Goal: Task Accomplishment & Management: Use online tool/utility

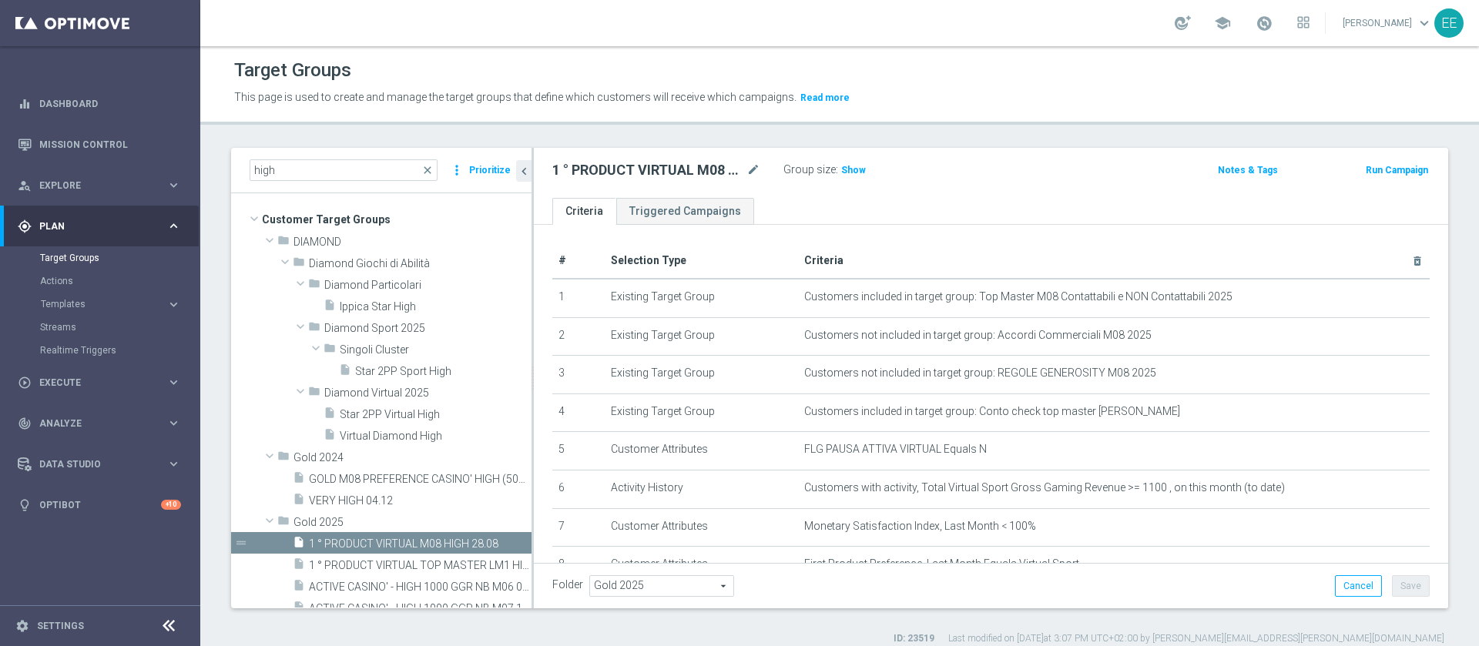
scroll to position [117, 0]
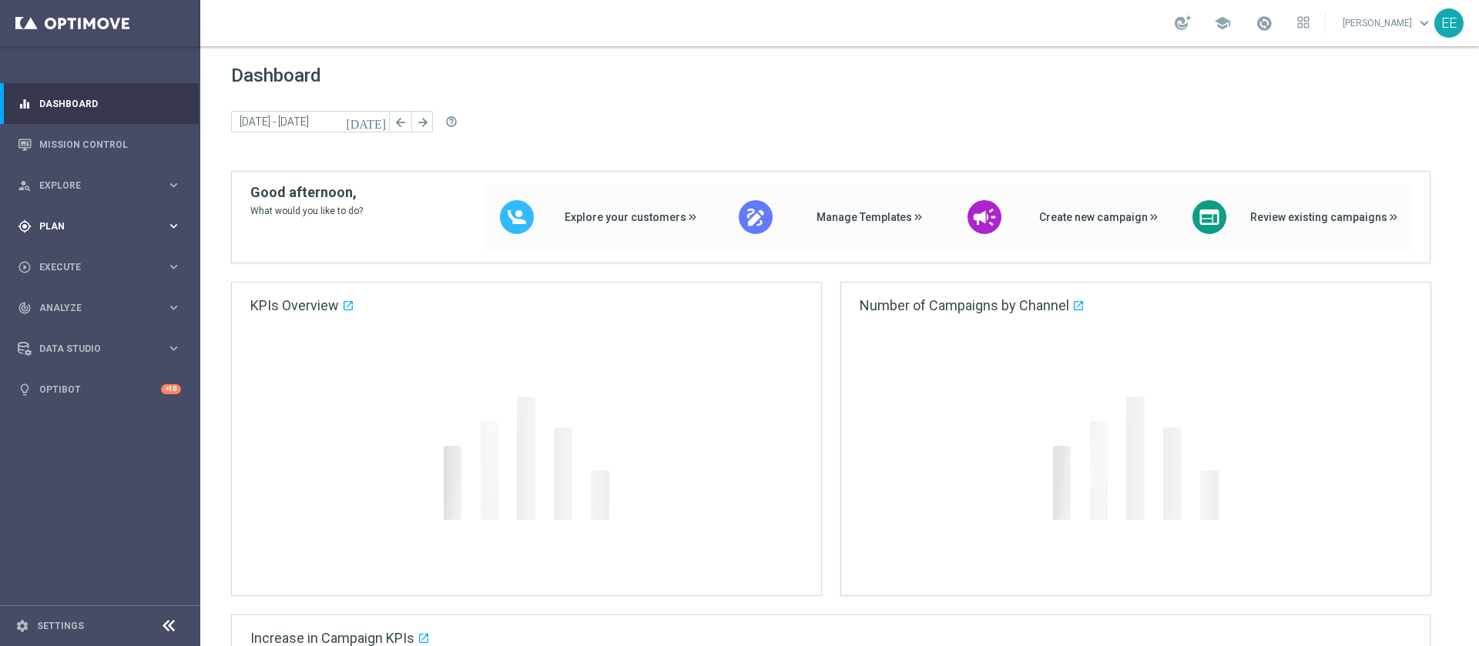
click at [82, 232] on div "gps_fixed Plan" at bounding box center [92, 227] width 149 height 14
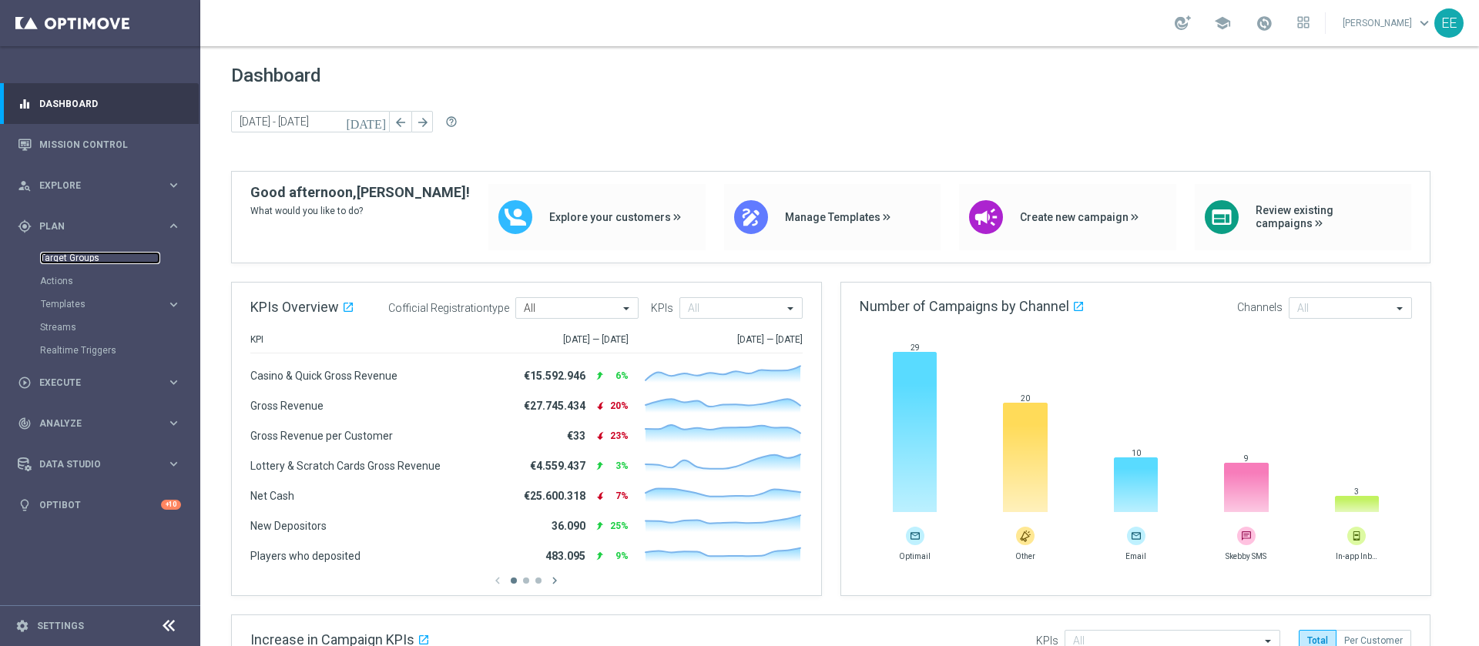
click at [92, 253] on link "Target Groups" at bounding box center [100, 258] width 120 height 12
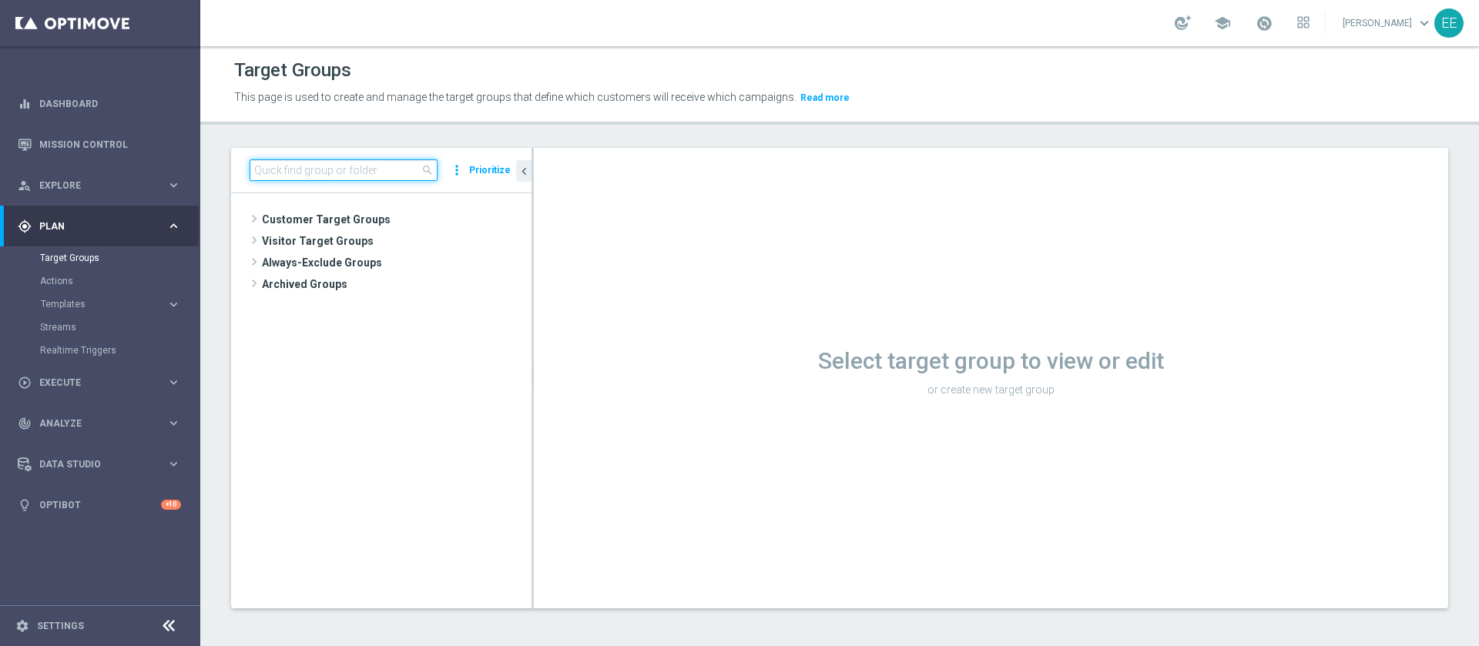
click at [350, 169] on input at bounding box center [344, 170] width 188 height 22
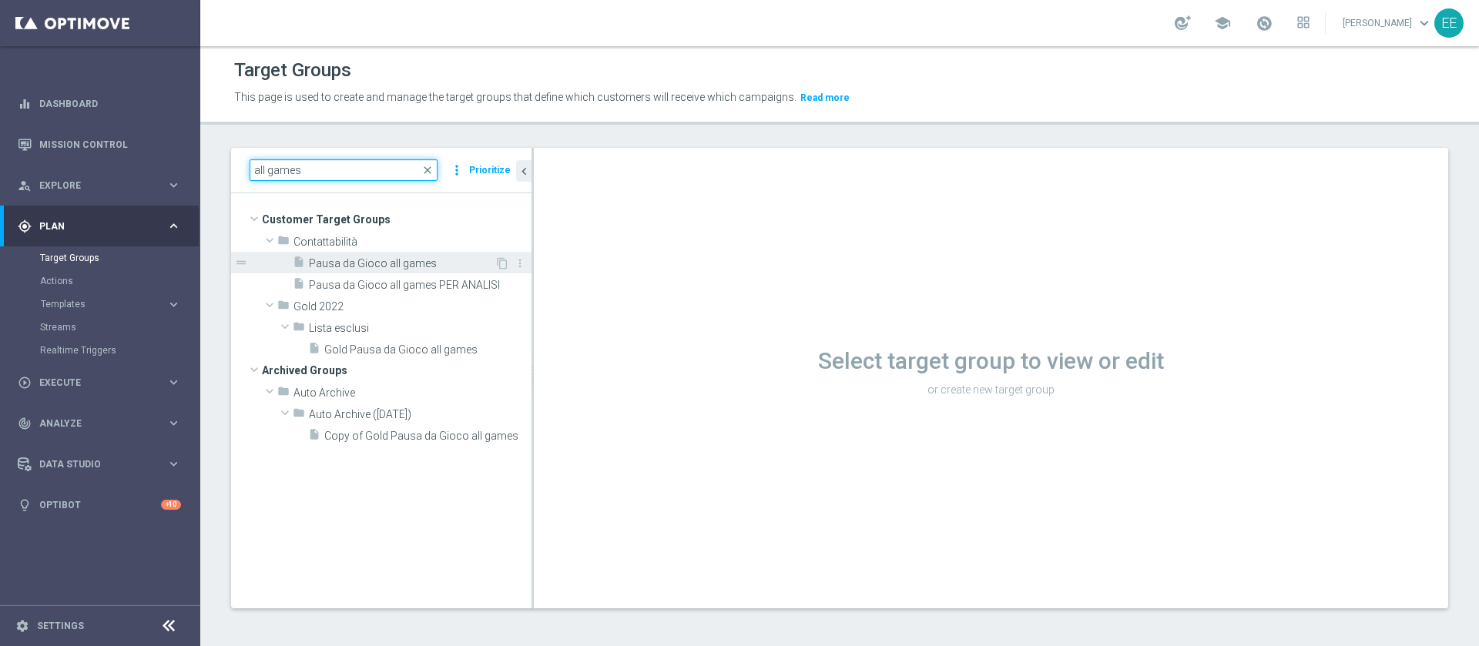
type input "all games"
click at [442, 267] on span "Pausa da Gioco all games" at bounding box center [402, 263] width 186 height 13
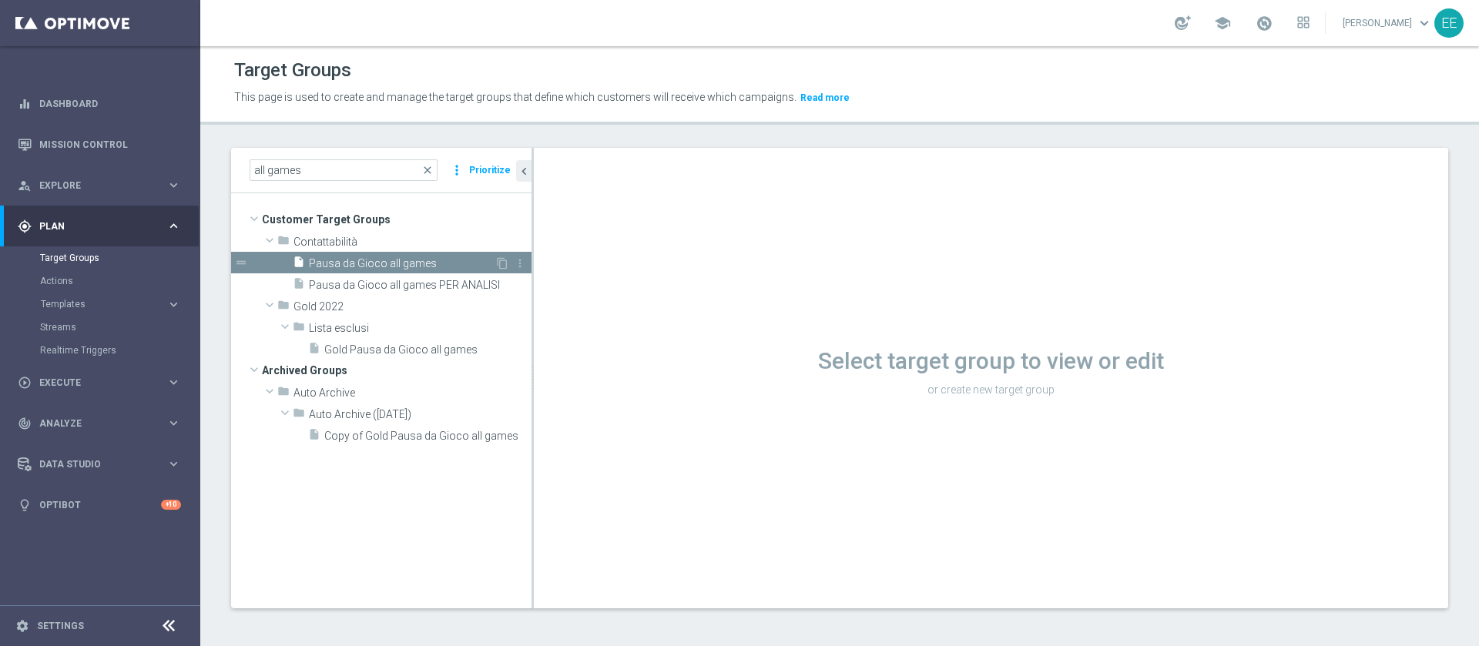
click at [391, 256] on div "insert_drive_file Pausa da Gioco all games" at bounding box center [394, 263] width 202 height 22
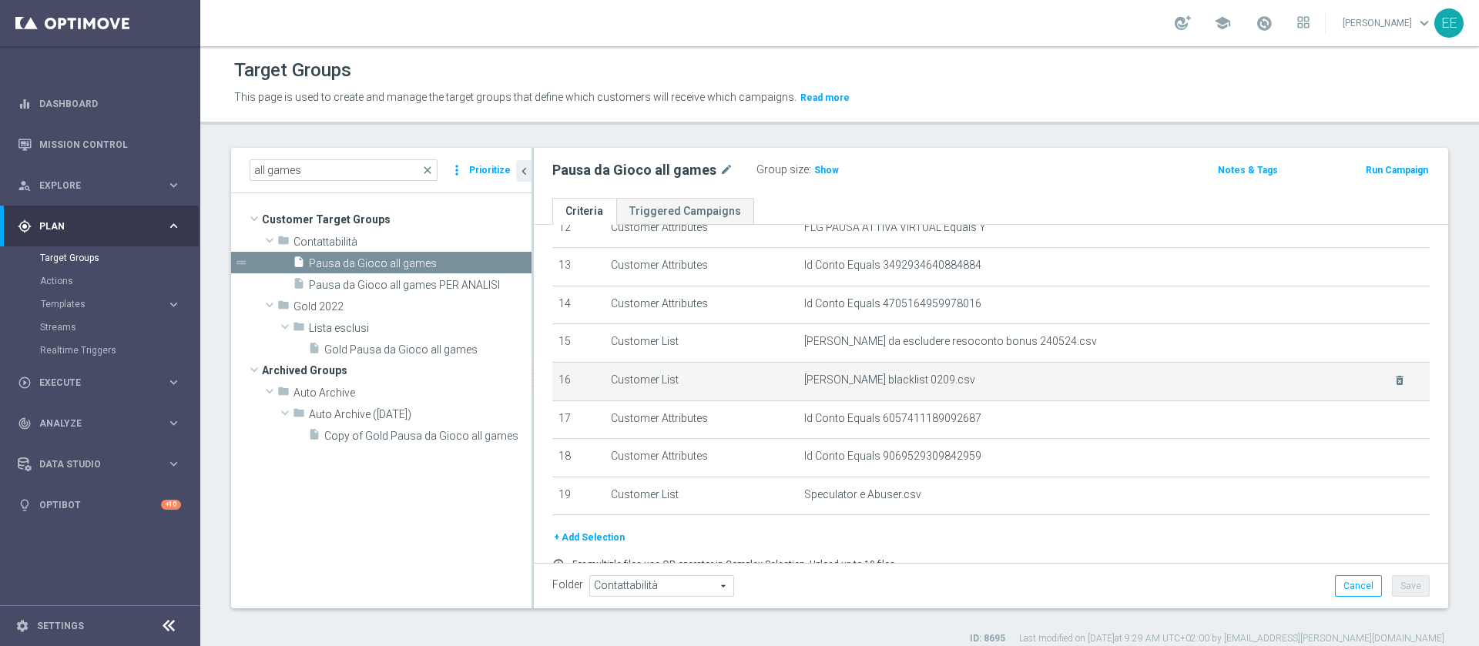
scroll to position [493, 0]
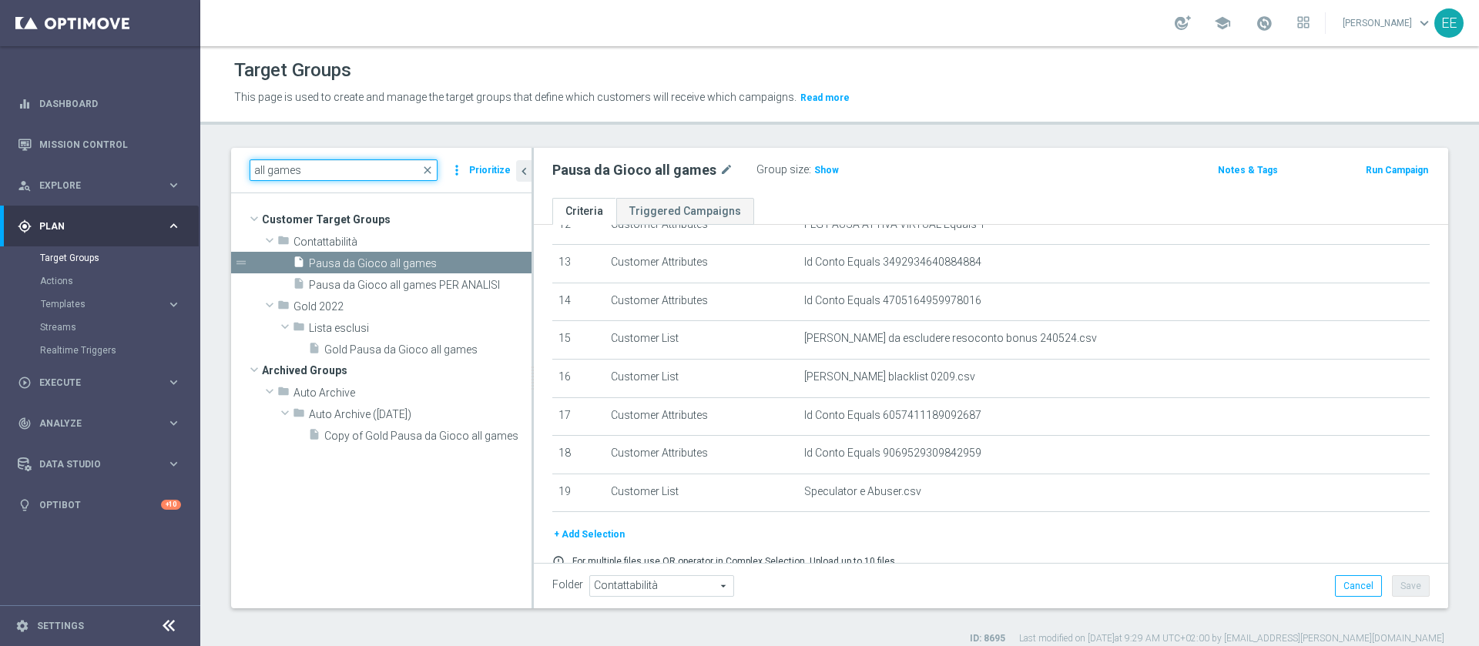
click at [344, 174] on input "all games" at bounding box center [344, 170] width 188 height 22
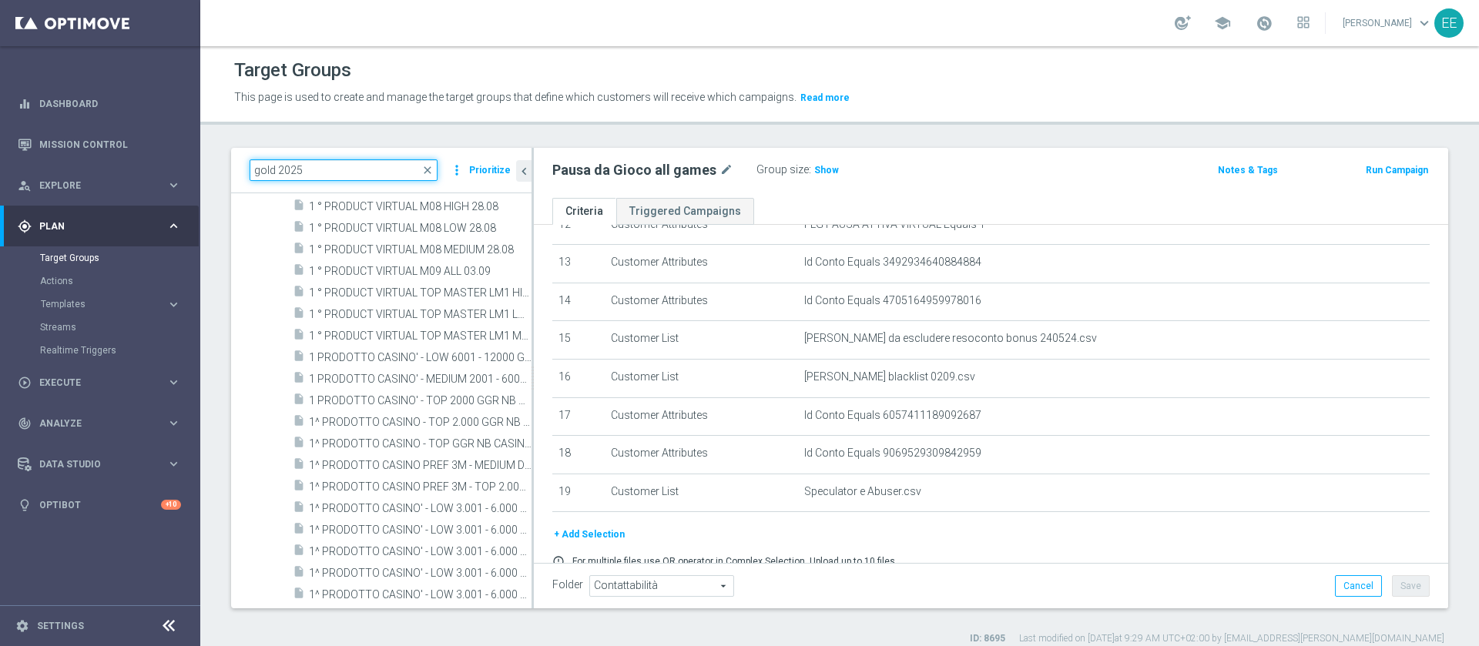
scroll to position [0, 0]
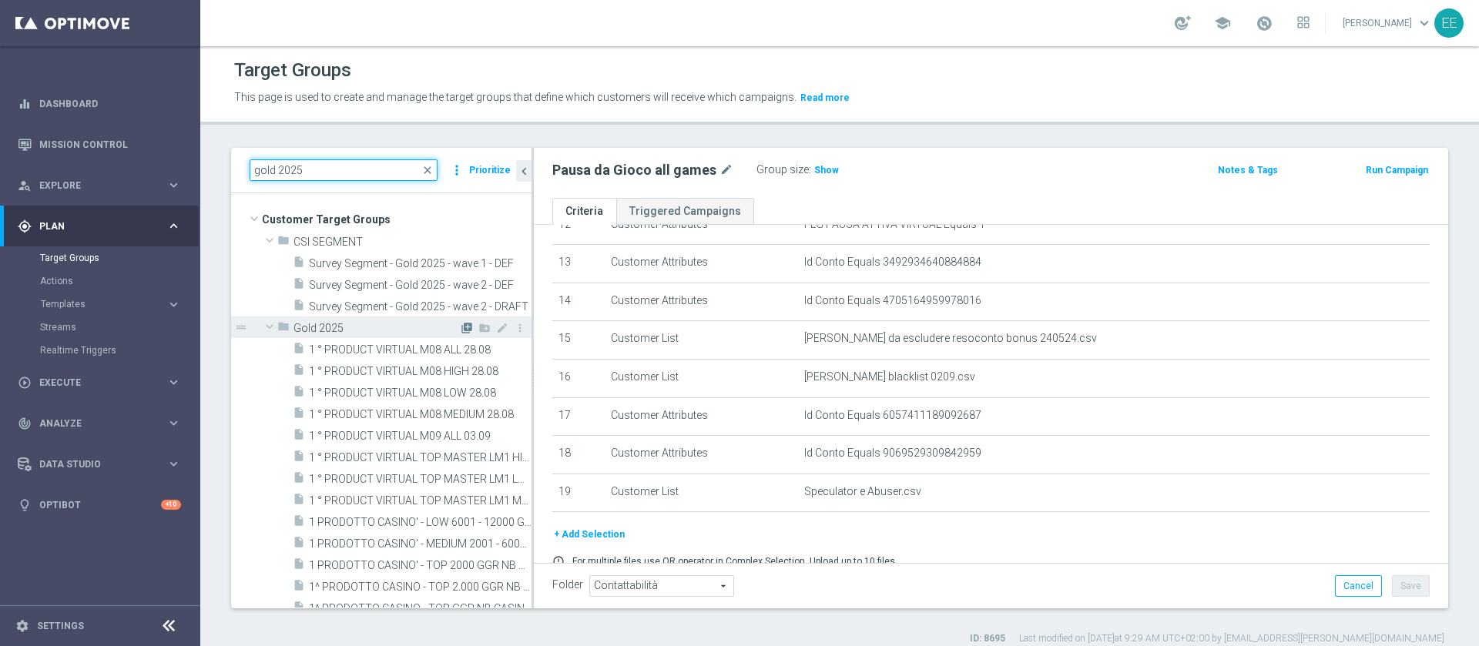
type input "gold 2025"
click at [461, 326] on icon "library_add" at bounding box center [467, 328] width 12 height 12
checkbox input "false"
type input "Gold 2025"
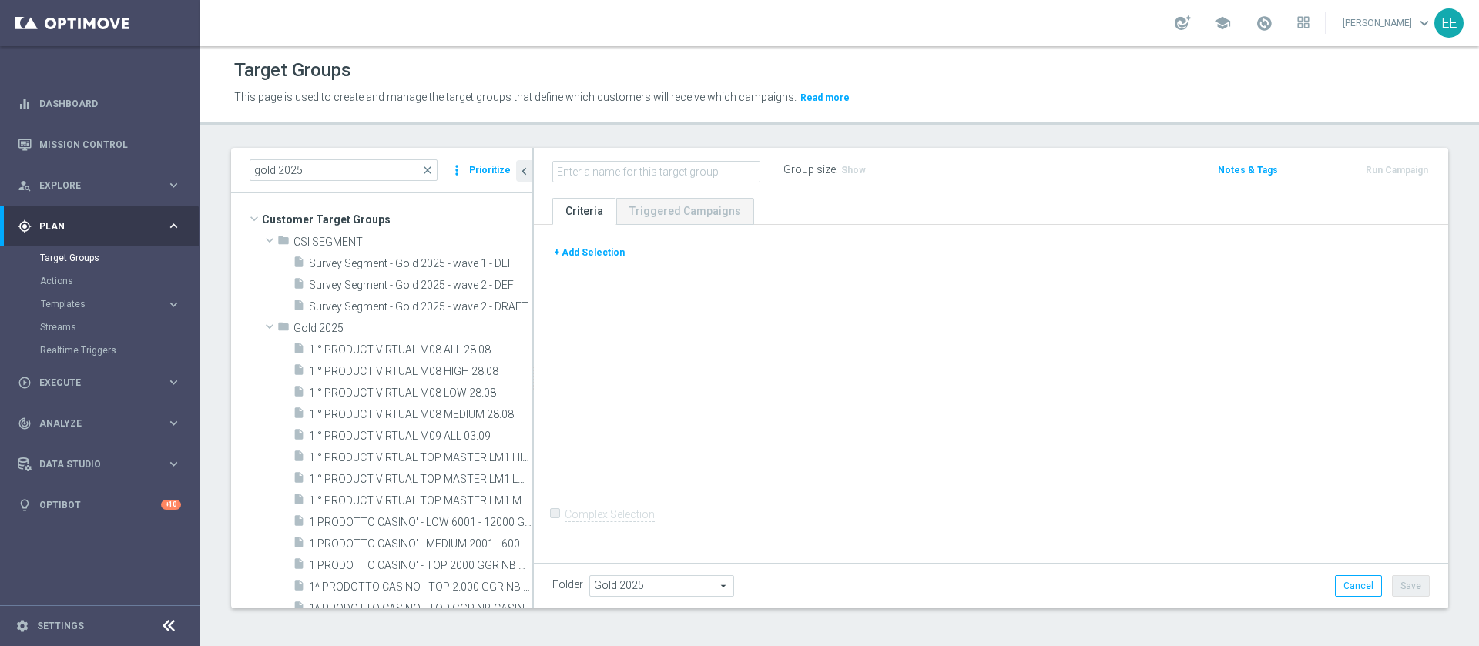
click at [656, 172] on input "text" at bounding box center [656, 172] width 208 height 22
type input "Prova"
click at [605, 169] on input "Prova" at bounding box center [656, 172] width 208 height 22
type input "Prova 29.02"
click at [587, 247] on button "+ Add Selection" at bounding box center [589, 252] width 74 height 17
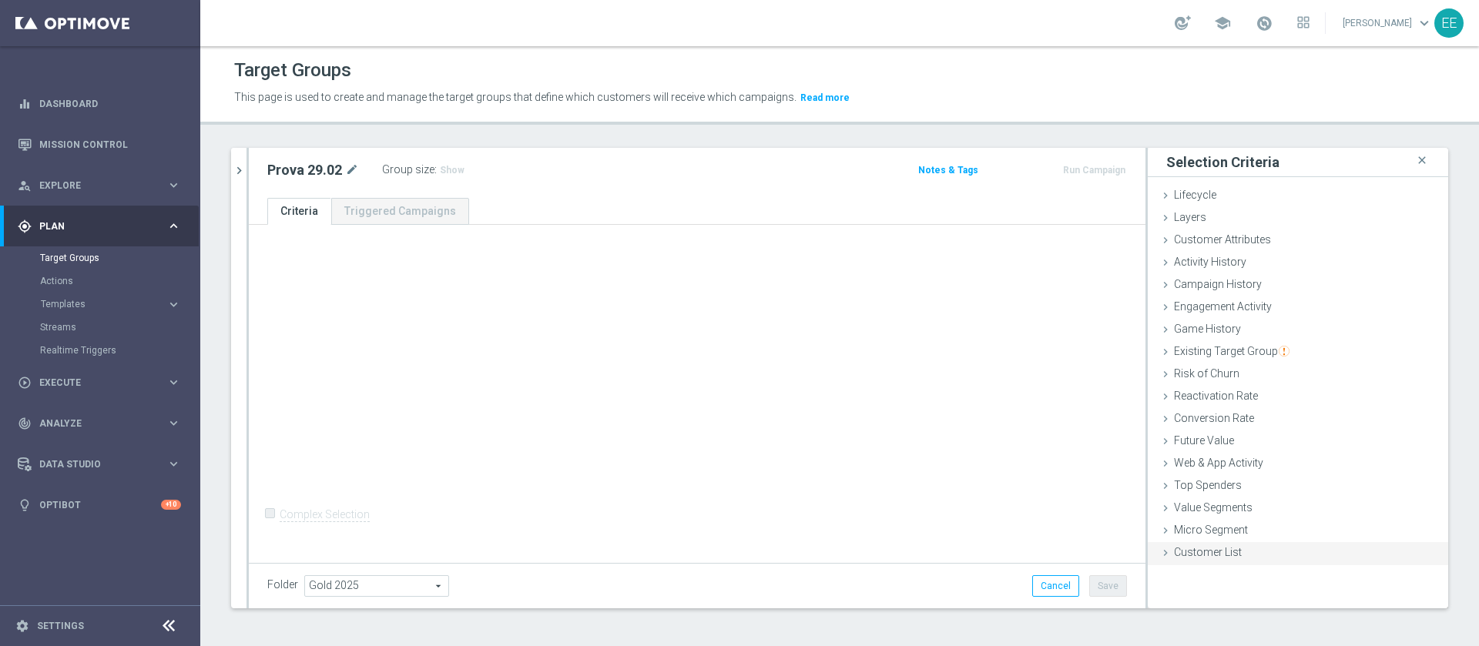
click at [1197, 550] on span "Customer List" at bounding box center [1208, 552] width 68 height 12
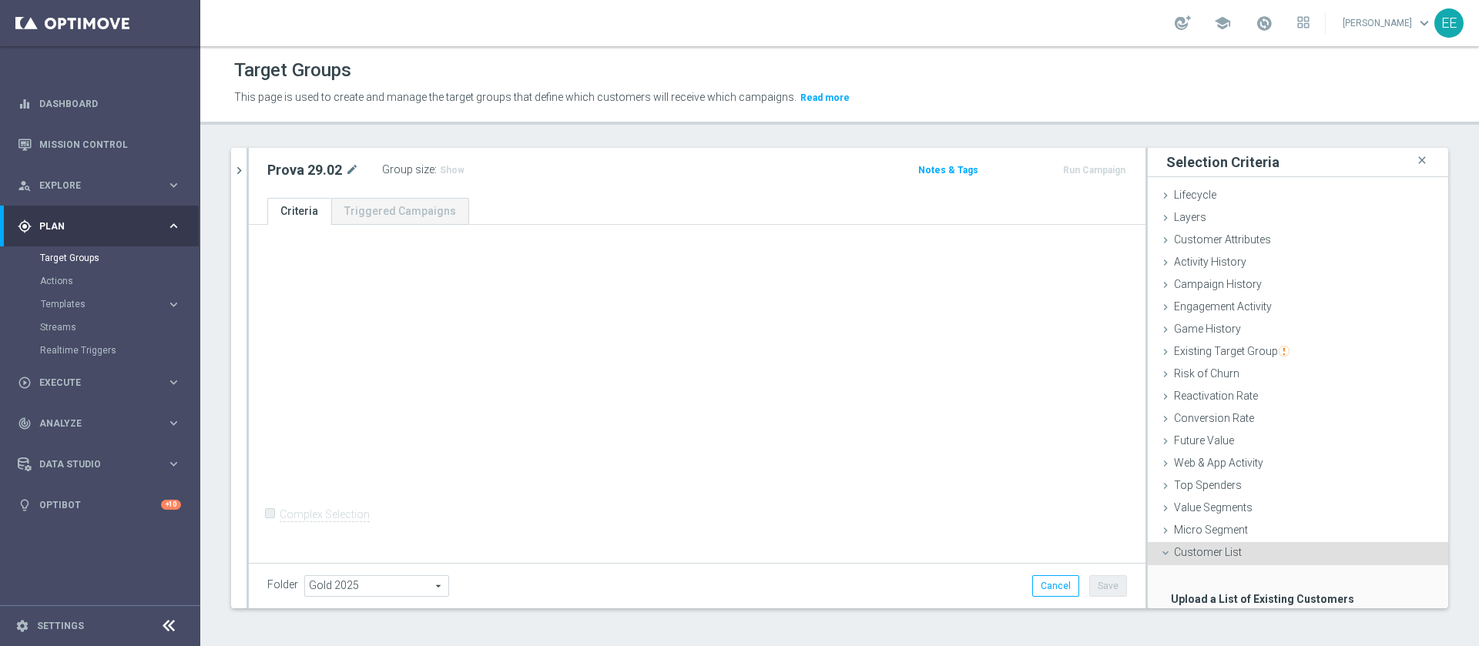
scroll to position [95, 0]
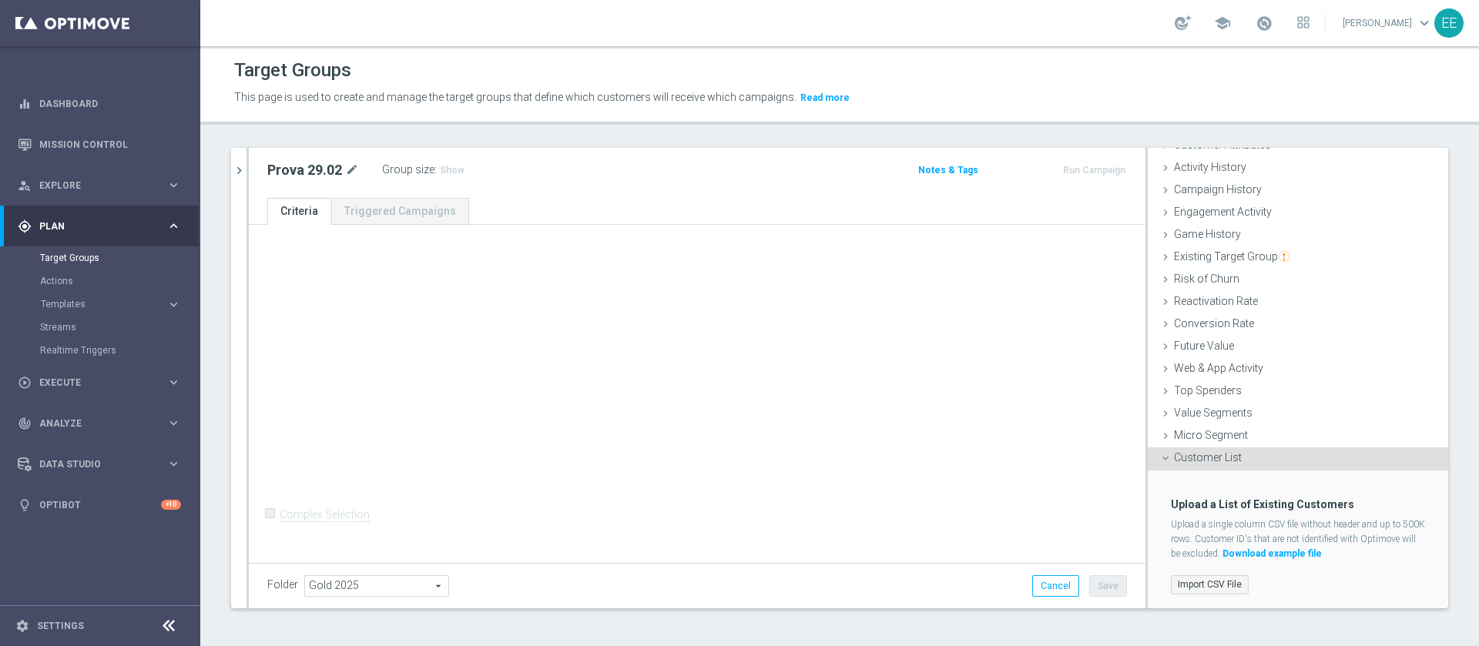
click at [1199, 585] on label "Import CSV File" at bounding box center [1210, 584] width 78 height 19
click at [0, 0] on input "Import CSV File" at bounding box center [0, 0] width 0 height 0
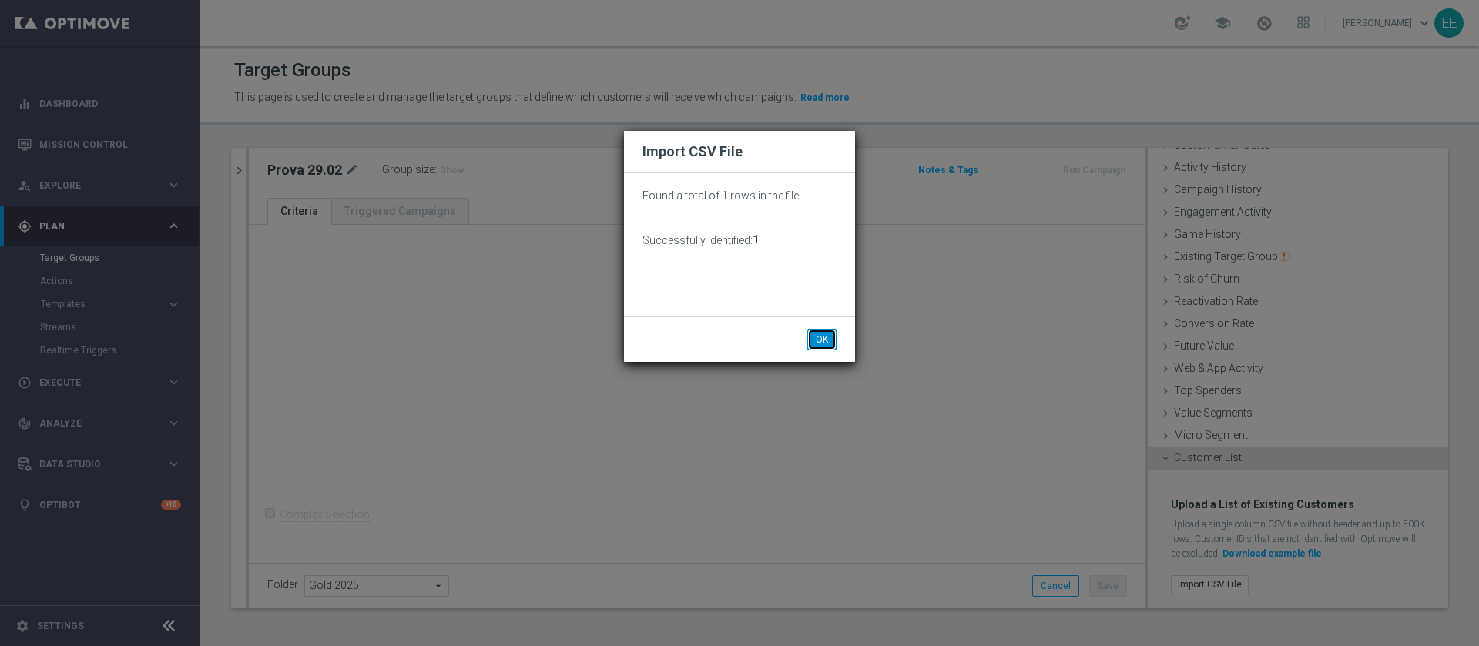
click at [827, 338] on button "OK" at bounding box center [821, 340] width 29 height 22
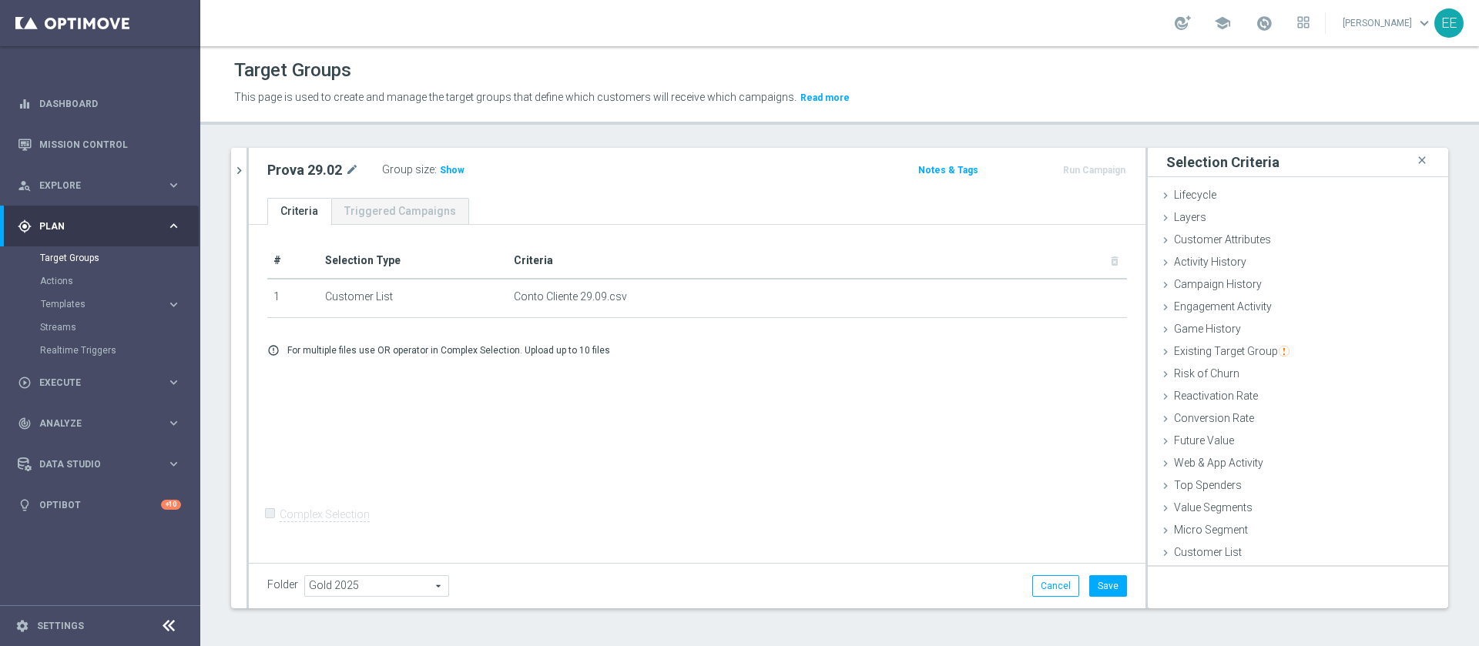
scroll to position [0, 0]
click at [1230, 245] on span "Customer Attributes" at bounding box center [1222, 239] width 97 height 12
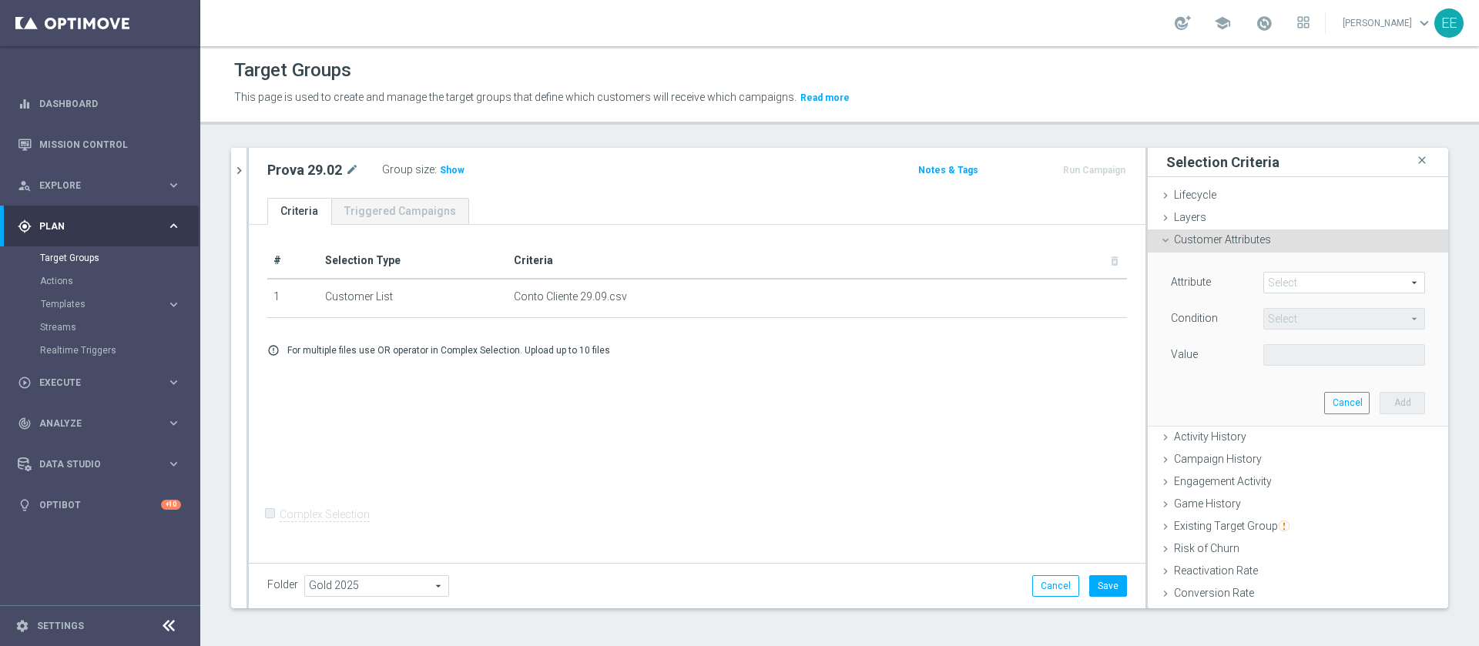
click at [1230, 245] on span "Customer Attributes" at bounding box center [1222, 239] width 97 height 12
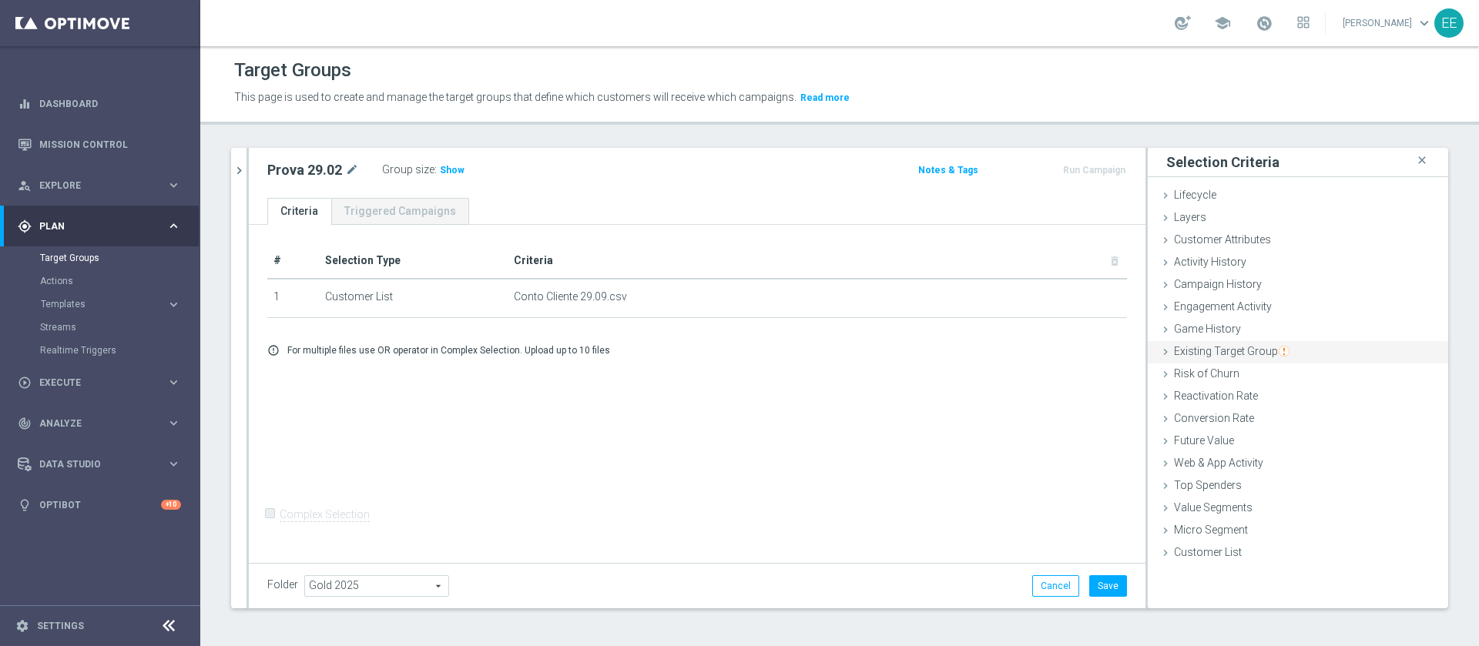
click at [1235, 357] on span "Existing Target Group" at bounding box center [1232, 351] width 116 height 12
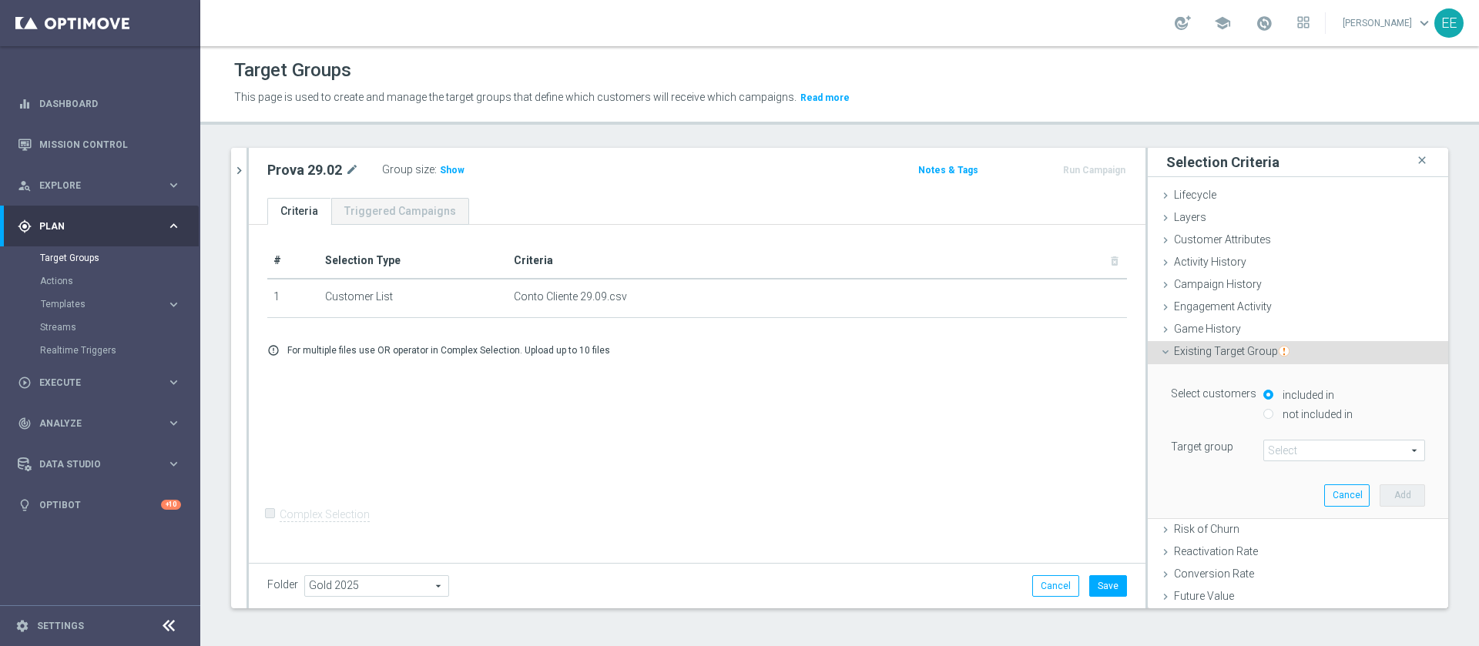
click at [1279, 410] on label "not included in" at bounding box center [1316, 415] width 74 height 14
click at [1273, 410] on input "not included in" at bounding box center [1268, 414] width 10 height 10
radio input "true"
click at [1283, 450] on span at bounding box center [1344, 451] width 160 height 20
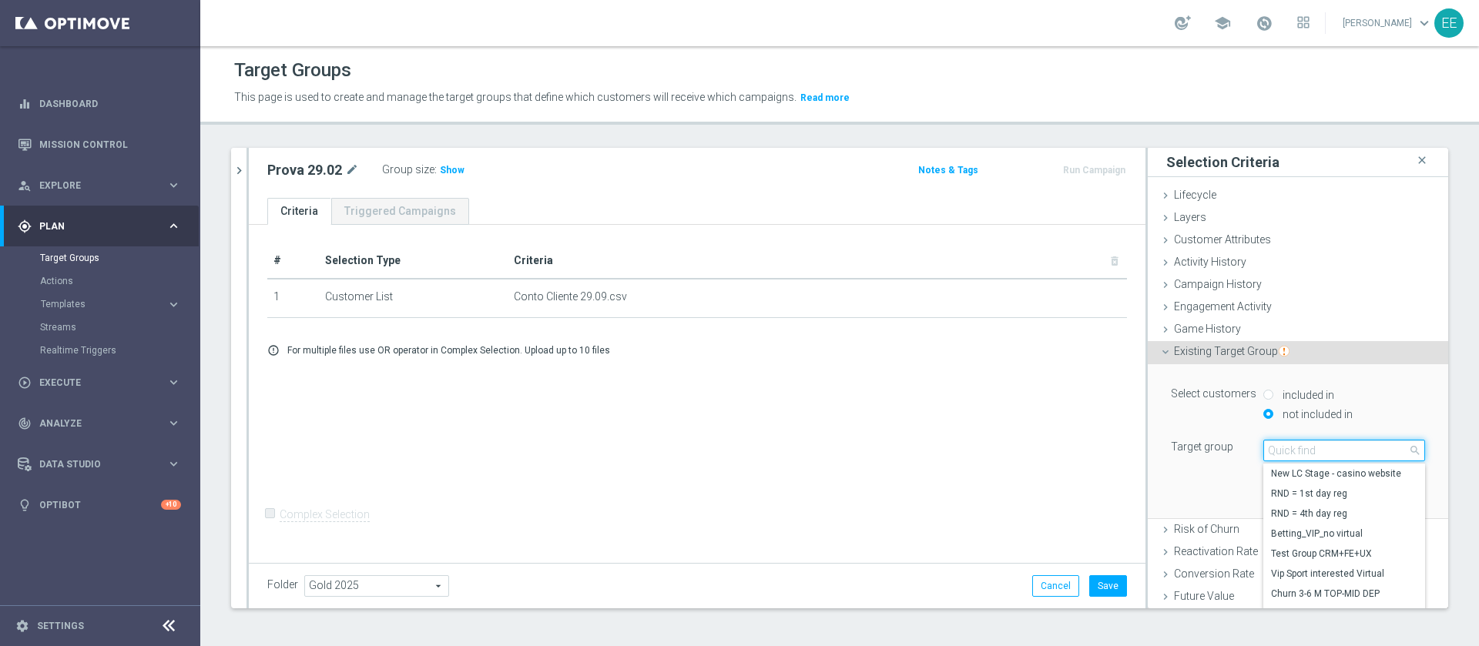
click at [1283, 450] on input "search" at bounding box center [1344, 451] width 162 height 22
type input "all games"
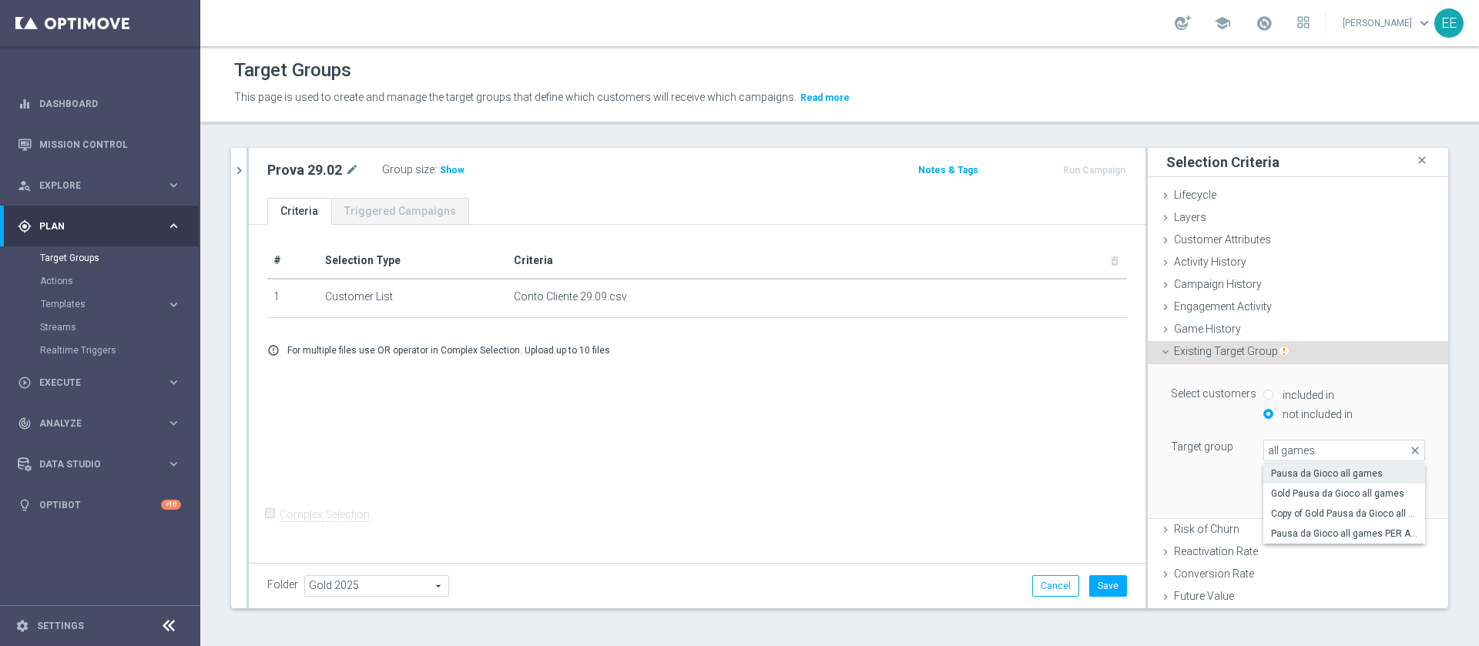
click at [1311, 476] on span "Pausa da Gioco all games" at bounding box center [1344, 474] width 146 height 12
type input "Pausa da Gioco all games"
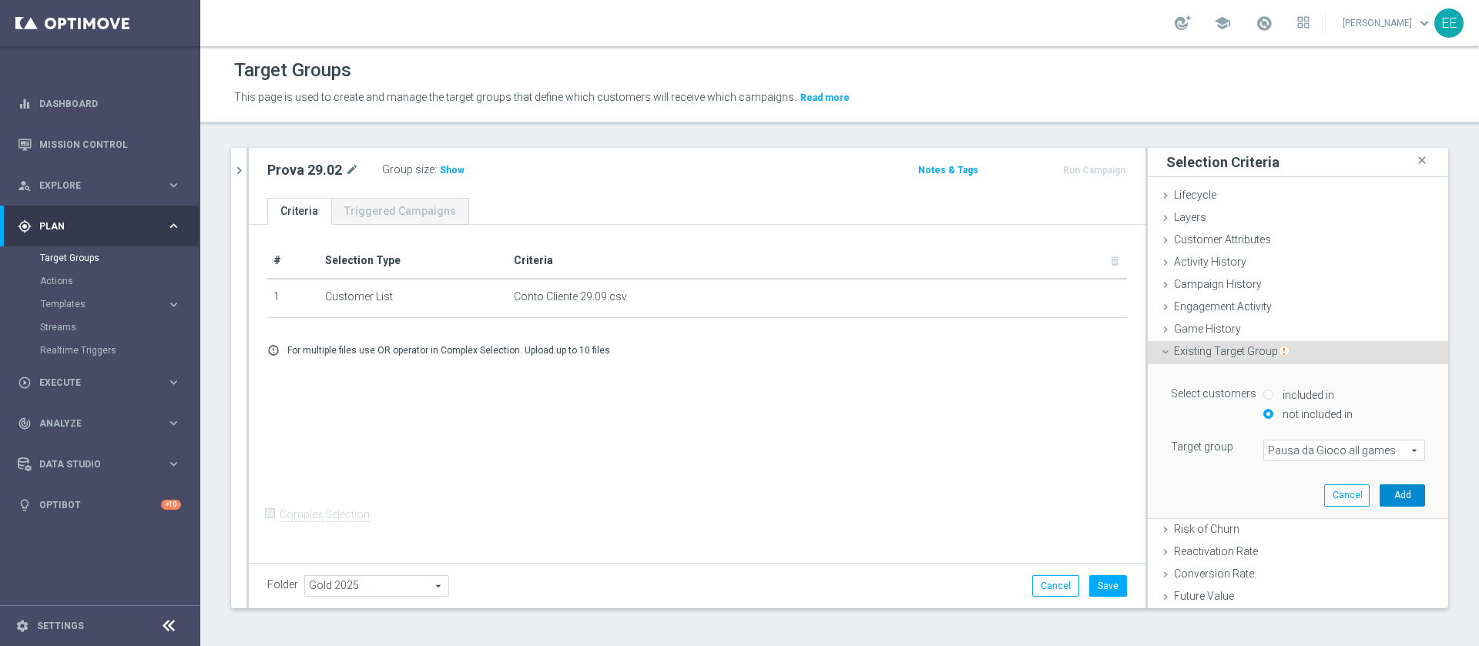
click at [1381, 495] on button "Add" at bounding box center [1402, 496] width 45 height 22
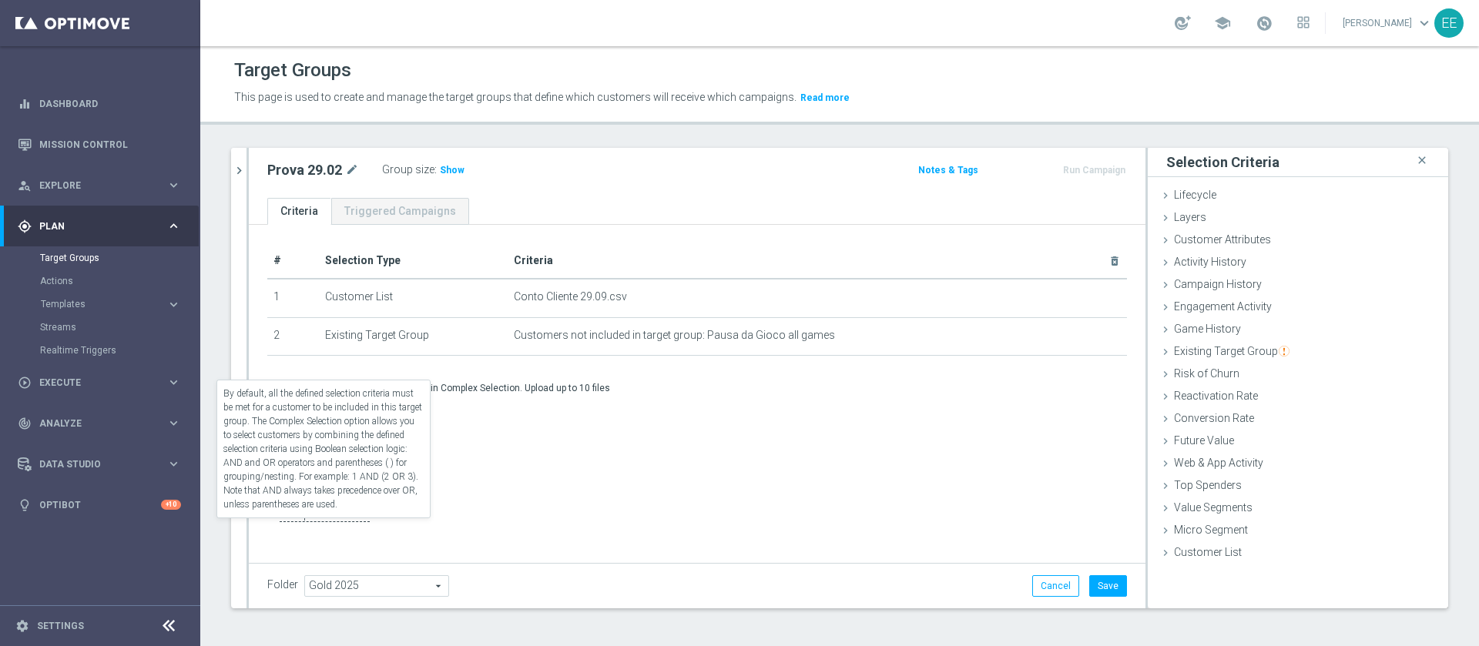
click at [304, 522] on label "Complex Selection" at bounding box center [325, 515] width 90 height 15
click at [277, 526] on input "Complex Selection" at bounding box center [272, 517] width 10 height 22
checkbox input "true"
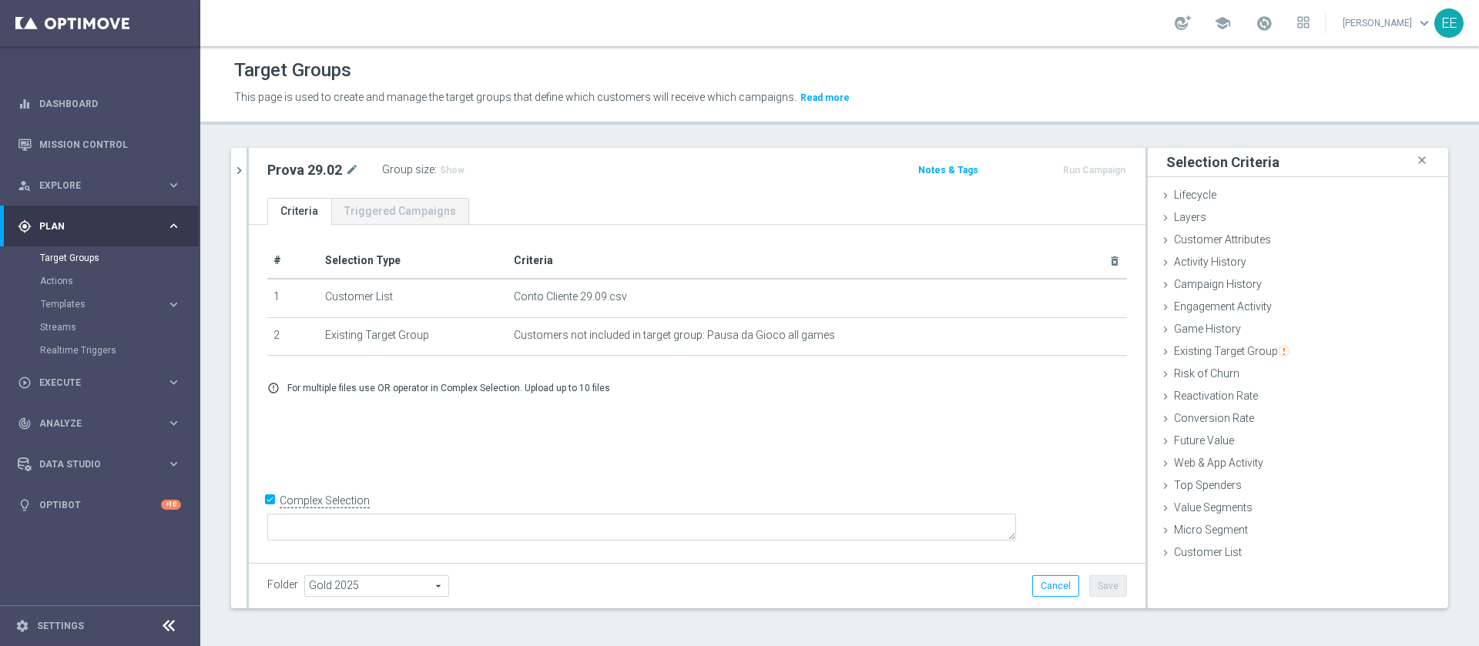
click at [455, 507] on div "# Selection Type Criteria delete_forever 1 Customer List Conto Cliente 29.09.cs…" at bounding box center [697, 392] width 897 height 334
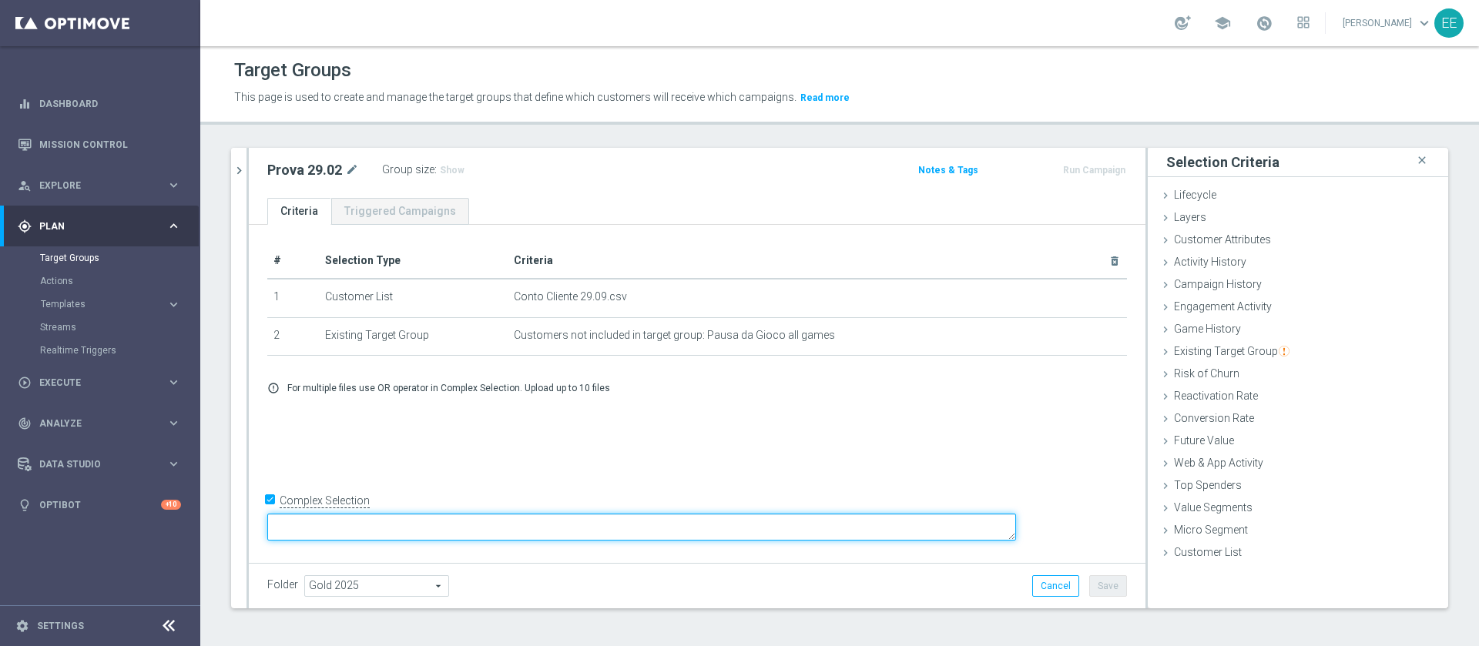
click at [447, 522] on textarea at bounding box center [641, 527] width 749 height 27
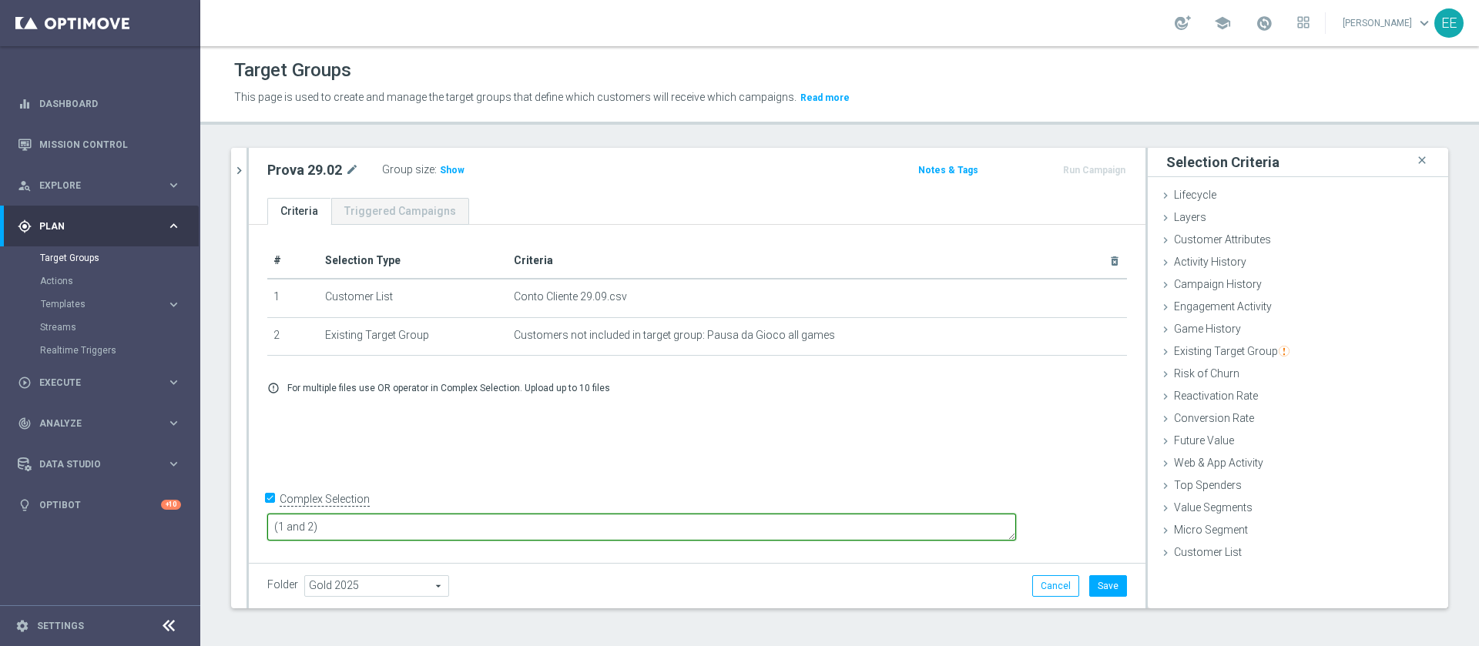
type textarea "(1 and 2)"
click at [437, 182] on div "Prova 29.02 mode_edit Group size : Show Notes & Tags Run Campaign" at bounding box center [697, 173] width 897 height 50
click at [444, 174] on span "Show" at bounding box center [452, 170] width 25 height 11
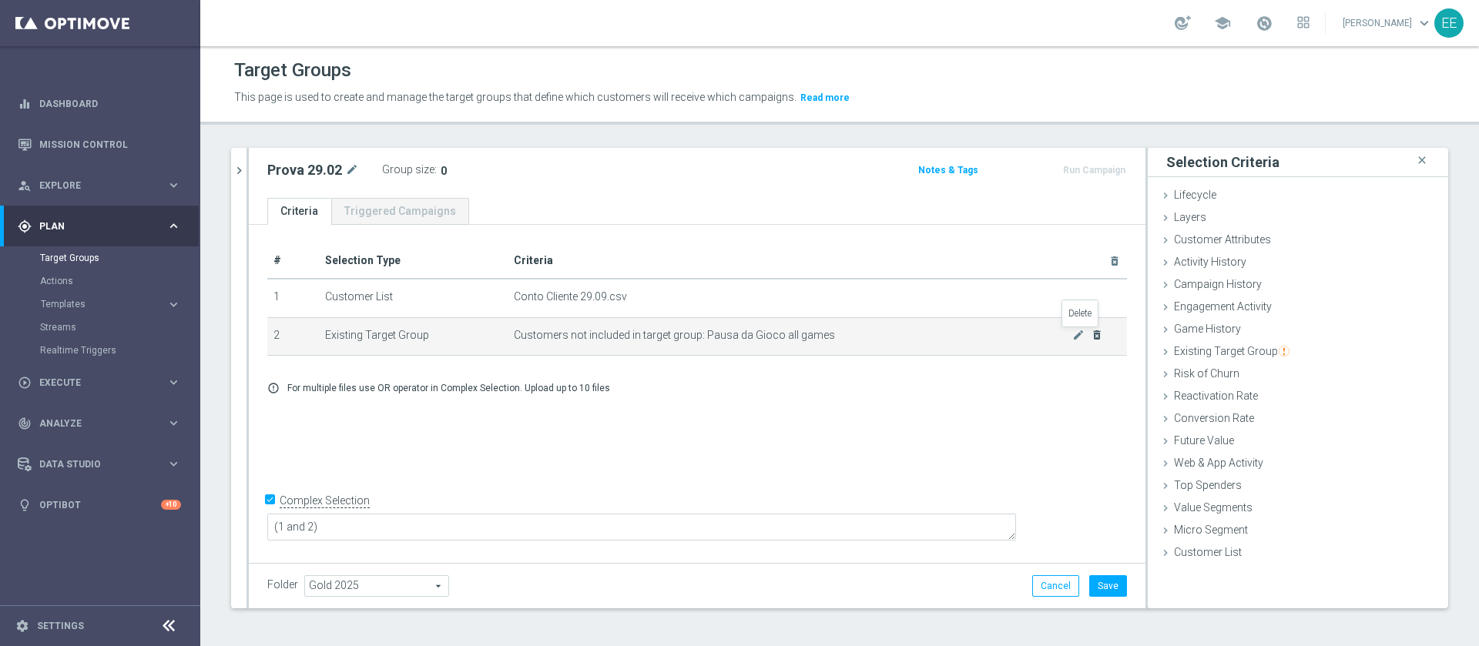
click at [1091, 338] on icon "delete_forever" at bounding box center [1097, 335] width 12 height 12
checkbox input "false"
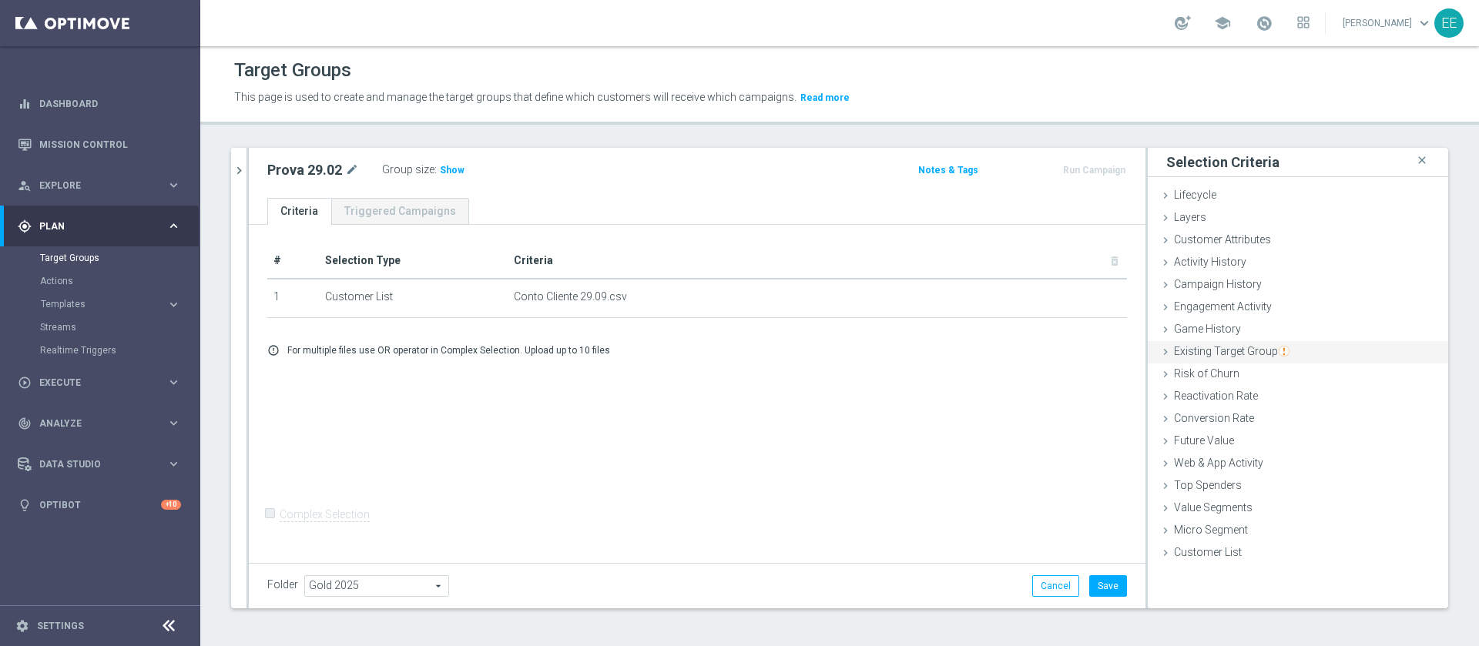
click at [1214, 352] on span "Existing Target Group" at bounding box center [1232, 351] width 116 height 12
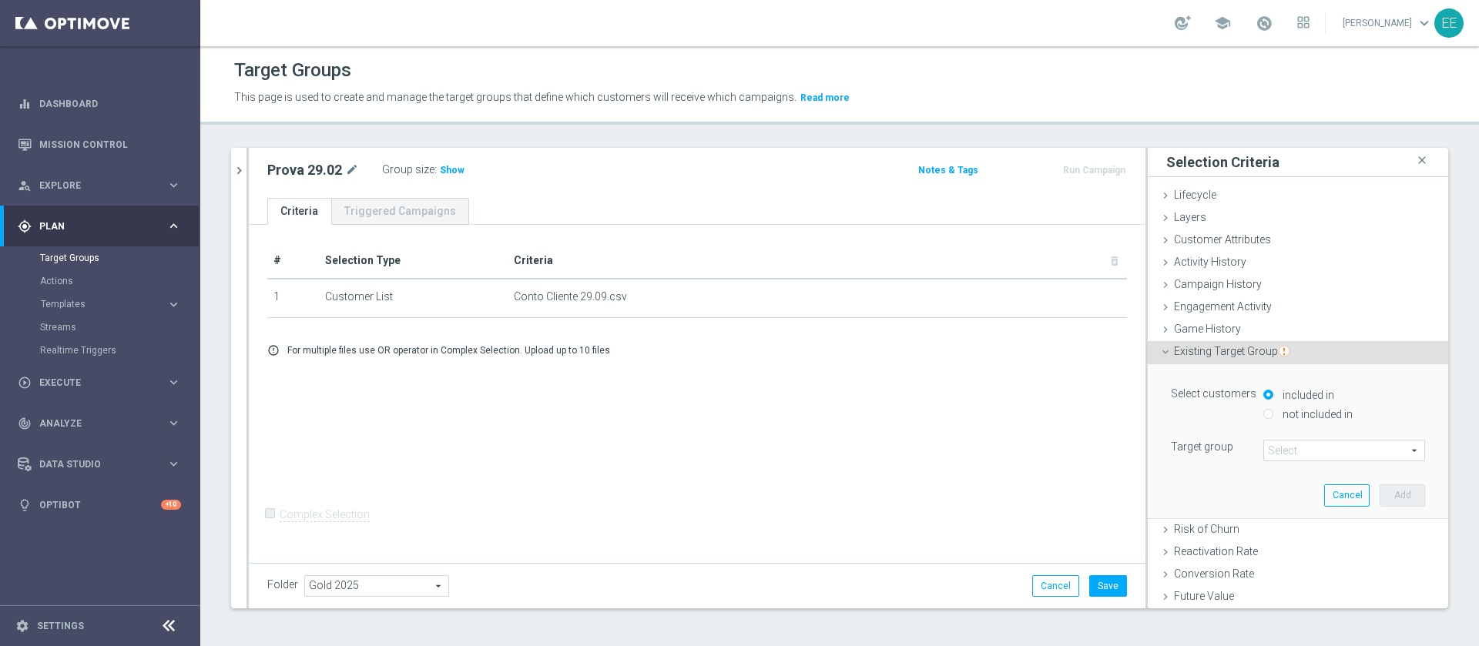
click at [1281, 409] on label "not included in" at bounding box center [1316, 415] width 74 height 14
click at [1273, 409] on input "not included in" at bounding box center [1268, 414] width 10 height 10
radio input "true"
click at [1270, 453] on span at bounding box center [1344, 451] width 160 height 20
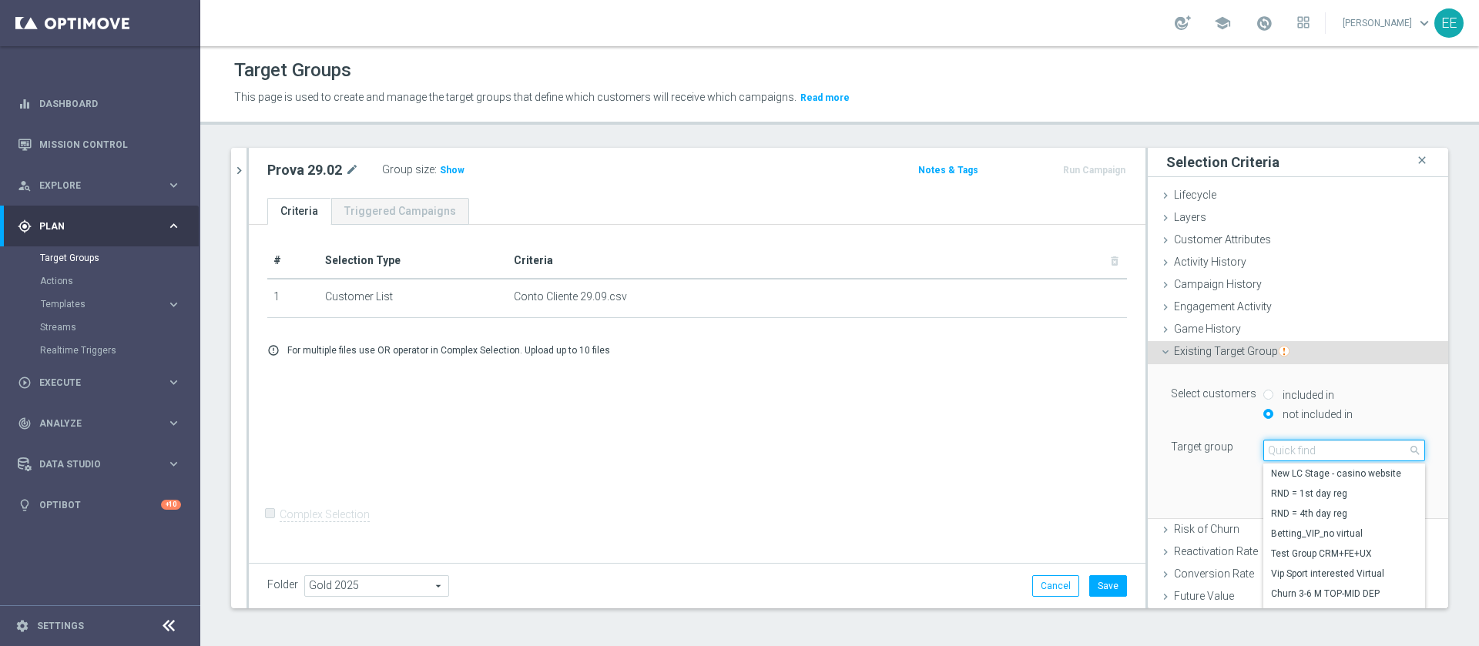
click at [1270, 453] on input "search" at bounding box center [1344, 451] width 162 height 22
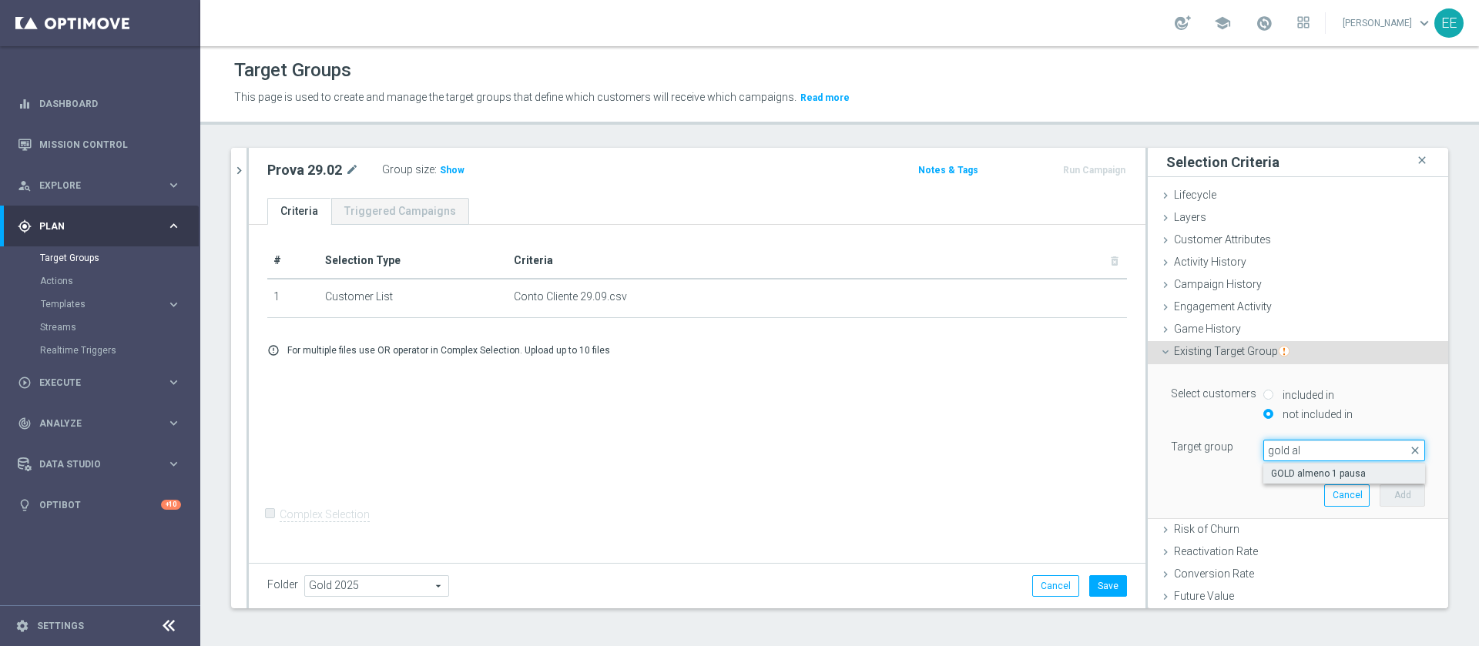
type input "gold al"
click at [1293, 471] on span "GOLD almeno 1 pausa" at bounding box center [1344, 474] width 146 height 12
type input "GOLD almeno 1 pausa"
click at [1380, 493] on button "Add" at bounding box center [1402, 496] width 45 height 22
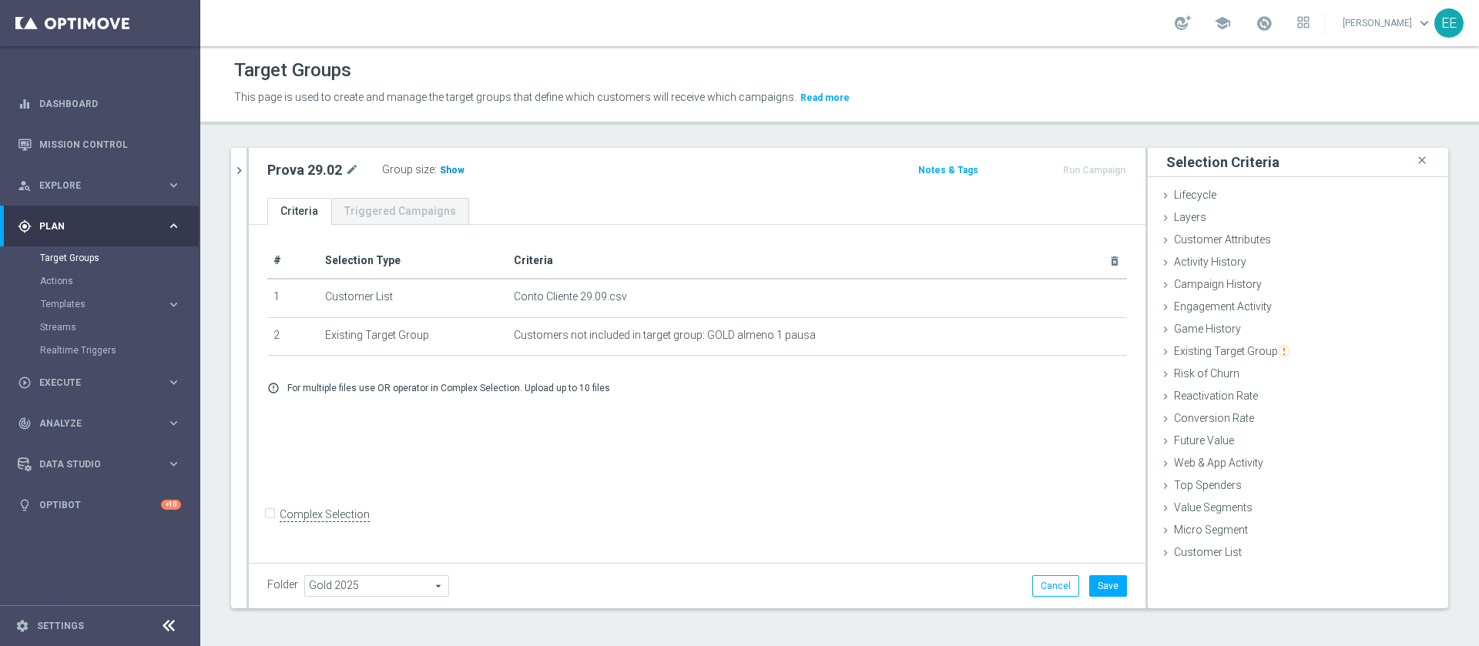
click at [438, 164] on h3 "Show" at bounding box center [452, 170] width 28 height 17
click at [237, 169] on icon "chevron_right" at bounding box center [239, 170] width 15 height 15
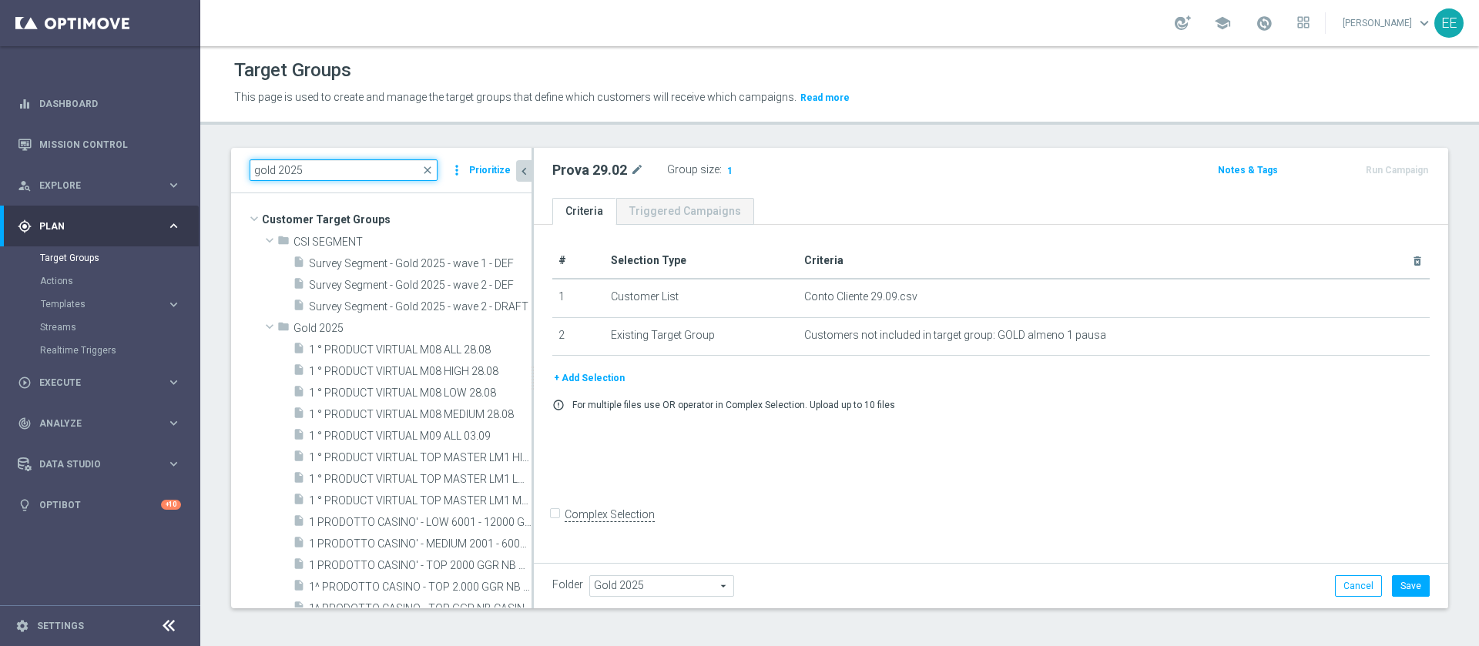
click at [334, 170] on input "gold 2025" at bounding box center [344, 170] width 188 height 22
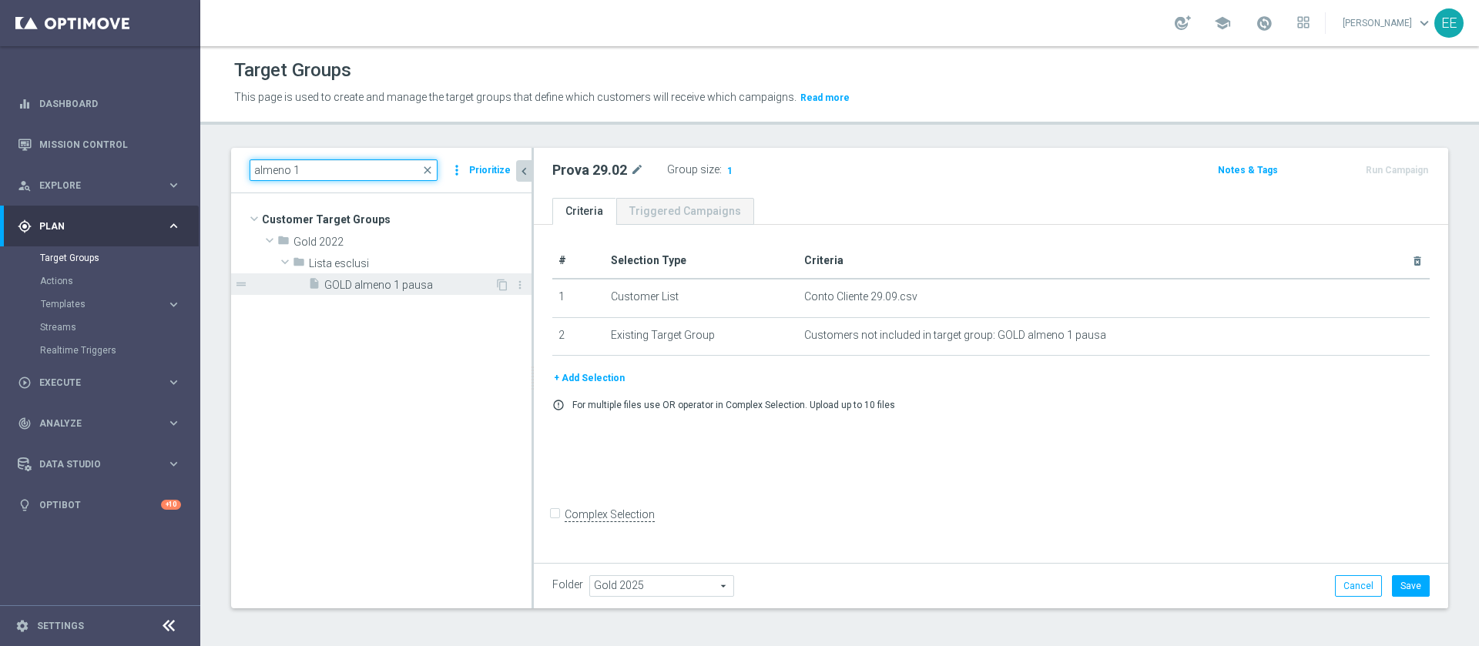
type input "almeno 1"
click at [402, 280] on span "GOLD almeno 1 pausa" at bounding box center [409, 285] width 170 height 13
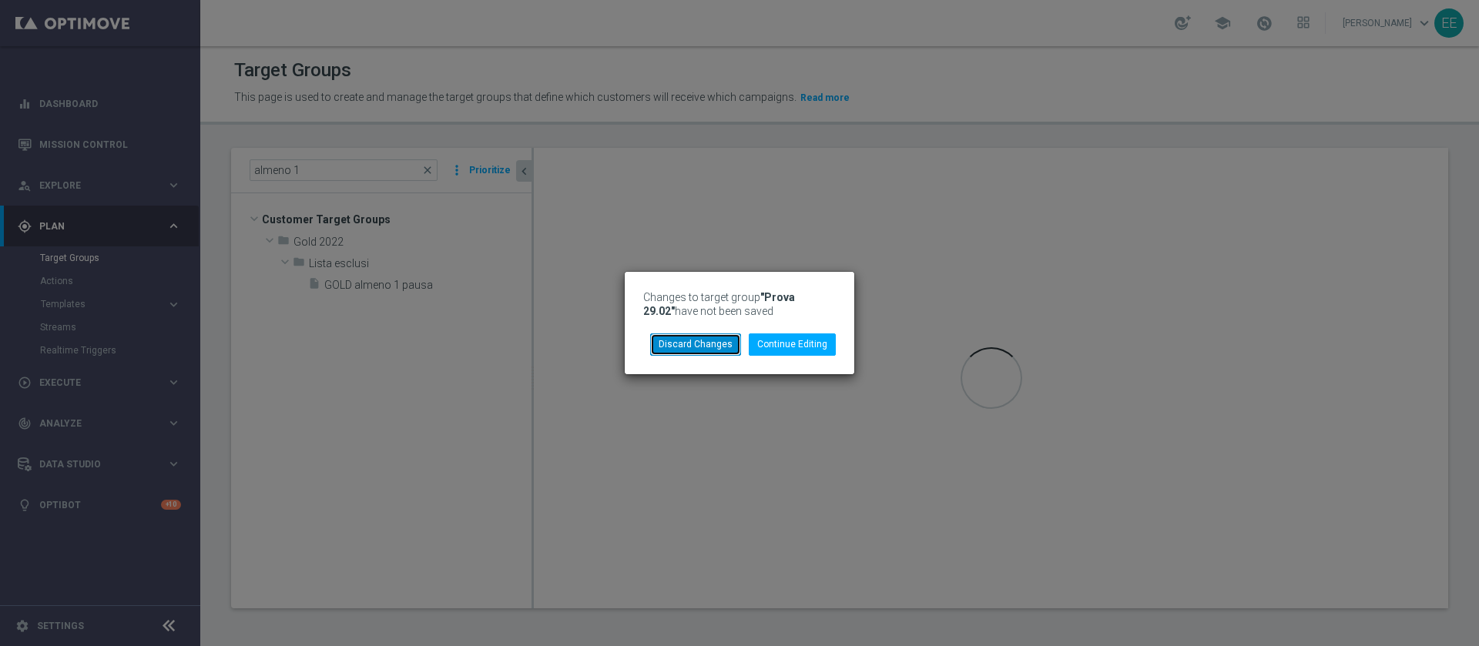
click at [708, 346] on button "Discard Changes" at bounding box center [695, 345] width 91 height 22
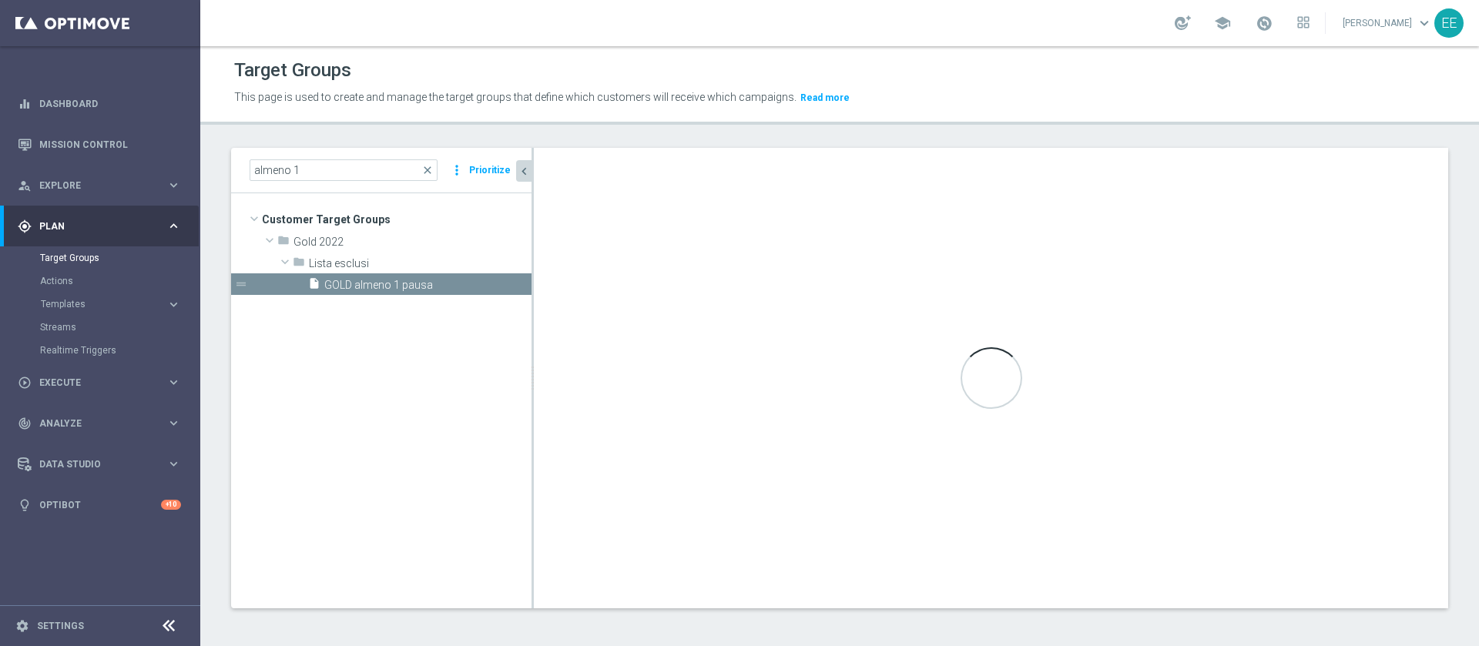
checkbox input "true"
type input "Lista esclusi"
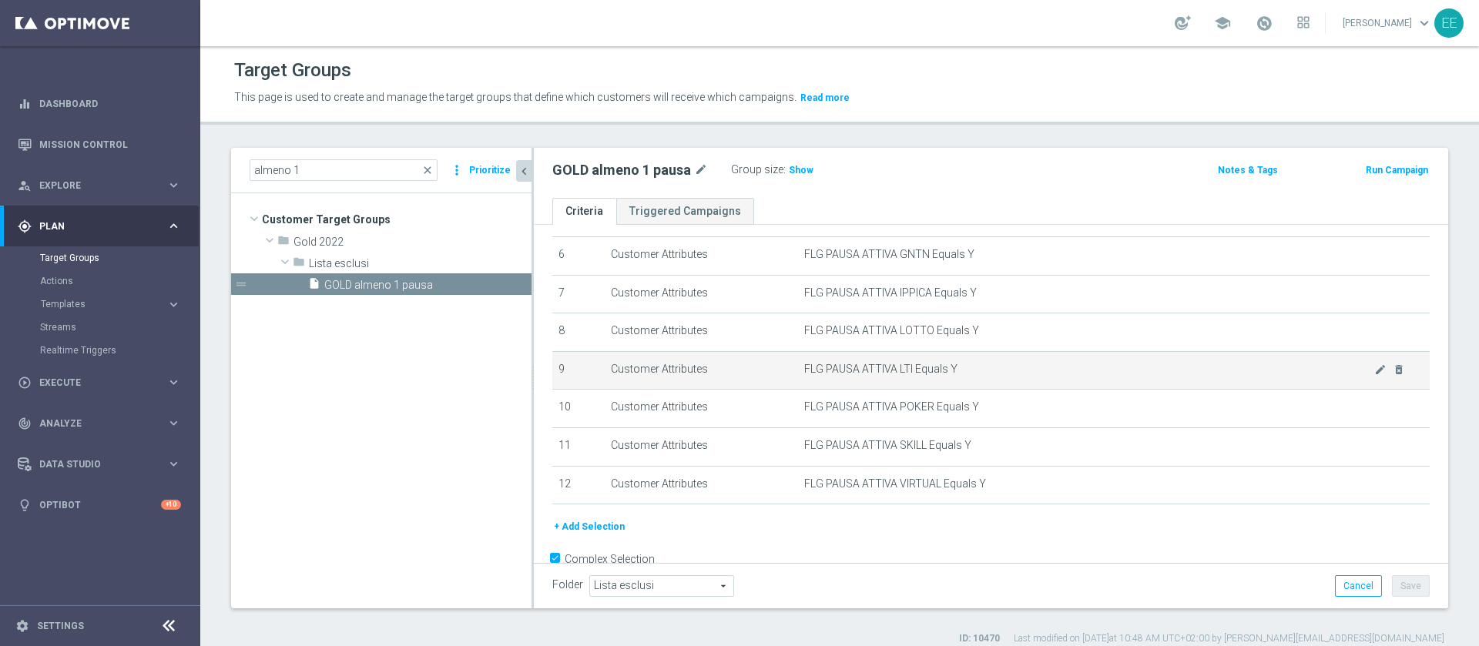
scroll to position [233, 0]
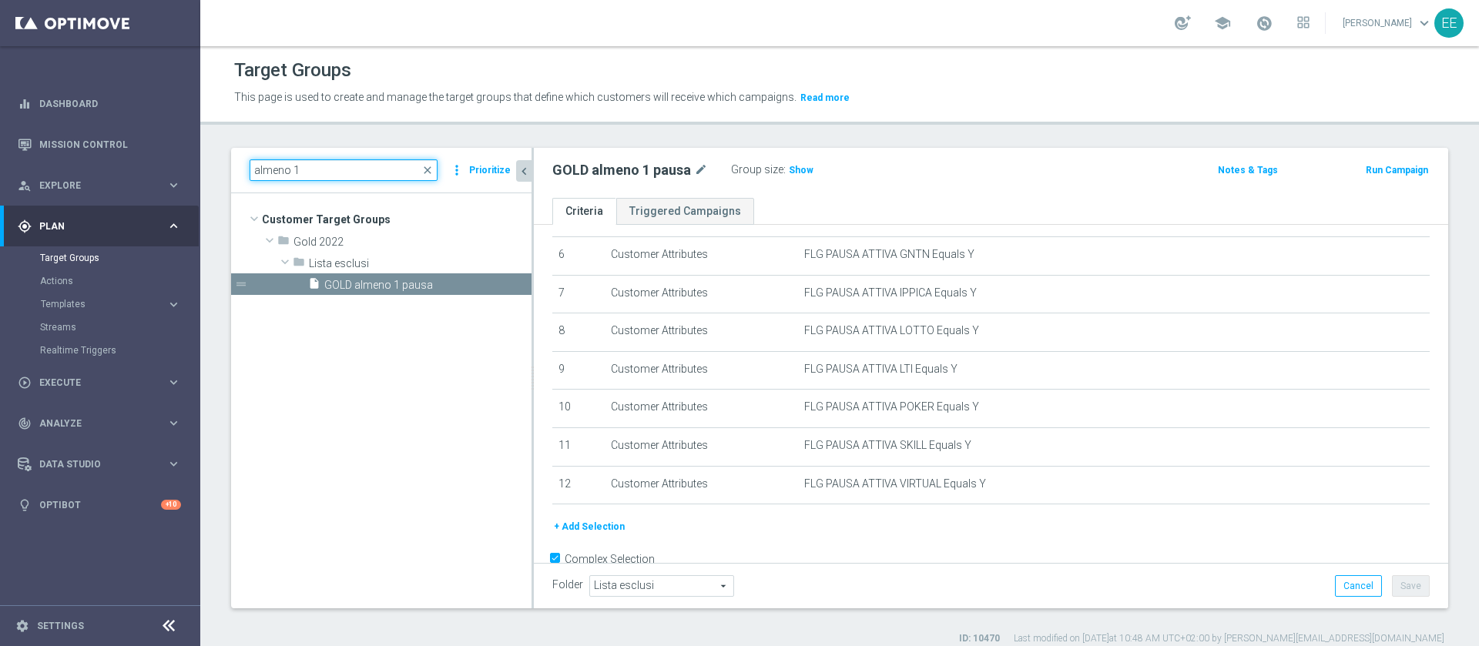
click at [377, 166] on input "almeno 1" at bounding box center [344, 170] width 188 height 22
type input "a"
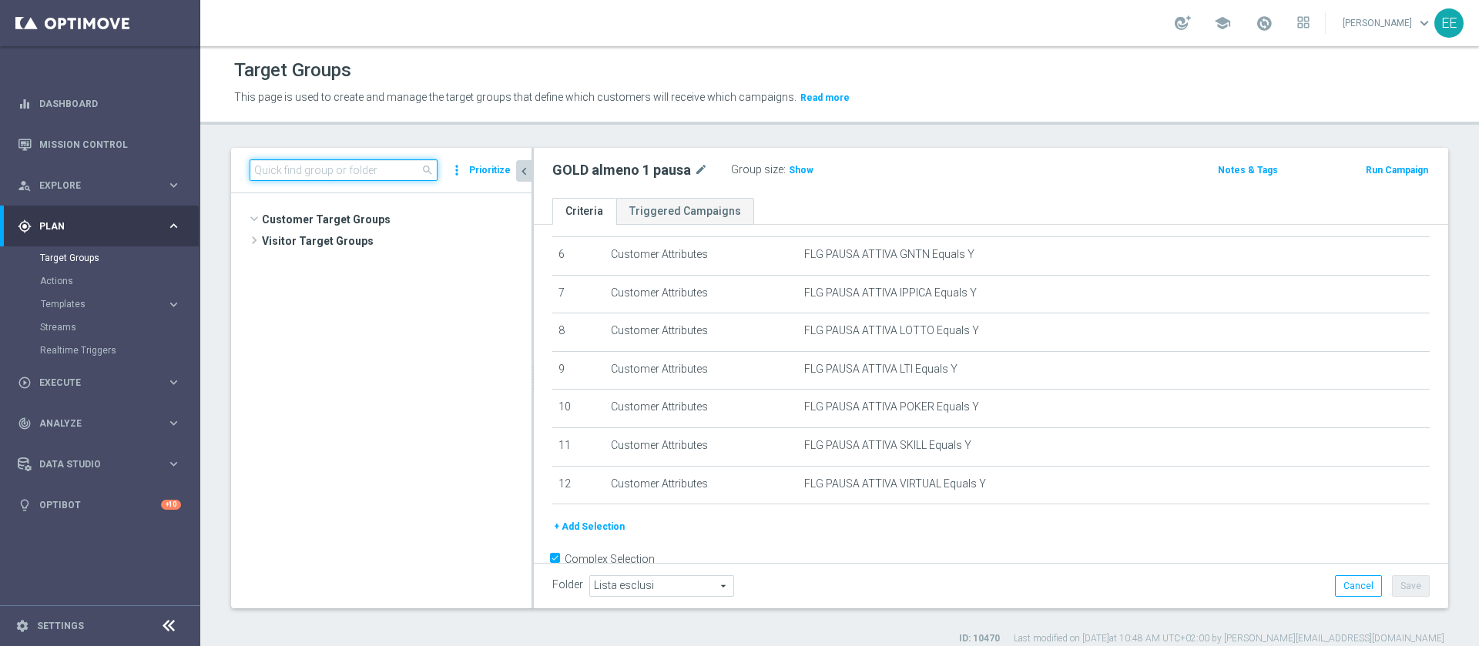
scroll to position [14214, 0]
type input "S"
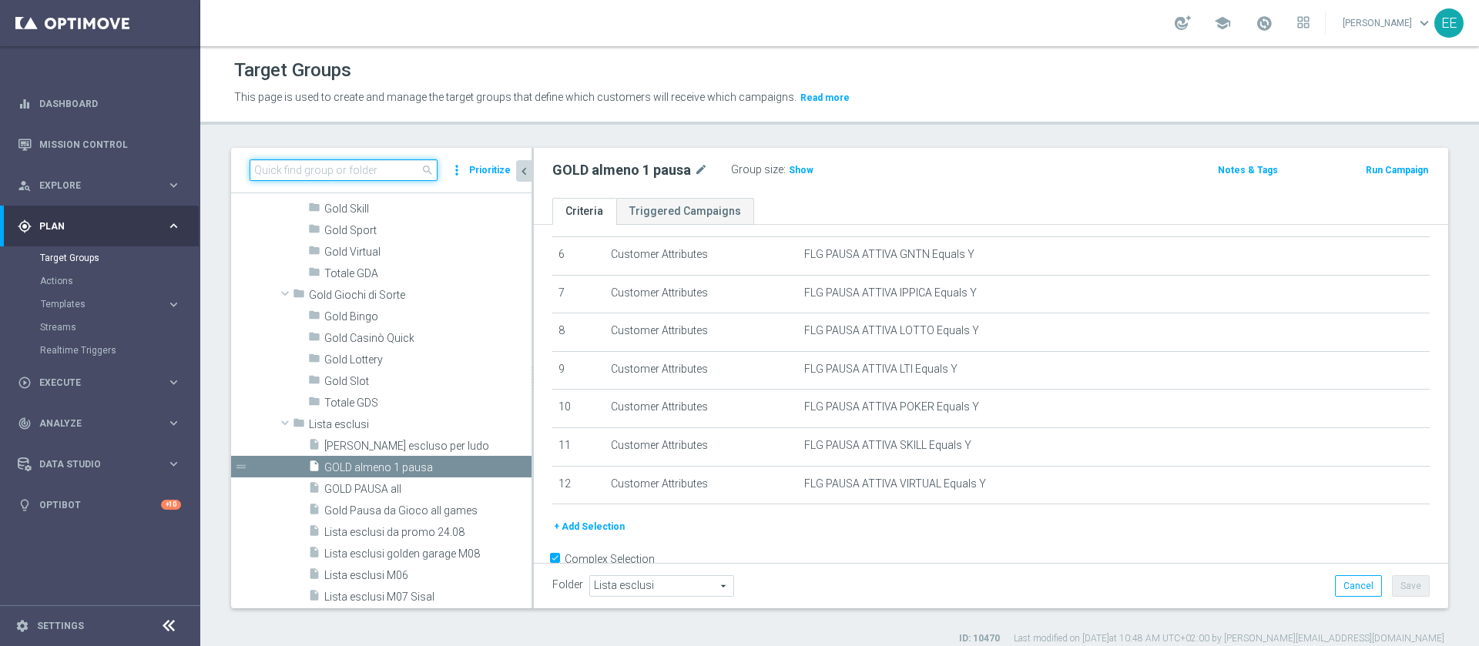
click at [361, 164] on input at bounding box center [344, 170] width 188 height 22
type input "S"
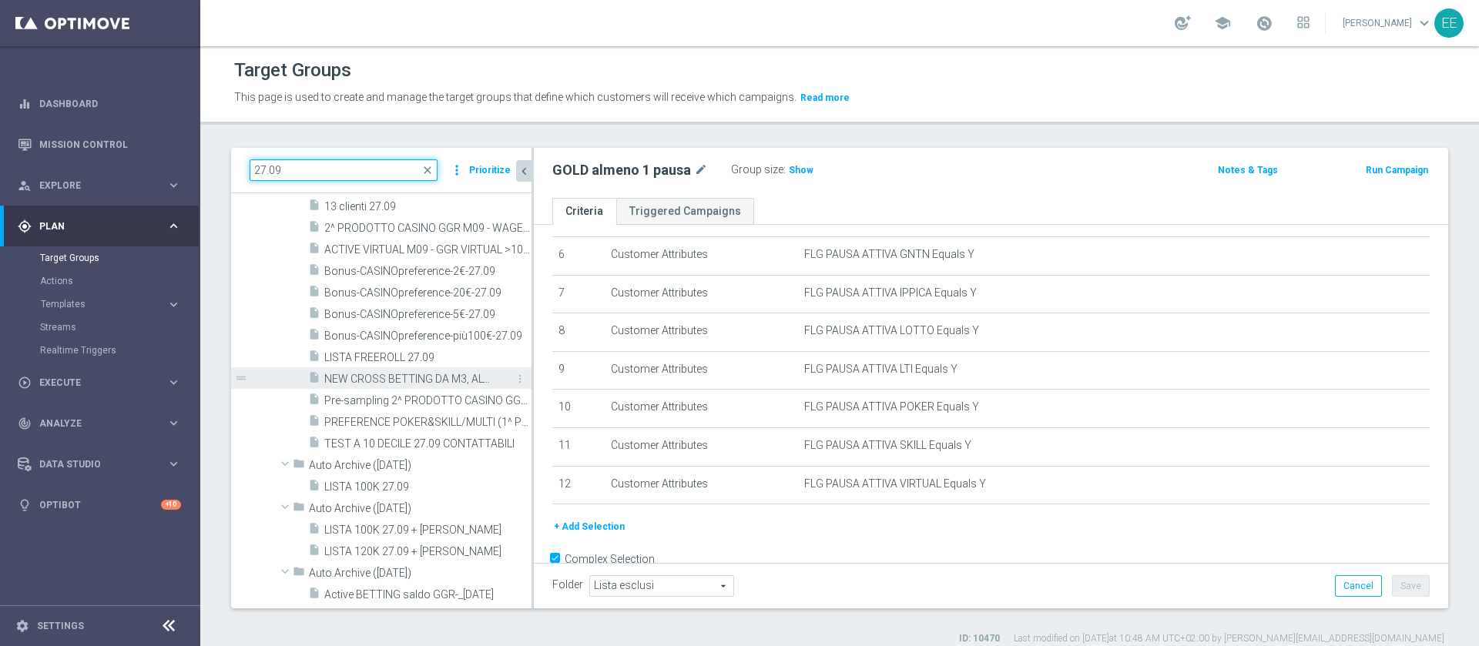
scroll to position [0, 0]
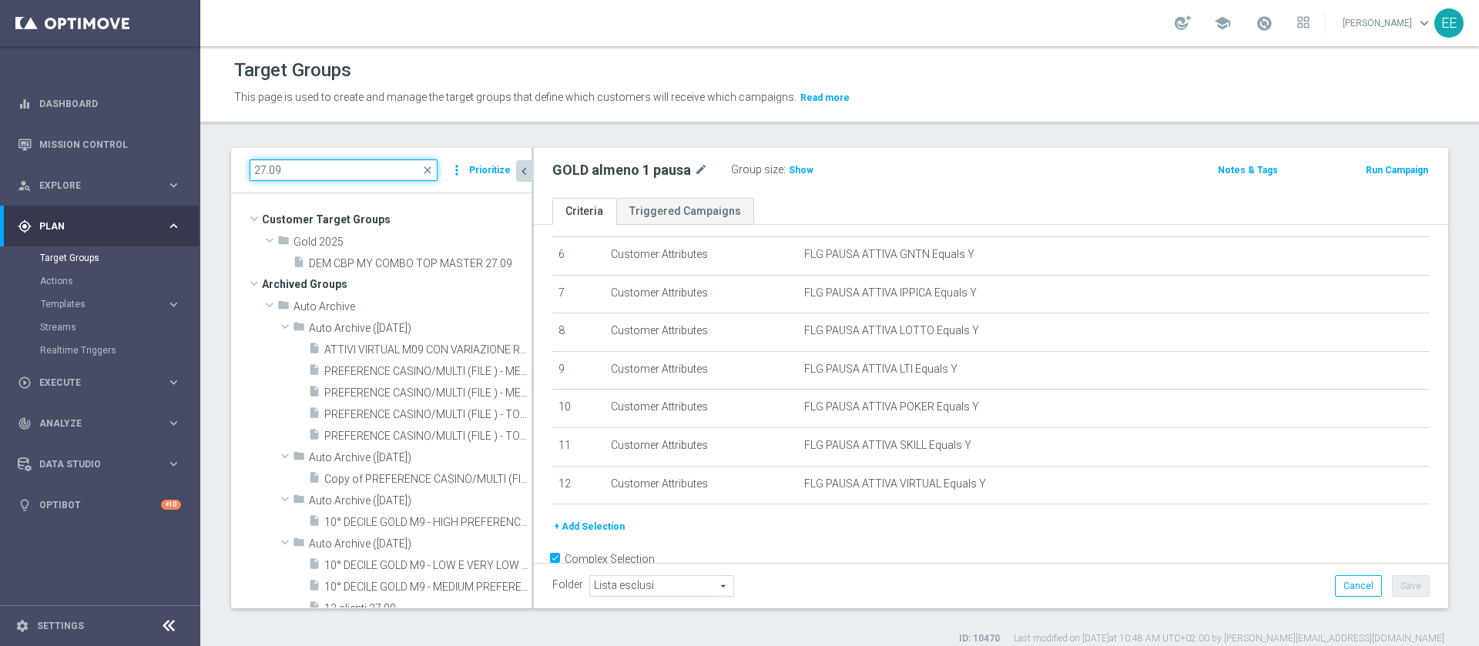
click at [262, 170] on input "27.09" at bounding box center [344, 170] width 188 height 22
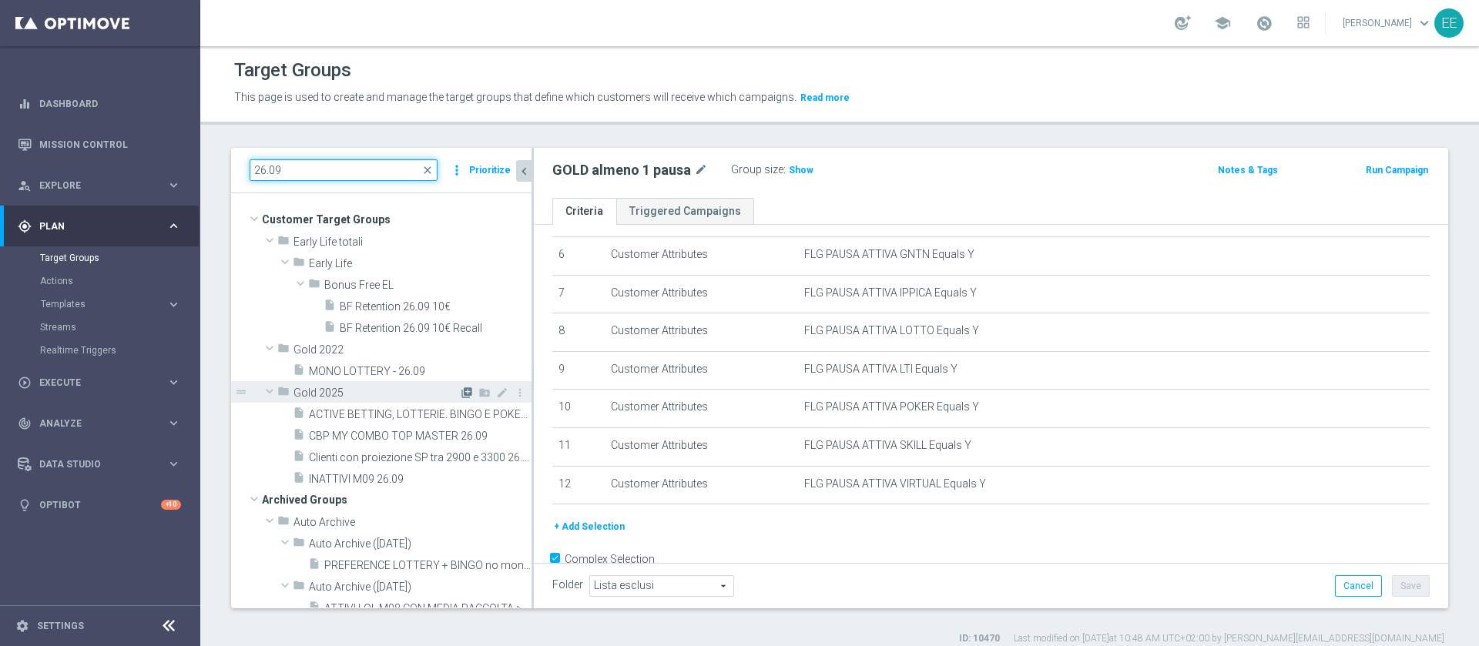
type input "26.09"
click at [461, 393] on icon "library_add" at bounding box center [467, 393] width 12 height 12
checkbox input "false"
type input "Gold 2025"
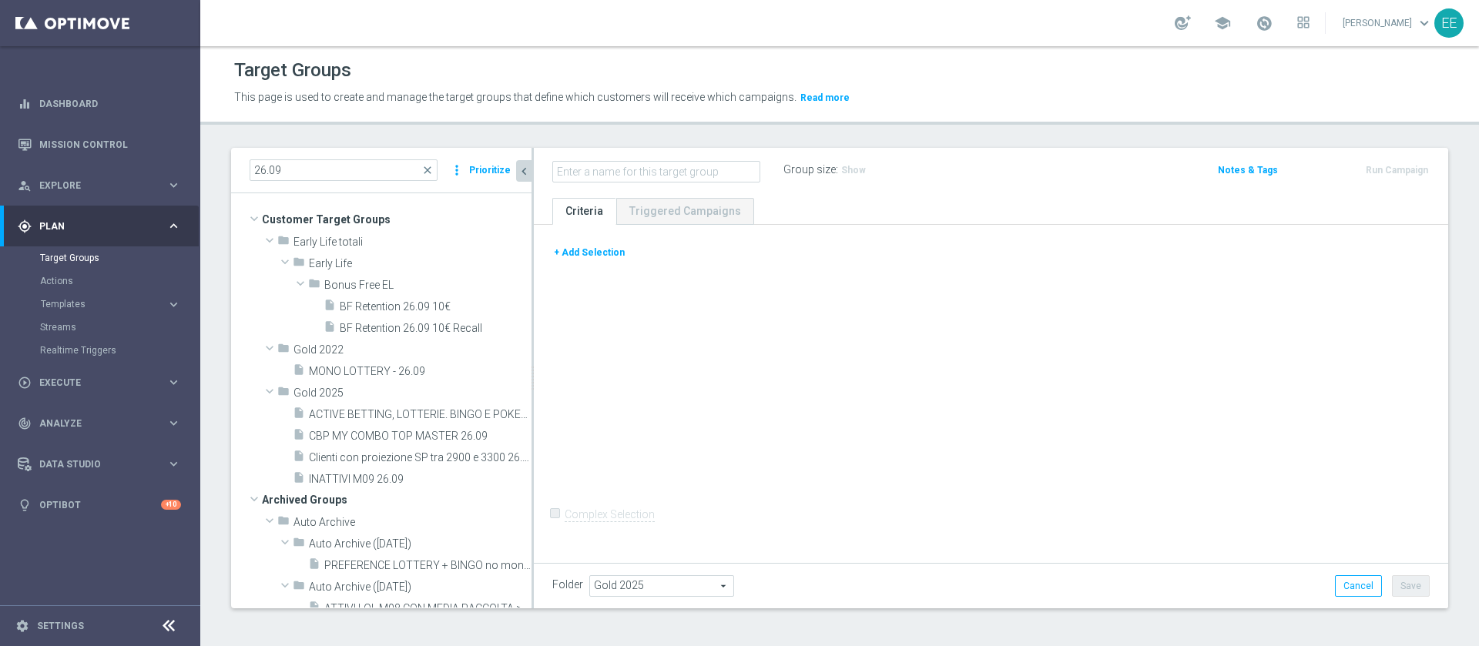
click at [646, 176] on input "text" at bounding box center [656, 172] width 208 height 22
type input "SMS Stabilizzazione 29.09"
click at [604, 246] on button "+ Add Selection" at bounding box center [589, 252] width 74 height 17
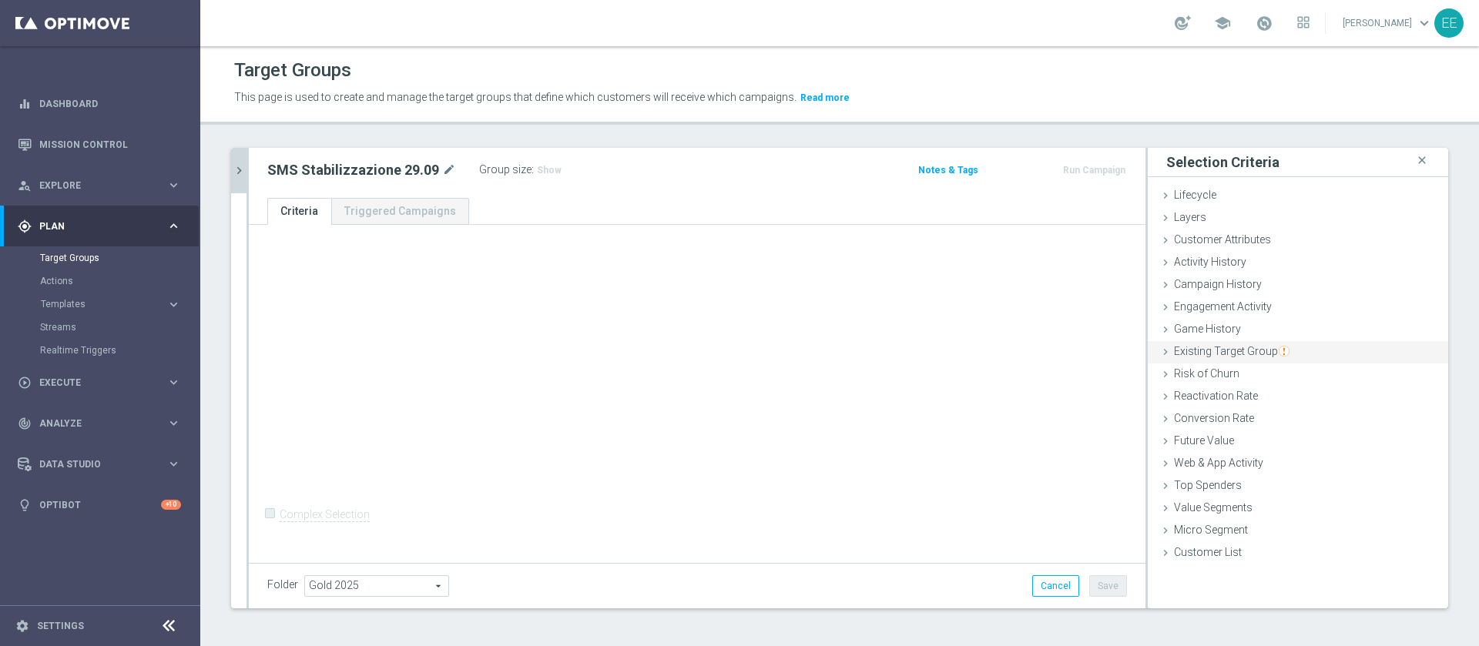
click at [1260, 356] on span "Existing Target Group" at bounding box center [1232, 351] width 116 height 12
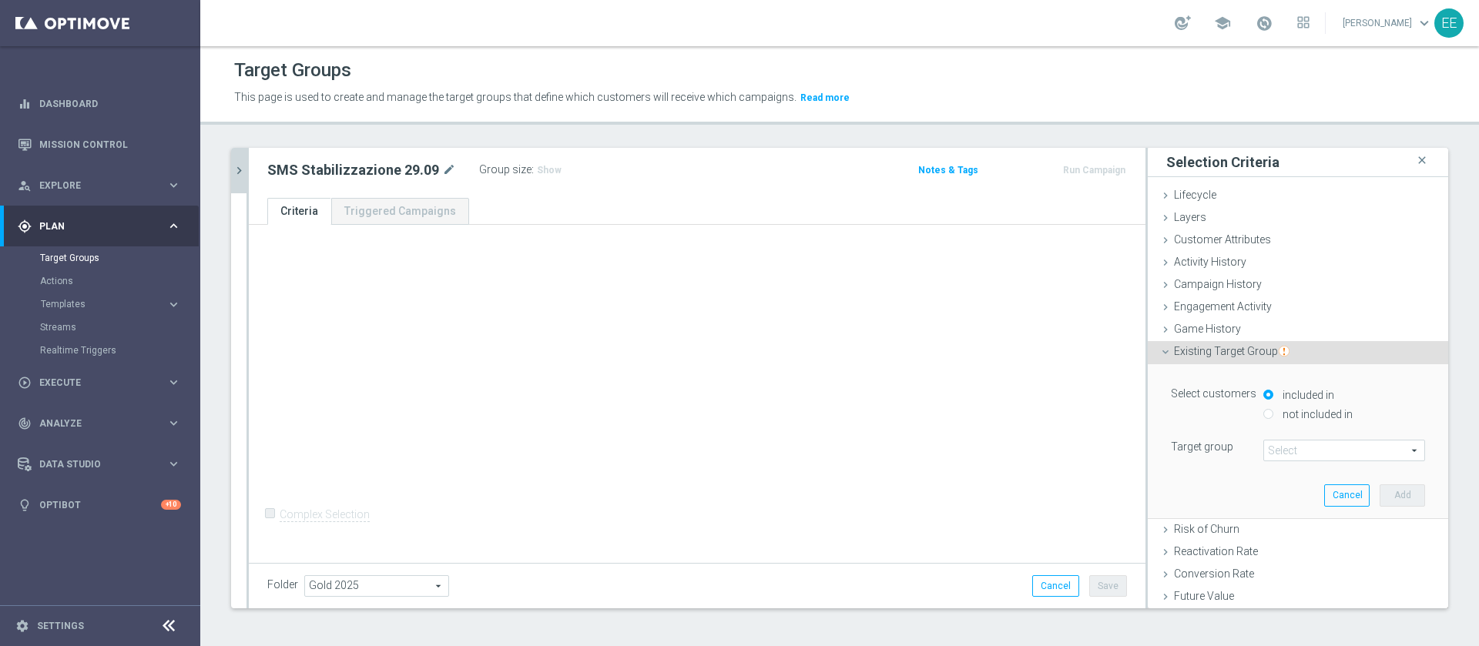
click at [1269, 441] on span at bounding box center [1344, 451] width 160 height 20
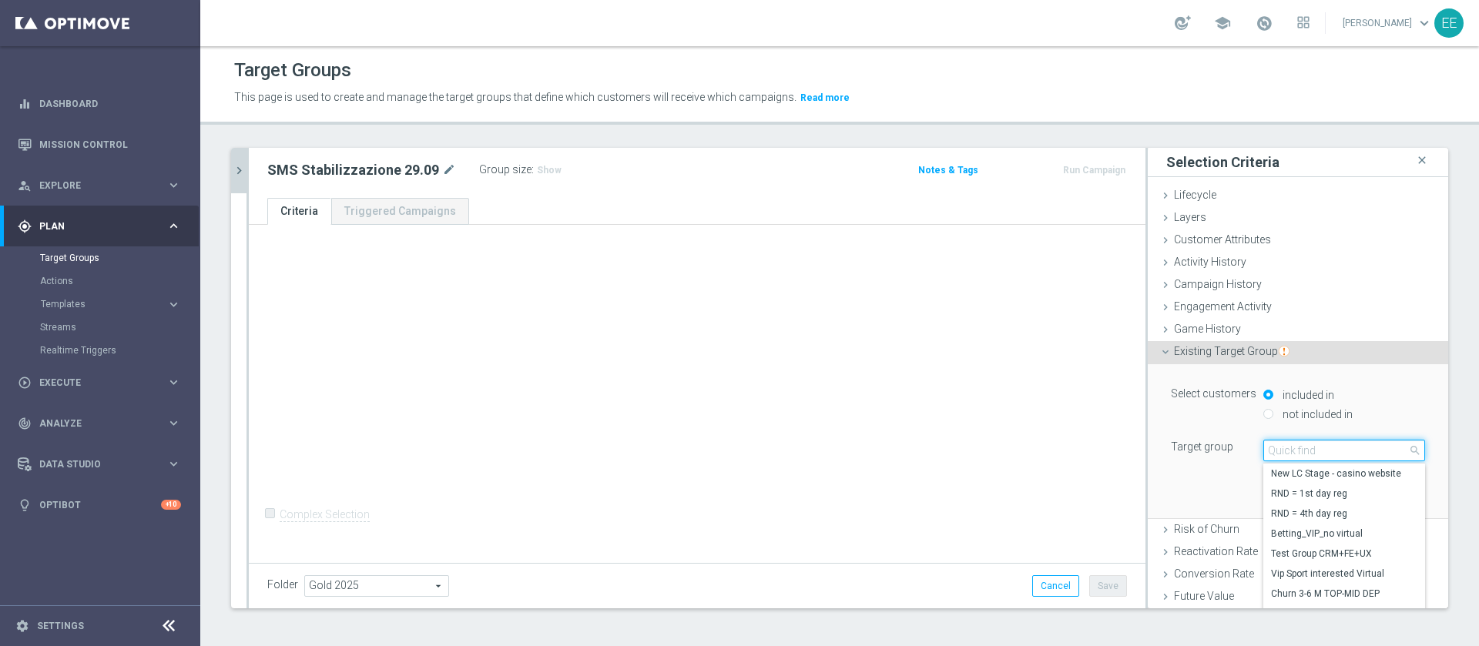
click at [1269, 441] on input "search" at bounding box center [1344, 451] width 162 height 22
type input "c"
type input "top master m09"
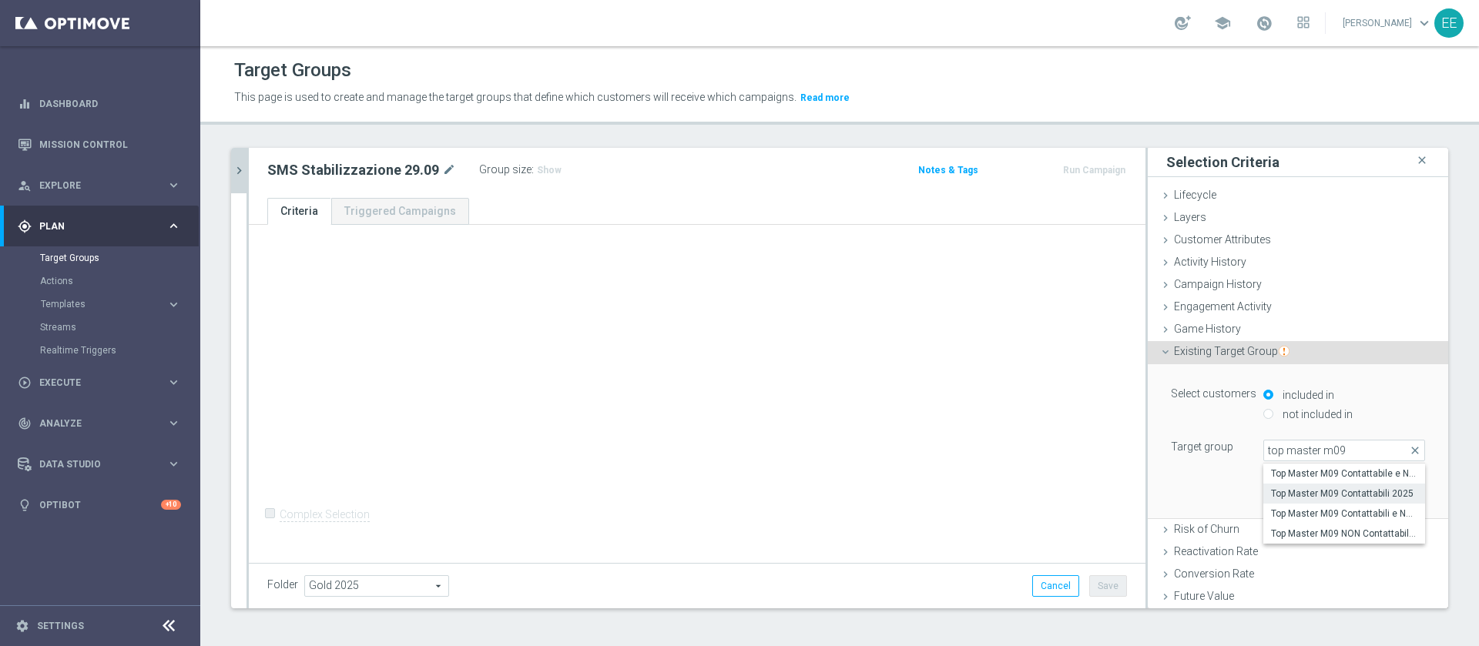
click at [1314, 495] on span "Top Master M09 Contattabili 2025" at bounding box center [1344, 494] width 146 height 12
type input "Top Master M09 Contattabili 2025"
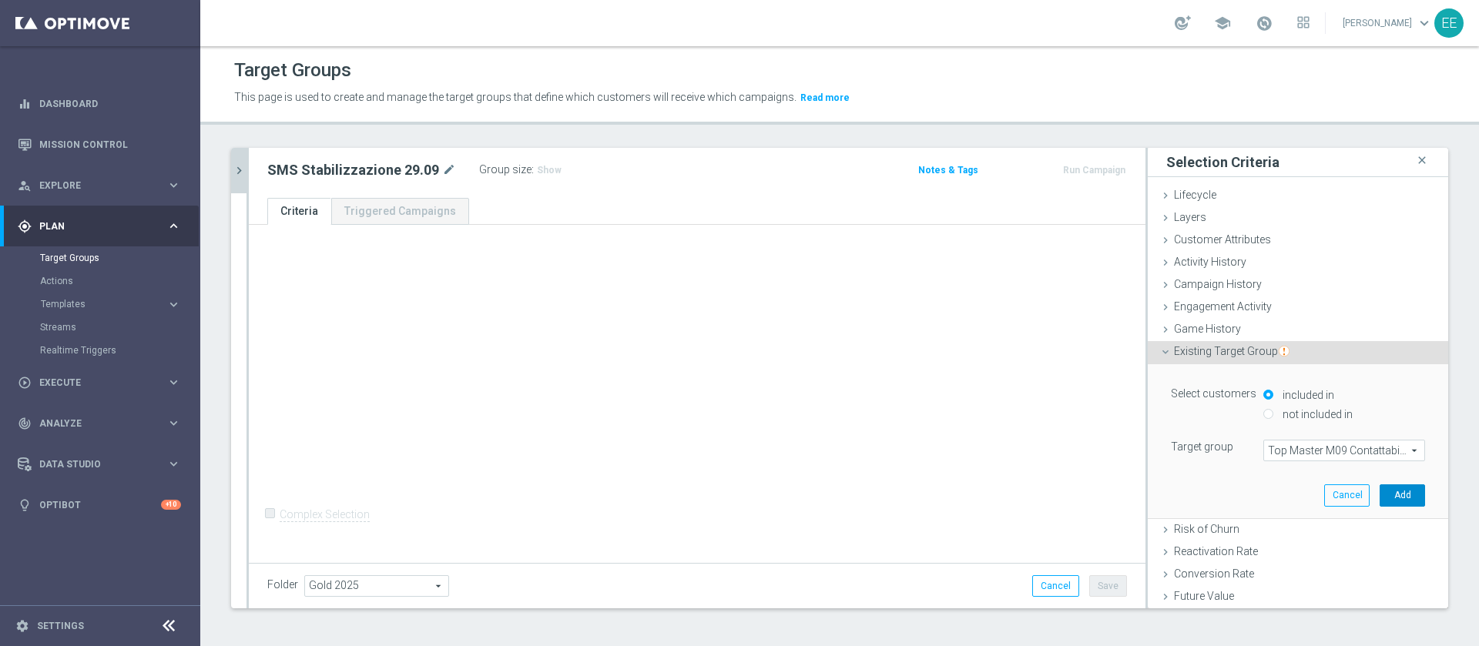
click at [1380, 495] on button "Add" at bounding box center [1402, 496] width 45 height 22
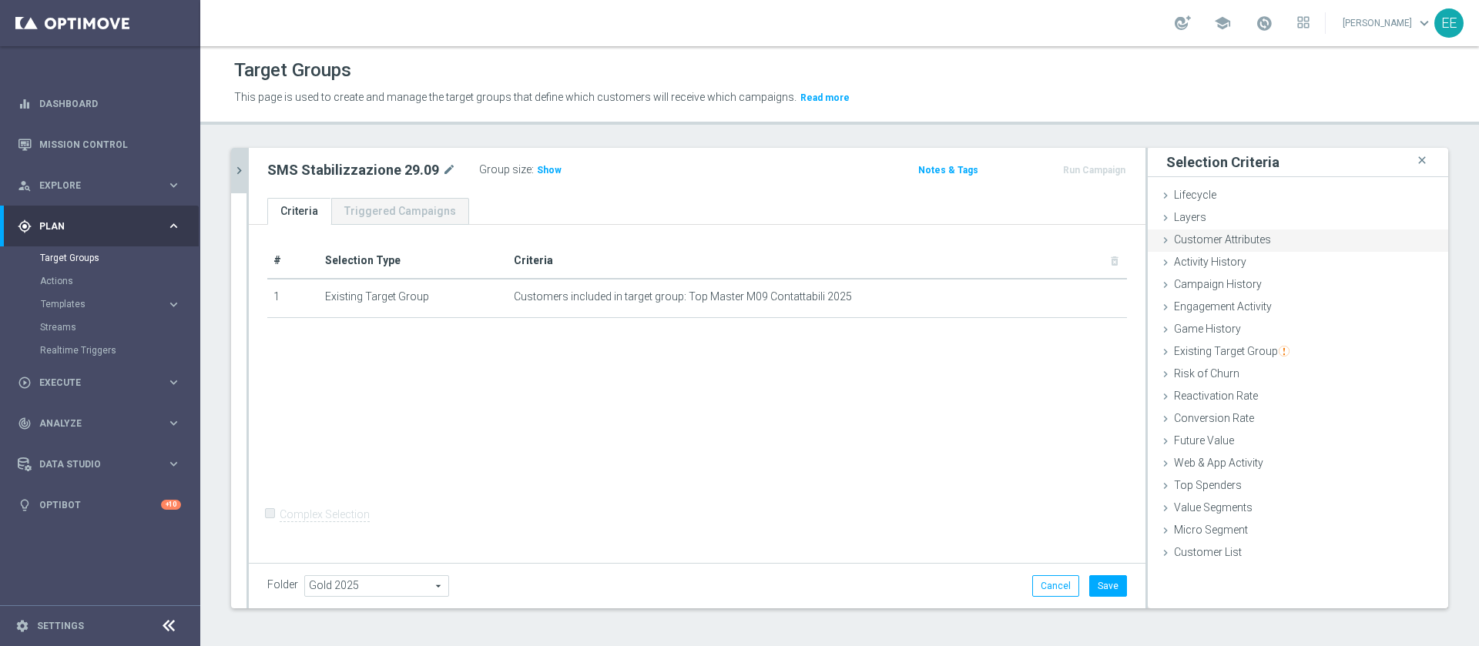
click at [1214, 239] on span "Customer Attributes" at bounding box center [1222, 239] width 97 height 12
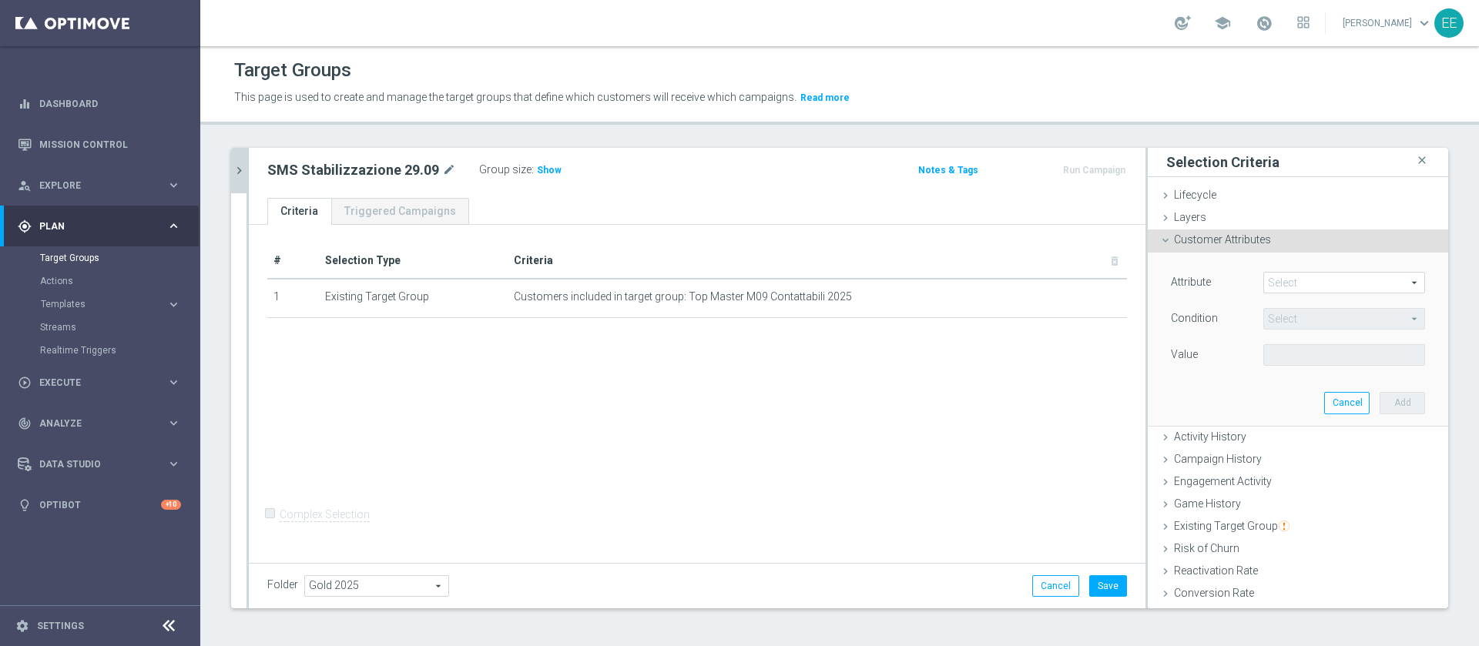
click at [1294, 287] on span at bounding box center [1344, 283] width 160 height 20
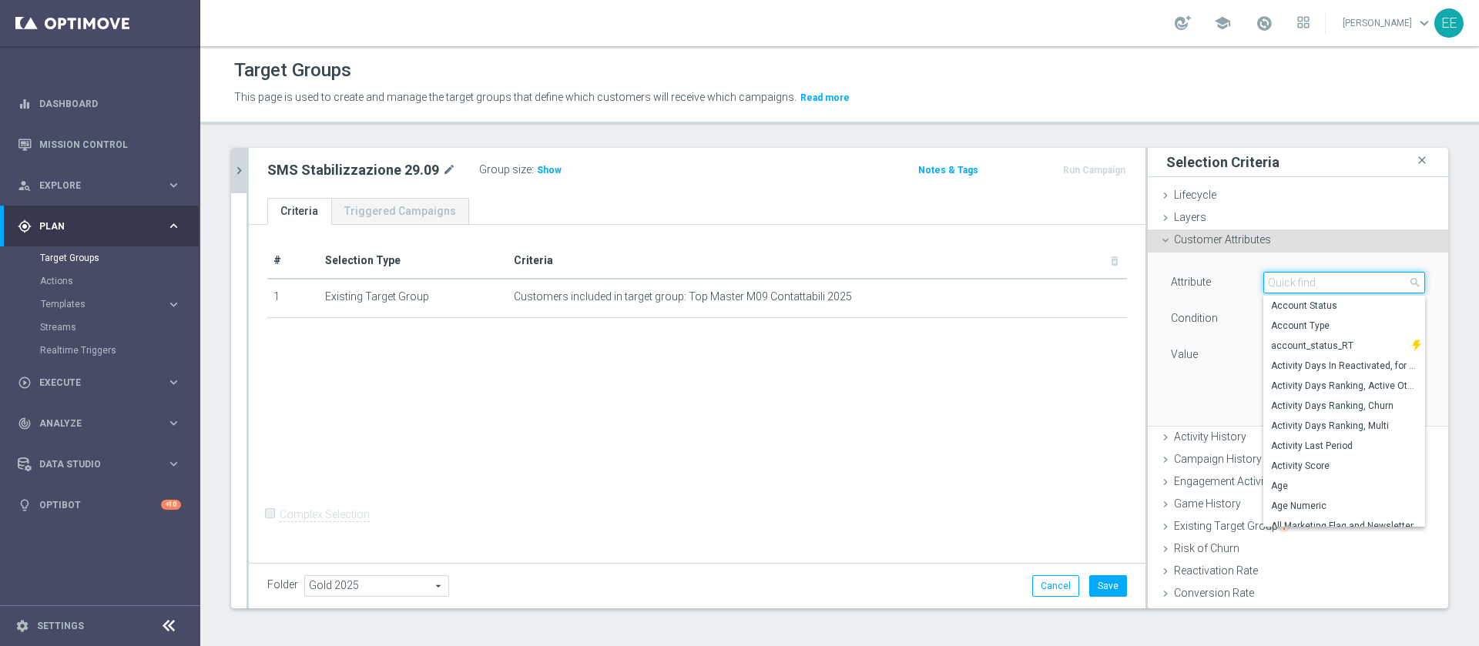
click at [1294, 287] on input "search" at bounding box center [1344, 283] width 162 height 22
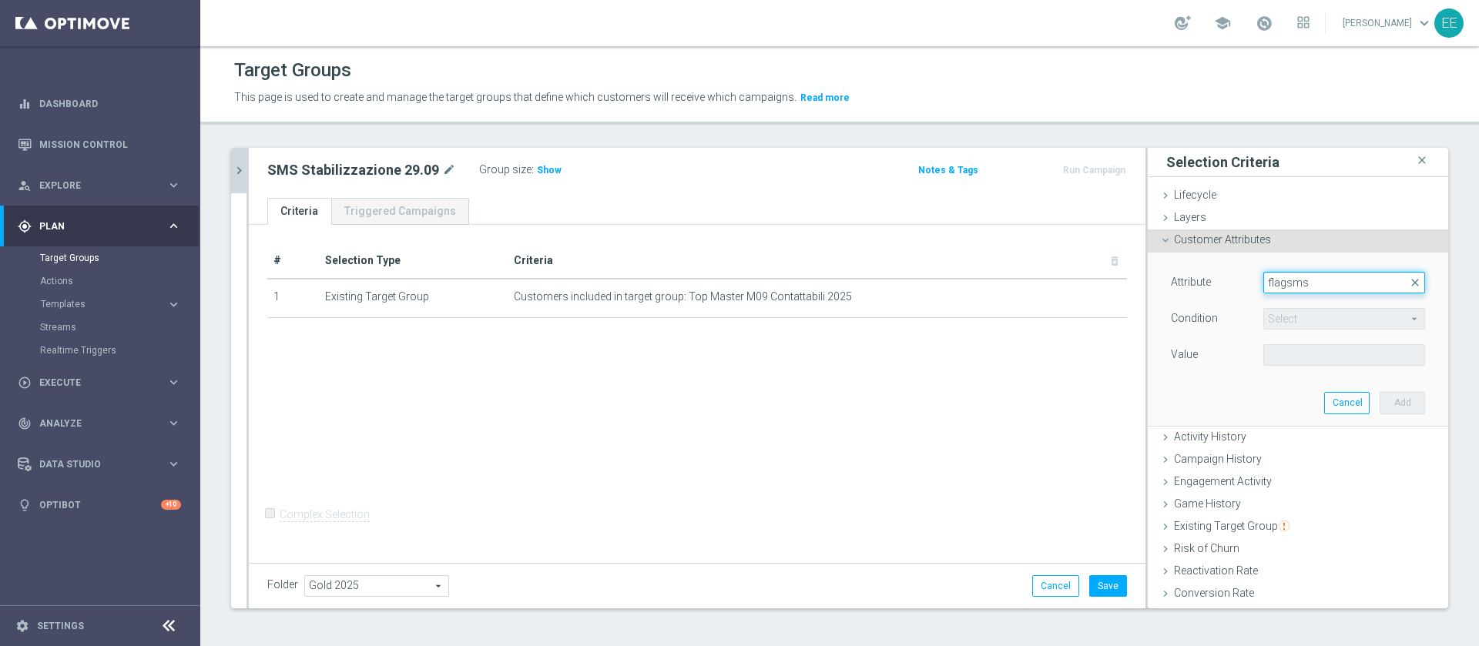
type input "flag_sms"
click at [1300, 298] on label "FLAG_SMS" at bounding box center [1337, 306] width 149 height 20
type input "FLAG_SMS"
type input "Equals"
click at [1324, 364] on span at bounding box center [1344, 355] width 160 height 20
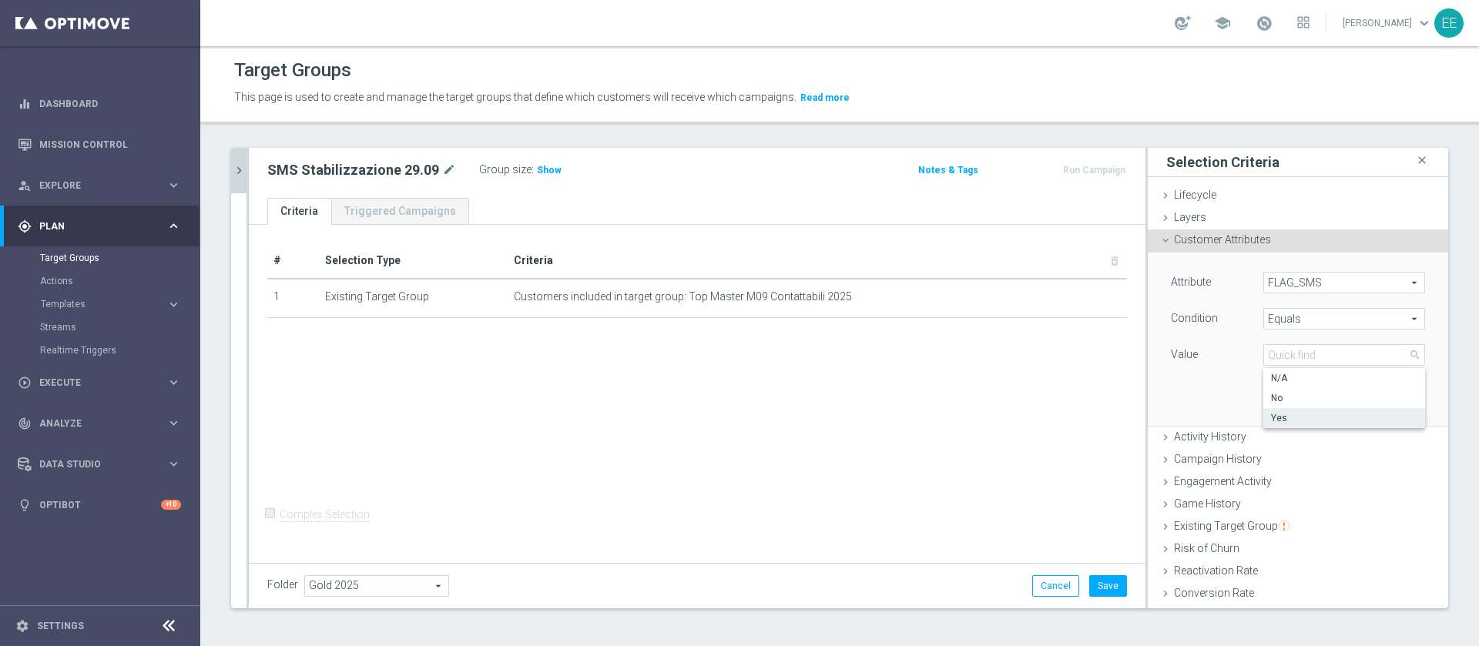
click at [1270, 424] on label "Yes" at bounding box center [1344, 418] width 162 height 20
type input "Yes"
click at [1380, 401] on button "Add" at bounding box center [1402, 403] width 45 height 22
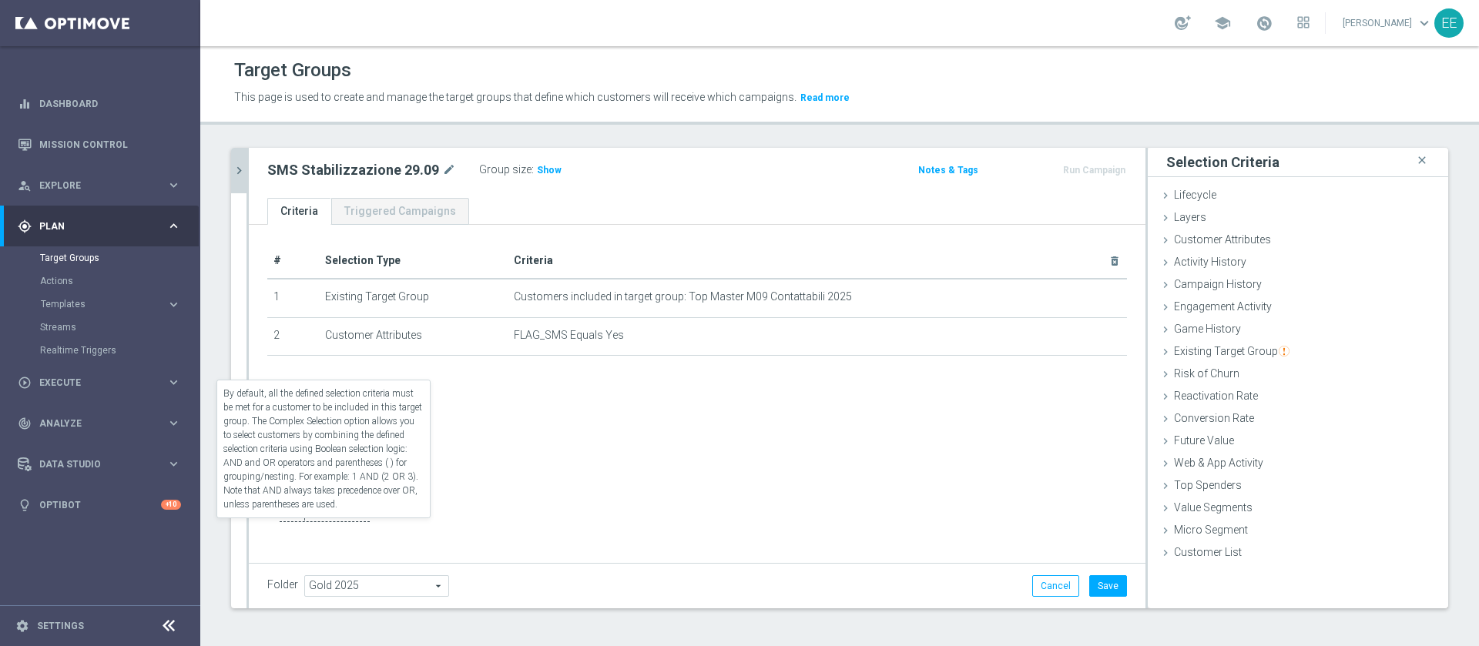
click at [288, 522] on label "Complex Selection" at bounding box center [325, 515] width 90 height 15
click at [277, 528] on input "Complex Selection" at bounding box center [272, 517] width 10 height 22
checkbox input "true"
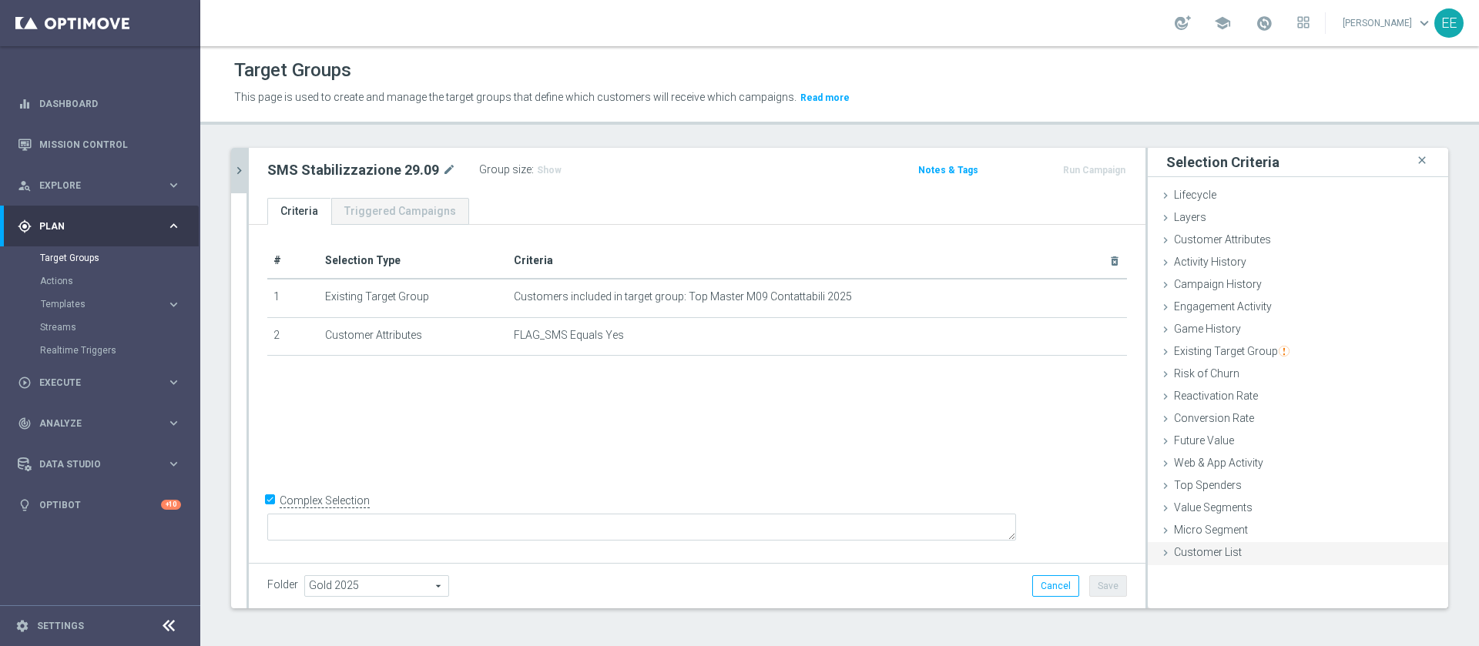
click at [1182, 543] on div "Customer List done selection saved" at bounding box center [1298, 553] width 300 height 23
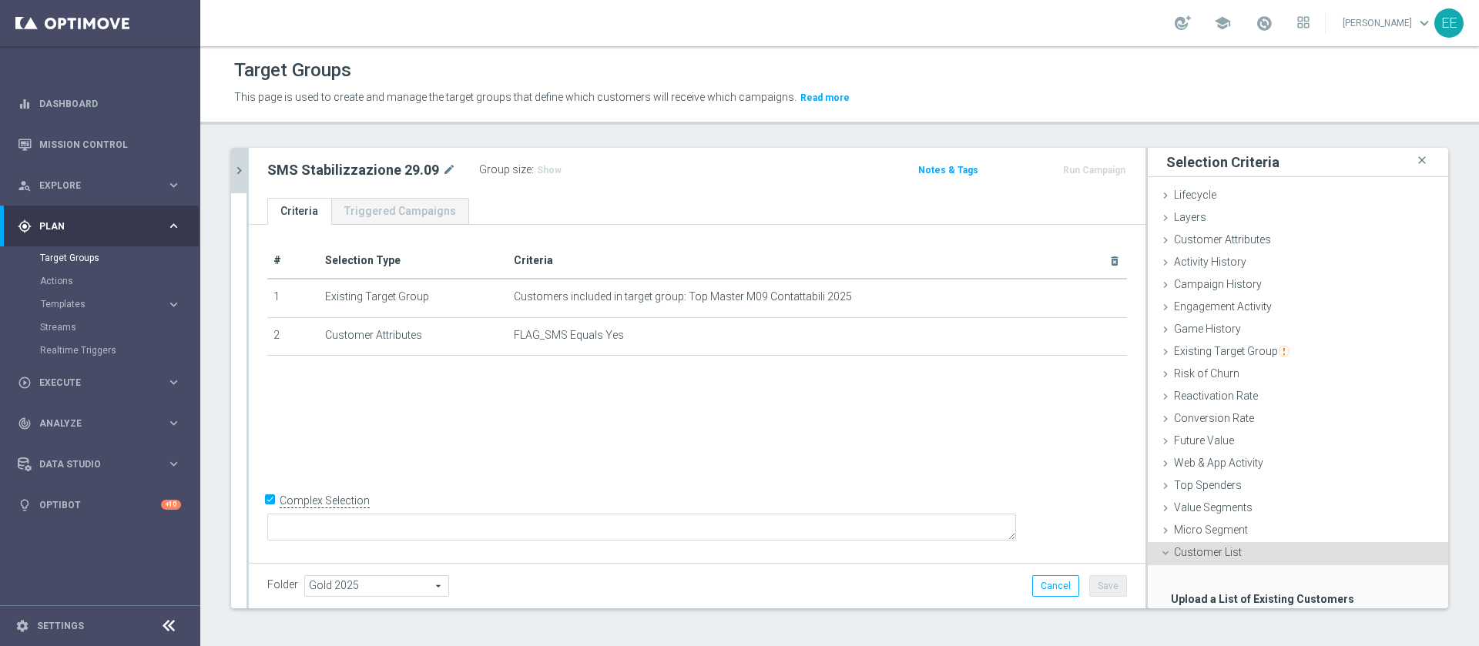
scroll to position [95, 0]
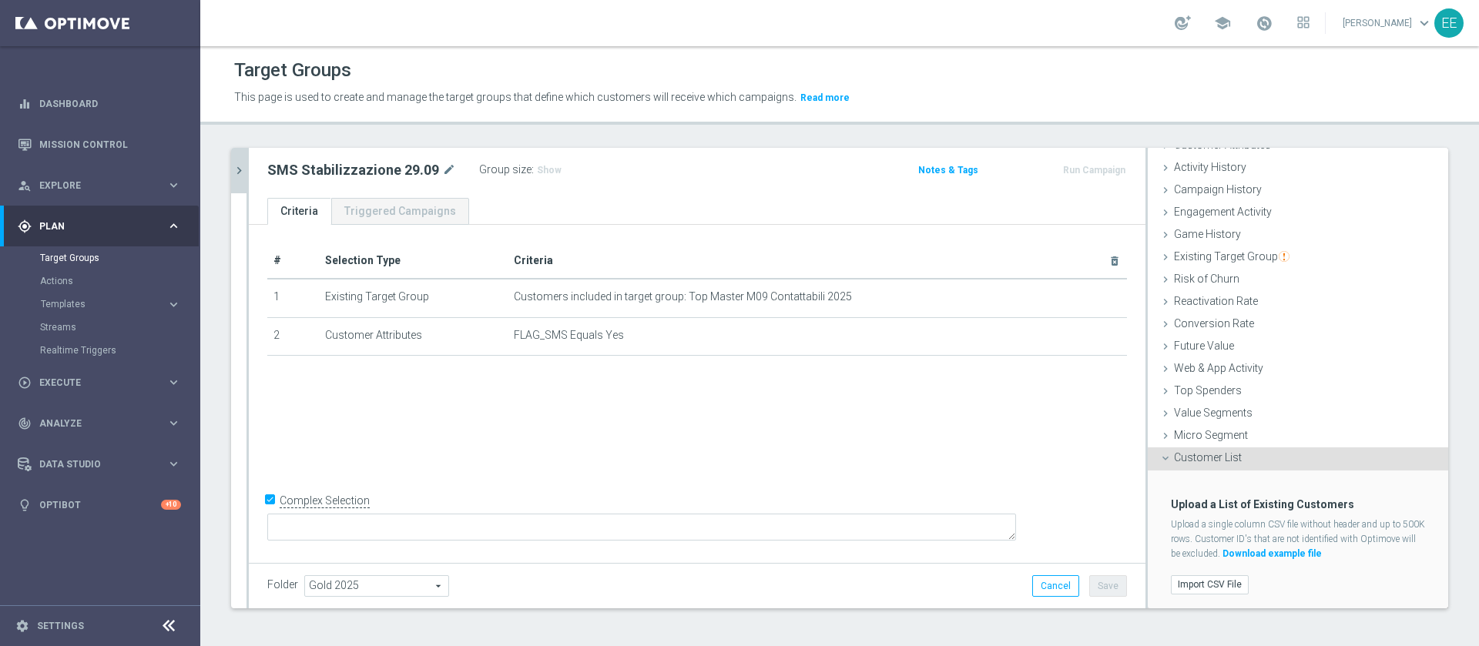
click at [1190, 575] on label "Import CSV File" at bounding box center [1210, 584] width 78 height 19
click at [0, 0] on input "Import CSV File" at bounding box center [0, 0] width 0 height 0
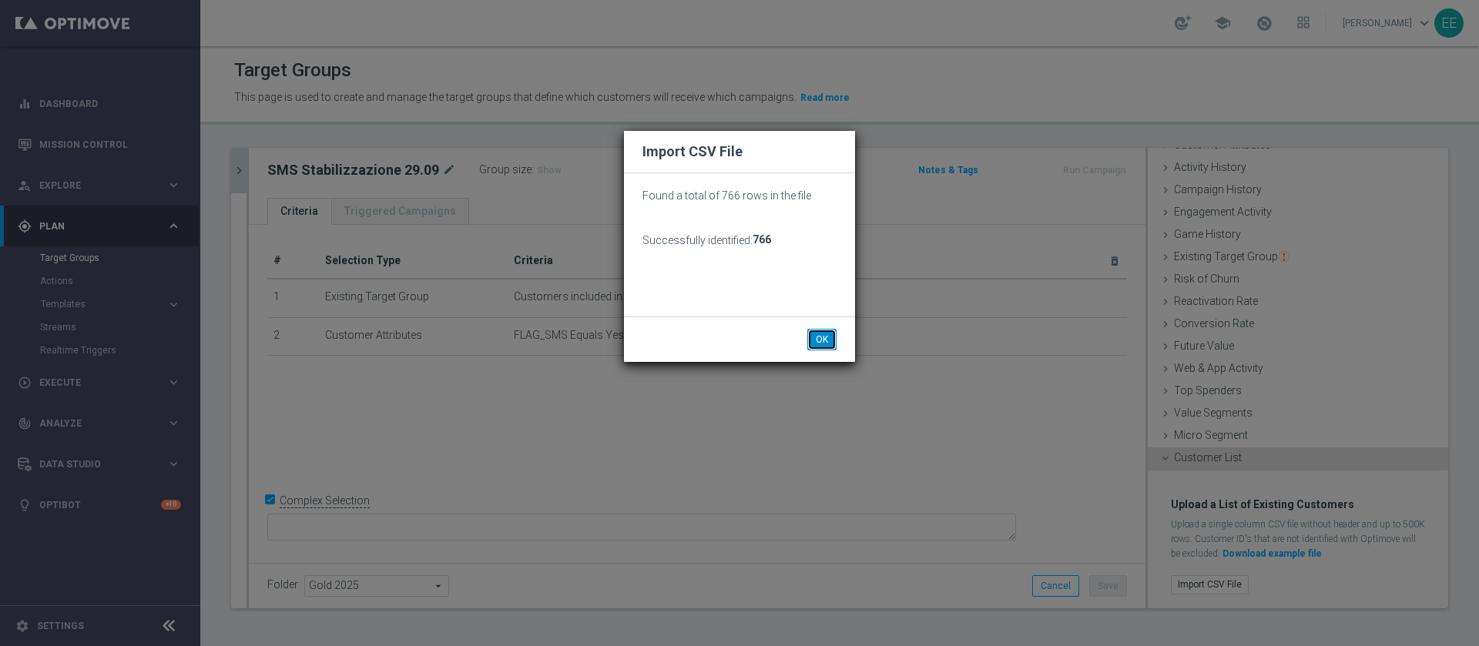
click at [822, 337] on button "OK" at bounding box center [821, 340] width 29 height 22
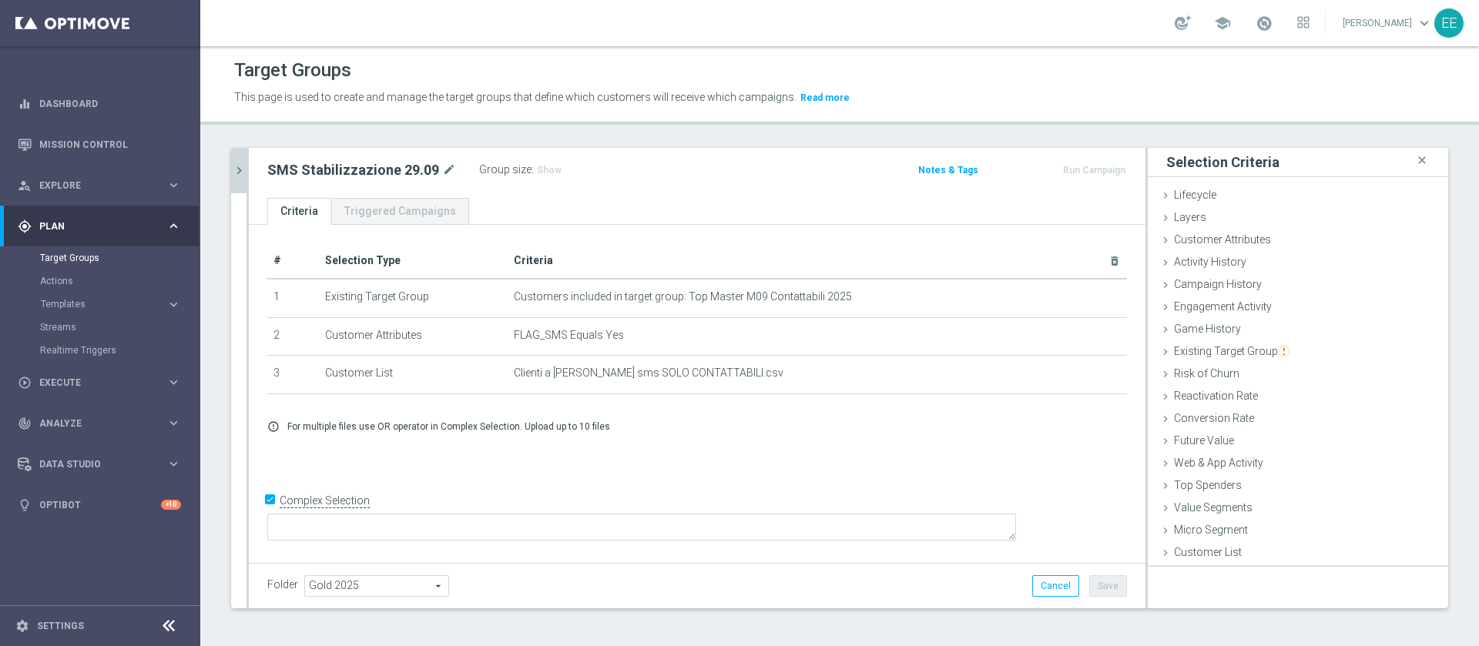
scroll to position [0, 0]
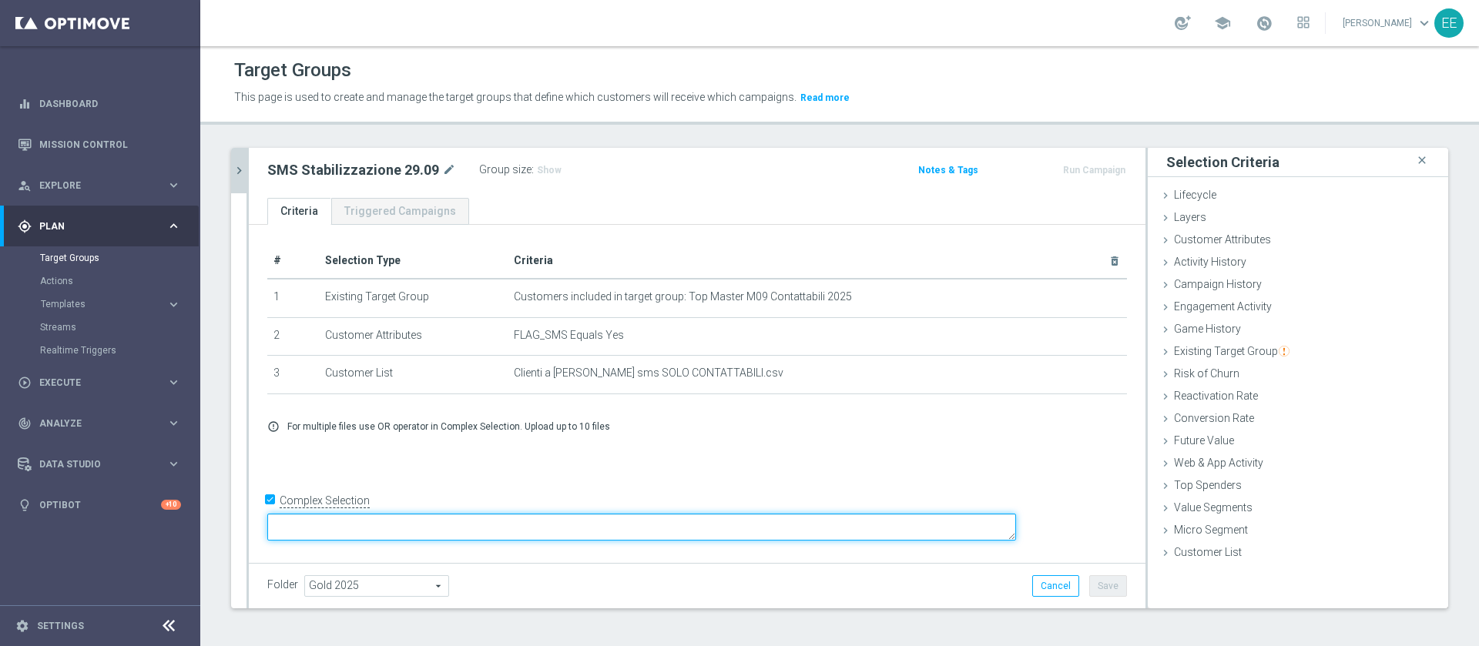
click at [438, 532] on textarea at bounding box center [641, 527] width 749 height 27
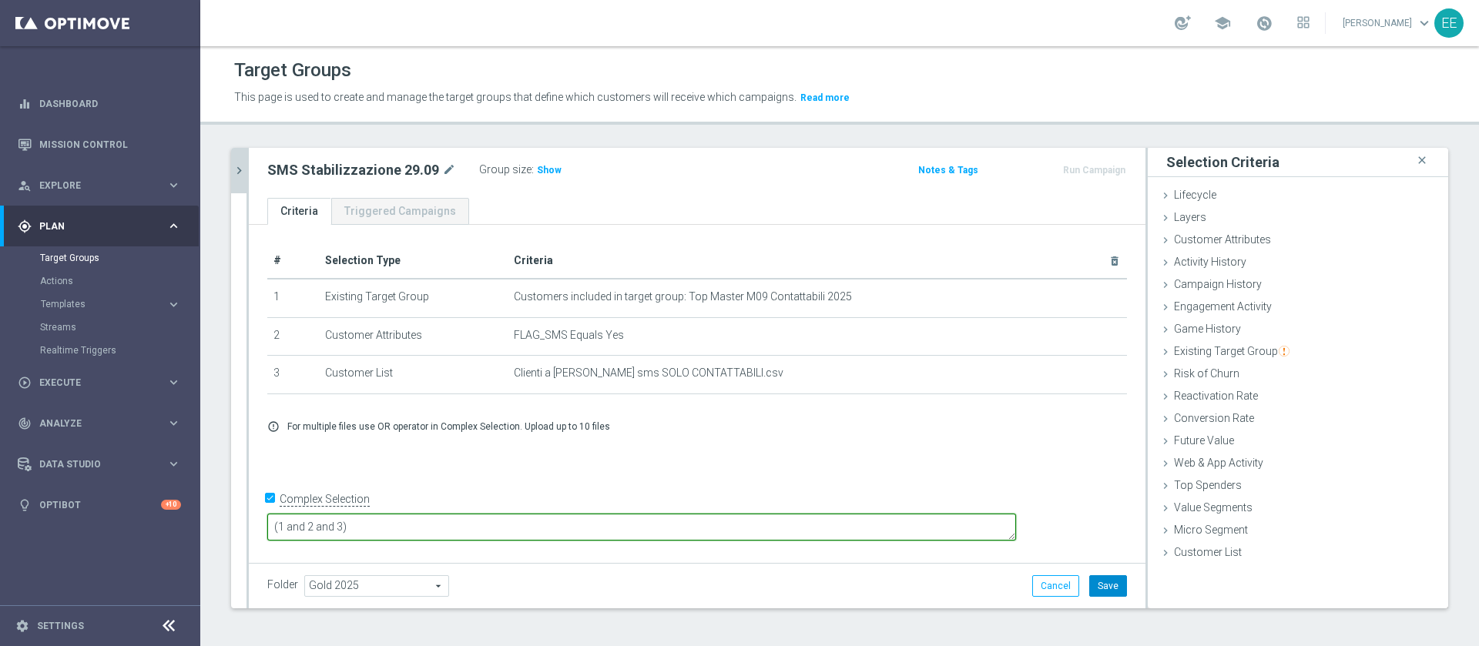
type textarea "(1 and 2 and 3)"
click at [1089, 595] on button "Save" at bounding box center [1108, 586] width 38 height 22
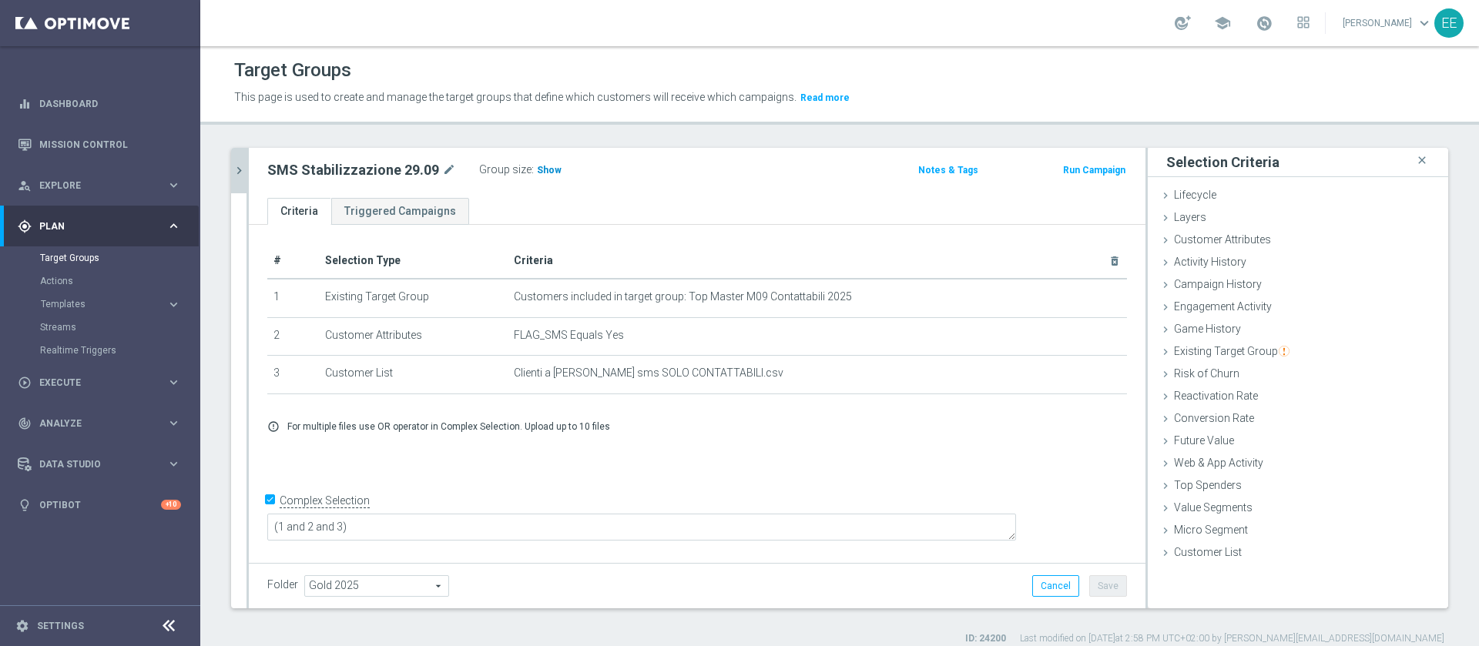
click at [540, 174] on span "Show" at bounding box center [549, 170] width 25 height 11
click at [233, 172] on icon "chevron_right" at bounding box center [239, 170] width 15 height 15
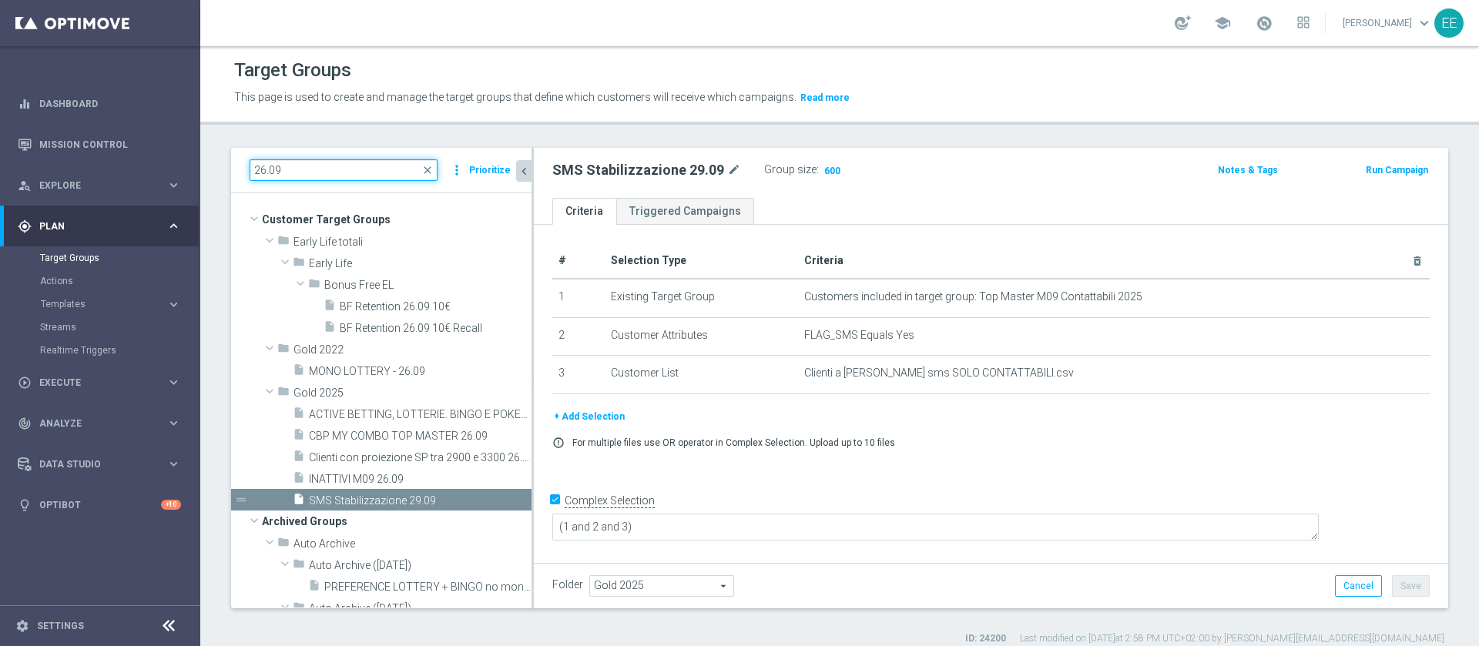
drag, startPoint x: 357, startPoint y: 169, endPoint x: 206, endPoint y: 169, distance: 151.0
click at [206, 169] on div "26.09 close more_vert Prioritize Customer Target Groups library_add create_new_…" at bounding box center [839, 397] width 1279 height 498
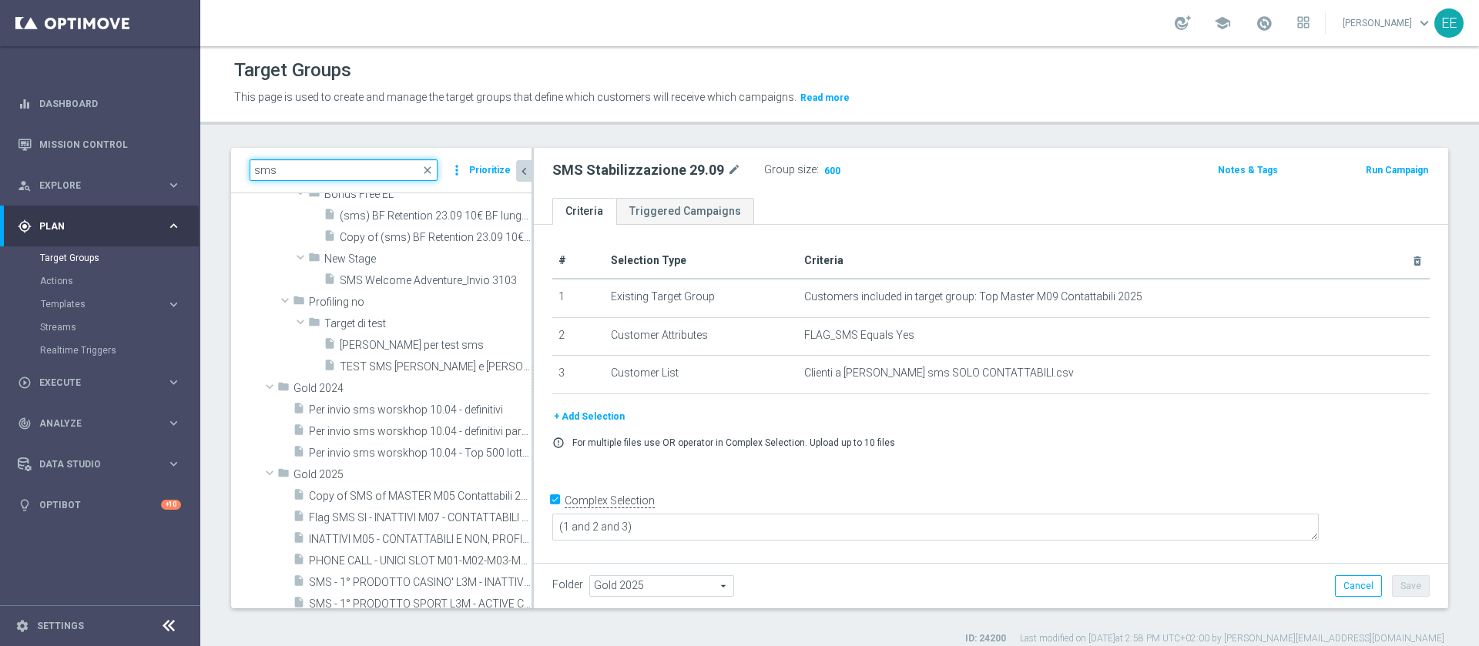
scroll to position [550, 0]
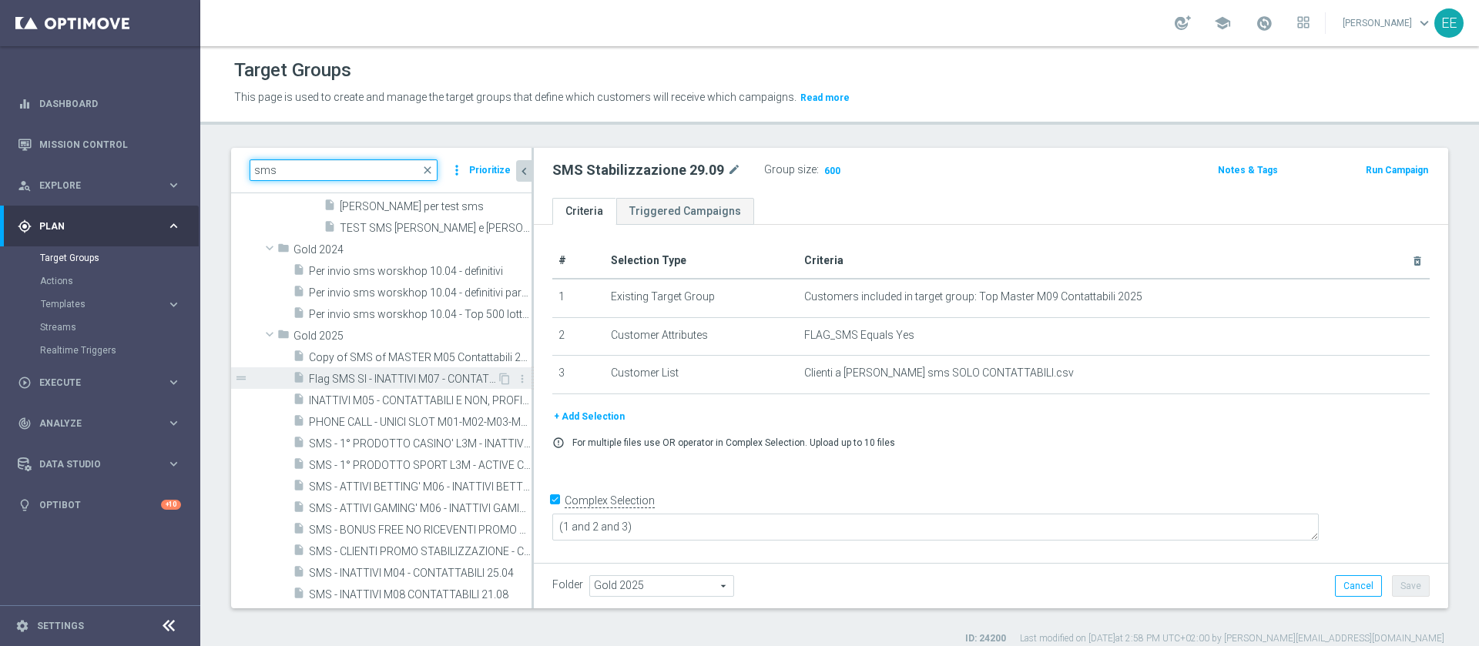
type input "sms"
click at [379, 383] on span "Flag SMS SI - INATTIVI M07 - CONTATTABILI E NON - PROFILATI E NON 24.07" at bounding box center [403, 379] width 188 height 13
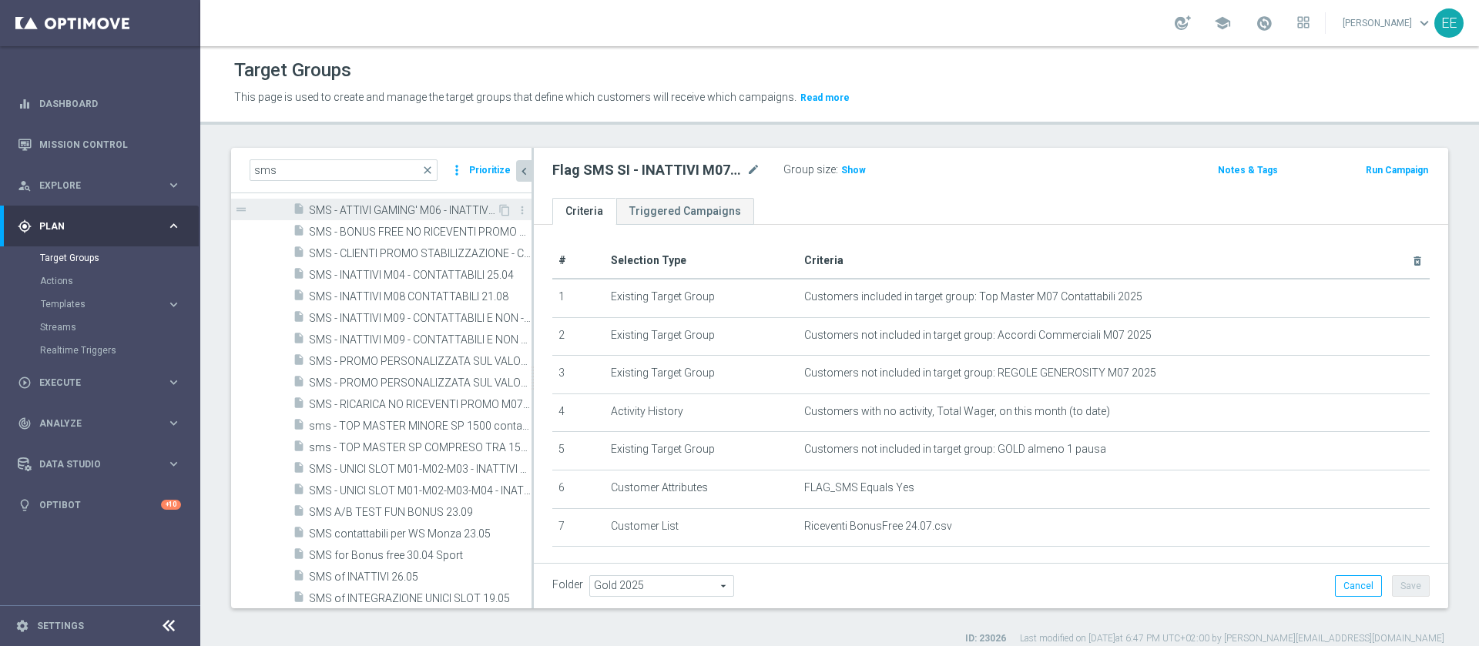
scroll to position [830, 0]
click at [422, 419] on div "insert_drive_file sms - TOP MASTER MINORE SP 1500 contattabil e profiling 09.07" at bounding box center [395, 427] width 204 height 22
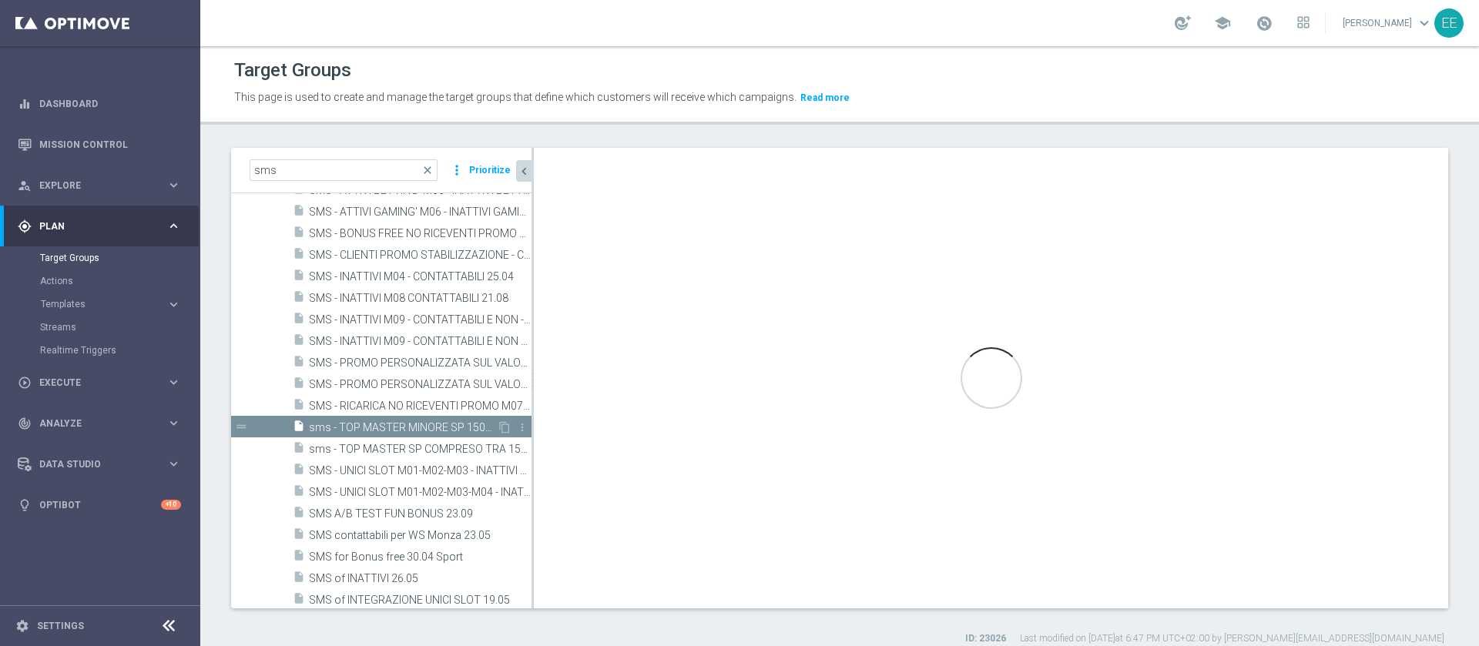
type textarea "(1 and 2 and 3 and 4 and 5 and 6 and 7 and 8 and 9 and 10 and 11 and 12 and 13 …"
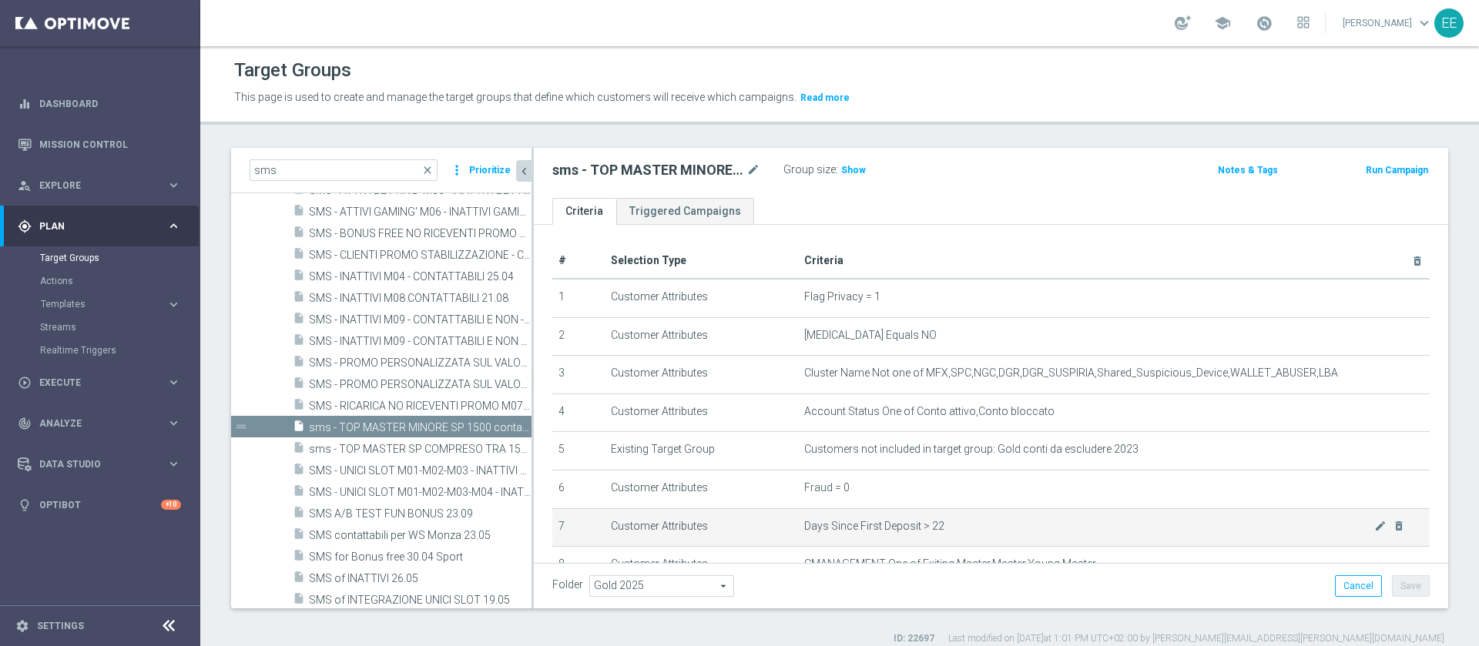
scroll to position [2, 0]
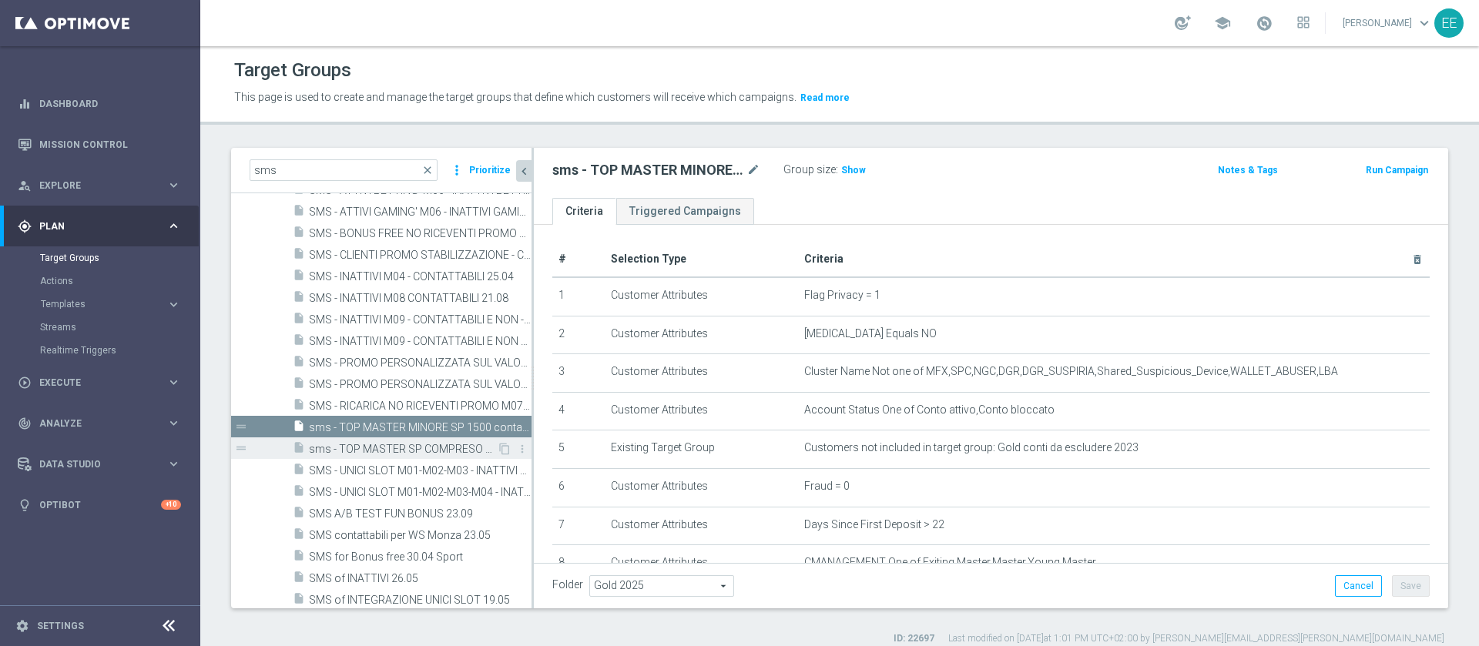
click at [360, 447] on span "sms - TOP MASTER SP COMPRESO TRA 1500 E 3250 contattabil e profiling 09.07" at bounding box center [403, 449] width 188 height 13
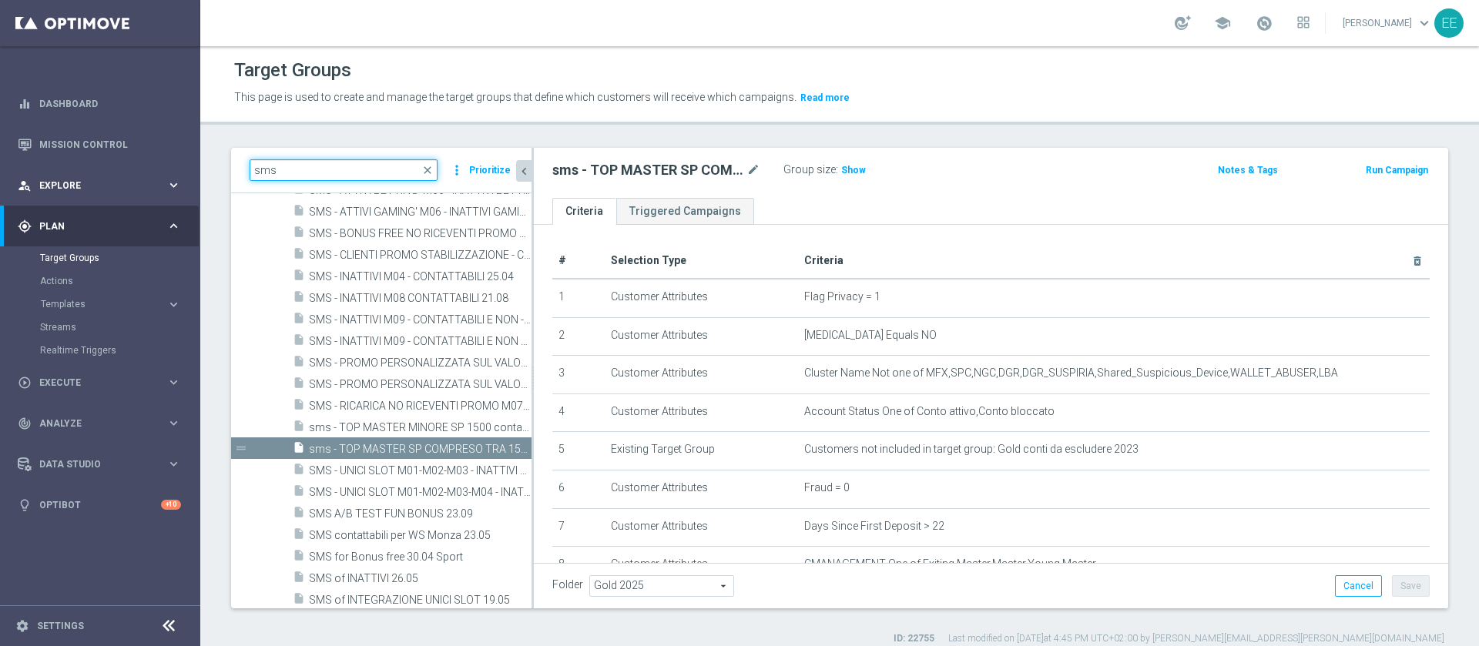
drag, startPoint x: 286, startPoint y: 173, endPoint x: 130, endPoint y: 181, distance: 155.8
click at [130, 181] on main "equalizer Dashboard Mission Control" at bounding box center [739, 323] width 1479 height 646
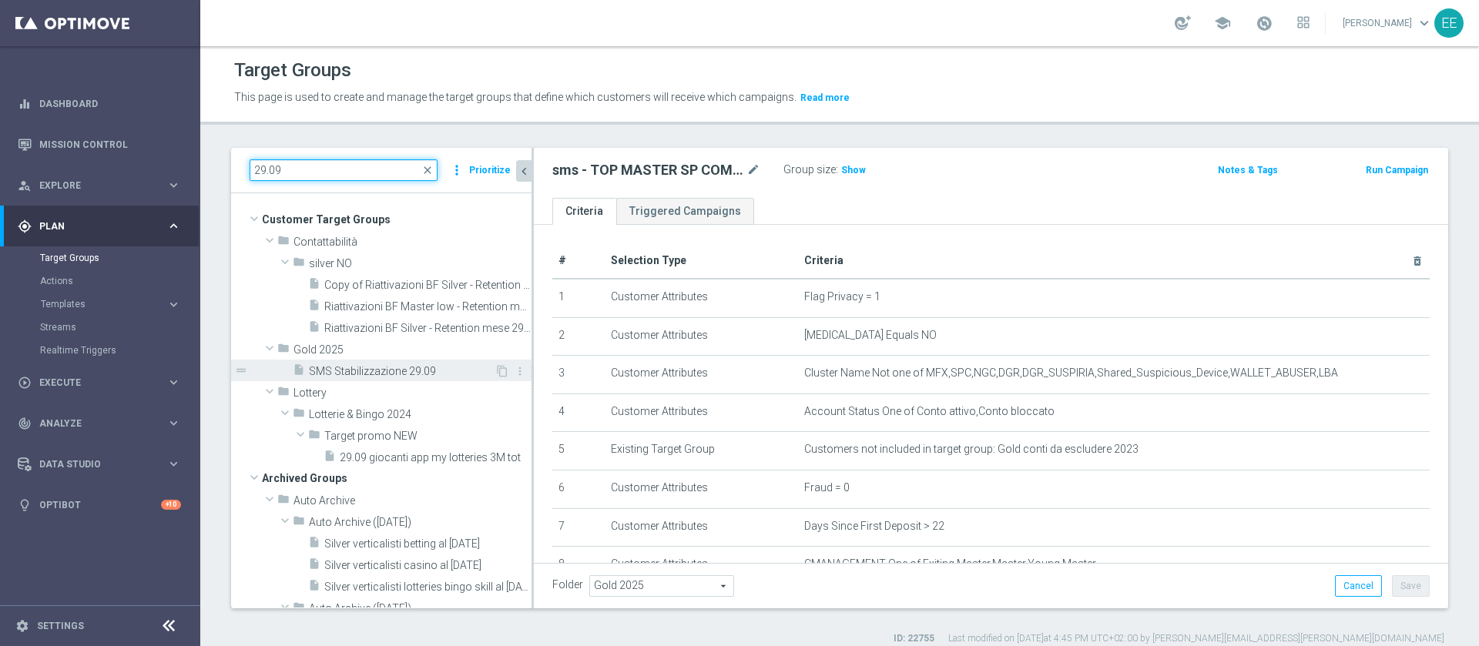
type input "29.09"
click at [346, 368] on span "SMS Stabilizzazione 29.09" at bounding box center [402, 371] width 186 height 13
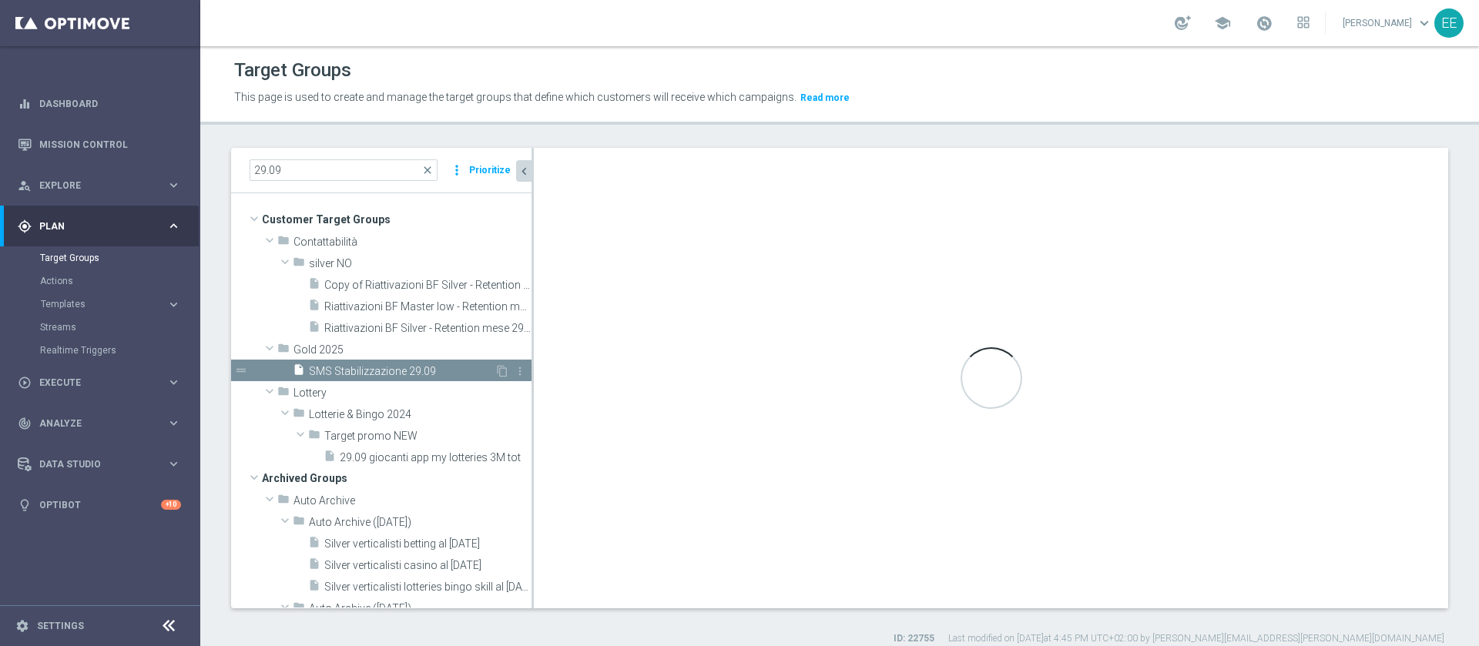
type textarea "(1 and 2 and 3)"
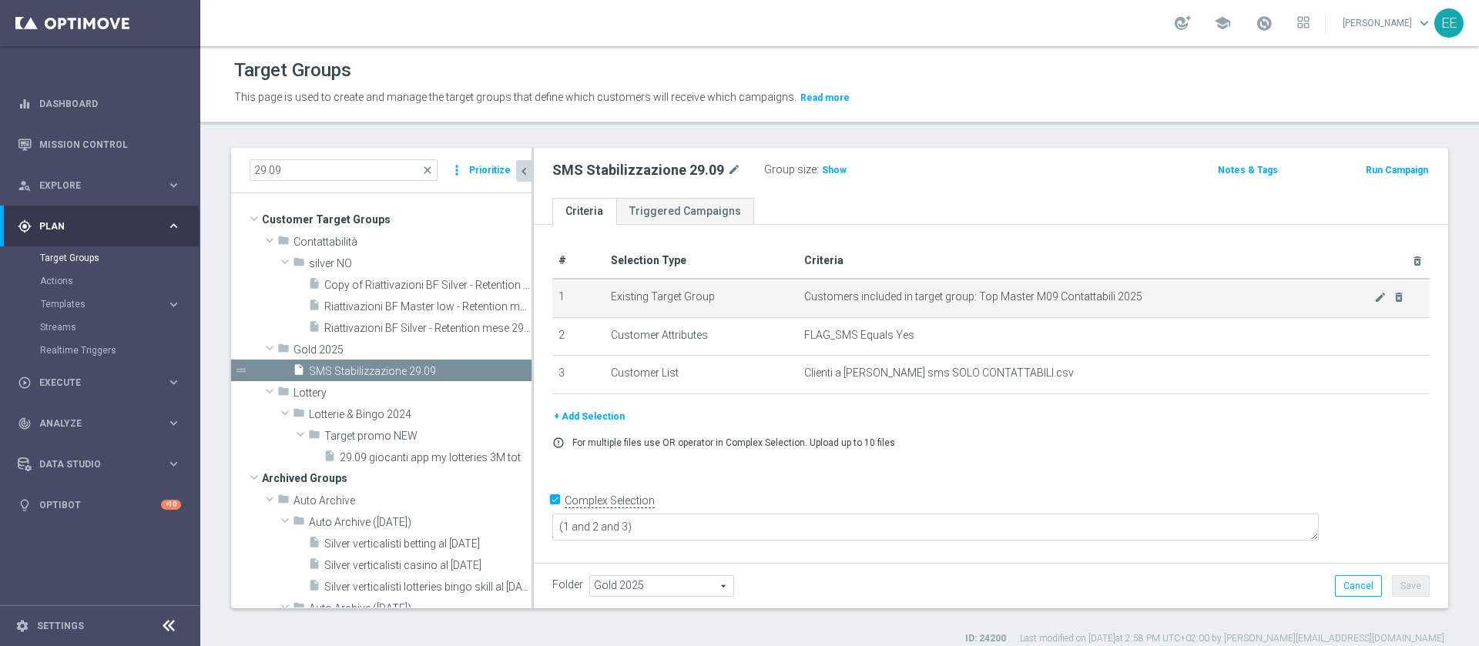
click at [941, 317] on td "Customers included in target group: Top Master M09 Contattabili 2025 mode_edit …" at bounding box center [1114, 298] width 632 height 39
click at [822, 171] on span "Show" at bounding box center [834, 170] width 25 height 11
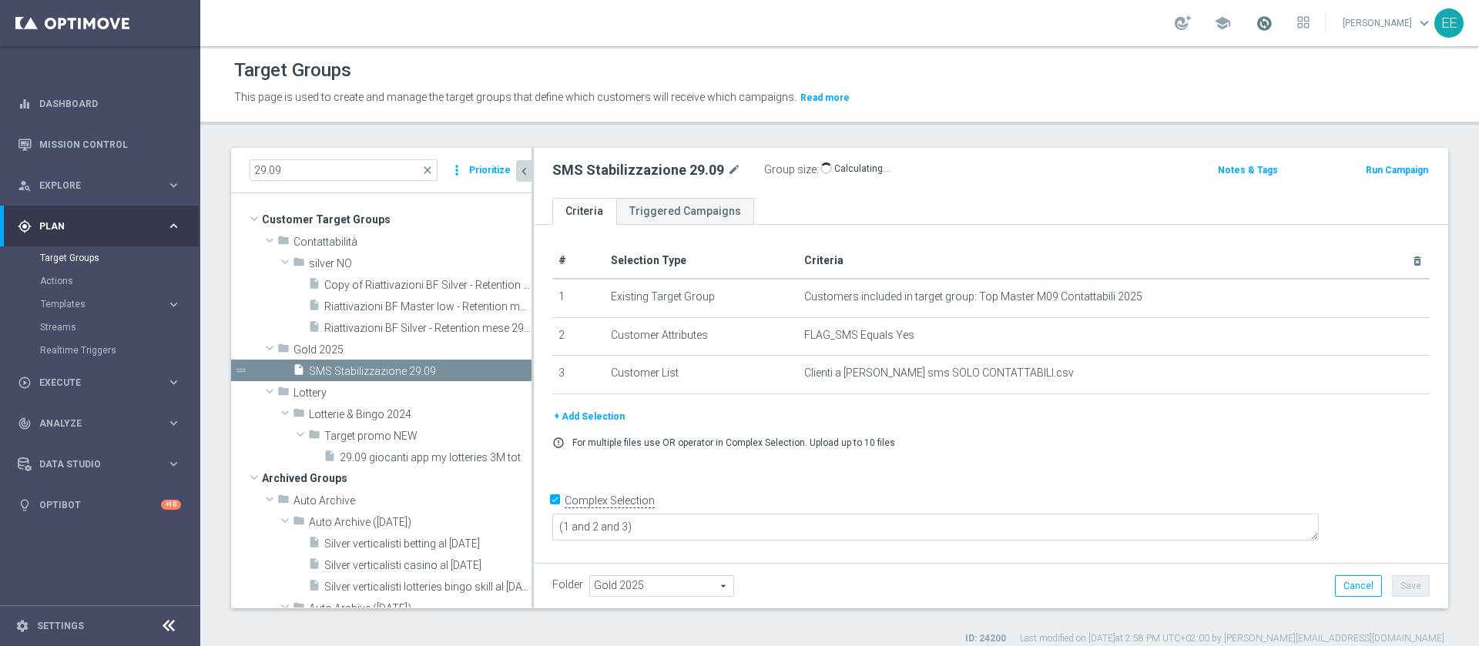
click at [1273, 17] on span at bounding box center [1264, 23] width 17 height 17
click at [824, 174] on span "600" at bounding box center [832, 172] width 19 height 15
click at [610, 418] on button "+ Add Selection" at bounding box center [589, 416] width 74 height 17
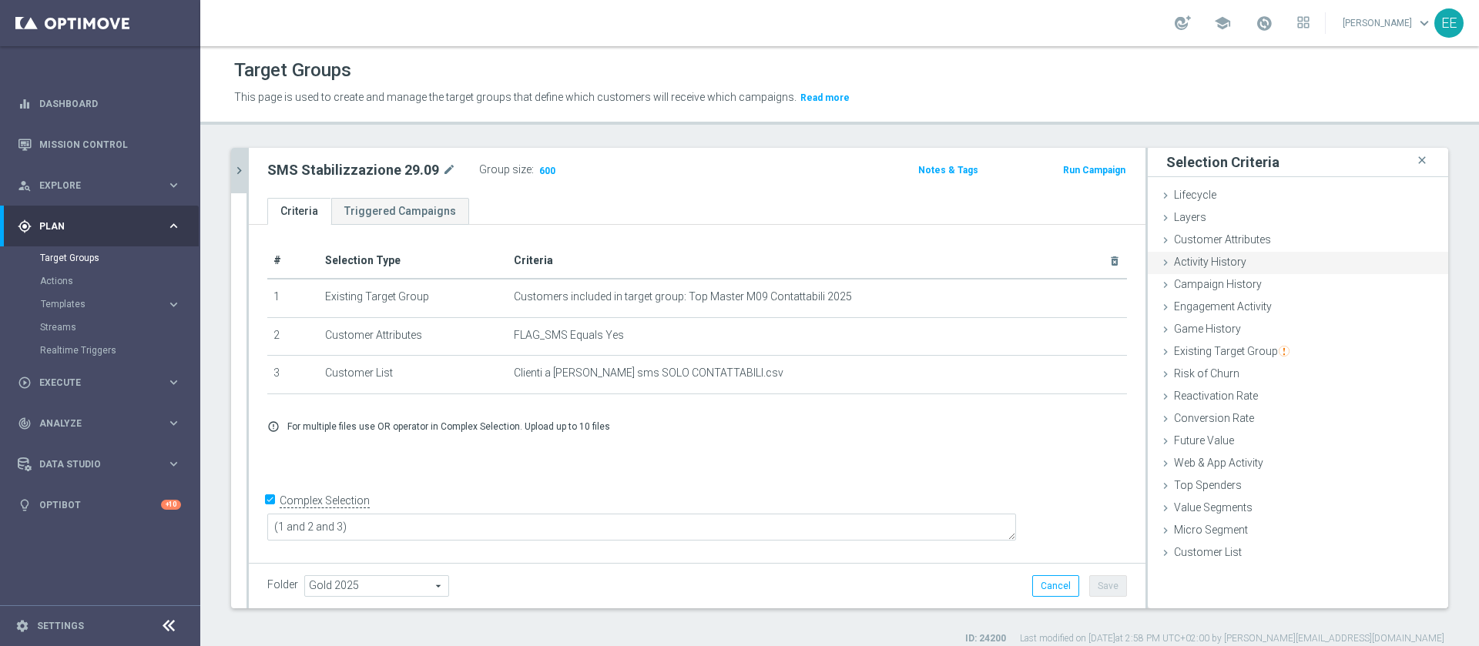
click at [1245, 252] on div "Activity History done" at bounding box center [1298, 263] width 300 height 23
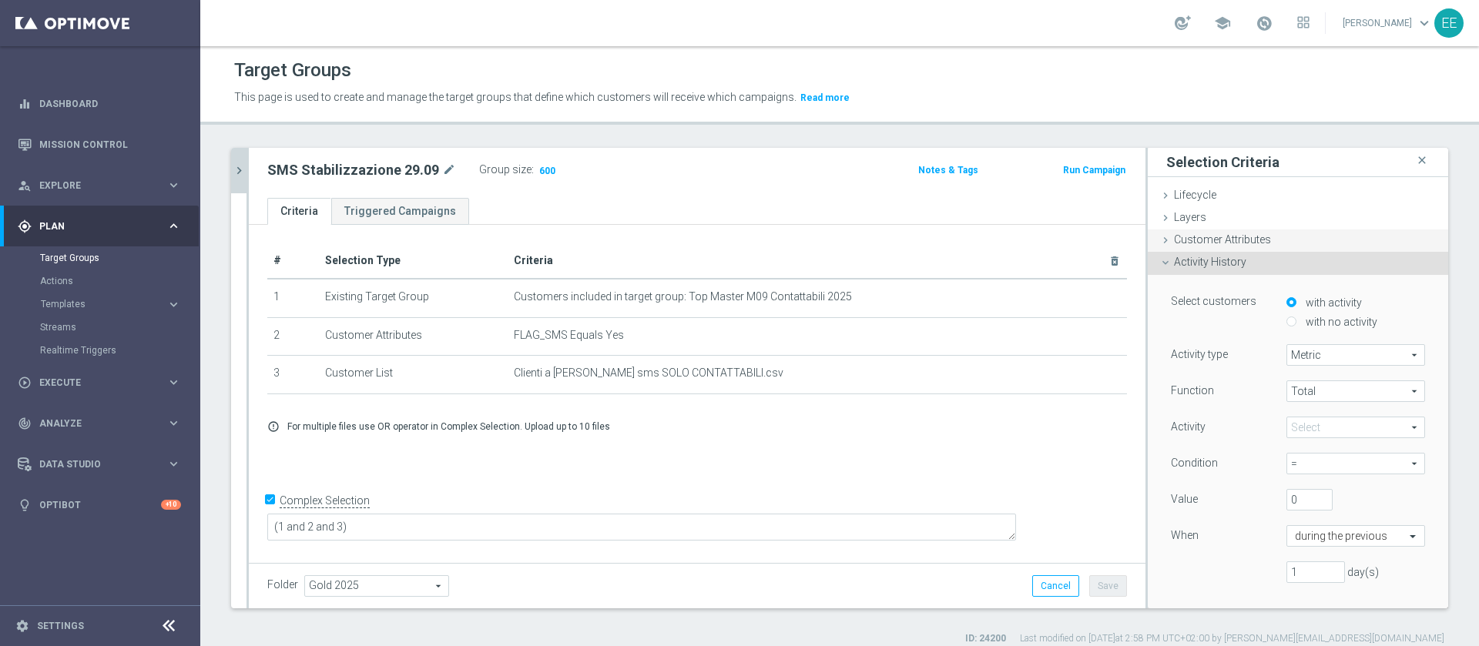
click at [1268, 234] on div "Customer Attributes done selection saved" at bounding box center [1298, 241] width 300 height 23
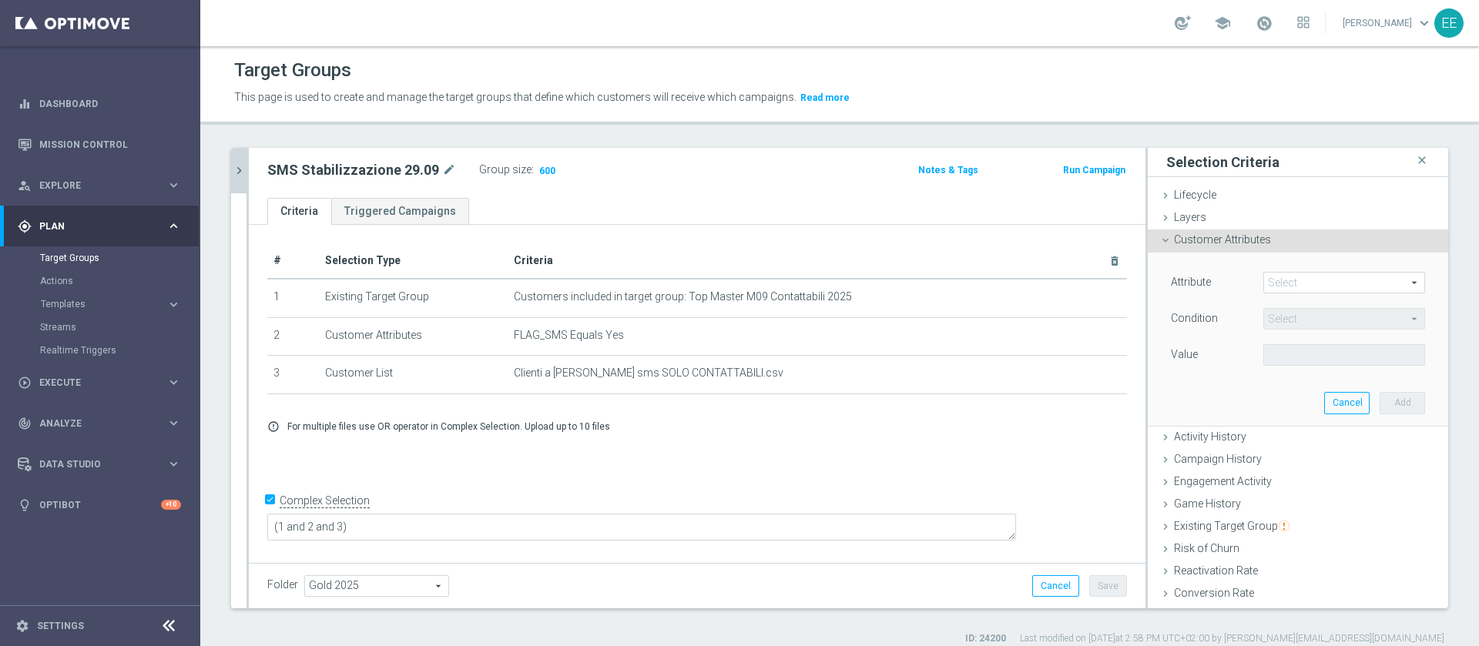
click at [1298, 289] on span at bounding box center [1344, 283] width 160 height 20
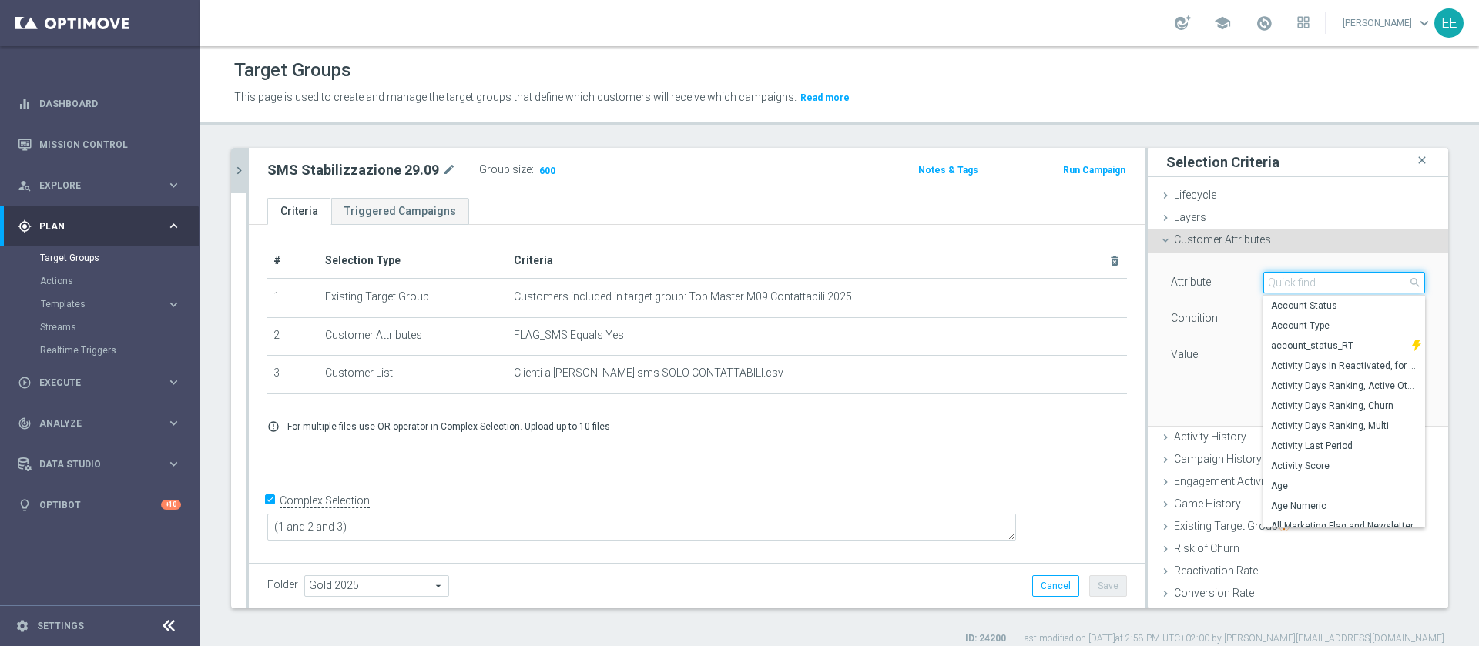
click at [1298, 289] on input "search" at bounding box center [1344, 283] width 162 height 22
type input "pausa"
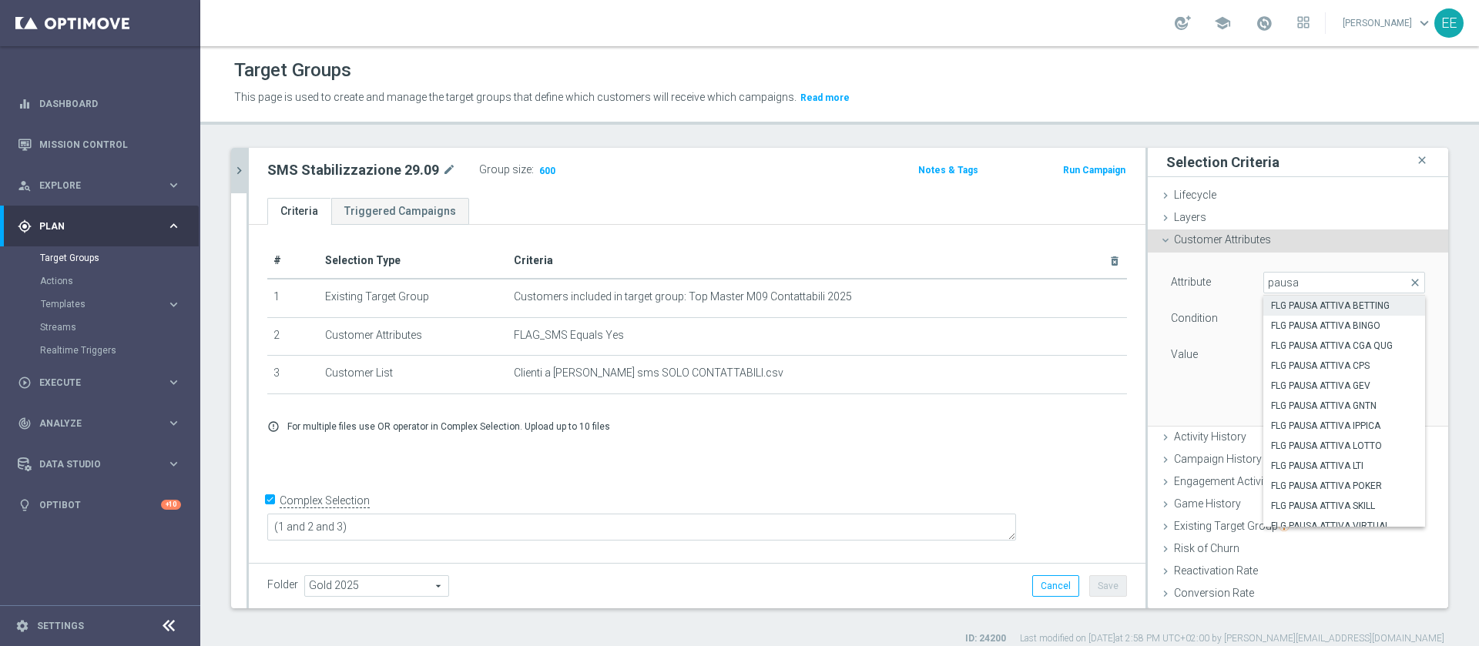
click at [1309, 306] on span "FLG PAUSA ATTIVA BETTING" at bounding box center [1344, 306] width 146 height 12
type input "FLG PAUSA ATTIVA BETTING"
type input "Equals"
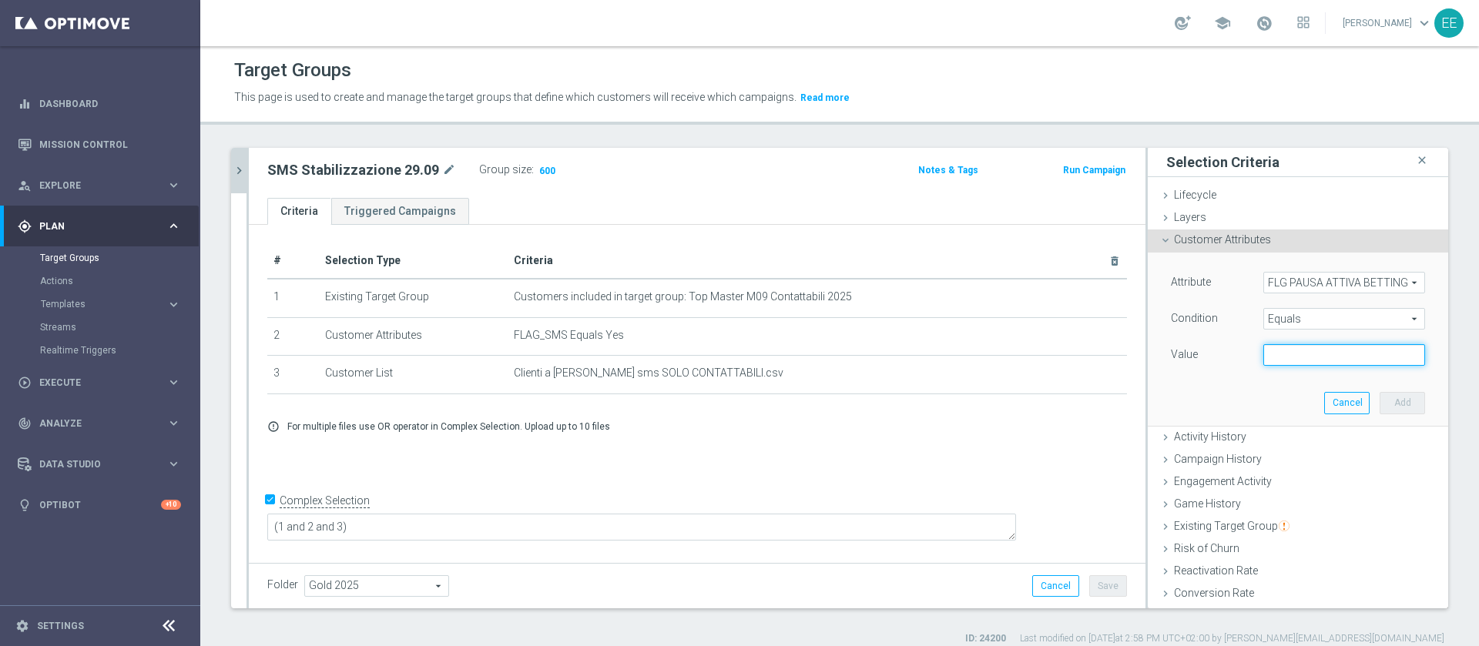
click at [1295, 357] on input "text" at bounding box center [1344, 355] width 162 height 22
type input "N"
click at [1382, 401] on button "Add" at bounding box center [1402, 403] width 45 height 22
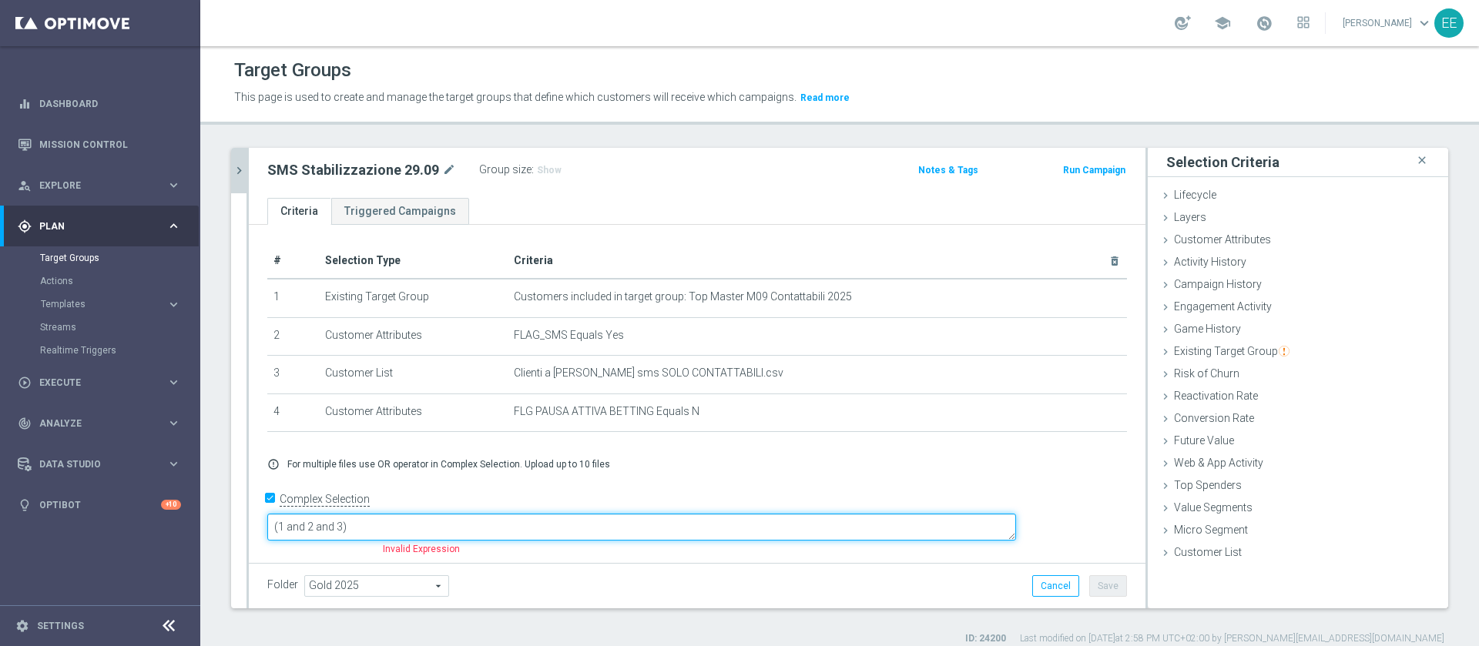
click at [451, 522] on textarea "(1 and 2 and 3)" at bounding box center [641, 527] width 749 height 27
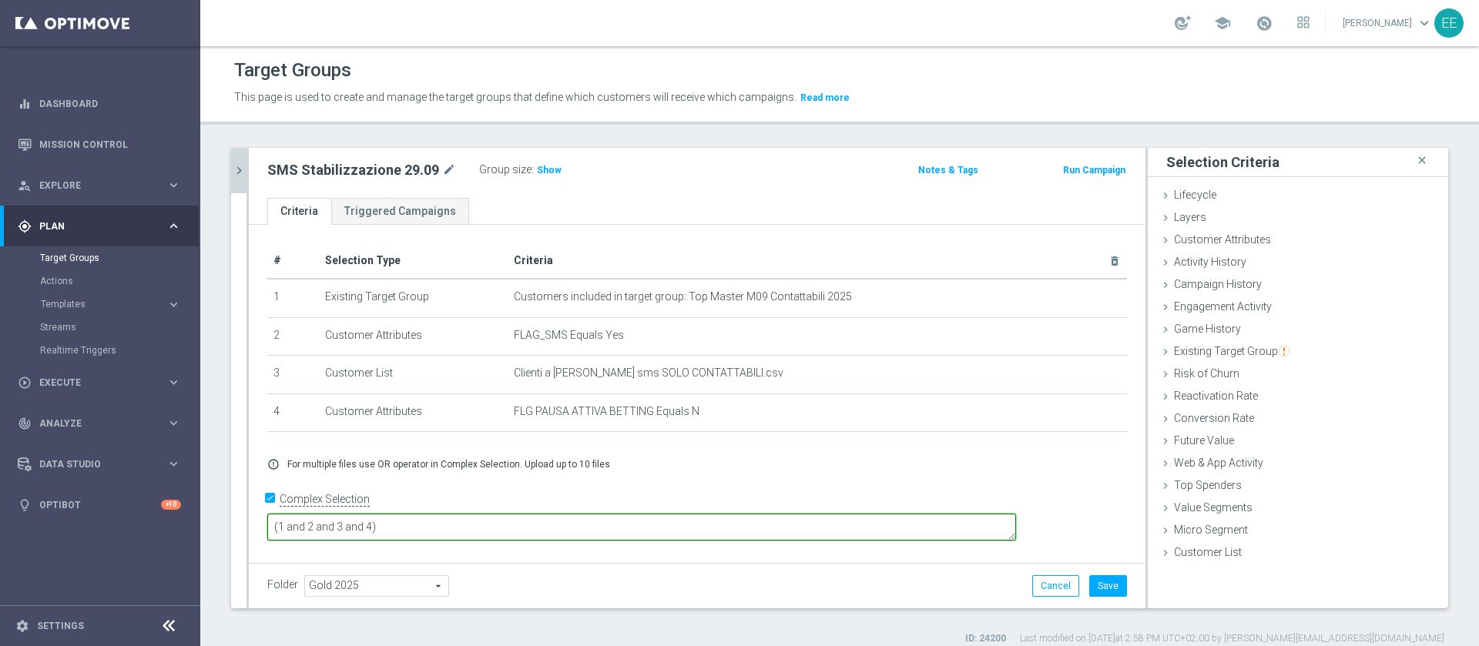
type textarea "(1 and 2 and 3 and 4)"
click at [552, 180] on div "Group size : Show" at bounding box center [556, 170] width 154 height 22
click at [538, 169] on span "Show" at bounding box center [549, 170] width 25 height 11
click at [1101, 585] on button "Save" at bounding box center [1108, 586] width 38 height 22
click at [543, 168] on span "600" at bounding box center [547, 172] width 19 height 15
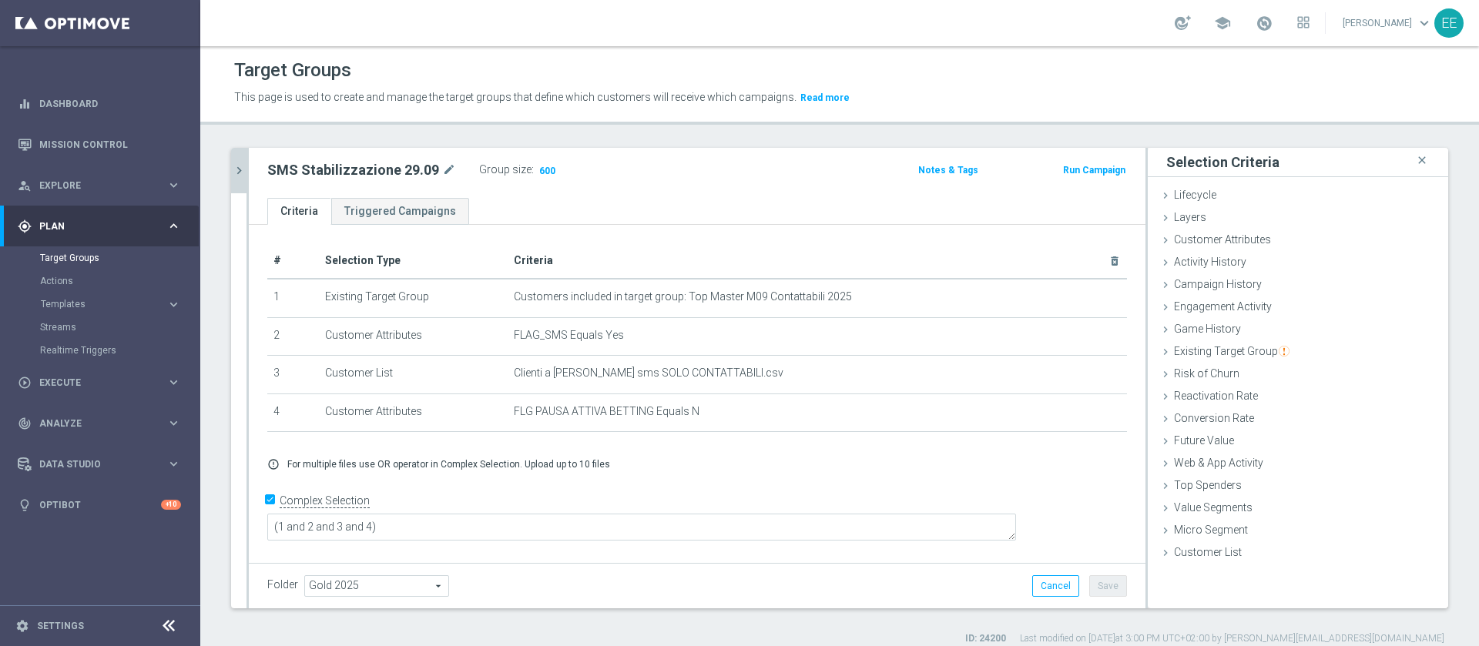
click at [239, 169] on icon "chevron_right" at bounding box center [239, 170] width 15 height 15
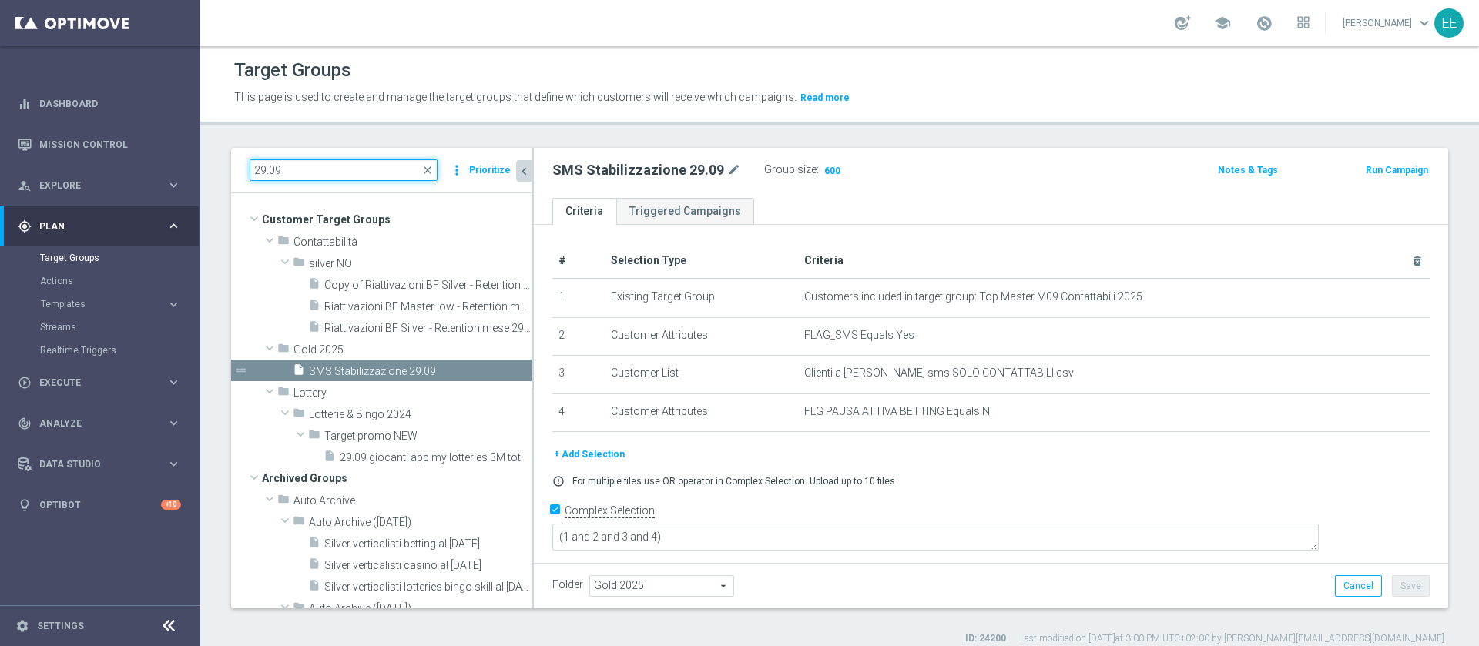
click at [302, 170] on input "29.09" at bounding box center [344, 170] width 188 height 22
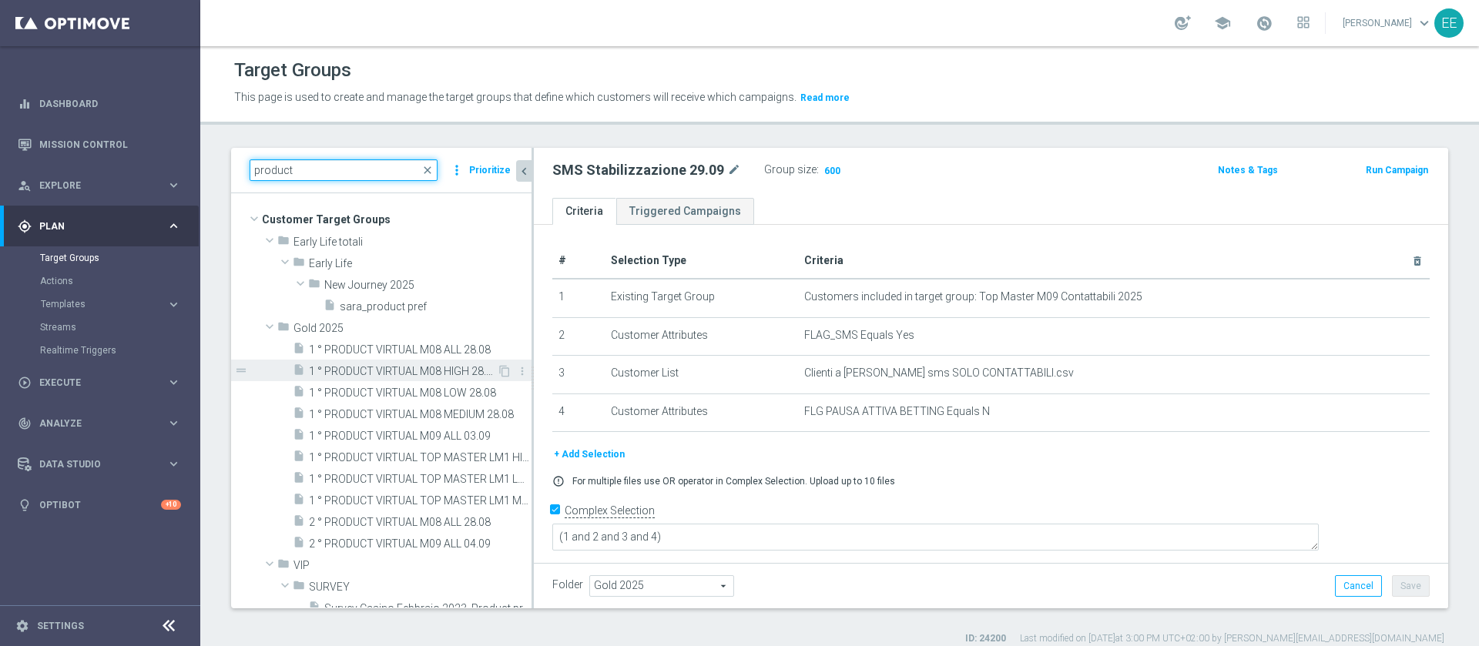
type input "product"
click at [355, 374] on span "1 ° PRODUCT VIRTUAL M08 HIGH 28.08" at bounding box center [403, 371] width 188 height 13
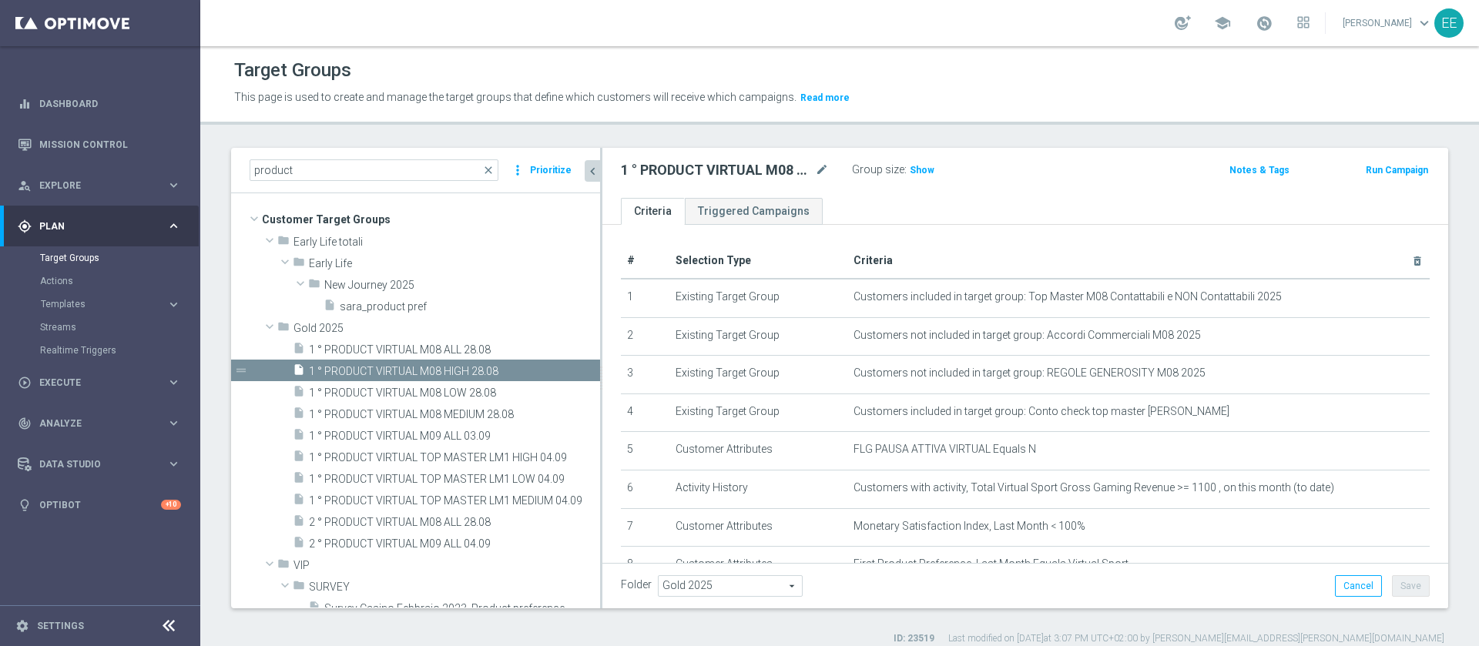
drag, startPoint x: 533, startPoint y: 167, endPoint x: 602, endPoint y: 172, distance: 68.7
click at [602, 172] on div at bounding box center [601, 378] width 2 height 461
click at [440, 455] on span "1 ° PRODUCT VIRTUAL TOP MASTER LM1 HIGH 04.09" at bounding box center [437, 457] width 257 height 13
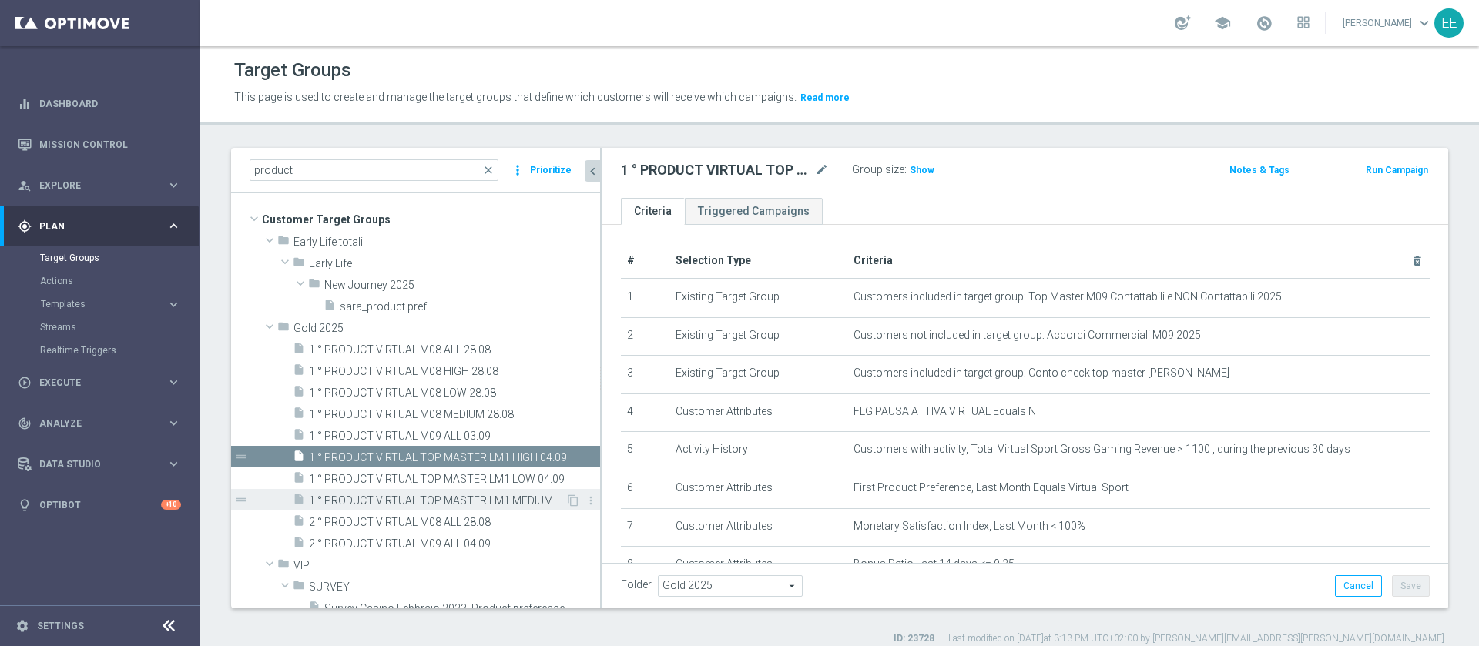
click at [430, 495] on span "1 ° PRODUCT VIRTUAL TOP MASTER LM1 MEDIUM 04.09" at bounding box center [437, 501] width 257 height 13
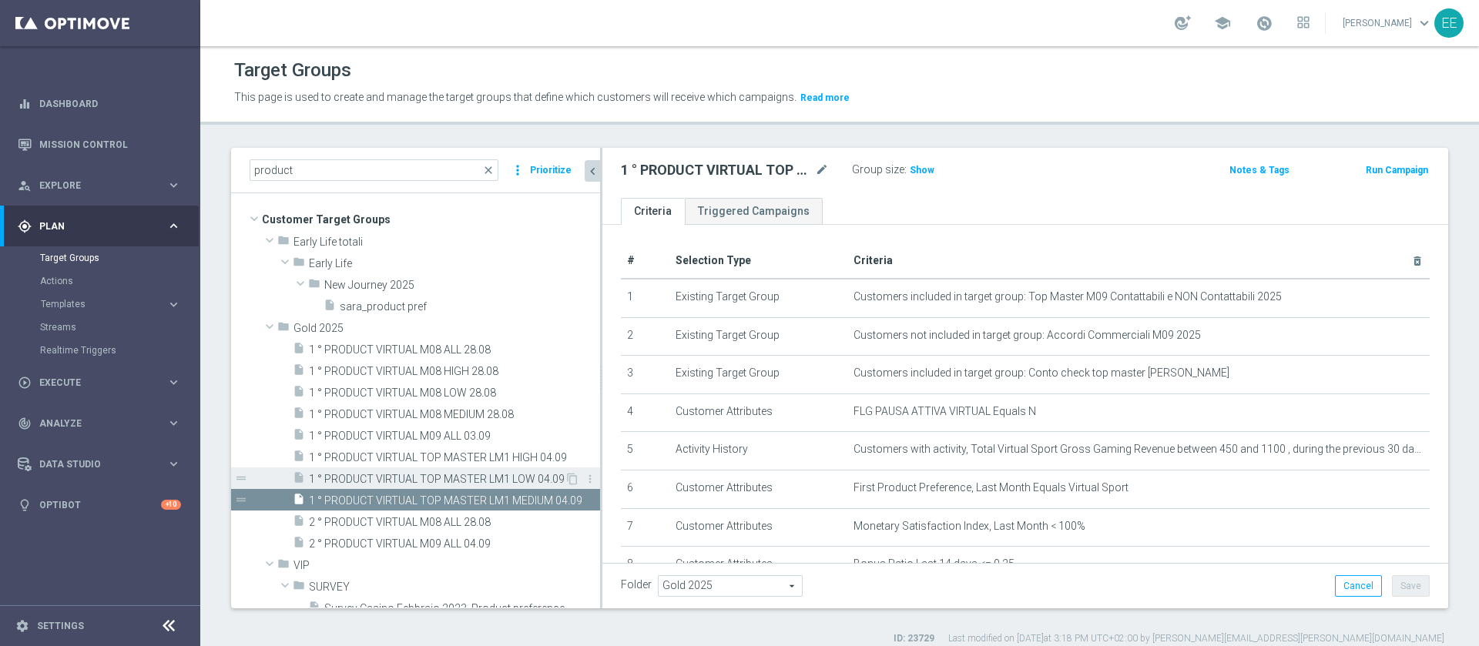
click at [451, 475] on span "1 ° PRODUCT VIRTUAL TOP MASTER LM1 LOW 04.09" at bounding box center [437, 479] width 256 height 13
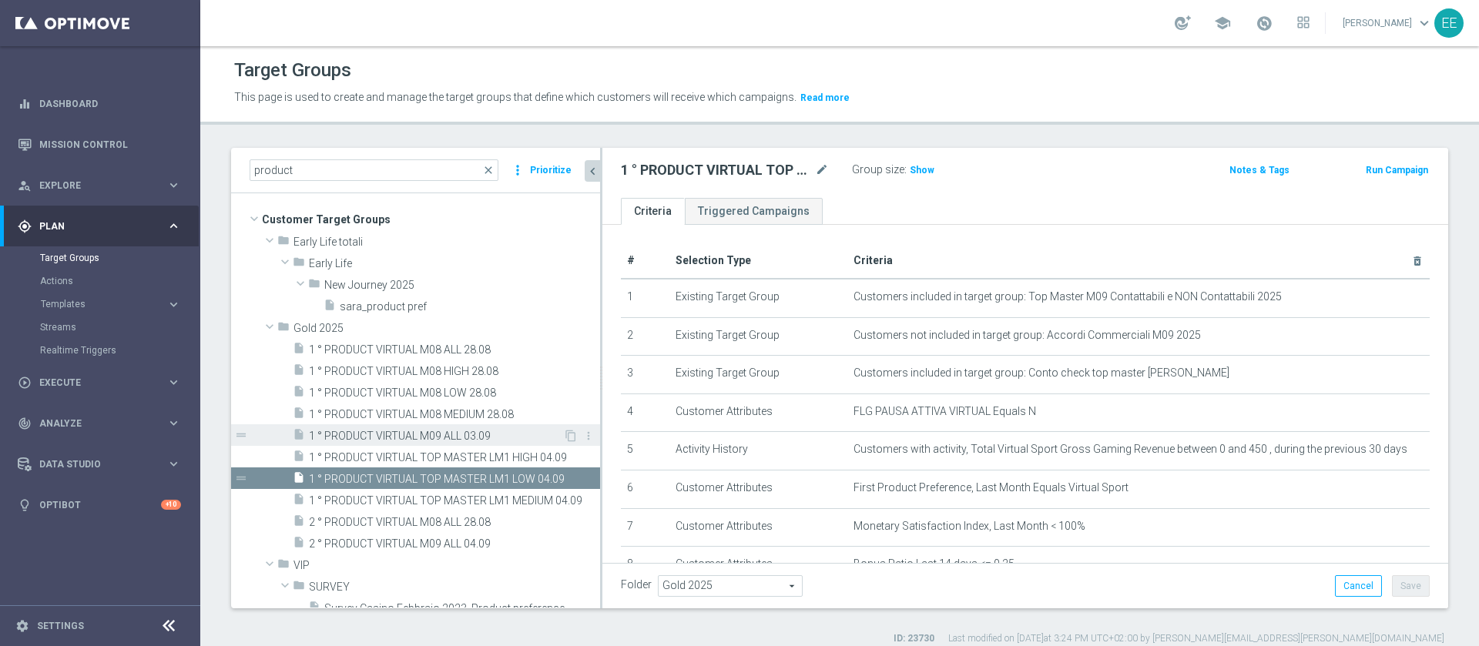
click at [446, 434] on span "1 ° PRODUCT VIRTUAL M09 ALL 03.09" at bounding box center [436, 436] width 254 height 13
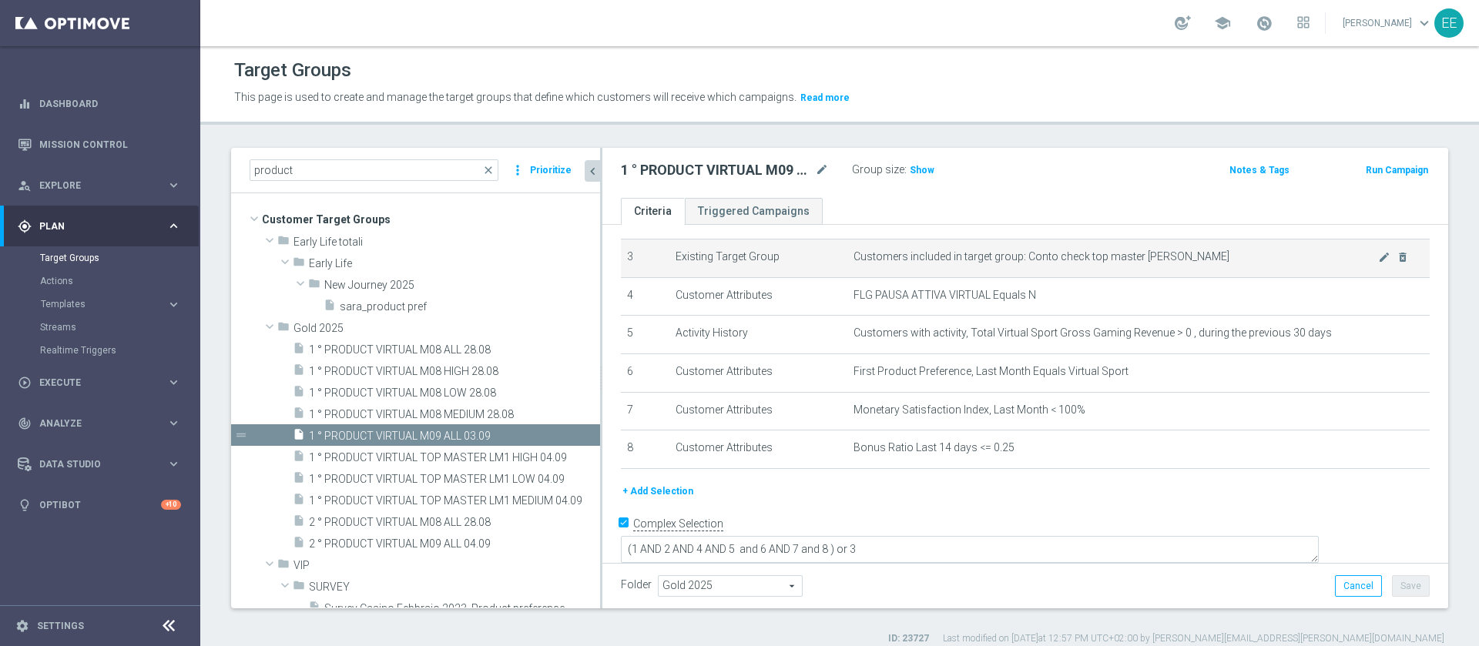
scroll to position [2, 0]
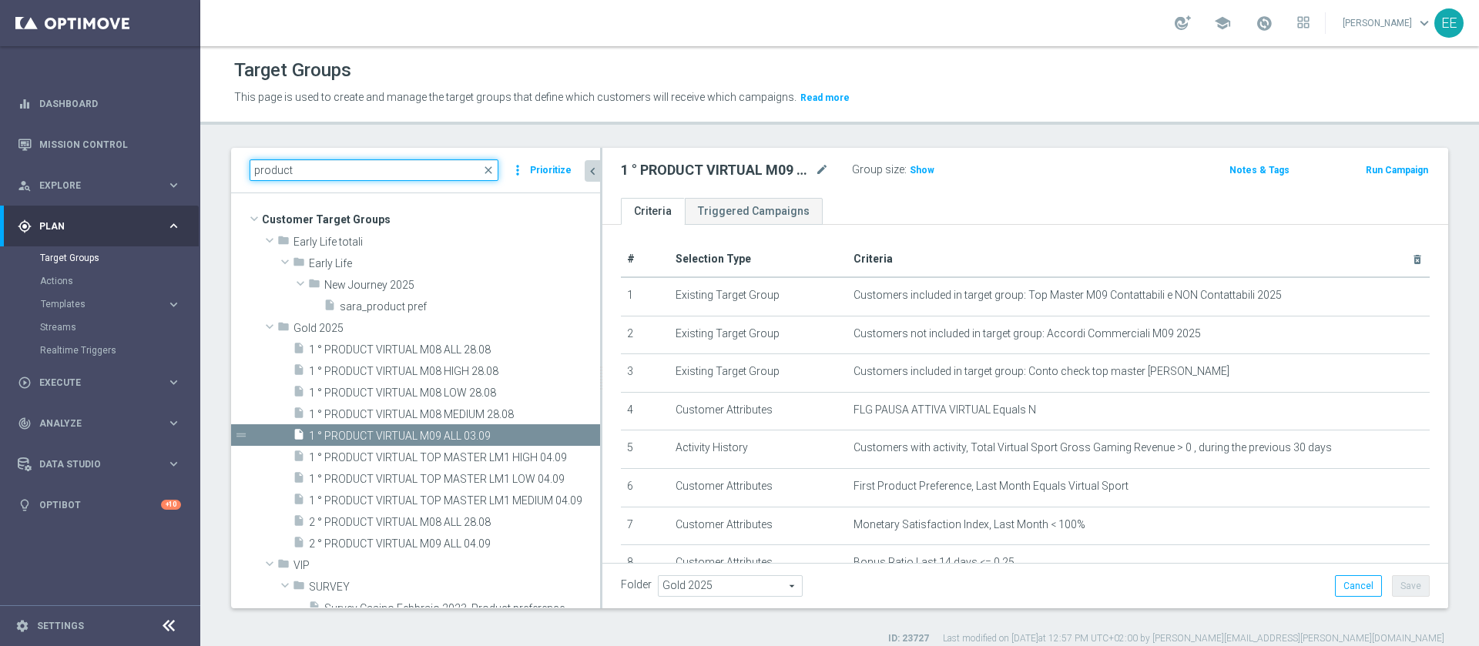
click at [359, 173] on input "product" at bounding box center [374, 170] width 249 height 22
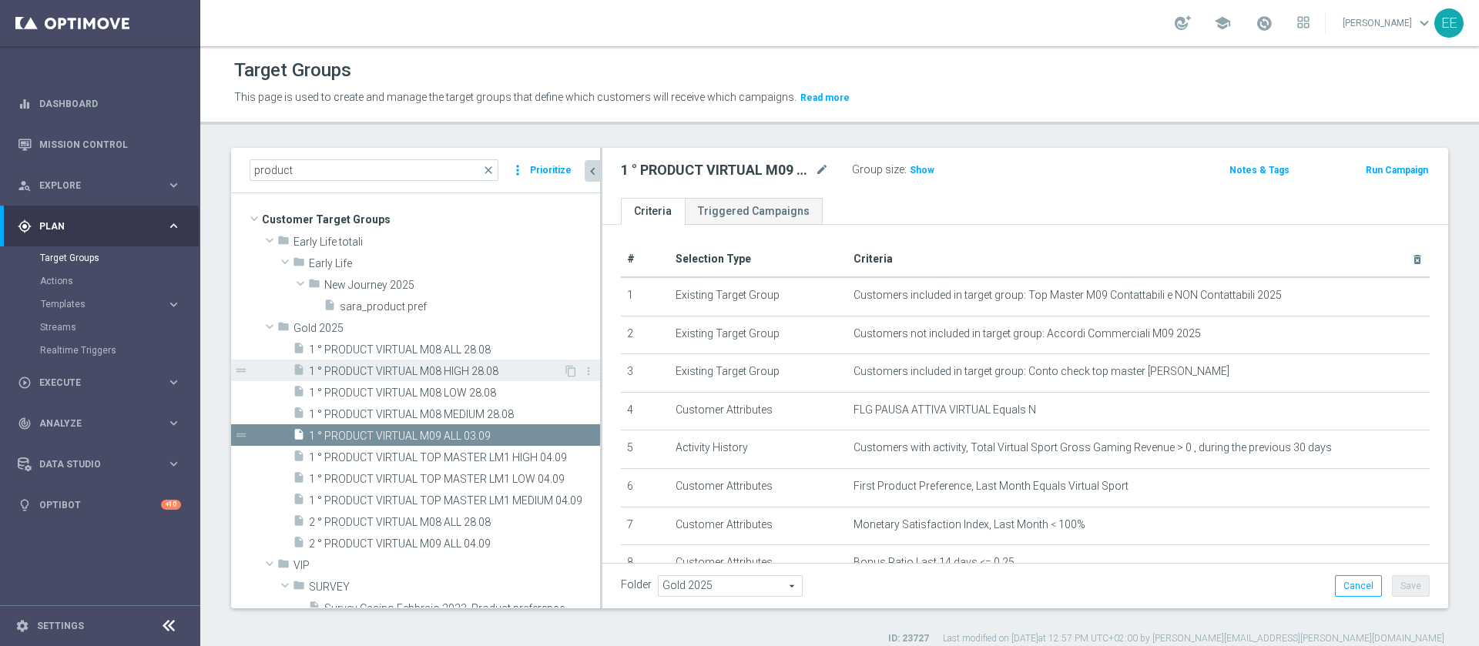
click at [384, 368] on span "1 ° PRODUCT VIRTUAL M08 HIGH 28.08" at bounding box center [436, 371] width 254 height 13
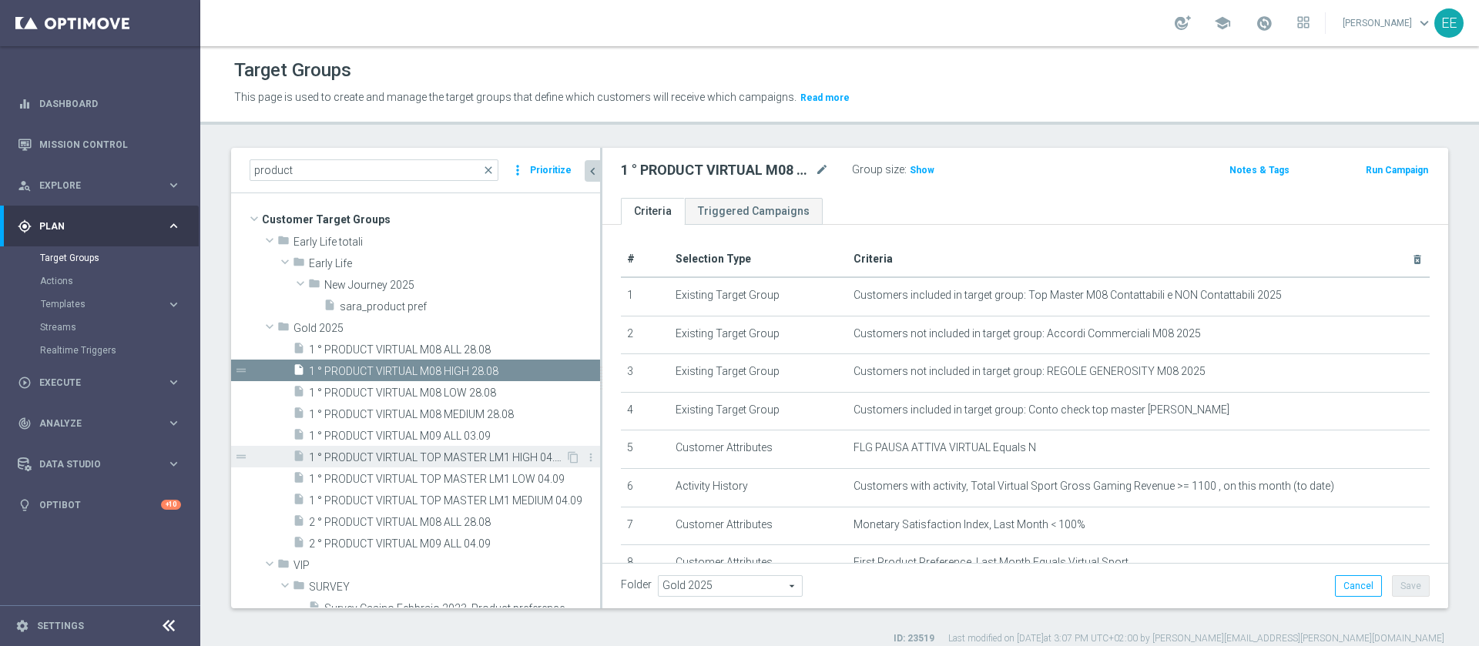
click at [412, 450] on div "insert_drive_file 1 ° PRODUCT VIRTUAL TOP MASTER LM1 HIGH 04.09" at bounding box center [429, 457] width 273 height 22
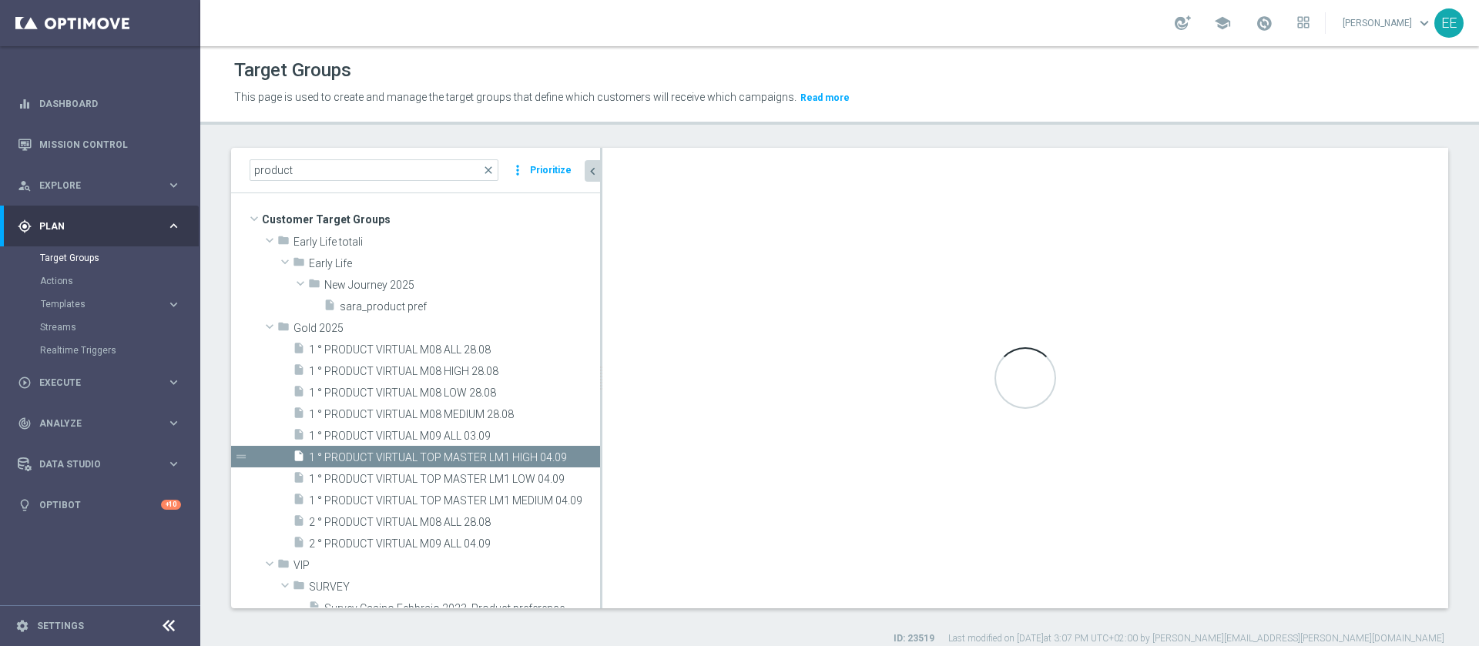
type textarea "(1 AND 2 AND 4 AND 5 and 6 AND 7 and 8 ) or 3"
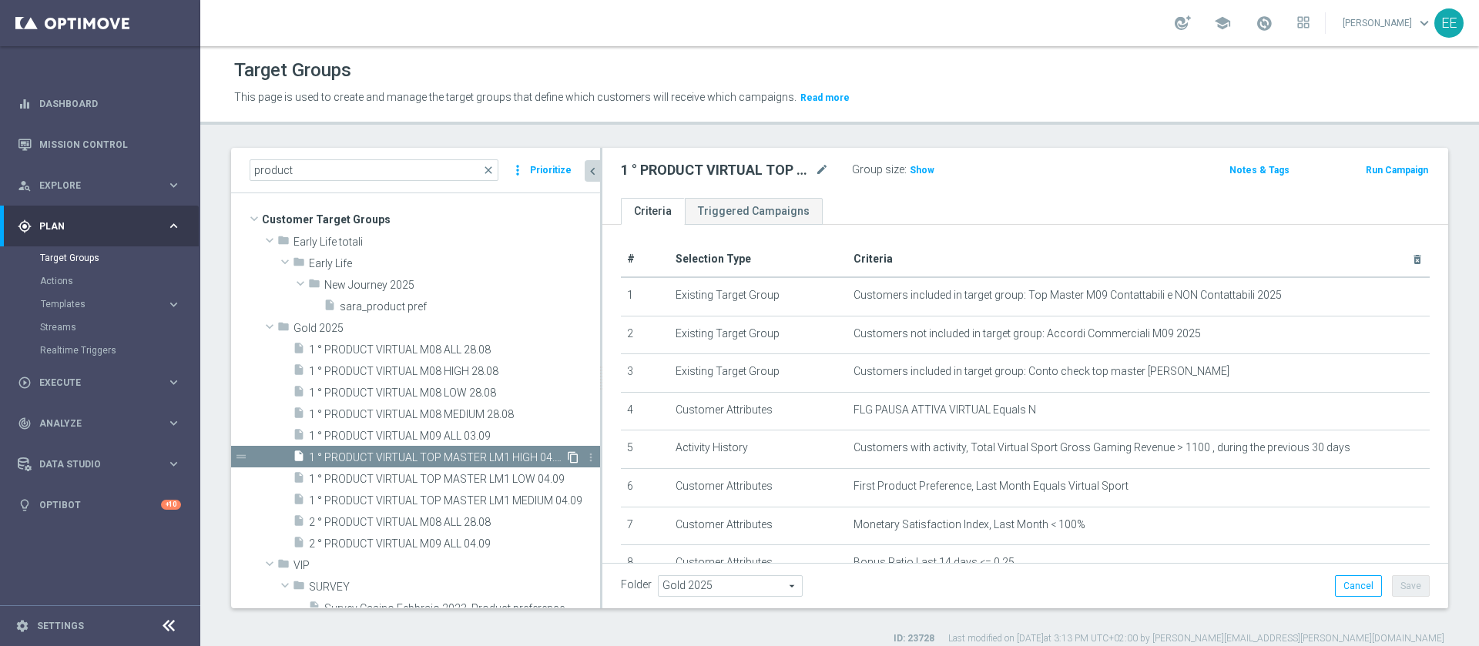
click at [567, 455] on icon "content_copy" at bounding box center [573, 457] width 12 height 12
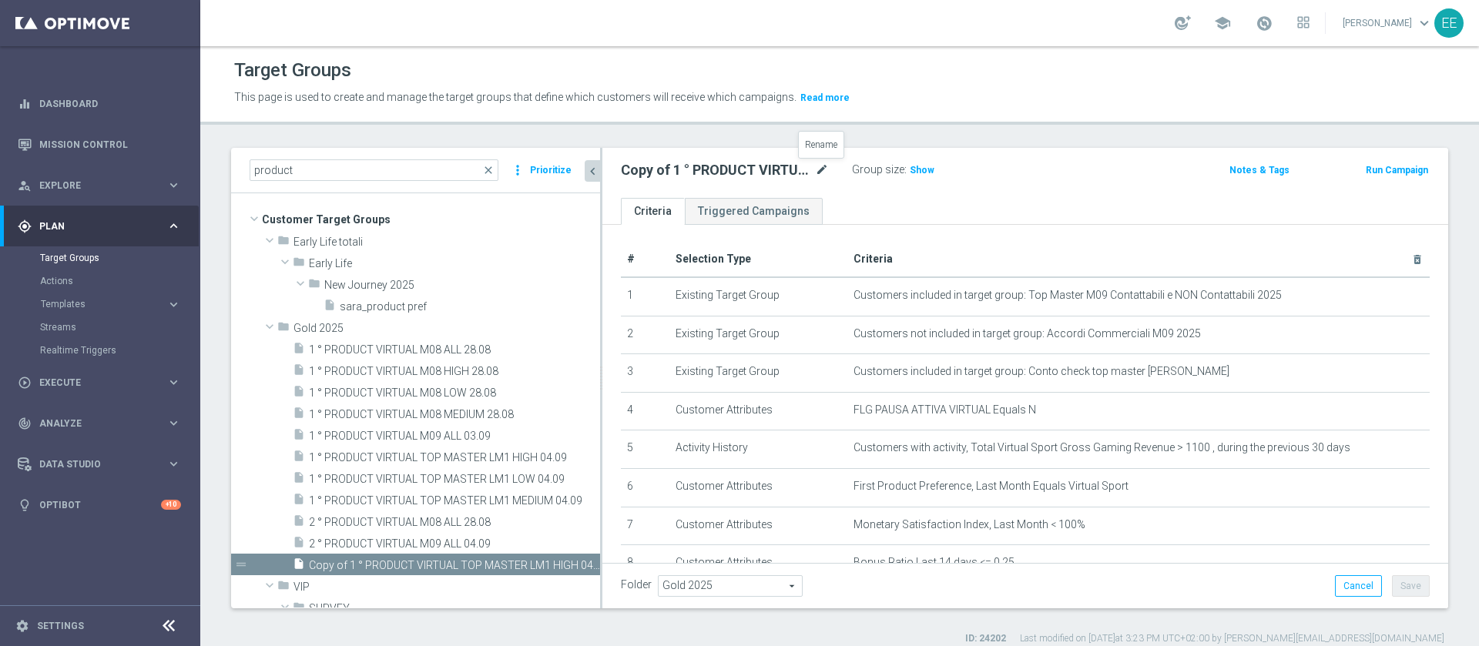
click at [824, 165] on icon "mode_edit" at bounding box center [822, 170] width 14 height 18
type input "1^ PRODOTTO VIRTUAL L1M HIGH 29.09"
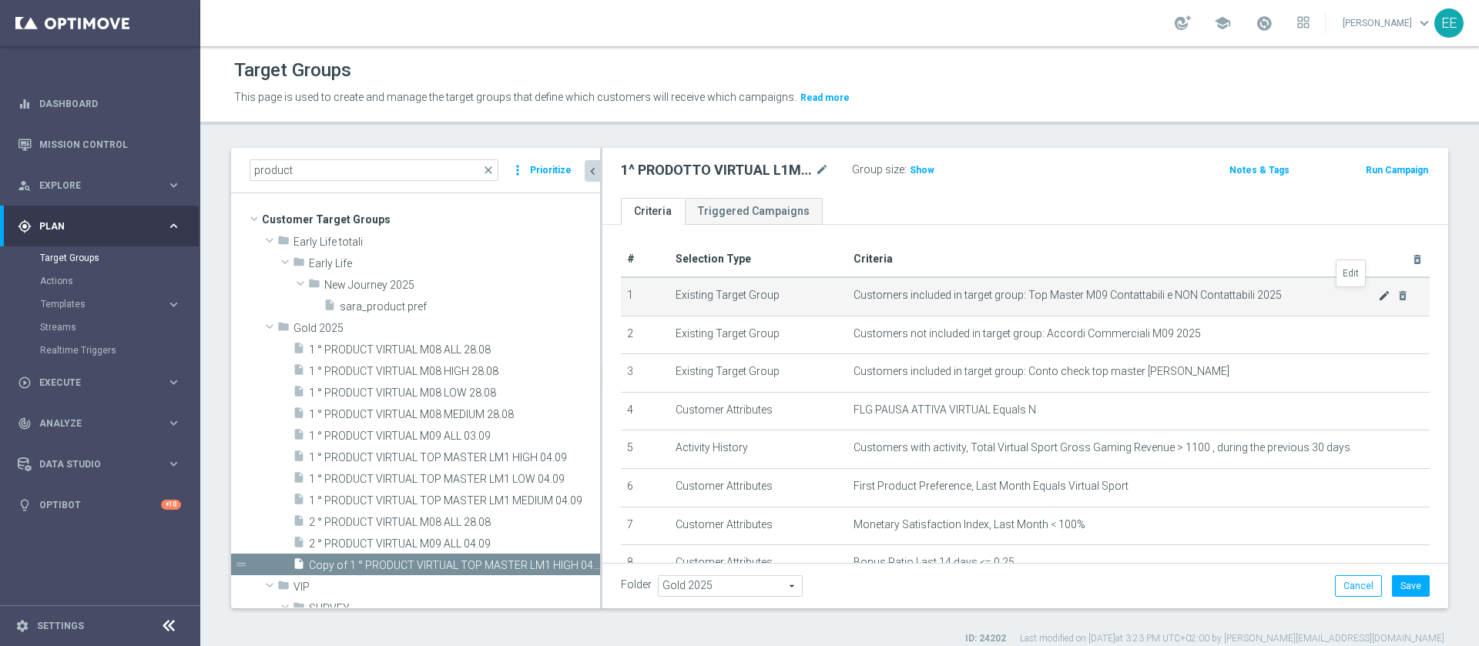
click at [1378, 292] on icon "mode_edit" at bounding box center [1384, 296] width 12 height 12
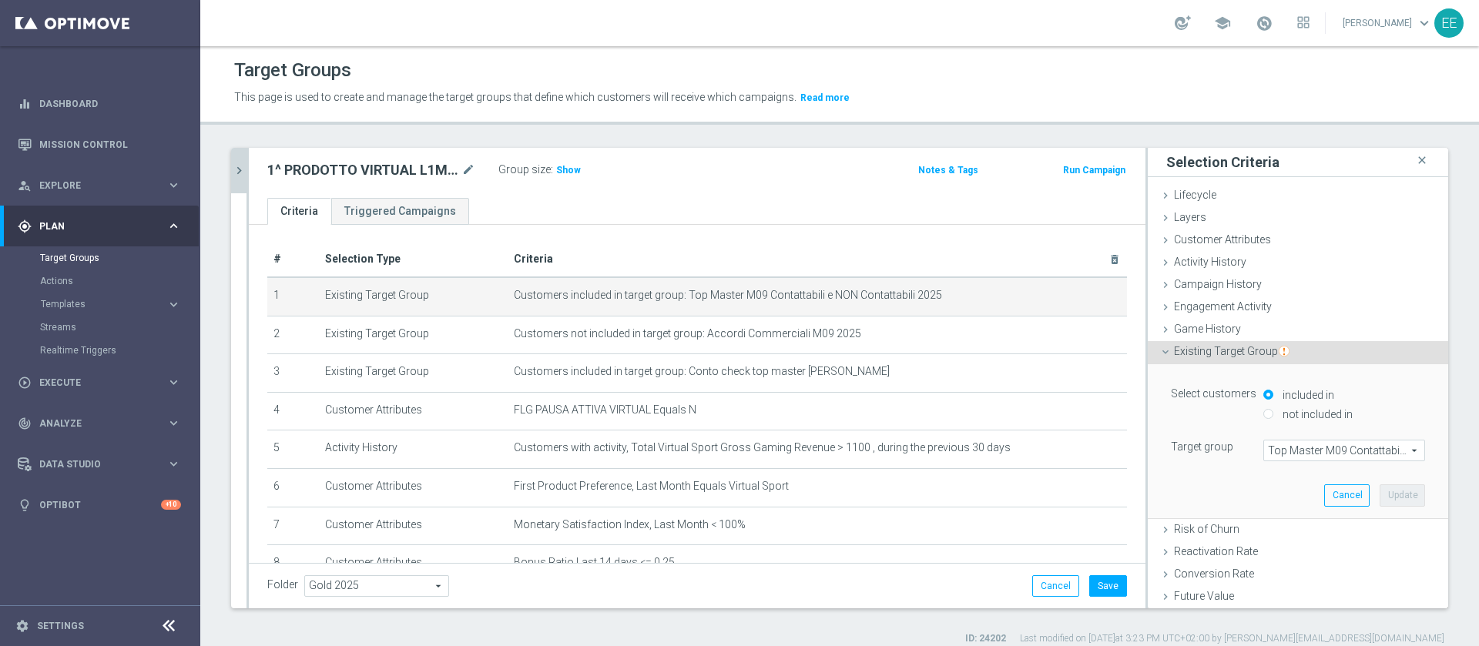
click at [1307, 448] on span "Top Master M09 Contattabili e NON Contattabili 2025" at bounding box center [1344, 451] width 160 height 20
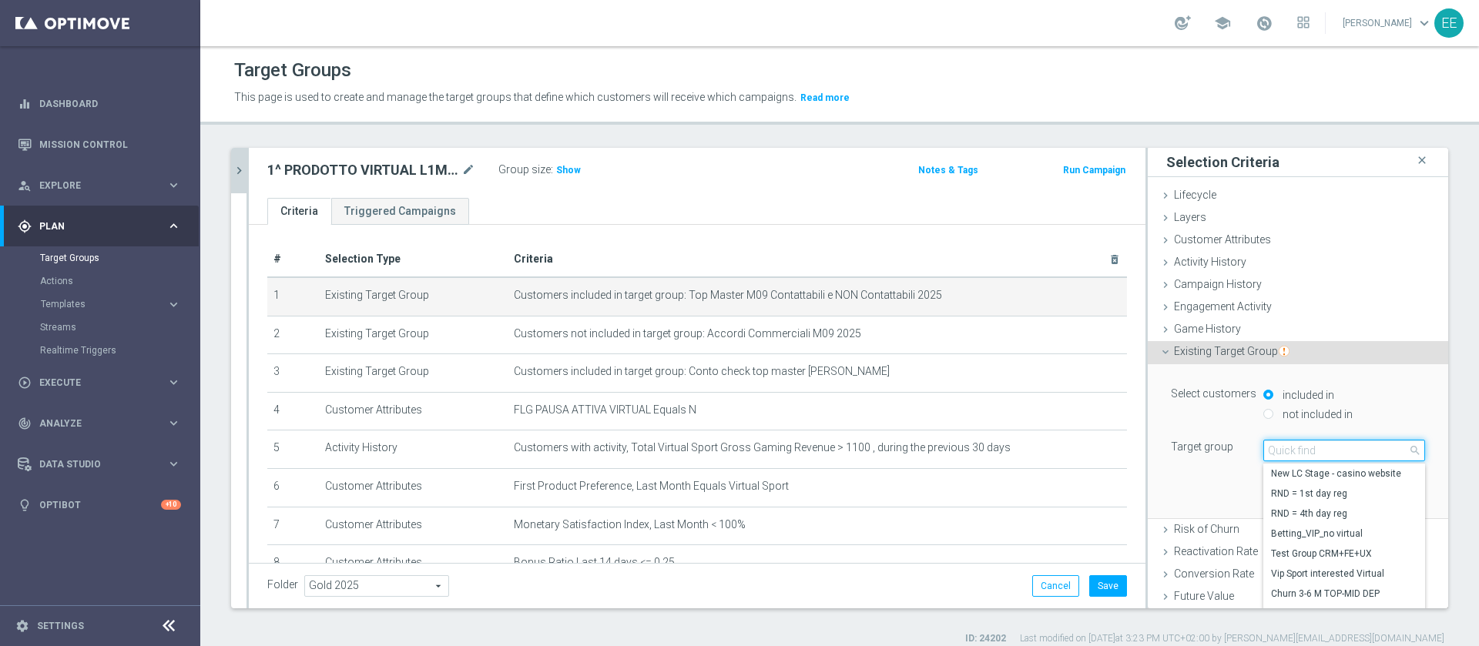
click at [1307, 448] on input "search" at bounding box center [1344, 451] width 162 height 22
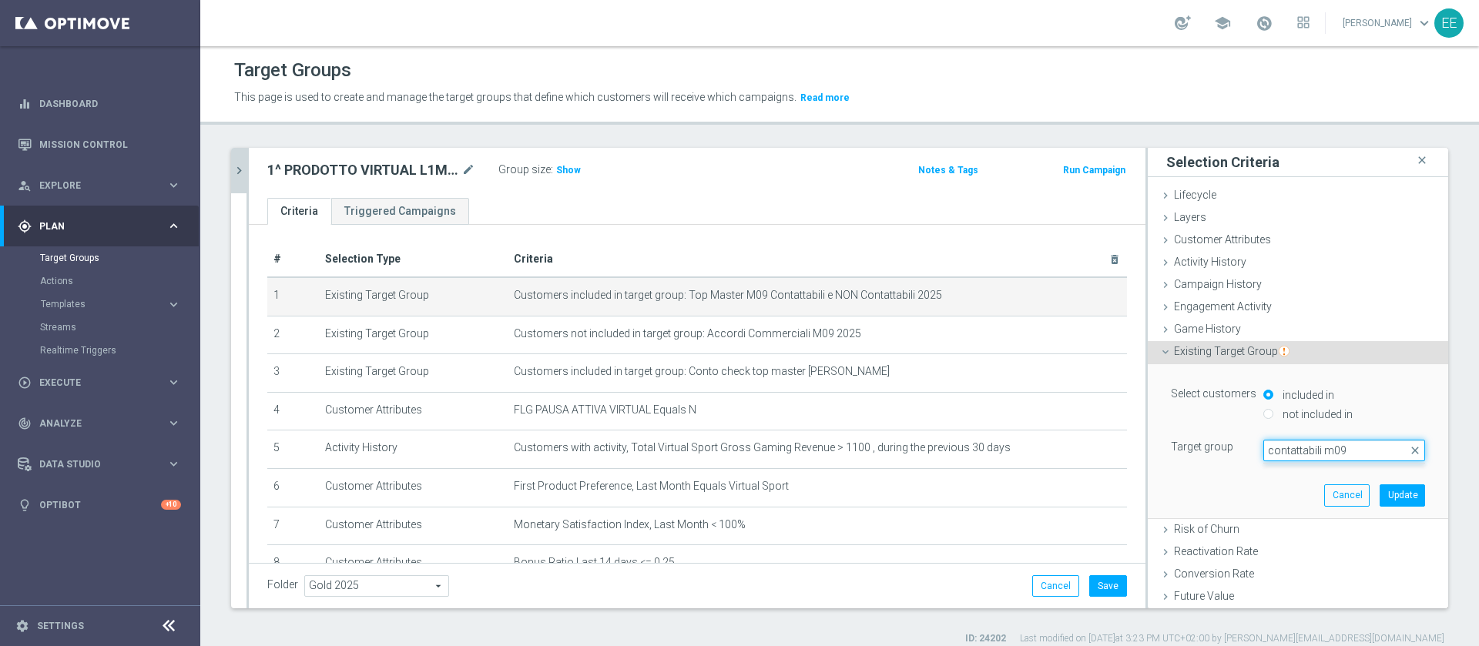
click at [1263, 448] on input "contattabili m09" at bounding box center [1344, 451] width 162 height 22
drag, startPoint x: 1359, startPoint y: 448, endPoint x: 1407, endPoint y: 428, distance: 52.2
click at [1407, 428] on div "Select customers included in not included in Target group Top Master M09 Contat…" at bounding box center [1298, 441] width 300 height 155
type input "top master contattabili m09"
click at [1323, 451] on span "Top Master M09 Contattabili e NON Contattabili 2025" at bounding box center [1344, 451] width 160 height 20
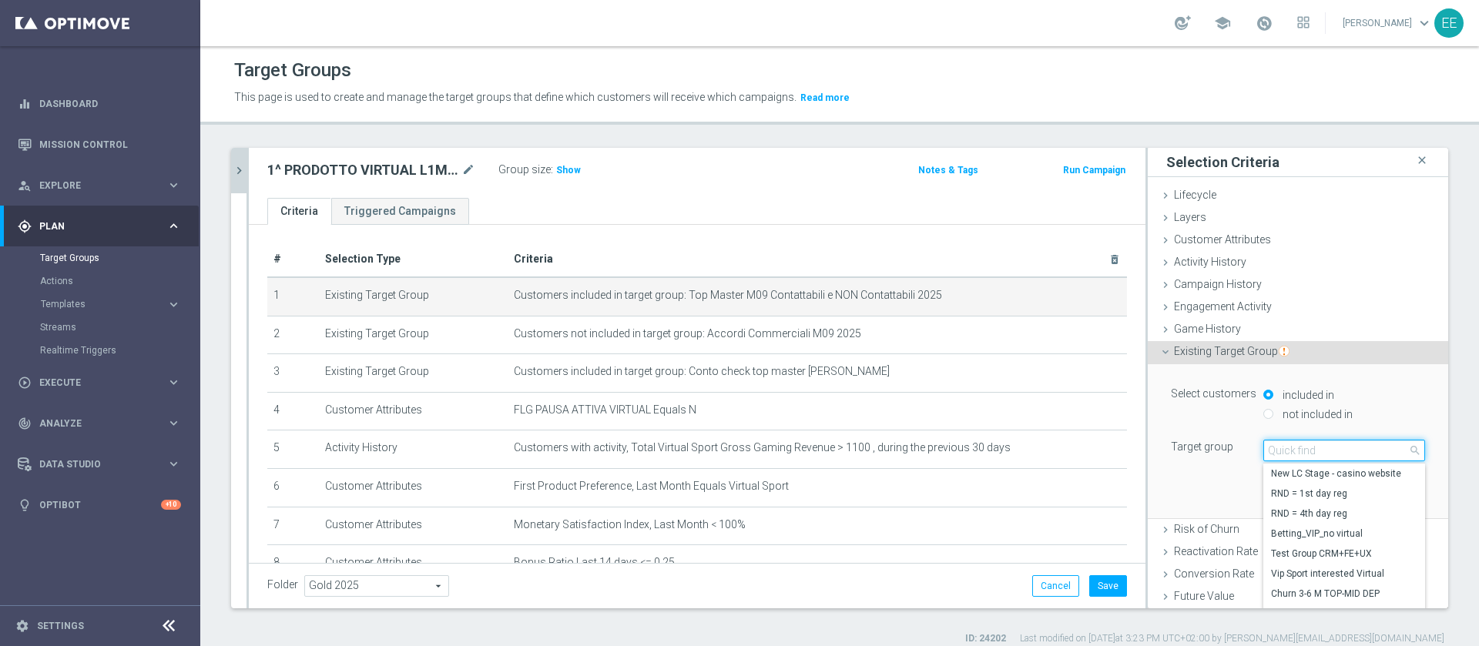
click at [1318, 450] on input "search" at bounding box center [1344, 451] width 162 height 22
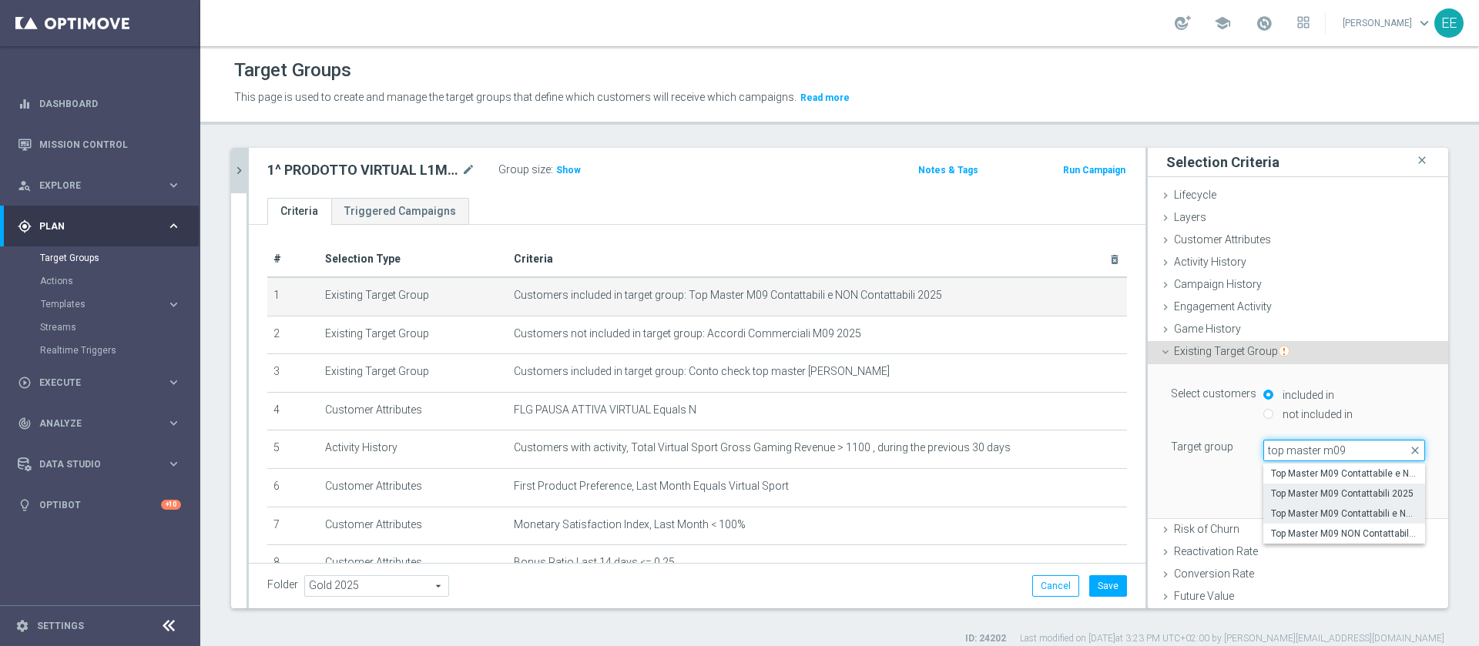
type input "top master m09"
click at [1339, 499] on span "Top Master M09 Contattabili 2025" at bounding box center [1344, 494] width 146 height 12
type input "Top Master M09 Contattabili 2025"
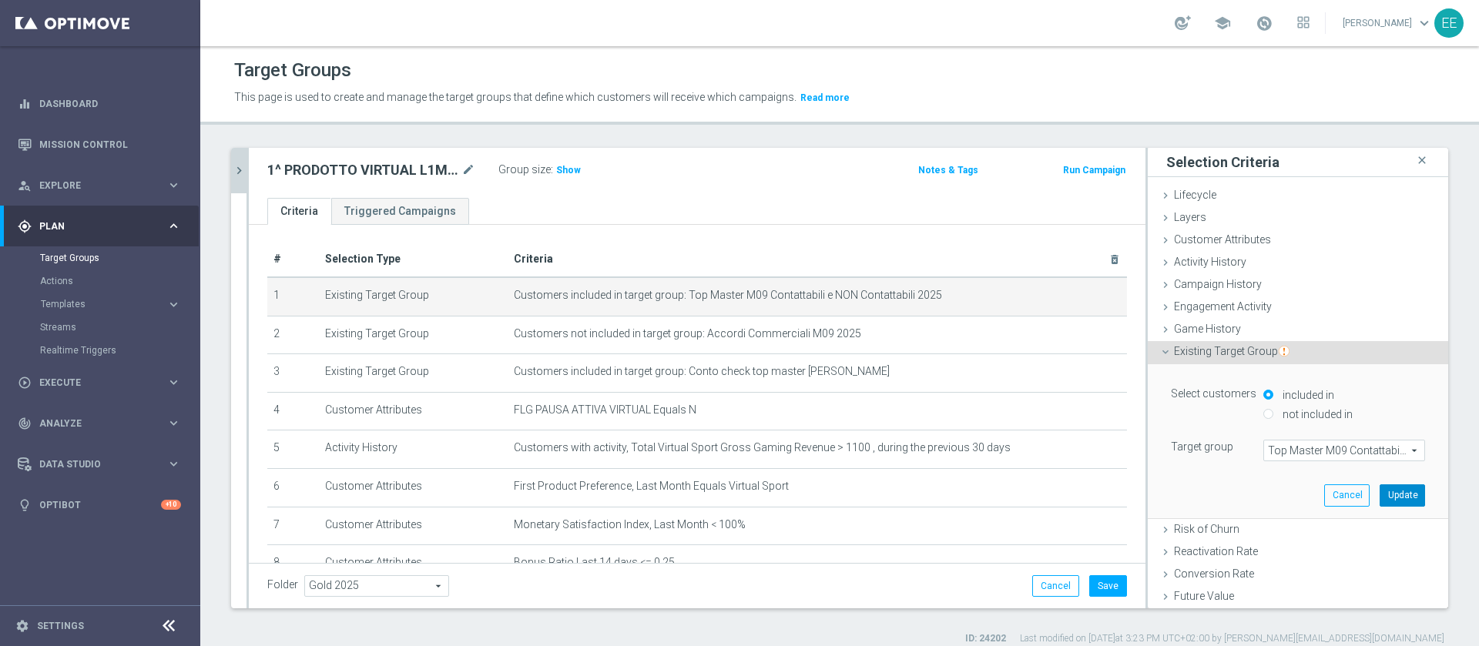
click at [1380, 495] on button "Update" at bounding box center [1402, 496] width 45 height 22
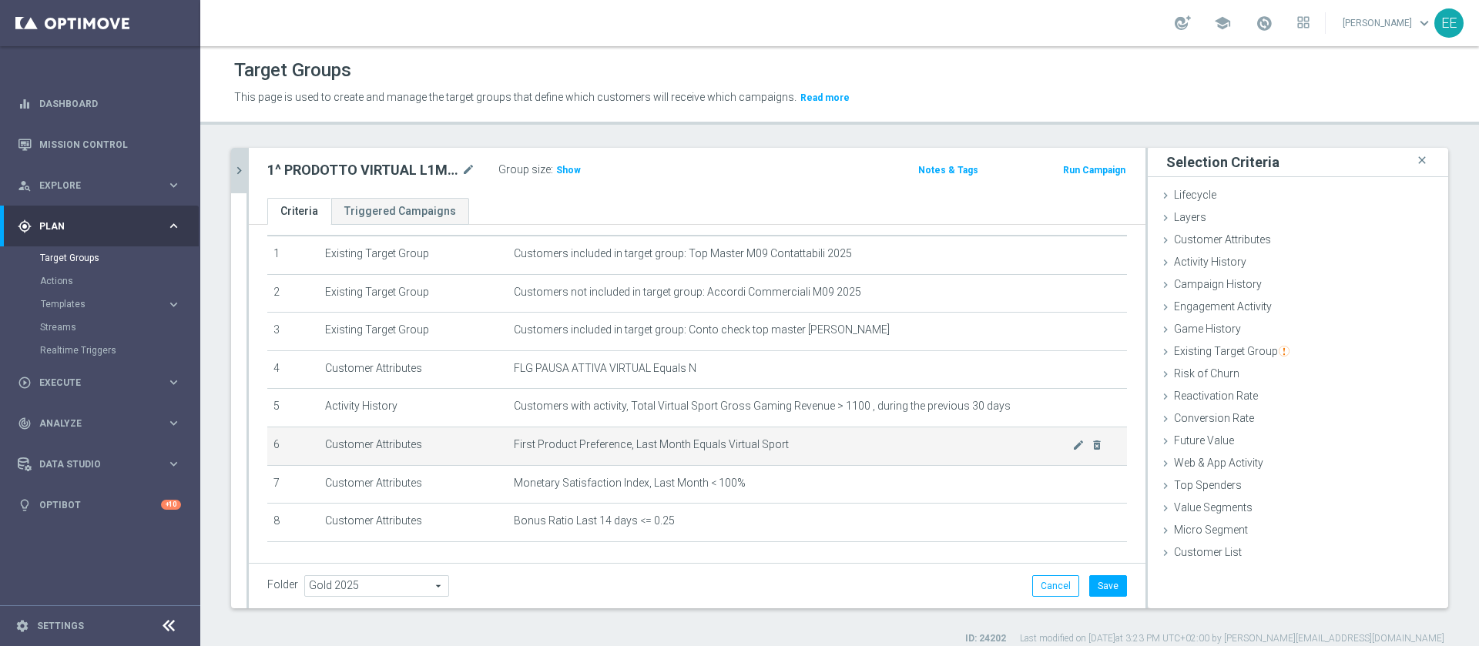
scroll to position [50, 0]
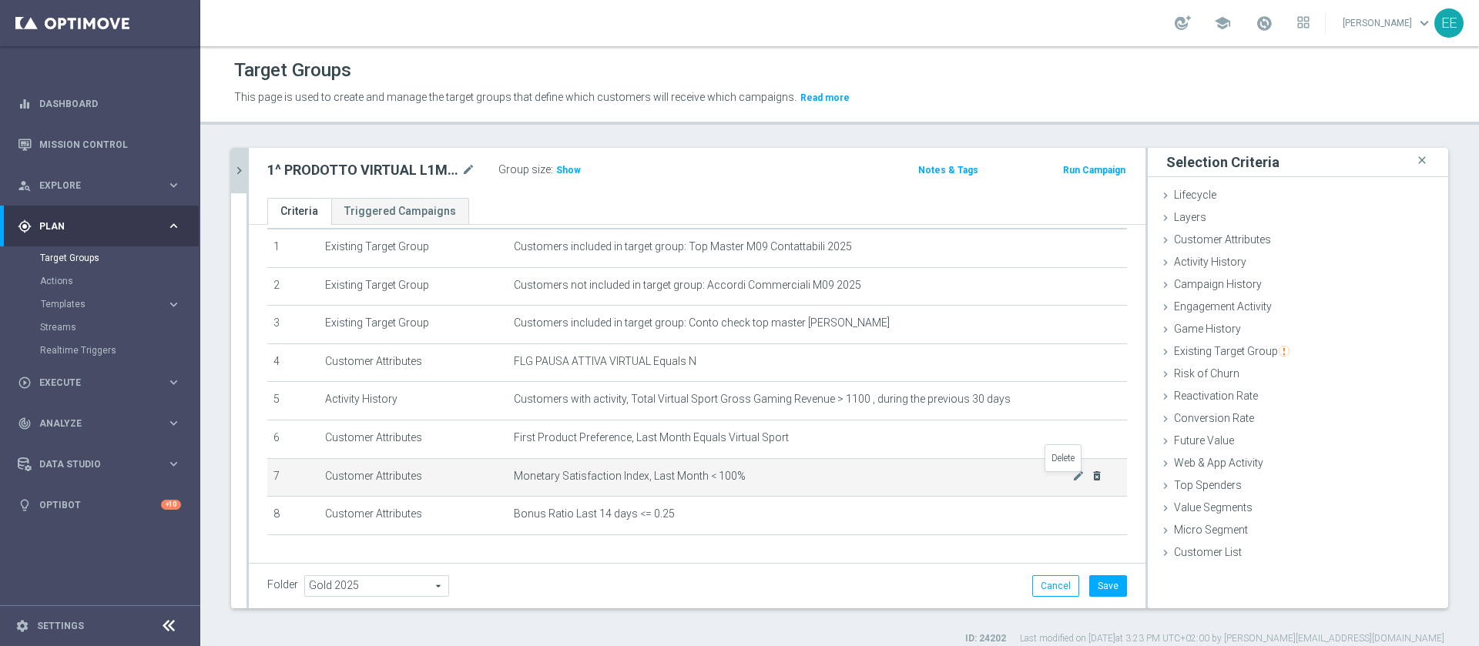
click at [1091, 481] on icon "delete_forever" at bounding box center [1097, 476] width 12 height 12
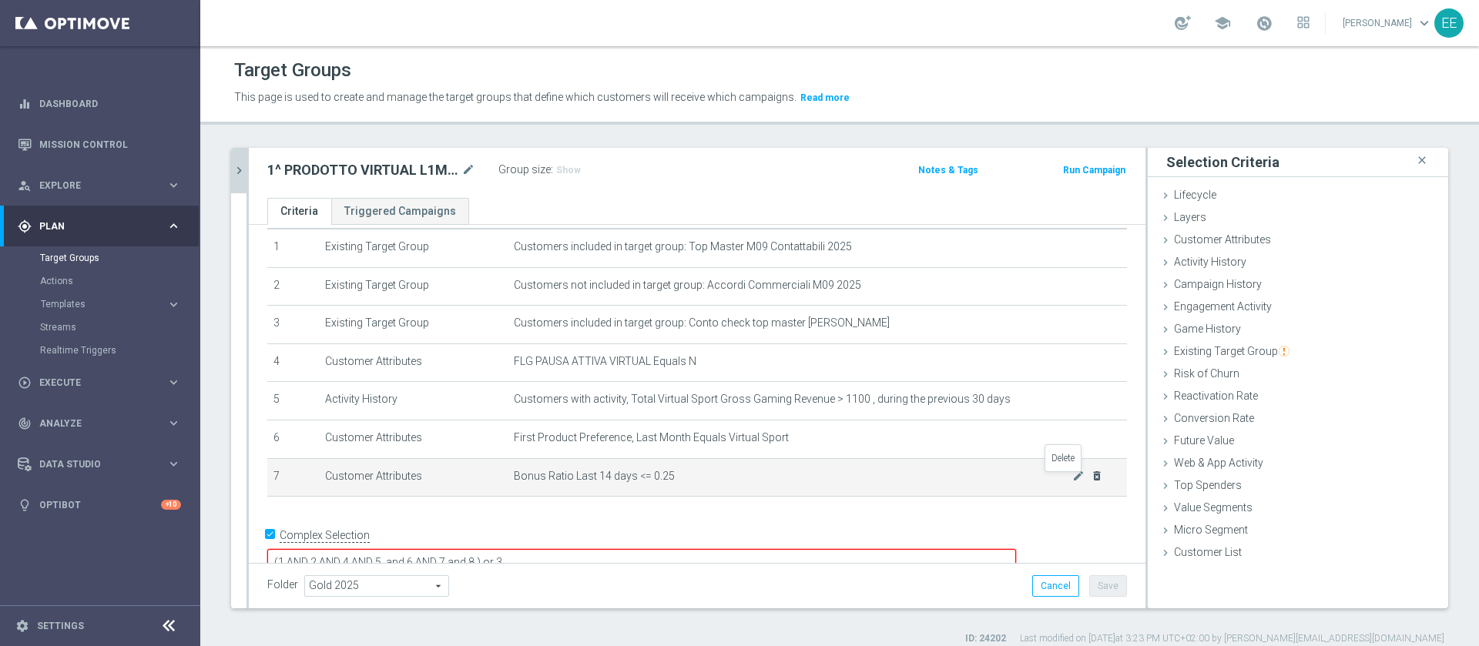
click at [1091, 481] on icon "delete_forever" at bounding box center [1097, 476] width 12 height 12
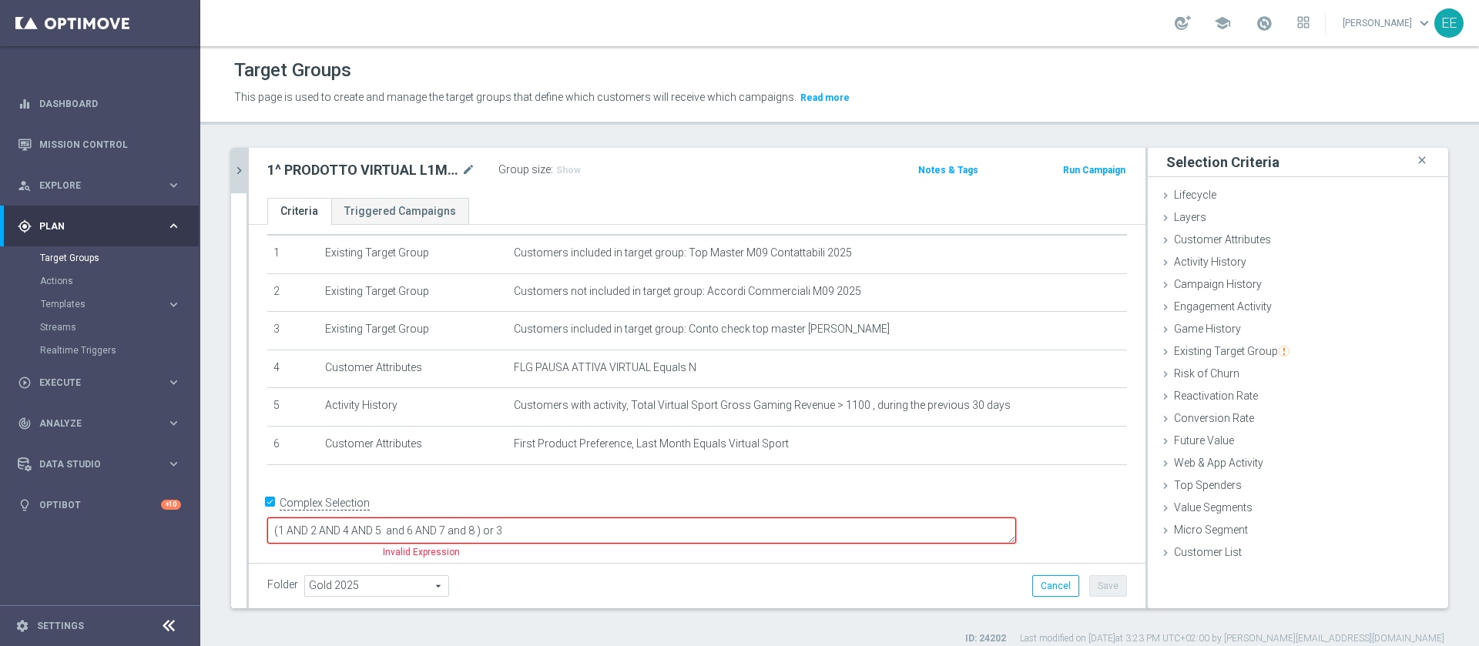
scroll to position [24, 0]
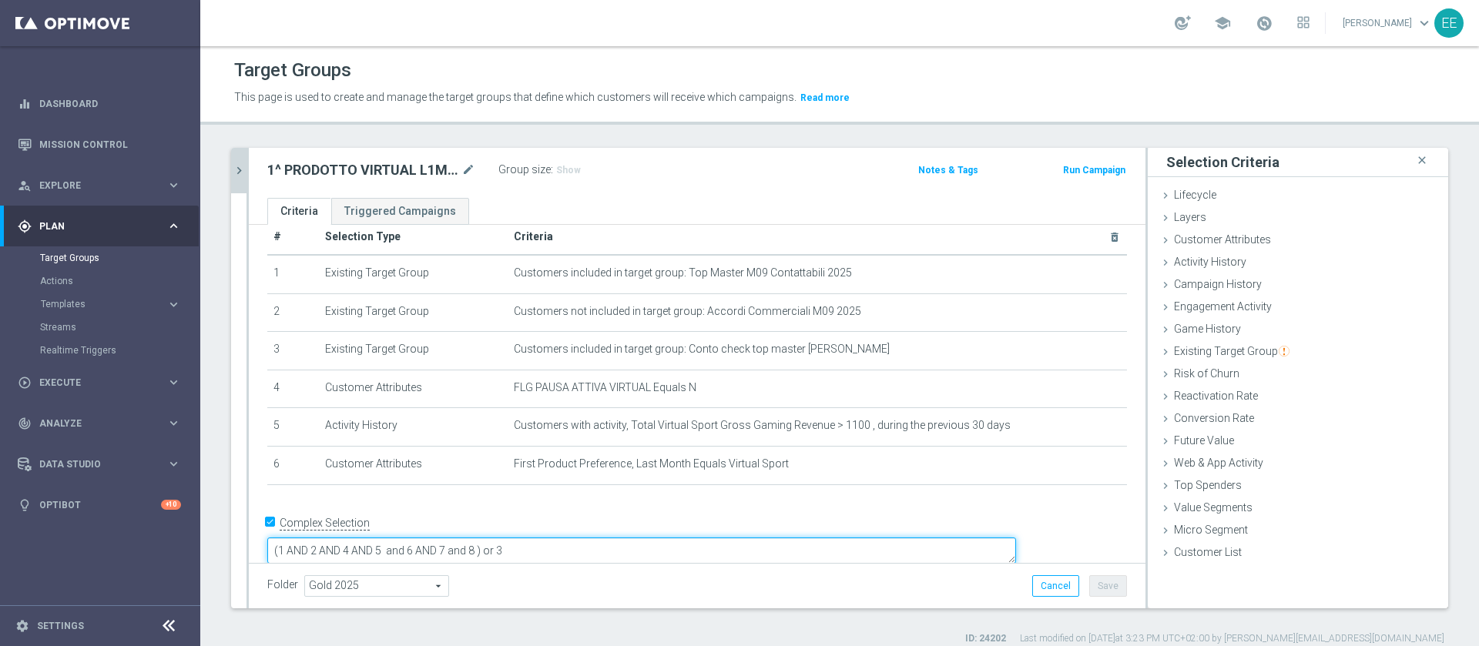
click at [586, 538] on textarea "(1 AND 2 AND 4 AND 5 and 6 AND 7 and 8 ) or 3" at bounding box center [641, 551] width 749 height 27
type textarea "(1 AND 2 AND 4 AND 5 and 6 AND 7) or 3"
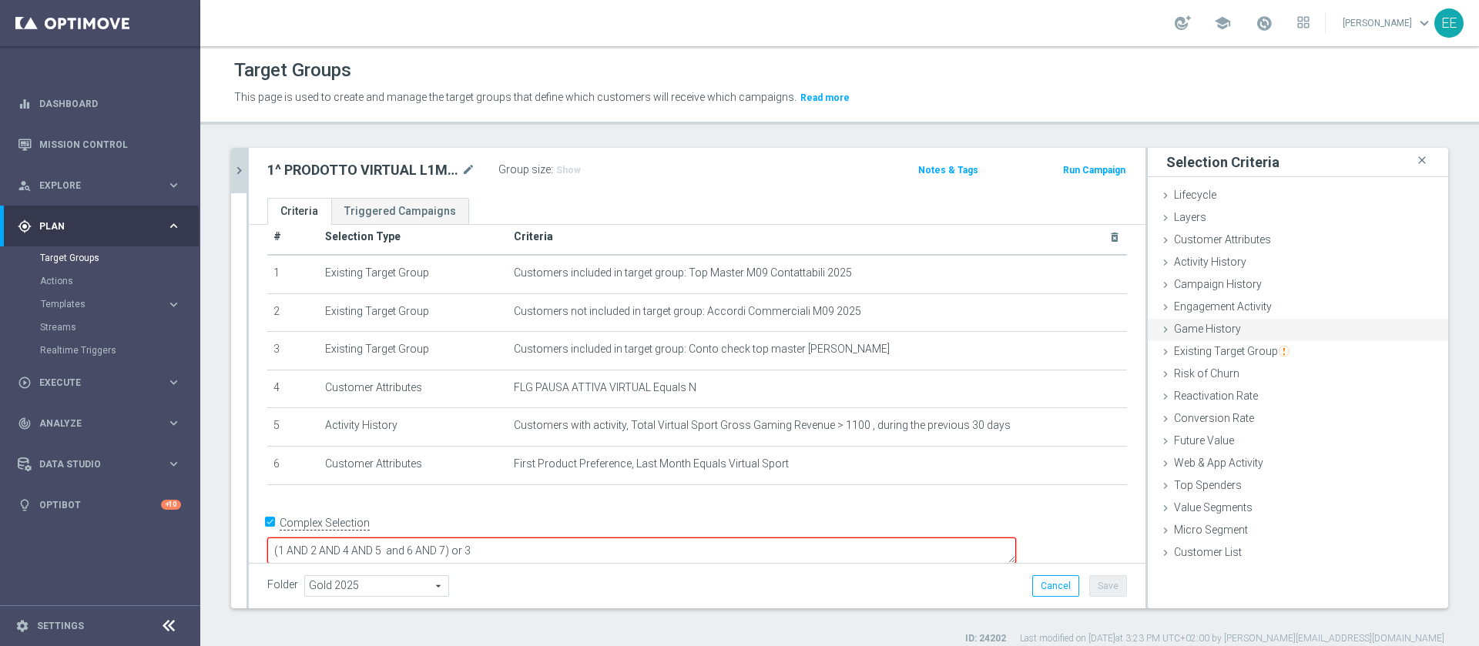
click at [1218, 339] on div "Game History done" at bounding box center [1298, 330] width 300 height 23
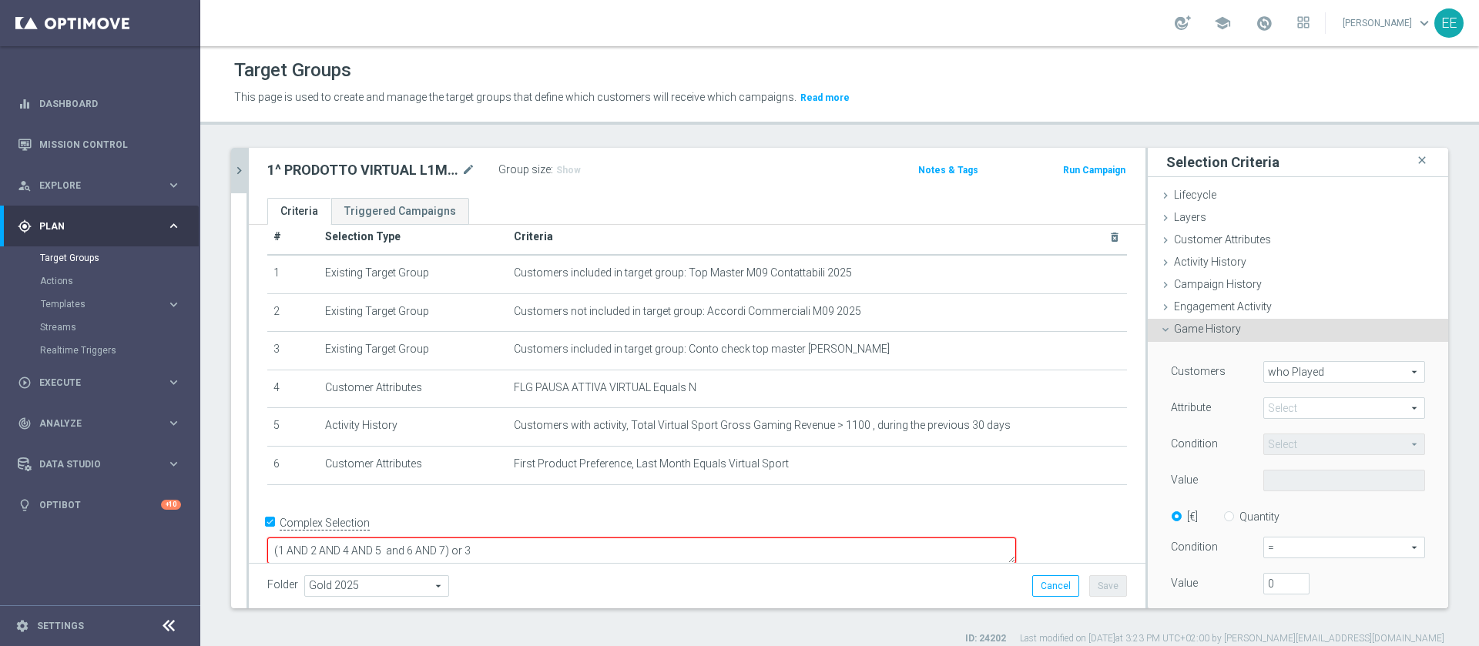
click at [1213, 350] on div "Customers who Played who Played arrow_drop_down search Attribute Select arrow_d…" at bounding box center [1297, 539] width 277 height 394
click at [1215, 336] on div "Game History done" at bounding box center [1298, 330] width 300 height 23
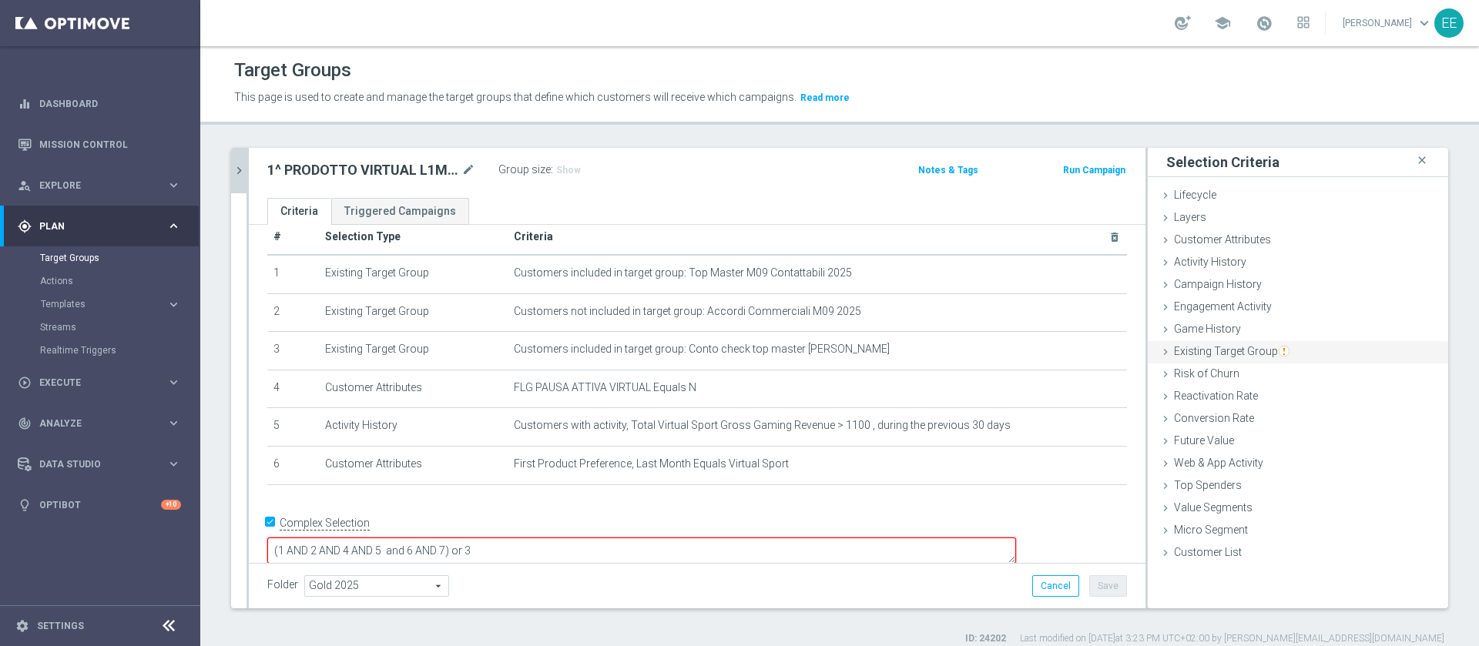
click at [1204, 356] on span "Existing Target Group" at bounding box center [1232, 351] width 116 height 12
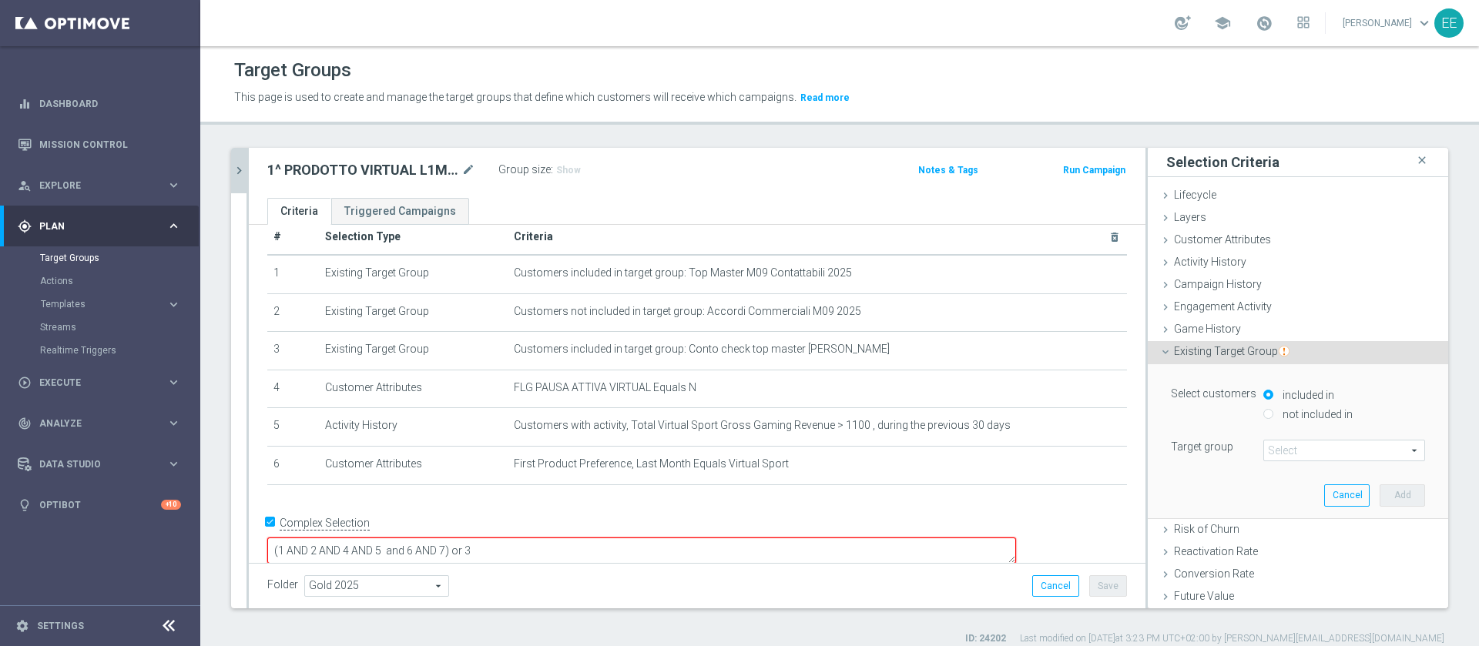
click at [1297, 418] on label "not included in" at bounding box center [1316, 415] width 74 height 14
click at [1273, 418] on input "not included in" at bounding box center [1268, 414] width 10 height 10
radio input "true"
click at [1280, 448] on span at bounding box center [1344, 451] width 160 height 20
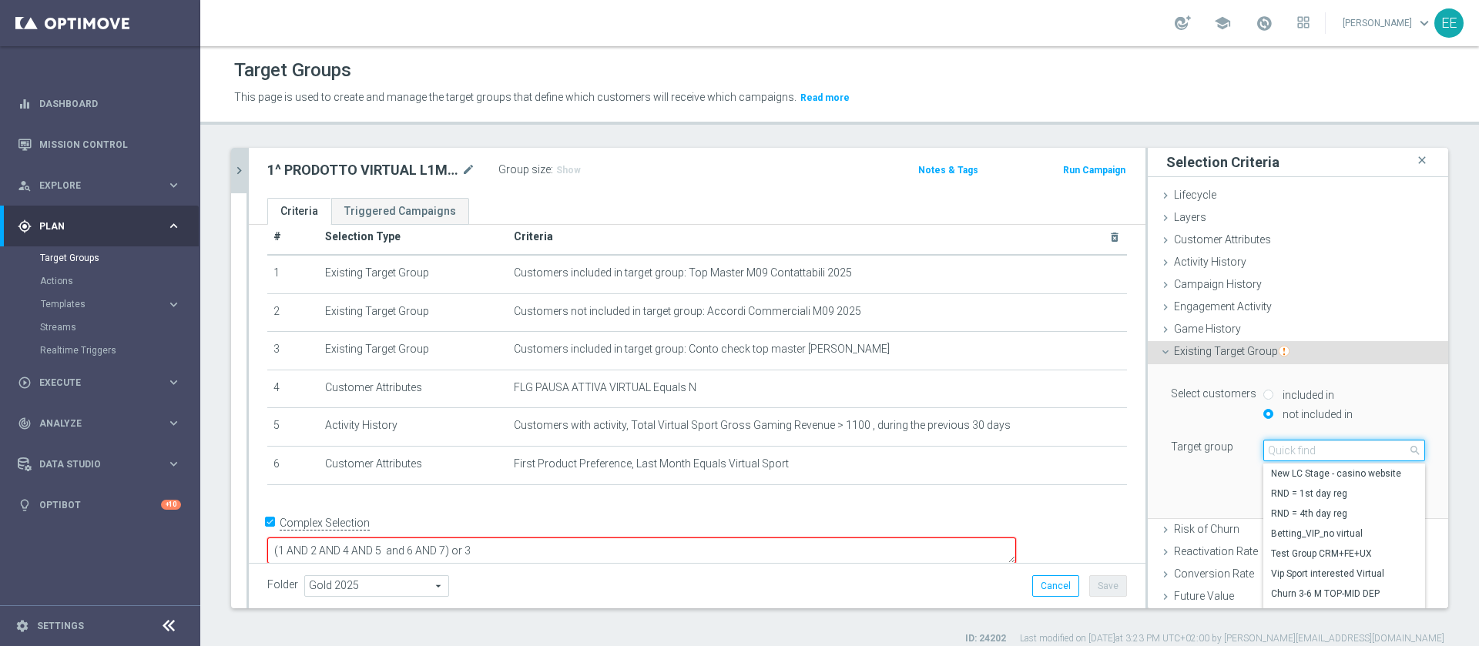
click at [1280, 448] on input "search" at bounding box center [1344, 451] width 162 height 22
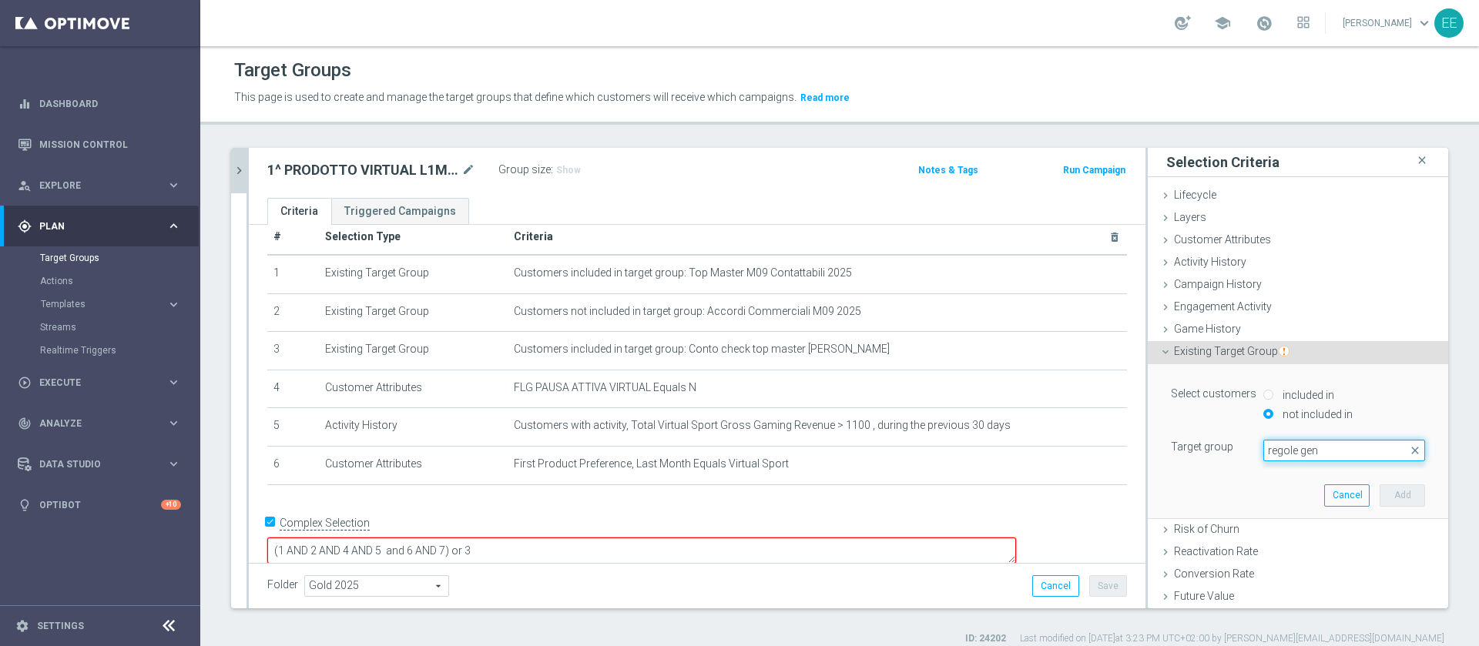
type input "regole gene"
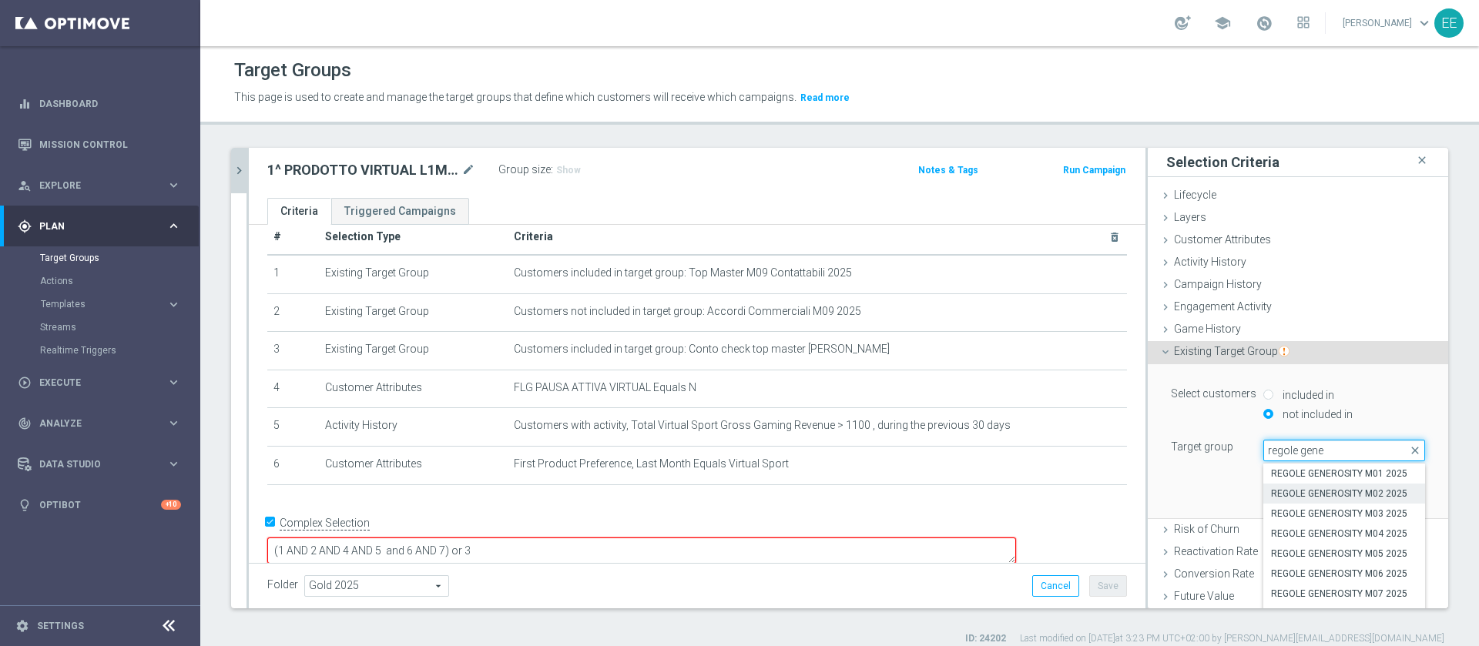
scroll to position [112, 0]
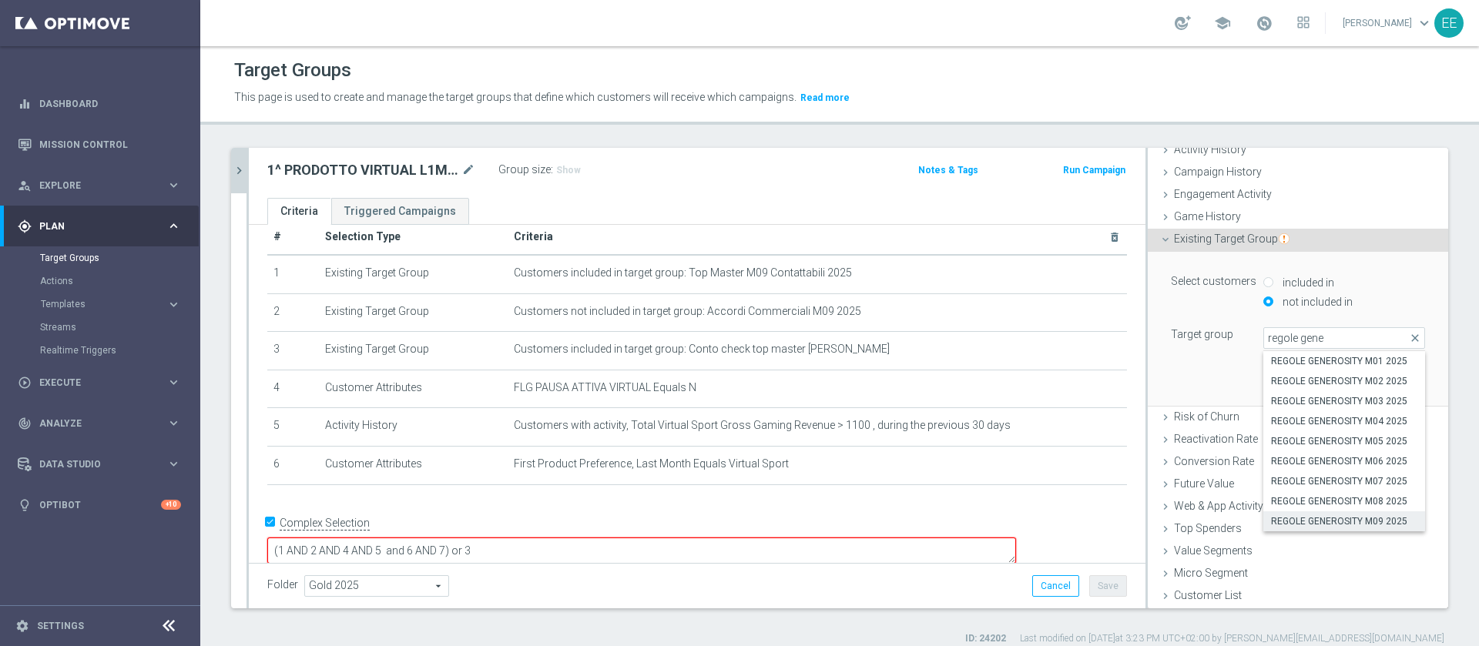
click at [1340, 514] on label "REGOLE GENEROSITY M09 2025" at bounding box center [1344, 522] width 162 height 20
type input "REGOLE GENEROSITY M09 2025"
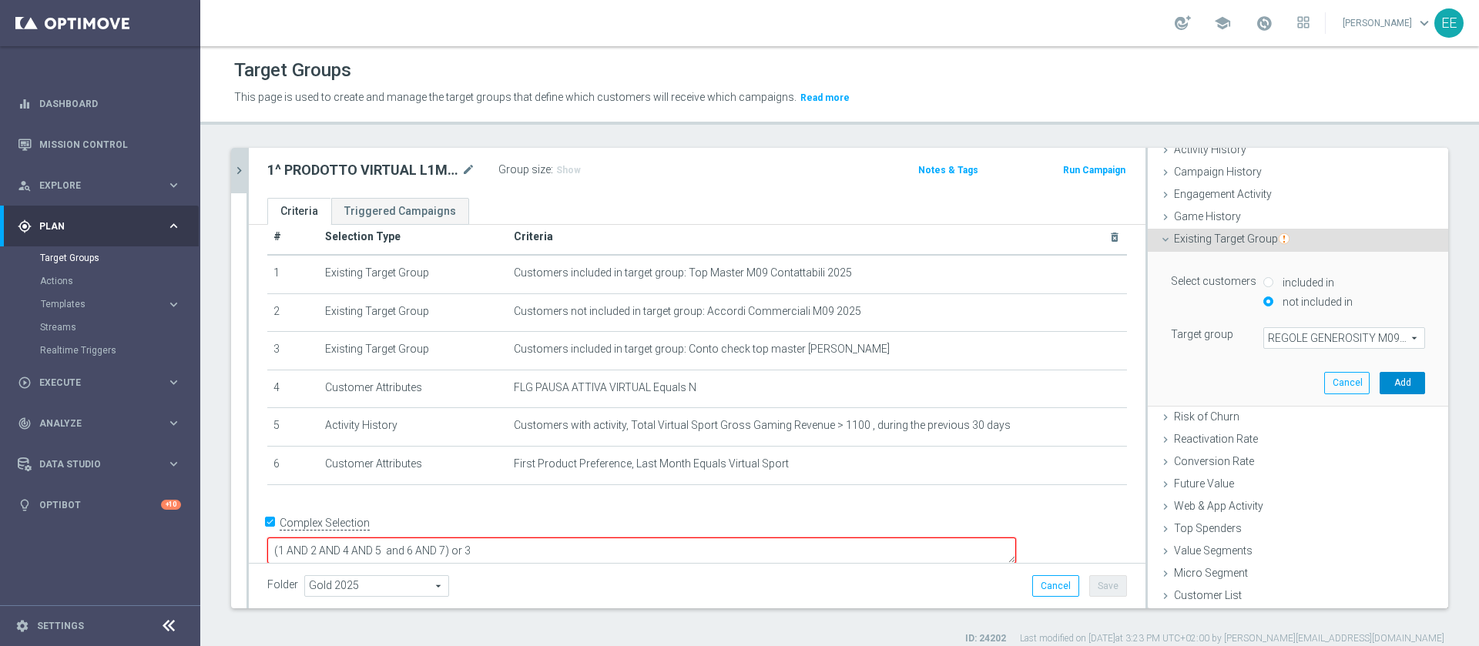
click at [1380, 382] on button "Add" at bounding box center [1402, 383] width 45 height 22
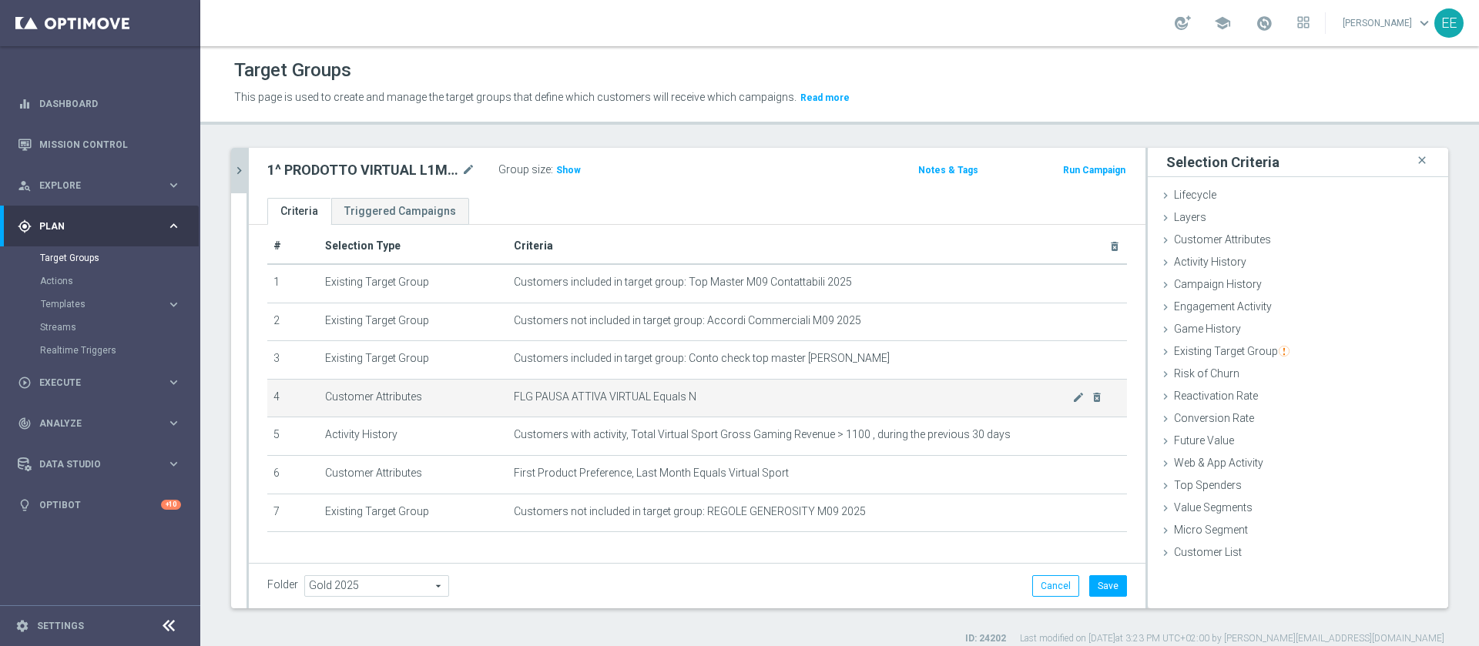
scroll to position [0, 0]
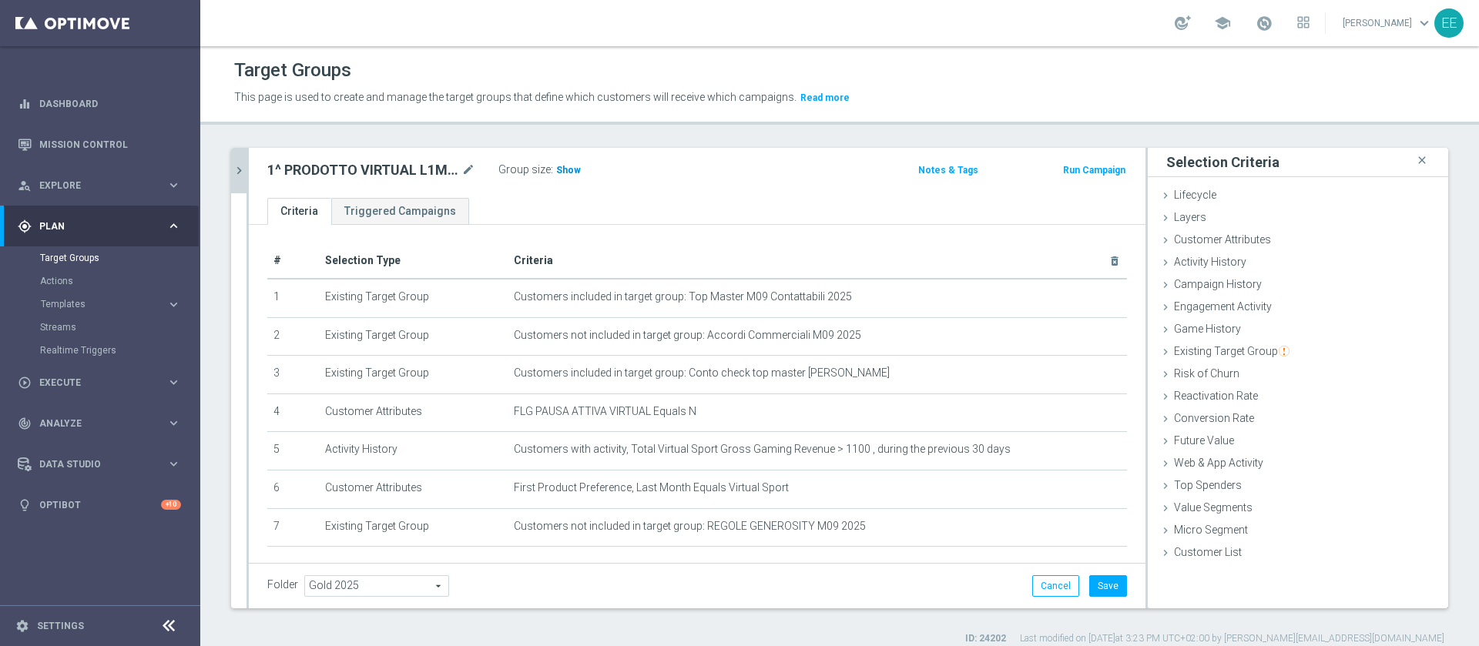
click at [562, 176] on h3 "Show" at bounding box center [569, 170] width 28 height 17
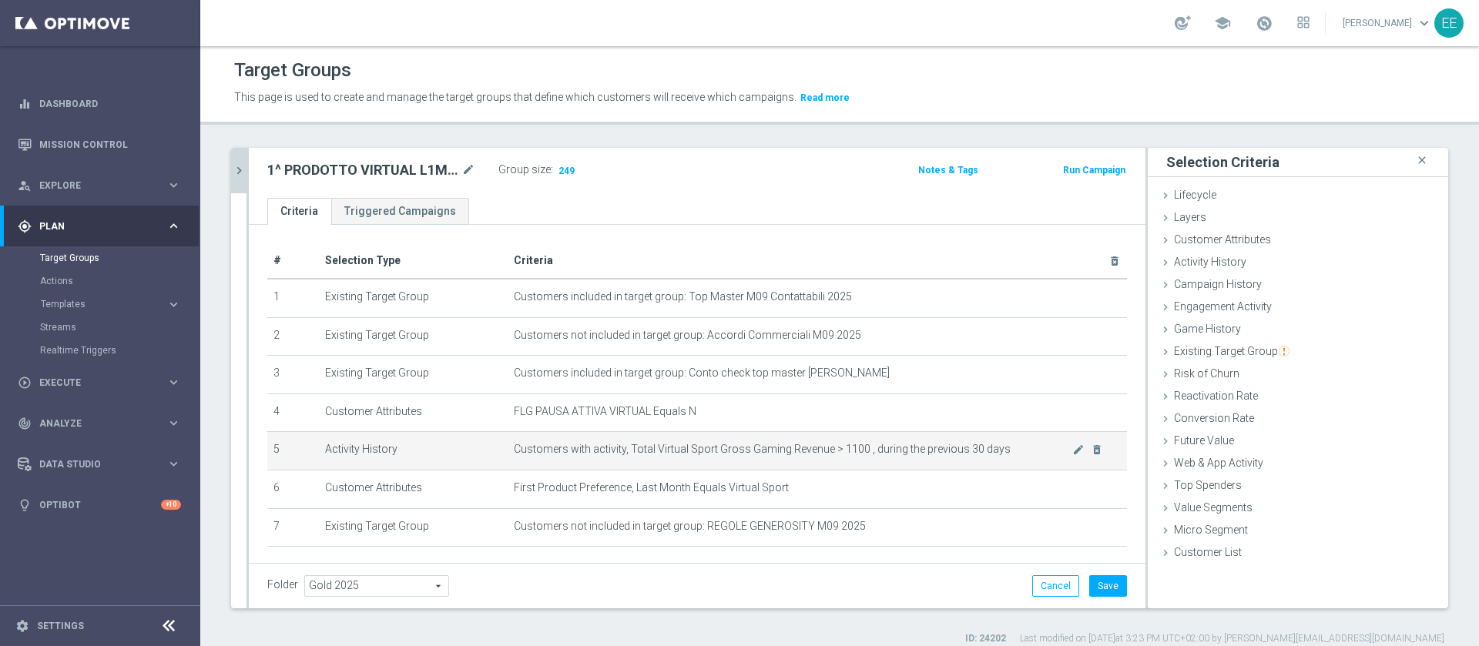
scroll to position [62, 0]
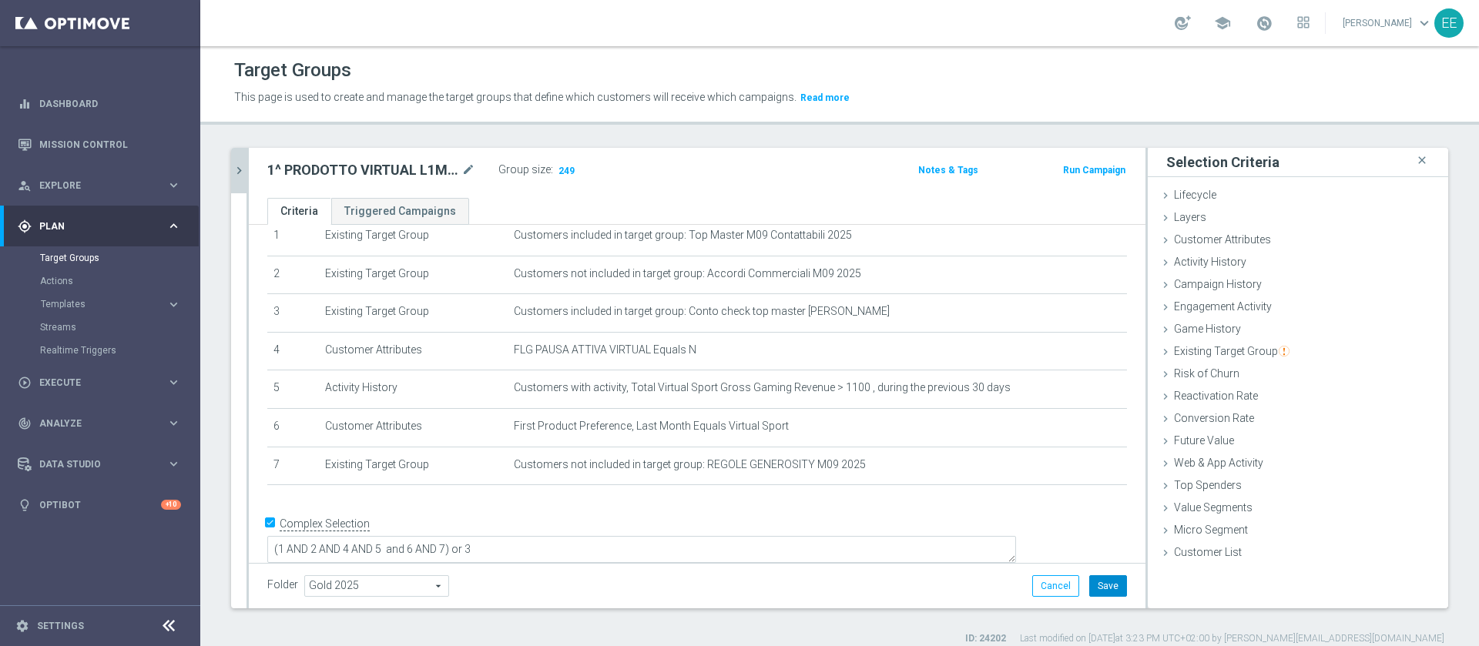
click at [1097, 589] on button "Save" at bounding box center [1108, 586] width 38 height 22
click at [240, 176] on icon "chevron_right" at bounding box center [239, 170] width 15 height 15
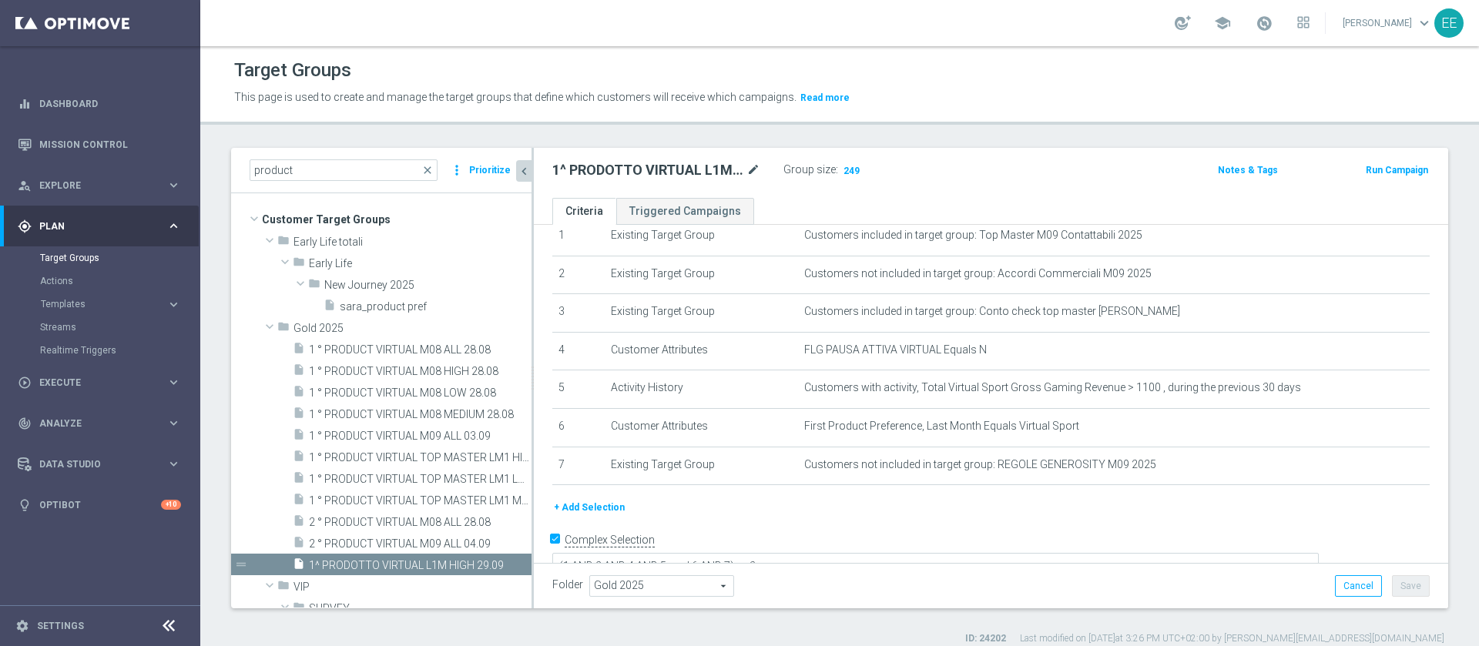
click at [751, 170] on icon "mode_edit" at bounding box center [754, 170] width 14 height 18
click at [379, 167] on input "product" at bounding box center [344, 170] width 188 height 22
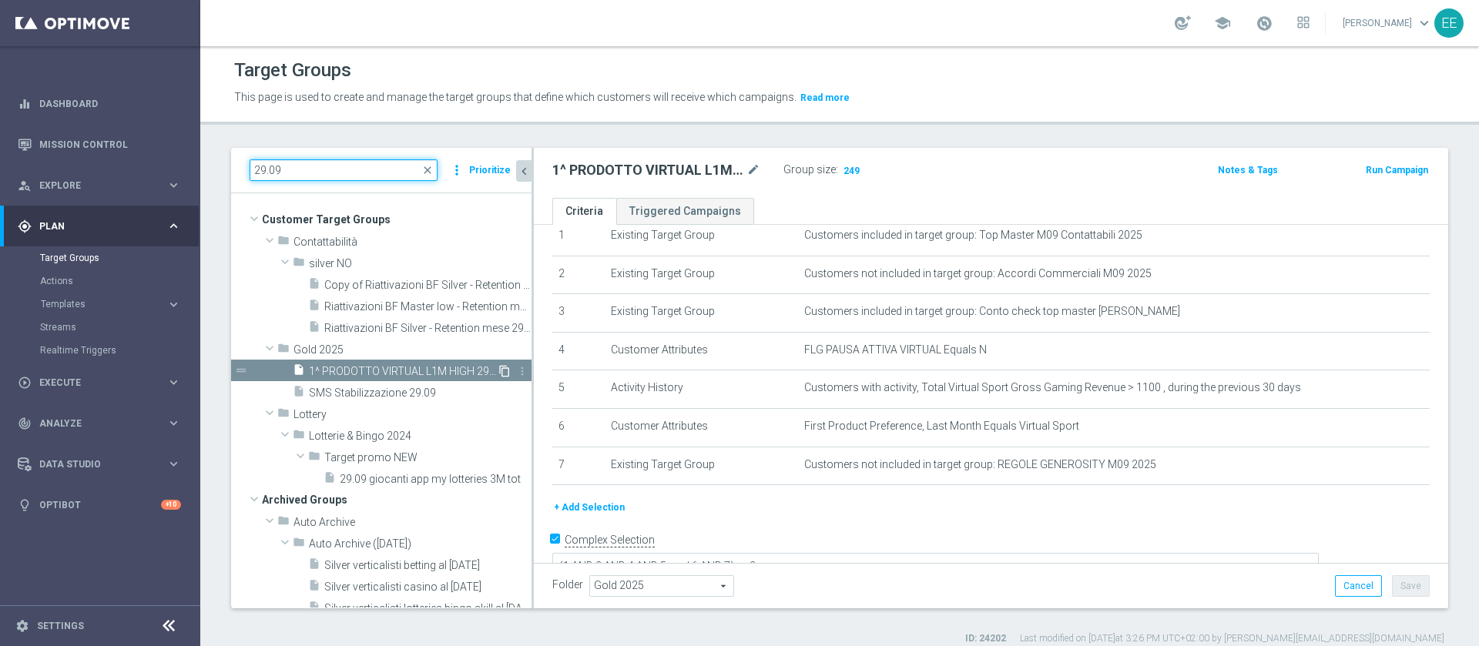
type input "29.09"
click at [498, 371] on icon "content_copy" at bounding box center [504, 371] width 12 height 12
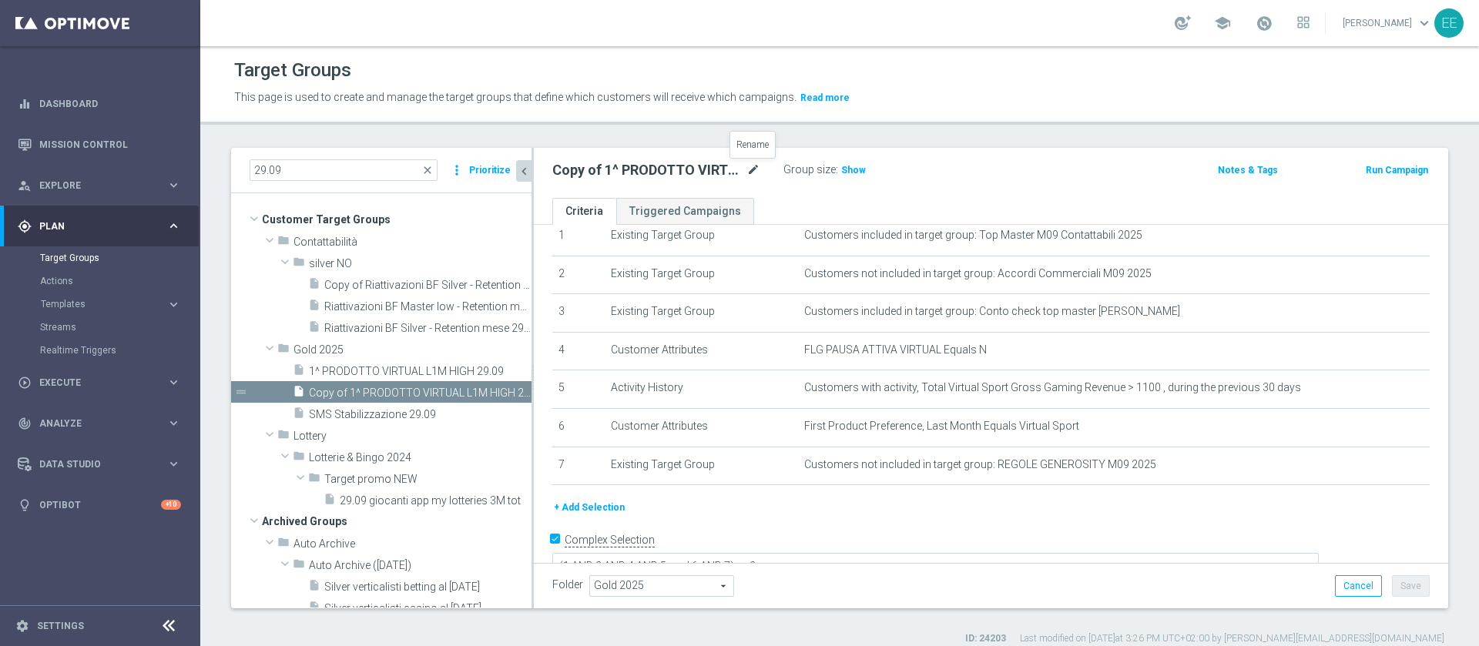
click at [759, 173] on icon "mode_edit" at bounding box center [754, 170] width 14 height 18
type input "1^ PRODOTTO VIRTUAL L1M MEDIUM 29.09"
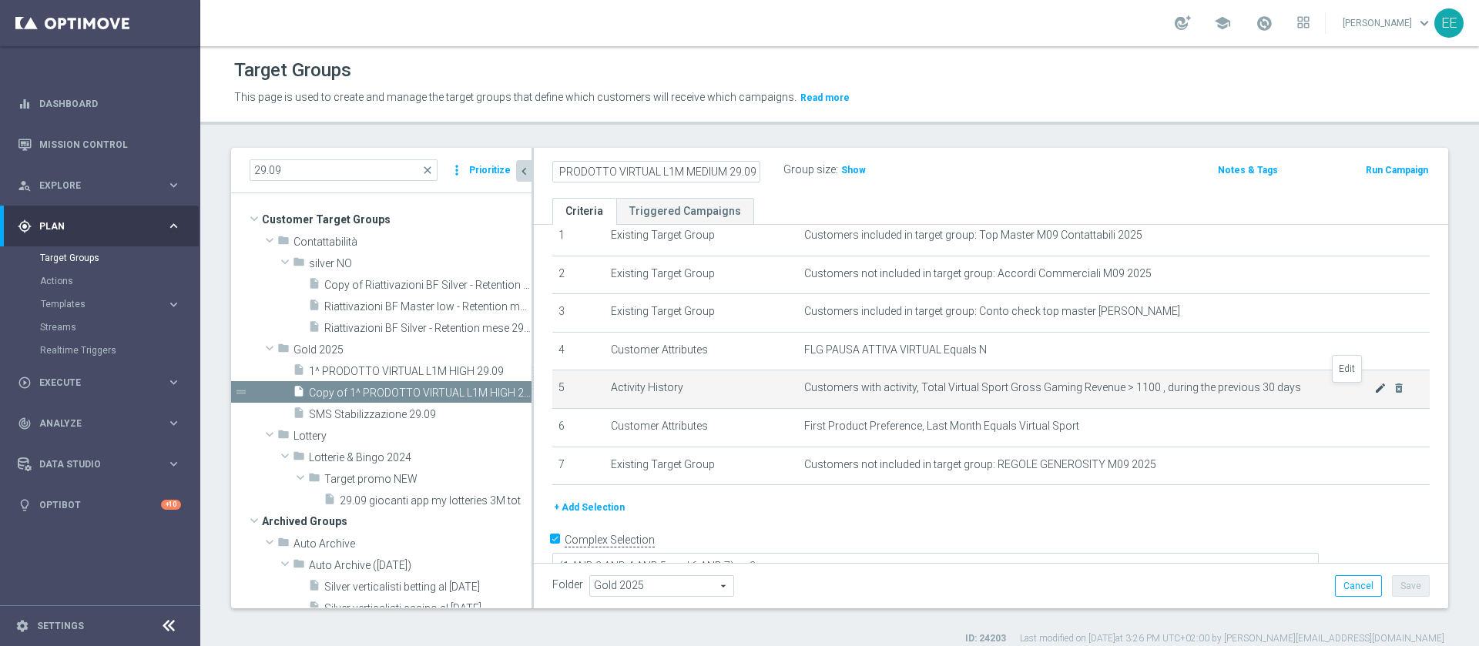
click at [1374, 388] on icon "mode_edit" at bounding box center [1380, 388] width 12 height 12
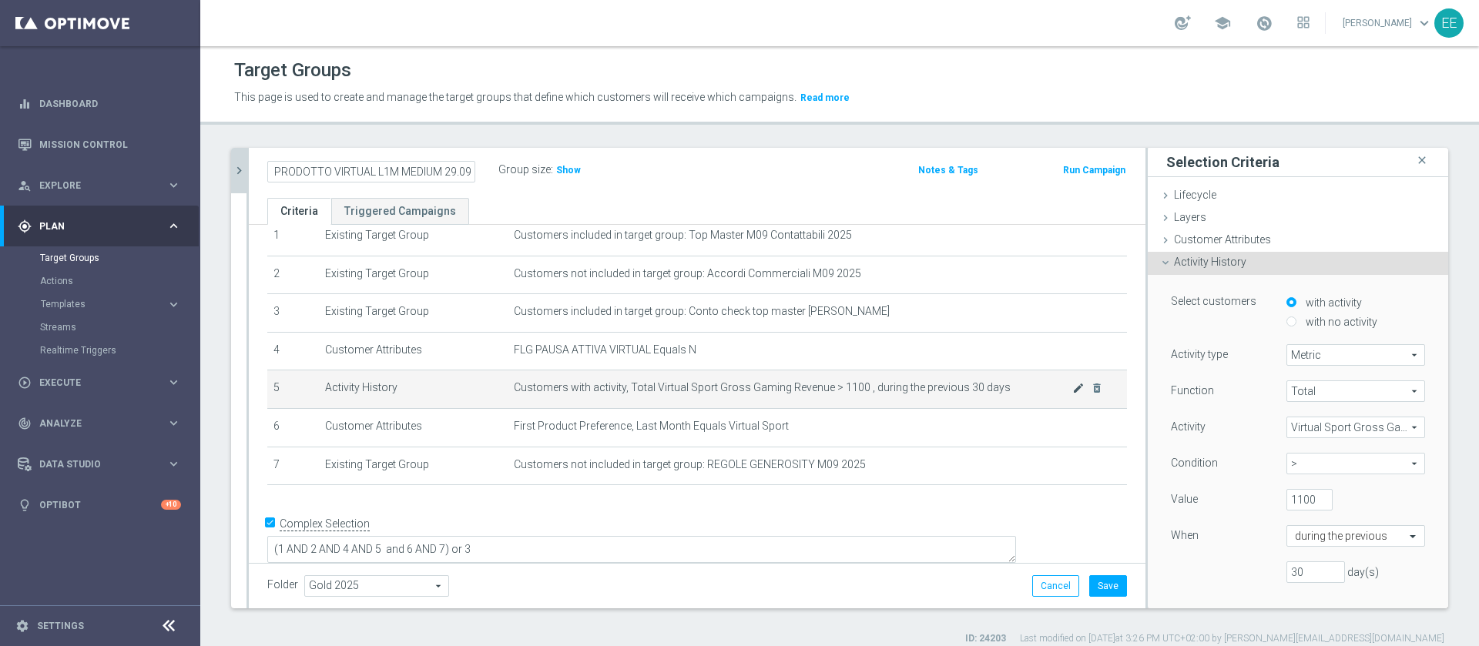
scroll to position [0, 0]
click at [1290, 470] on span ">" at bounding box center [1355, 464] width 137 height 20
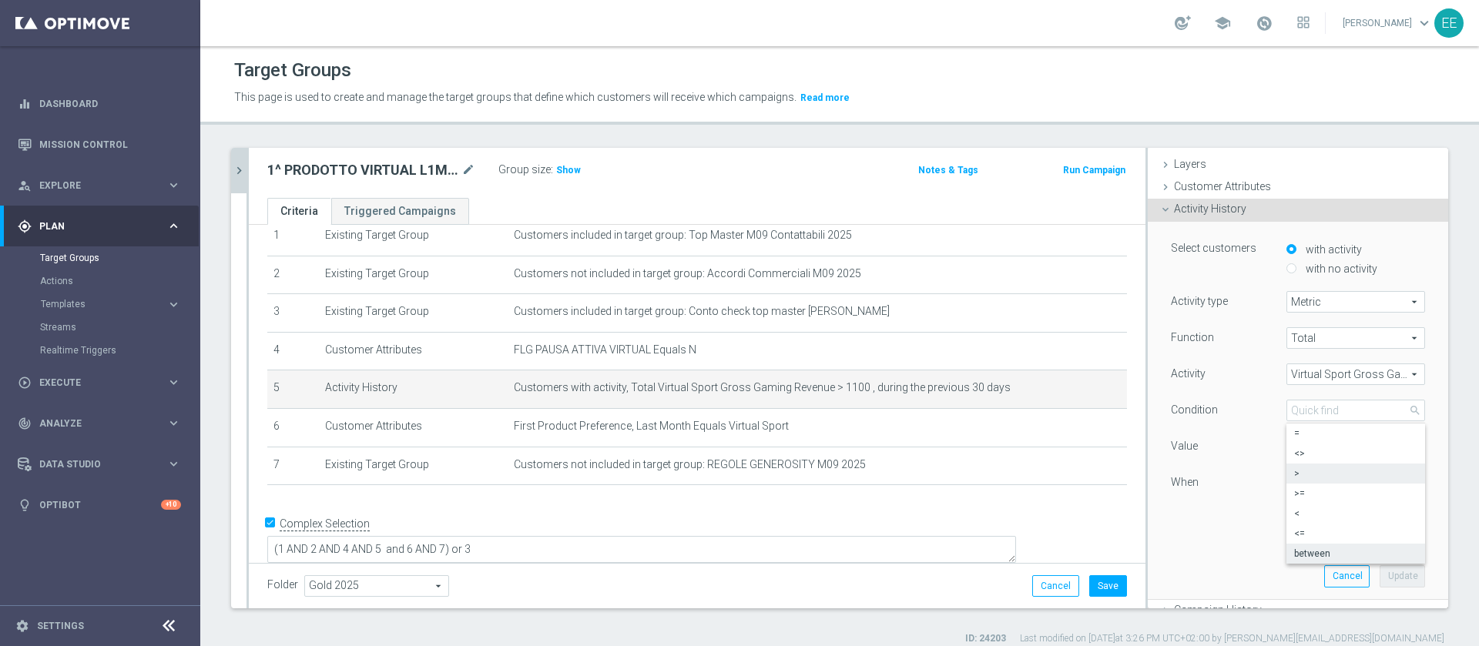
click at [1310, 552] on span "between" at bounding box center [1355, 554] width 123 height 12
type input "between"
click at [1287, 441] on input "1100" at bounding box center [1310, 447] width 46 height 22
type input "450"
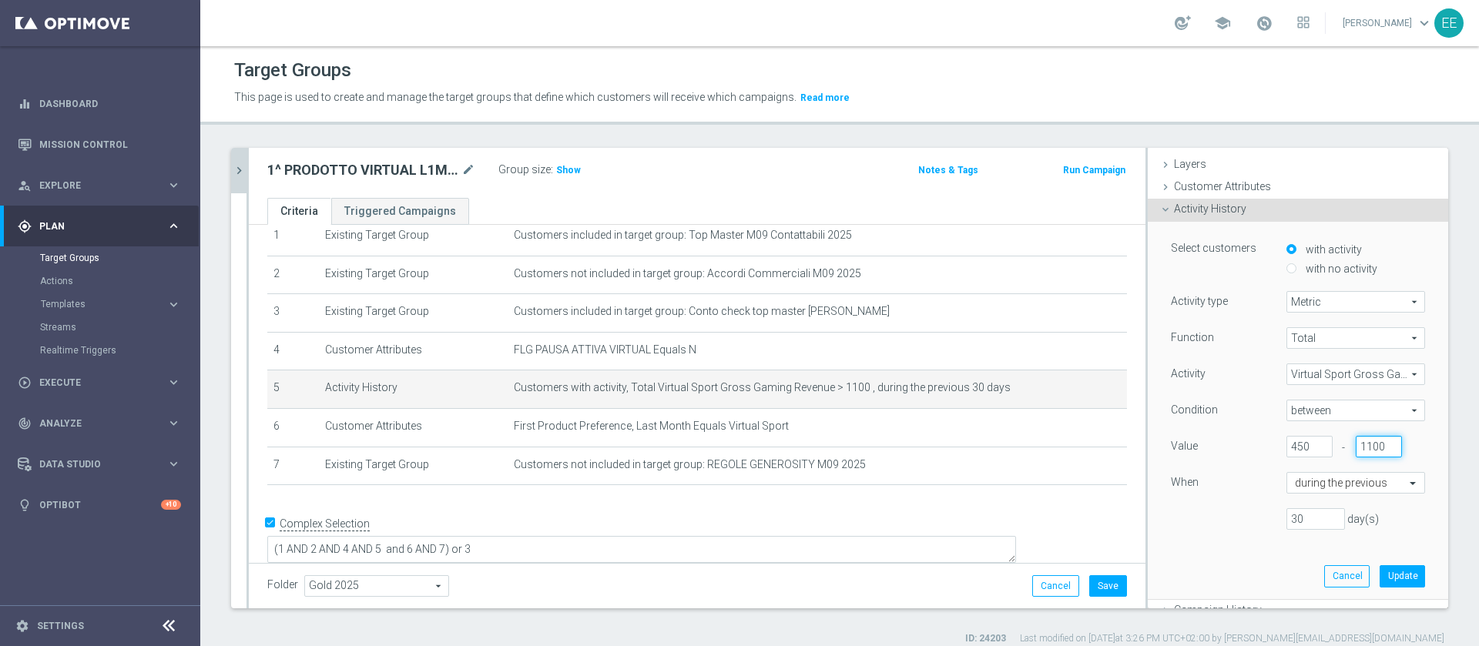
scroll to position [157, 0]
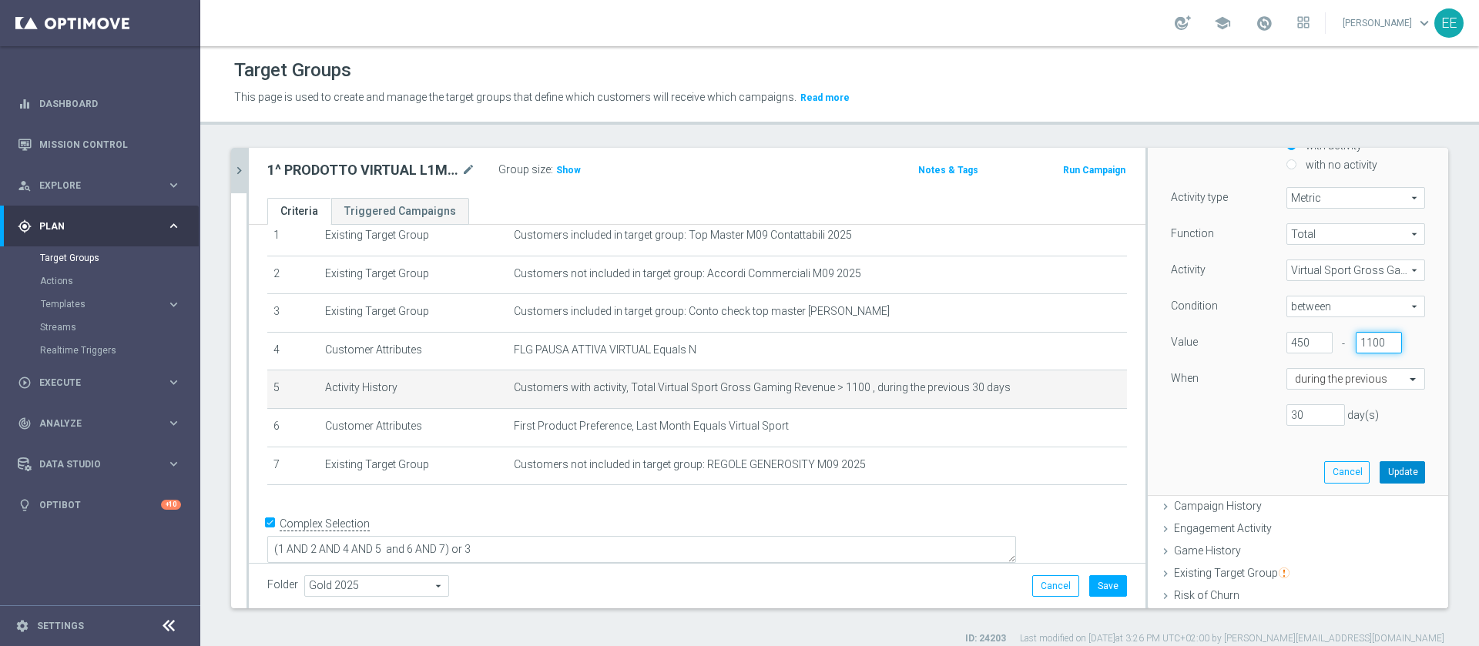
type input "1100"
click at [1380, 465] on button "Update" at bounding box center [1402, 472] width 45 height 22
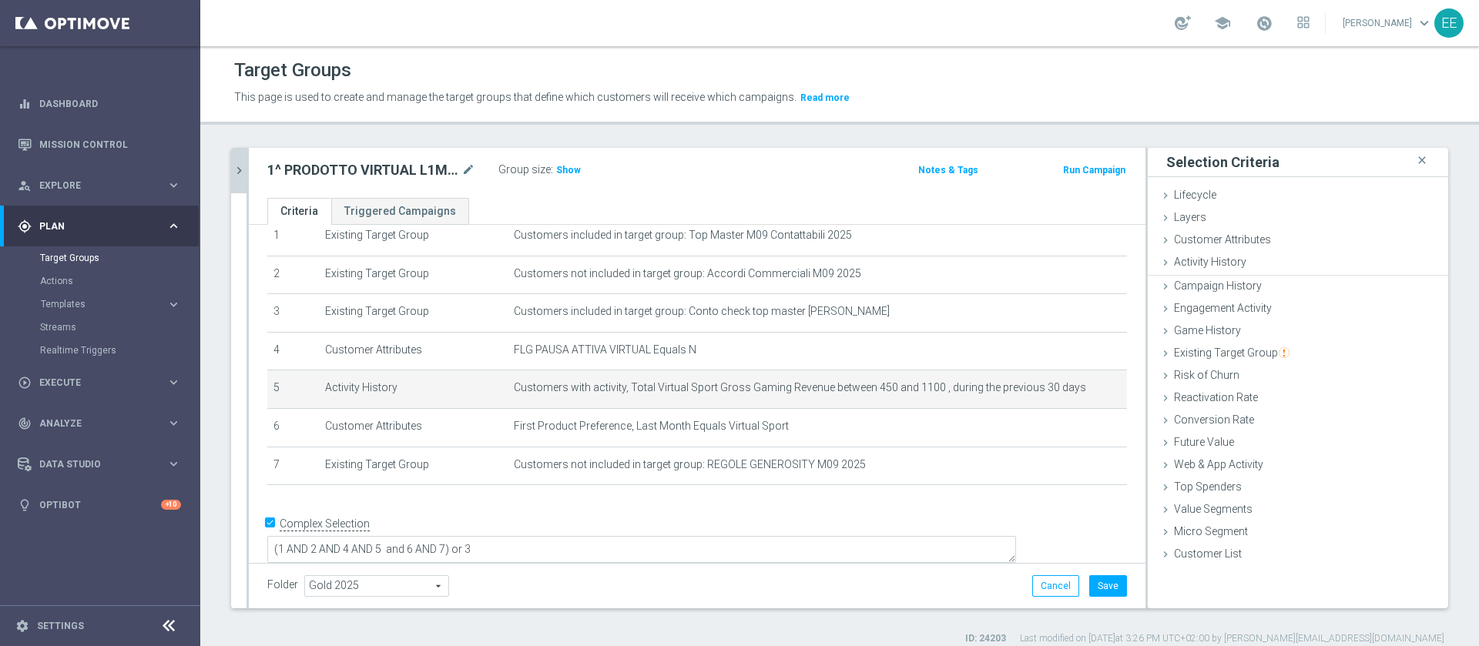
scroll to position [0, 0]
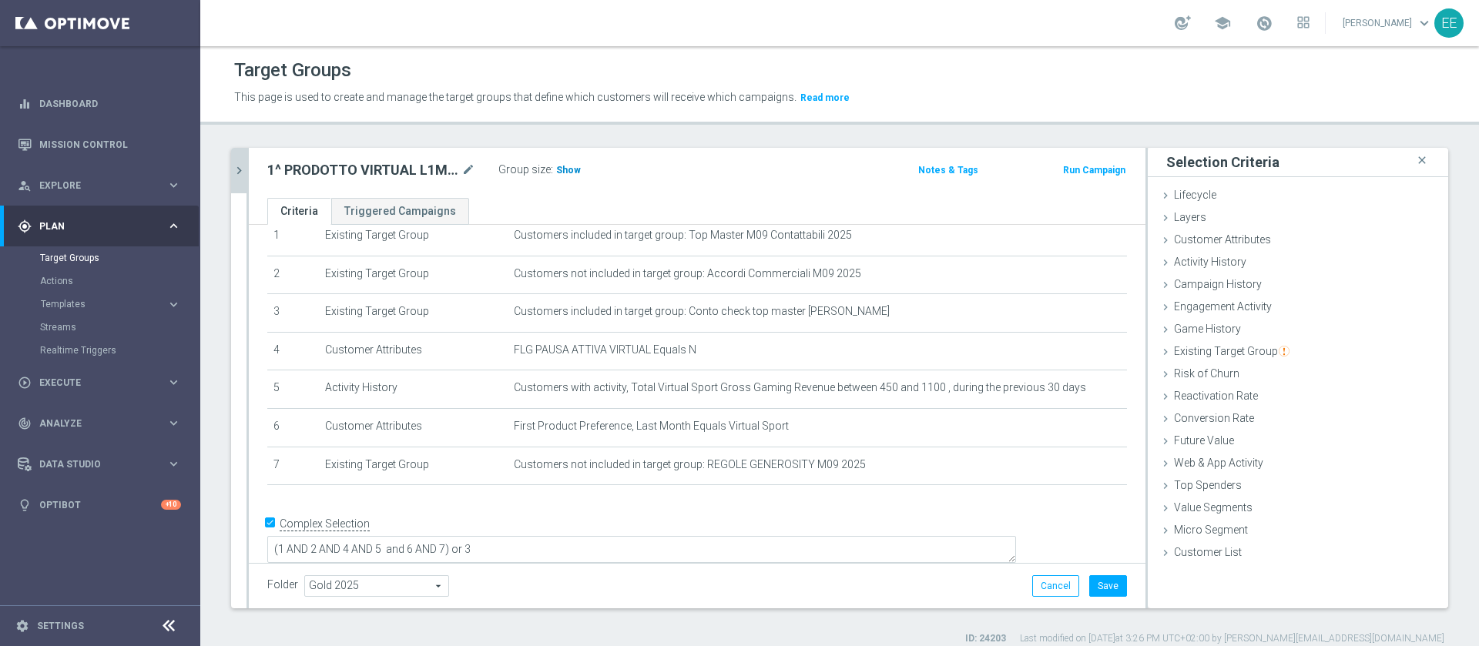
click at [561, 163] on h3 "Show" at bounding box center [569, 170] width 28 height 17
click at [1089, 580] on button "Save" at bounding box center [1108, 586] width 38 height 22
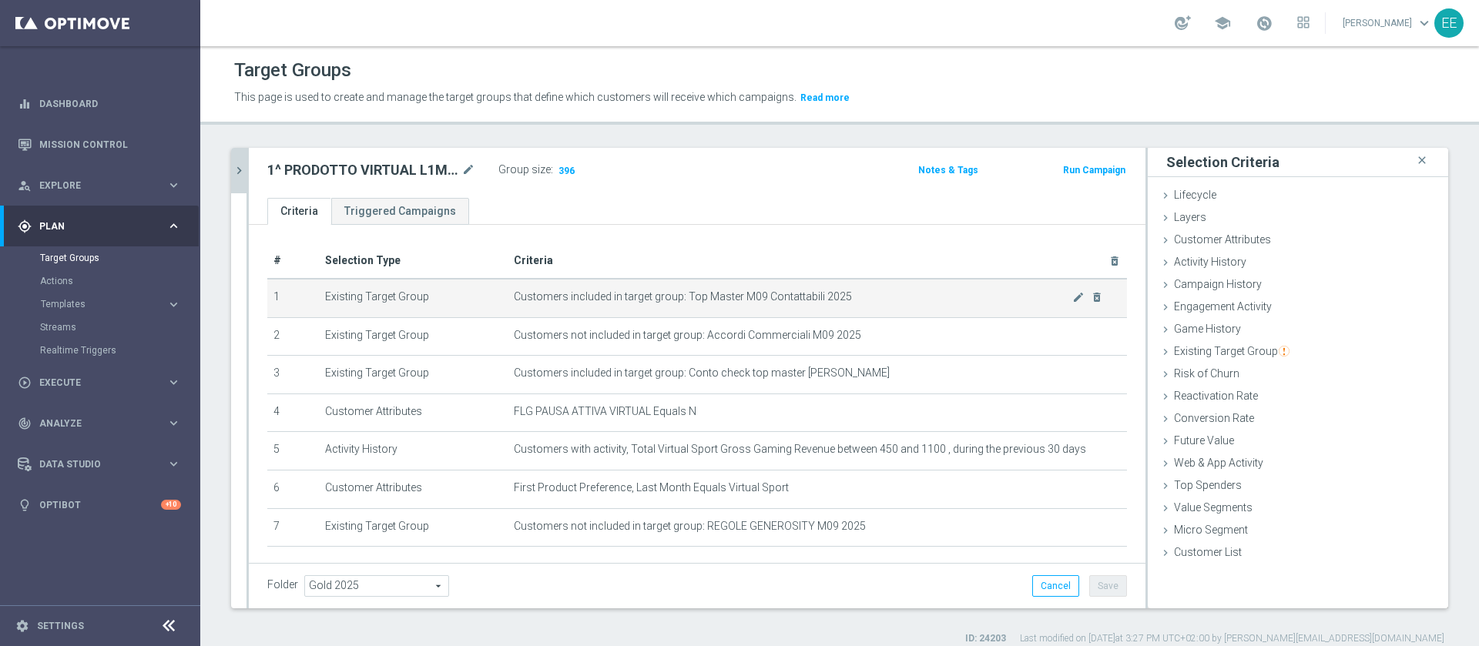
scroll to position [62, 0]
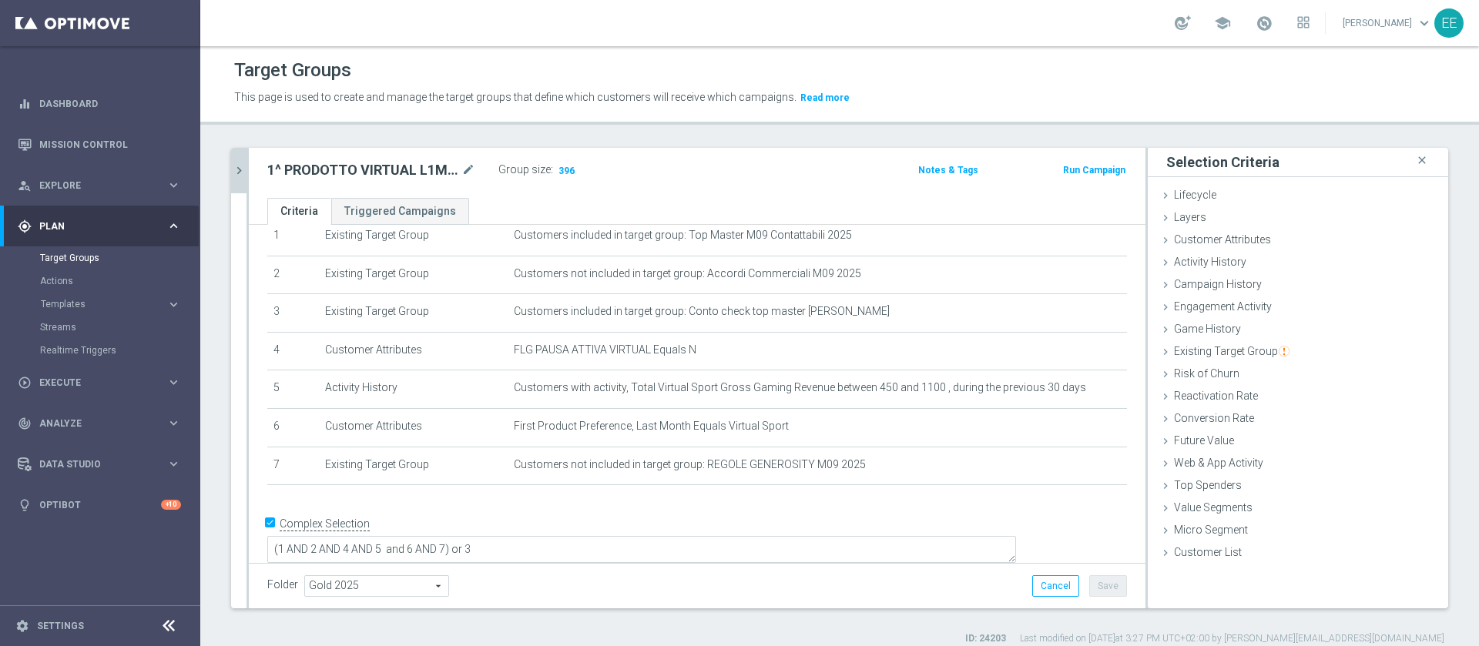
click at [233, 168] on icon "chevron_right" at bounding box center [239, 170] width 15 height 15
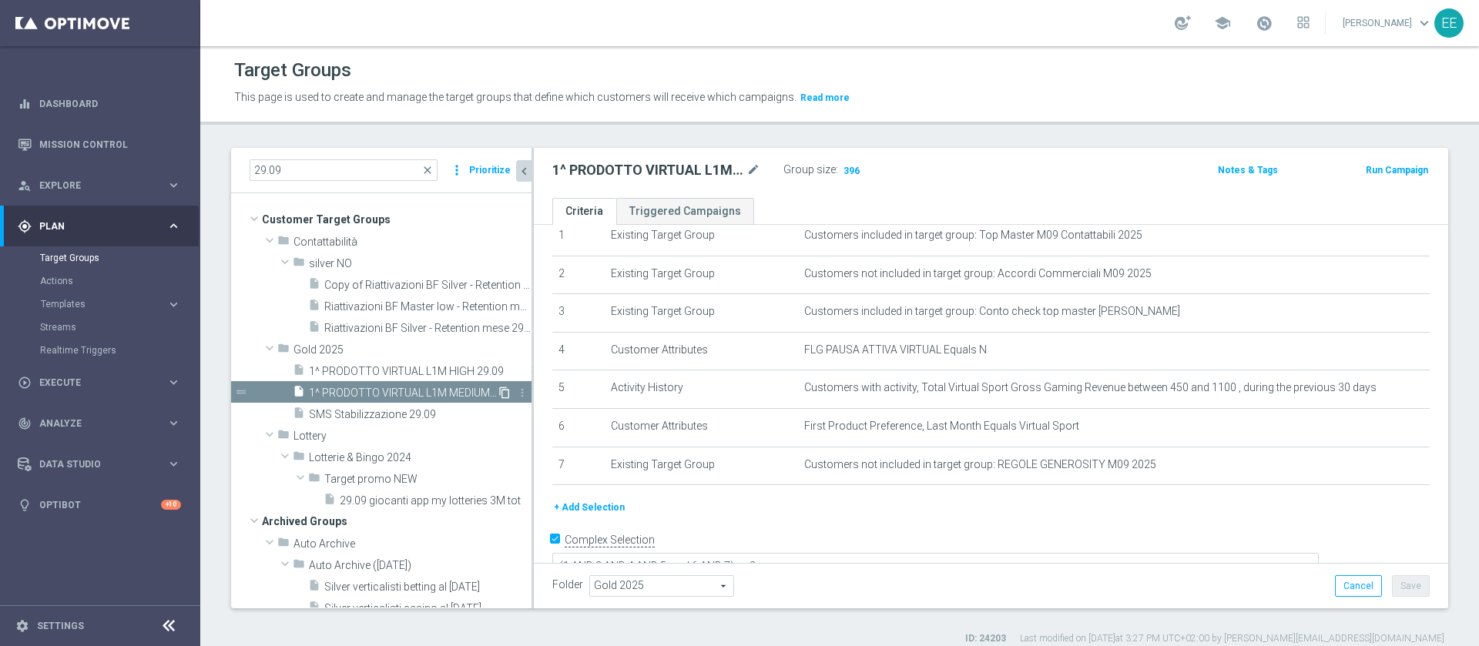
click at [498, 393] on icon "content_copy" at bounding box center [504, 393] width 12 height 12
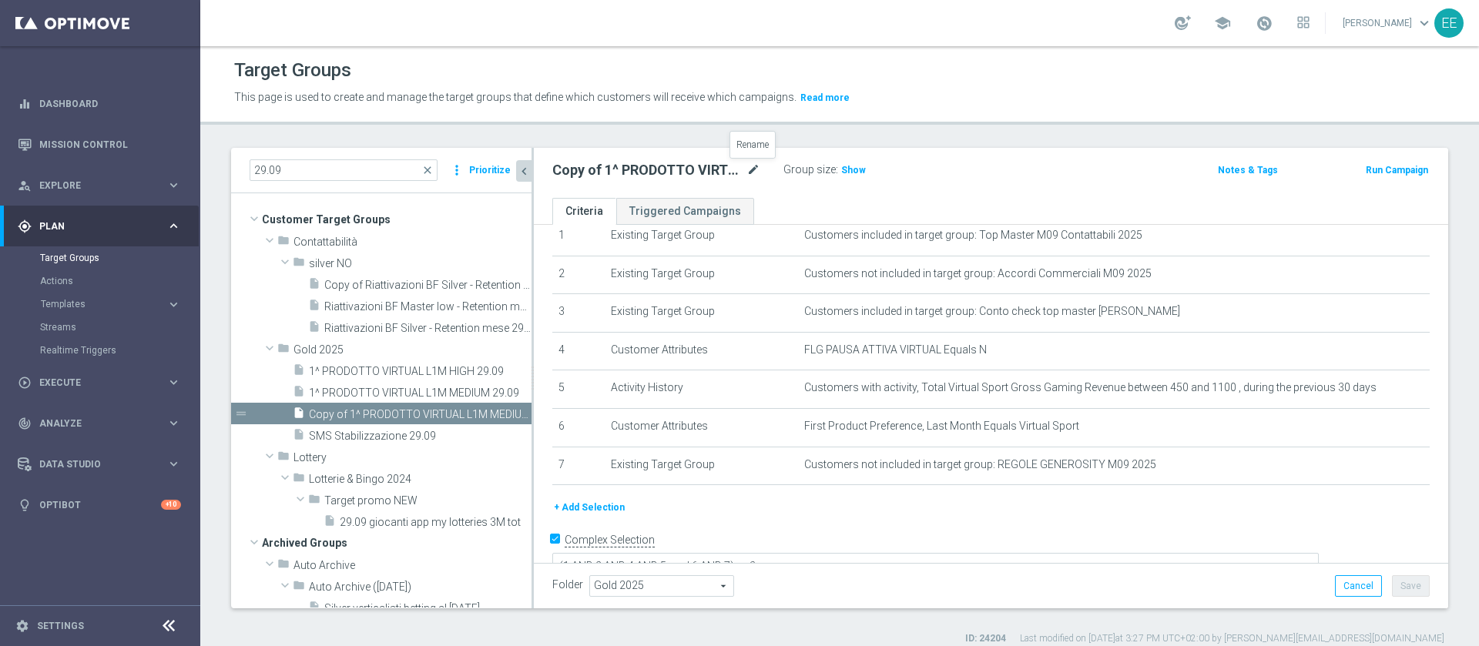
click at [748, 164] on icon "mode_edit" at bounding box center [754, 170] width 14 height 18
type input "1^ PRODOTTO VIRTUAL L1M LOW 29.09"
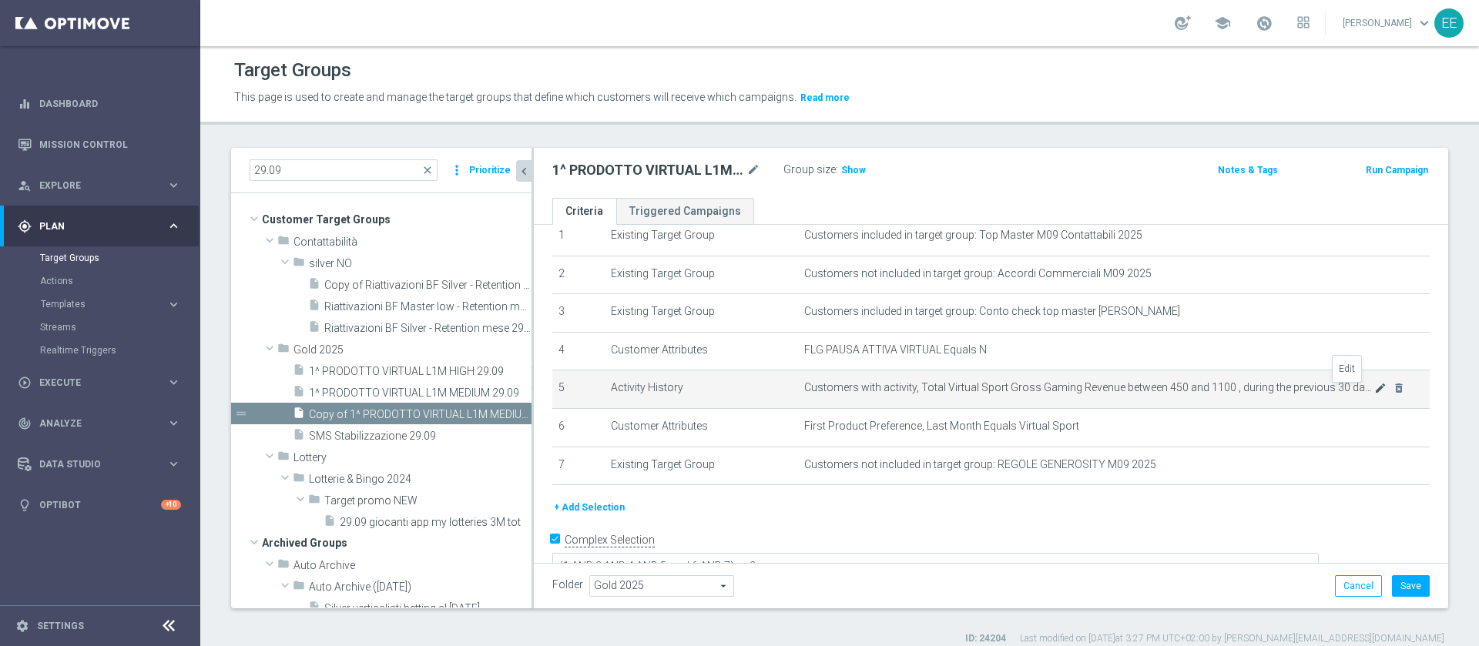
click at [1374, 392] on icon "mode_edit" at bounding box center [1380, 388] width 12 height 12
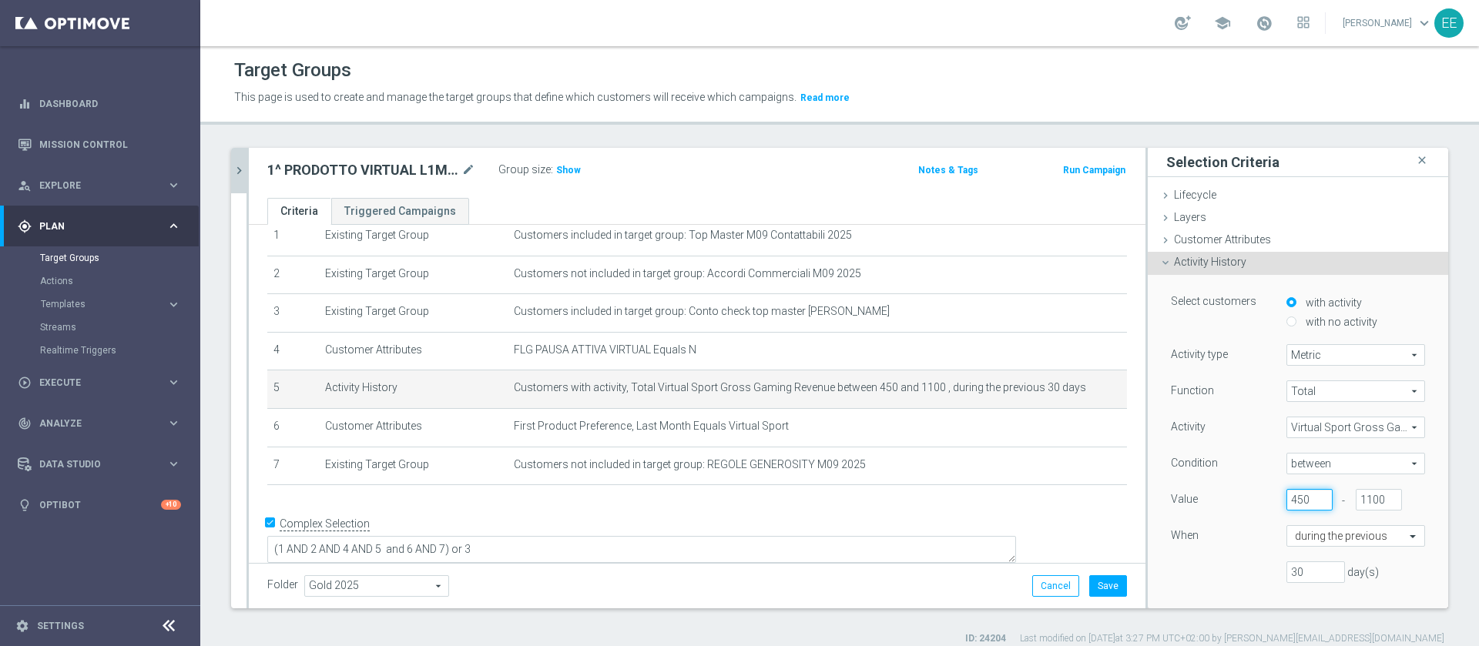
click at [1287, 501] on input "450" at bounding box center [1310, 500] width 46 height 22
type input "4"
type input "0"
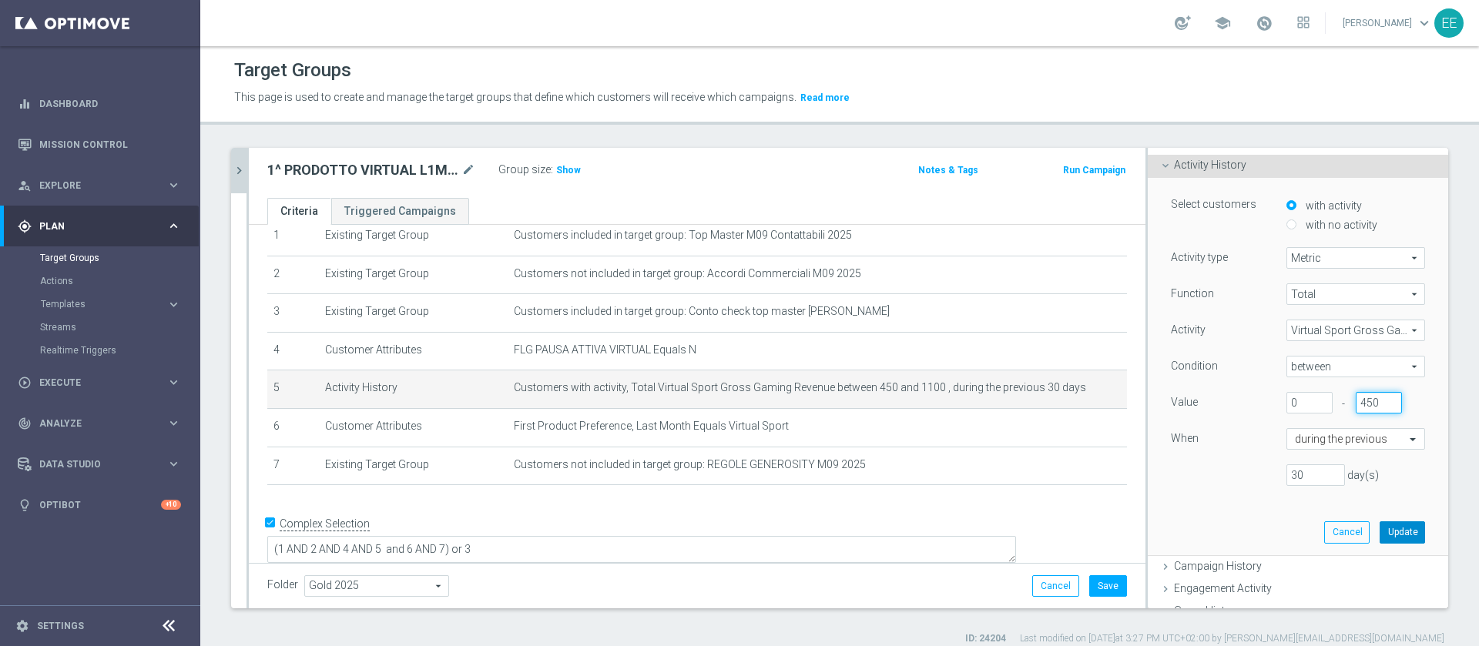
type input "450"
click at [1380, 535] on button "Update" at bounding box center [1402, 533] width 45 height 22
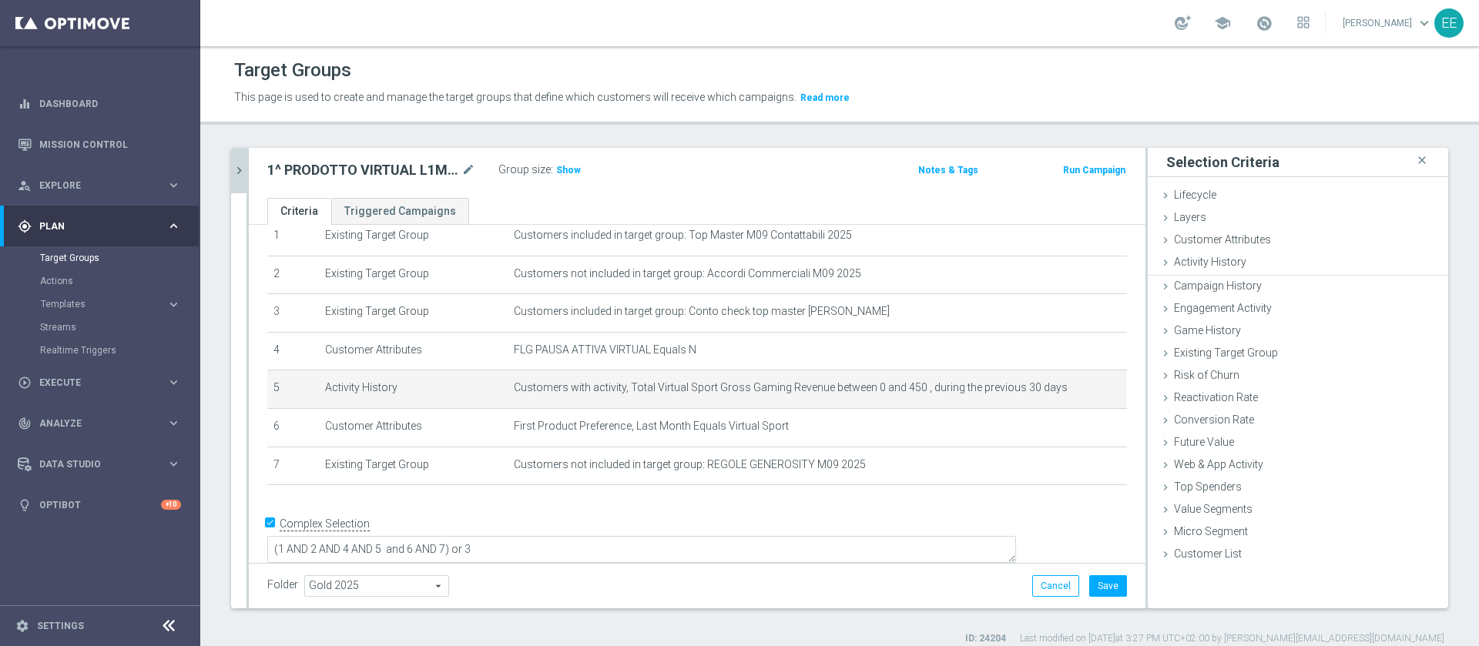
scroll to position [0, 0]
click at [570, 167] on span "Show" at bounding box center [568, 170] width 25 height 11
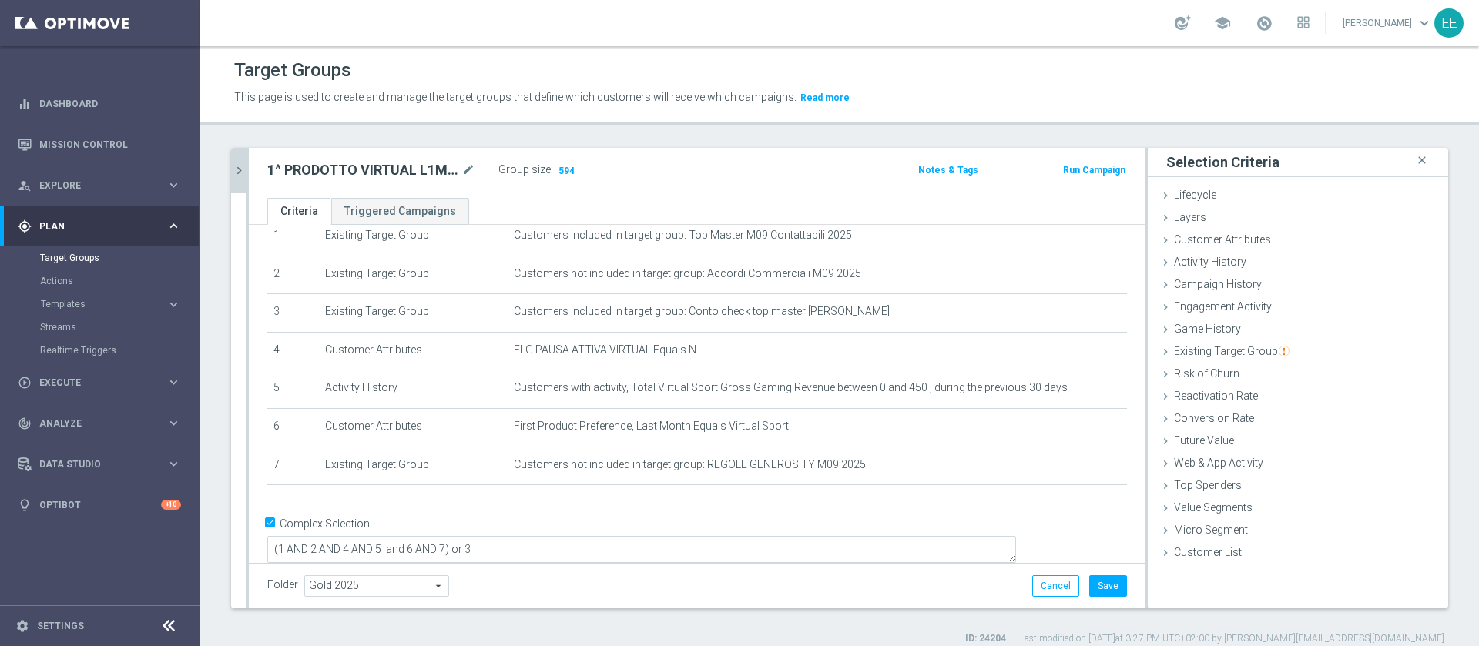
click at [237, 163] on icon "chevron_right" at bounding box center [239, 170] width 15 height 15
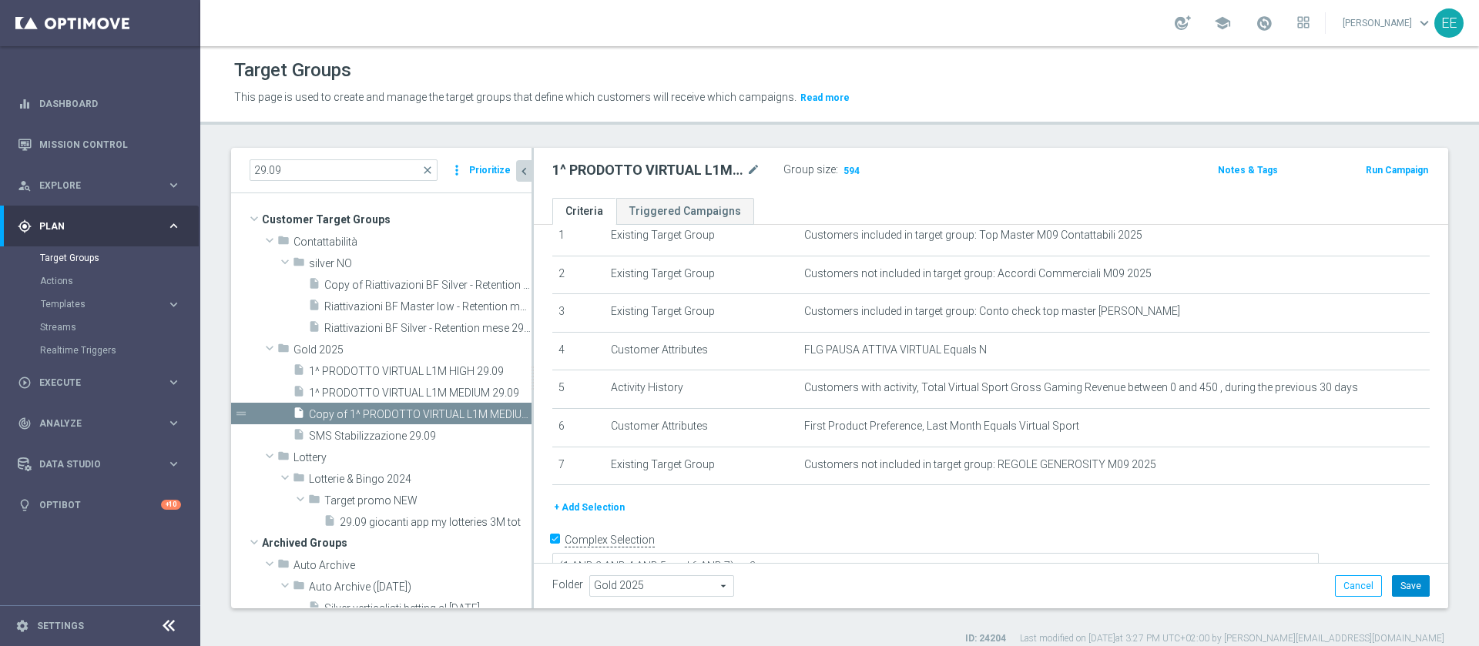
click at [1396, 579] on button "Save" at bounding box center [1411, 586] width 38 height 22
click at [356, 164] on input "29.09" at bounding box center [344, 170] width 188 height 22
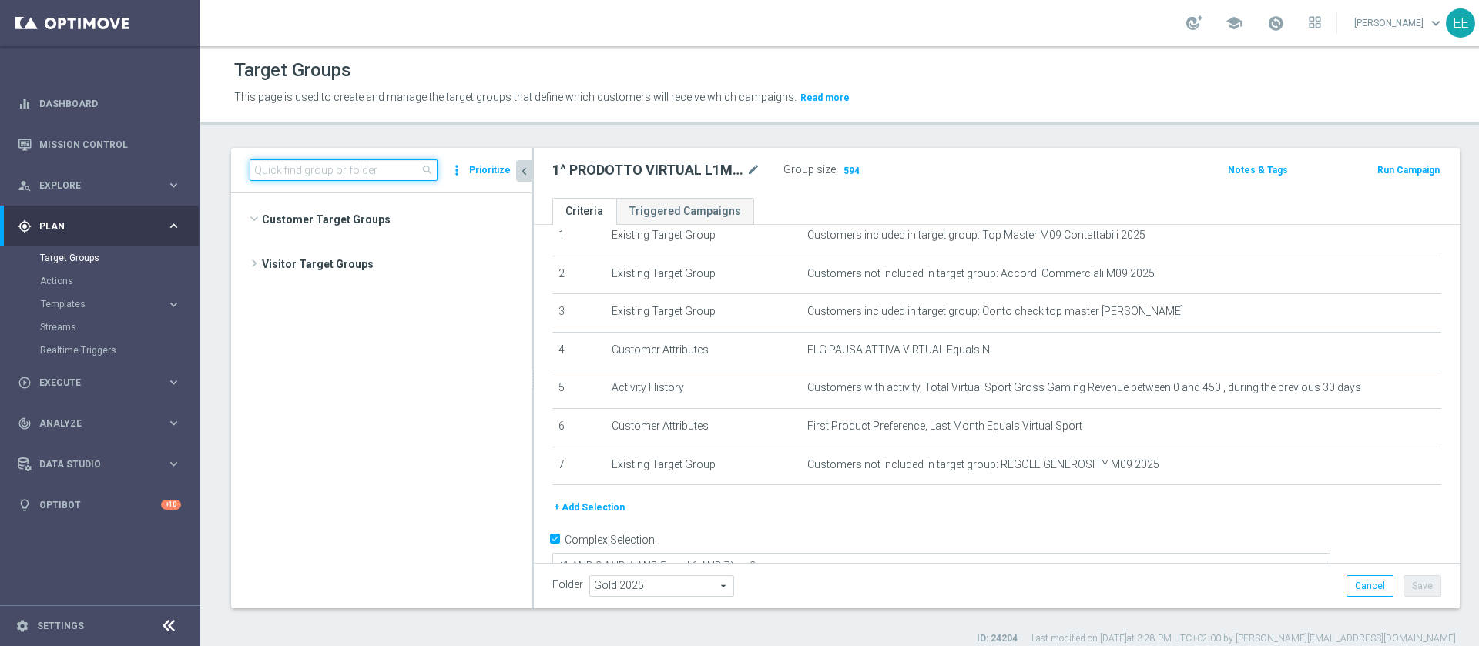
scroll to position [37449, 0]
click at [356, 164] on input at bounding box center [344, 170] width 188 height 22
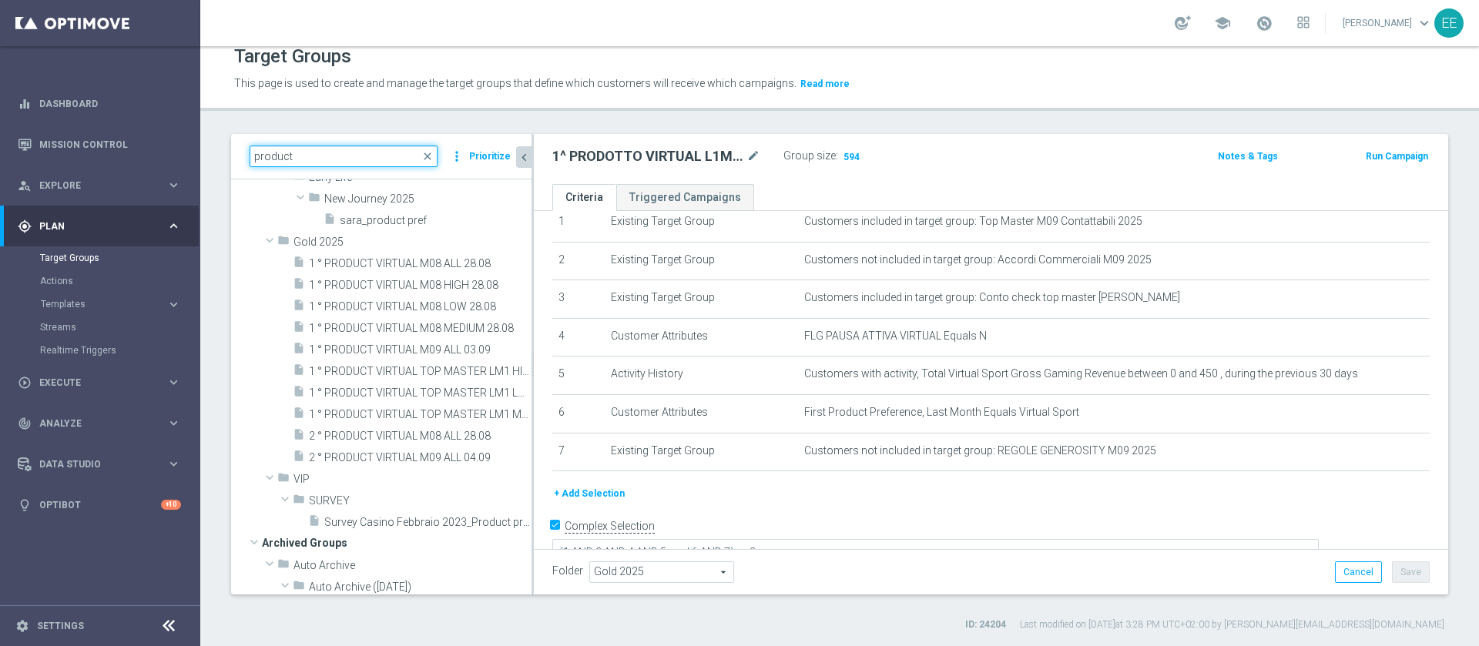
scroll to position [71, 0]
type input "product"
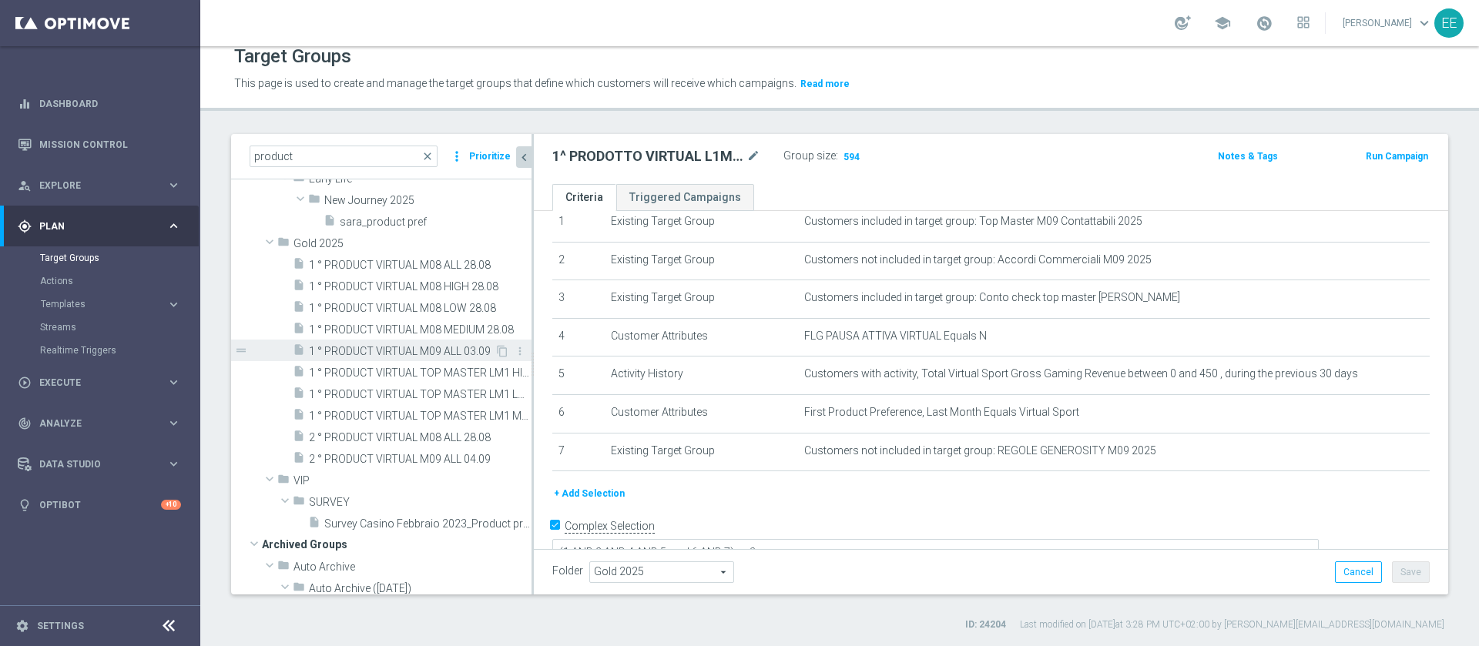
click at [368, 347] on span "1 ° PRODUCT VIRTUAL M09 ALL 03.09" at bounding box center [402, 351] width 186 height 13
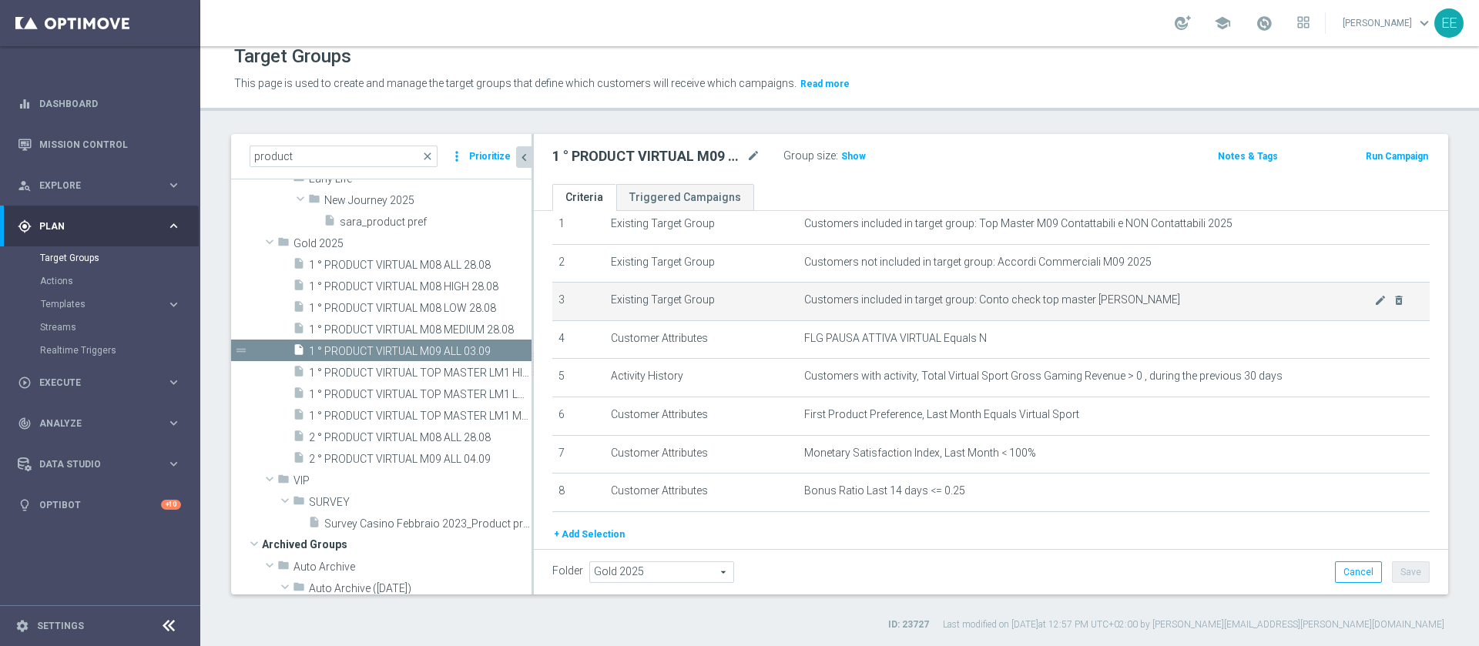
scroll to position [62, 0]
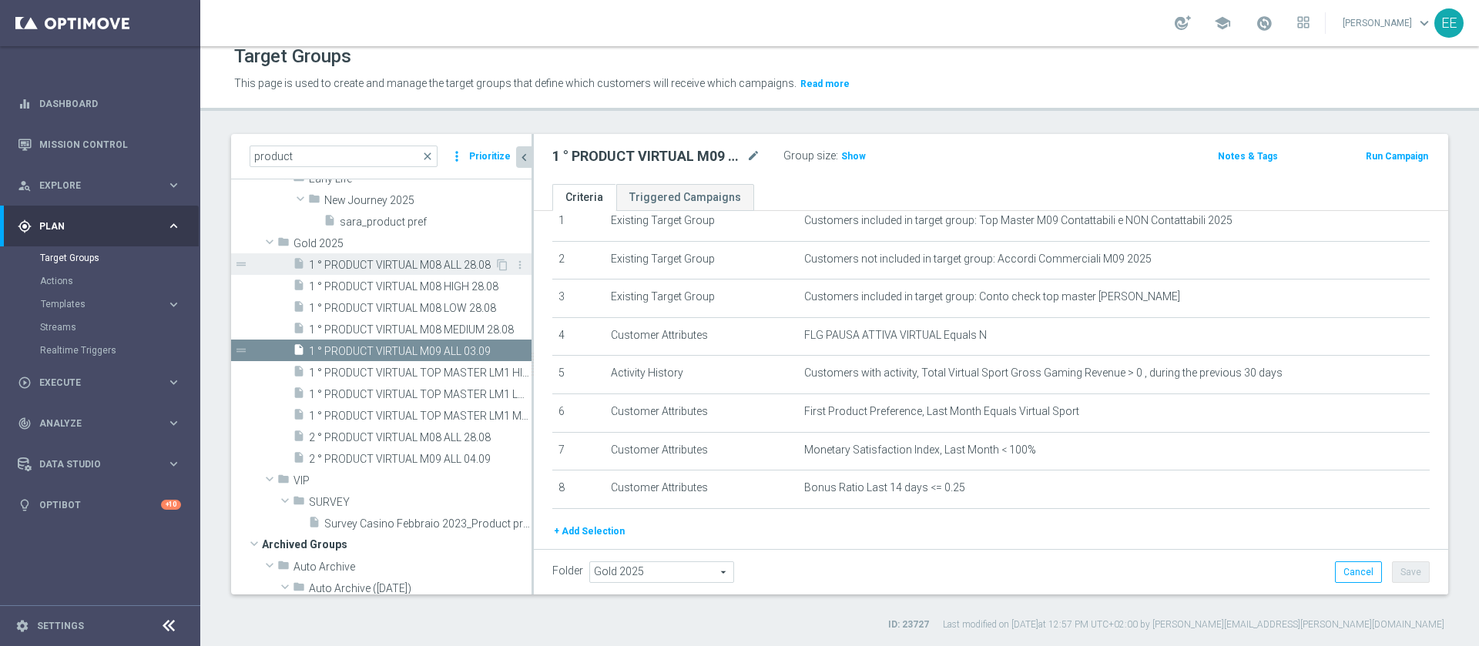
click at [380, 270] on span "1 ° PRODUCT VIRTUAL M08 ALL 28.08" at bounding box center [402, 265] width 186 height 13
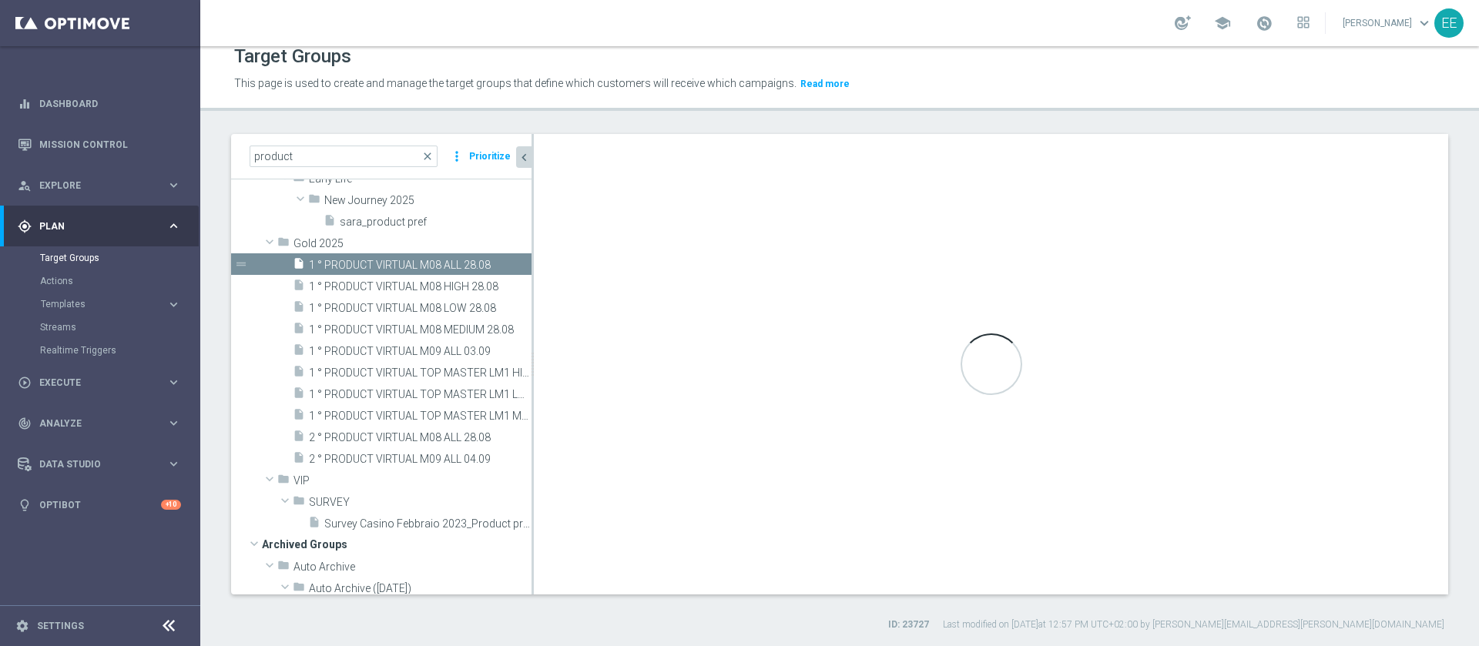
type textarea "(1 AND 2 AND 3 AND 5 and 6 AND 7 AND 8) or 4"
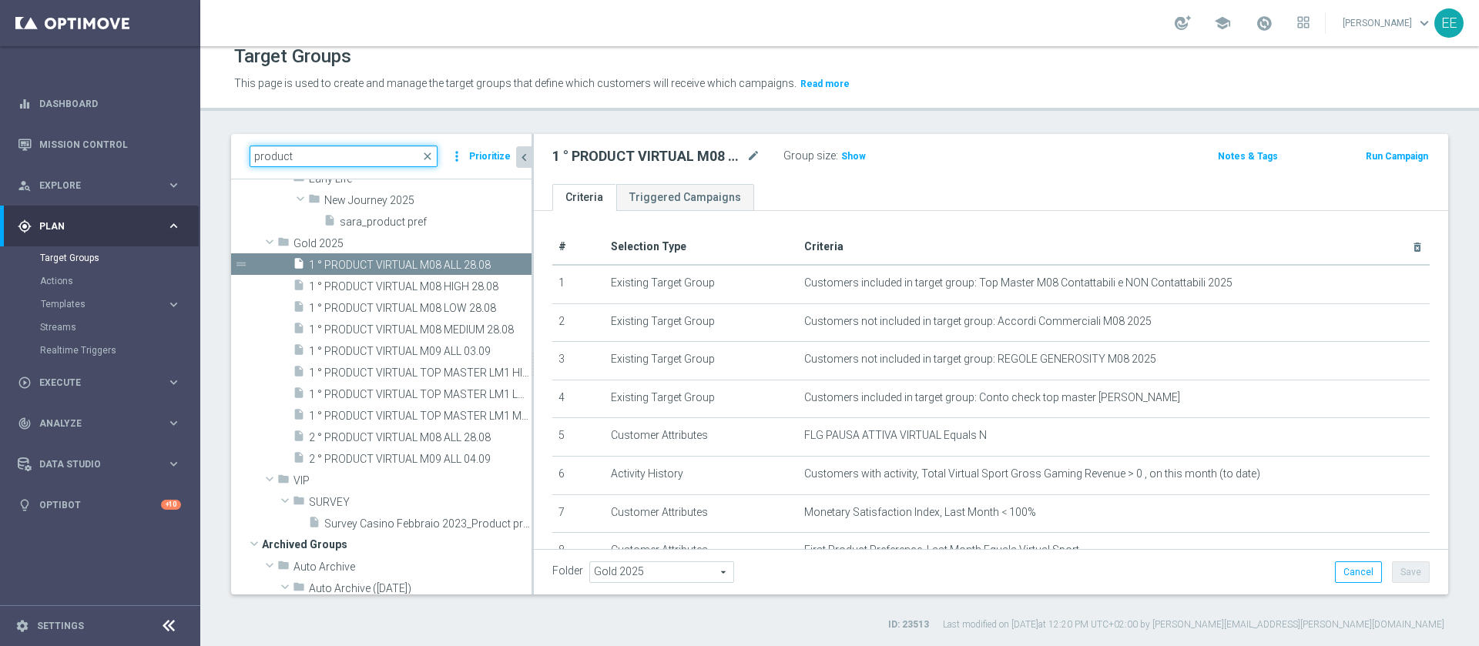
click at [307, 160] on input "product" at bounding box center [344, 157] width 188 height 22
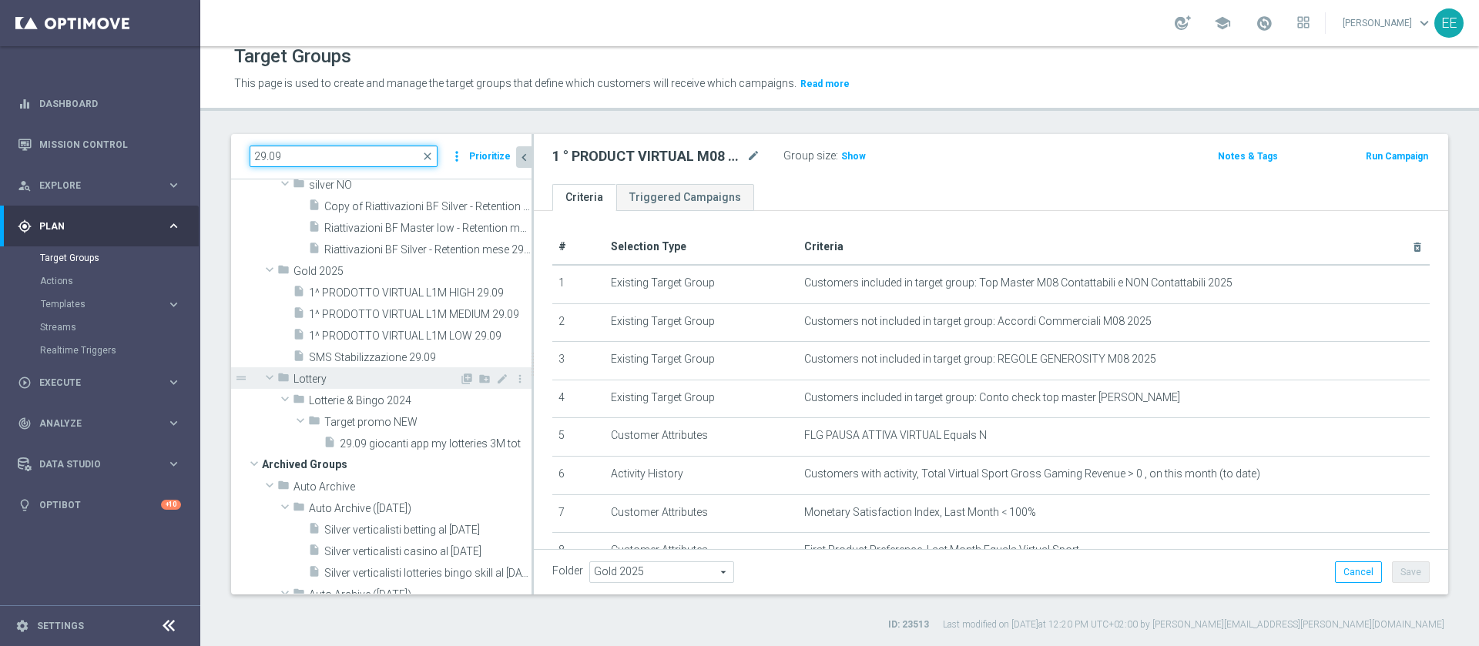
scroll to position [46, 0]
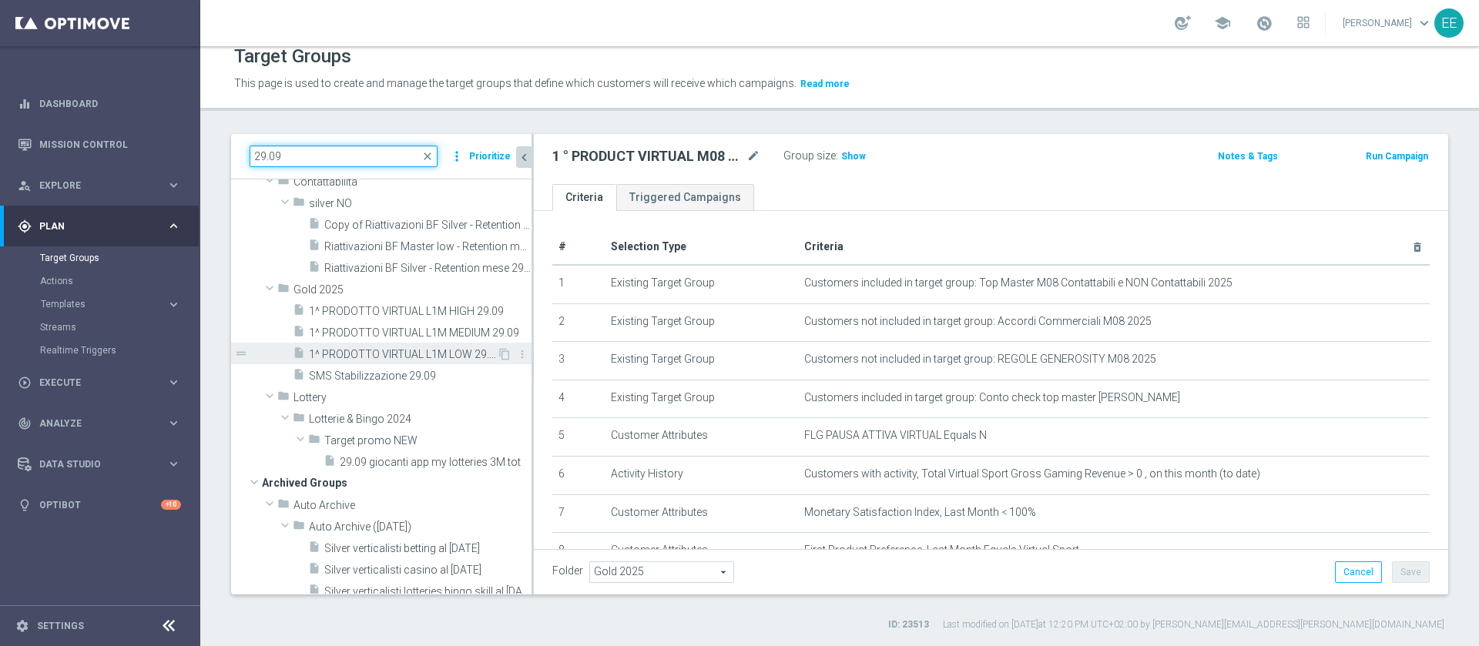
type input "29.09"
click at [422, 349] on span "1^ PRODOTTO VIRTUAL L1M LOW 29.09" at bounding box center [403, 354] width 188 height 13
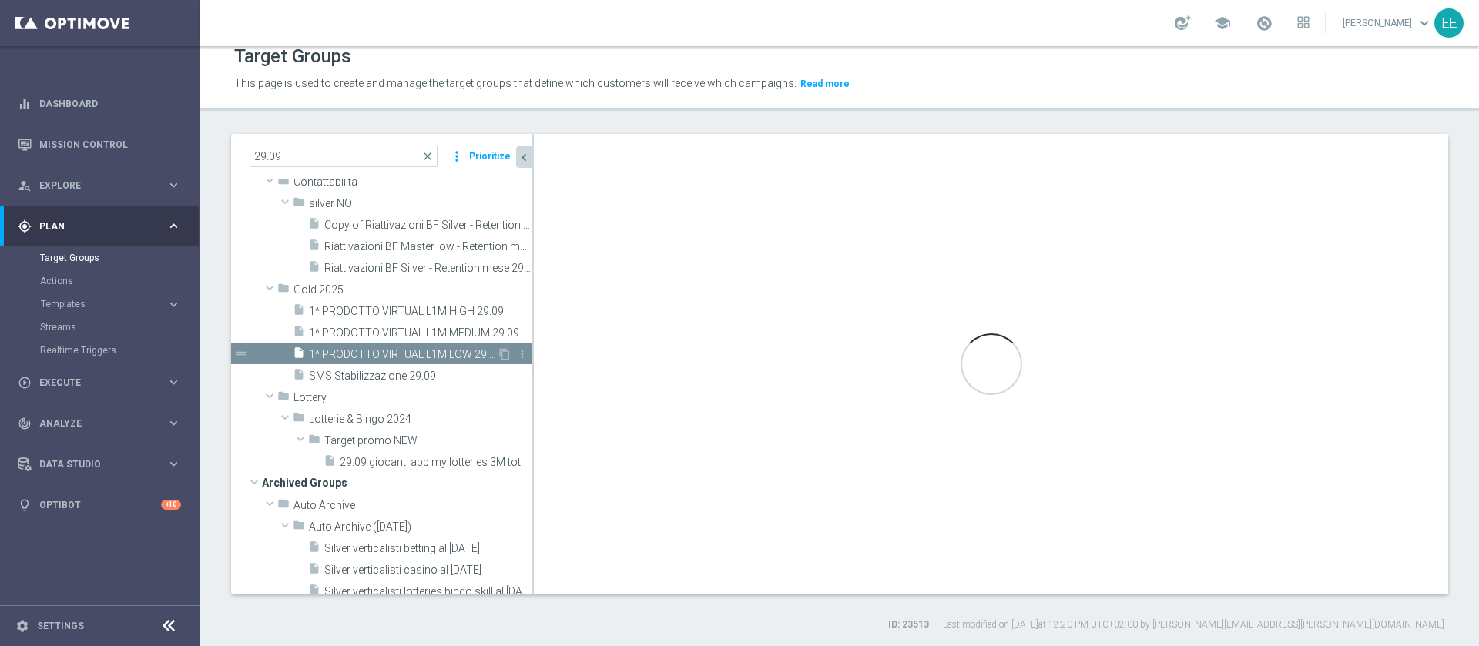
type textarea "(1 AND 2 AND 4 AND 5 and 6 AND 7) or 3"
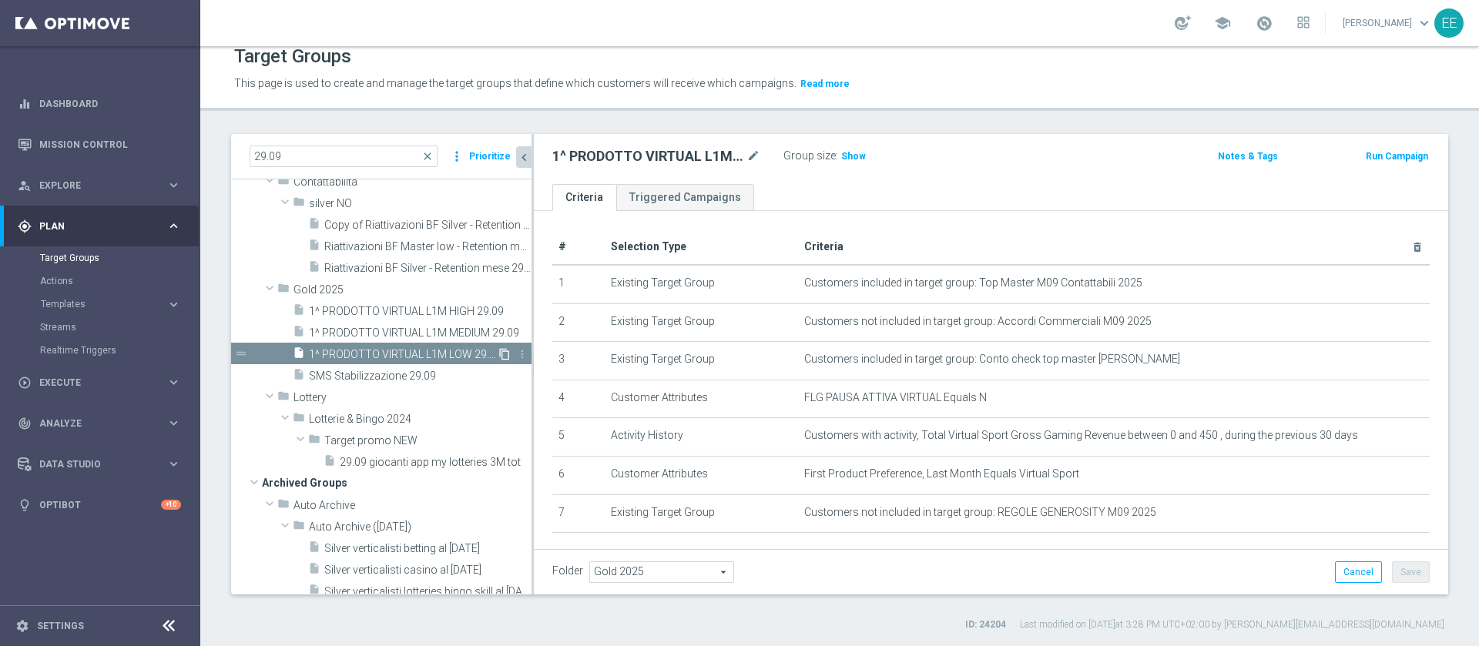
click at [498, 356] on icon "content_copy" at bounding box center [504, 354] width 12 height 12
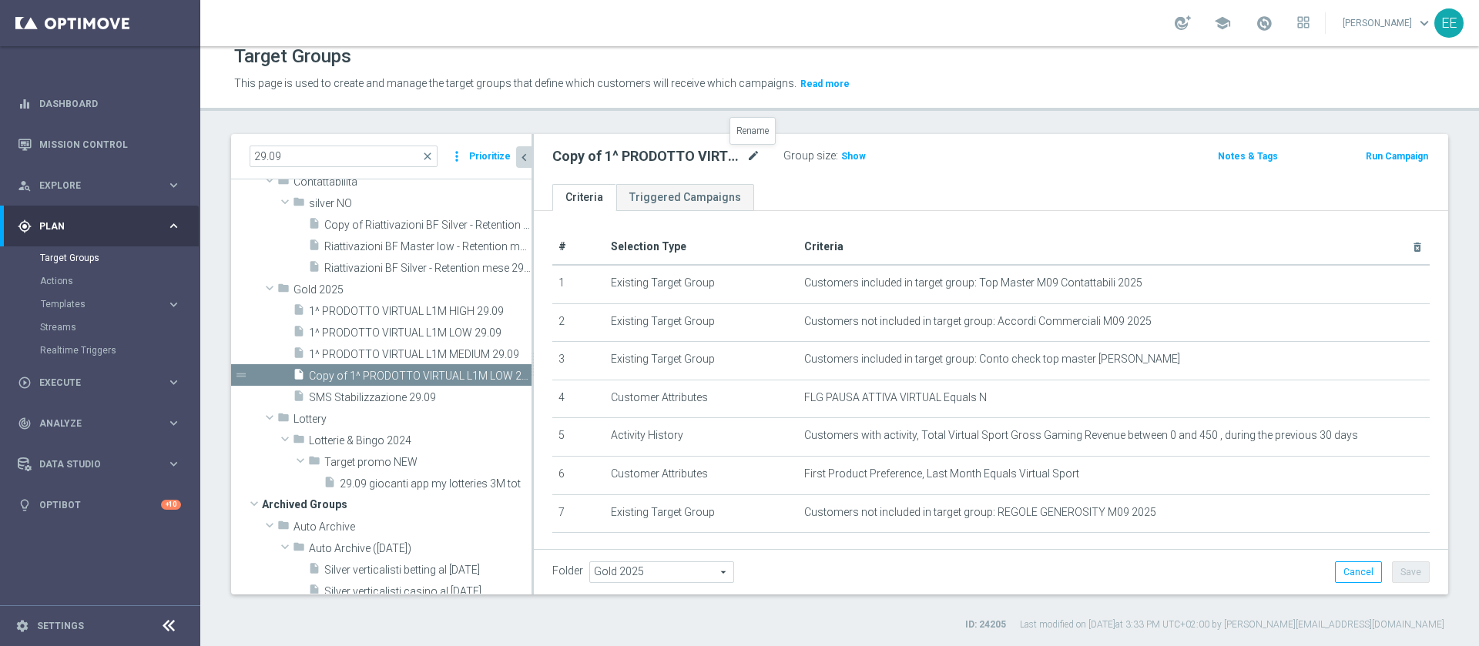
click at [752, 151] on icon "mode_edit" at bounding box center [754, 156] width 14 height 18
type input "ACTIVE VIRTUAL L1M GGR > 0 29.09"
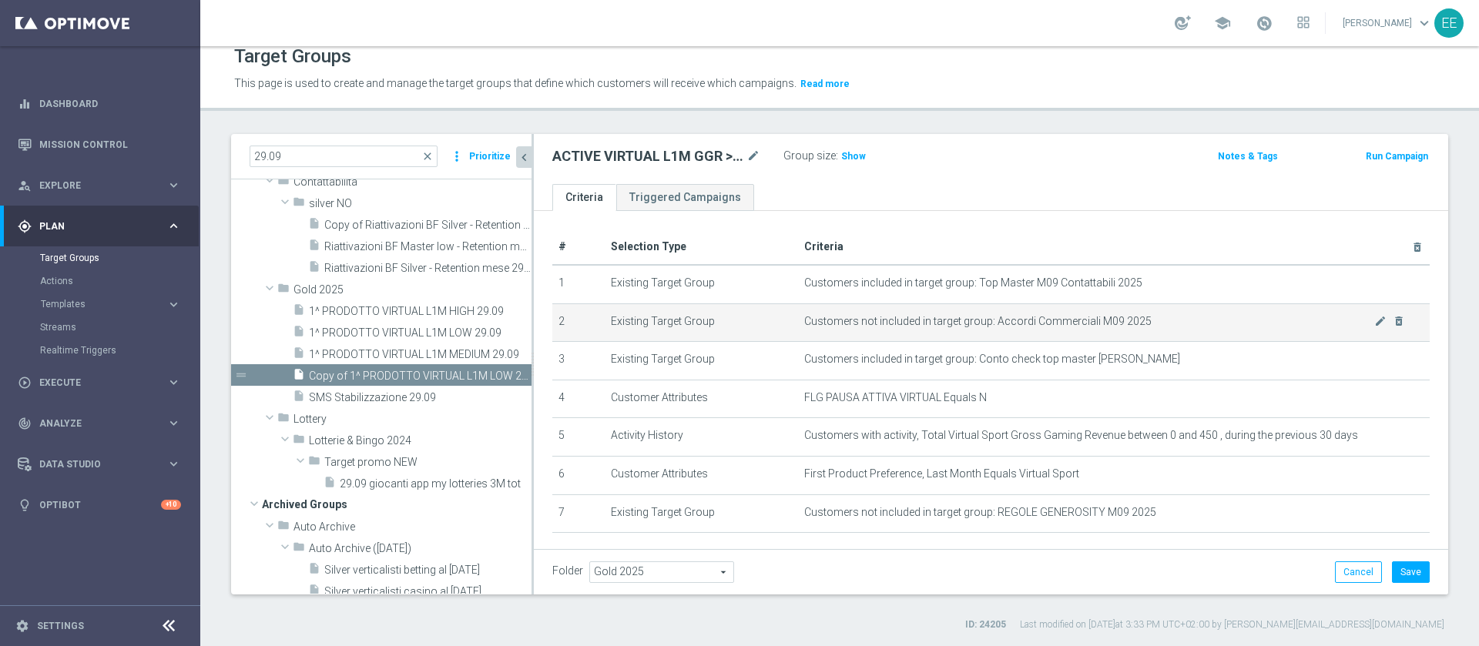
scroll to position [32, 0]
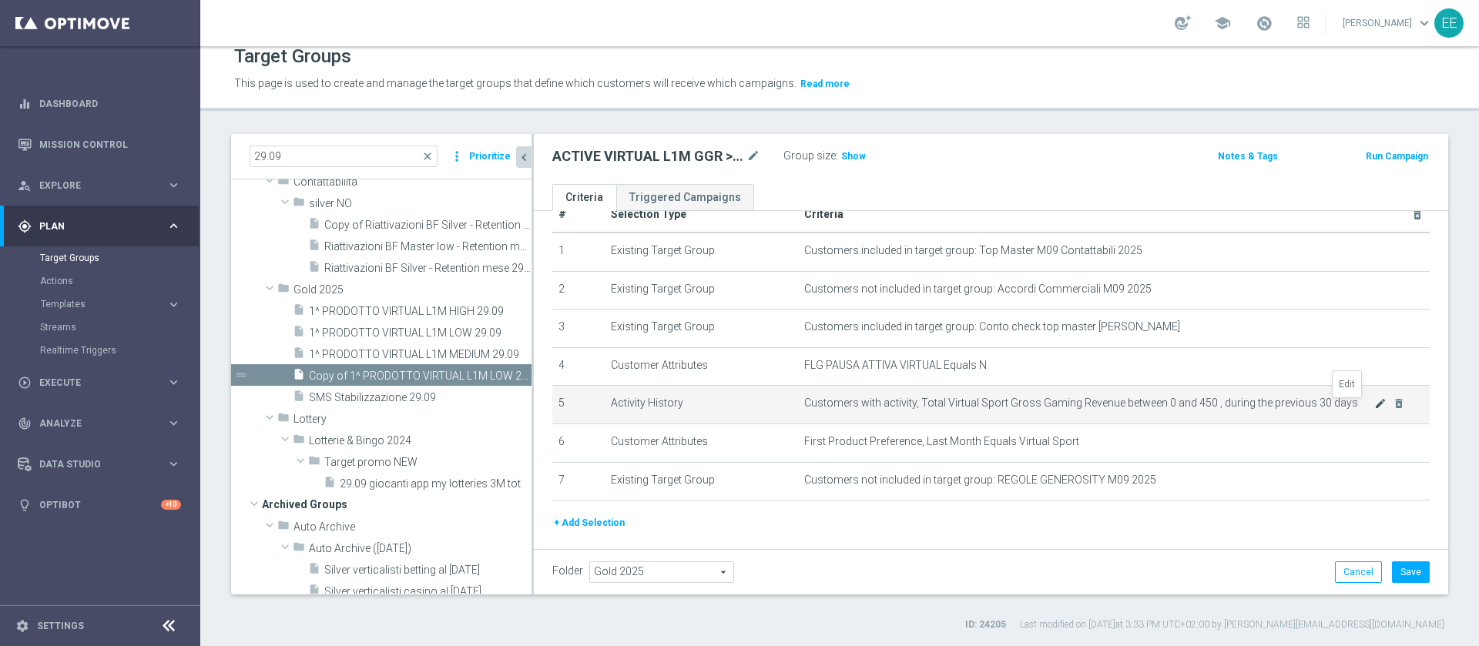
click at [1374, 408] on icon "mode_edit" at bounding box center [1380, 404] width 12 height 12
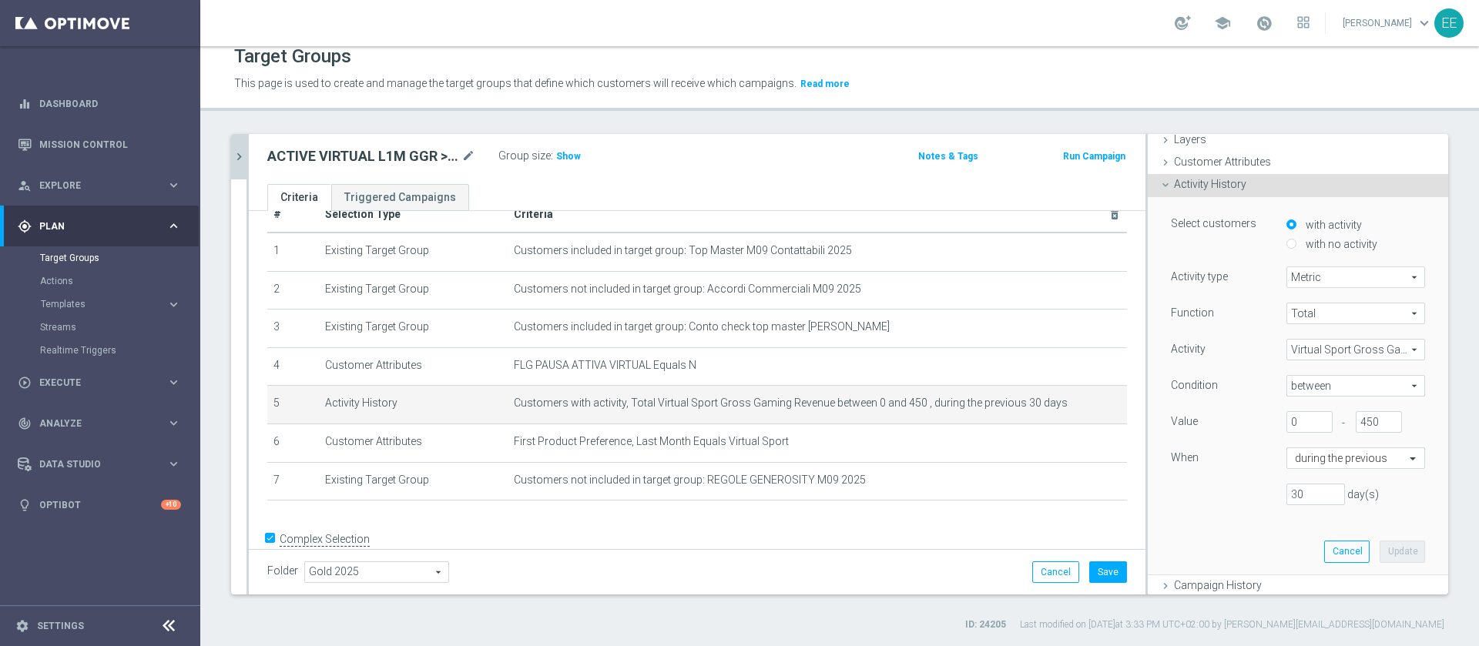
scroll to position [65, 0]
click at [1323, 385] on span "between" at bounding box center [1355, 385] width 137 height 20
click at [1294, 444] on span ">" at bounding box center [1355, 448] width 123 height 12
type input ">"
click at [1380, 552] on button "Update" at bounding box center [1402, 551] width 45 height 22
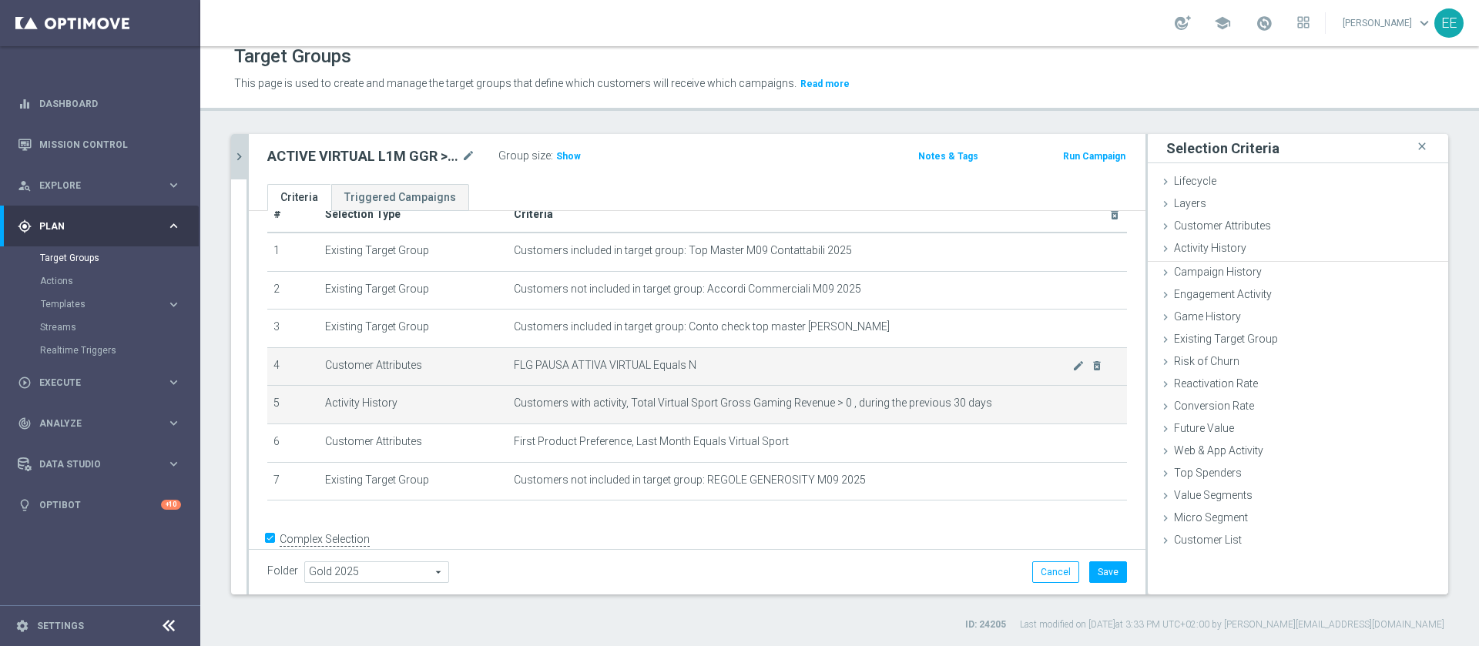
scroll to position [0, 0]
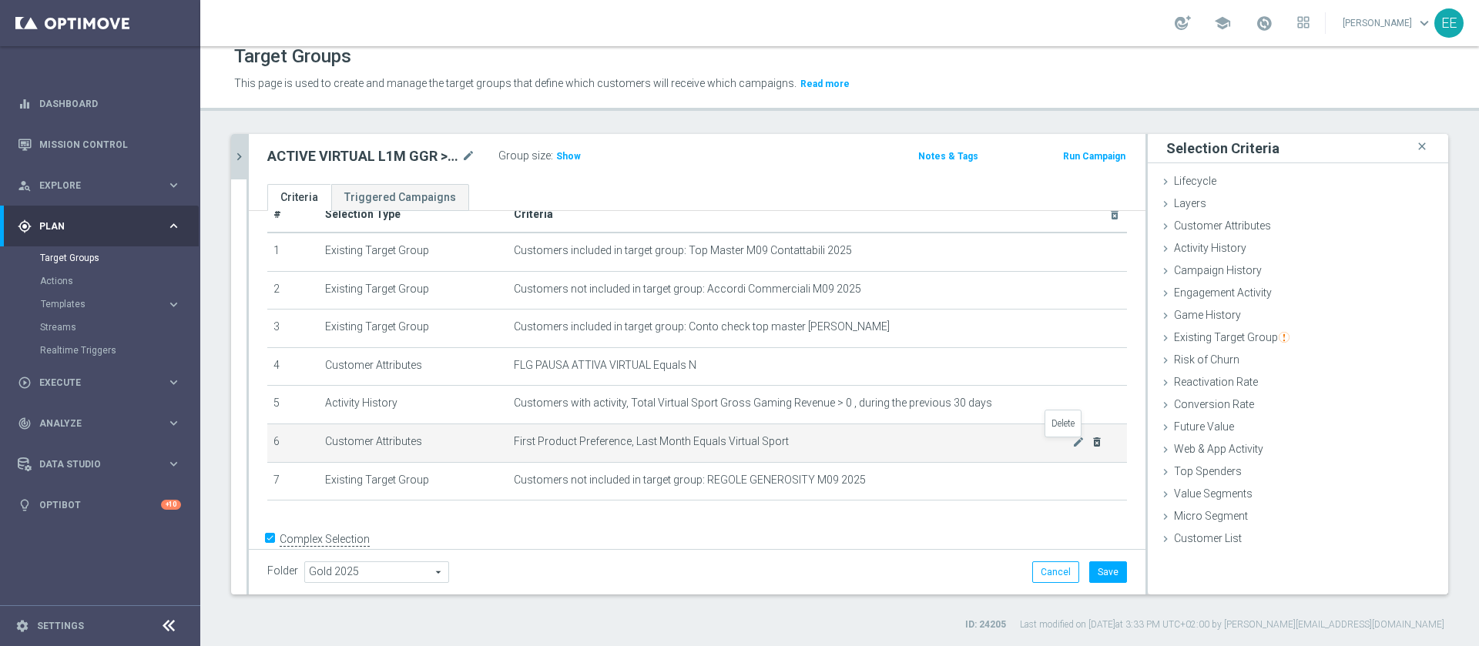
click at [1091, 442] on icon "delete_forever" at bounding box center [1097, 442] width 12 height 12
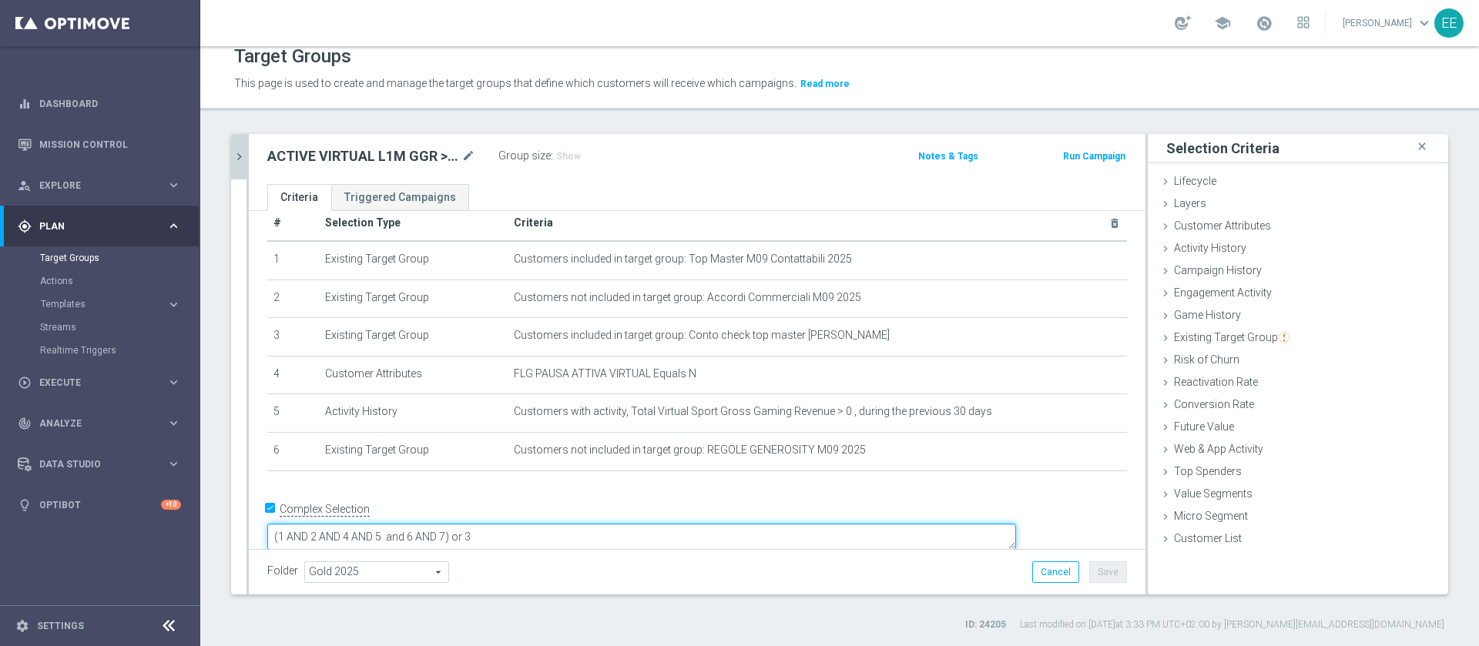
click at [554, 524] on textarea "(1 AND 2 AND 4 AND 5 and 6 AND 7) or 3" at bounding box center [641, 537] width 749 height 27
type textarea "(1 AND 2 AND 4 AND 5 and 6) or 3"
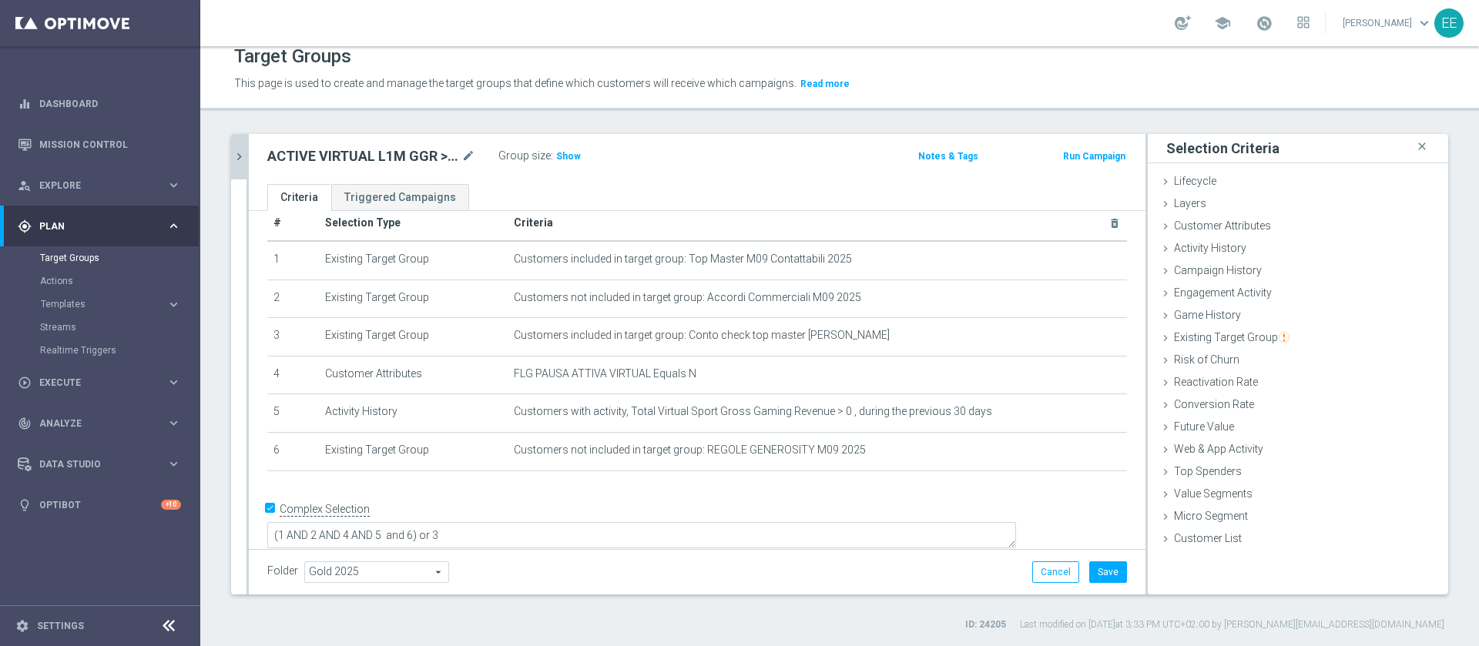
click at [774, 576] on div "Folder Gold 2025 Gold 2025 arrow_drop_down search Cancel Save Saving..." at bounding box center [697, 573] width 860 height 22
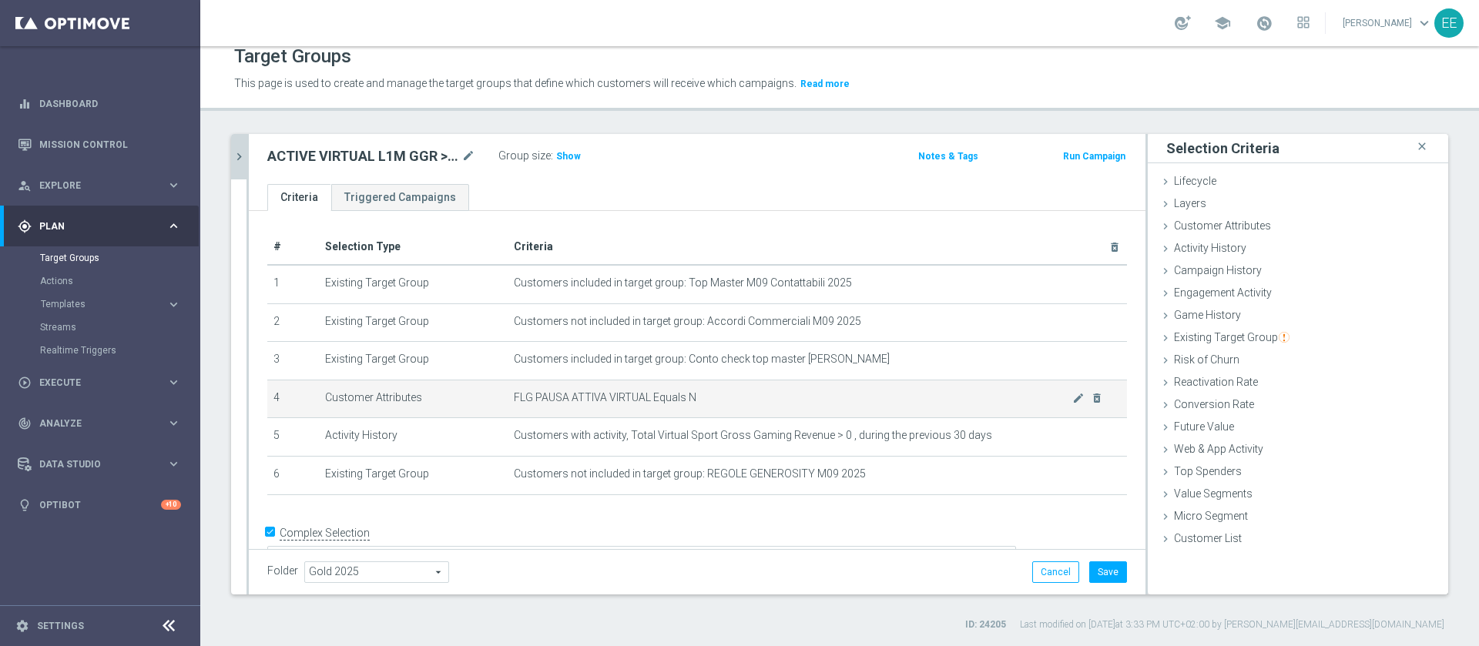
scroll to position [22, 0]
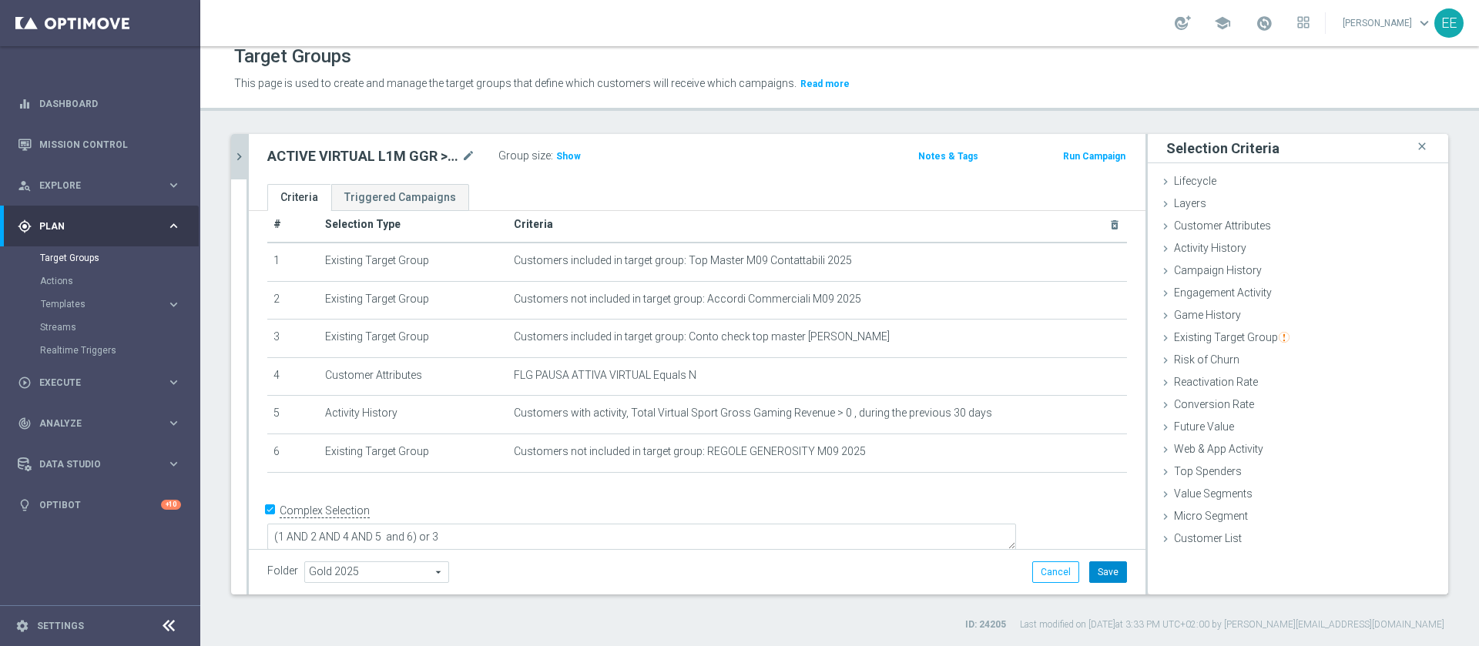
click at [1097, 567] on button "Save" at bounding box center [1108, 573] width 38 height 22
click at [567, 156] on span "Show" at bounding box center [568, 156] width 25 height 11
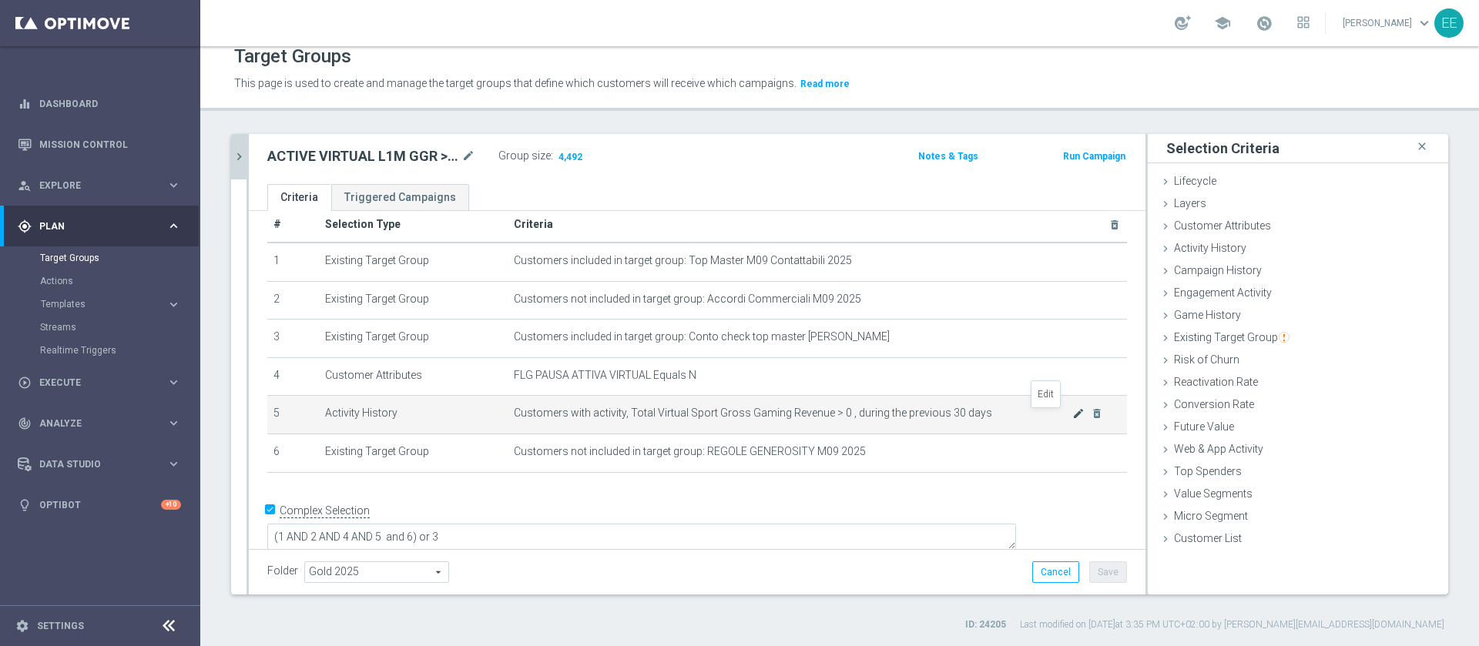
click at [1072, 417] on icon "mode_edit" at bounding box center [1078, 414] width 12 height 12
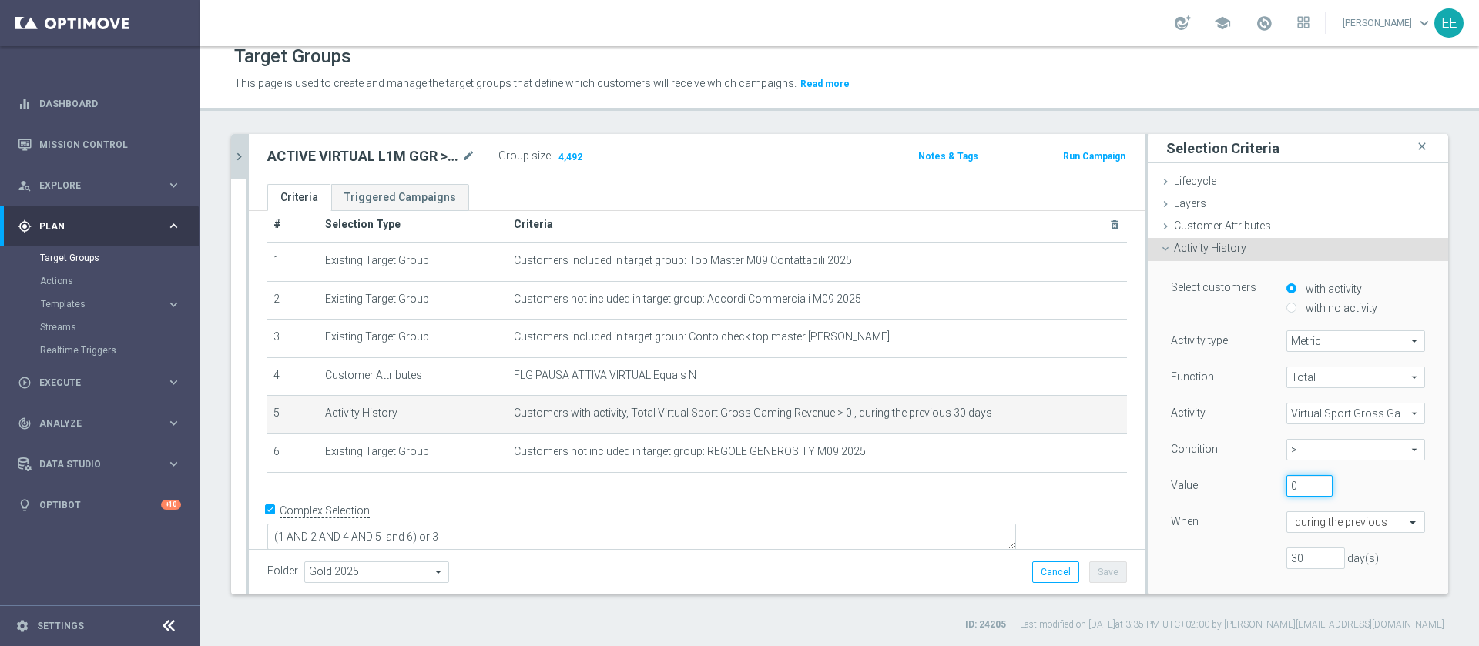
click at [1287, 481] on input "0" at bounding box center [1310, 486] width 46 height 22
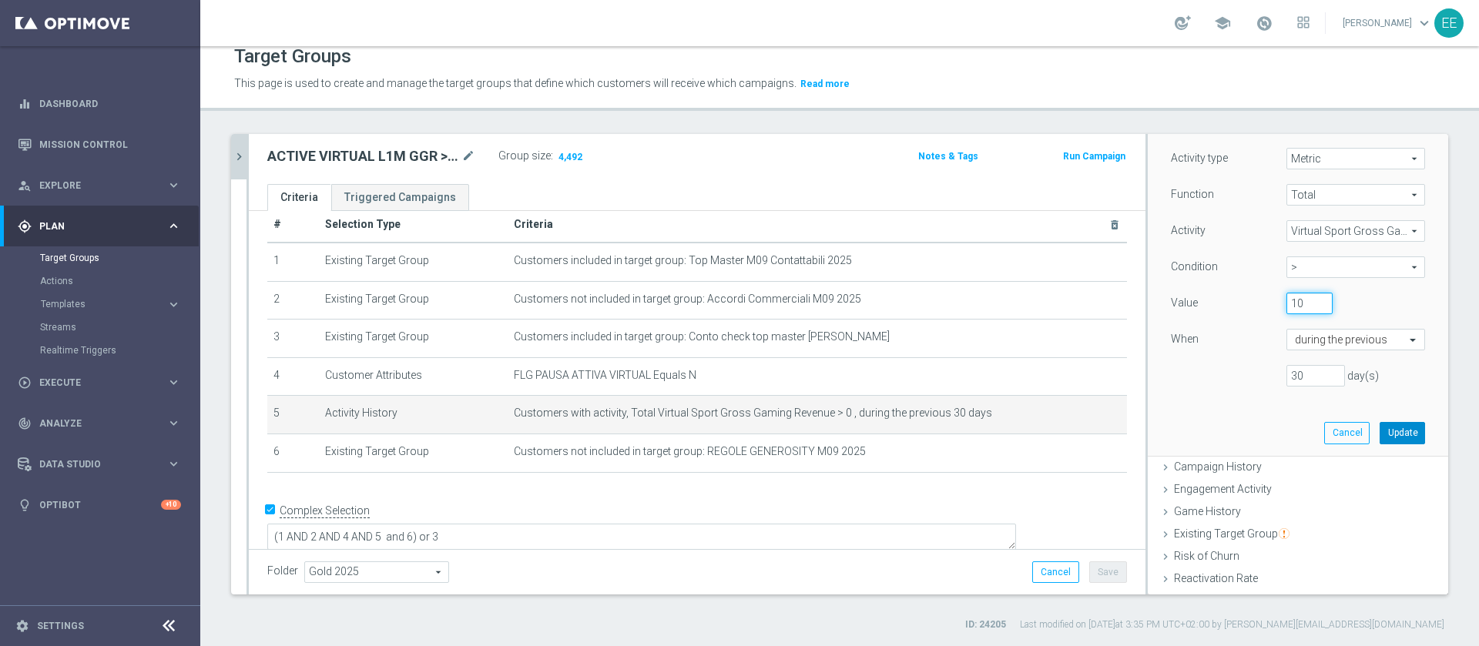
type input "10"
click at [1380, 440] on button "Update" at bounding box center [1402, 433] width 45 height 22
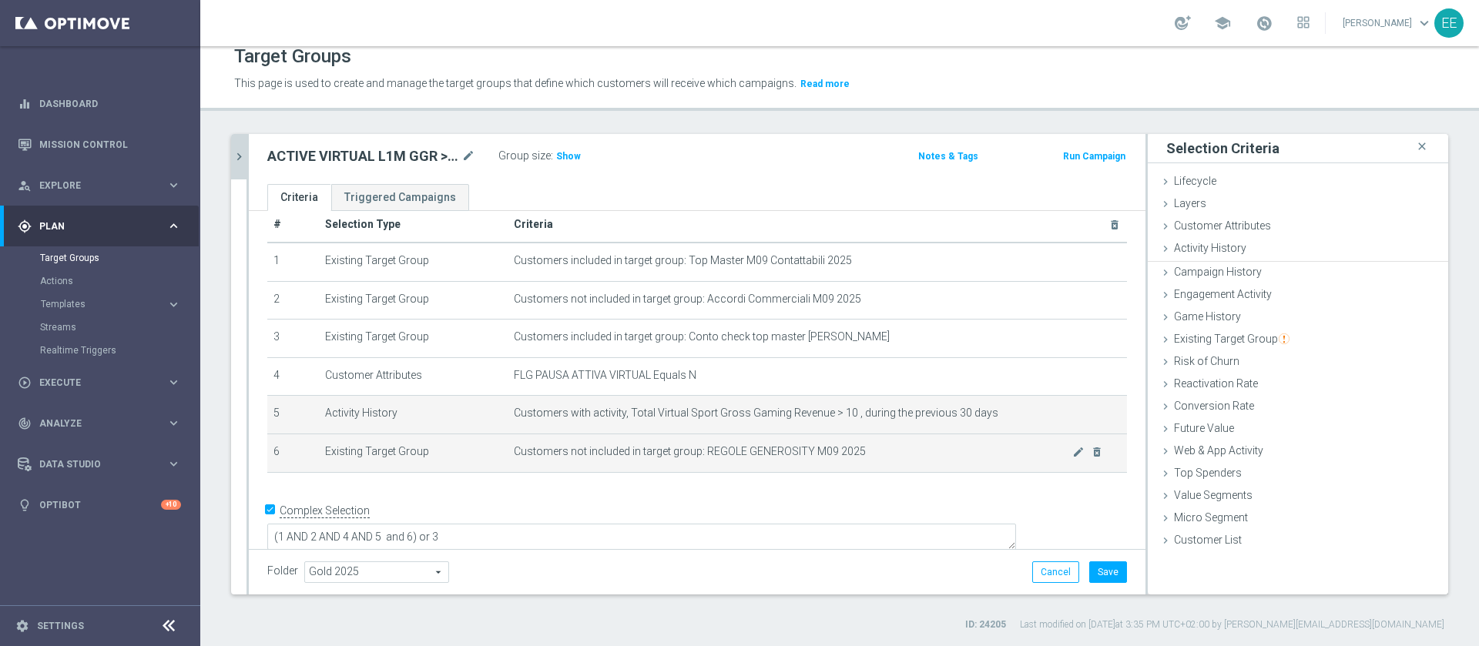
scroll to position [0, 0]
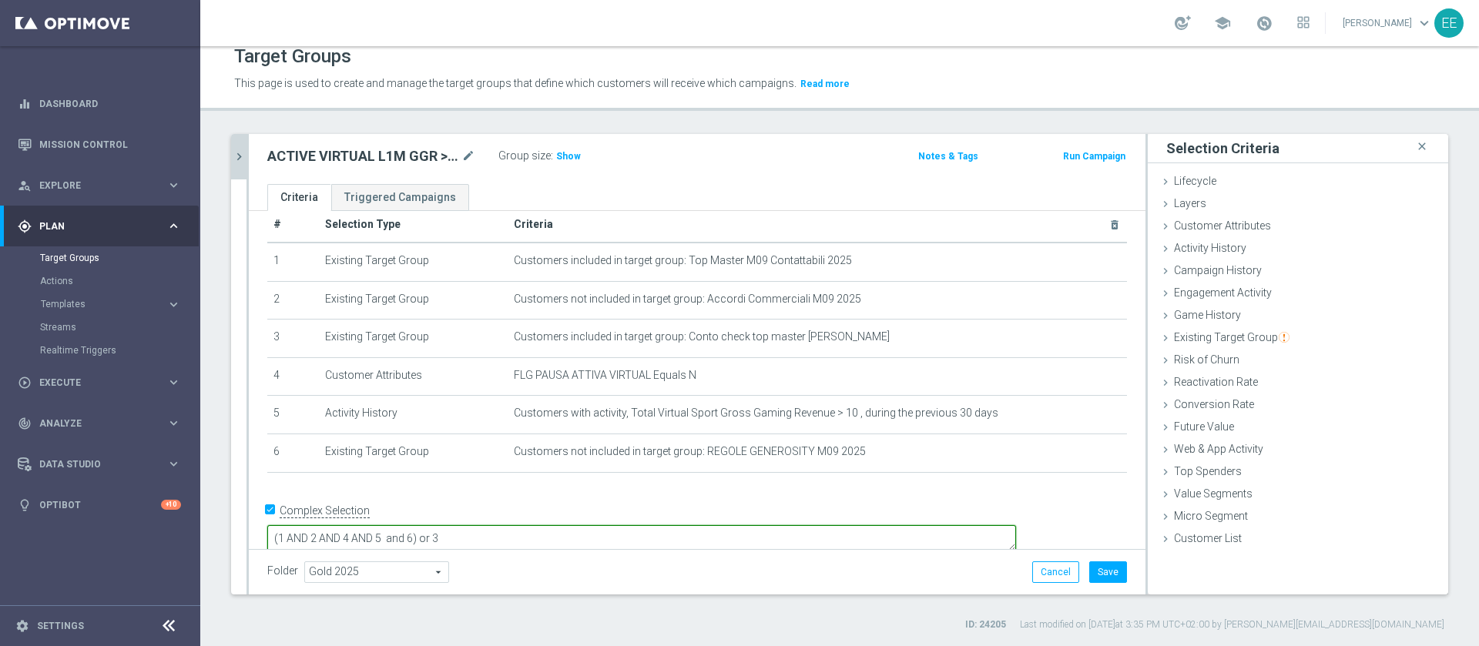
click at [525, 525] on textarea "(1 AND 2 AND 4 AND 5 and 6) or 3" at bounding box center [641, 538] width 749 height 27
type textarea "(1 AND 2 AND 4 AND 5 and 6 and 7 and 8 and 9) or 3"
click at [1254, 534] on div "Customer List done selection saved" at bounding box center [1298, 539] width 300 height 23
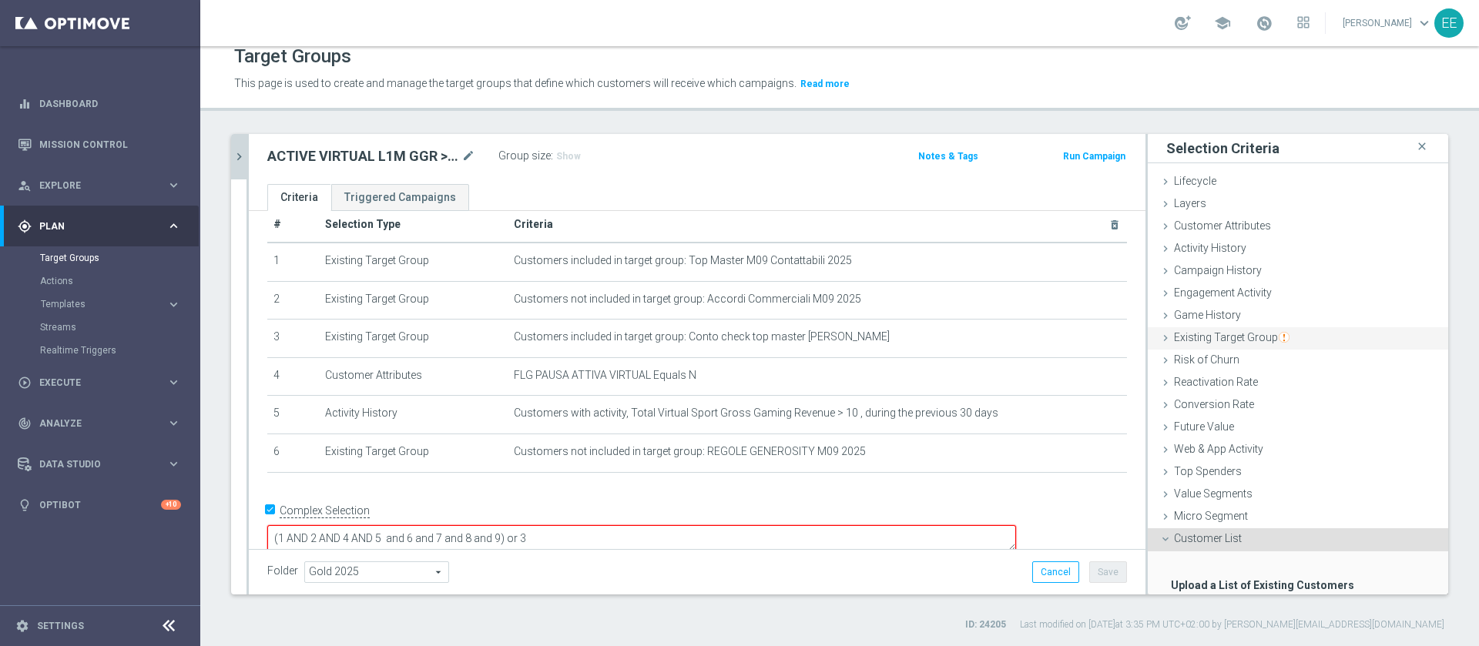
click at [1253, 337] on span "Existing Target Group" at bounding box center [1232, 337] width 116 height 12
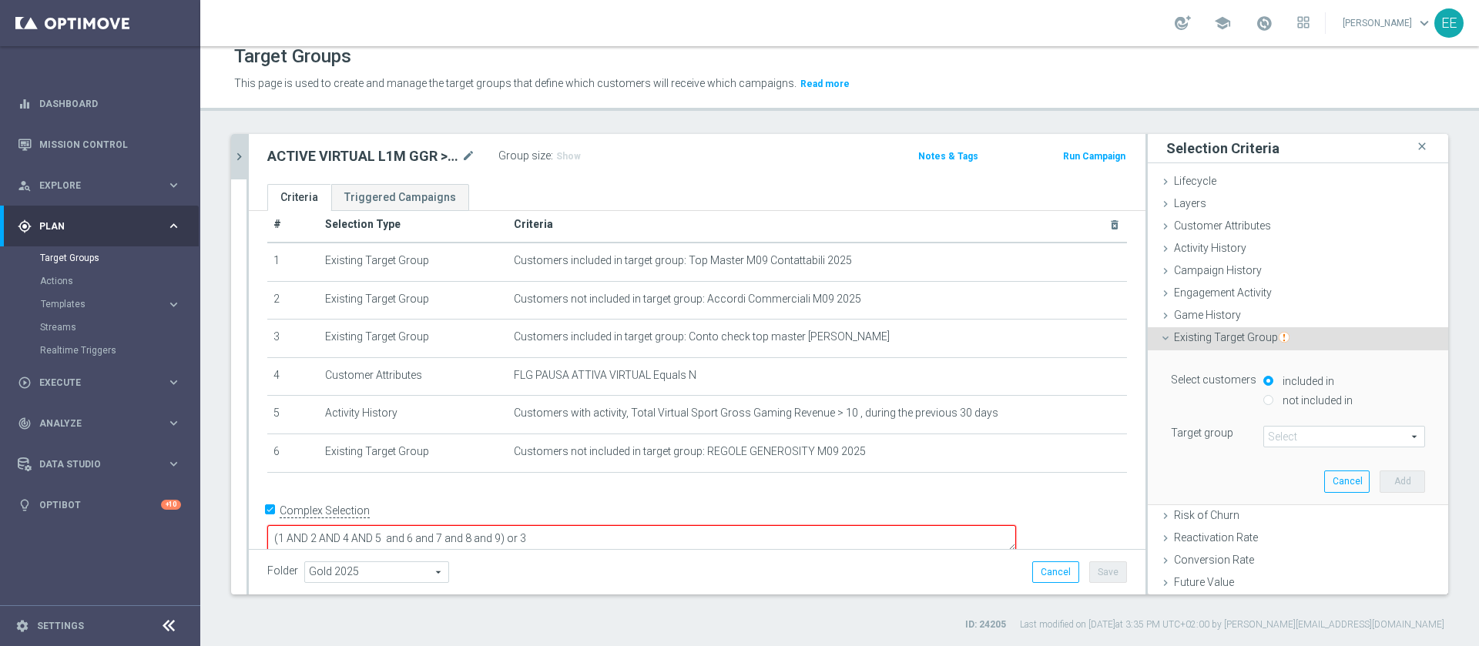
click at [1313, 401] on label "not included in" at bounding box center [1316, 401] width 74 height 14
click at [1273, 401] on input "not included in" at bounding box center [1268, 400] width 10 height 10
radio input "true"
click at [1287, 434] on span at bounding box center [1344, 437] width 160 height 20
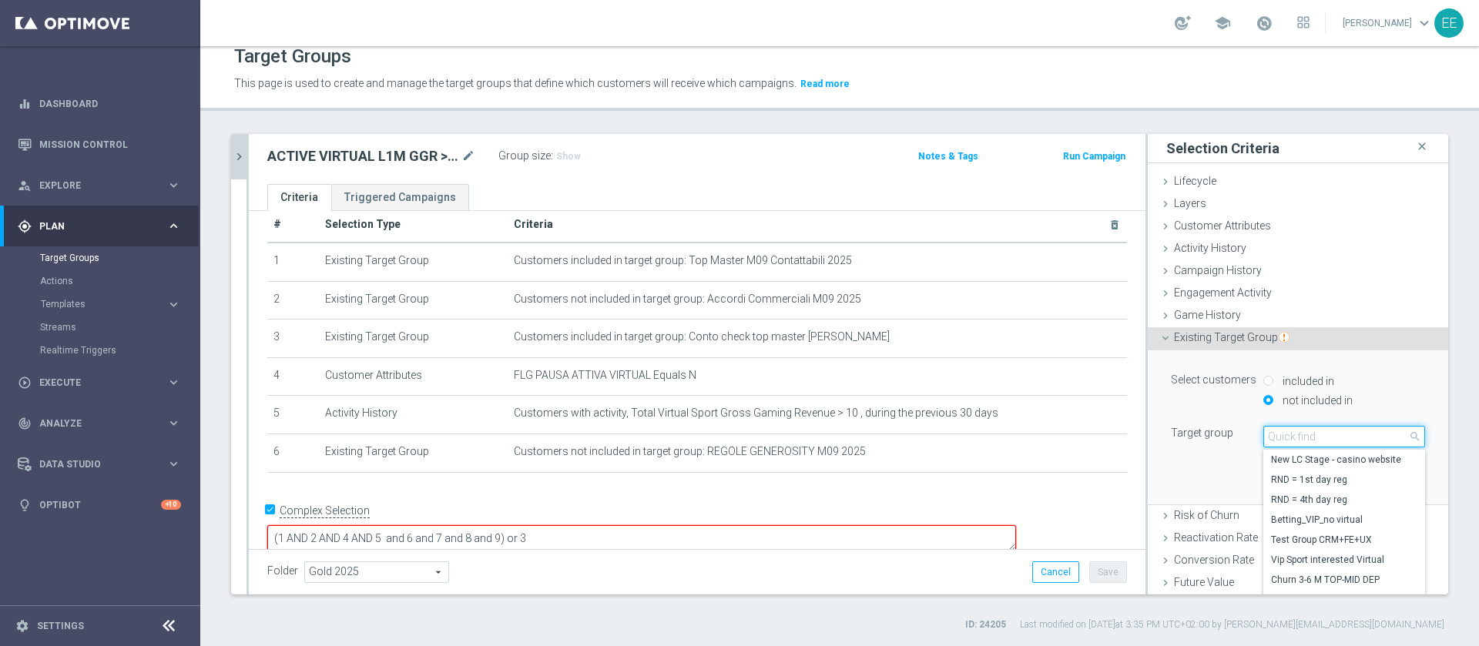
click at [1287, 434] on input "search" at bounding box center [1344, 437] width 162 height 22
type input "29.09"
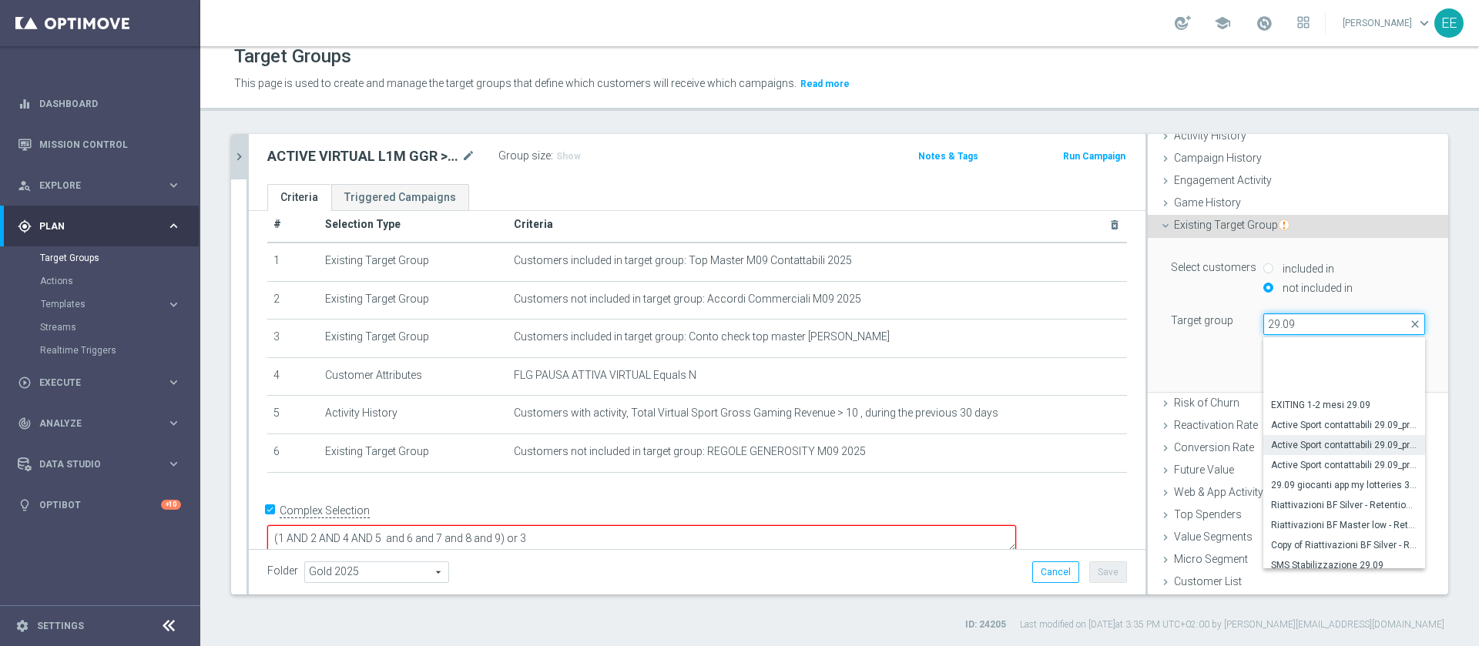
scroll to position [67, 0]
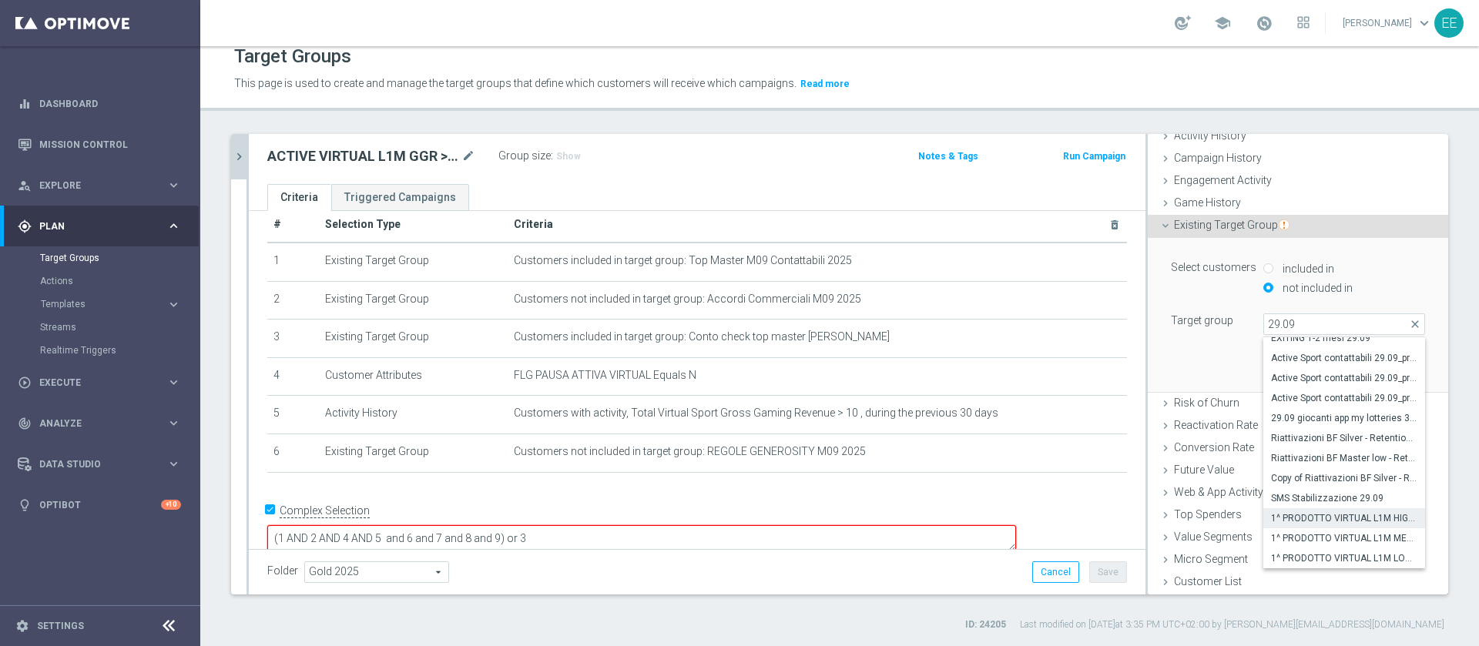
click at [1342, 509] on label "1^ PRODOTTO VIRTUAL L1M HIGH 29.09" at bounding box center [1344, 518] width 162 height 20
type input "1^ PRODOTTO VIRTUAL L1M HIGH 29.09"
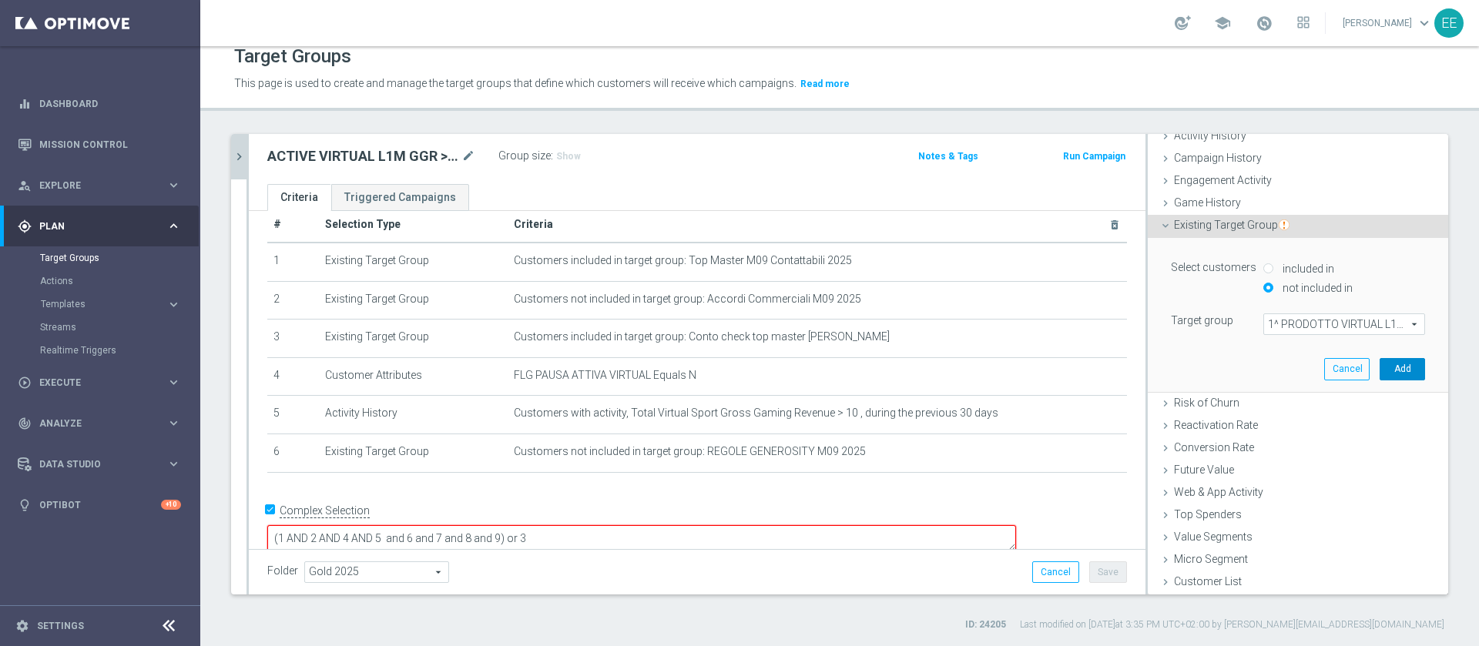
click at [1380, 365] on button "Add" at bounding box center [1402, 369] width 45 height 22
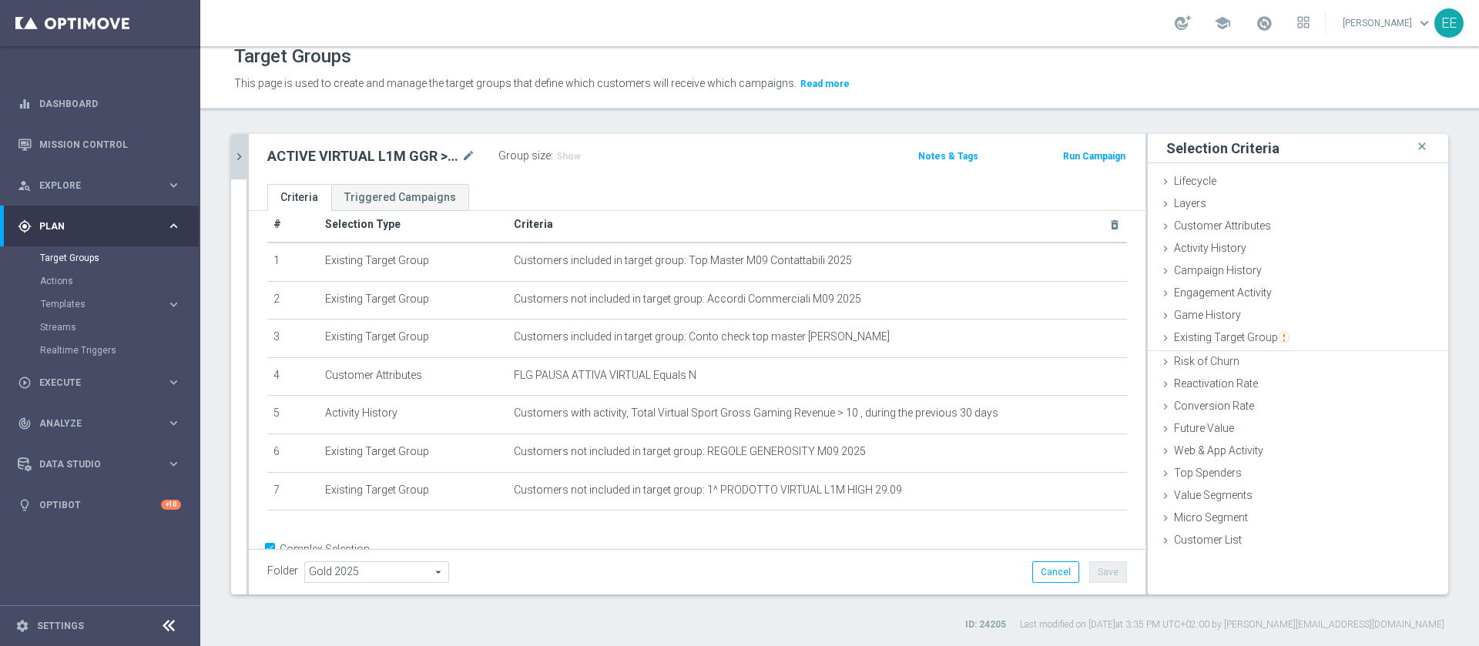
scroll to position [0, 0]
click at [1315, 337] on div "Existing Target Group done selection saved" at bounding box center [1298, 338] width 300 height 23
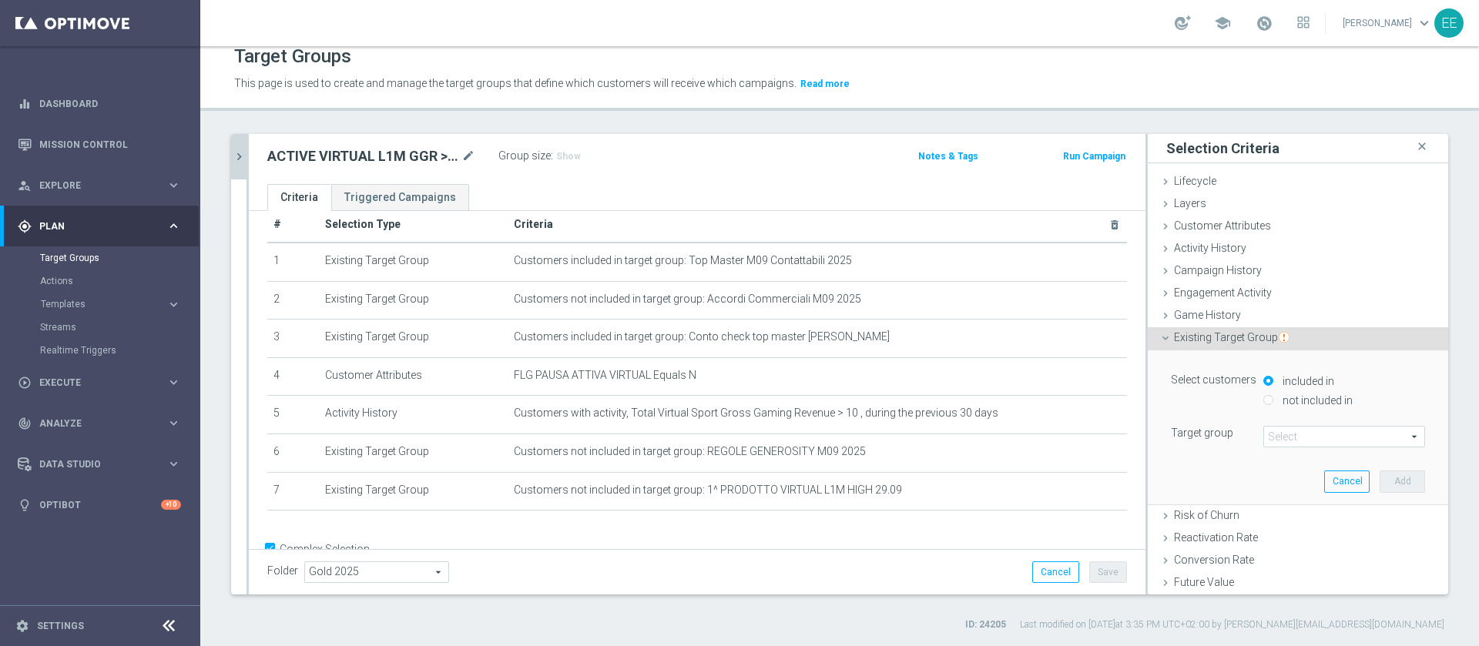
click at [1298, 391] on div "included in" at bounding box center [1344, 382] width 162 height 19
click at [1299, 396] on label "not included in" at bounding box center [1316, 401] width 74 height 14
click at [1273, 396] on input "not included in" at bounding box center [1268, 400] width 10 height 10
radio input "true"
click at [1291, 438] on span at bounding box center [1344, 437] width 160 height 20
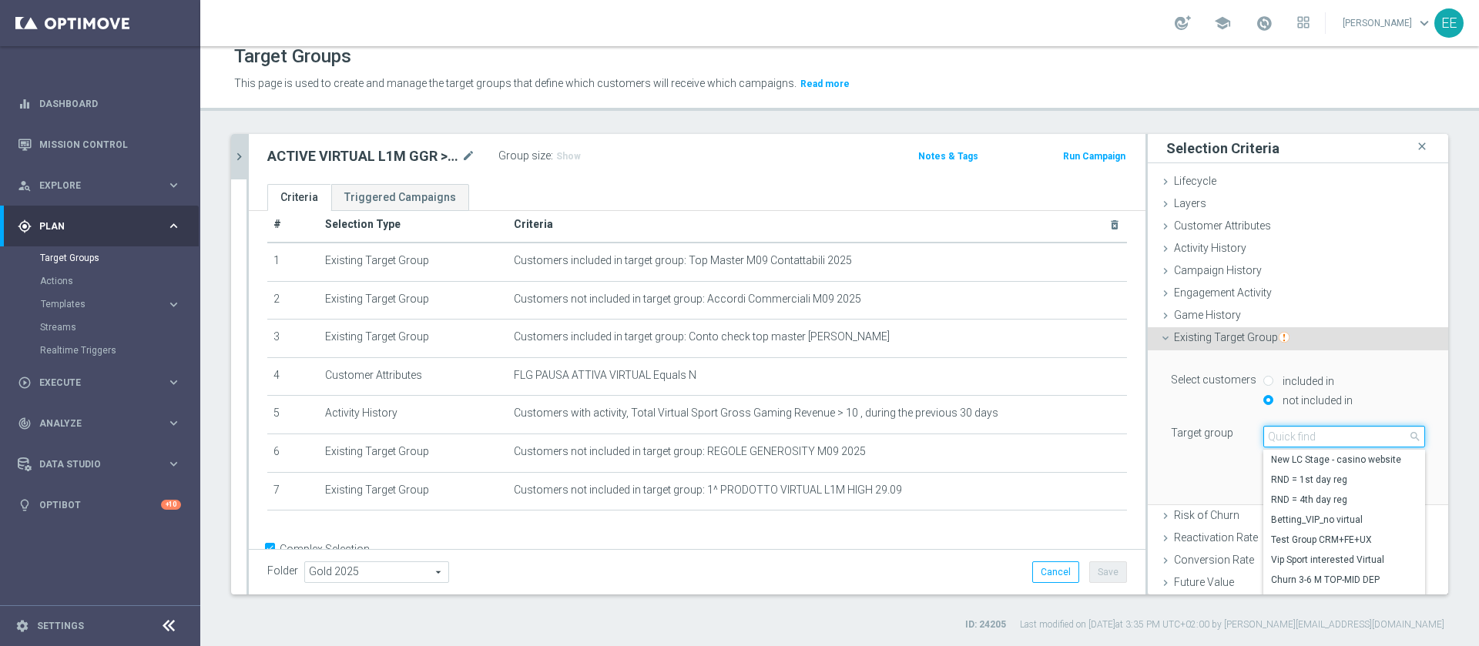
click at [1291, 438] on input "search" at bounding box center [1344, 437] width 162 height 22
type input "29.09"
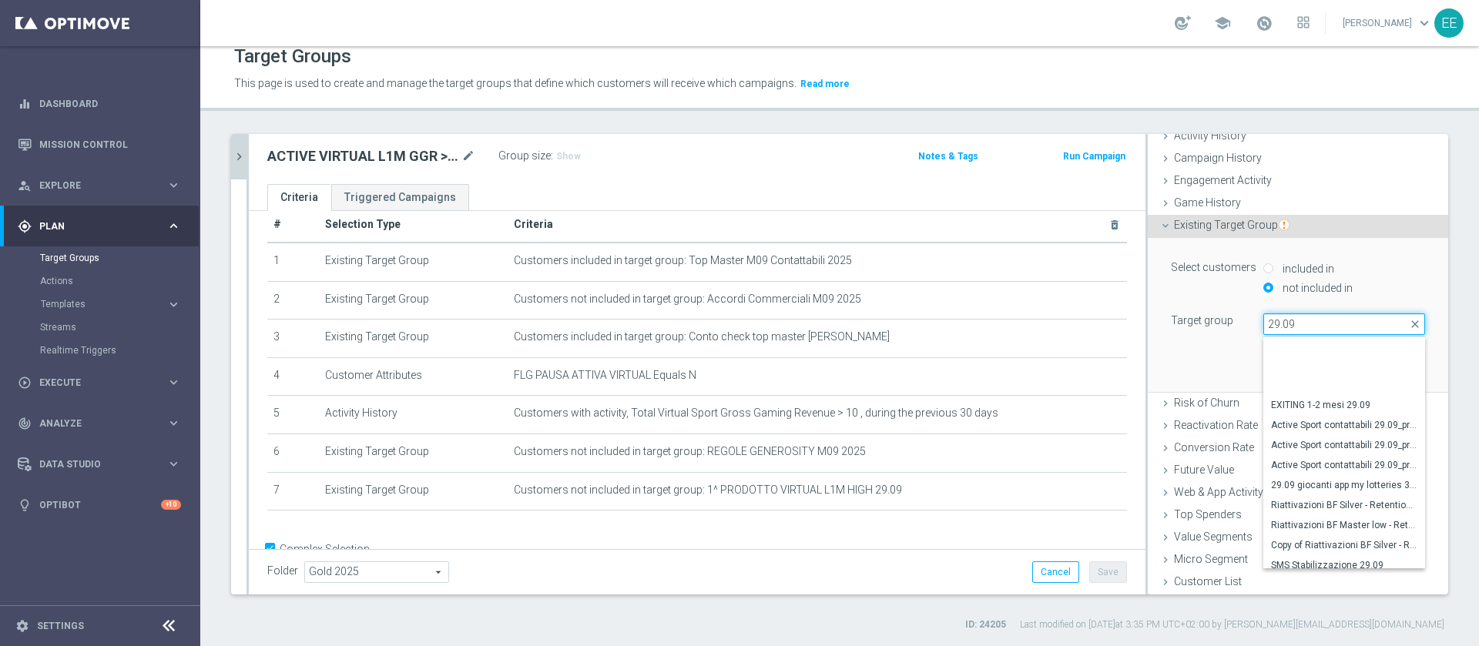
scroll to position [67, 0]
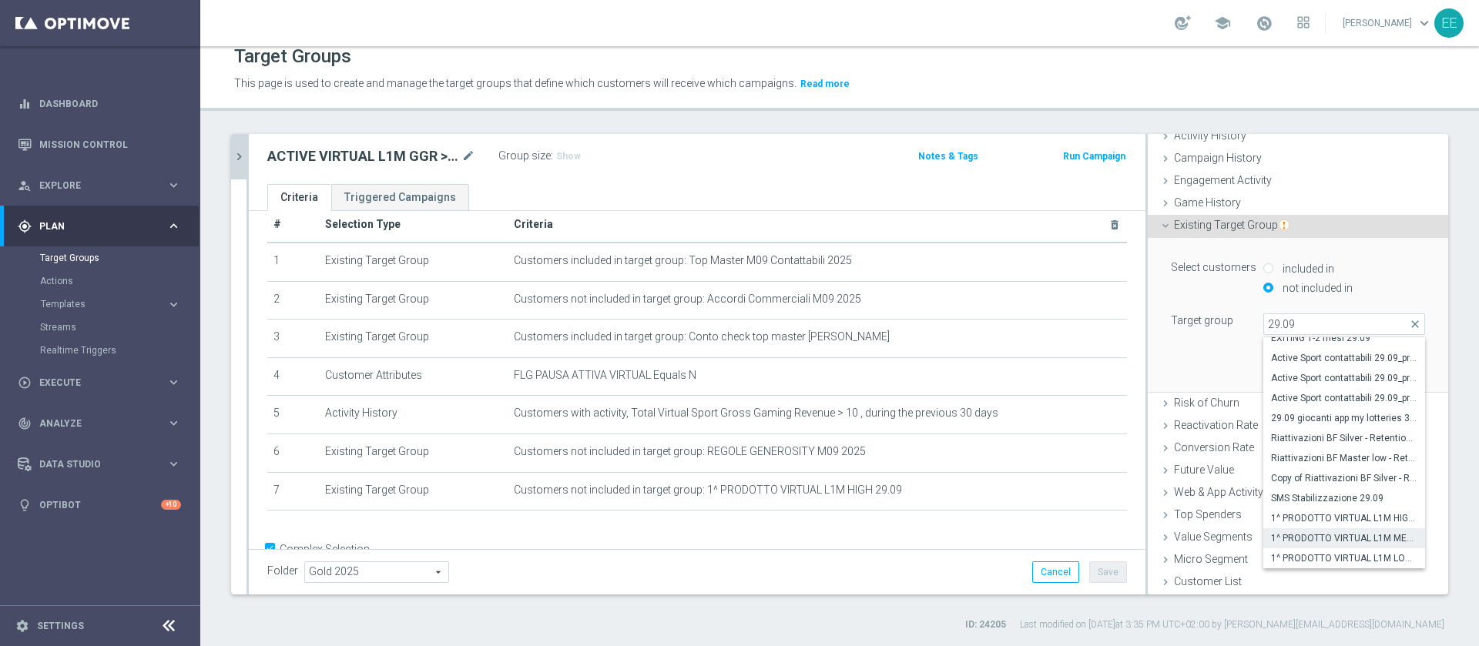
click at [1333, 542] on span "1^ PRODOTTO VIRTUAL L1M MEDIUM 29.09" at bounding box center [1344, 538] width 146 height 12
type input "1^ PRODOTTO VIRTUAL L1M MEDIUM 29.09"
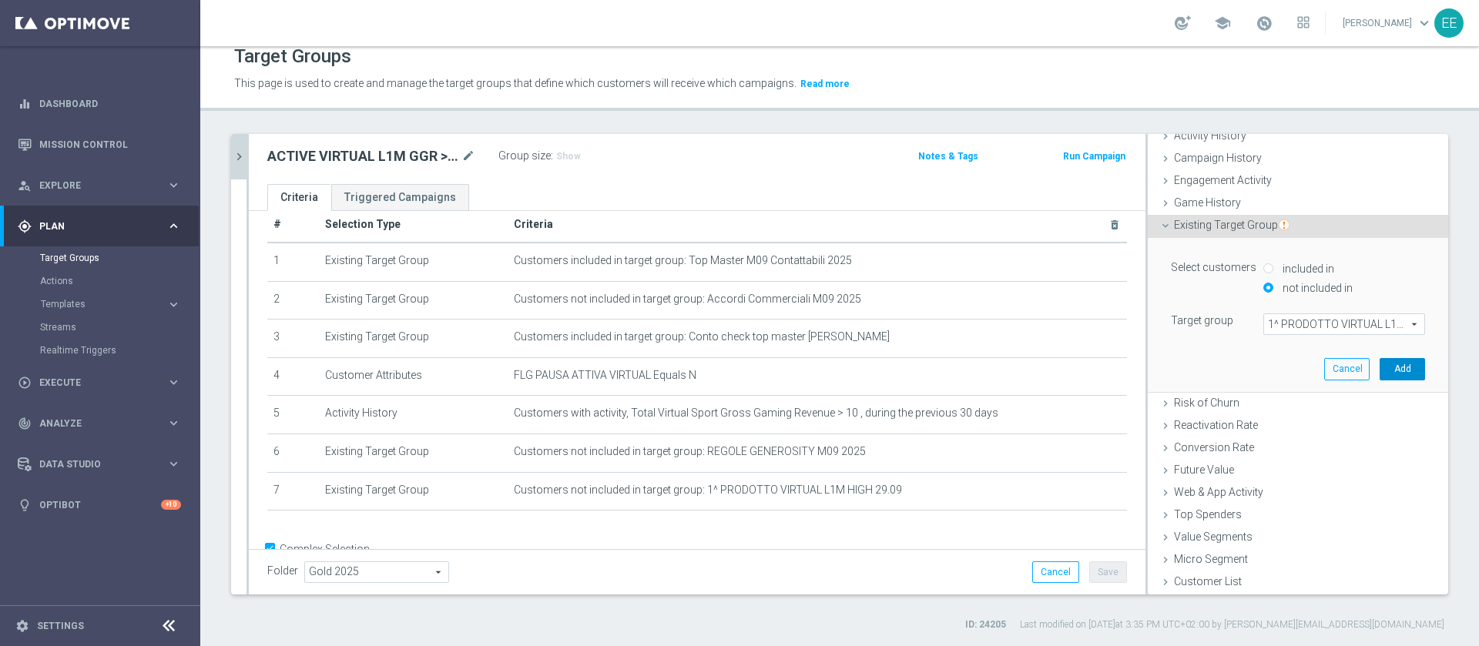
click at [1380, 370] on button "Add" at bounding box center [1402, 369] width 45 height 22
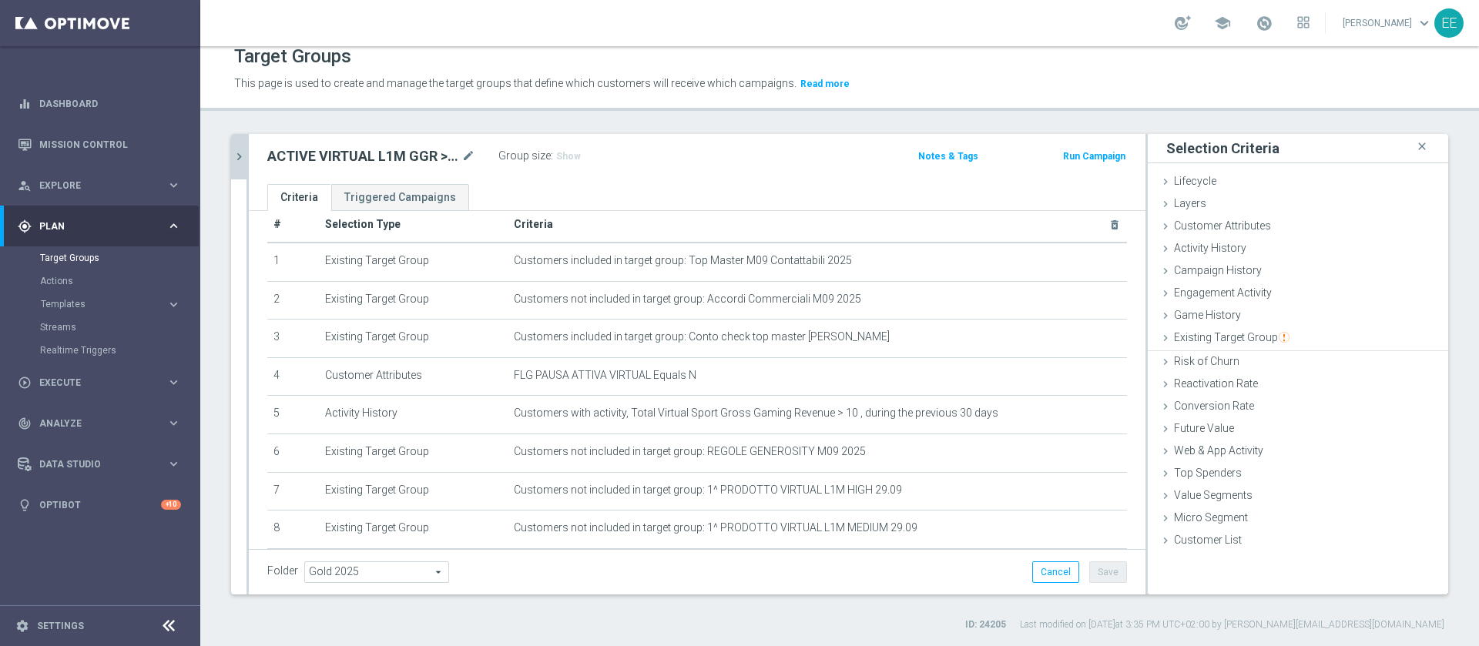
scroll to position [0, 0]
click at [1279, 341] on img "button" at bounding box center [1284, 337] width 11 height 11
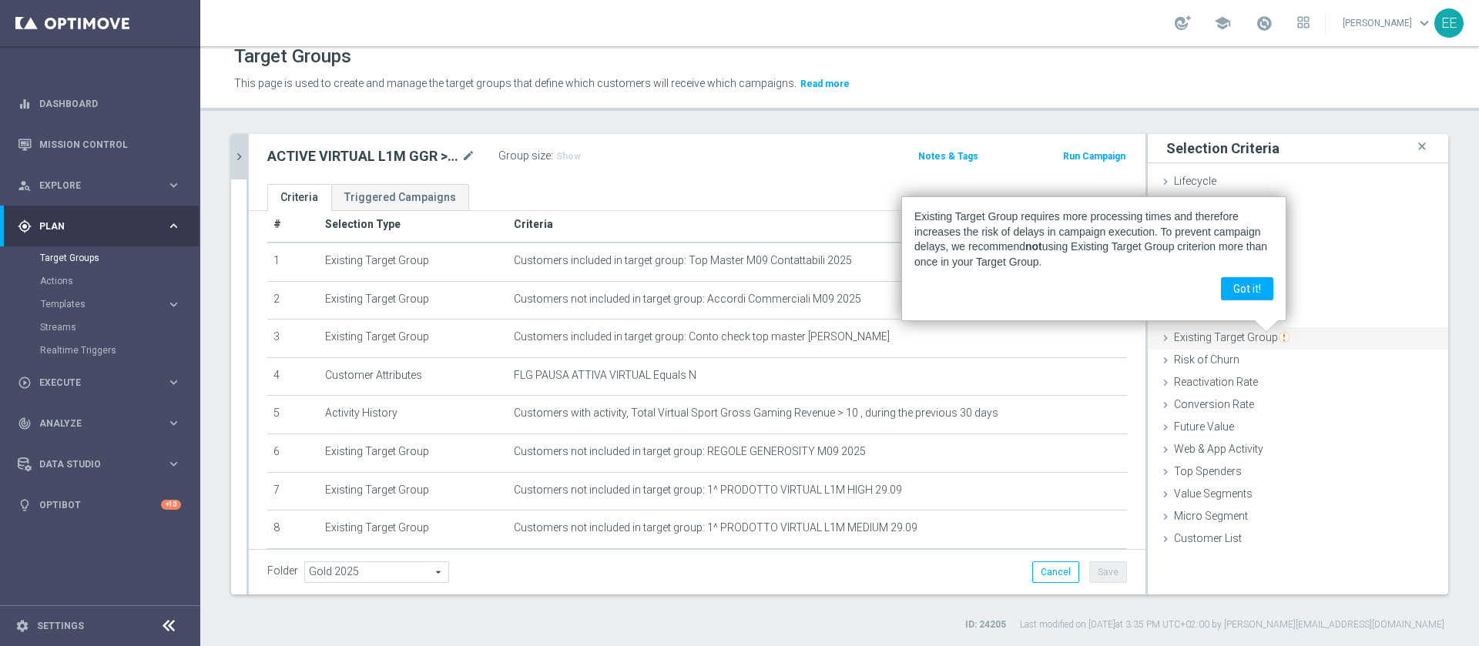
click at [1216, 334] on span "Existing Target Group" at bounding box center [1232, 337] width 116 height 12
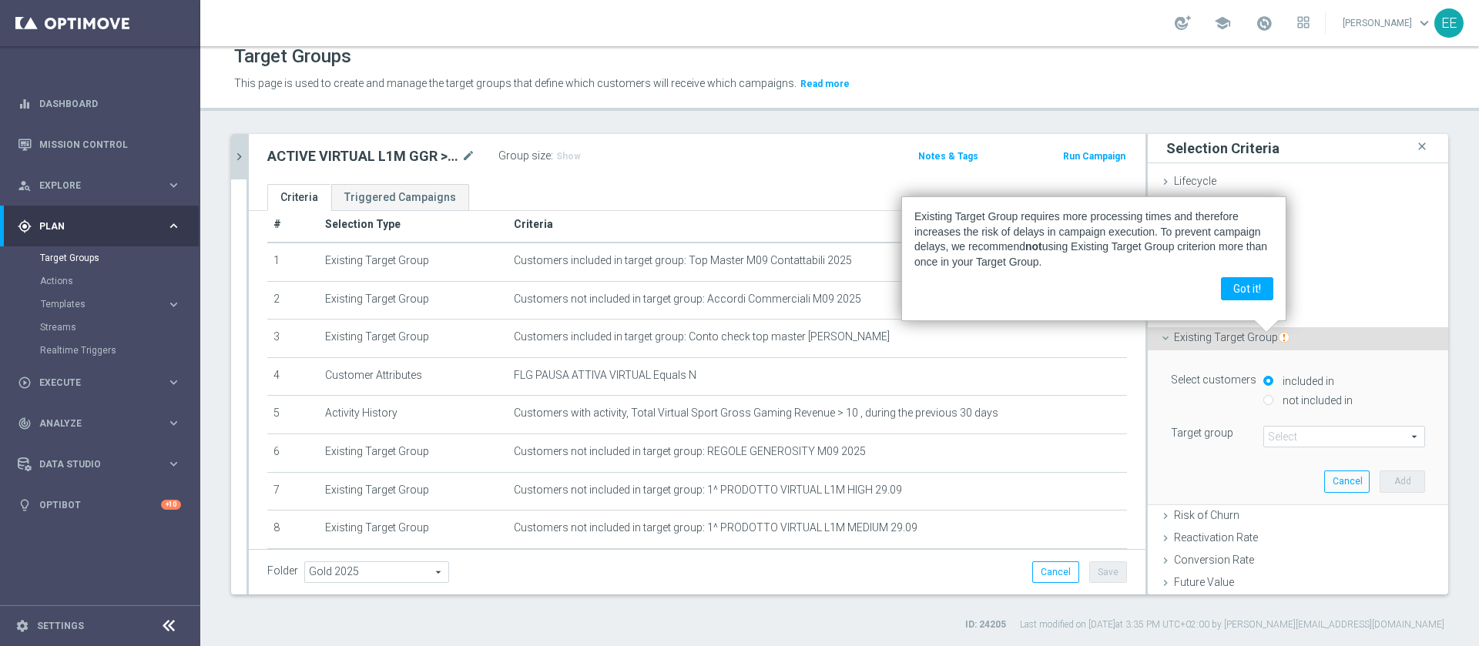
click at [1300, 397] on label "not included in" at bounding box center [1316, 401] width 74 height 14
click at [1273, 397] on input "not included in" at bounding box center [1268, 400] width 10 height 10
radio input "true"
click at [1285, 434] on span at bounding box center [1344, 437] width 160 height 20
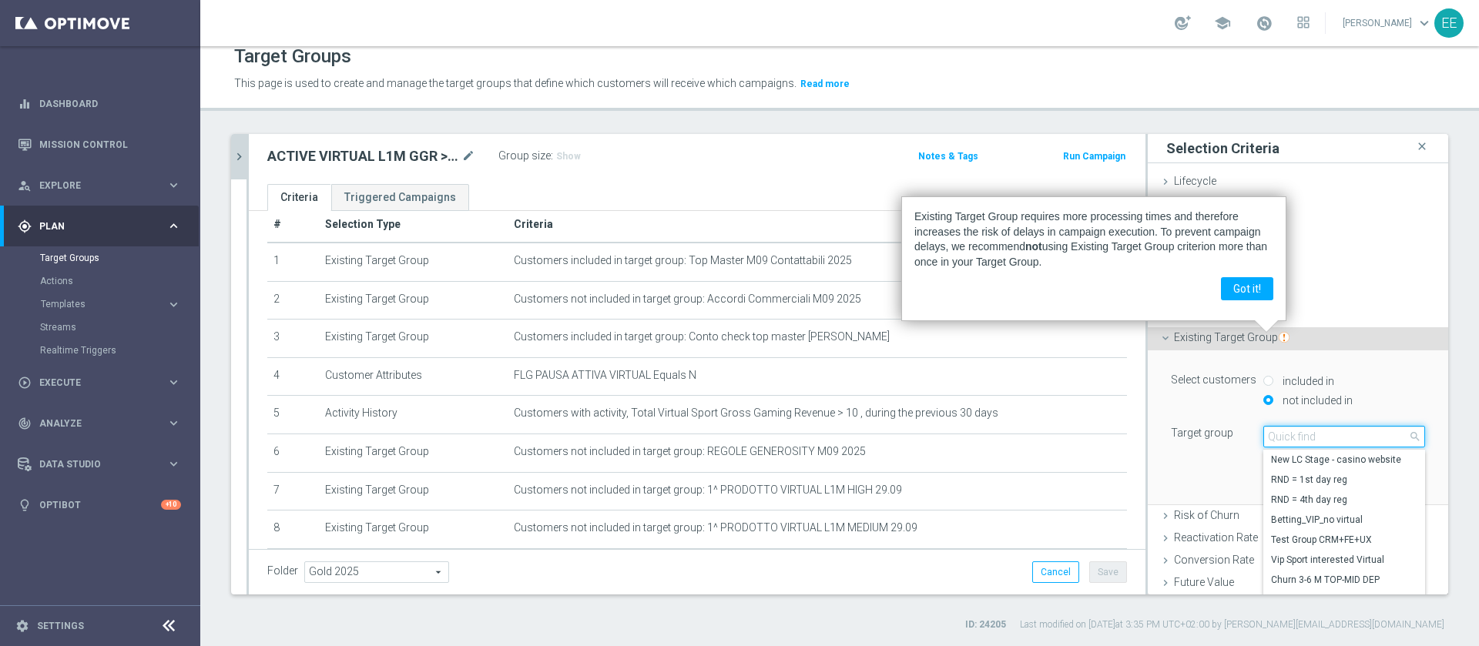
click at [1285, 434] on input "search" at bounding box center [1344, 437] width 162 height 22
type input "29.09"
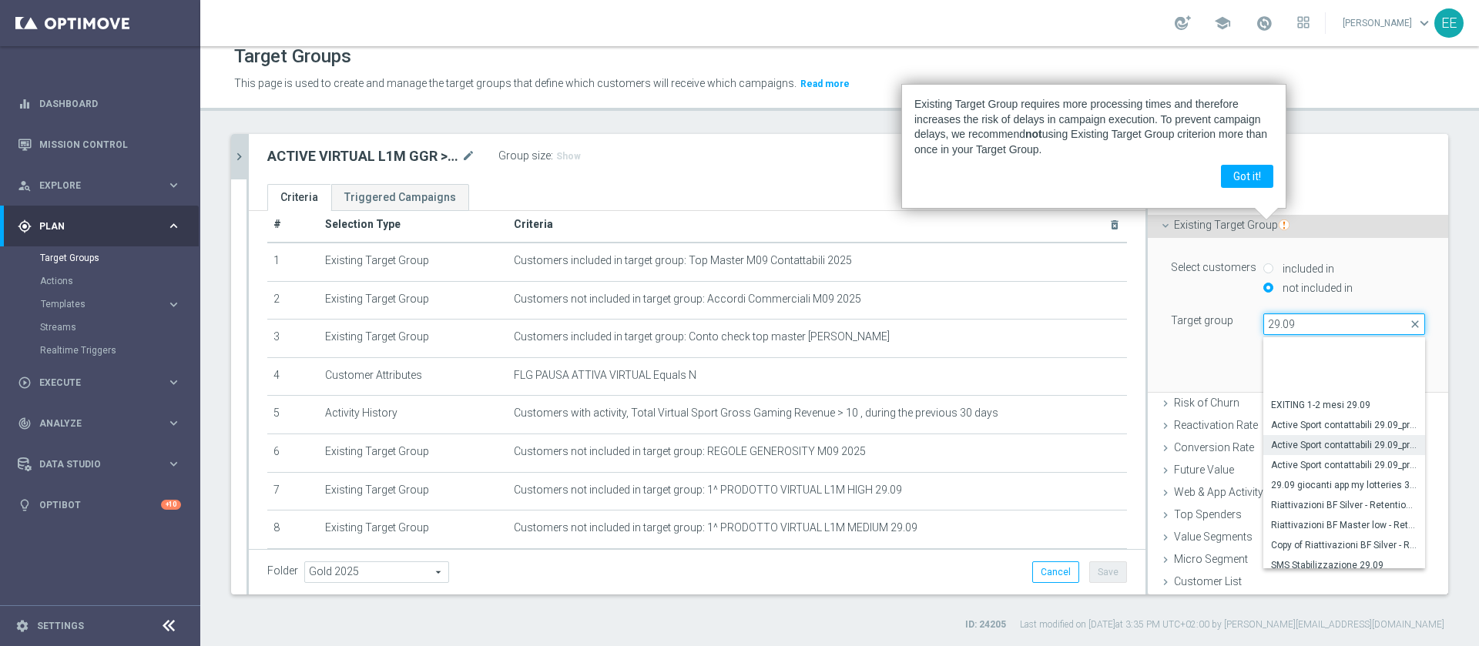
scroll to position [67, 0]
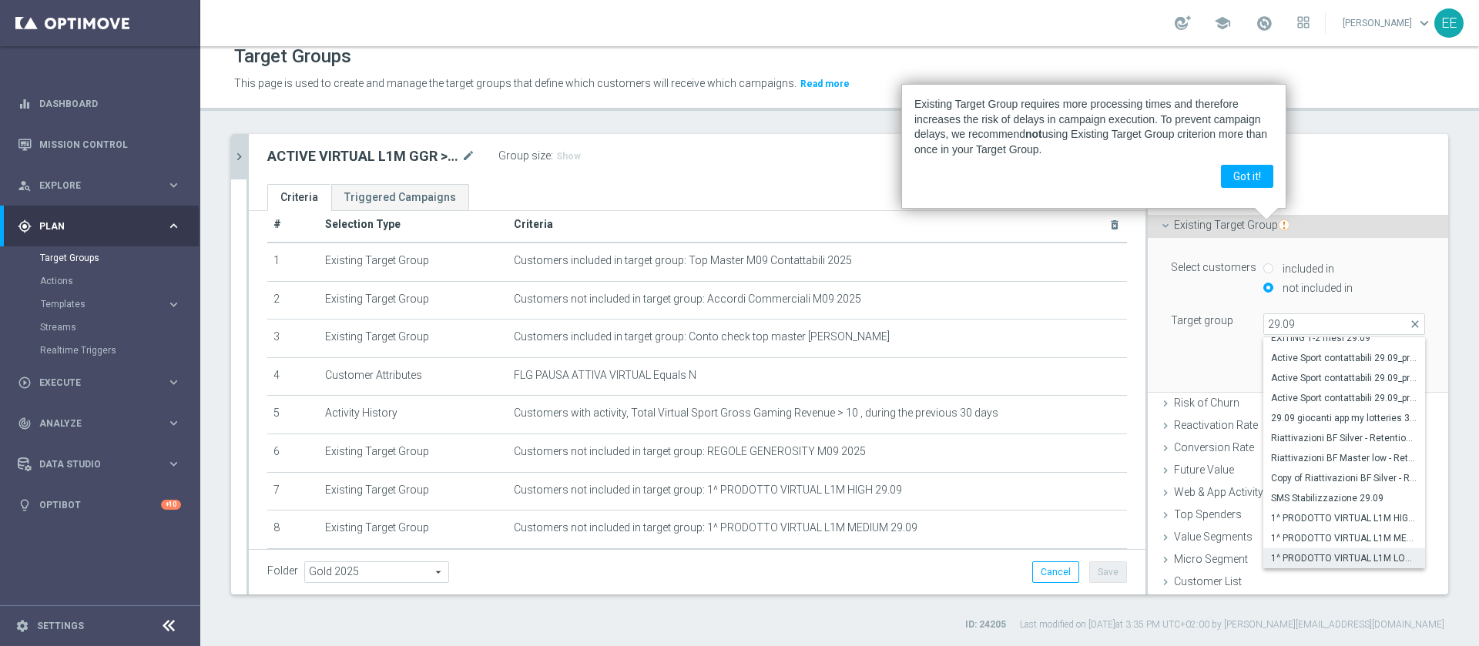
click at [1343, 555] on span "1^ PRODOTTO VIRTUAL L1M LOW 29.09" at bounding box center [1344, 558] width 146 height 12
type input "1^ PRODOTTO VIRTUAL L1M LOW 29.09"
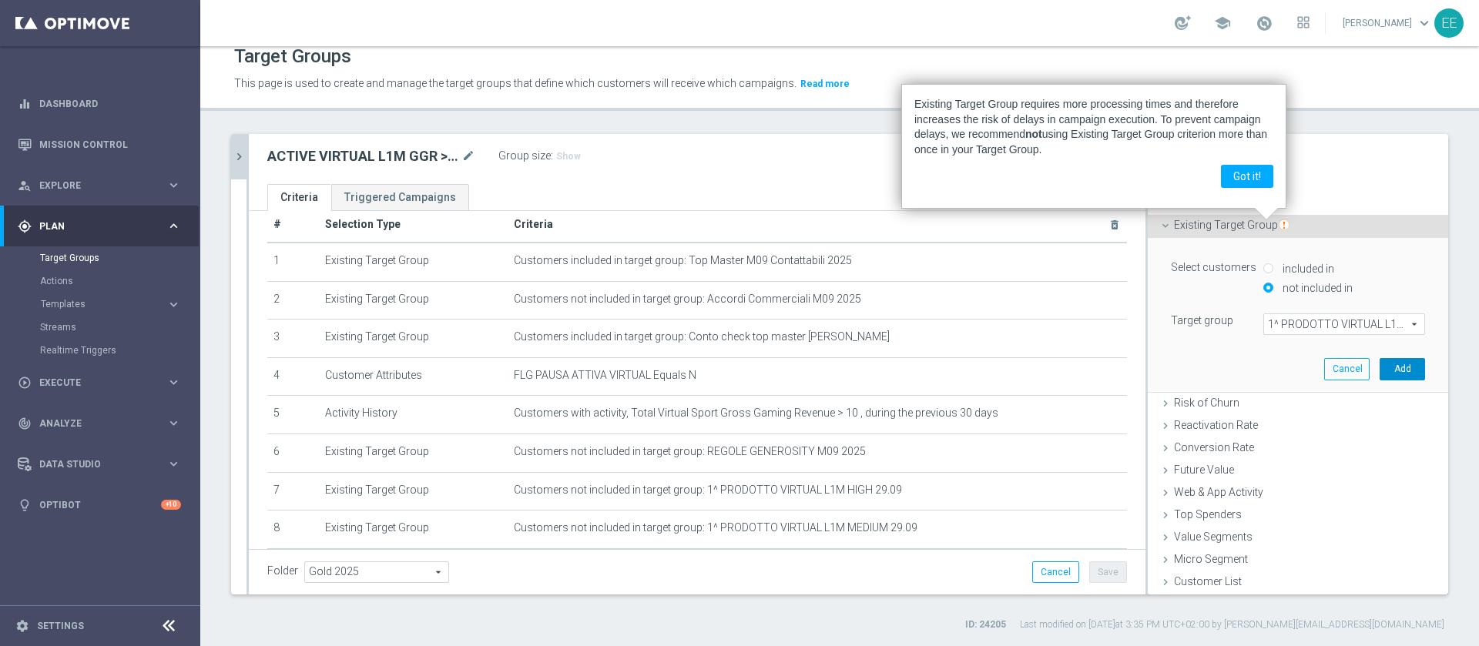
click at [1380, 374] on button "Add" at bounding box center [1402, 369] width 45 height 22
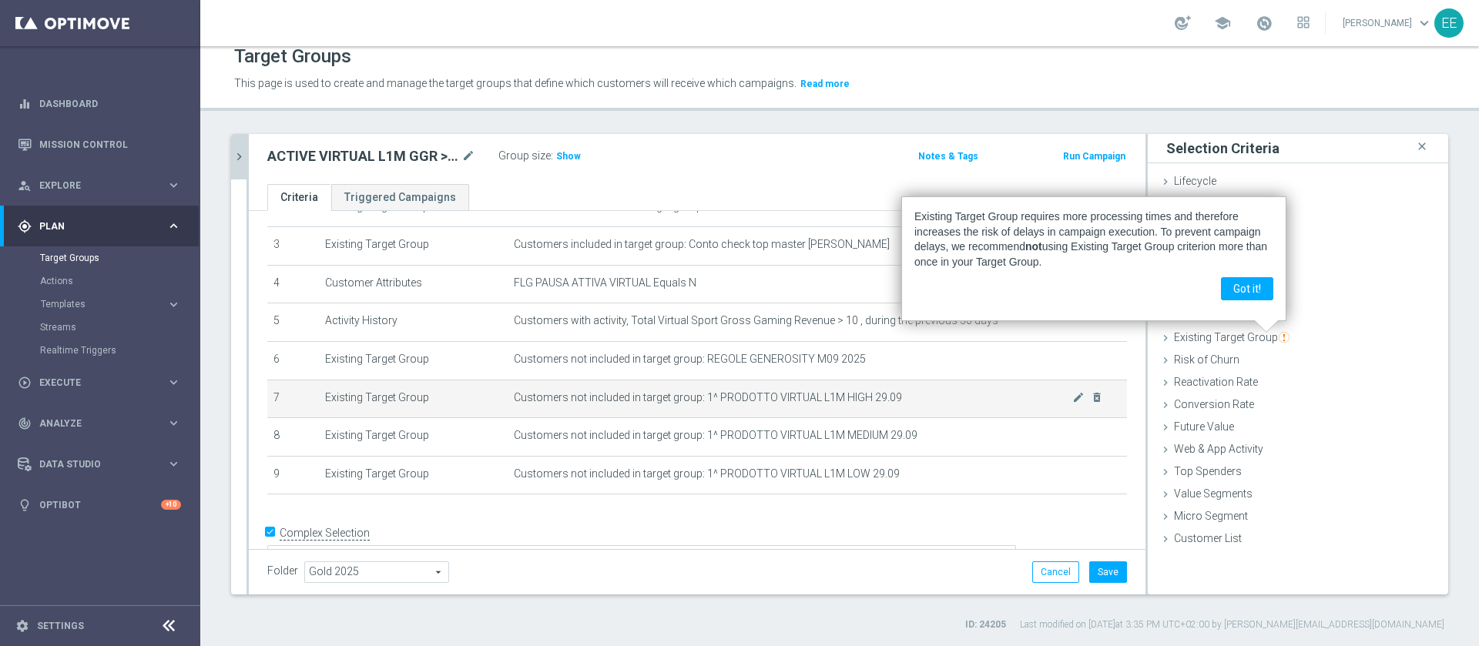
scroll to position [122, 0]
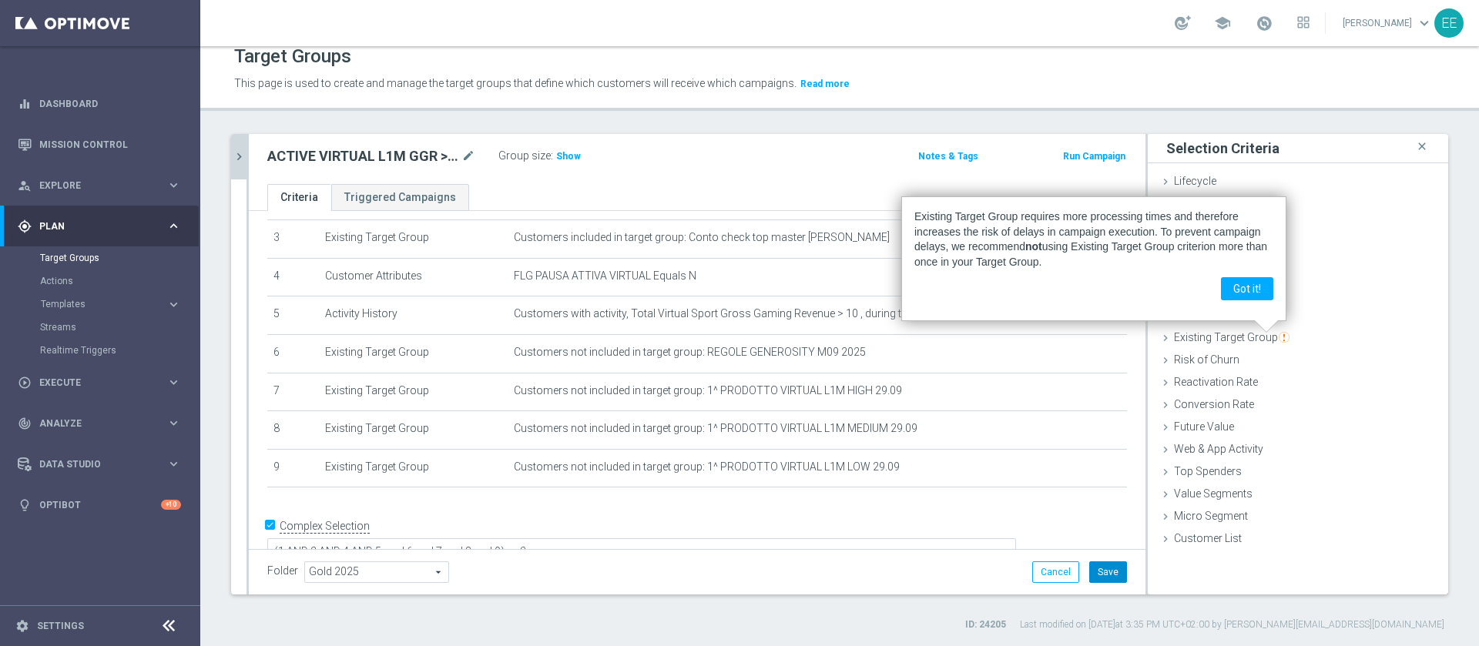
click at [1098, 574] on button "Save" at bounding box center [1108, 573] width 38 height 22
click at [1008, 109] on header "Target Groups This page is used to create and manage the target groups that def…" at bounding box center [839, 71] width 1279 height 79
click at [1263, 283] on button "Got it!" at bounding box center [1247, 288] width 52 height 23
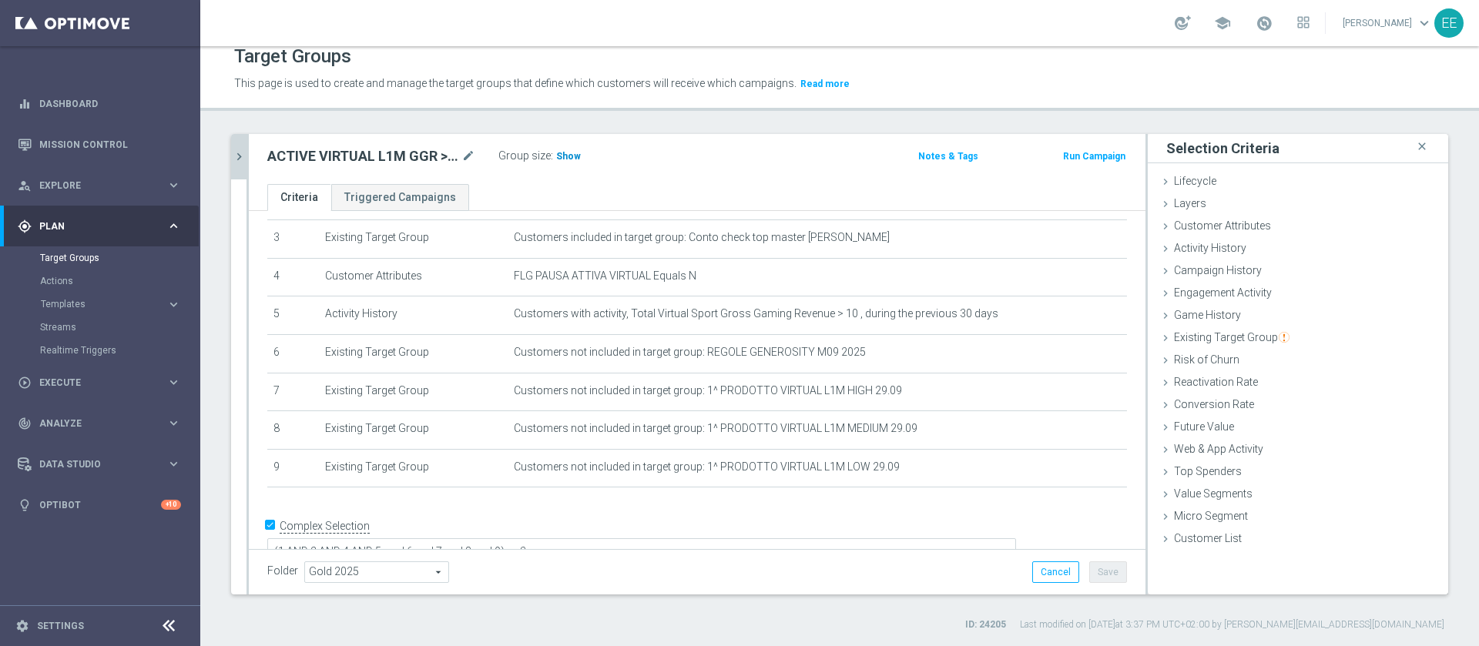
click at [564, 160] on span "Show" at bounding box center [568, 156] width 25 height 11
click at [233, 165] on button "chevron_right" at bounding box center [238, 156] width 15 height 45
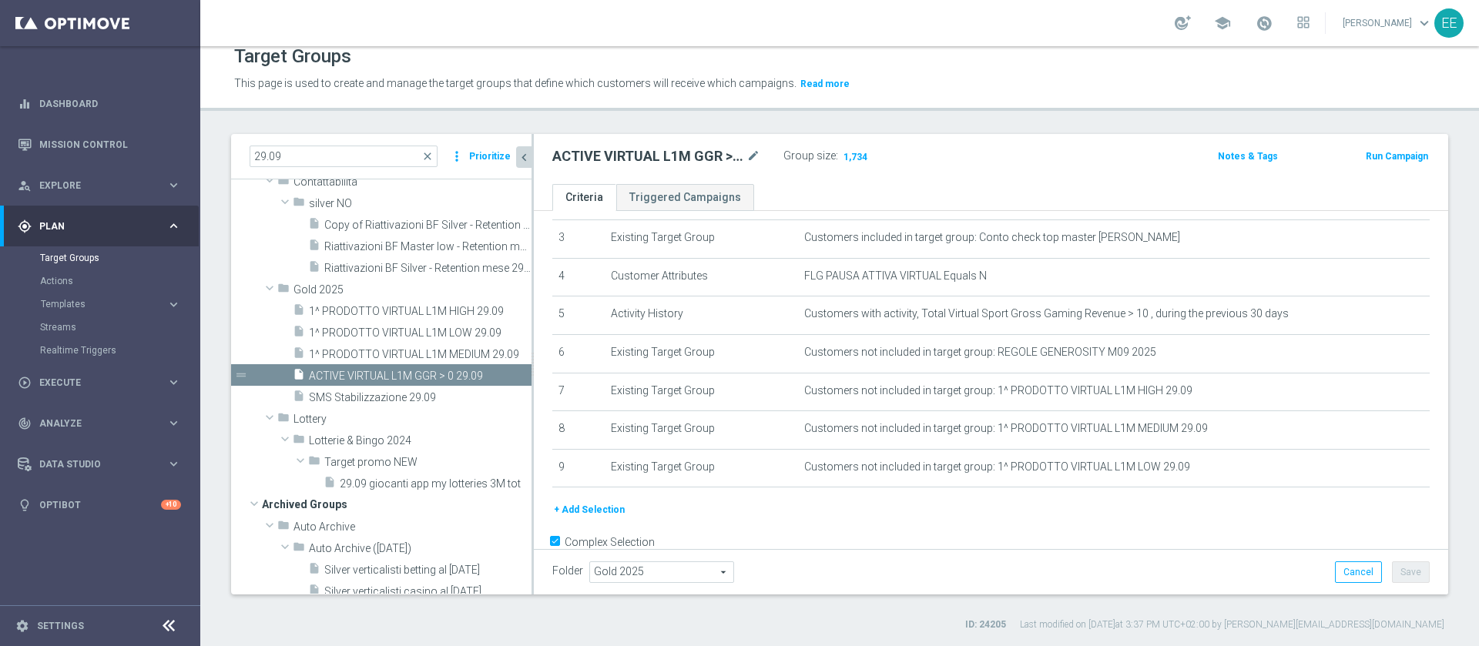
scroll to position [24, 0]
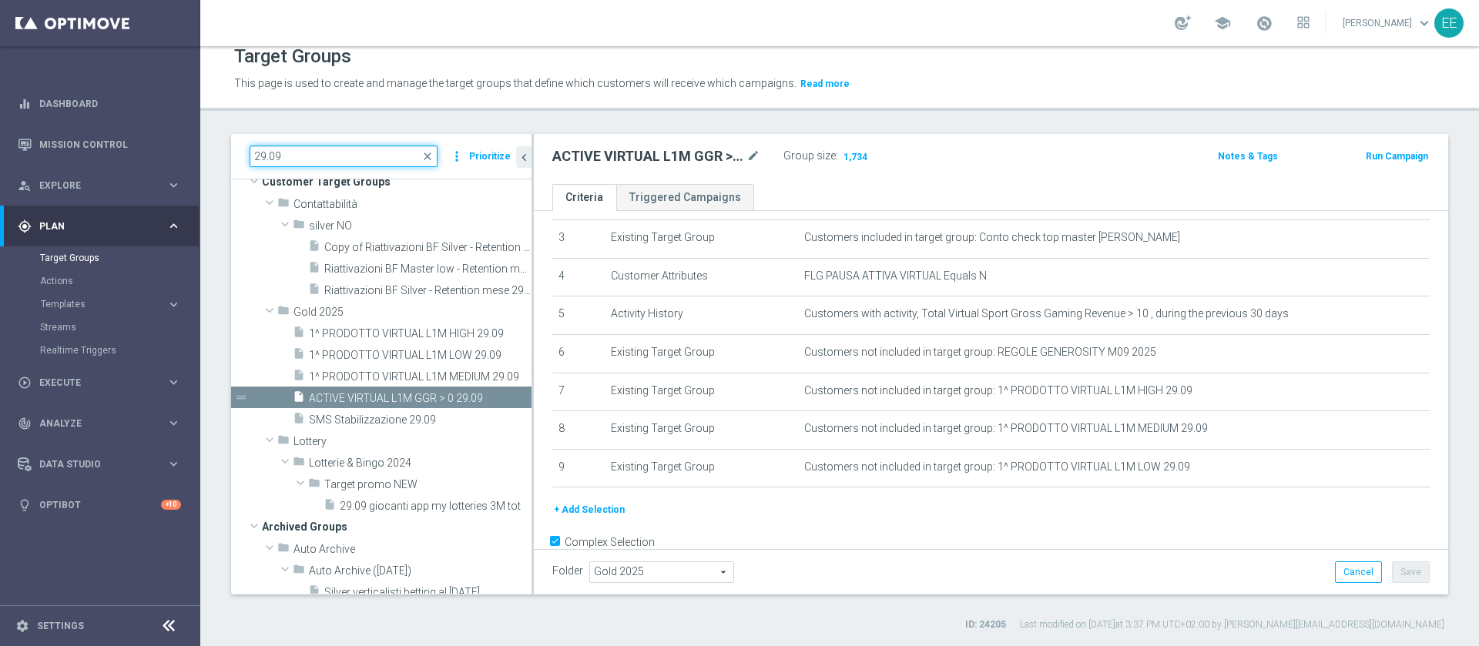
click at [341, 159] on input "29.09" at bounding box center [344, 157] width 188 height 22
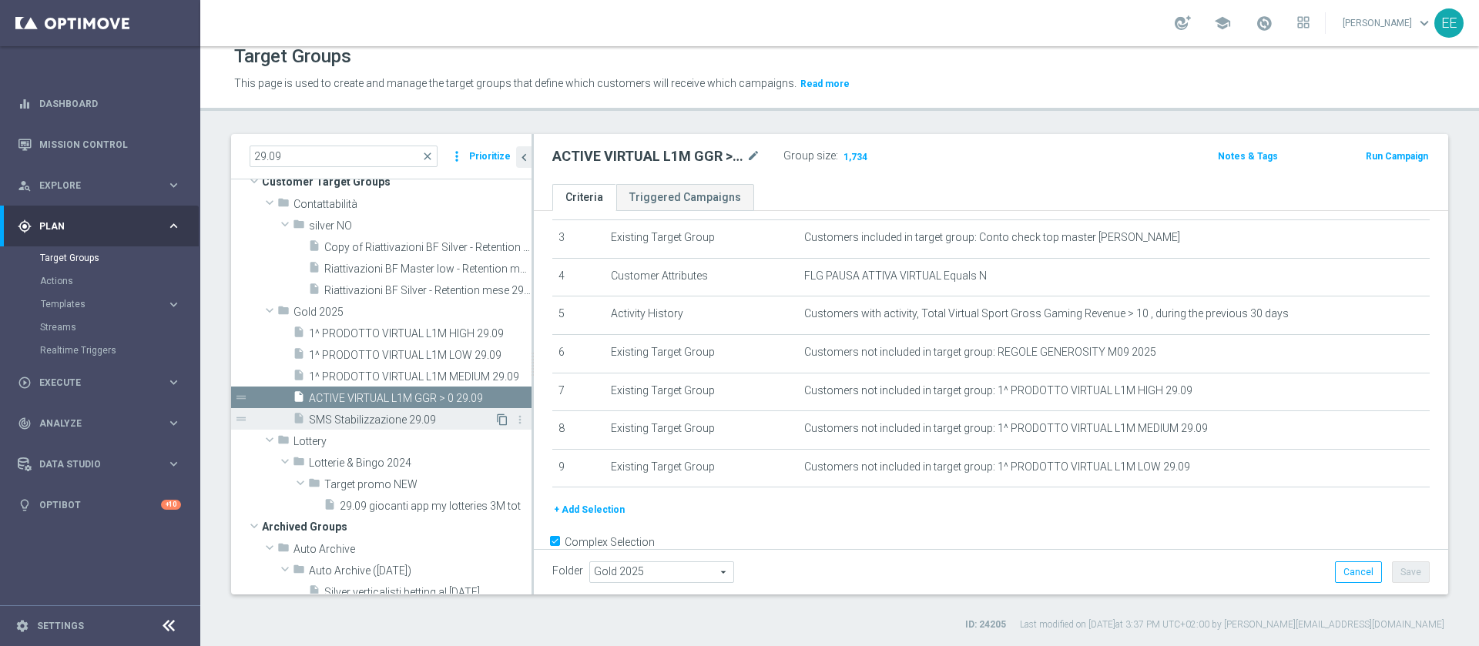
click at [496, 418] on icon "content_copy" at bounding box center [502, 420] width 12 height 12
type textarea "(1 and 2 and 3 and 4)"
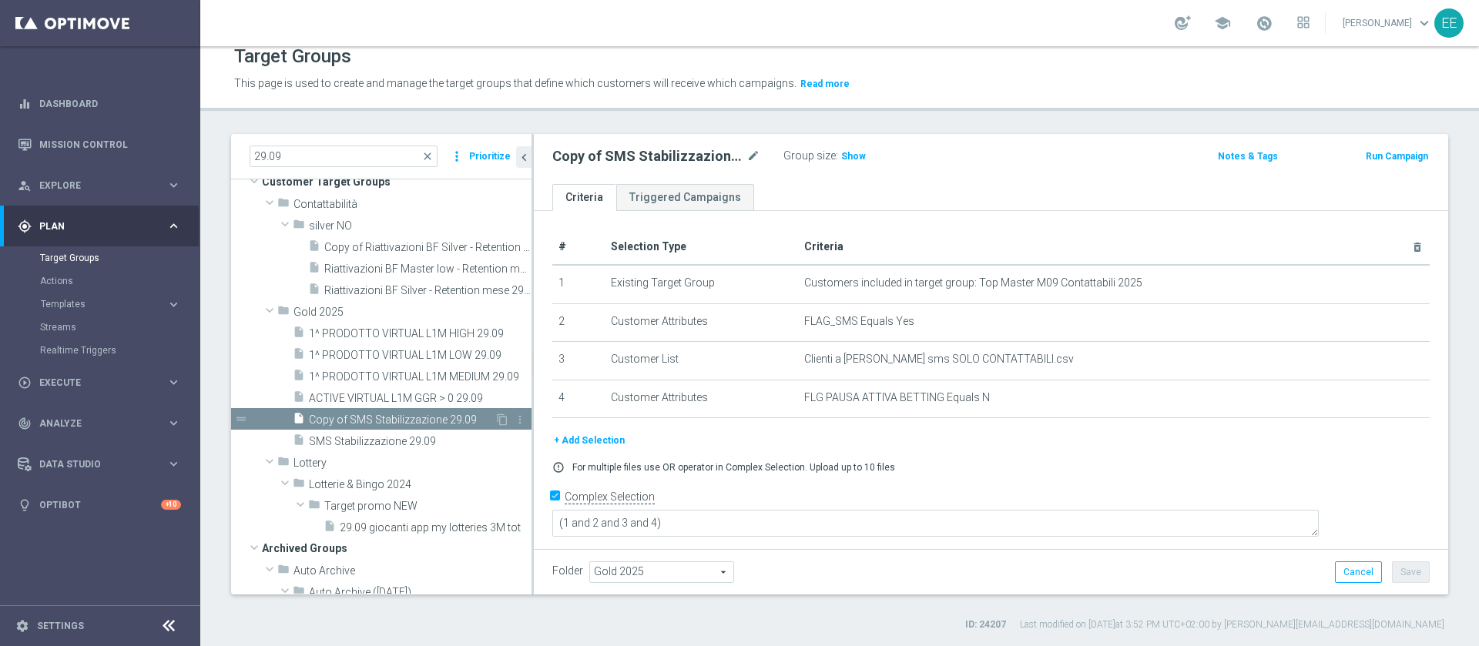
click at [424, 419] on span "Copy of SMS Stabilizzazione 29.09" at bounding box center [402, 420] width 186 height 13
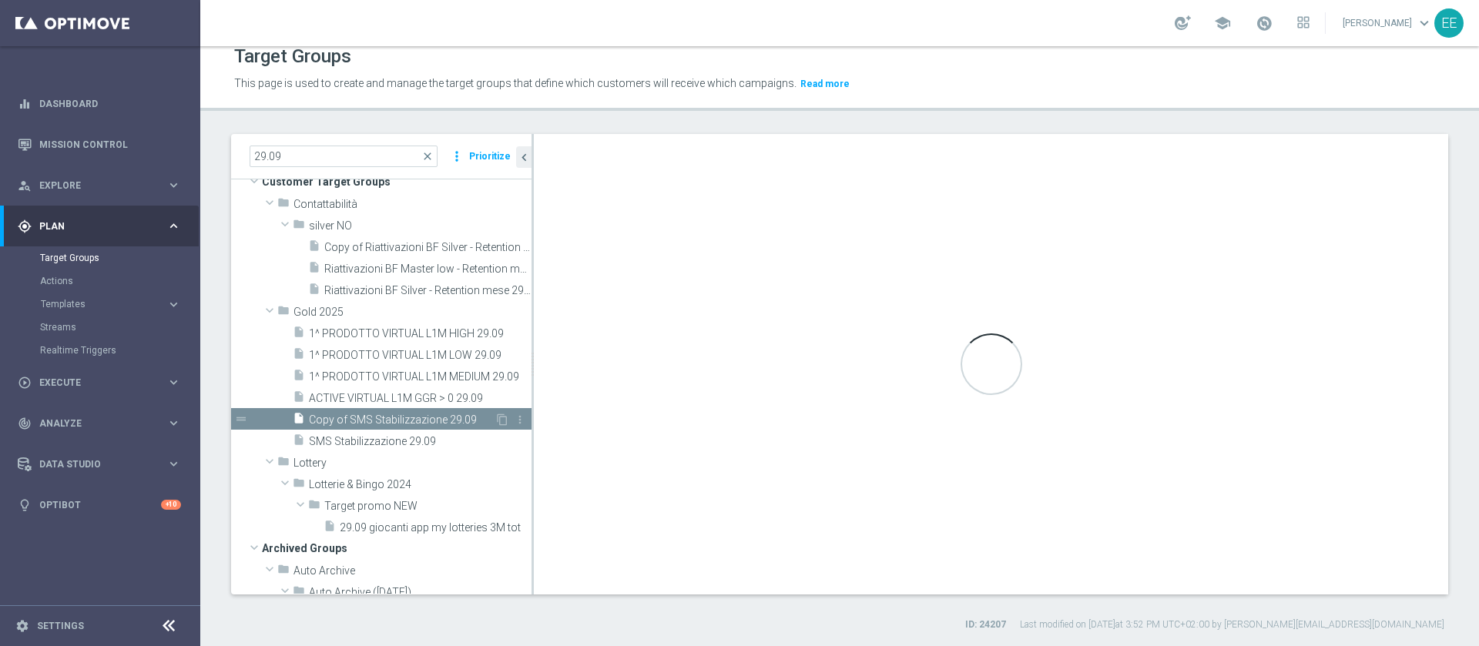
click at [424, 419] on span "Copy of SMS Stabilizzazione 29.09" at bounding box center [402, 420] width 186 height 13
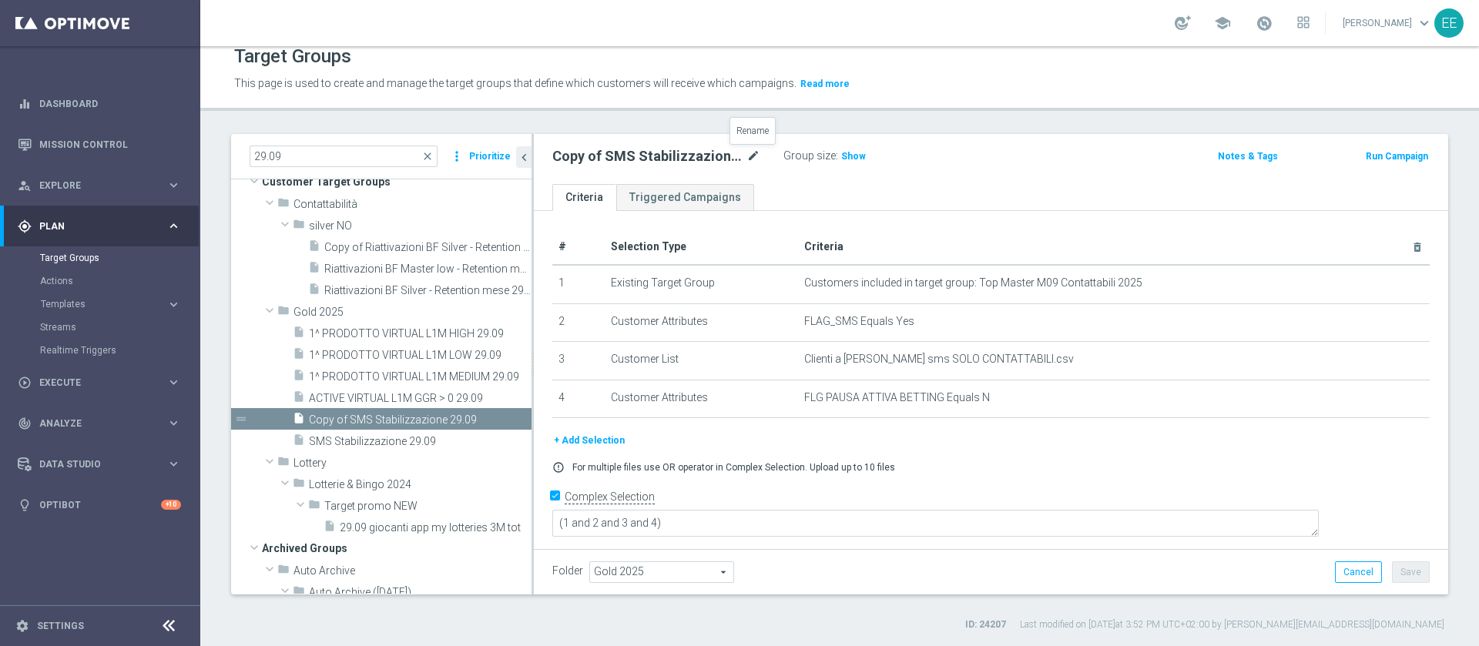
click at [757, 151] on icon "mode_edit" at bounding box center [754, 156] width 14 height 18
drag, startPoint x: 597, startPoint y: 156, endPoint x: 520, endPoint y: 156, distance: 77.0
click at [520, 156] on as-split "29.09 close more_vert Prioritize Customer Target Groups library_add create_new_…" at bounding box center [839, 364] width 1217 height 461
click at [686, 153] on input "SMS Inattivi 29.09" at bounding box center [656, 158] width 208 height 22
type input "SMS Inattivi 29.09"
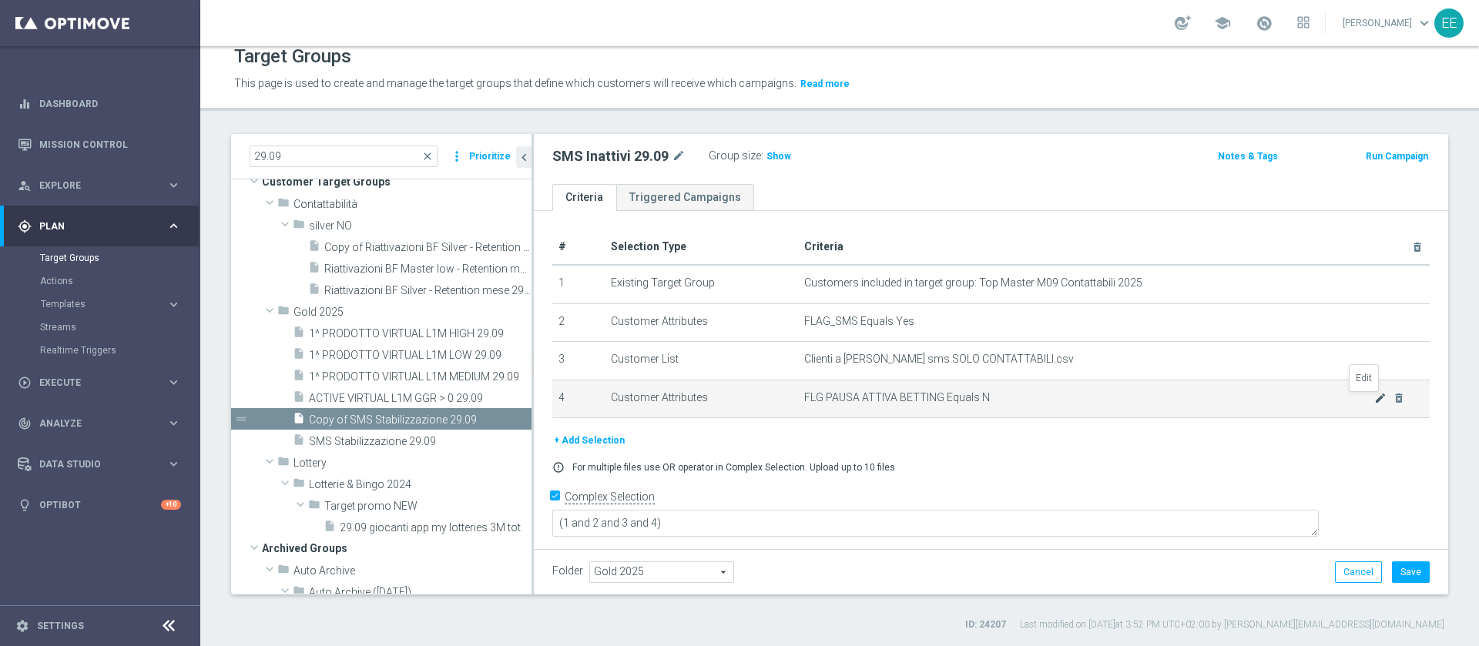
click at [1374, 400] on icon "mode_edit" at bounding box center [1380, 398] width 12 height 12
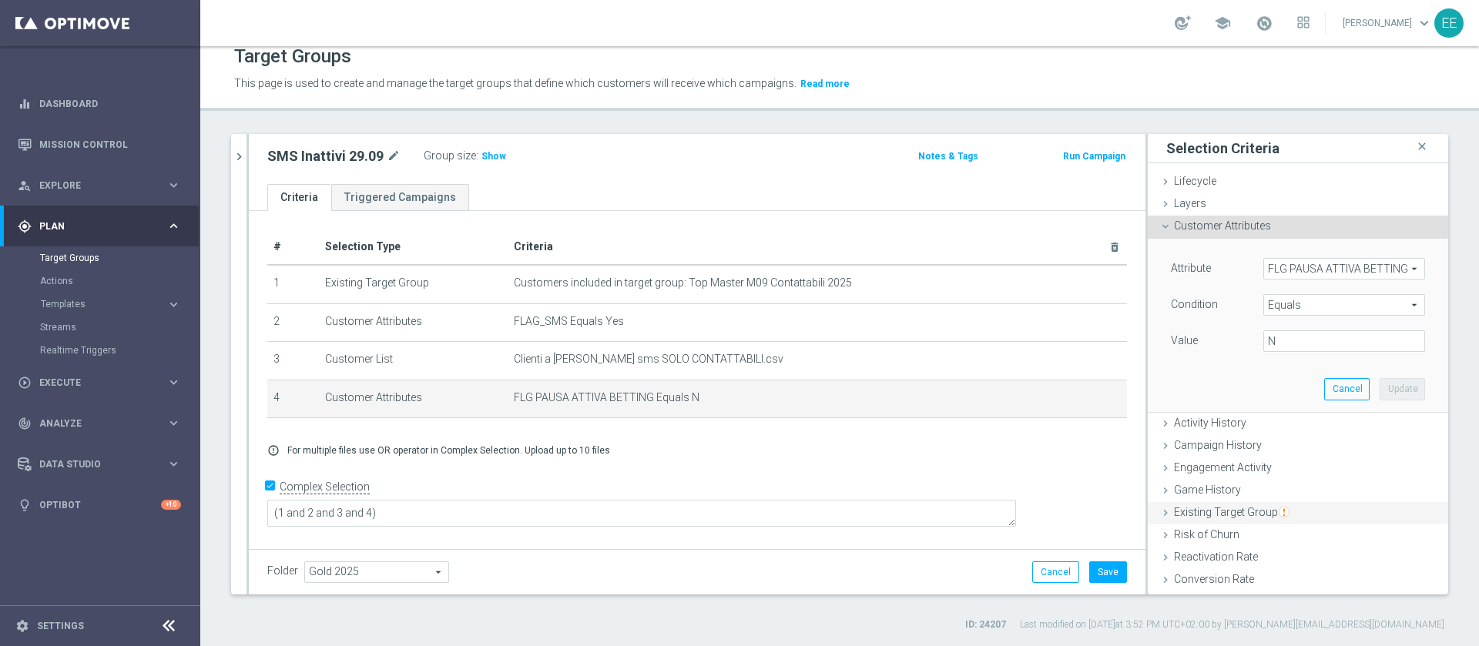
click at [1205, 512] on span "Existing Target Group" at bounding box center [1232, 512] width 116 height 12
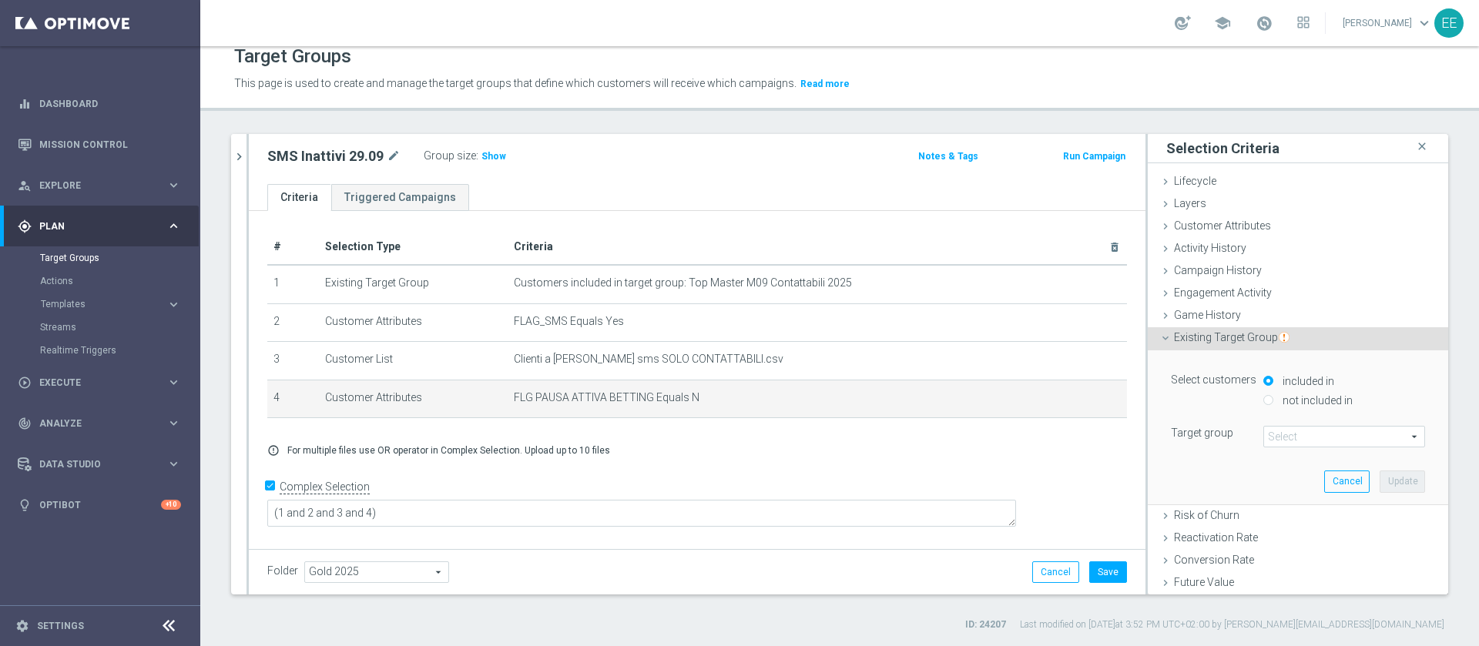
click at [1279, 401] on label "not included in" at bounding box center [1316, 401] width 74 height 14
click at [1268, 401] on input "not included in" at bounding box center [1268, 400] width 10 height 10
radio input "true"
click at [1288, 442] on span at bounding box center [1344, 437] width 160 height 20
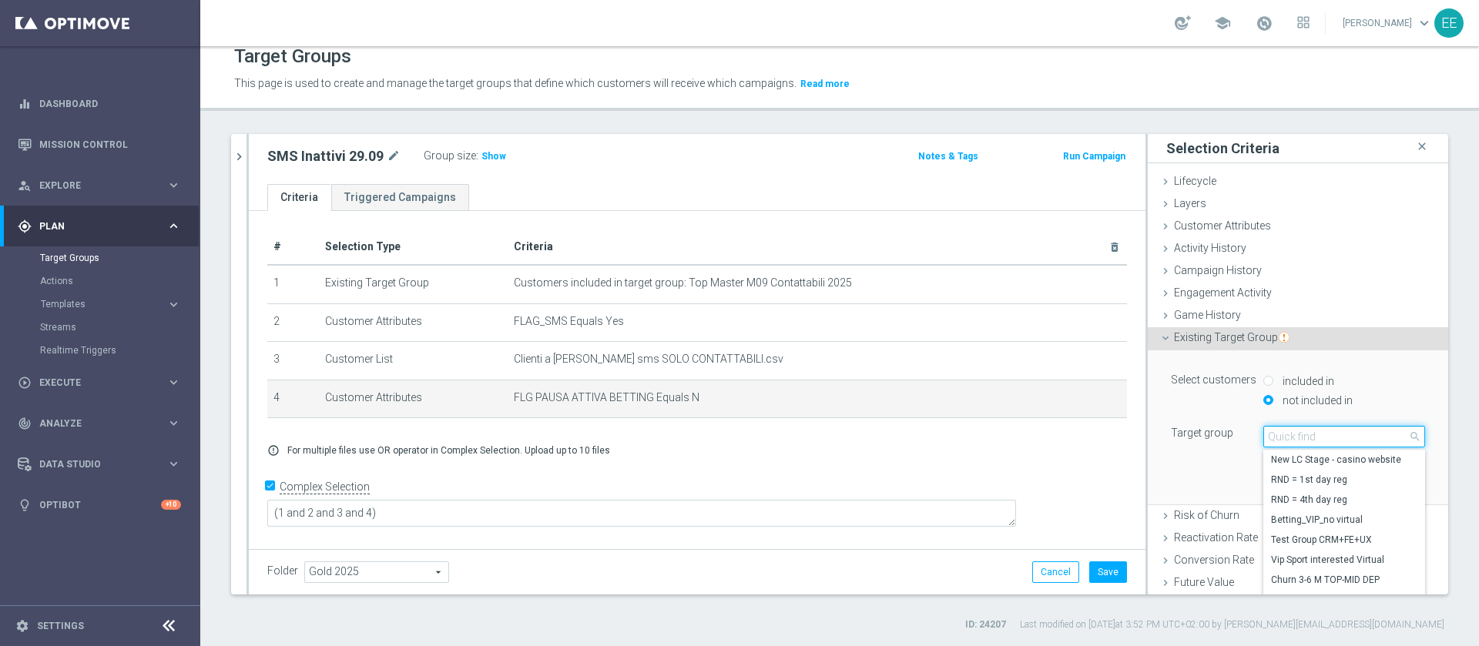
click at [1288, 442] on input "search" at bounding box center [1344, 437] width 162 height 22
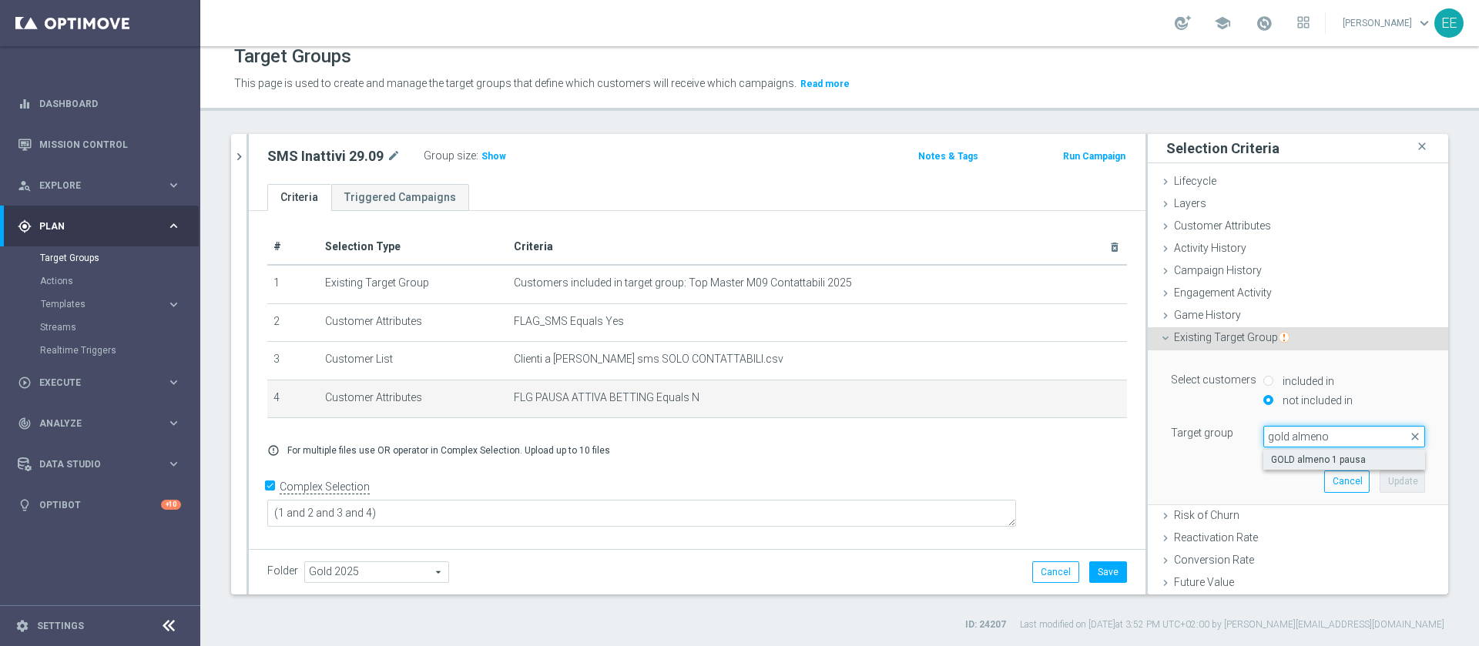
type input "gold almeno"
click at [1336, 459] on span "GOLD almeno 1 pausa" at bounding box center [1344, 460] width 146 height 12
type input "GOLD almeno 1 pausa"
click at [1380, 471] on button "Update" at bounding box center [1402, 482] width 45 height 22
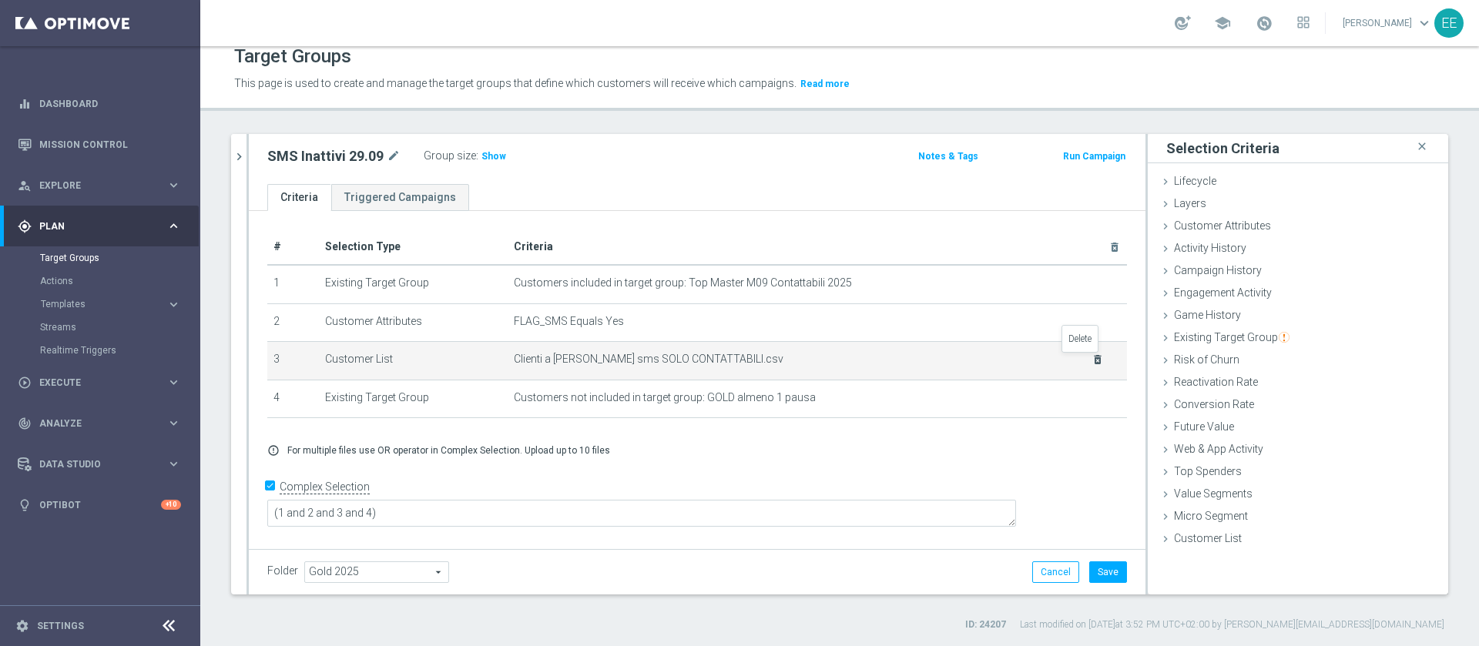
click at [1092, 360] on icon "delete_forever" at bounding box center [1098, 360] width 12 height 12
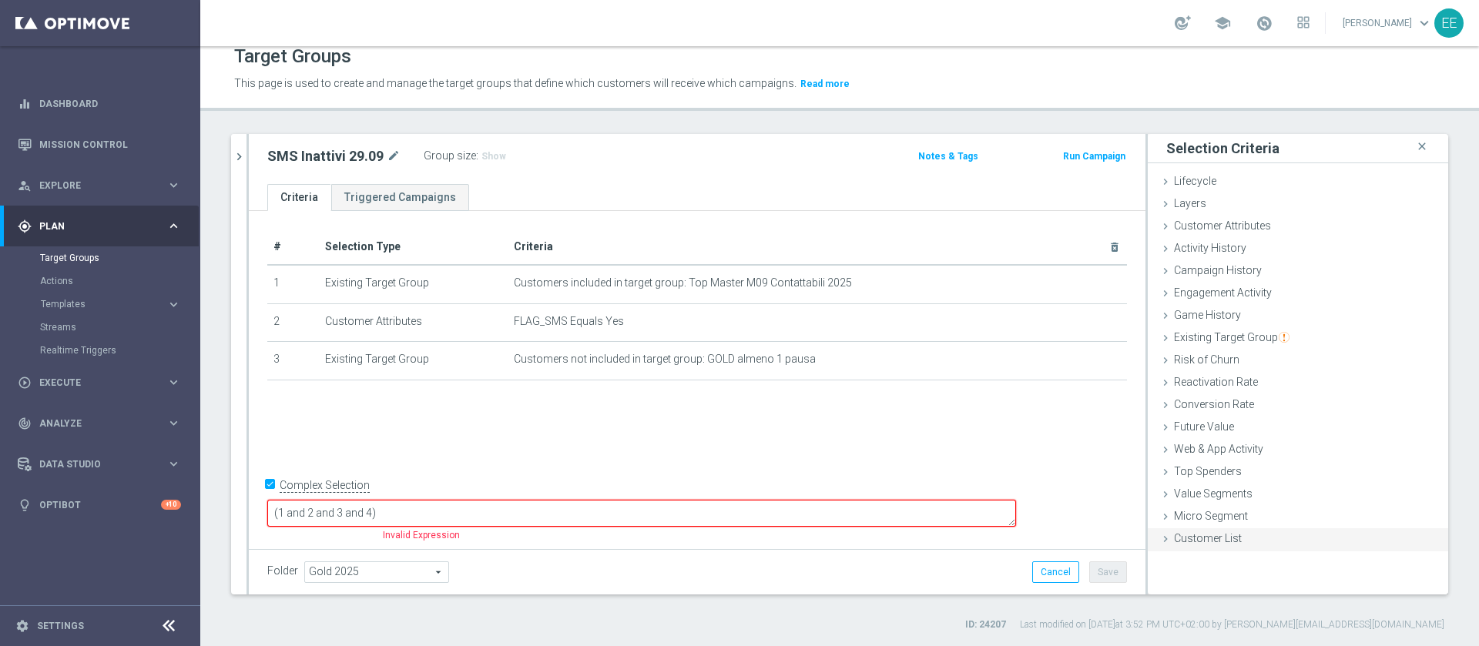
click at [1193, 532] on span "Customer List" at bounding box center [1208, 538] width 68 height 12
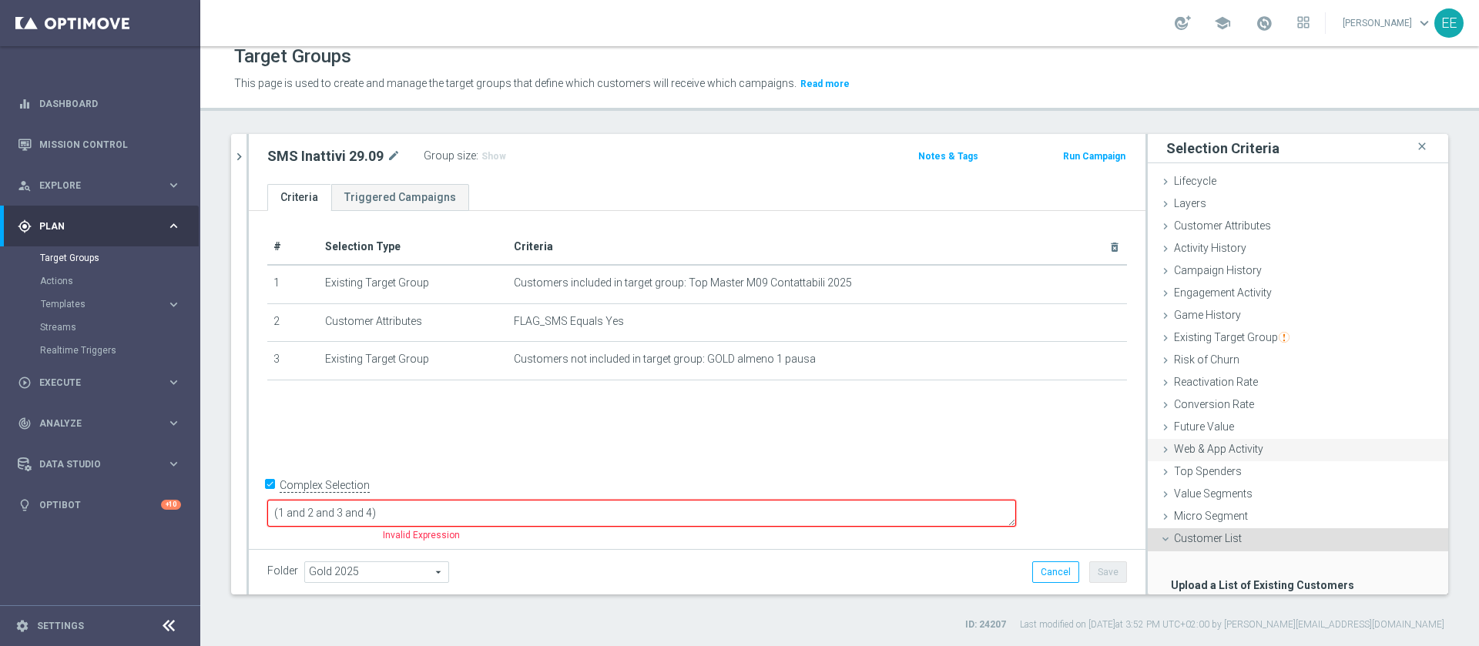
scroll to position [95, 0]
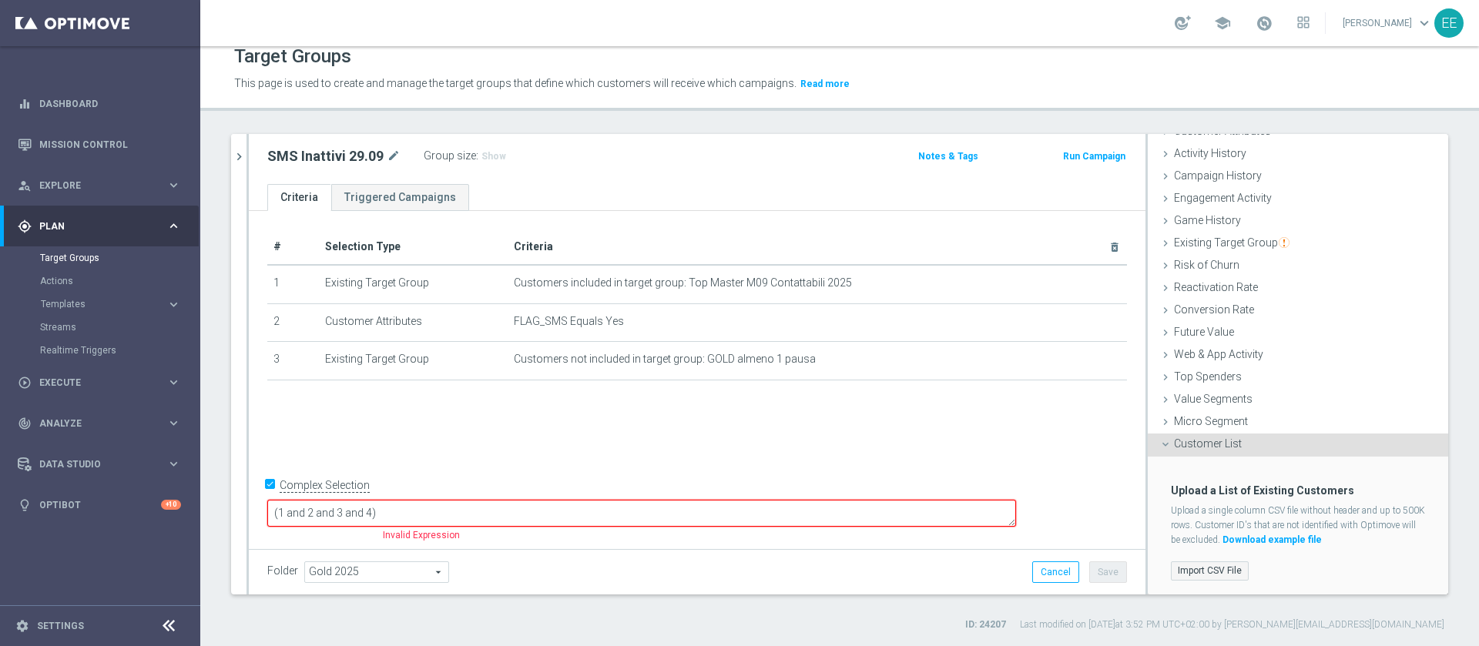
click at [1197, 562] on label "Import CSV File" at bounding box center [1210, 571] width 78 height 19
click at [0, 0] on input "Import CSV File" at bounding box center [0, 0] width 0 height 0
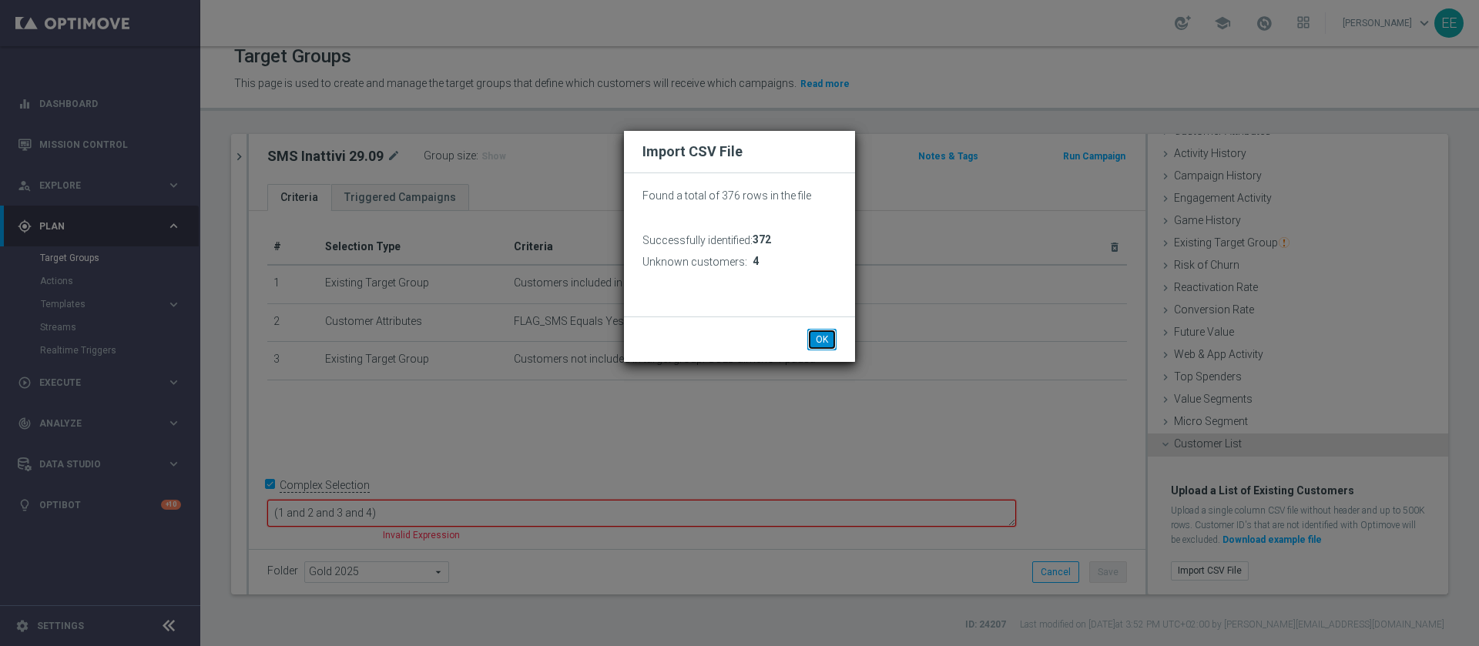
click at [817, 341] on button "OK" at bounding box center [821, 340] width 29 height 22
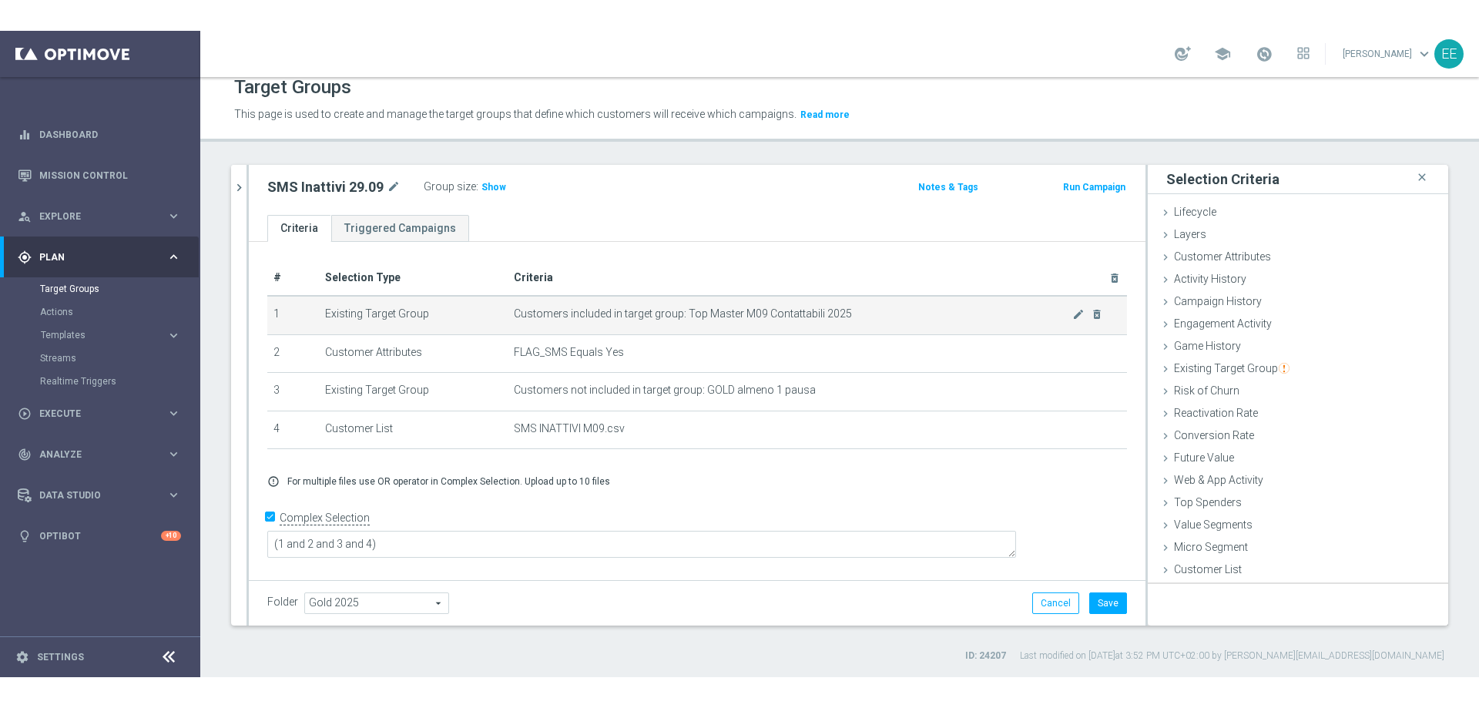
scroll to position [0, 0]
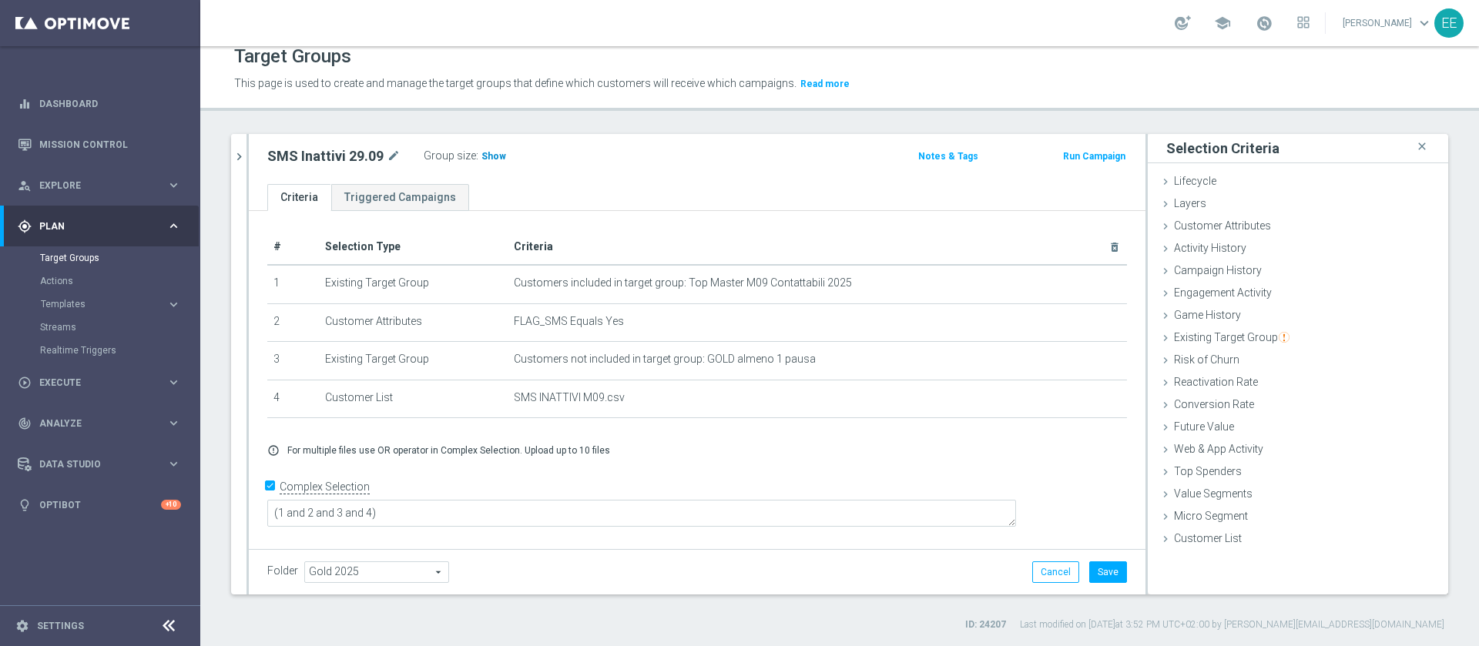
click at [492, 151] on span "Show" at bounding box center [493, 156] width 25 height 11
click at [1092, 565] on button "Save" at bounding box center [1108, 573] width 38 height 22
click at [492, 159] on span "185" at bounding box center [491, 158] width 19 height 15
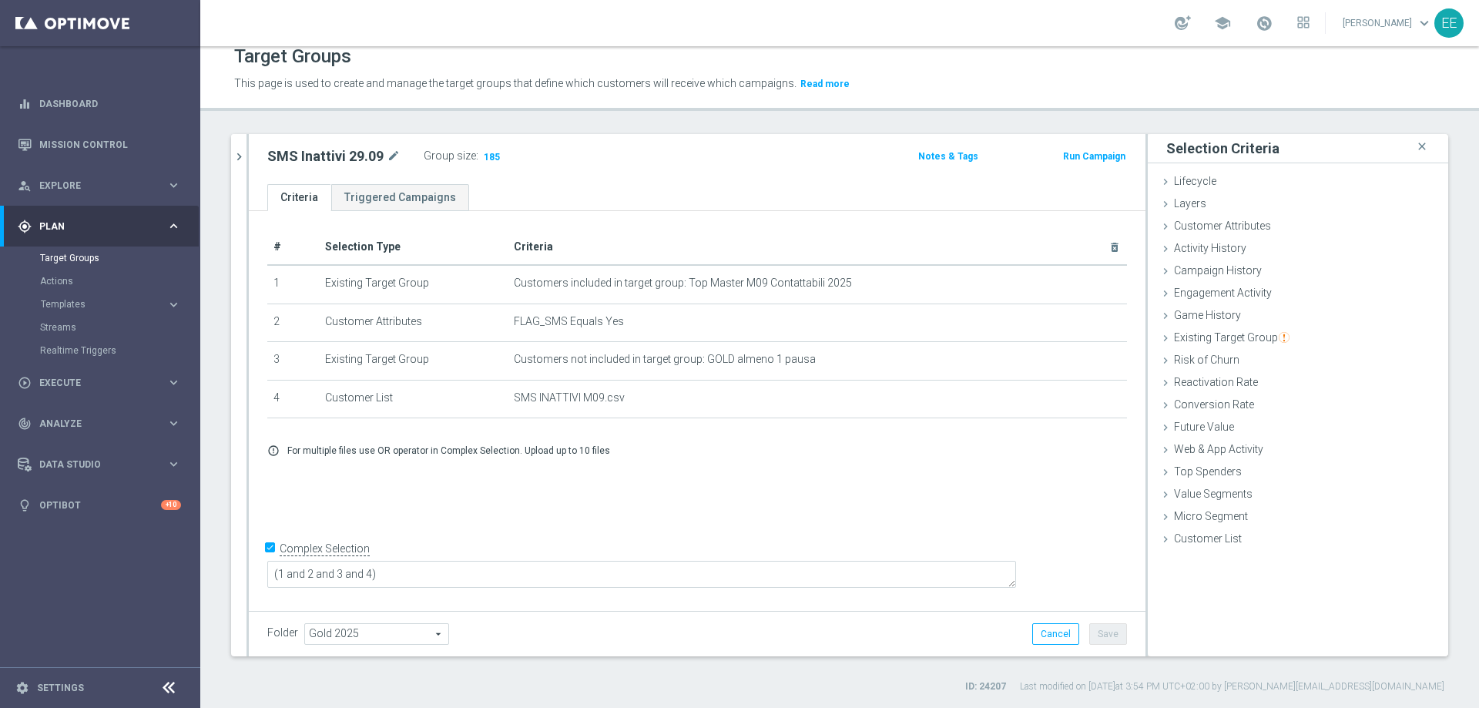
scroll to position [14, 0]
click at [245, 160] on icon "chevron_right" at bounding box center [239, 156] width 15 height 15
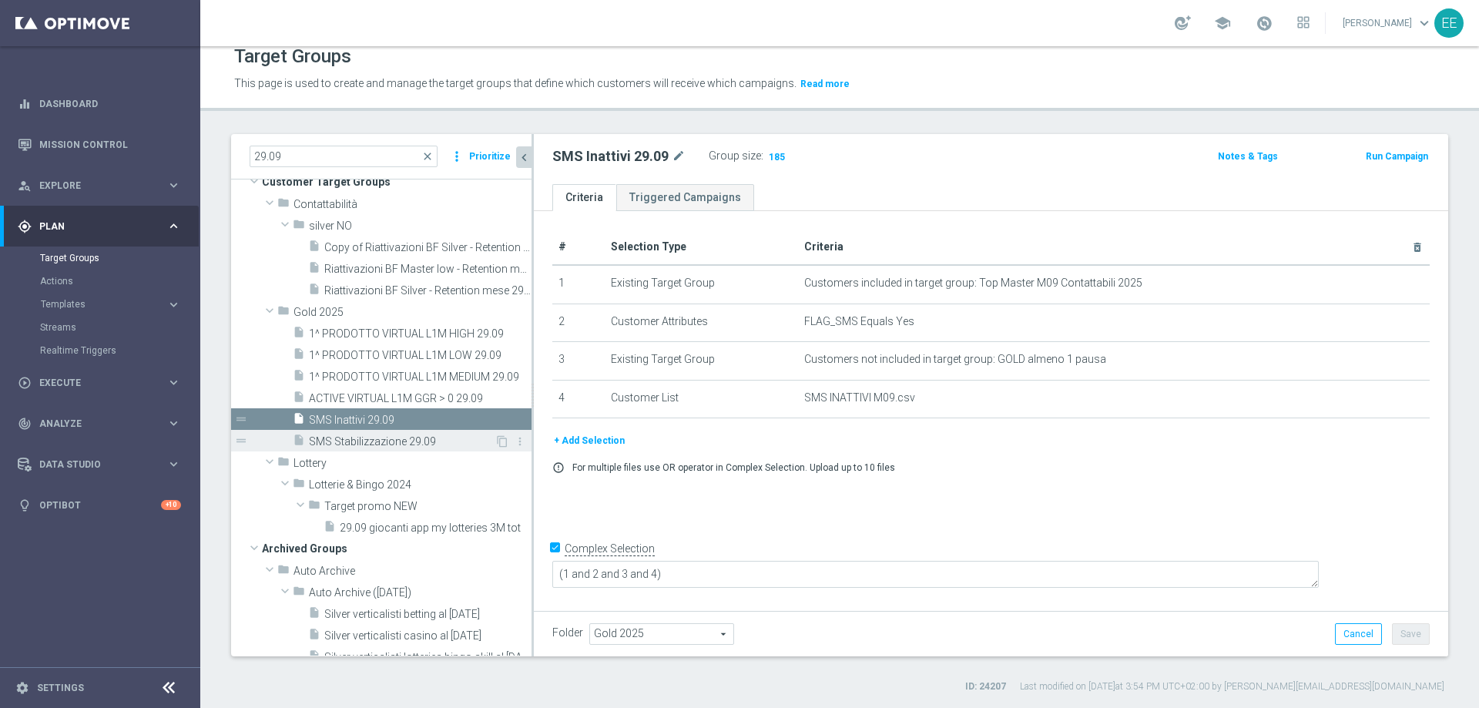
click at [372, 442] on span "SMS Stabilizzazione 29.09" at bounding box center [402, 441] width 186 height 13
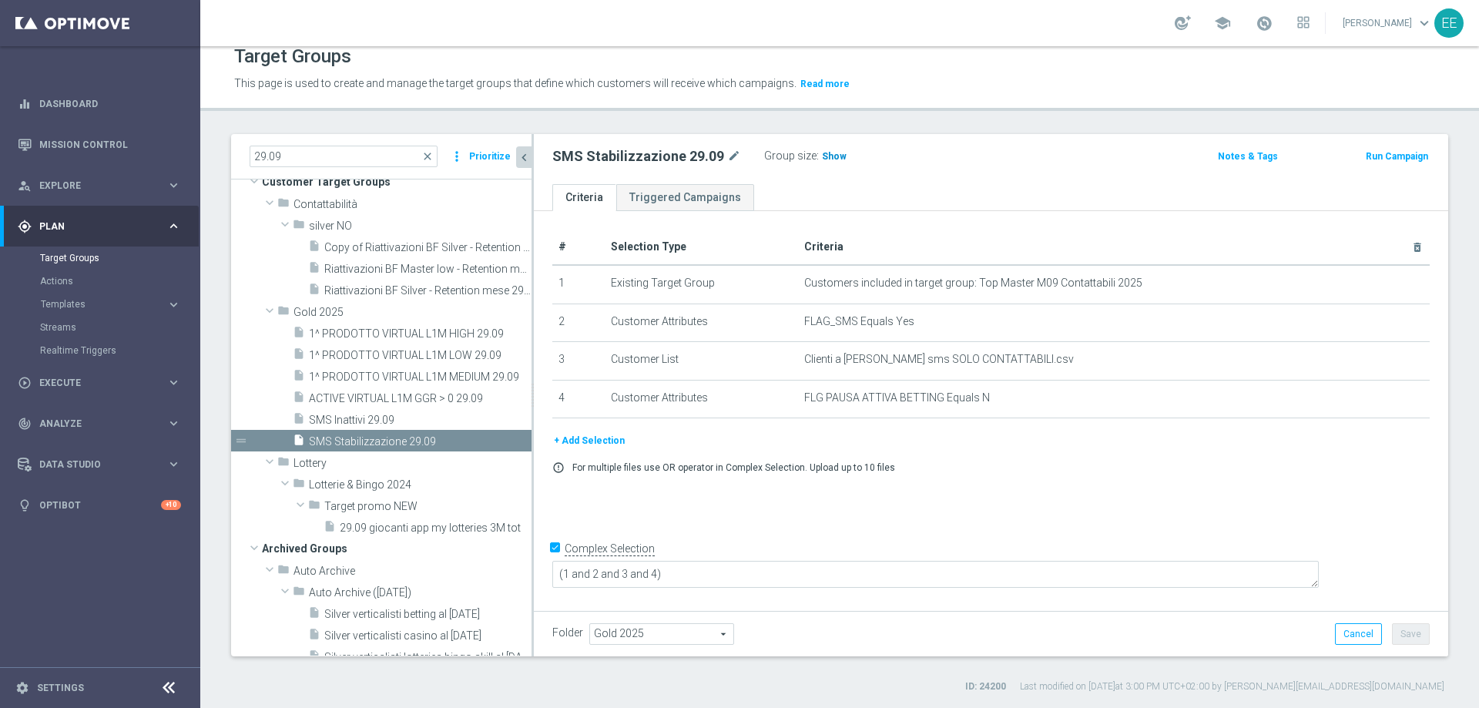
click at [822, 160] on span "Show" at bounding box center [834, 156] width 25 height 11
click at [382, 414] on span "SMS Inattivi 29.09" at bounding box center [402, 420] width 186 height 13
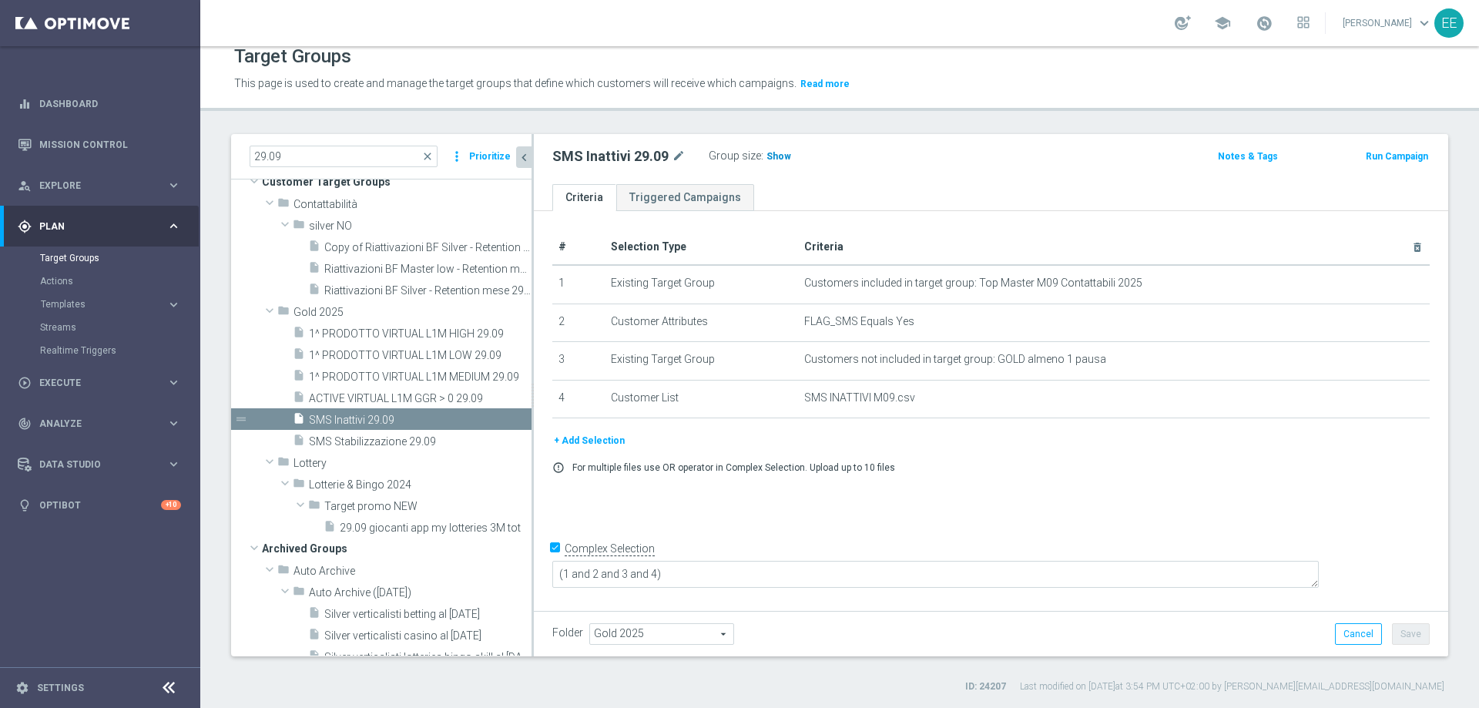
click at [773, 154] on span "Show" at bounding box center [779, 156] width 25 height 11
click at [355, 444] on span "SMS Stabilizzazione 29.09" at bounding box center [402, 441] width 186 height 13
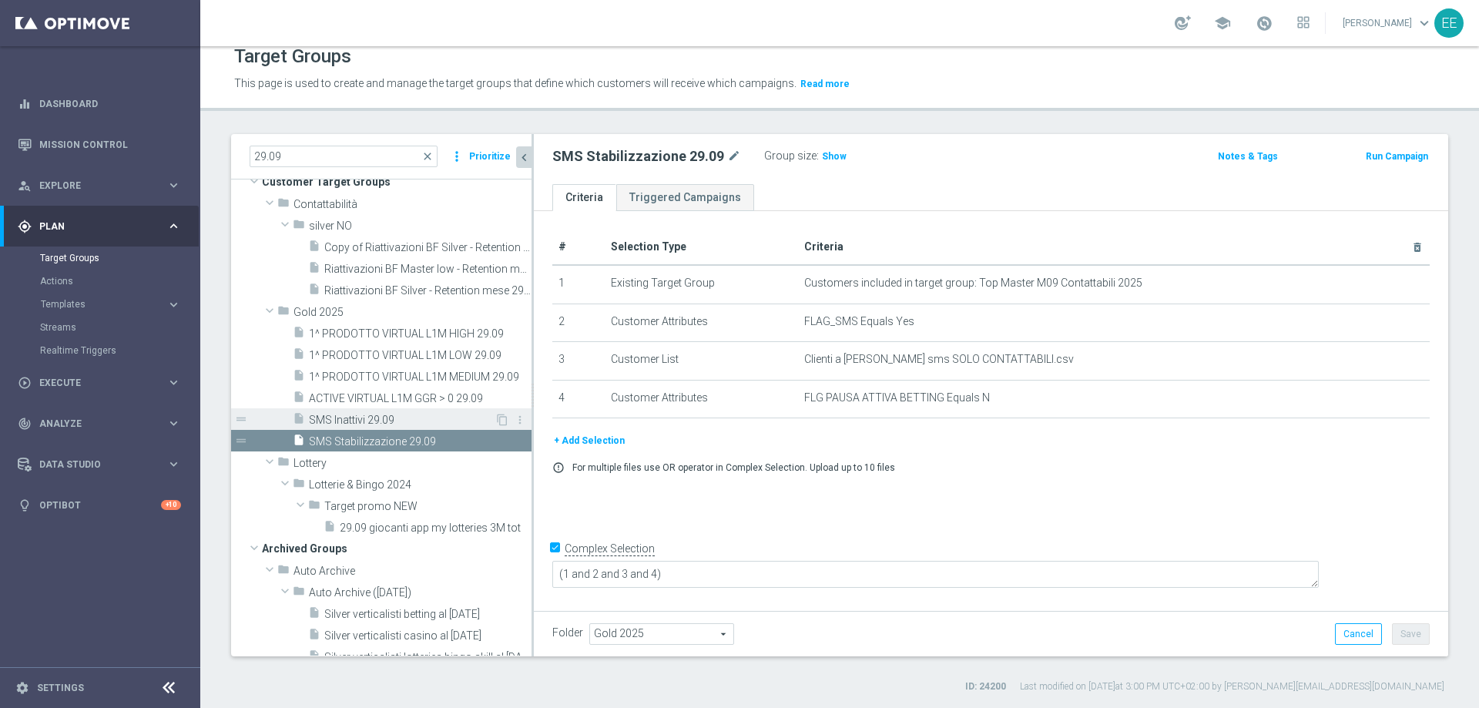
click at [361, 422] on span "SMS Inattivi 29.09" at bounding box center [402, 420] width 186 height 13
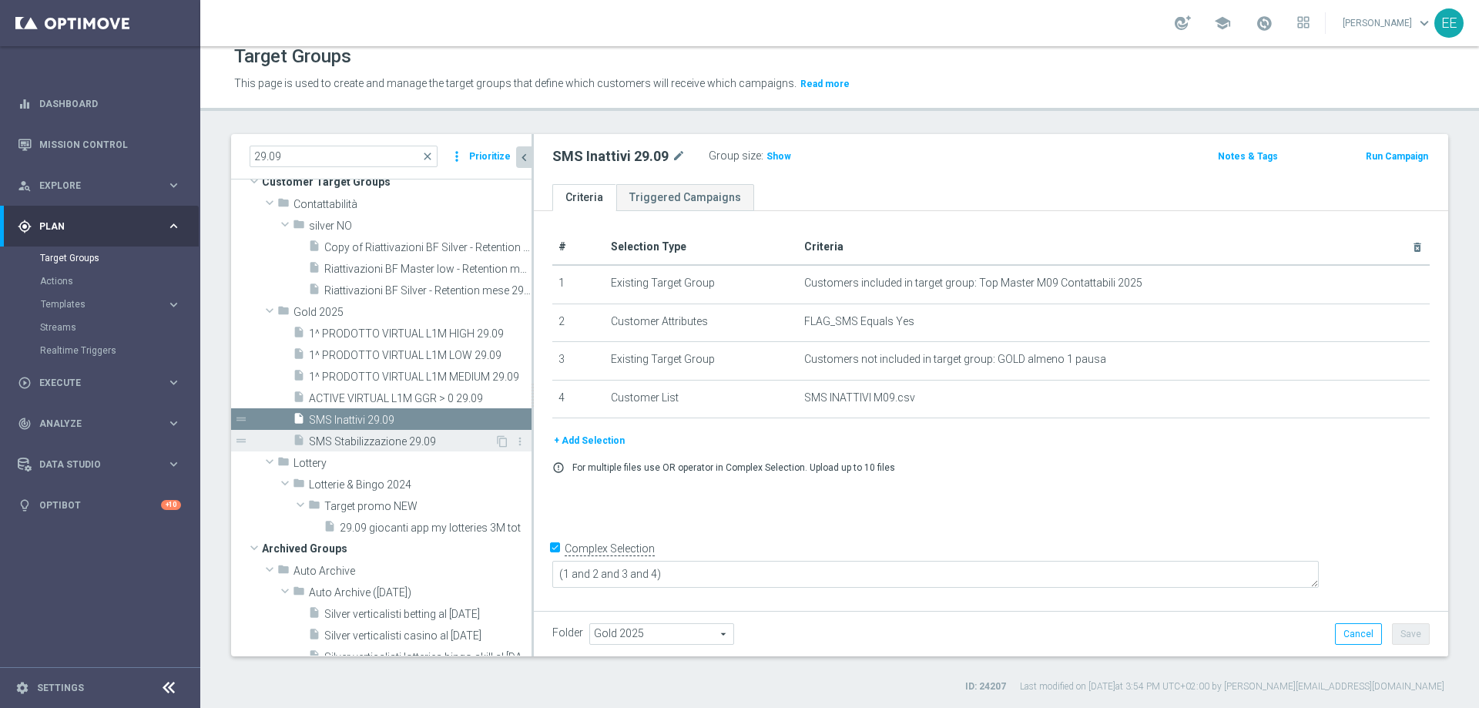
click at [398, 445] on span "SMS Stabilizzazione 29.09" at bounding box center [402, 441] width 186 height 13
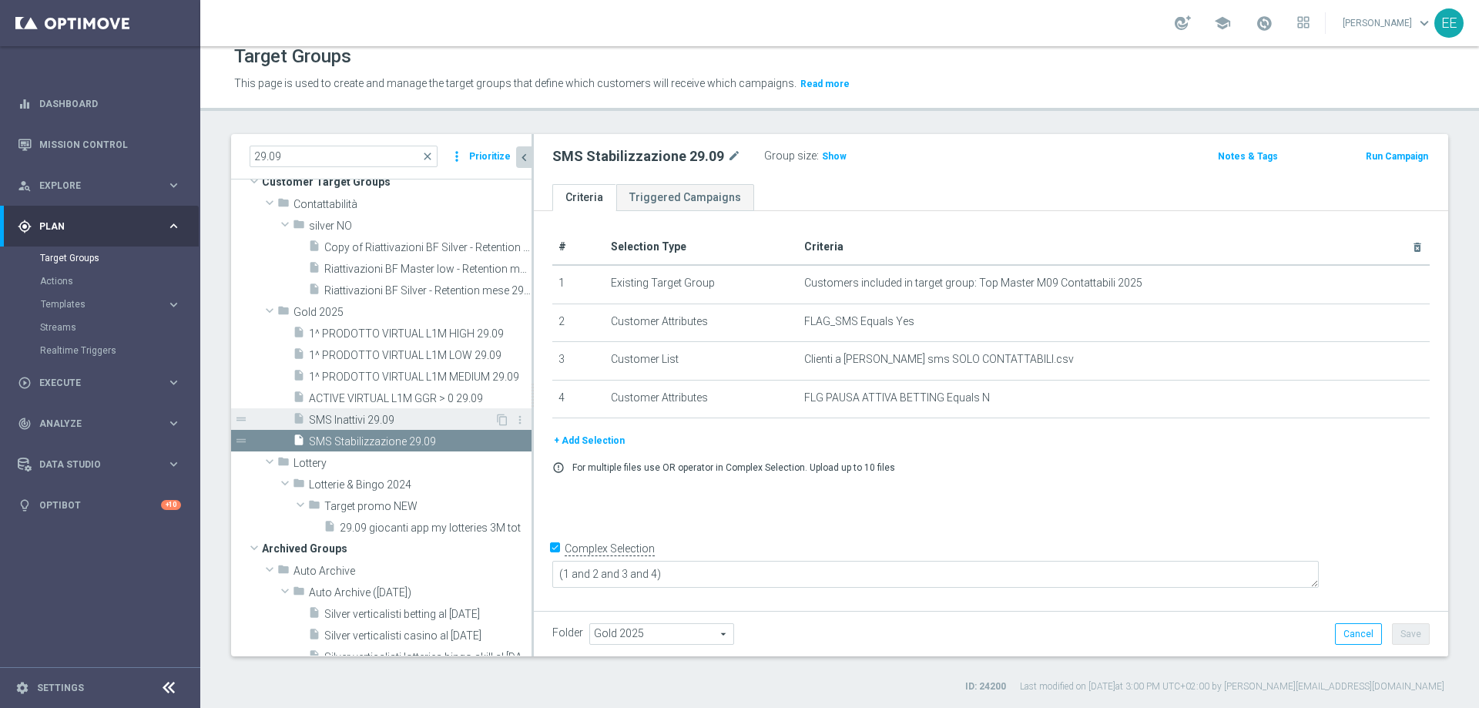
click at [390, 421] on span "SMS Inattivi 29.09" at bounding box center [402, 420] width 186 height 13
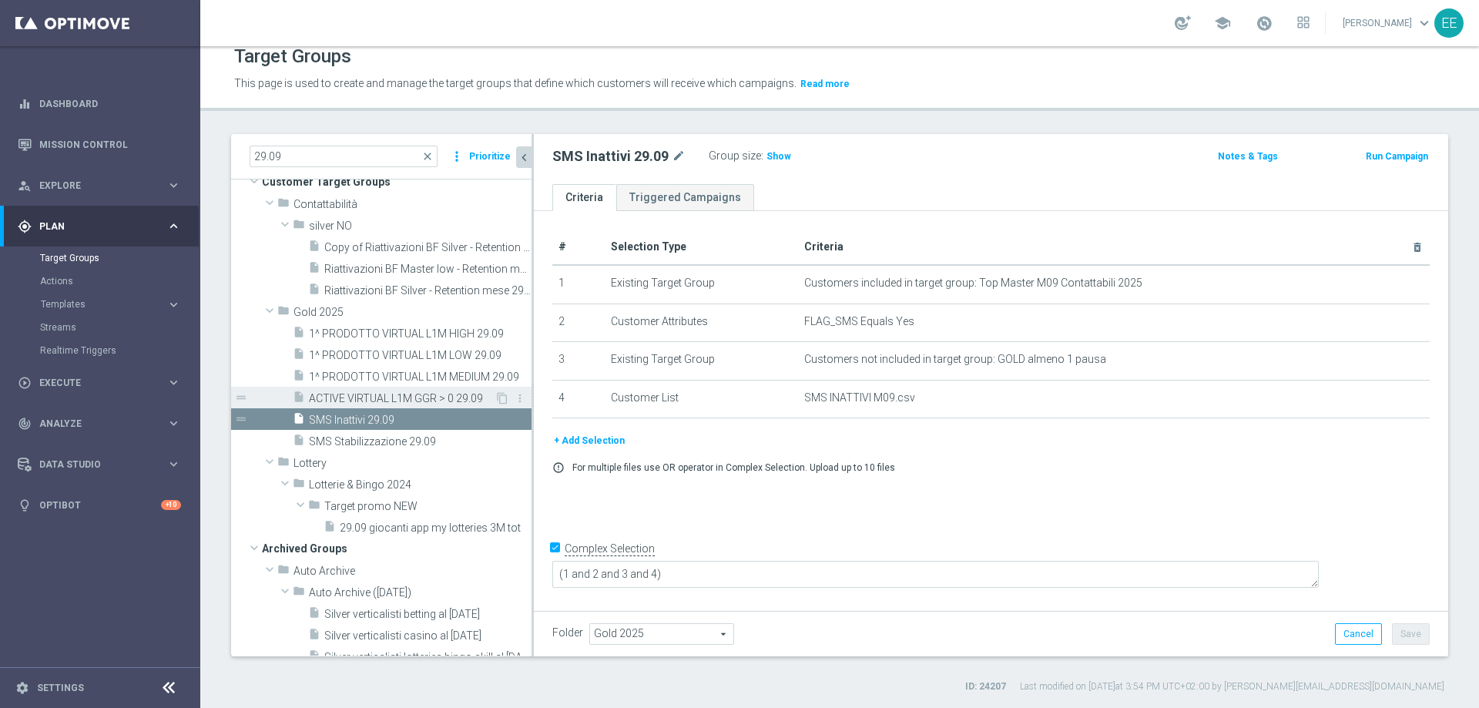
click at [401, 405] on div "insert_drive_file ACTIVE VIRTUAL L1M GGR > 0 29.09" at bounding box center [394, 398] width 202 height 22
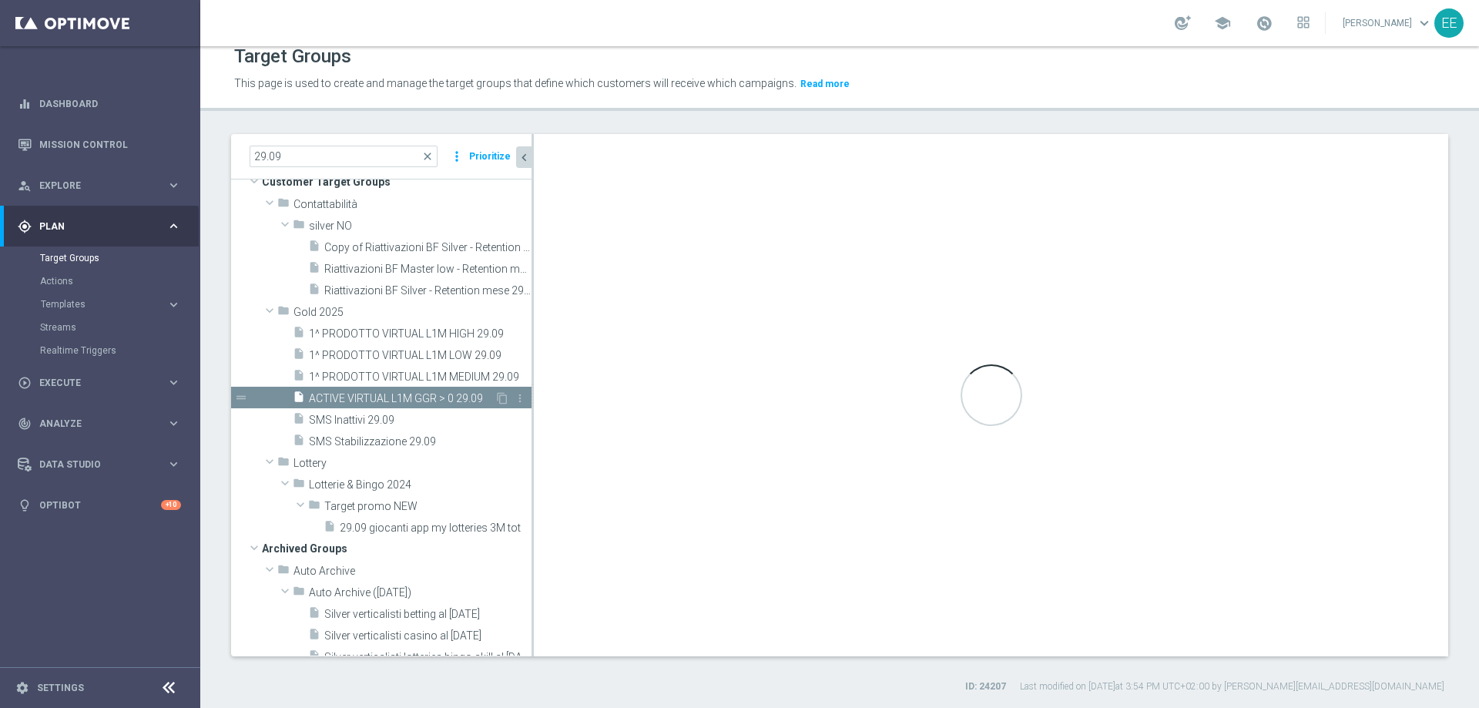
type textarea "(1 AND 2 AND 4 AND 5 and 6 and 7 and 8 and 9) or 3"
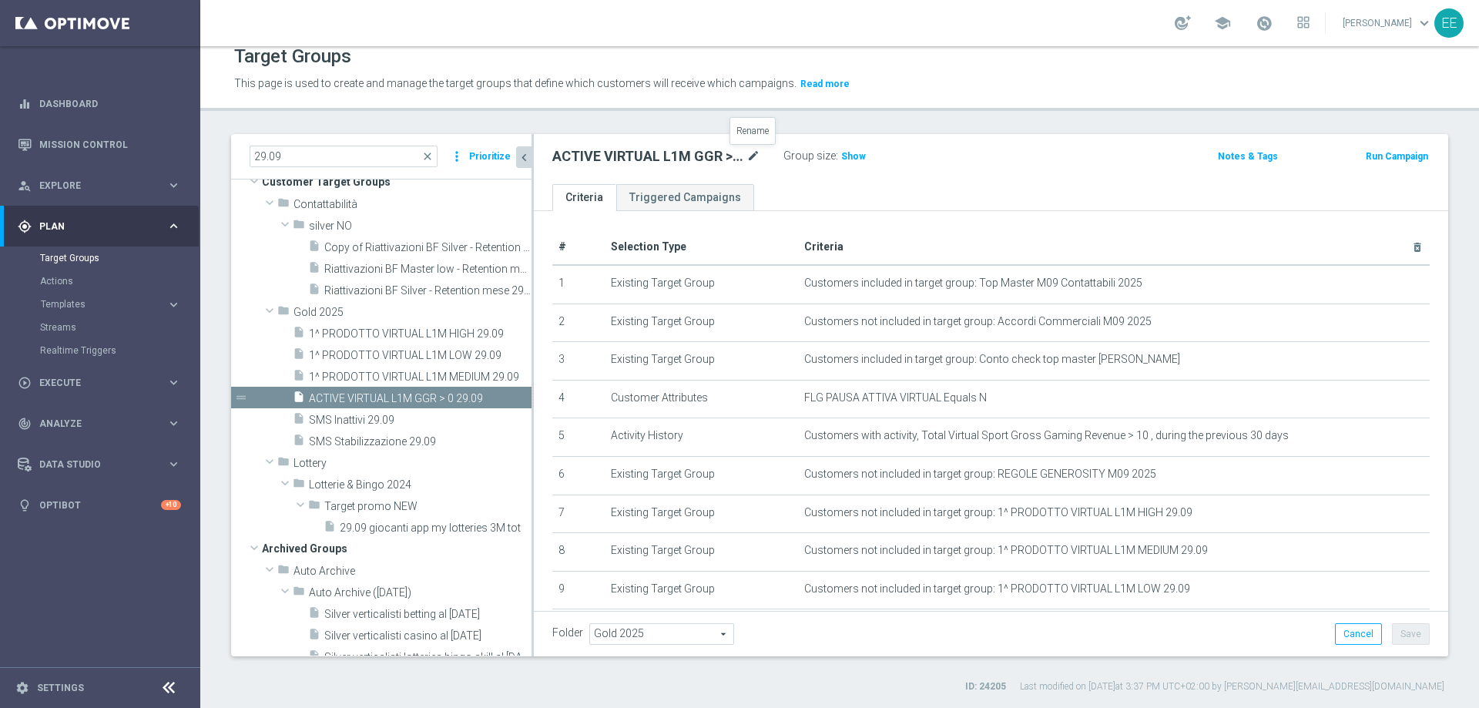
click at [753, 157] on icon "mode_edit" at bounding box center [754, 156] width 14 height 18
click at [694, 150] on input "ACTIVE VIRTUAL L1M GGR > 0 29.09" at bounding box center [656, 158] width 208 height 22
type input "ACTIVE VIRTUAL L1M GGR > 10 29.09"
click at [1013, 129] on div "Target Groups This page is used to create and manage the target groups that def…" at bounding box center [839, 377] width 1279 height 662
click at [1401, 629] on button "Save" at bounding box center [1411, 634] width 38 height 22
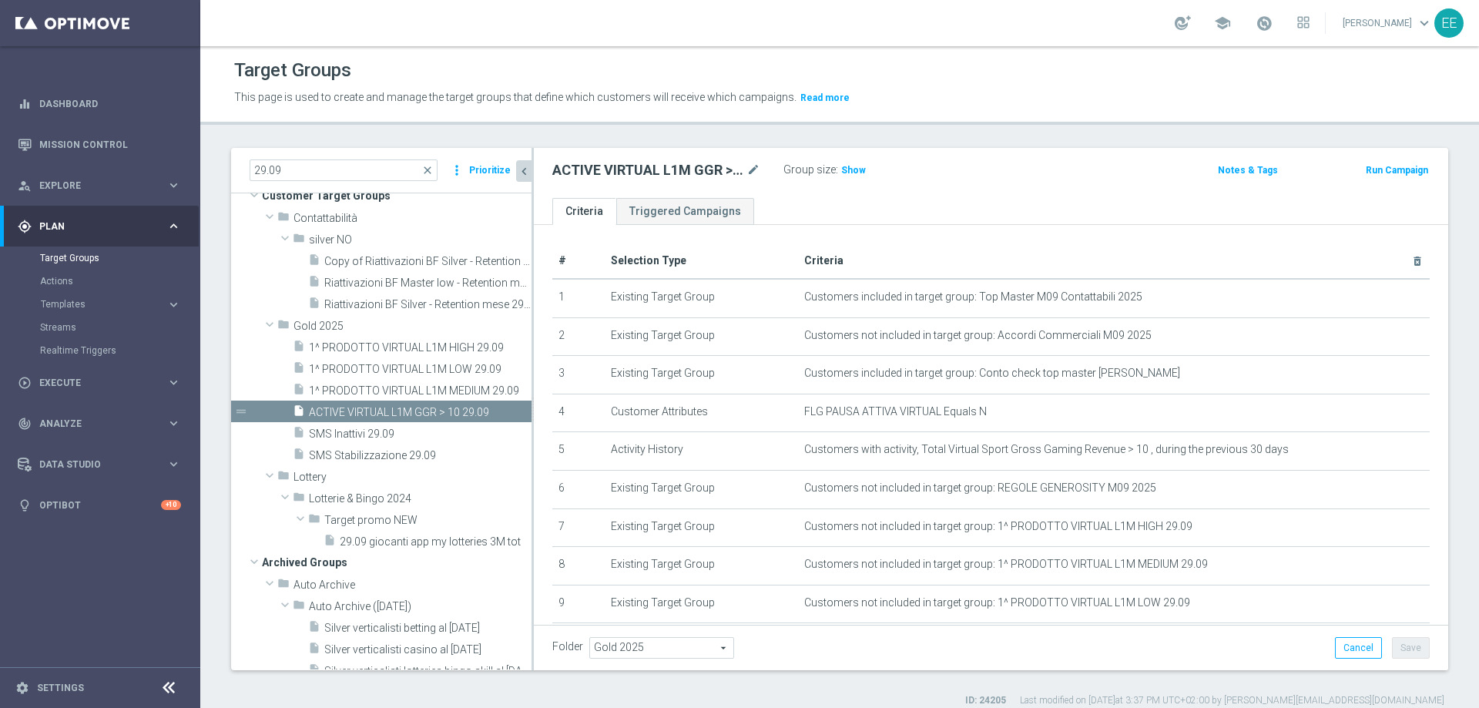
click at [706, 173] on h2 "ACTIVE VIRTUAL L1M GGR > 10 29.09" at bounding box center [647, 170] width 191 height 18
click at [758, 169] on icon "mode_edit" at bounding box center [754, 170] width 14 height 18
click at [907, 179] on div "Group size : Show" at bounding box center [860, 170] width 154 height 23
click at [391, 355] on div "insert_drive_file 1^ PRODOTTO VIRTUAL L1M HIGH 29.09" at bounding box center [395, 347] width 204 height 22
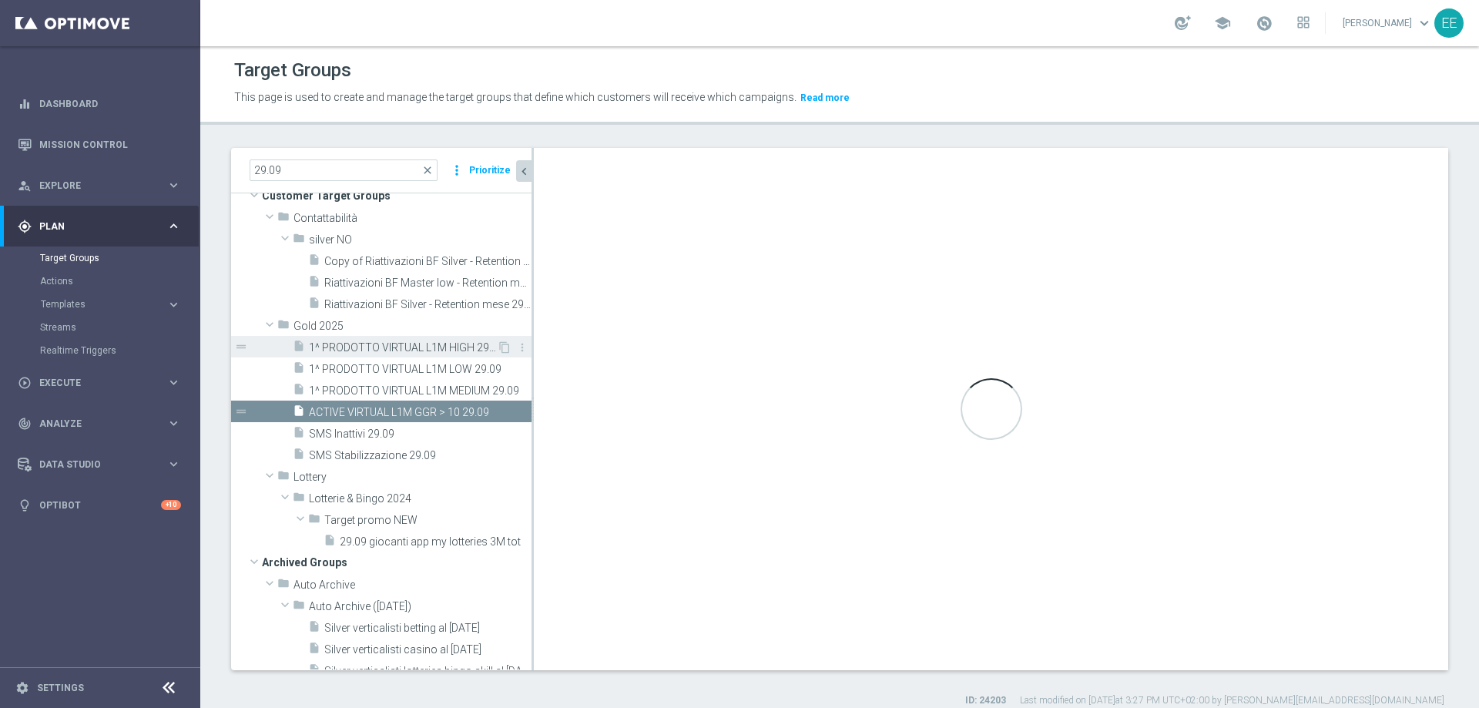
type textarea "(1 AND 2 AND 4 AND 5 and 6 and 7 and 8 and 9) or 3"
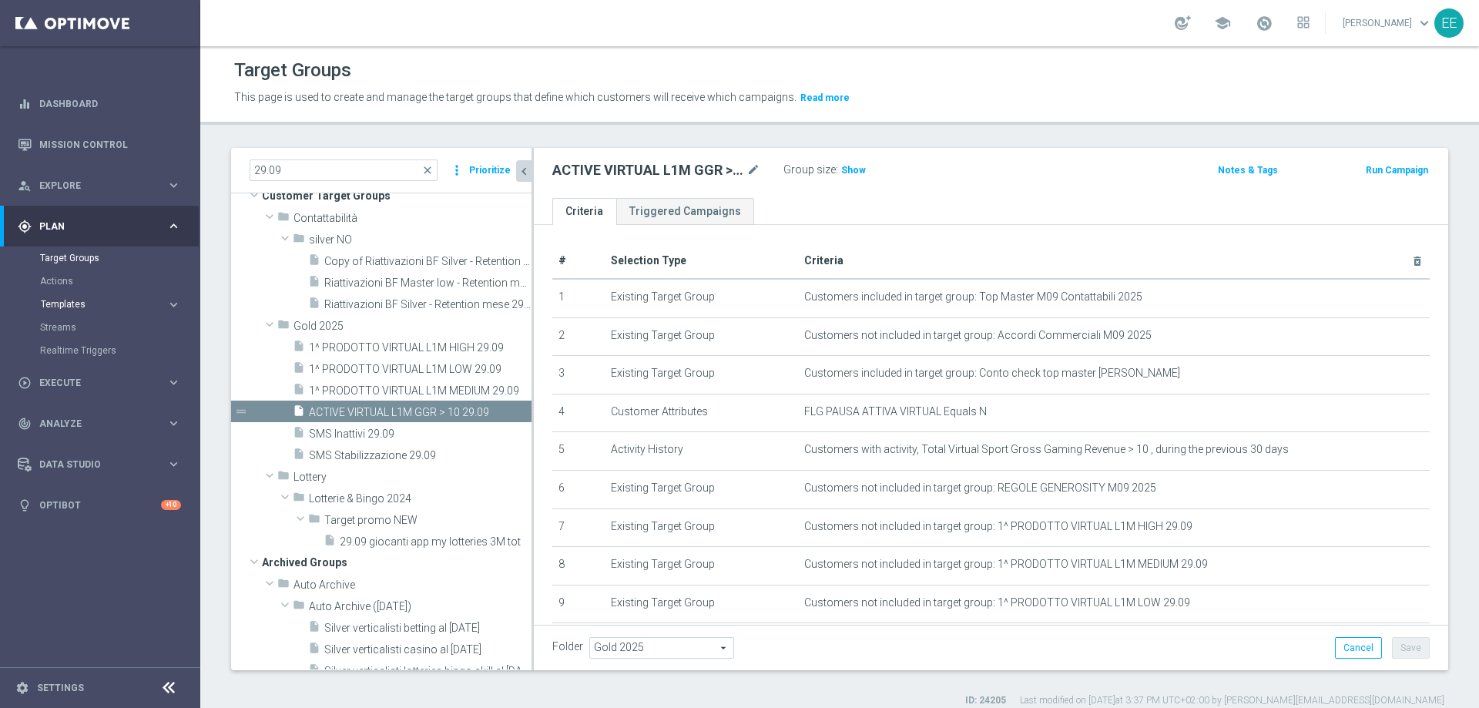
click at [69, 306] on span "Templates" at bounding box center [96, 304] width 110 height 9
click at [58, 515] on div "play_circle_outline Execute" at bounding box center [92, 522] width 149 height 14
click at [76, 293] on link "Campaign Builder" at bounding box center [100, 299] width 120 height 12
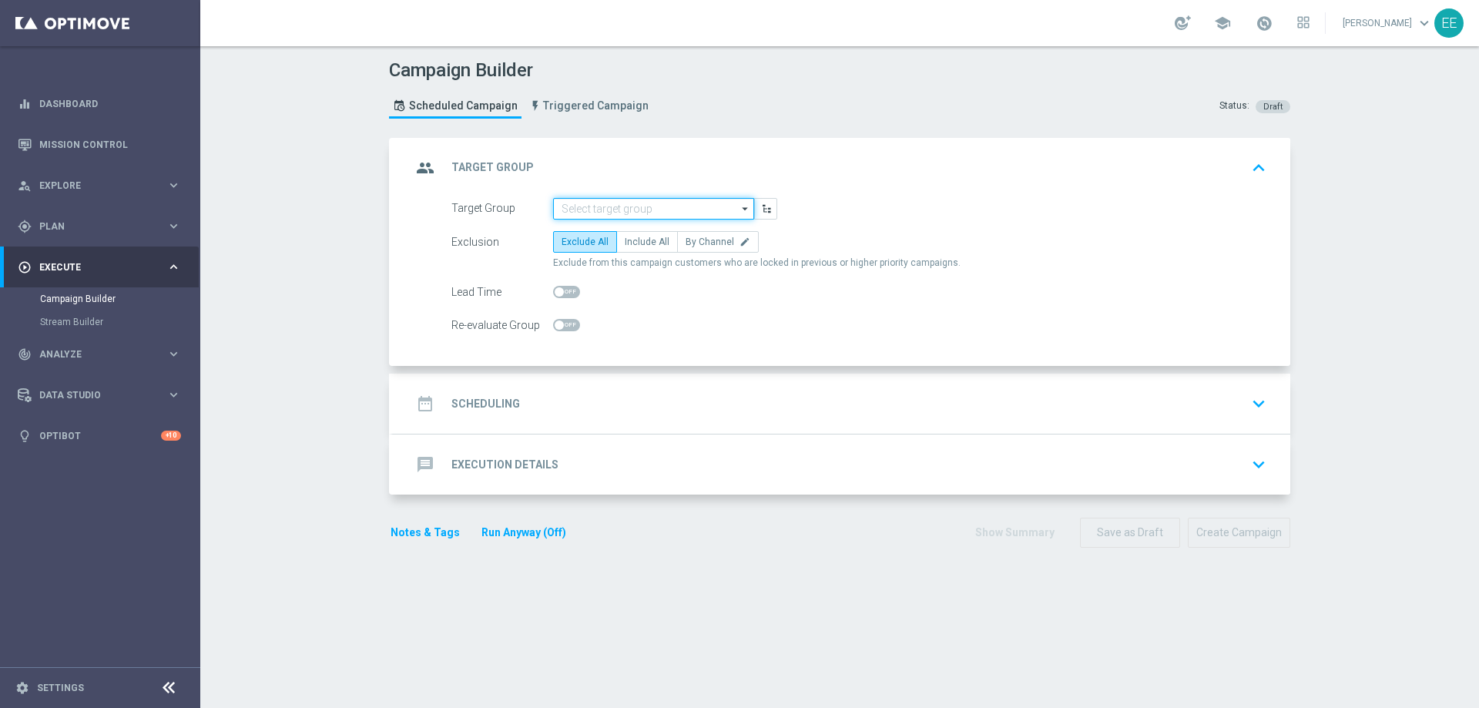
click at [593, 213] on input at bounding box center [653, 209] width 201 height 22
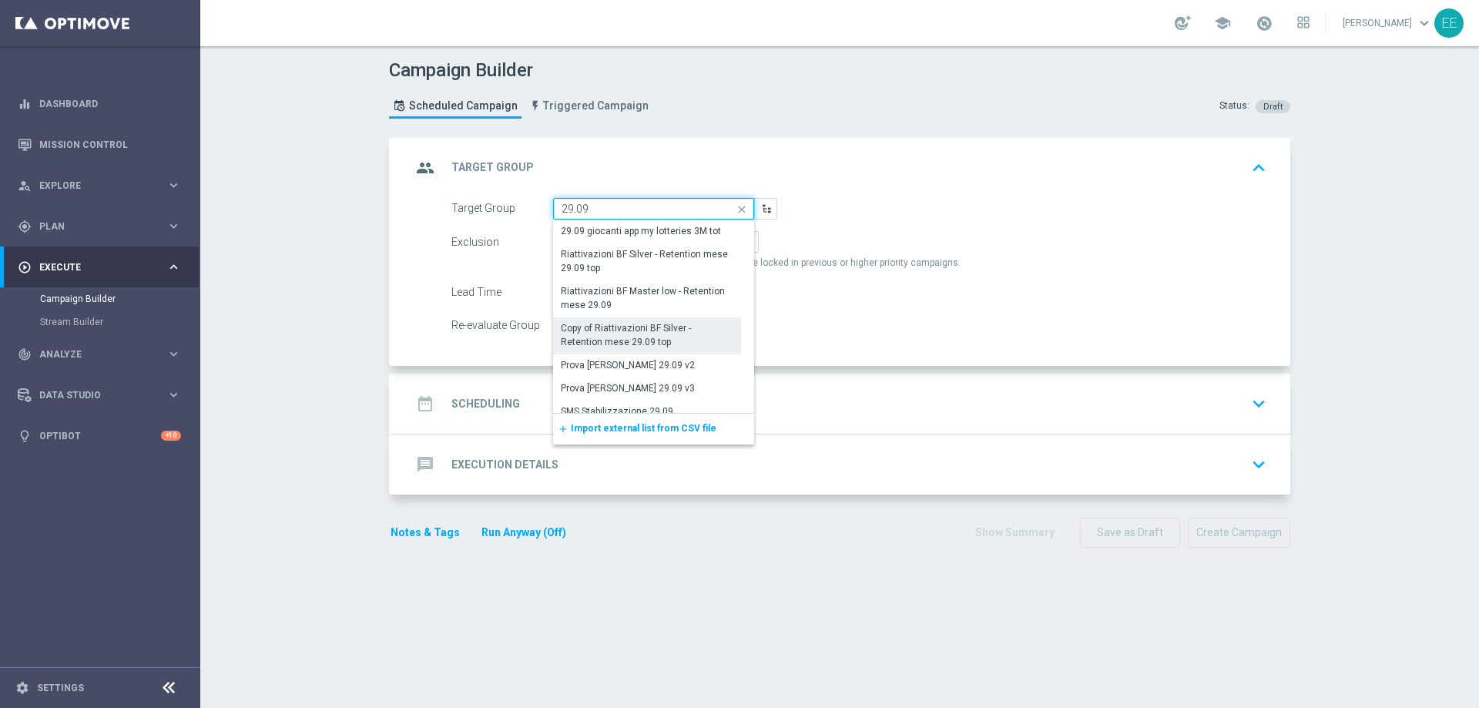
scroll to position [140, 0]
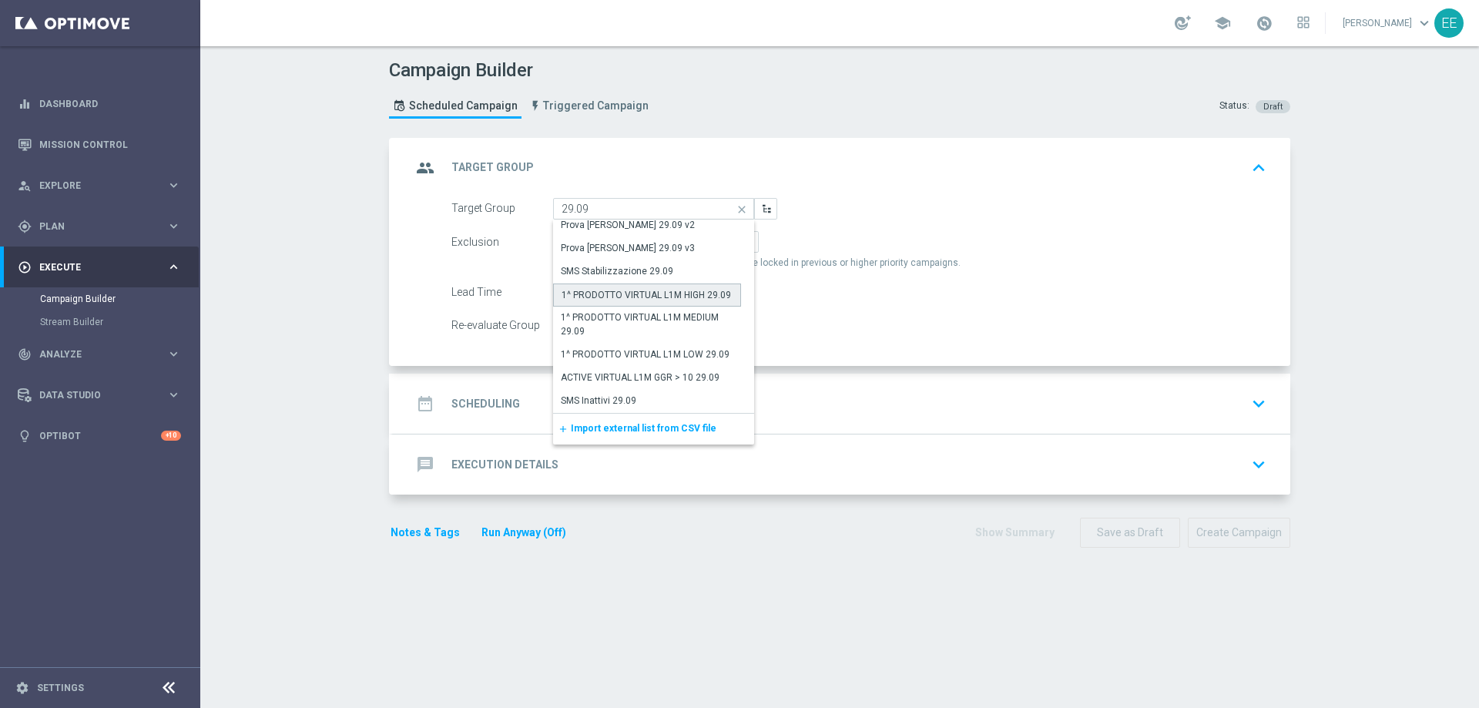
click at [643, 295] on div "1^ PRODOTTO VIRTUAL L1M HIGH 29.09" at bounding box center [646, 295] width 169 height 14
type input "1^ PRODOTTO VIRTUAL L1M HIGH 29.09"
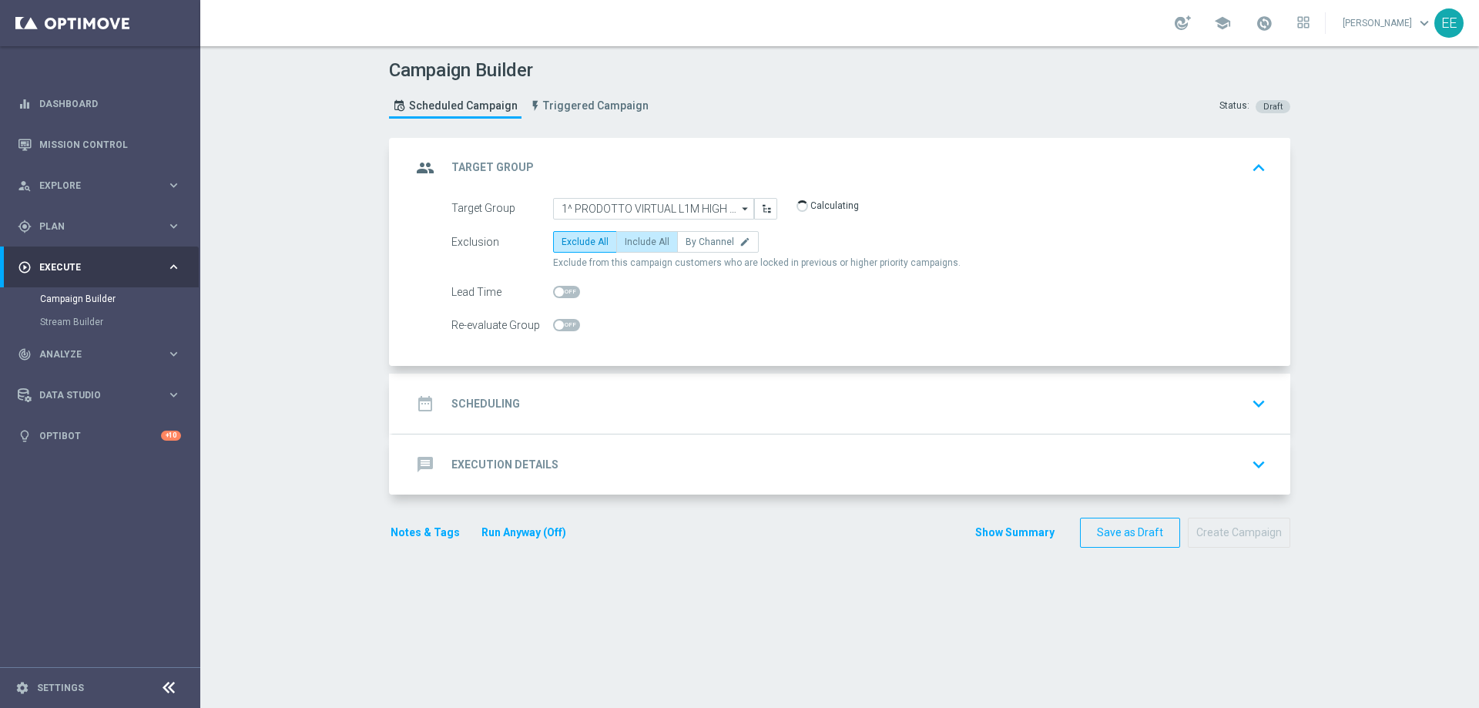
click at [640, 241] on span "Include All" at bounding box center [647, 242] width 45 height 11
click at [635, 241] on input "Include All" at bounding box center [630, 245] width 10 height 10
radio input "true"
click at [553, 389] on div "date_range Scheduling keyboard_arrow_down" at bounding box center [841, 403] width 861 height 29
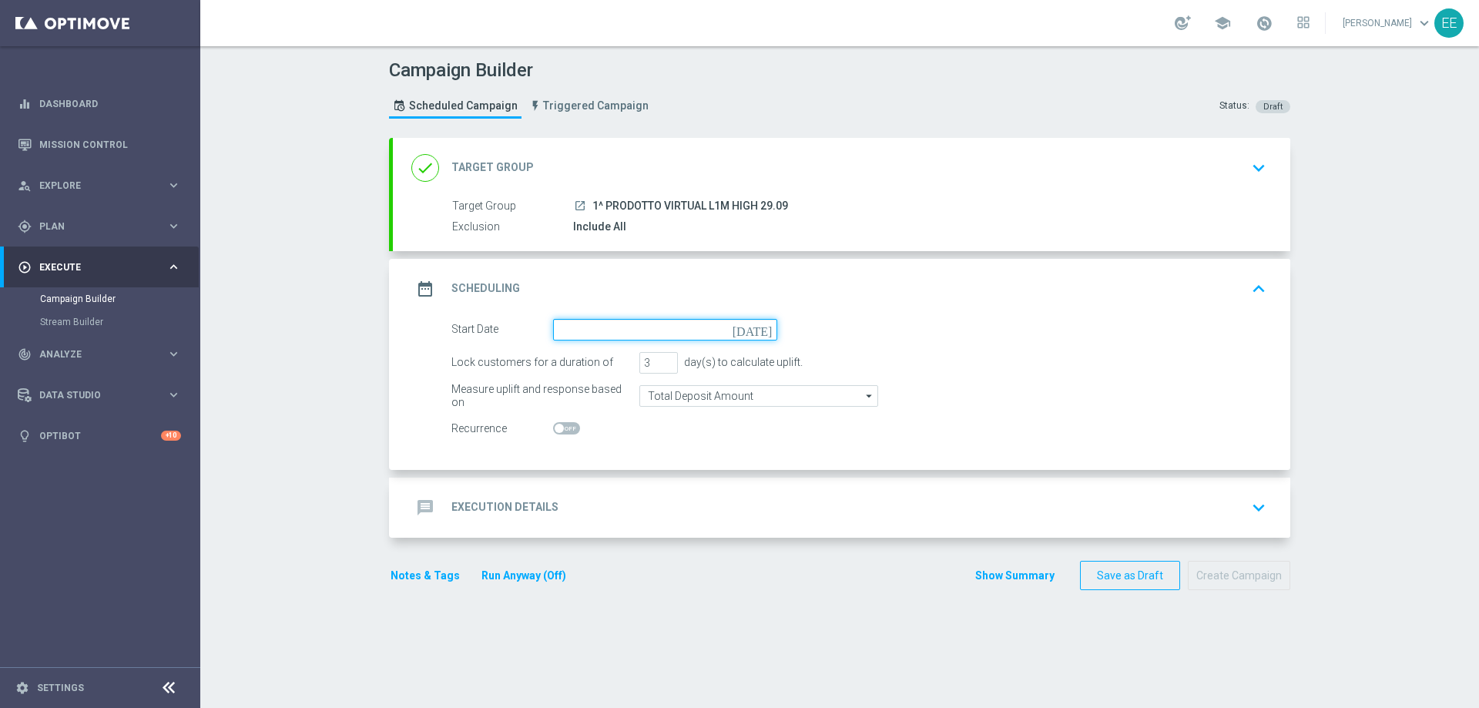
click at [588, 333] on input at bounding box center [665, 330] width 224 height 22
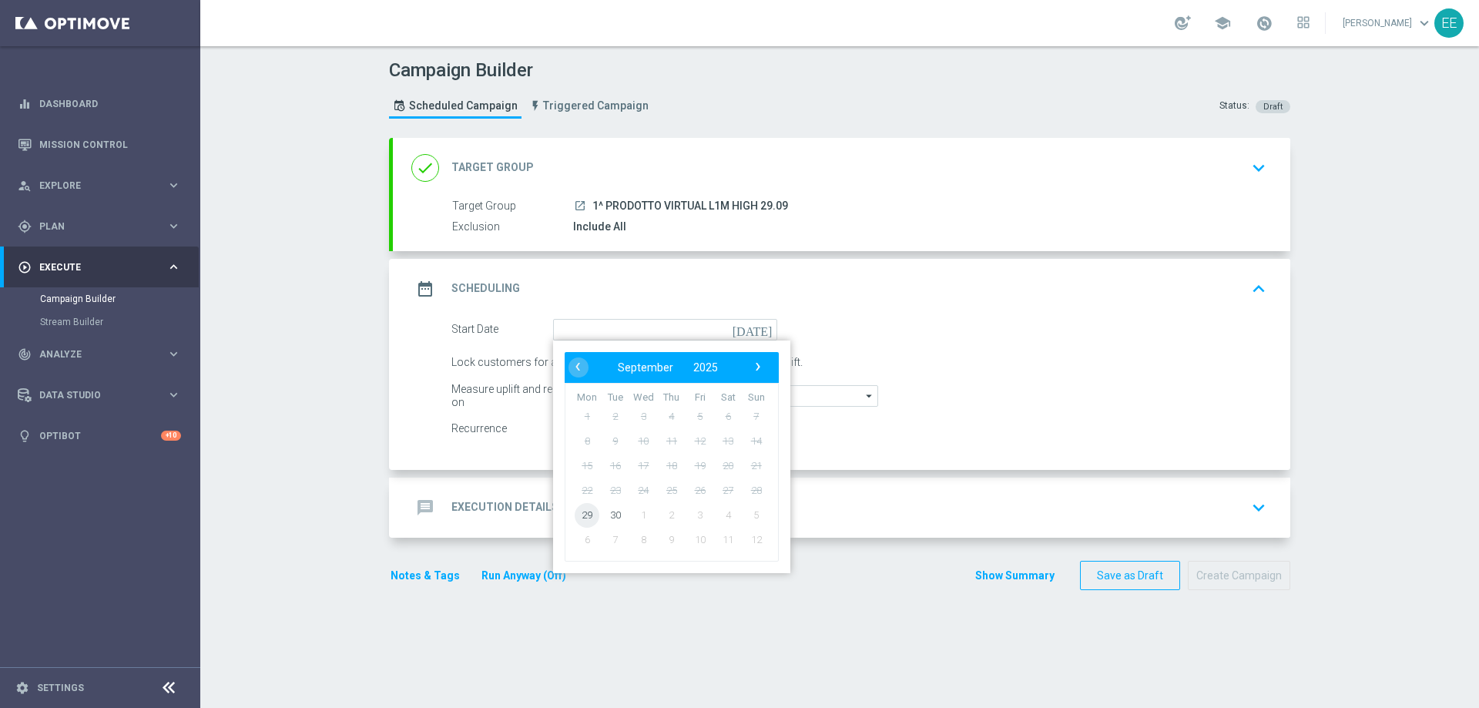
click at [581, 520] on span "29" at bounding box center [587, 514] width 25 height 25
type input "[DATE]"
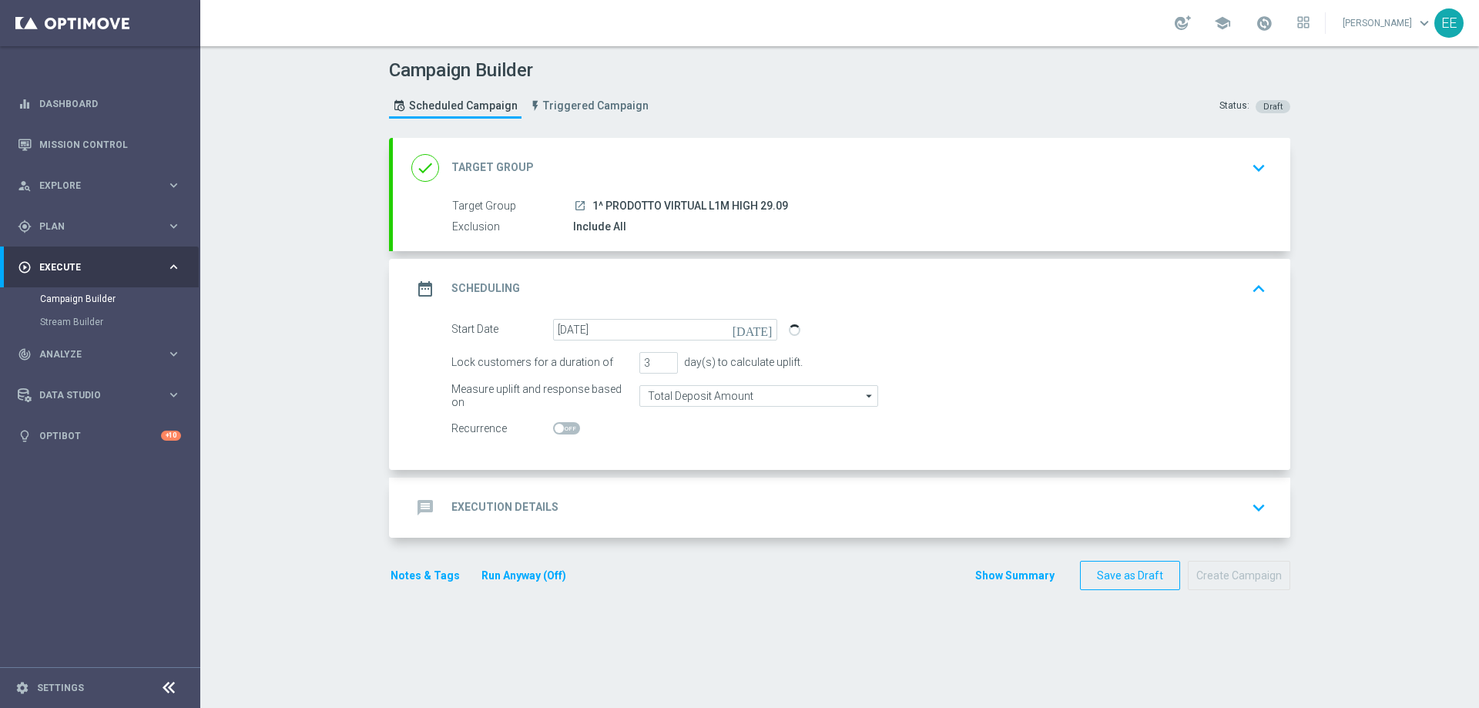
click at [604, 504] on div "message Execution Details keyboard_arrow_down" at bounding box center [841, 507] width 861 height 29
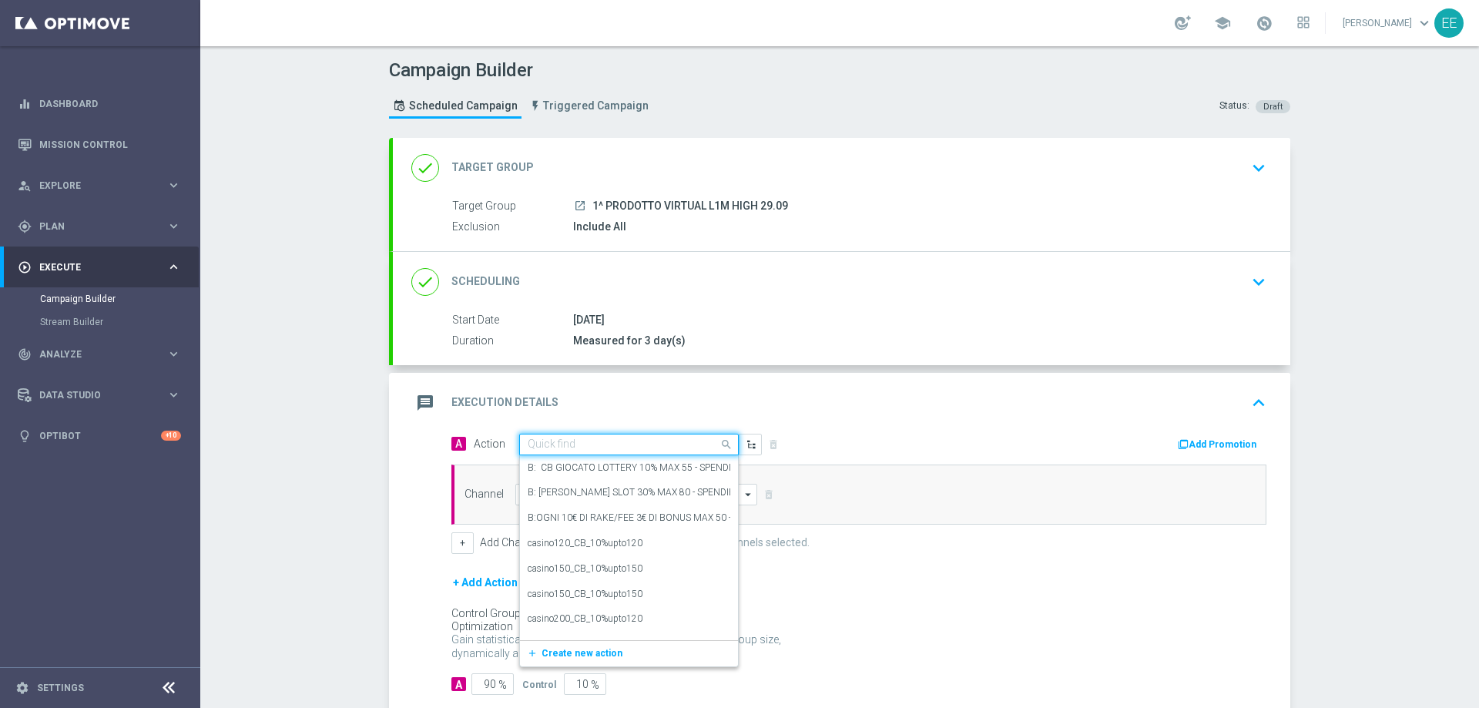
click at [587, 443] on input "text" at bounding box center [614, 444] width 172 height 13
paste input "CB PERSO VIRTUAL 30% MAX 300 EURO - SPENDIBILE VIRTUAL"
type input "CB PERSO VIRTUAL 30% MAX 300 EURO - SPENDIBILE VIRTUAL"
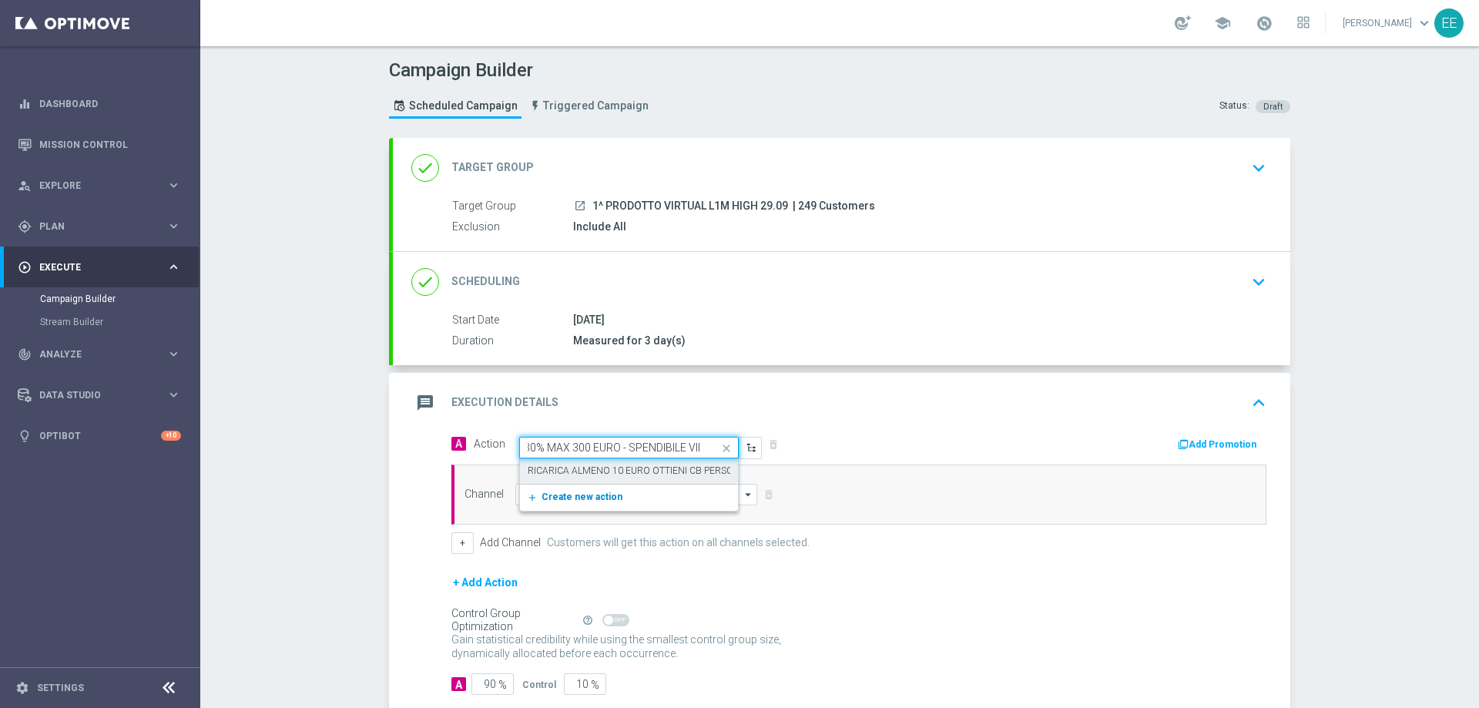
click at [561, 492] on span "Create new action" at bounding box center [582, 497] width 81 height 11
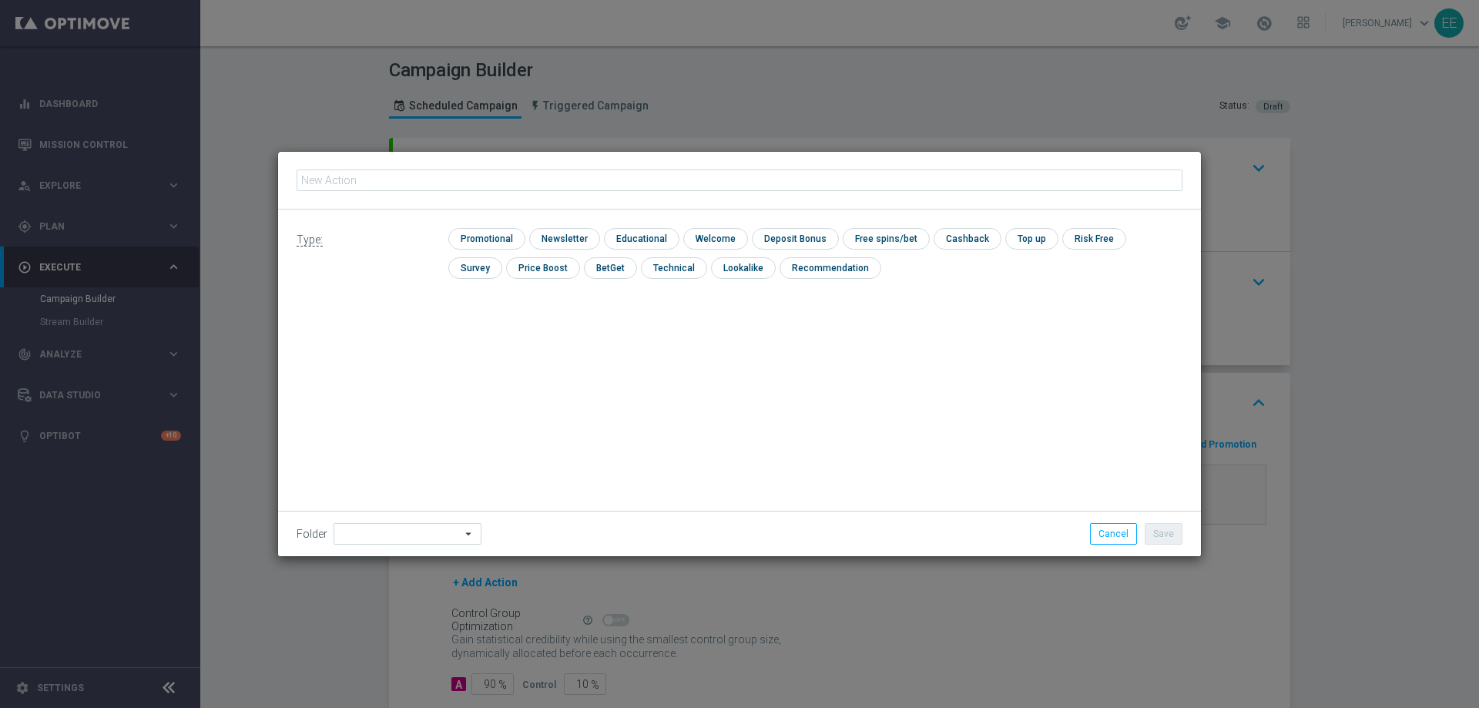
click at [498, 181] on input "text" at bounding box center [740, 180] width 886 height 22
type input "CB PERSO VIRTUAL 30% MAX 300 EURO - SPENDIBILE VIRTUAL"
click at [467, 234] on input "checkbox" at bounding box center [484, 238] width 73 height 21
checkbox input "true"
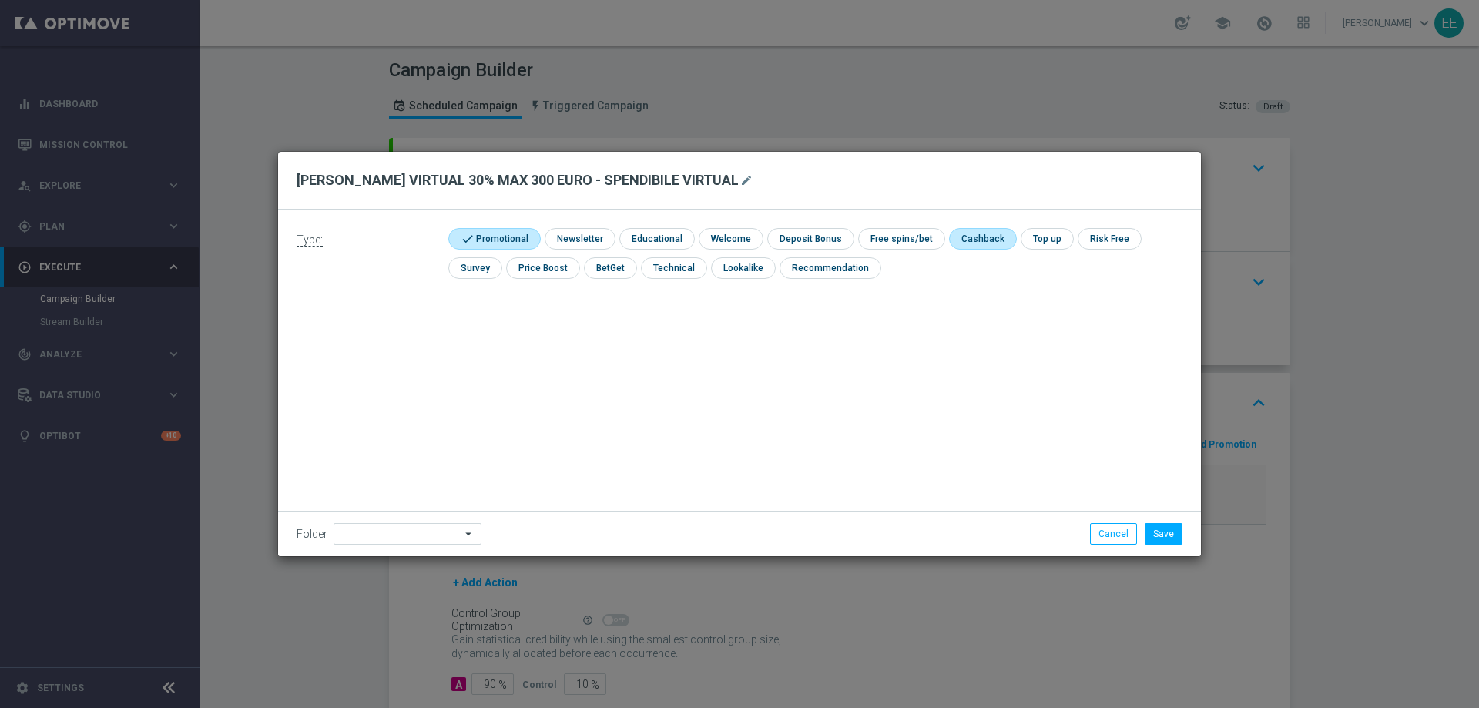
click at [961, 243] on input "checkbox" at bounding box center [981, 238] width 65 height 21
checkbox input "true"
click at [408, 536] on input at bounding box center [408, 534] width 148 height 22
type input "OMNICHANNEL"
click at [1167, 538] on button "Save" at bounding box center [1164, 534] width 38 height 22
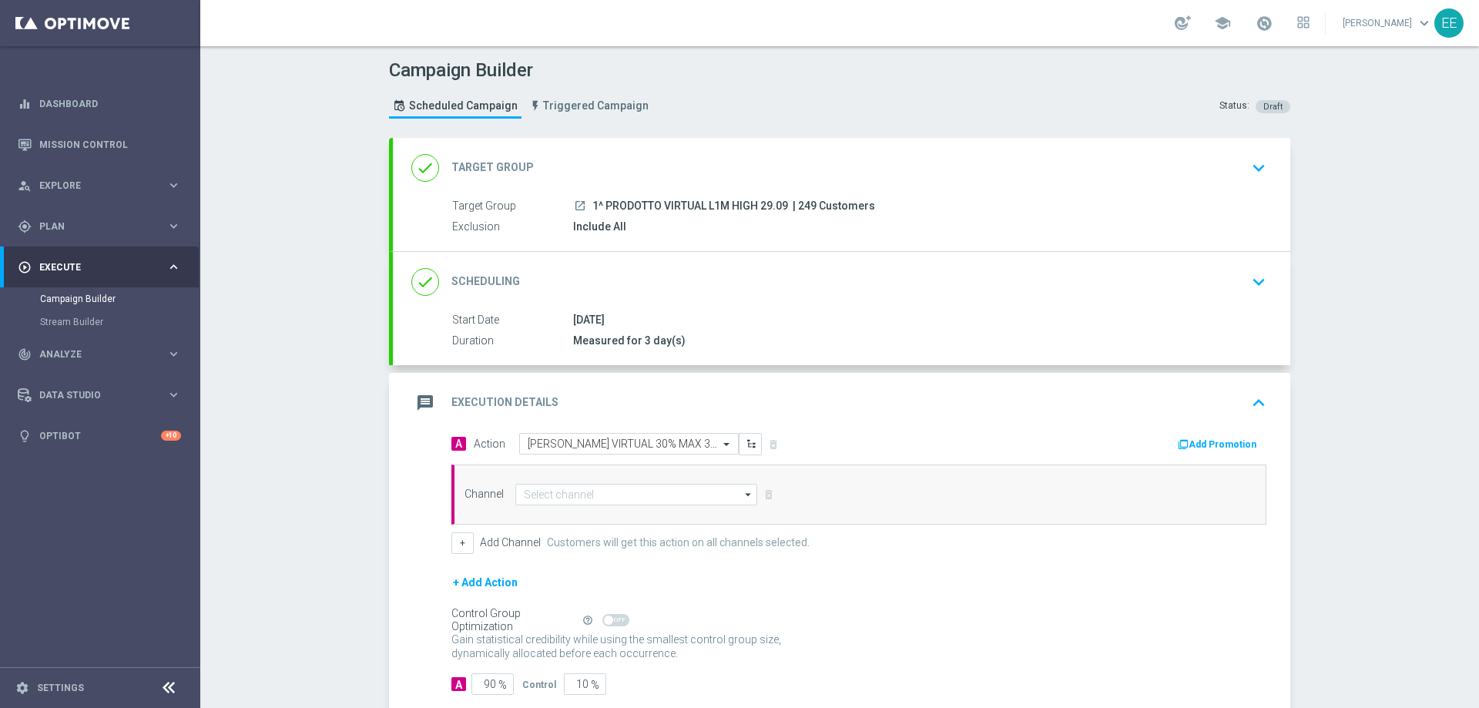
click at [1210, 451] on button "Add Promotion" at bounding box center [1219, 444] width 86 height 17
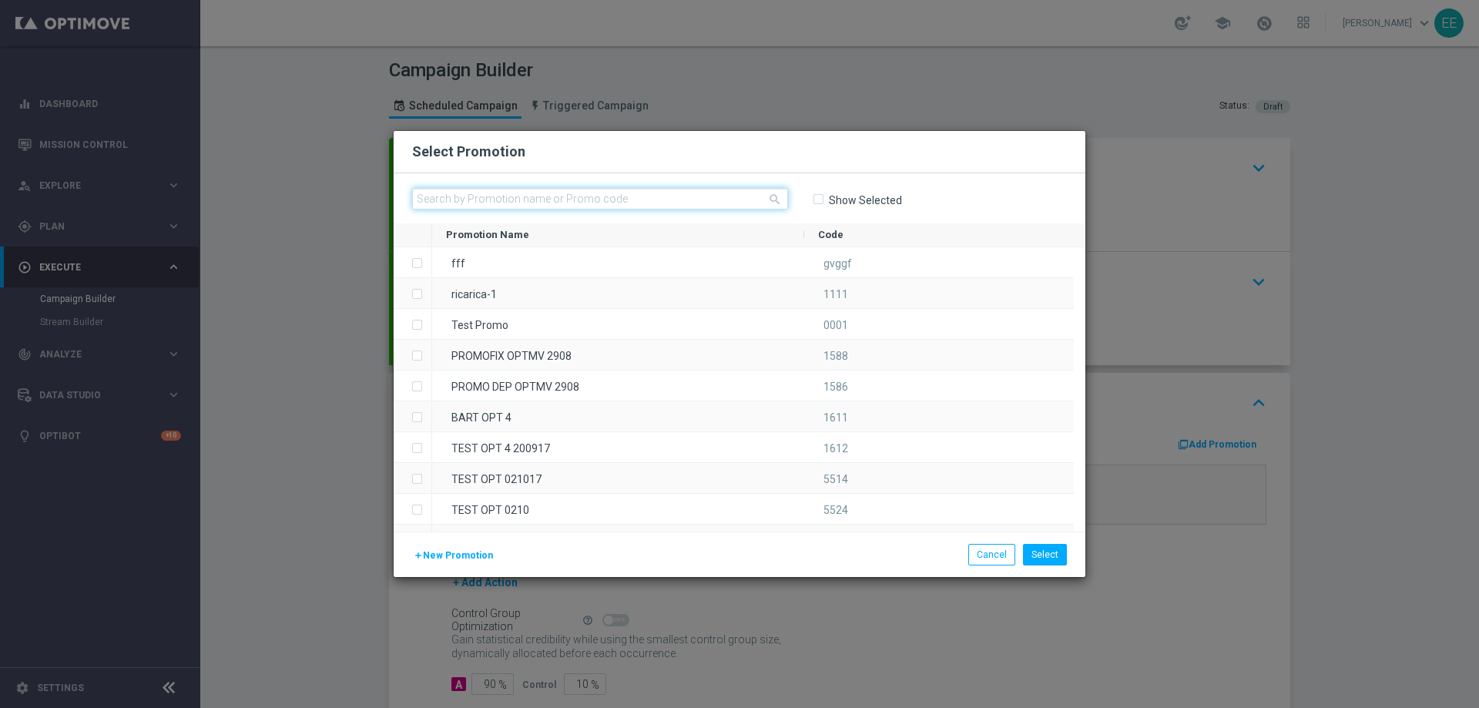
click at [637, 200] on input "text" at bounding box center [600, 199] width 376 height 22
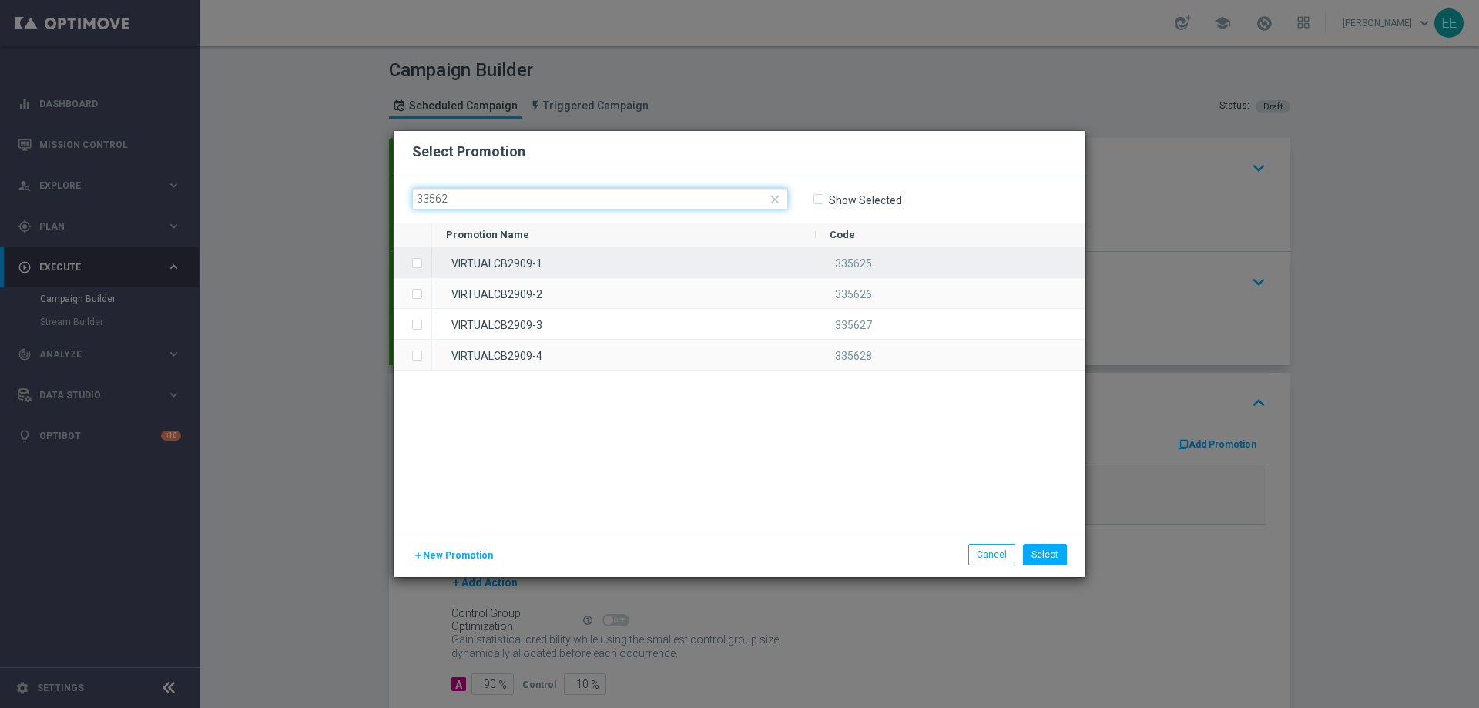
type input "33562"
click at [702, 260] on div "VIRTUALCB2909-1" at bounding box center [624, 262] width 384 height 30
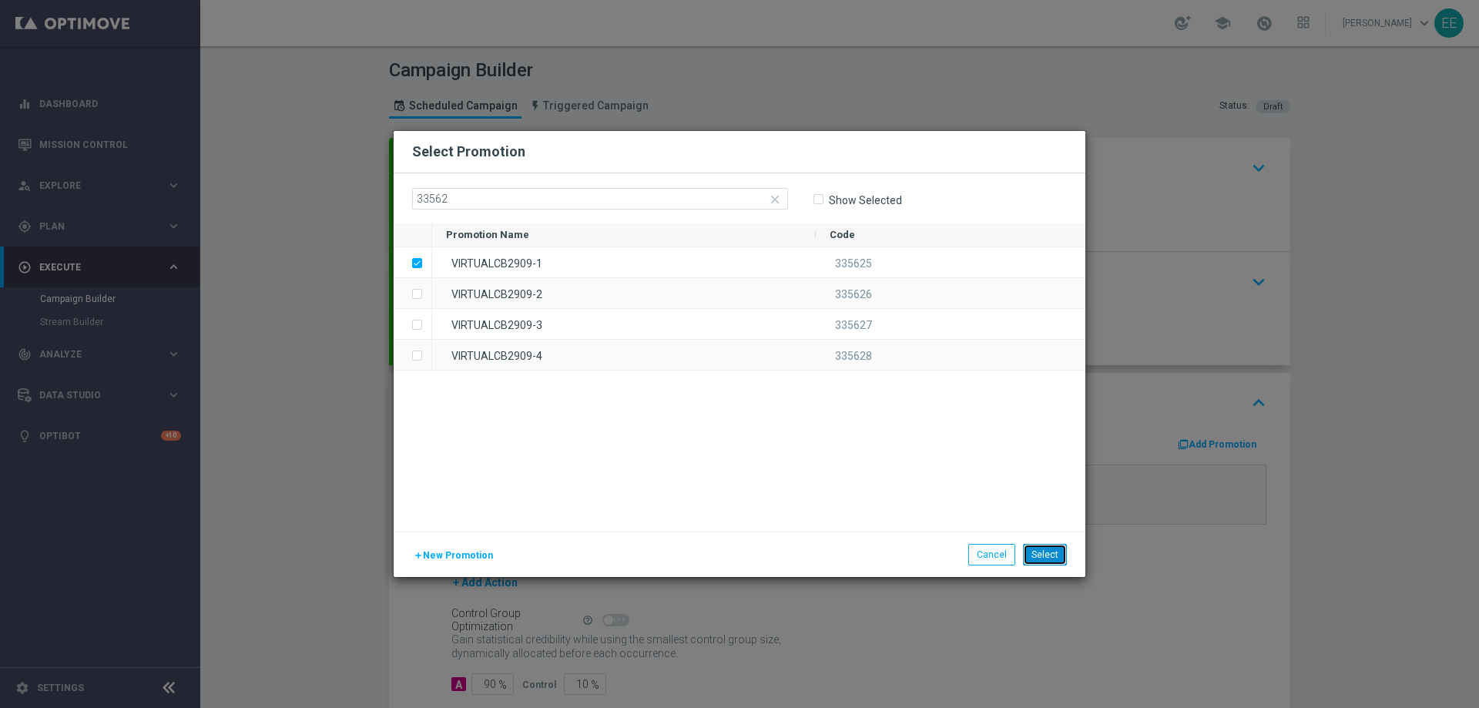
click at [1055, 555] on button "Select" at bounding box center [1045, 555] width 44 height 22
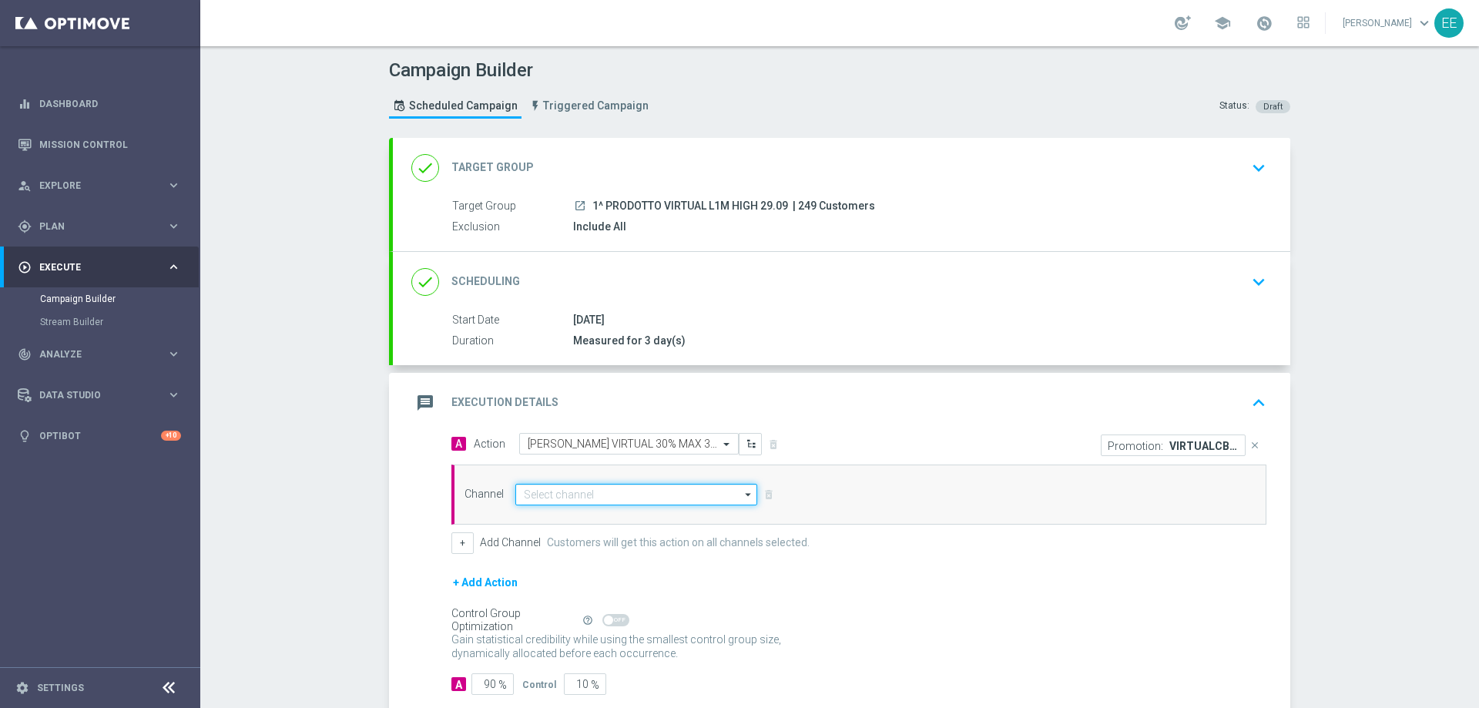
click at [586, 494] on input at bounding box center [636, 495] width 242 height 22
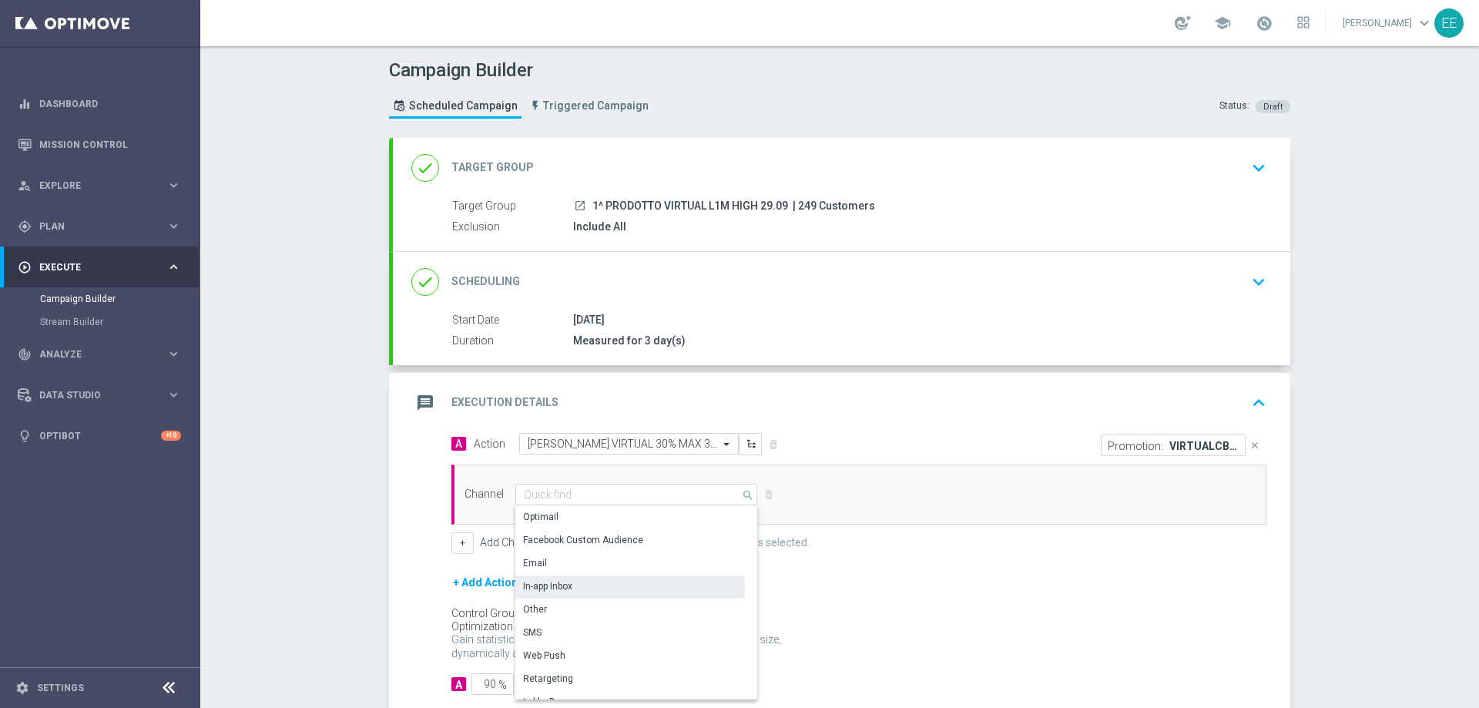
click at [572, 591] on div "In-app Inbox" at bounding box center [630, 586] width 230 height 22
type input "In-app Inbox"
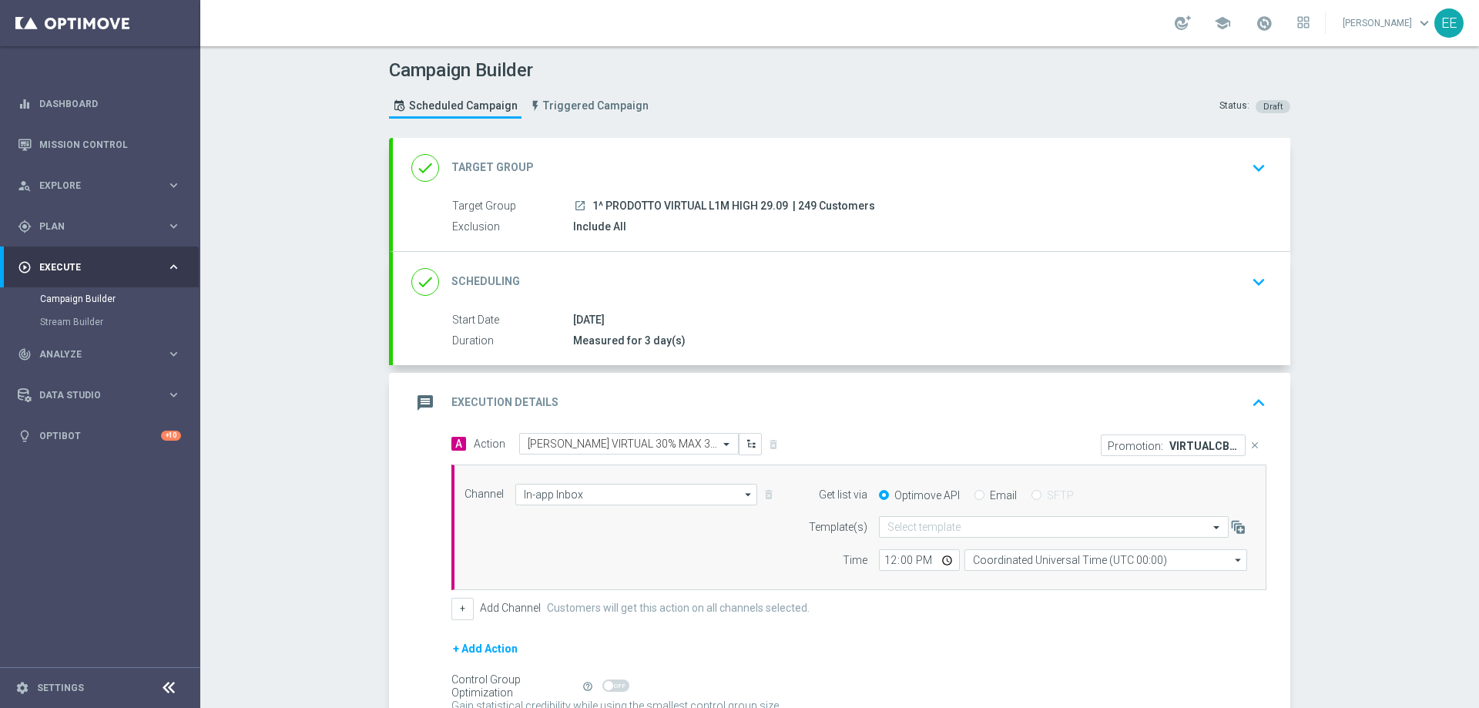
click at [975, 498] on input "Email" at bounding box center [980, 497] width 10 height 10
radio input "true"
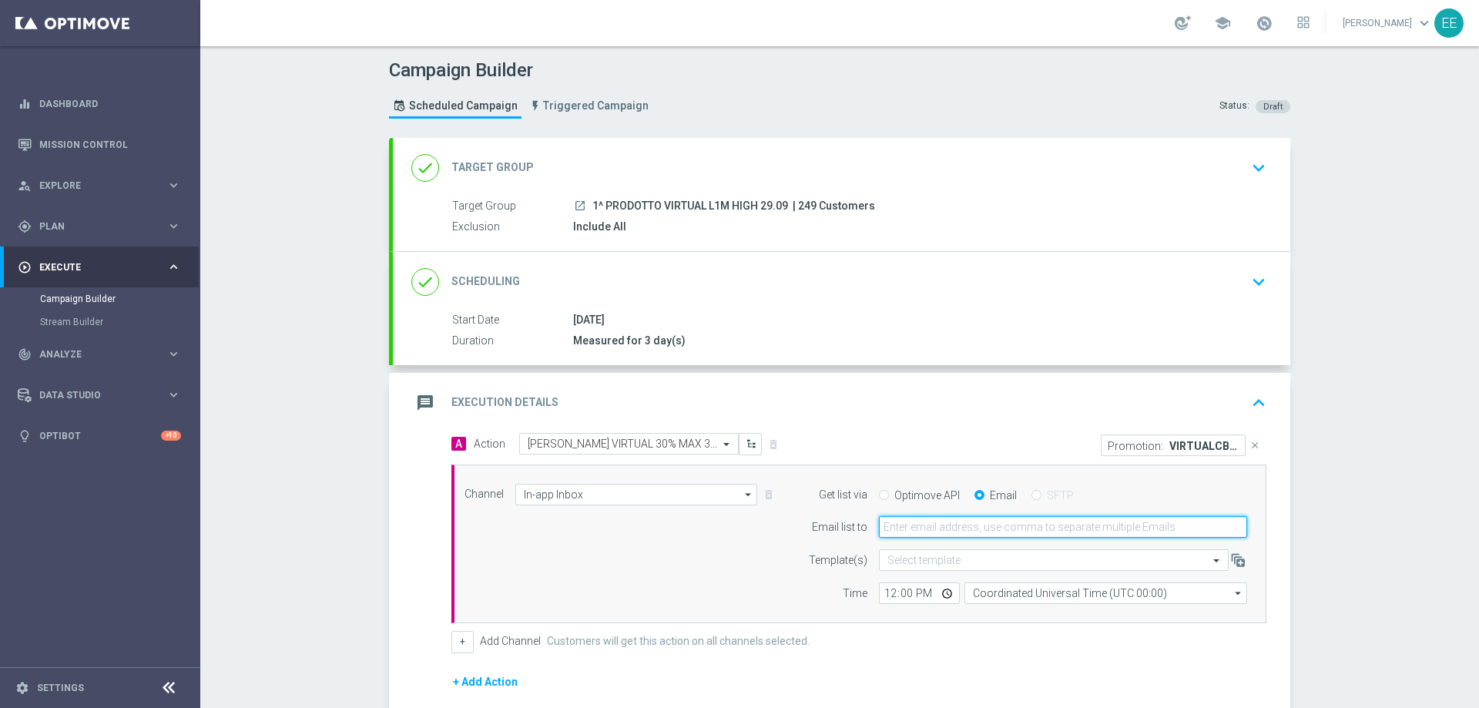
click at [975, 525] on input "email" at bounding box center [1063, 527] width 368 height 22
type input "[PERSON_NAME][EMAIL_ADDRESS][DOMAIN_NAME]"
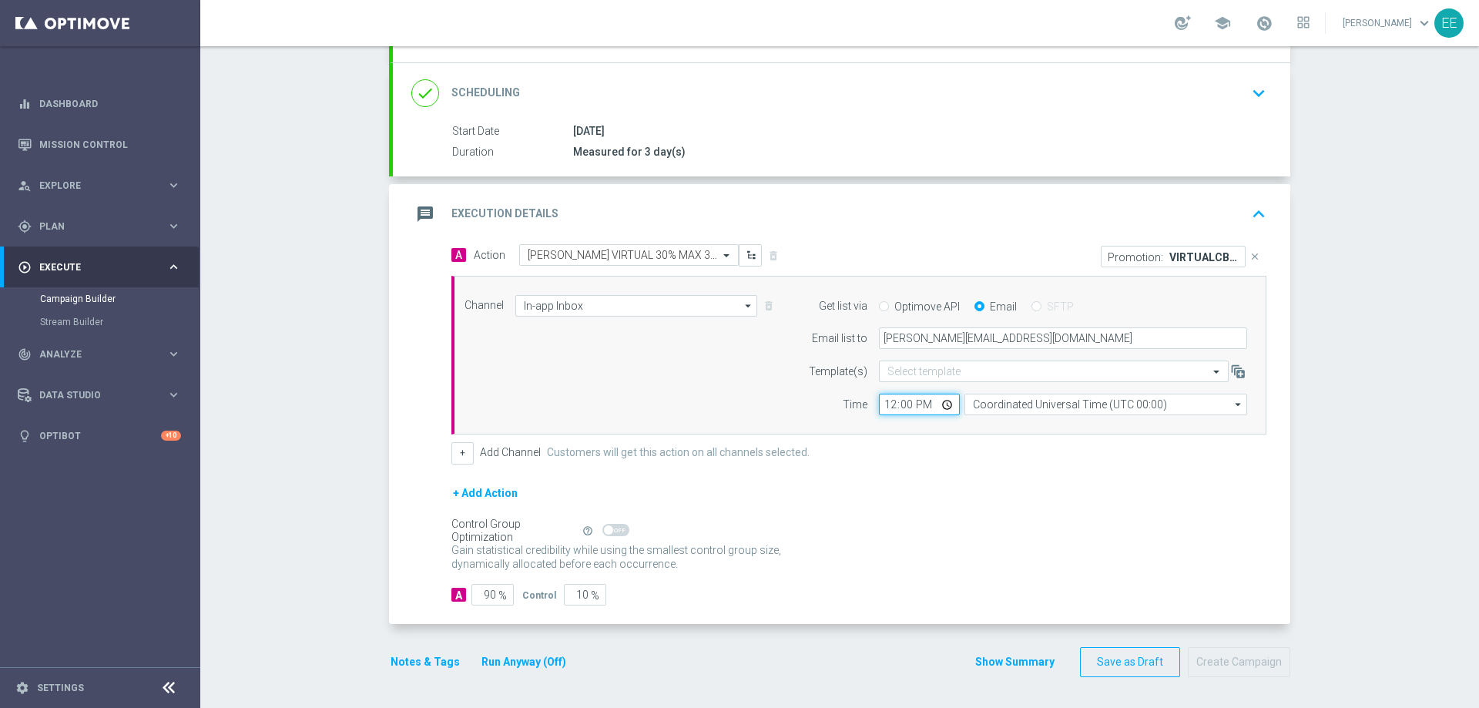
click at [891, 408] on input "12:00" at bounding box center [919, 405] width 81 height 22
type input "17:00"
click at [457, 458] on button "+" at bounding box center [462, 453] width 22 height 22
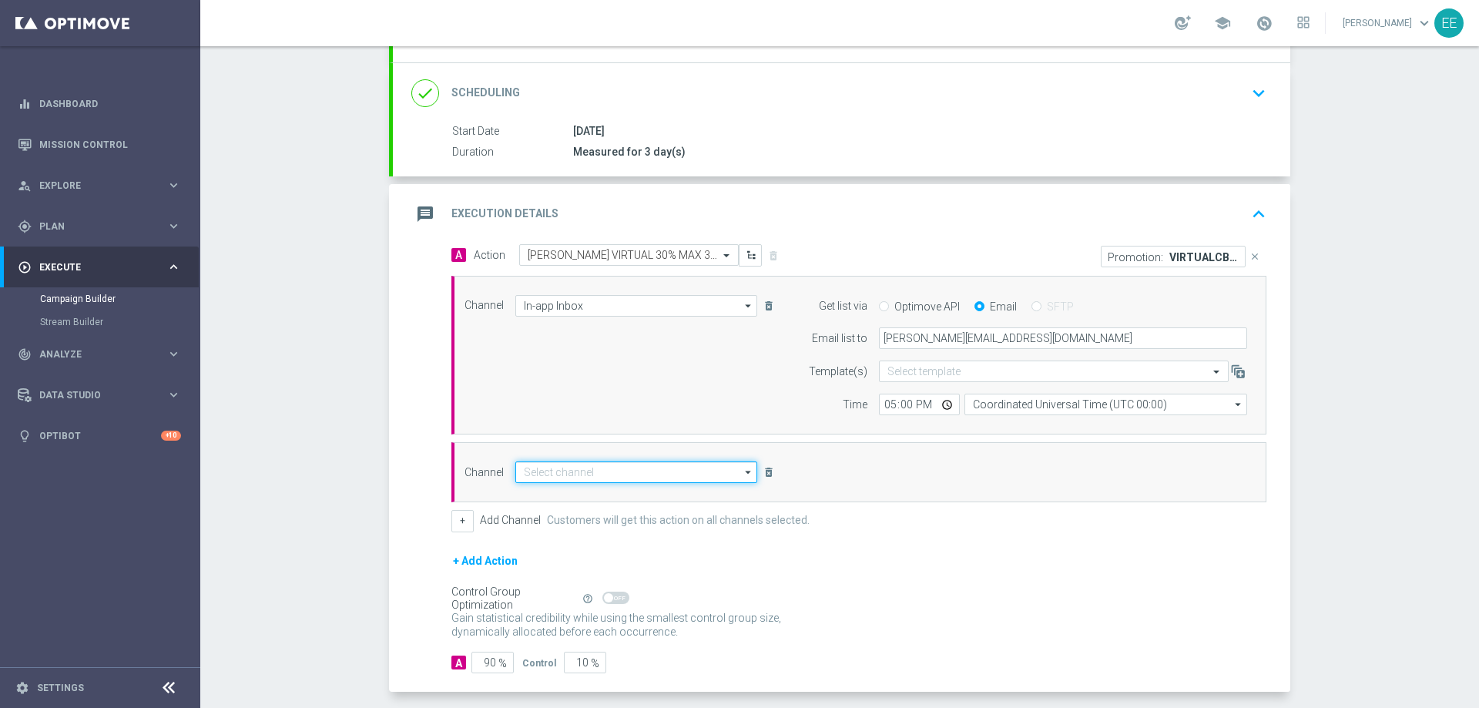
click at [571, 482] on input at bounding box center [636, 472] width 242 height 22
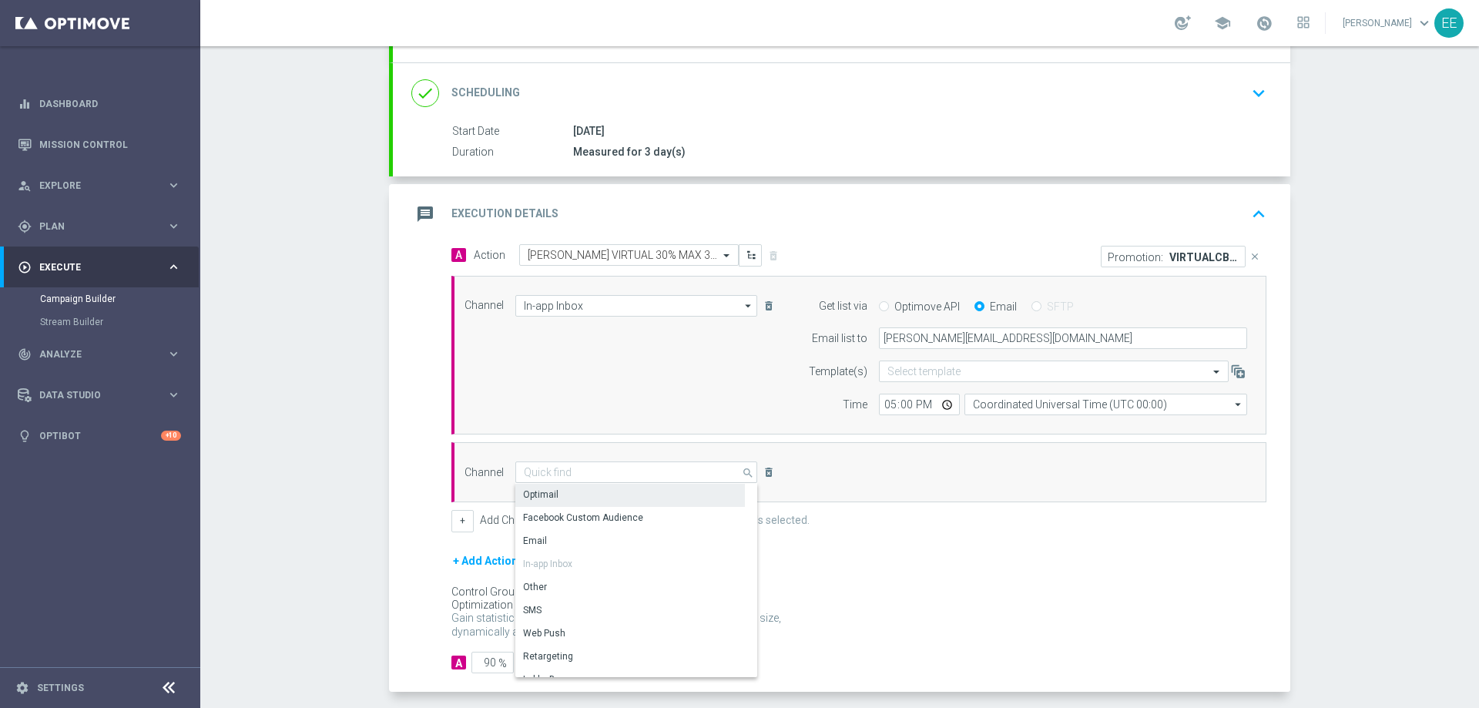
click at [569, 484] on div "Optimail" at bounding box center [630, 495] width 230 height 22
type input "Optimail"
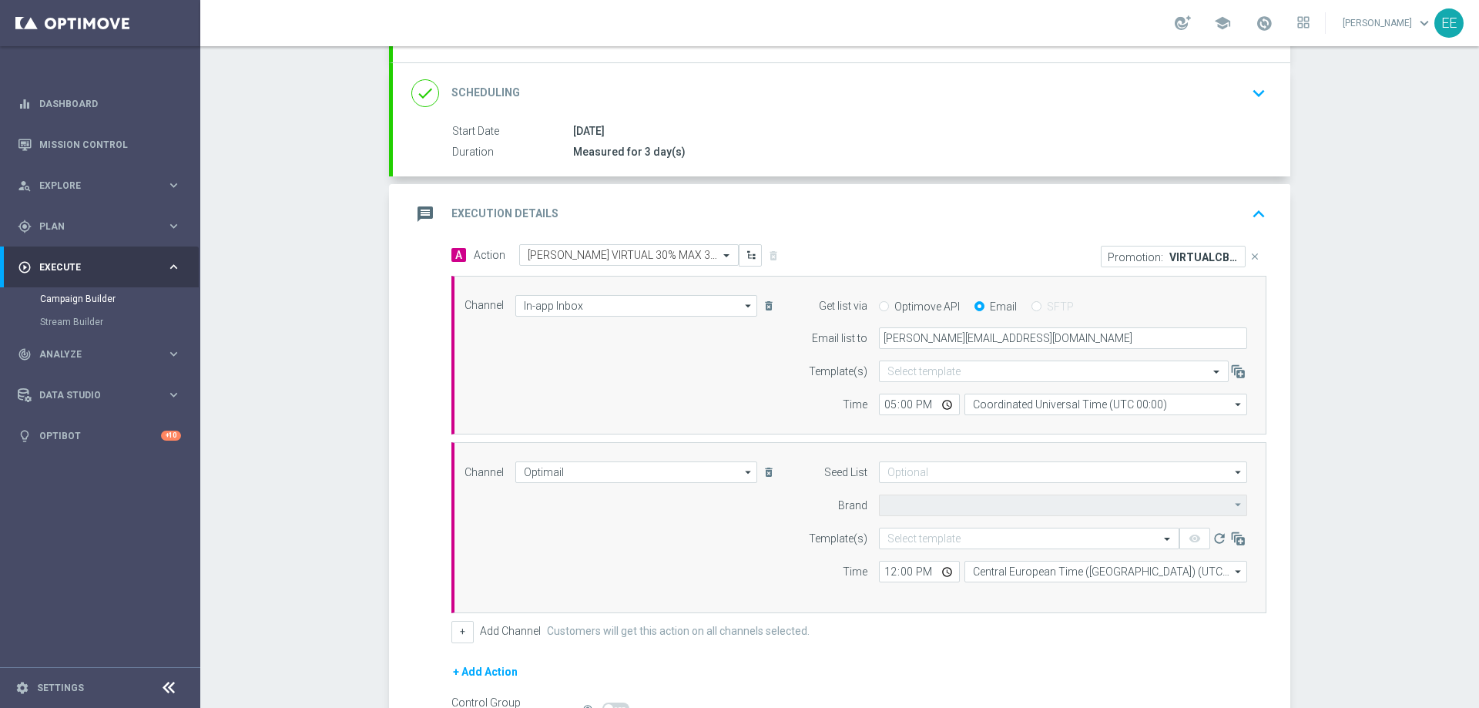
type input "Sisal Marketing"
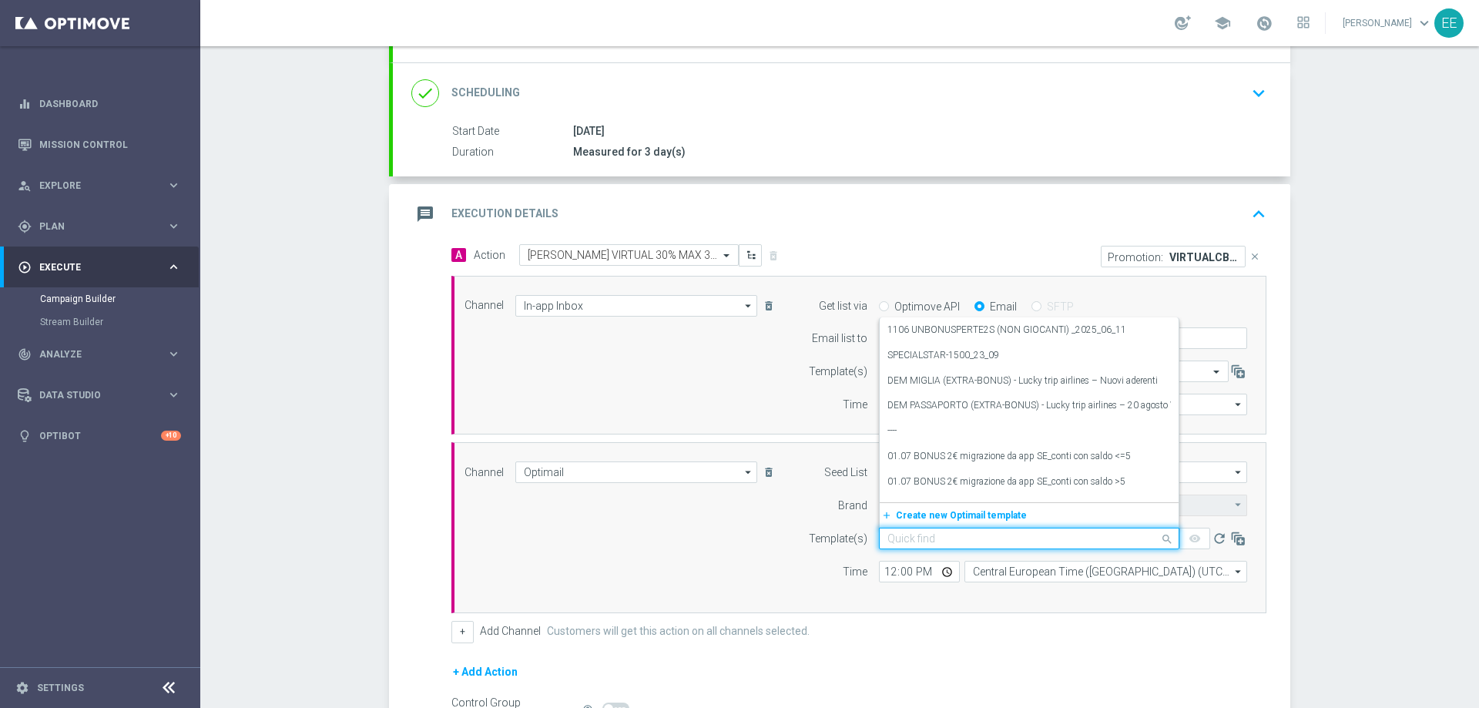
click at [889, 540] on input "text" at bounding box center [1013, 538] width 253 height 13
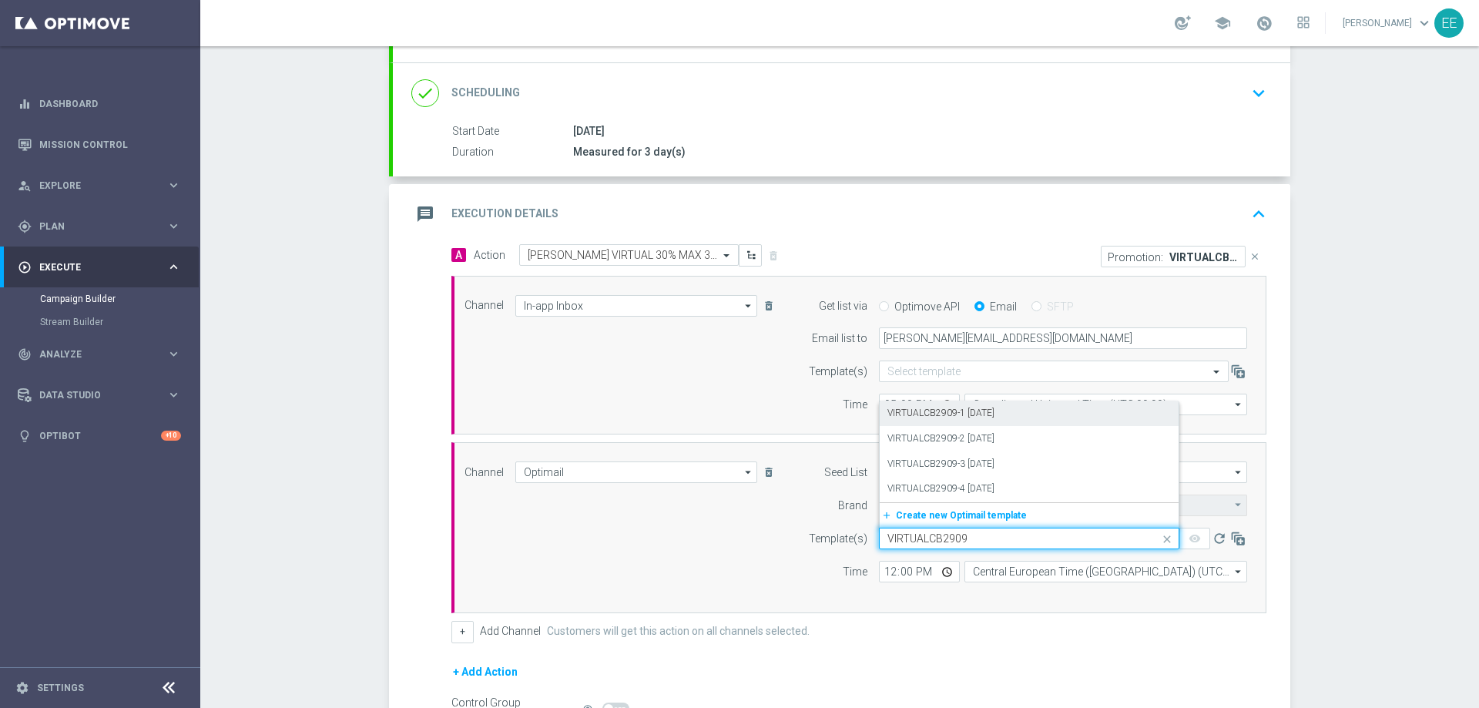
click at [995, 415] on label "VIRTUALCB2909-1 29.09.2025" at bounding box center [940, 413] width 107 height 13
type input "VIRTUALCB2909"
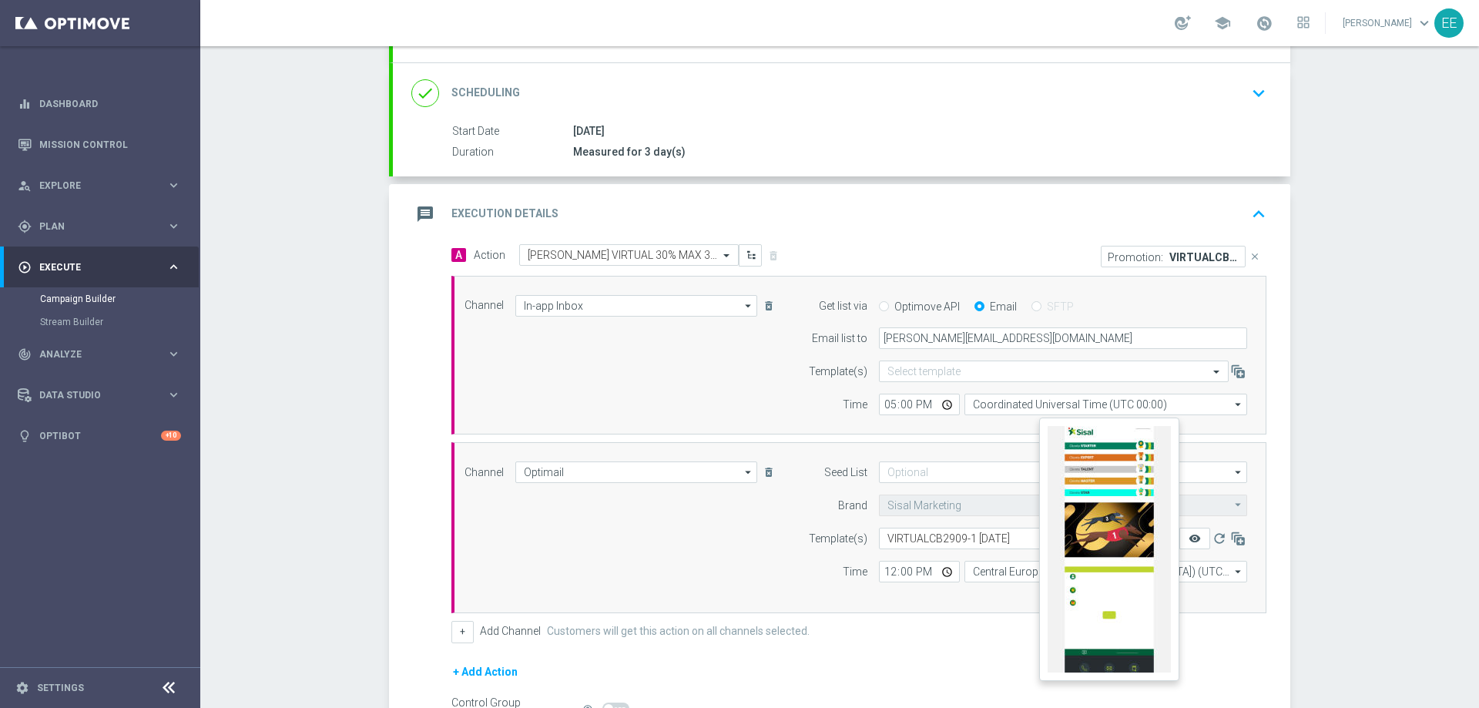
click at [1190, 542] on icon "remove_red_eye" at bounding box center [1195, 538] width 12 height 12
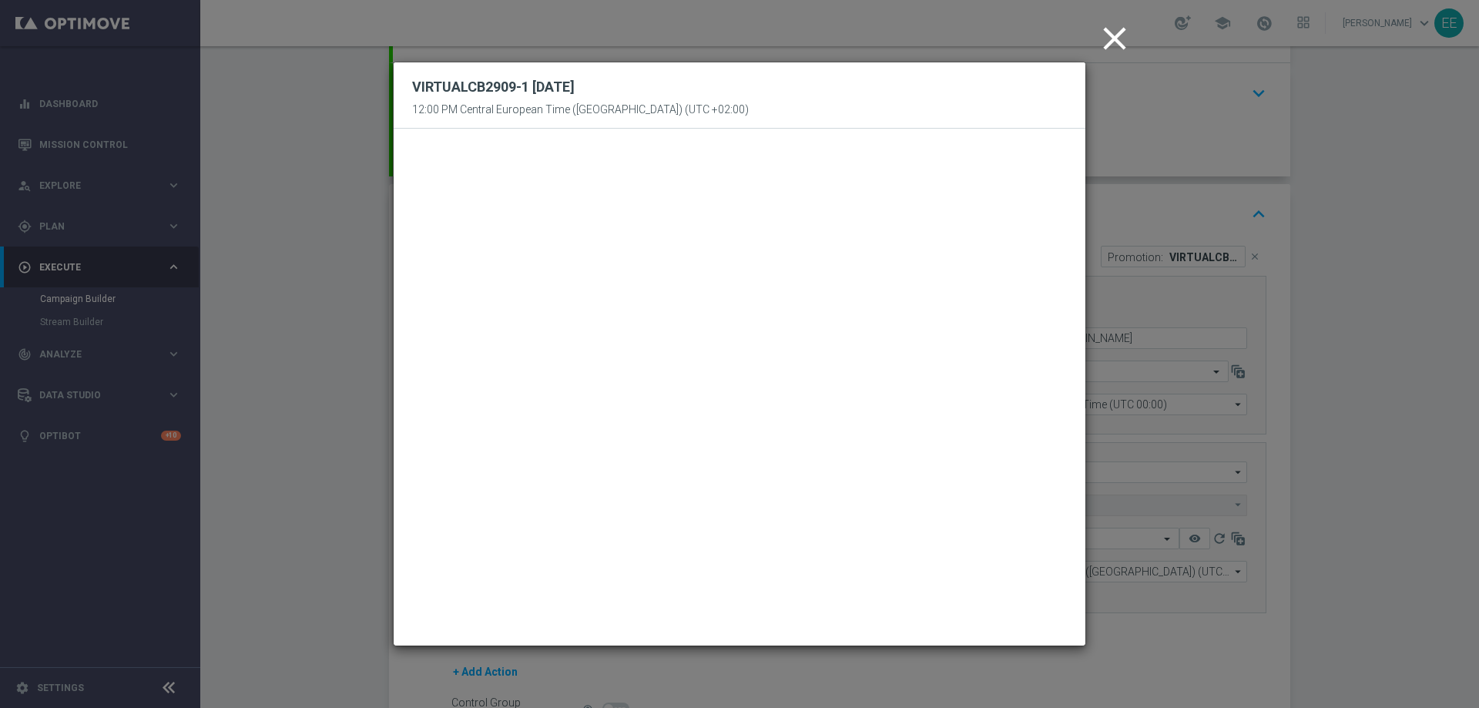
click at [1112, 32] on icon "close" at bounding box center [1114, 38] width 39 height 39
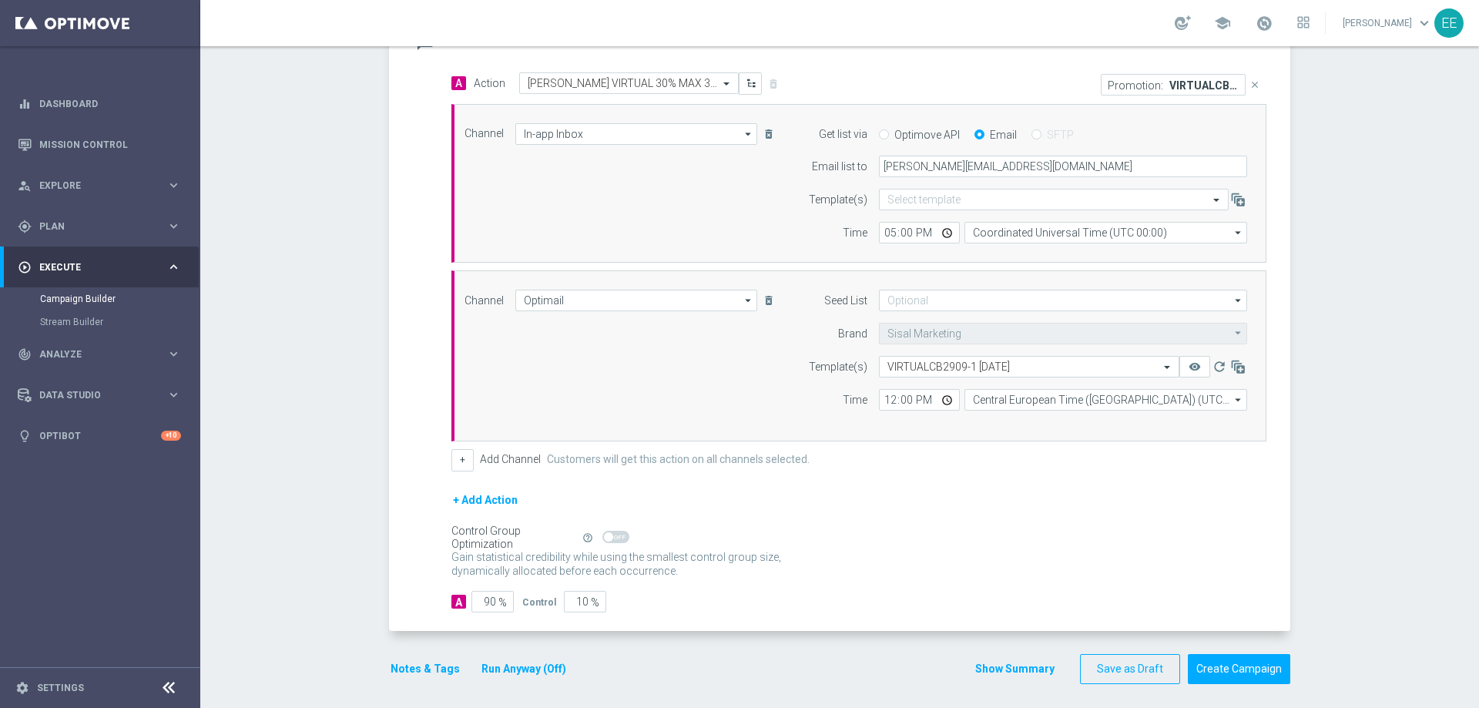
scroll to position [367, 0]
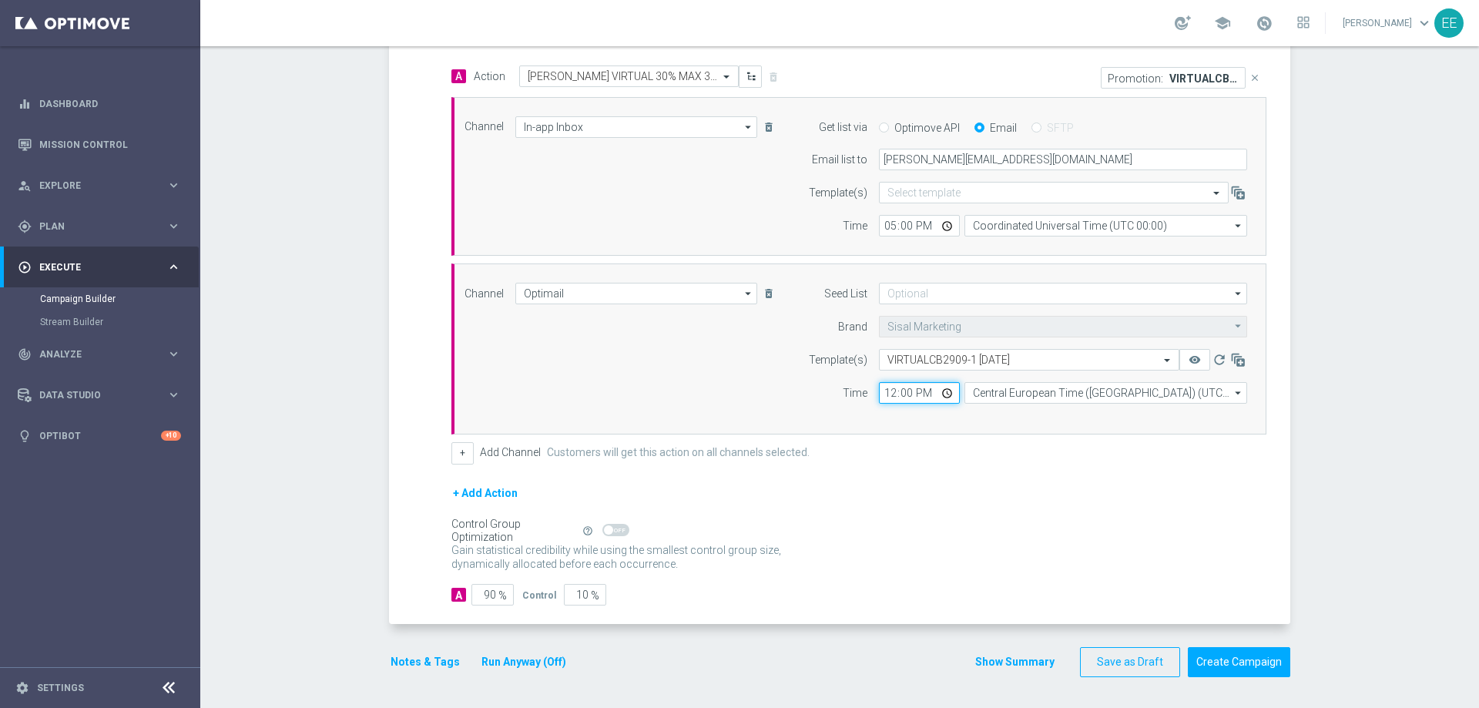
click at [884, 399] on input "12:00" at bounding box center [919, 393] width 81 height 22
type input "18:00"
click at [948, 432] on div "Channel Optimail Optimail arrow_drop_down Show Selected 1 of 20" at bounding box center [858, 348] width 815 height 171
click at [446, 646] on button "Notes & Tags" at bounding box center [425, 662] width 72 height 19
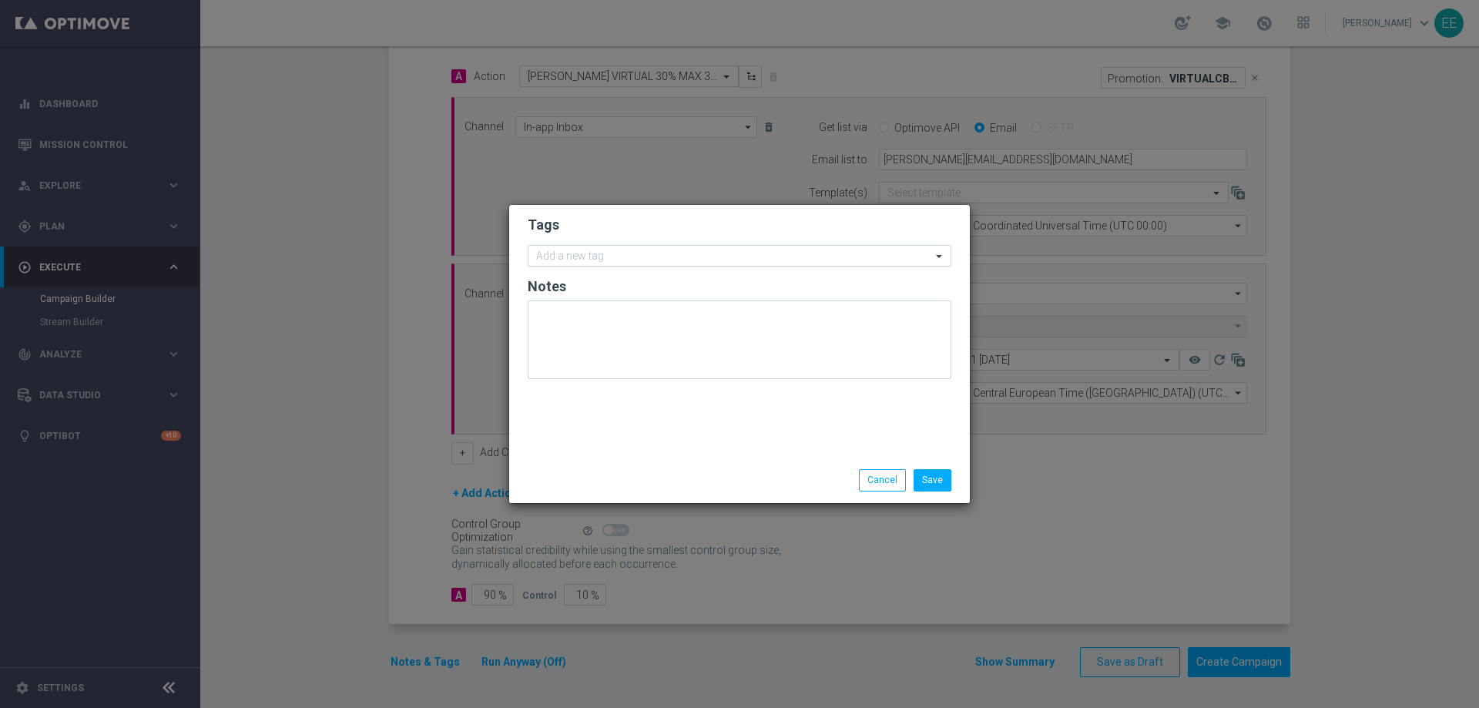
click at [590, 248] on div "Add a new tag" at bounding box center [729, 256] width 403 height 19
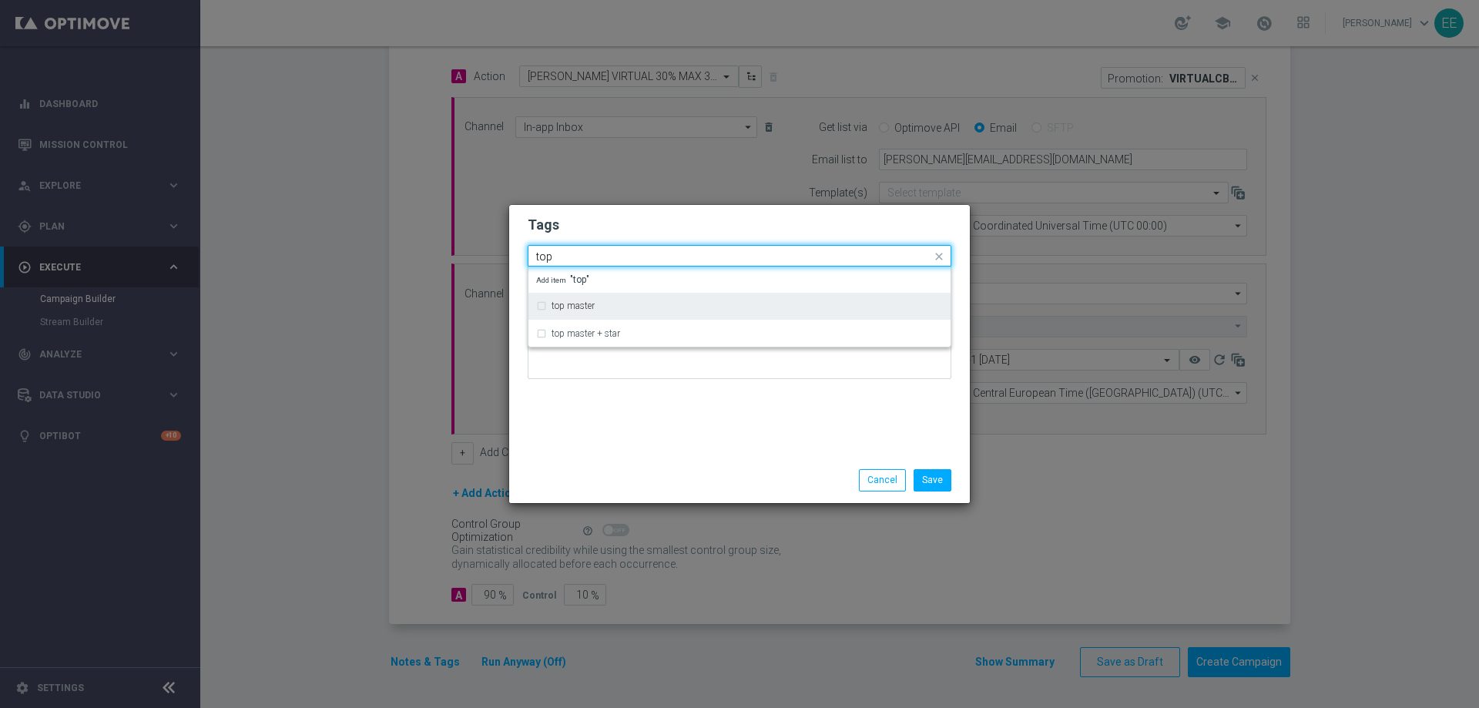
type input "top"
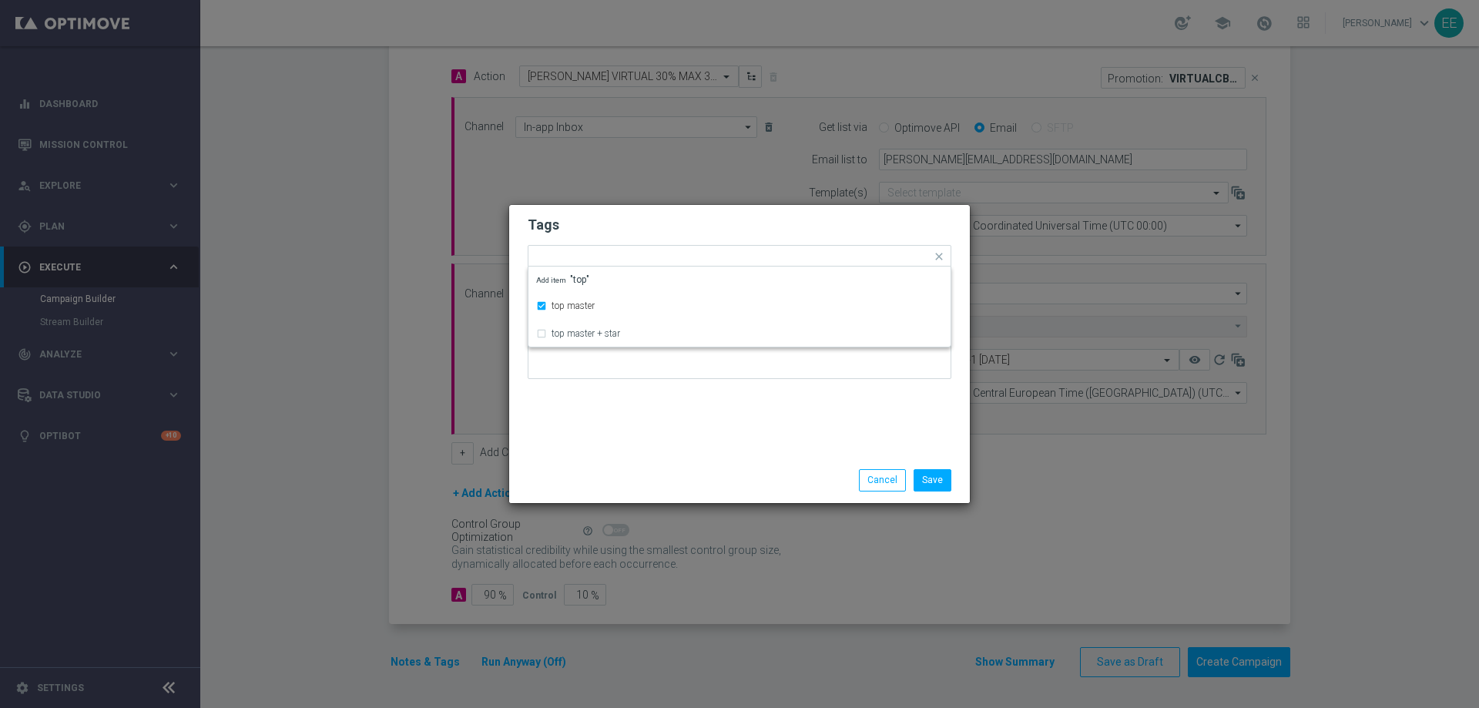
click at [588, 226] on h2 "Tags" at bounding box center [740, 225] width 424 height 18
click at [641, 261] on input "text" at bounding box center [773, 257] width 317 height 13
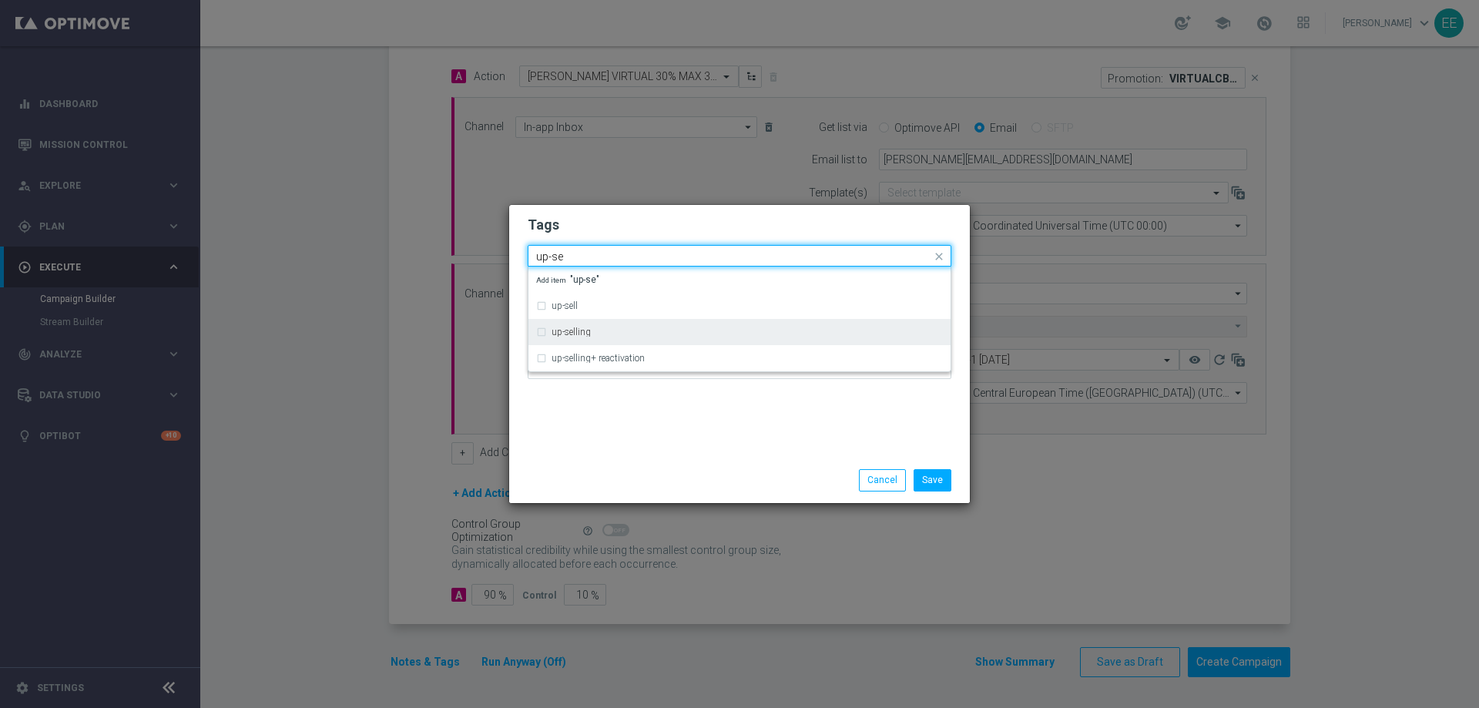
type input "up-se"
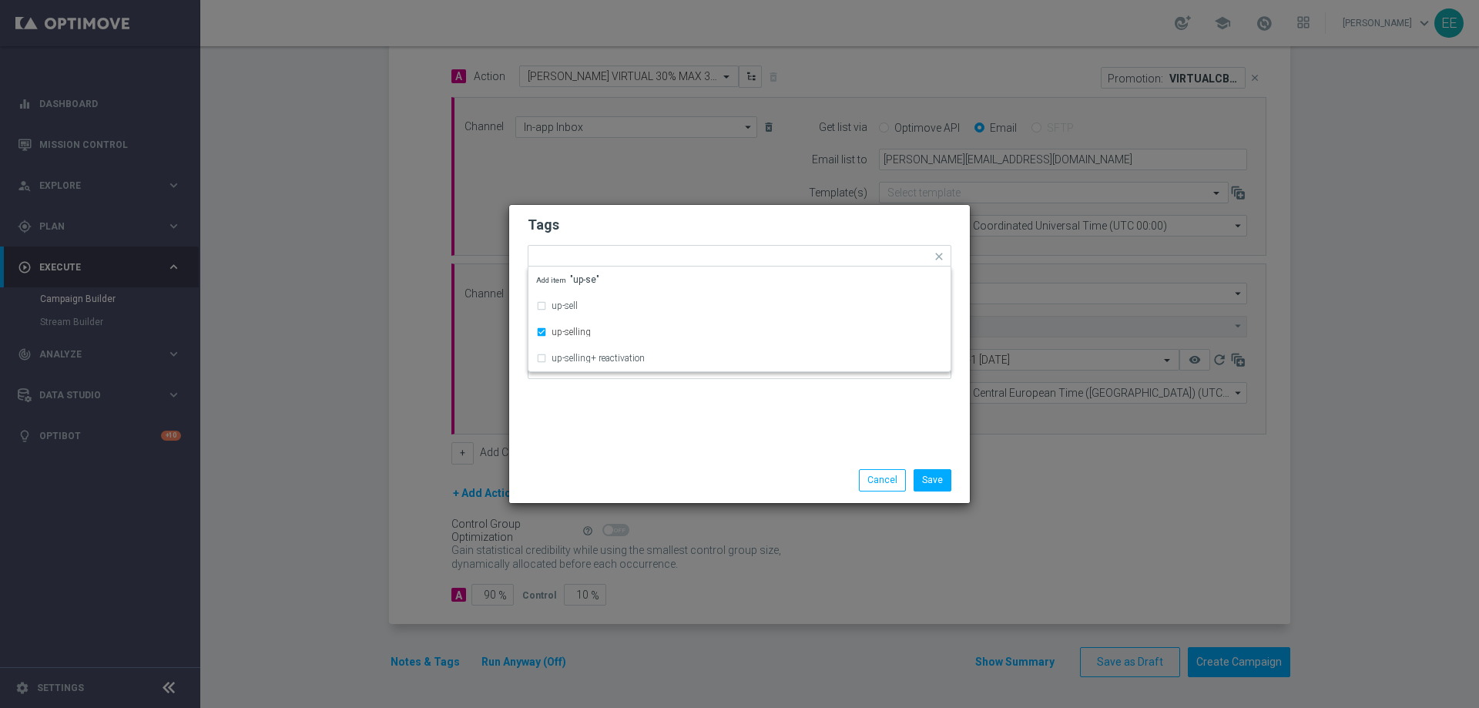
click at [625, 224] on h2 "Tags" at bounding box center [740, 225] width 424 height 18
click at [710, 270] on form "Tags Add a new tag × top master × up-selling Notes" at bounding box center [740, 302] width 424 height 180
click at [719, 258] on input "text" at bounding box center [808, 257] width 245 height 13
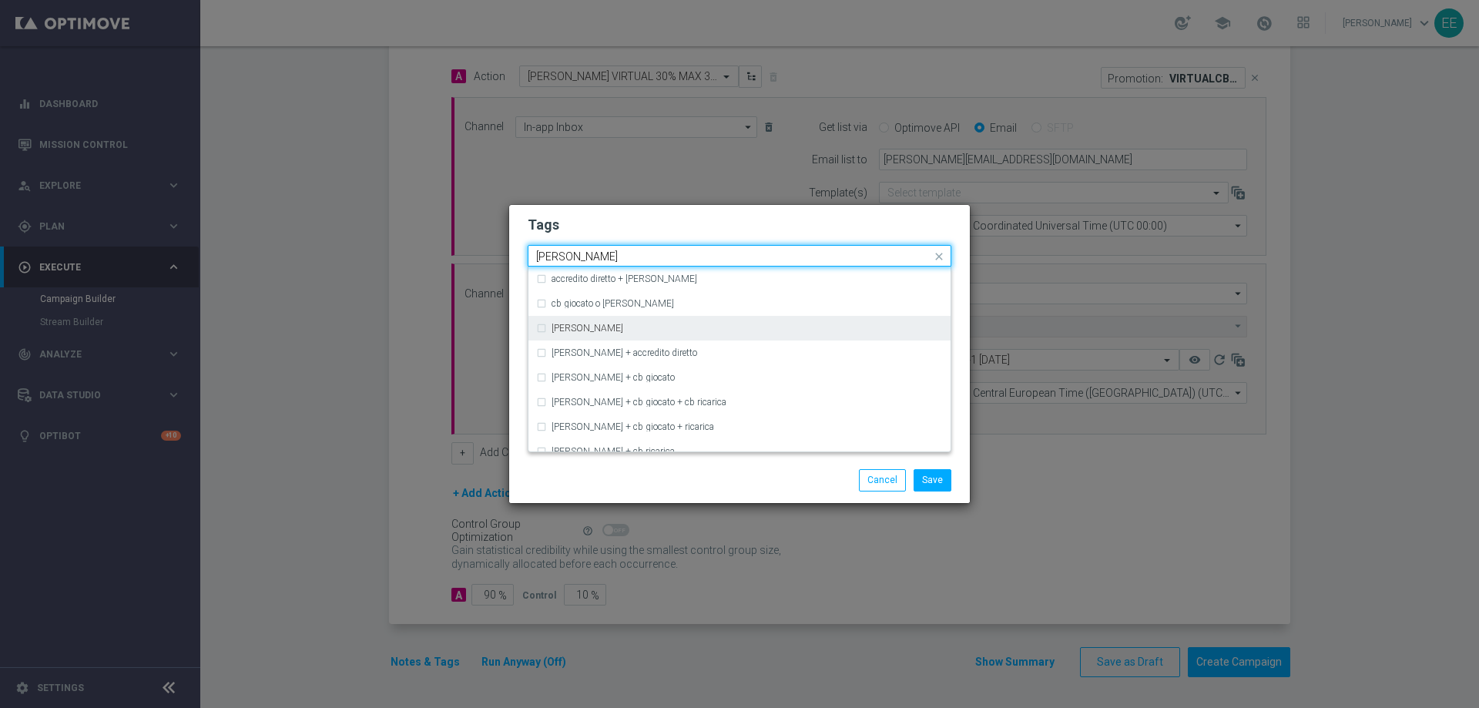
click at [613, 324] on div "cb perso" at bounding box center [747, 328] width 391 height 9
type input "cb perso"
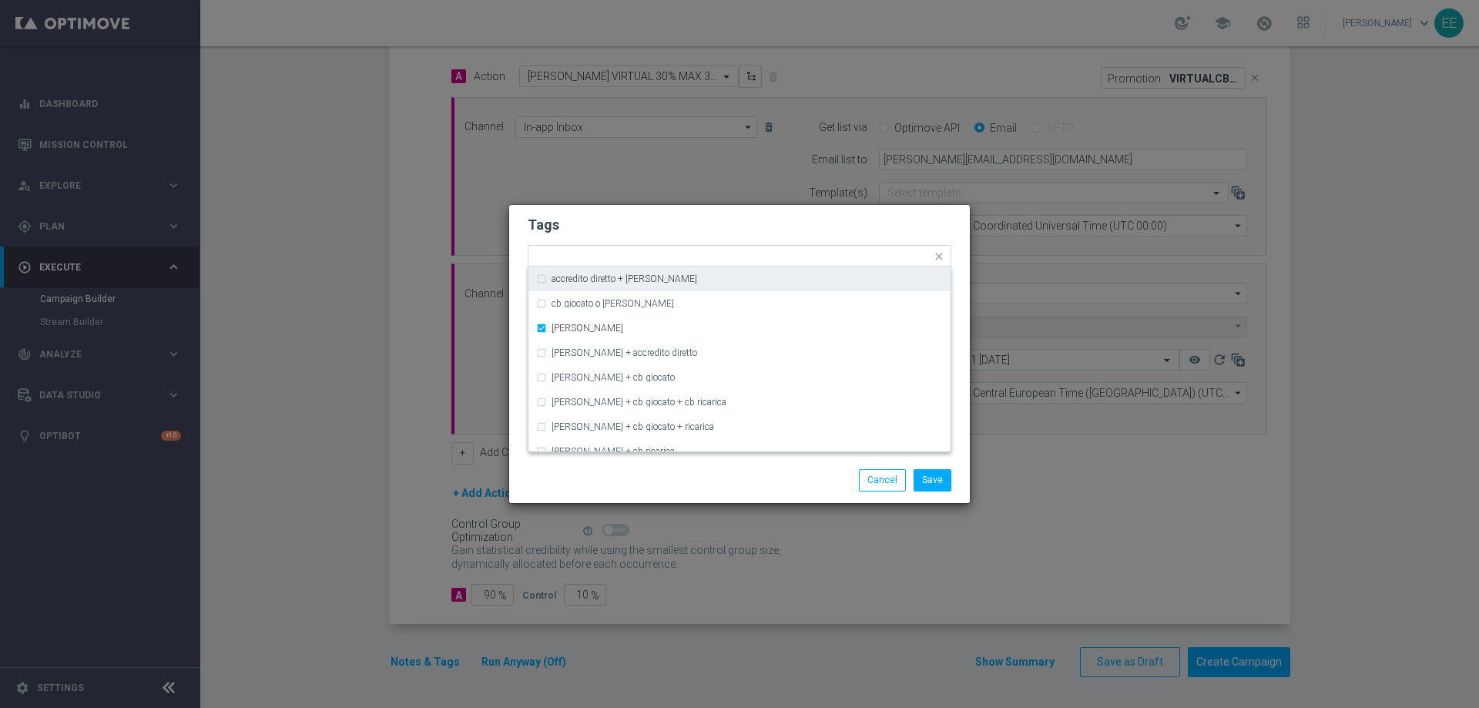
click at [727, 219] on h2 "Tags" at bounding box center [740, 225] width 424 height 18
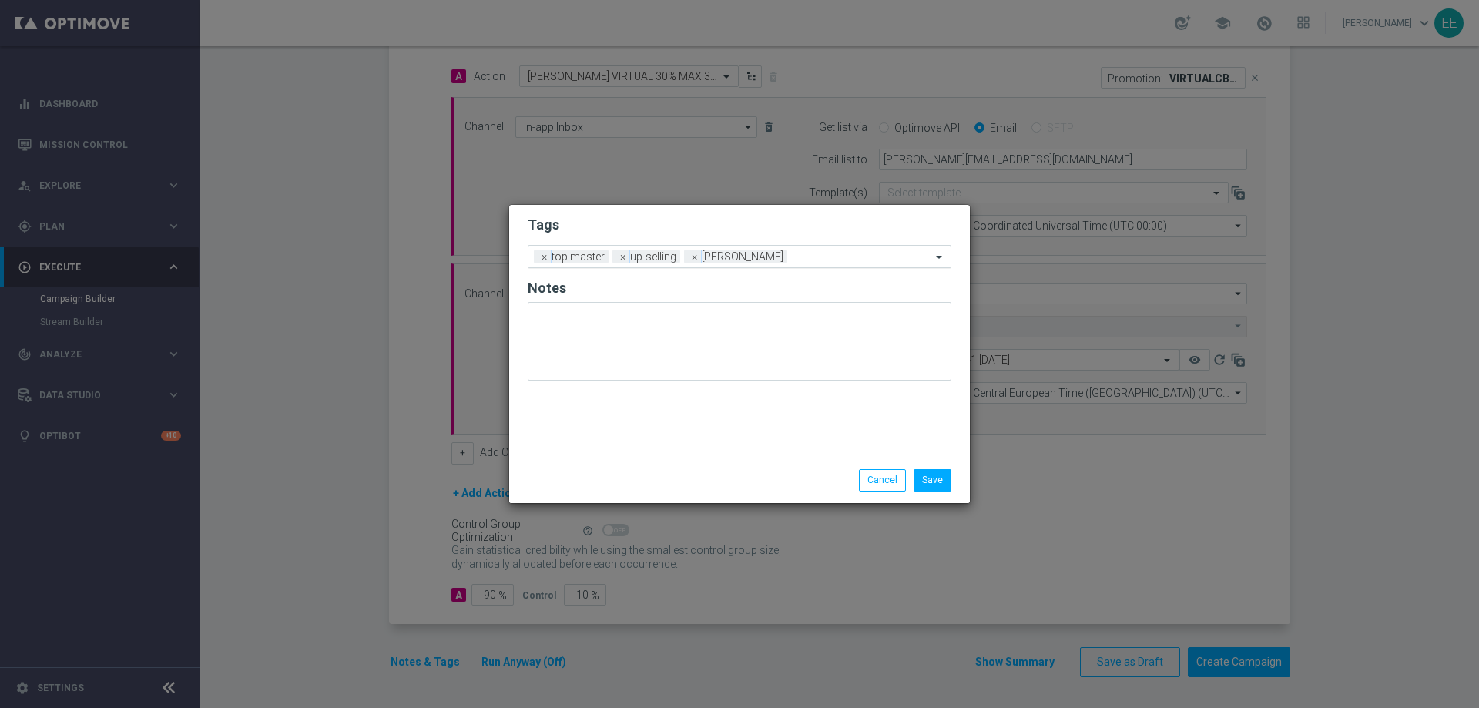
click at [793, 260] on input "text" at bounding box center [862, 257] width 138 height 13
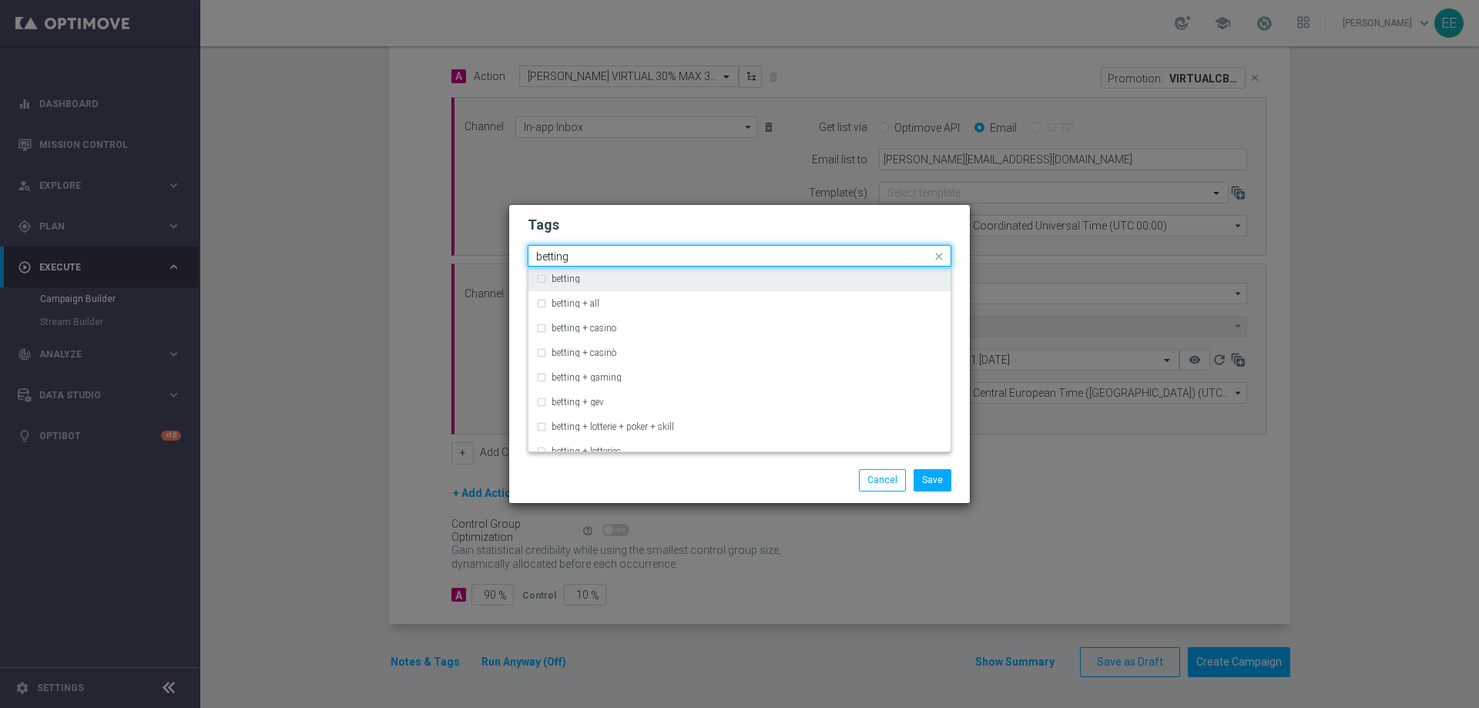
click at [699, 279] on div "betting" at bounding box center [747, 278] width 391 height 9
type input "betting"
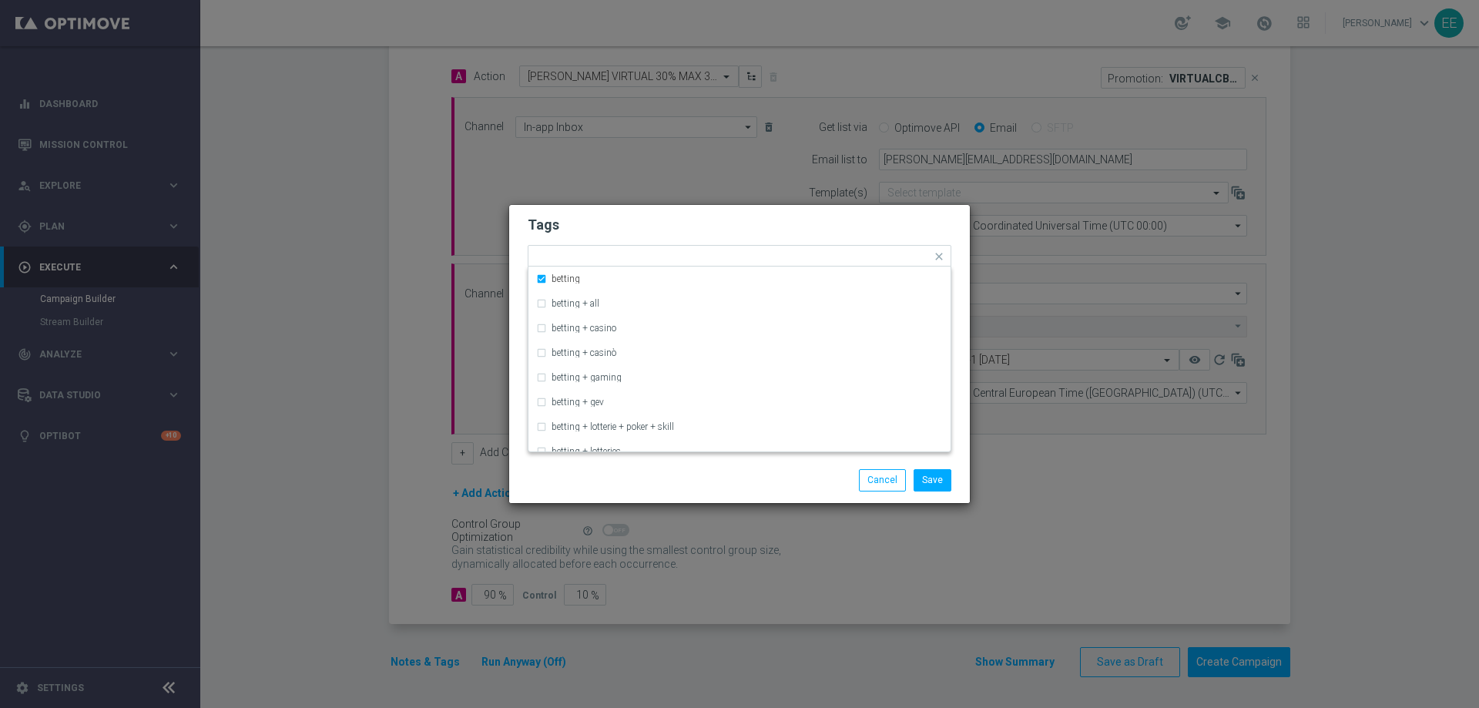
click at [795, 213] on form "Tags Quick find × top master × up-selling × cb perso × betting betting betting …" at bounding box center [740, 301] width 424 height 179
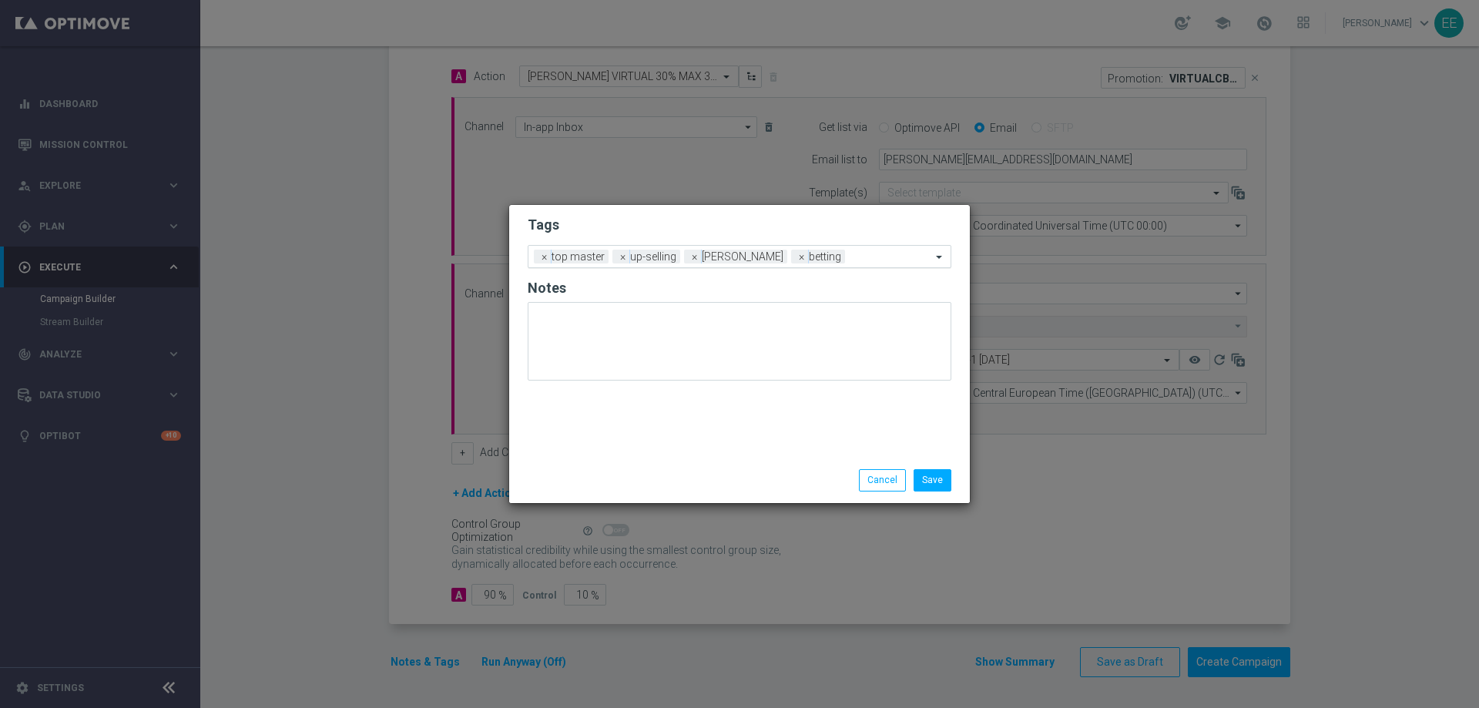
click at [851, 262] on input "text" at bounding box center [891, 257] width 80 height 13
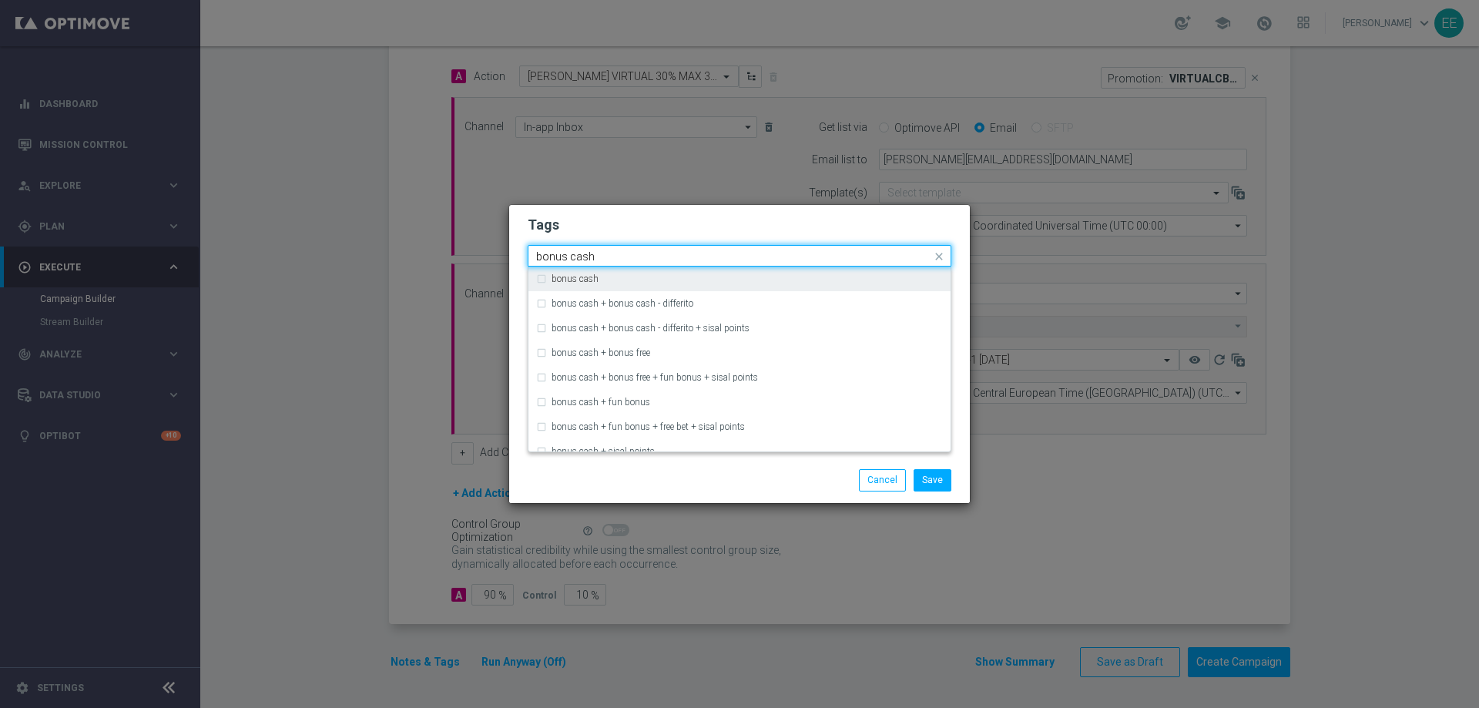
click at [795, 273] on div "bonus cash" at bounding box center [739, 279] width 407 height 25
type input "bonus cash"
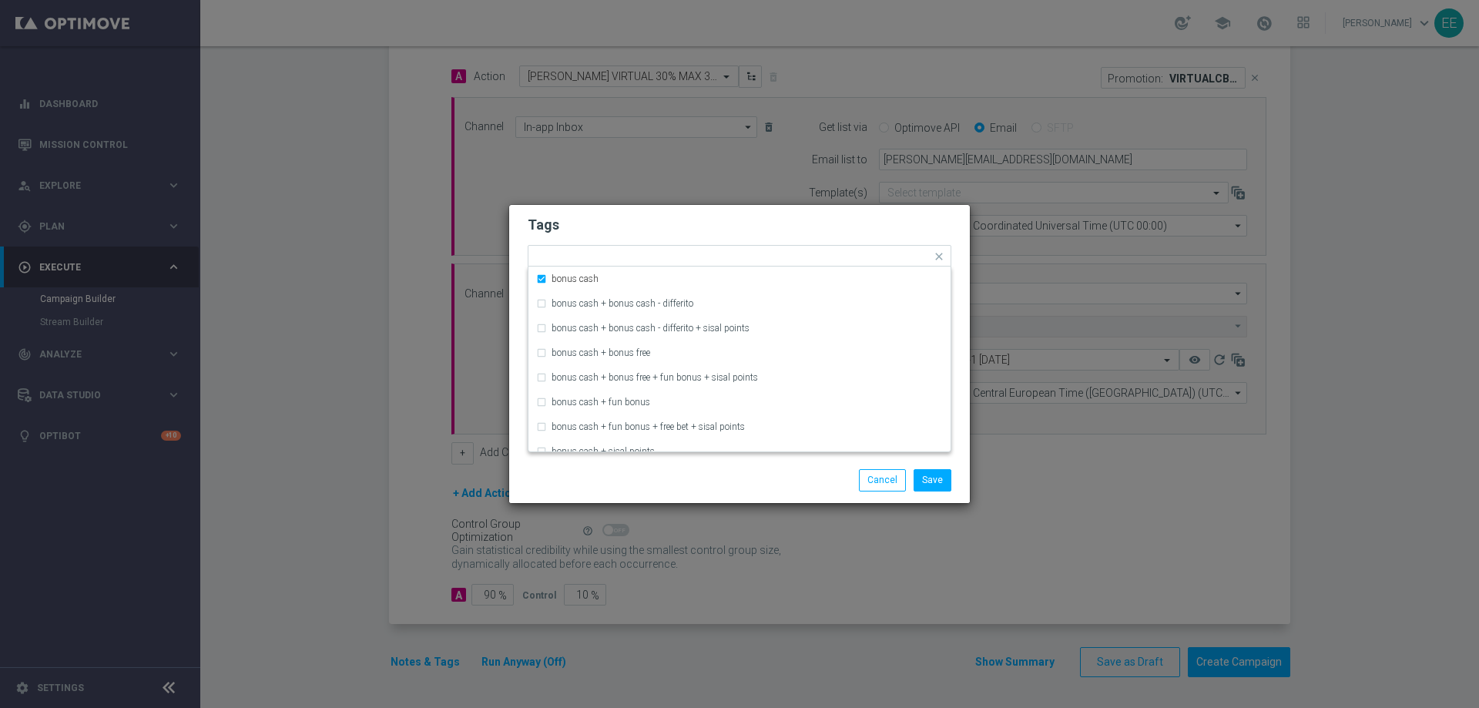
click at [836, 233] on h2 "Tags" at bounding box center [740, 225] width 424 height 18
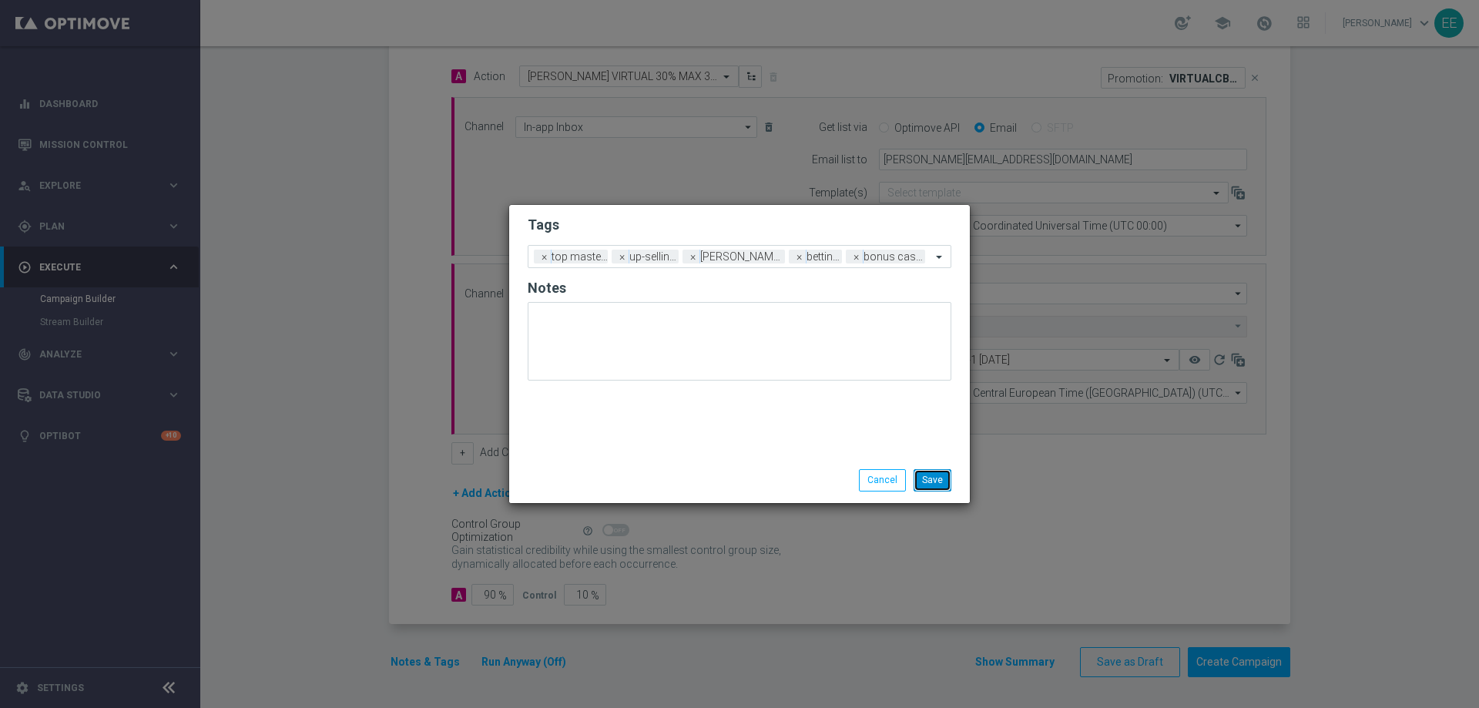
click at [922, 470] on button "Save" at bounding box center [933, 480] width 38 height 22
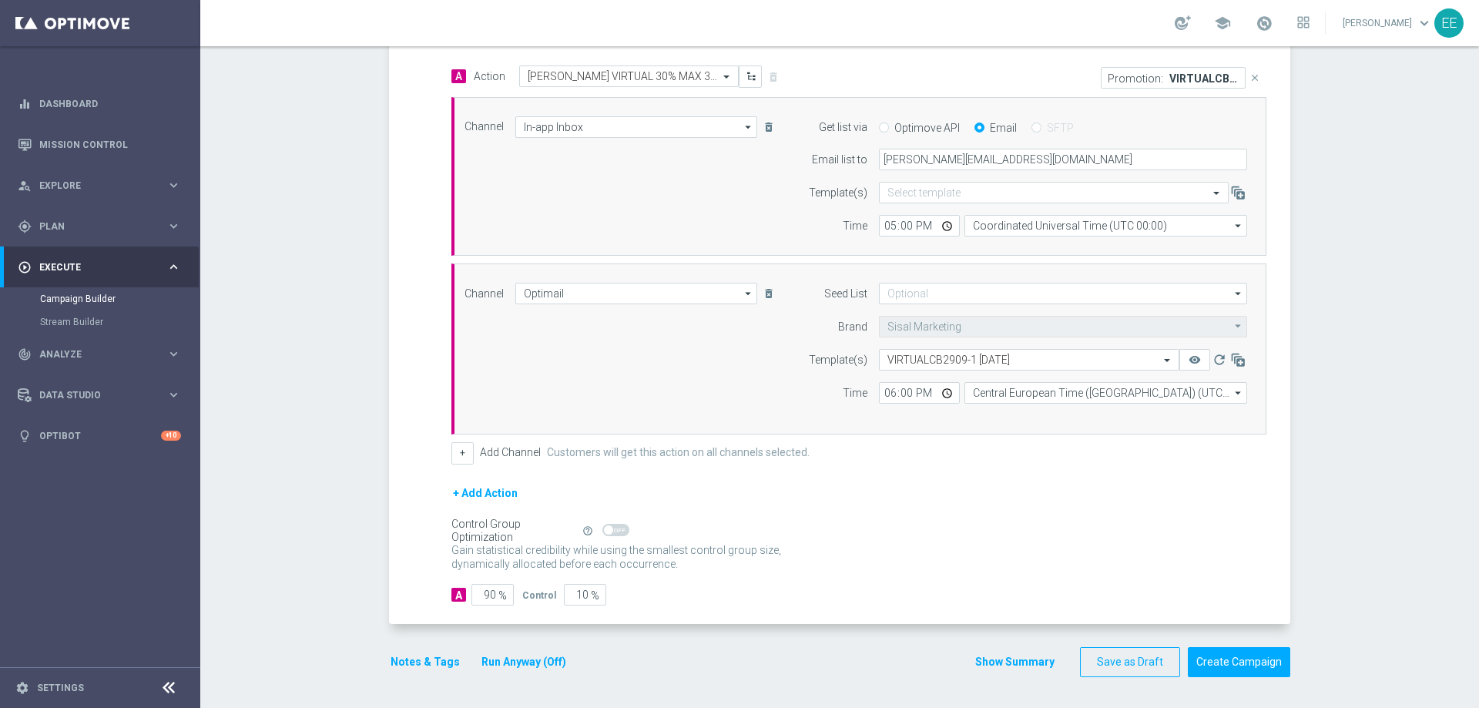
click at [518, 646] on div "Notes & Tags Run Anyway (Off)" at bounding box center [487, 662] width 197 height 30
click at [506, 646] on button "Run Anyway (Off)" at bounding box center [524, 662] width 88 height 19
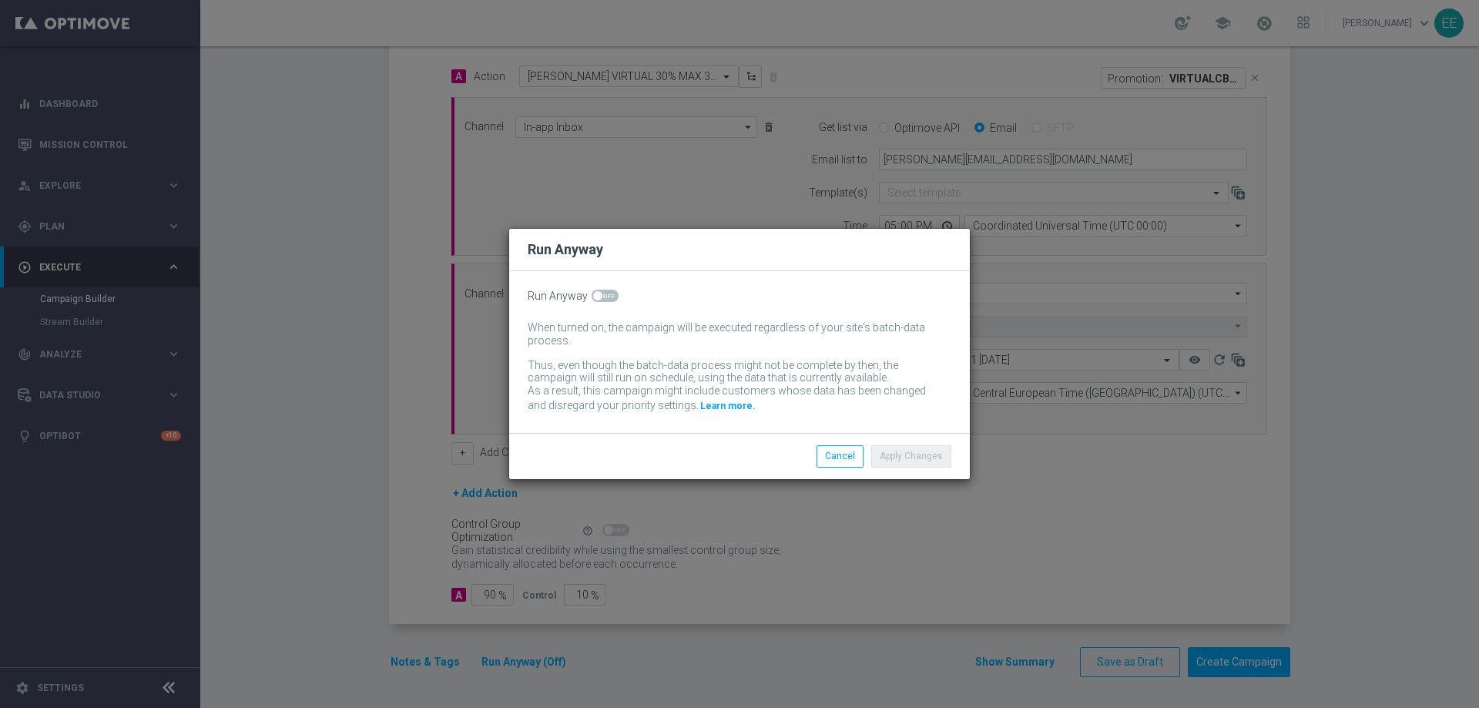
click at [610, 286] on div "Run Anyway When turned on, the campaign will be executed regardless of your sit…" at bounding box center [739, 352] width 461 height 162
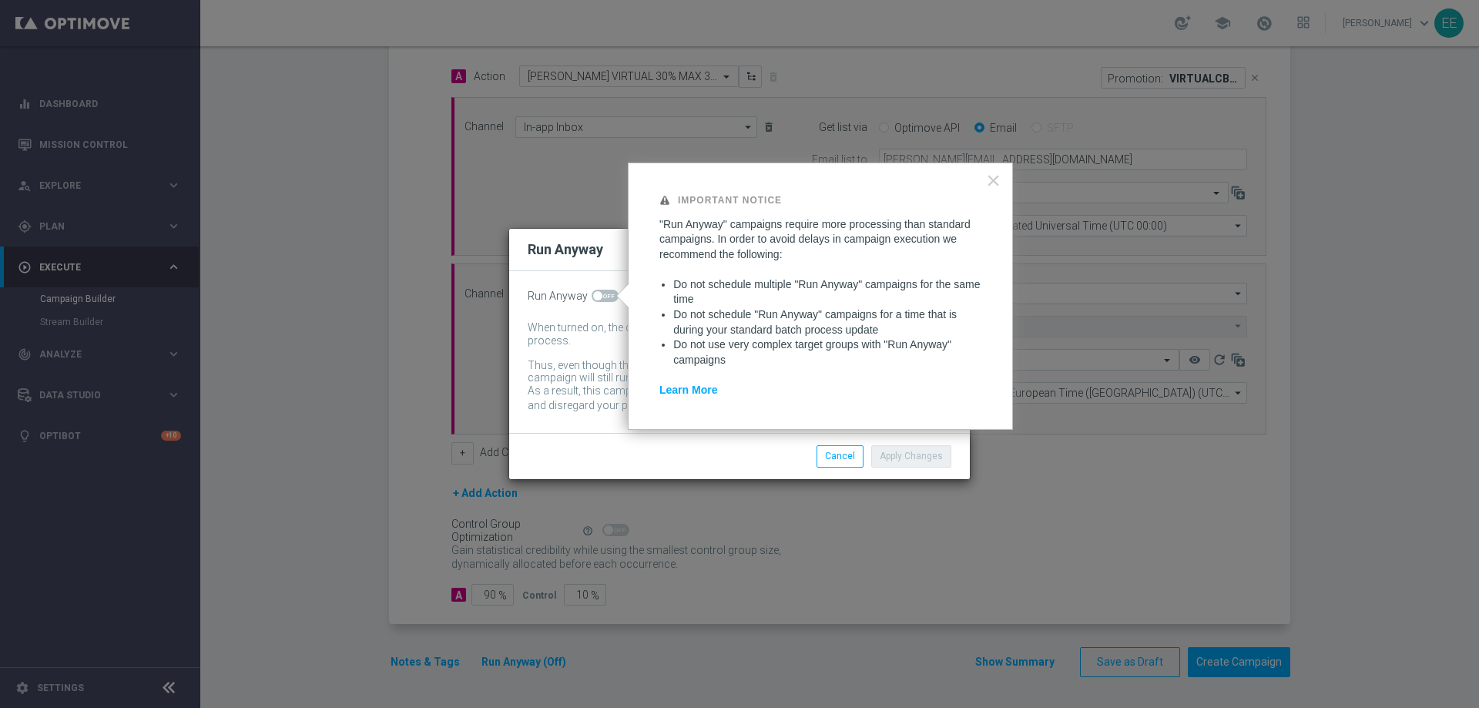
click at [573, 257] on h2 "Run Anyway" at bounding box center [565, 249] width 75 height 18
click at [853, 450] on button "Cancel" at bounding box center [840, 456] width 47 height 22
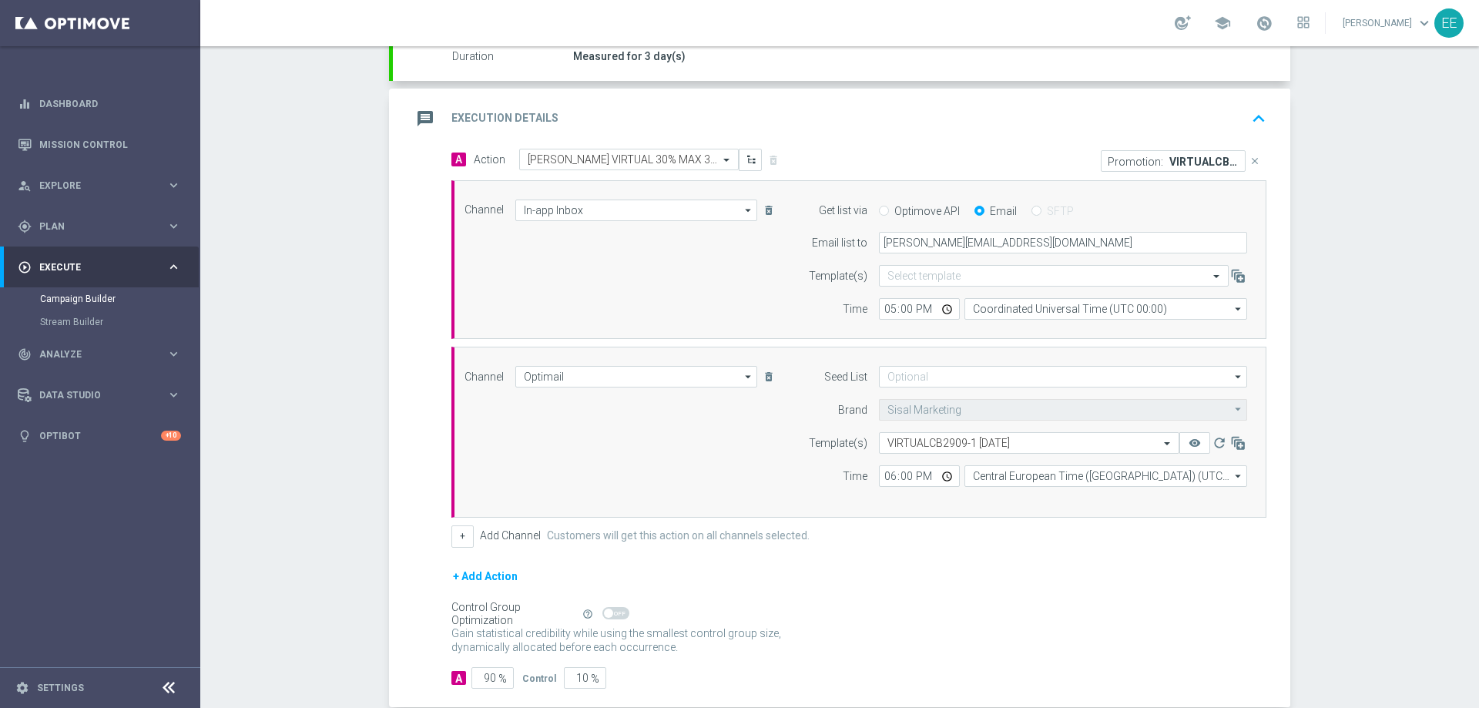
click at [1260, 109] on icon "keyboard_arrow_up" at bounding box center [1258, 118] width 23 height 23
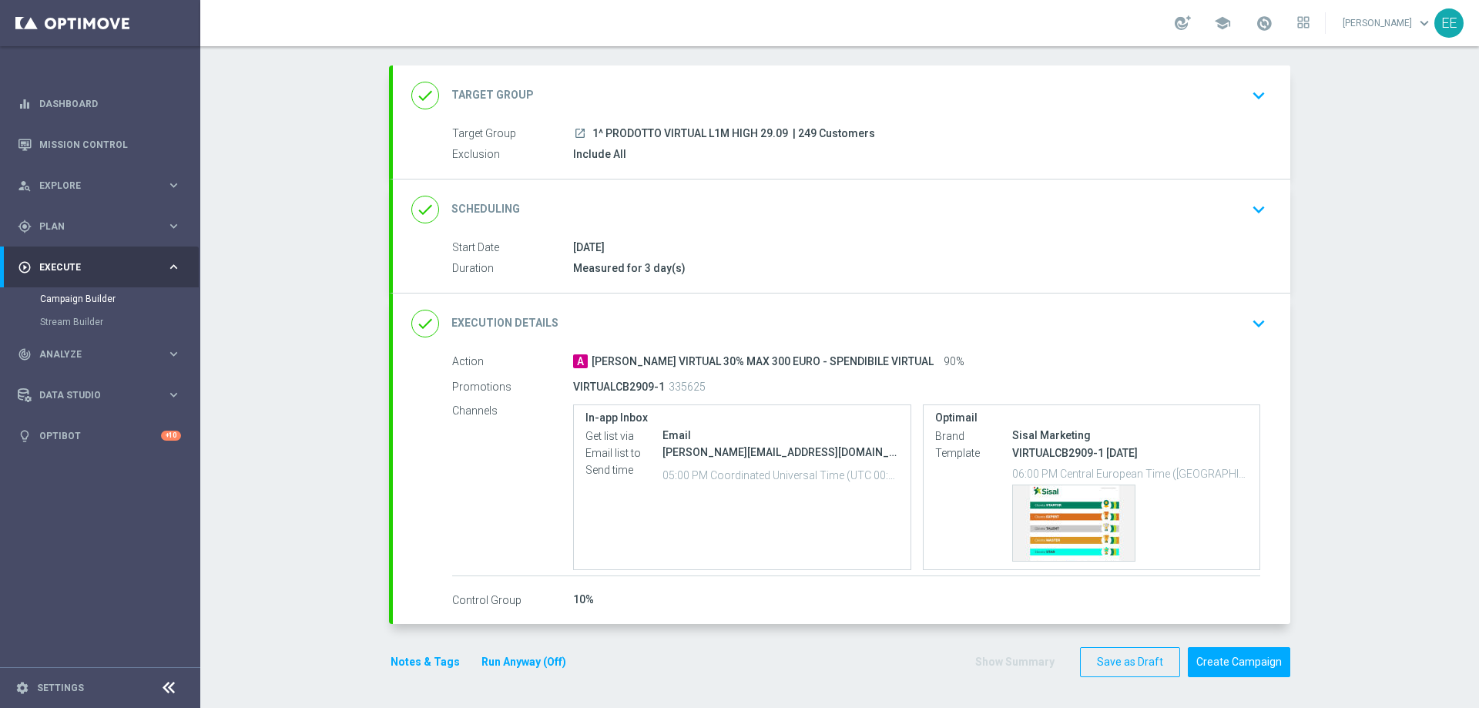
scroll to position [72, 0]
click at [1223, 646] on button "Create Campaign" at bounding box center [1239, 662] width 102 height 30
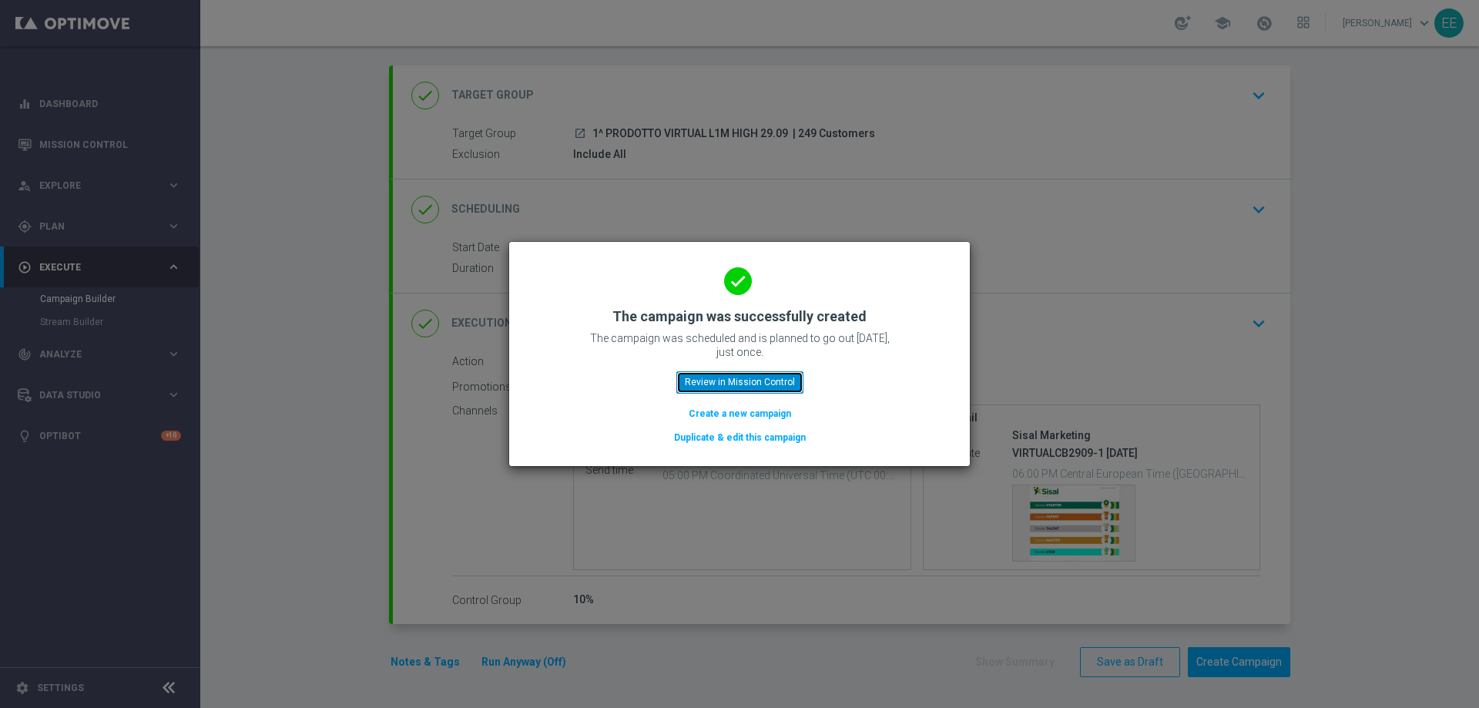
click at [719, 380] on button "Review in Mission Control" at bounding box center [739, 382] width 127 height 22
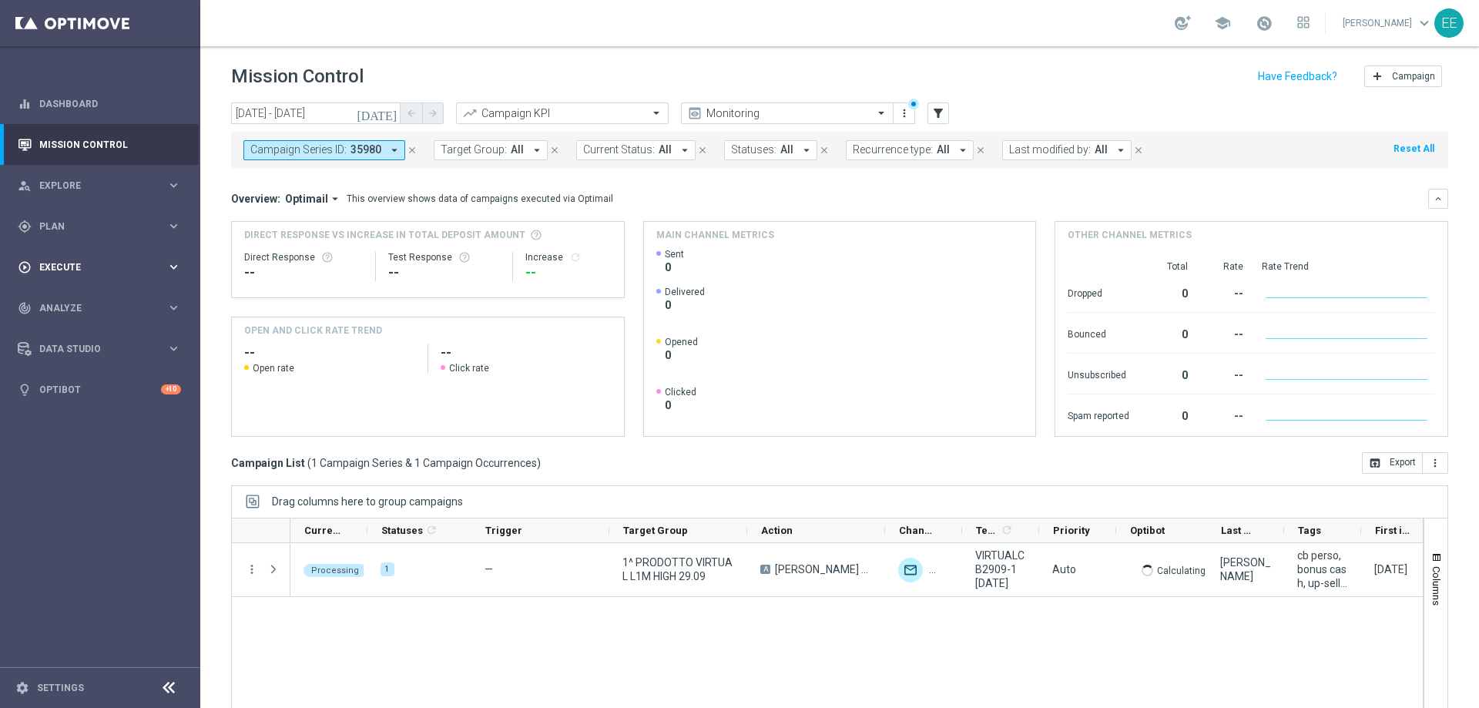
click at [86, 253] on div "play_circle_outline Execute keyboard_arrow_right" at bounding box center [99, 267] width 199 height 41
click at [84, 296] on link "Campaign Builder" at bounding box center [100, 299] width 120 height 12
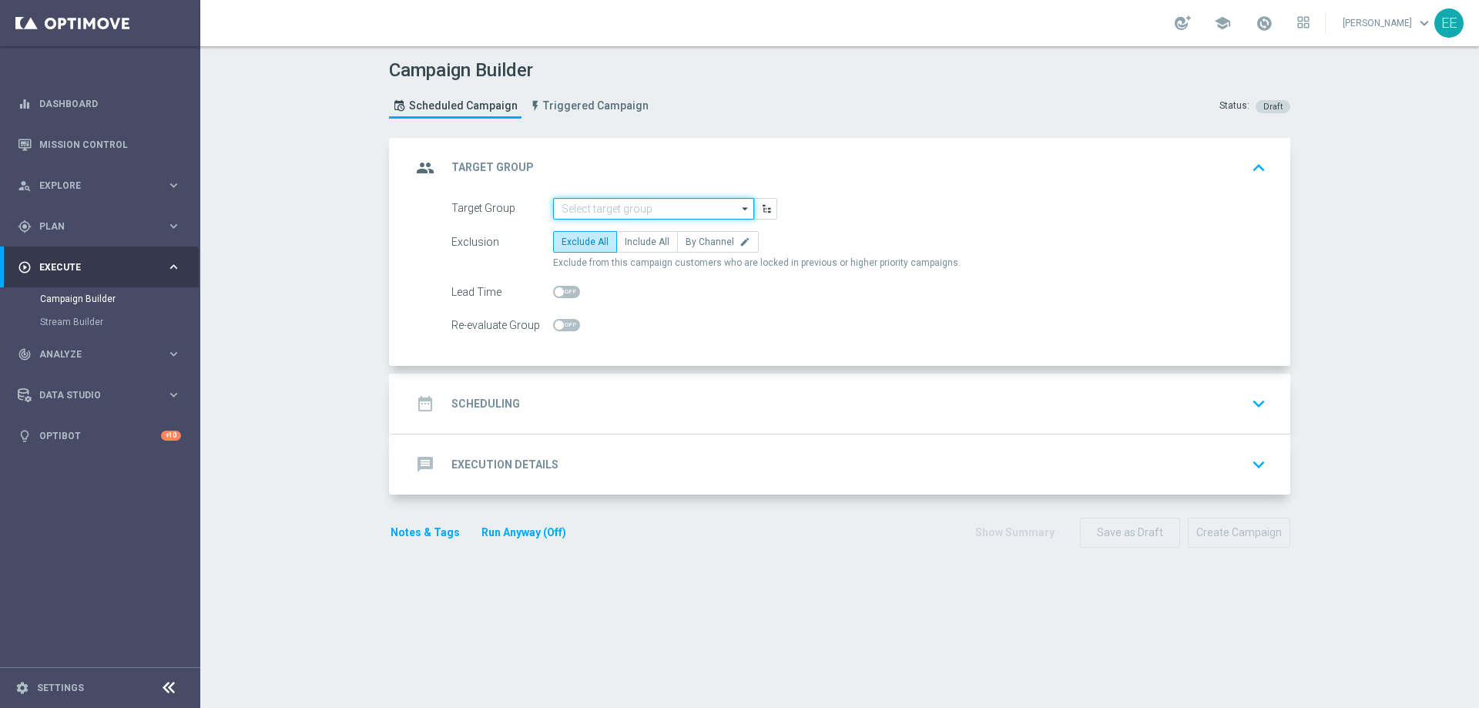
click at [613, 211] on input at bounding box center [653, 209] width 201 height 22
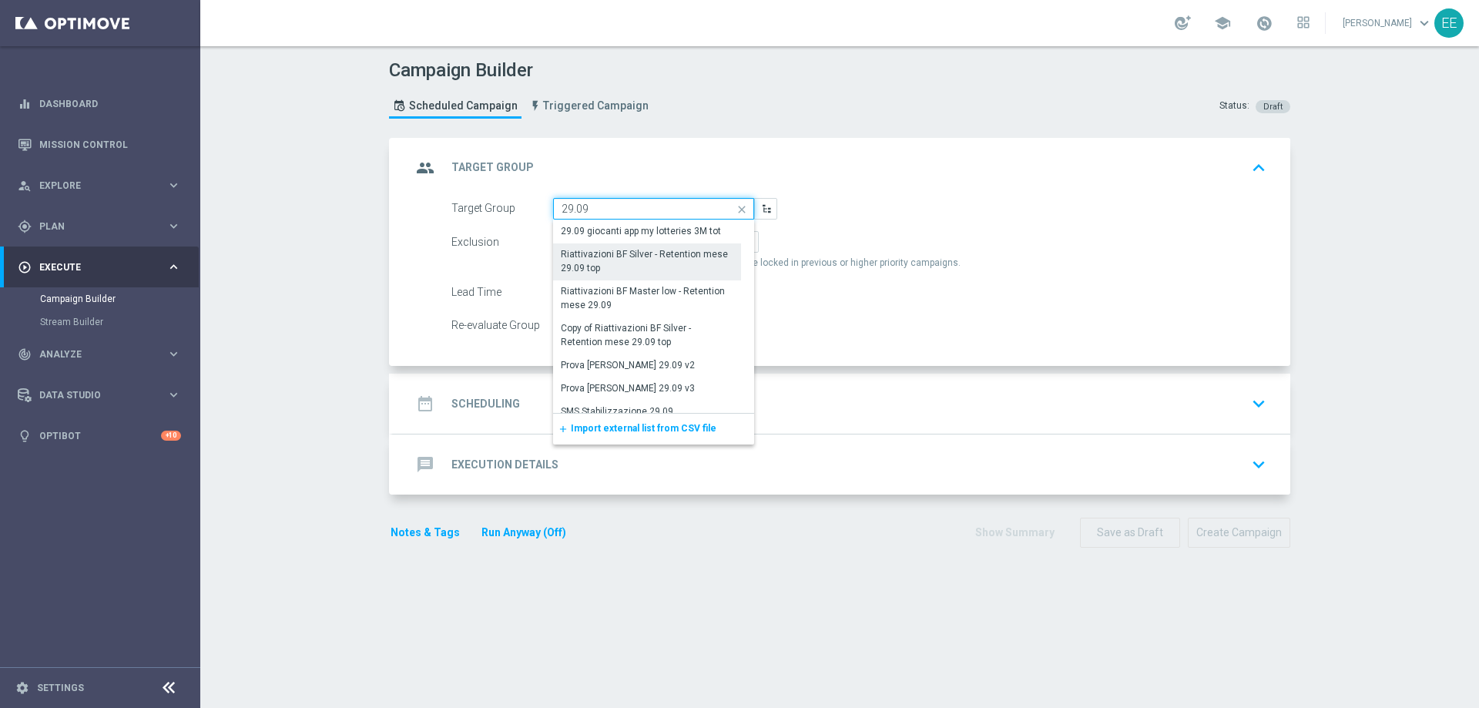
scroll to position [140, 0]
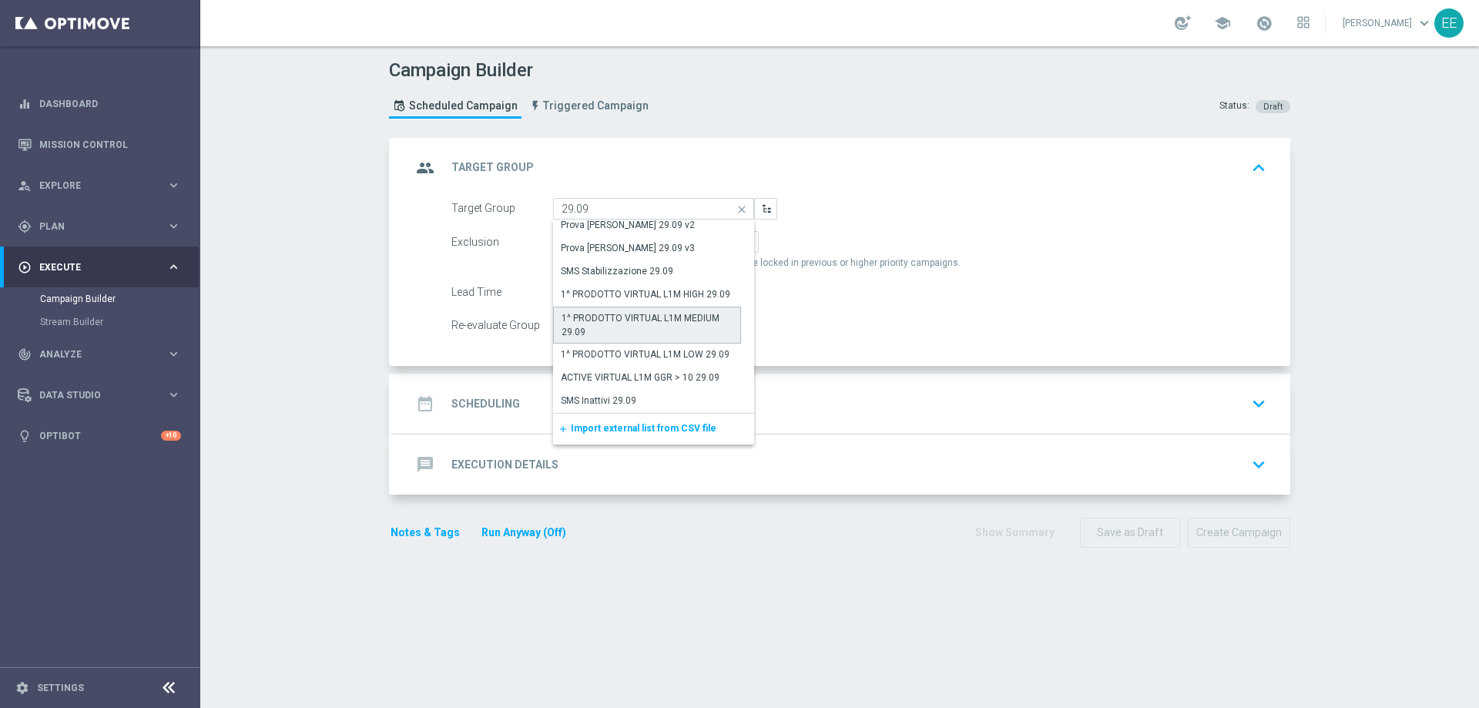
click at [676, 316] on div "1^ PRODOTTO VIRTUAL L1M MEDIUM 29.09" at bounding box center [647, 325] width 171 height 28
type input "1^ PRODOTTO VIRTUAL L1M MEDIUM 29.09"
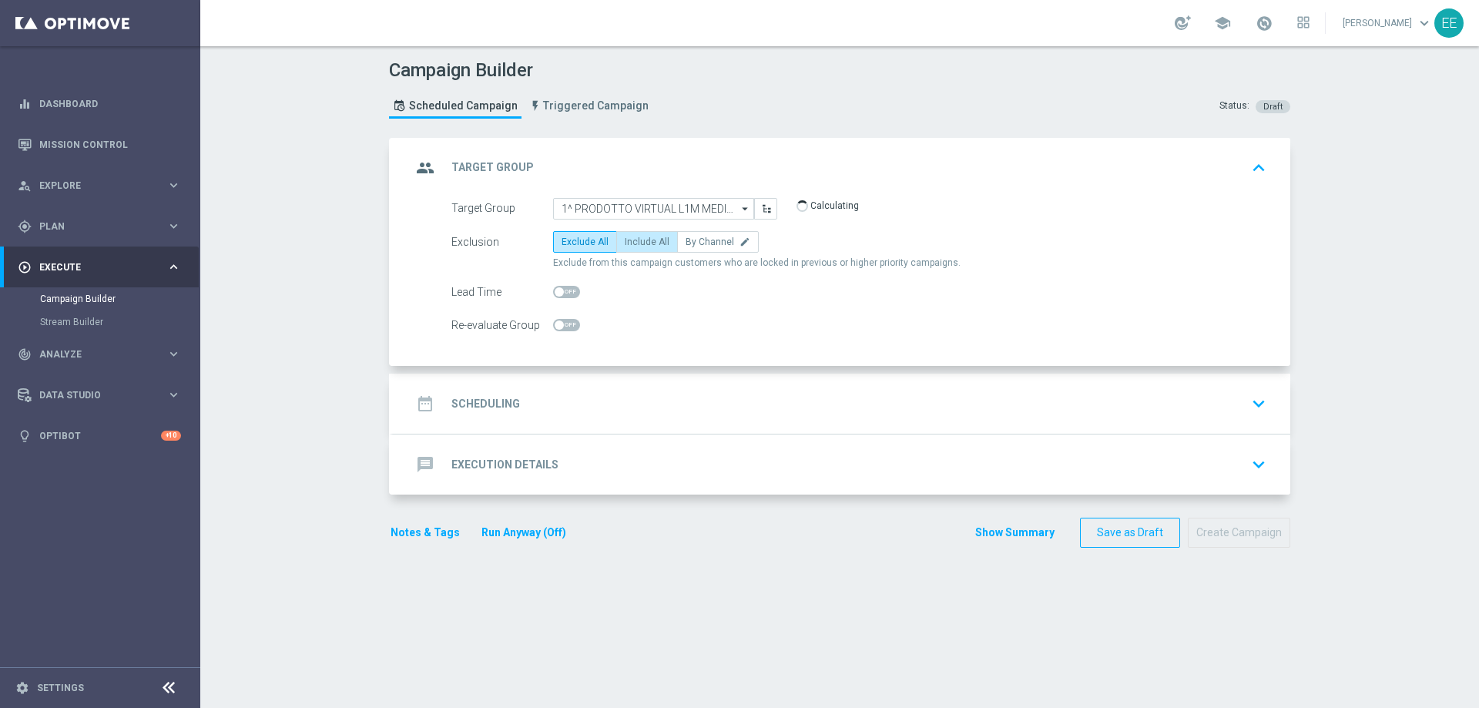
click at [641, 233] on label "Include All" at bounding box center [647, 242] width 62 height 22
click at [635, 240] on input "Include All" at bounding box center [630, 245] width 10 height 10
radio input "true"
click at [635, 380] on div "date_range Scheduling keyboard_arrow_down" at bounding box center [841, 404] width 897 height 60
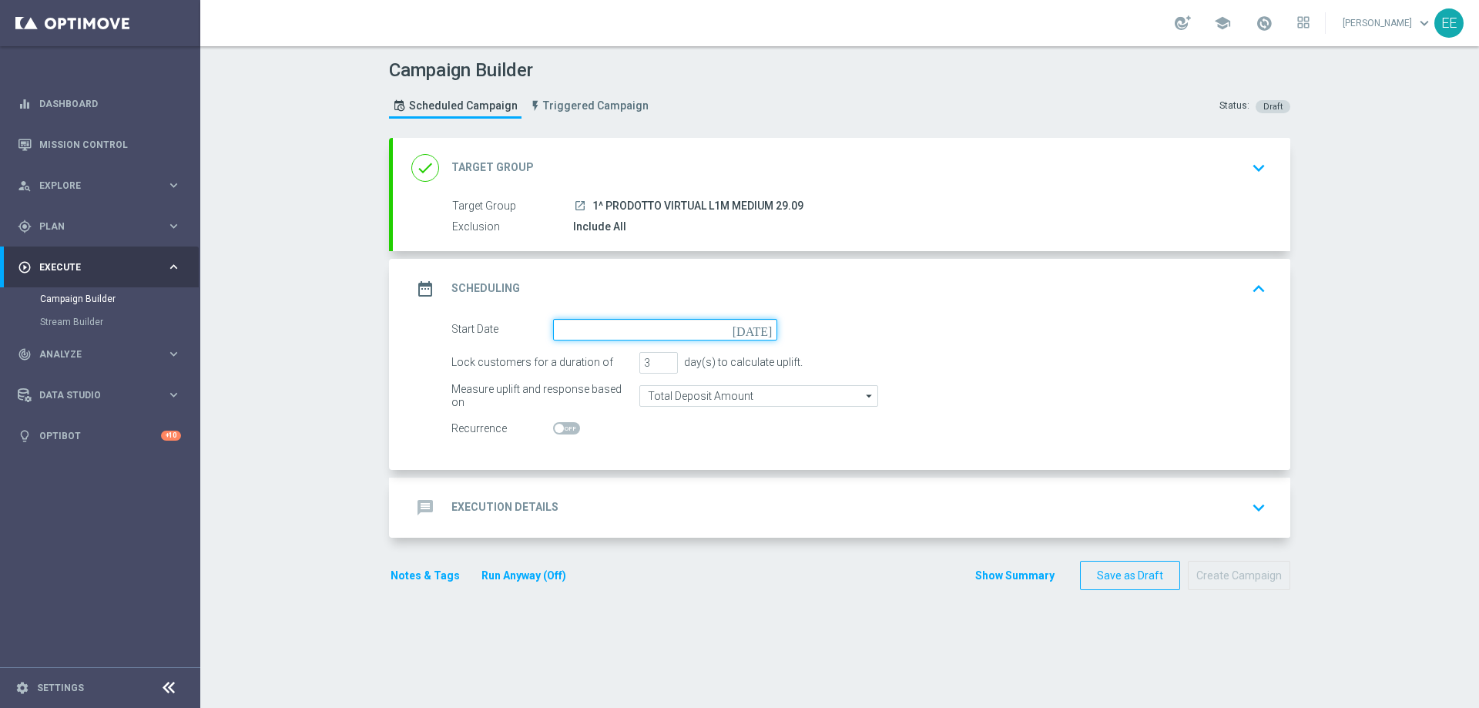
click at [640, 327] on input at bounding box center [665, 330] width 224 height 22
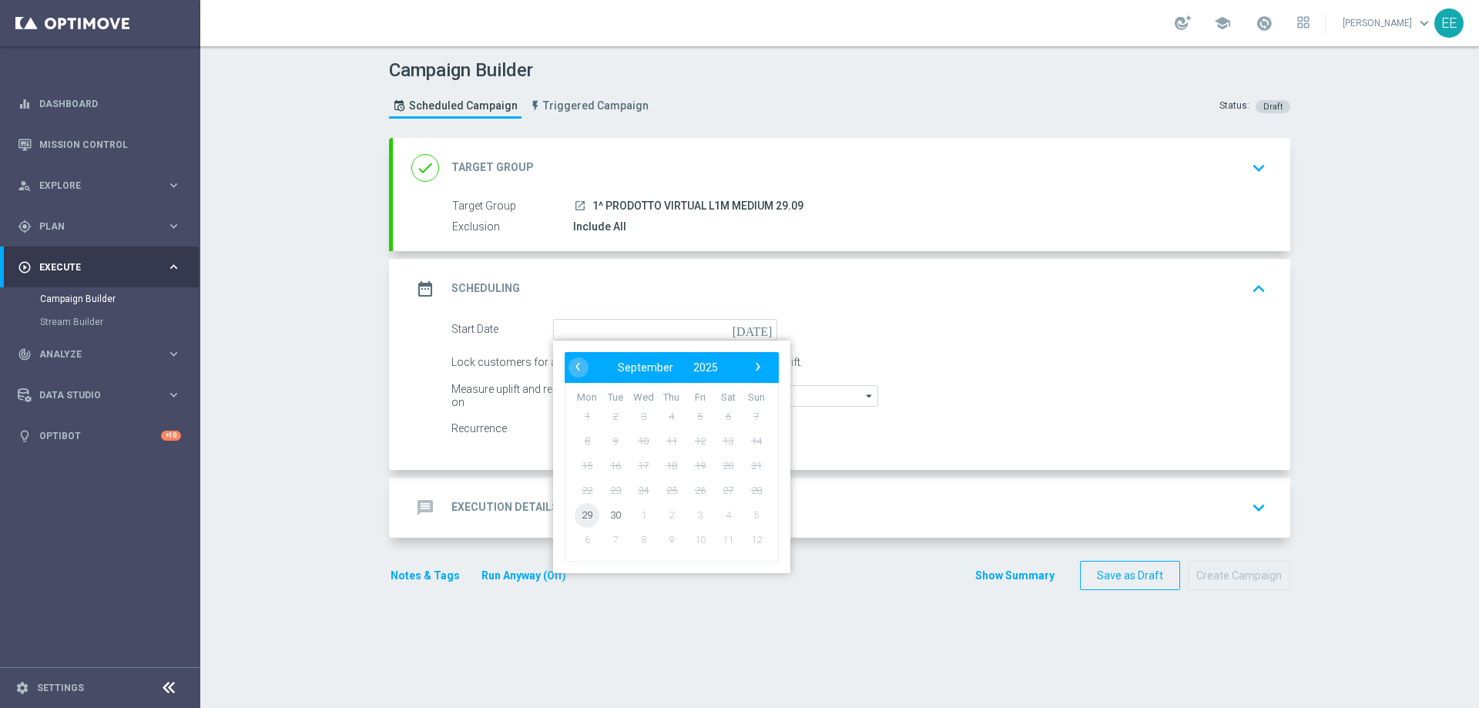
click at [585, 517] on span "29" at bounding box center [587, 514] width 25 height 25
type input "29 Sep 2025"
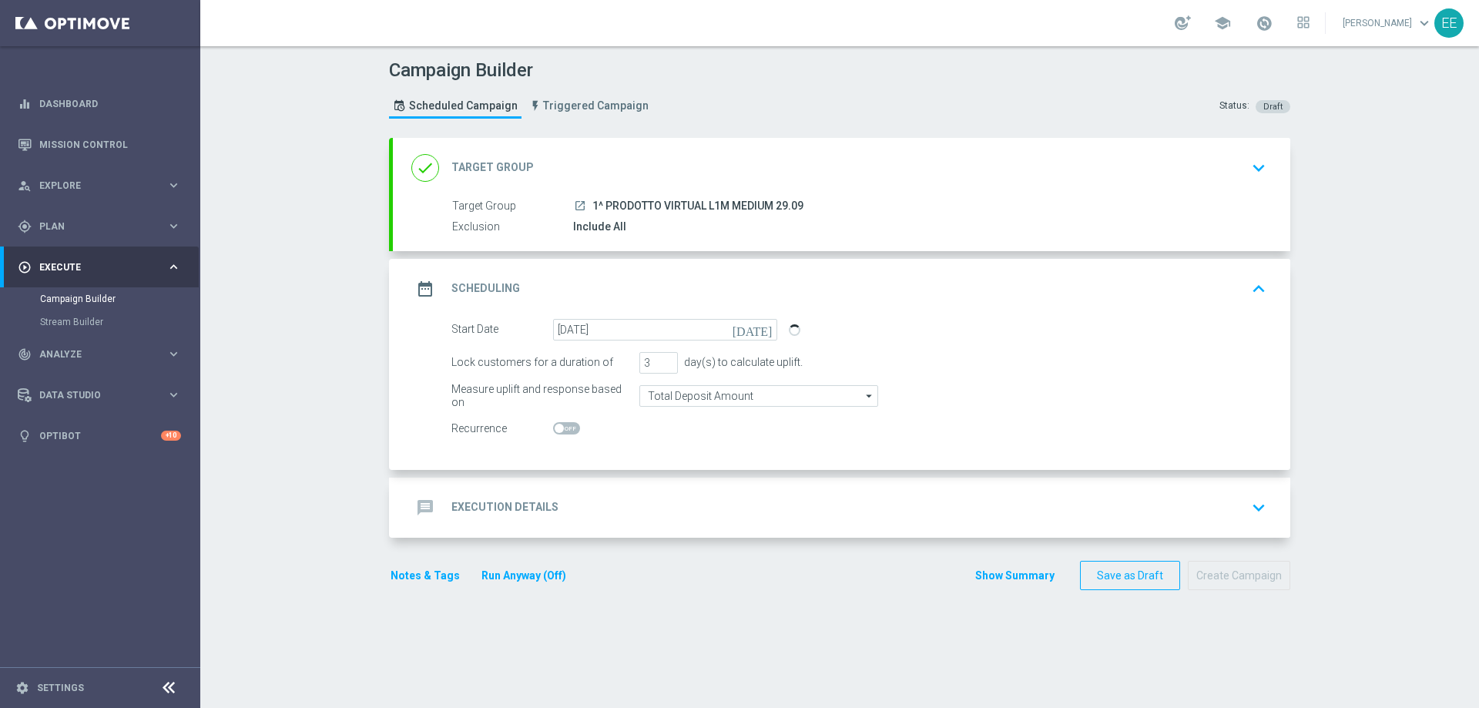
click at [585, 517] on div "message Execution Details keyboard_arrow_down" at bounding box center [841, 507] width 861 height 29
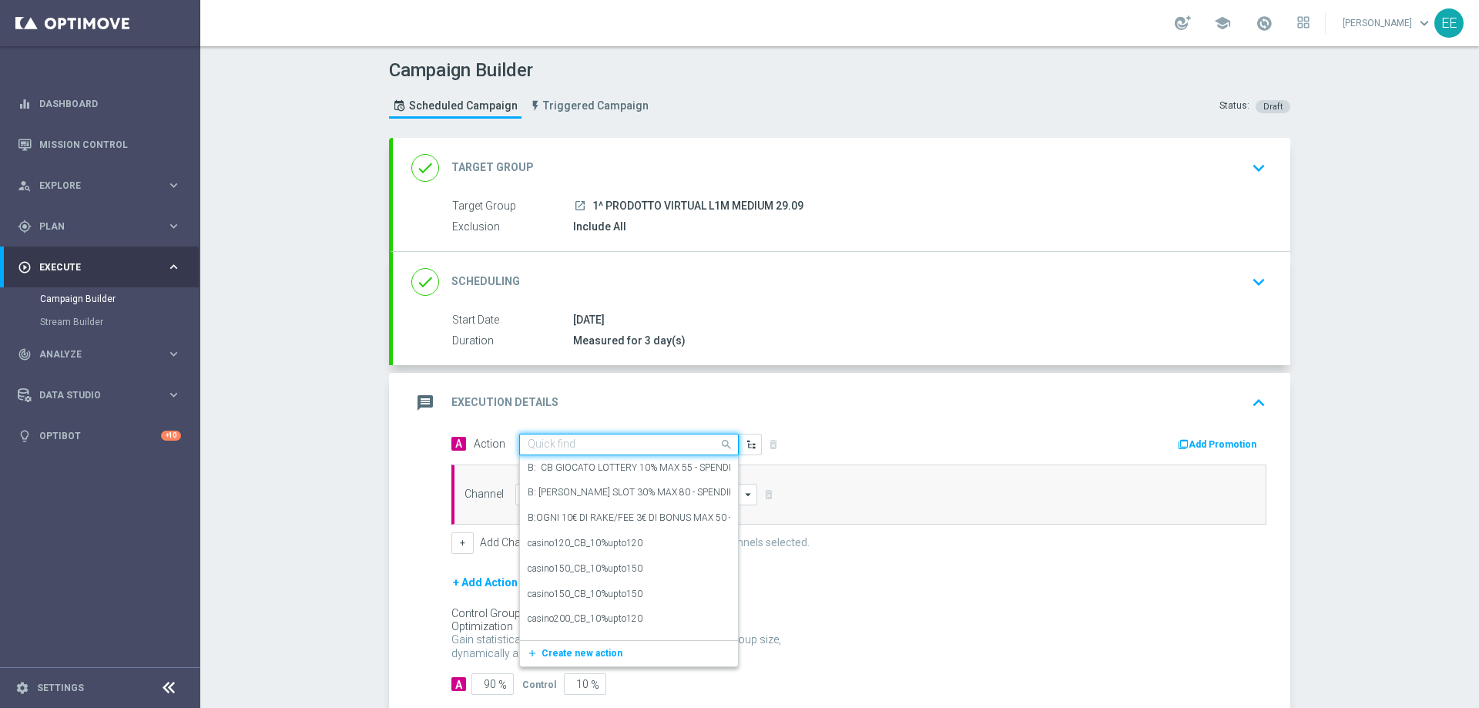
click at [563, 437] on div "Quick find" at bounding box center [629, 445] width 220 height 22
paste input "CB PERSO VIRTUAL 30% MAX 200 EURO - SPENDIBILE VIRTUAL"
type input "CB PERSO VIRTUAL 30% MAX 200 EURO - SPENDIBILE VIRTUAL"
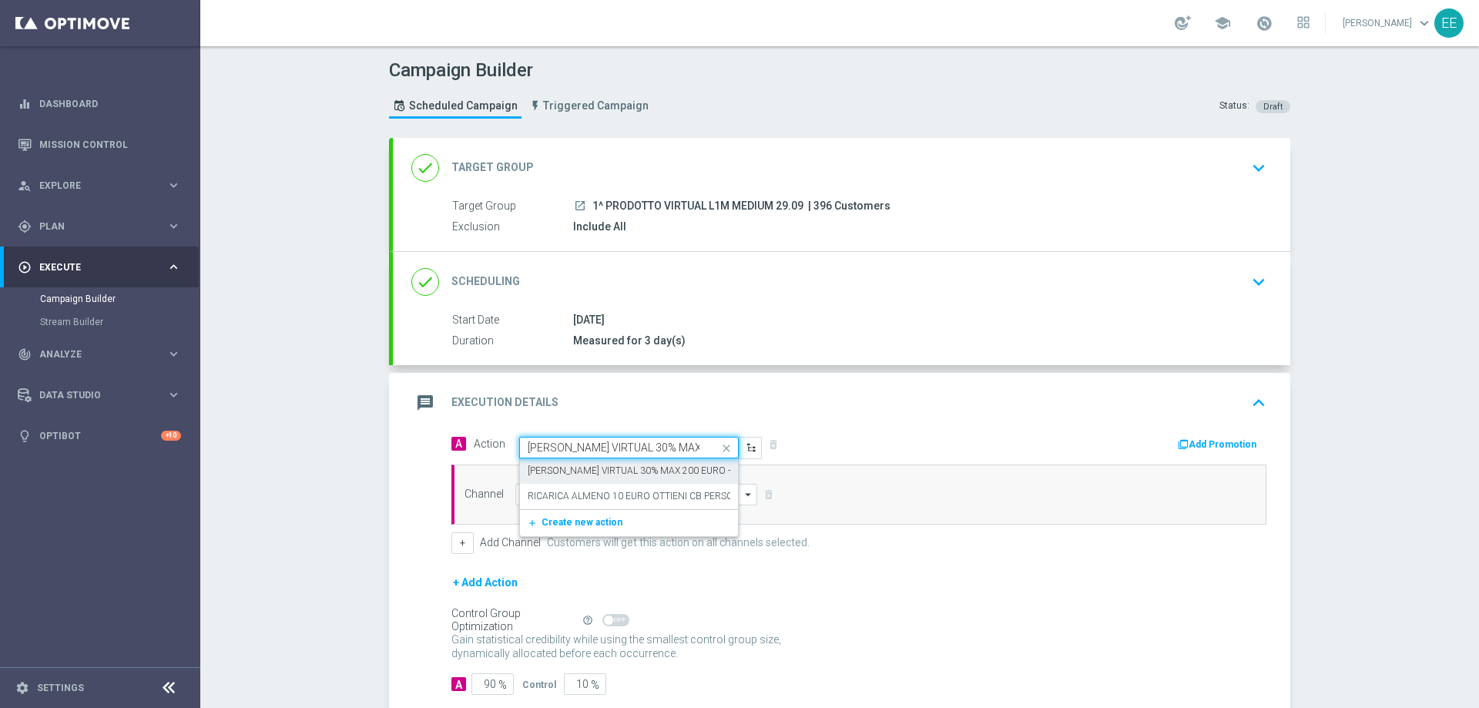
scroll to position [0, 132]
click at [634, 465] on label "CB PERSO VIRTUAL 30% MAX 200 EURO - SPENDIBILE VIRTUAL" at bounding box center [675, 471] width 294 height 13
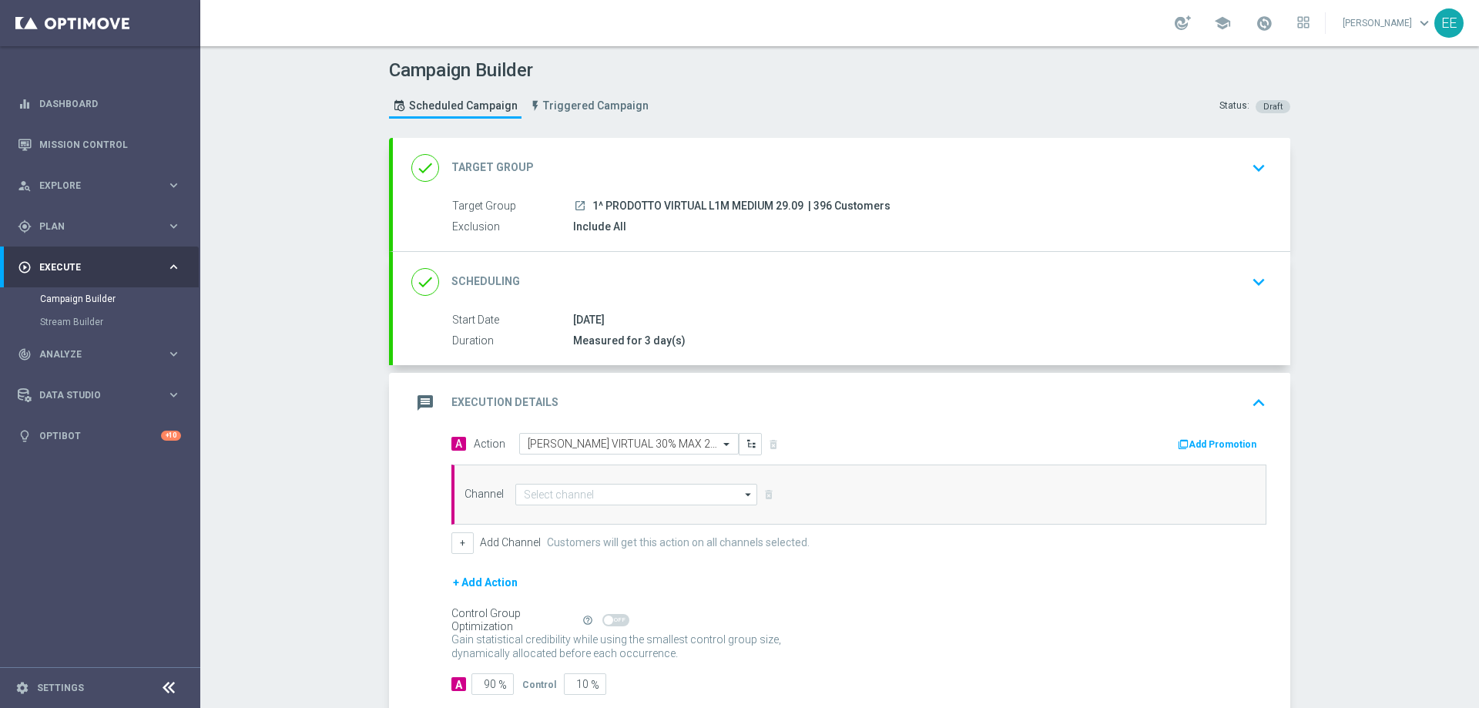
click at [1217, 439] on button "Add Promotion" at bounding box center [1219, 444] width 86 height 17
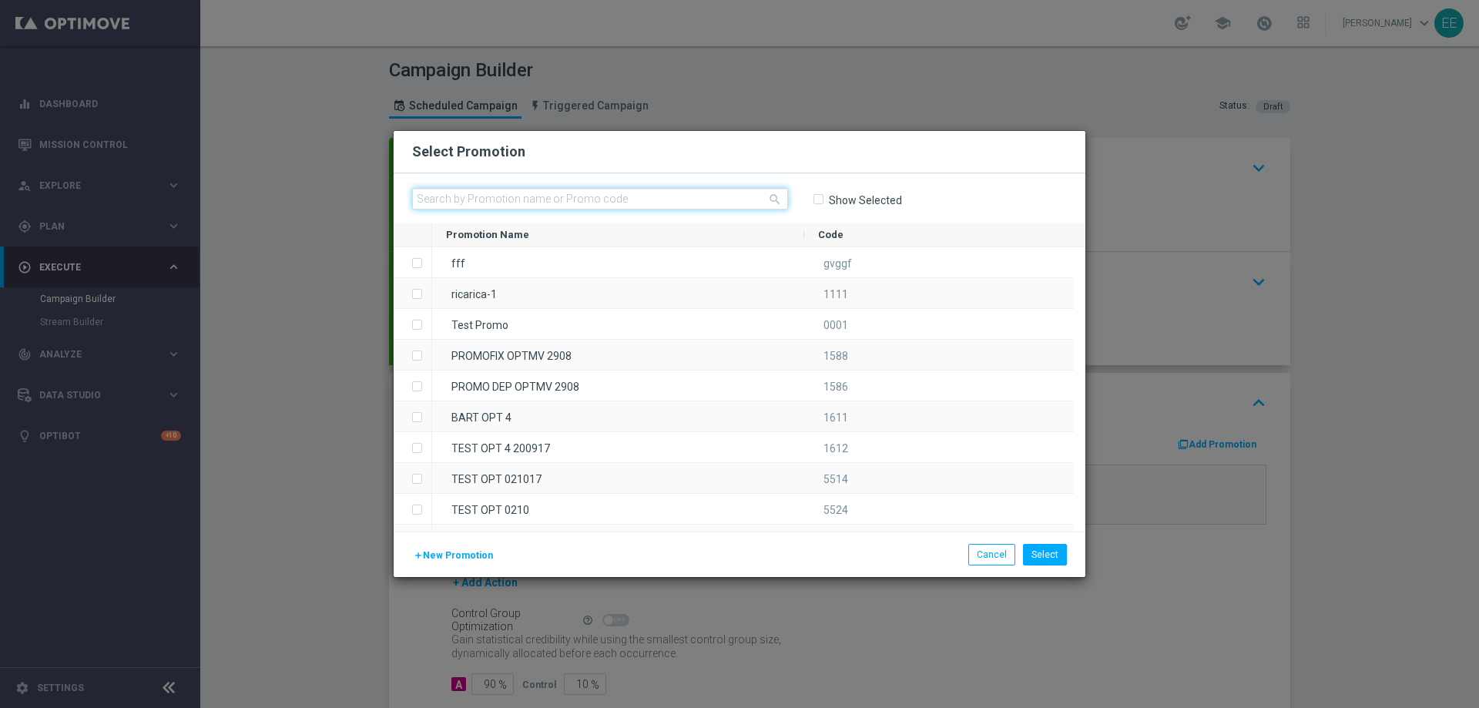
click at [599, 199] on input "text" at bounding box center [600, 199] width 376 height 22
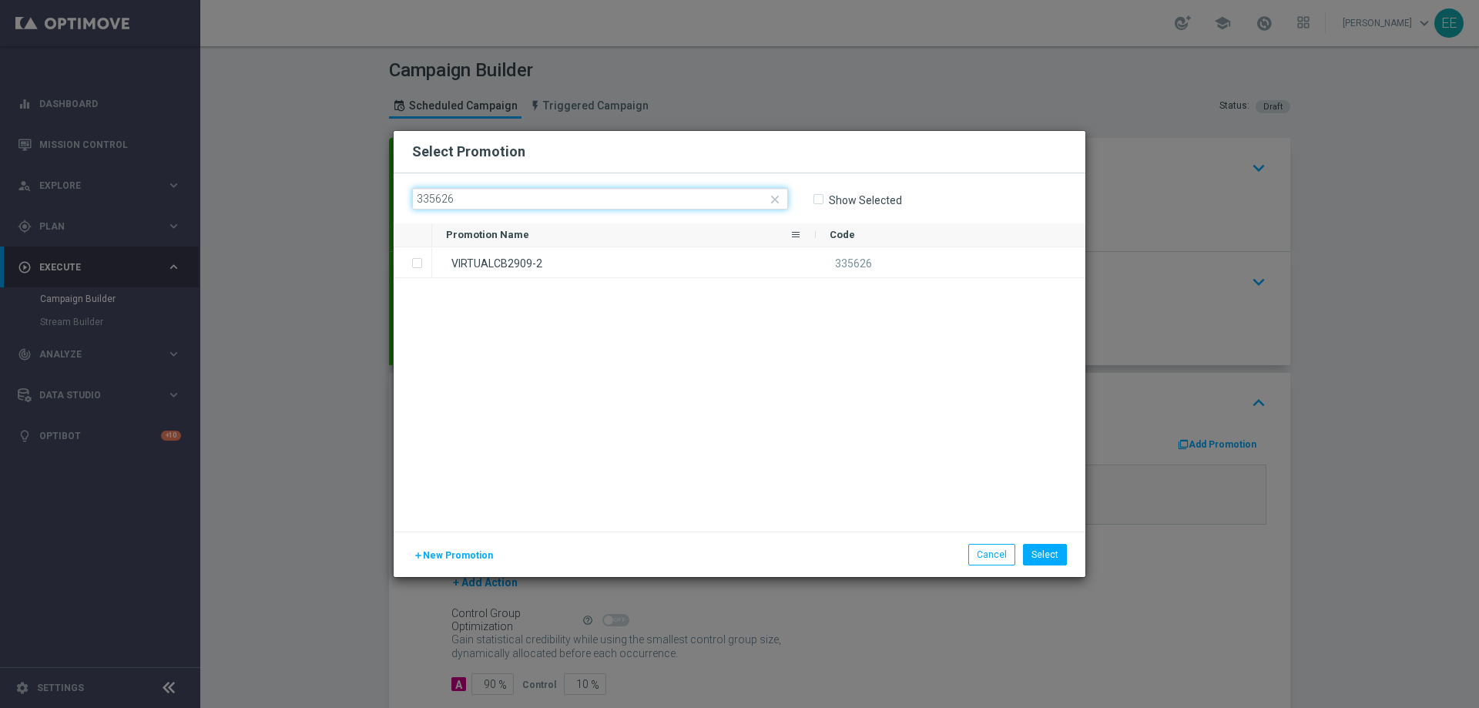
type input "335626"
click at [558, 253] on div "VIRTUALCB2909-2" at bounding box center [624, 262] width 384 height 30
click at [1041, 560] on button "Select" at bounding box center [1045, 555] width 44 height 22
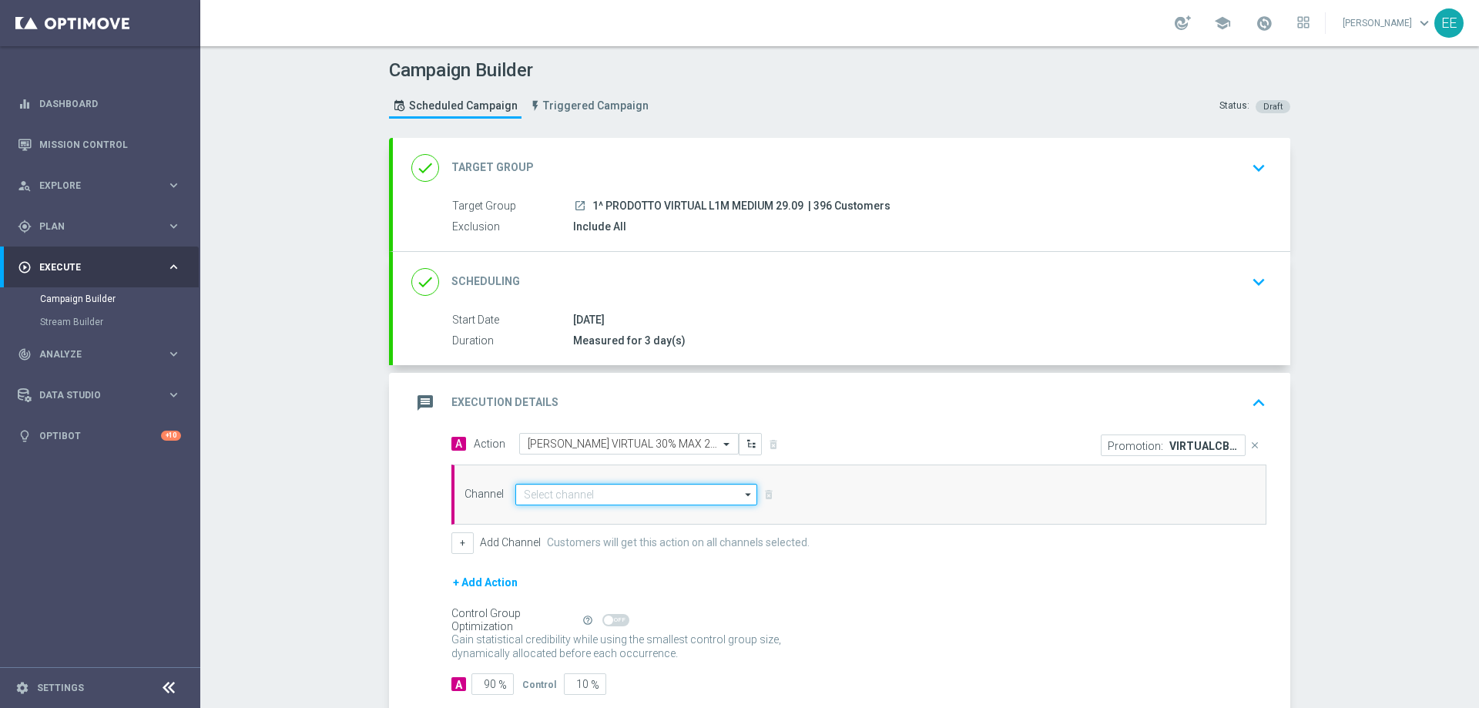
click at [610, 502] on input at bounding box center [636, 495] width 242 height 22
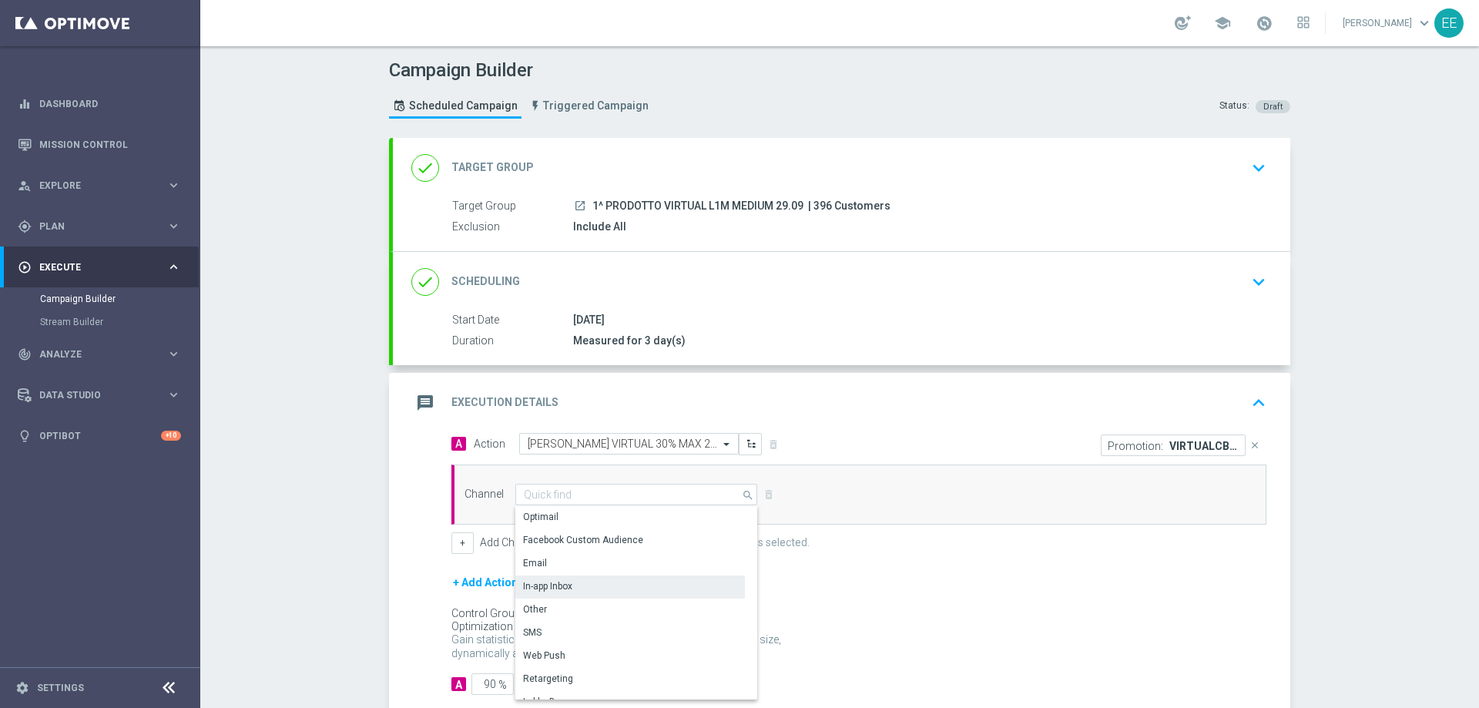
click at [573, 589] on div "In-app Inbox" at bounding box center [630, 586] width 230 height 22
type input "In-app Inbox"
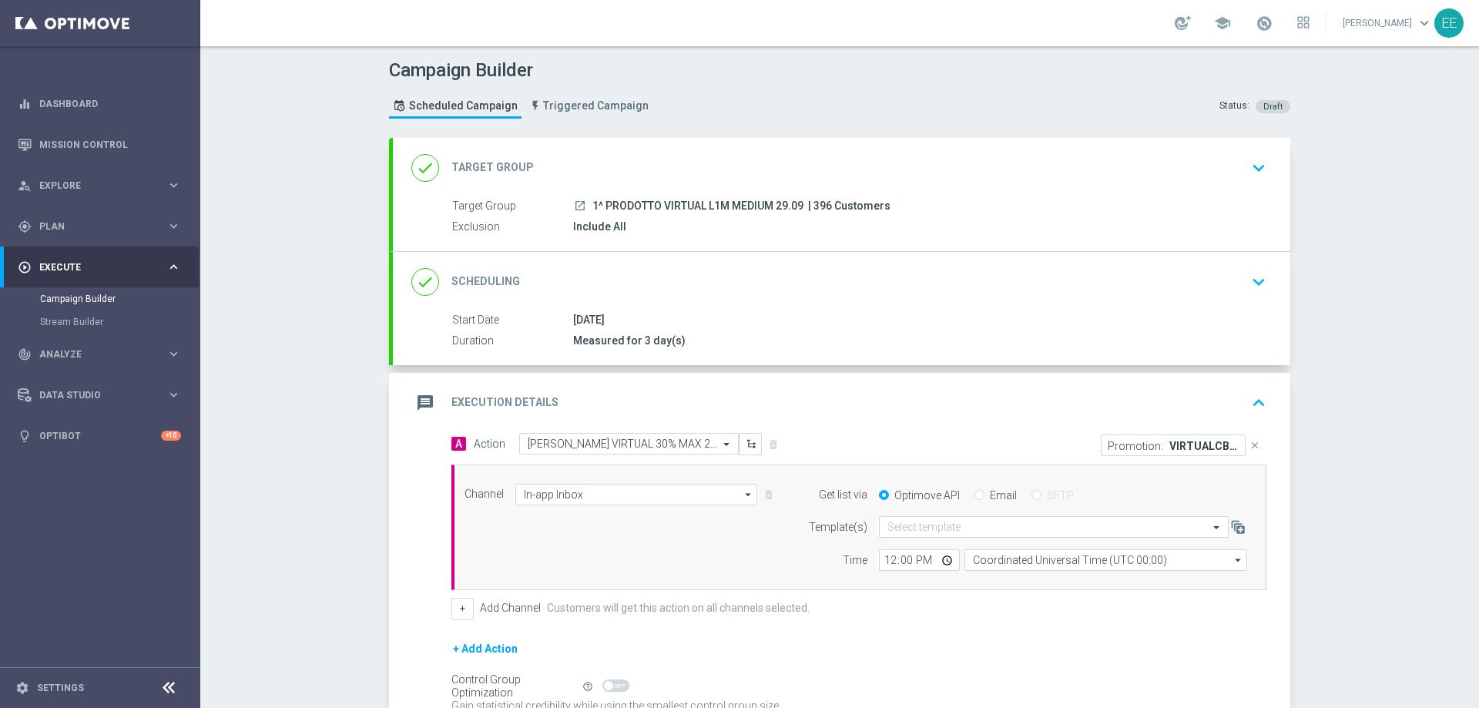
click at [975, 492] on input "Email" at bounding box center [980, 497] width 10 height 10
radio input "true"
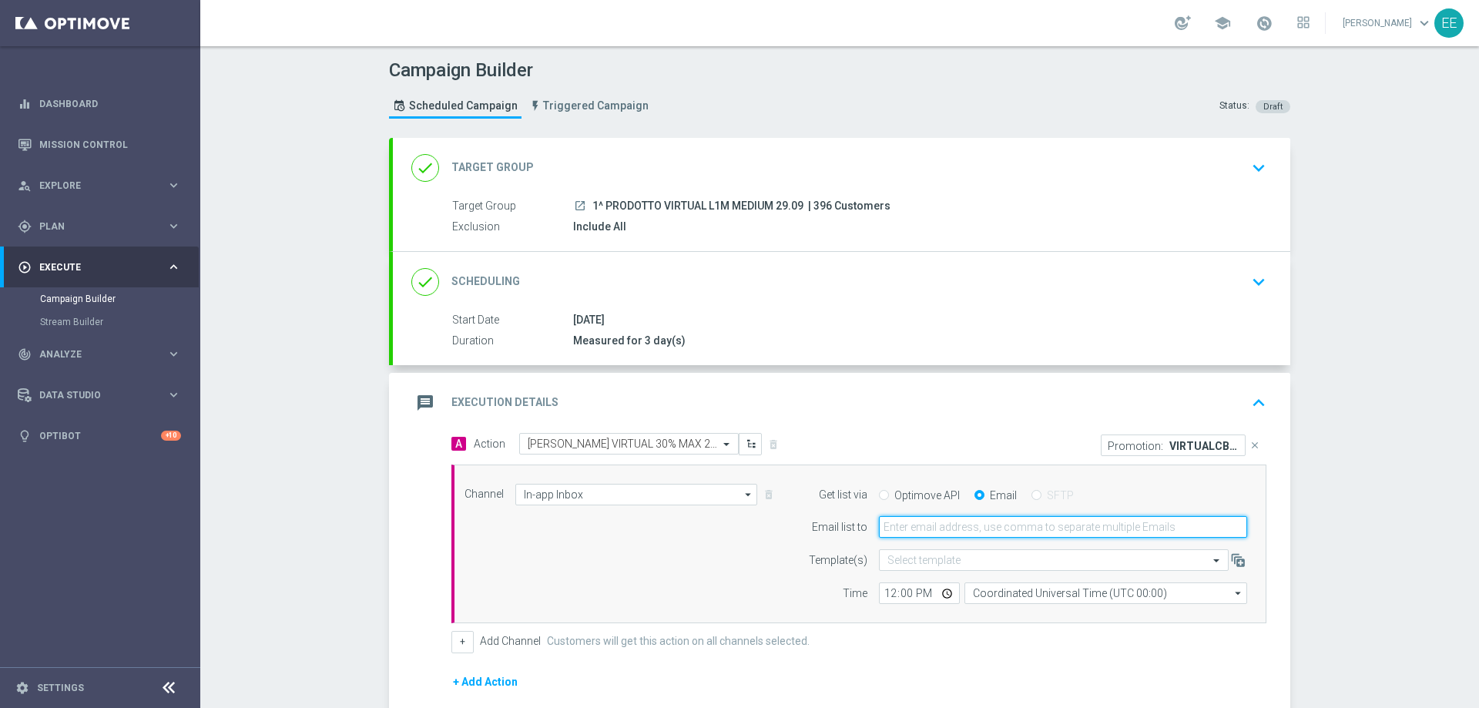
click at [976, 529] on input "email" at bounding box center [1063, 527] width 368 height 22
type input "edoardo.ellena@sisal.it"
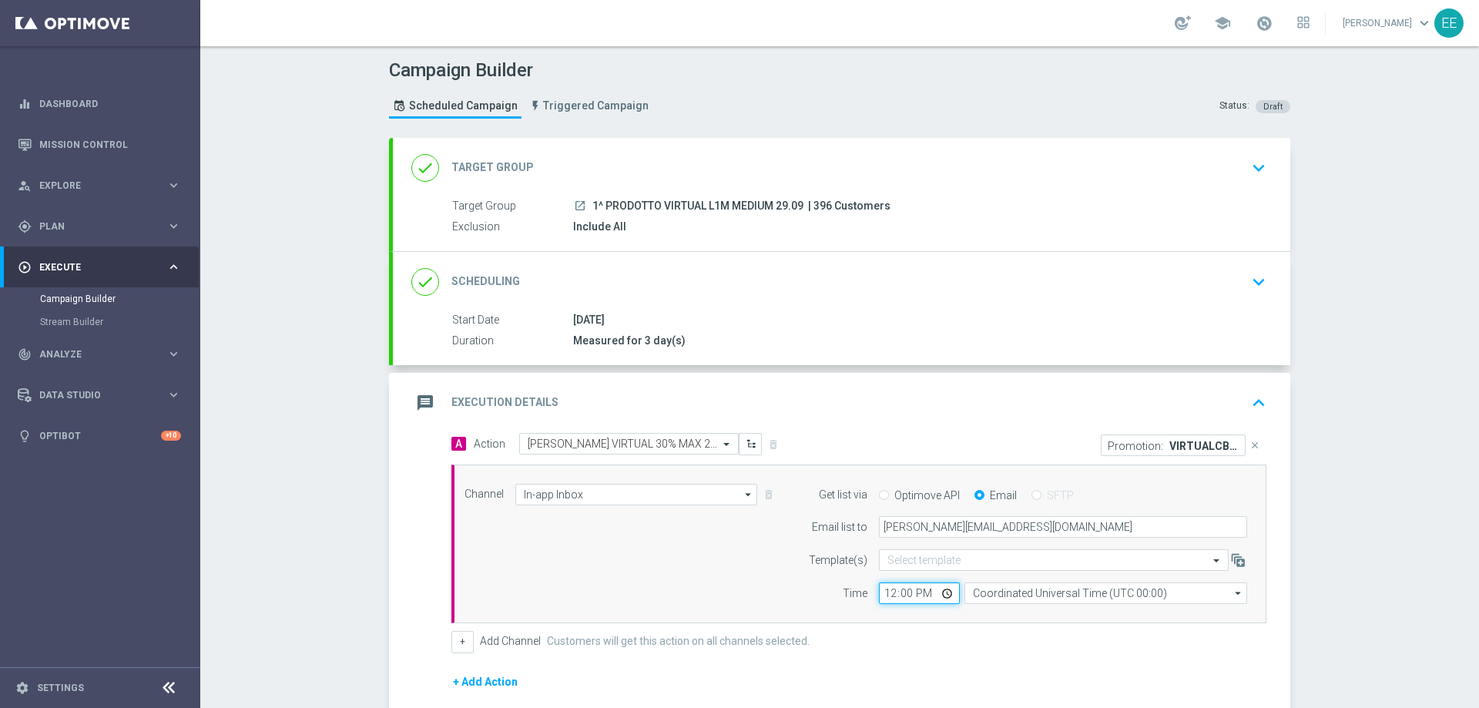
click at [891, 596] on input "12:00" at bounding box center [919, 593] width 81 height 22
type input "17:00"
click at [761, 579] on div "Channel In-app Inbox In-app Inbox arrow_drop_down Drag here to set row groups D…" at bounding box center [856, 544] width 806 height 121
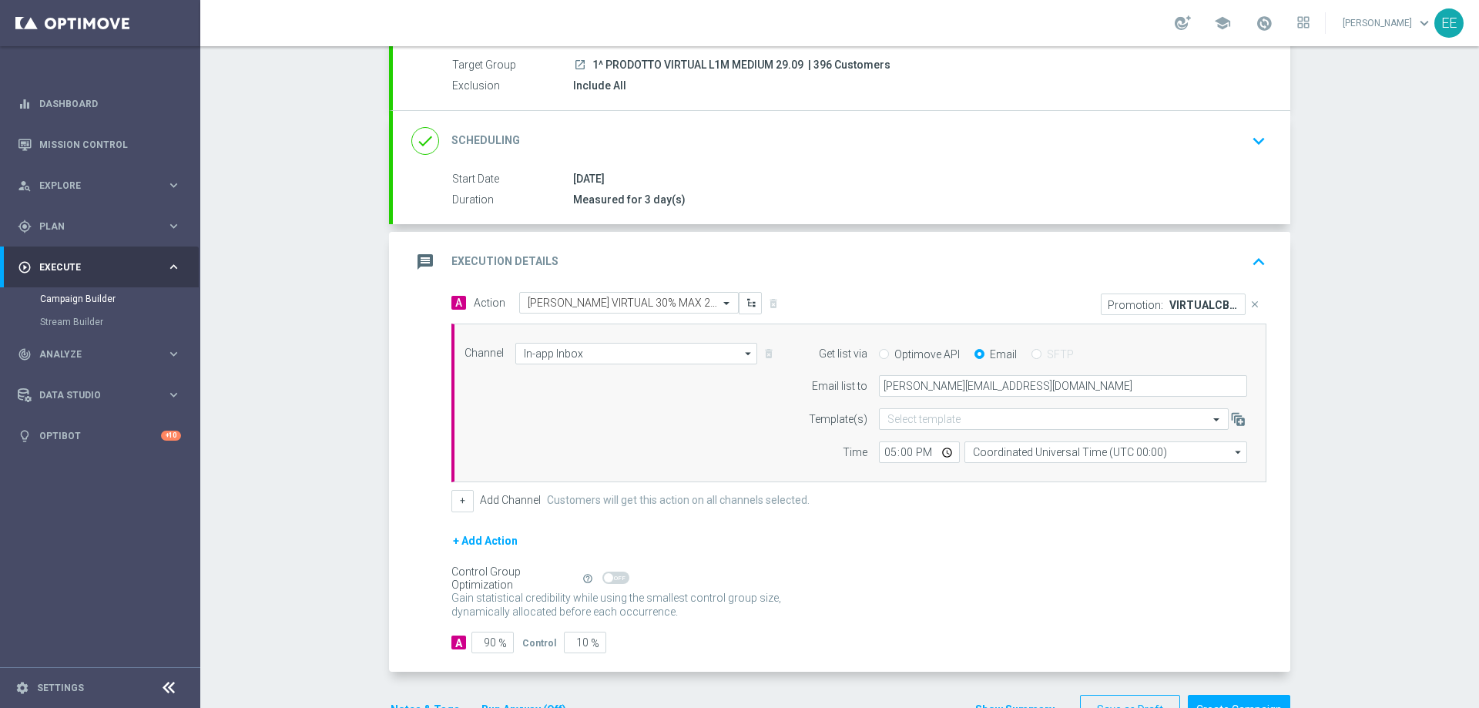
scroll to position [147, 0]
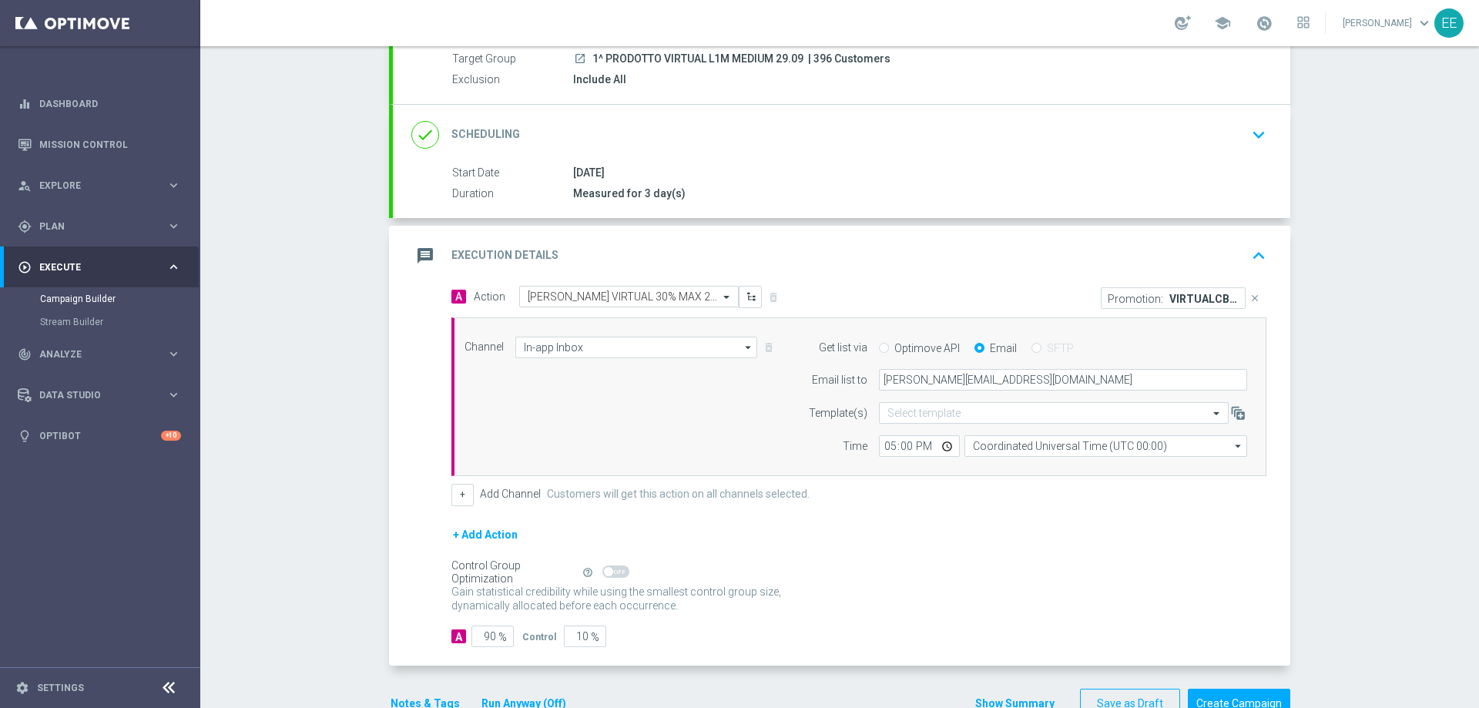
click at [442, 508] on div "A Action Select action CB PERSO VIRTUAL 30% MAX 200 EURO - SPENDIBILE VIRTUAL d…" at bounding box center [841, 476] width 897 height 380
click at [451, 505] on button "+" at bounding box center [462, 495] width 22 height 22
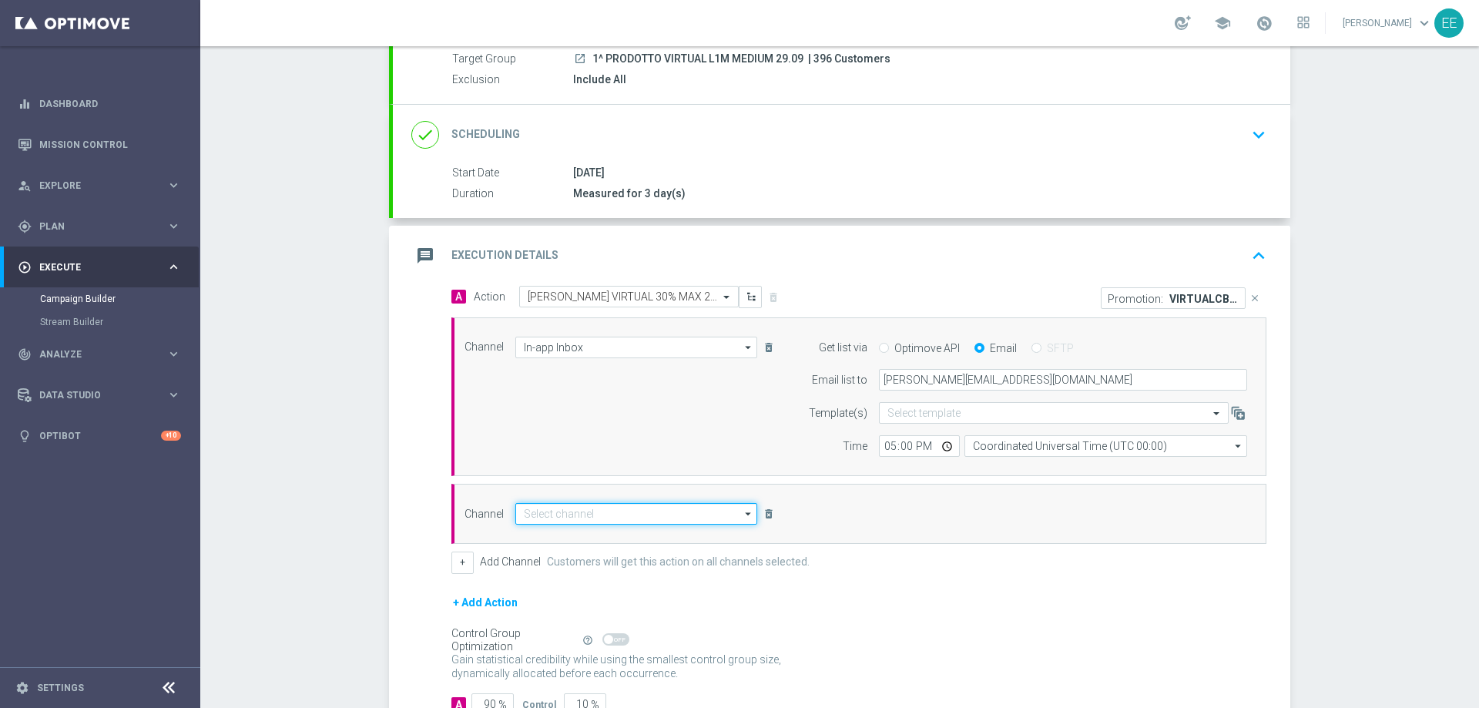
click at [571, 522] on input at bounding box center [636, 514] width 242 height 22
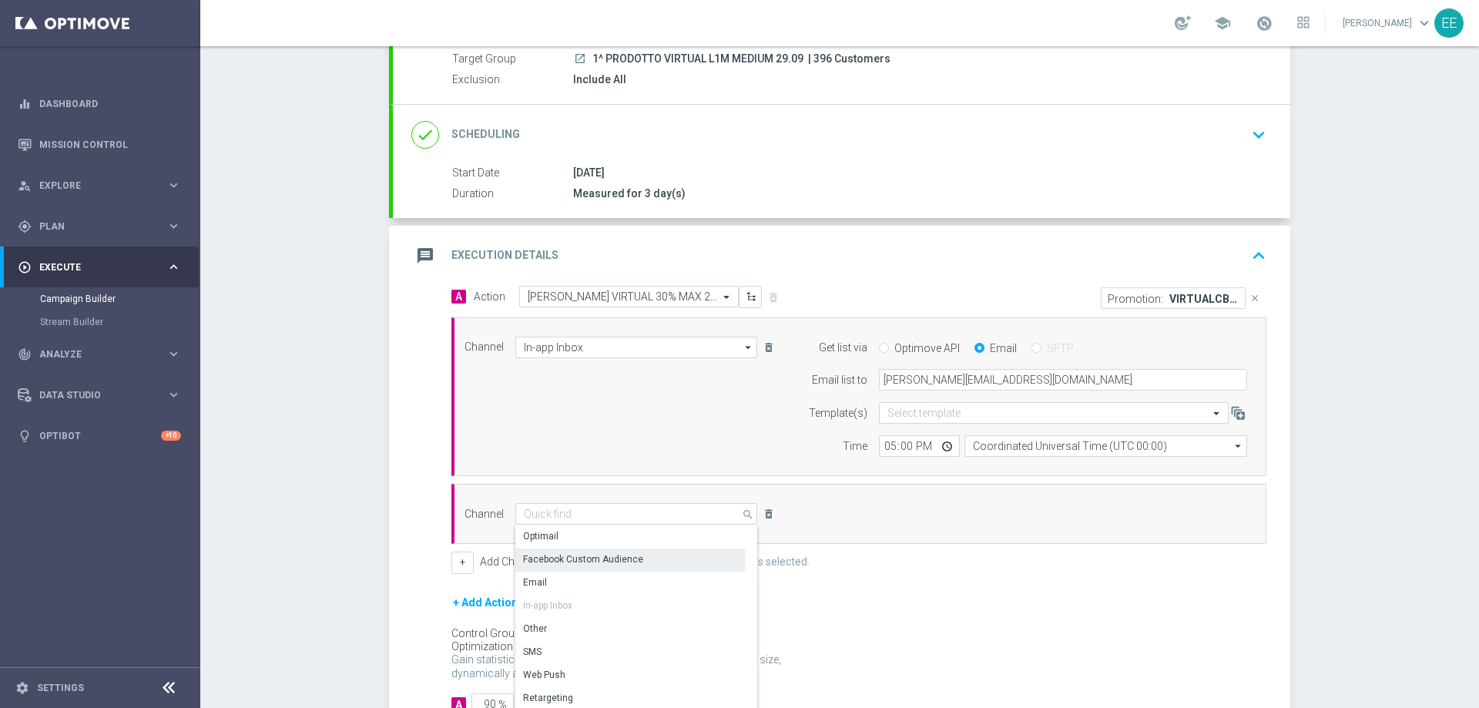
click at [598, 541] on div "Optimail" at bounding box center [630, 536] width 230 height 22
type input "Optimail"
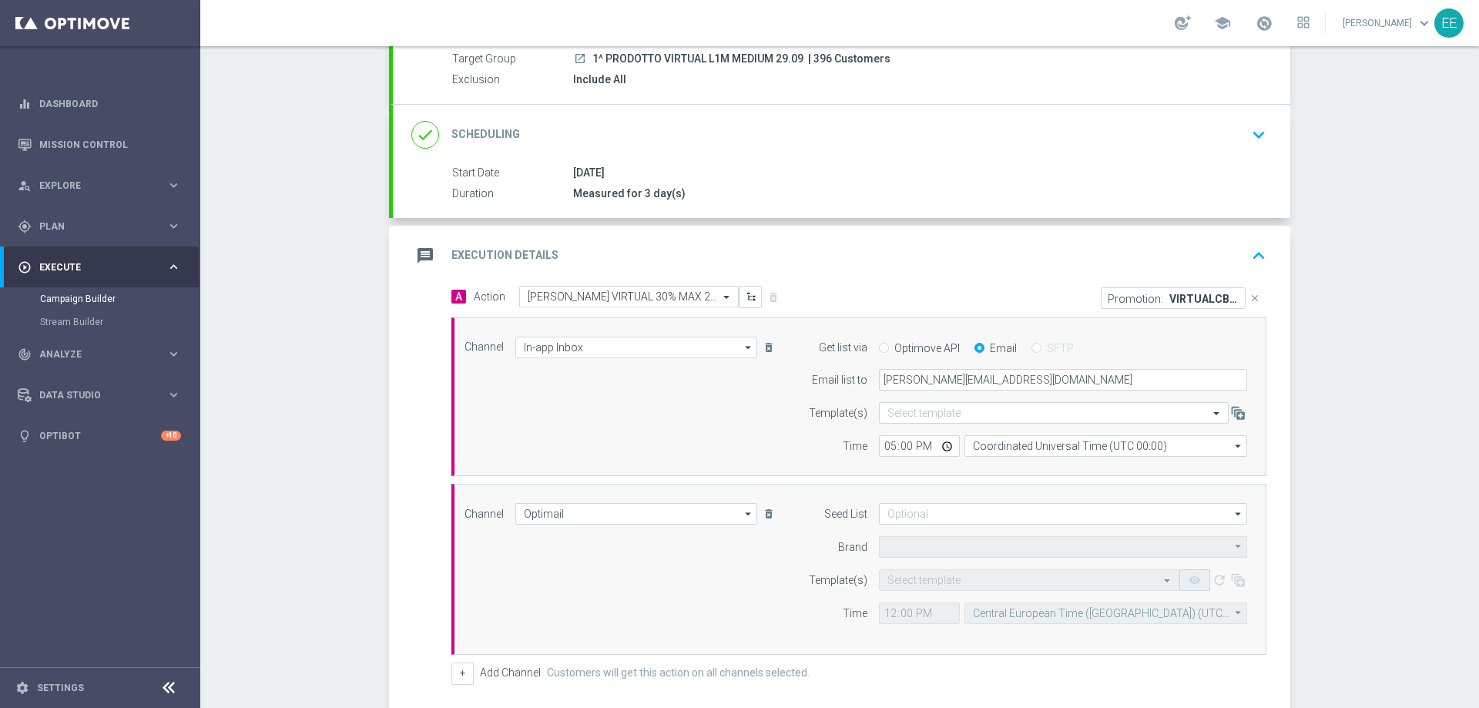
type input "Sisal Marketing"
click at [914, 572] on div "Select template" at bounding box center [1029, 580] width 300 height 22
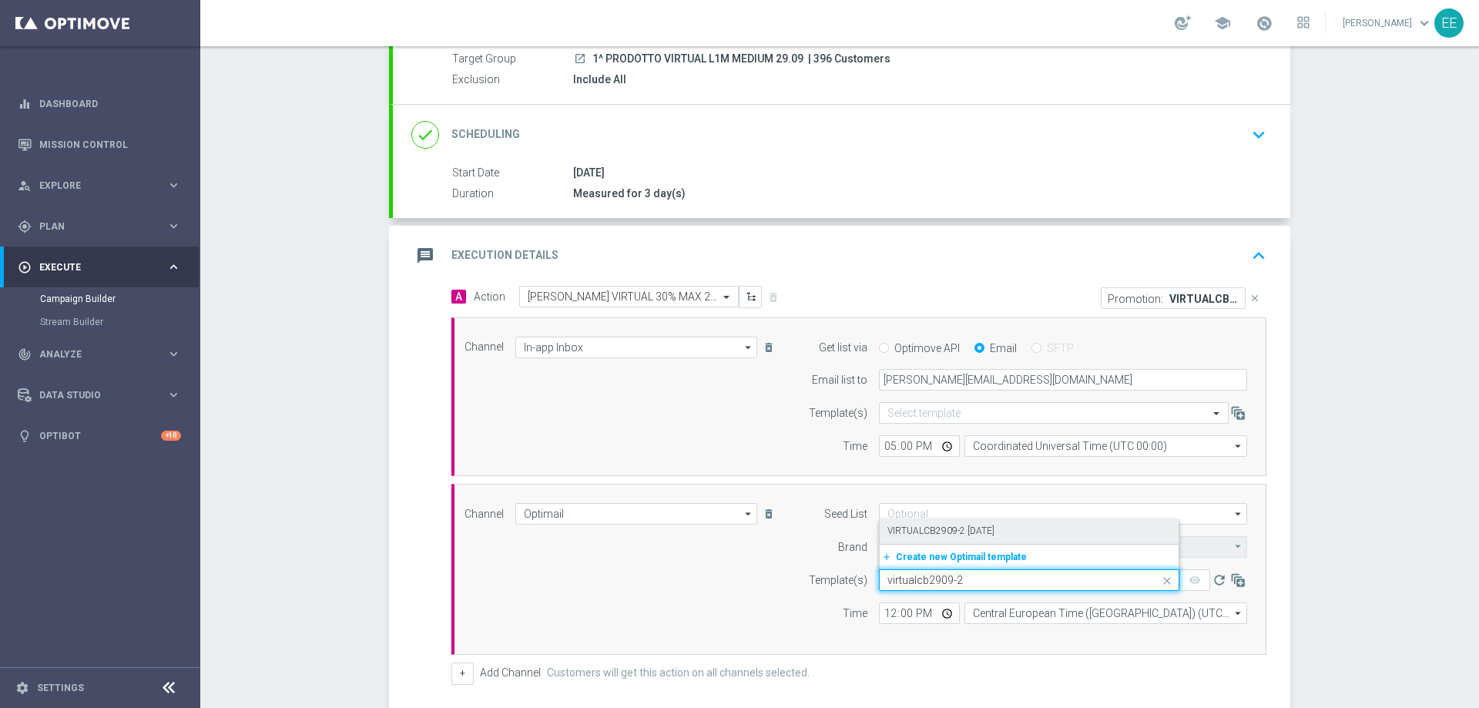
click at [1069, 536] on div "VIRTUALCB2909-2 29.09.2025" at bounding box center [1029, 530] width 284 height 25
type input "virtualcb2909-2"
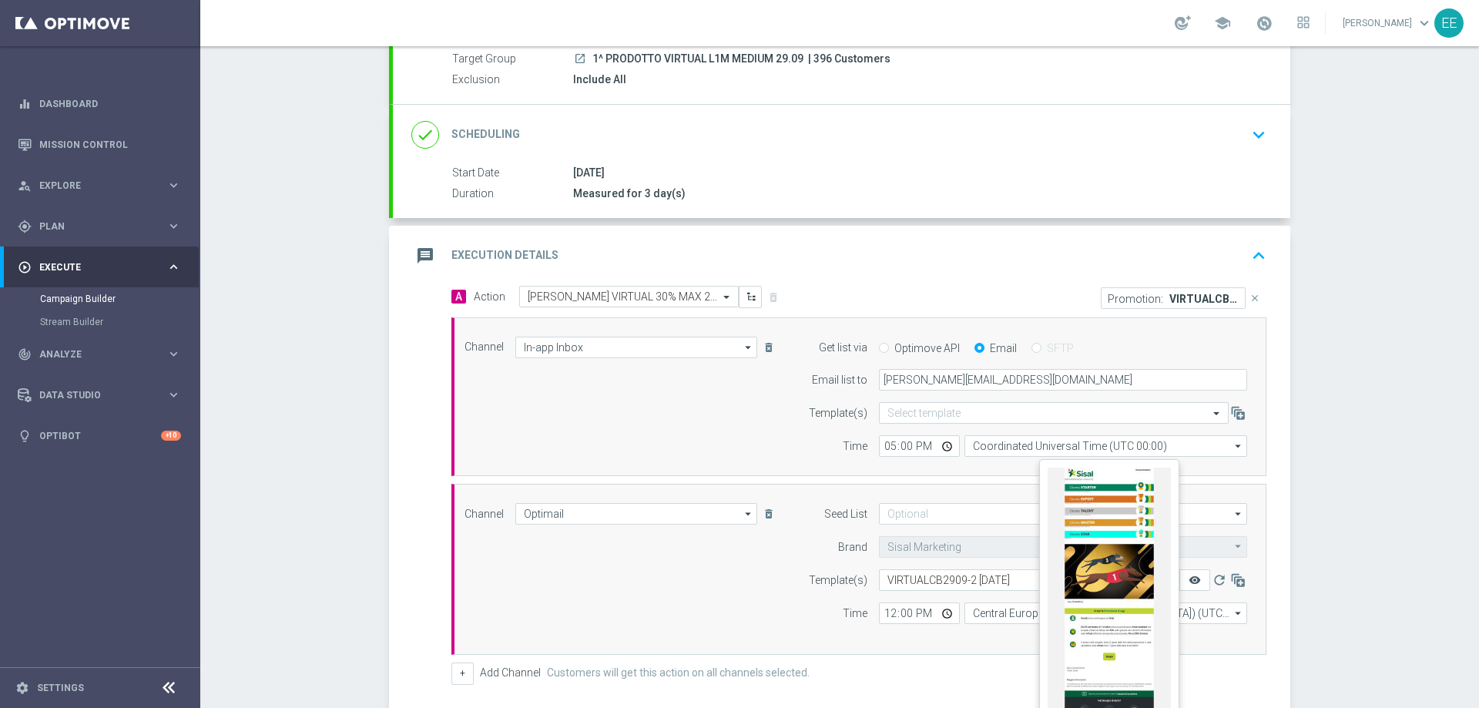
click at [1195, 581] on icon "remove_red_eye" at bounding box center [1195, 580] width 12 height 12
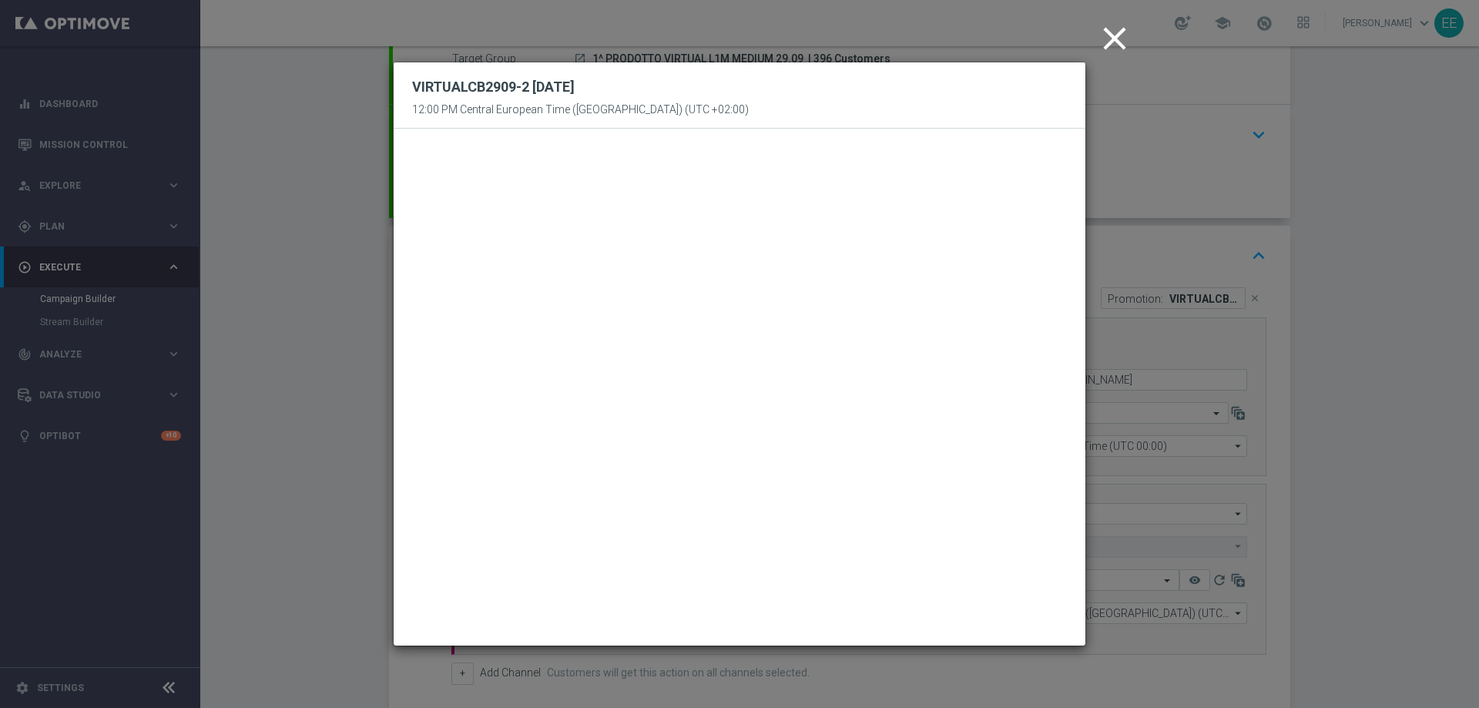
click at [1109, 30] on icon "close" at bounding box center [1114, 38] width 39 height 39
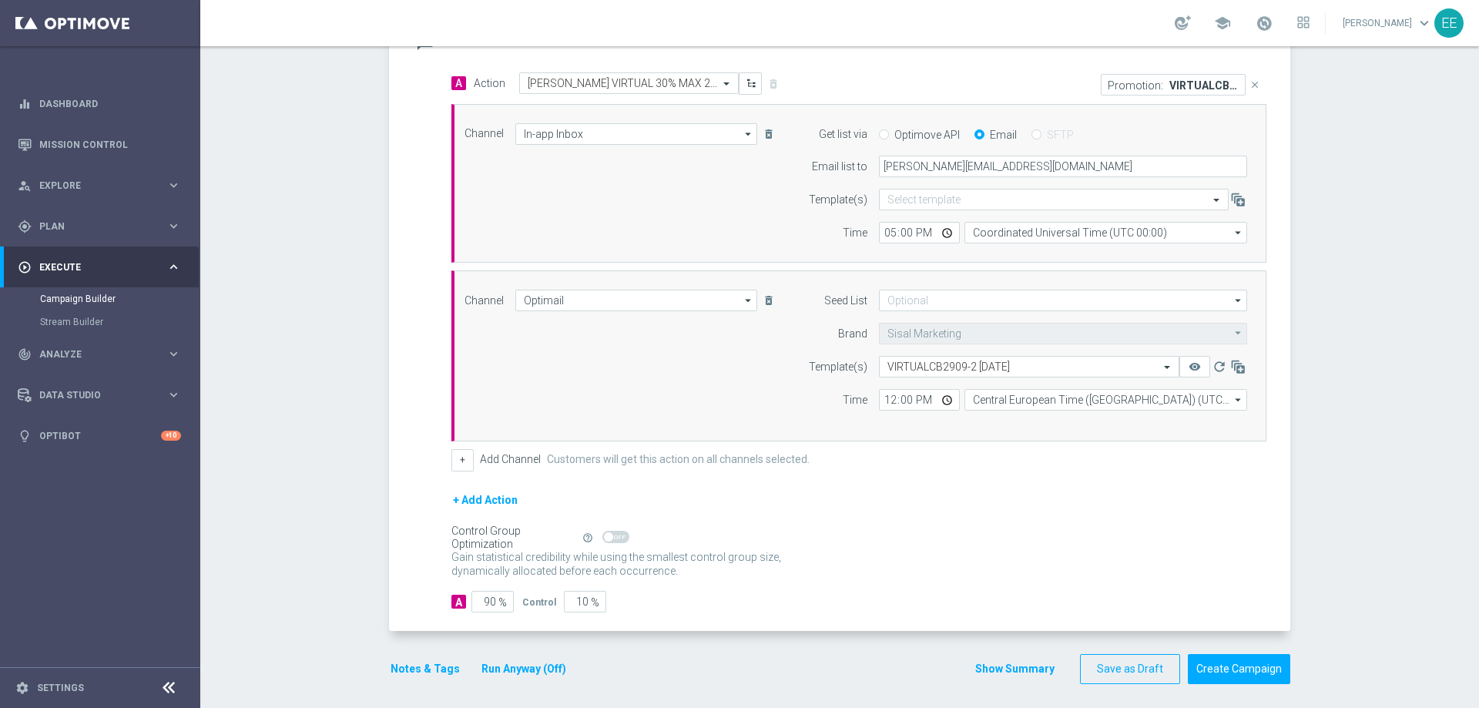
scroll to position [367, 0]
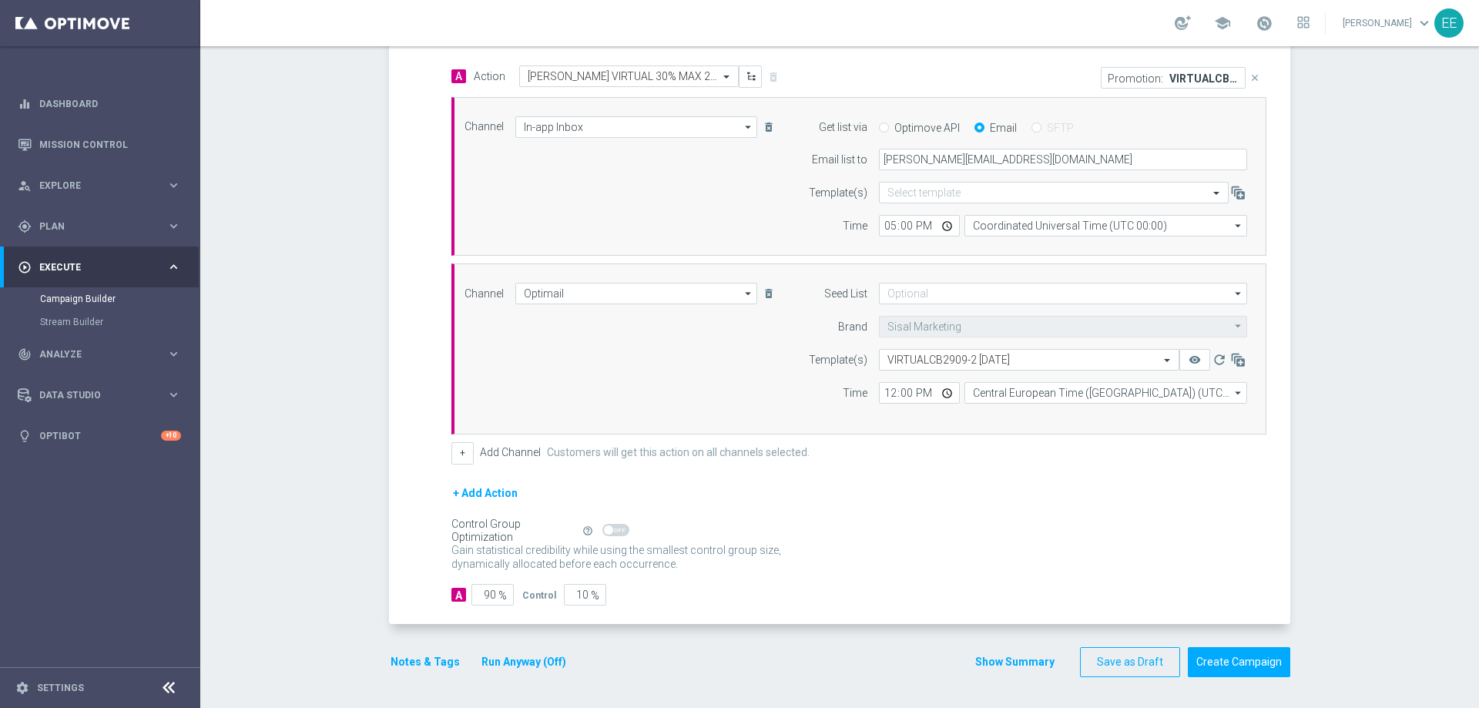
click at [424, 646] on div "Notes & Tags Run Anyway (Off)" at bounding box center [487, 662] width 197 height 30
click at [429, 646] on button "Notes & Tags" at bounding box center [425, 662] width 72 height 19
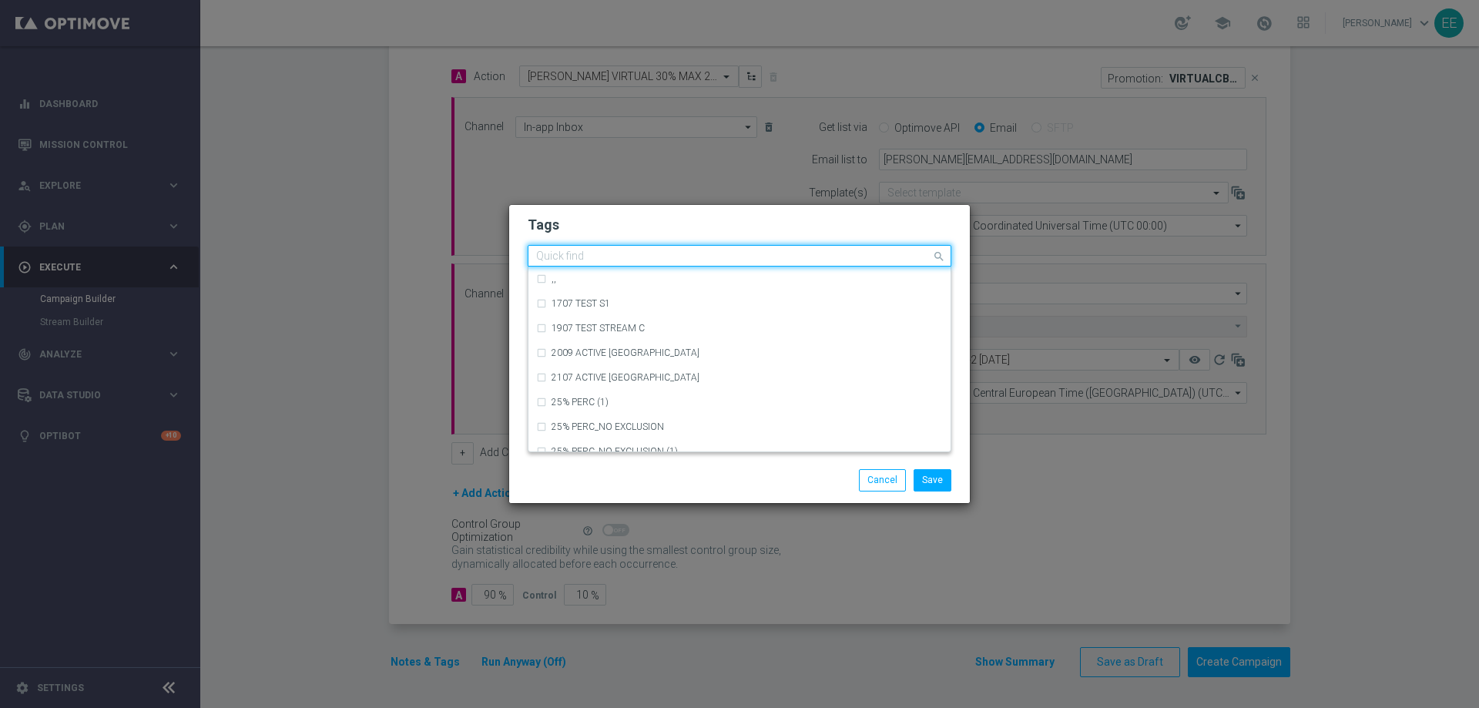
click at [645, 257] on input "text" at bounding box center [733, 256] width 395 height 13
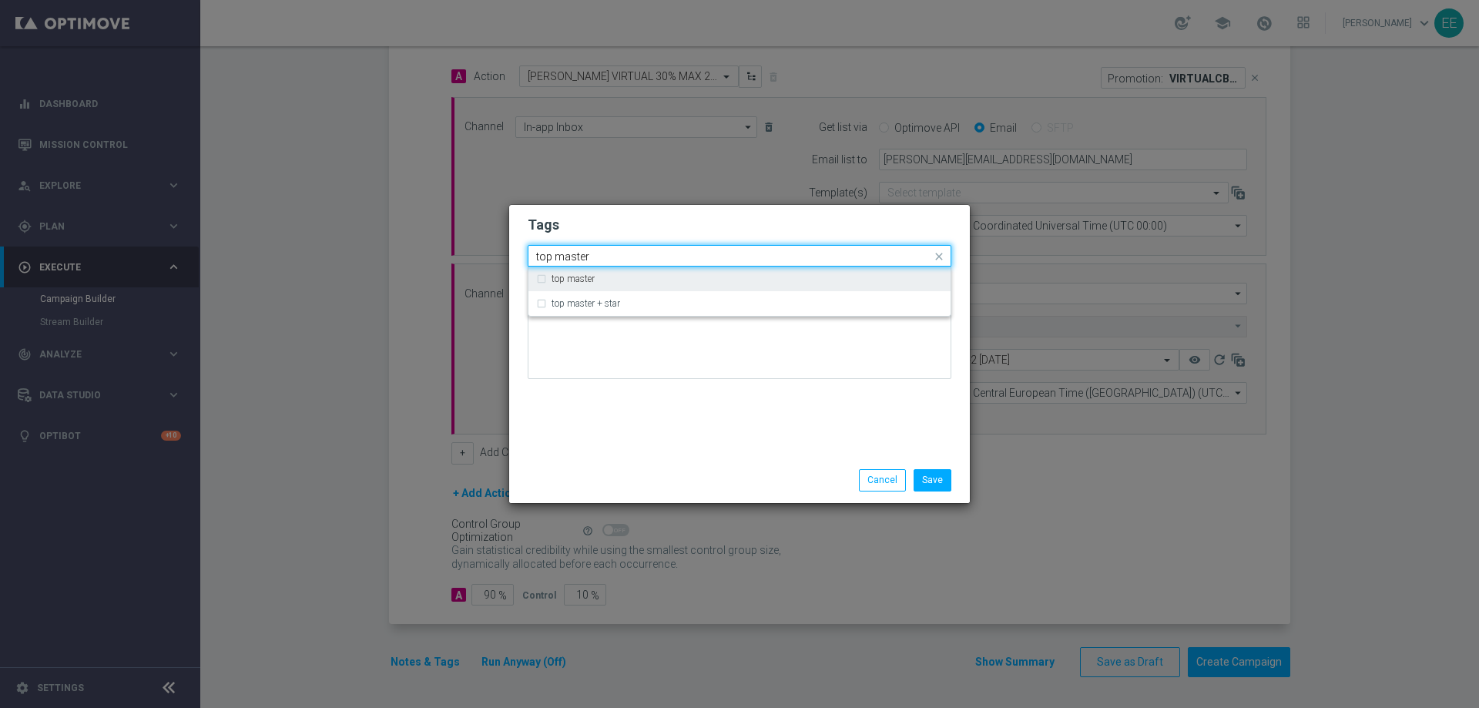
type input "top master"
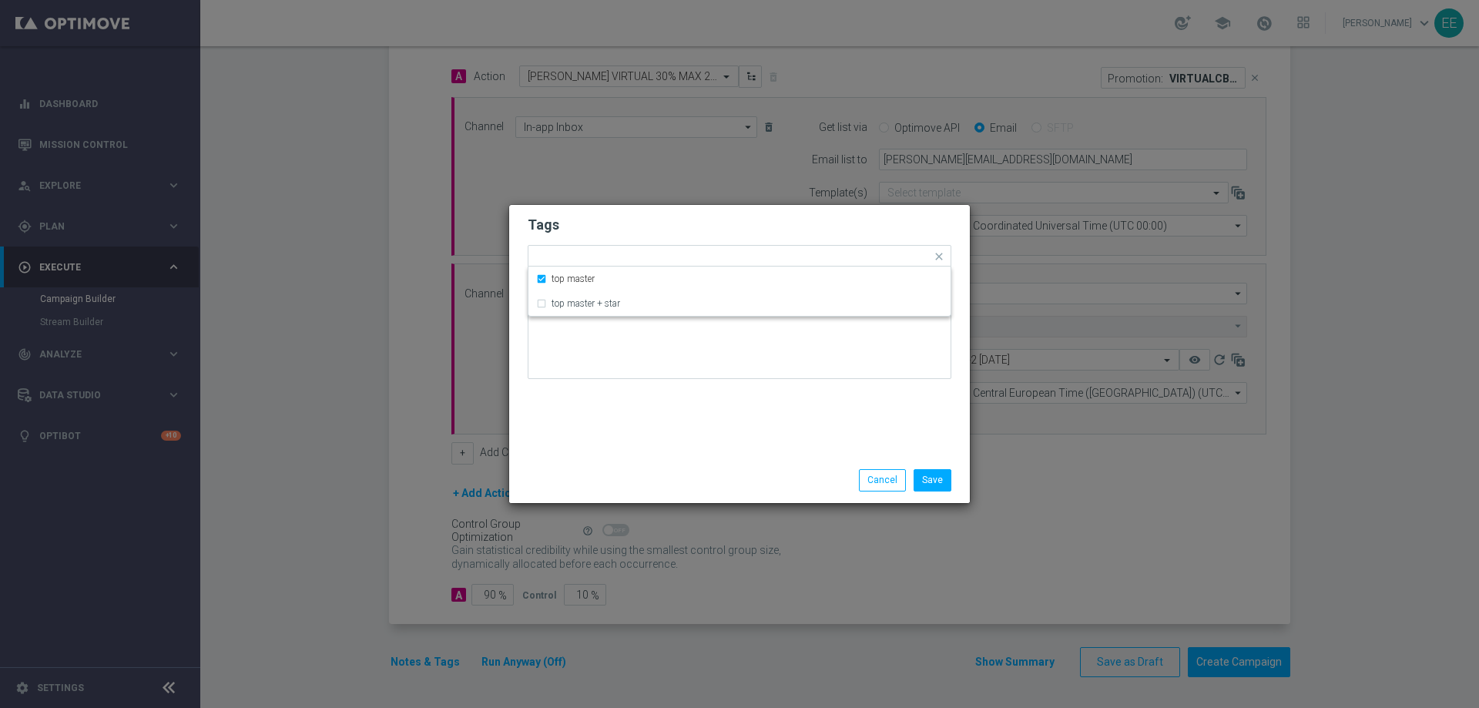
click at [630, 234] on h2 "Tags" at bounding box center [740, 225] width 424 height 18
click at [669, 253] on input "text" at bounding box center [773, 257] width 317 height 13
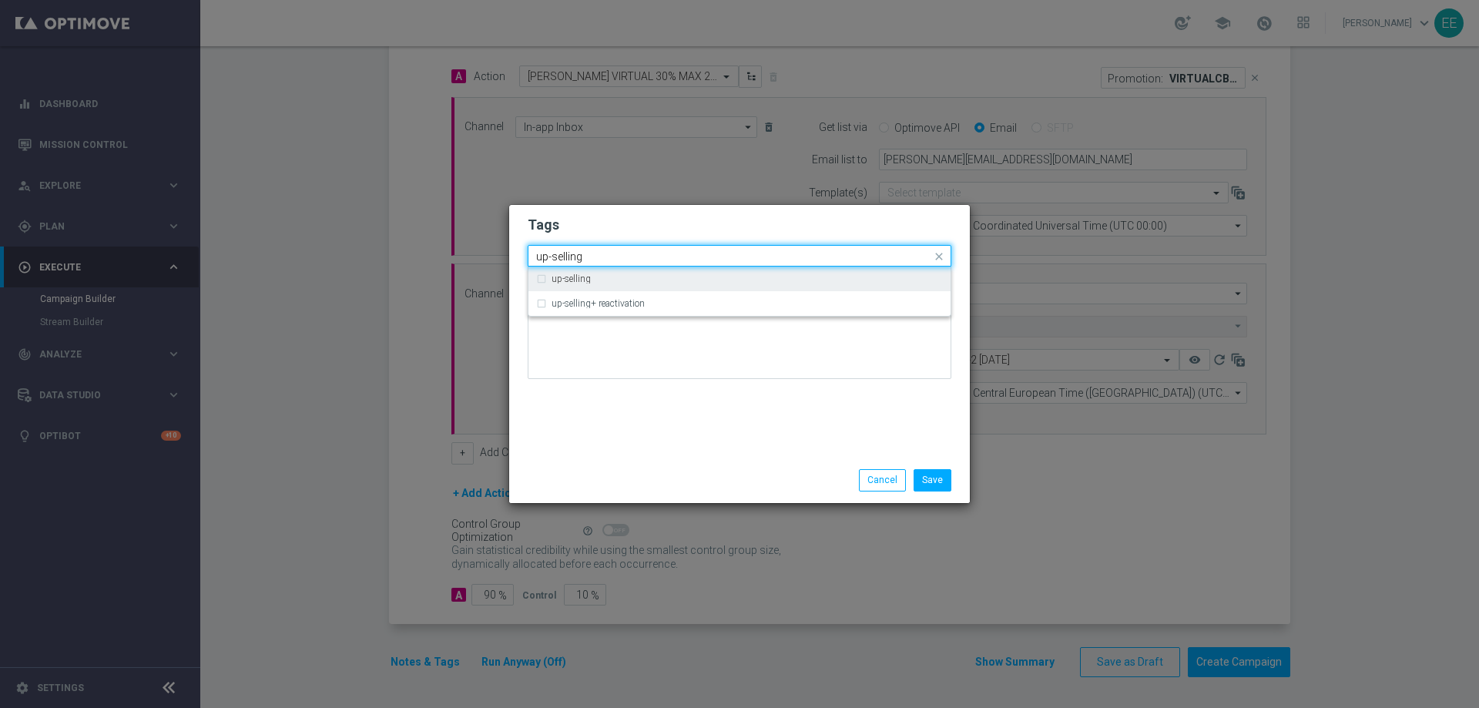
type input "up-selling"
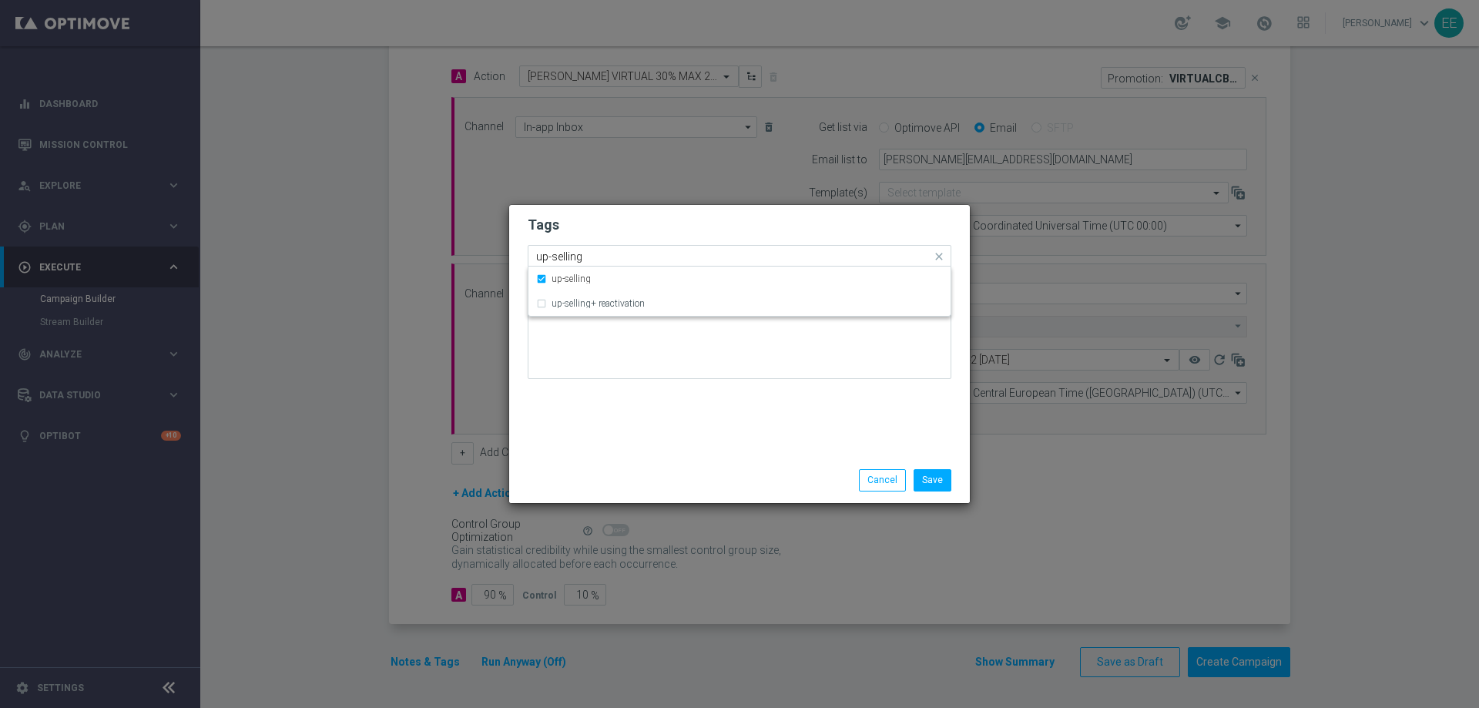
click at [670, 254] on input "up-selling" at bounding box center [733, 256] width 395 height 13
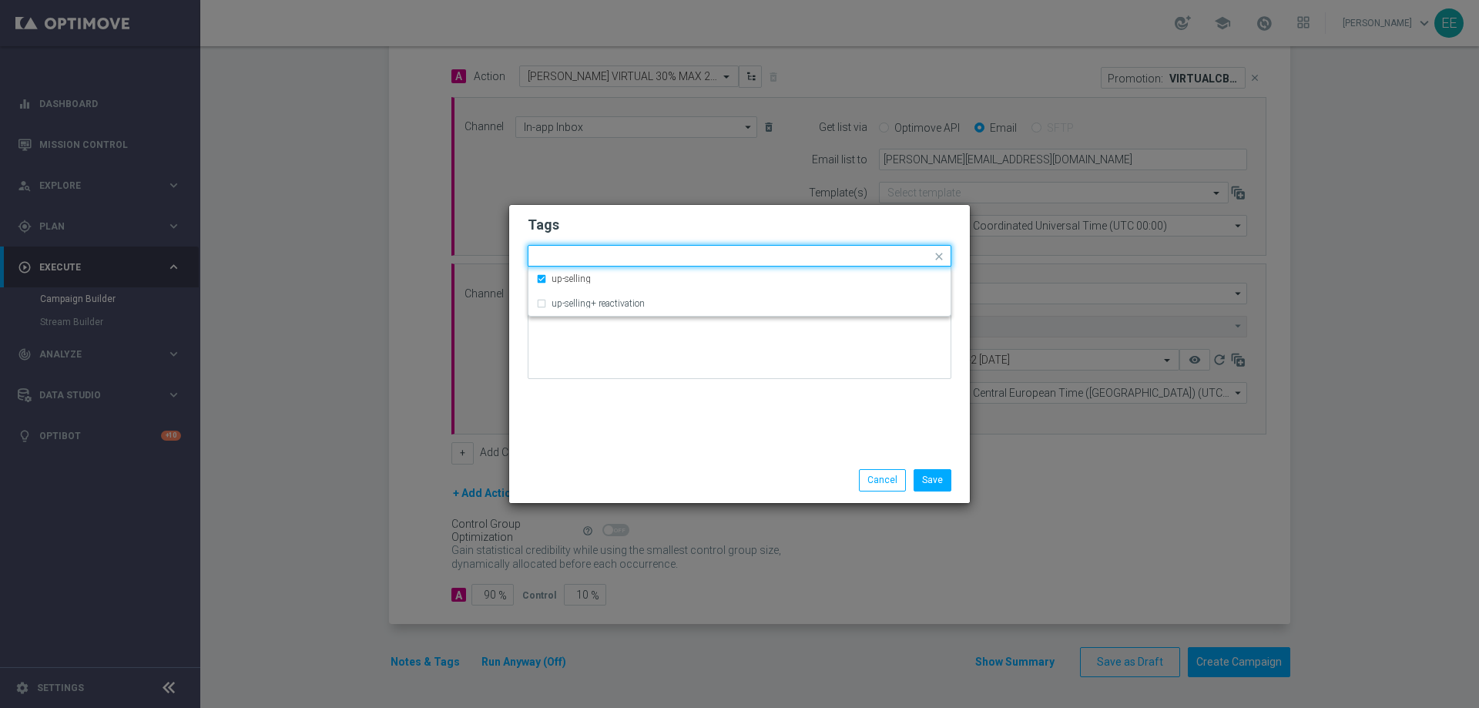
click at [659, 231] on h2 "Tags" at bounding box center [740, 225] width 424 height 18
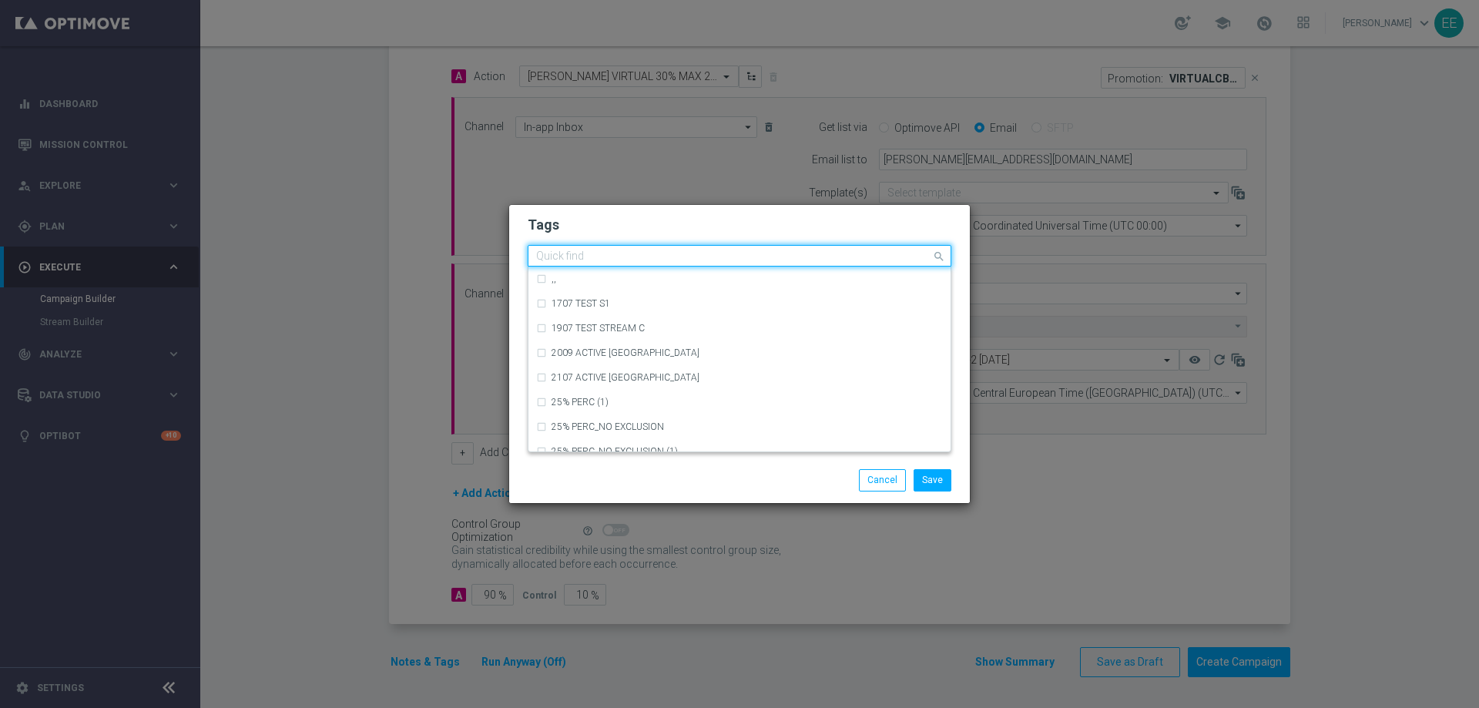
click at [688, 252] on input "text" at bounding box center [733, 256] width 395 height 13
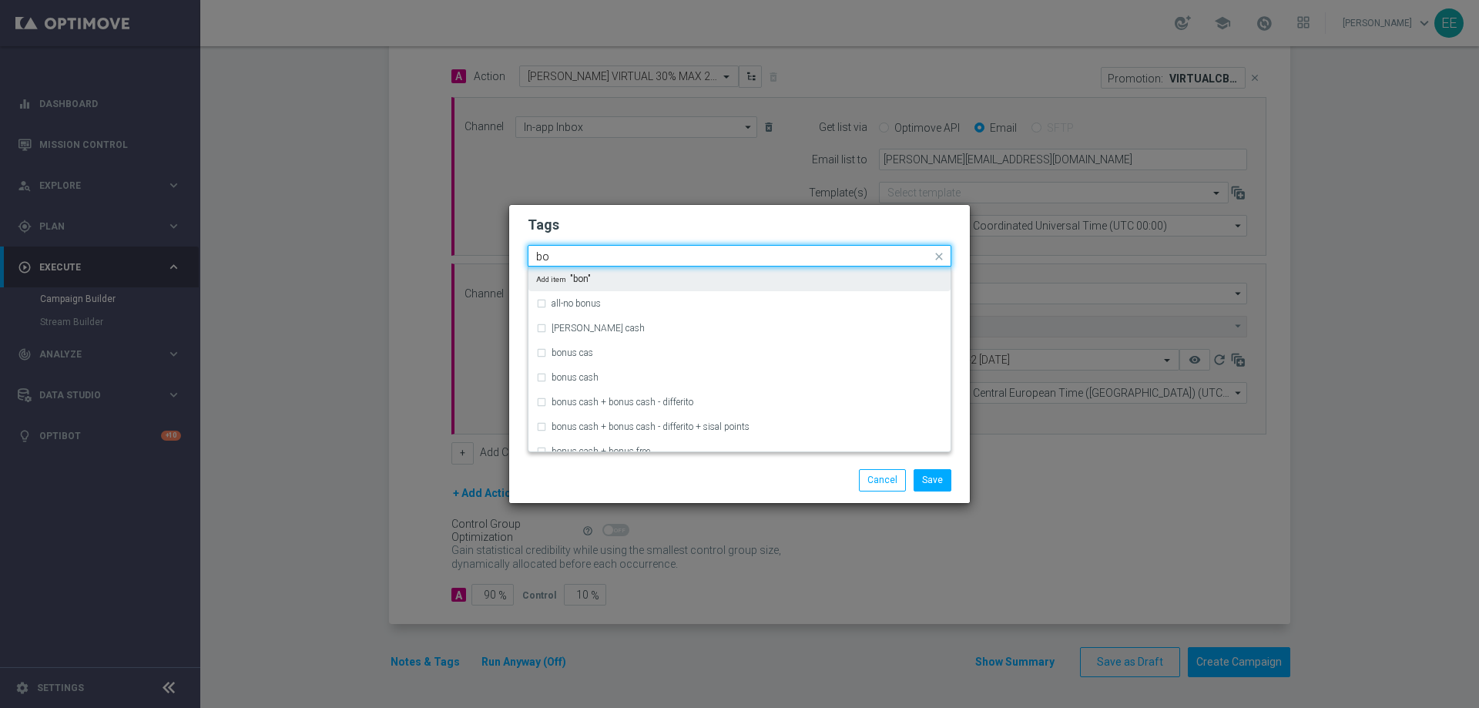
type input "b"
click at [640, 277] on div "betting" at bounding box center [747, 278] width 391 height 9
type input "betting"
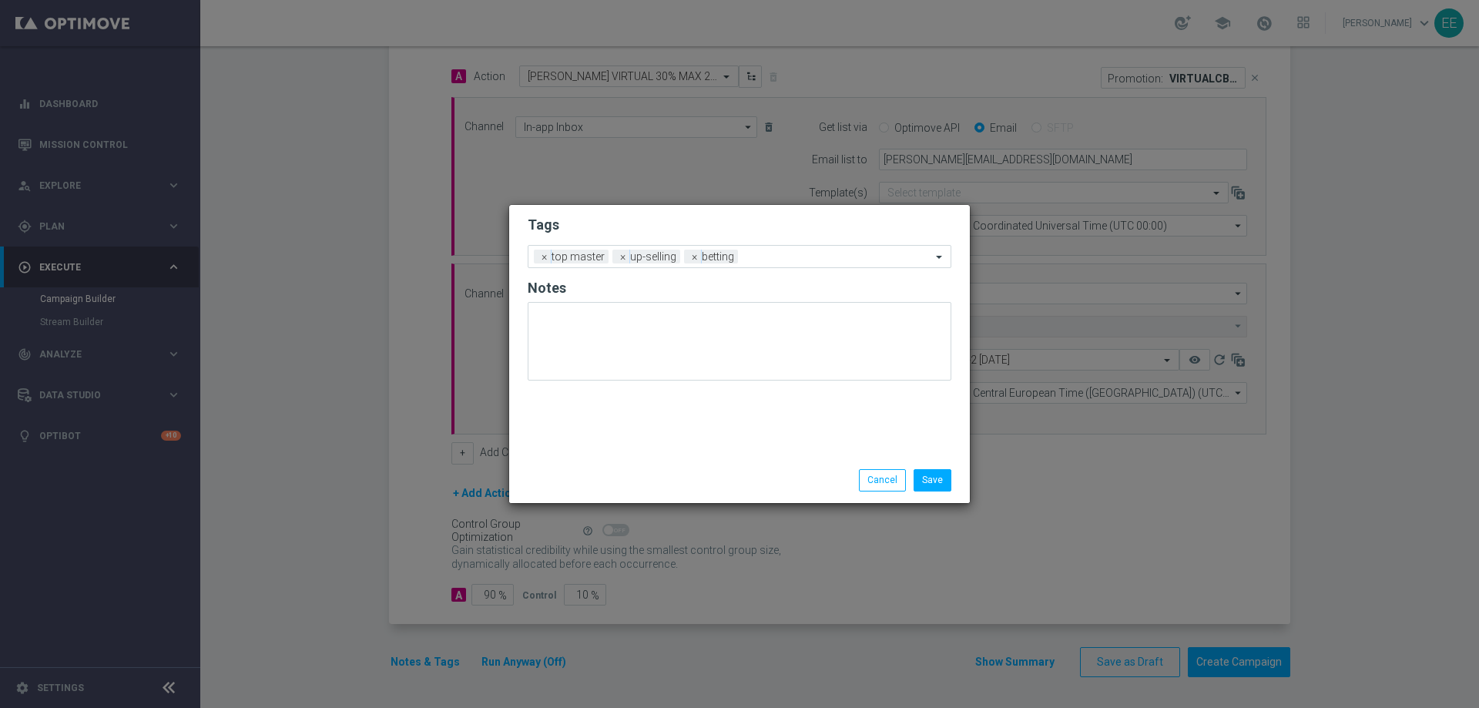
click at [751, 209] on div "Tags Add a new tag × top master × up-selling × betting Notes" at bounding box center [739, 331] width 461 height 253
click at [801, 268] on ng-select "Add a new tag × top master × up-selling × betting" at bounding box center [740, 256] width 424 height 23
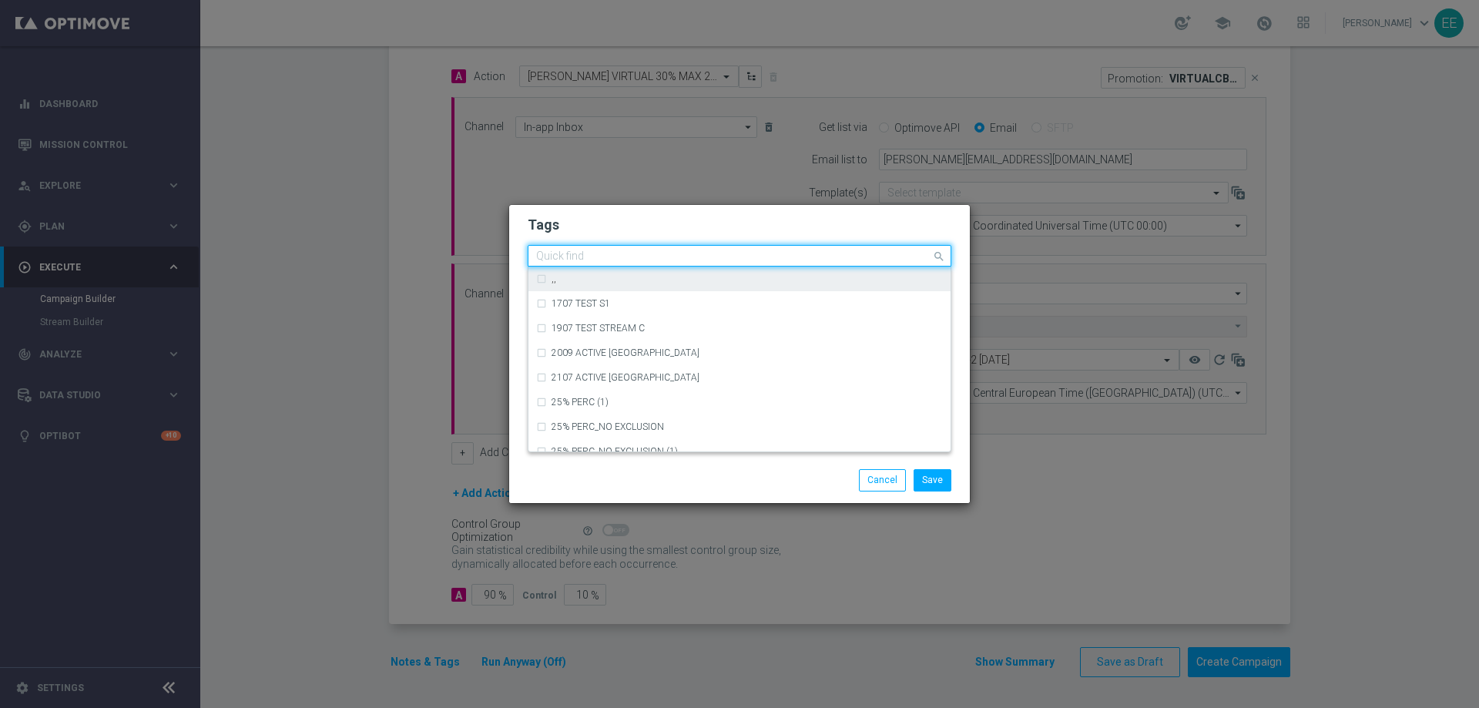
click at [780, 253] on input "text" at bounding box center [733, 256] width 395 height 13
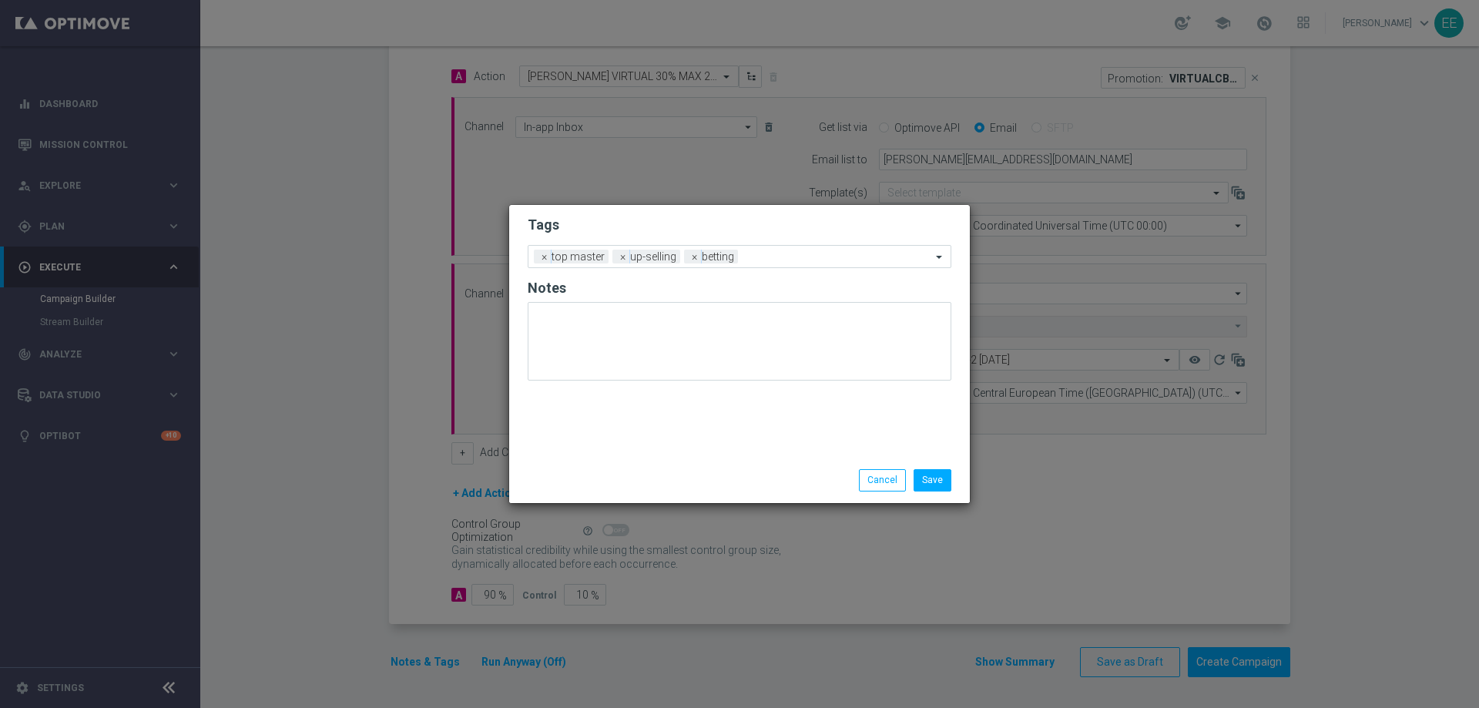
click at [716, 212] on form "Tags Add a new tag × top master × up-selling × betting Notes" at bounding box center [740, 302] width 424 height 180
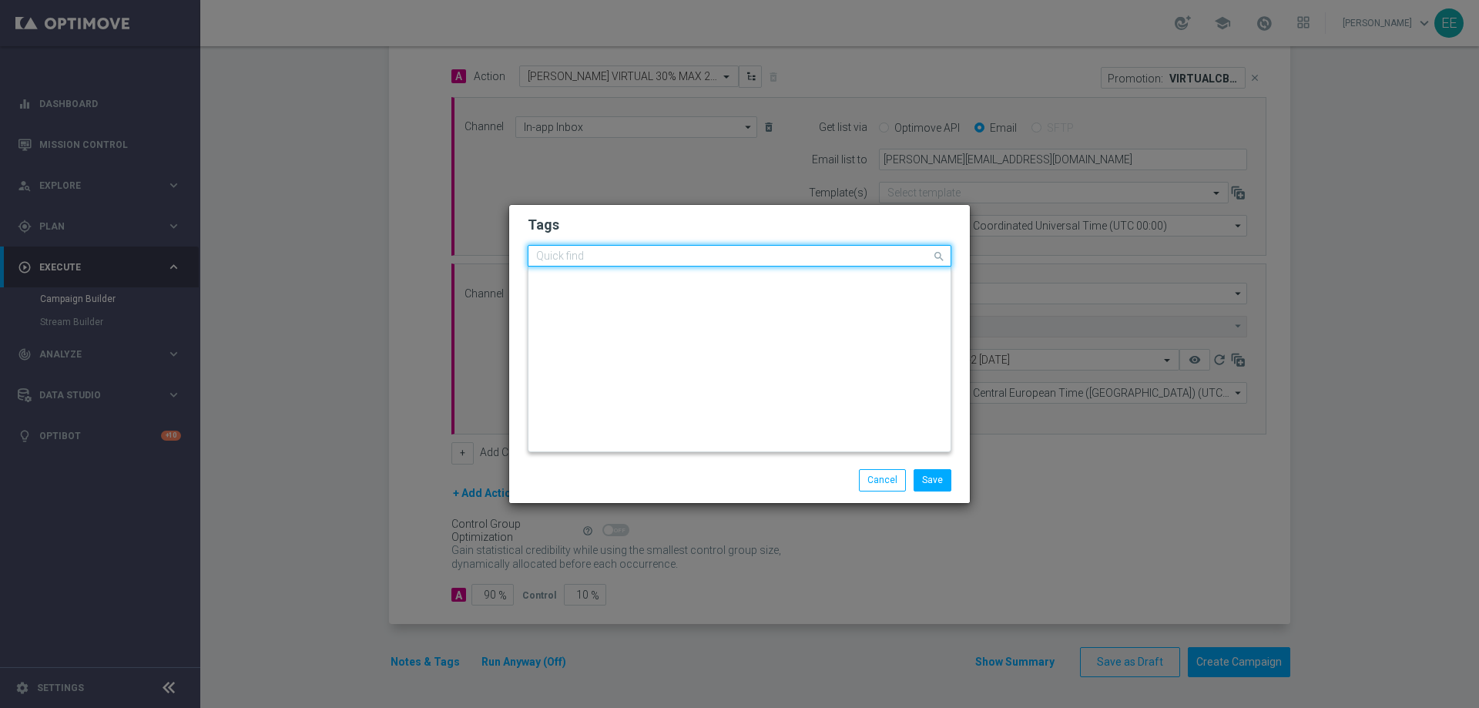
scroll to position [0, 0]
click at [772, 258] on input "text" at bounding box center [733, 256] width 395 height 13
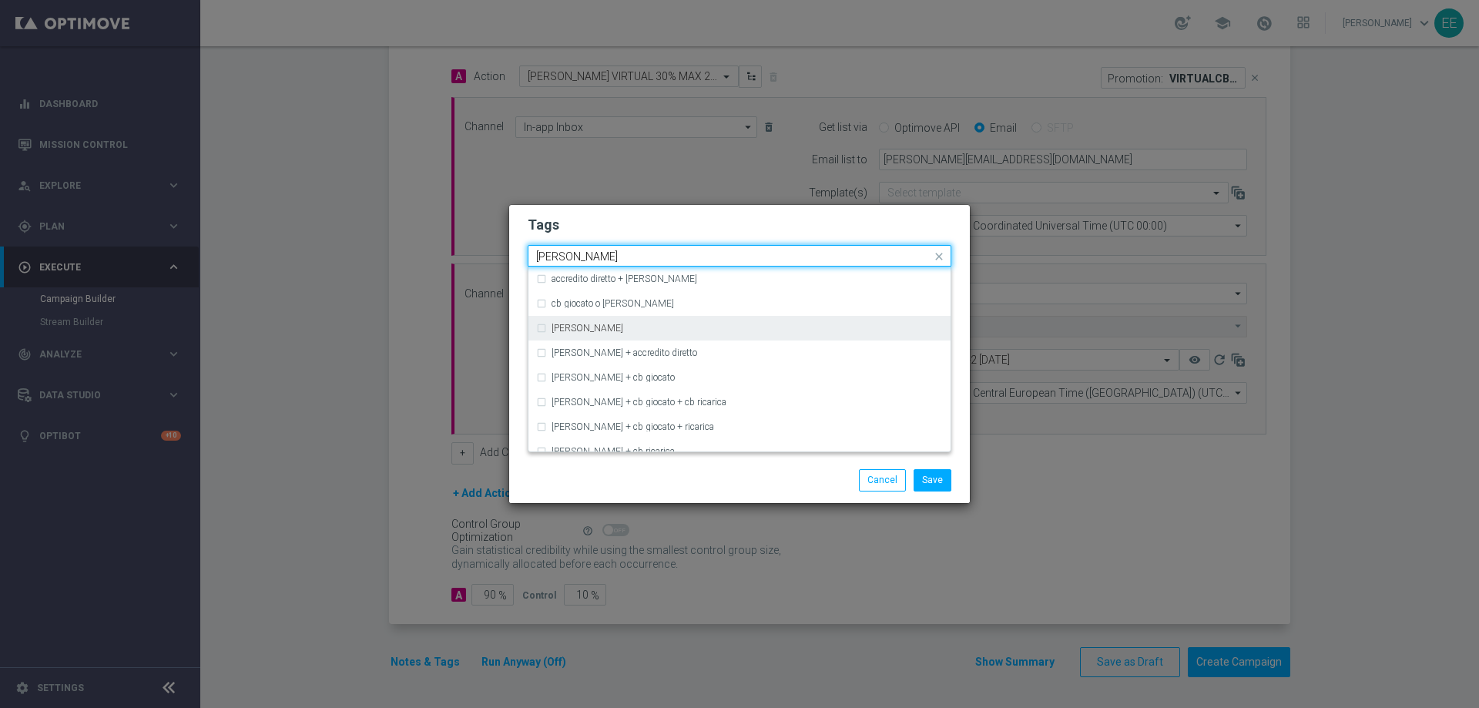
click at [658, 320] on div "cb perso" at bounding box center [739, 328] width 407 height 25
type input "cb perso"
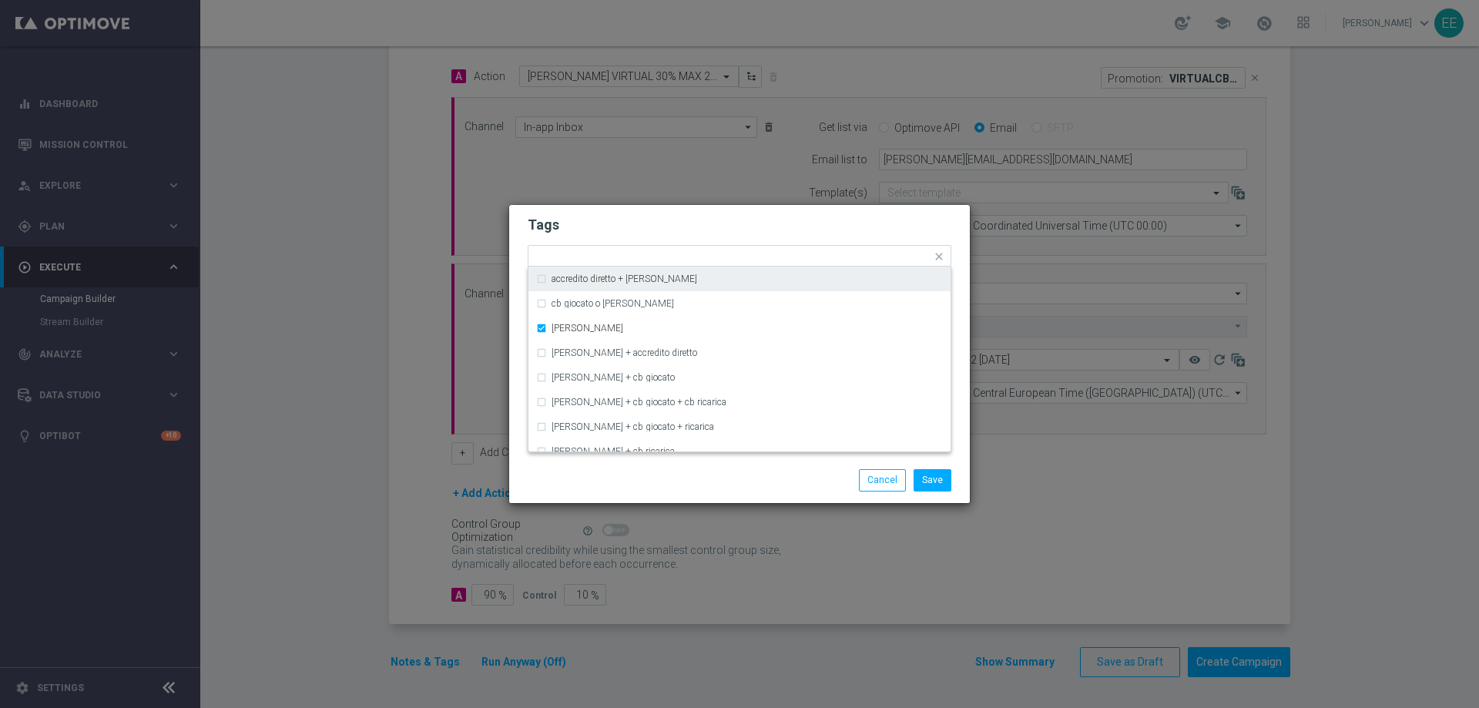
click at [743, 224] on h2 "Tags" at bounding box center [740, 225] width 424 height 18
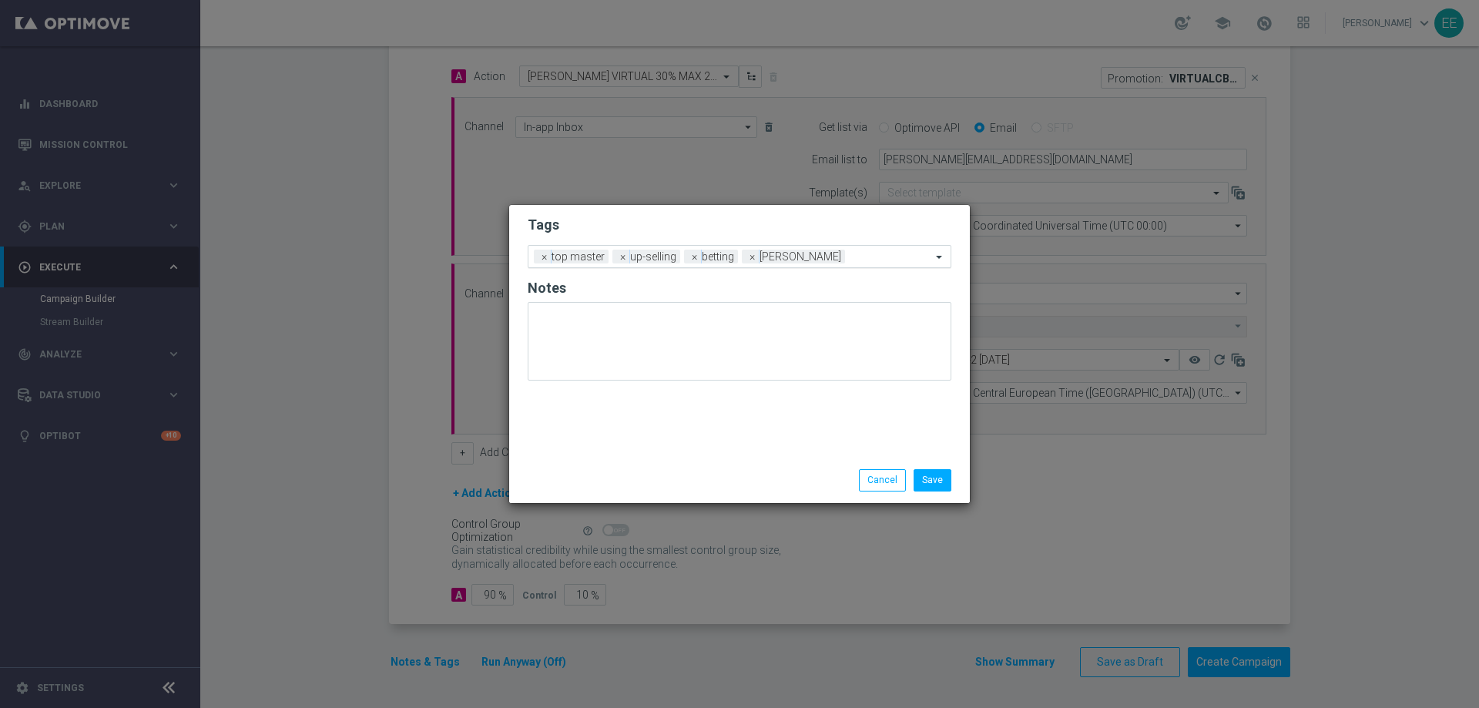
click at [851, 258] on input "text" at bounding box center [891, 257] width 80 height 13
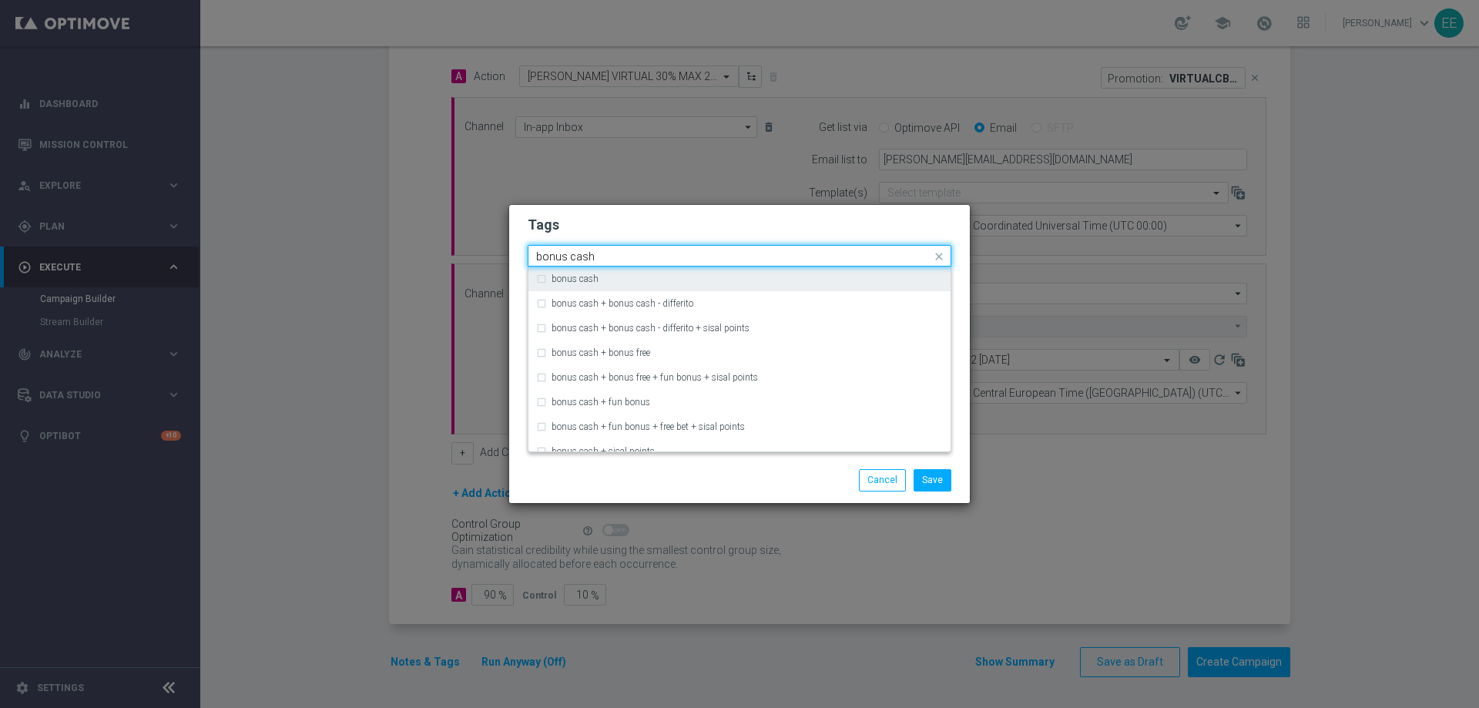
click at [790, 277] on div "bonus cash" at bounding box center [747, 278] width 391 height 9
type input "bonus cash"
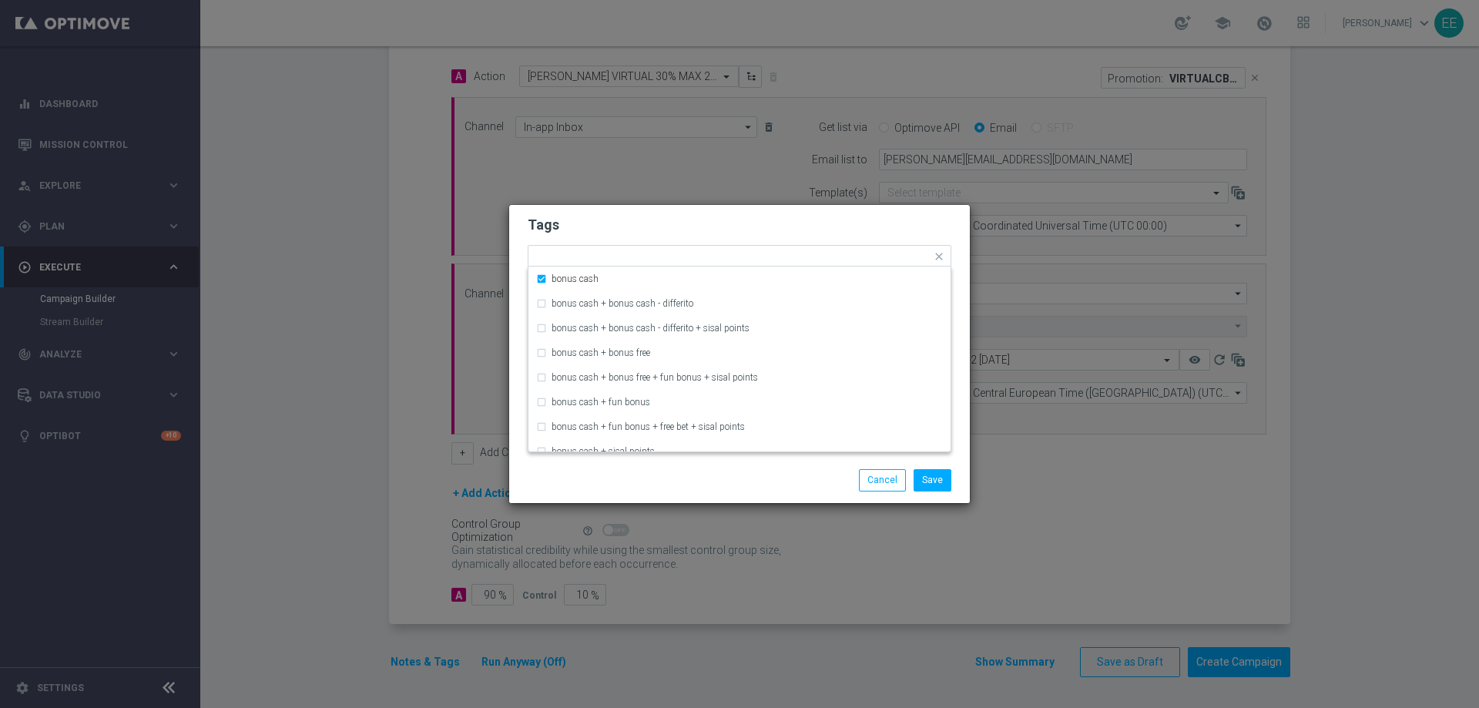
click at [838, 203] on modal-container "Tags Quick find × top master × up-selling × betting × cb perso × bonus cash bon…" at bounding box center [739, 354] width 1479 height 708
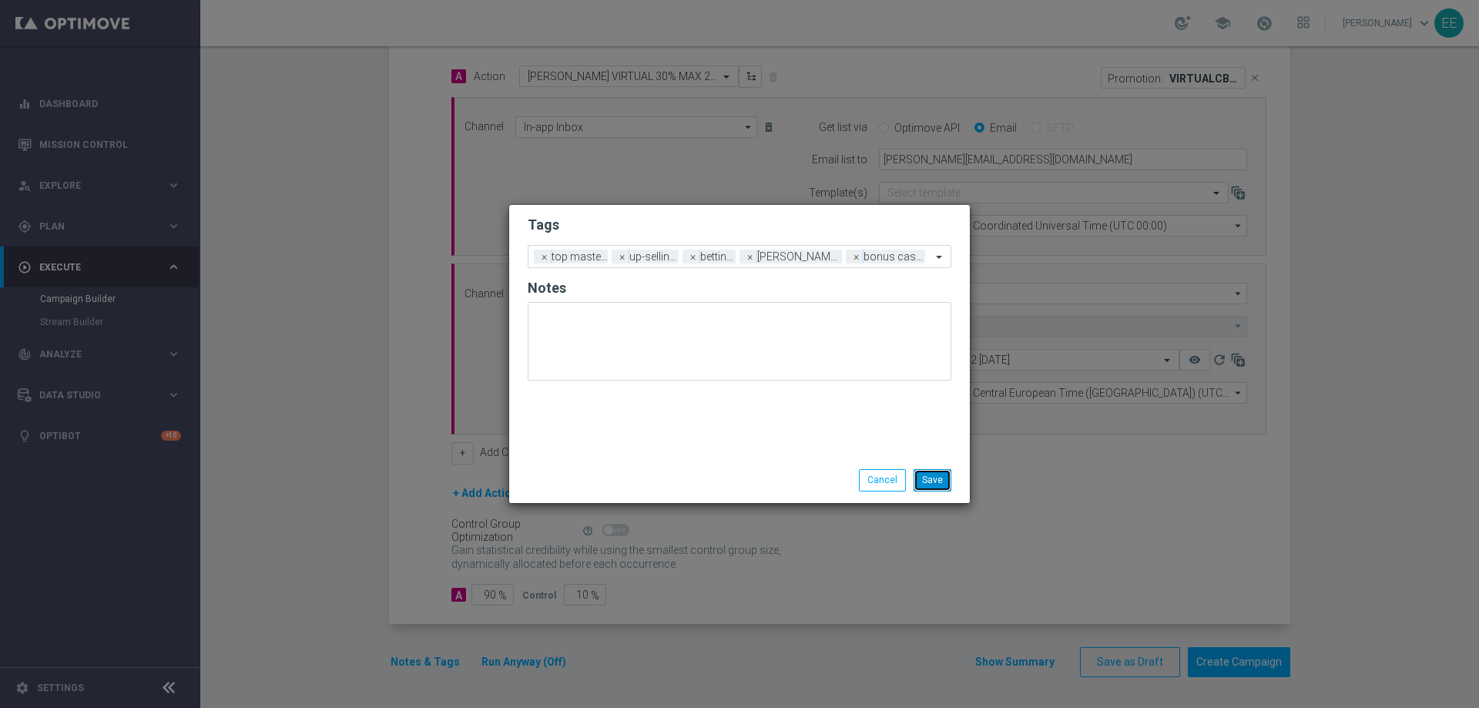
click at [936, 472] on button "Save" at bounding box center [933, 480] width 38 height 22
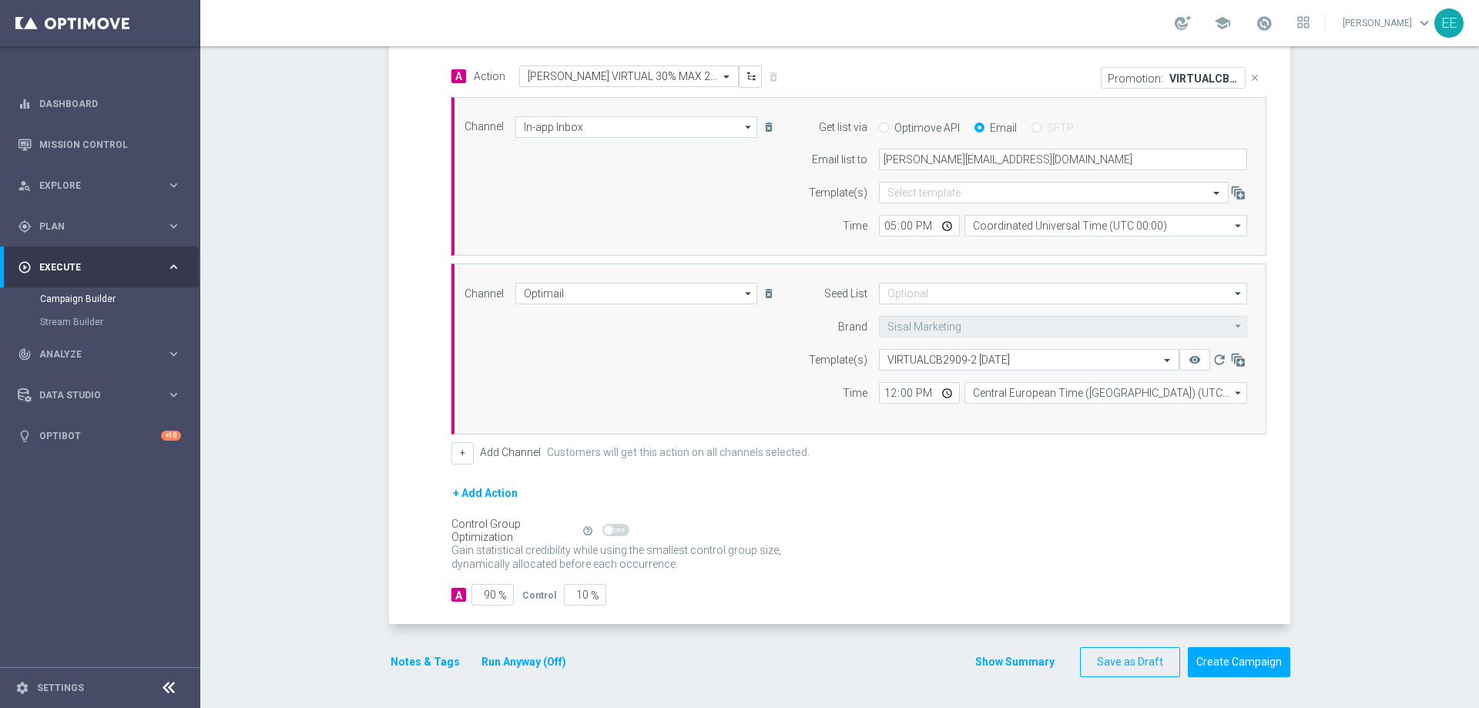
scroll to position [282, 0]
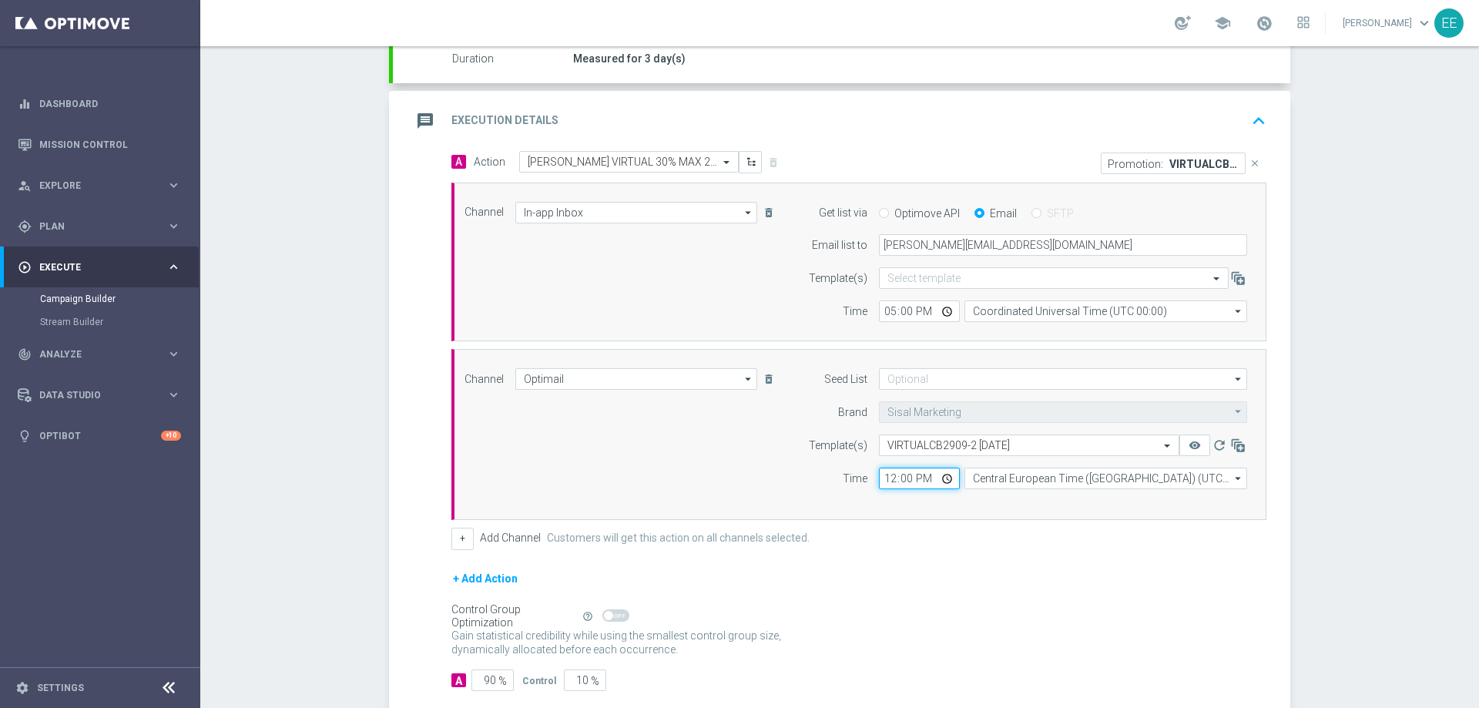
click at [879, 485] on input "12:00" at bounding box center [919, 479] width 81 height 22
type input "18:00"
click at [946, 555] on form "A Action Select action CB PERSO VIRTUAL 30% MAX 200 EURO - SPENDIBILE VIRTUAL d…" at bounding box center [858, 421] width 815 height 540
click at [1252, 106] on button "keyboard_arrow_up" at bounding box center [1259, 120] width 26 height 29
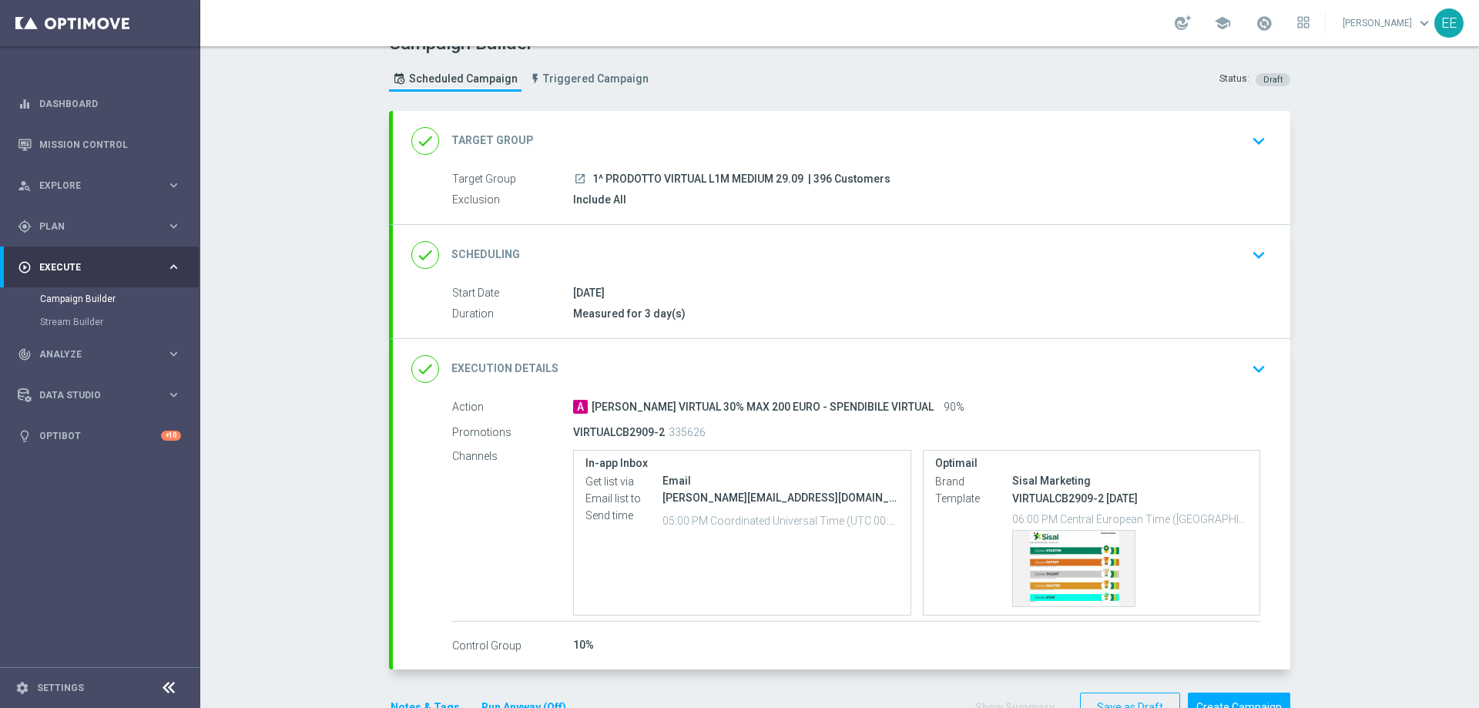
scroll to position [72, 0]
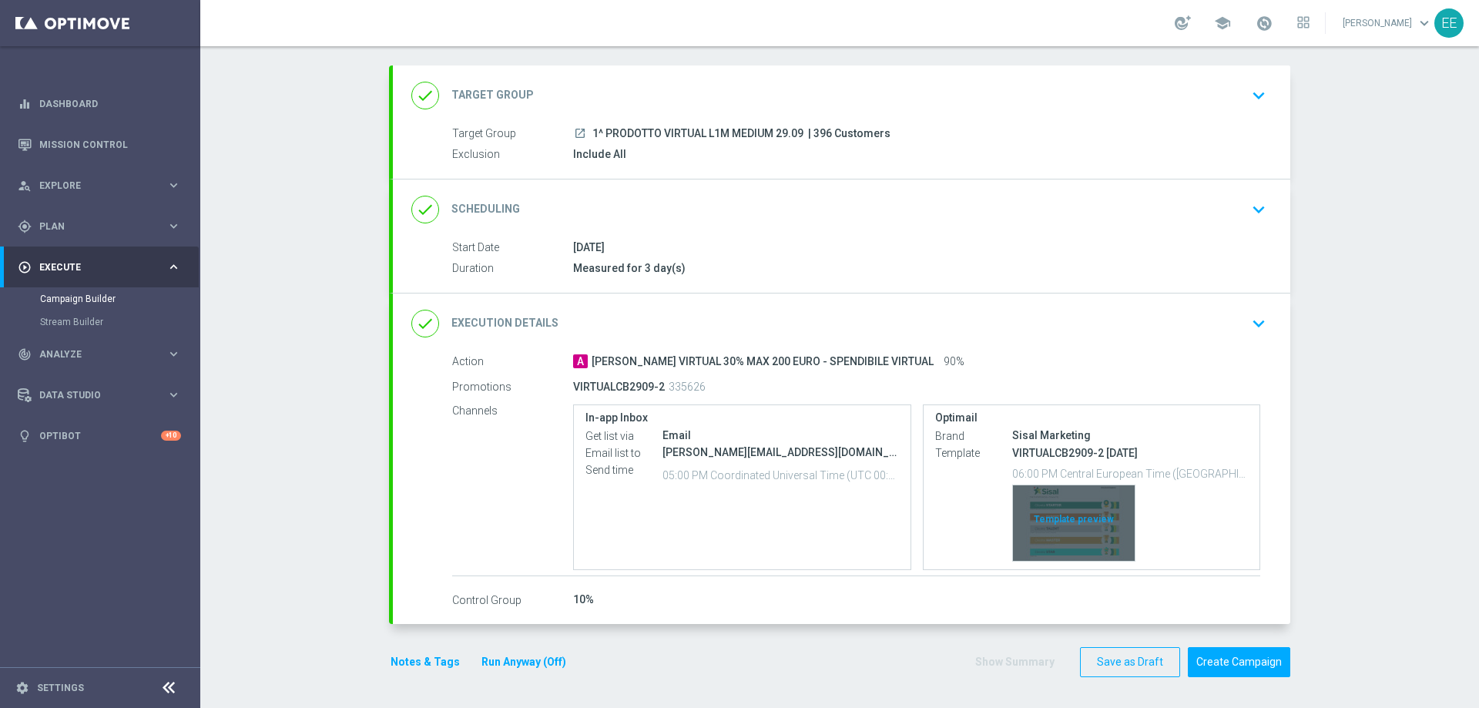
click at [1068, 538] on div "Template preview" at bounding box center [1074, 522] width 122 height 75
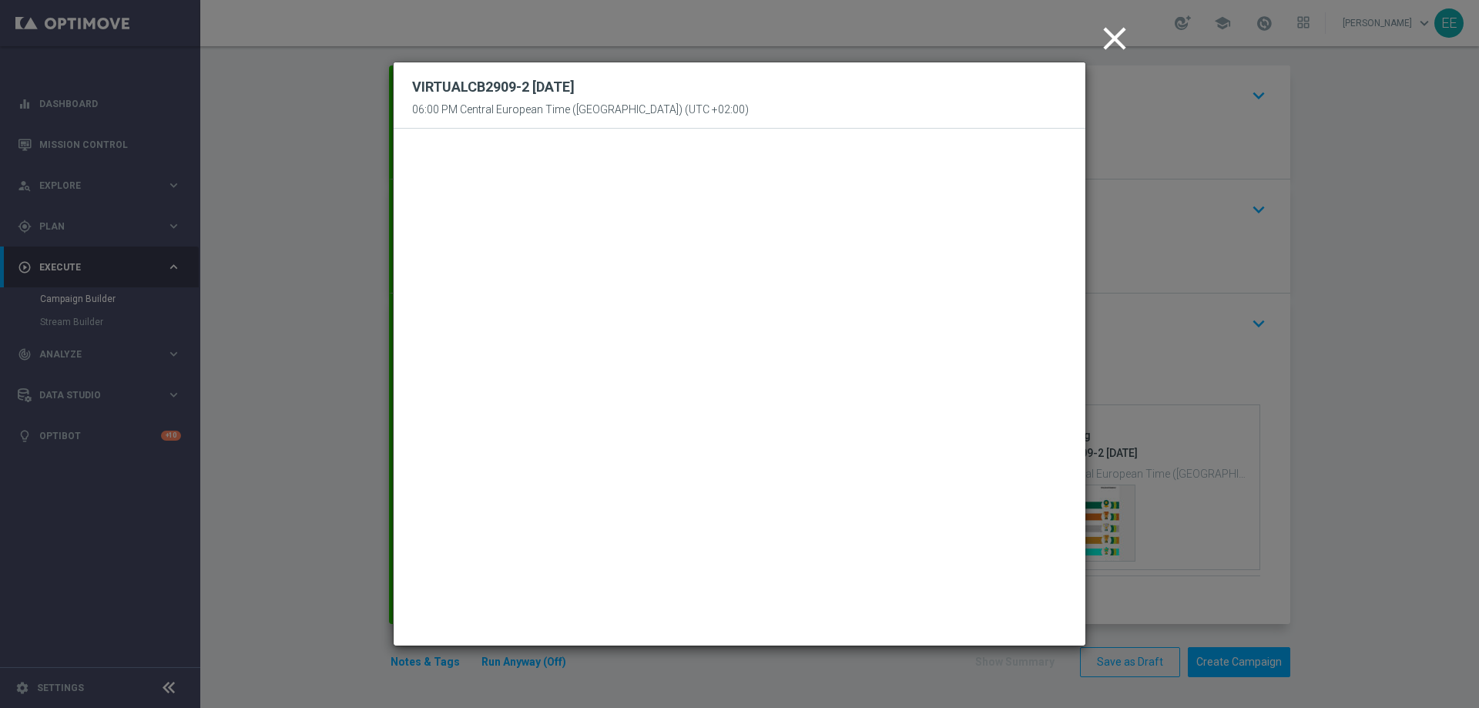
click at [1119, 29] on icon "close" at bounding box center [1114, 38] width 39 height 39
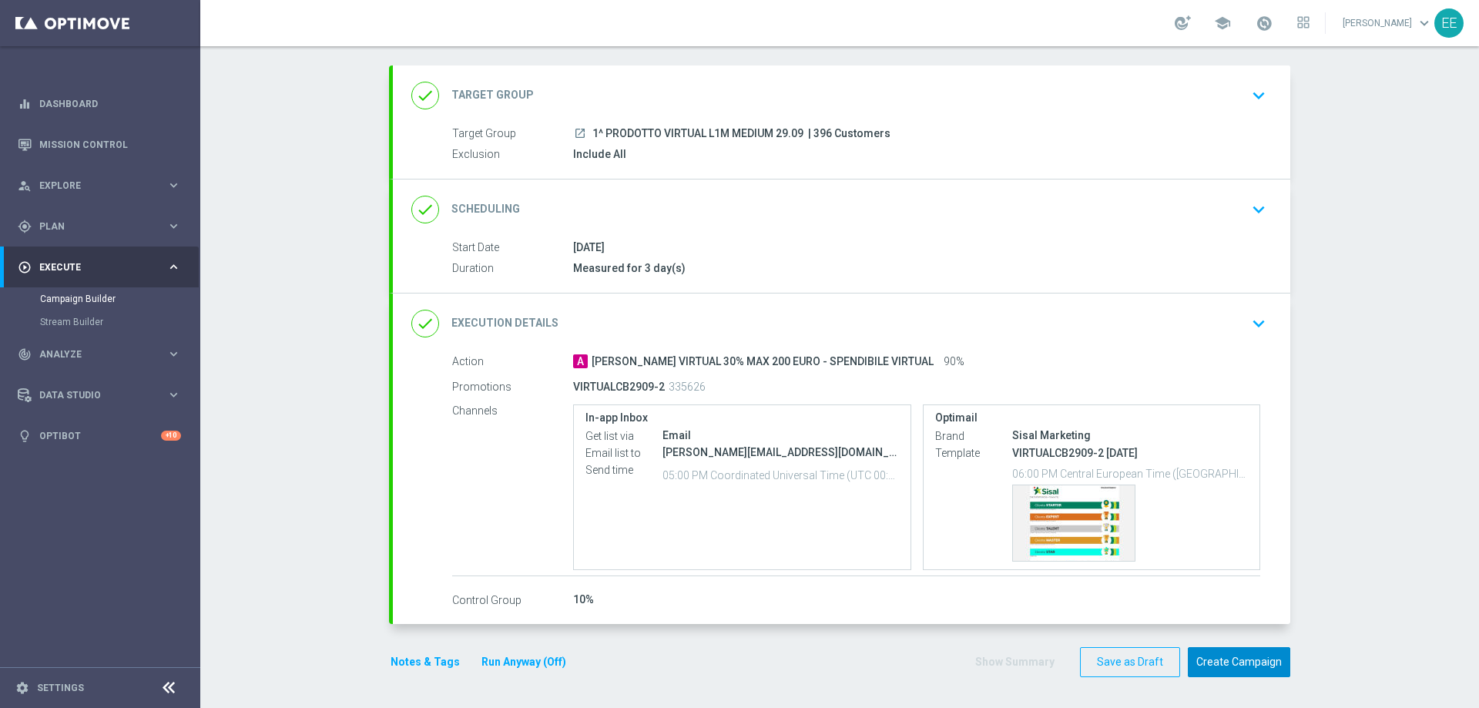
click at [1213, 646] on button "Create Campaign" at bounding box center [1239, 662] width 102 height 30
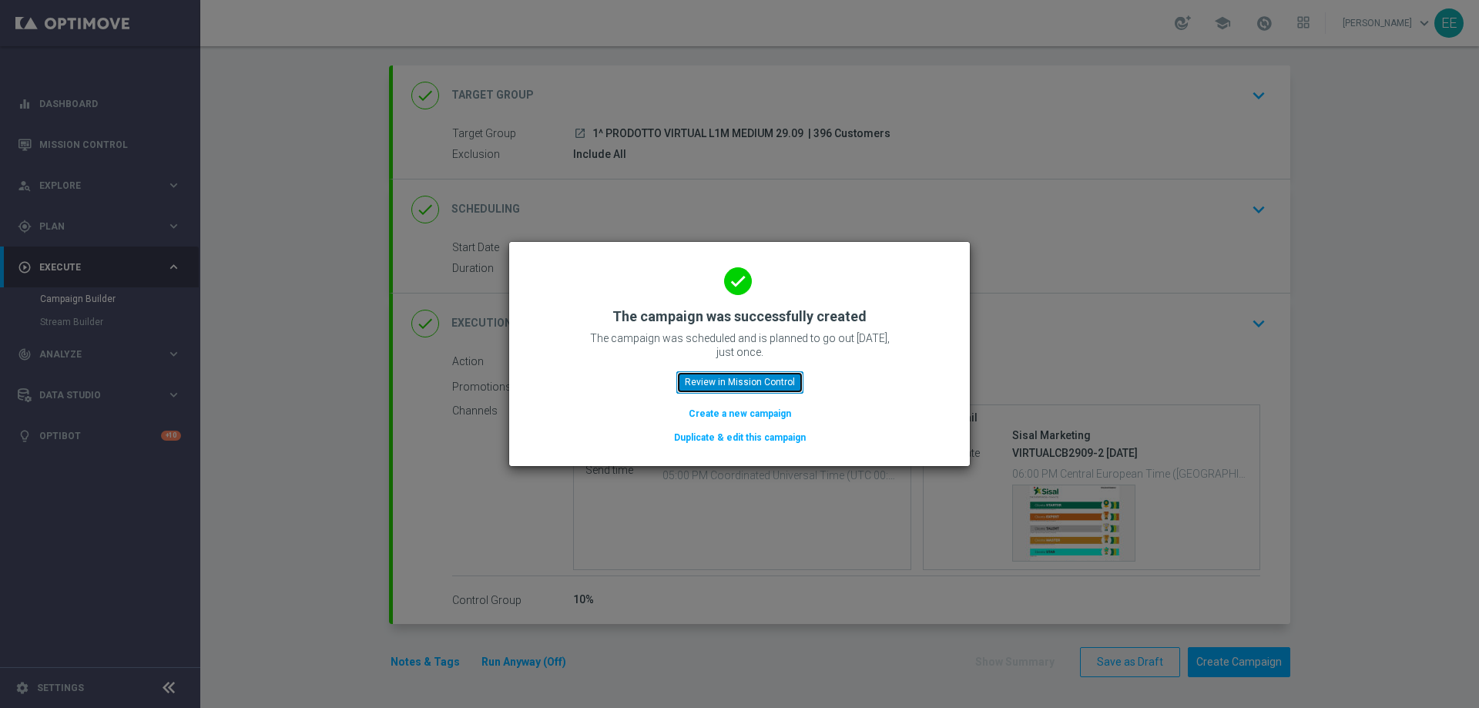
click at [770, 386] on button "Review in Mission Control" at bounding box center [739, 382] width 127 height 22
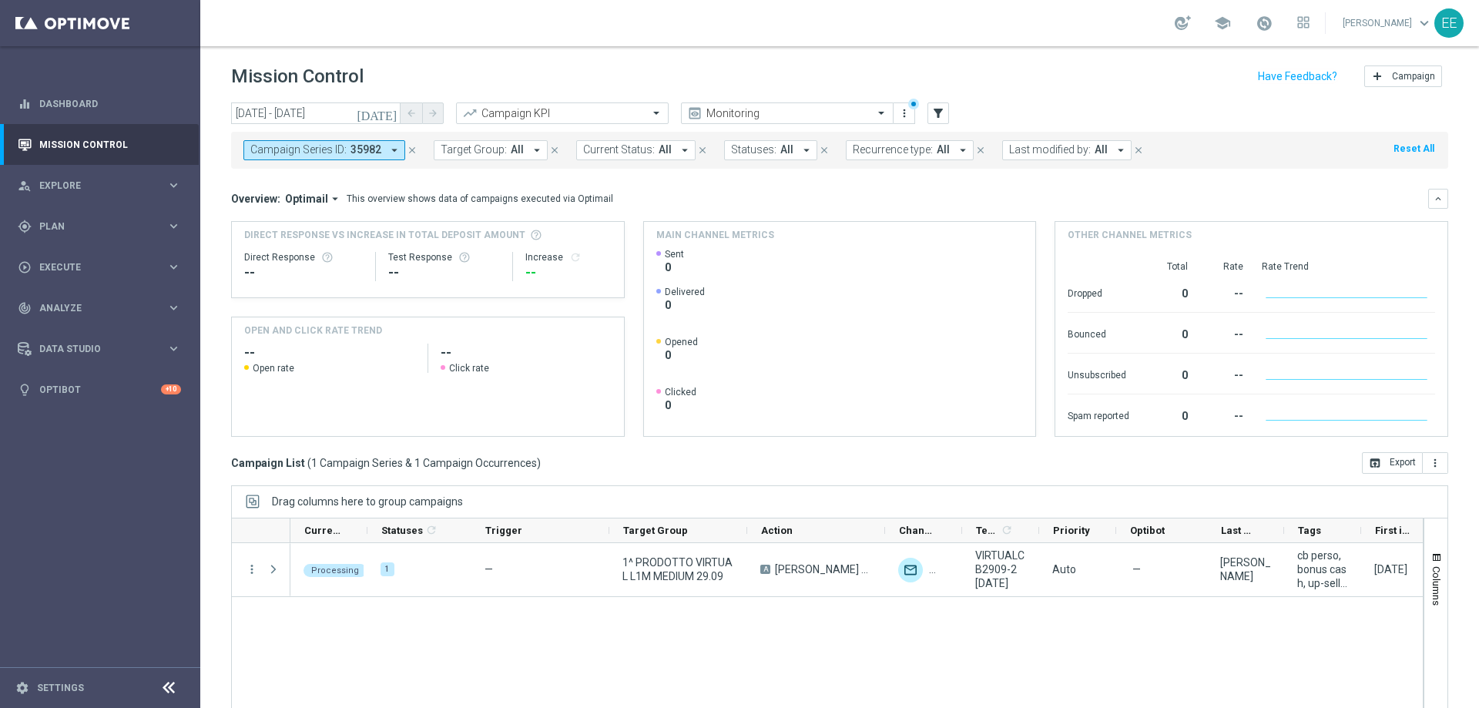
click at [414, 153] on icon "close" at bounding box center [412, 150] width 11 height 11
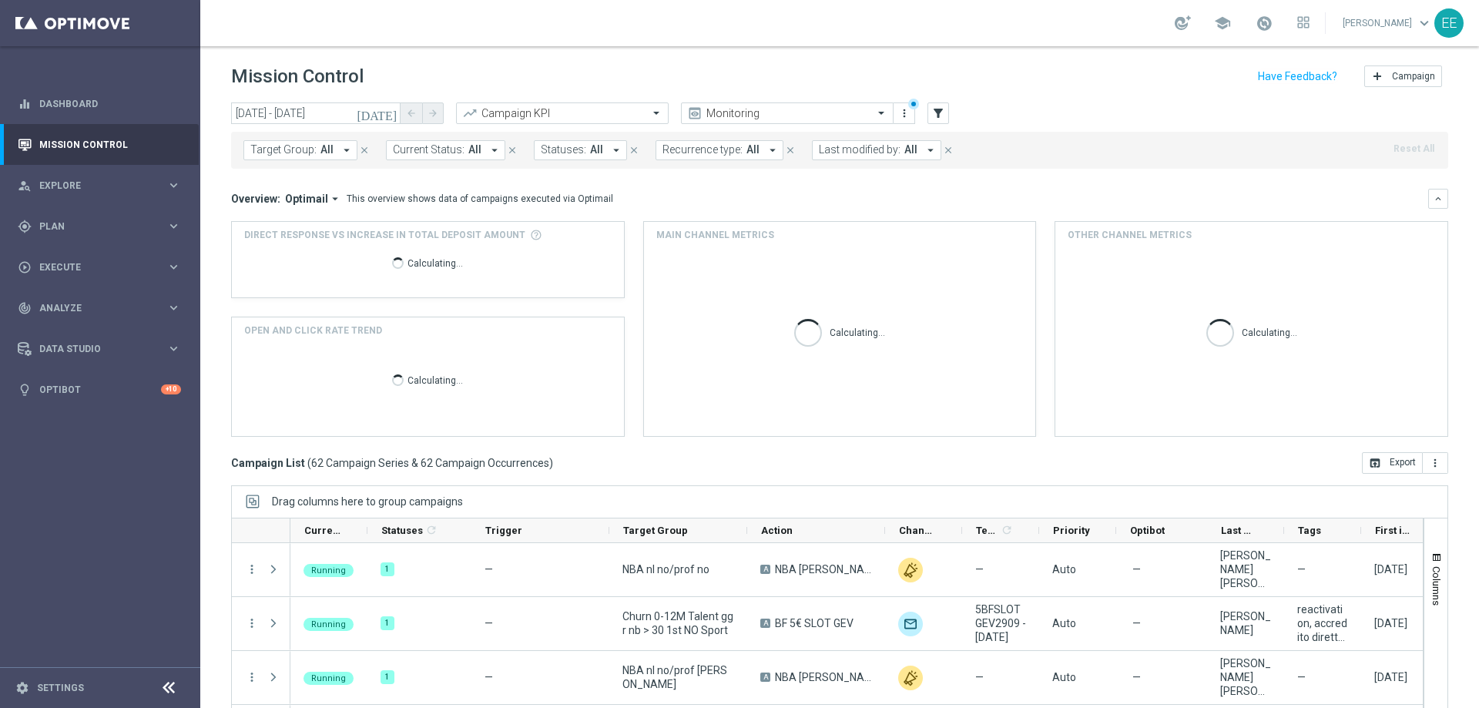
click at [855, 154] on span "Last modified by:" at bounding box center [860, 149] width 82 height 13
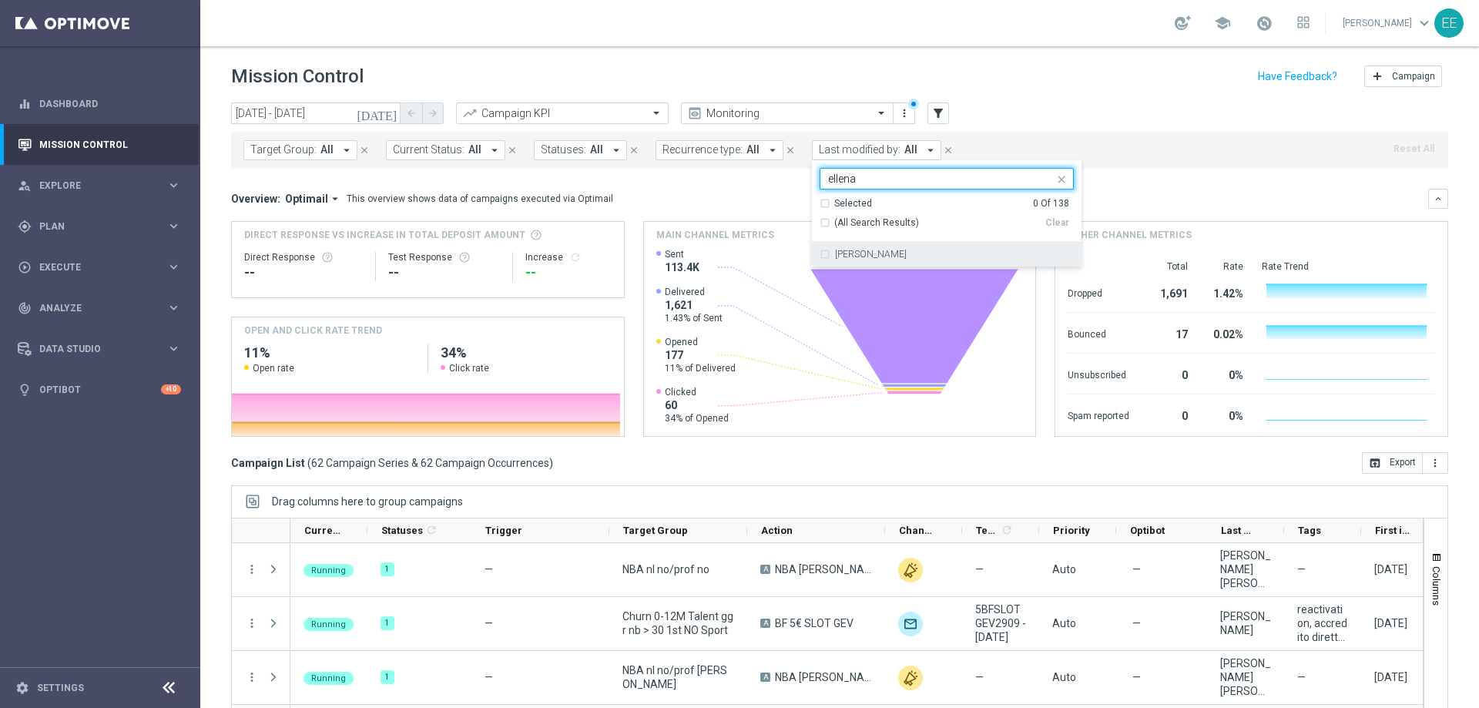
click at [908, 242] on div "[PERSON_NAME]" at bounding box center [947, 254] width 254 height 25
type input "ellena"
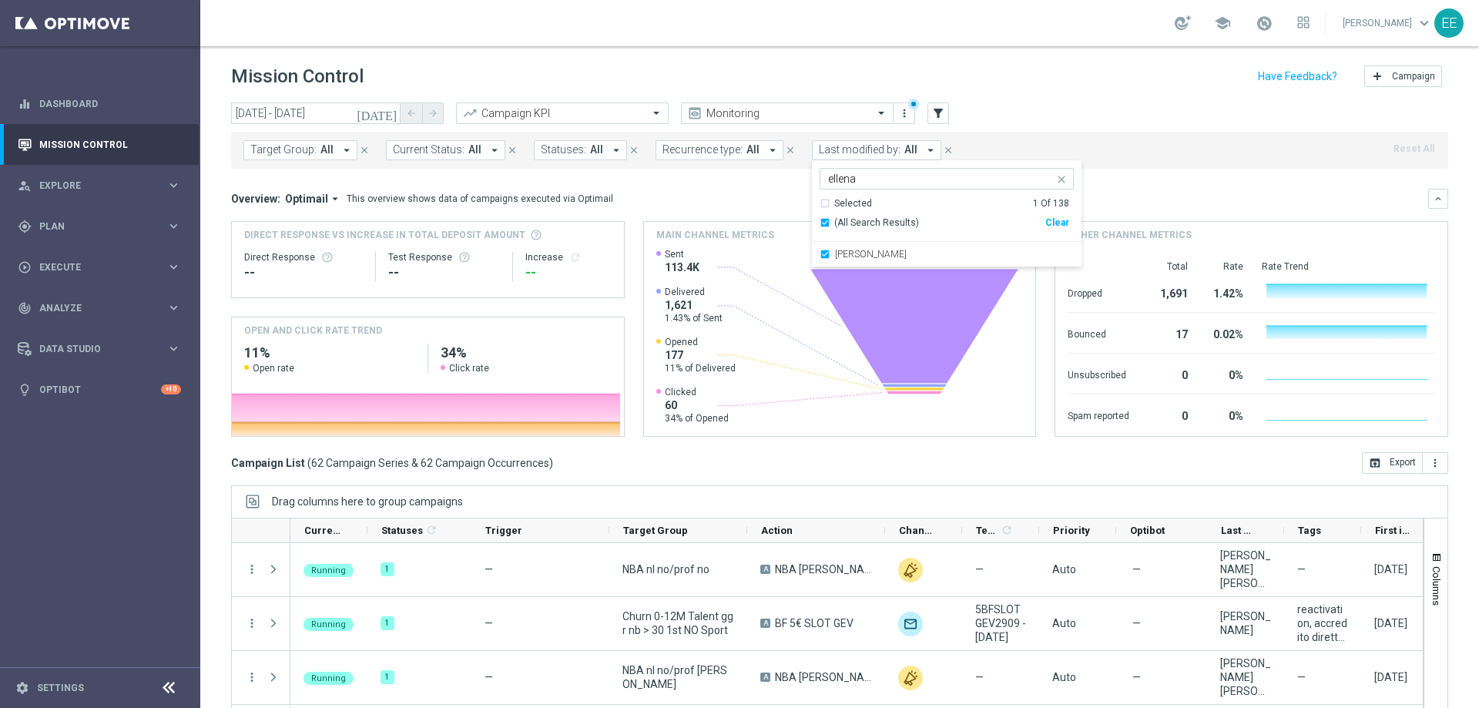
click at [1030, 137] on div "Target Group: All arrow_drop_down close Current Status: All arrow_drop_down clo…" at bounding box center [839, 150] width 1217 height 37
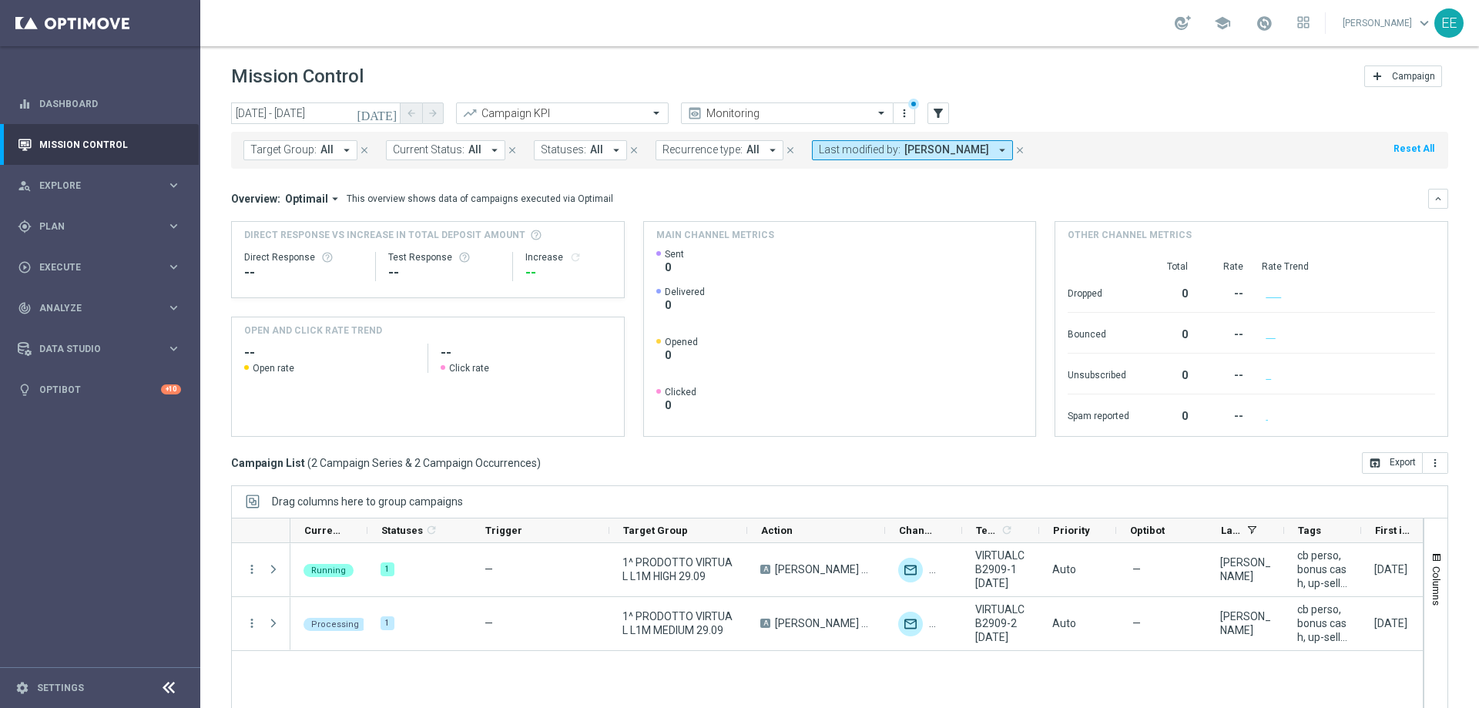
scroll to position [62, 0]
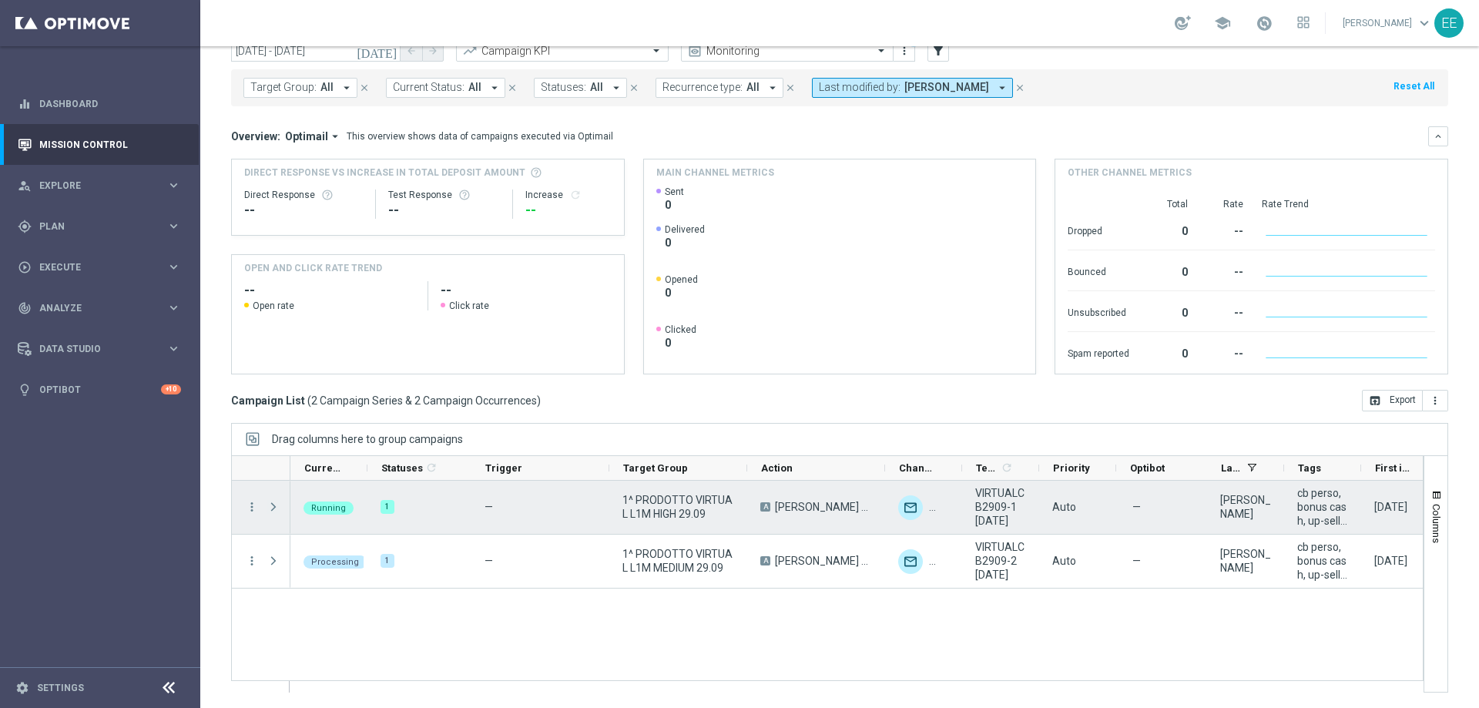
click at [277, 504] on span at bounding box center [274, 507] width 14 height 12
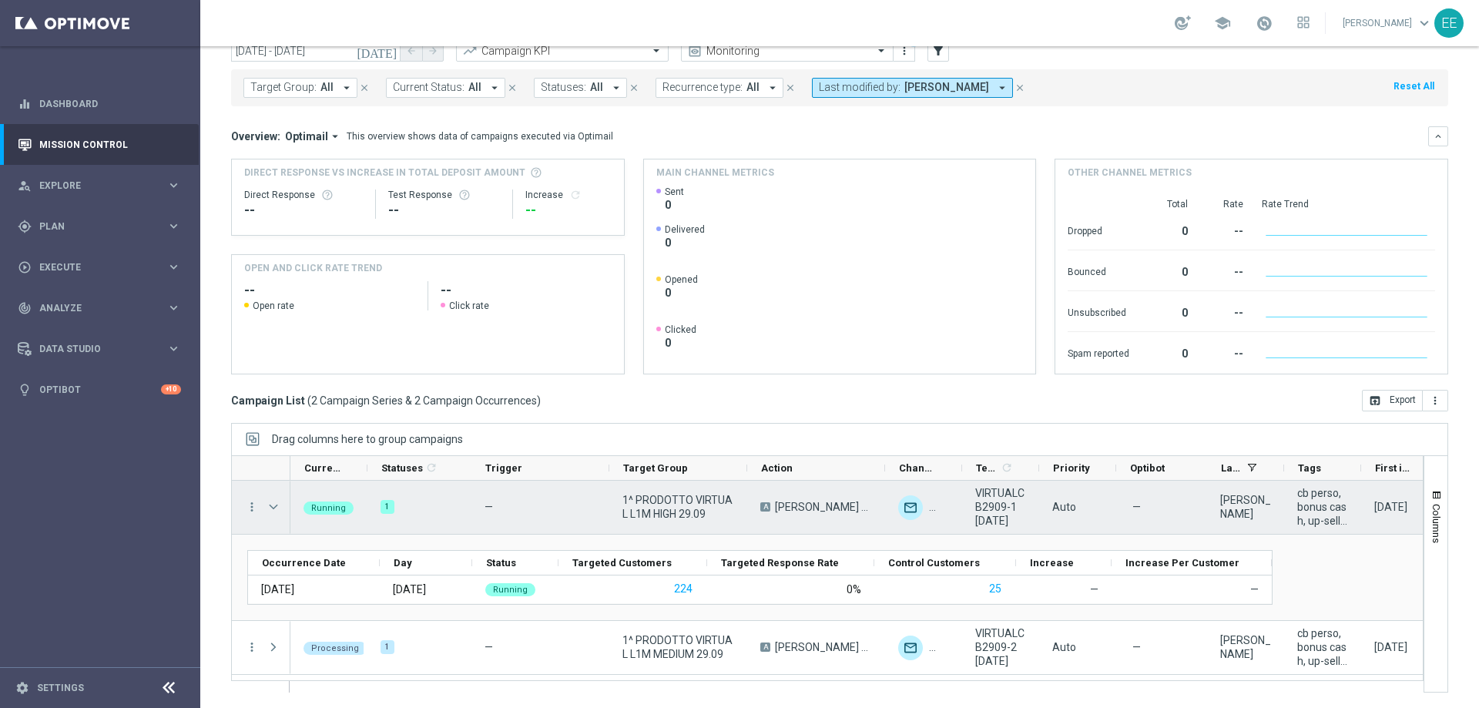
click at [283, 503] on span at bounding box center [275, 507] width 17 height 31
click at [274, 508] on span at bounding box center [274, 507] width 14 height 12
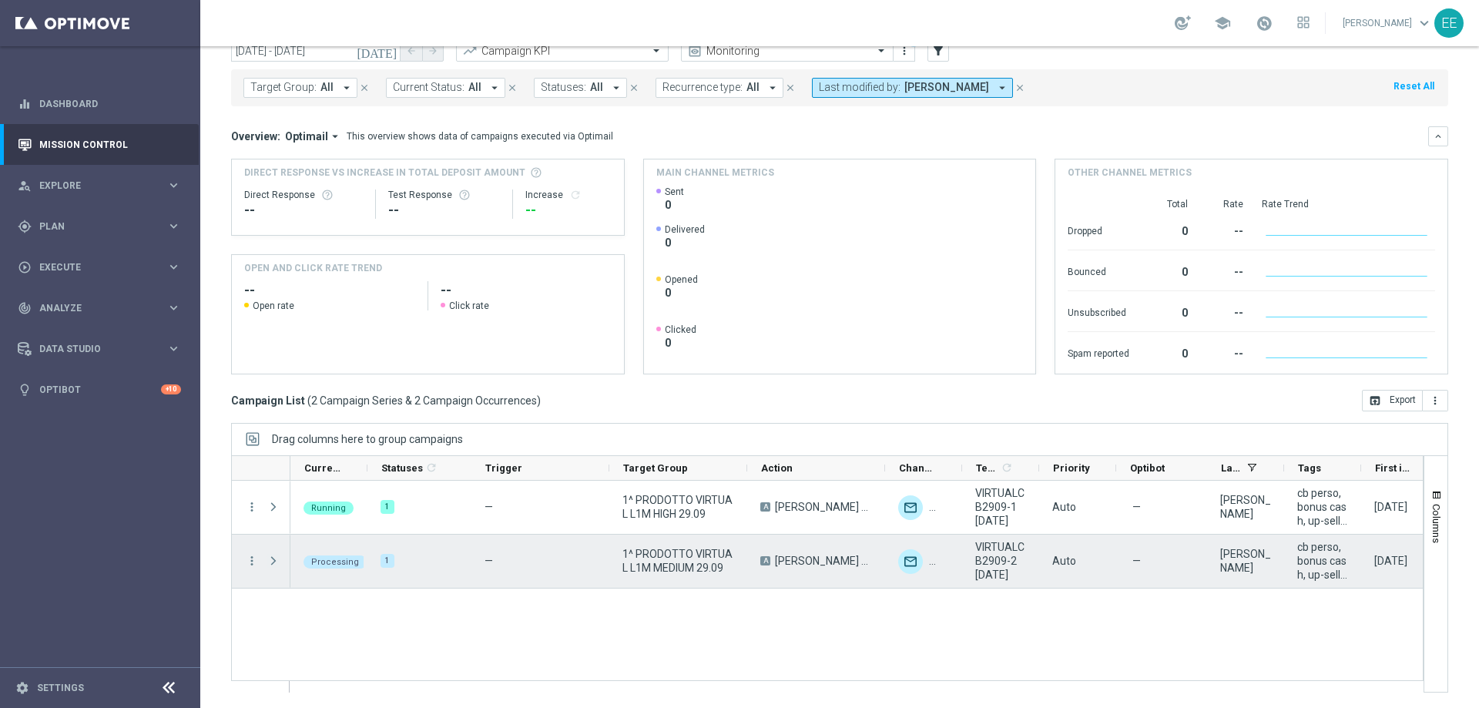
click at [273, 556] on span at bounding box center [274, 561] width 14 height 12
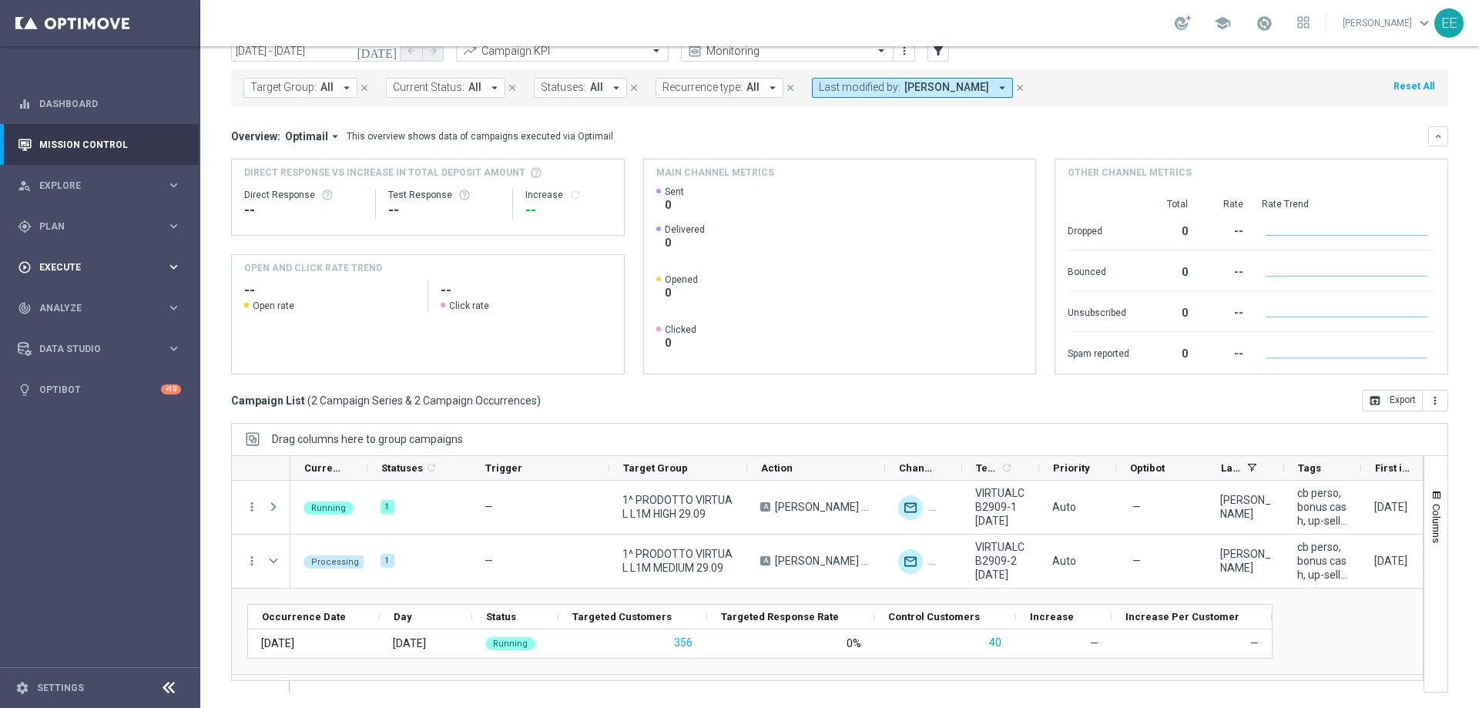
click at [94, 251] on div "play_circle_outline Execute keyboard_arrow_right" at bounding box center [99, 267] width 199 height 41
click at [86, 300] on link "Campaign Builder" at bounding box center [100, 299] width 120 height 12
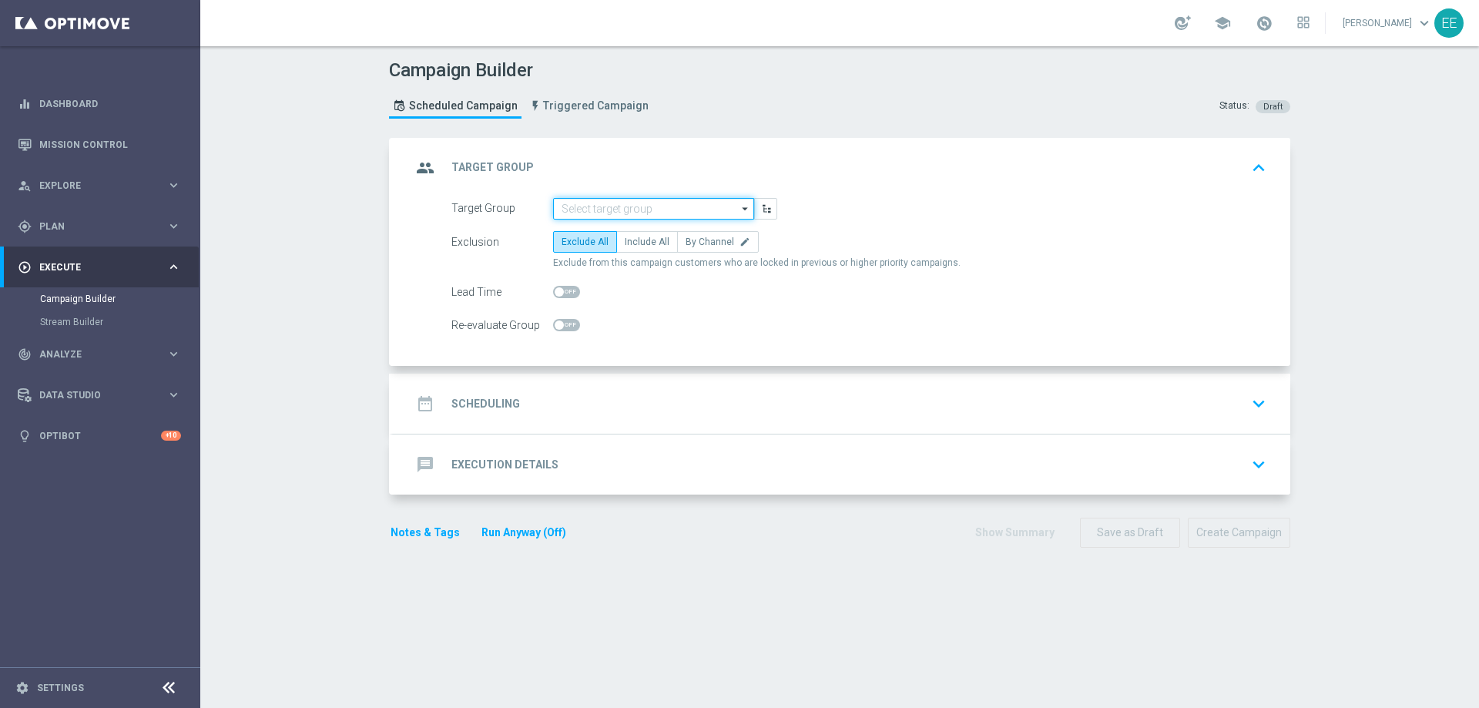
click at [592, 204] on input at bounding box center [653, 209] width 201 height 22
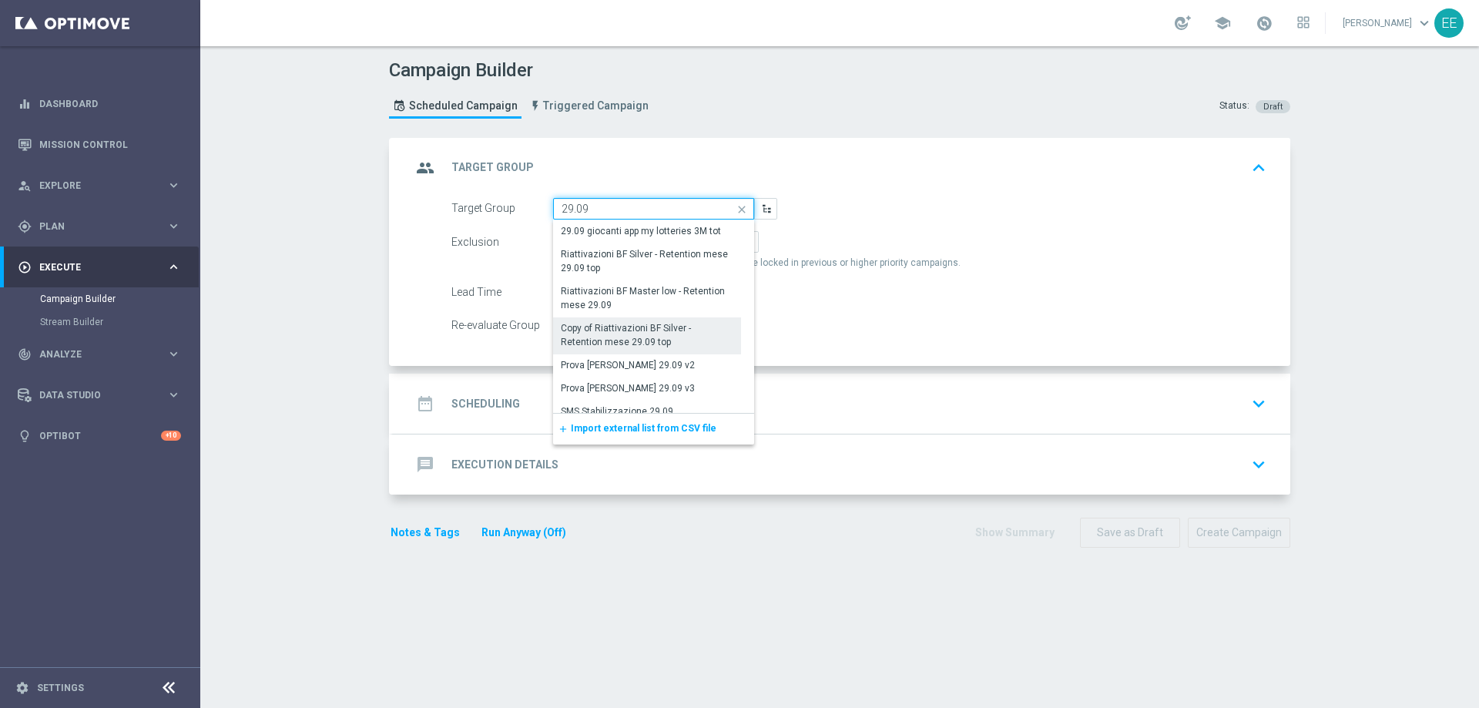
scroll to position [140, 0]
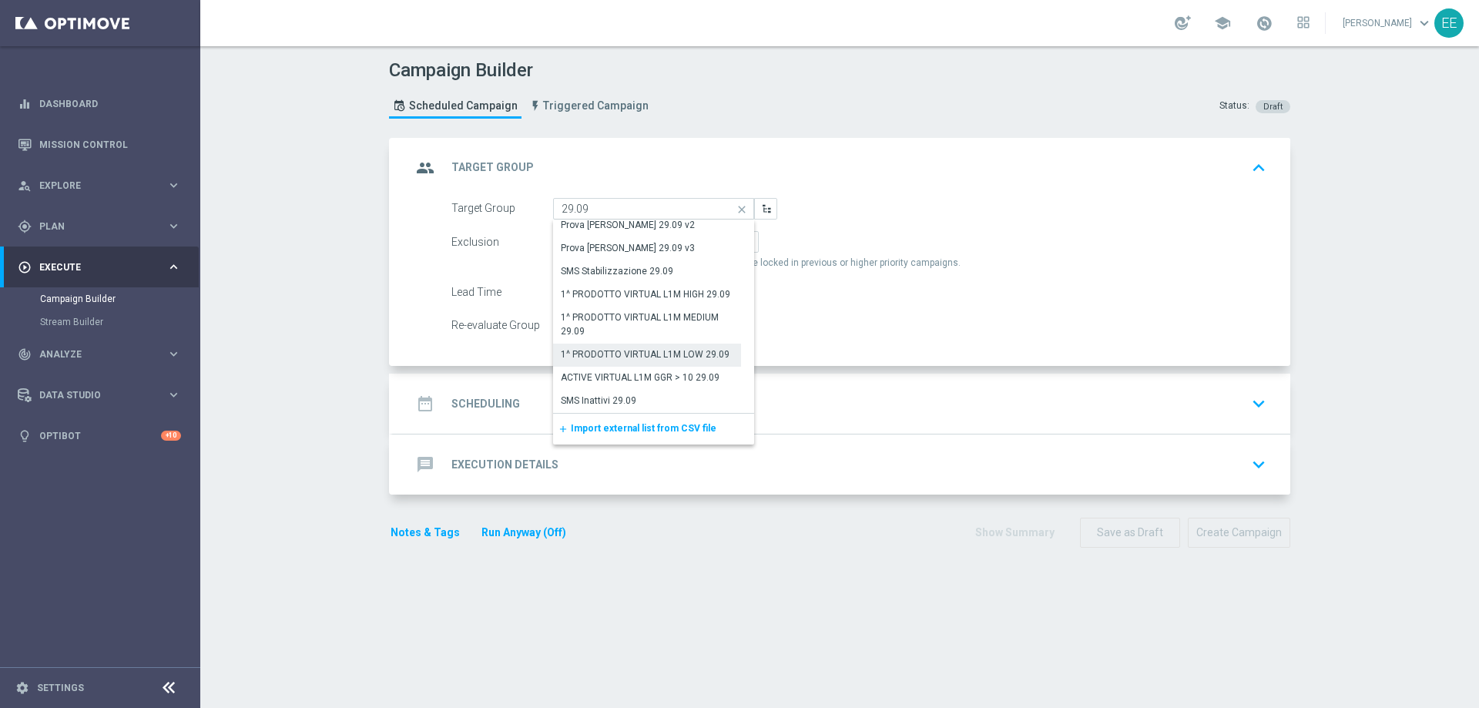
click at [671, 347] on div "1^ PRODOTTO VIRTUAL L1M LOW 29.09" at bounding box center [645, 354] width 169 height 14
type input "1^ PRODOTTO VIRTUAL L1M LOW 29.09"
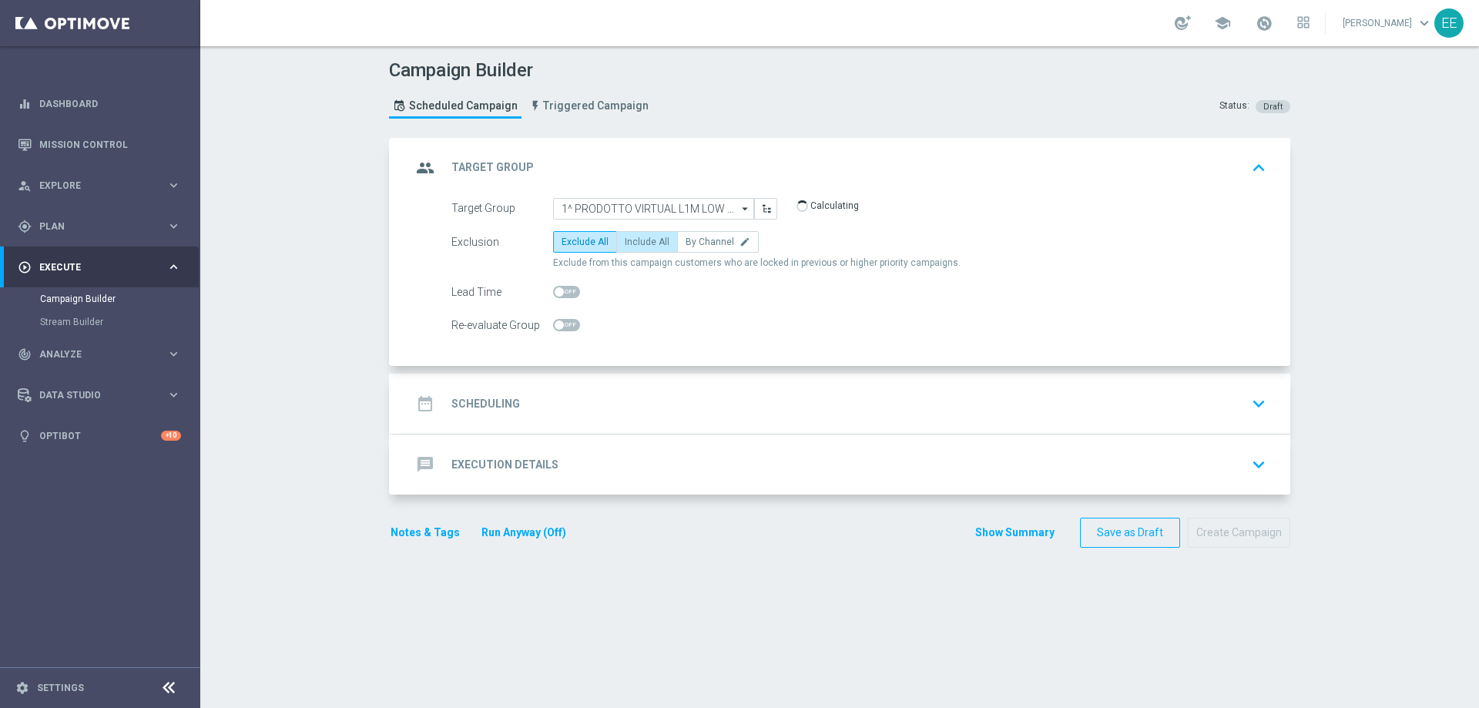
click at [629, 247] on label "Include All" at bounding box center [647, 242] width 62 height 22
click at [629, 247] on input "Include All" at bounding box center [630, 245] width 10 height 10
radio input "true"
click at [595, 374] on div "date_range Scheduling keyboard_arrow_down" at bounding box center [841, 404] width 897 height 60
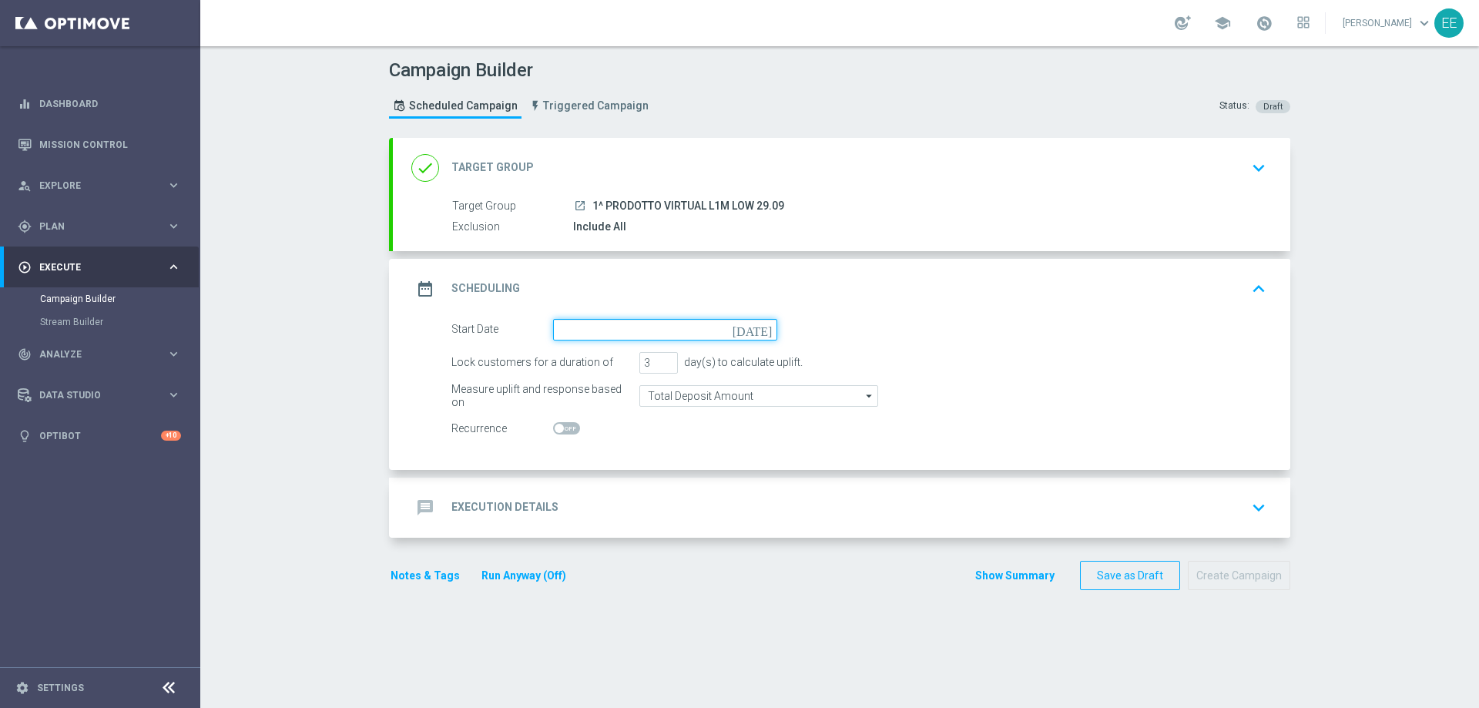
click at [624, 332] on input at bounding box center [665, 330] width 224 height 22
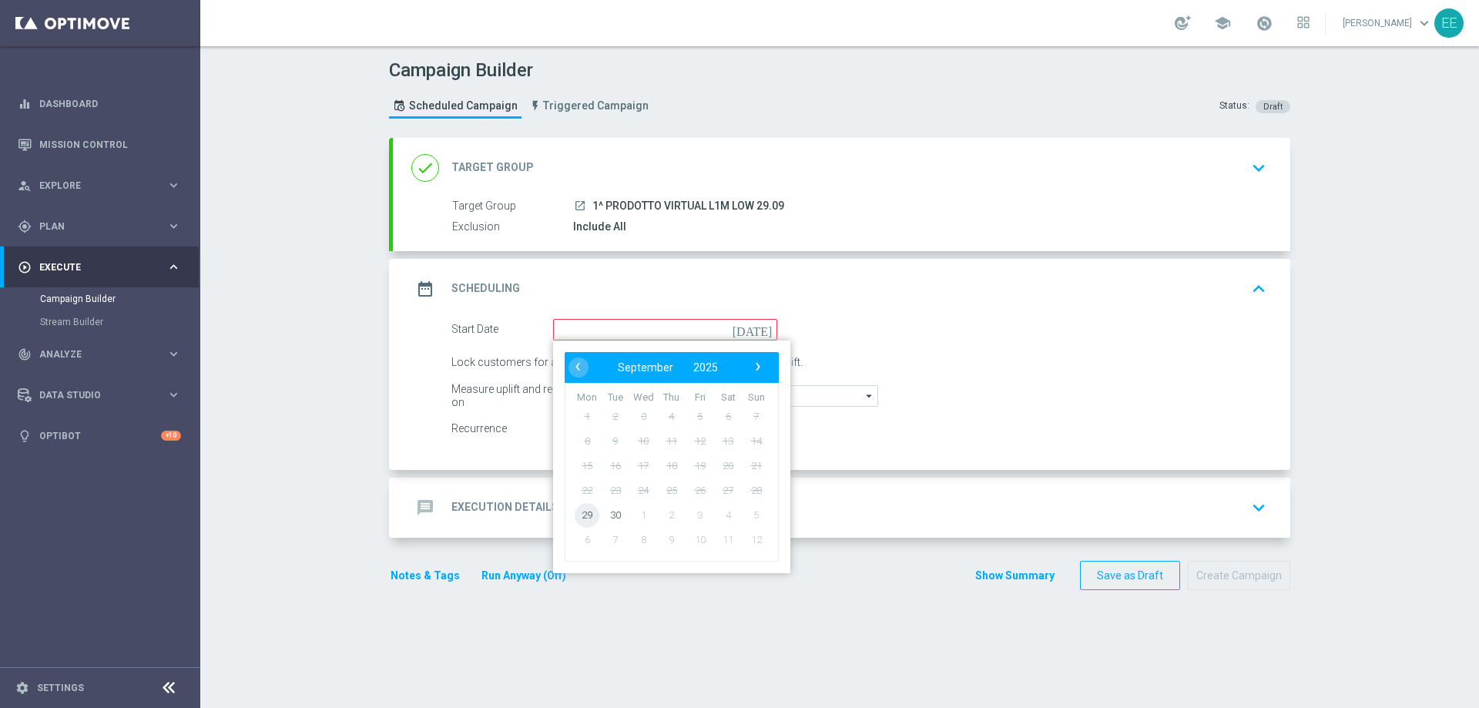
click at [589, 511] on span "29" at bounding box center [587, 514] width 25 height 25
type input "[DATE]"
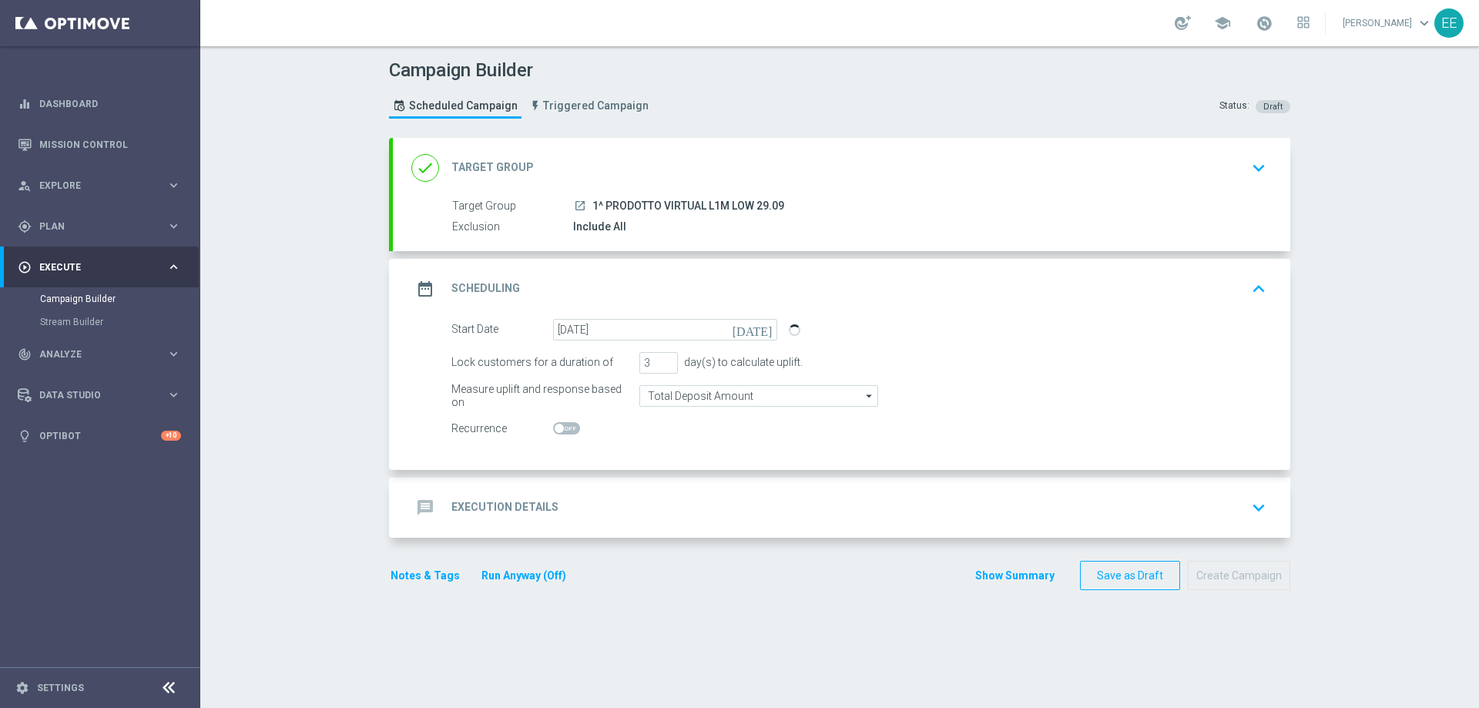
click at [589, 511] on div "message Execution Details keyboard_arrow_down" at bounding box center [841, 507] width 861 height 29
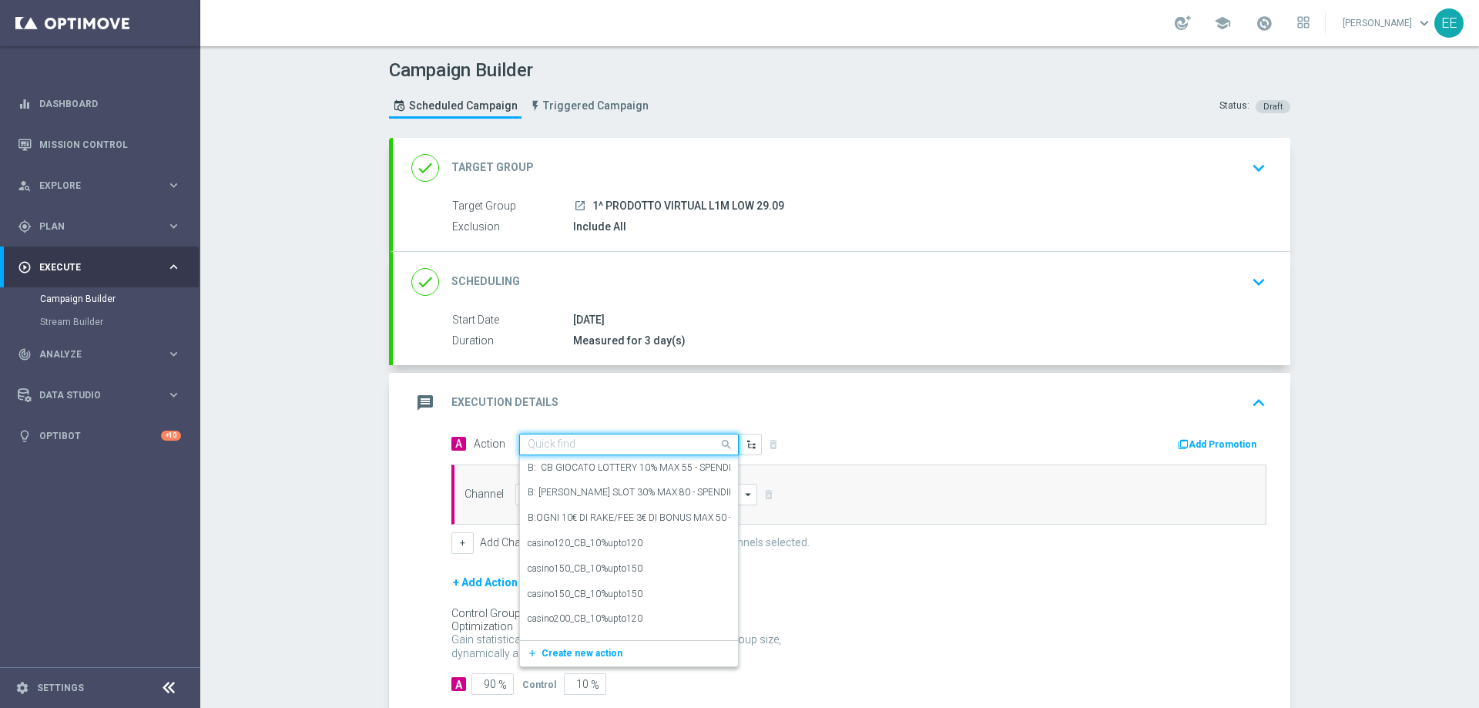
click at [619, 445] on input "text" at bounding box center [614, 444] width 172 height 13
paste input "CB PERSO VIRTUAL 30% MAX 100 EURO - SPENDIBILE VIRTUAL"
type input "CB PERSO VIRTUAL 30% MAX 100 EURO - SPENDIBILE VIRTUAL"
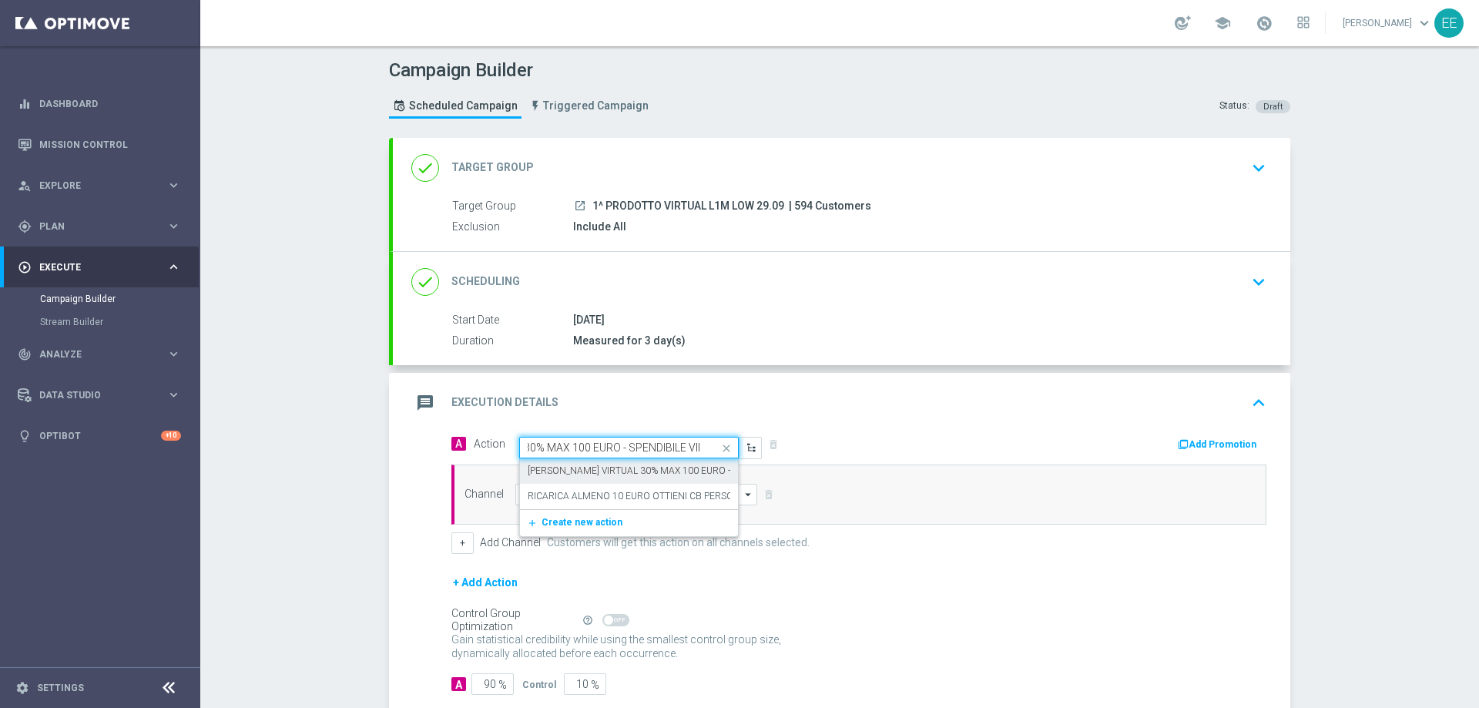
click at [599, 469] on label "CB PERSO VIRTUAL 30% MAX 100 EURO - SPENDIBILE VIRTUAL - EROGARE A LUGLIO" at bounding box center [721, 471] width 386 height 13
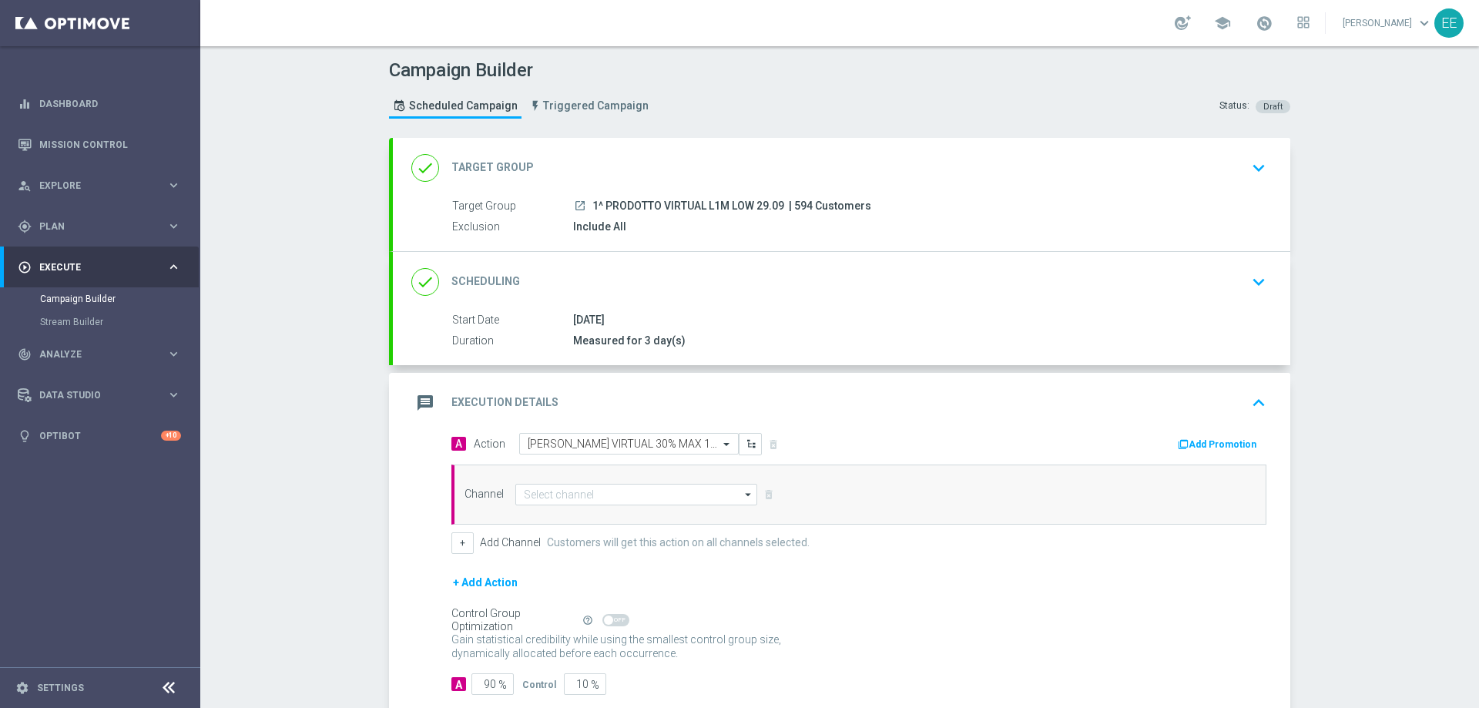
scroll to position [0, 0]
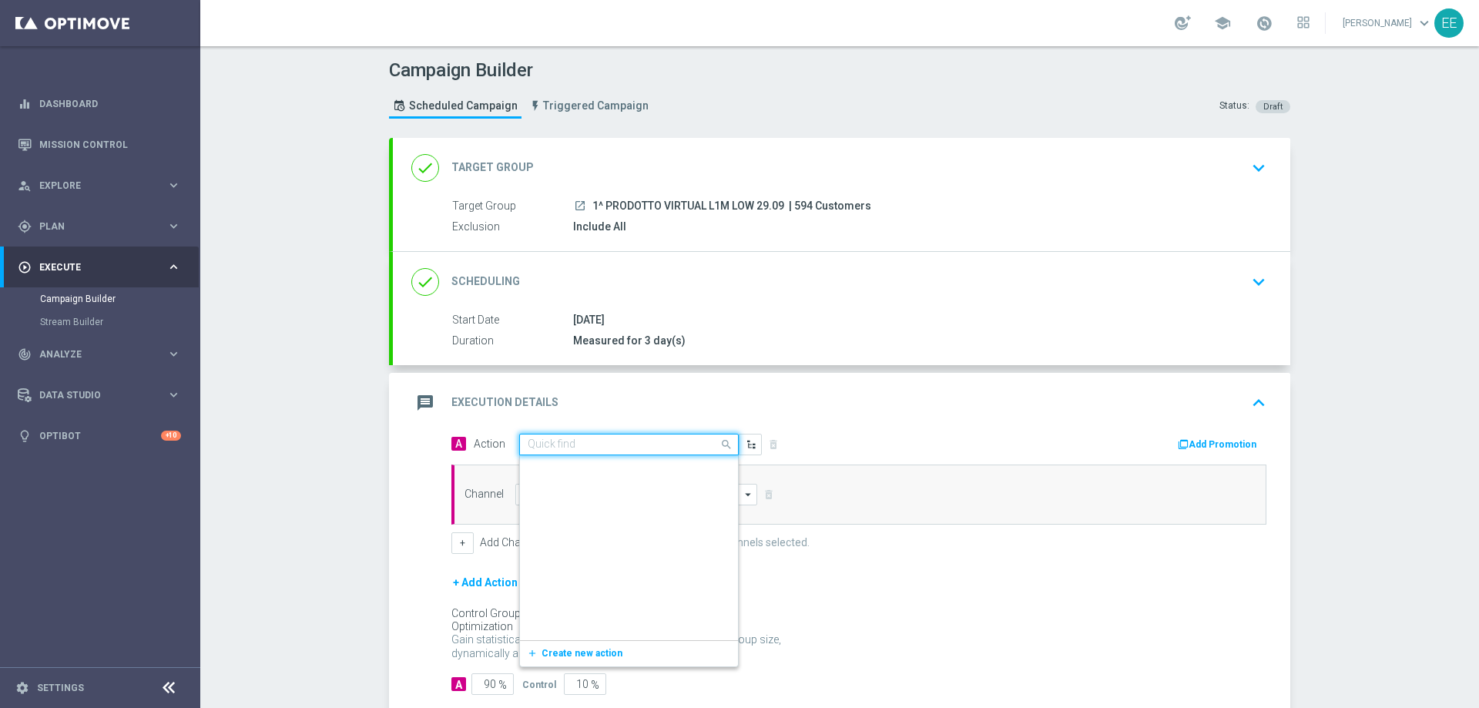
click at [626, 454] on div "Quick find CB PERSO VIRTUAL 30% MAX 100 EURO - SPENDIBILE VIRTUAL - EROGARE A L…" at bounding box center [629, 445] width 220 height 22
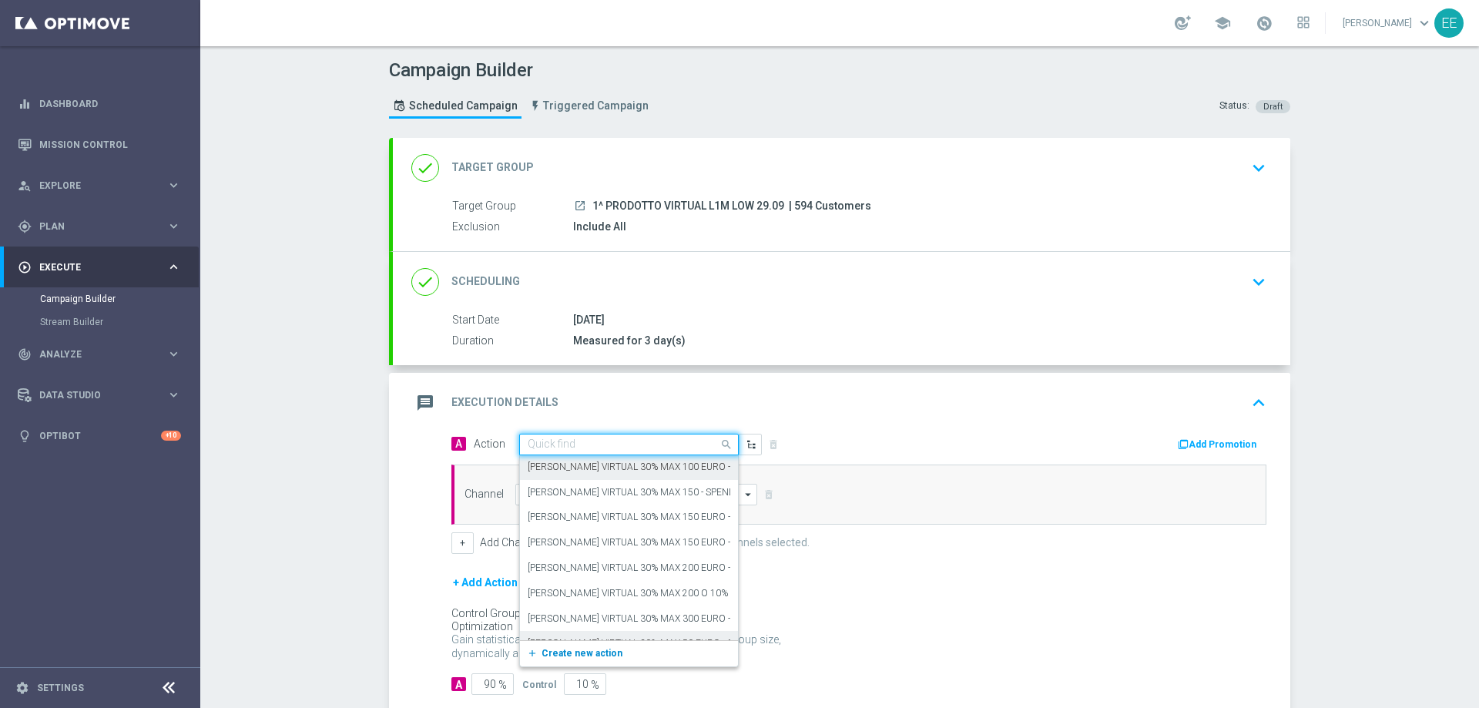
click at [582, 646] on button "add_new Create new action" at bounding box center [626, 654] width 213 height 18
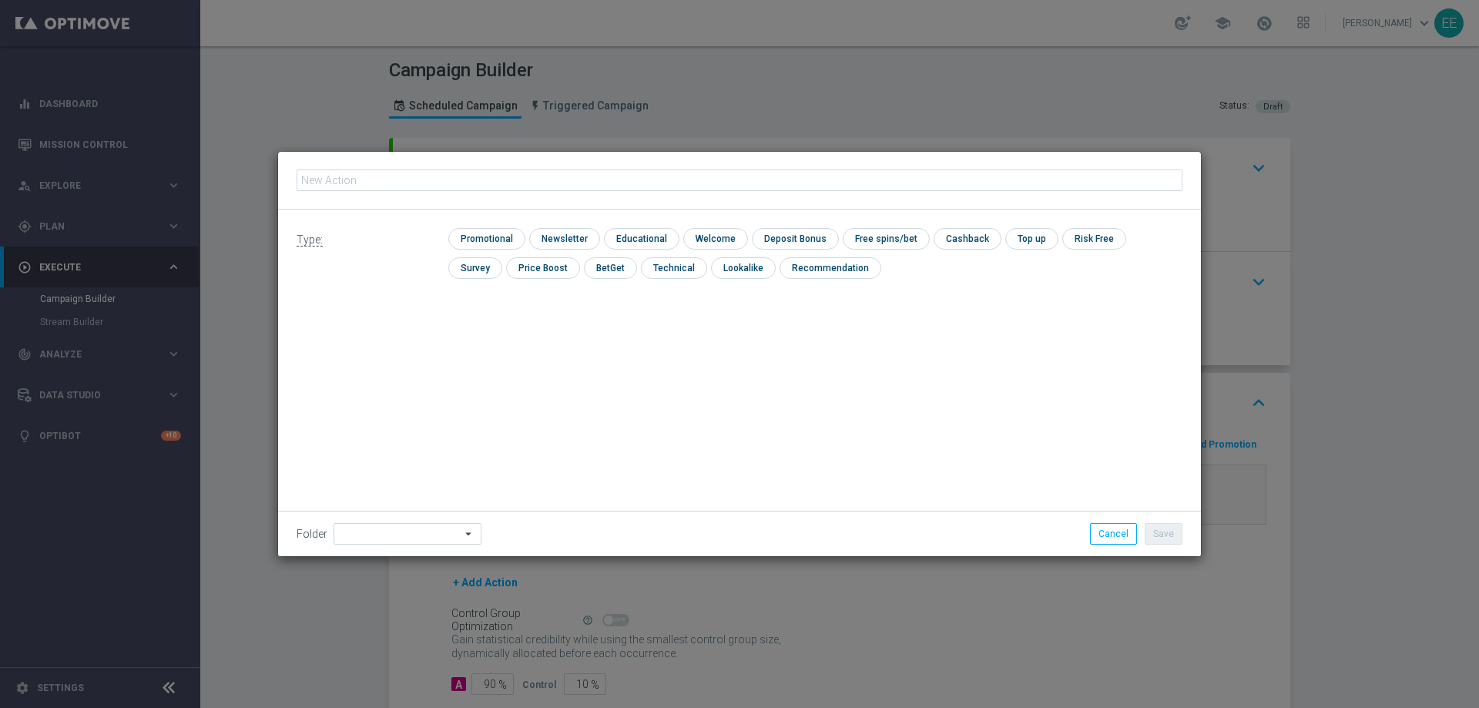
type input "CB PERSO VIRTUAL 30% MAX 100 EURO - SPENDIBILE VIRTUAL"
click at [485, 246] on input "checkbox" at bounding box center [484, 238] width 73 height 21
checkbox input "true"
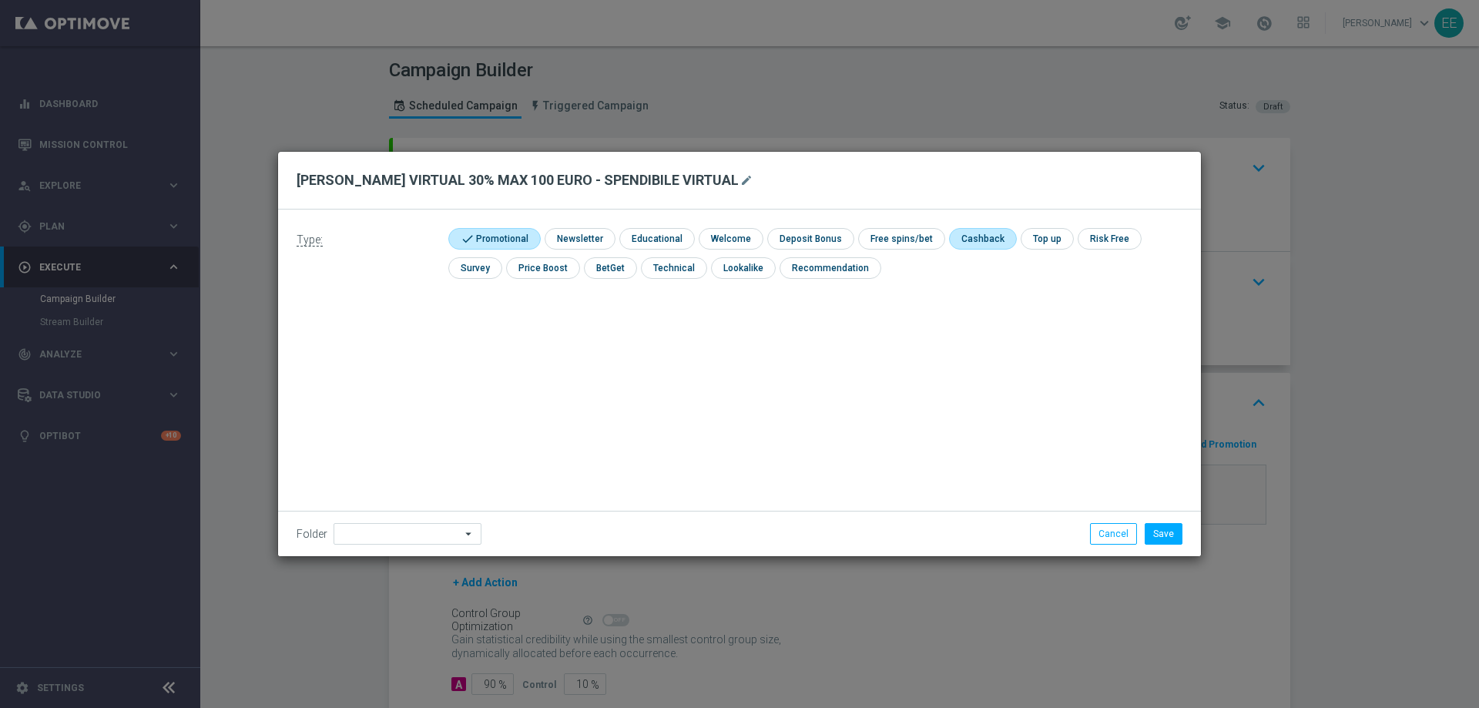
click at [972, 236] on input "checkbox" at bounding box center [981, 238] width 65 height 21
checkbox input "true"
click at [429, 538] on input at bounding box center [408, 534] width 148 height 22
type input "OMNICHANNEL"
click at [1166, 535] on button "Save" at bounding box center [1164, 534] width 38 height 22
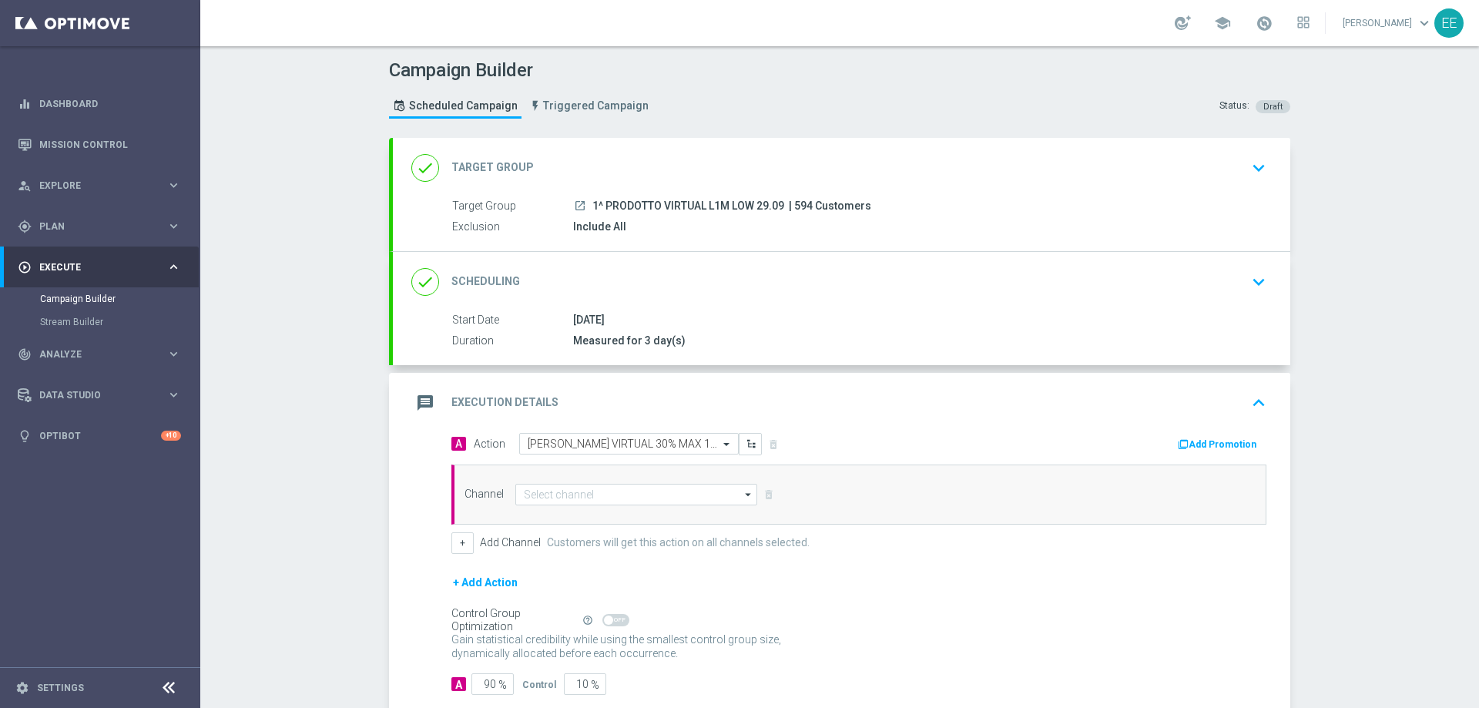
click at [1212, 450] on button "Add Promotion" at bounding box center [1219, 444] width 86 height 17
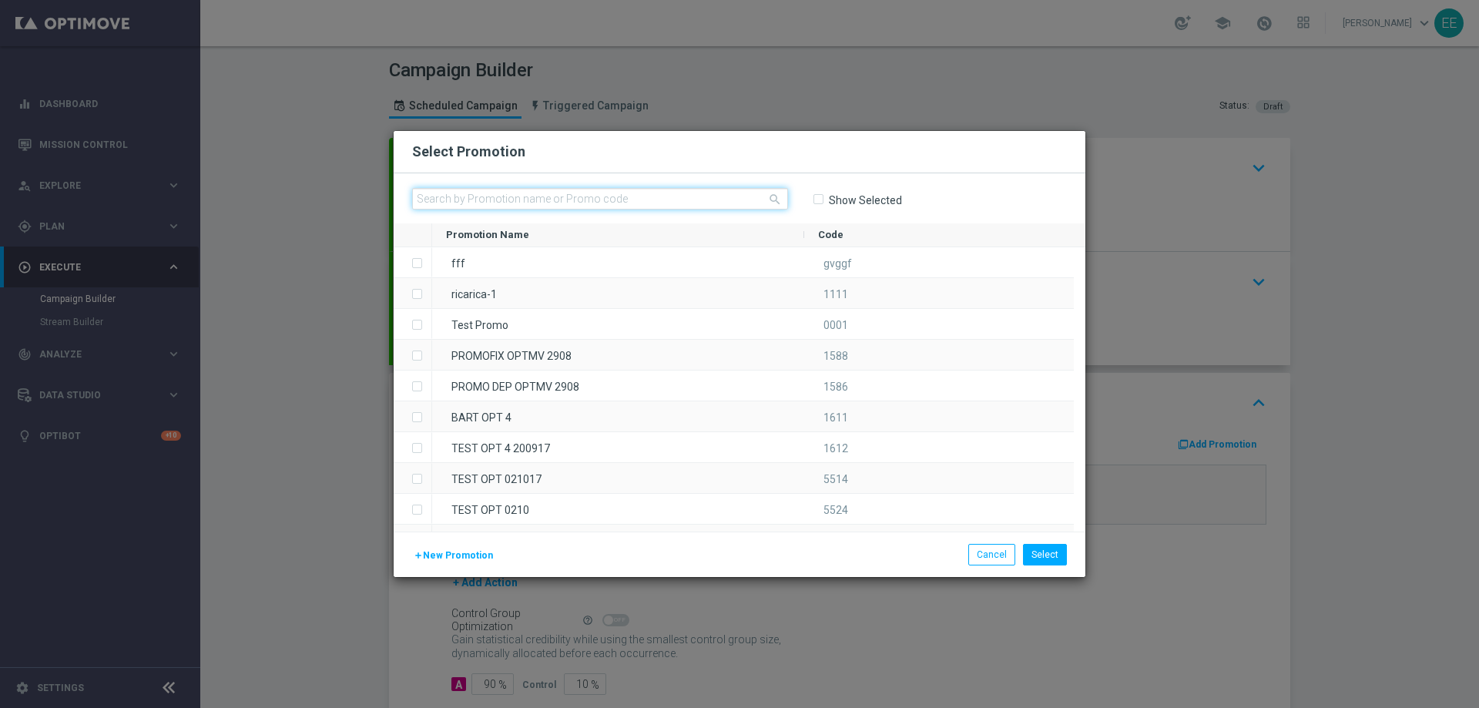
click at [522, 200] on input "text" at bounding box center [600, 199] width 376 height 22
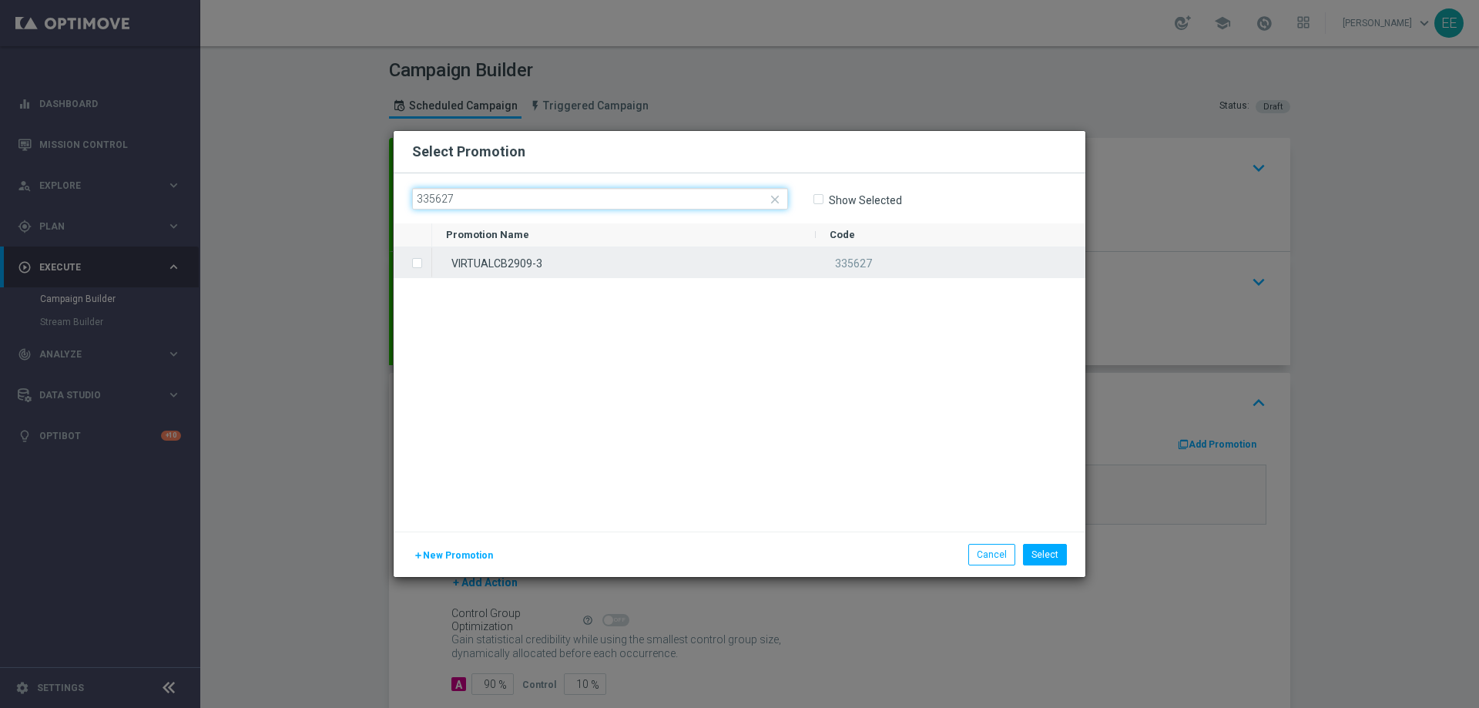
type input "335627"
click at [569, 266] on div "VIRTUALCB2909-3" at bounding box center [624, 262] width 384 height 30
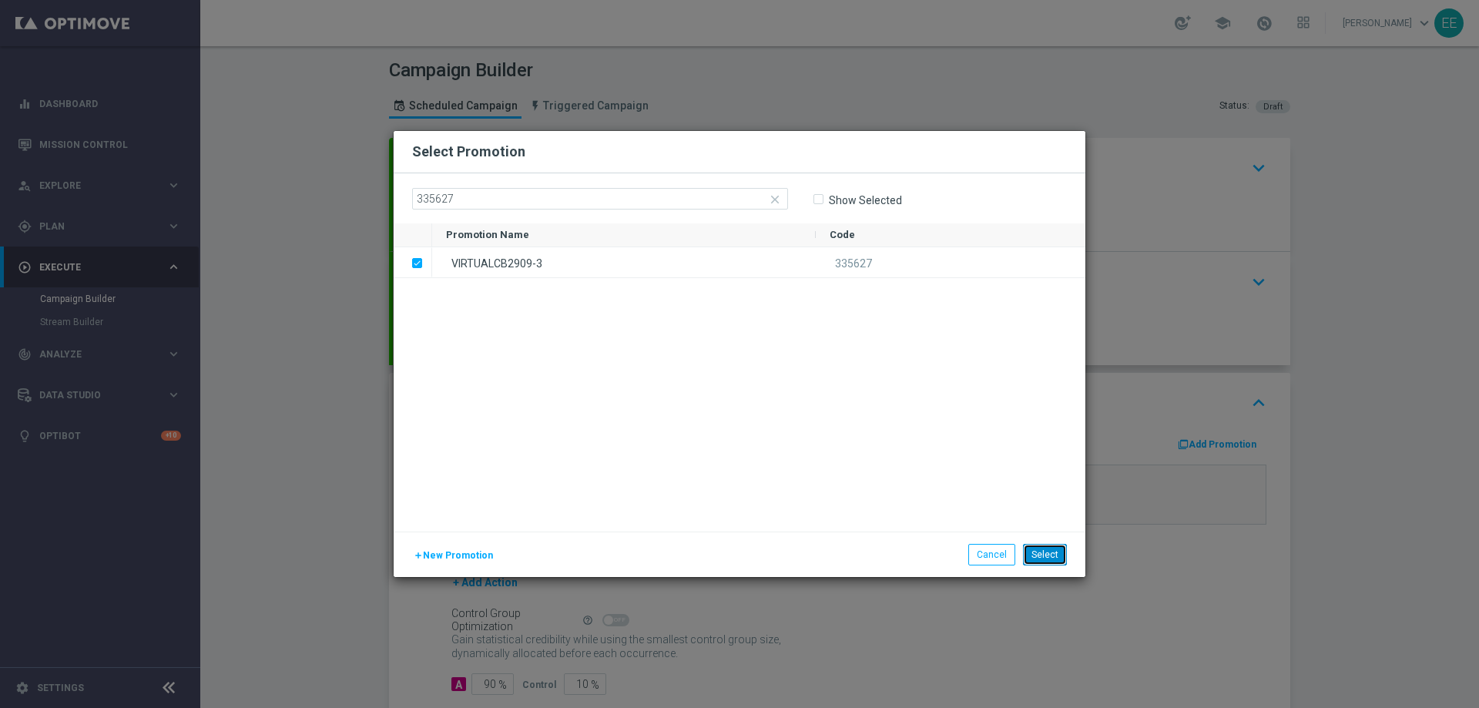
click at [1045, 544] on button "Select" at bounding box center [1045, 555] width 44 height 22
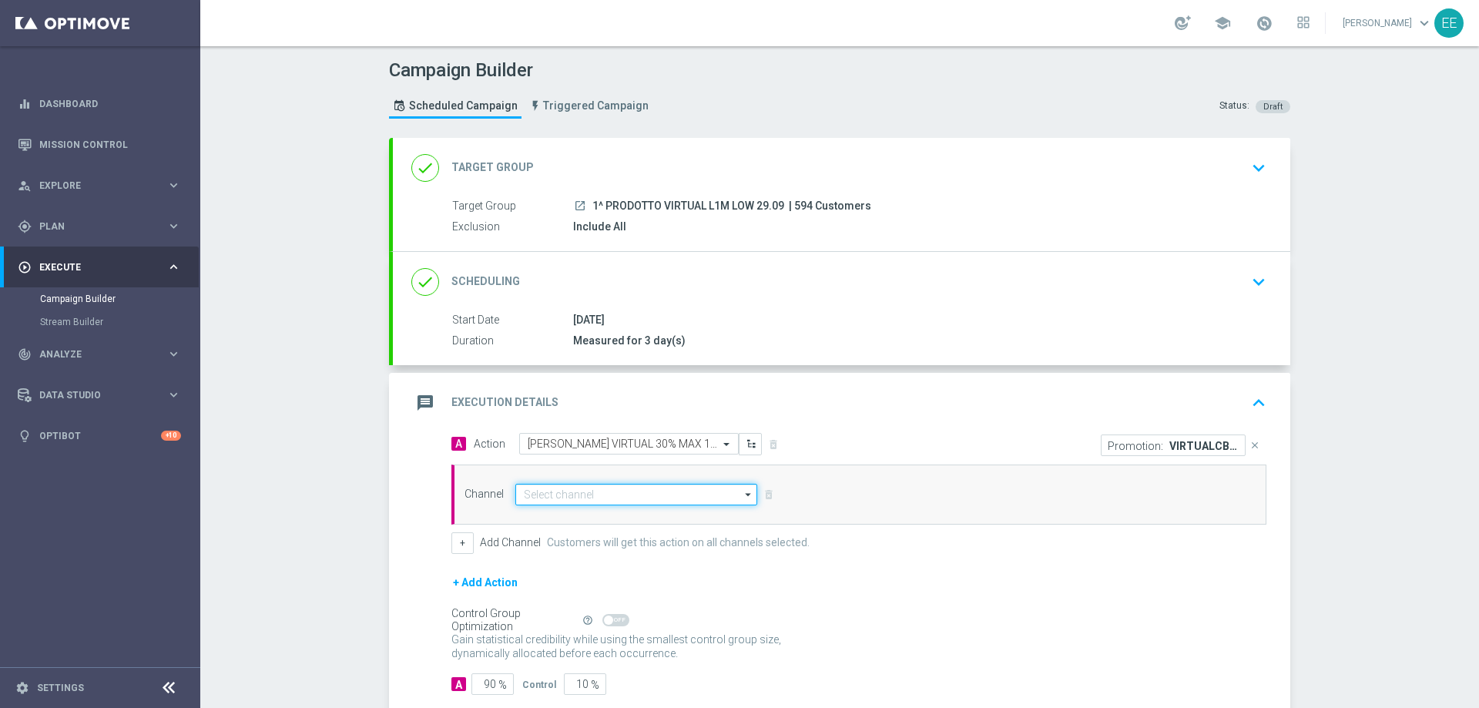
click at [659, 501] on input at bounding box center [636, 495] width 242 height 22
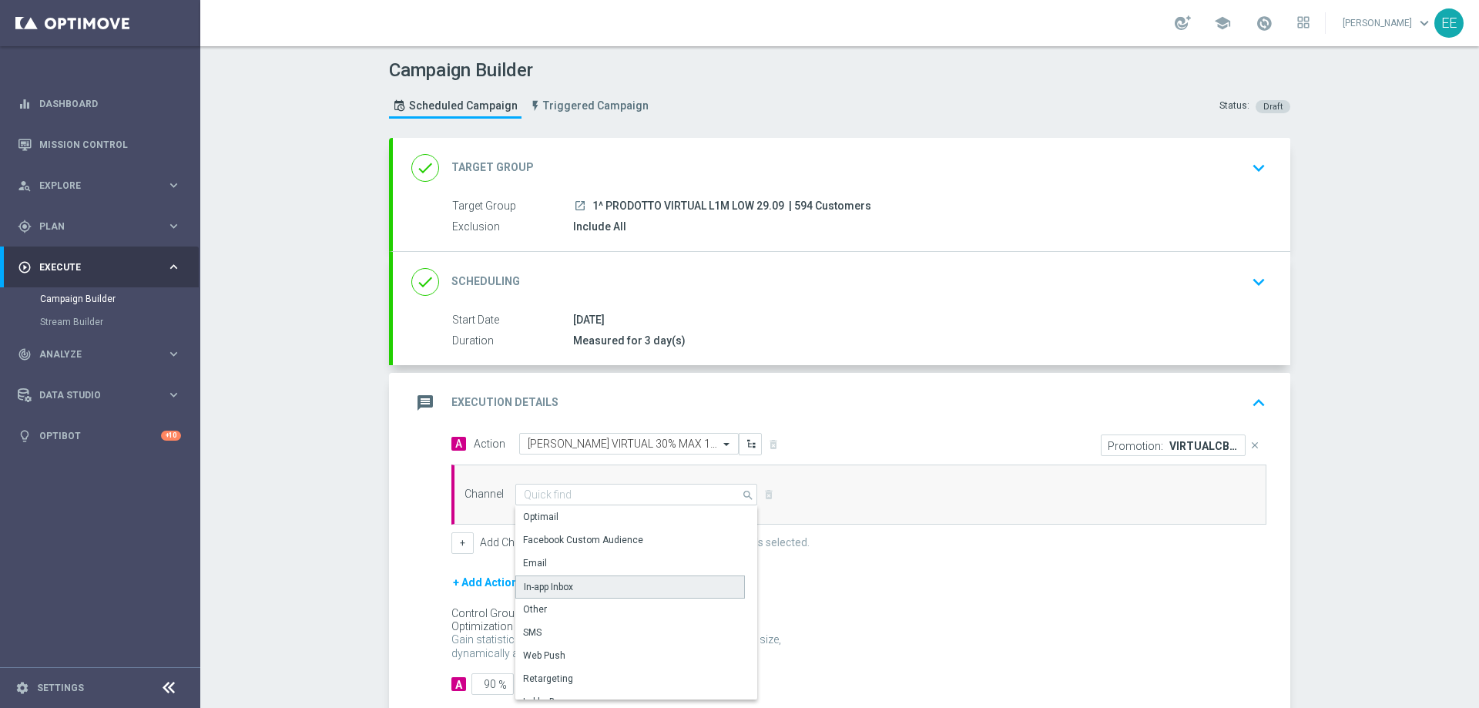
click at [582, 591] on div "In-app Inbox" at bounding box center [630, 586] width 230 height 23
type input "In-app Inbox"
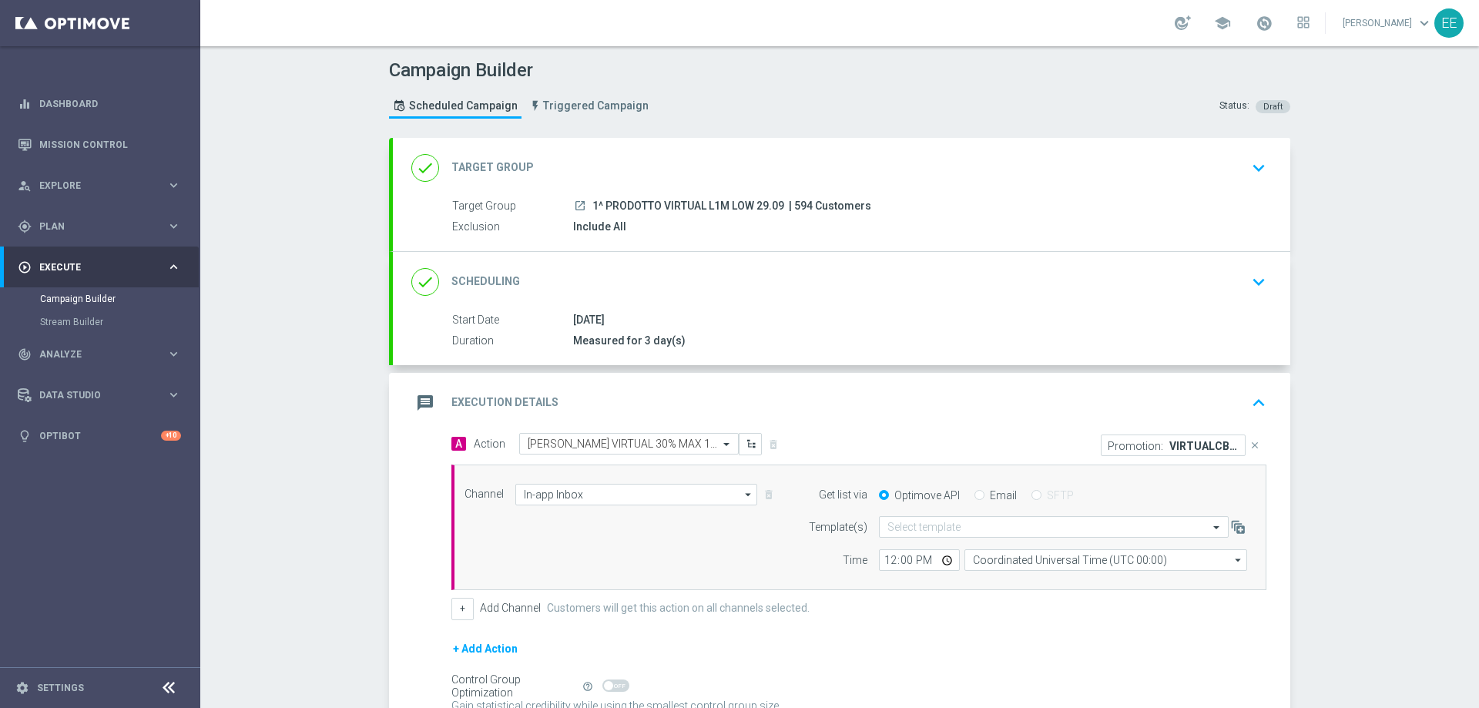
click at [977, 494] on input "Email" at bounding box center [980, 497] width 10 height 10
radio input "true"
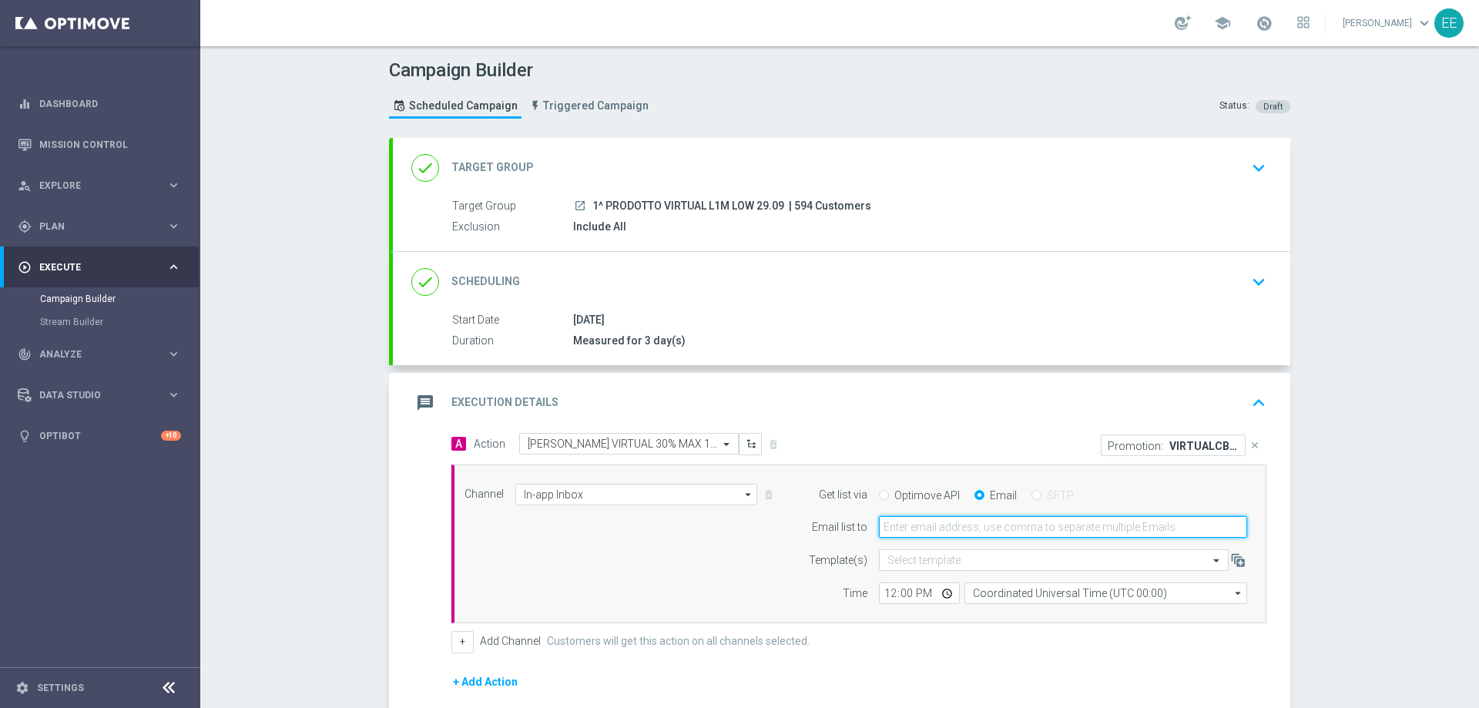
click at [961, 516] on input "email" at bounding box center [1063, 527] width 368 height 22
type input "[PERSON_NAME][EMAIL_ADDRESS][DOMAIN_NAME]"
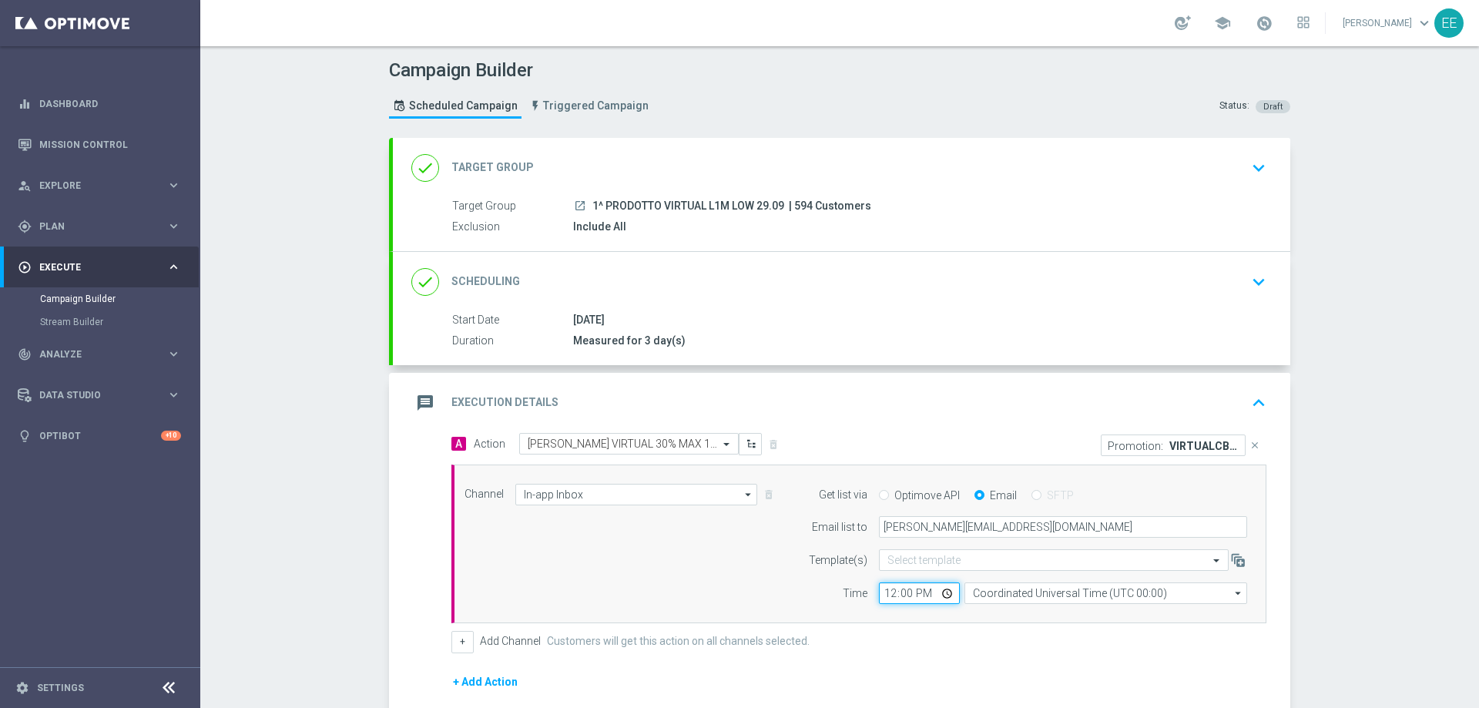
click at [884, 592] on input "12:00" at bounding box center [919, 593] width 81 height 22
type input "17:00"
click at [912, 636] on div "+ Add Channel Customers will get this action on all channels selected." at bounding box center [858, 642] width 815 height 22
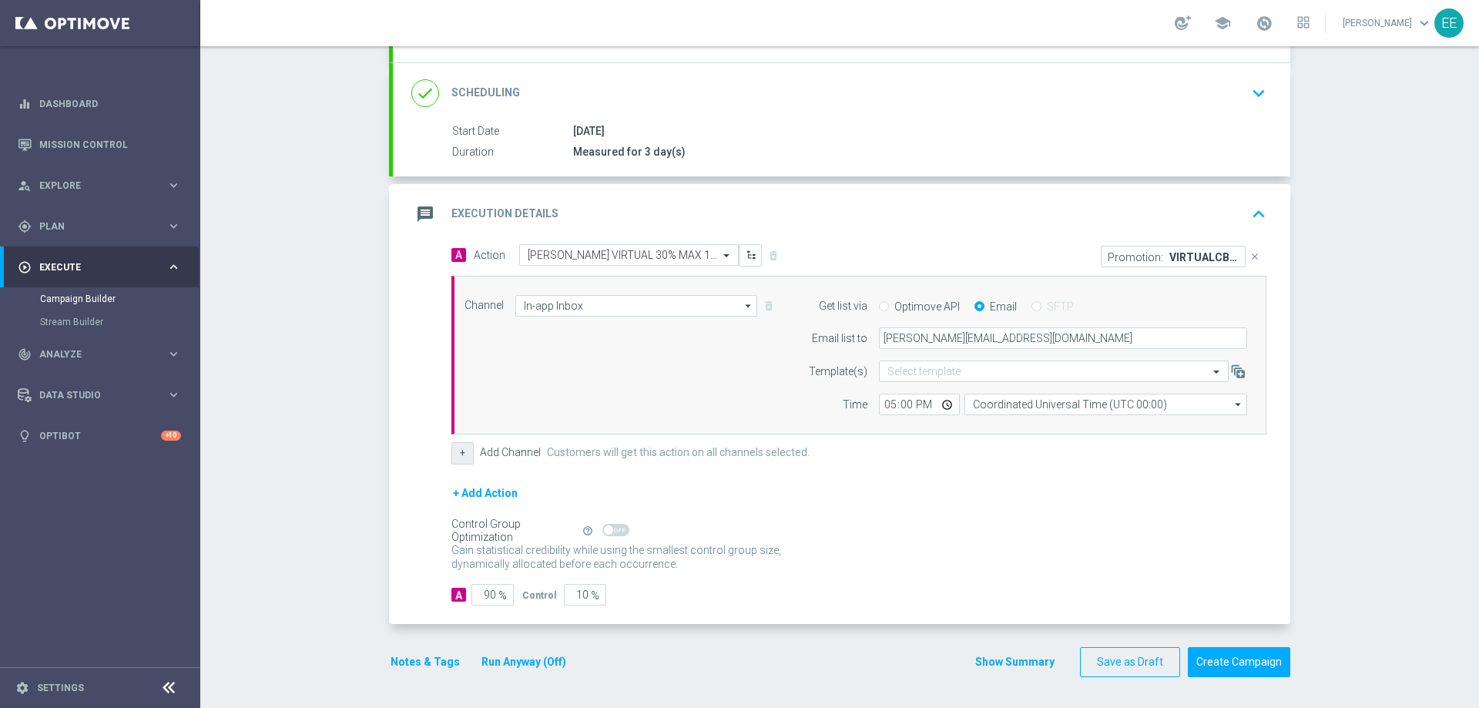
click at [462, 451] on button "+" at bounding box center [462, 453] width 22 height 22
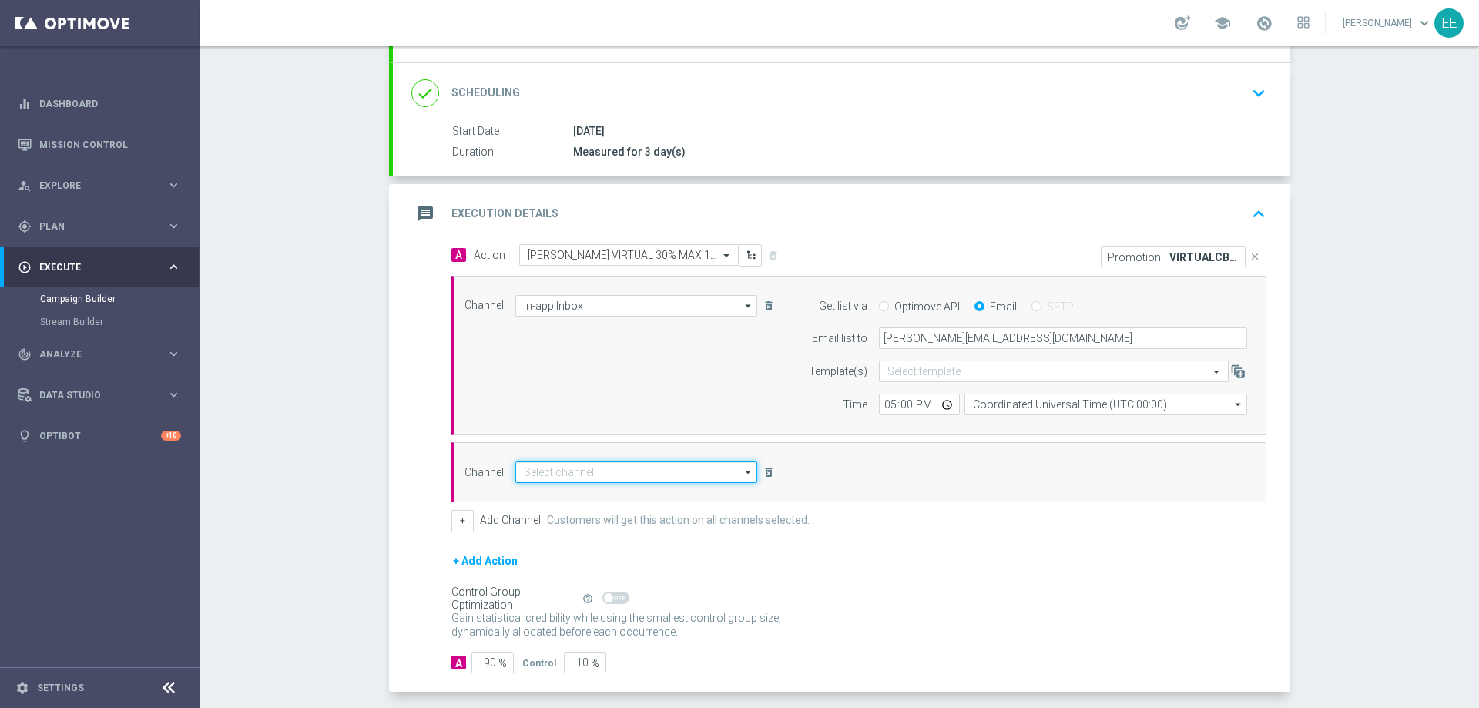
click at [574, 466] on input at bounding box center [636, 472] width 242 height 22
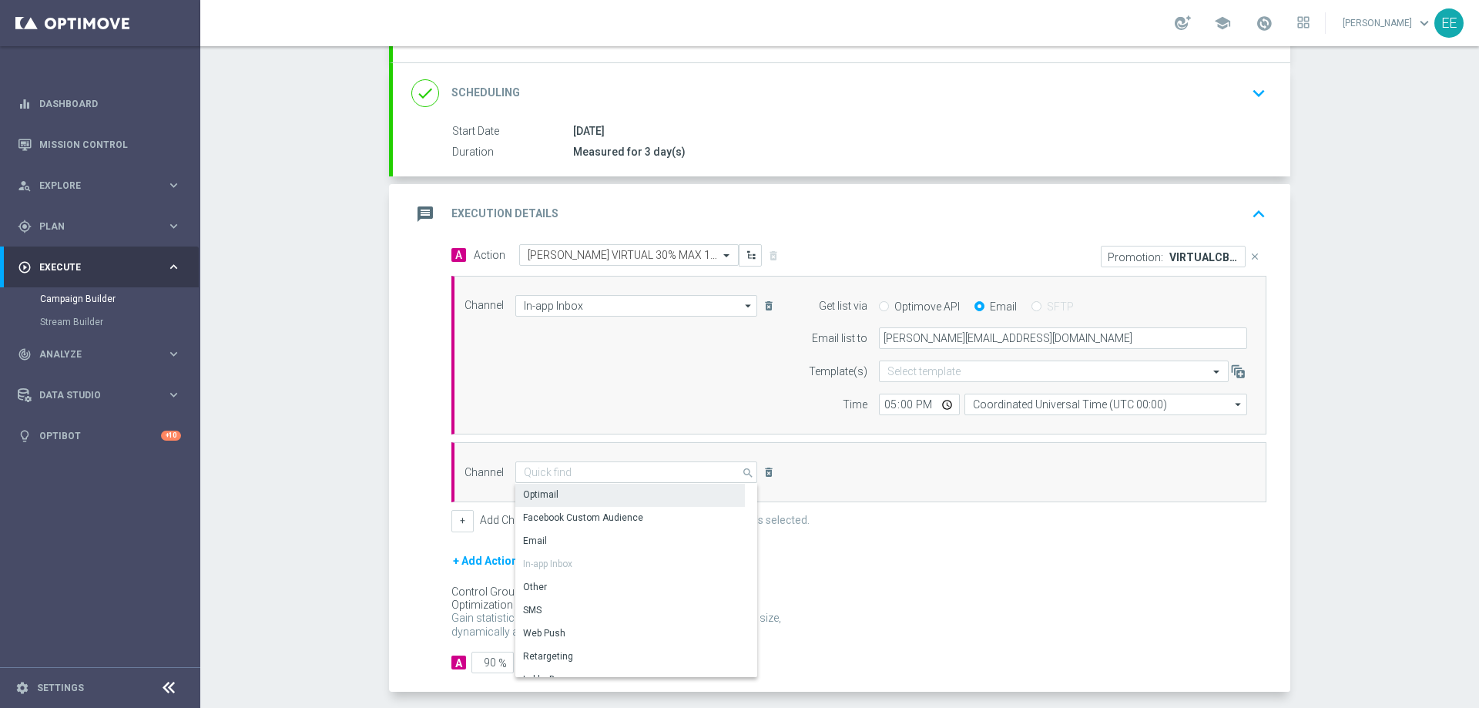
click at [565, 493] on div "Optimail" at bounding box center [630, 495] width 230 height 22
type input "Optimail"
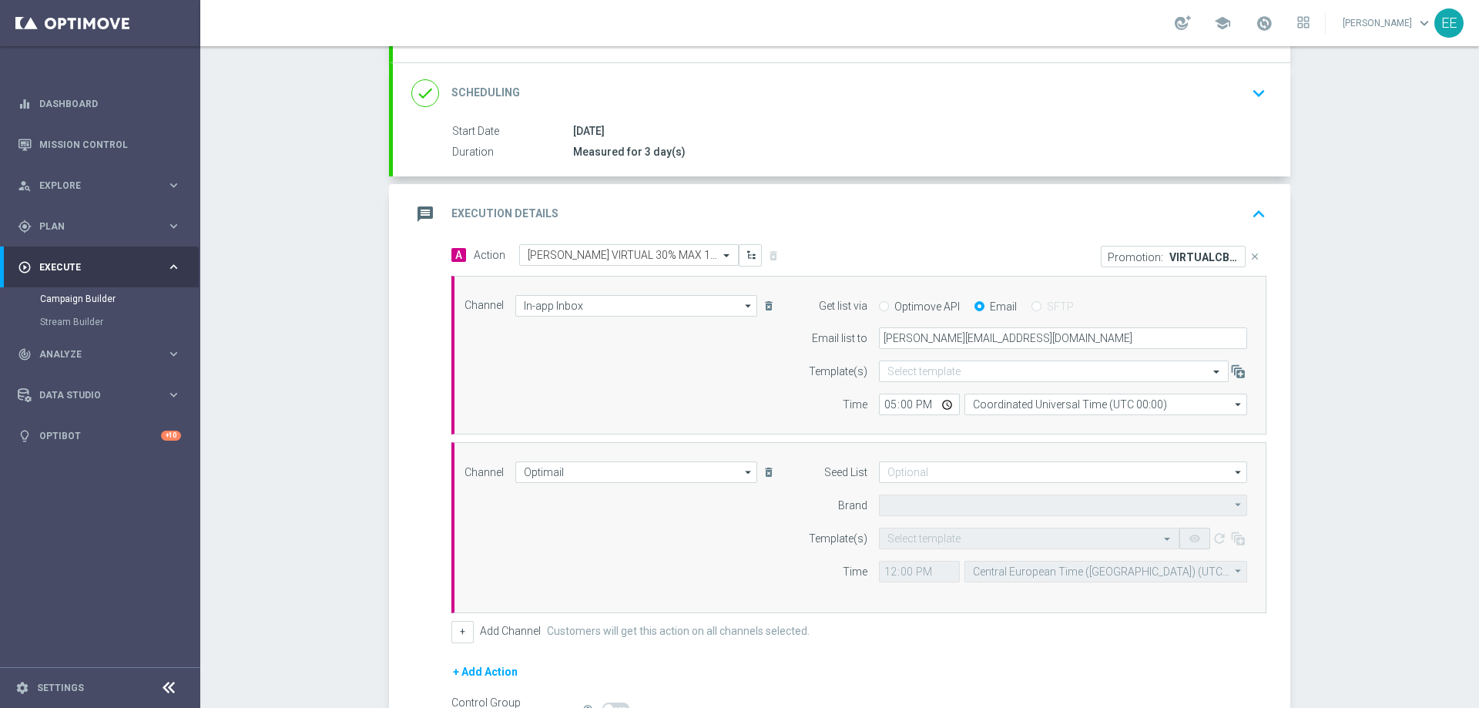
type input "Sisal Marketing"
click at [904, 545] on input "text" at bounding box center [1013, 538] width 253 height 13
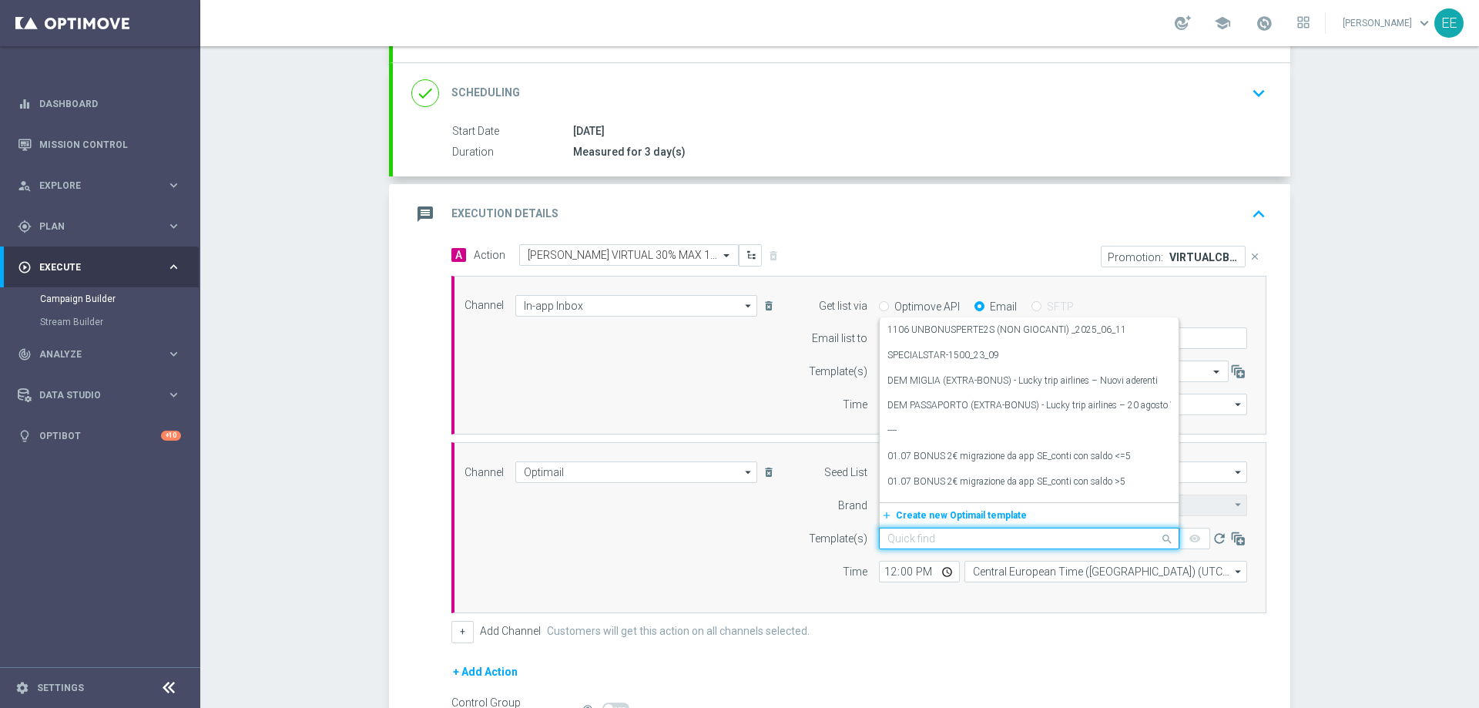
type input "2"
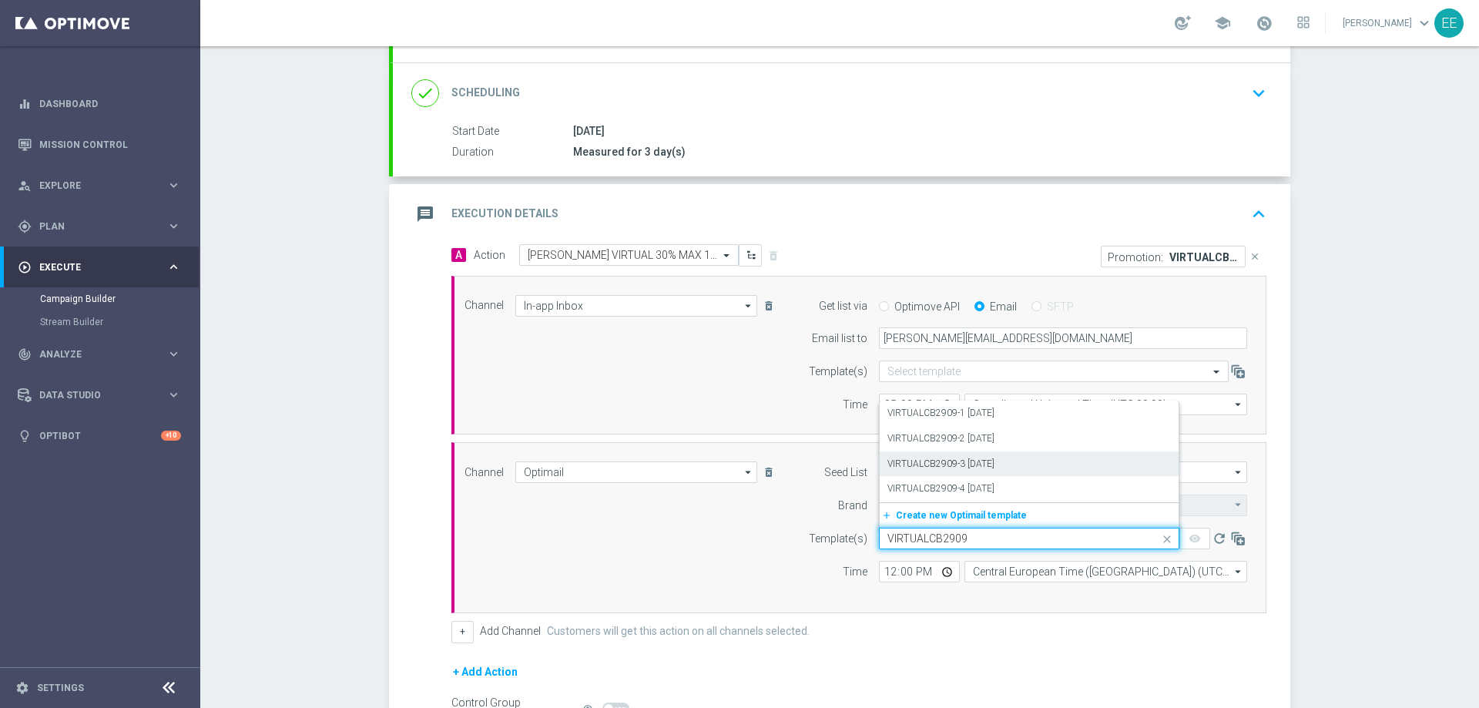
click at [983, 474] on div "VIRTUALCB2909-3 29.09.2025" at bounding box center [1029, 463] width 284 height 25
type input "VIRTUALCB2909"
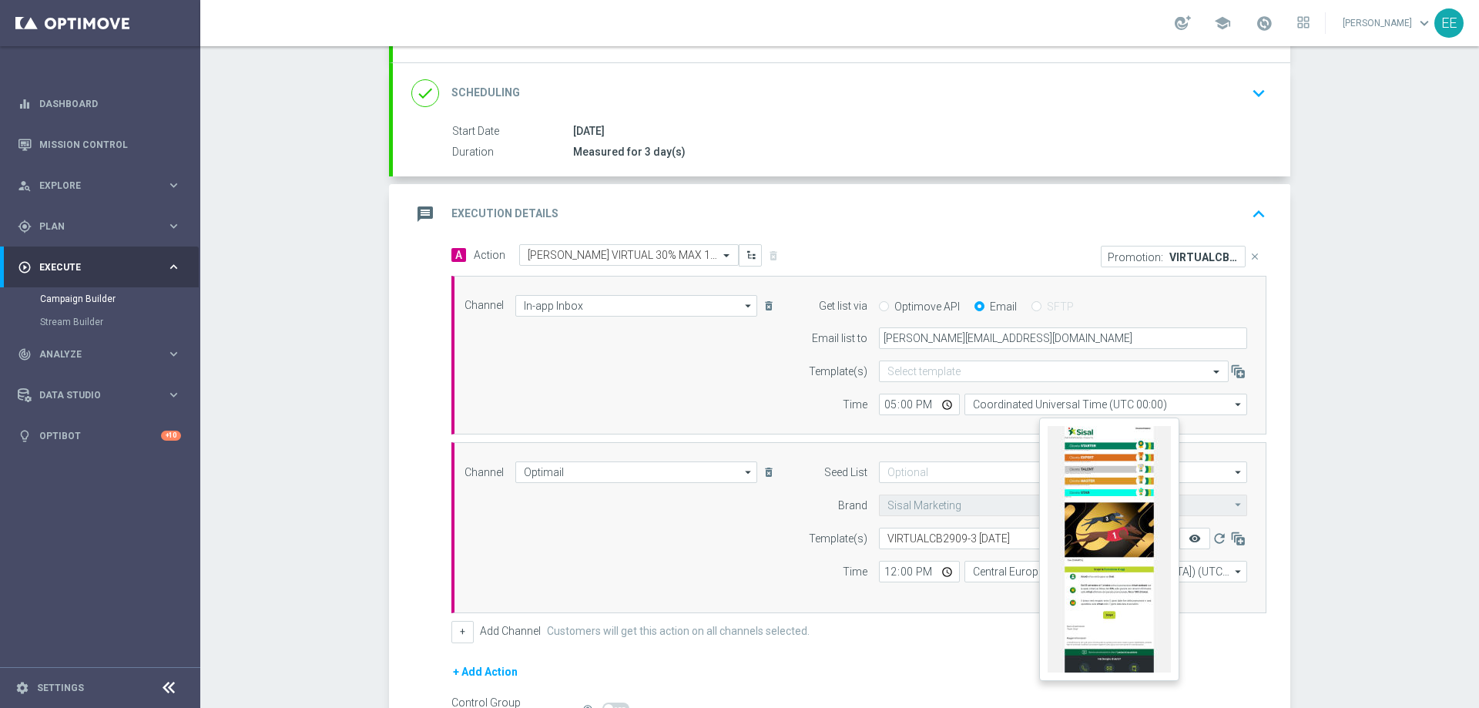
click at [1189, 539] on icon "remove_red_eye" at bounding box center [1195, 538] width 12 height 12
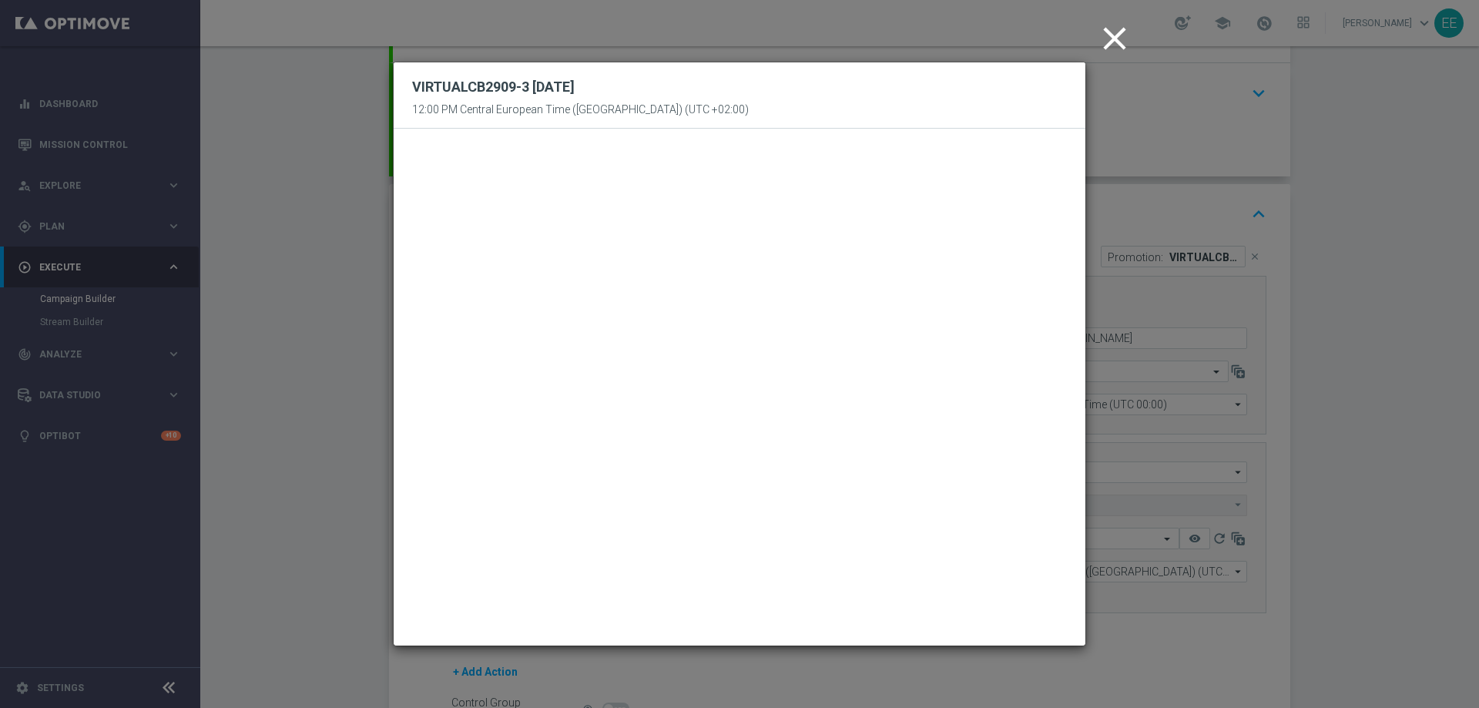
click at [1109, 35] on icon "close" at bounding box center [1114, 38] width 39 height 39
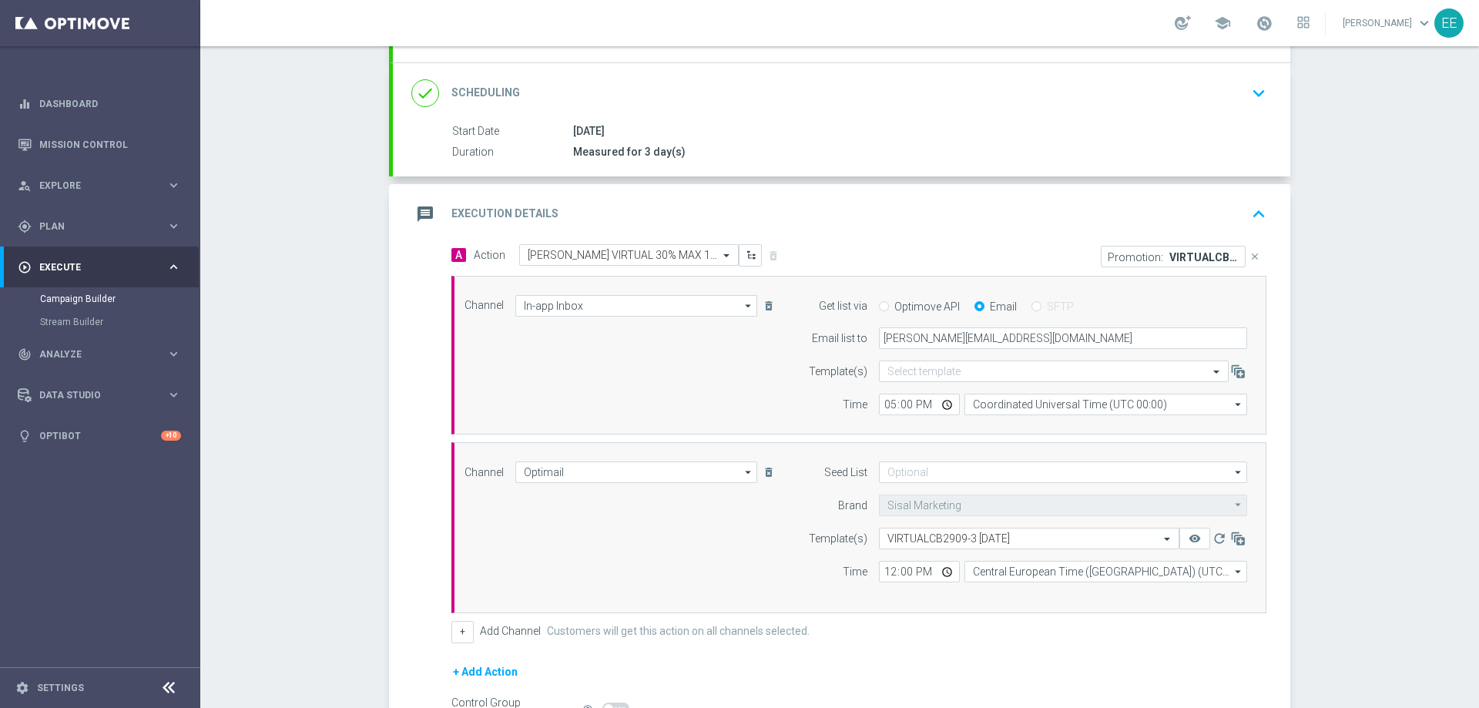
click at [1261, 219] on icon "keyboard_arrow_up" at bounding box center [1258, 214] width 23 height 23
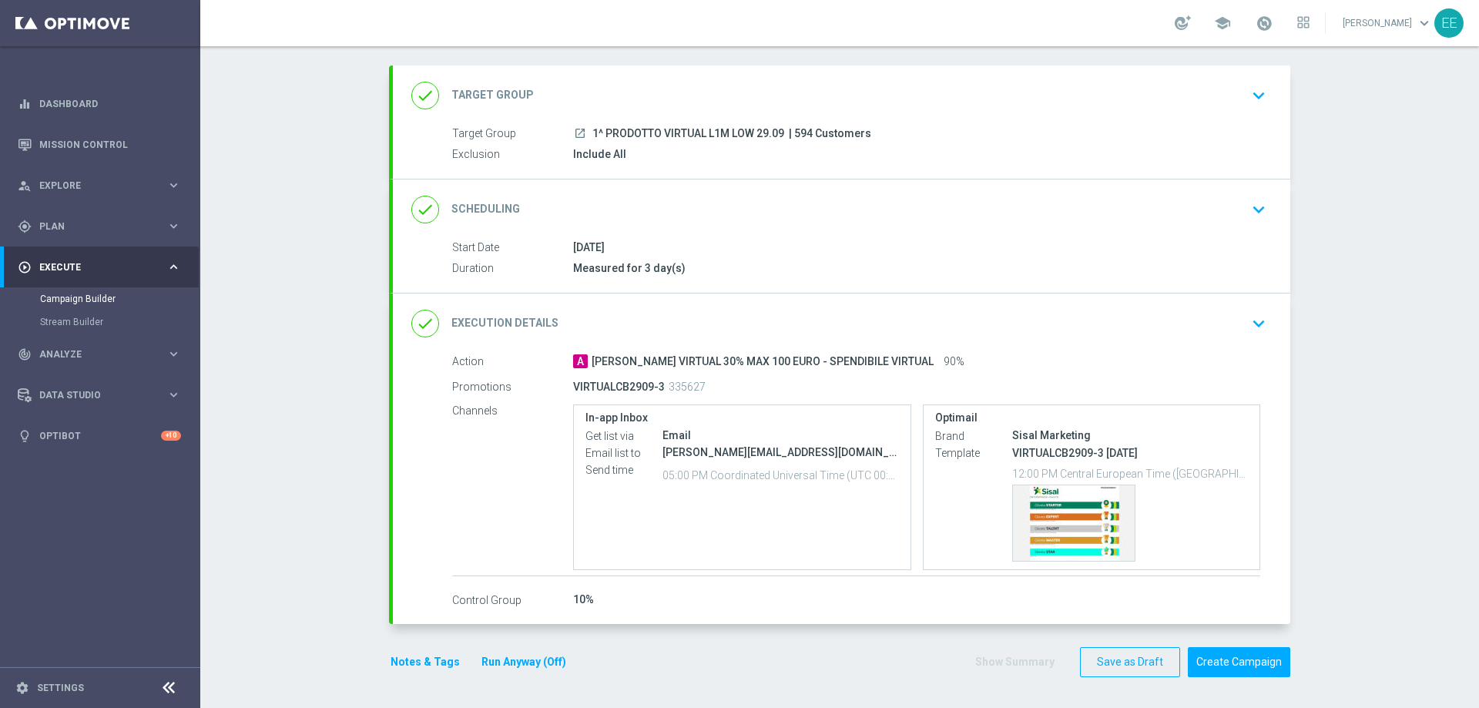
scroll to position [72, 0]
click at [434, 646] on button "Notes & Tags" at bounding box center [425, 662] width 72 height 19
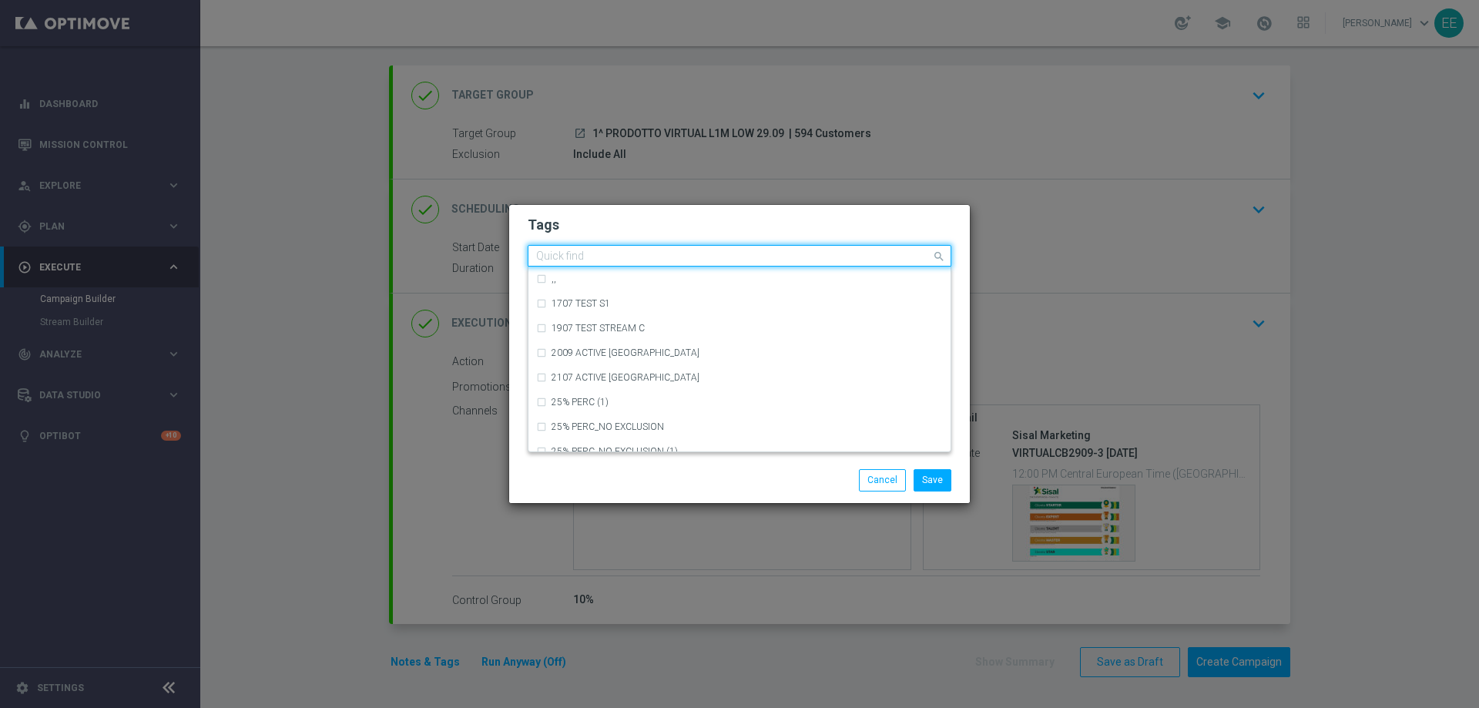
click at [698, 254] on input "text" at bounding box center [733, 256] width 395 height 13
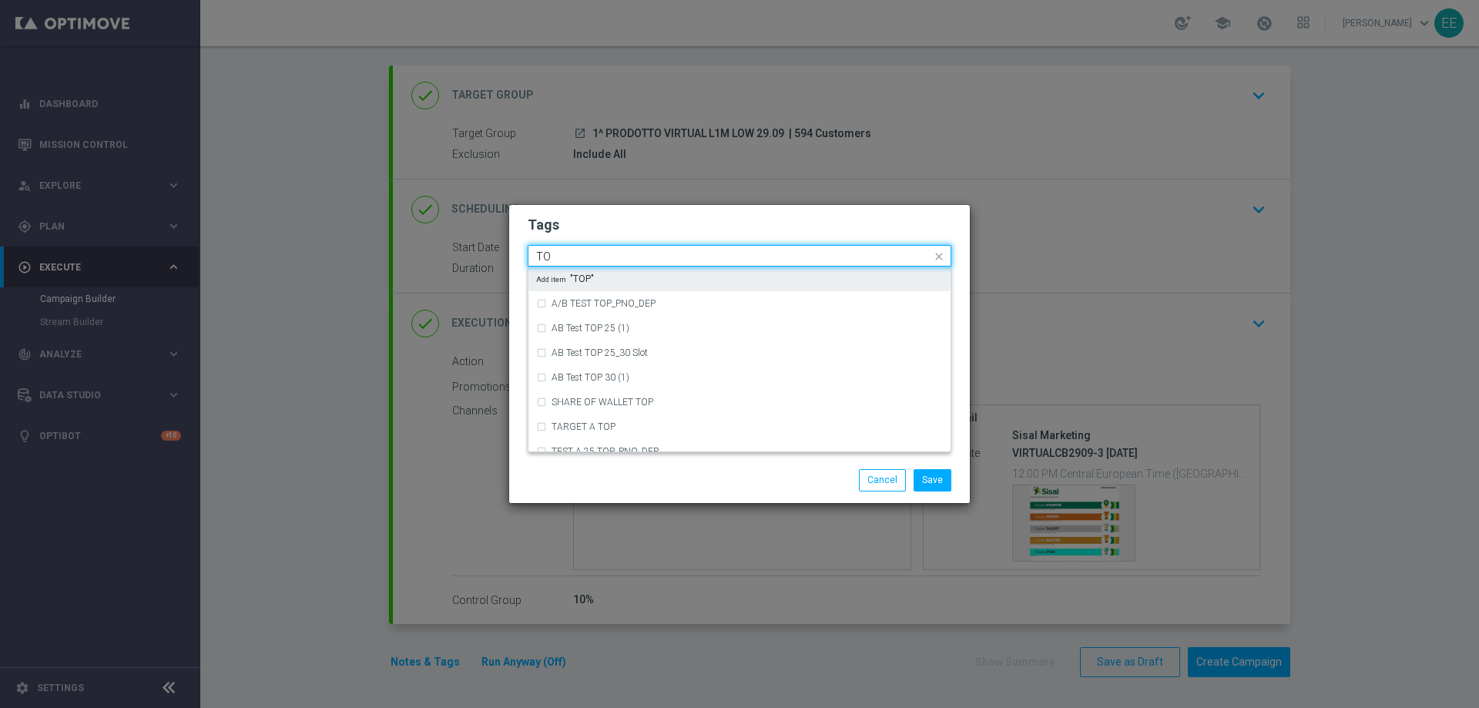
type input "T"
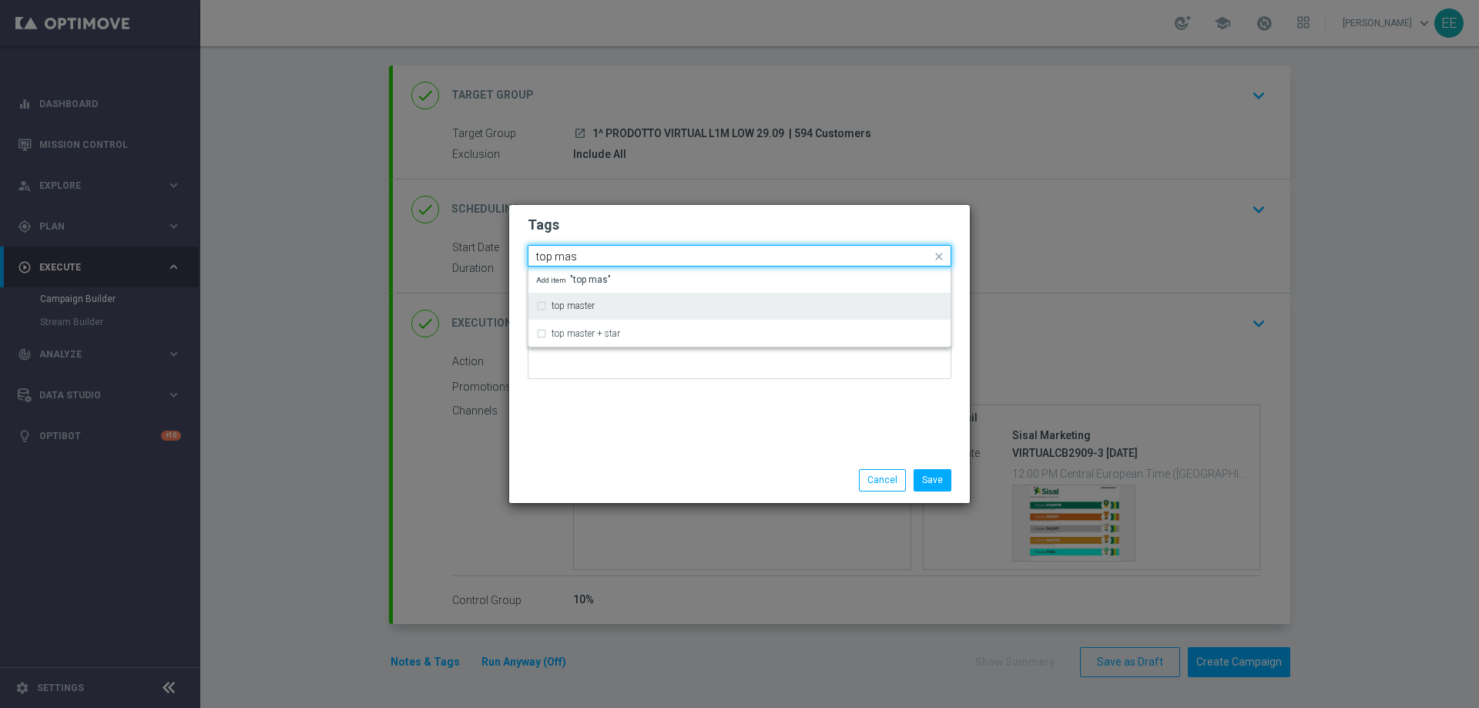
type input "top mas"
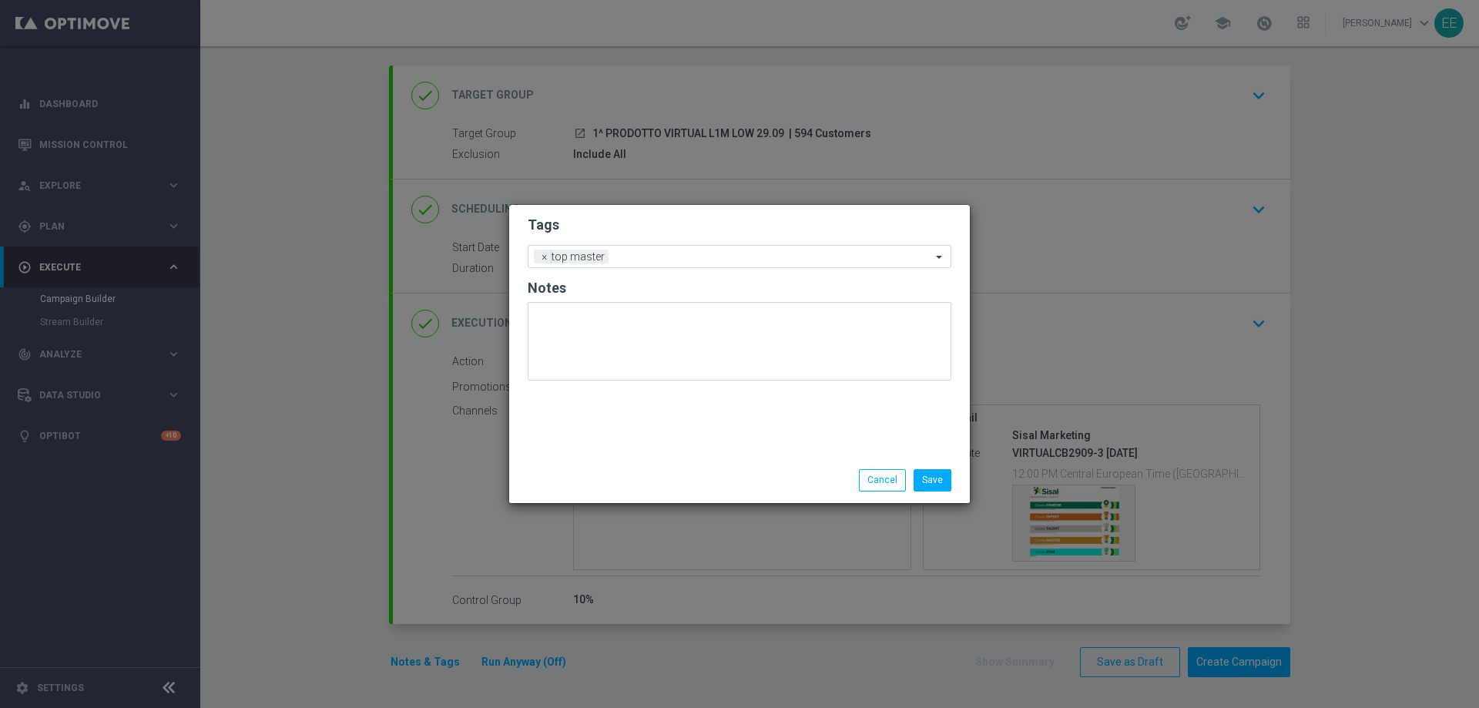
click at [680, 230] on h2 "Tags" at bounding box center [740, 225] width 424 height 18
click at [727, 260] on input "text" at bounding box center [773, 257] width 317 height 13
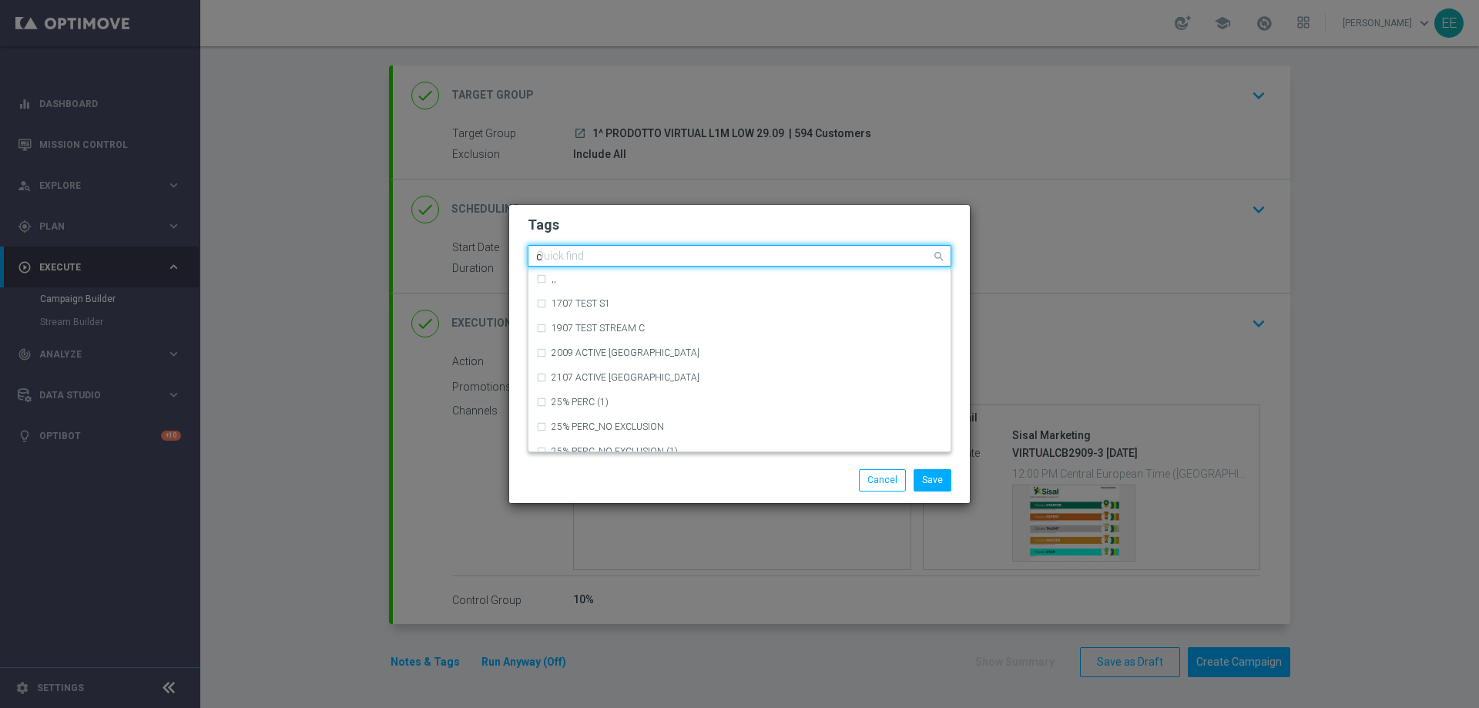
click at [727, 260] on input "c" at bounding box center [733, 256] width 395 height 13
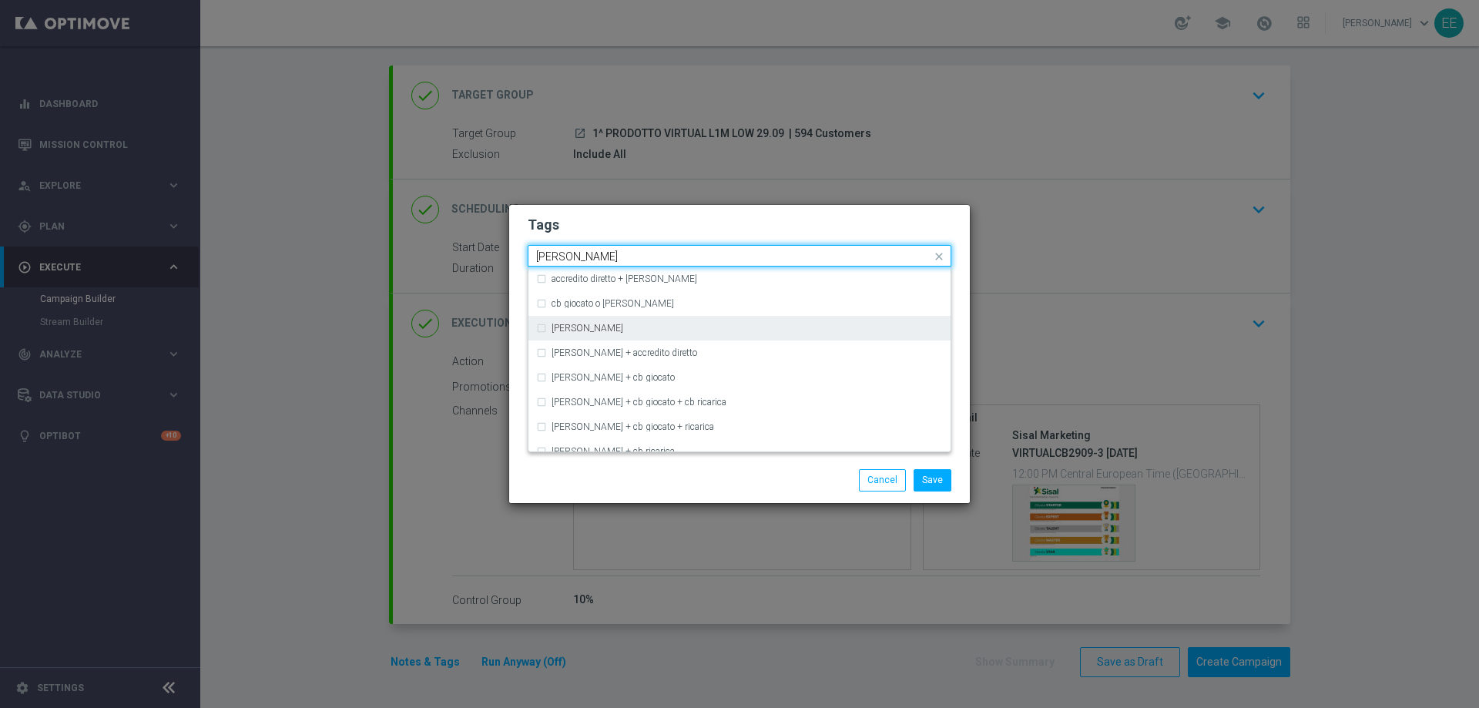
click at [630, 329] on div "cb perso" at bounding box center [747, 328] width 391 height 9
type input "cb perso"
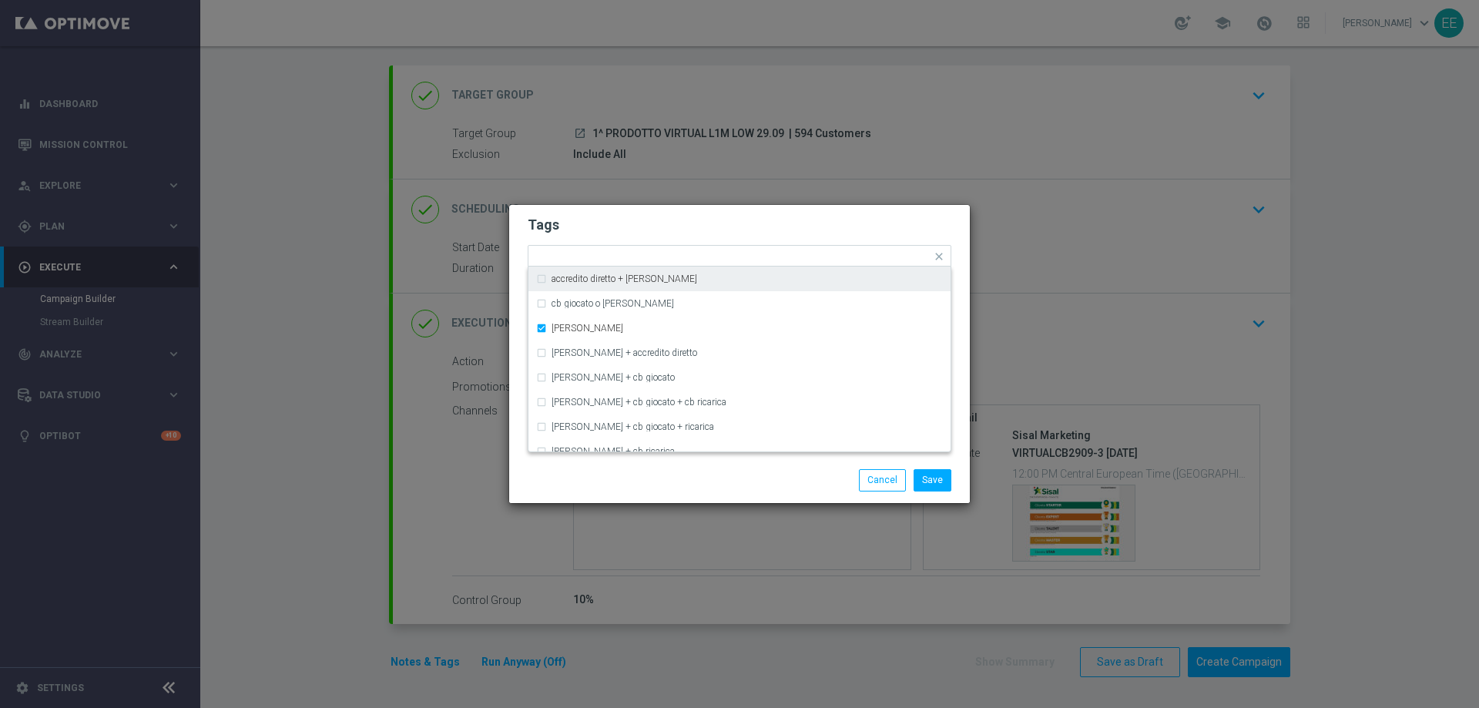
click at [763, 210] on div "Tags Quick find × top master × cb perso accredito diretto + cb perso cb giocato…" at bounding box center [739, 331] width 461 height 253
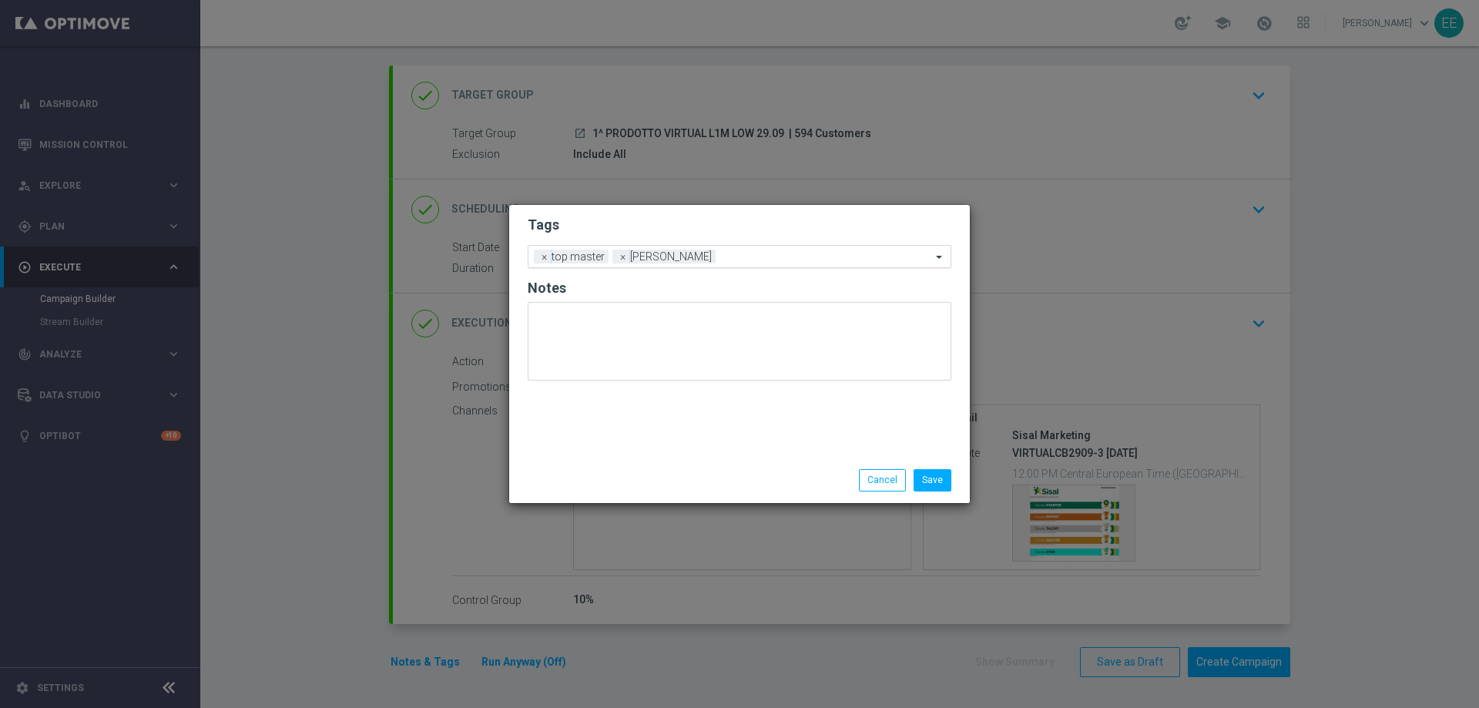
click at [788, 262] on input "text" at bounding box center [827, 257] width 210 height 13
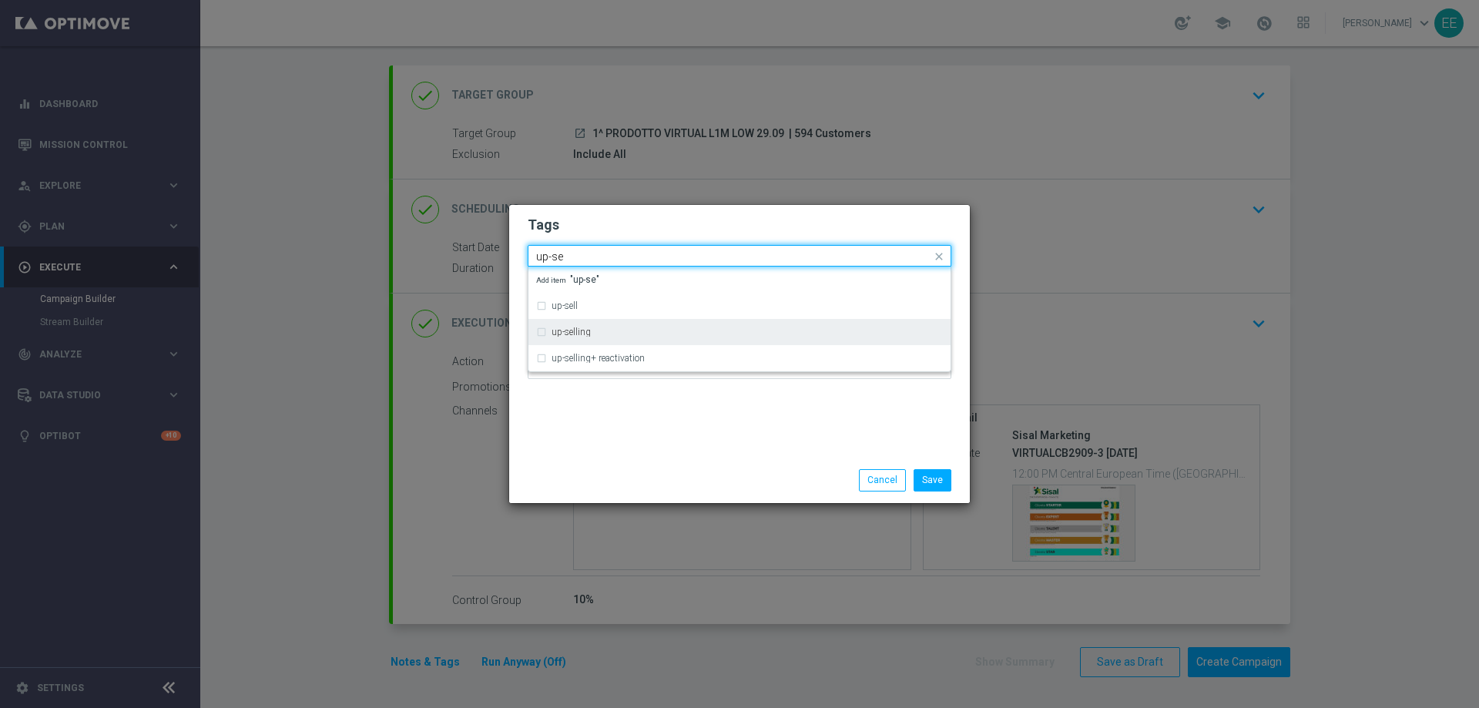
type input "up-se"
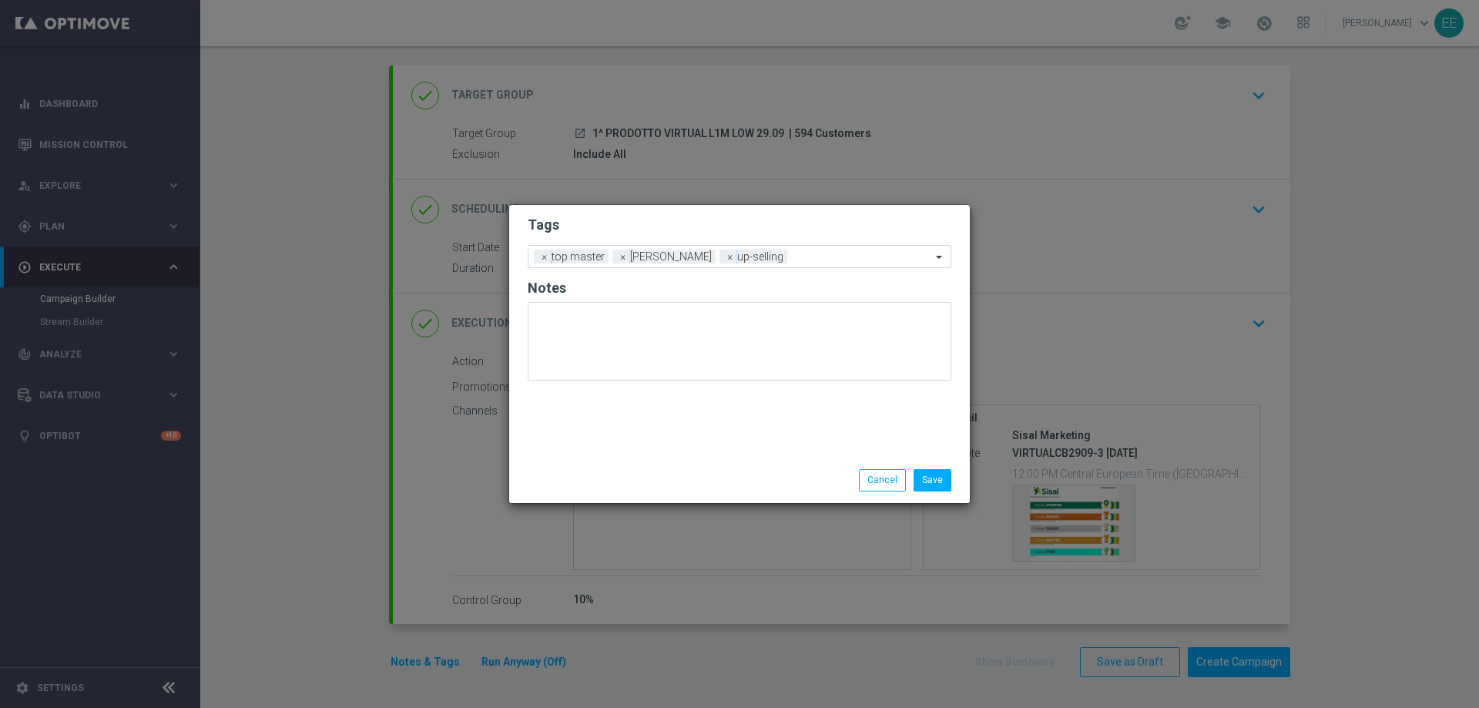
click at [761, 214] on form "Tags Add a new tag × top master × cb perso × up-selling Notes" at bounding box center [740, 302] width 424 height 180
click at [790, 247] on div "Add a new tag × top master × cb perso × up-selling" at bounding box center [729, 257] width 403 height 22
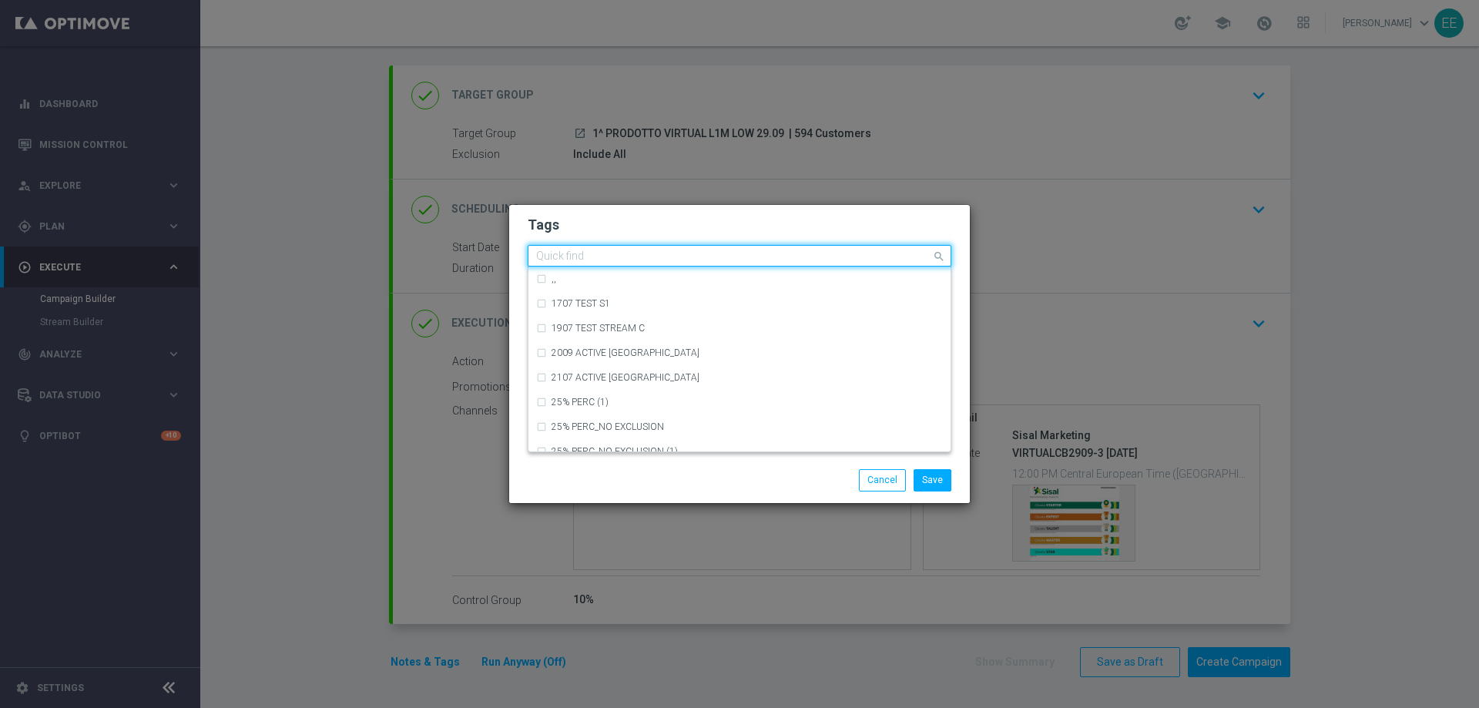
click at [790, 247] on div "Quick find × top master × cb perso × up-selling" at bounding box center [729, 256] width 403 height 19
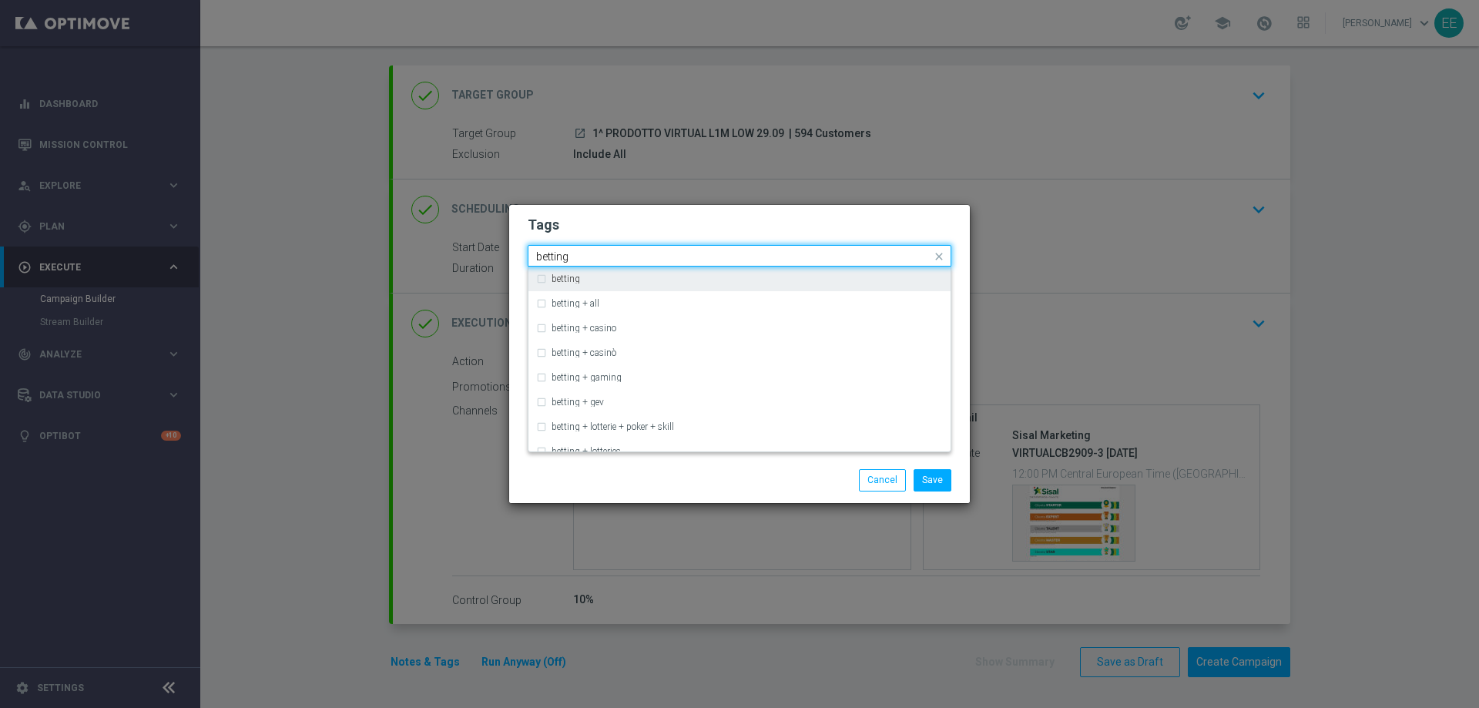
click at [710, 276] on div "betting" at bounding box center [747, 278] width 391 height 9
type input "betting"
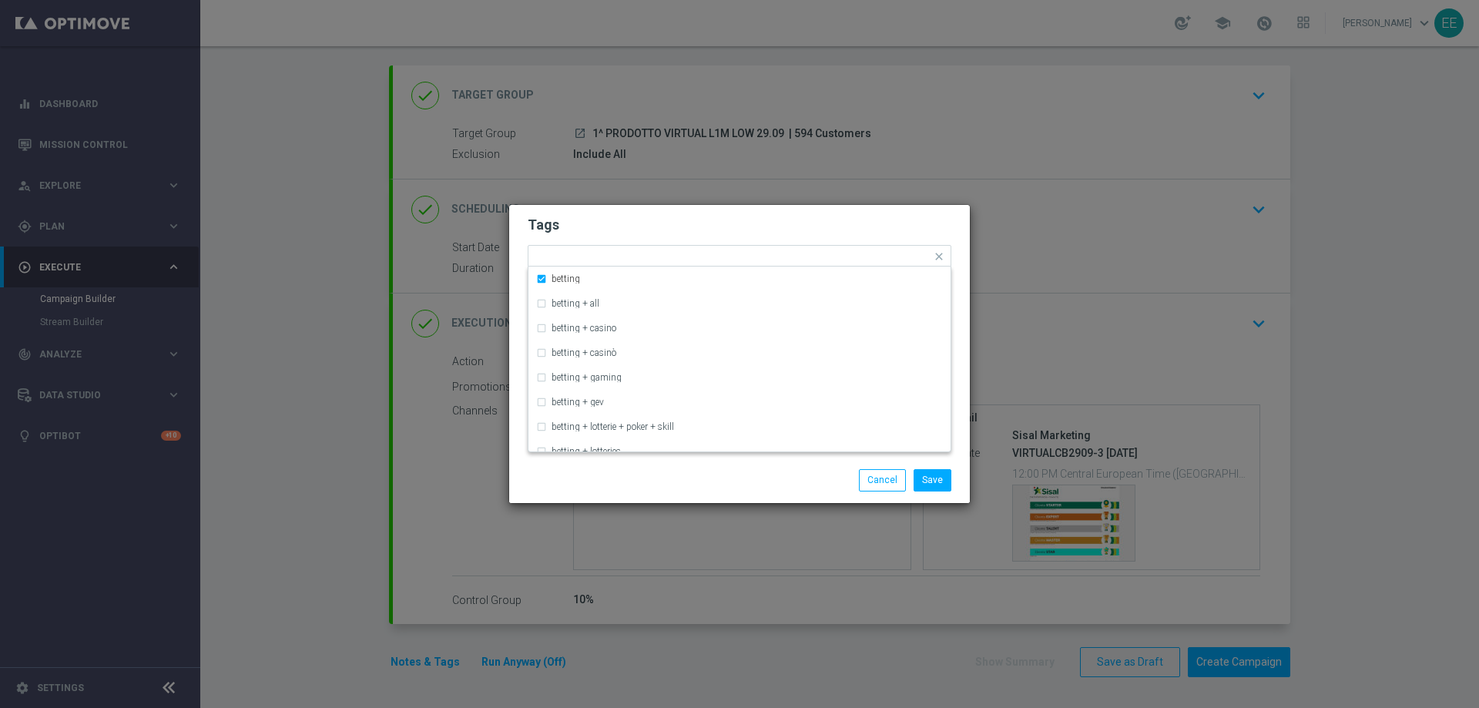
click at [764, 234] on h2 "Tags" at bounding box center [740, 225] width 424 height 18
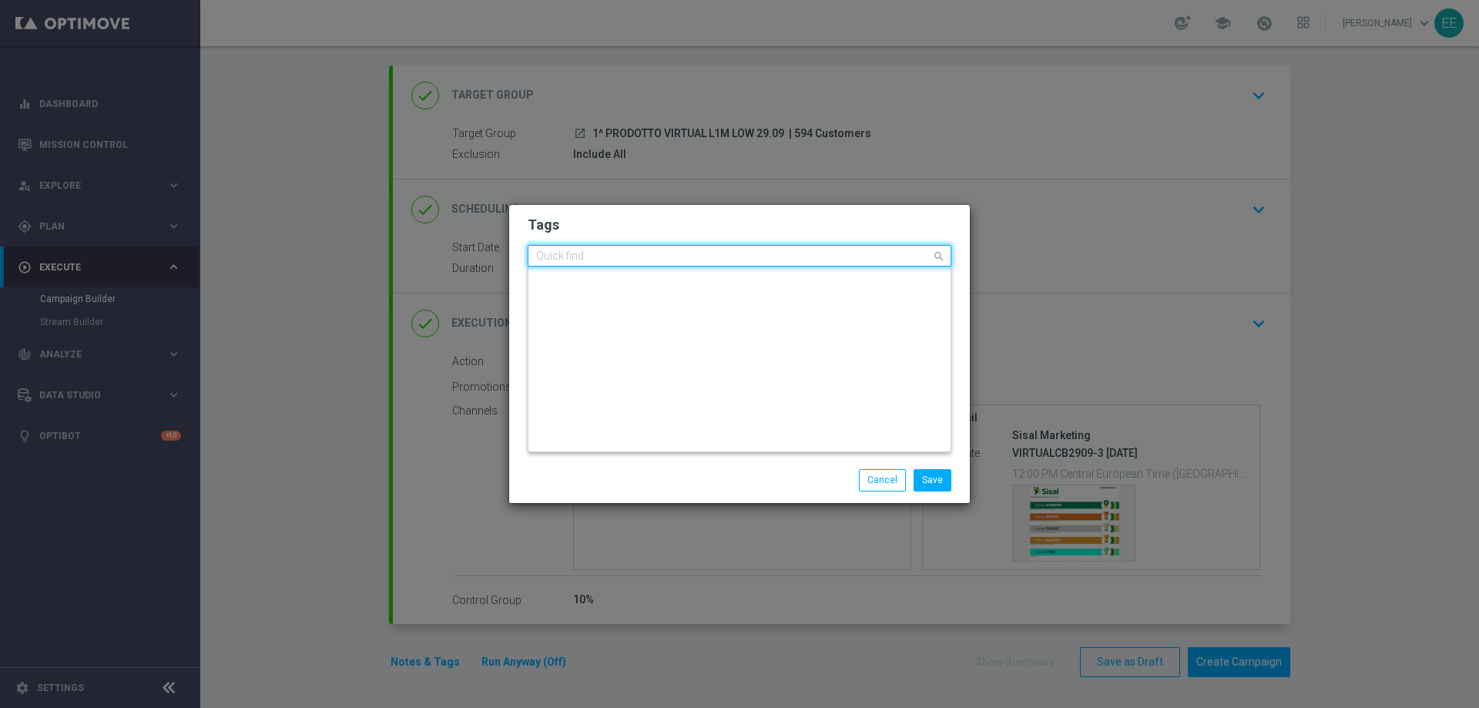
click at [826, 267] on ng-select "Quick find × top master × cb perso × up-selling × betting awareness AWARENESS b…" at bounding box center [740, 256] width 424 height 22
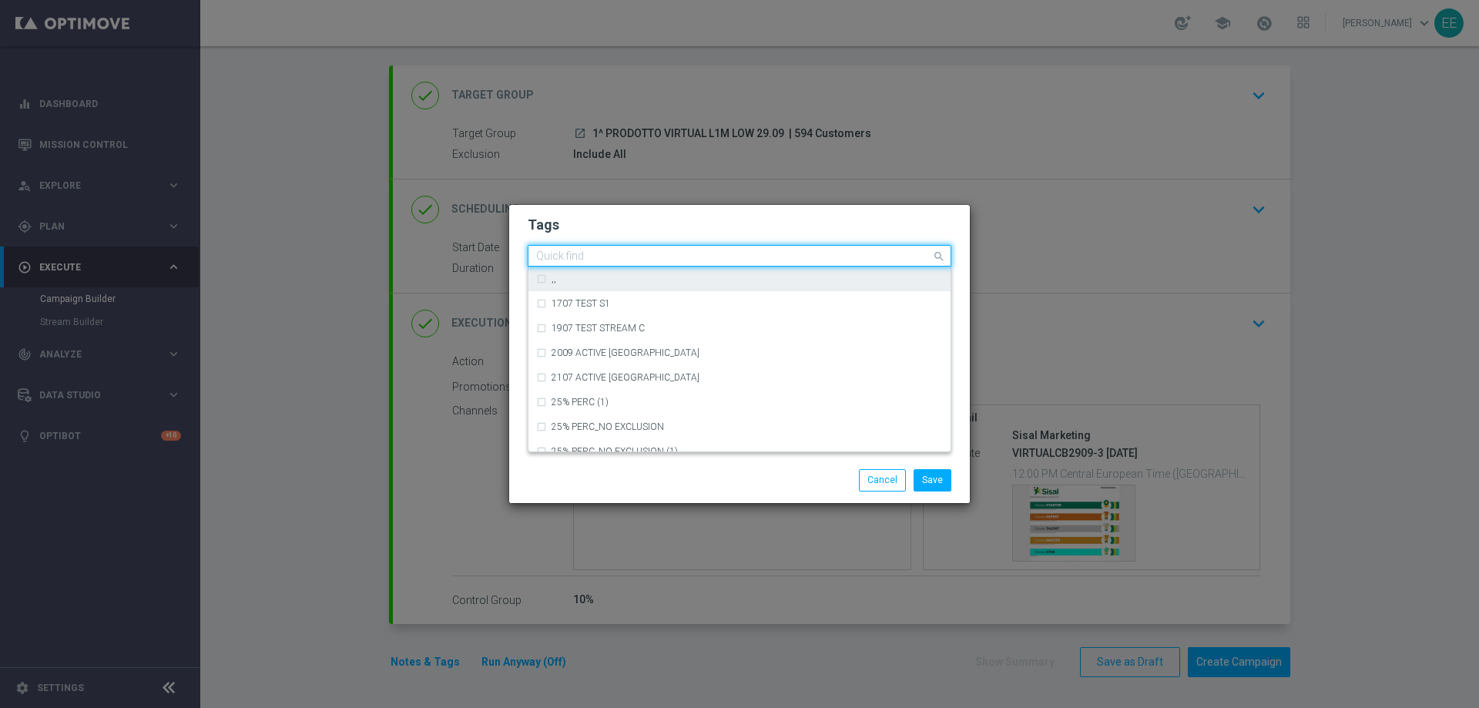
click at [826, 257] on input "text" at bounding box center [733, 256] width 395 height 13
click at [806, 230] on h2 "Tags" at bounding box center [740, 225] width 424 height 18
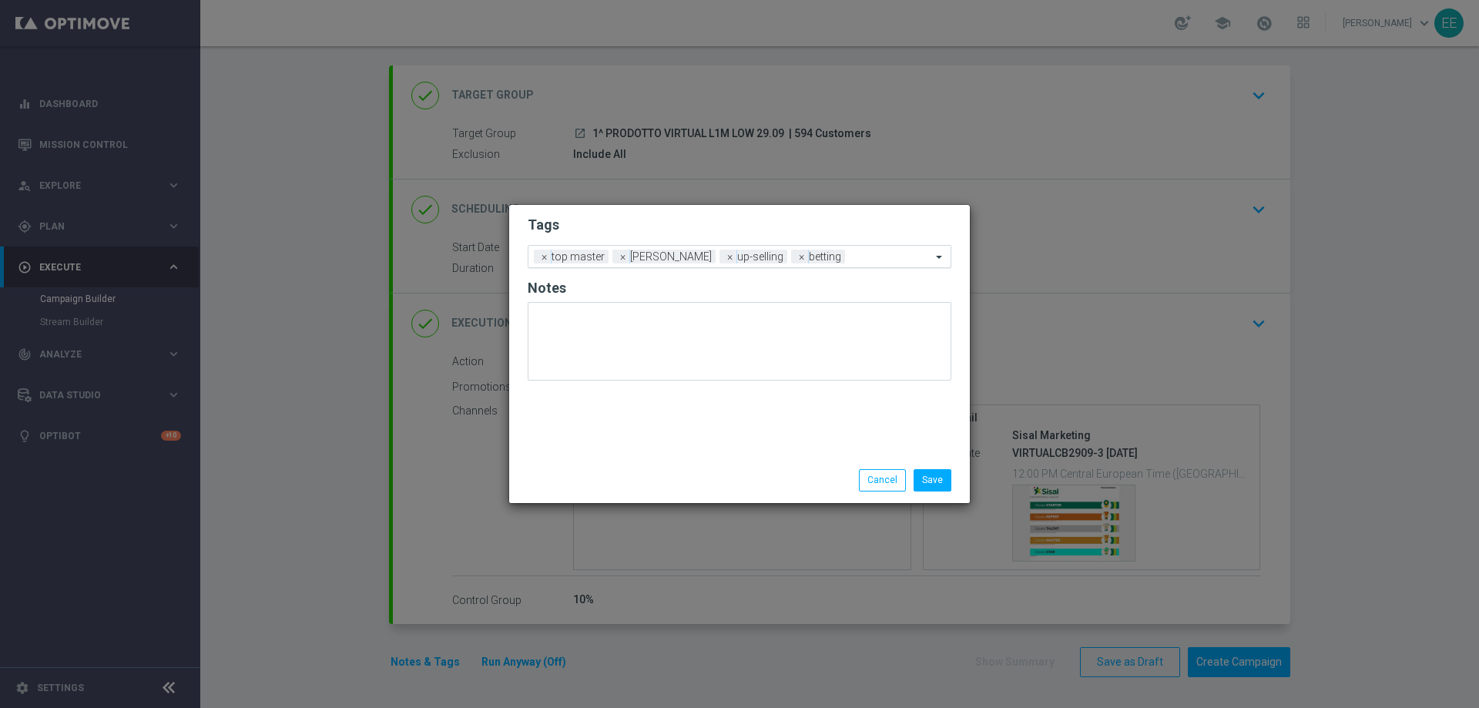
click at [849, 247] on div "Add a new tag × top master × cb perso × up-selling × betting" at bounding box center [729, 257] width 403 height 22
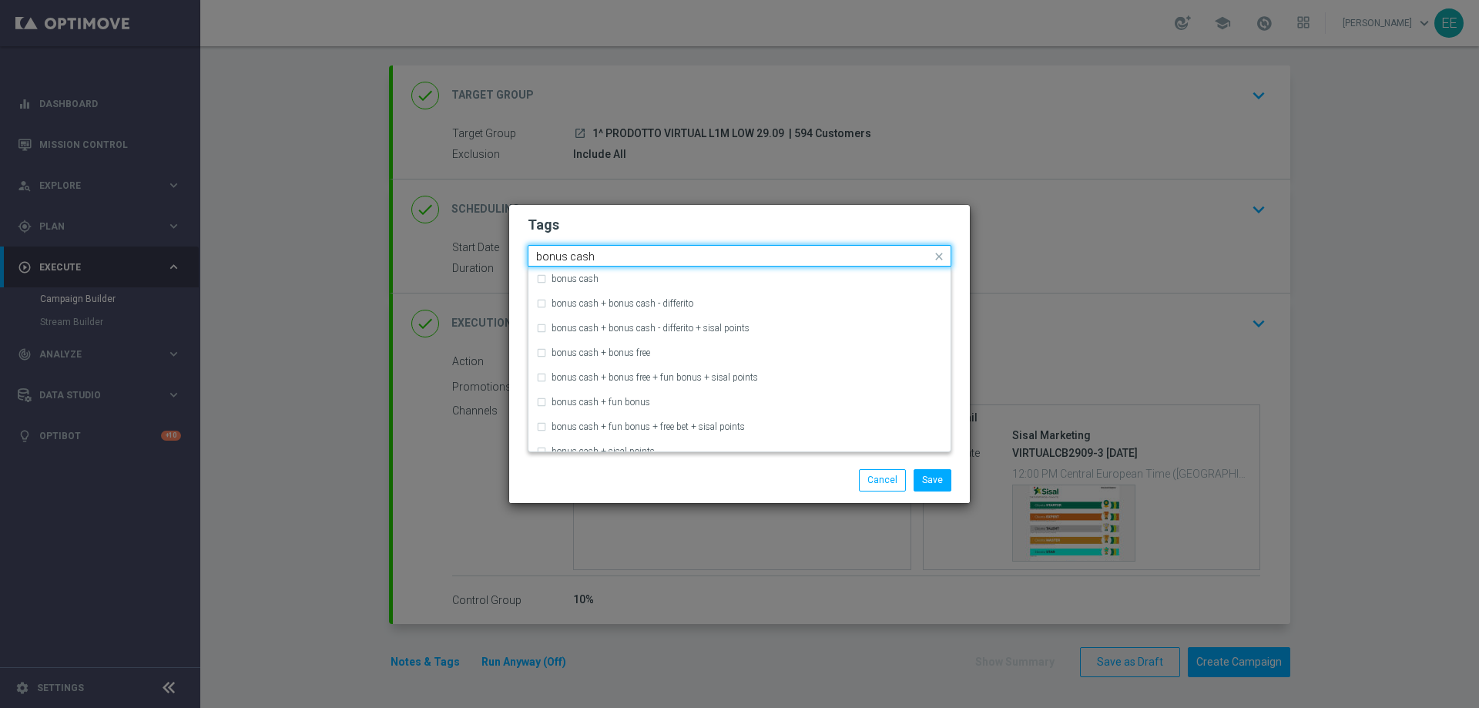
click at [820, 255] on input "bonus cash" at bounding box center [733, 256] width 395 height 13
click at [789, 270] on div "bonus cash" at bounding box center [739, 279] width 407 height 25
type input "bonus cash"
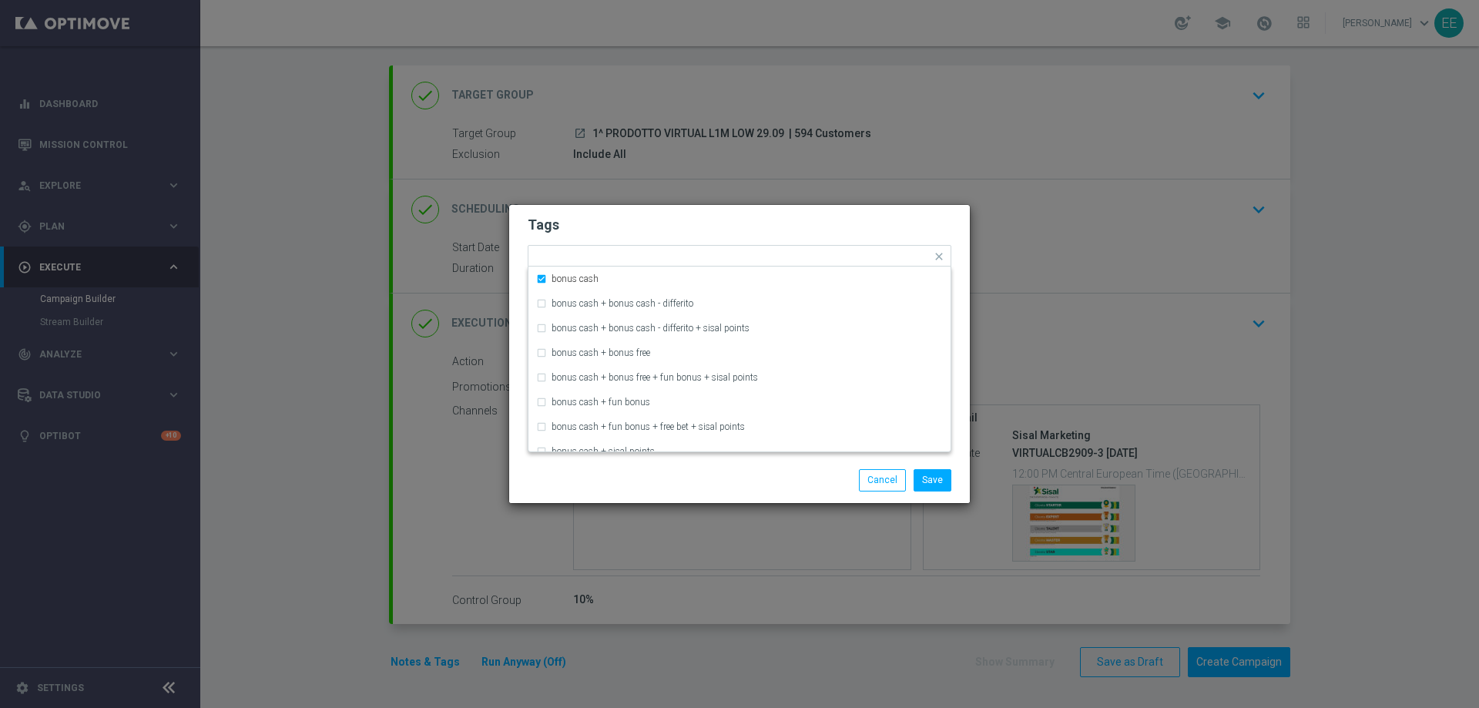
click at [816, 233] on h2 "Tags" at bounding box center [740, 225] width 424 height 18
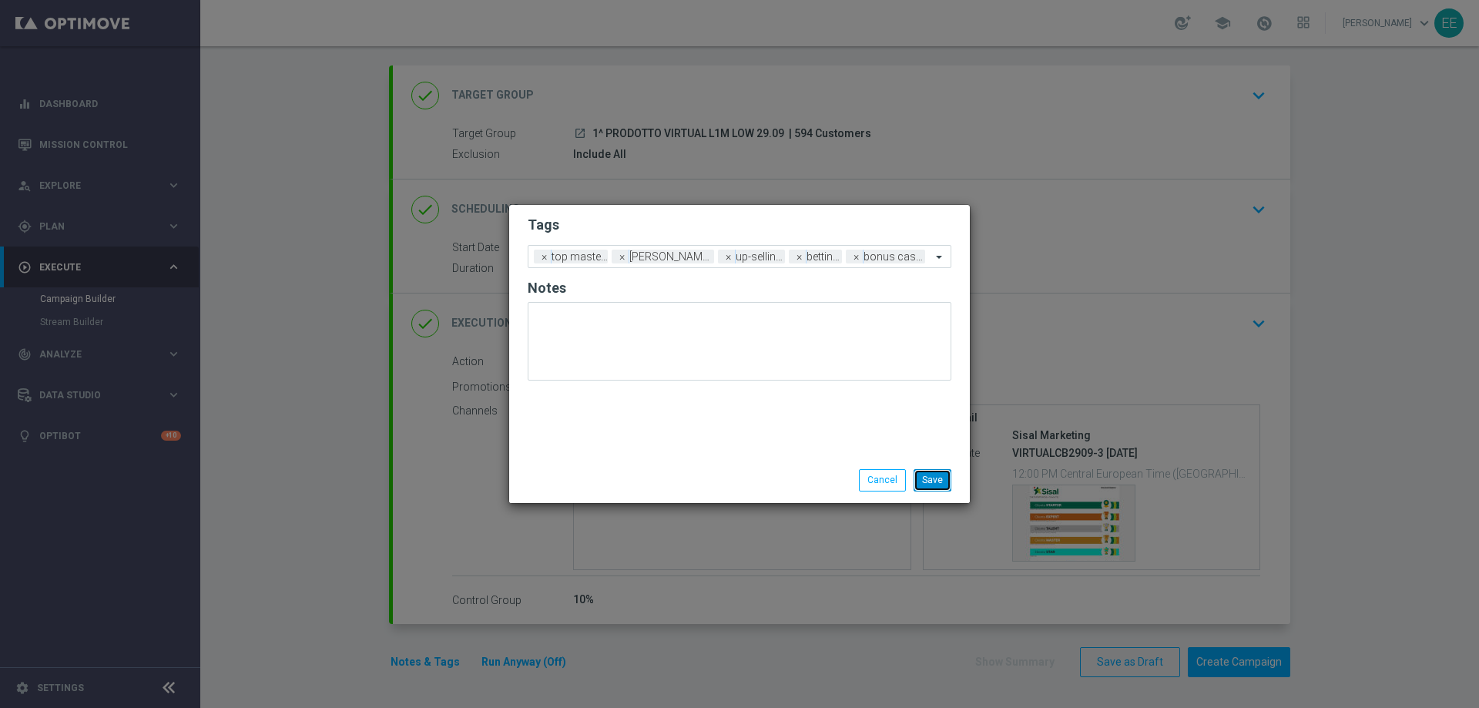
click at [941, 479] on button "Save" at bounding box center [933, 480] width 38 height 22
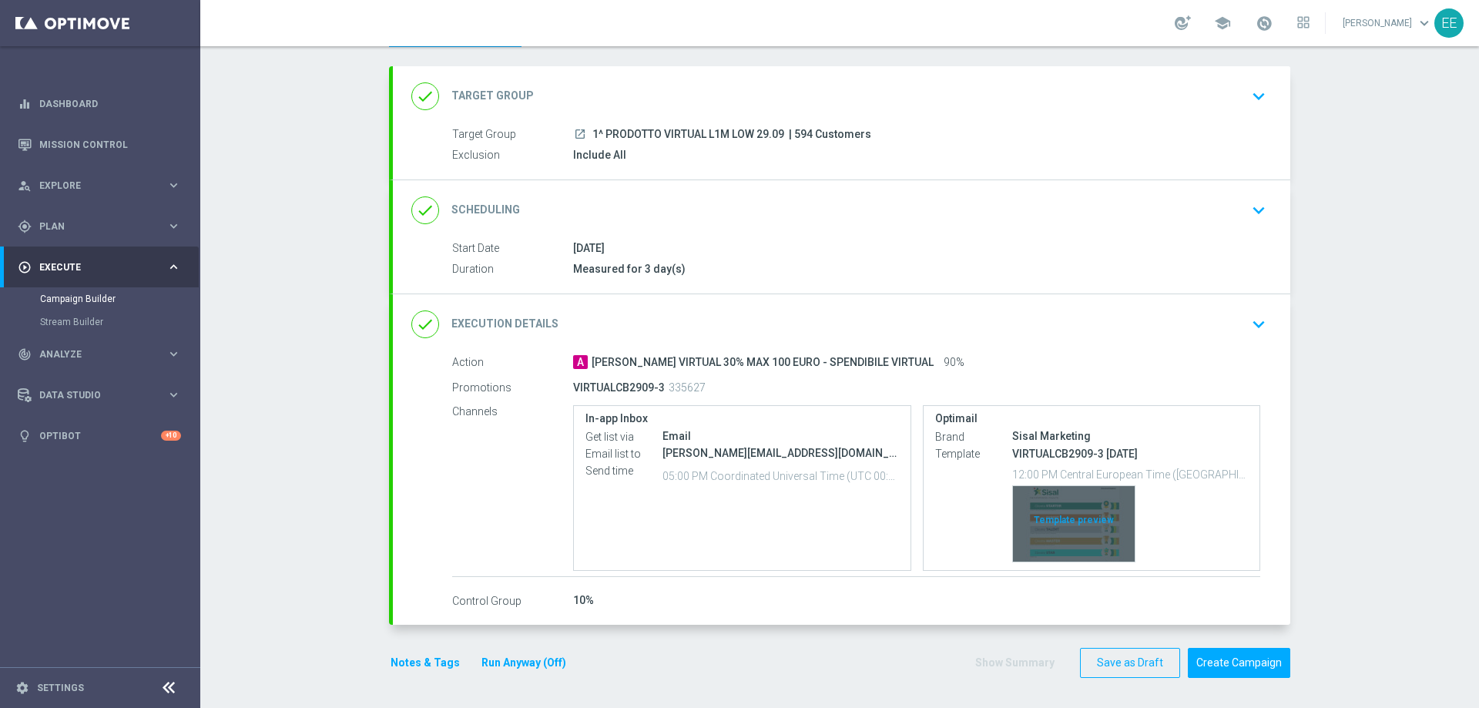
scroll to position [71, 0]
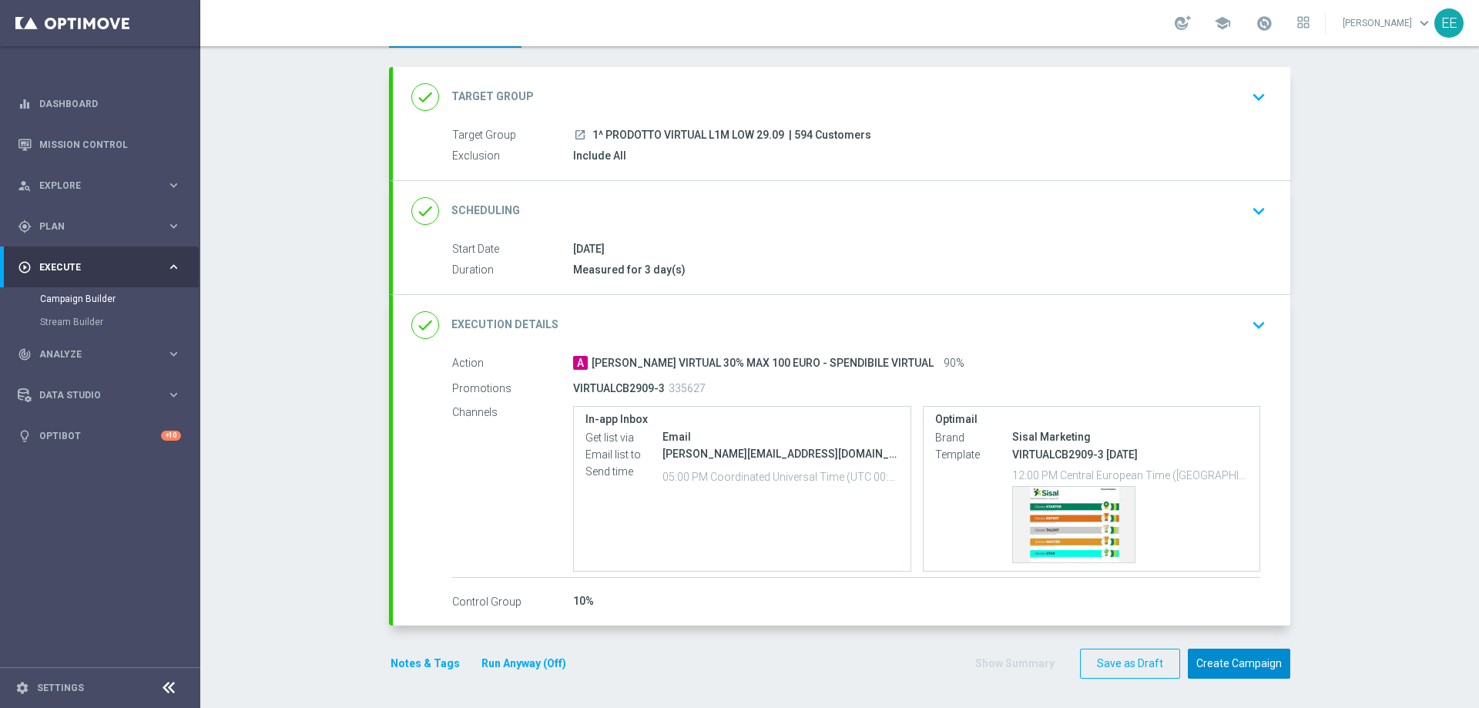
click at [1250, 646] on button "Create Campaign" at bounding box center [1239, 664] width 102 height 30
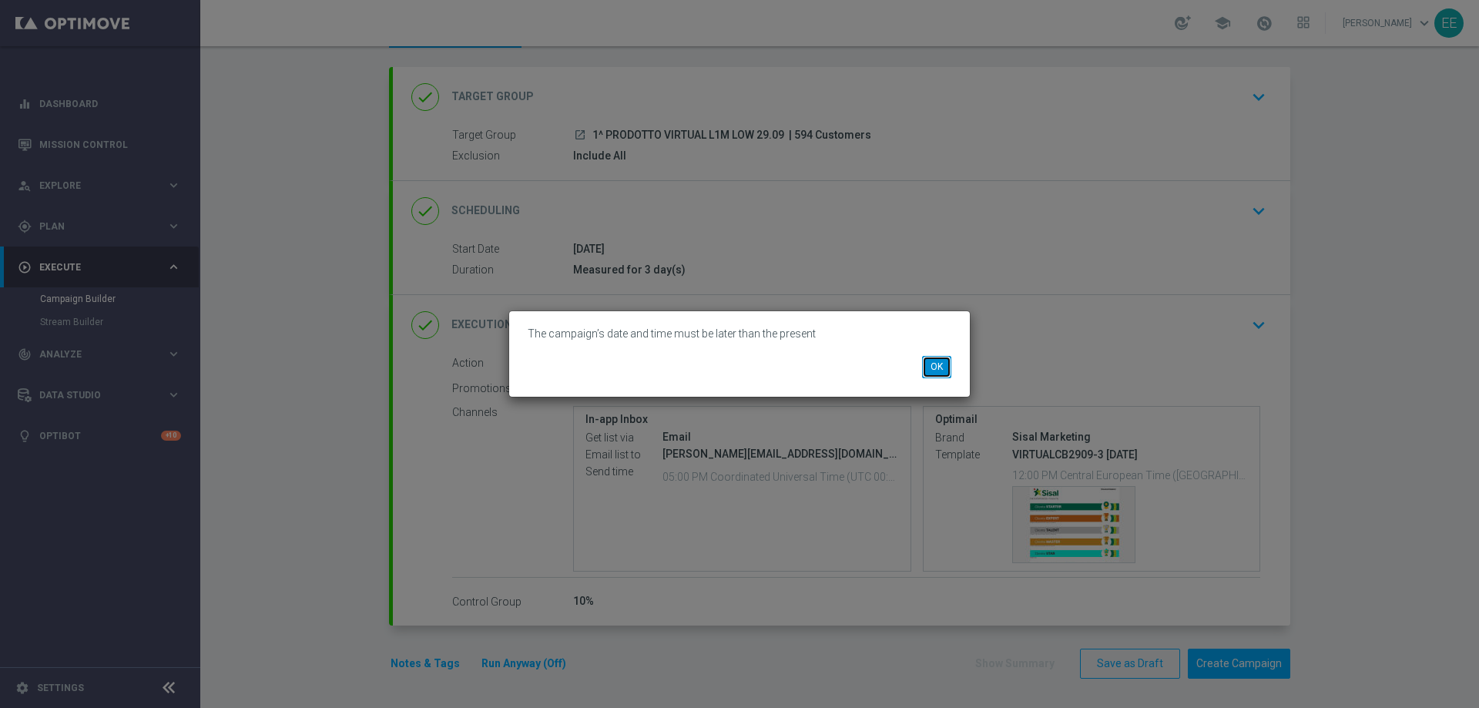
click at [931, 361] on button "OK" at bounding box center [936, 367] width 29 height 22
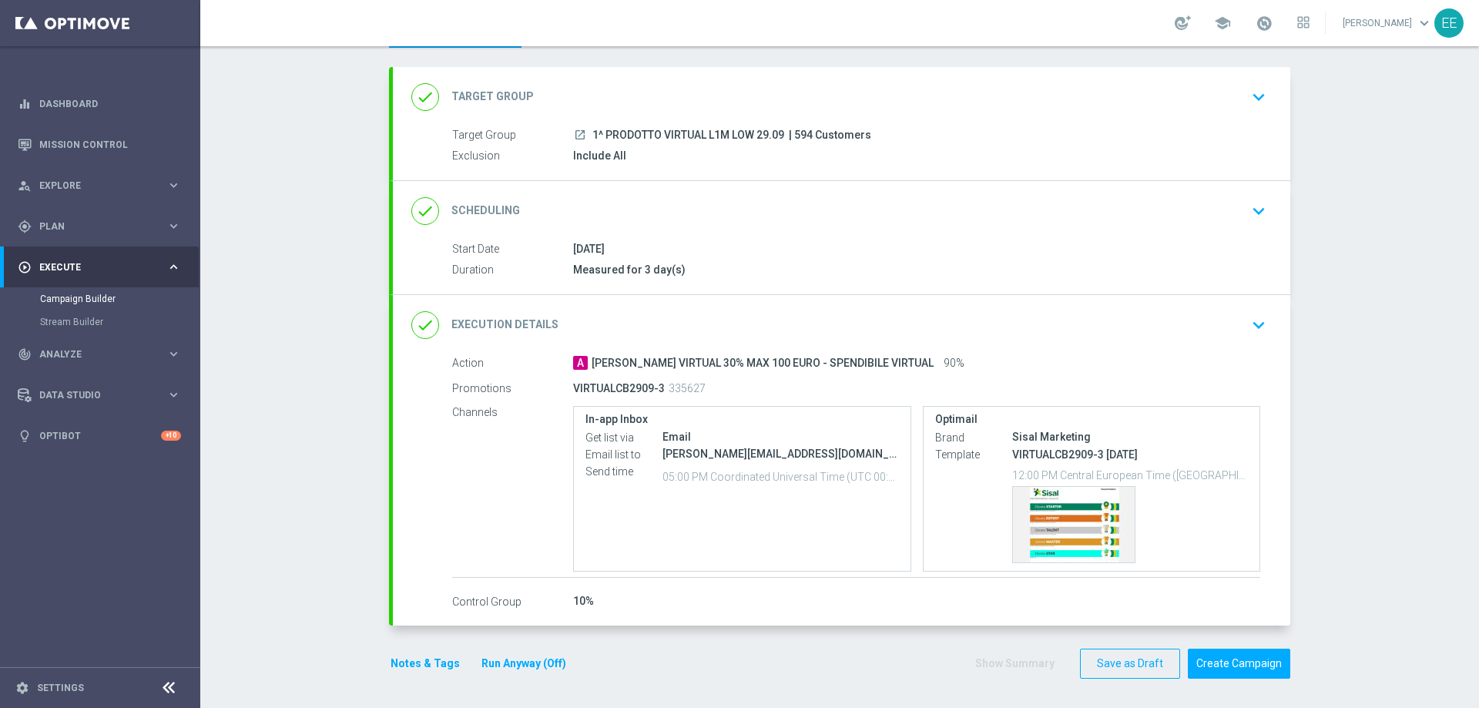
click at [1060, 334] on div "done Execution Details keyboard_arrow_down" at bounding box center [841, 324] width 861 height 29
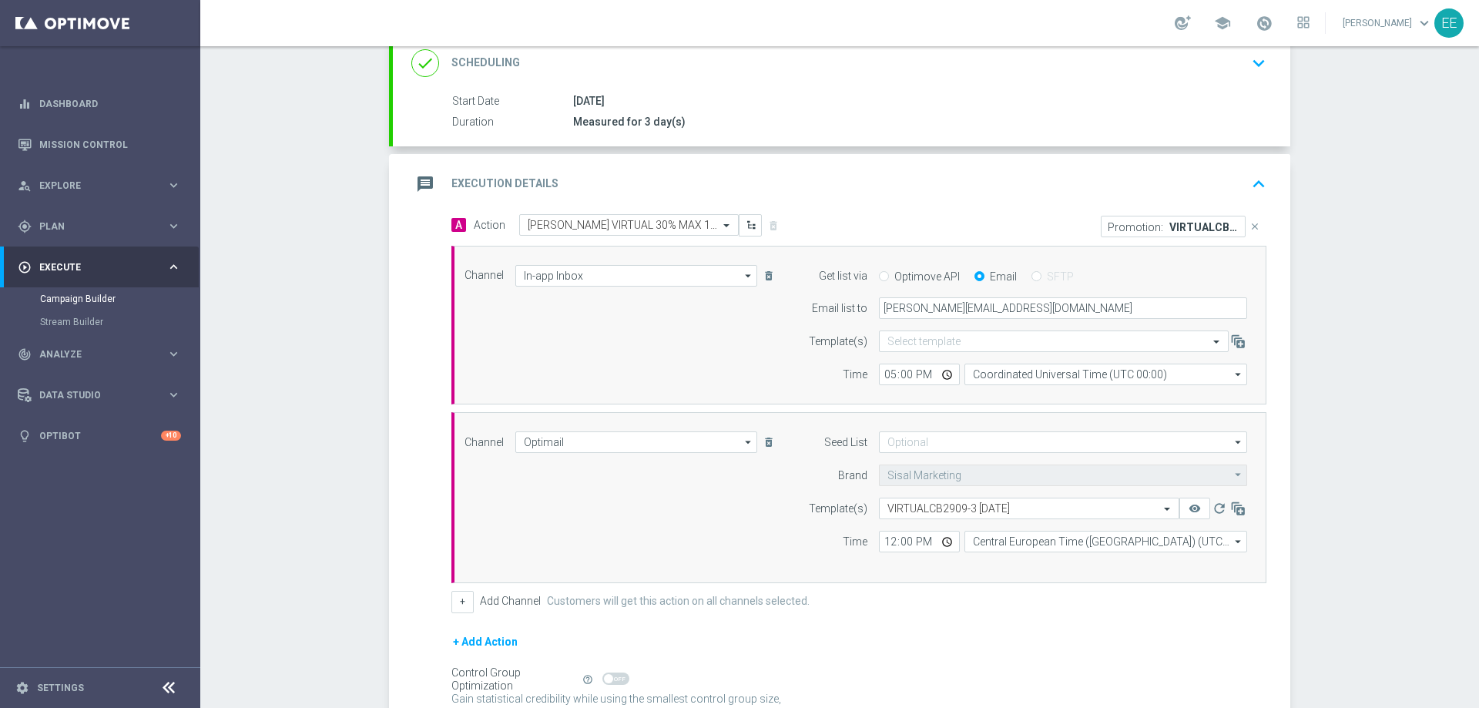
scroll to position [229, 0]
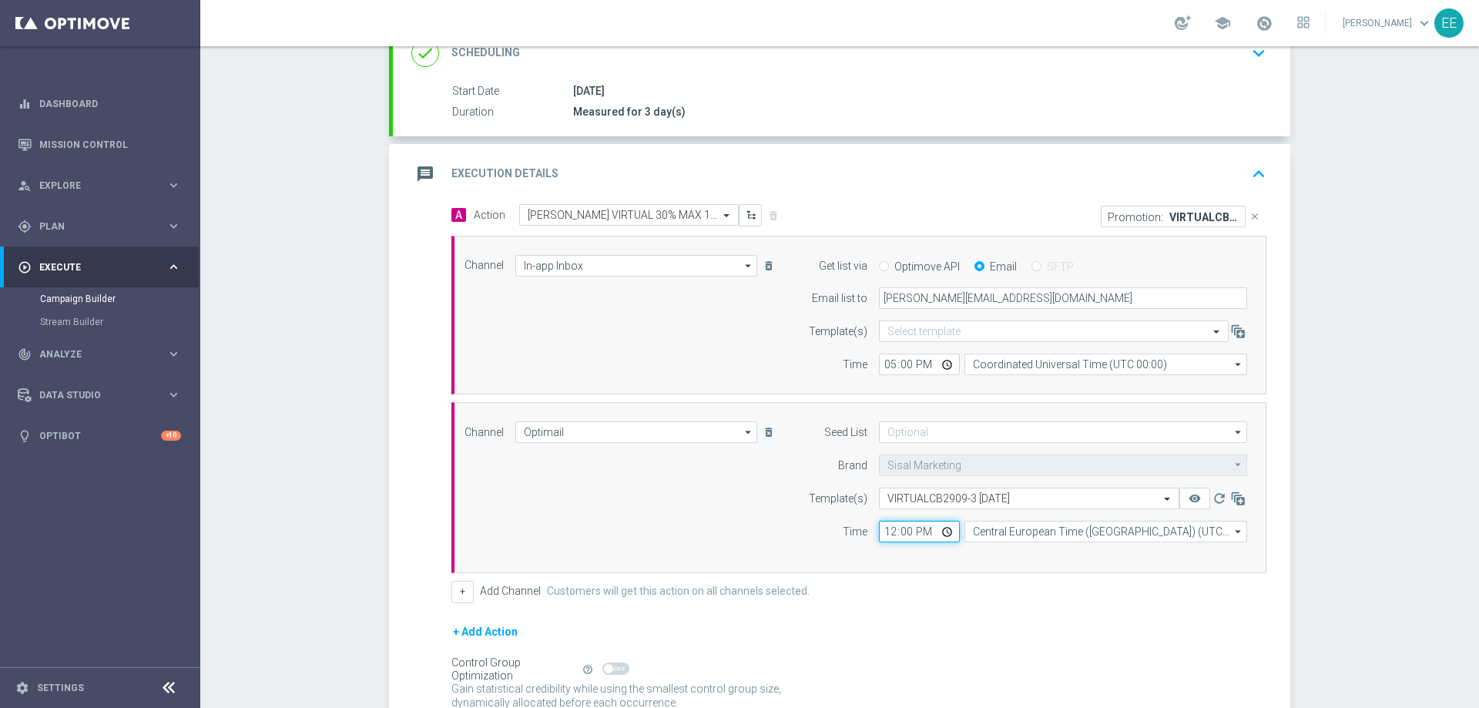
click at [887, 532] on input "12:00" at bounding box center [919, 532] width 81 height 22
type input "18:00"
click at [901, 611] on form "A Action Select action CB PERSO VIRTUAL 30% MAX 100 EURO - SPENDIBILE VIRTUAL d…" at bounding box center [858, 474] width 815 height 540
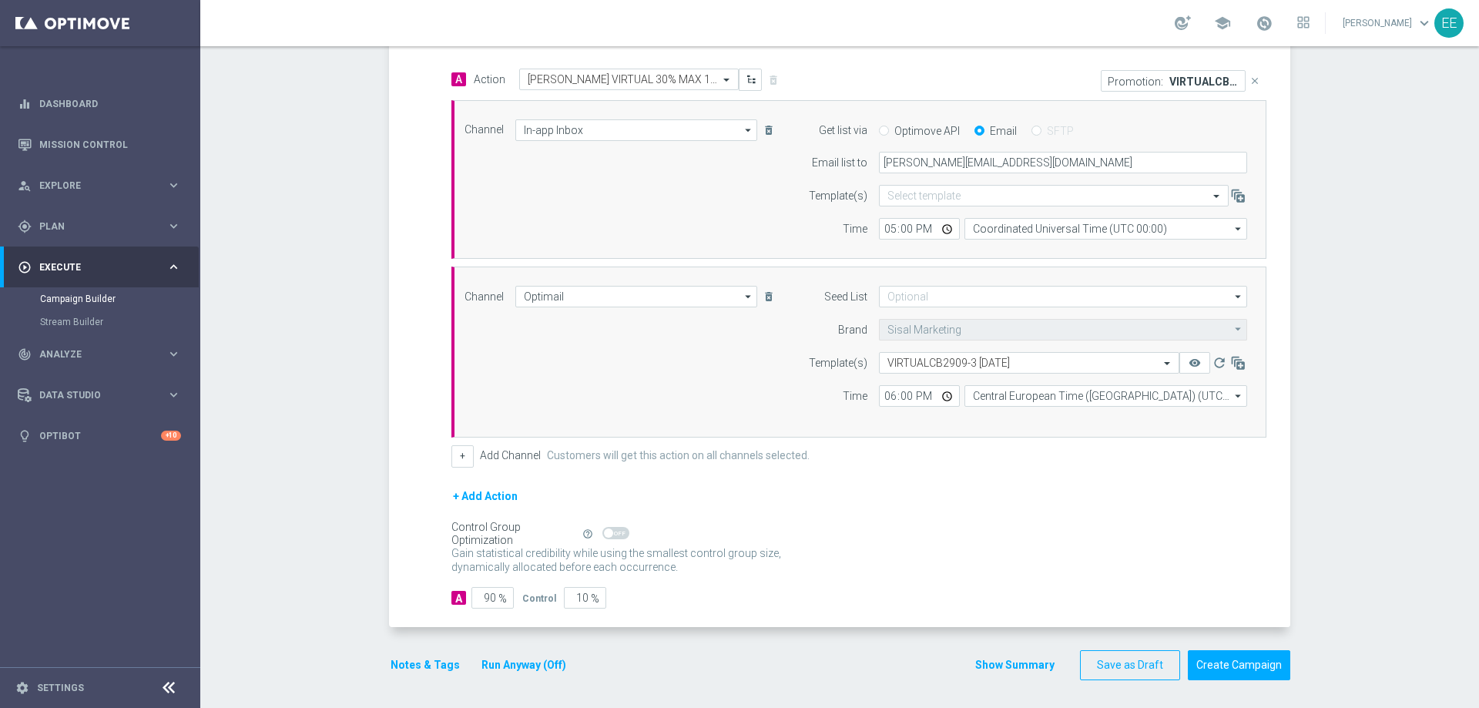
scroll to position [367, 0]
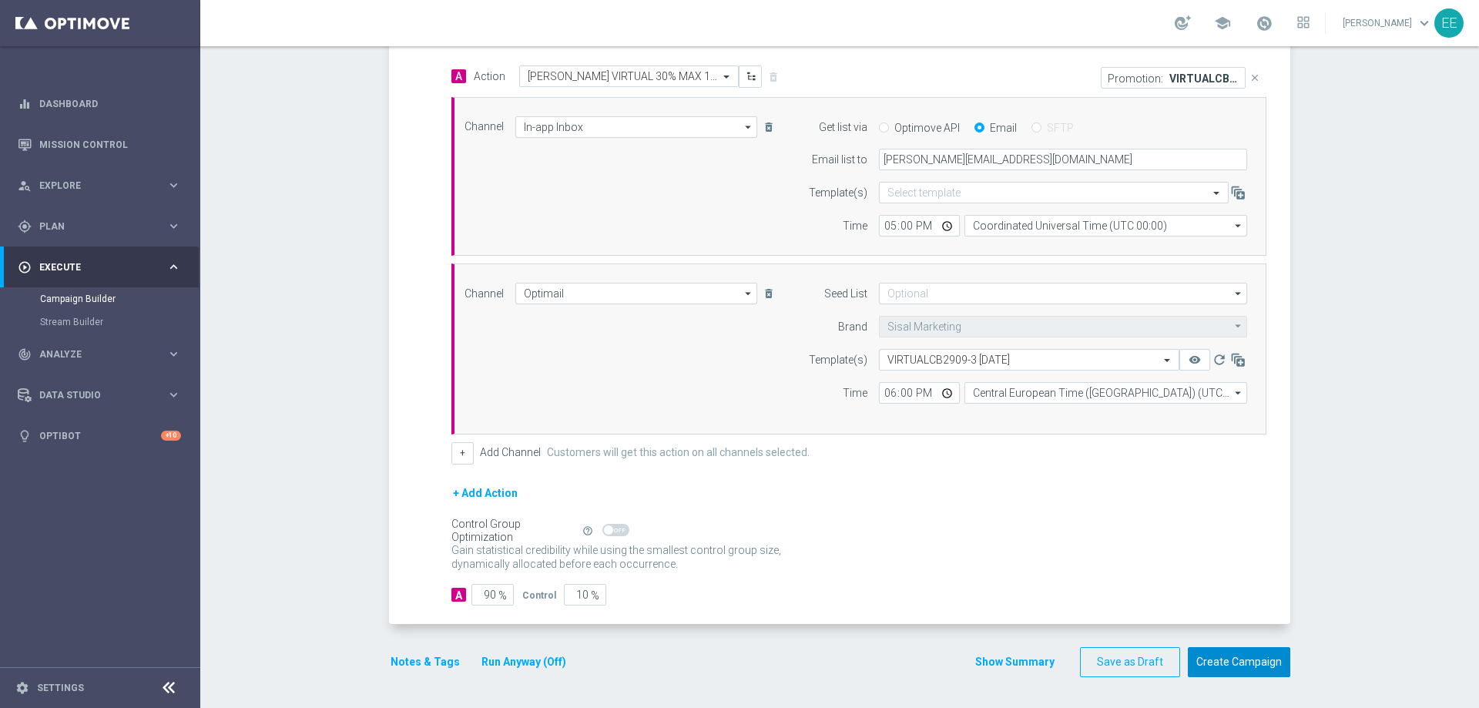
click at [1193, 646] on button "Create Campaign" at bounding box center [1239, 662] width 102 height 30
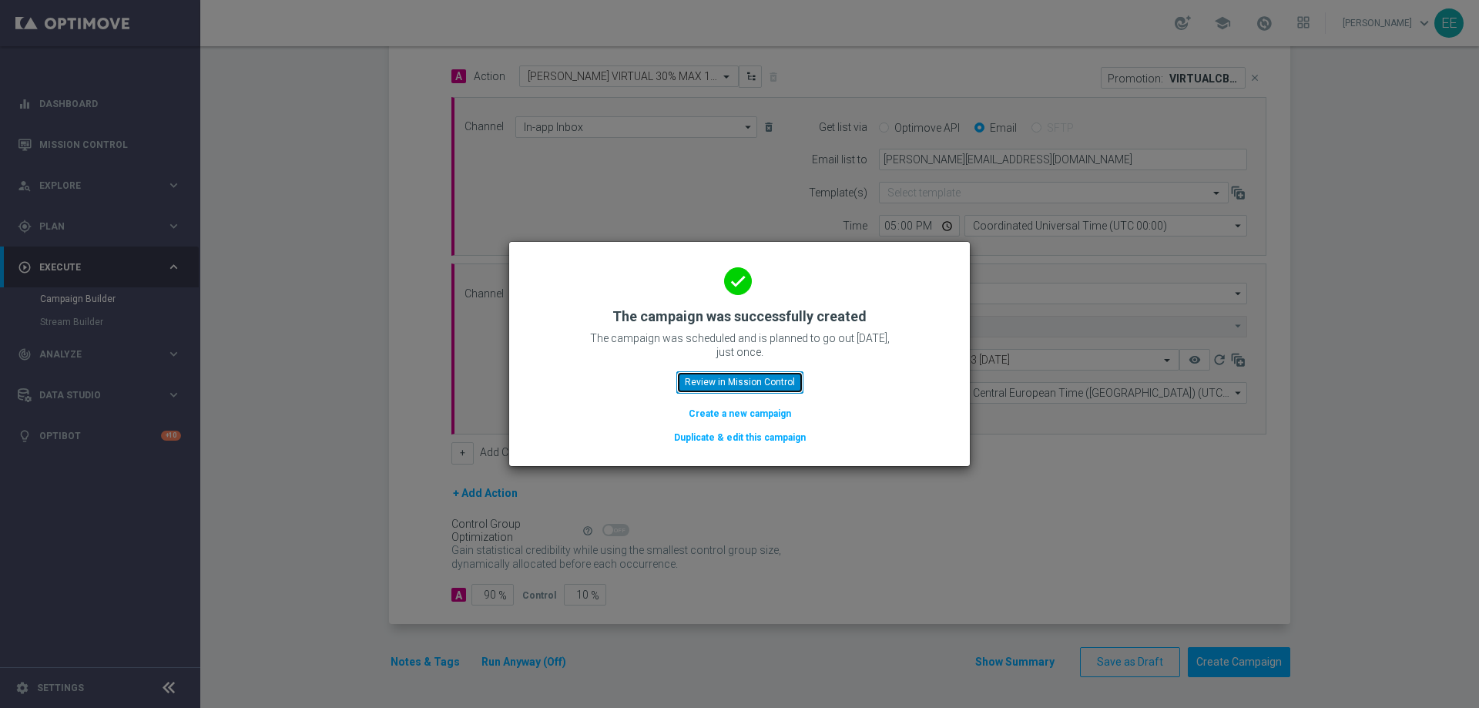
click at [712, 384] on button "Review in Mission Control" at bounding box center [739, 382] width 127 height 22
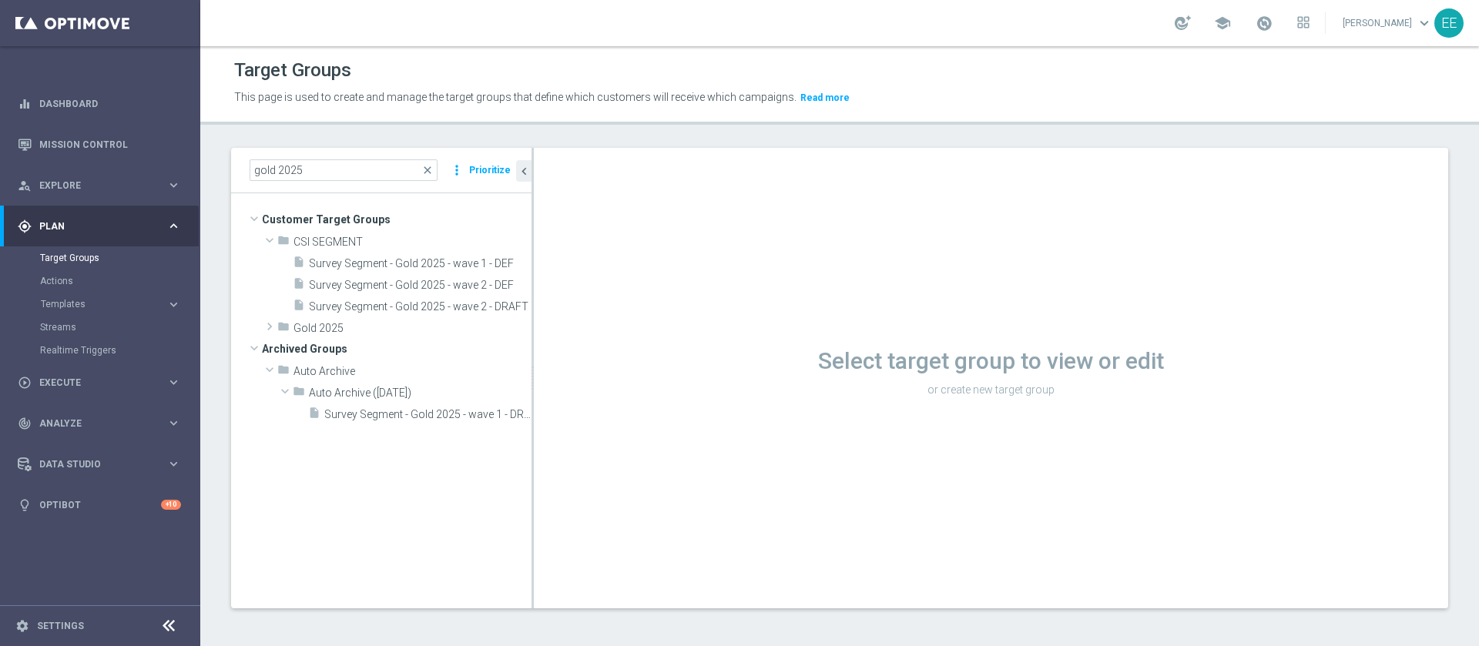
scroll to position [2, 0]
click at [358, 174] on input "gold 2025" at bounding box center [344, 169] width 188 height 22
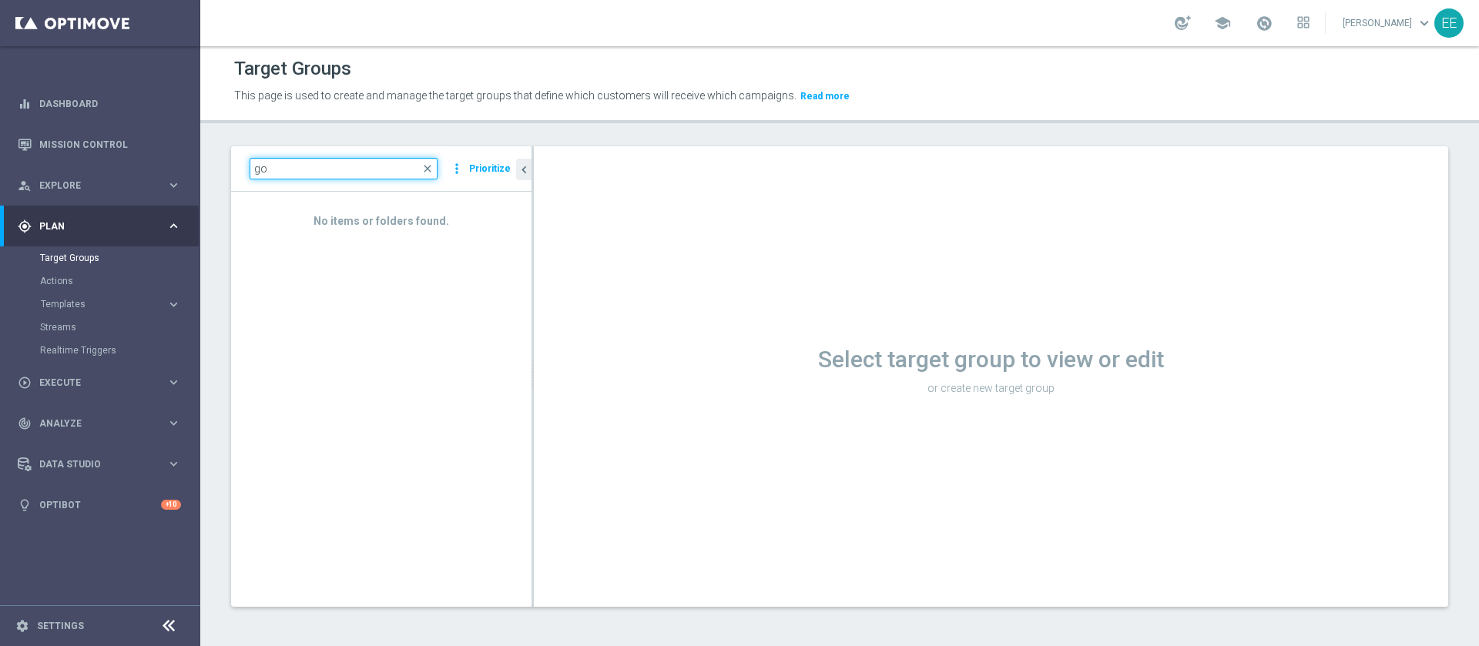
type input "g"
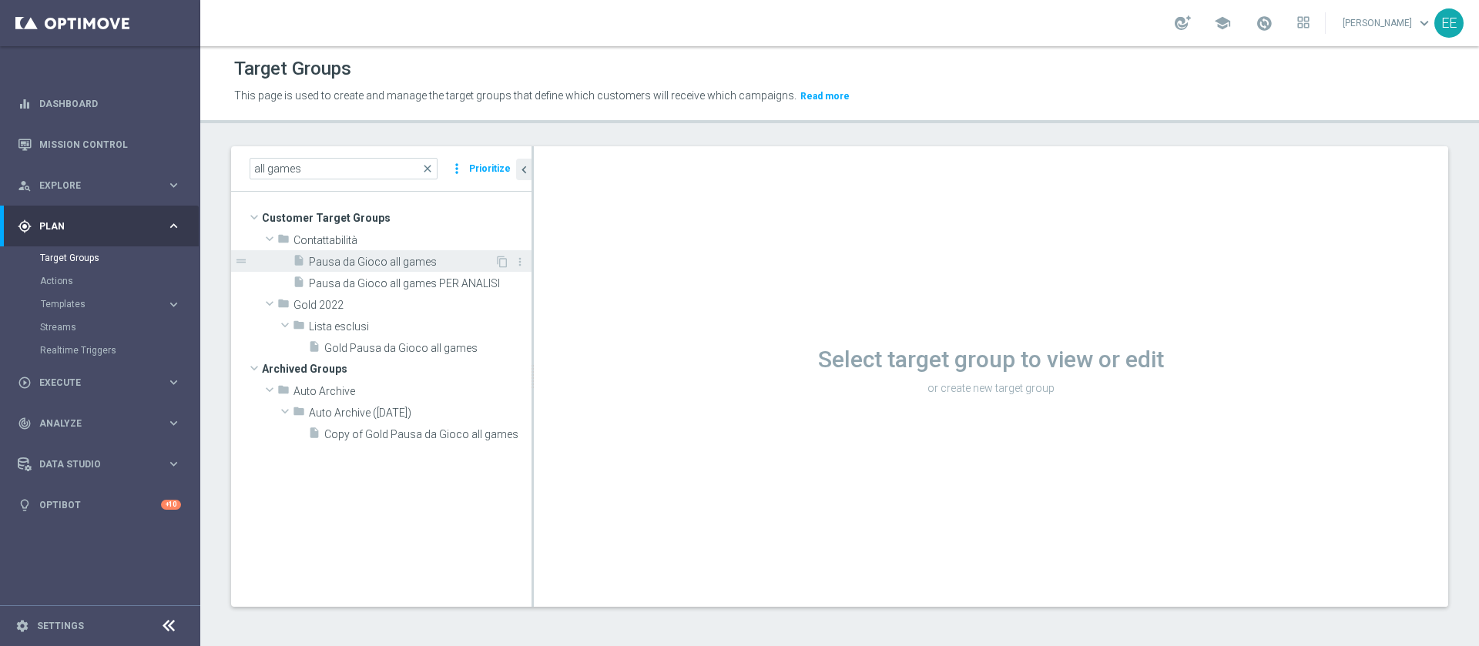
click at [401, 252] on div "insert_drive_file Pausa da Gioco all games" at bounding box center [394, 261] width 202 height 22
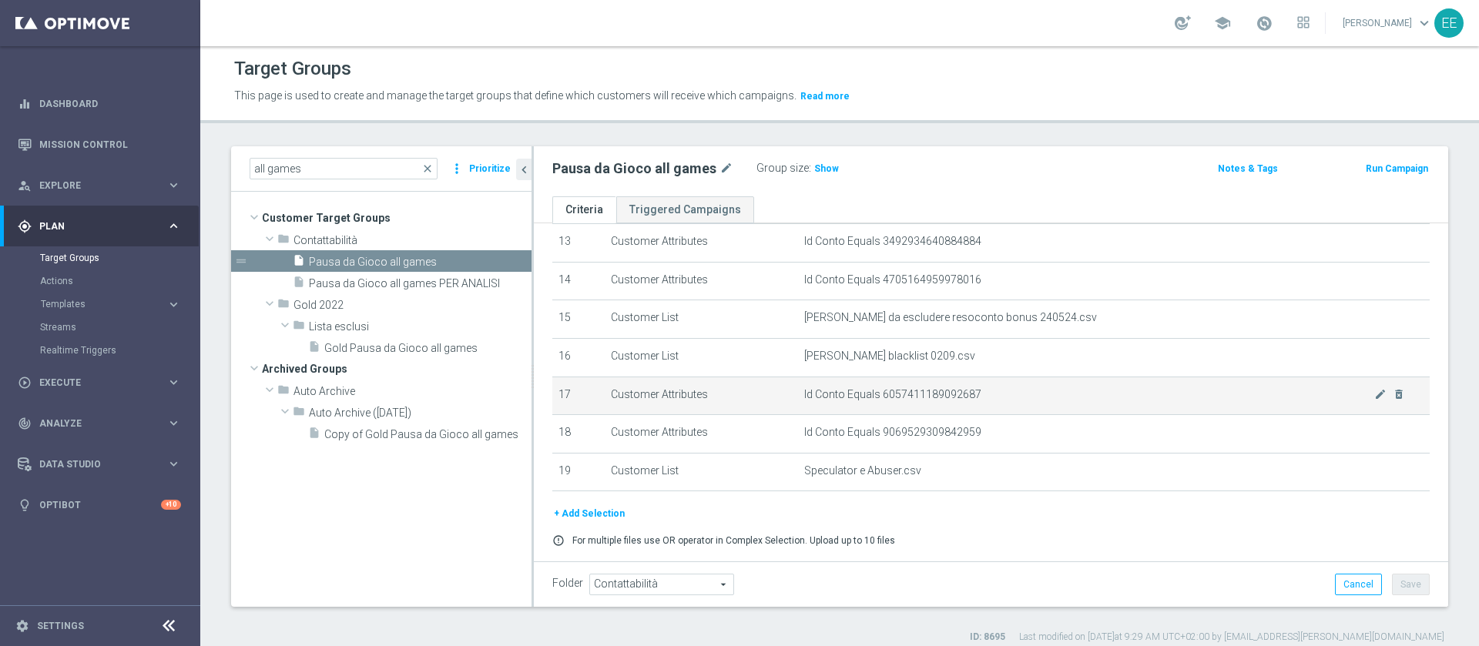
scroll to position [569, 0]
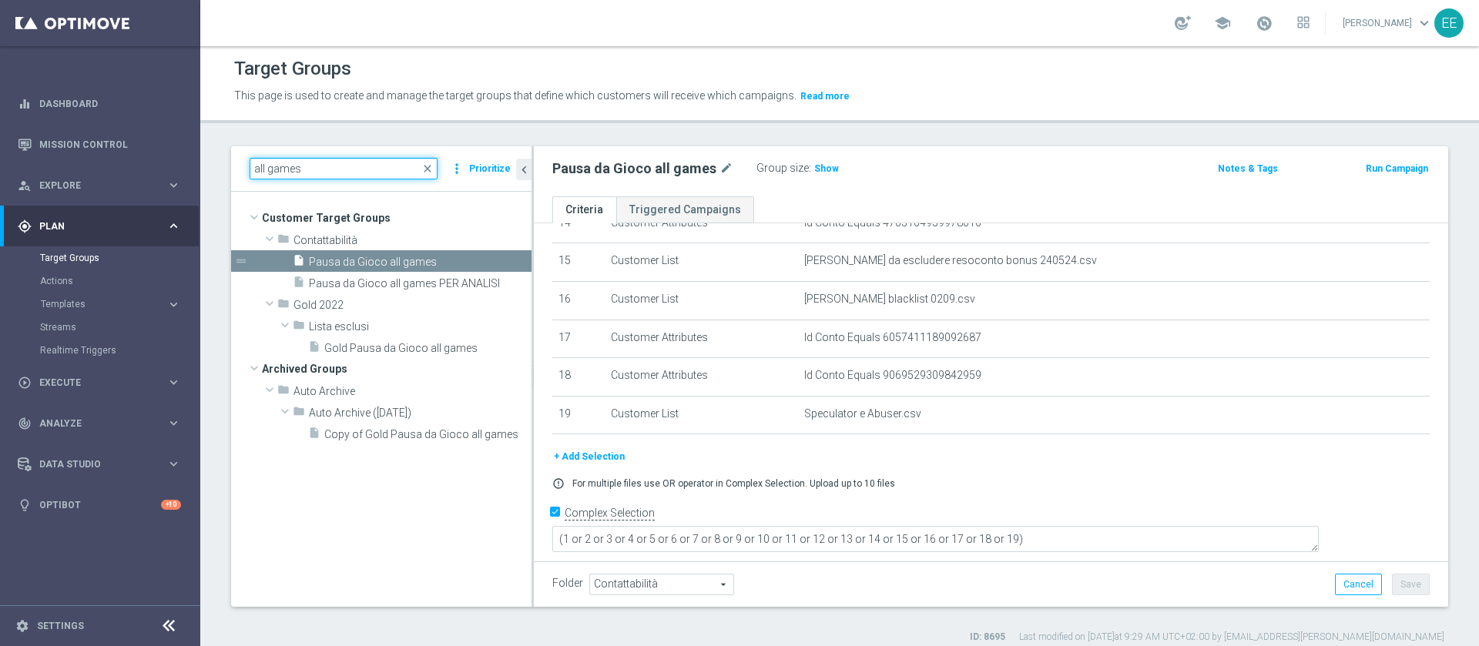
click at [371, 164] on input "all games" at bounding box center [344, 169] width 188 height 22
type input "a"
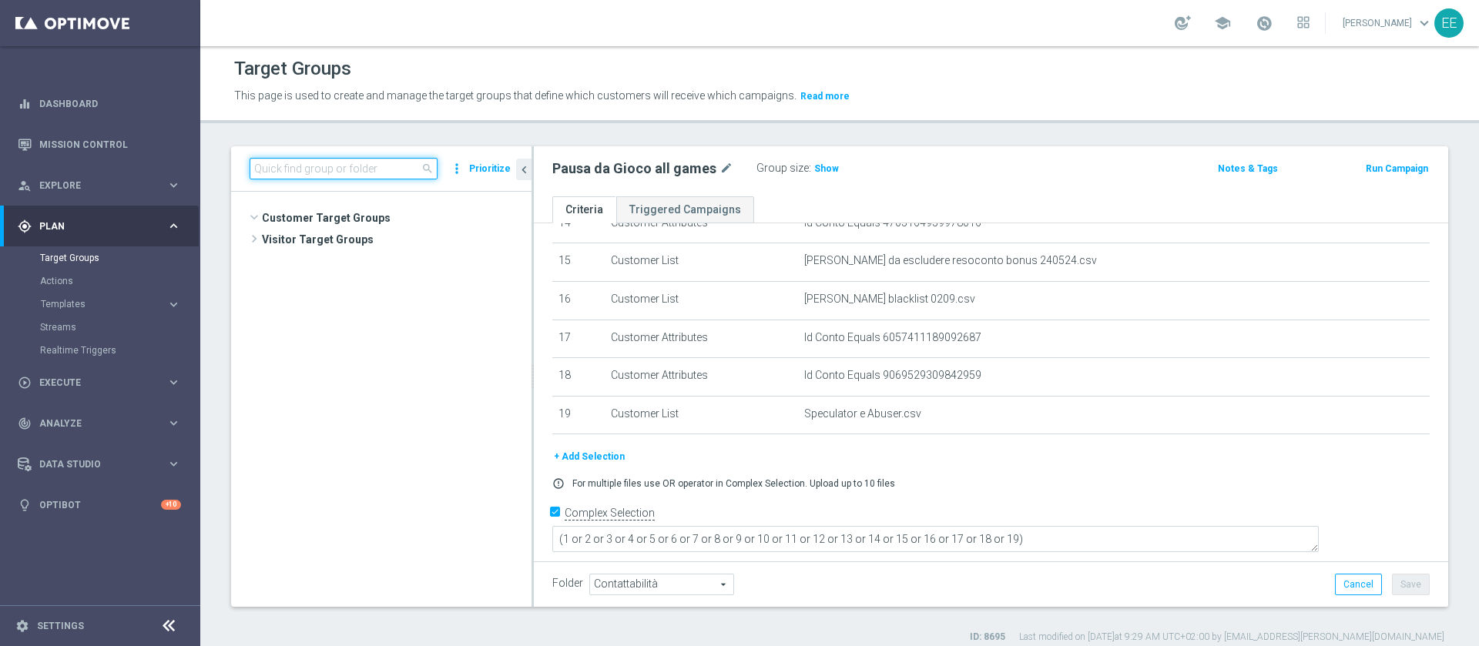
scroll to position [8386, 0]
click at [371, 164] on input at bounding box center [344, 169] width 188 height 22
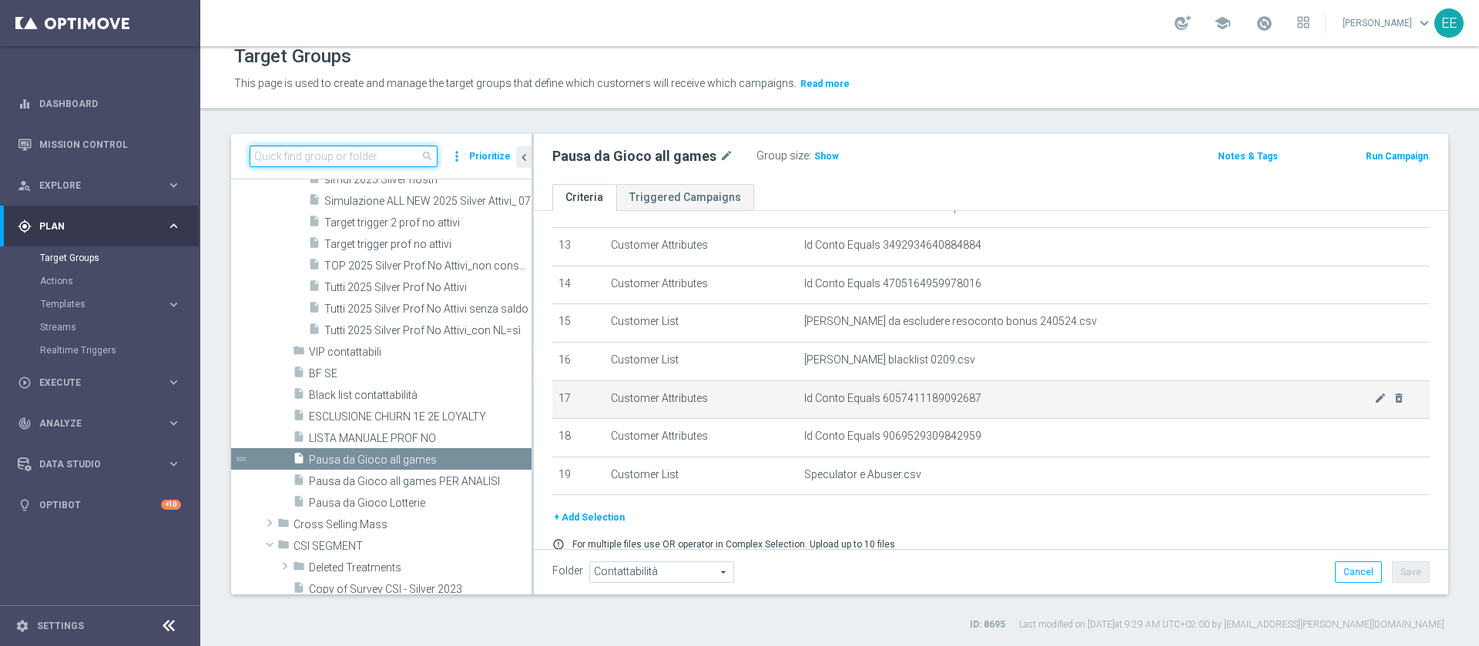
scroll to position [508, 0]
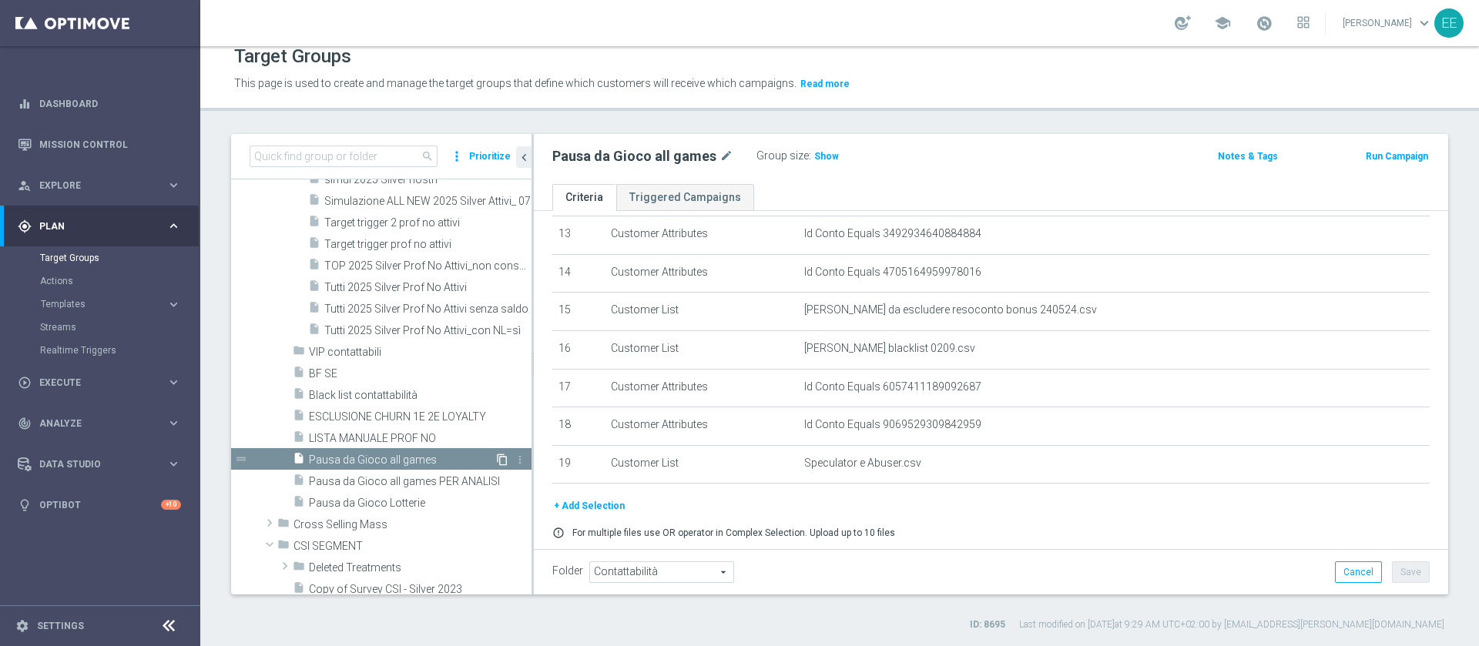
click at [496, 458] on icon "content_copy" at bounding box center [502, 460] width 12 height 12
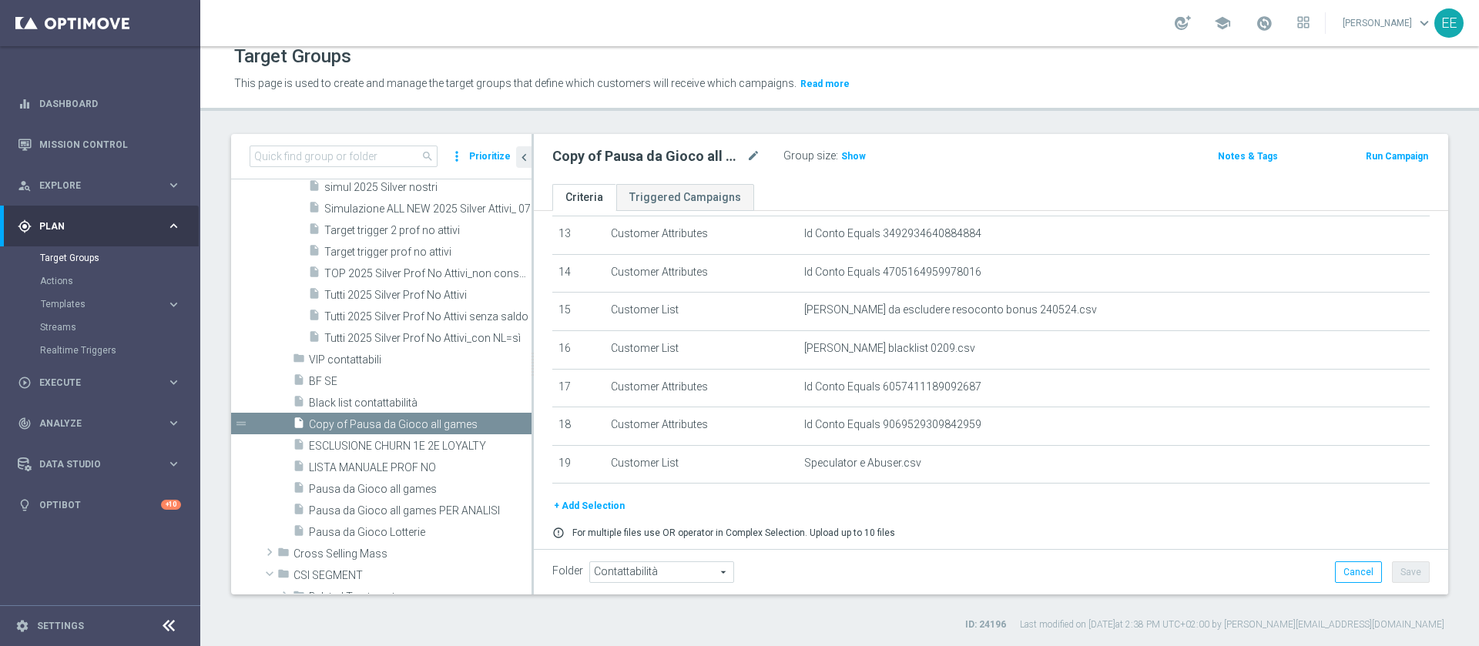
scroll to position [8346, 0]
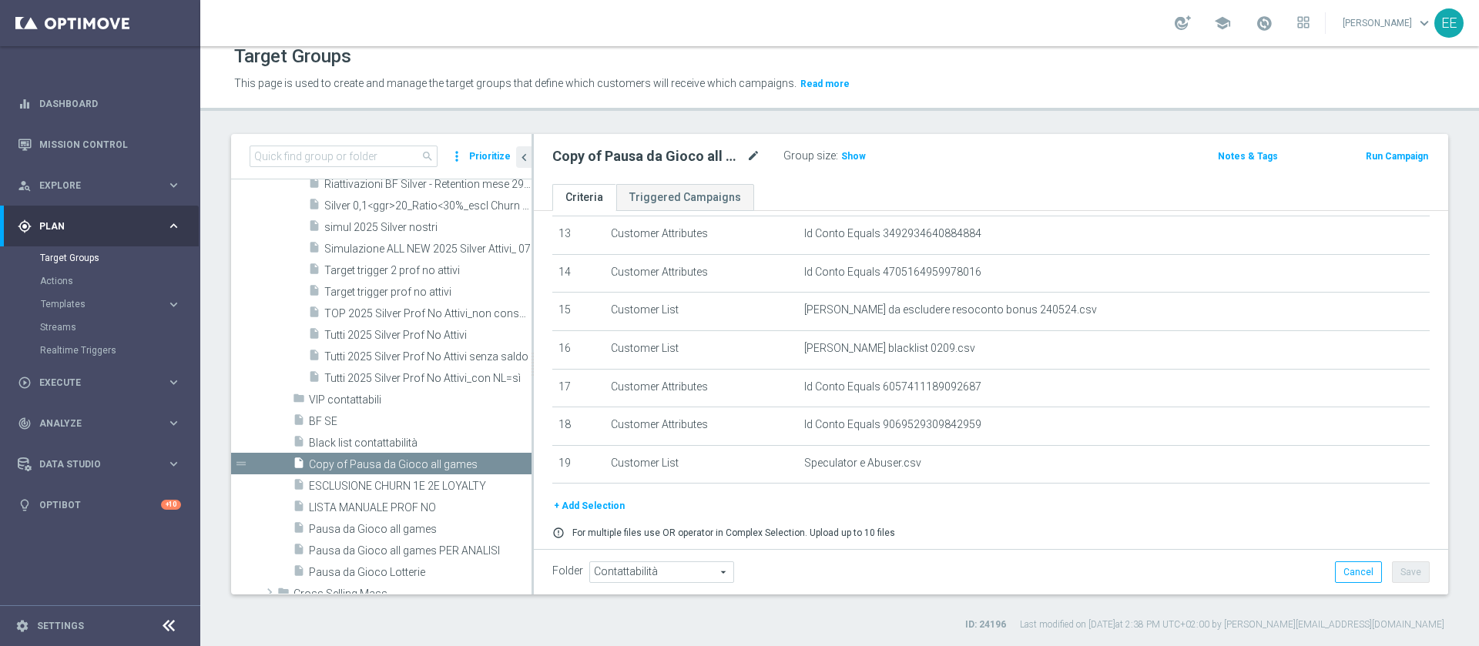
click at [753, 150] on div at bounding box center [752, 149] width 15 height 8
click at [752, 155] on icon "mode_edit" at bounding box center [754, 156] width 14 height 18
type input "Prova Luis Edo 29.09"
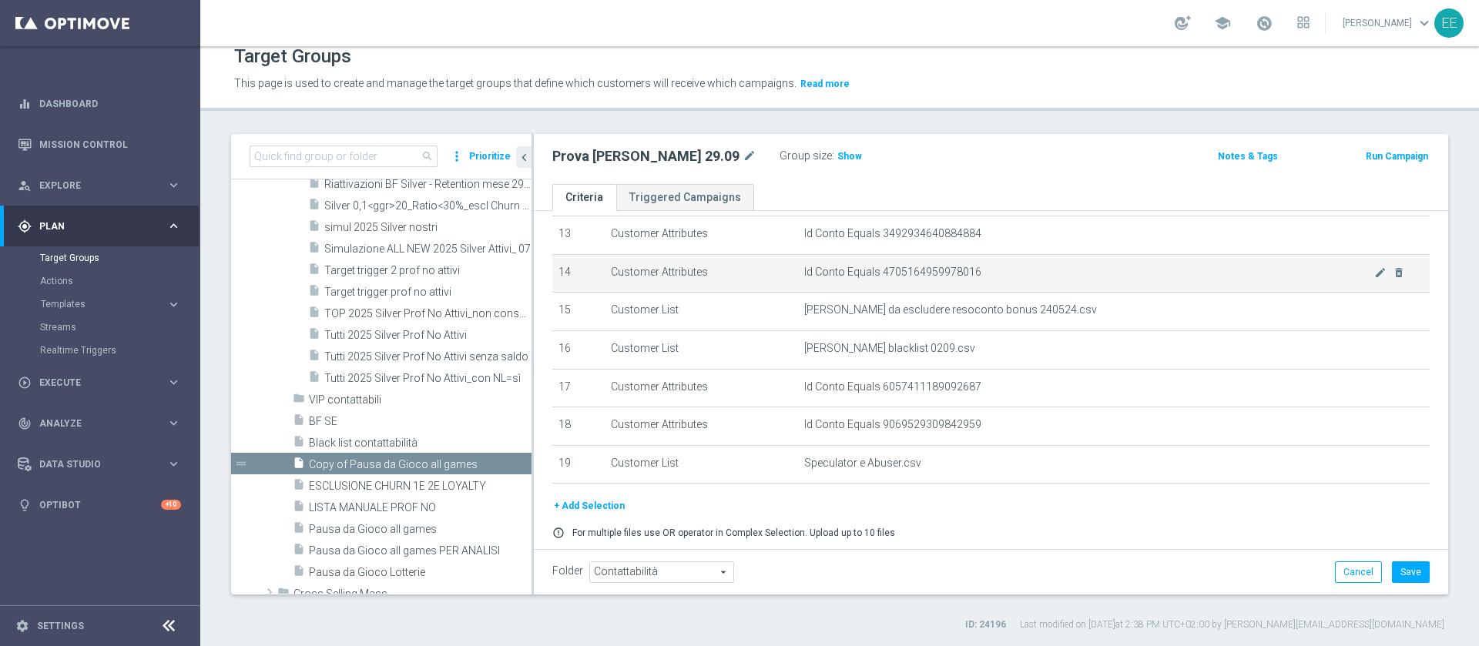
scroll to position [0, 0]
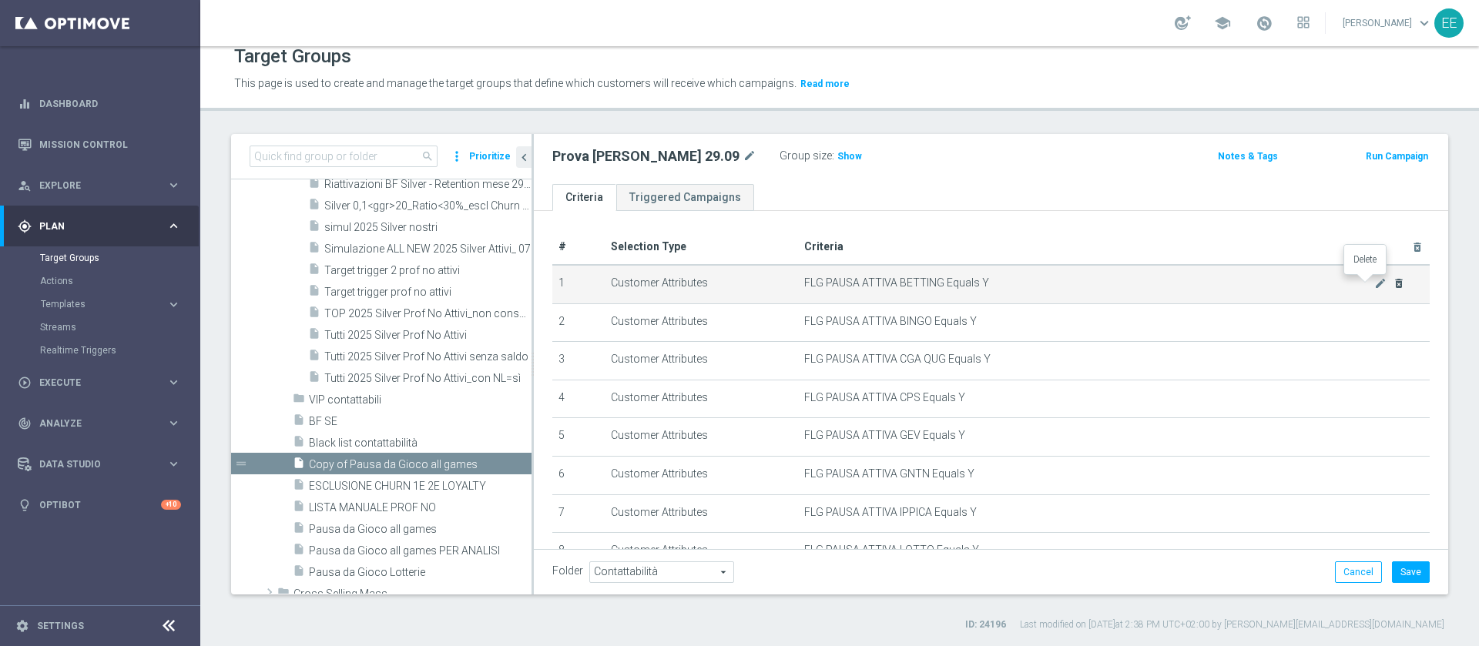
click at [1393, 287] on icon "delete_forever" at bounding box center [1399, 283] width 12 height 12
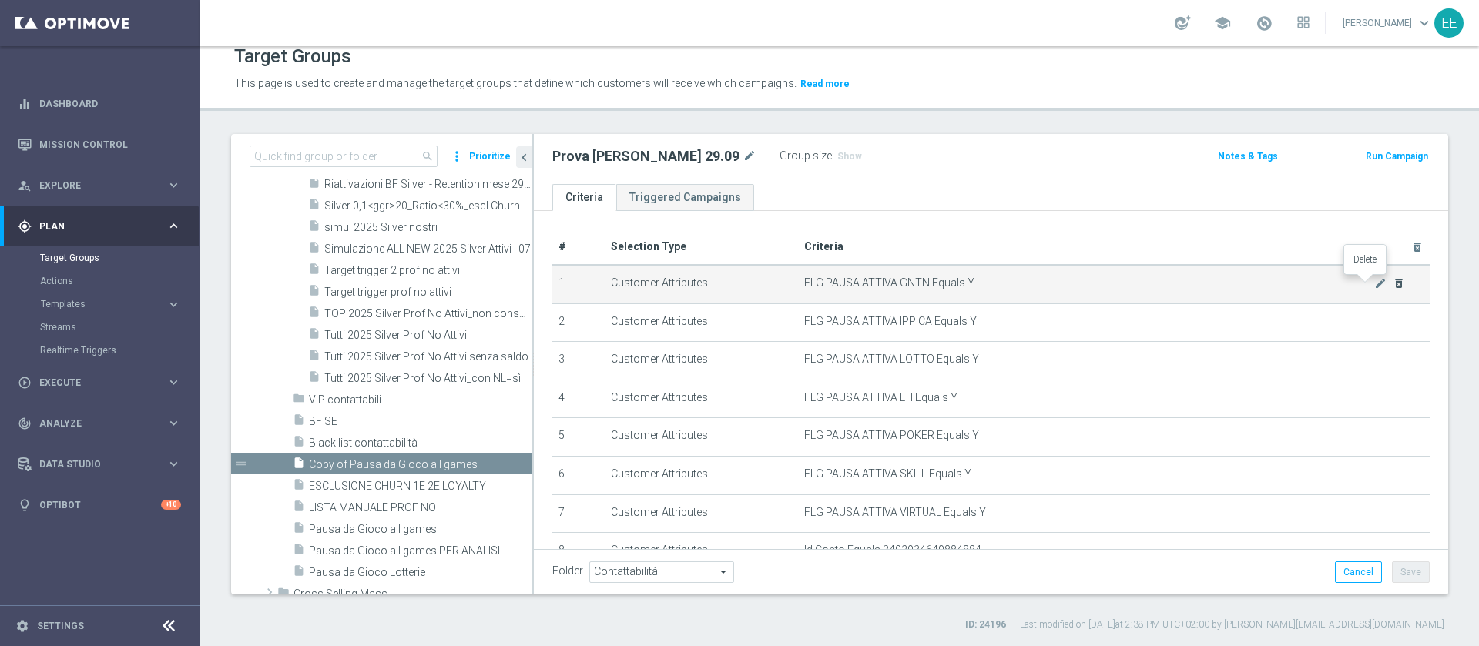
click at [1393, 287] on icon "delete_forever" at bounding box center [1399, 283] width 12 height 12
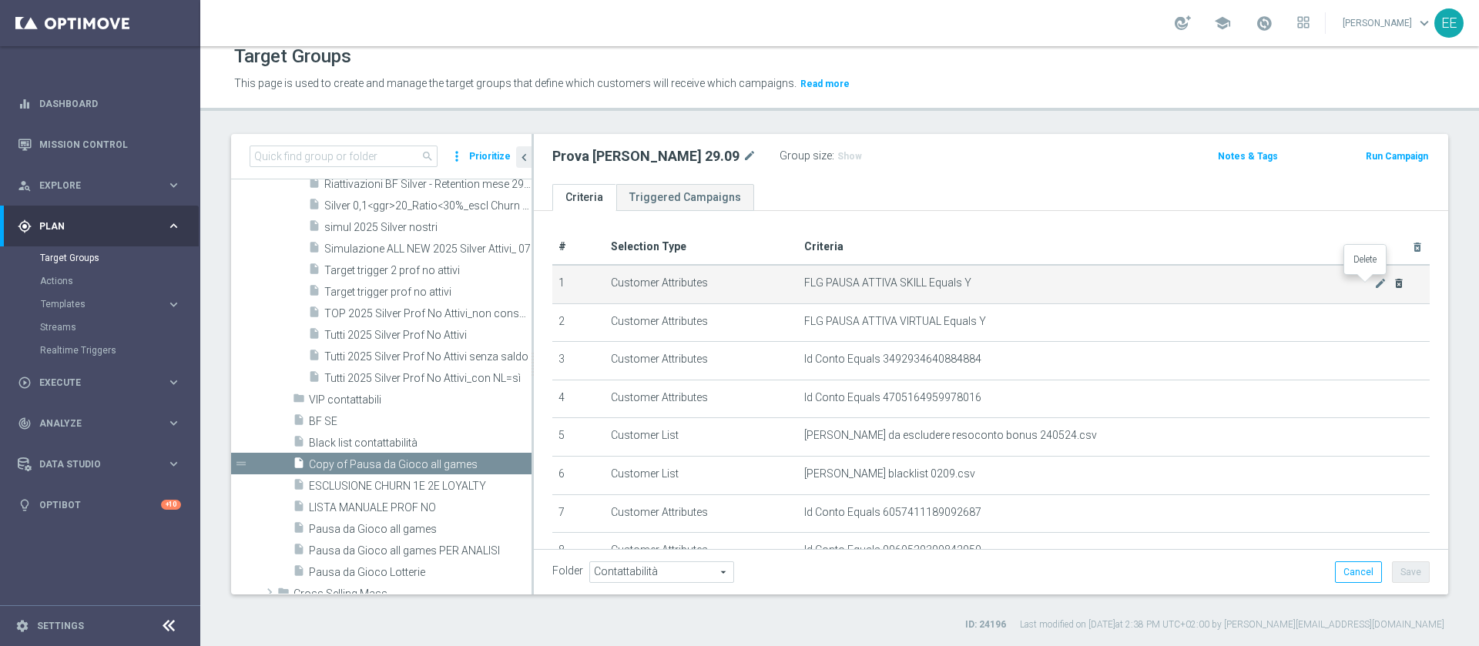
click at [1393, 287] on icon "delete_forever" at bounding box center [1399, 283] width 12 height 12
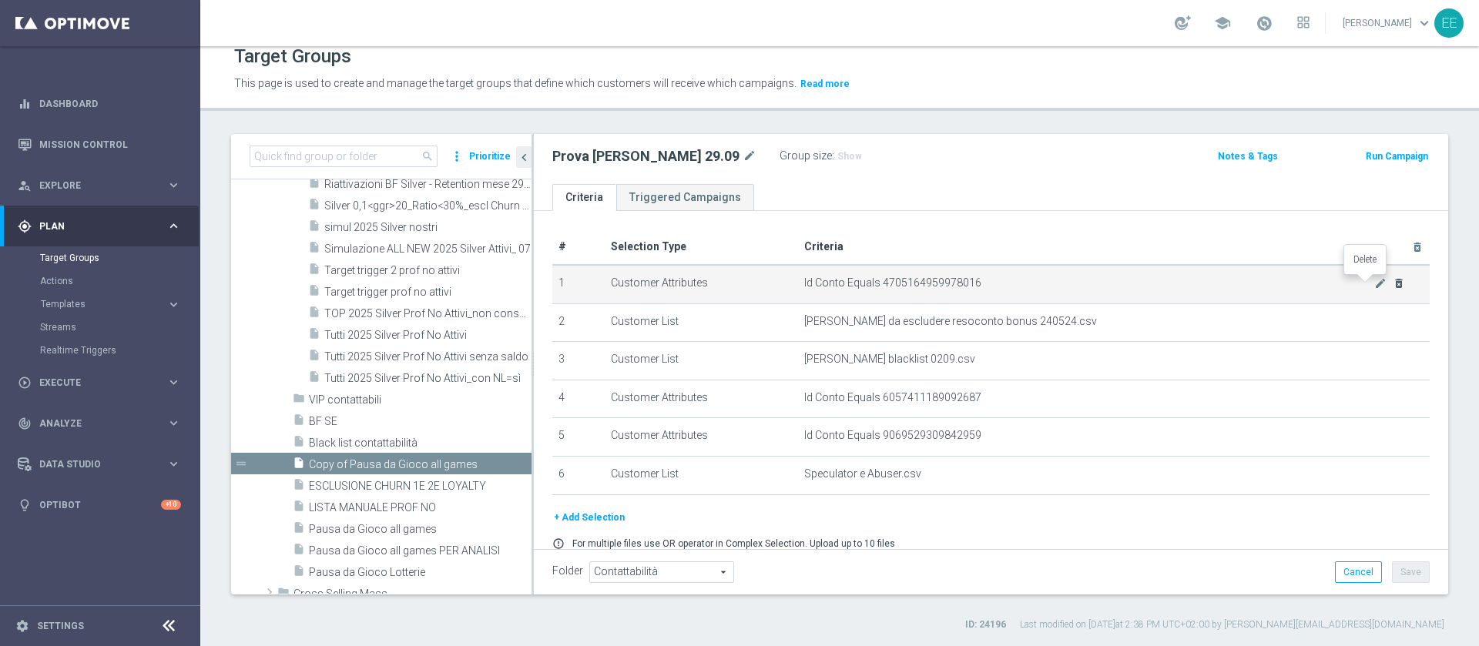
click at [1393, 287] on icon "delete_forever" at bounding box center [1399, 283] width 12 height 12
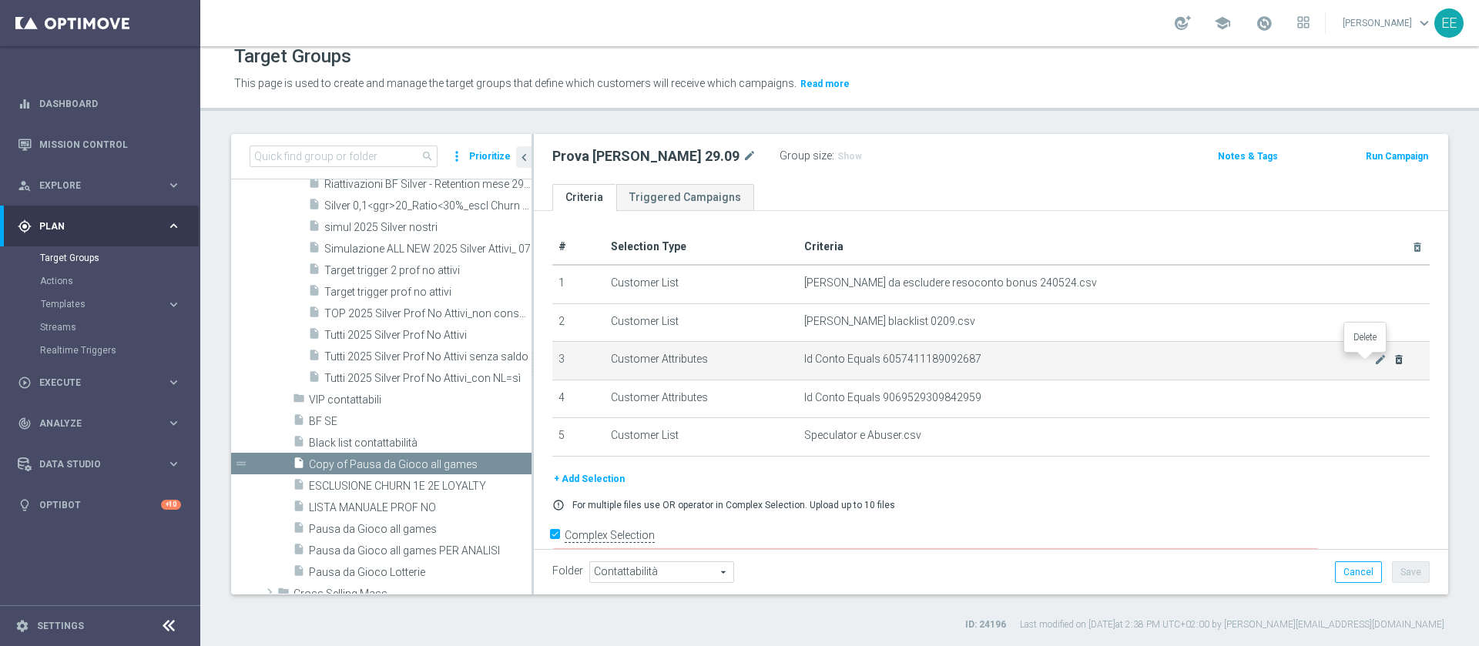
click at [1393, 363] on icon "delete_forever" at bounding box center [1399, 360] width 12 height 12
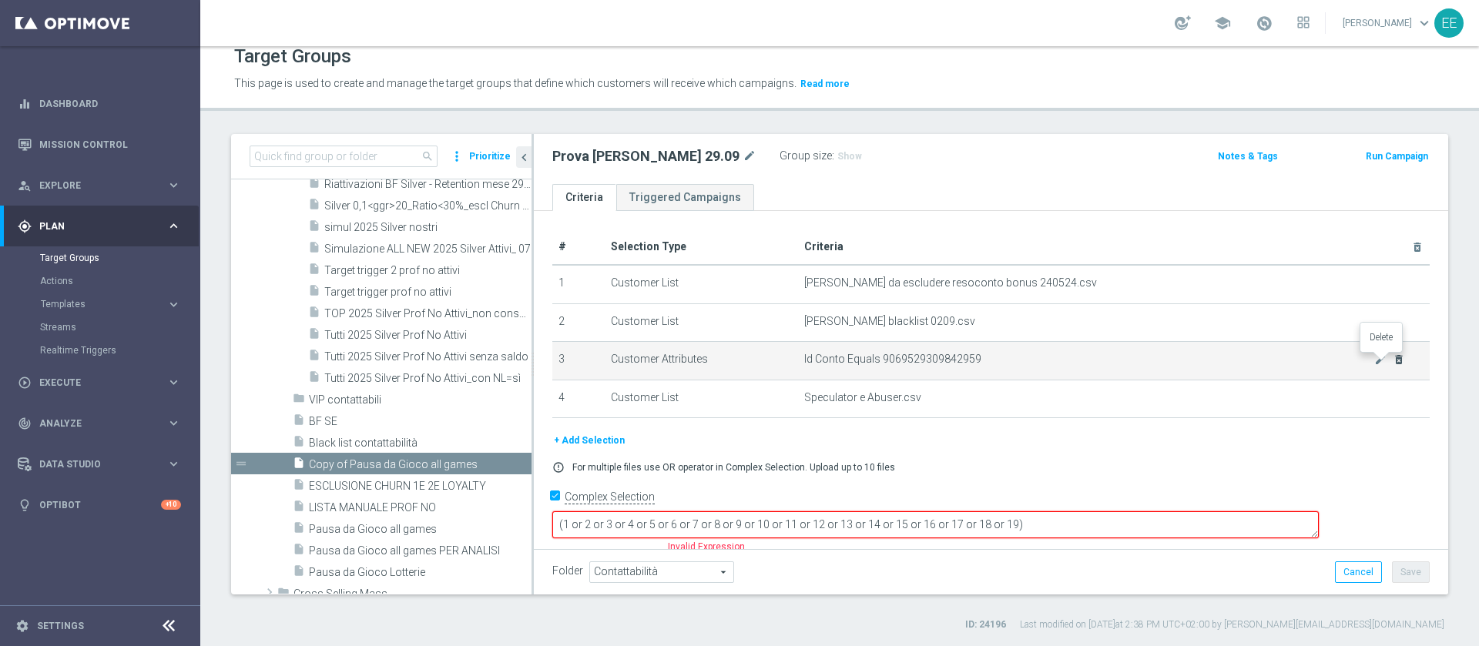
click at [1393, 361] on icon "delete_forever" at bounding box center [1399, 360] width 12 height 12
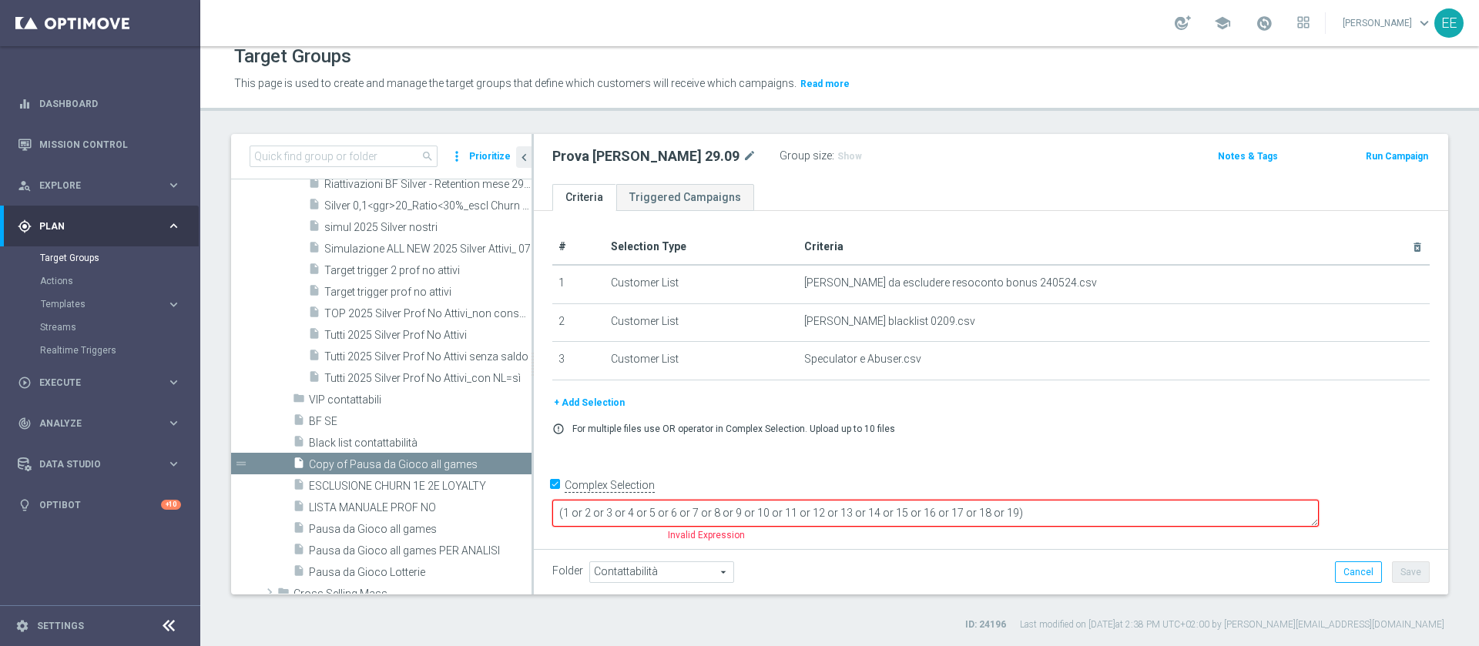
drag, startPoint x: 745, startPoint y: 511, endPoint x: 1149, endPoint y: 515, distance: 403.7
click at [1149, 515] on textarea "(1 or 2 or 3 or 4 or 5 or 6 or 7 or 8 or 9 or 10 or 11 or 12 or 13 or 14 or 15 …" at bounding box center [935, 513] width 767 height 27
click at [586, 400] on button "+ Add Selection" at bounding box center [589, 402] width 74 height 17
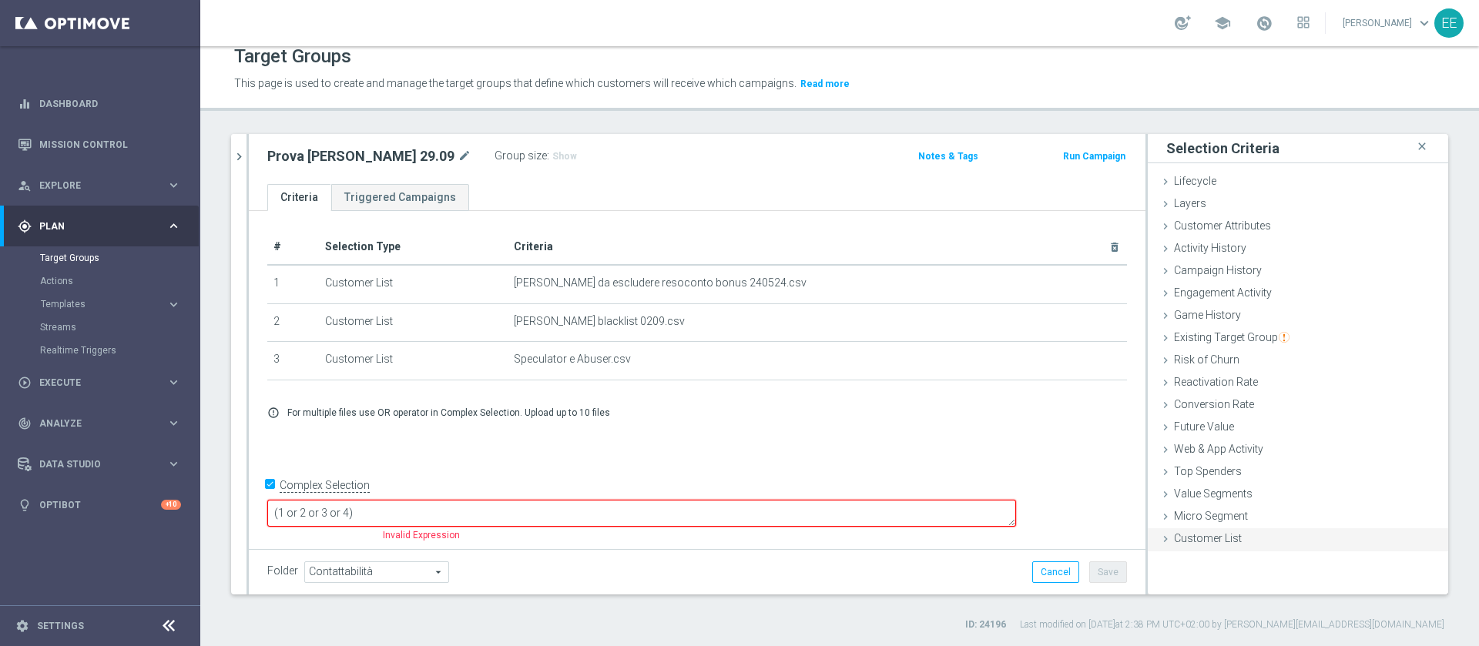
click at [1208, 540] on span "Customer List" at bounding box center [1208, 538] width 68 height 12
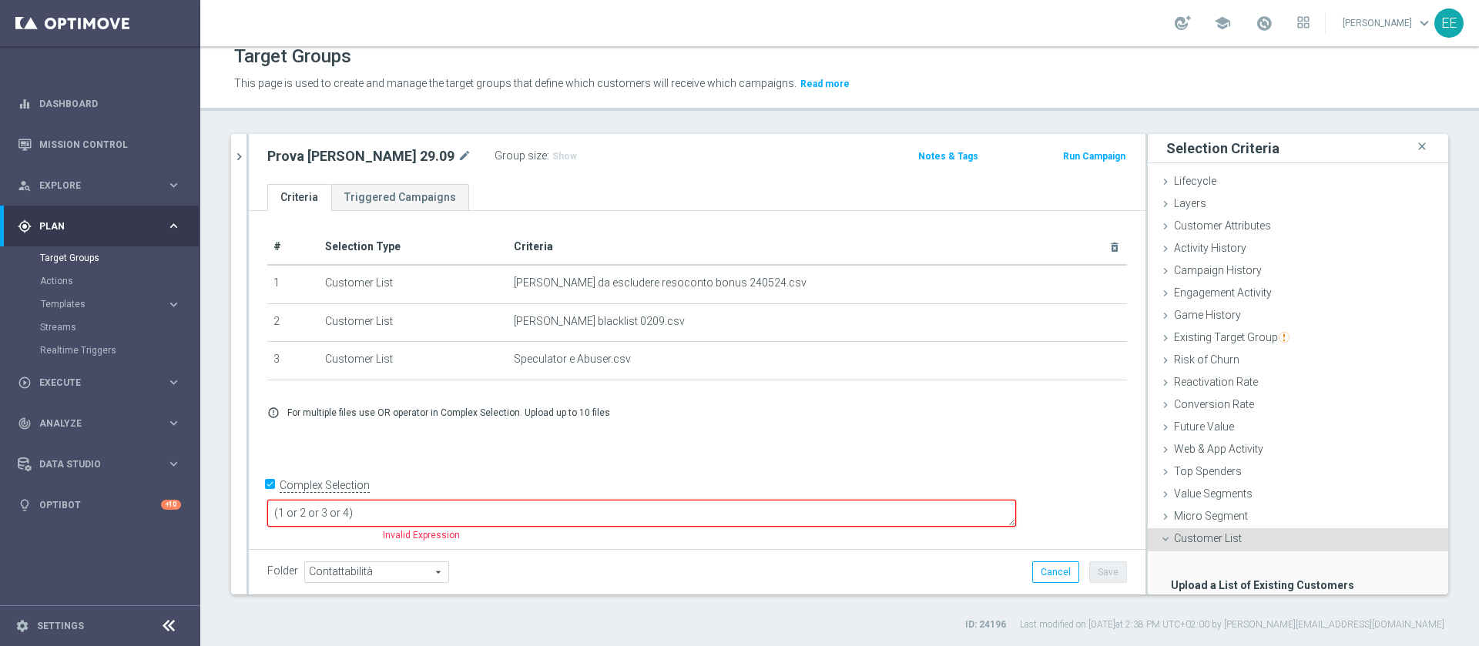
scroll to position [95, 0]
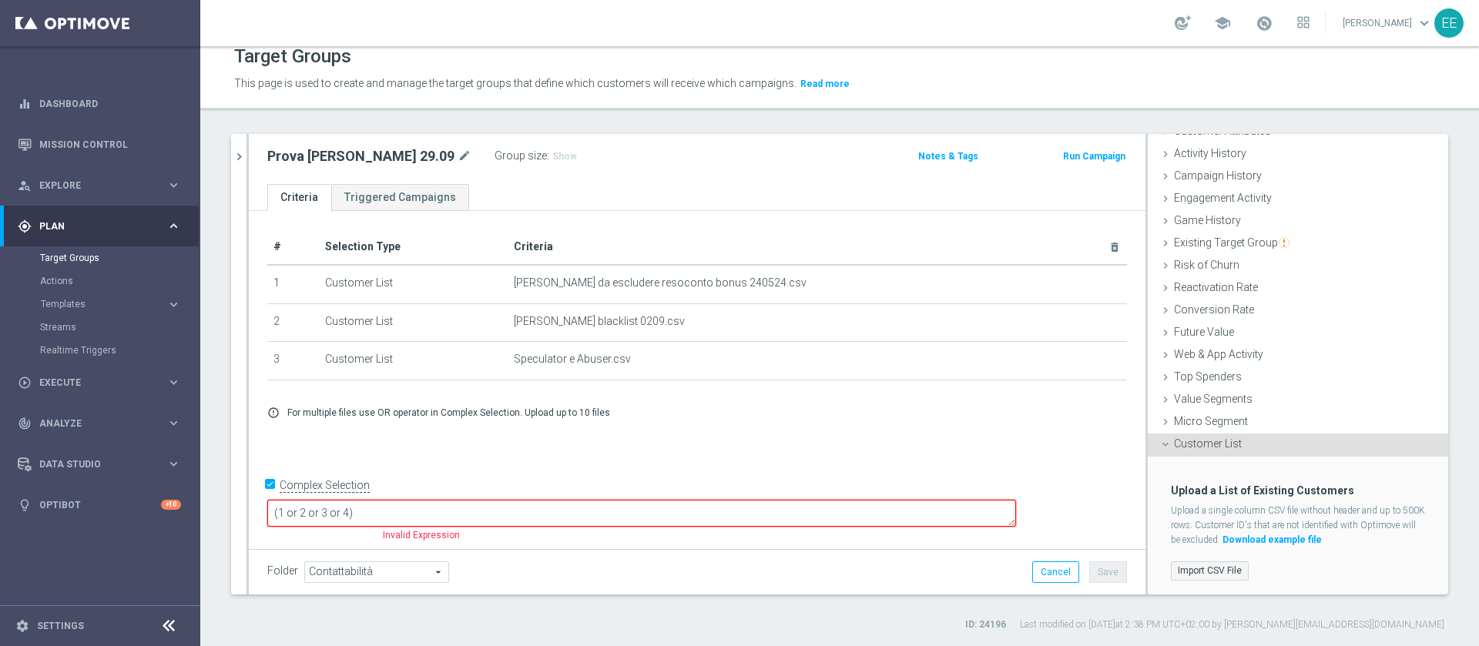
click at [1205, 562] on label "Import CSV File" at bounding box center [1210, 571] width 78 height 19
click at [0, 0] on input "Import CSV File" at bounding box center [0, 0] width 0 height 0
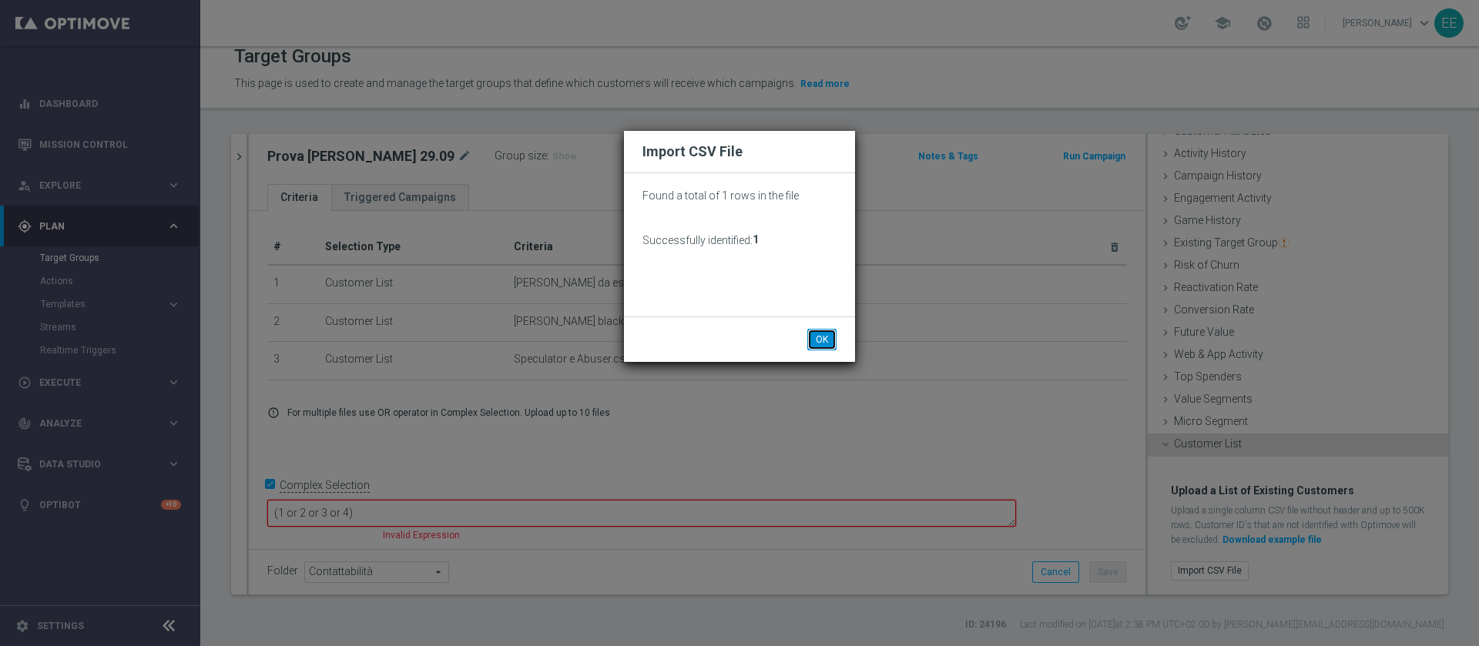
click at [830, 333] on button "OK" at bounding box center [821, 340] width 29 height 22
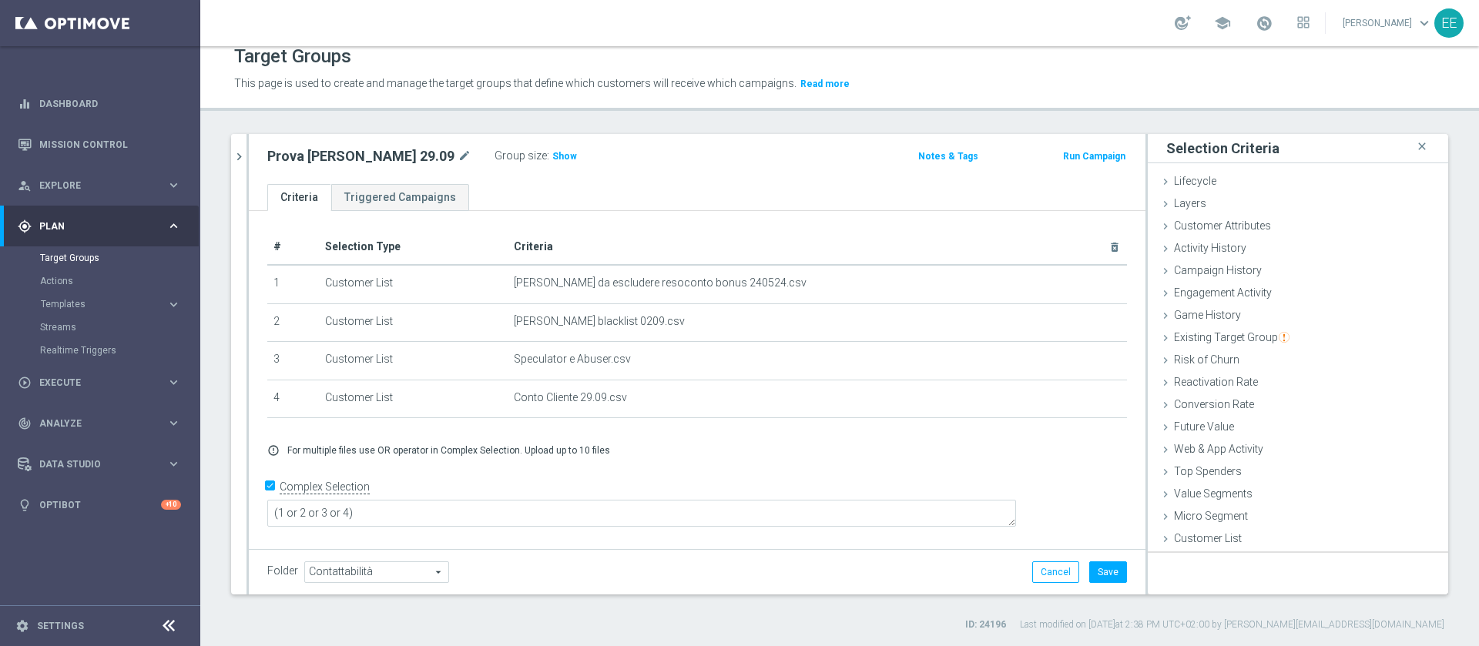
scroll to position [0, 0]
click at [552, 156] on span "Show" at bounding box center [564, 156] width 25 height 11
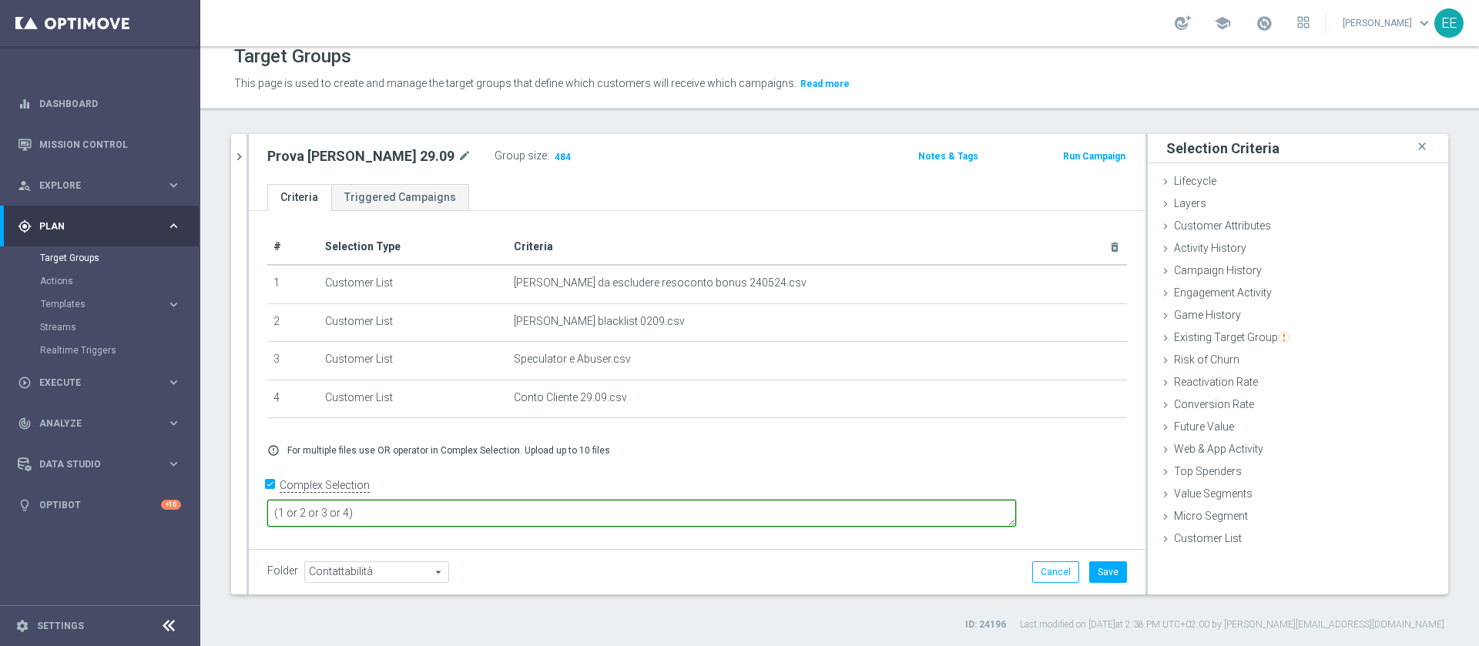
click at [405, 508] on textarea "(1 or 2 or 3 or 4)" at bounding box center [641, 513] width 749 height 27
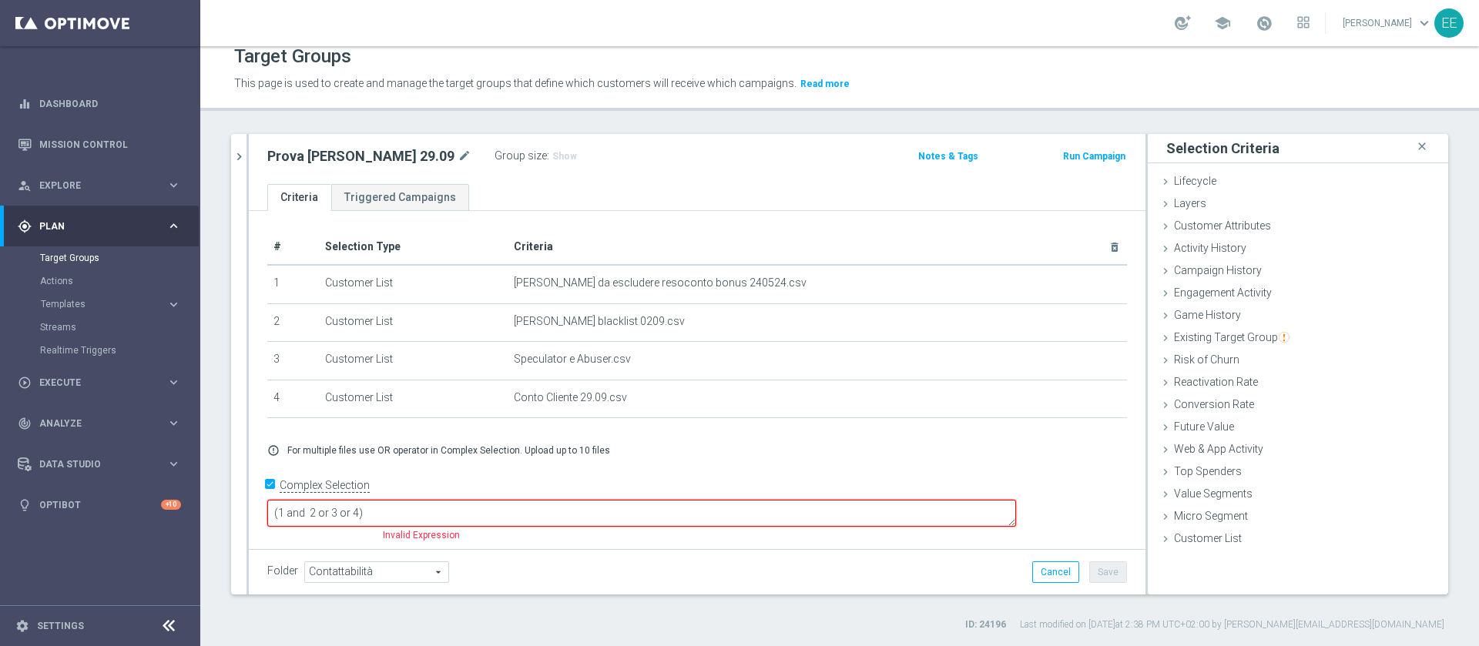
click at [431, 512] on textarea "(1 and 2 or 3 or 4)" at bounding box center [641, 513] width 749 height 27
click at [457, 512] on textarea "(1 and 2 and 3 or 4)" at bounding box center [641, 513] width 749 height 27
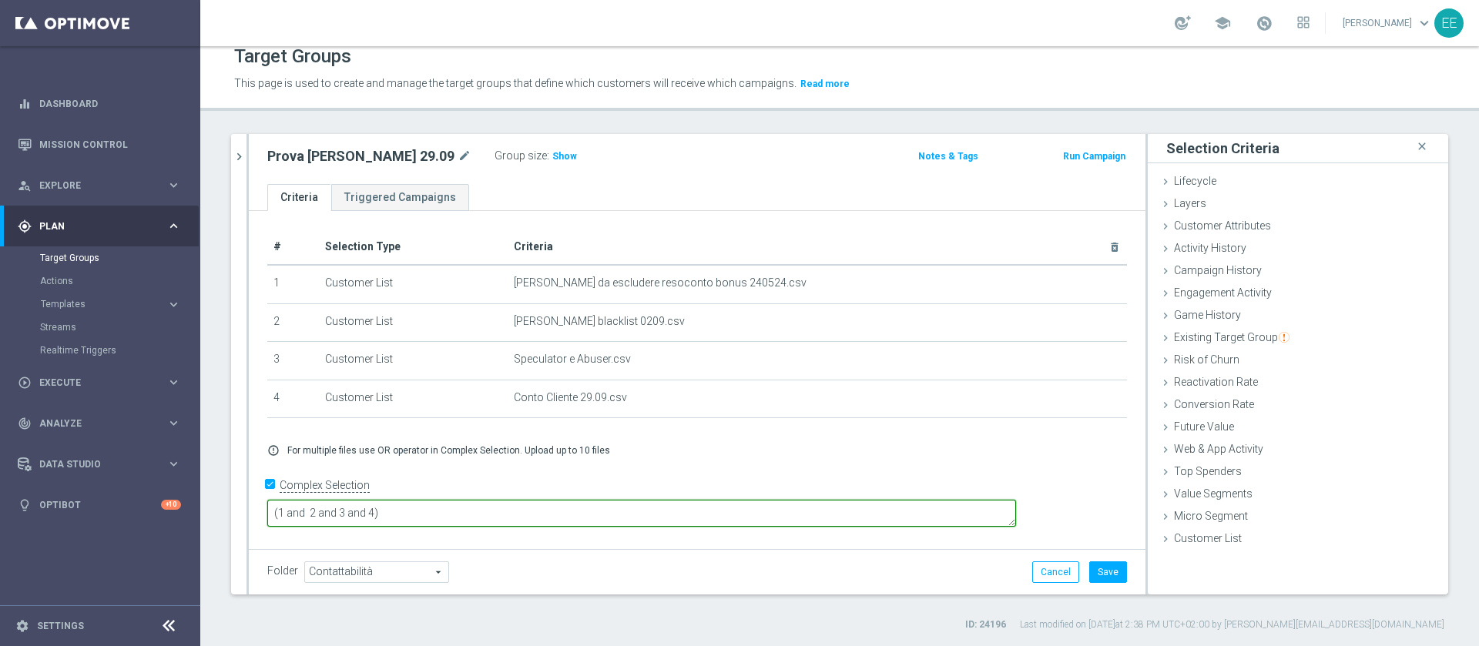
click at [495, 515] on textarea "(1 and 2 and 3 and 4)" at bounding box center [641, 513] width 749 height 27
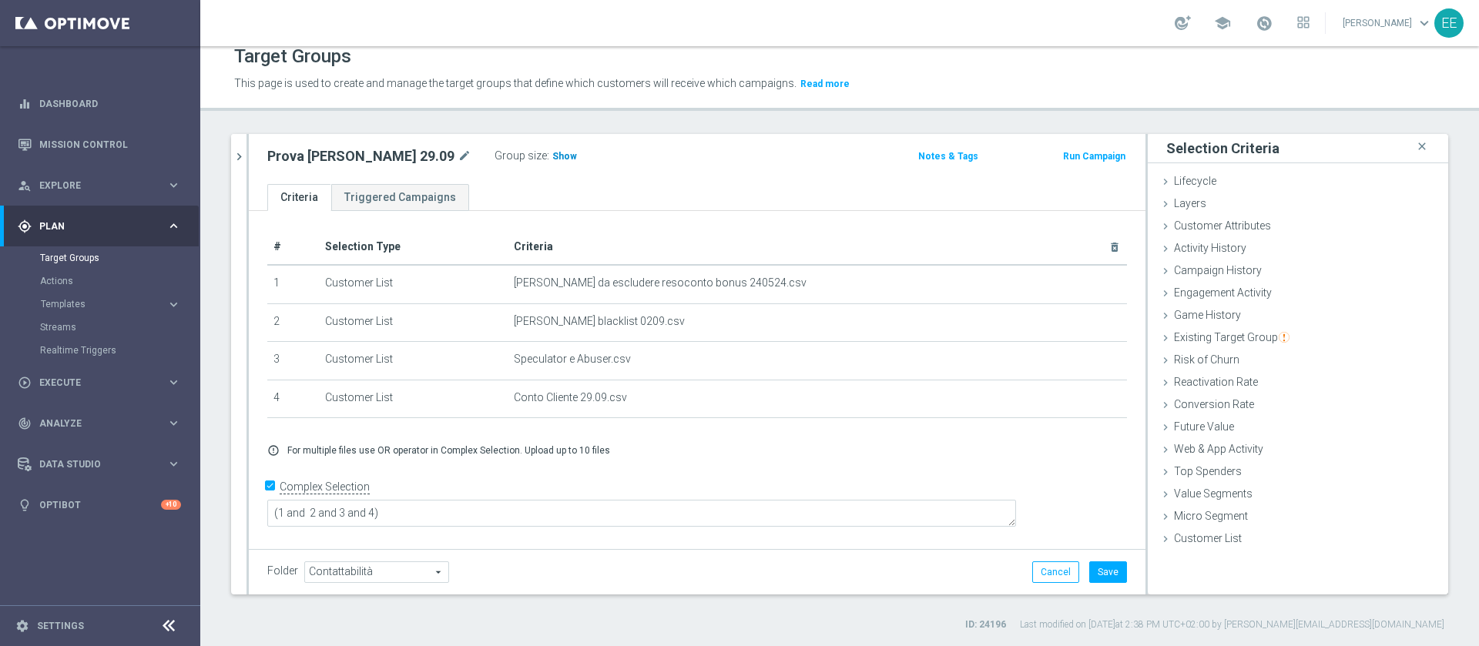
click at [552, 155] on span "Show" at bounding box center [564, 156] width 25 height 11
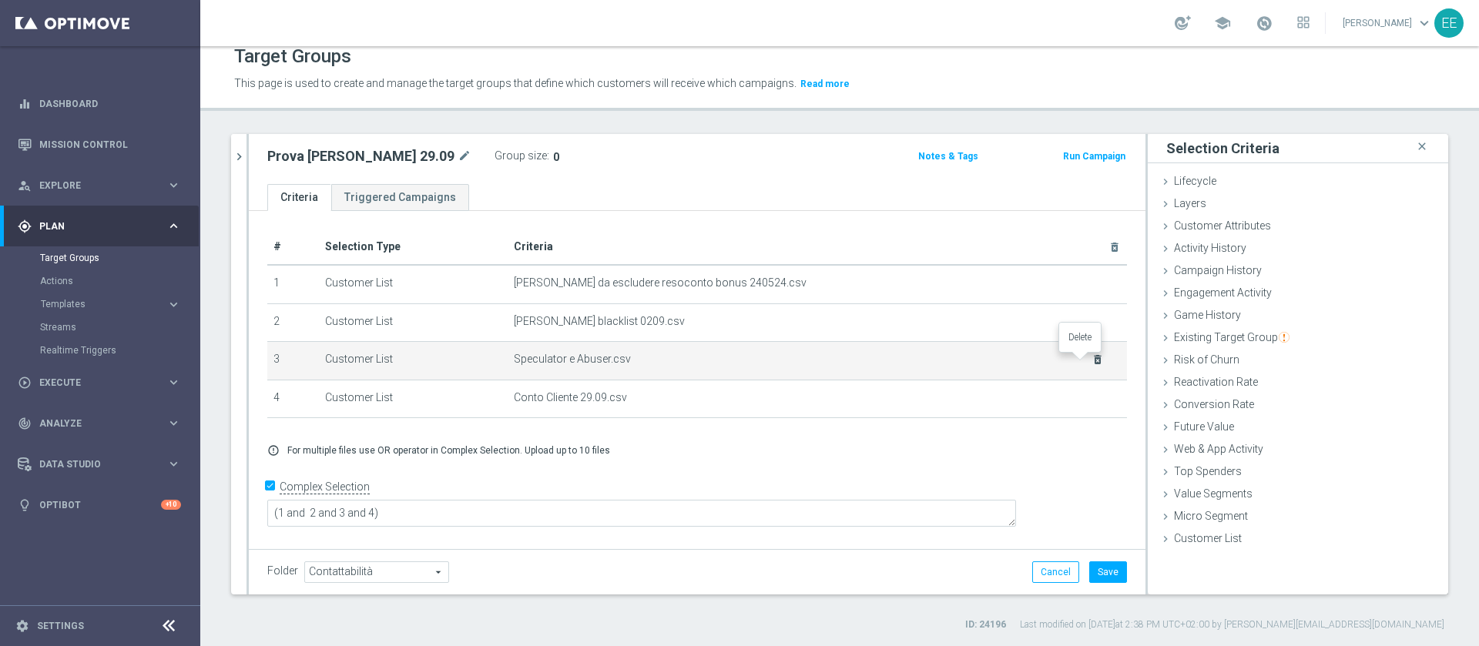
click at [1092, 362] on icon "delete_forever" at bounding box center [1098, 360] width 12 height 12
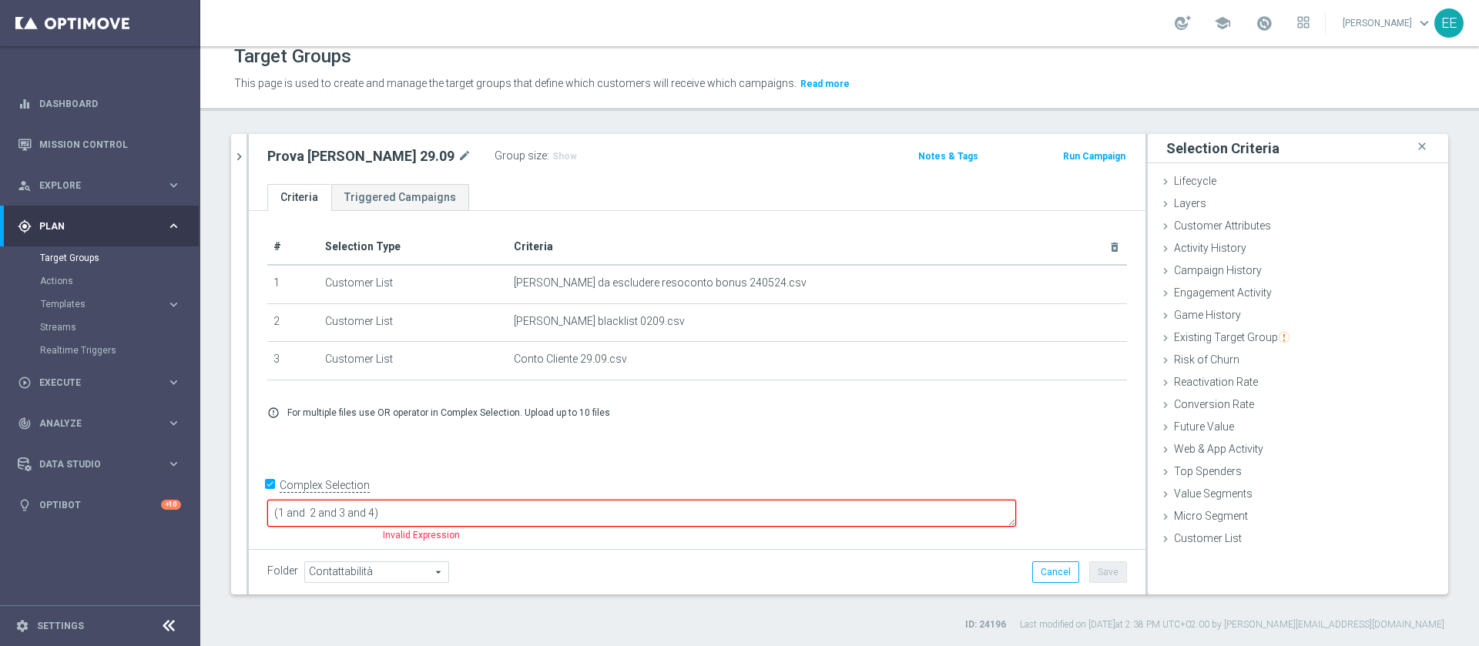
click at [485, 511] on textarea "(1 and 2 and 3 and 4)" at bounding box center [641, 513] width 749 height 27
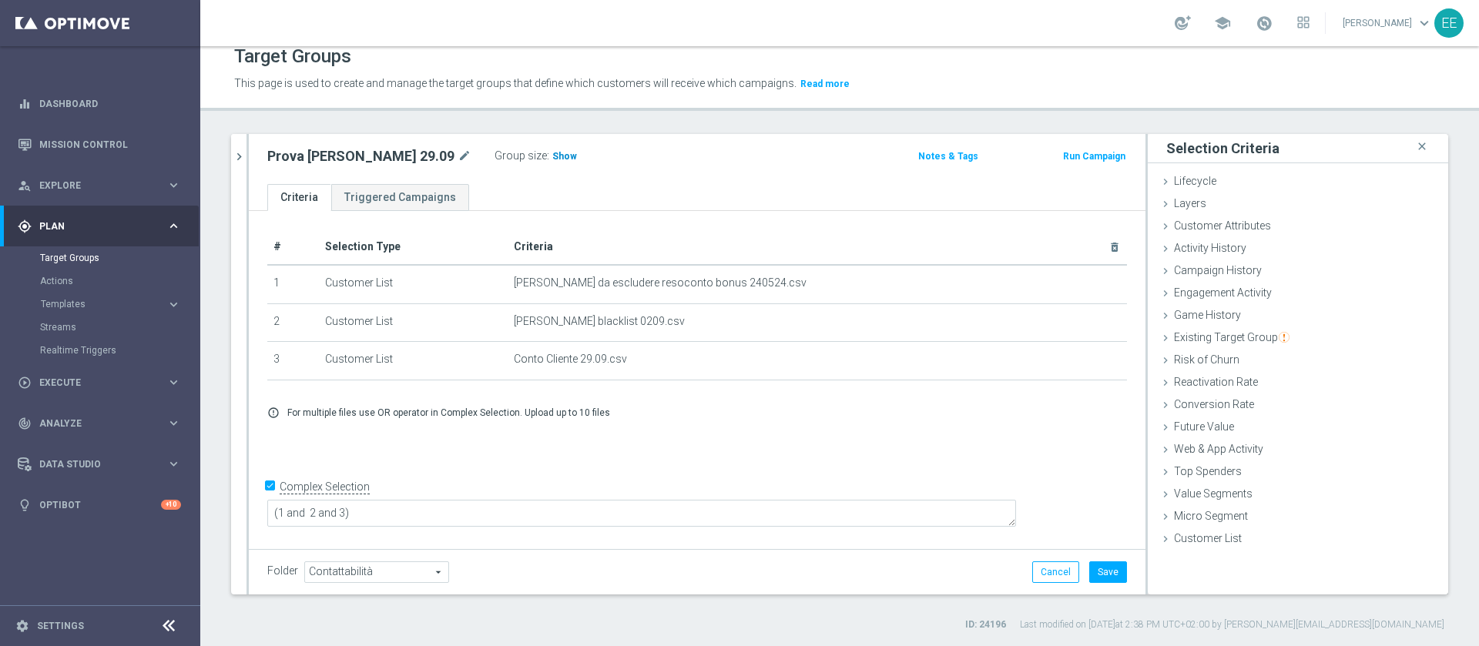
click at [507, 166] on div "Group size : Show" at bounding box center [572, 157] width 154 height 22
click at [552, 156] on span "Show" at bounding box center [564, 156] width 25 height 11
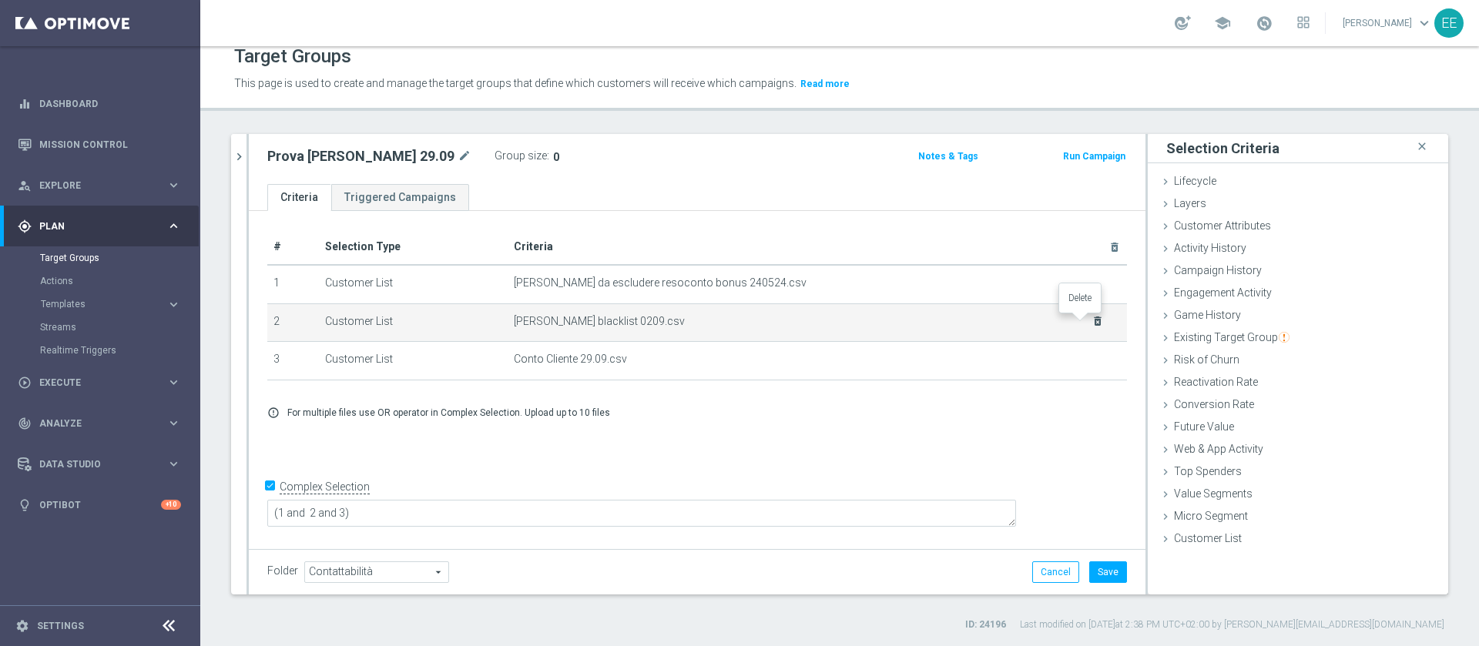
click at [1092, 324] on icon "delete_forever" at bounding box center [1098, 321] width 12 height 12
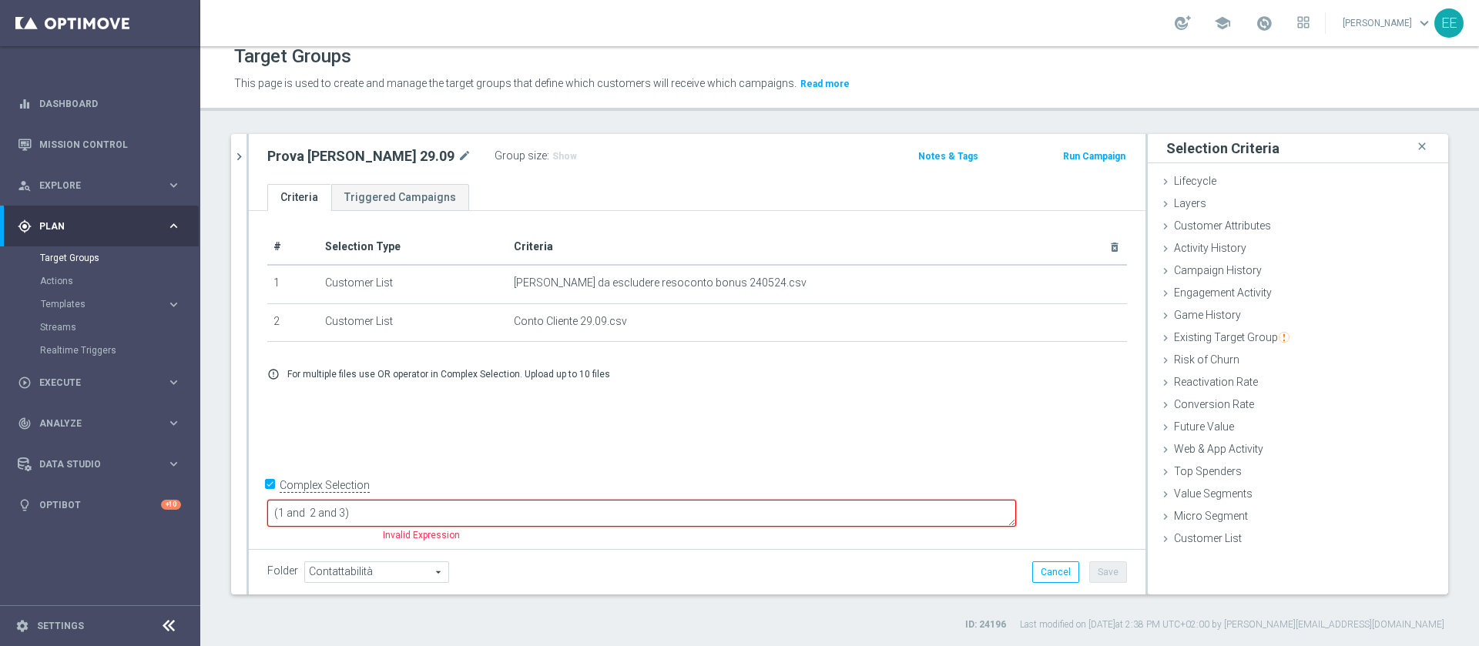
click at [450, 510] on textarea "(1 and 2 and 3)" at bounding box center [641, 513] width 749 height 27
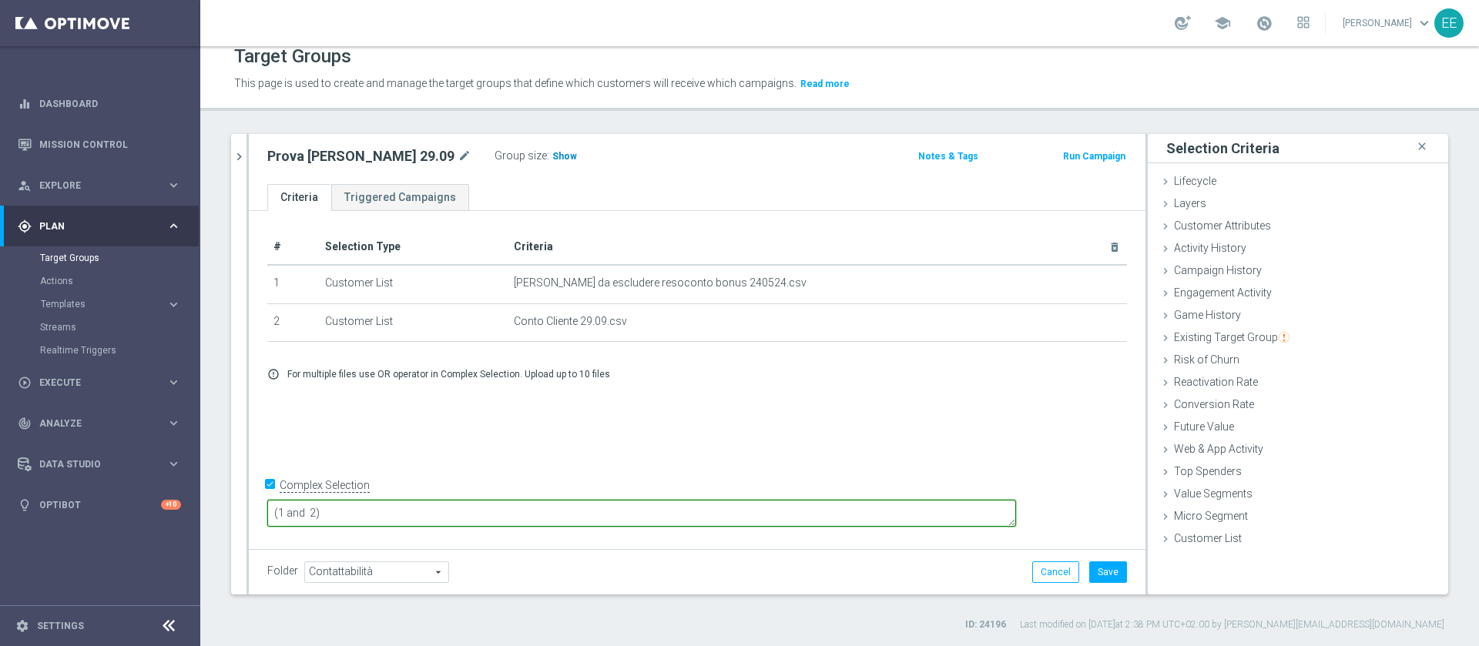
type textarea "(1 and 2)"
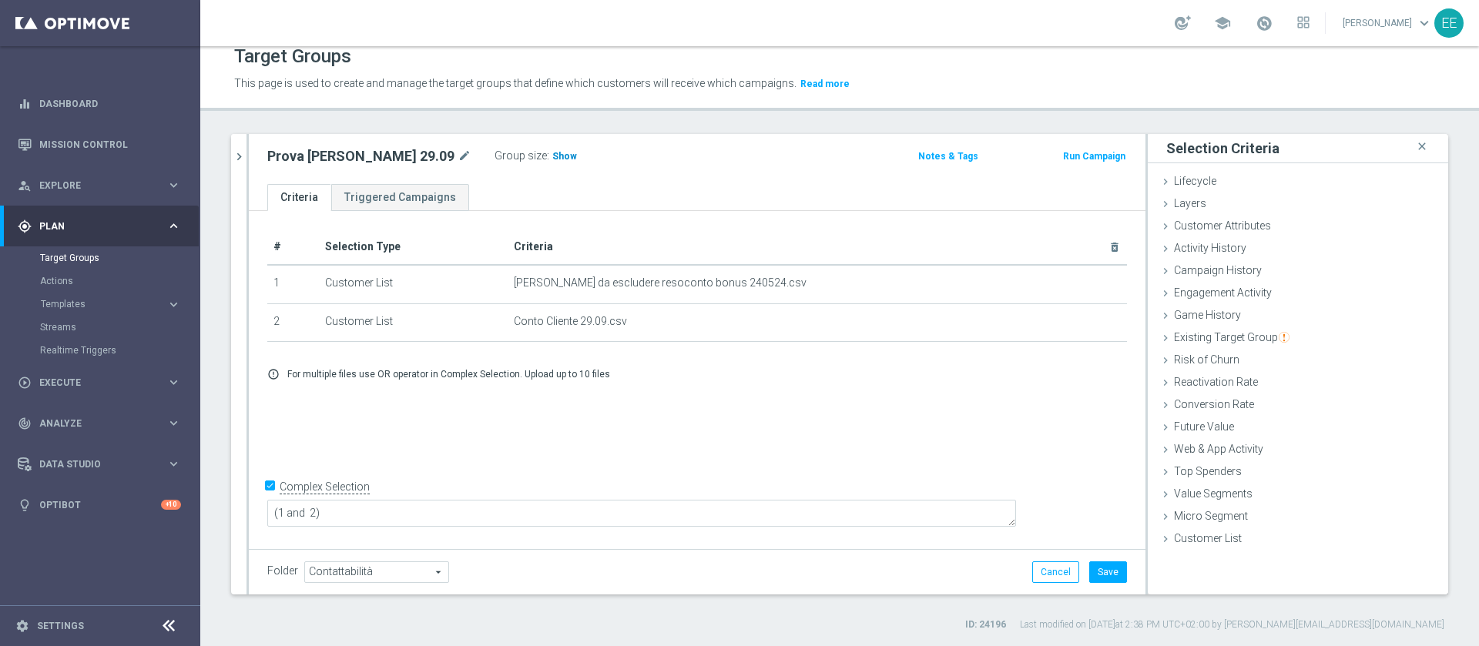
click at [552, 159] on span "Show" at bounding box center [564, 156] width 25 height 11
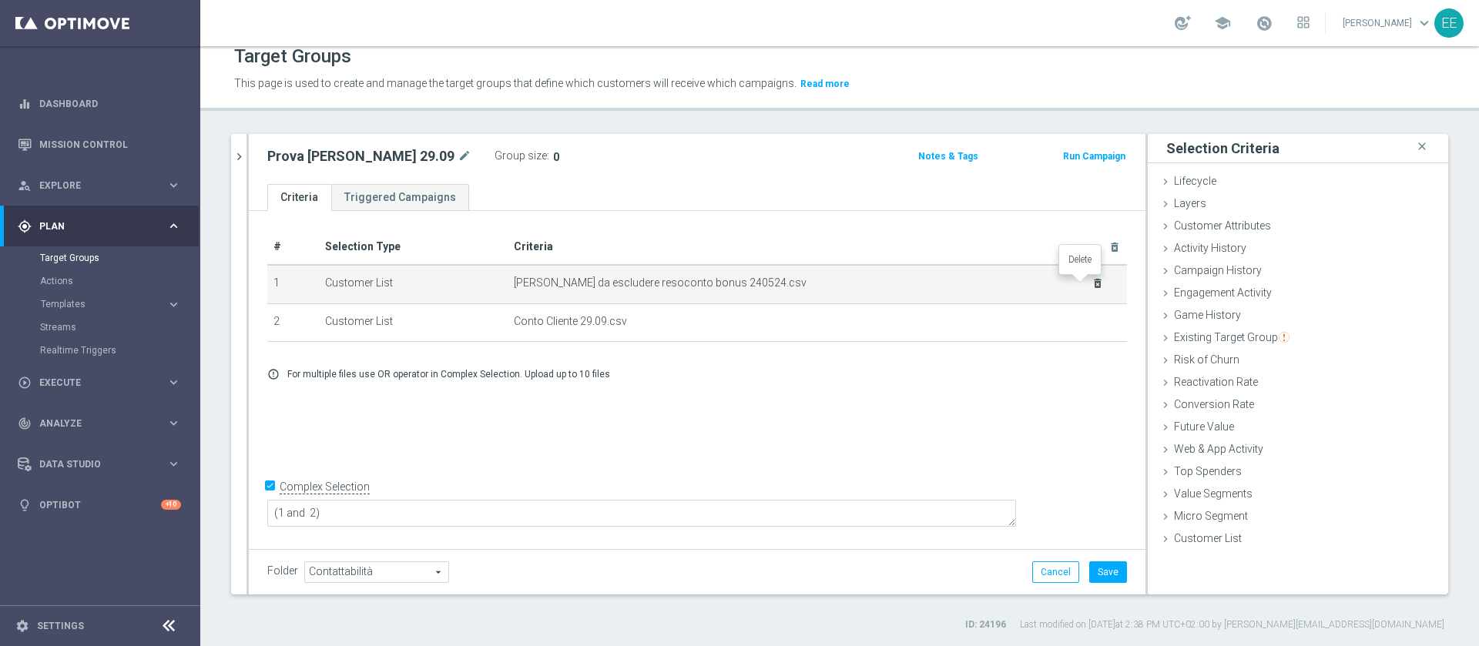
click at [1092, 287] on icon "delete_forever" at bounding box center [1098, 283] width 12 height 12
checkbox input "false"
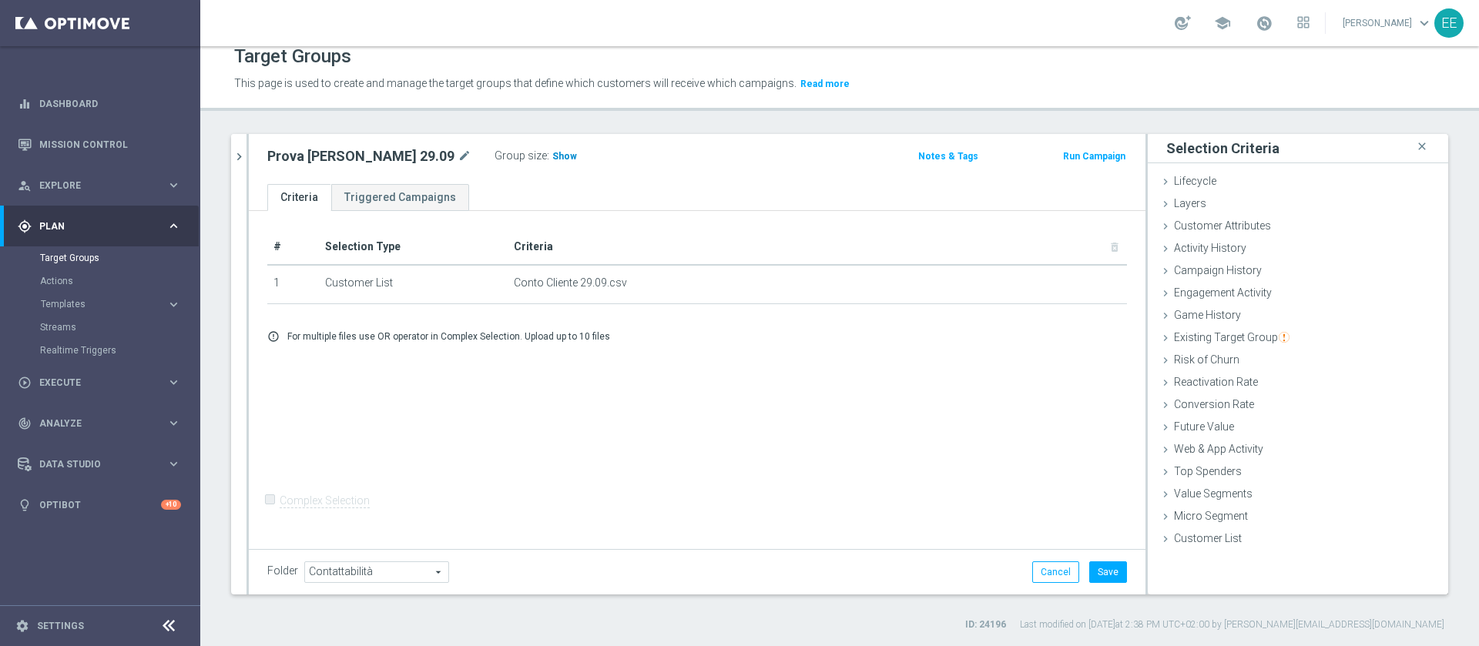
click at [552, 153] on span "Show" at bounding box center [564, 156] width 25 height 11
click at [238, 156] on icon "chevron_right" at bounding box center [239, 156] width 15 height 15
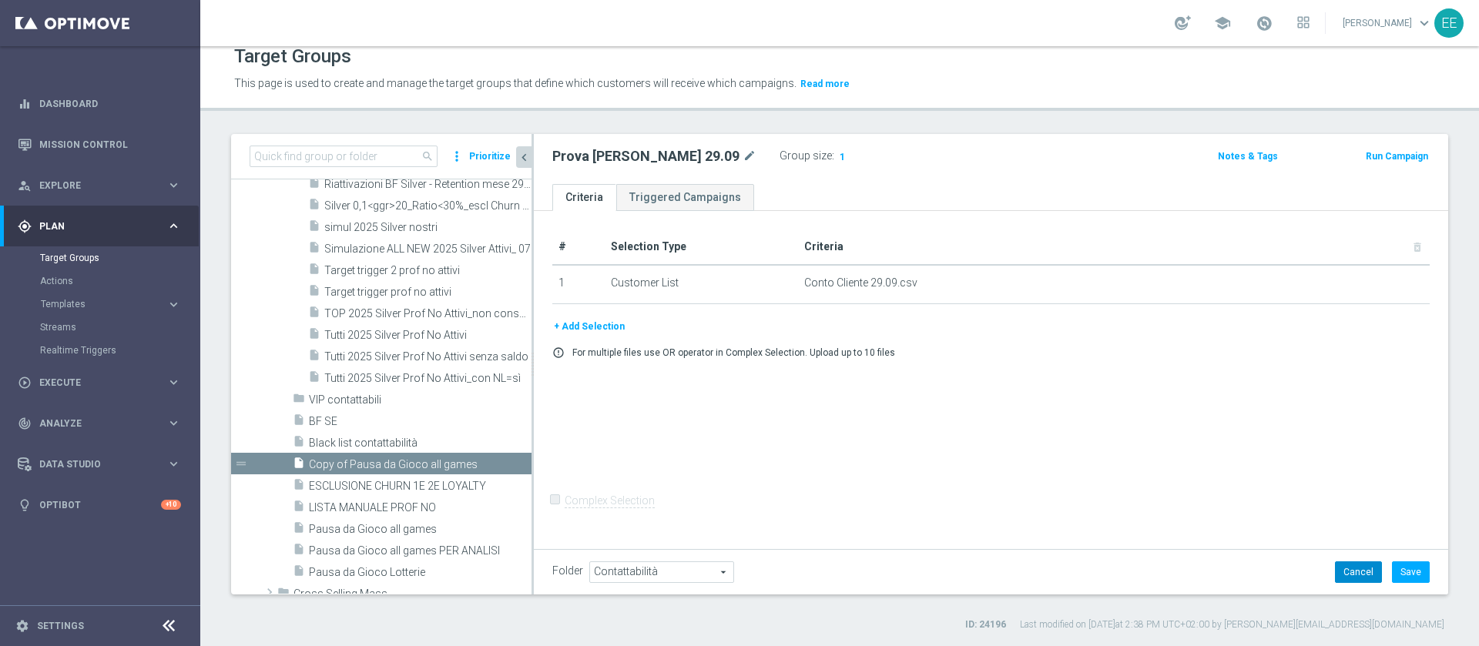
click at [1335, 571] on button "Cancel" at bounding box center [1358, 573] width 47 height 22
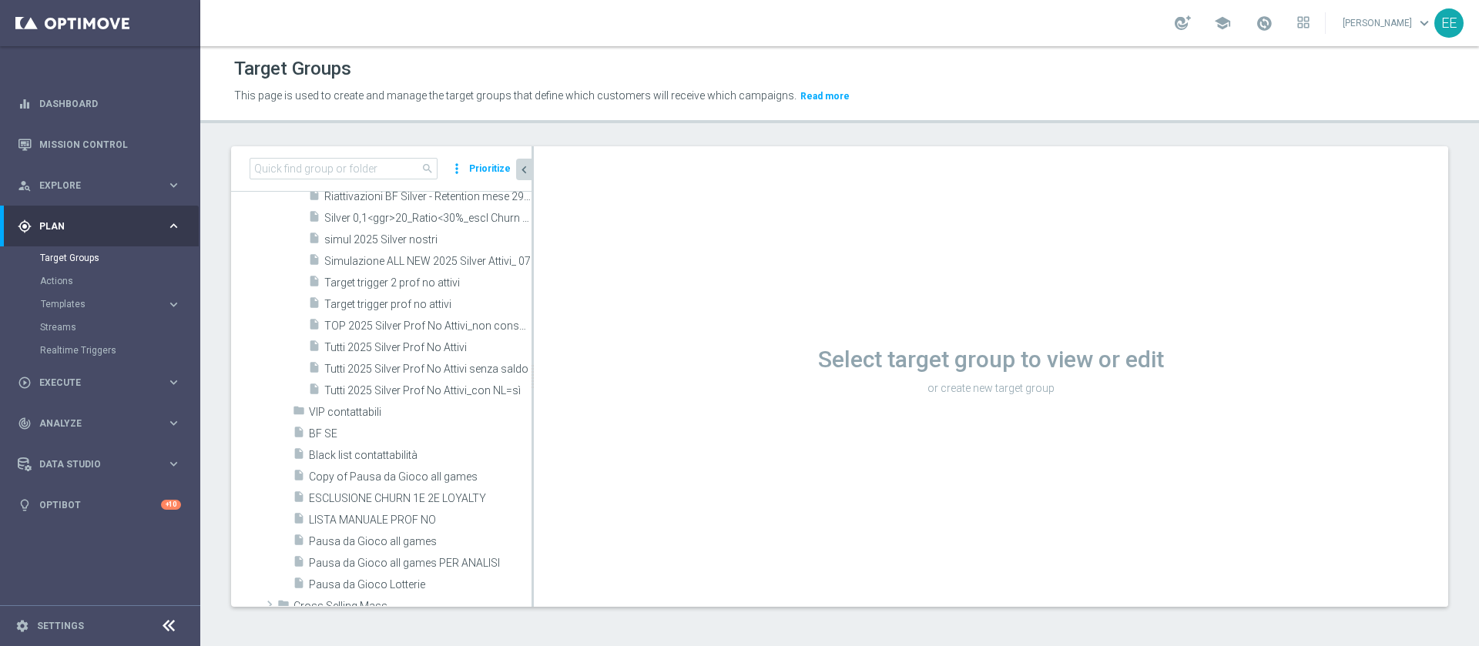
scroll to position [2, 0]
click at [357, 173] on input at bounding box center [344, 169] width 188 height 22
type input "l"
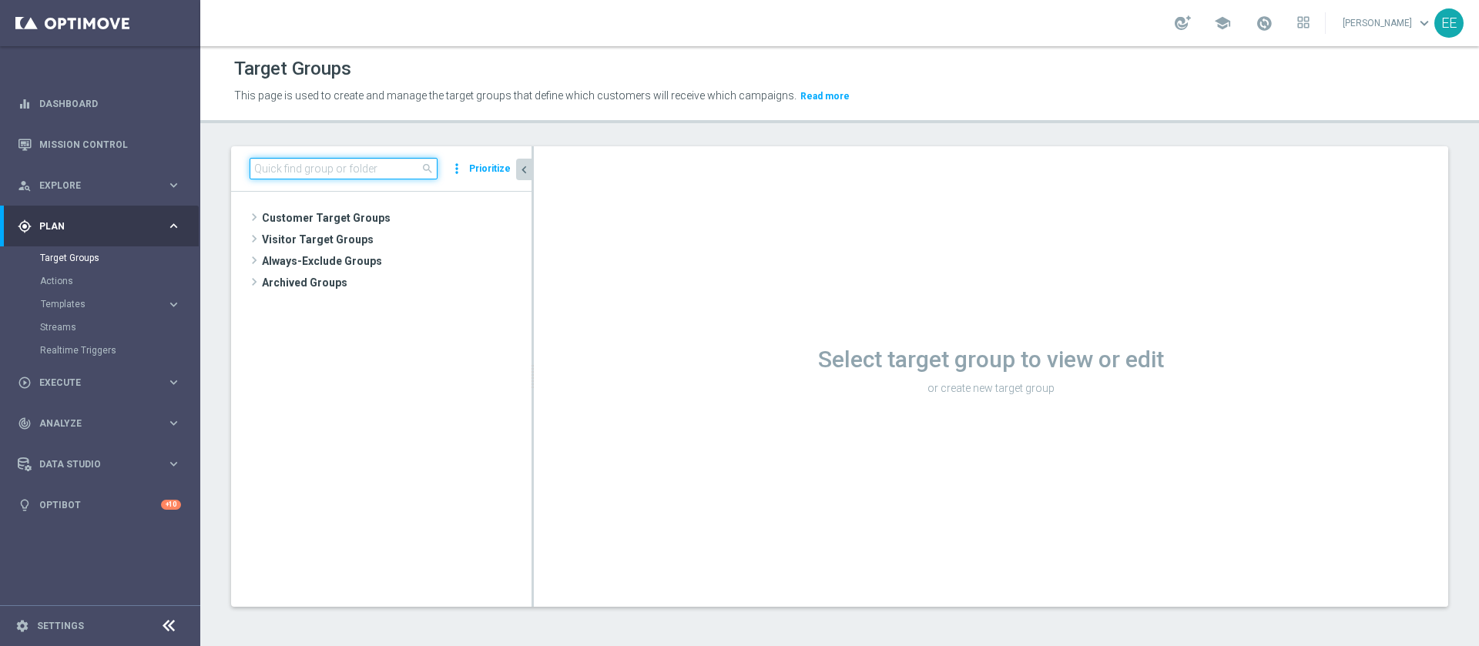
scroll to position [0, 0]
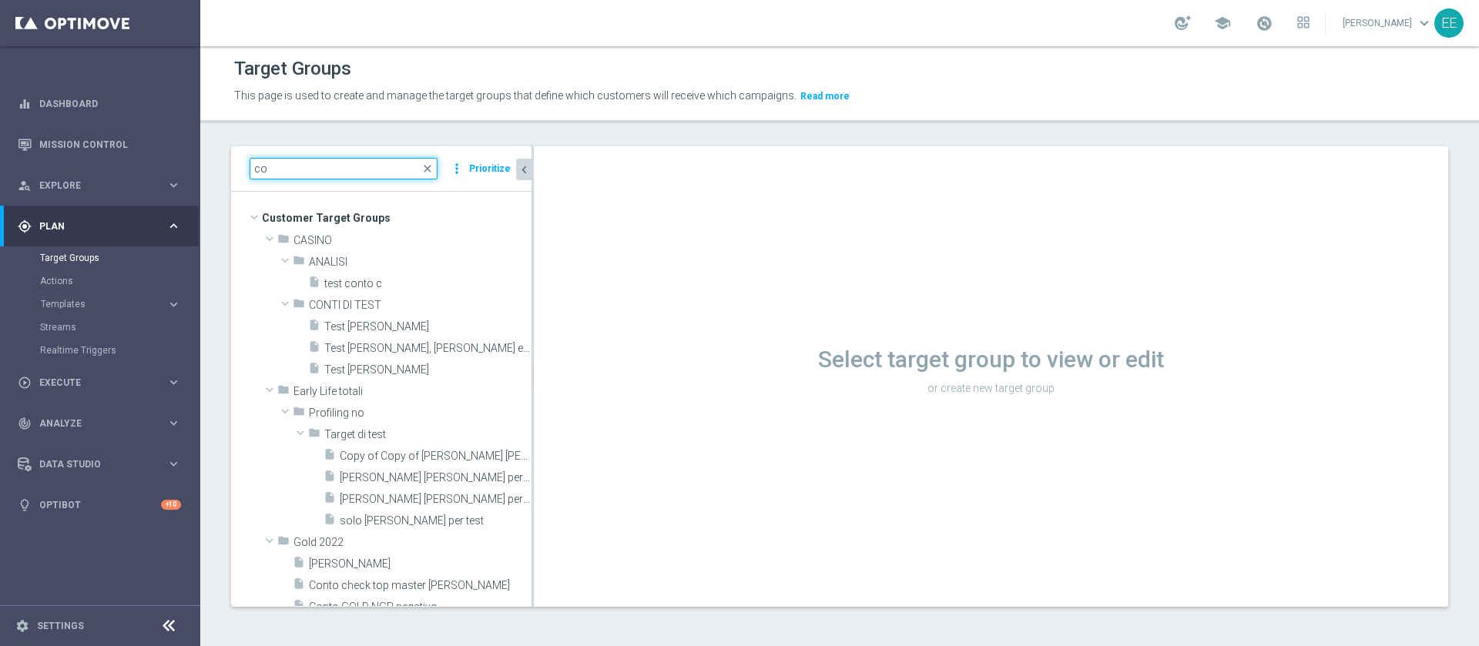
type input "c"
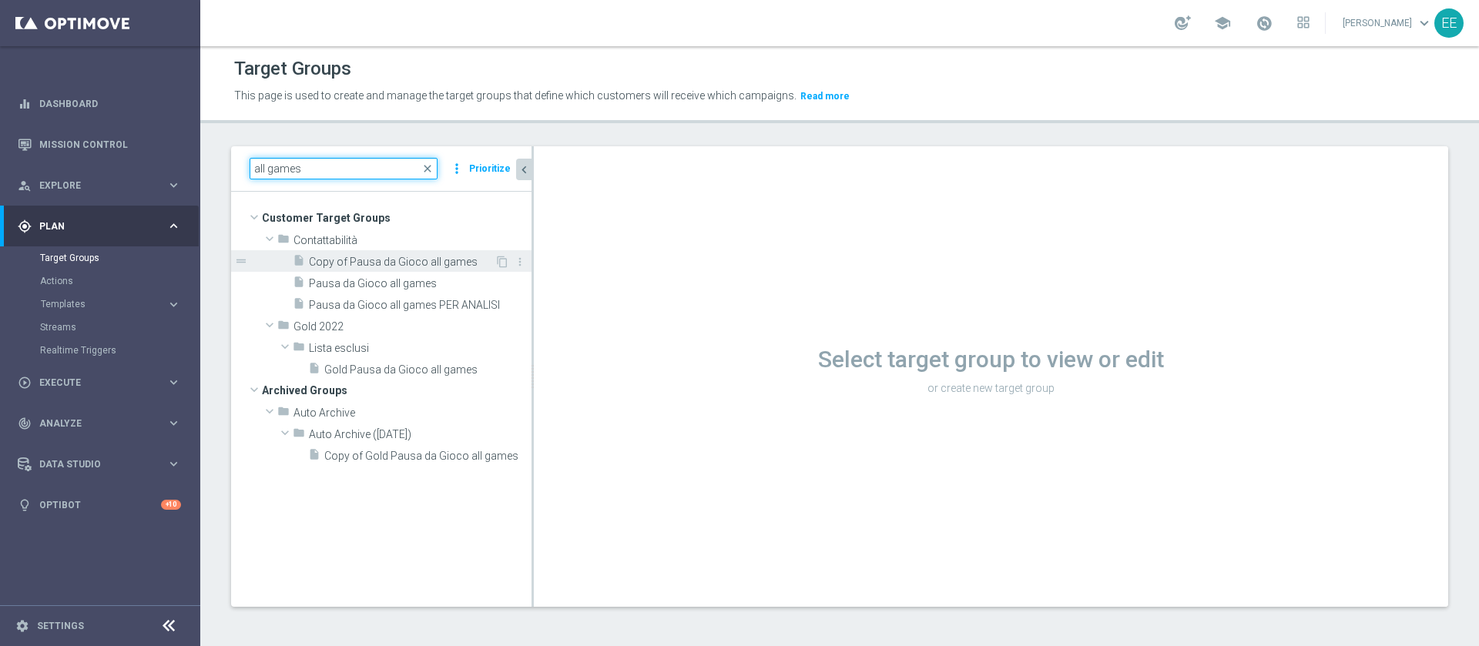
type input "all games"
click at [372, 263] on span "Copy of Pausa da Gioco all games" at bounding box center [402, 262] width 186 height 13
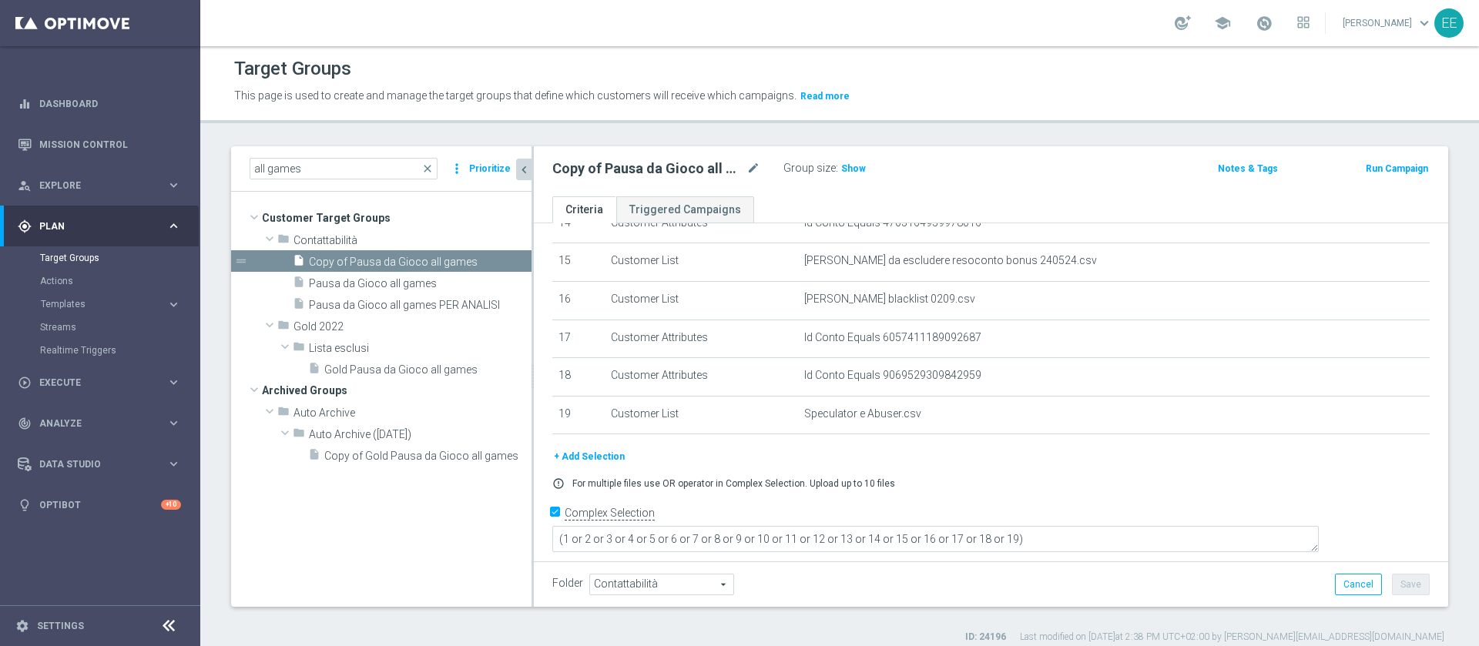
scroll to position [14, 0]
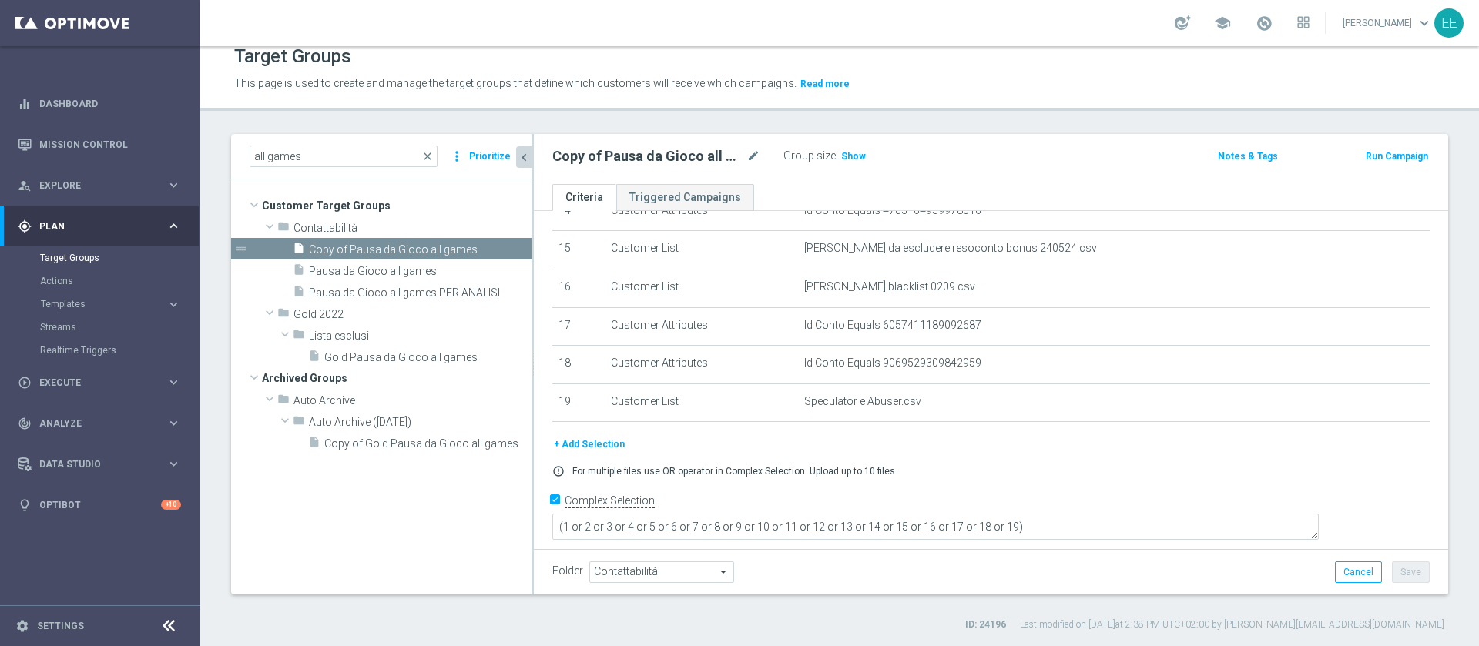
click at [573, 453] on button "+ Add Selection" at bounding box center [589, 444] width 74 height 17
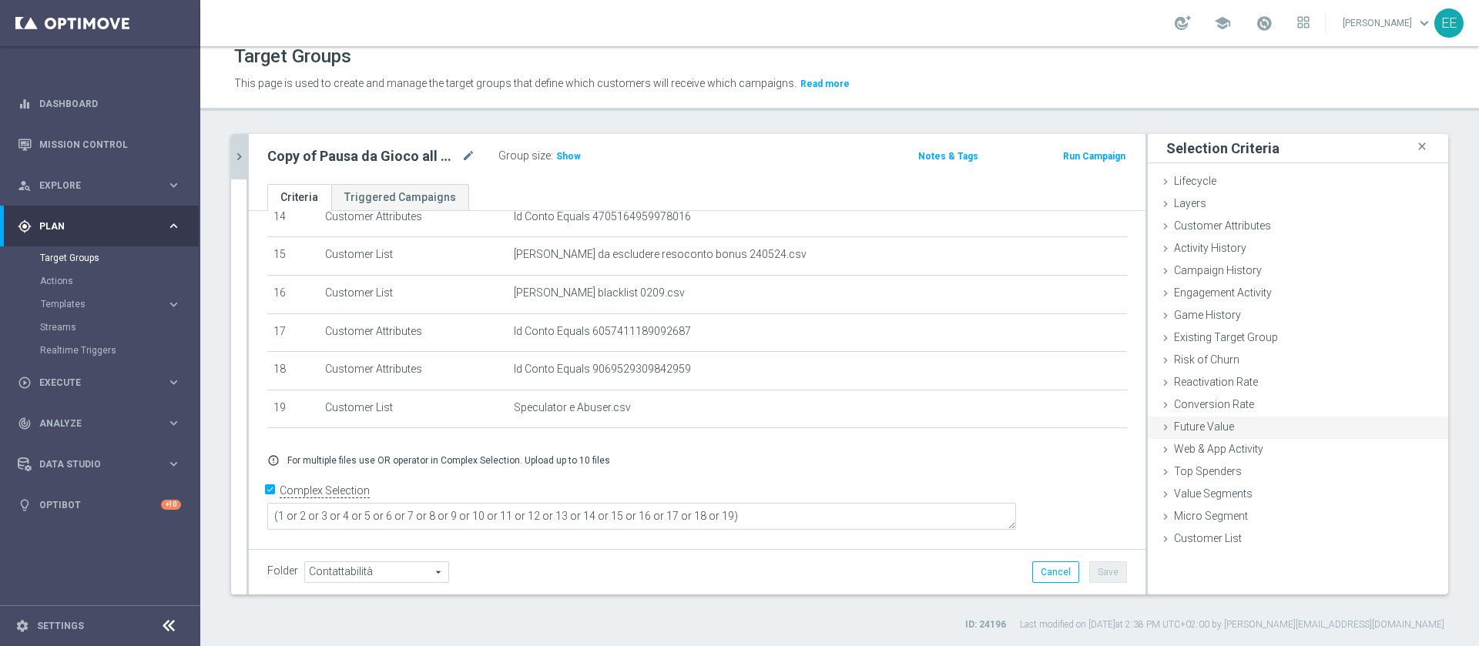
scroll to position [553, 0]
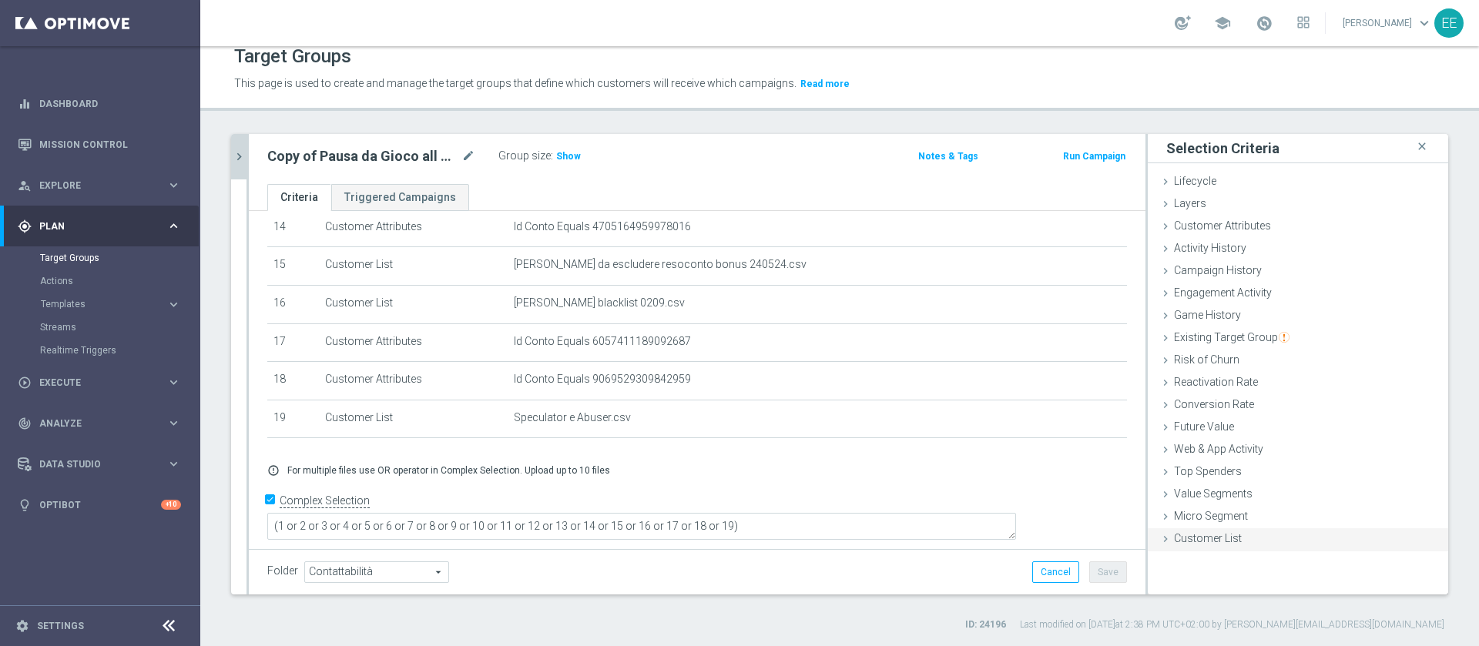
click at [1240, 532] on div "Customer List done selection saved" at bounding box center [1298, 539] width 300 height 23
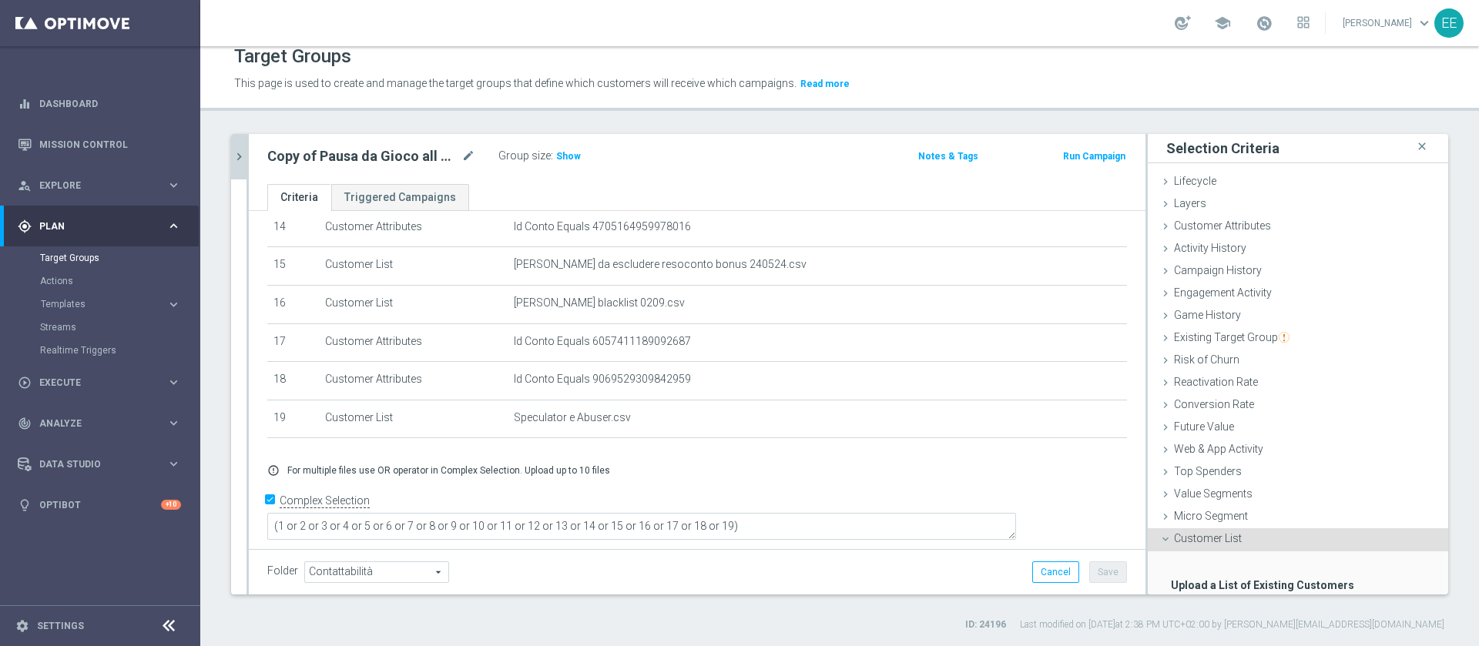
scroll to position [95, 0]
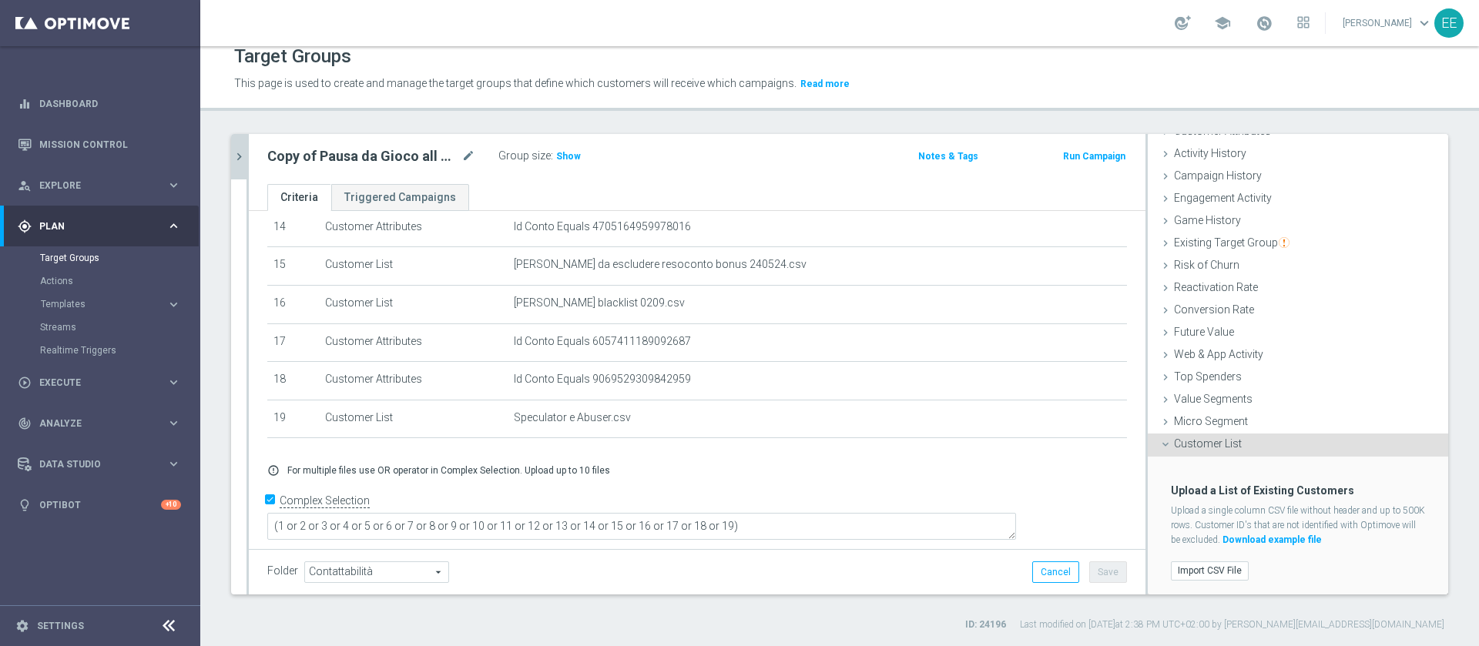
click at [1215, 559] on div "Import CSV File" at bounding box center [1297, 571] width 277 height 25
click at [1204, 565] on label "Import CSV File" at bounding box center [1210, 571] width 78 height 19
click at [0, 0] on input "Import CSV File" at bounding box center [0, 0] width 0 height 0
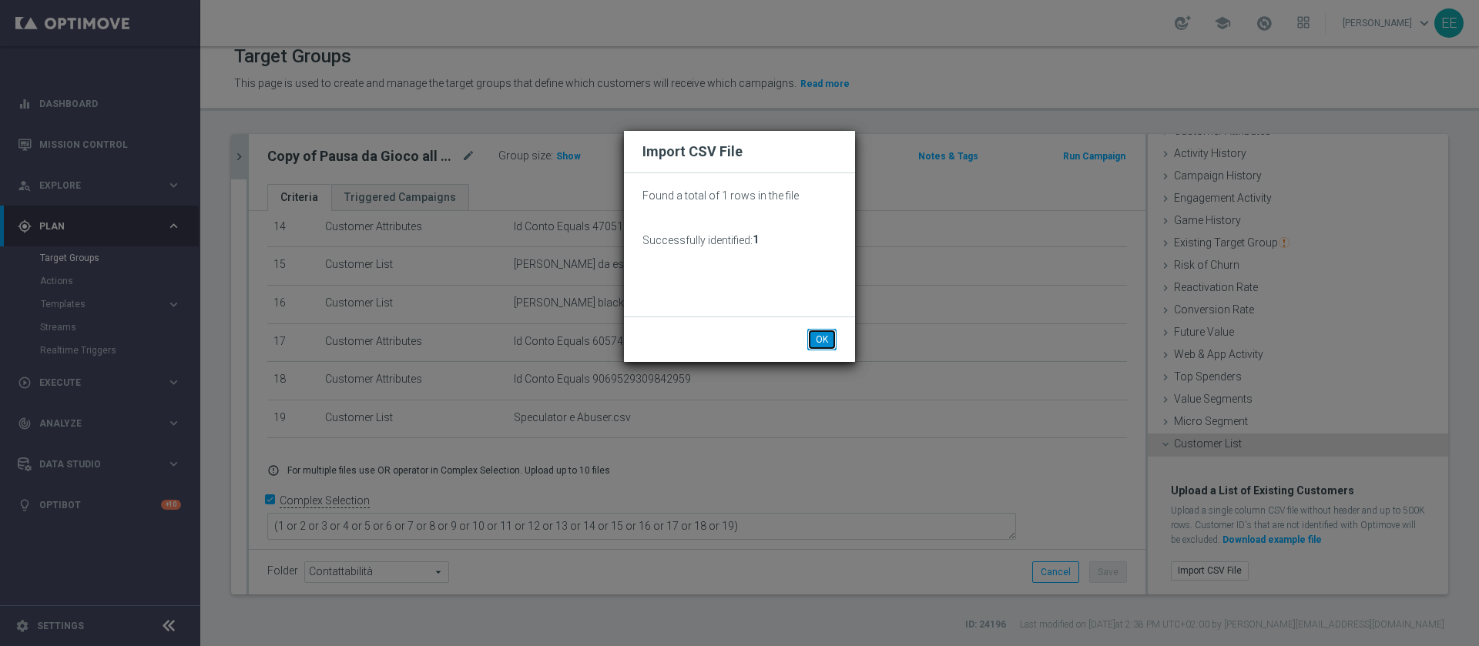
click at [815, 330] on button "OK" at bounding box center [821, 340] width 29 height 22
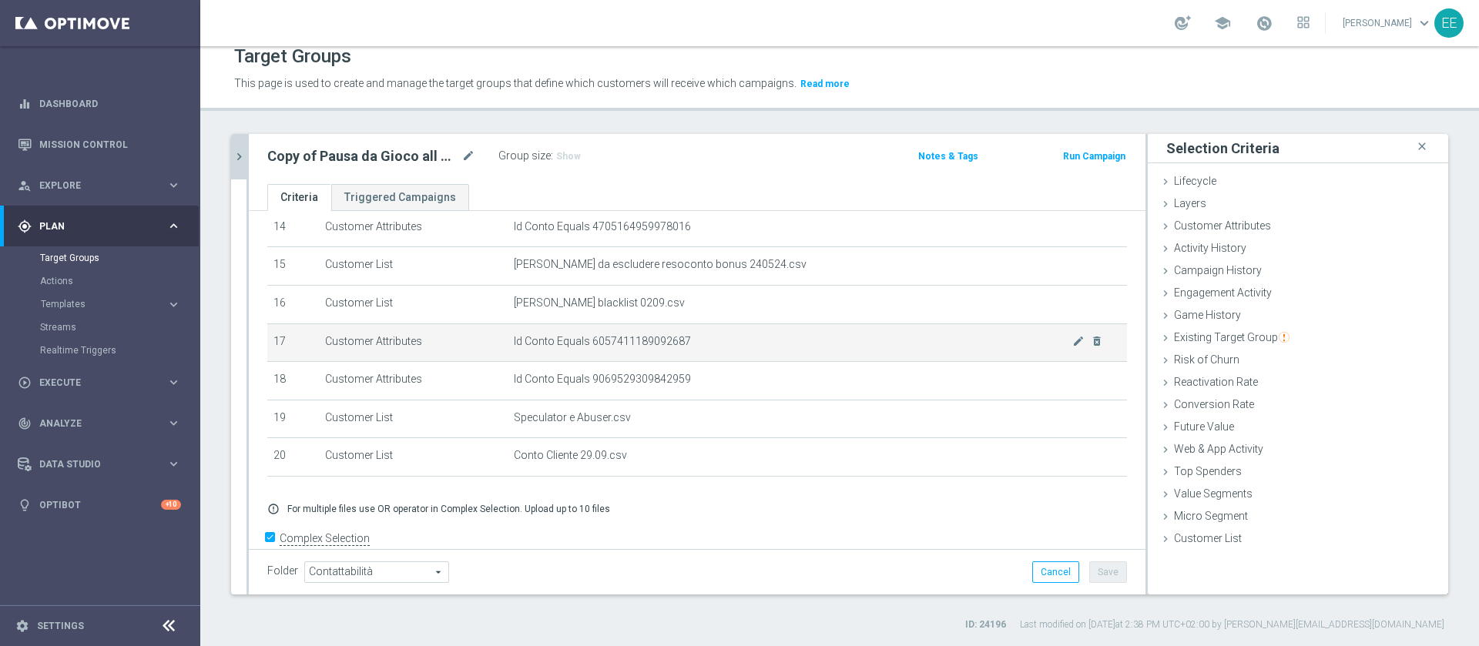
scroll to position [593, 0]
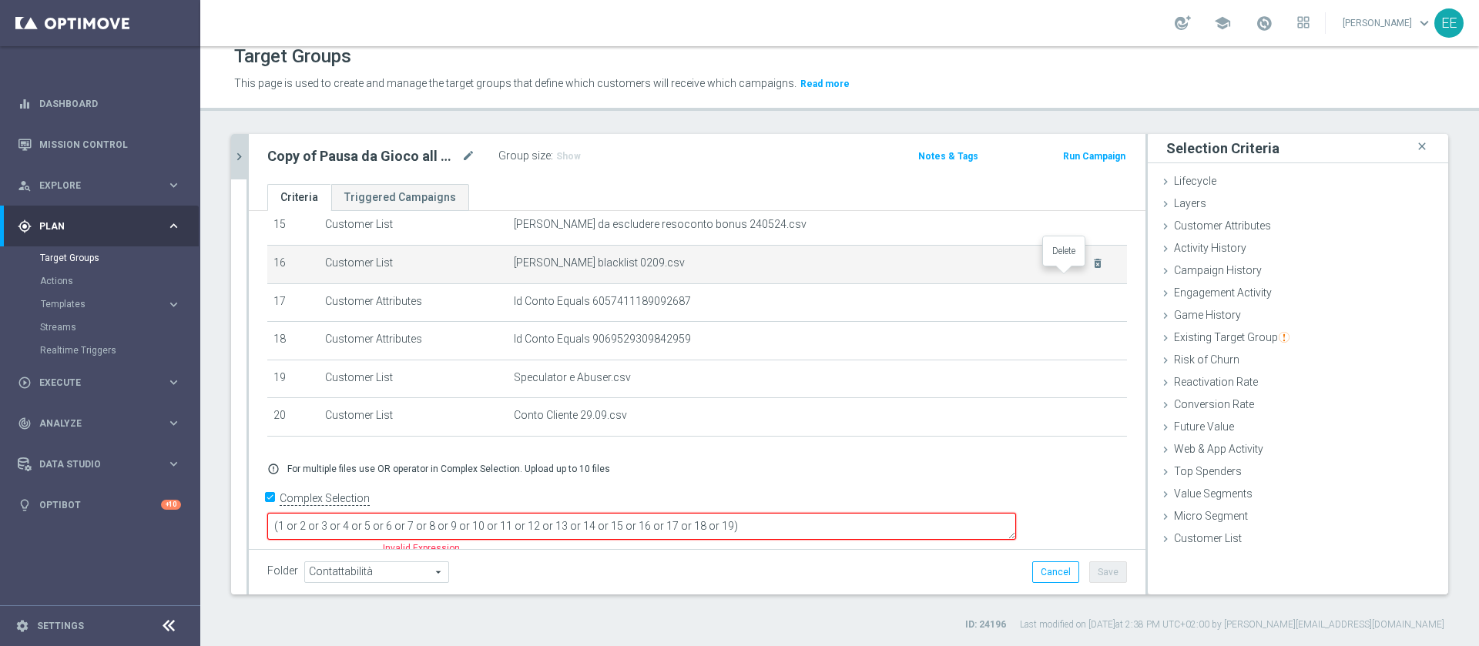
click at [1092, 270] on icon "delete_forever" at bounding box center [1098, 263] width 12 height 12
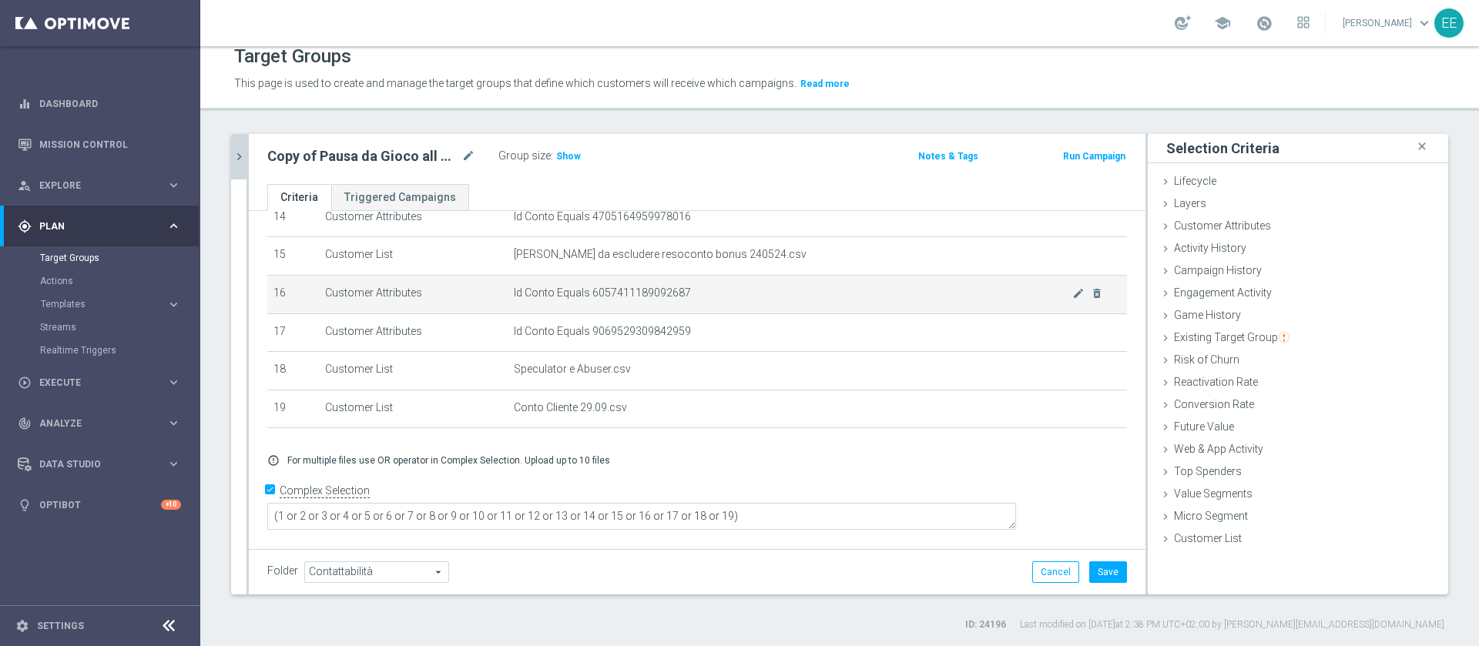
scroll to position [553, 0]
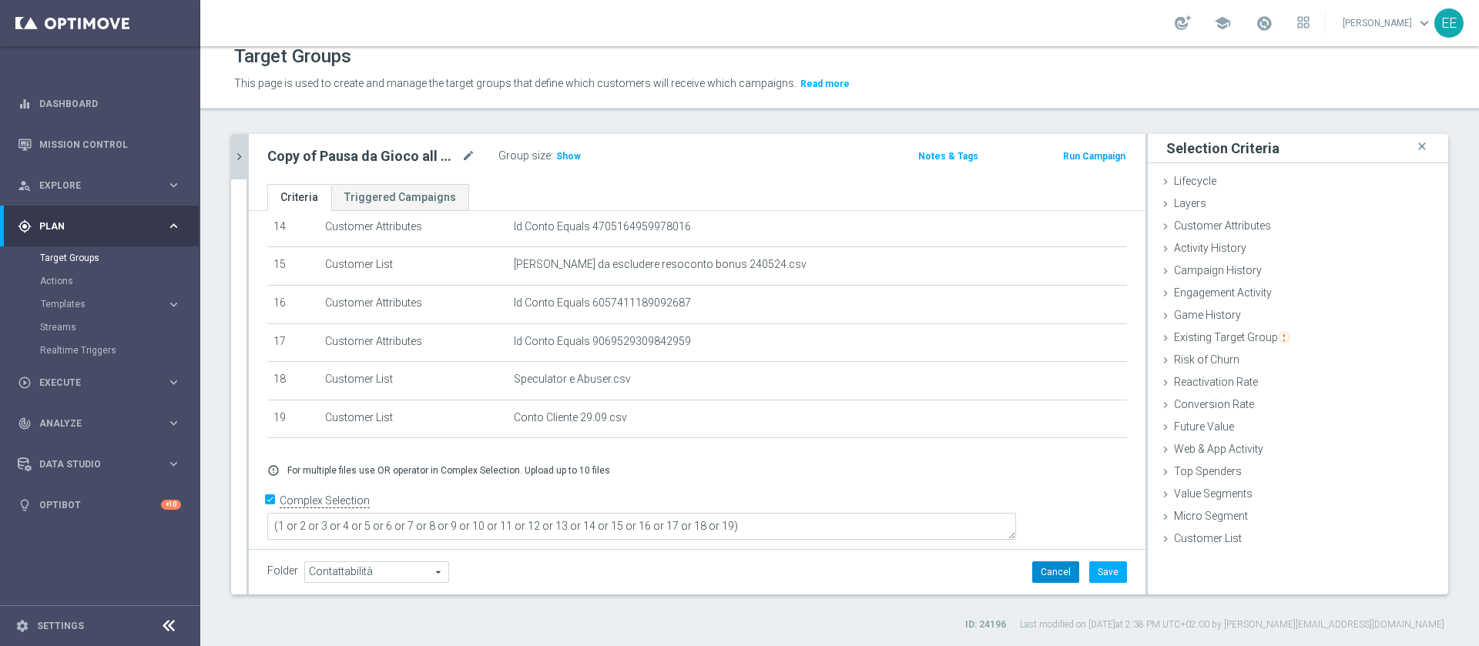
click at [1050, 573] on button "Cancel" at bounding box center [1055, 573] width 47 height 22
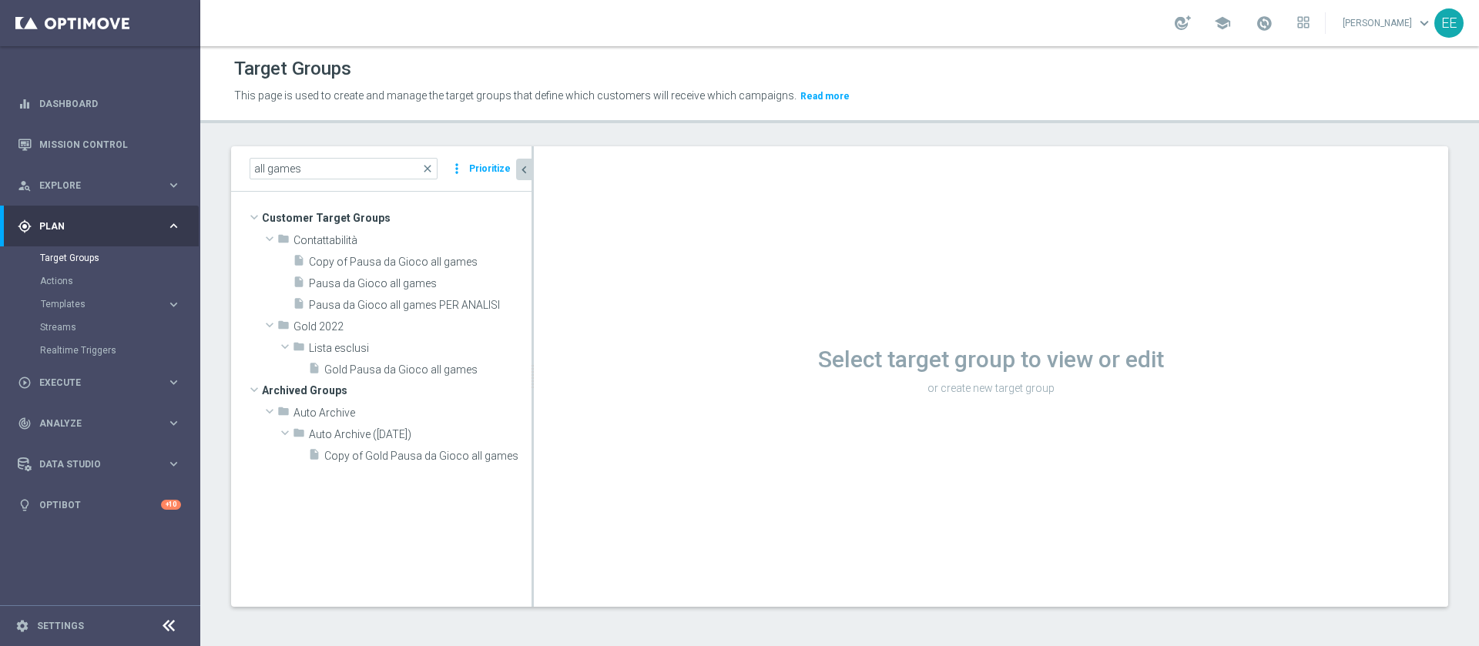
scroll to position [2, 0]
click at [377, 264] on span "Copy of Pausa da Gioco all games" at bounding box center [402, 262] width 186 height 13
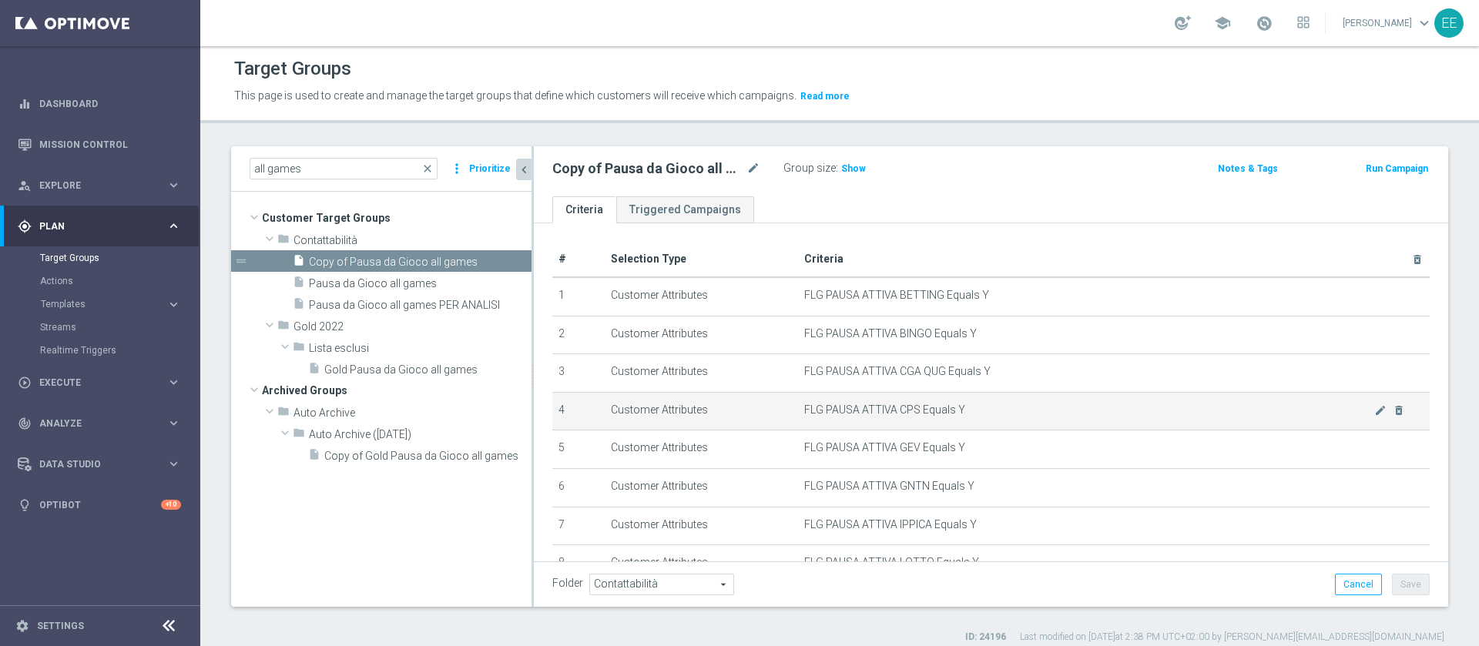
scroll to position [569, 0]
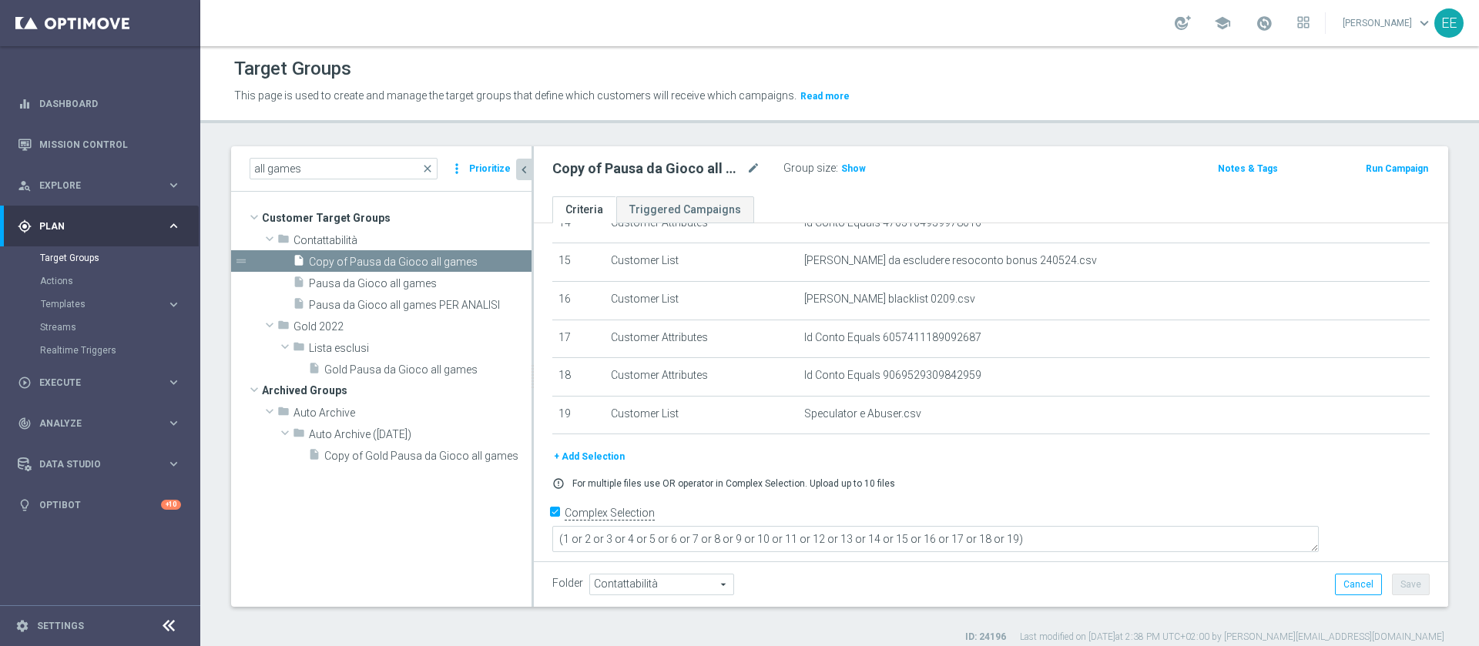
click at [607, 465] on button "+ Add Selection" at bounding box center [589, 456] width 74 height 17
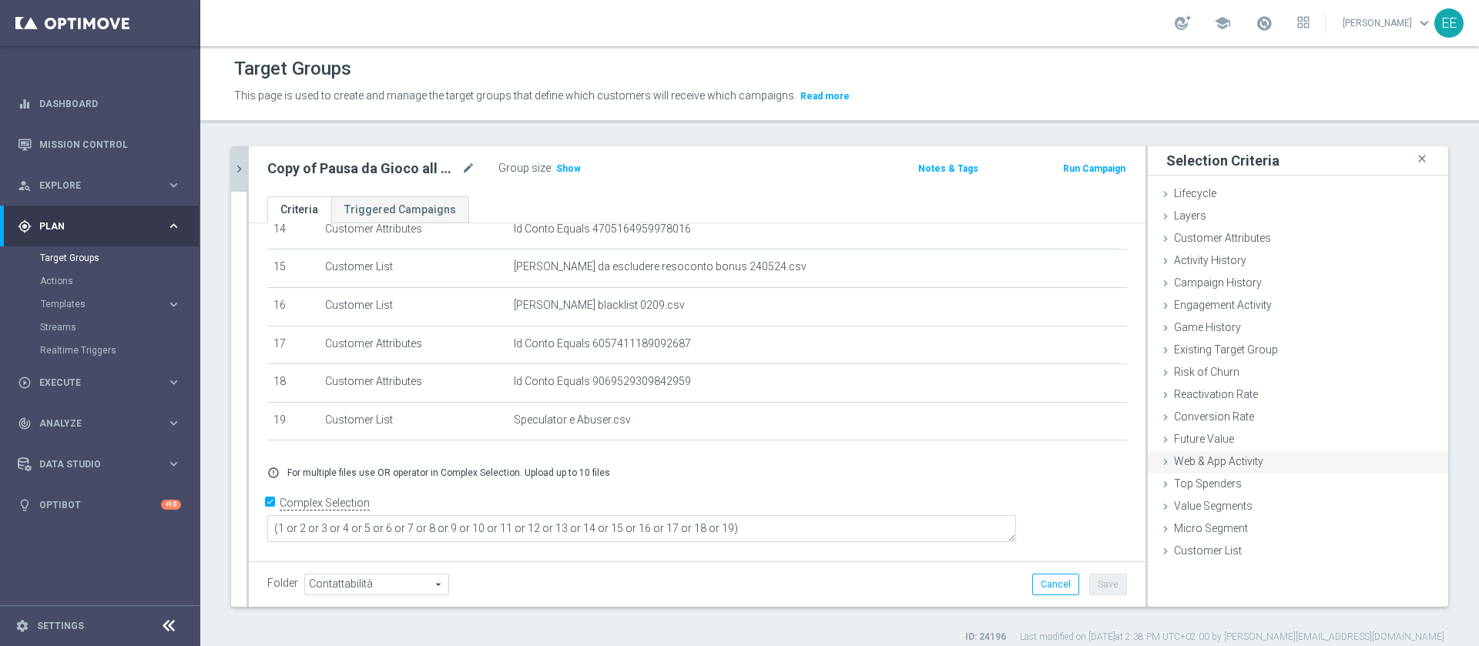
scroll to position [553, 0]
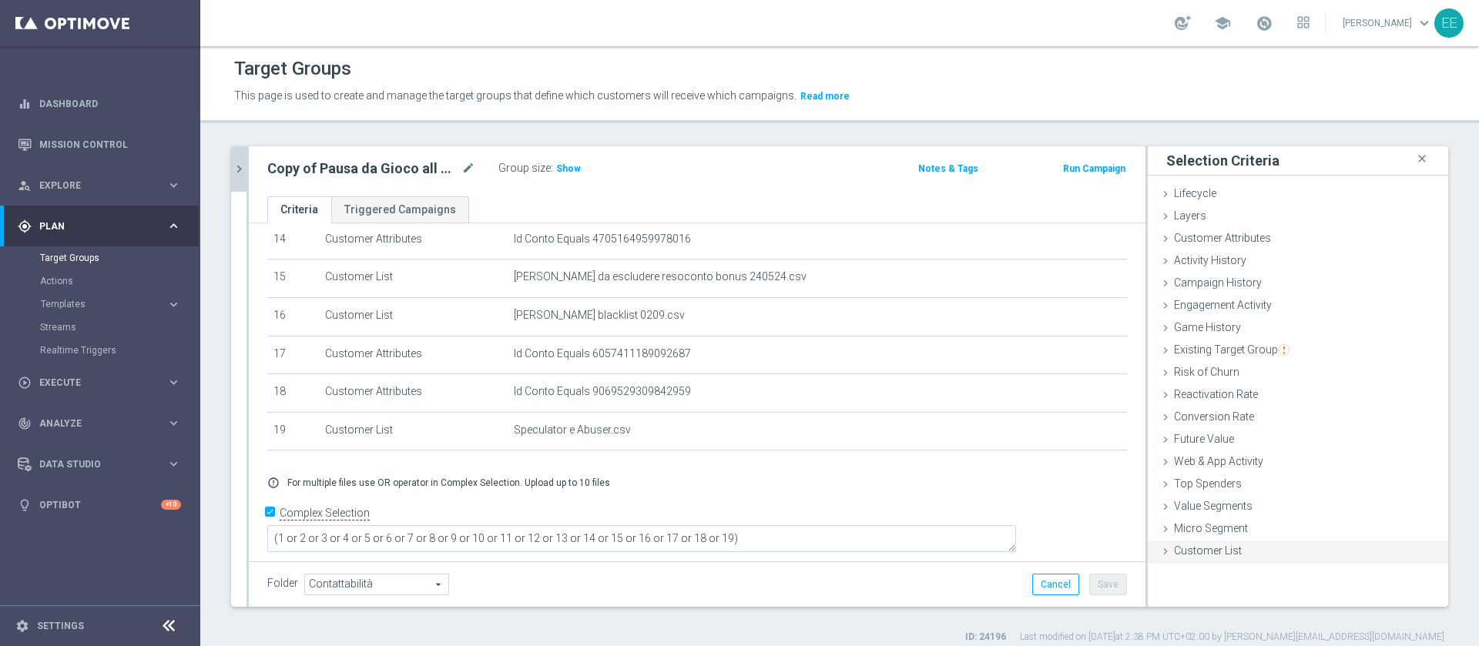
click at [1174, 557] on span "Customer List" at bounding box center [1208, 551] width 68 height 12
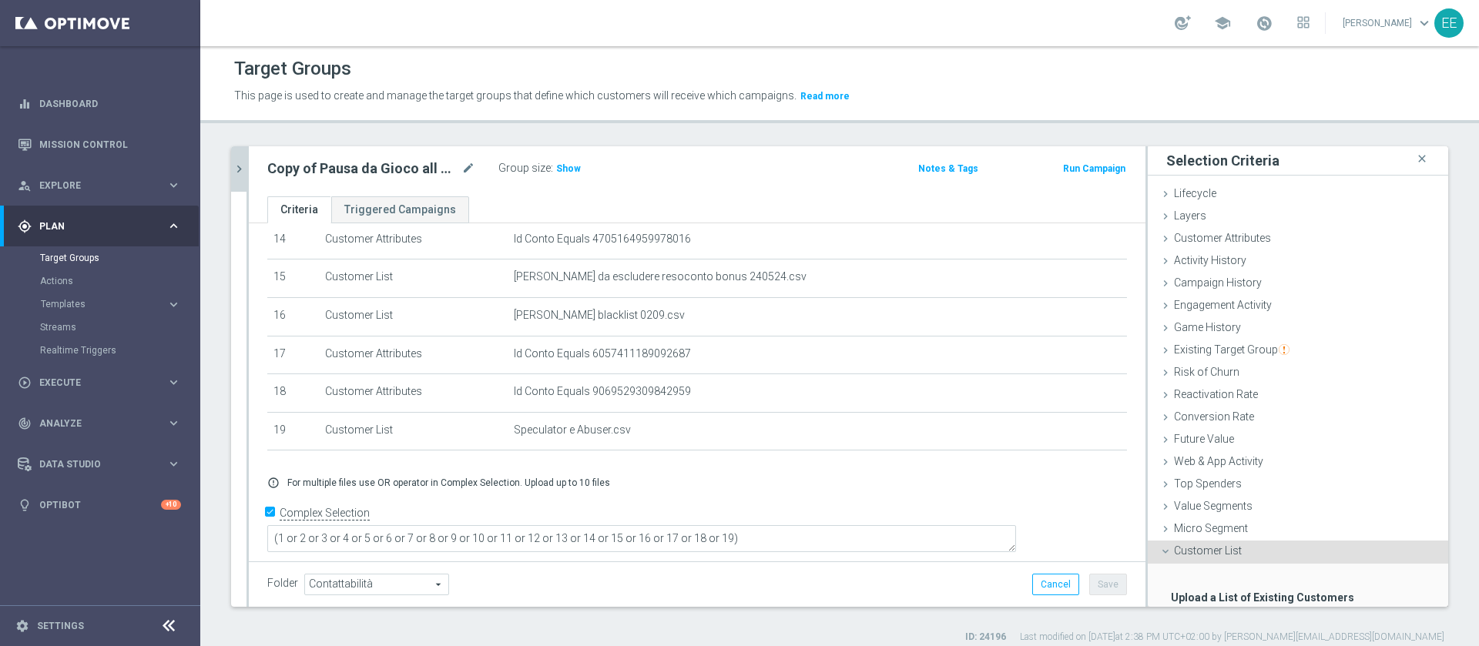
scroll to position [95, 0]
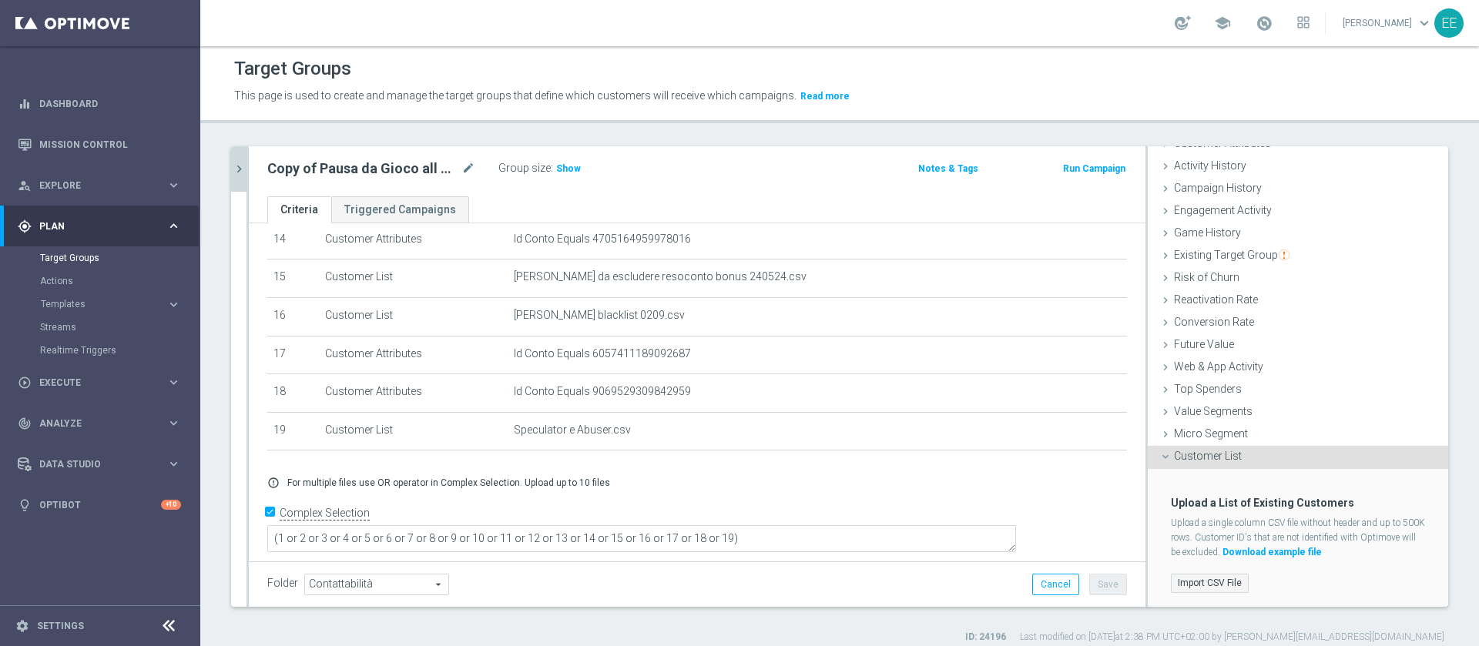
click at [1206, 582] on label "Import CSV File" at bounding box center [1210, 583] width 78 height 19
click at [0, 0] on input "Import CSV File" at bounding box center [0, 0] width 0 height 0
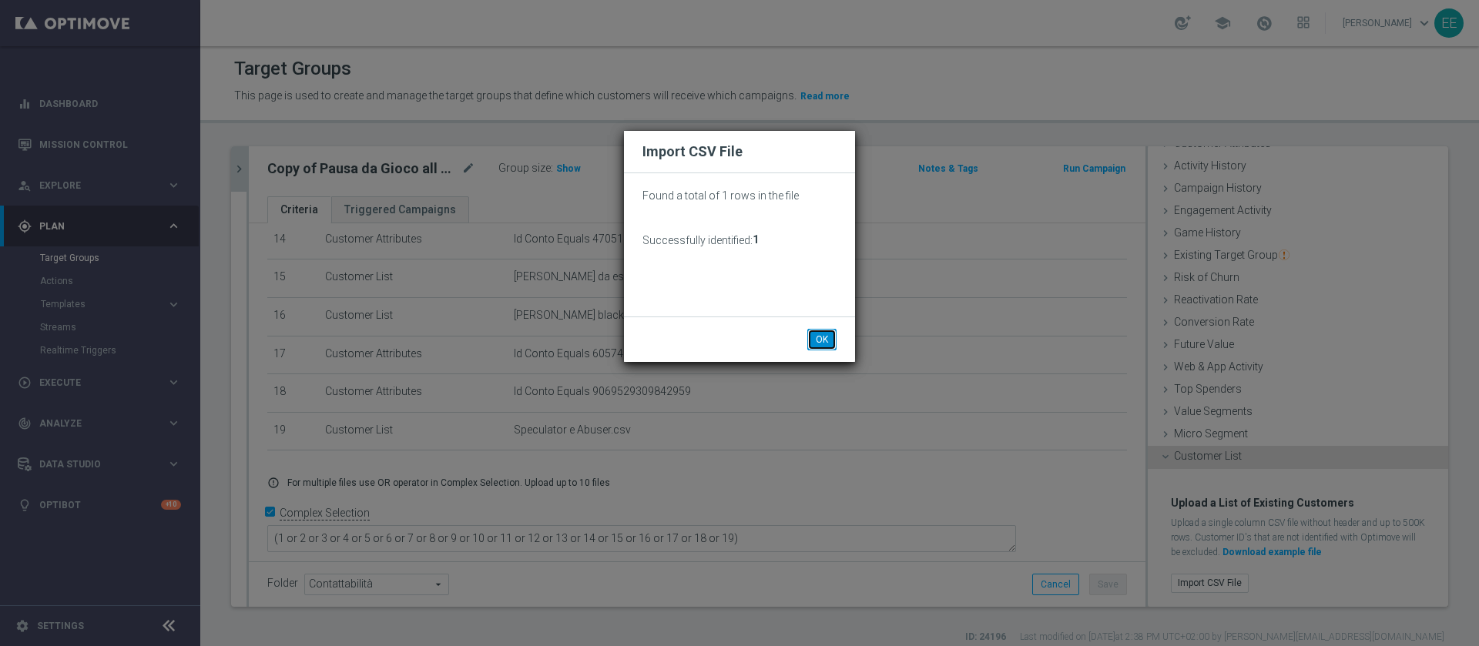
click at [826, 337] on button "OK" at bounding box center [821, 340] width 29 height 22
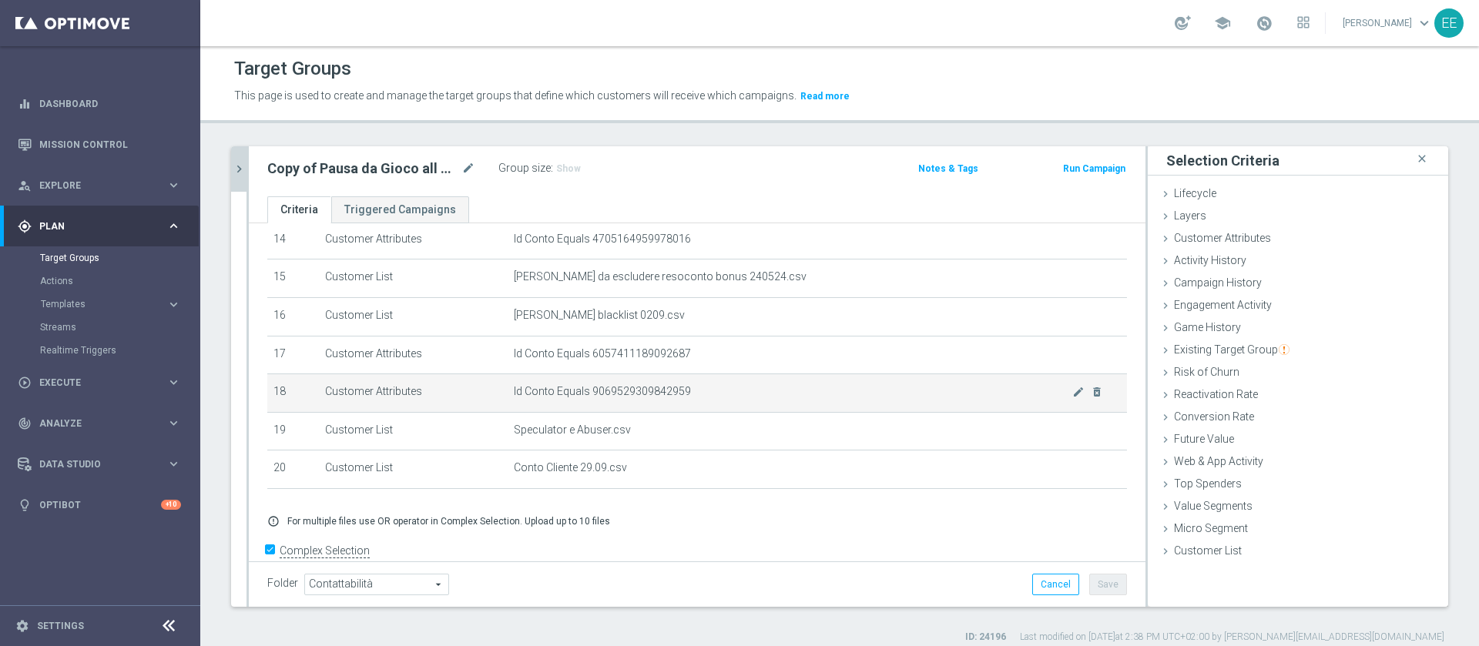
scroll to position [593, 0]
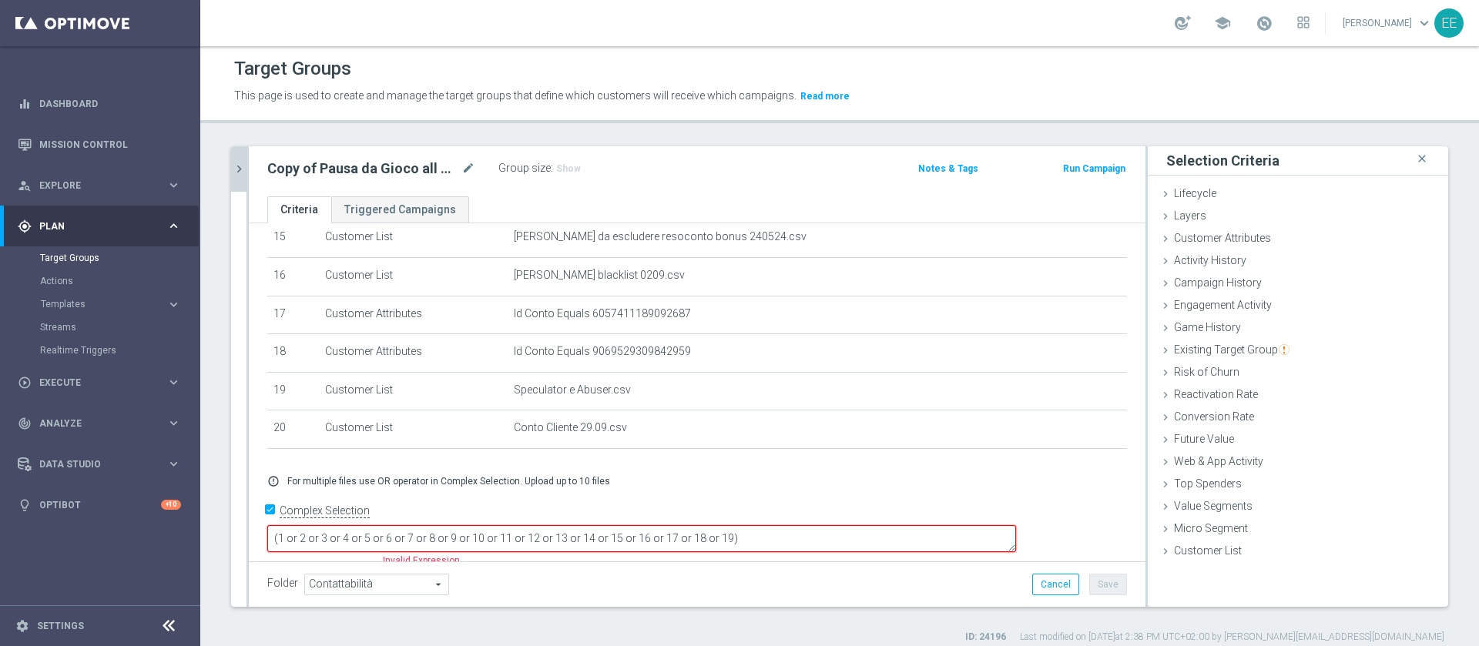
click at [828, 525] on textarea "(1 or 2 or 3 or 4 or 5 or 6 or 7 or 8 or 9 or 10 or 11 or 12 or 13 or 14 or 15 …" at bounding box center [641, 538] width 749 height 27
click at [914, 525] on textarea "(1 or 2 or 3 or 4 or 5 or 6 or 7 or 8 or 9 or 10 or 11 or 12 or 13 or 14 or 15 …" at bounding box center [641, 538] width 749 height 27
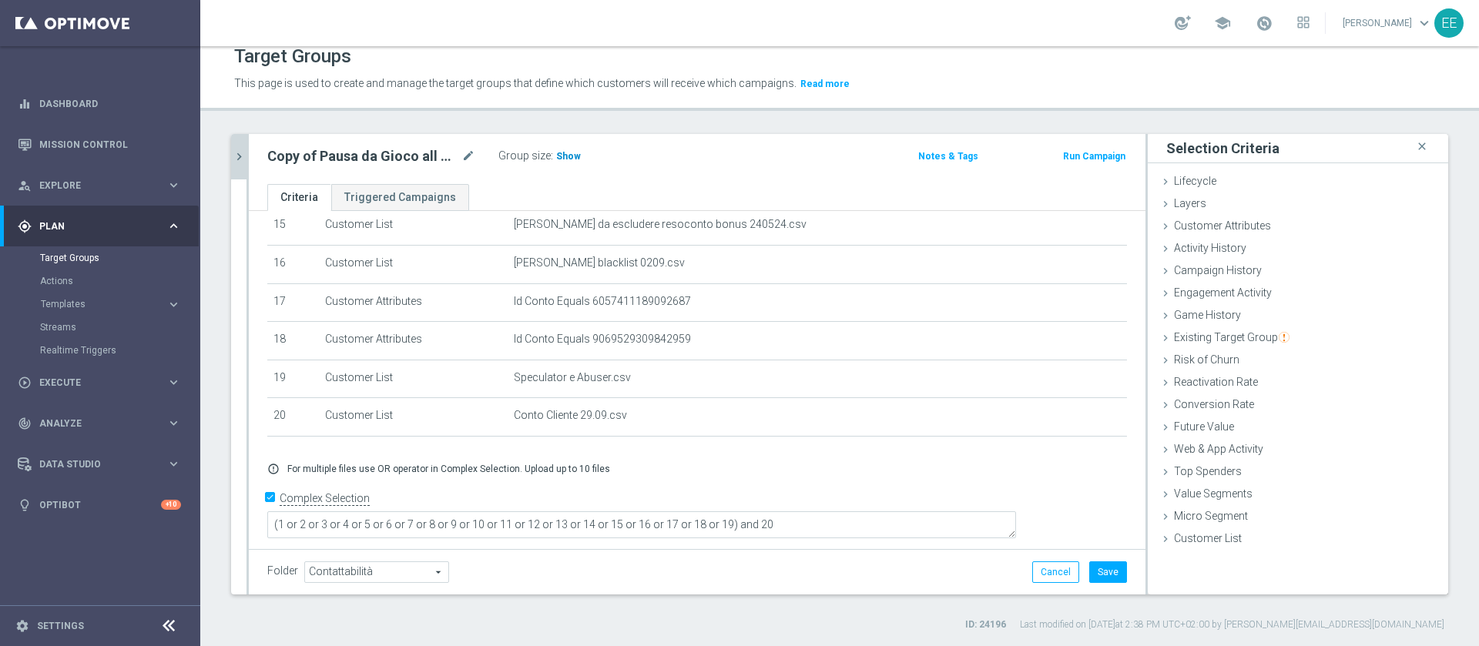
click at [568, 159] on span "Show" at bounding box center [568, 156] width 25 height 11
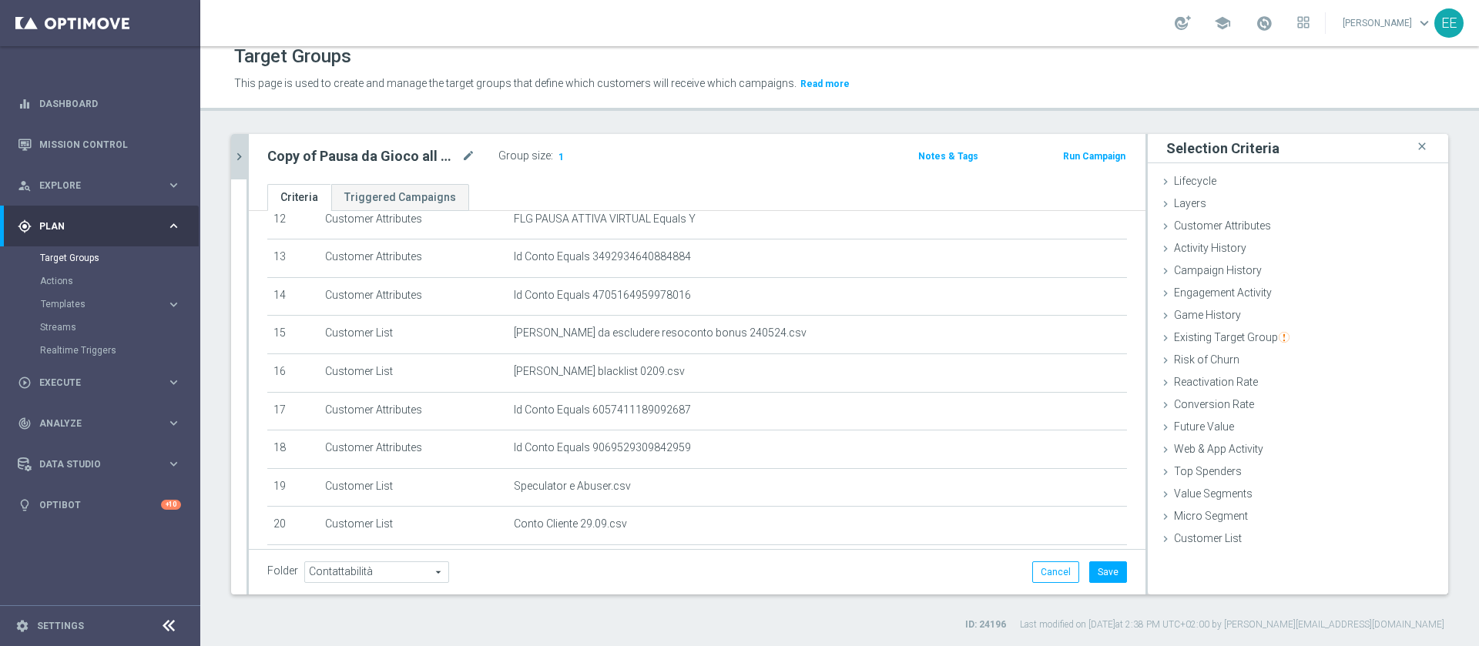
scroll to position [592, 0]
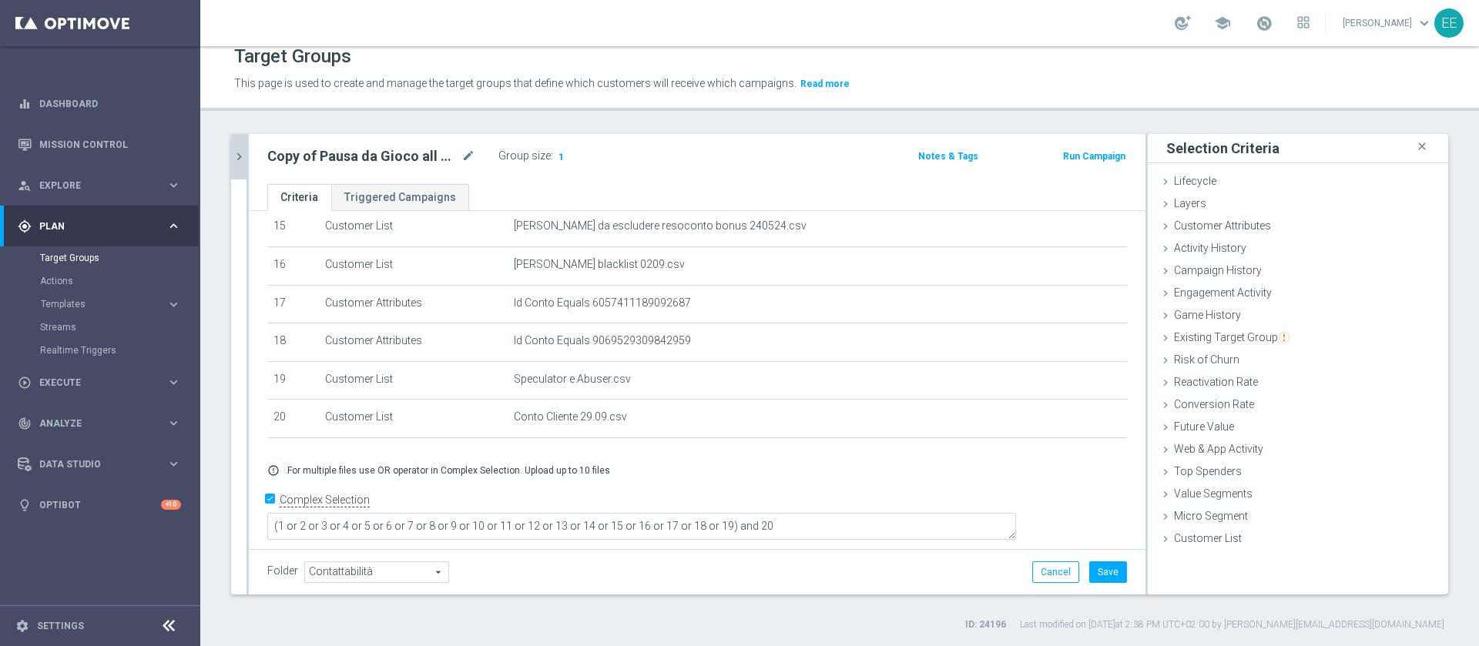
click at [376, 512] on form "Complex Selection (1 or 2 or 3 or 4 or 5 or 6 or 7 or 8 or 9 or 10 or 11 or 12 …" at bounding box center [697, 523] width 860 height 71
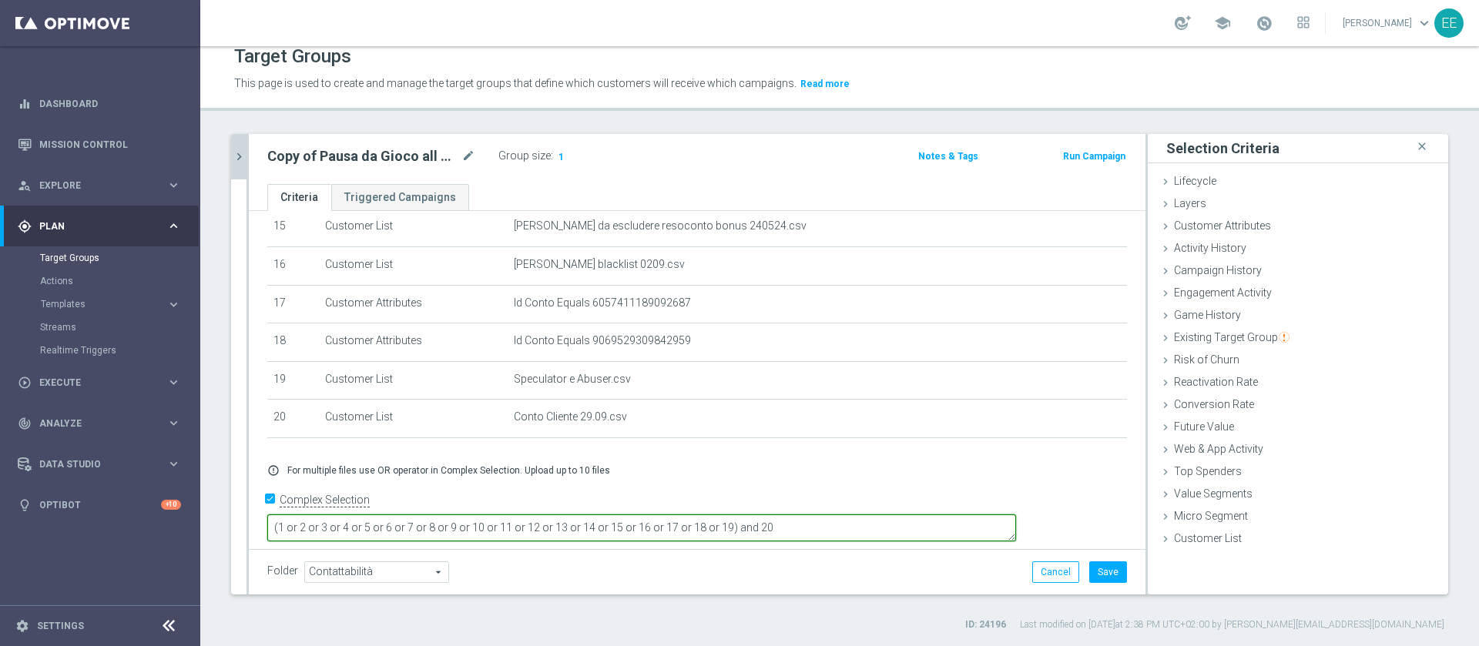
click at [384, 515] on textarea "(1 or 2 or 3 or 4 or 5 or 6 or 7 or 8 or 9 or 10 or 11 or 12 or 13 or 14 or 15 …" at bounding box center [641, 528] width 749 height 27
click at [837, 517] on textarea "(1 or 2 or 3 or 4 or 5 or 6 or 7 or 8 or 9 or 10 or 11 or 12 or 13 or 14 or 15 …" at bounding box center [641, 528] width 749 height 27
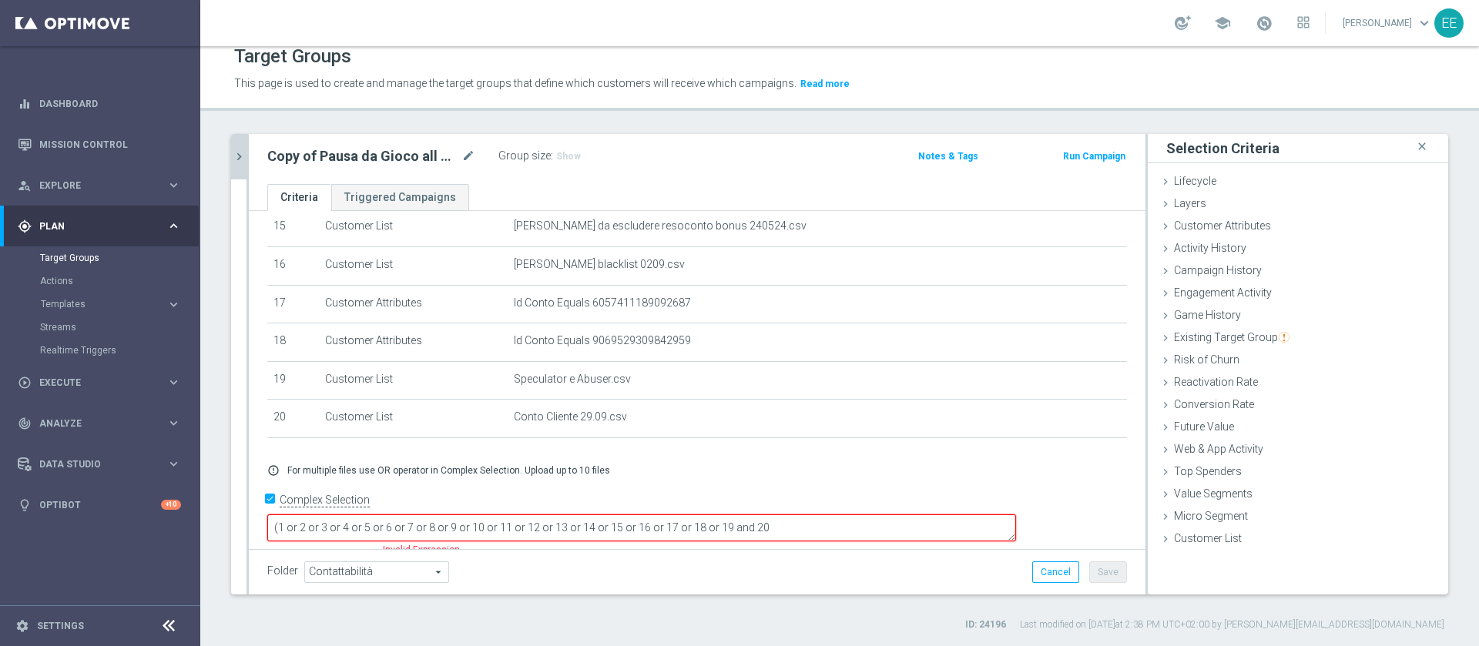
click at [897, 515] on textarea "(1 or 2 or 3 or 4 or 5 or 6 or 7 or 8 or 9 or 10 or 11 or 12 or 13 or 14 or 15 …" at bounding box center [641, 528] width 749 height 27
click at [834, 516] on textarea "(1 or 2 or 3 or 4 or 5 or 6 or 7 or 8 or 9 or 10 or 11 or 12 or 13 or 14 or 15 …" at bounding box center [641, 528] width 749 height 27
click at [928, 518] on textarea "(1 or 2 or 3 or 4 or 5 or 6 or 7 or 8 or 9 or 10 or 11 or 12 or 13 or 14 or 15 …" at bounding box center [641, 528] width 749 height 27
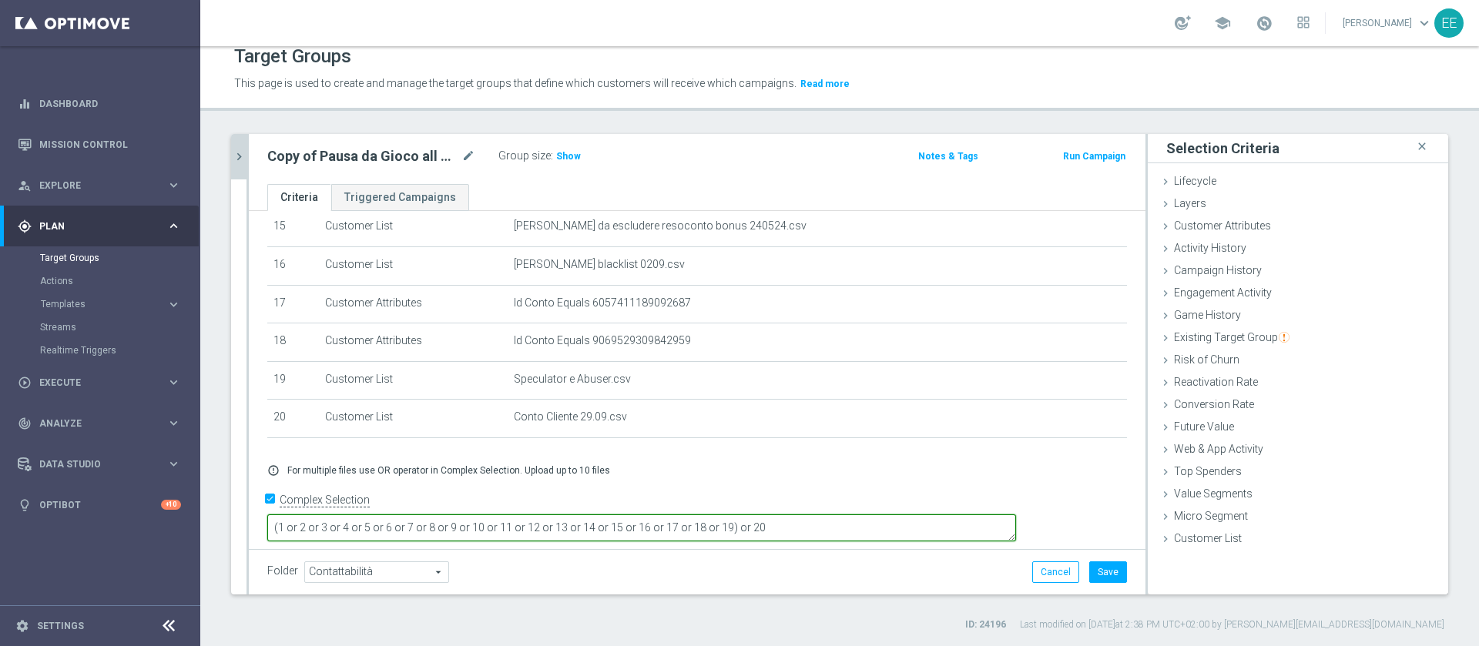
click at [928, 518] on textarea "(1 or 2 or 3 or 4 or 5 or 6 or 7 or 8 or 9 or 10 or 11 or 12 or 13 or 14 or 15 …" at bounding box center [641, 528] width 749 height 27
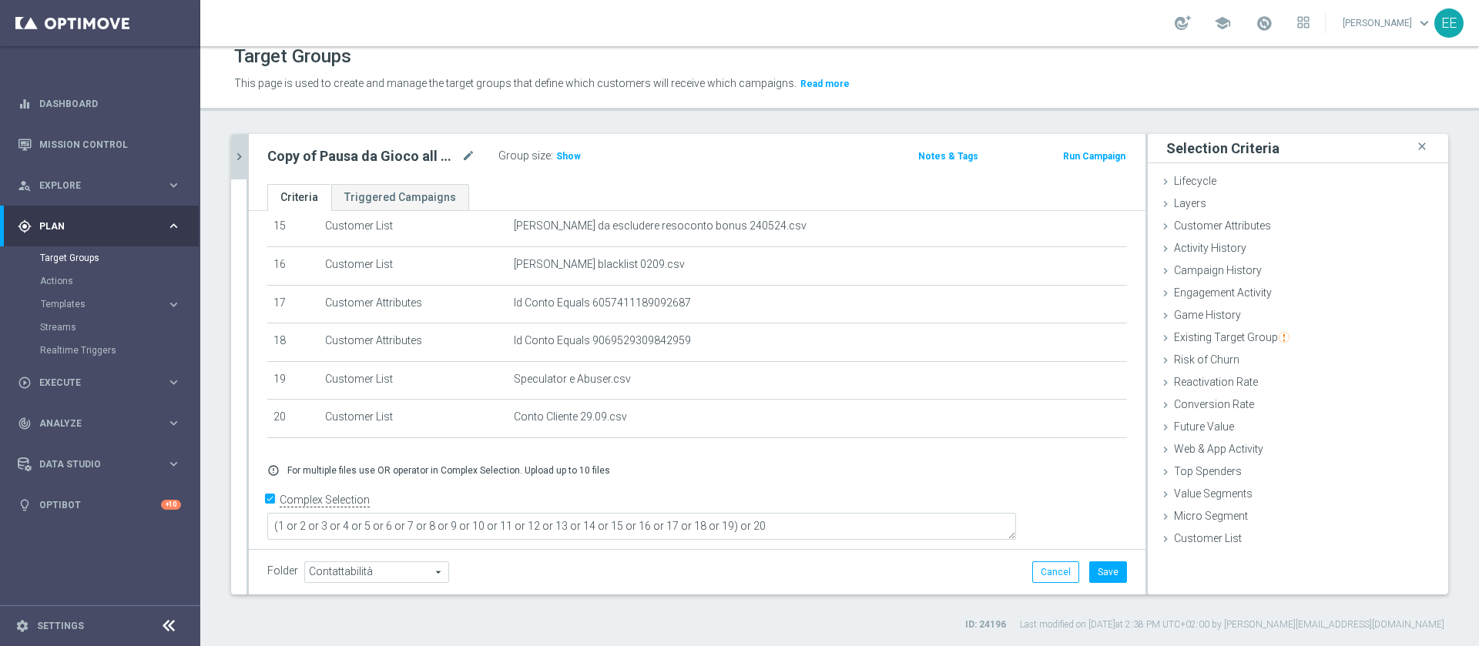
click at [836, 593] on div "Folder Contattabilità Contattabilità arrow_drop_down search Cancel Save Saving.…" at bounding box center [697, 571] width 897 height 45
click at [566, 152] on span "Show" at bounding box center [568, 156] width 25 height 11
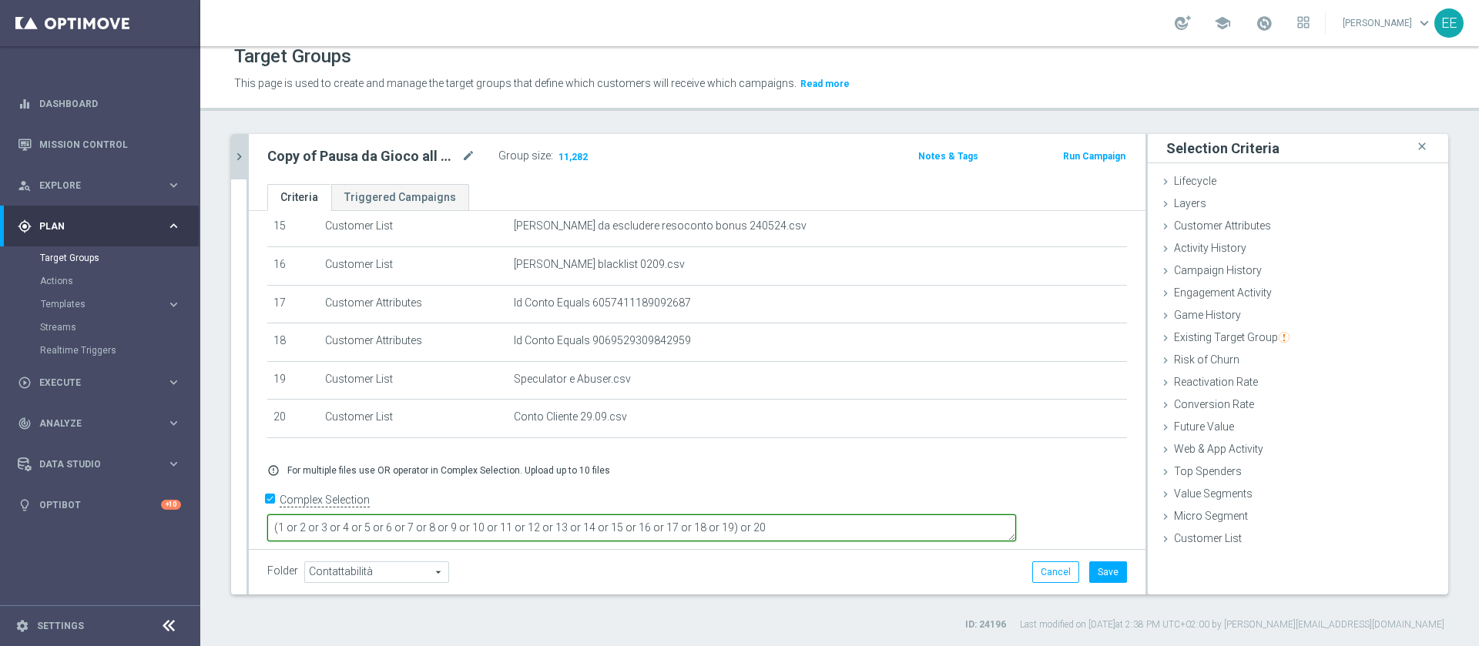
click at [844, 517] on textarea "(1 or 2 or 3 or 4 or 5 or 6 or 7 or 8 or 9 or 10 or 11 or 12 or 13 or 14 or 15 …" at bounding box center [641, 528] width 749 height 27
click at [846, 517] on textarea "(1 or 2 or 3 or 4 or 5 or 6 or 7 or 8 or 9 or 10 or 11 or 12 or 13 or 14 or 15 …" at bounding box center [641, 528] width 749 height 27
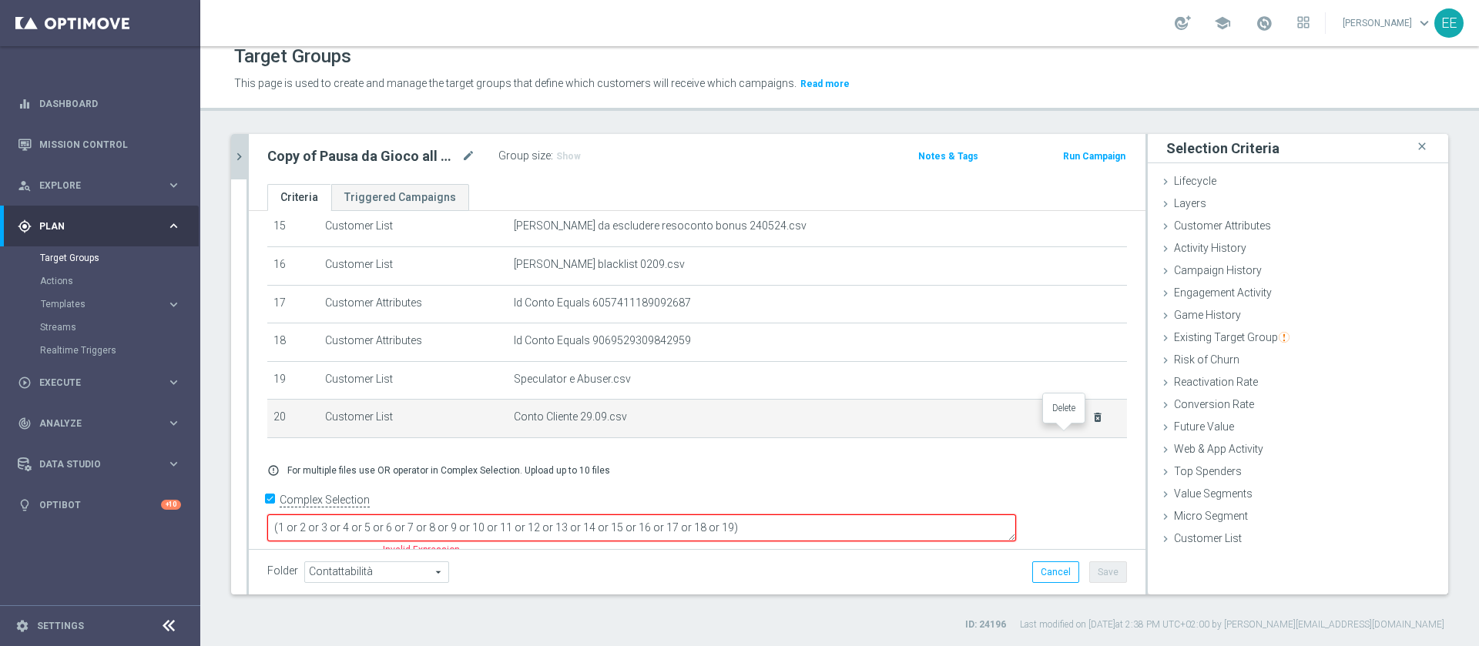
type textarea "(1 or 2 or 3 or 4 or 5 or 6 or 7 or 8 or 9 or 10 or 11 or 12 or 13 or 14 or 15 …"
click at [1092, 424] on icon "delete_forever" at bounding box center [1098, 417] width 12 height 12
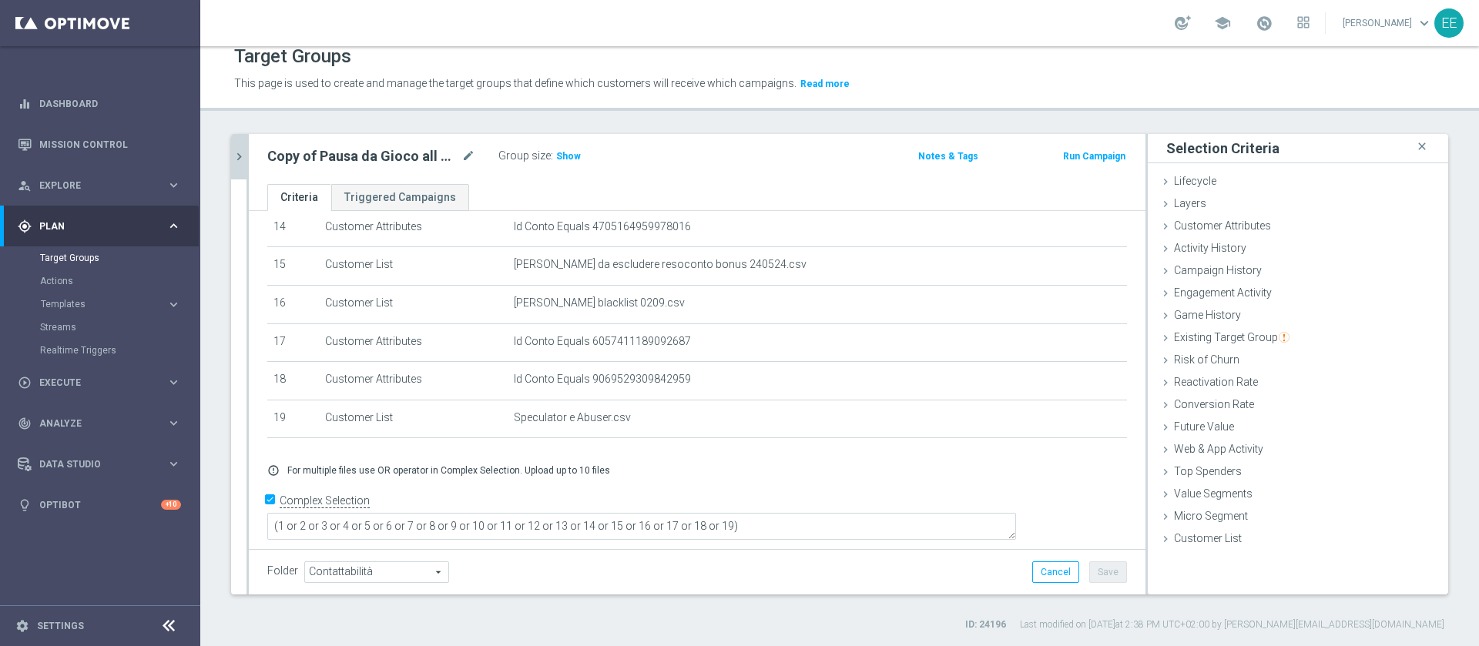
click at [847, 563] on div "Folder Contattabilità Contattabilità arrow_drop_down search Cancel Save Saving.…" at bounding box center [697, 573] width 860 height 22
click at [463, 151] on body "equalizer Dashboard Mission Control" at bounding box center [739, 323] width 1479 height 646
click at [462, 151] on body "equalizer Dashboard Mission Control" at bounding box center [739, 323] width 1479 height 646
click at [471, 158] on icon "mode_edit" at bounding box center [468, 156] width 14 height 18
type input "Prova [PERSON_NAME] 29.09 v2"
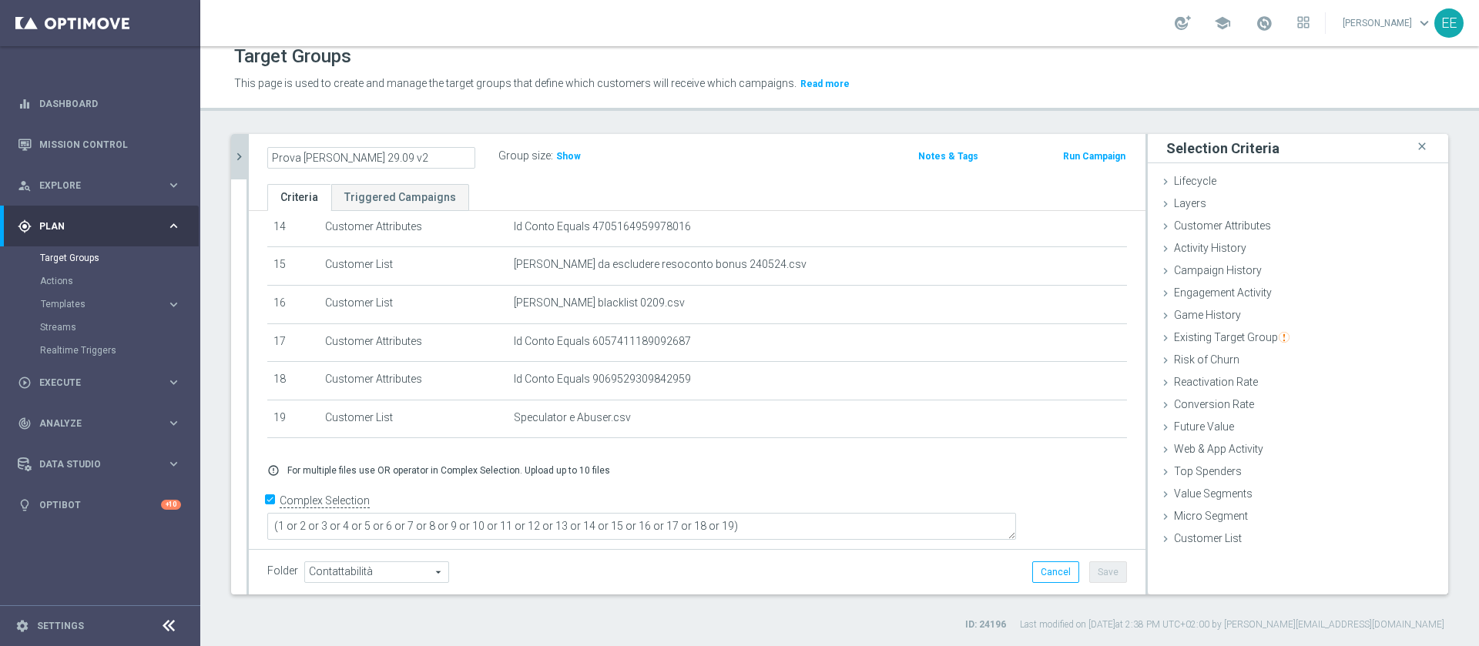
click at [894, 573] on div "Folder Contattabilità Contattabilità arrow_drop_down search Cancel Save Saving.…" at bounding box center [697, 573] width 860 height 22
click at [1099, 570] on button "Save" at bounding box center [1108, 573] width 38 height 22
click at [239, 159] on icon "chevron_right" at bounding box center [239, 156] width 15 height 15
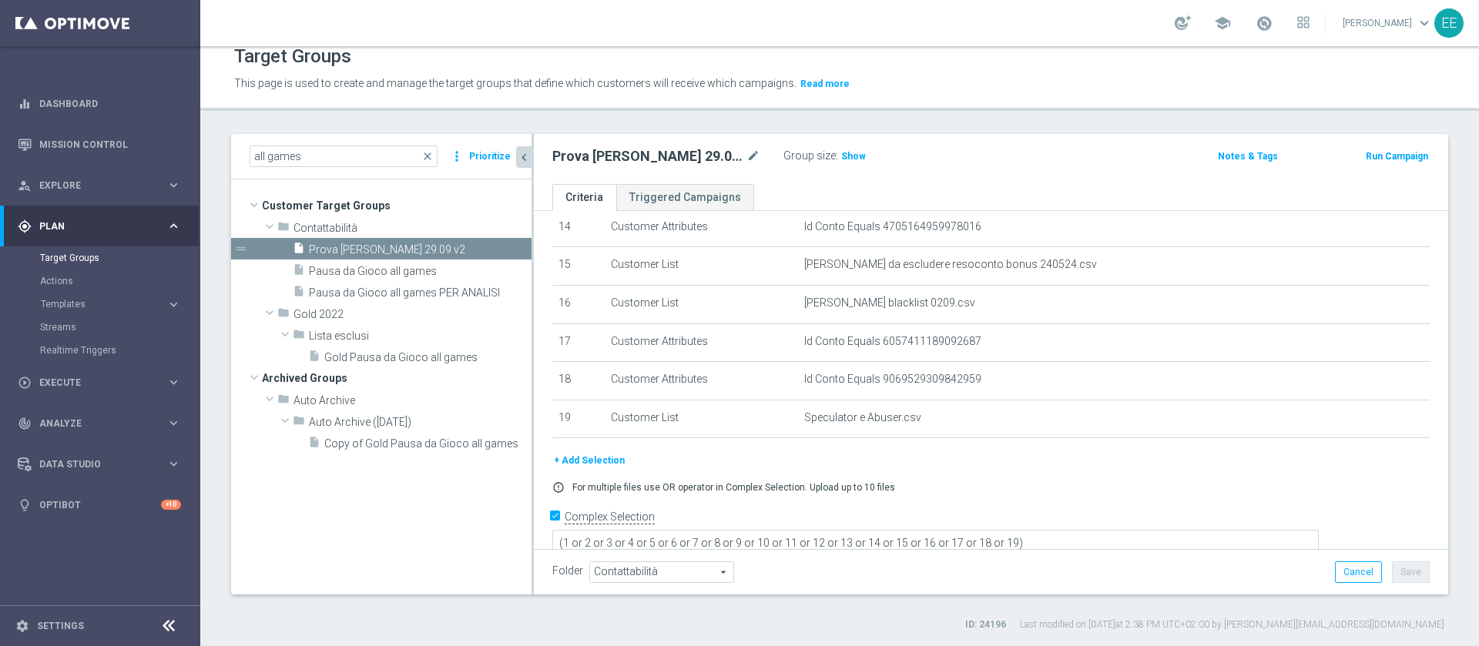
scroll to position [569, 0]
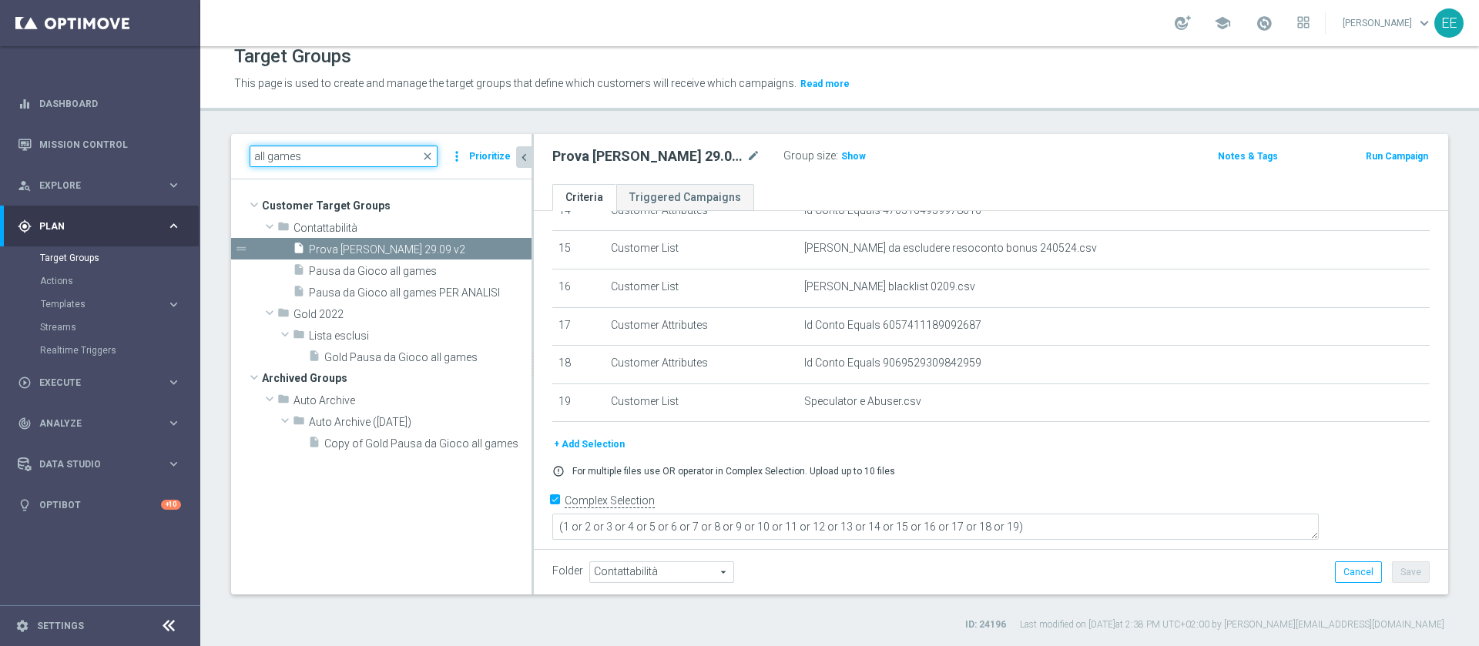
click at [337, 155] on input "all games" at bounding box center [344, 157] width 188 height 22
click at [752, 155] on icon "mode_edit" at bounding box center [754, 156] width 14 height 18
click at [926, 156] on div "Group size : Show" at bounding box center [860, 155] width 154 height 18
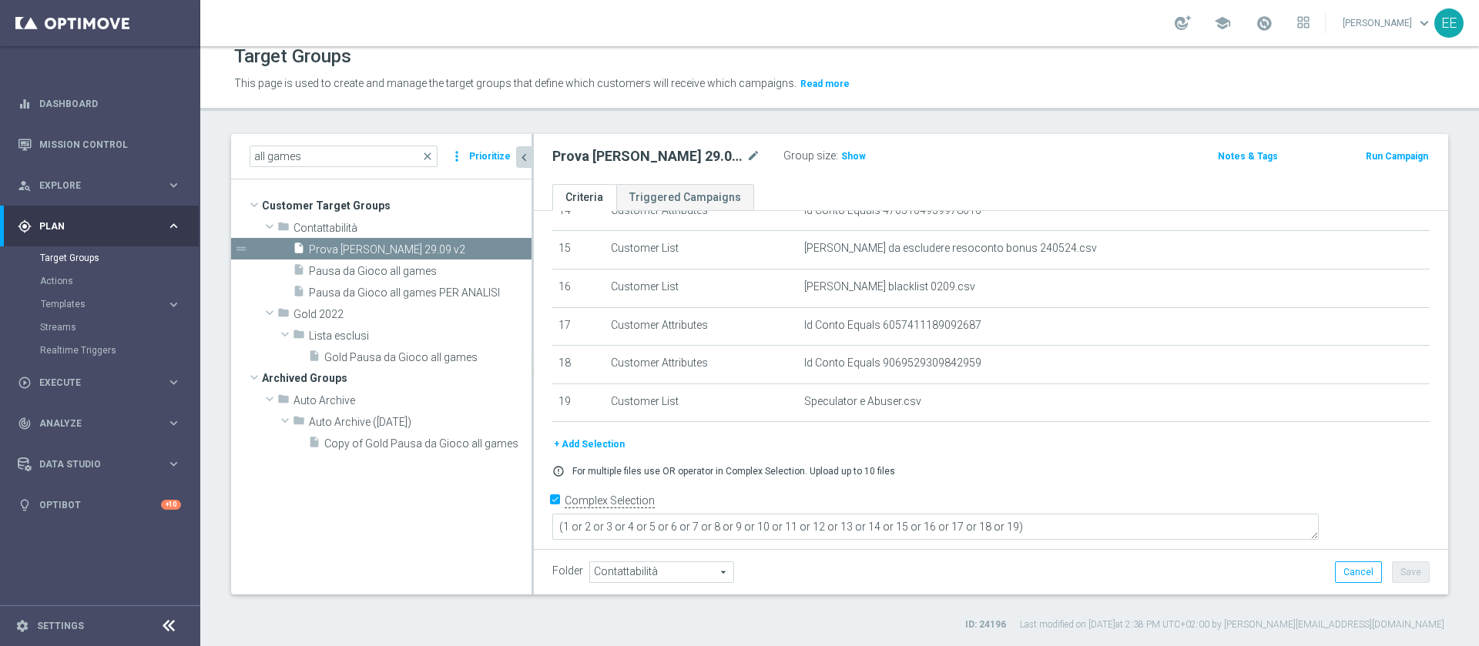
click at [1240, 565] on div "Folder Contattabilità Contattabilità arrow_drop_down search Cancel Save Saving.…" at bounding box center [990, 573] width 877 height 22
click at [328, 150] on input "all games" at bounding box center [344, 157] width 188 height 22
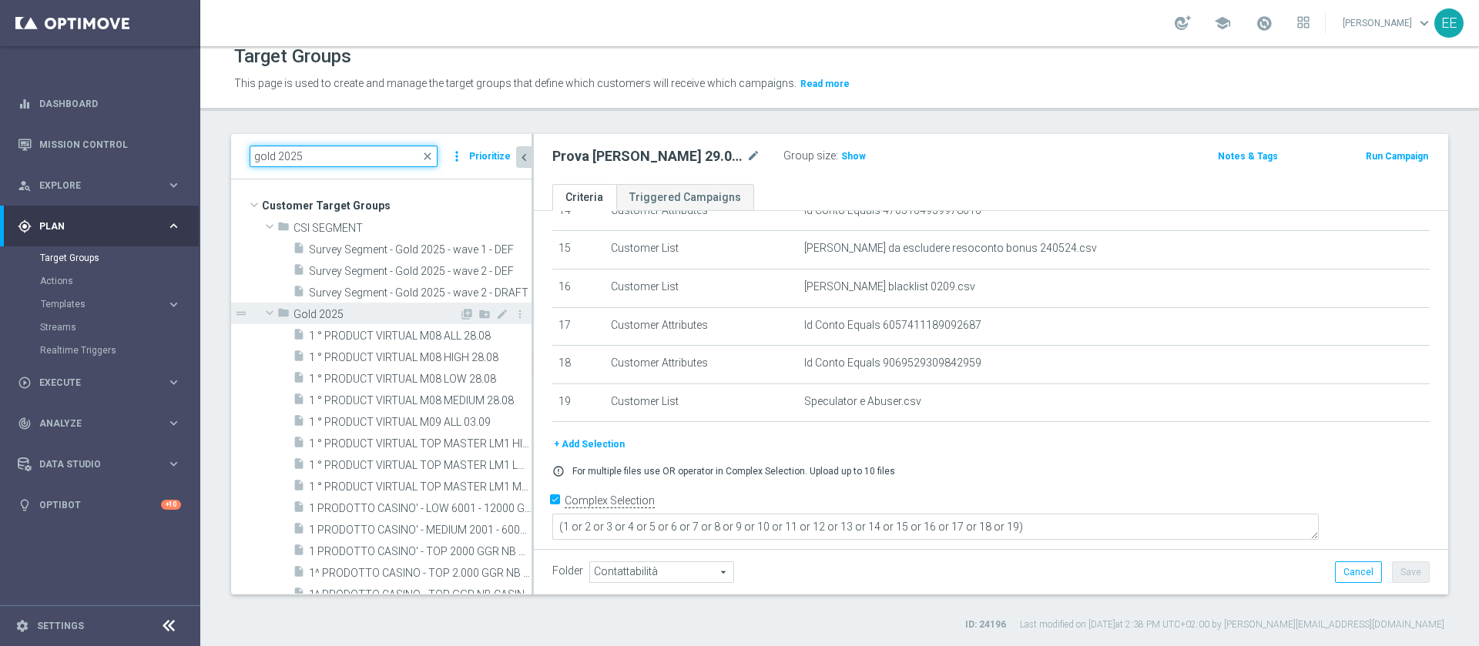
type input "gold 2025"
click at [360, 311] on span "Gold 2025" at bounding box center [377, 314] width 166 height 13
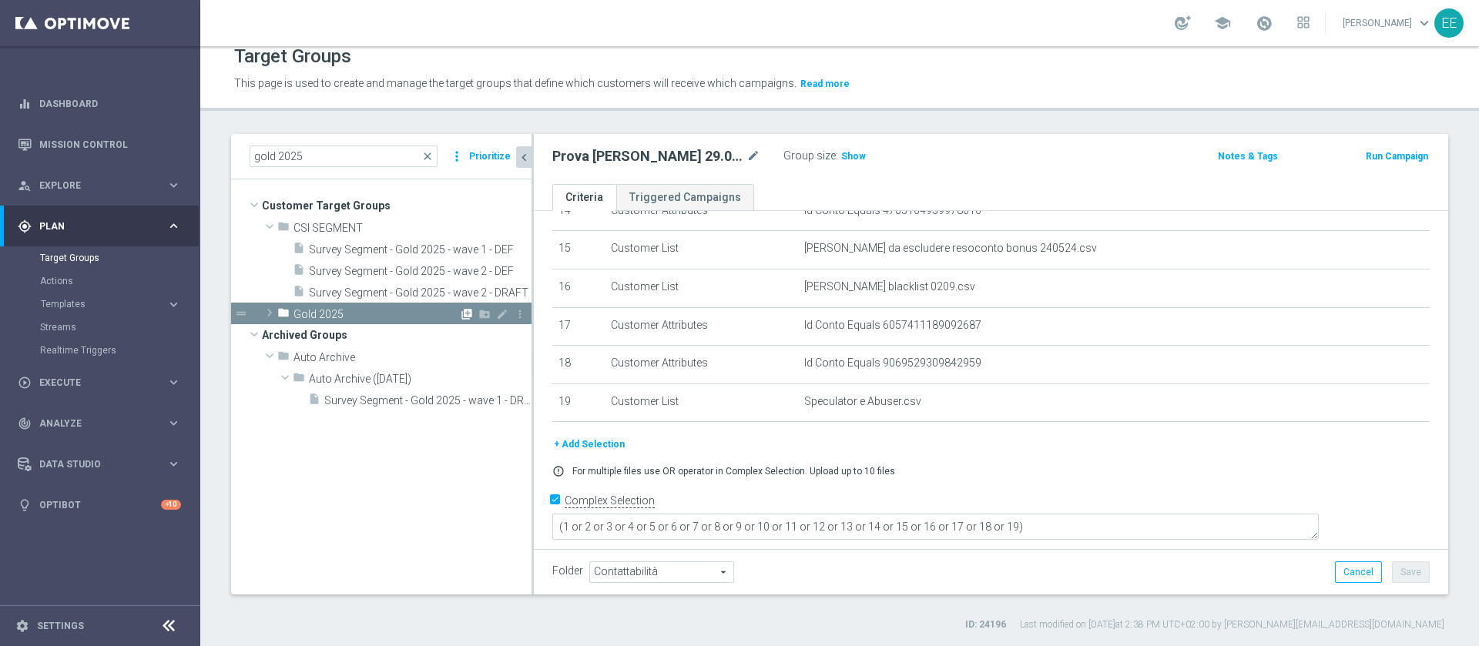
click at [464, 311] on icon "library_add" at bounding box center [467, 314] width 12 height 12
checkbox input "false"
type input "Gold 2025"
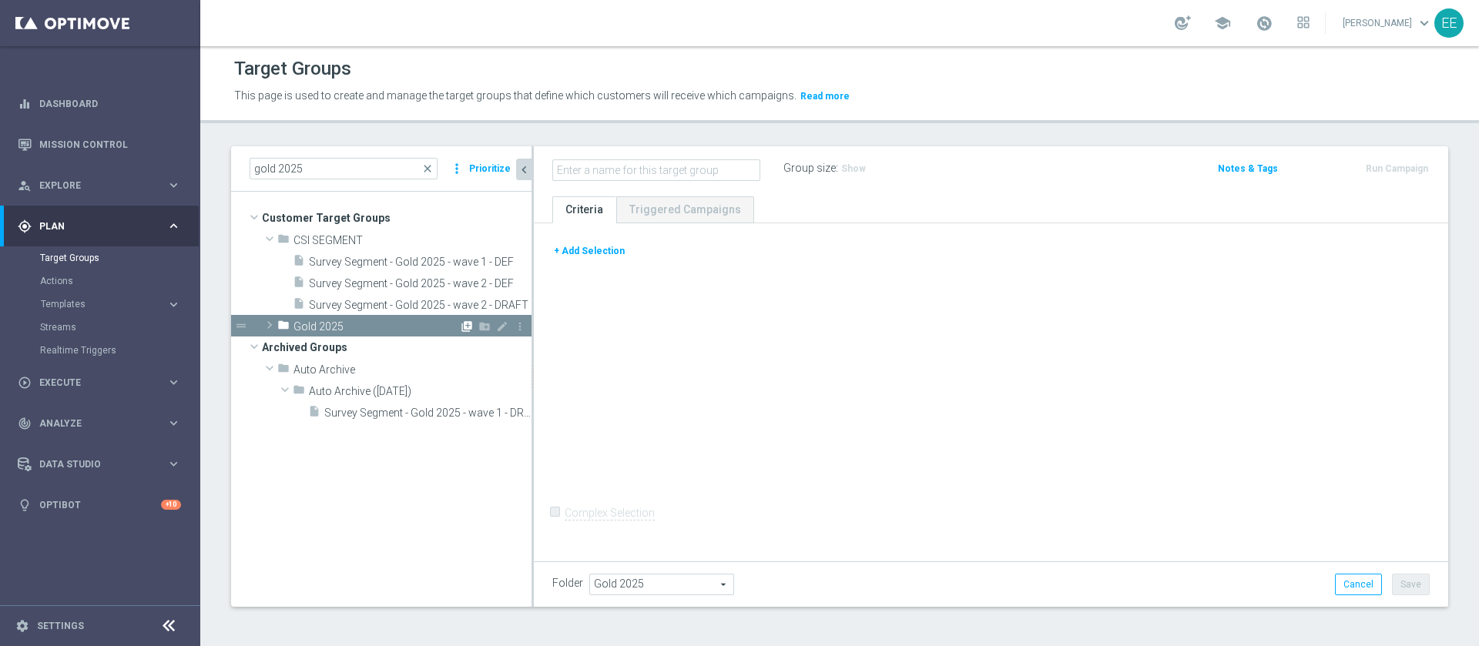
scroll to position [2, 0]
type input "Prova v3"
click at [585, 247] on button "+ Add Selection" at bounding box center [589, 251] width 74 height 17
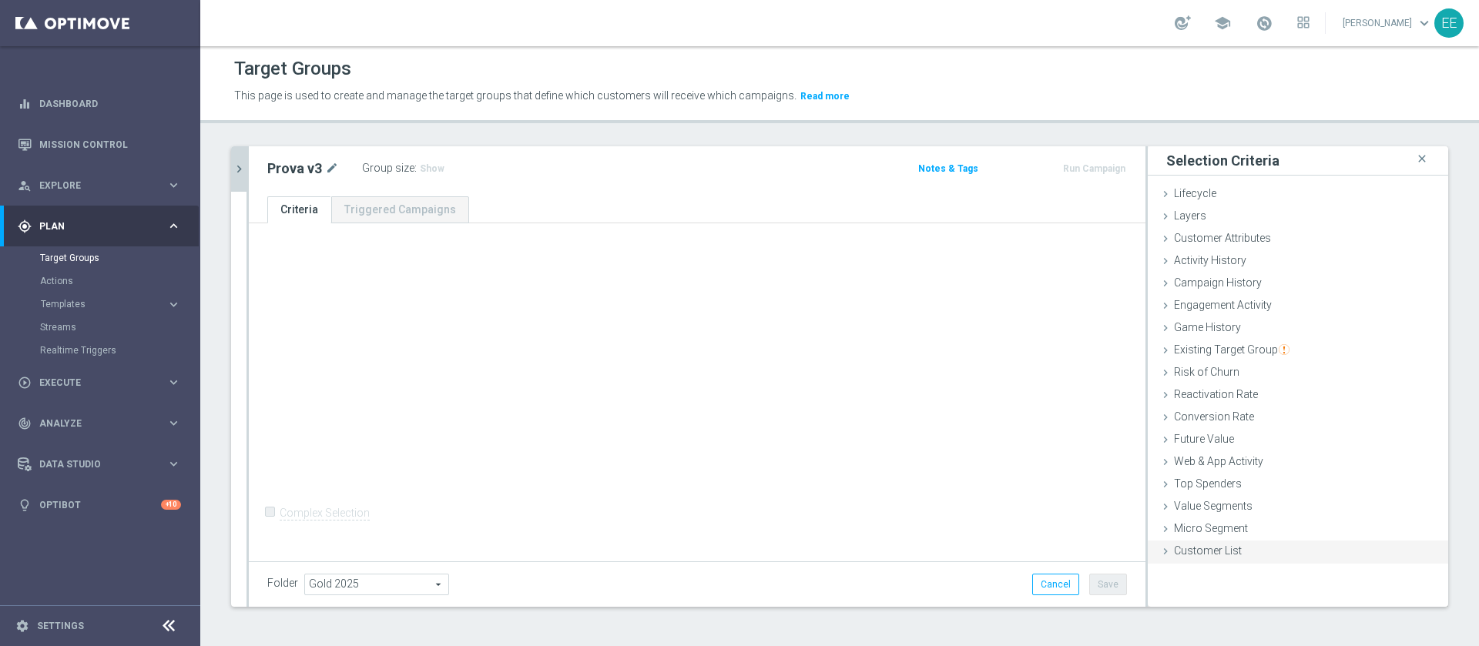
click at [1205, 559] on div "Customer List done selection saved" at bounding box center [1298, 552] width 300 height 23
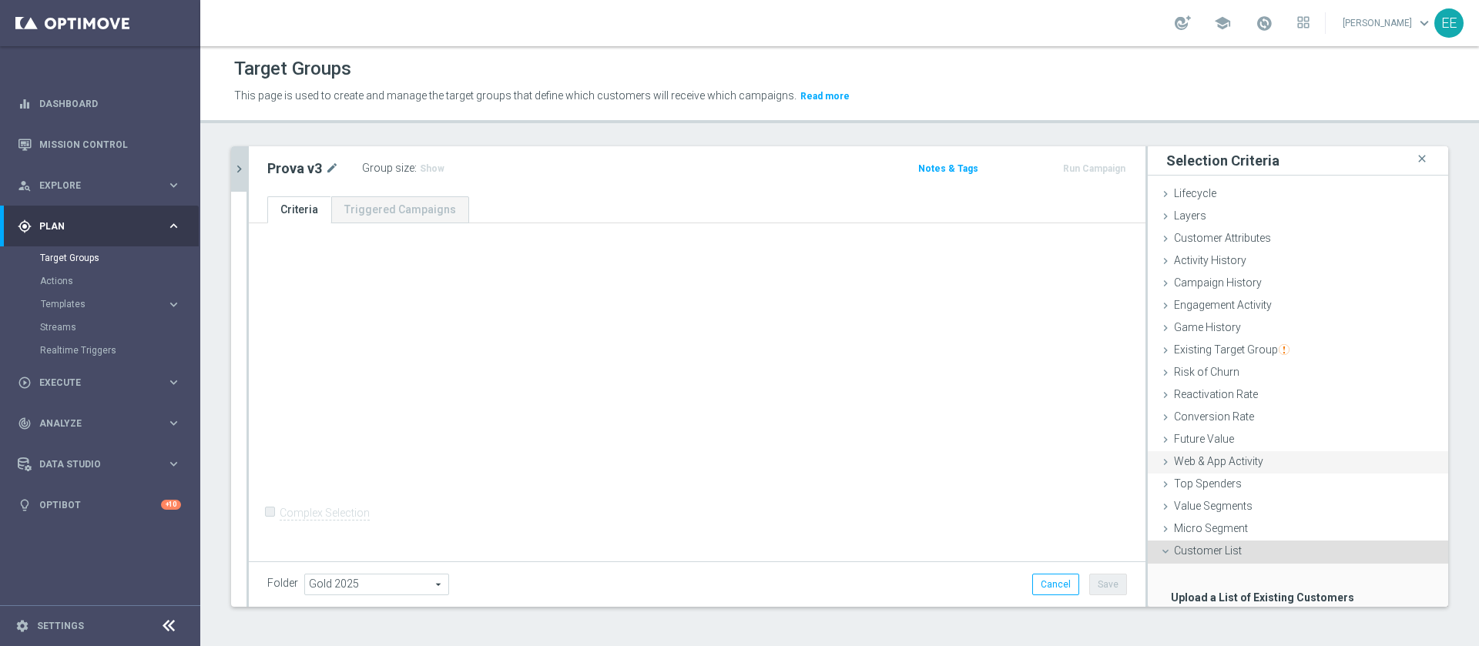
scroll to position [95, 0]
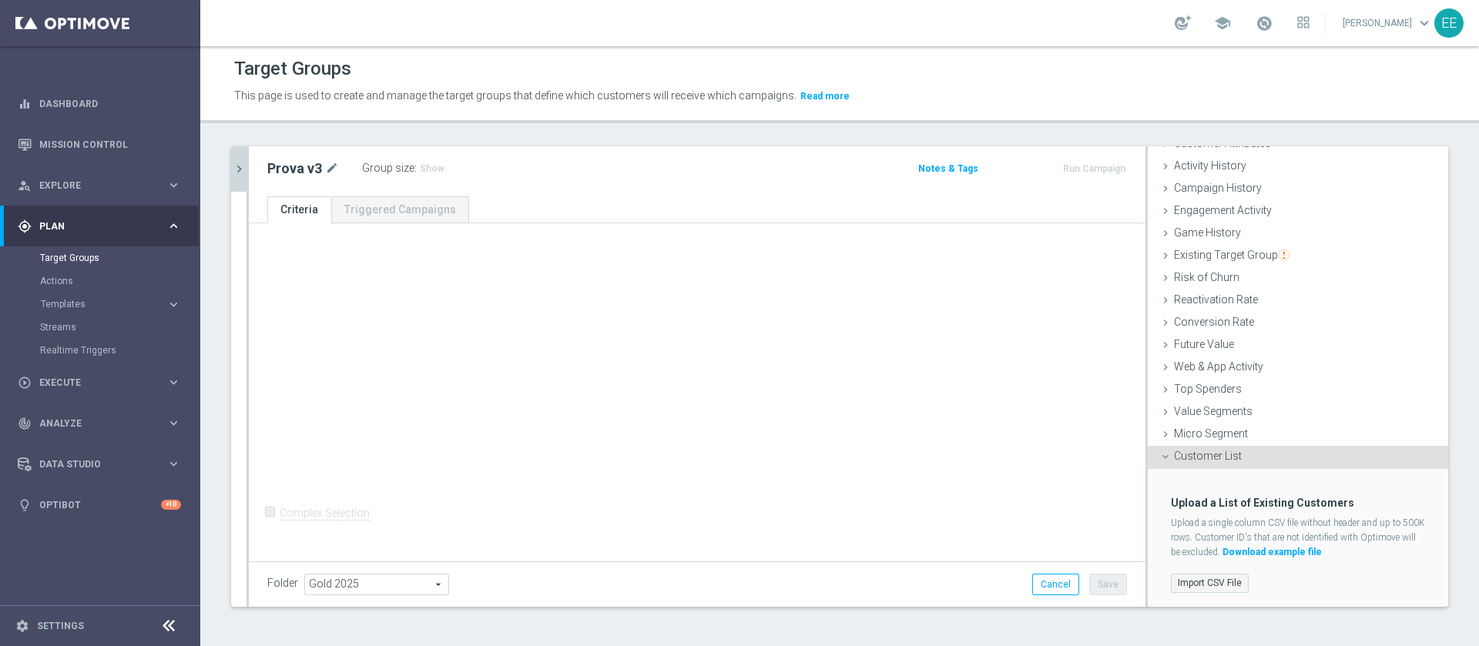
click at [1200, 576] on label "Import CSV File" at bounding box center [1210, 583] width 78 height 19
click at [0, 0] on input "Import CSV File" at bounding box center [0, 0] width 0 height 0
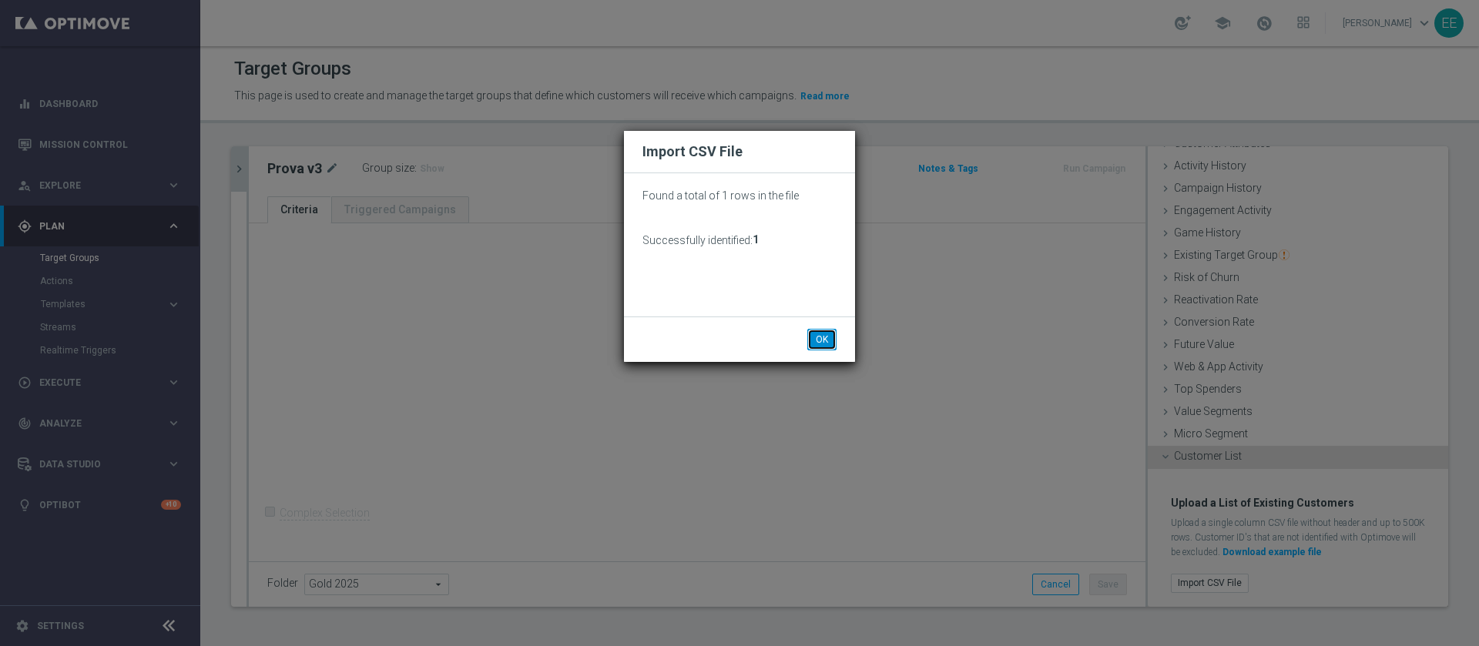
click at [833, 340] on button "OK" at bounding box center [821, 340] width 29 height 22
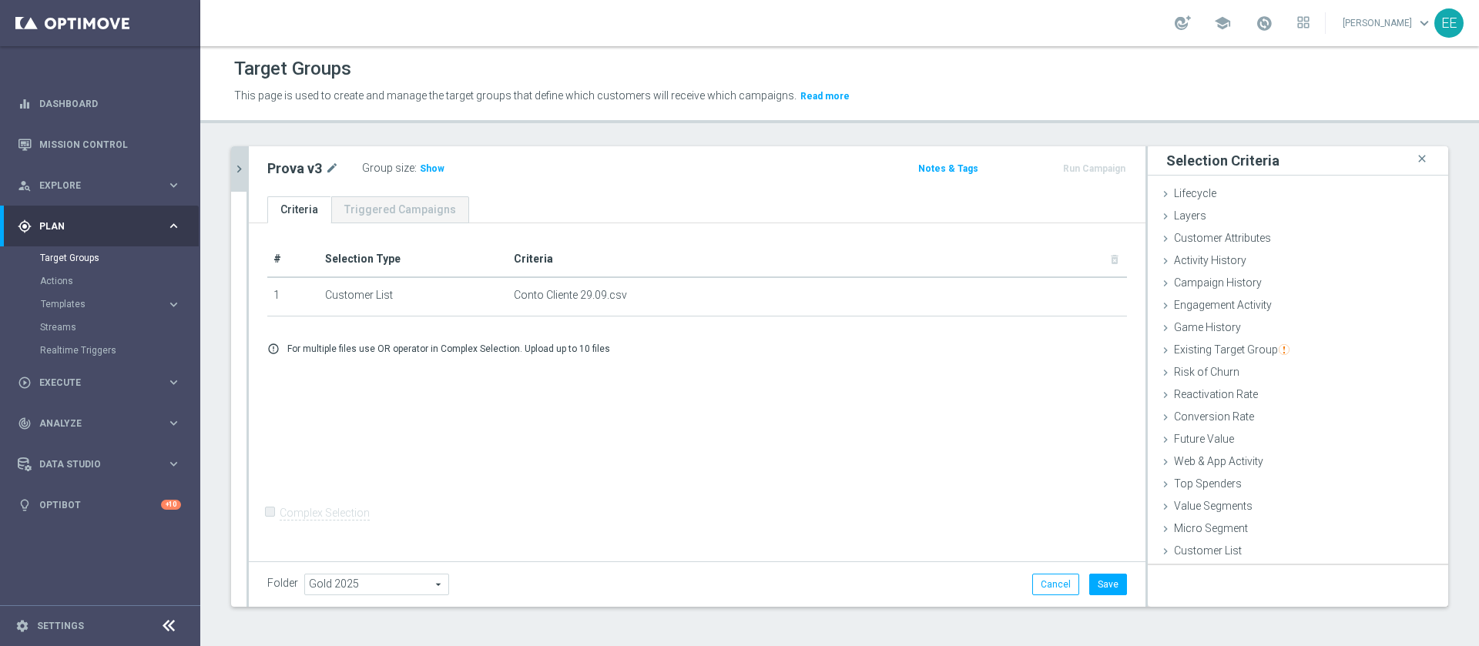
scroll to position [0, 0]
click at [1253, 344] on span "Existing Target Group" at bounding box center [1232, 350] width 116 height 12
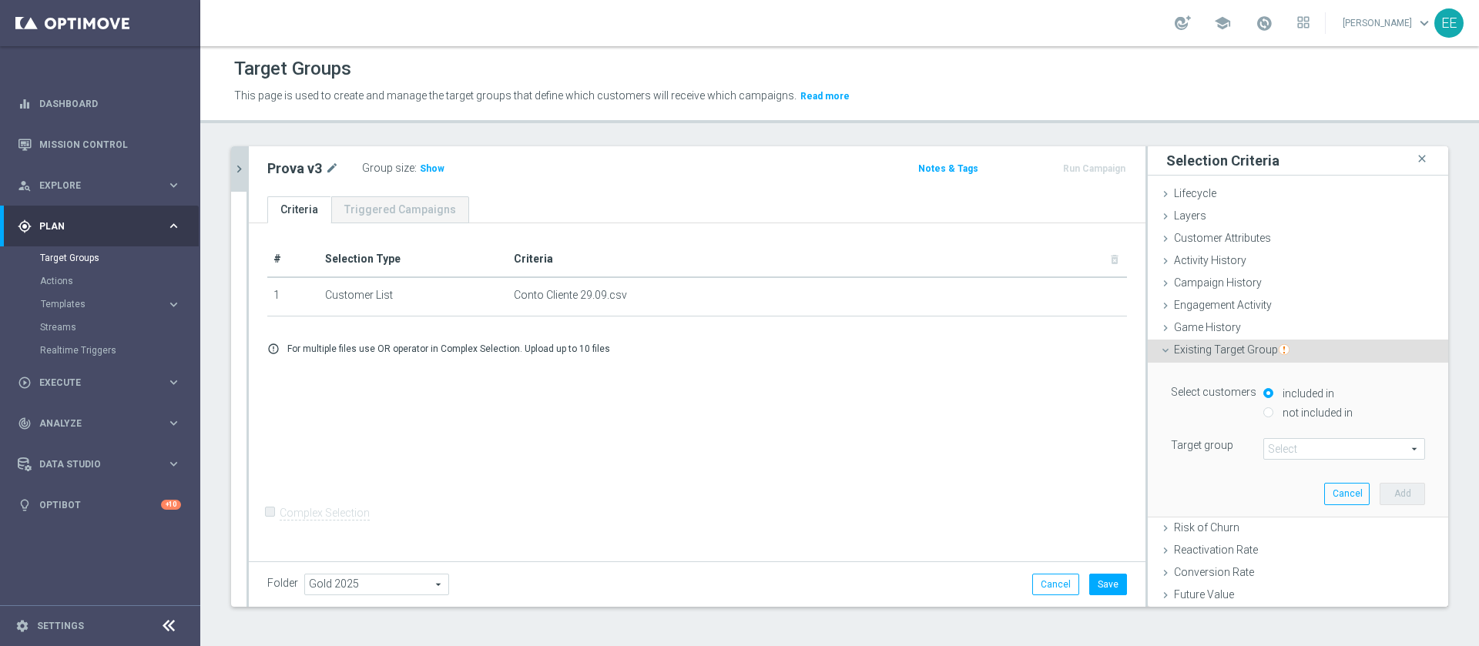
click at [1290, 414] on label "not included in" at bounding box center [1316, 413] width 74 height 14
click at [1273, 414] on input "not included in" at bounding box center [1268, 413] width 10 height 10
radio input "true"
click at [1297, 446] on span at bounding box center [1344, 449] width 160 height 20
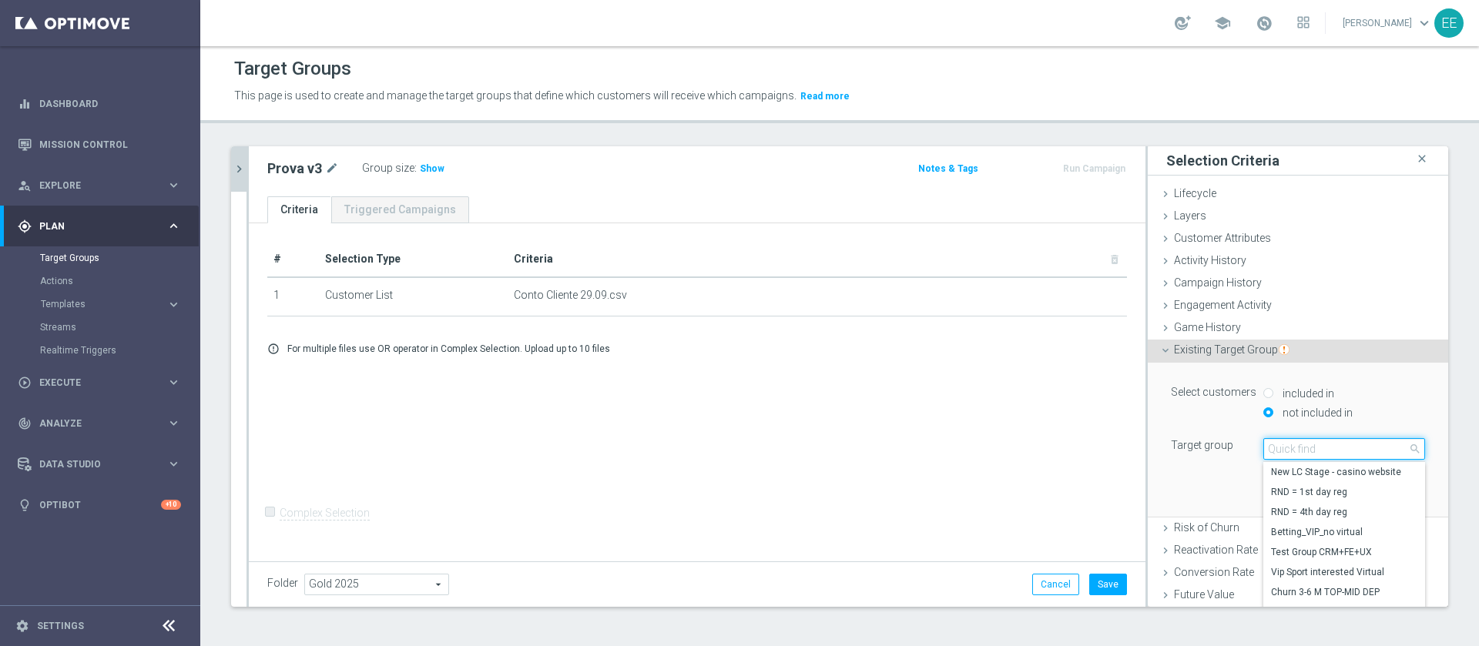
click at [1297, 446] on input "search" at bounding box center [1344, 449] width 162 height 22
paste input "Prova [PERSON_NAME] 29.09 v2"
type input "Prova [PERSON_NAME] 29.09 v2"
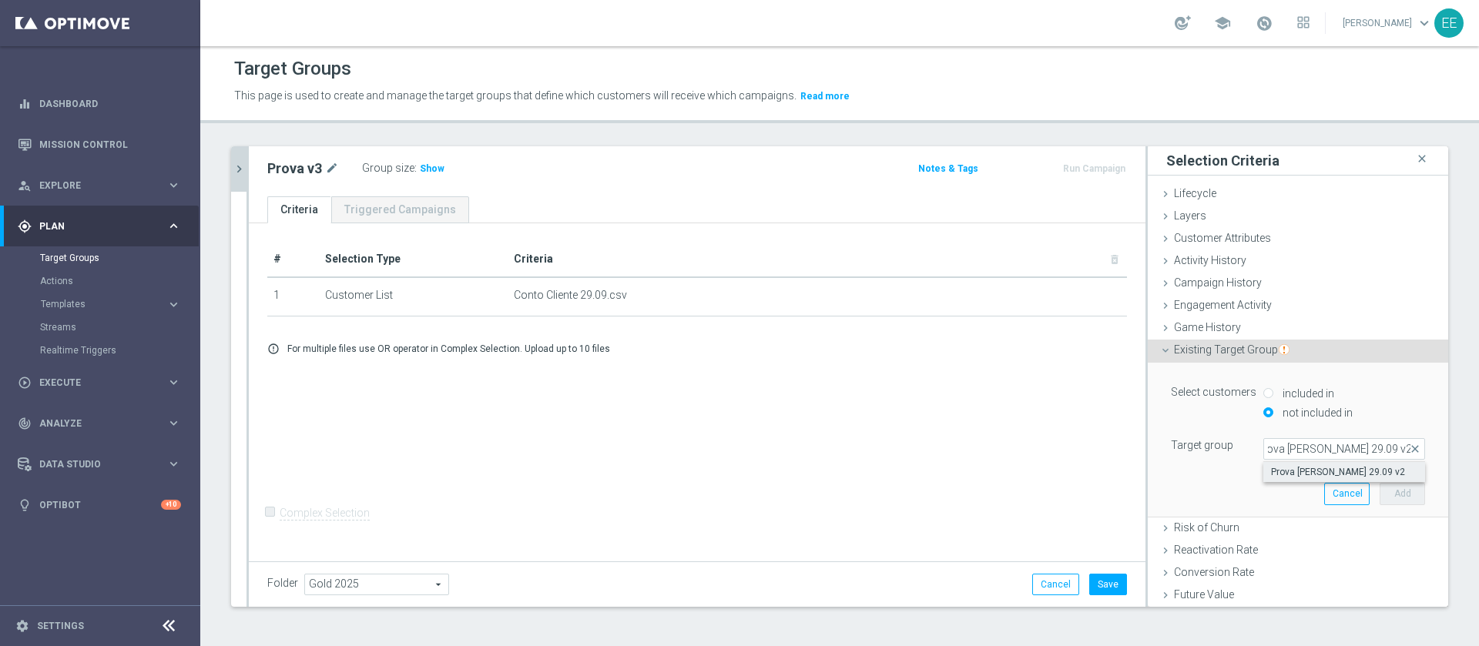
click at [1324, 474] on span "Prova [PERSON_NAME] 29.09 v2" at bounding box center [1344, 472] width 146 height 12
type input "Prova [PERSON_NAME] 29.09 v2"
click at [1381, 488] on button "Add" at bounding box center [1402, 494] width 45 height 22
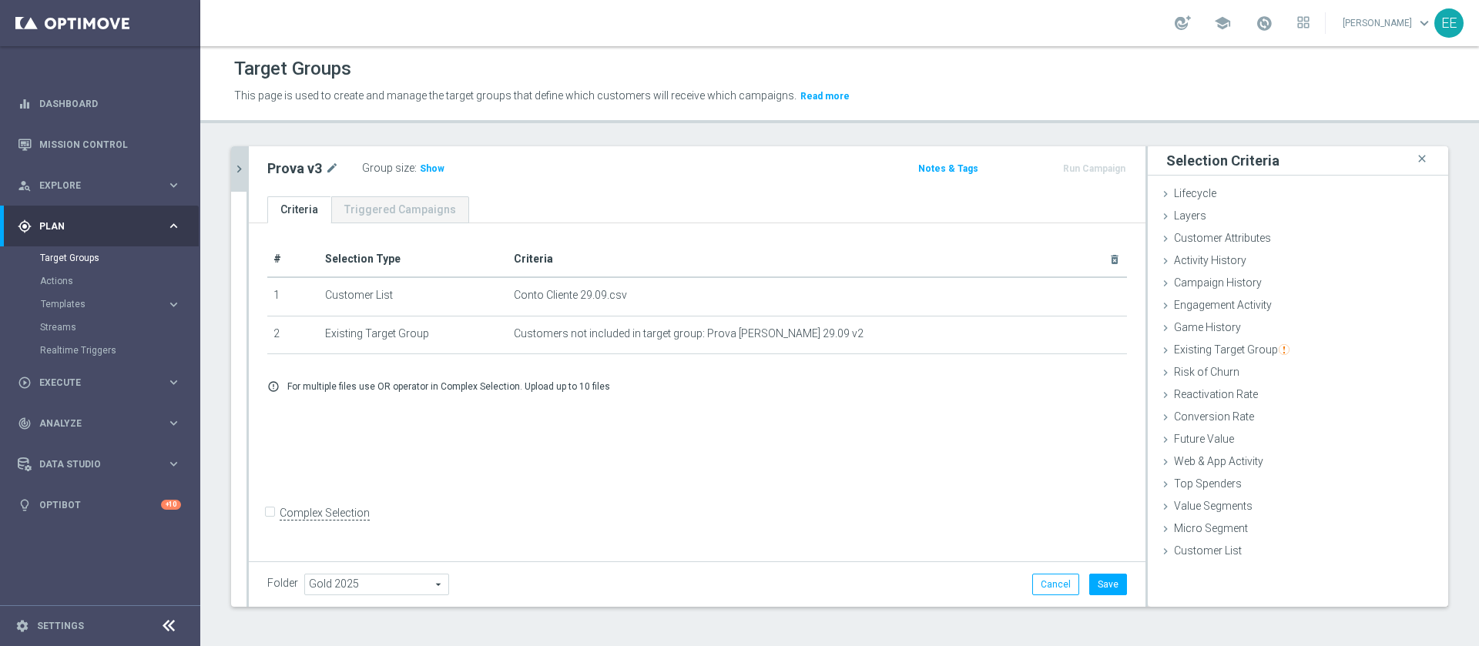
click at [293, 521] on label "Complex Selection" at bounding box center [325, 513] width 90 height 15
click at [277, 526] on input "Complex Selection" at bounding box center [272, 516] width 10 height 22
checkbox input "true"
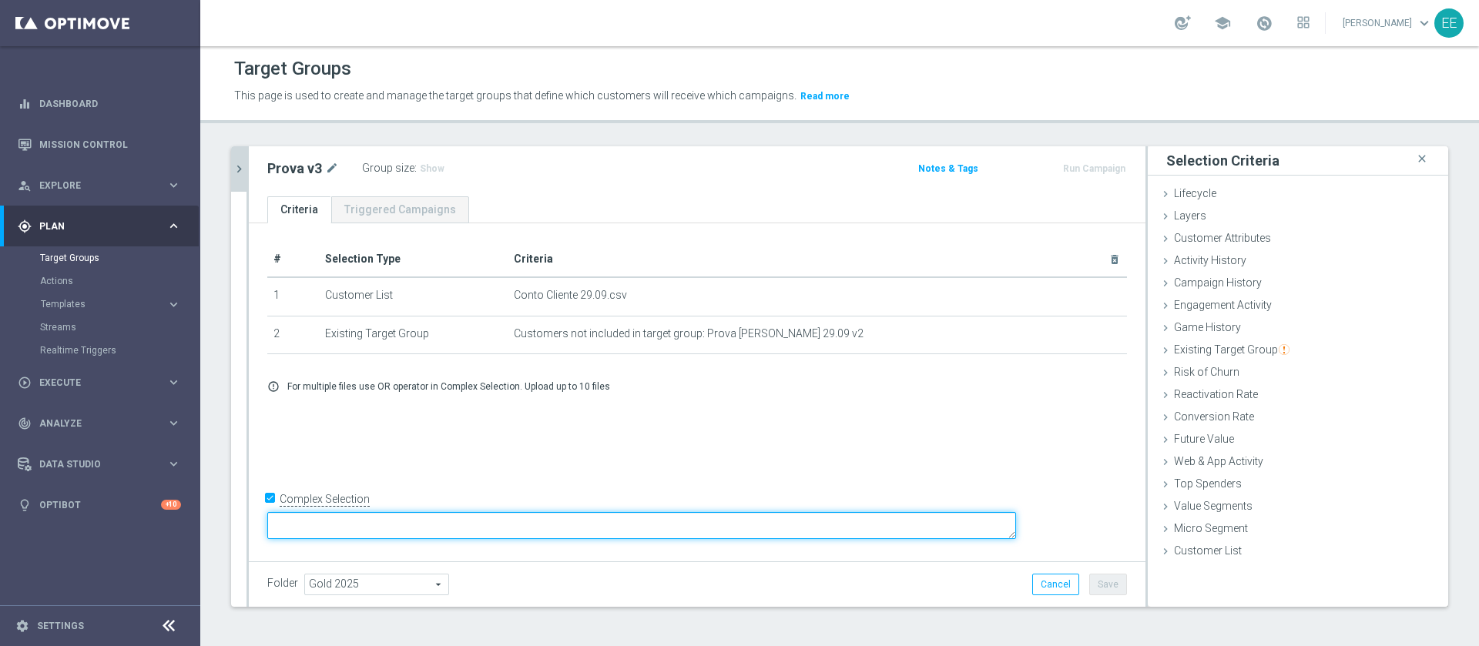
click at [432, 518] on textarea at bounding box center [641, 525] width 749 height 27
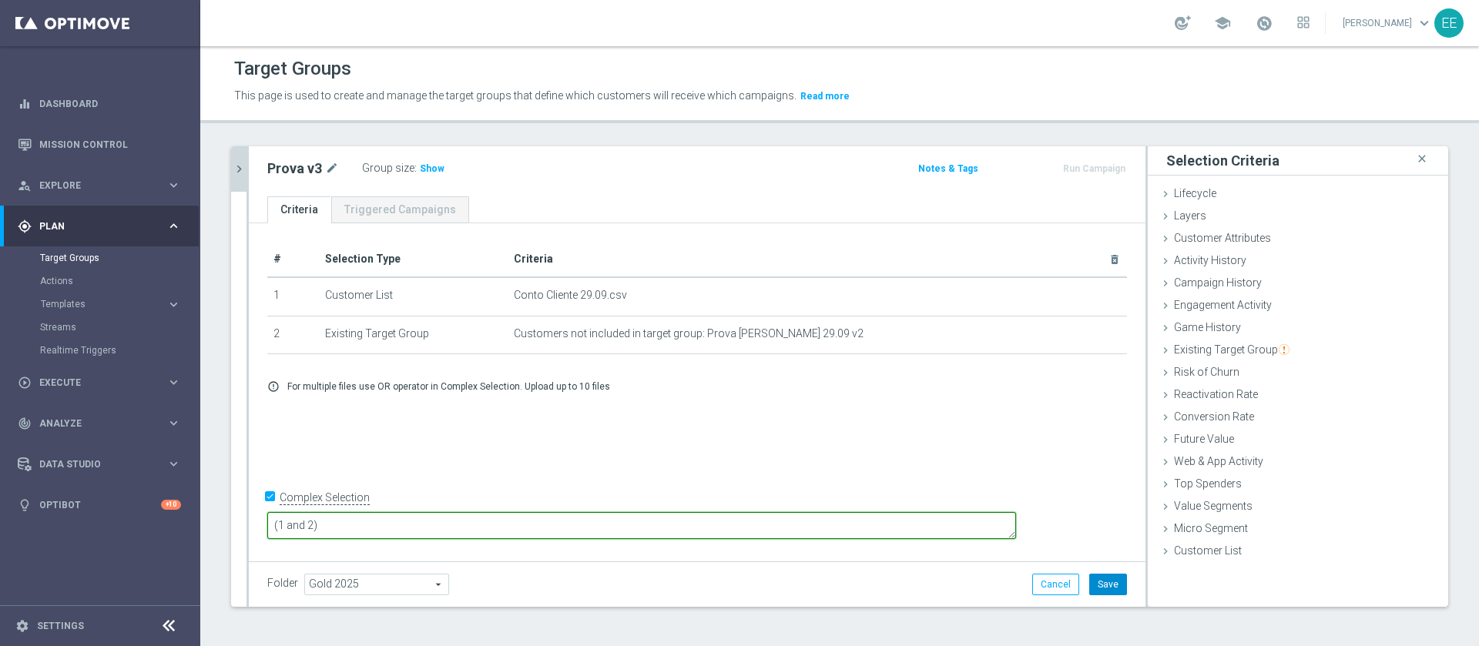
type textarea "(1 and 2)"
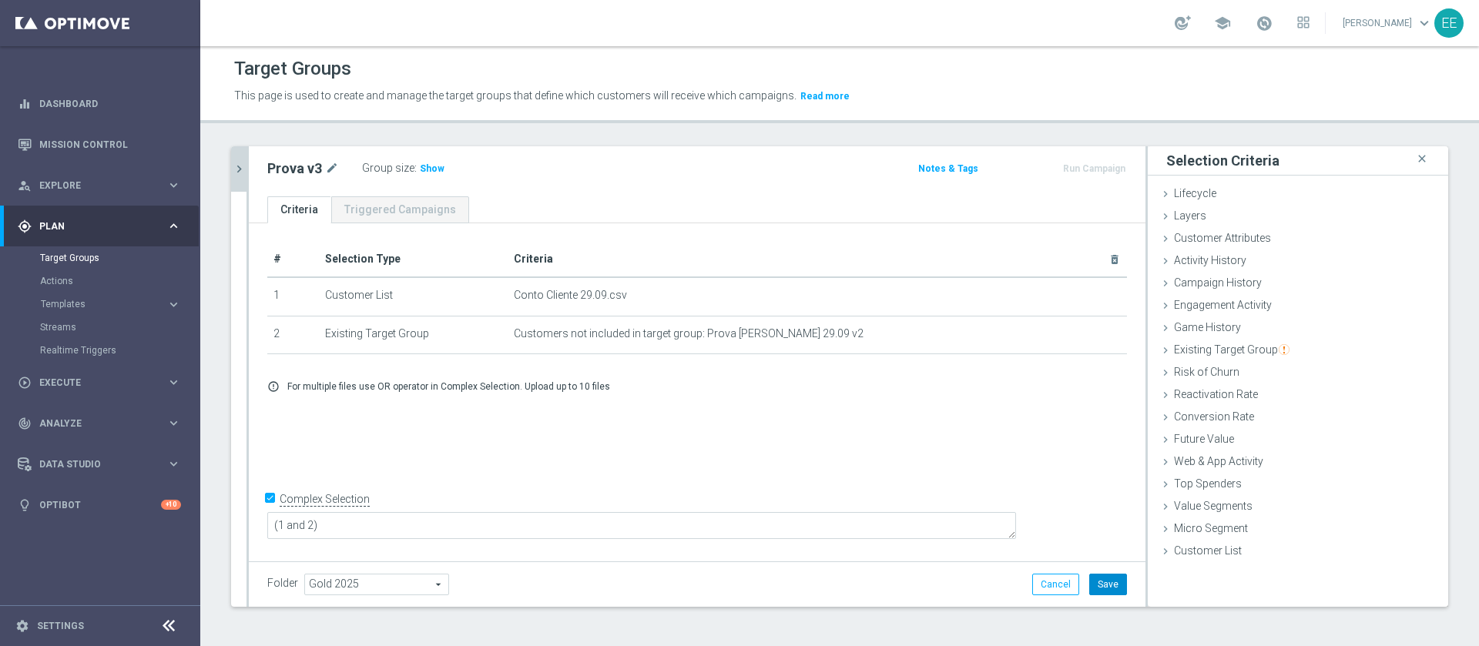
click at [1104, 576] on button "Save" at bounding box center [1108, 585] width 38 height 22
click at [427, 166] on span "Show" at bounding box center [432, 168] width 25 height 11
click at [237, 167] on icon "chevron_right" at bounding box center [239, 169] width 15 height 15
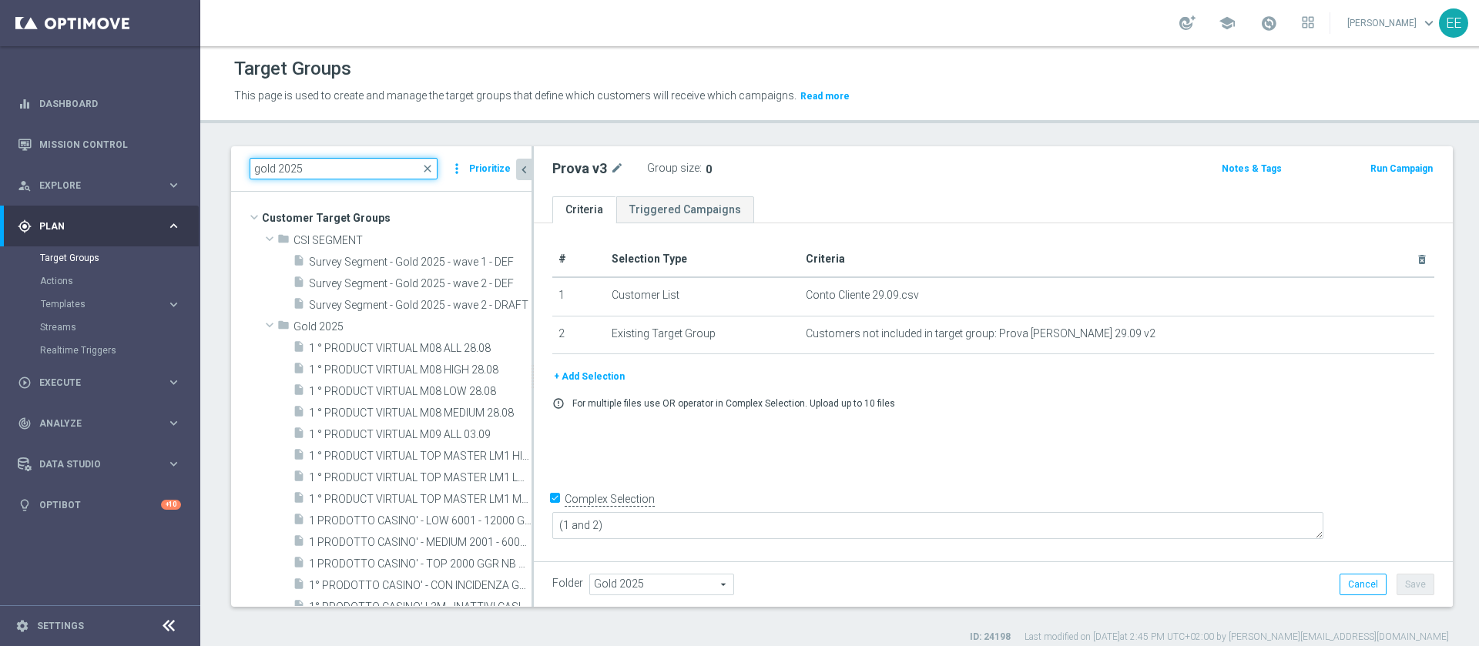
click at [354, 174] on input "gold 2025" at bounding box center [344, 169] width 188 height 22
paste input "Prova [PERSON_NAME] 29.09 v2"
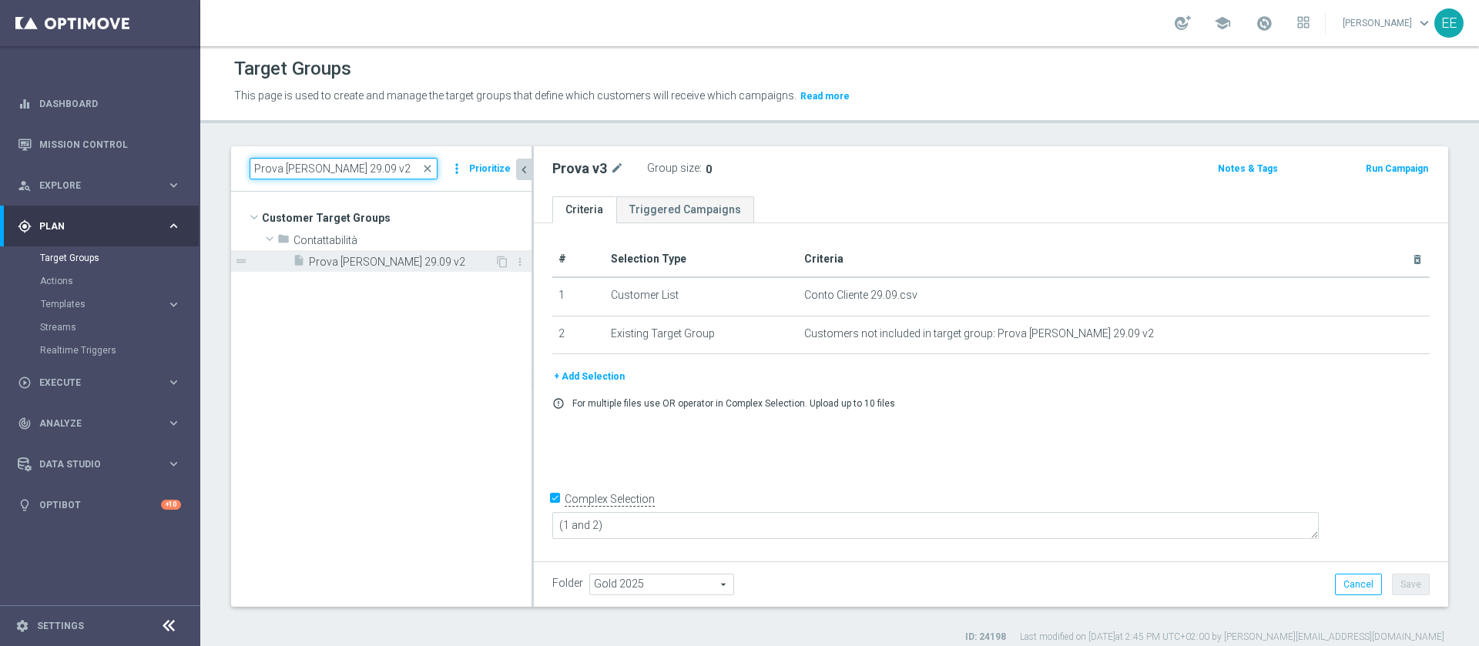
type input "Prova [PERSON_NAME] 29.09 v2"
click at [408, 264] on span "Prova [PERSON_NAME] 29.09 v2" at bounding box center [402, 262] width 186 height 13
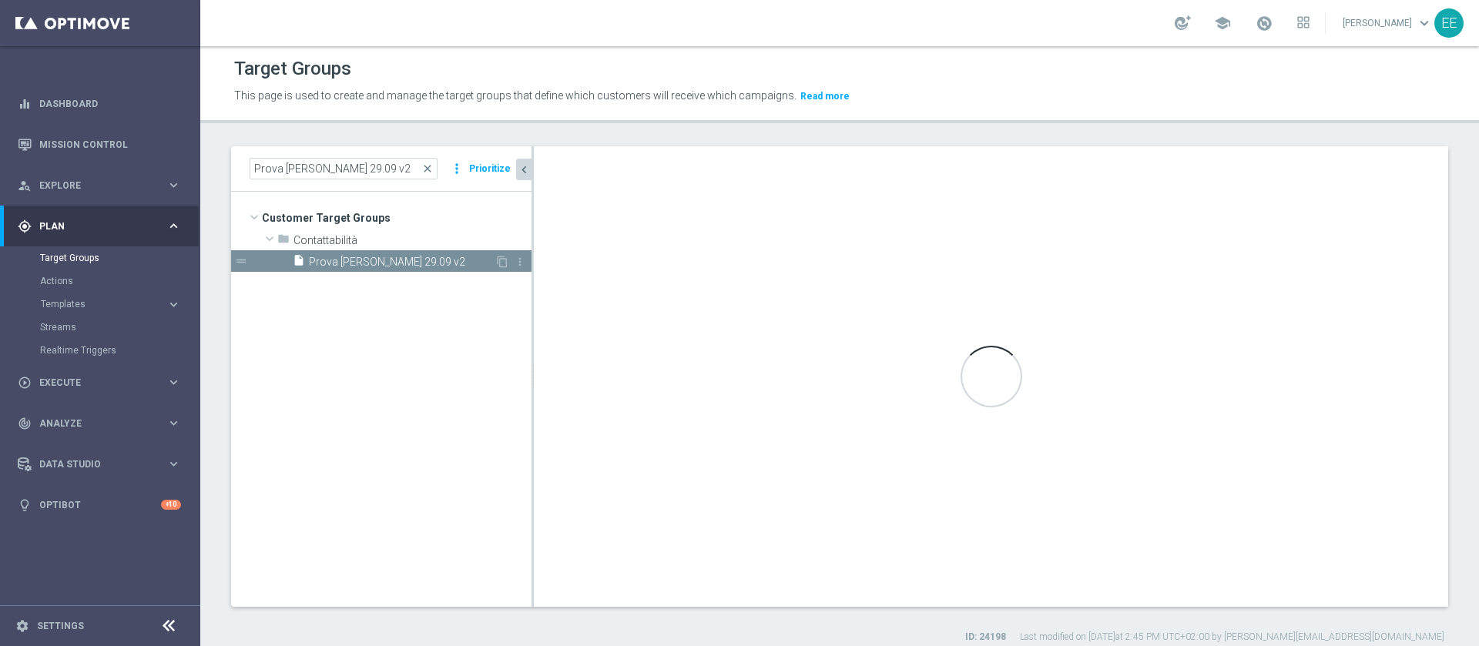
type input "Contattabilità"
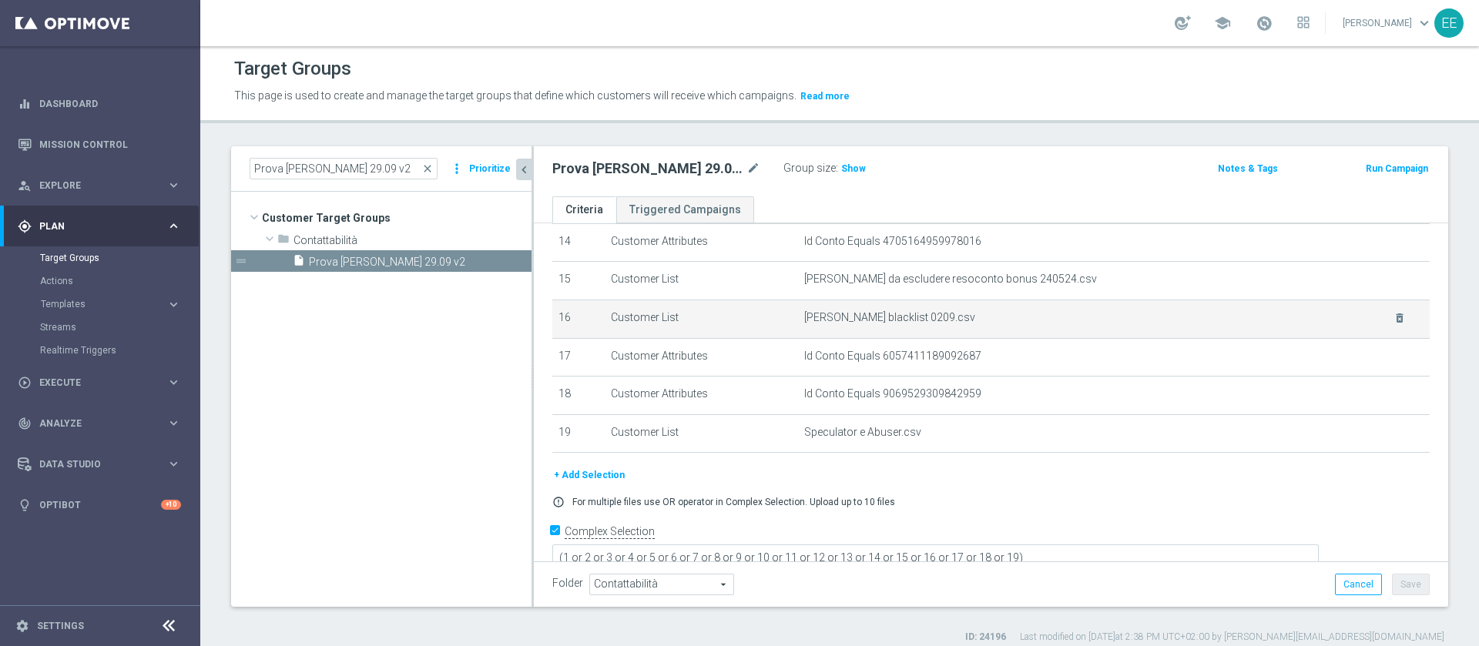
scroll to position [523, 0]
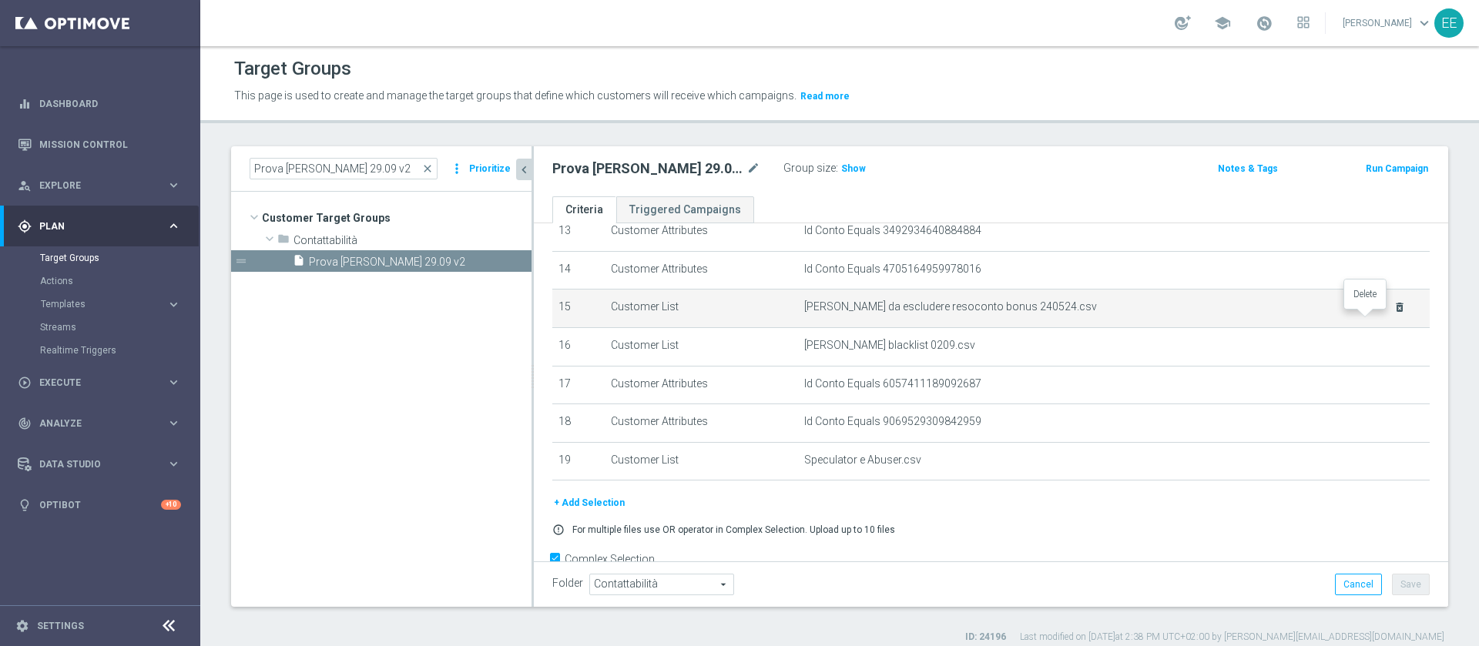
click at [1394, 314] on icon "delete_forever" at bounding box center [1400, 307] width 12 height 12
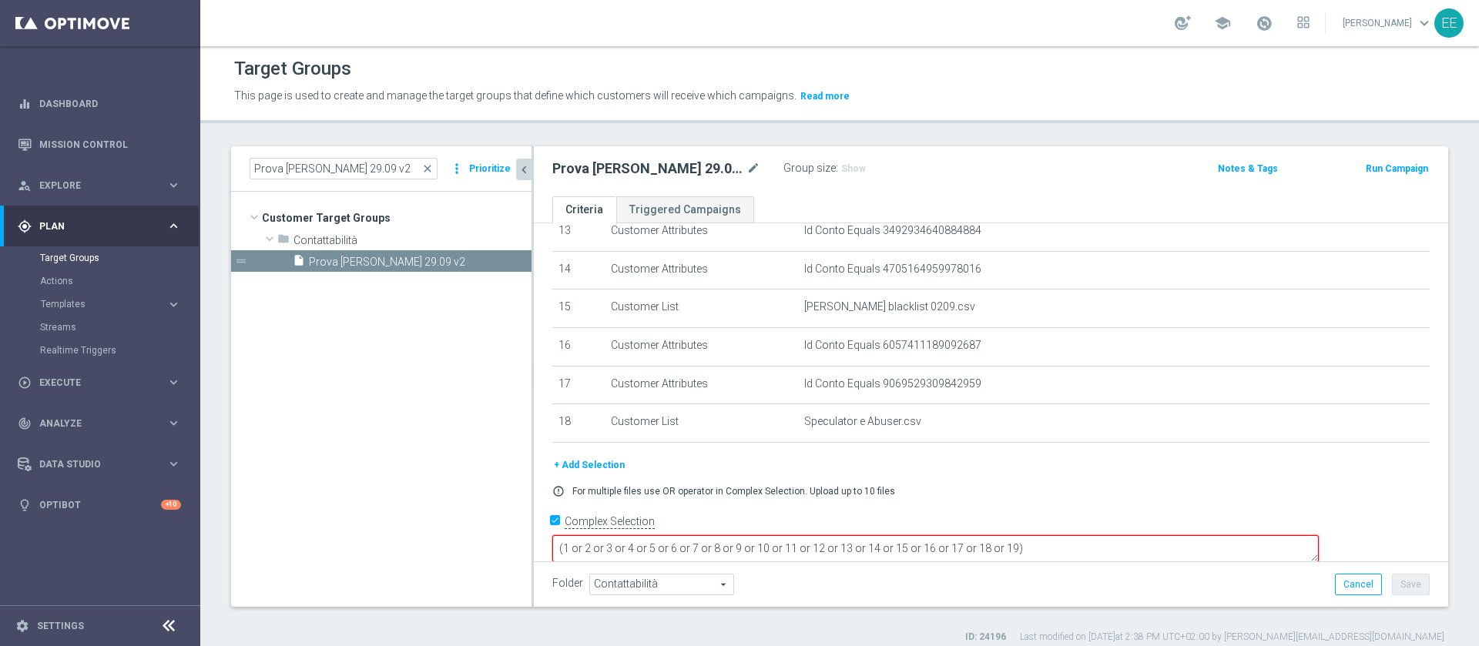
click at [1109, 535] on textarea "(1 or 2 or 3 or 4 or 5 or 6 or 7 or 8 or 9 or 10 or 11 or 12 or 13 or 14 or 15 …" at bounding box center [935, 548] width 767 height 27
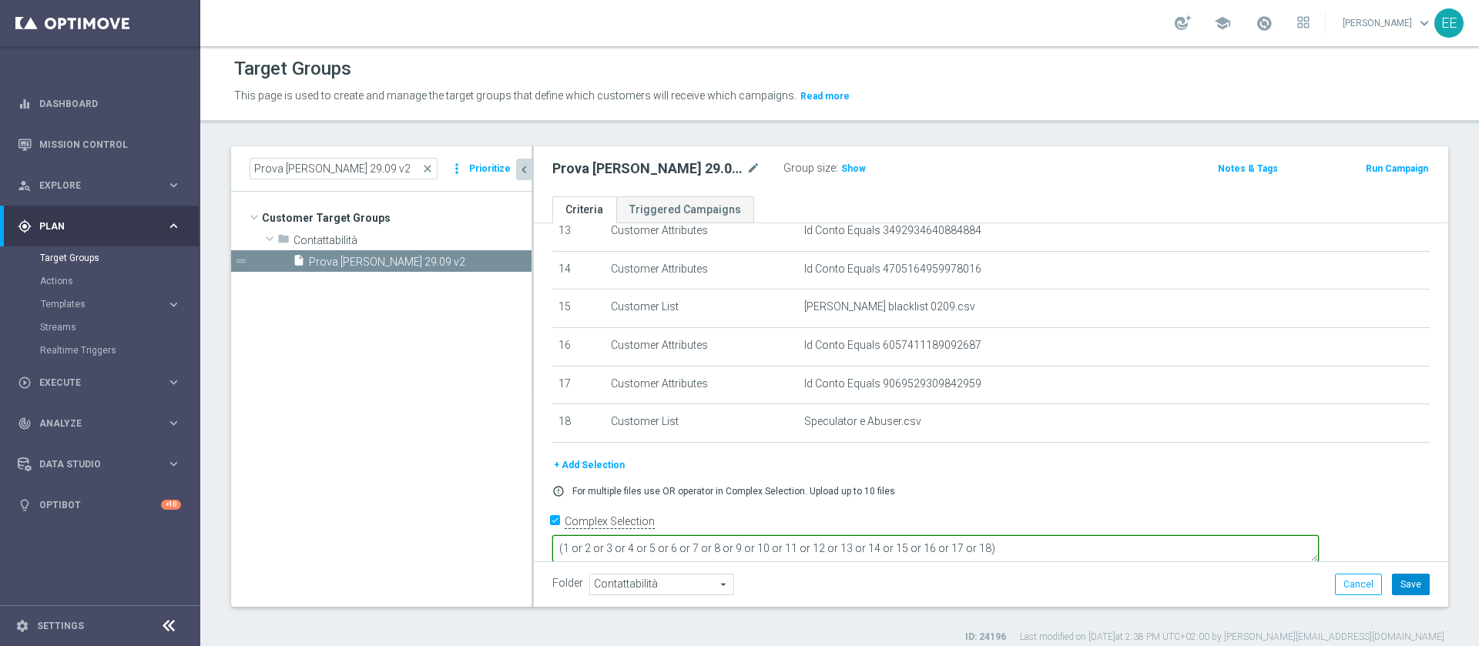
type textarea "(1 or 2 or 3 or 4 or 5 or 6 or 7 or 8 or 9 or 10 or 11 or 12 or 13 or 14 or 15 …"
click at [1396, 582] on button "Save" at bounding box center [1411, 585] width 38 height 22
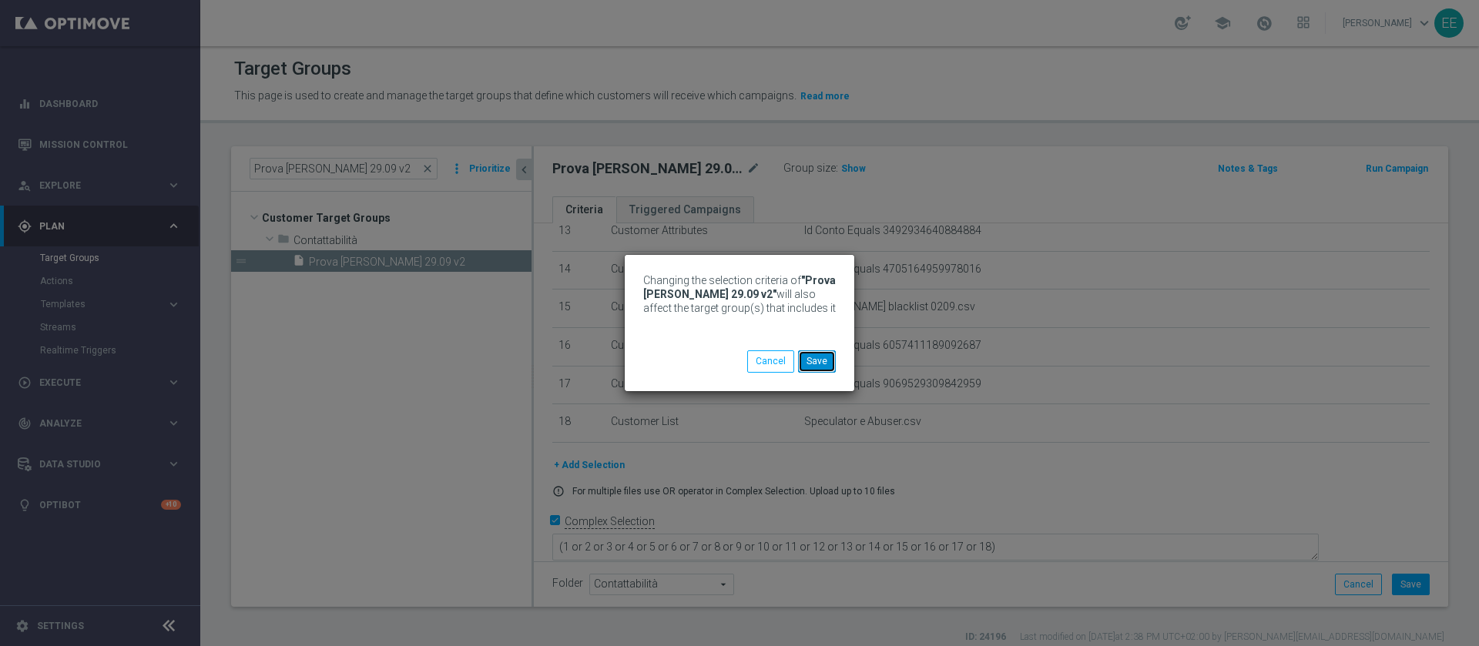
click at [823, 357] on button "Save" at bounding box center [817, 362] width 38 height 22
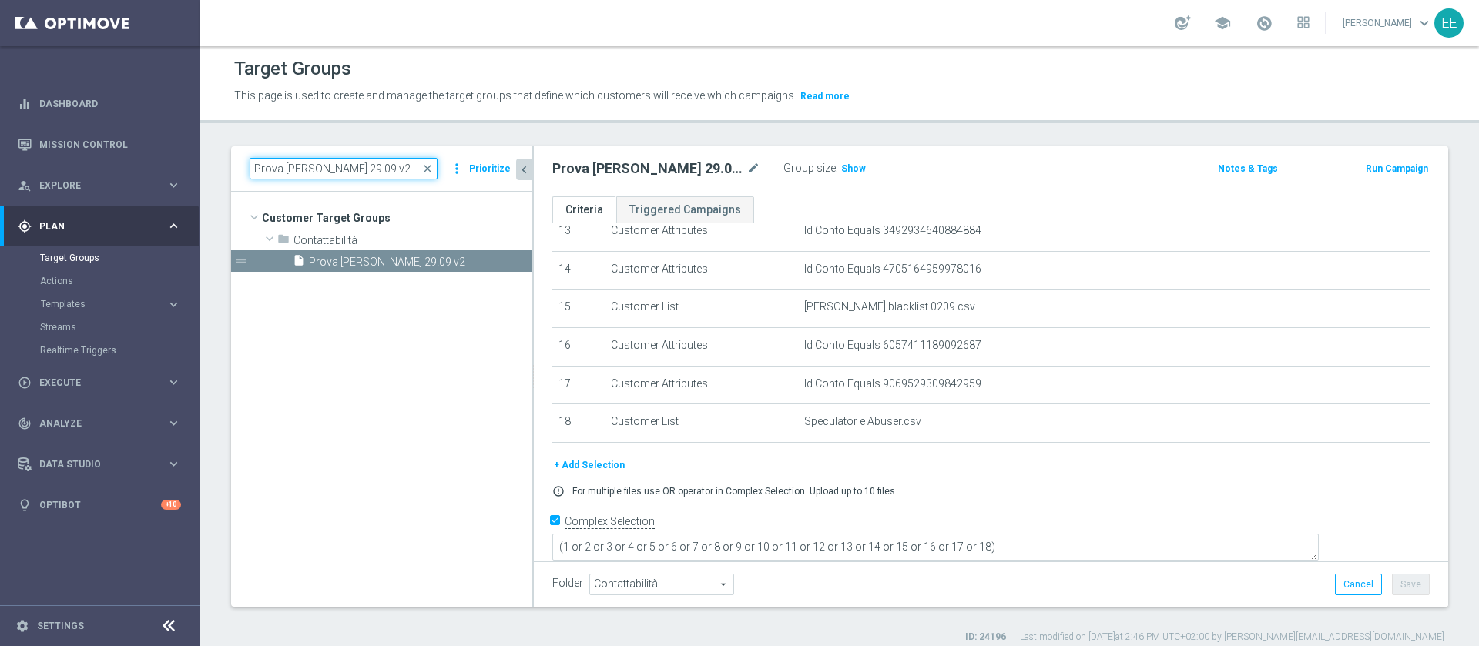
click at [381, 159] on input "Prova [PERSON_NAME] 29.09 v2" at bounding box center [344, 169] width 188 height 22
type input "Prova v3"
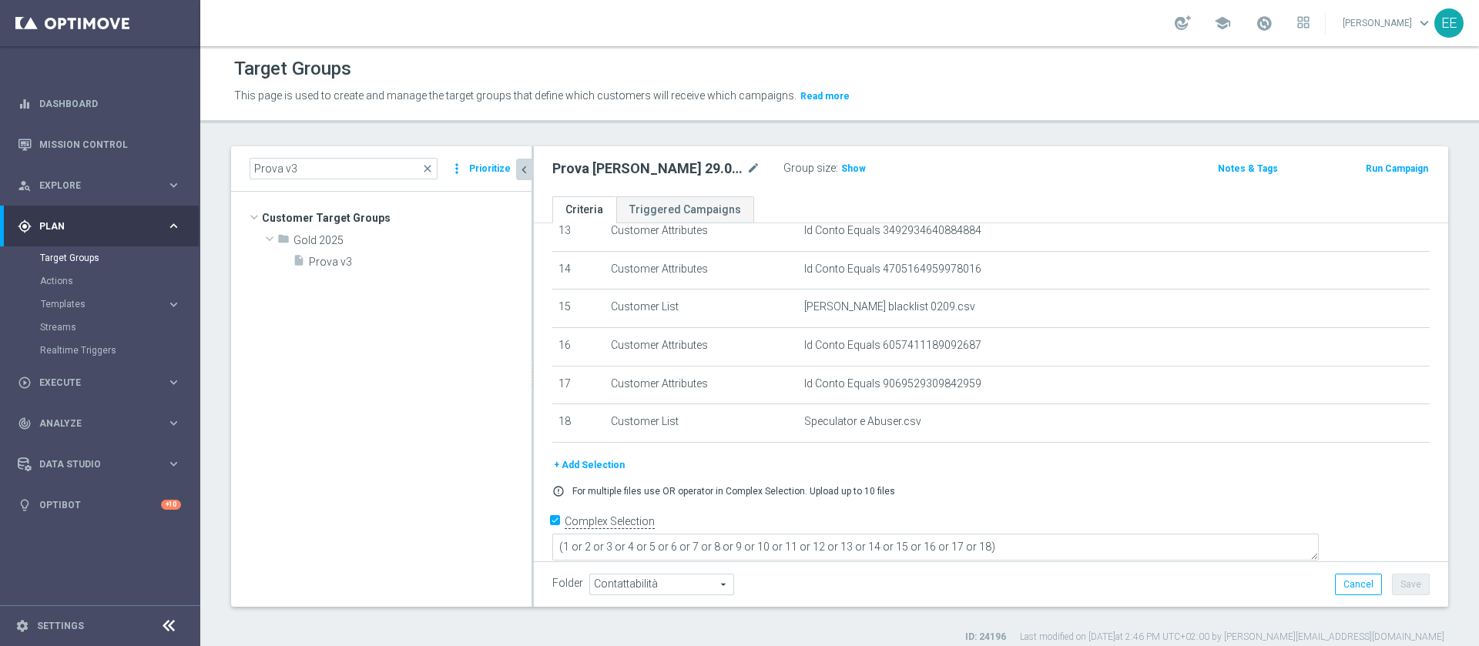
click at [334, 273] on tree-viewport "Customer Target Groups library_add create_new_folder folder" at bounding box center [381, 399] width 300 height 414
click at [334, 260] on span "Prova v3" at bounding box center [402, 262] width 186 height 13
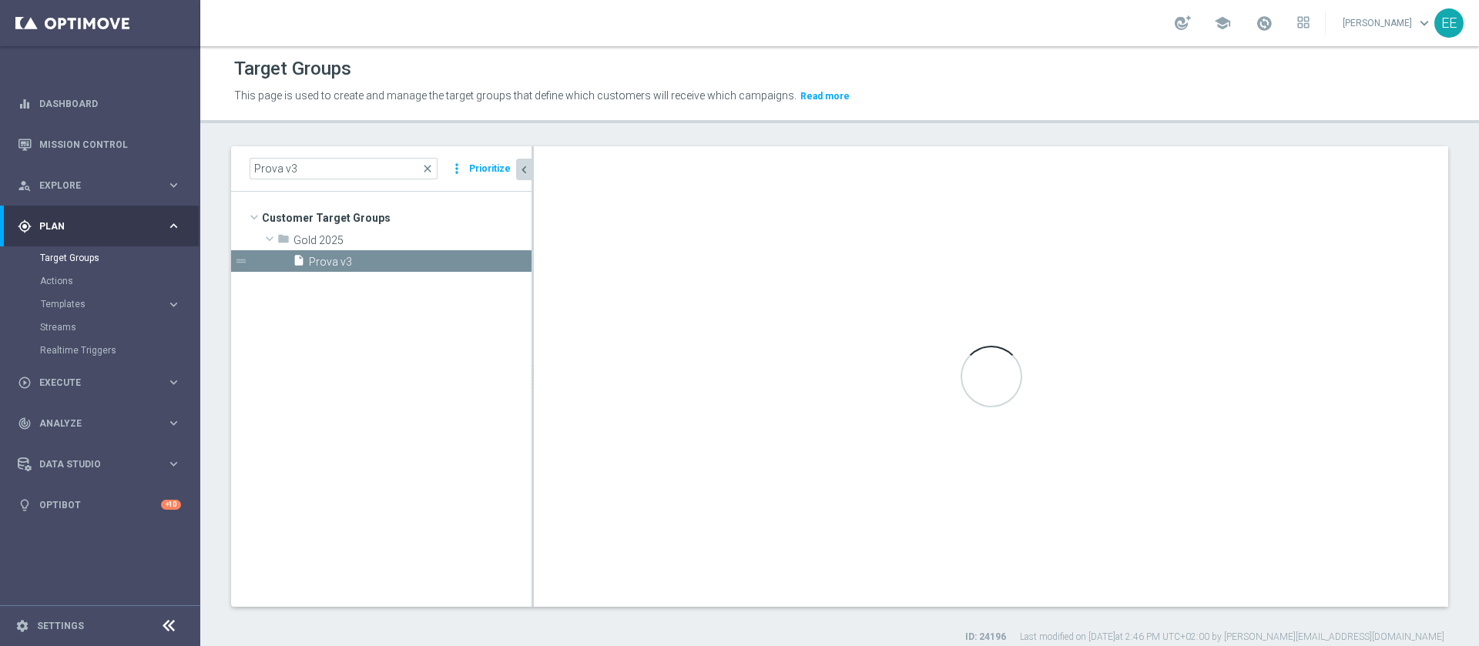
type input "Gold 2025"
type textarea "(1 and 2)"
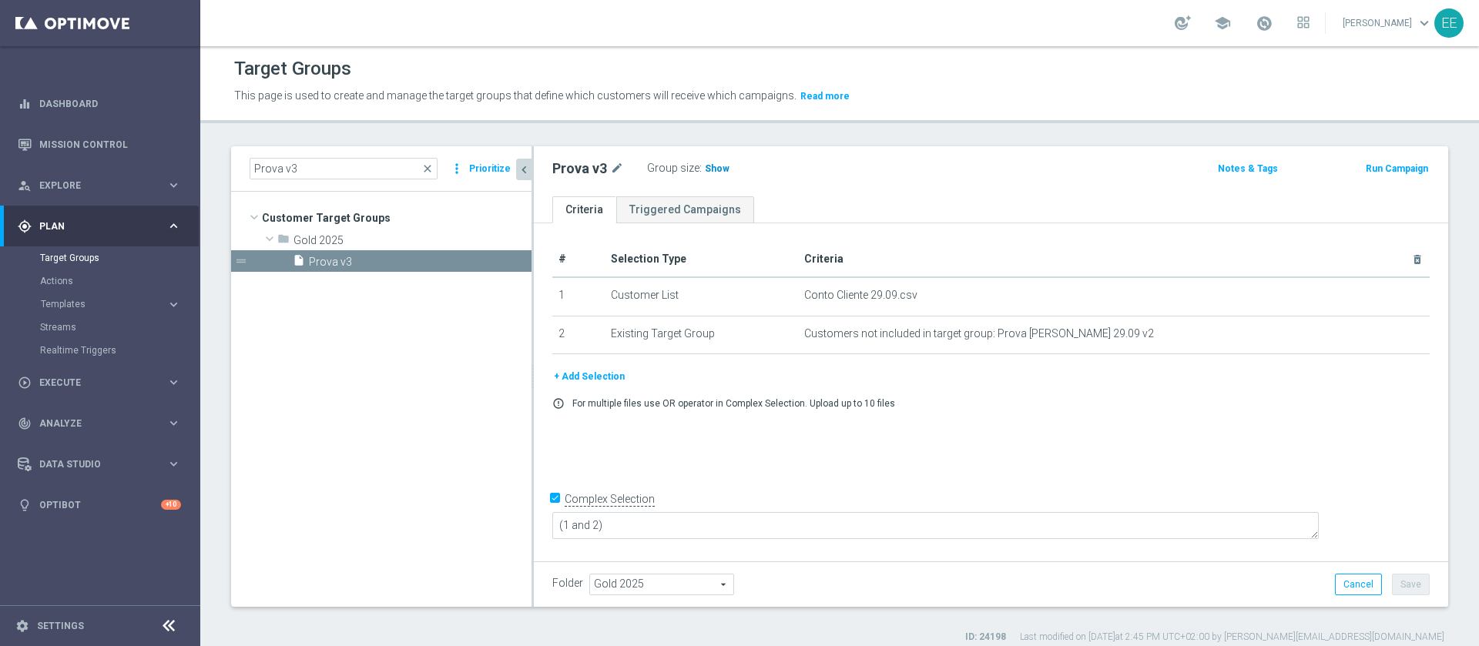
click at [716, 169] on span "Show" at bounding box center [717, 168] width 25 height 11
click at [354, 163] on input "Prova v3" at bounding box center [344, 169] width 188 height 22
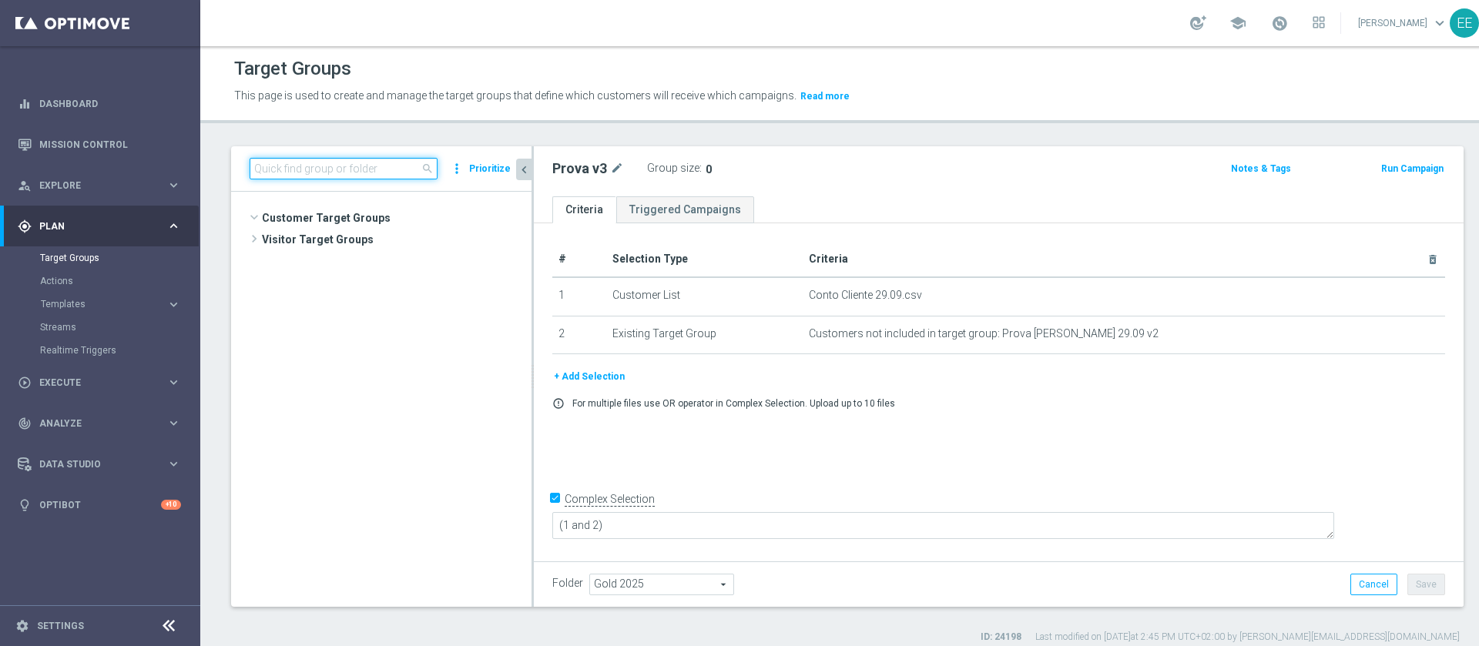
paste input "Prova [PERSON_NAME] 29.09 v2"
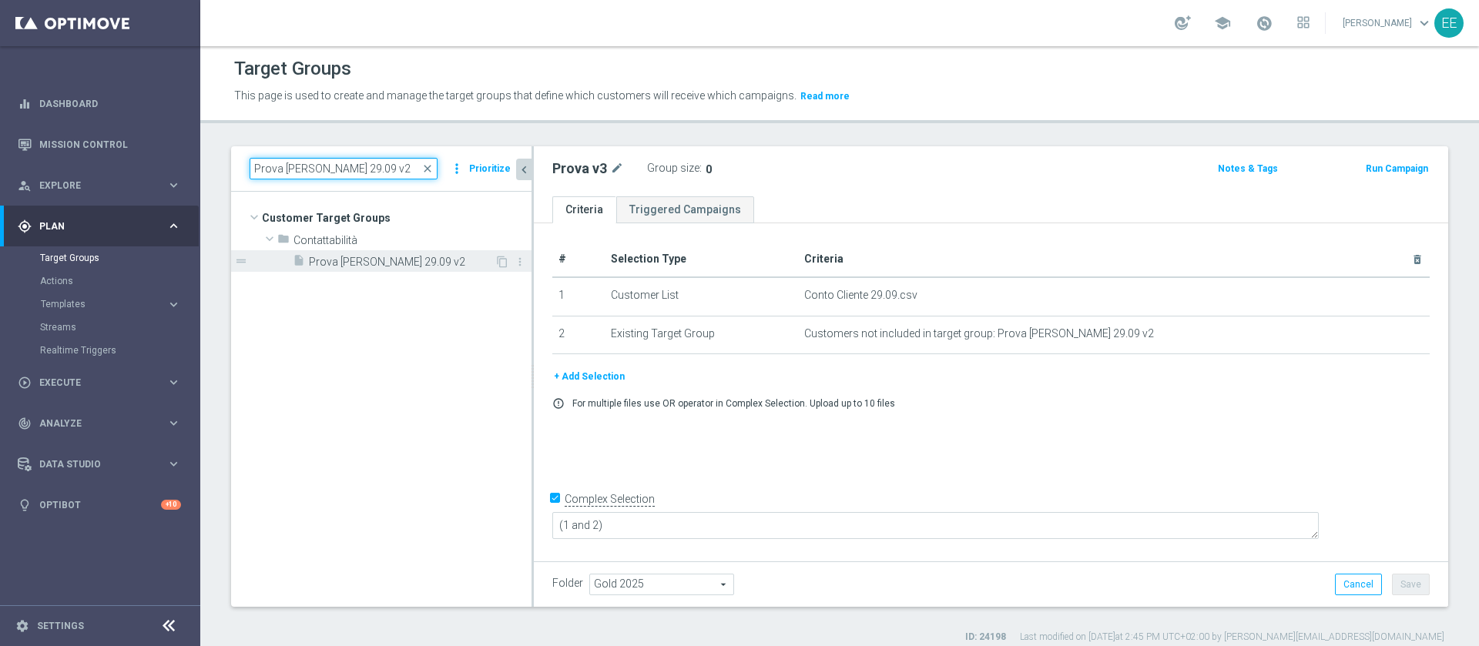
type input "Prova [PERSON_NAME] 29.09 v2"
click at [402, 265] on span "Prova [PERSON_NAME] 29.09 v2" at bounding box center [402, 262] width 186 height 13
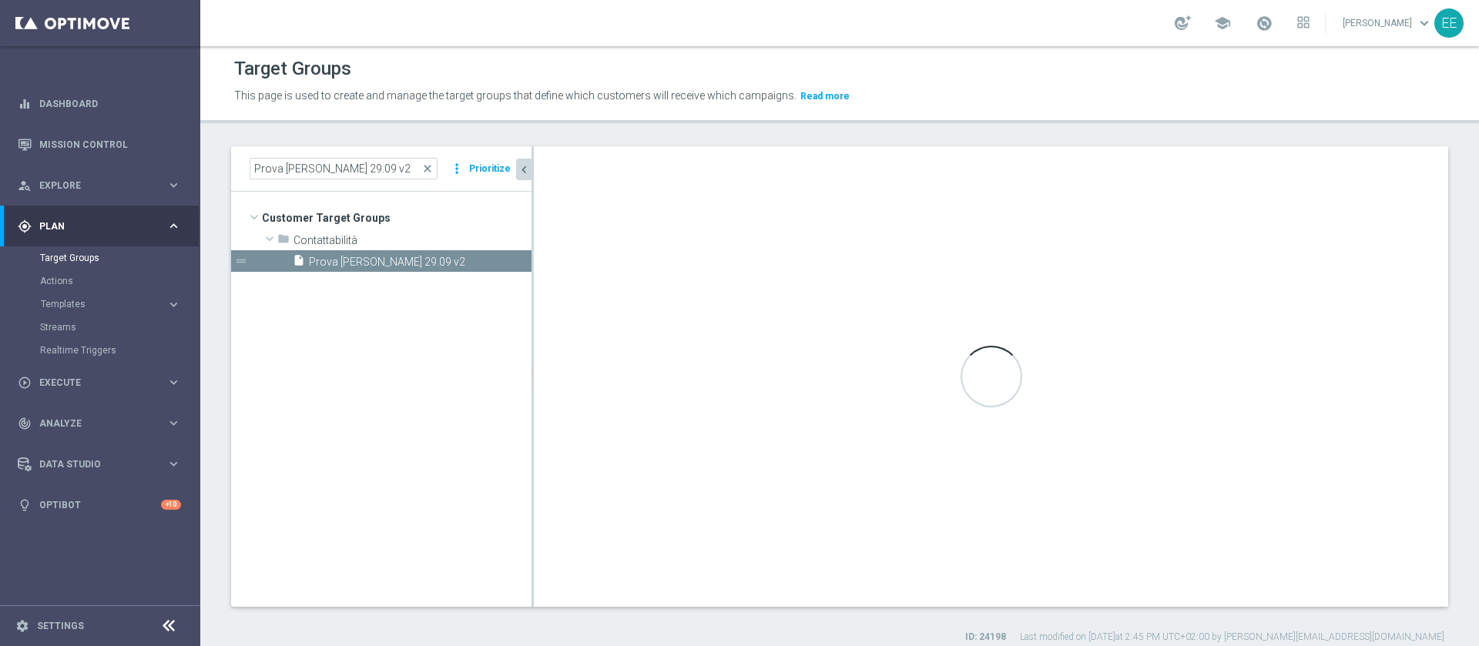
type input "Contattabilità"
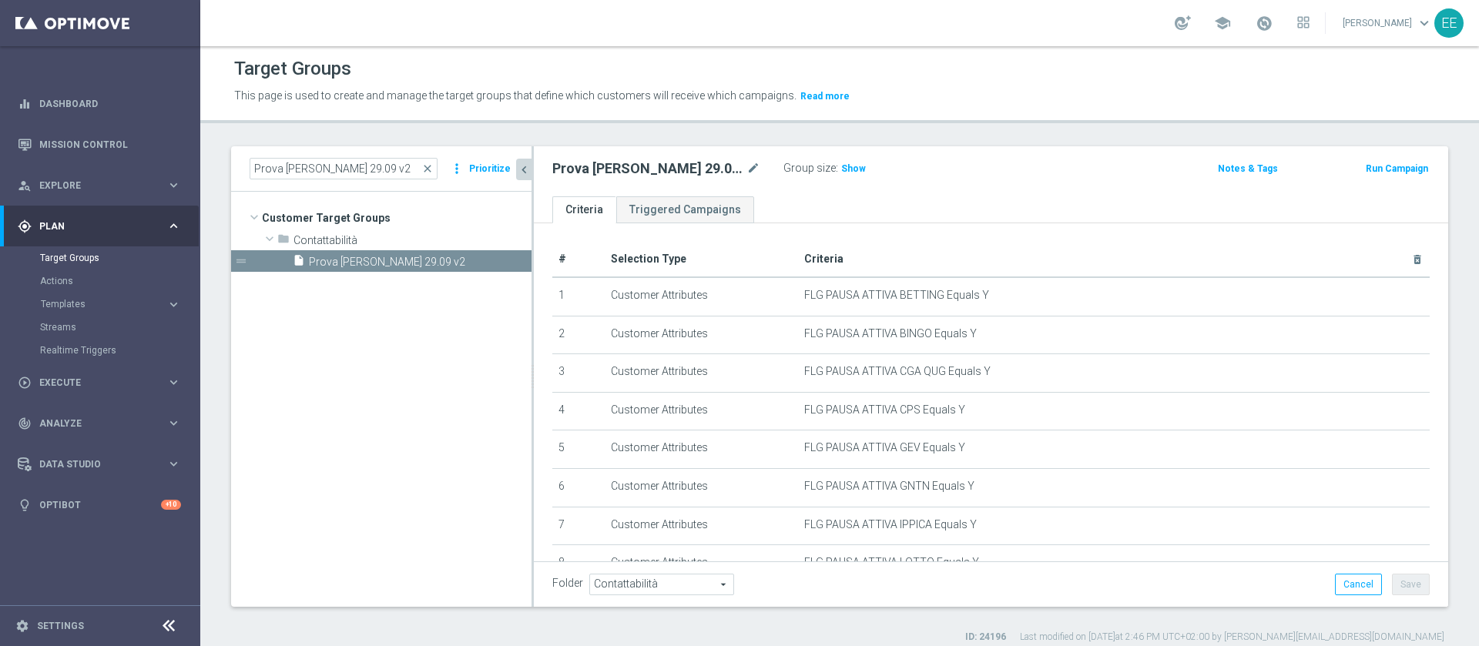
scroll to position [530, 0]
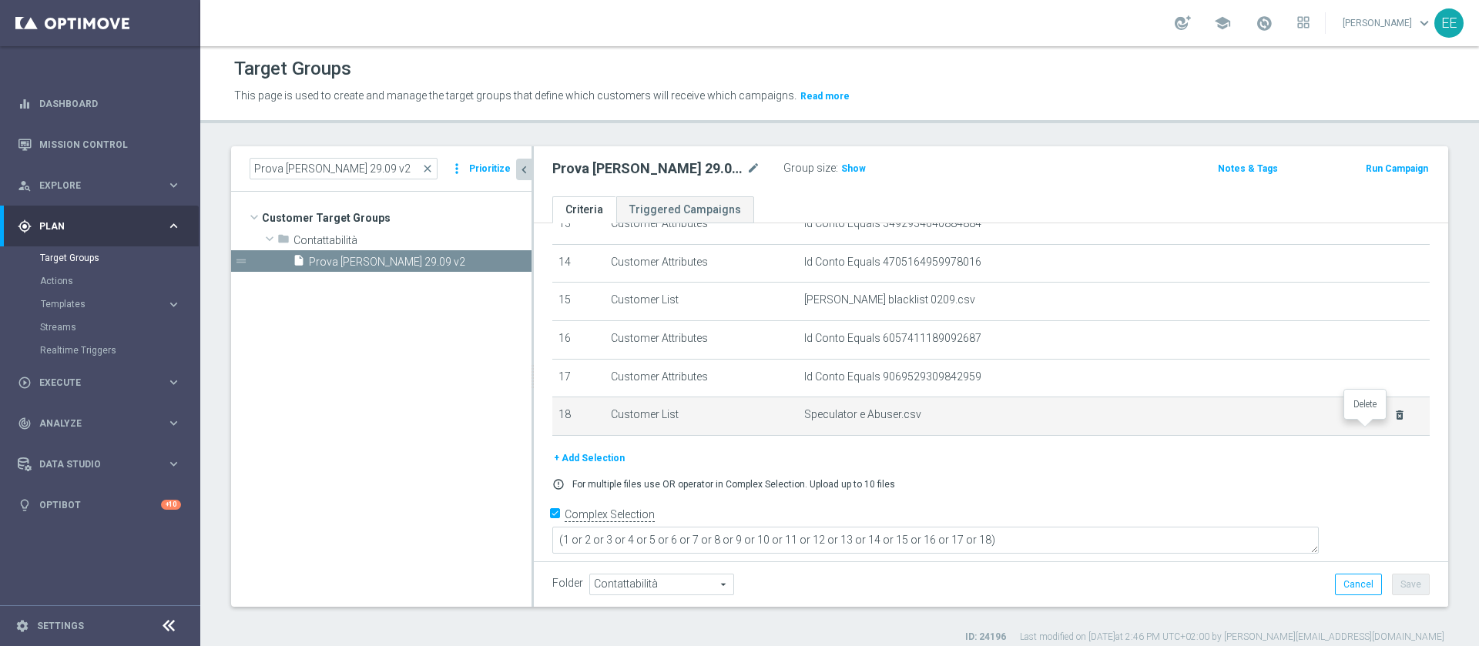
click at [1394, 421] on icon "delete_forever" at bounding box center [1400, 415] width 12 height 12
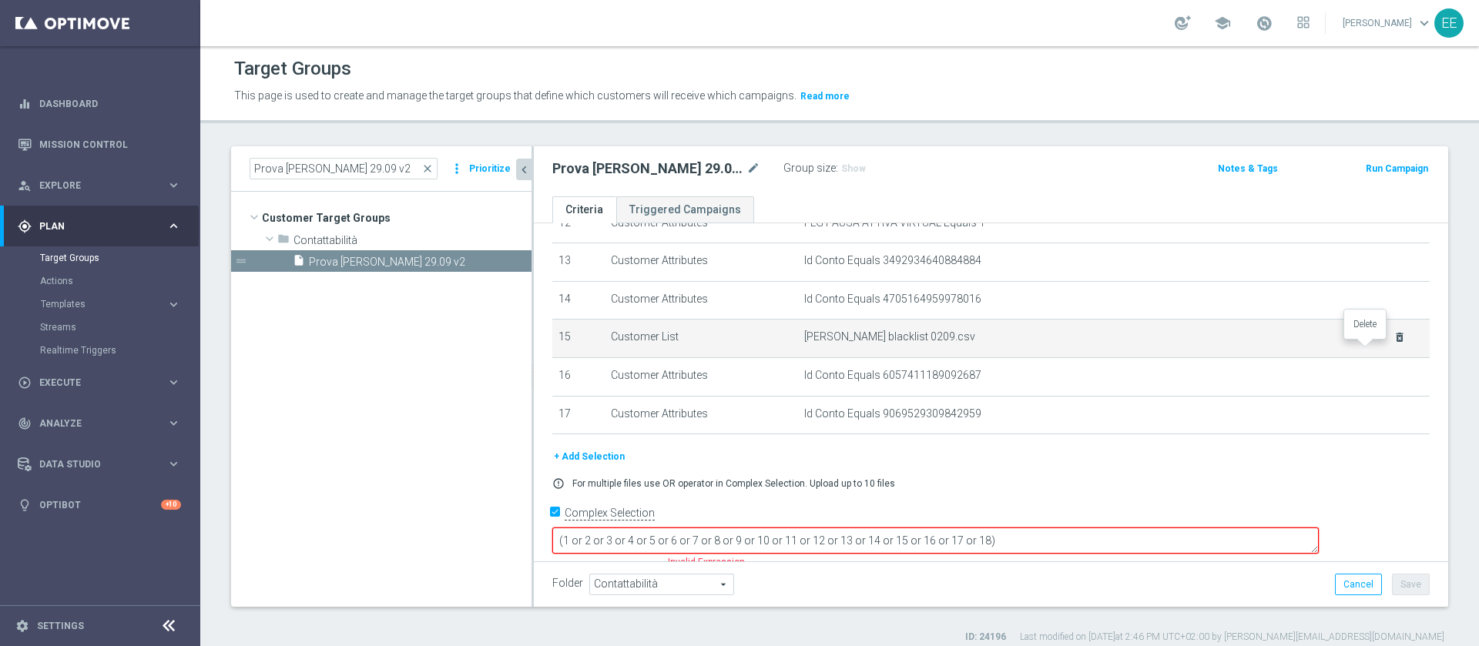
click at [1394, 344] on icon "delete_forever" at bounding box center [1400, 337] width 12 height 12
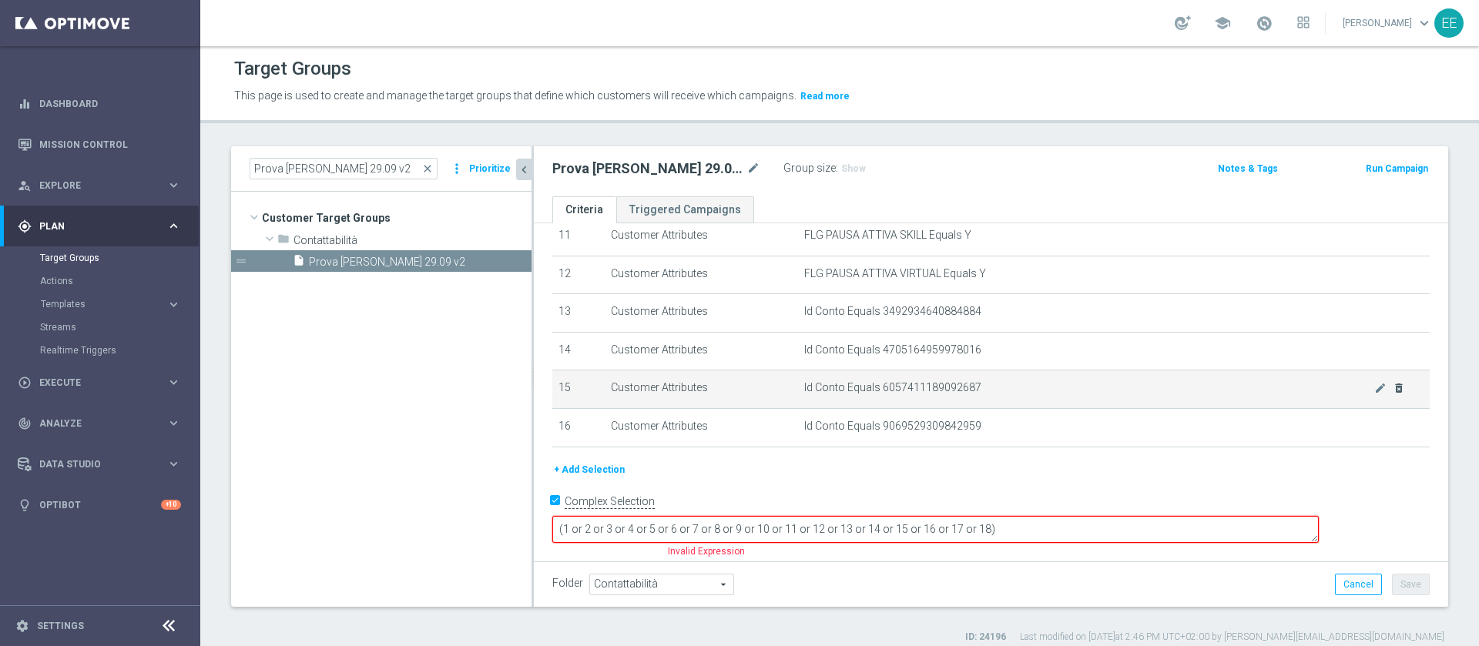
scroll to position [430, 0]
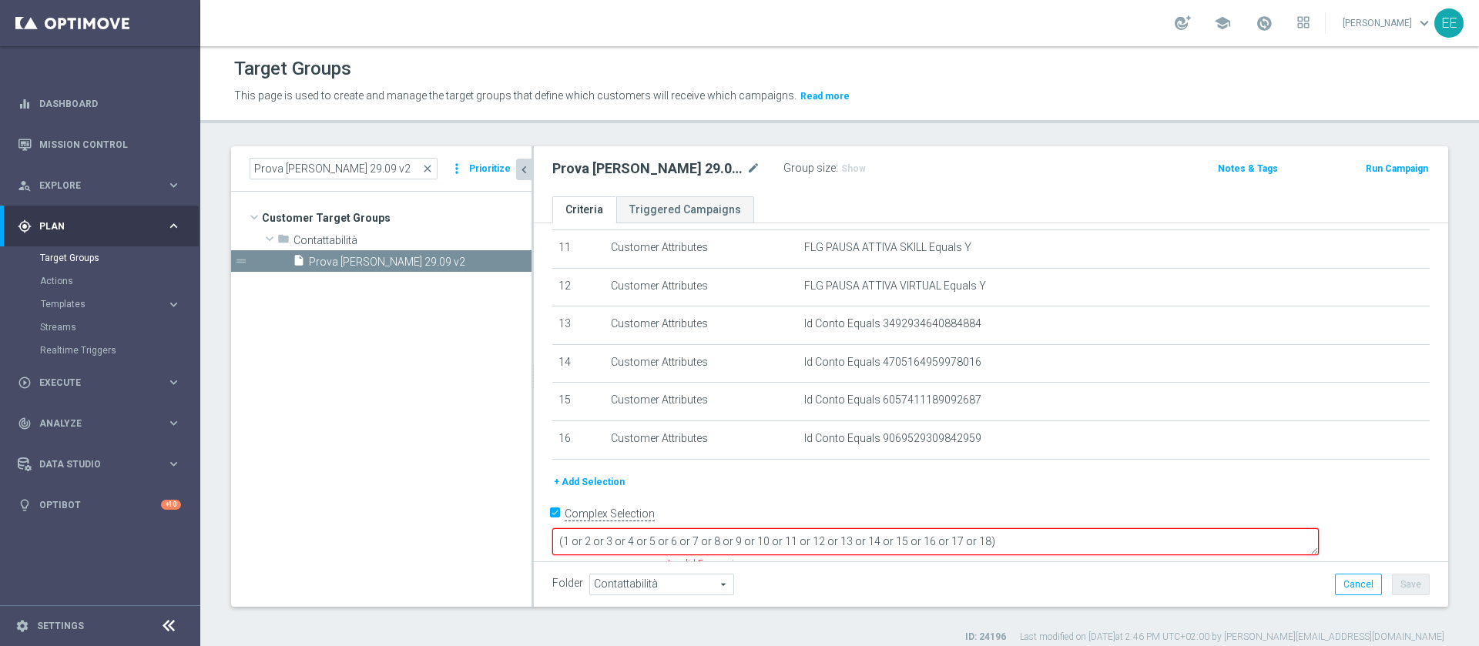
click at [1085, 528] on textarea "(1 or 2 or 3 or 4 or 5 or 6 or 7 or 8 or 9 or 10 or 11 or 12 or 13 or 14 or 15 …" at bounding box center [935, 541] width 767 height 27
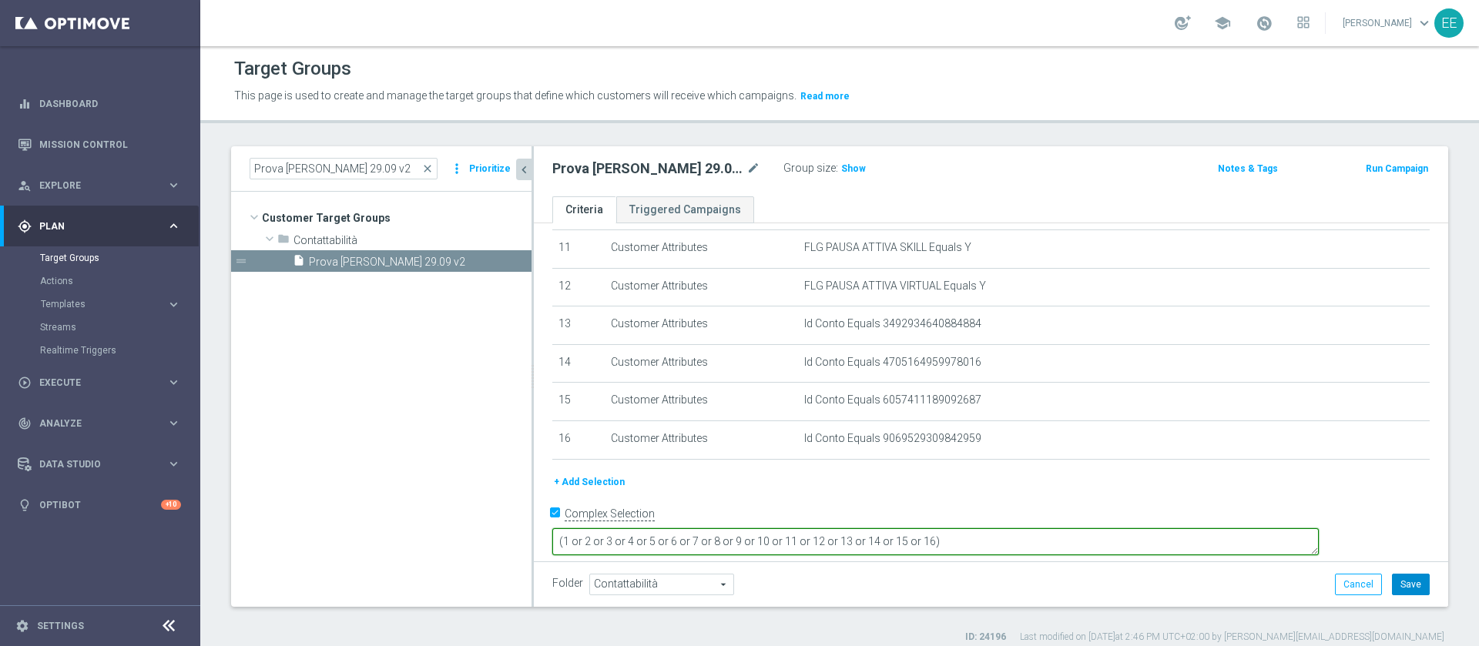
type textarea "(1 or 2 or 3 or 4 or 5 or 6 or 7 or 8 or 9 or 10 or 11 or 12 or 13 or 14 or 15 …"
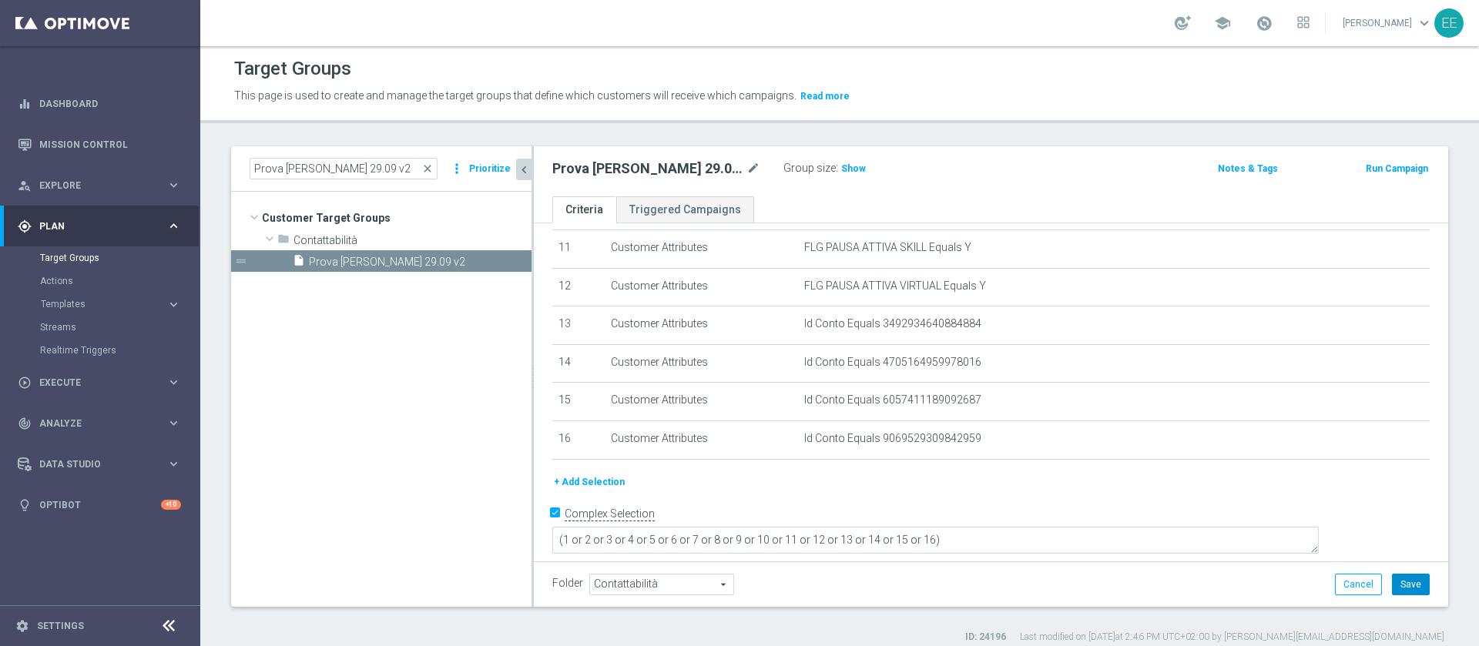
click at [1397, 586] on button "Save" at bounding box center [1411, 585] width 38 height 22
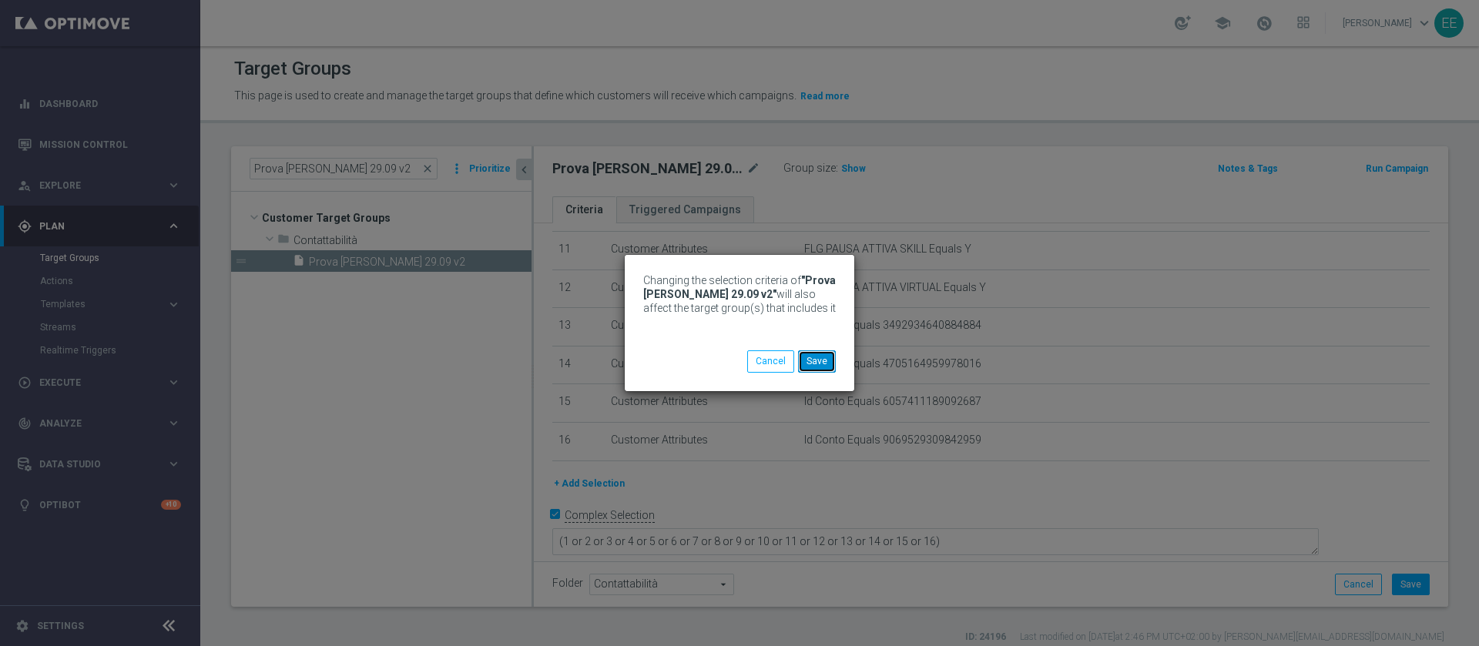
click at [812, 367] on button "Save" at bounding box center [817, 362] width 38 height 22
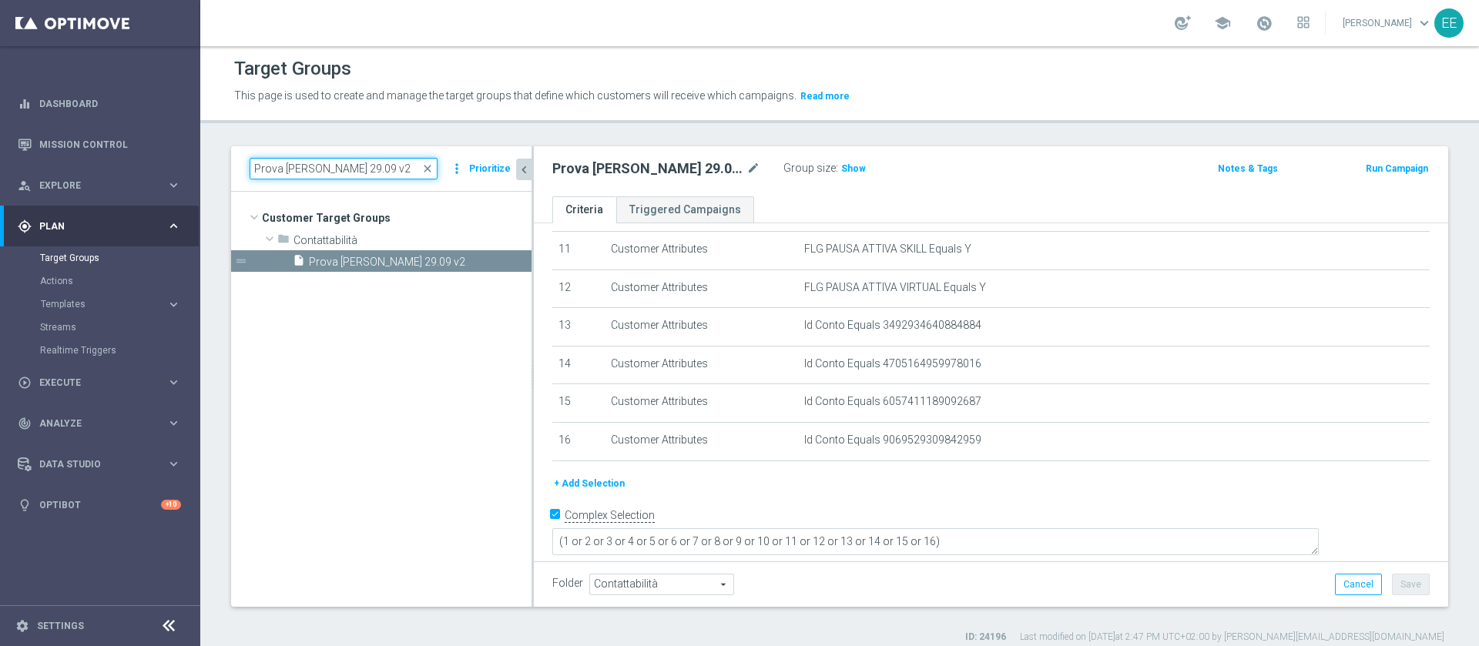
click at [411, 167] on input "Prova [PERSON_NAME] 29.09 v2" at bounding box center [344, 169] width 188 height 22
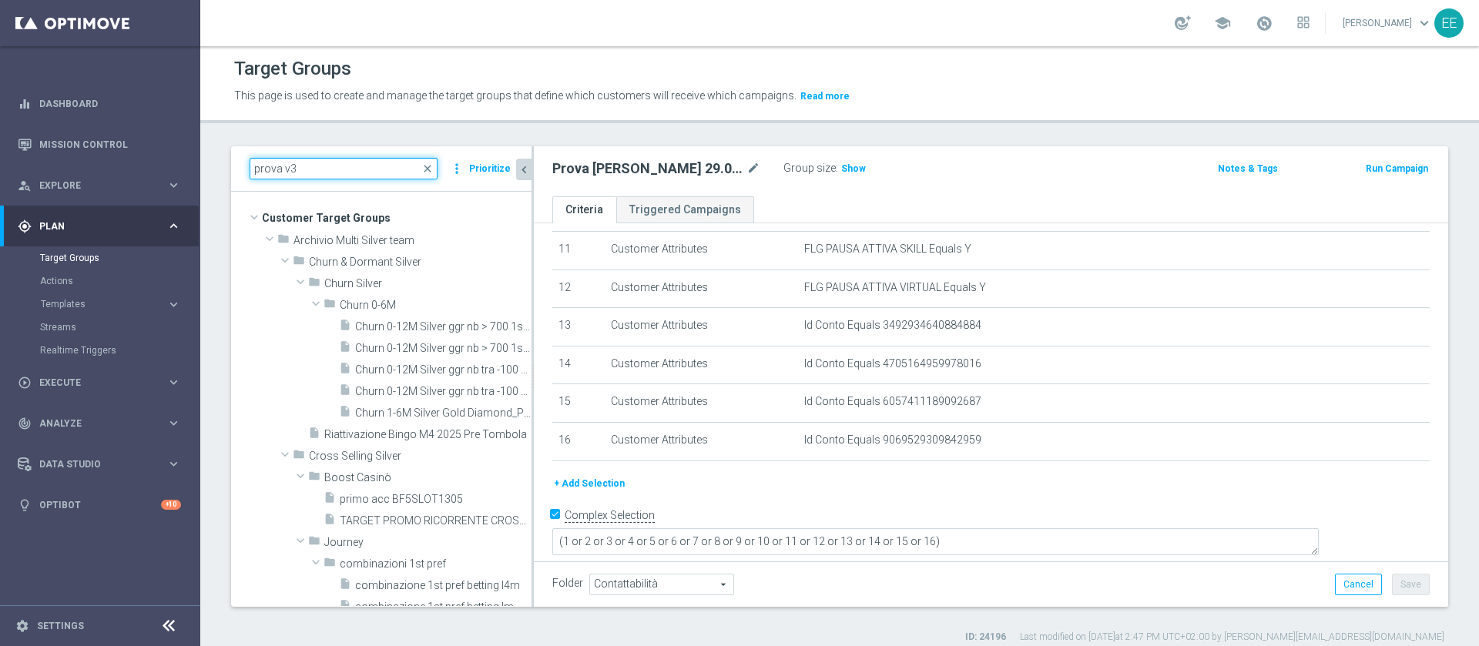
click at [411, 167] on input "prova v3" at bounding box center [344, 169] width 188 height 22
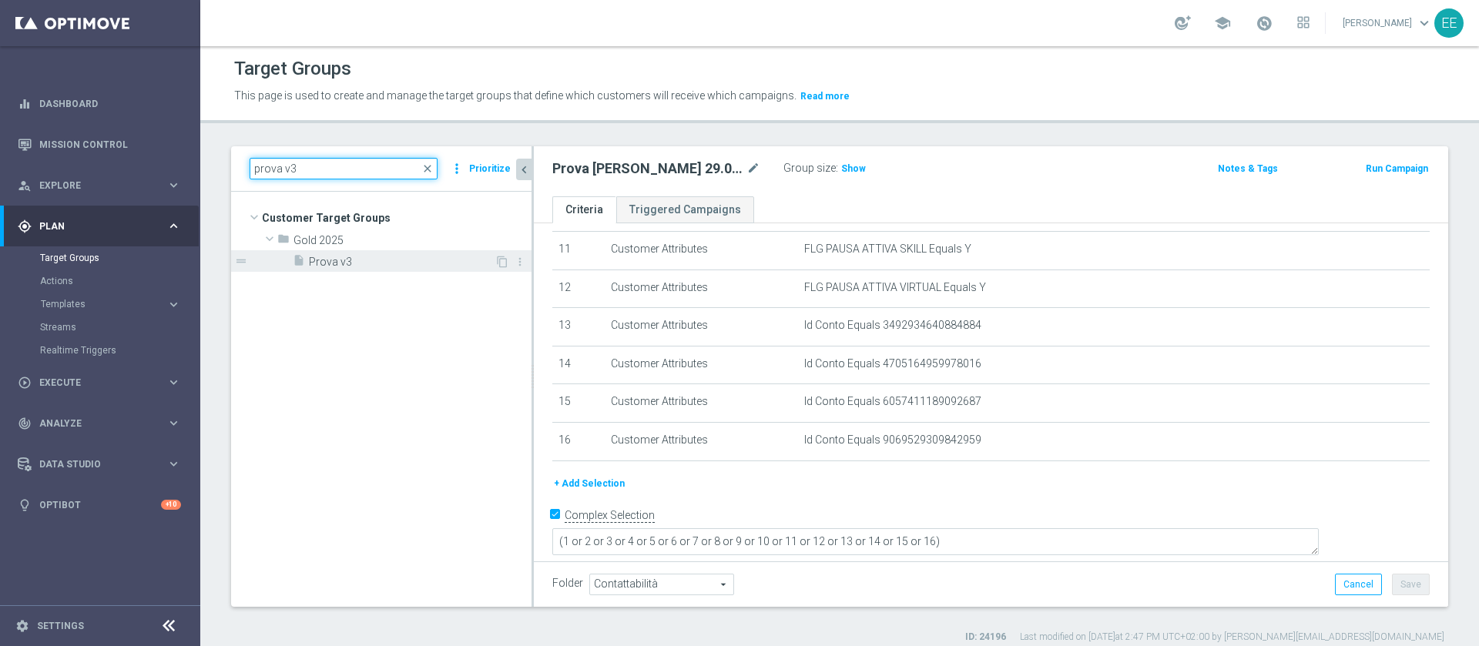
type input "prova v3"
click at [349, 262] on span "Prova v3" at bounding box center [402, 262] width 186 height 13
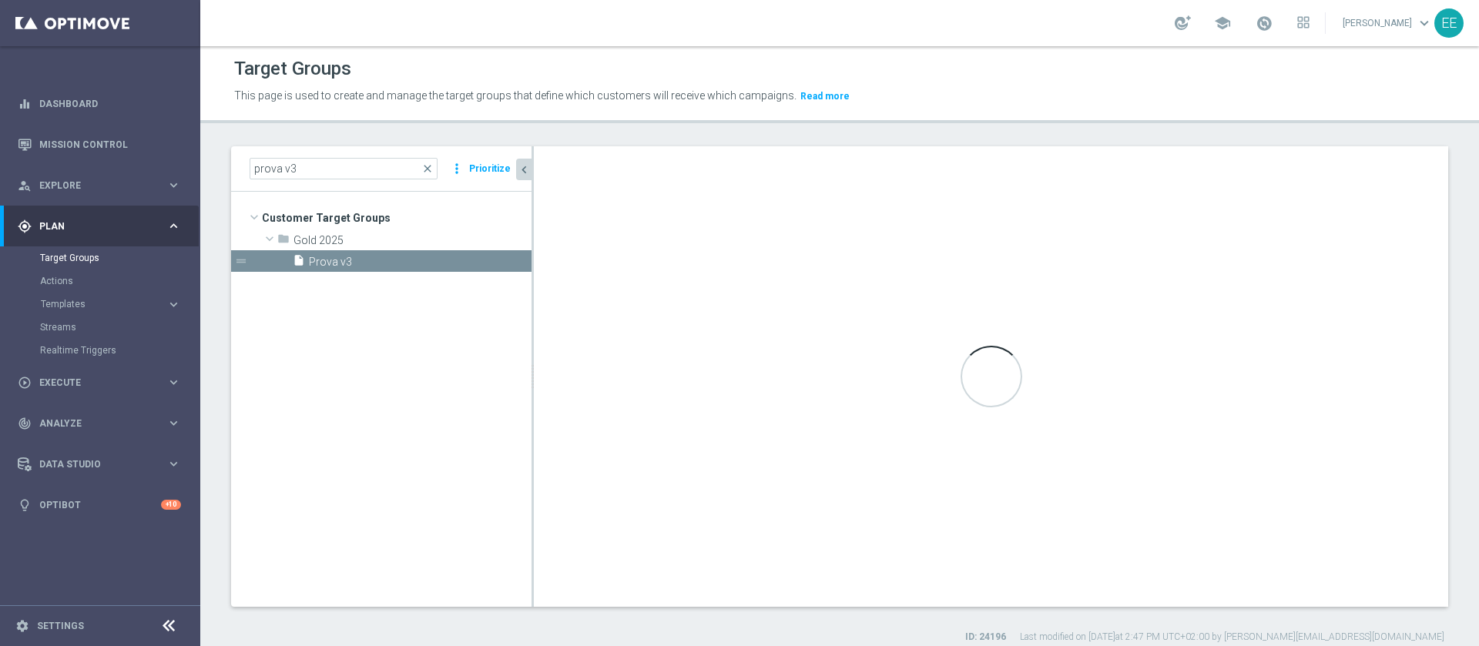
type input "Gold 2025"
type textarea "(1 and 2)"
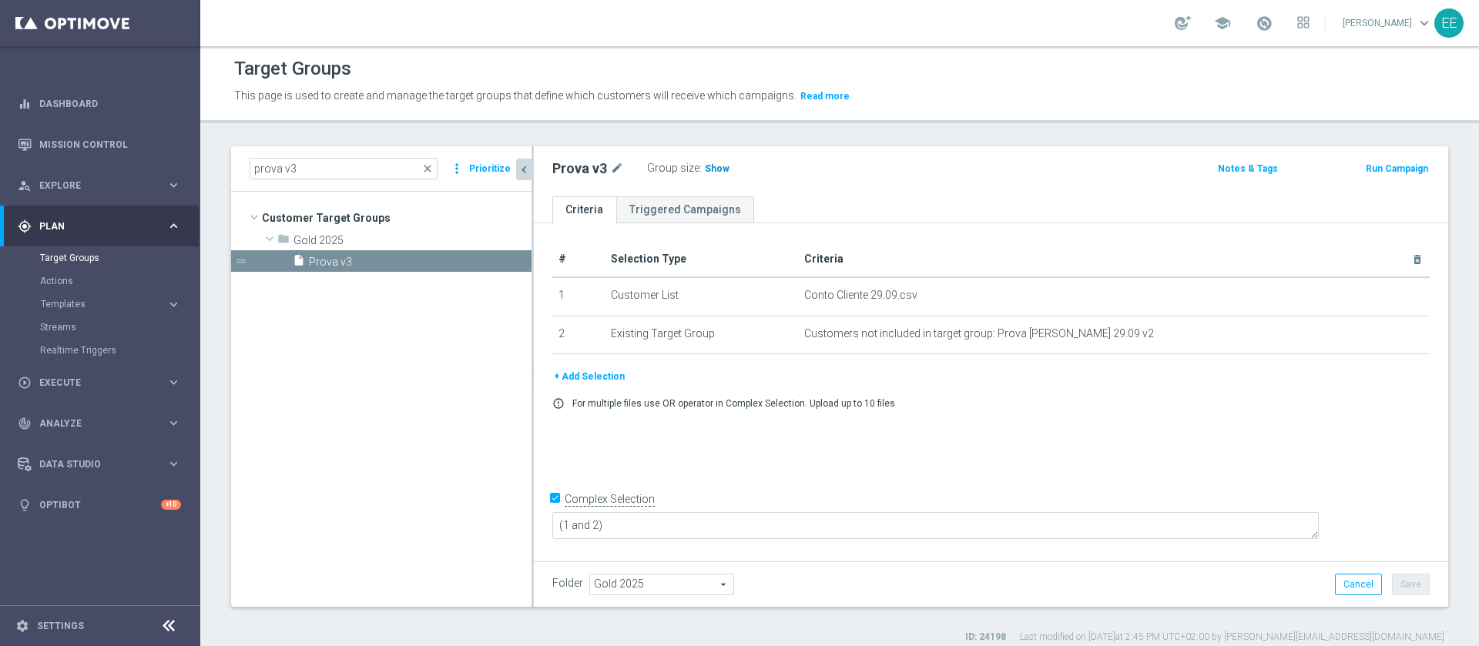
click at [722, 171] on span "Show" at bounding box center [717, 168] width 25 height 11
click at [354, 156] on div "prova v3 close more_vert Prioritize" at bounding box center [381, 168] width 300 height 45
click at [336, 164] on input "prova v3" at bounding box center [344, 169] width 188 height 22
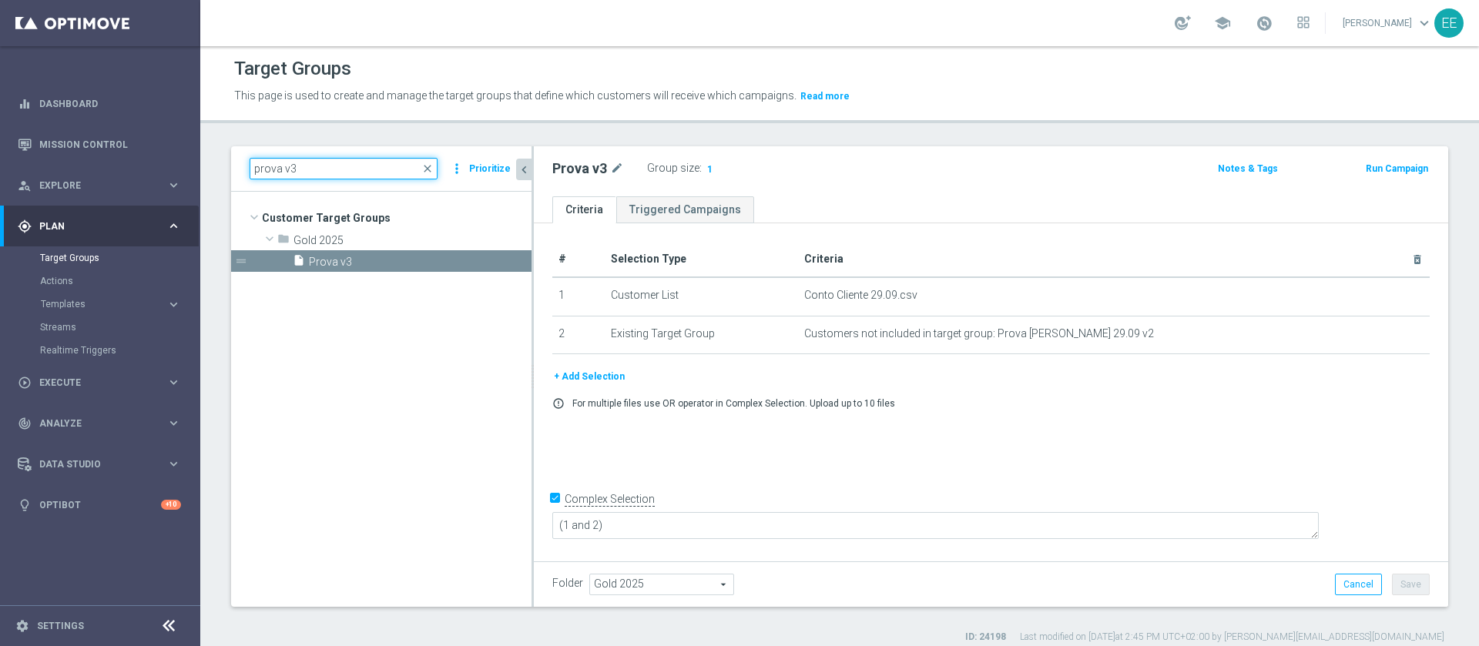
click at [336, 164] on input "prova v3" at bounding box center [344, 169] width 188 height 22
paste input "Prova Conto [PERSON_NAME] 29.09 v2"
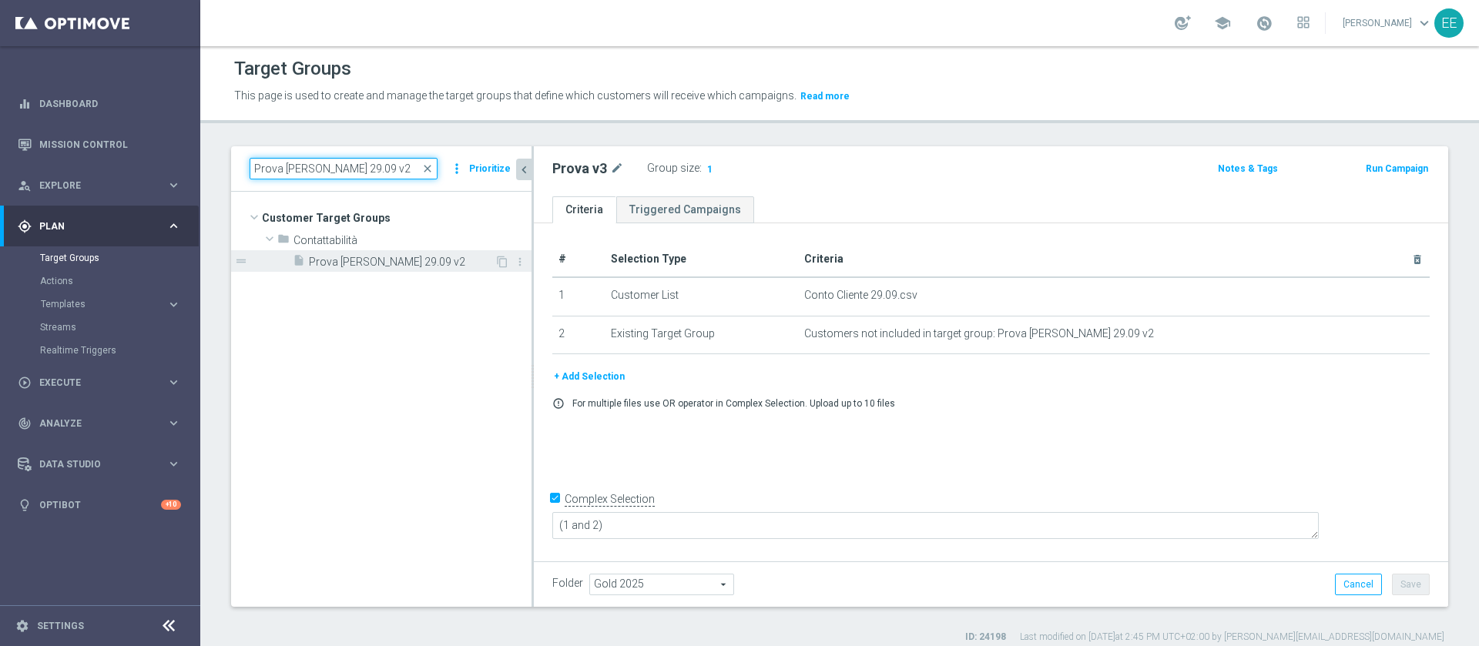
type input "Prova Conto [PERSON_NAME] 29.09 v2"
click at [379, 260] on span "Prova Conto [PERSON_NAME] 29.09 v2" at bounding box center [402, 262] width 186 height 13
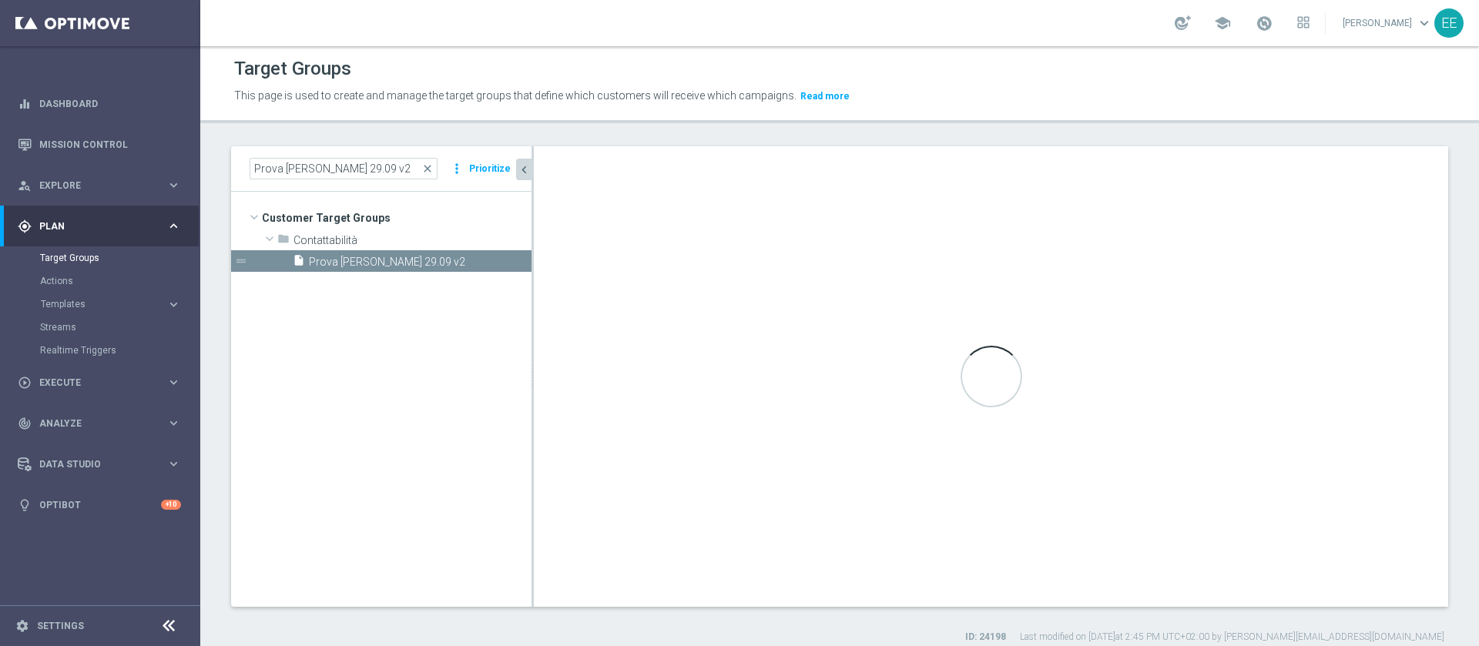
type input "Contattabilità"
type textarea "(1 or 2 or 3 or 4 or 5 or 6 or 7 or 8 or 9 or 10 or 11 or 12 or 13 or 14 or 15 …"
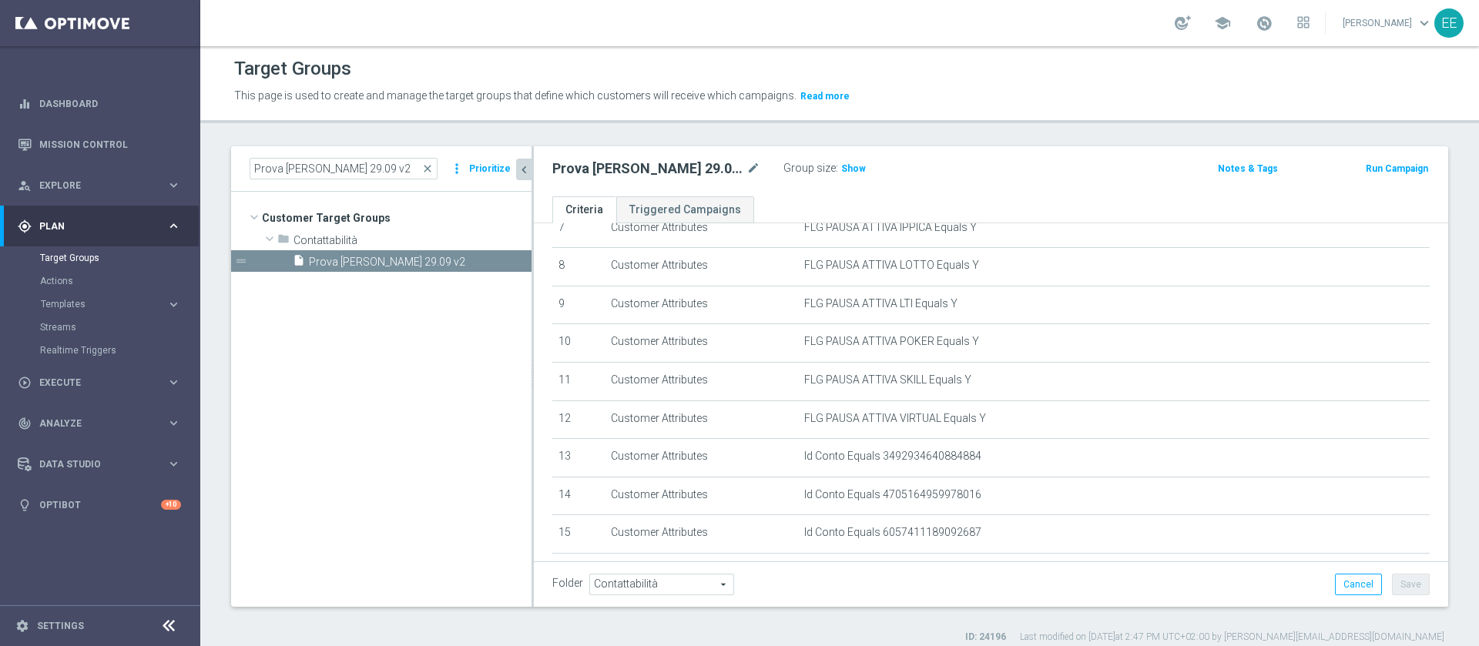
scroll to position [428, 0]
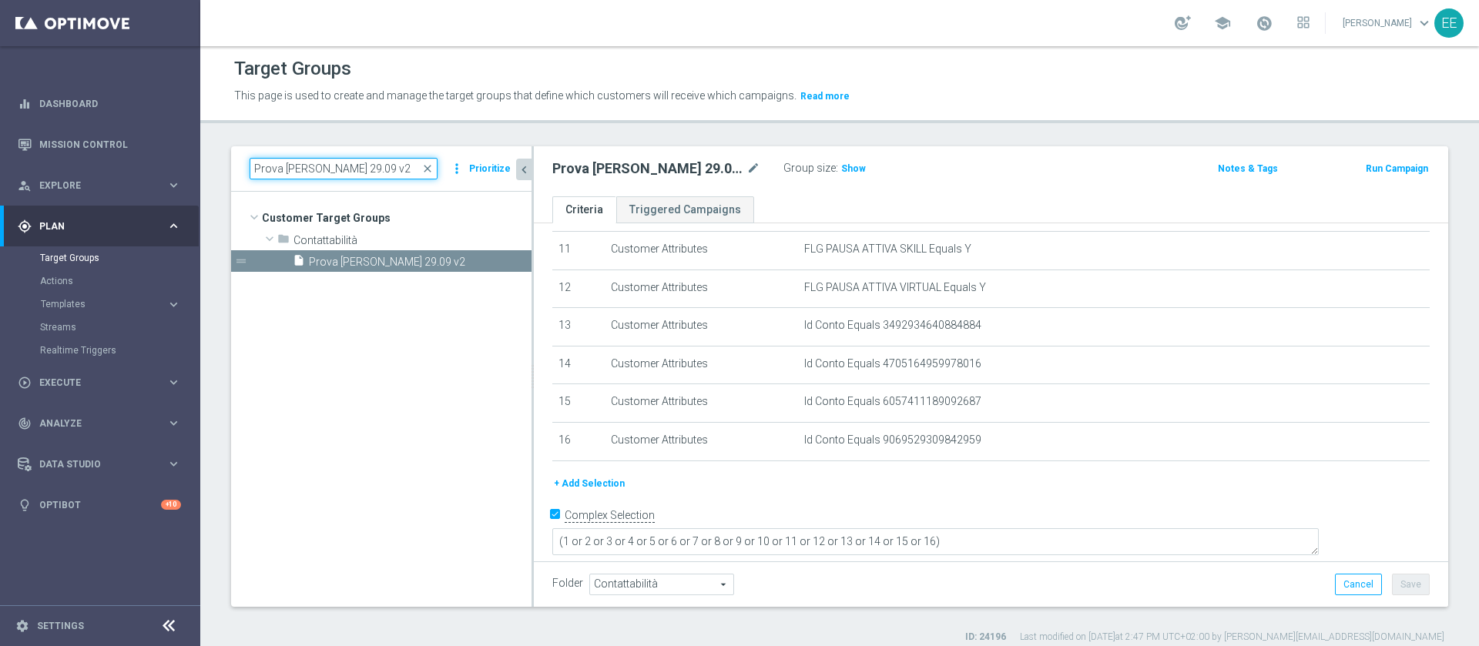
click at [404, 166] on input "Prova Conto [PERSON_NAME] 29.09 v2" at bounding box center [344, 169] width 188 height 22
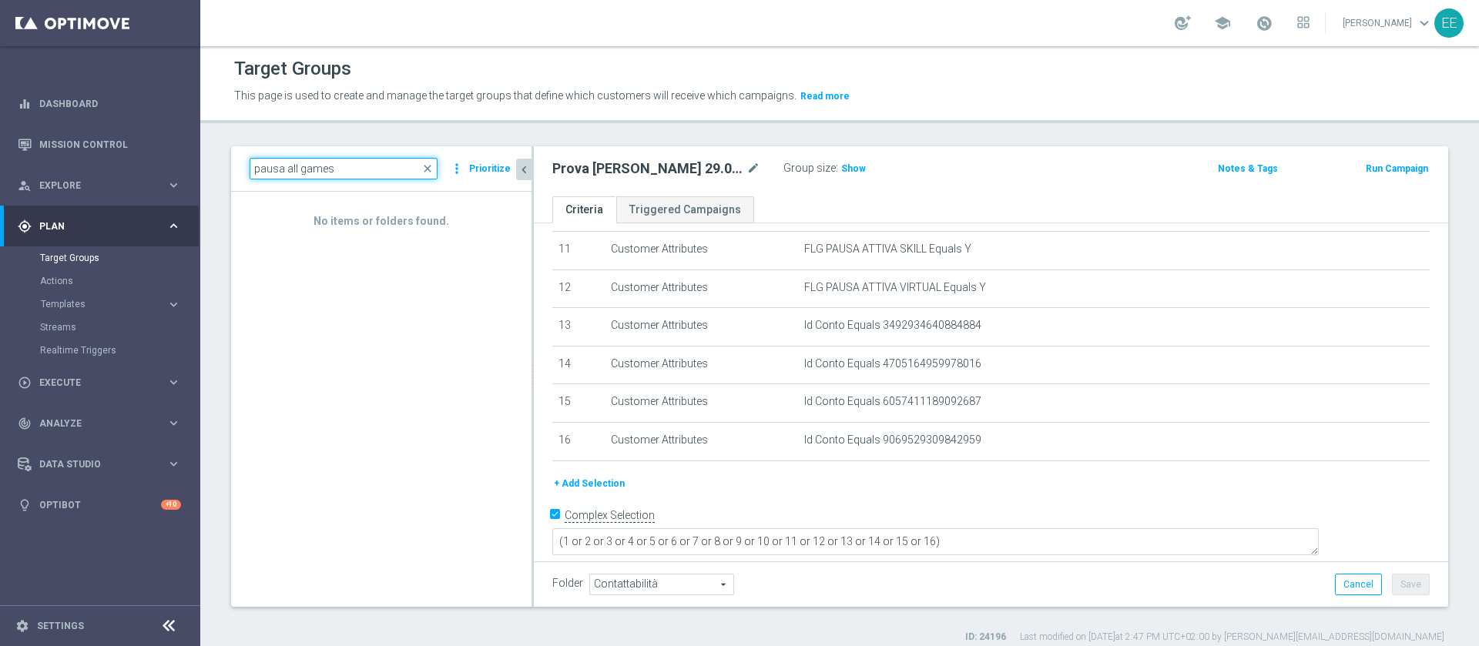
click at [282, 166] on input "pausa all games" at bounding box center [344, 169] width 188 height 22
click at [379, 164] on input "pausa gioco all games" at bounding box center [344, 169] width 188 height 22
click at [403, 169] on input "pausa gioco all games" at bounding box center [344, 169] width 188 height 22
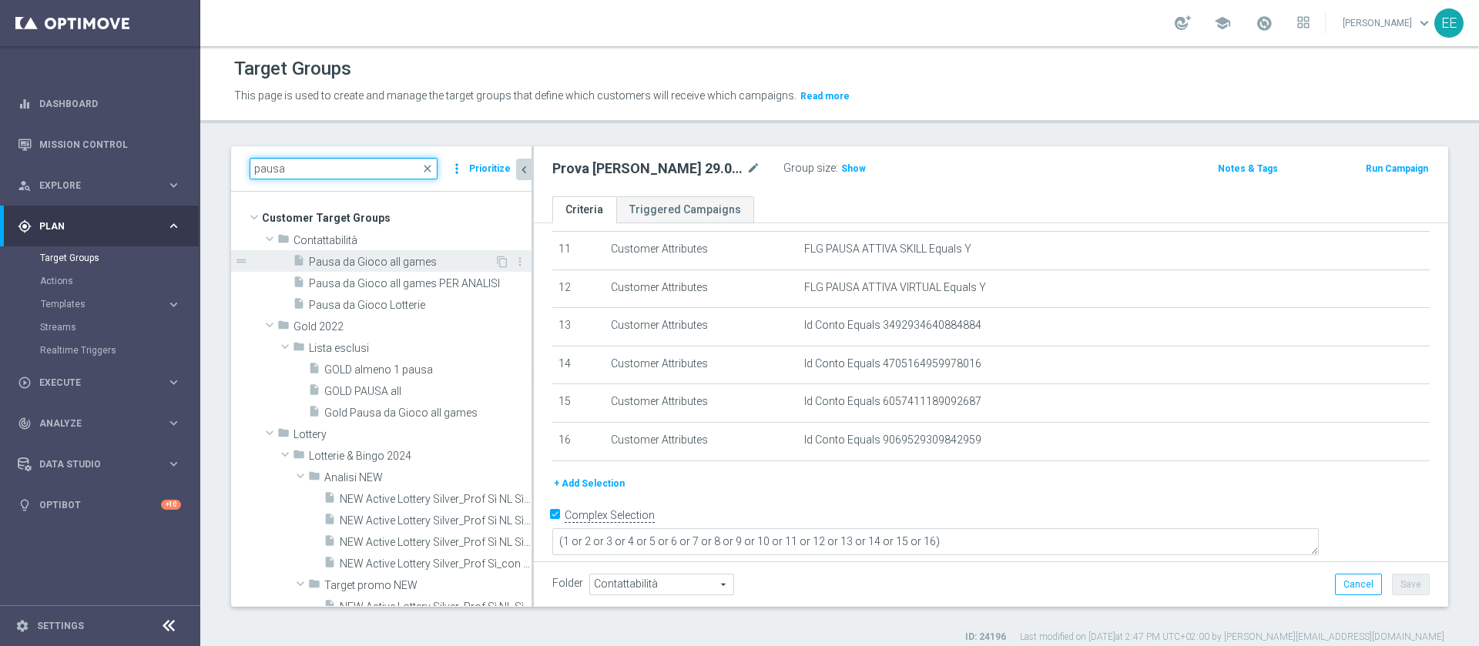
type input "pausa"
click at [369, 264] on span "Pausa da Gioco all games" at bounding box center [402, 262] width 186 height 13
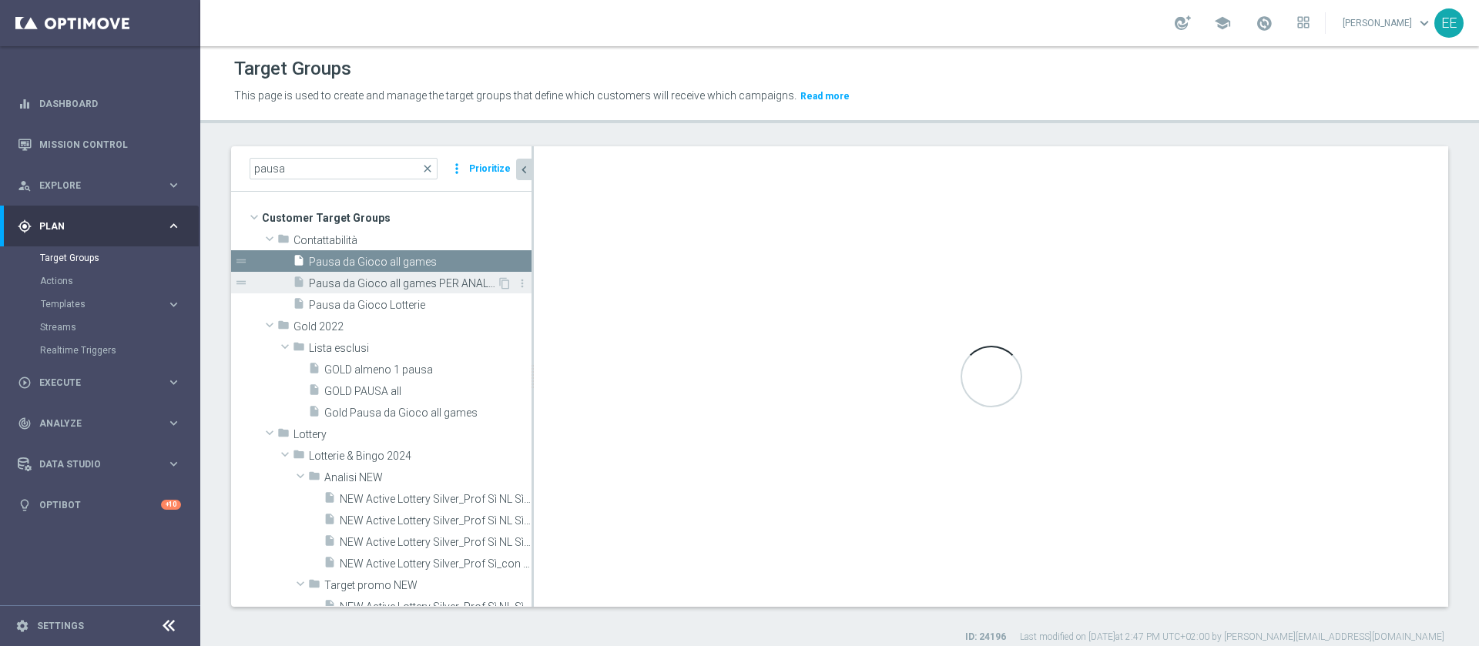
type textarea "(1 or 2 or 3 or 4 or 5 or 6 or 7 or 8 or 9 or 10 or 11 or 12 or 13 or 14 or 15 …"
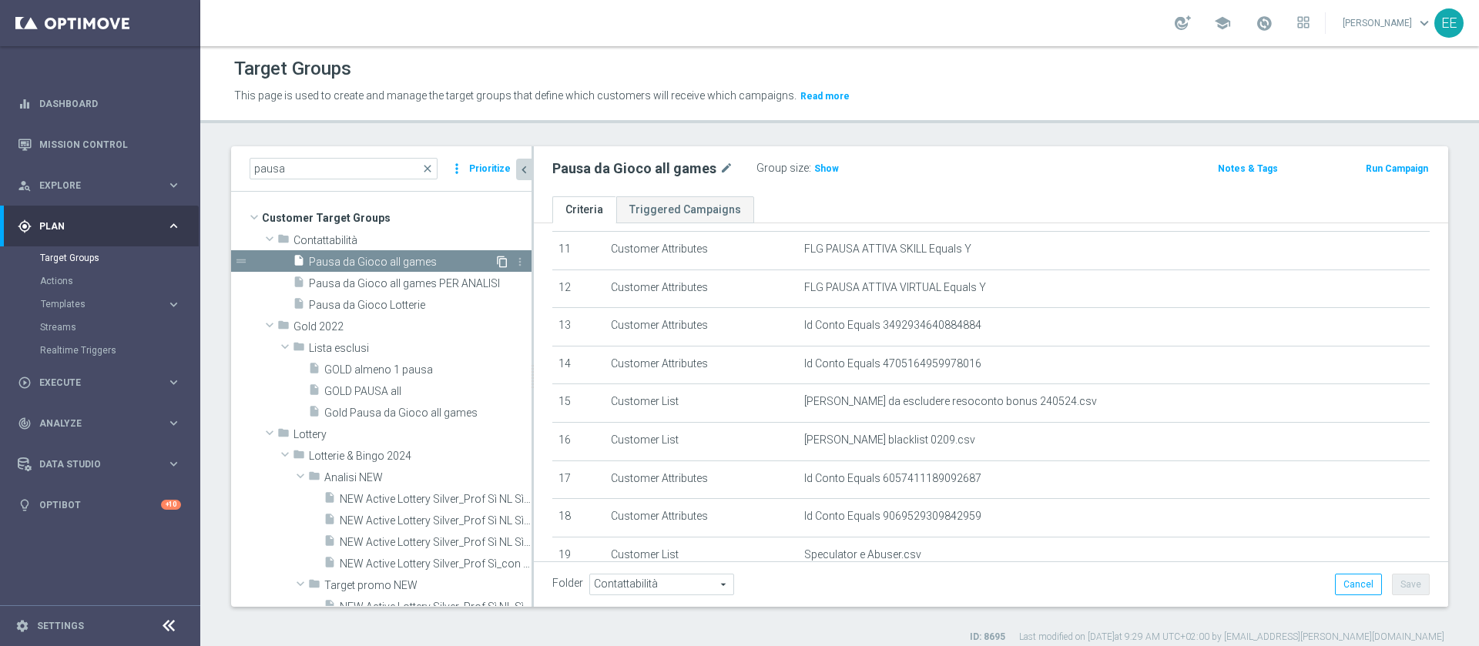
click at [496, 257] on icon "content_copy" at bounding box center [502, 262] width 12 height 12
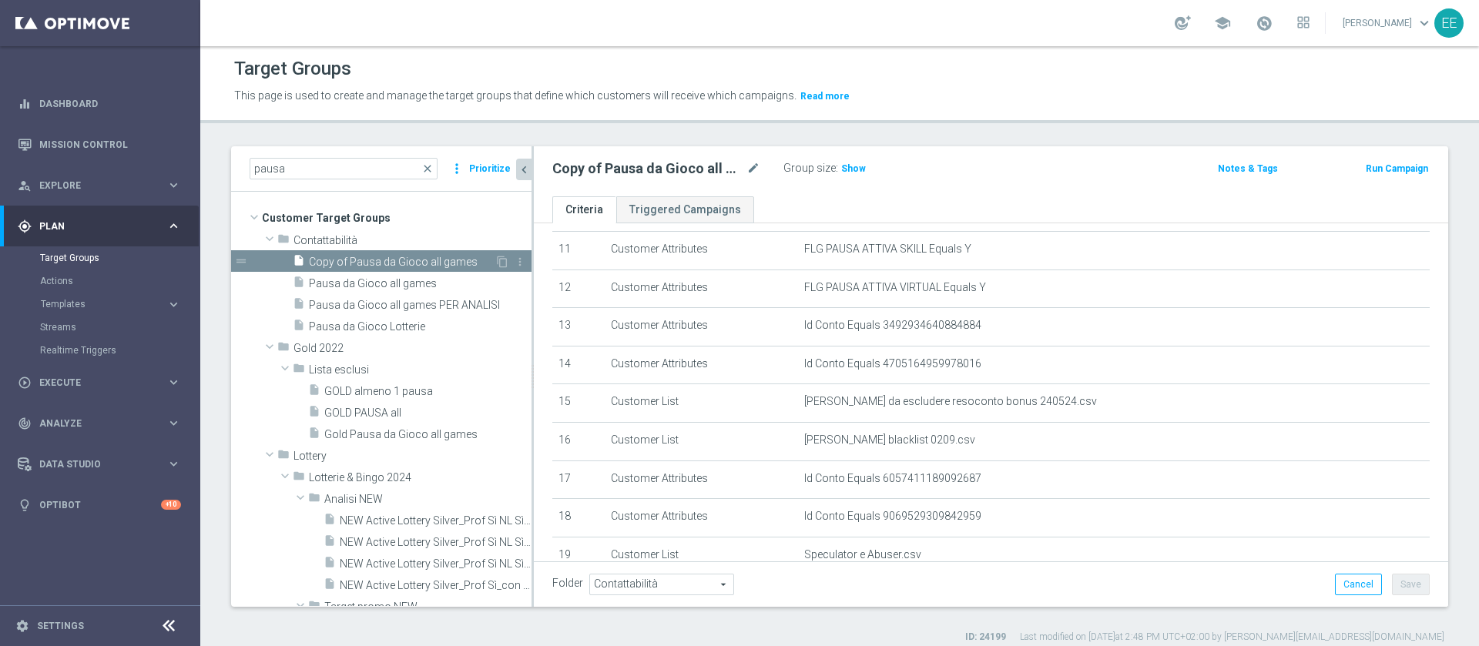
click at [423, 258] on span "Copy of Pausa da Gioco all games" at bounding box center [402, 262] width 186 height 13
click at [754, 169] on icon "mode_edit" at bounding box center [754, 168] width 14 height 18
type input "Prova Conto [PERSON_NAME] 29.09 v3"
click at [1018, 169] on div "Prova Conto Luis Edo 29.09 v3 Group size : Show" at bounding box center [841, 169] width 600 height 23
click at [1395, 582] on button "Save" at bounding box center [1411, 585] width 38 height 22
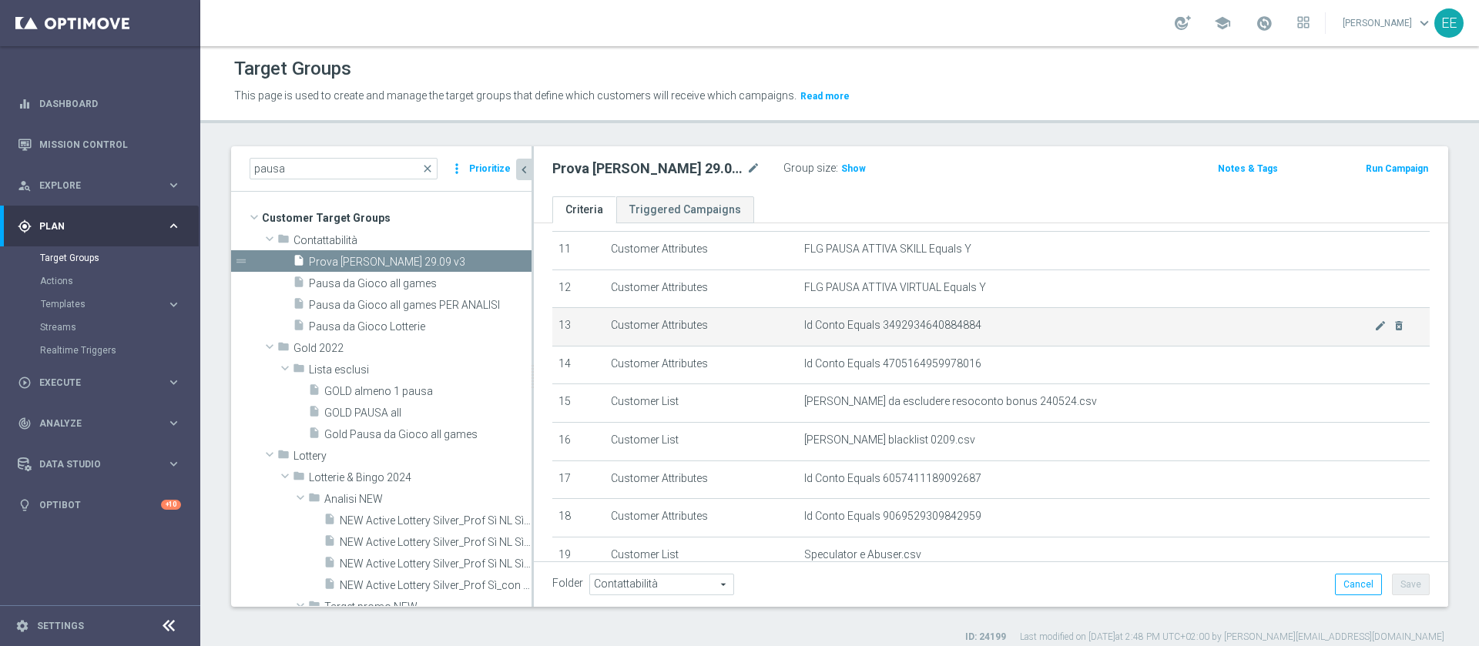
scroll to position [569, 0]
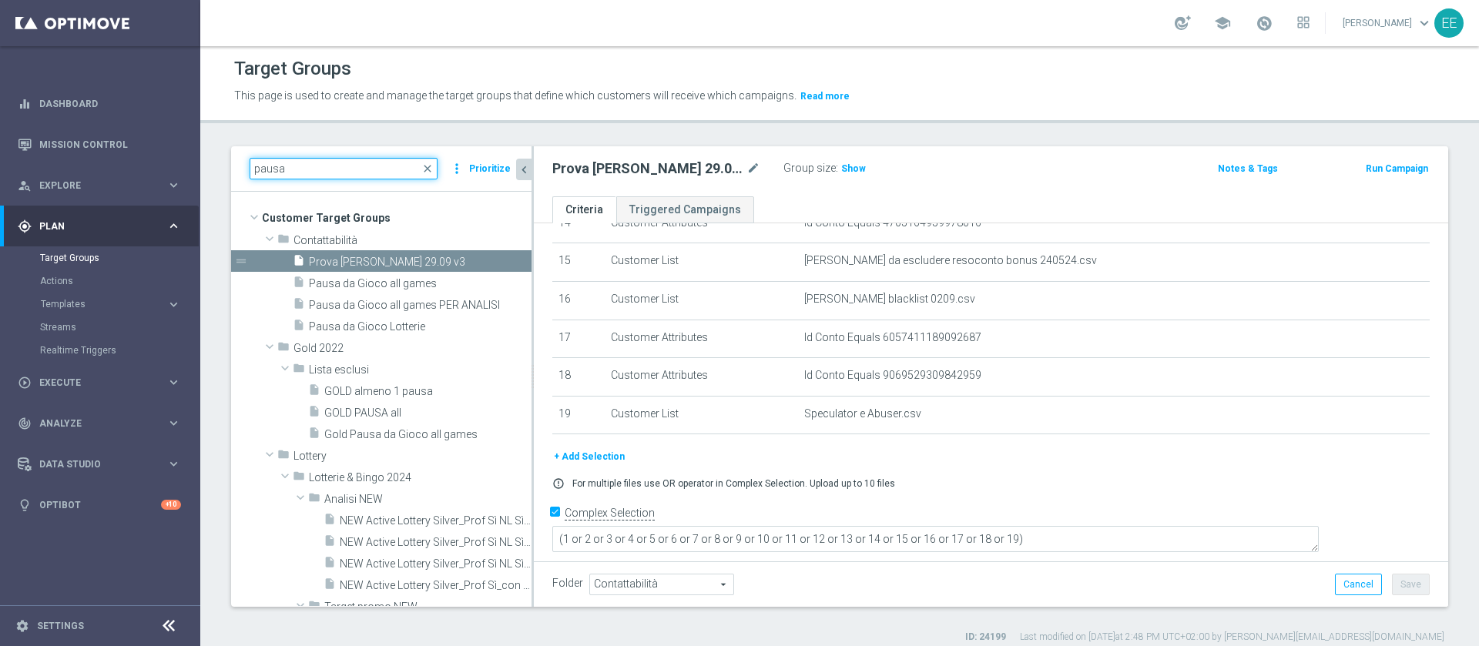
click at [353, 169] on input "pausa" at bounding box center [344, 169] width 188 height 22
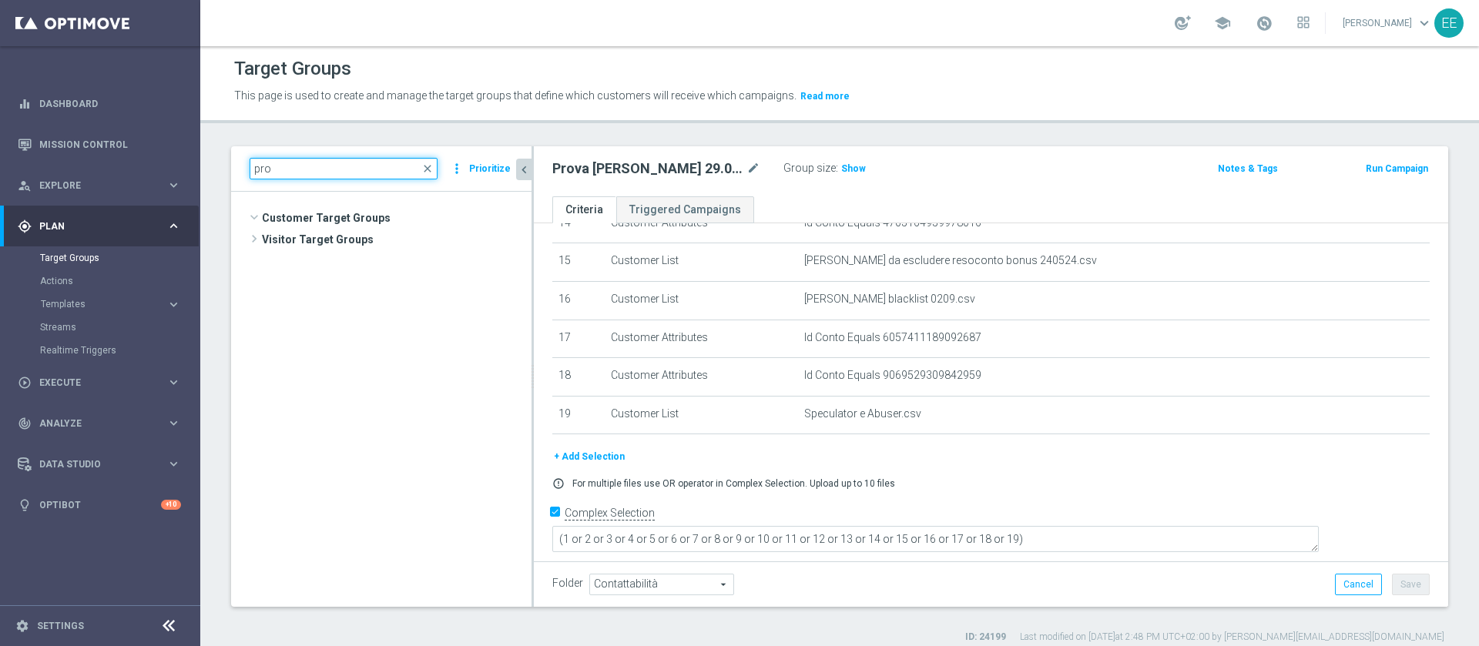
scroll to position [14555, 0]
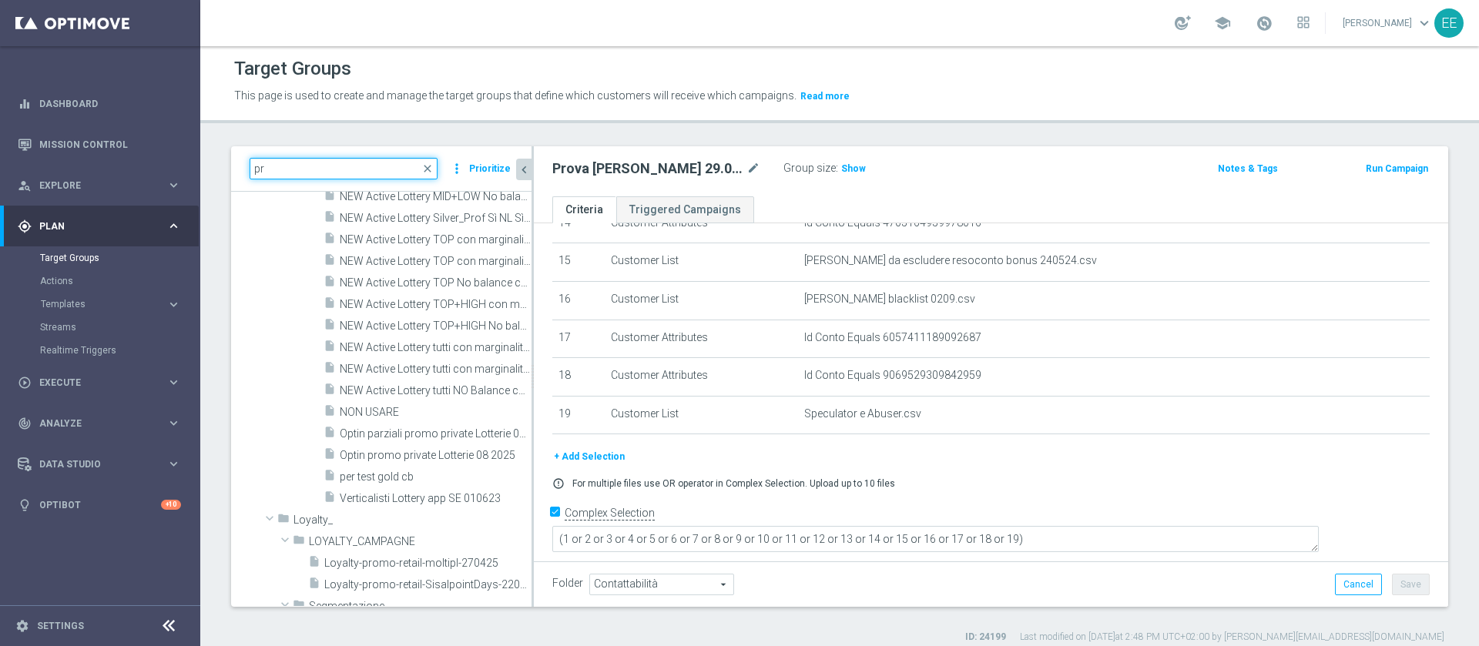
type input "p"
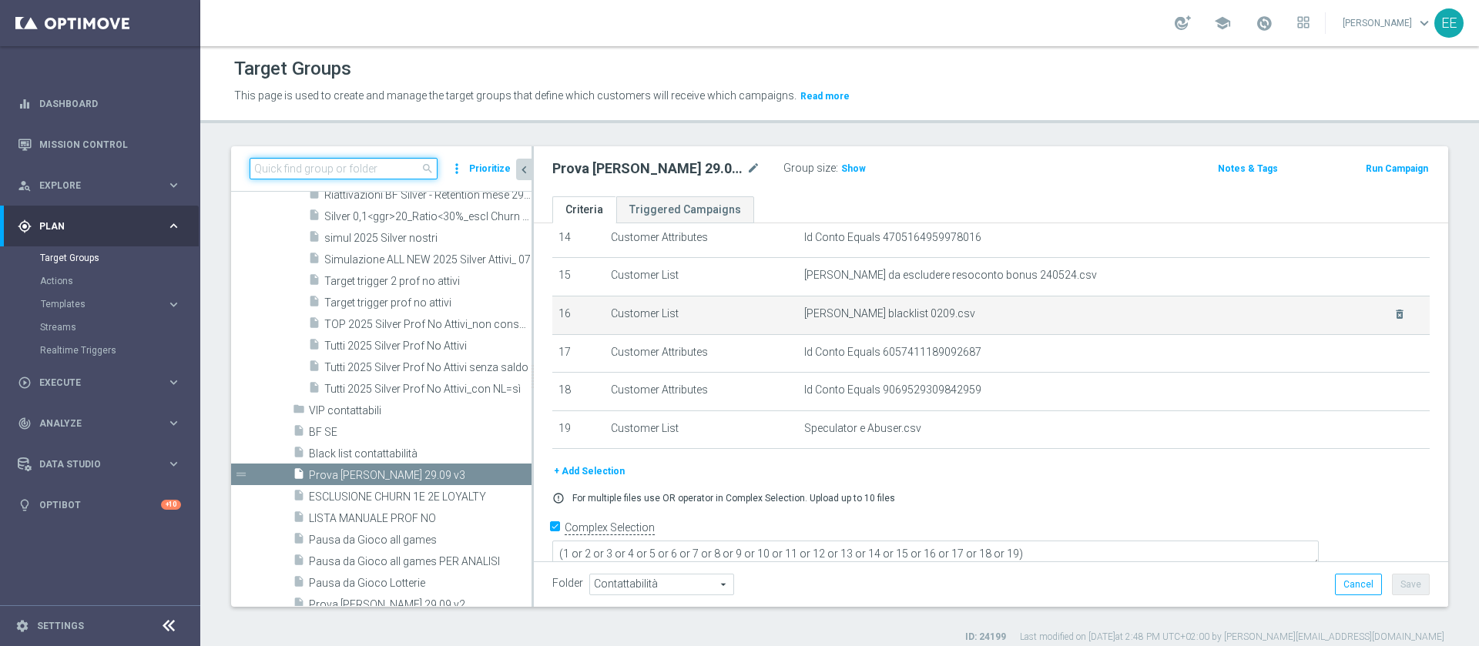
scroll to position [549, 0]
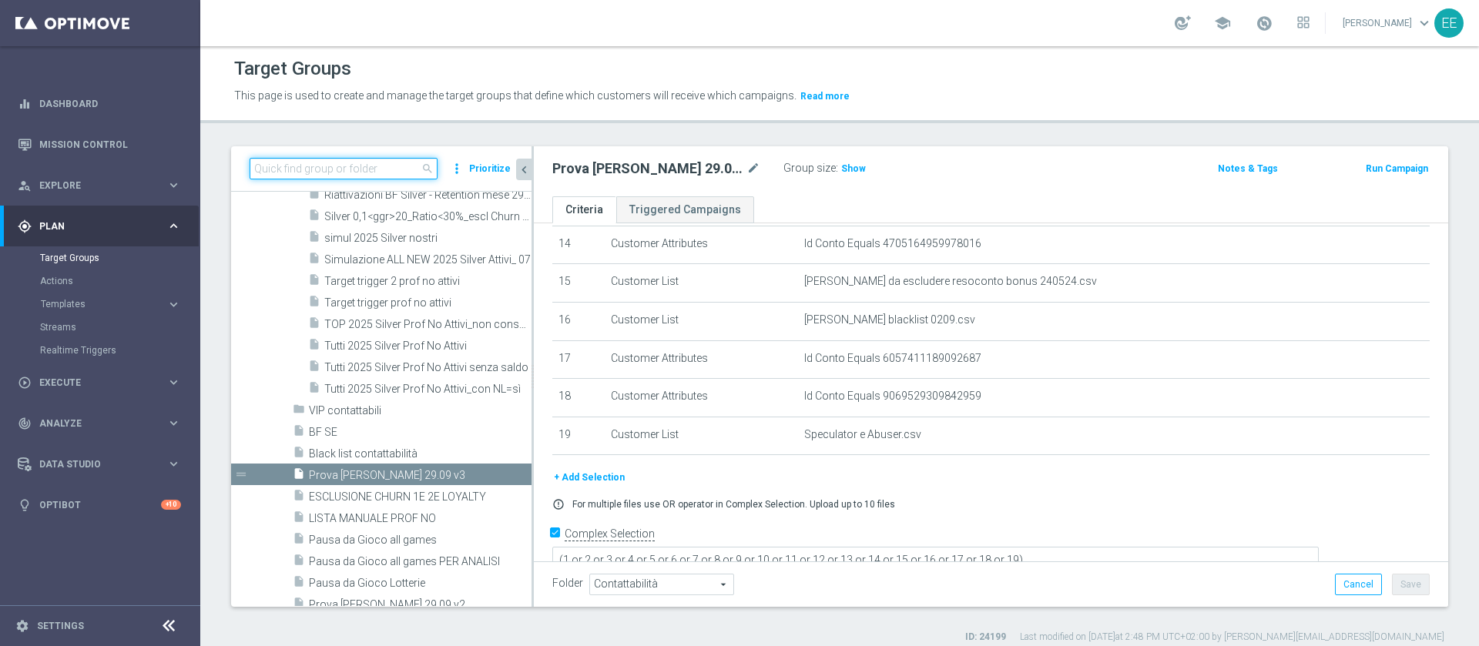
click at [288, 166] on input at bounding box center [344, 169] width 188 height 22
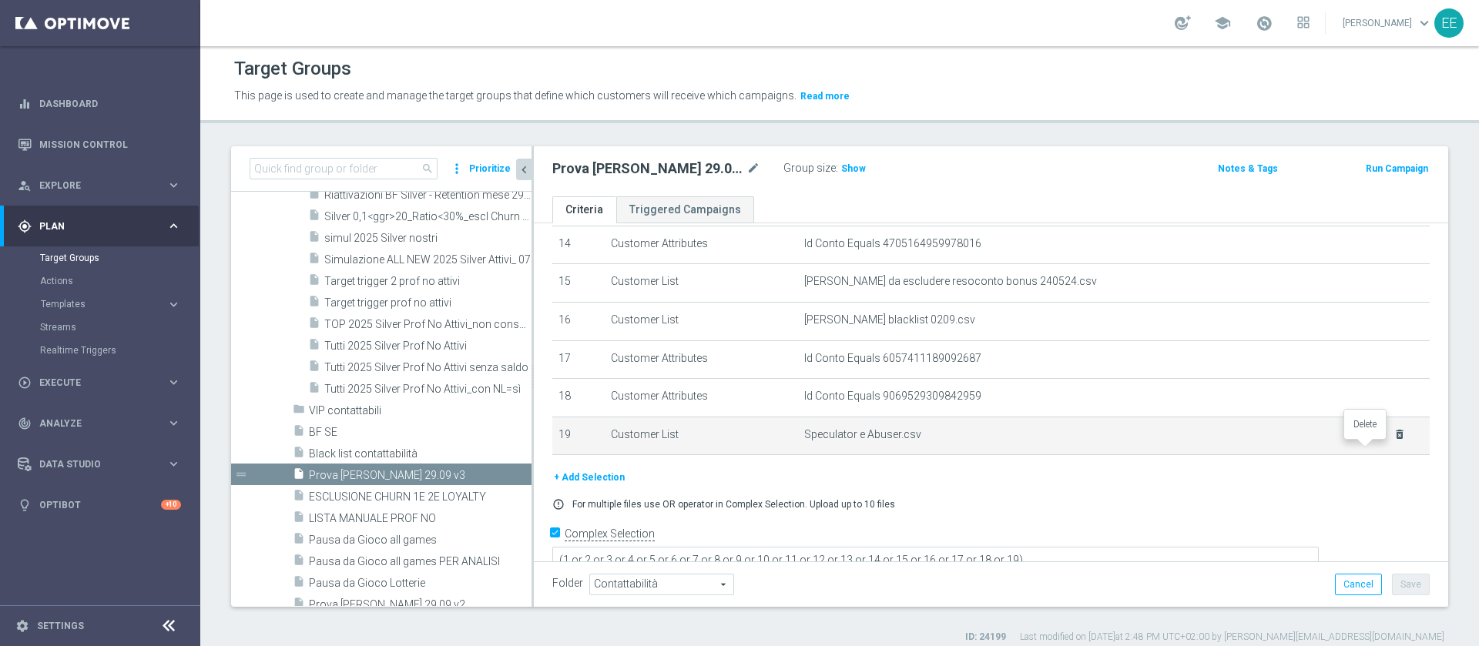
click at [1394, 441] on icon "delete_forever" at bounding box center [1400, 434] width 12 height 12
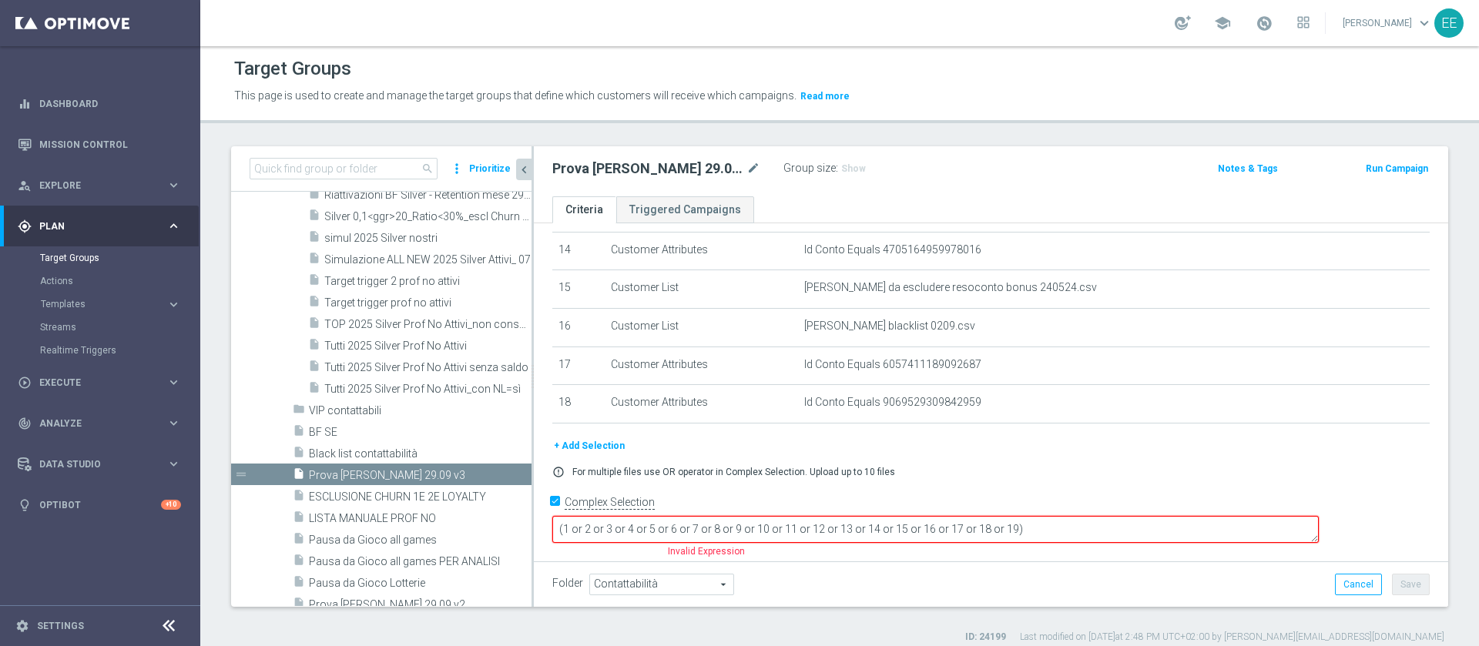
scroll to position [532, 0]
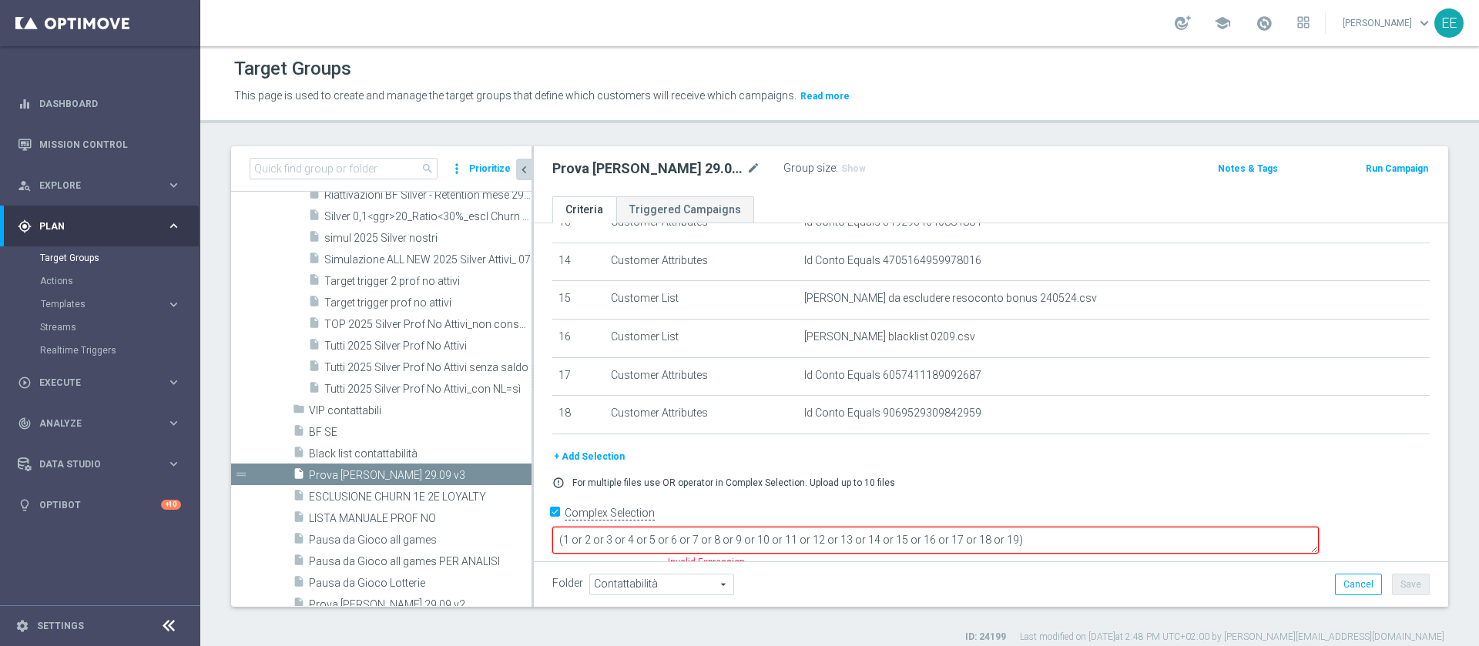
click at [1119, 528] on textarea "(1 or 2 or 3 or 4 or 5 or 6 or 7 or 8 or 9 or 10 or 11 or 12 or 13 or 14 or 15 …" at bounding box center [935, 540] width 767 height 27
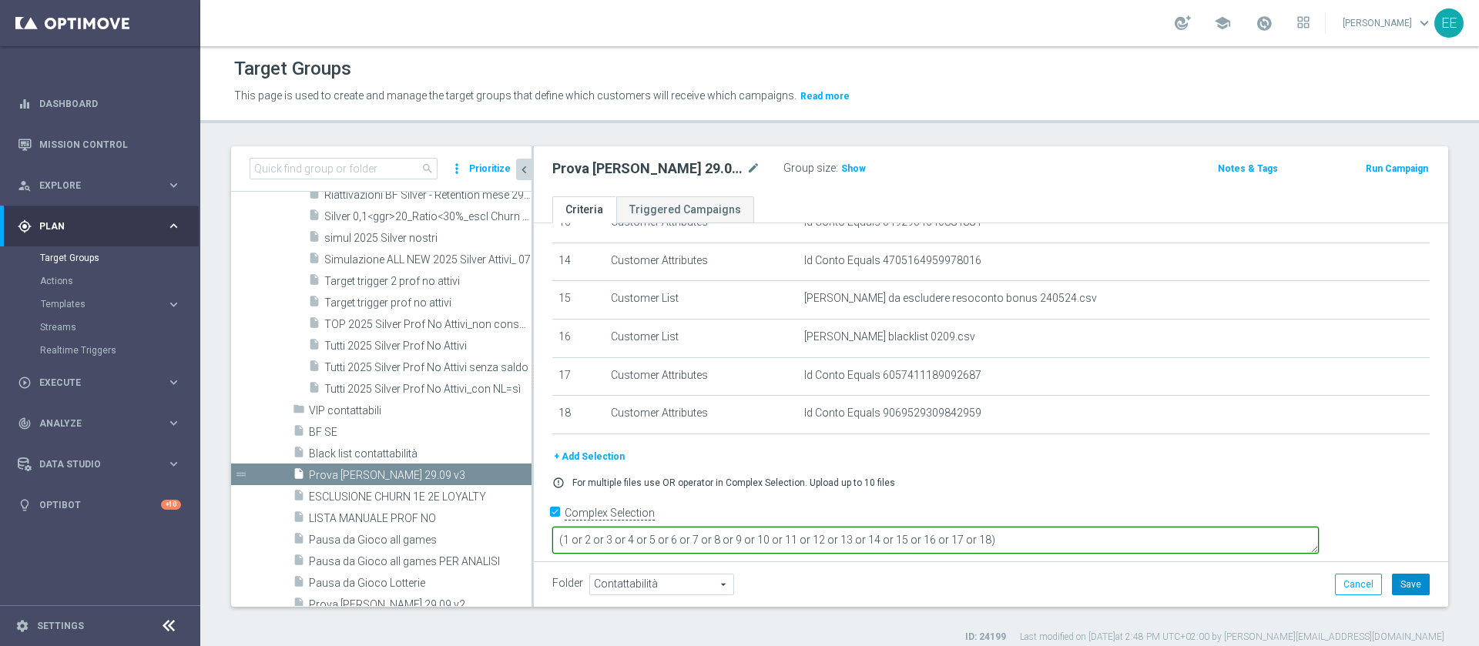
type textarea "(1 or 2 or 3 or 4 or 5 or 6 or 7 or 8 or 9 or 10 or 11 or 12 or 13 or 14 or 15 …"
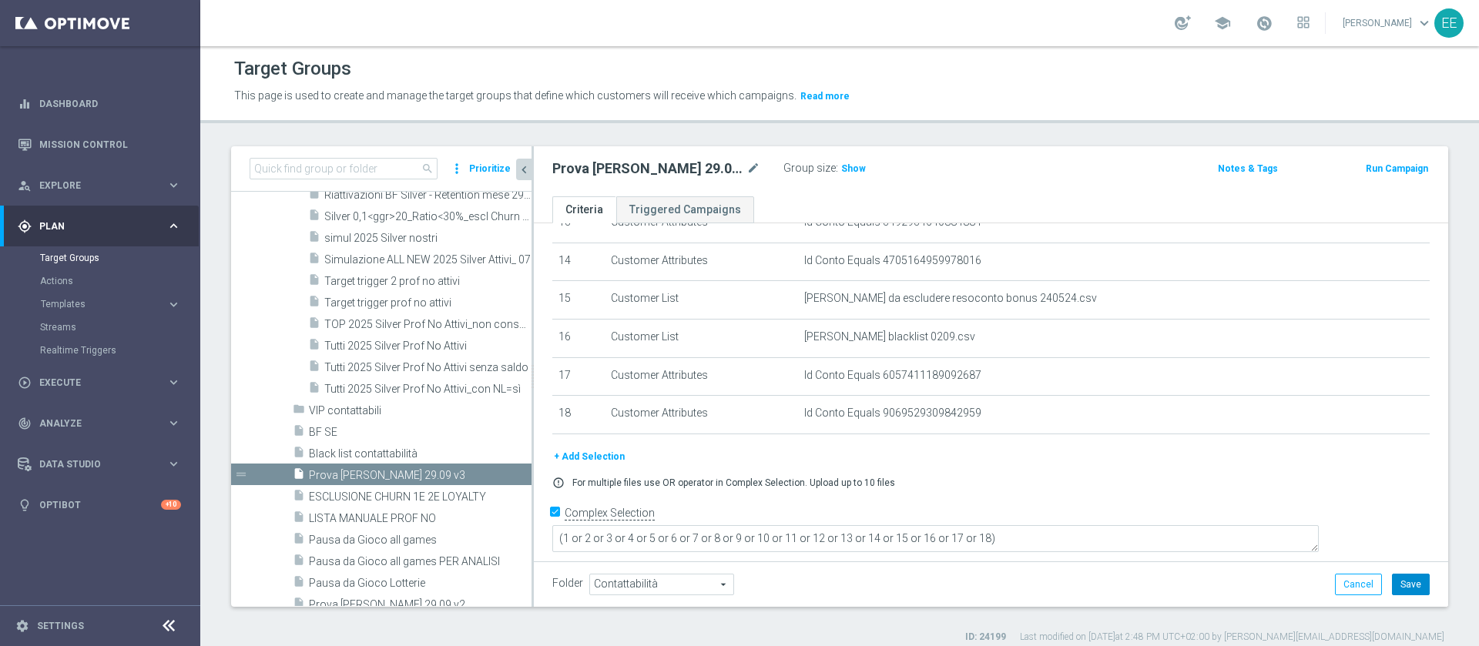
click at [1401, 588] on button "Save" at bounding box center [1411, 585] width 38 height 22
click at [383, 164] on input at bounding box center [344, 169] width 188 height 22
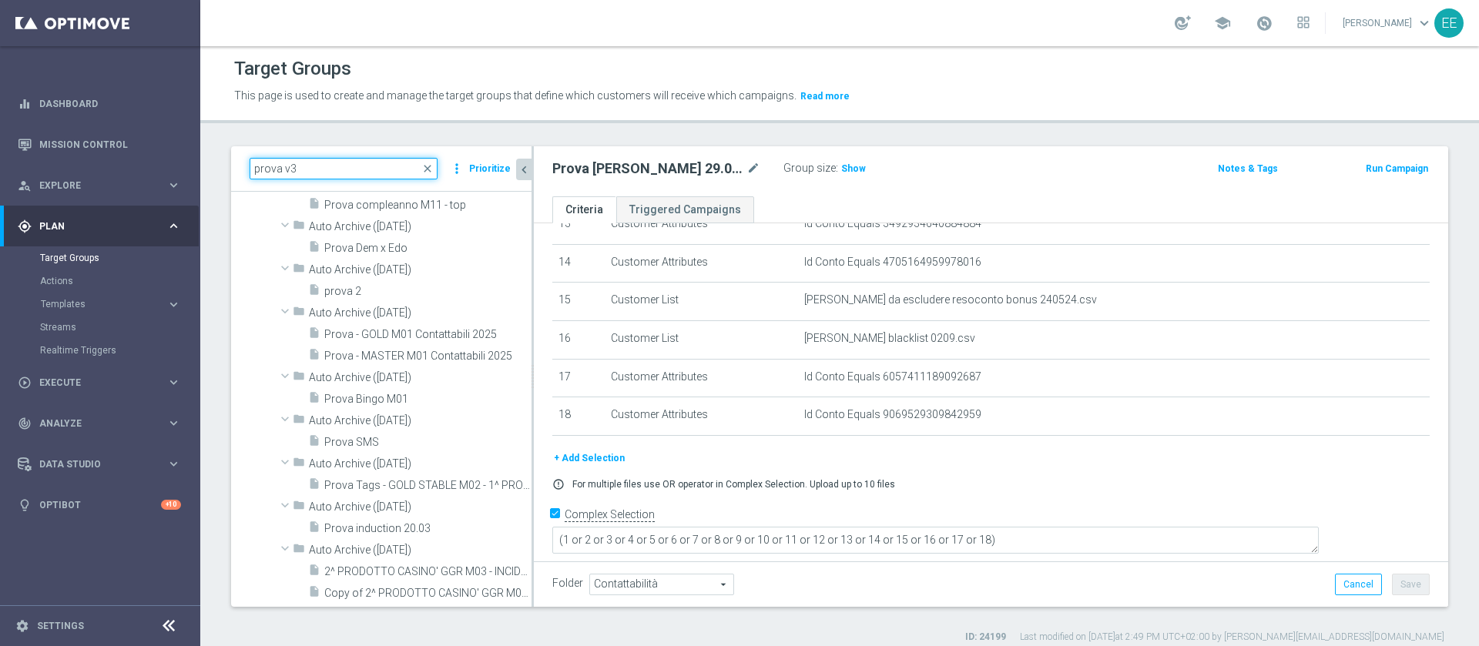
scroll to position [0, 0]
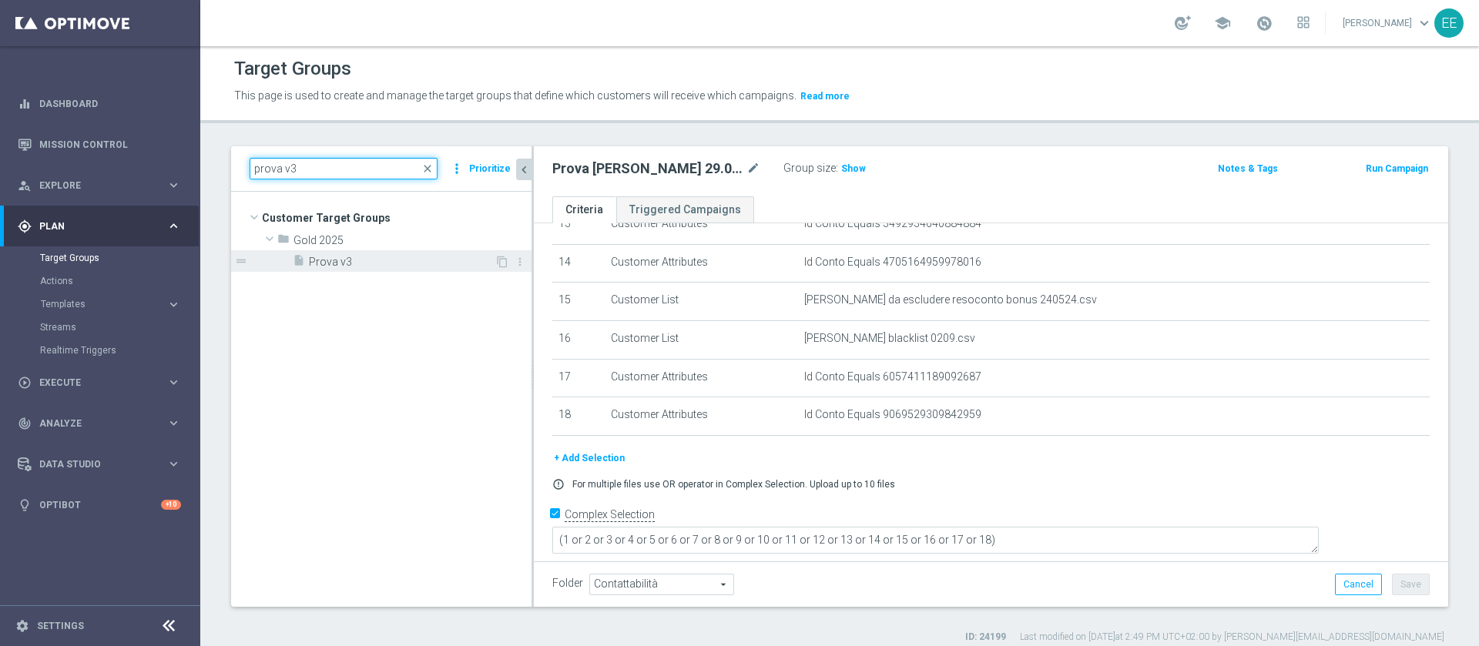
type input "prova v3"
click at [347, 259] on span "Prova v3" at bounding box center [402, 262] width 186 height 13
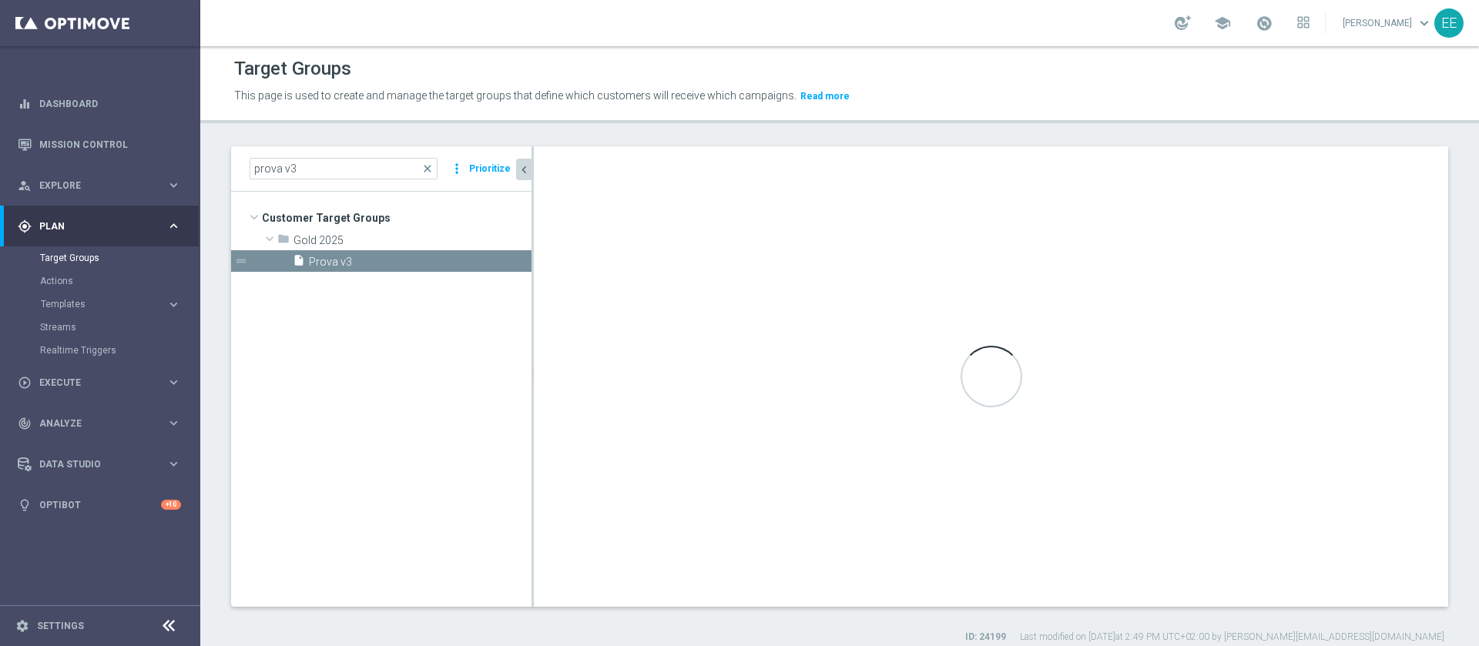
type input "Gold 2025"
type textarea "(1 and 2)"
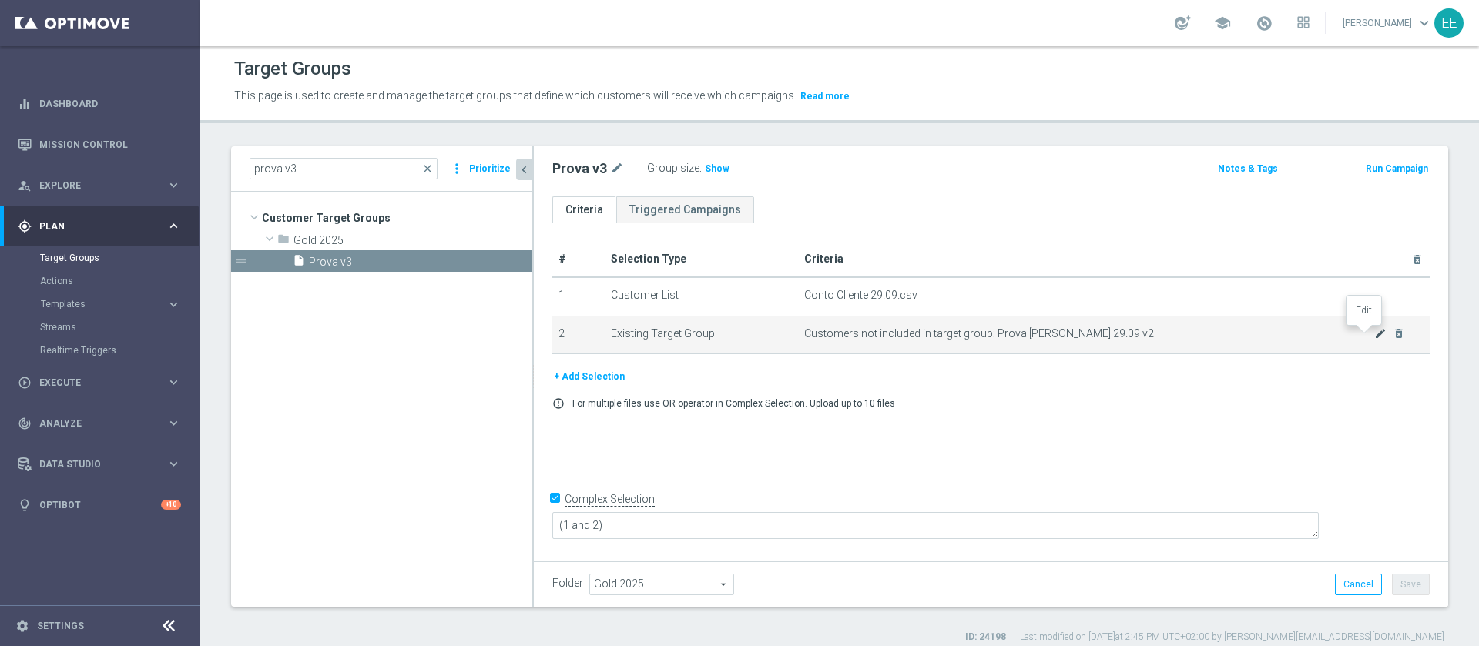
click at [1374, 334] on icon "mode_edit" at bounding box center [1380, 333] width 12 height 12
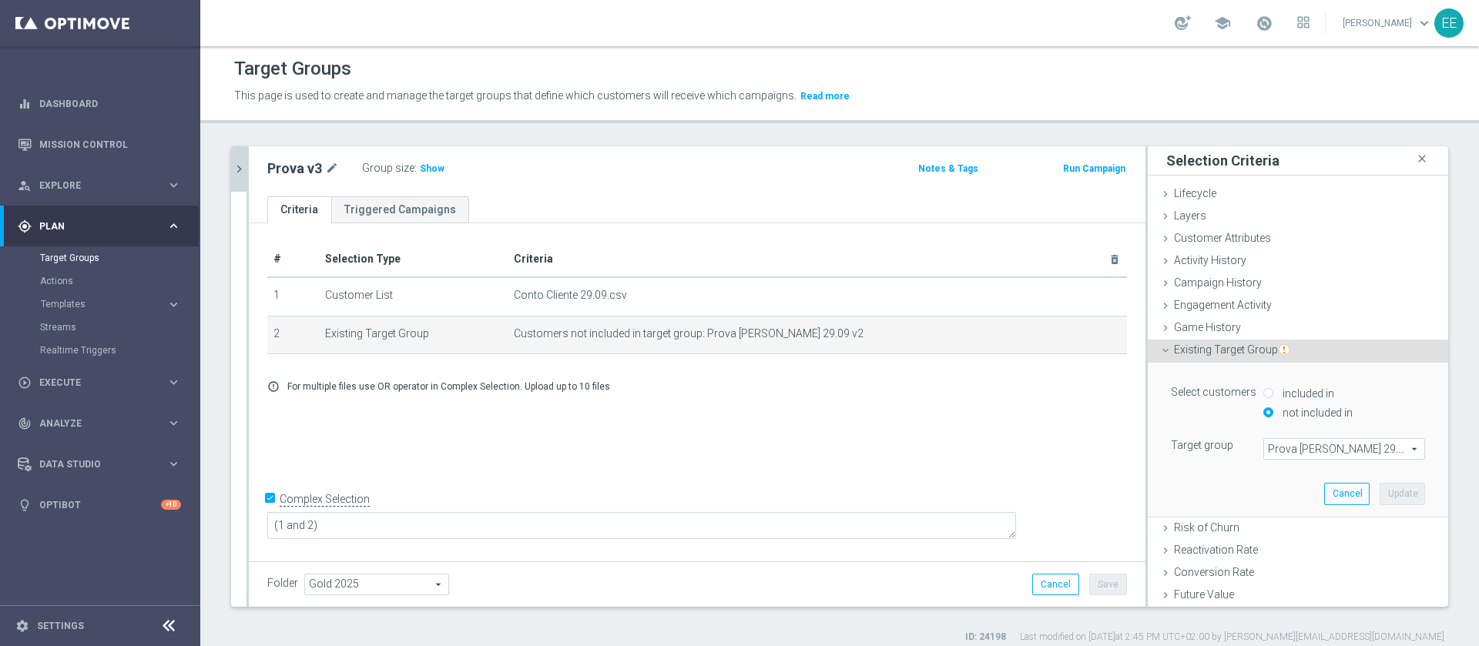
click at [1310, 445] on span "Prova Conto [PERSON_NAME] 29.09 v2" at bounding box center [1344, 449] width 160 height 20
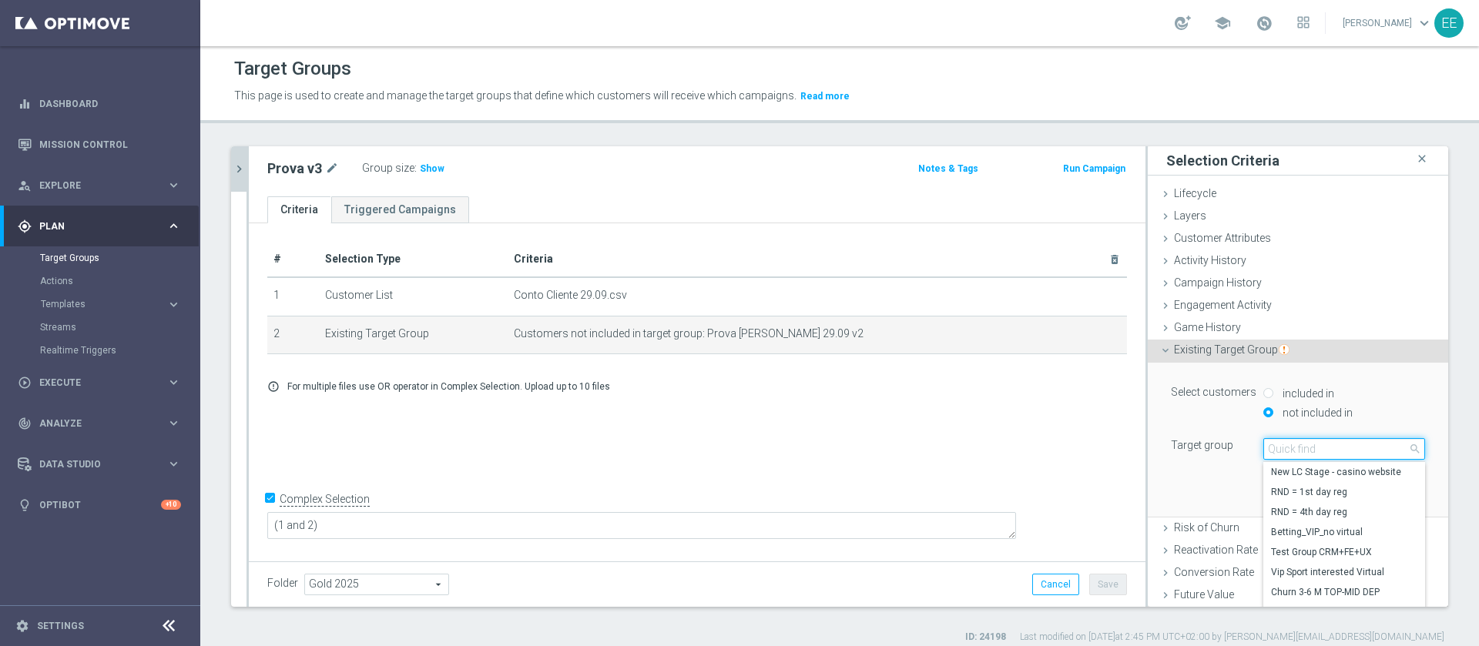
click at [1286, 446] on input "search" at bounding box center [1344, 449] width 162 height 22
paste input "Prova Conto [PERSON_NAME] 29.09 v2"
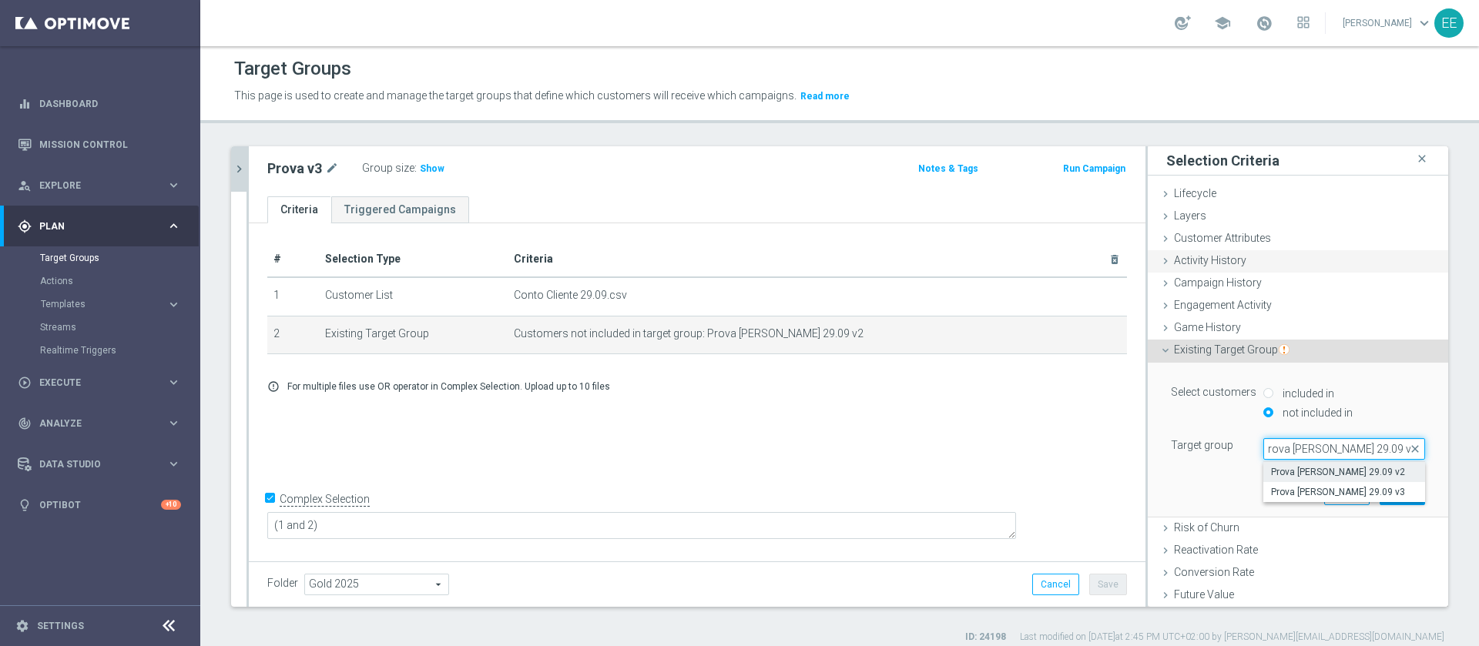
type input "Prova Conto [PERSON_NAME] 29.09 v3"
click at [1358, 469] on span "Prova Conto [PERSON_NAME] 29.09 v3" at bounding box center [1344, 472] width 146 height 12
type input "Prova Conto [PERSON_NAME] 29.09 v3"
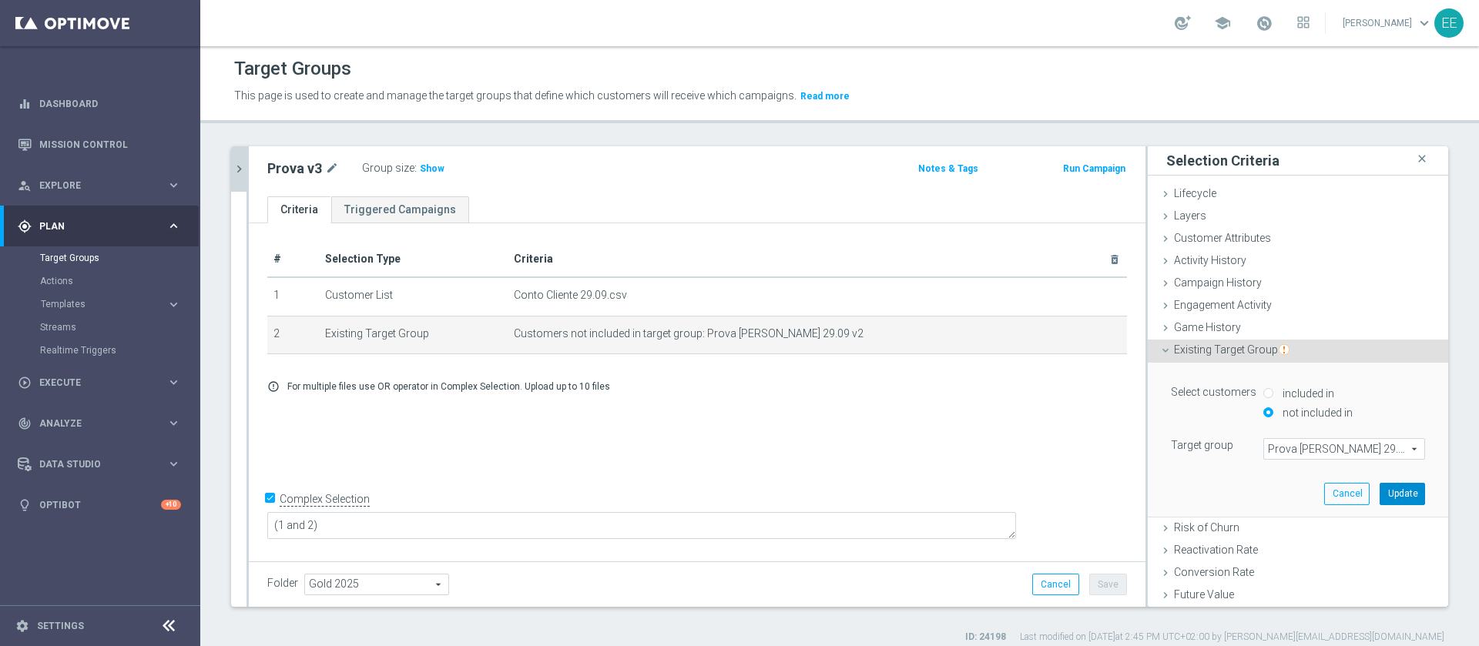
click at [1380, 495] on button "Update" at bounding box center [1402, 494] width 45 height 22
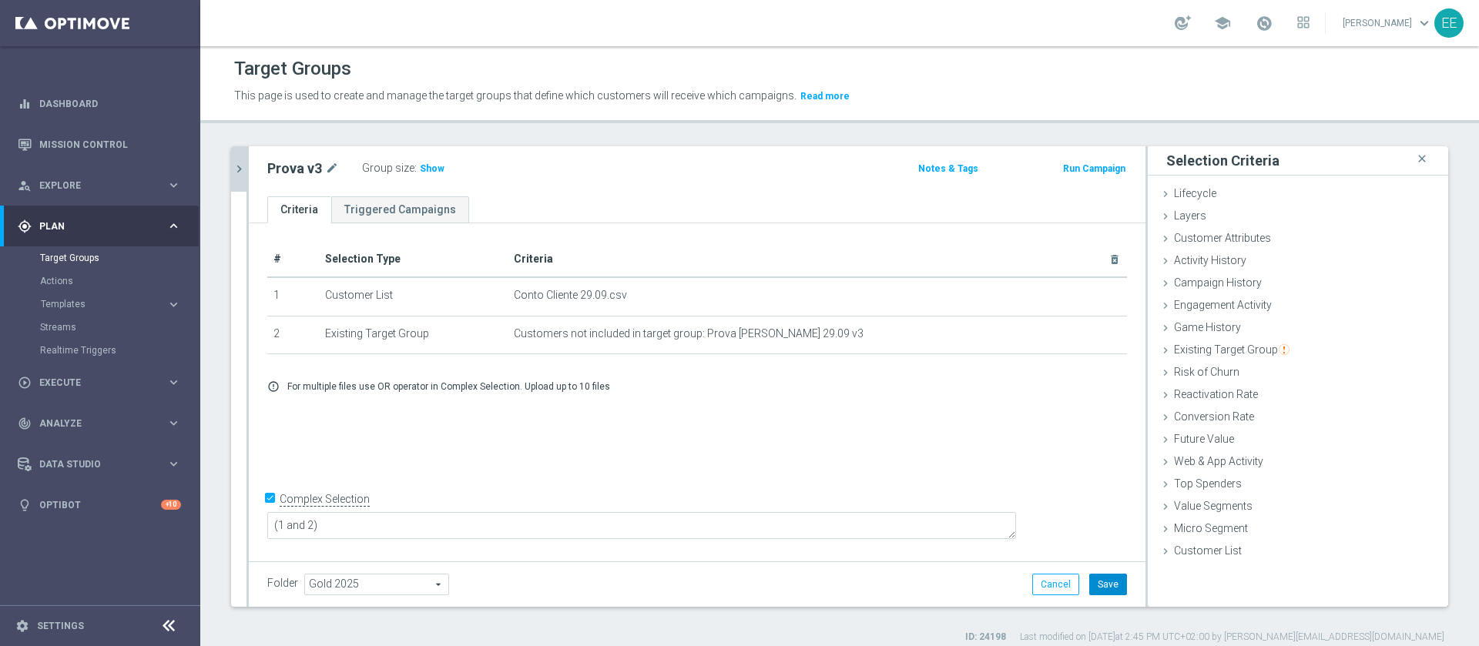
click at [1098, 575] on button "Save" at bounding box center [1108, 585] width 38 height 22
click at [428, 166] on span "Show" at bounding box center [432, 168] width 25 height 11
click at [243, 157] on button "chevron_right" at bounding box center [238, 168] width 15 height 45
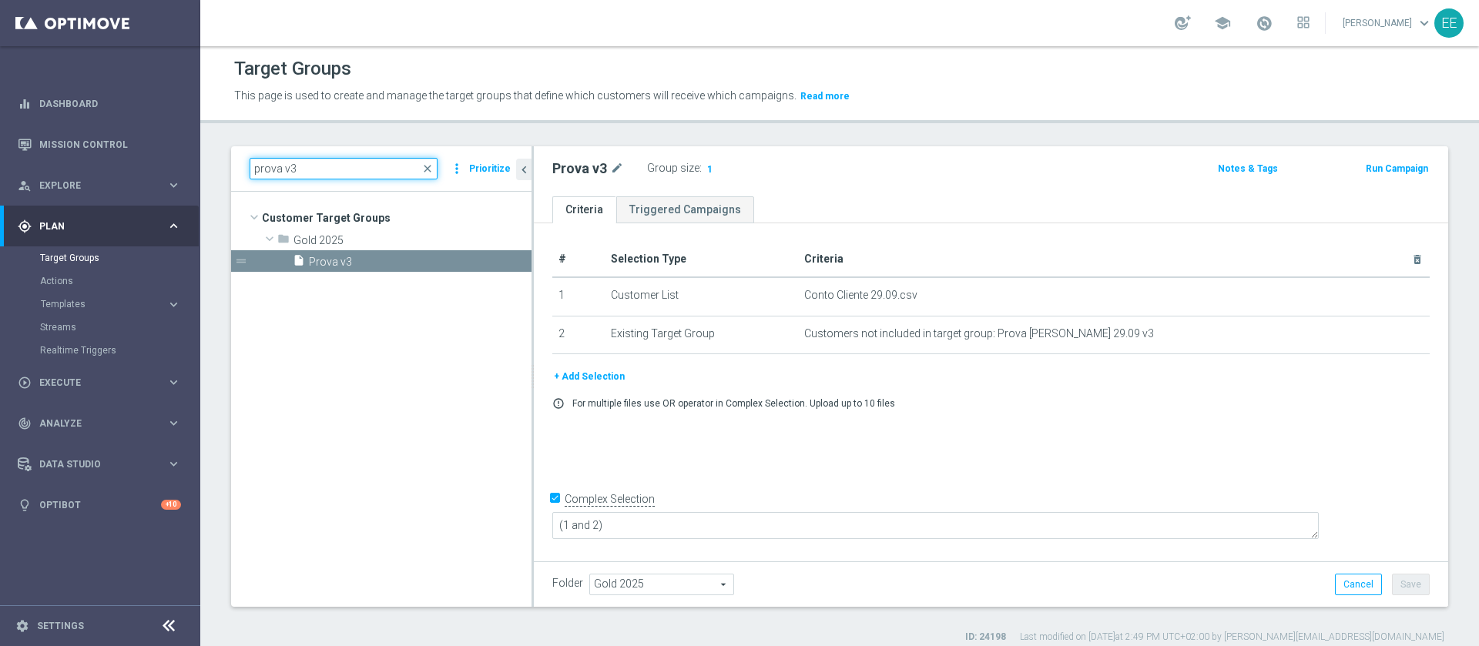
click at [369, 167] on input "prova v3" at bounding box center [344, 169] width 188 height 22
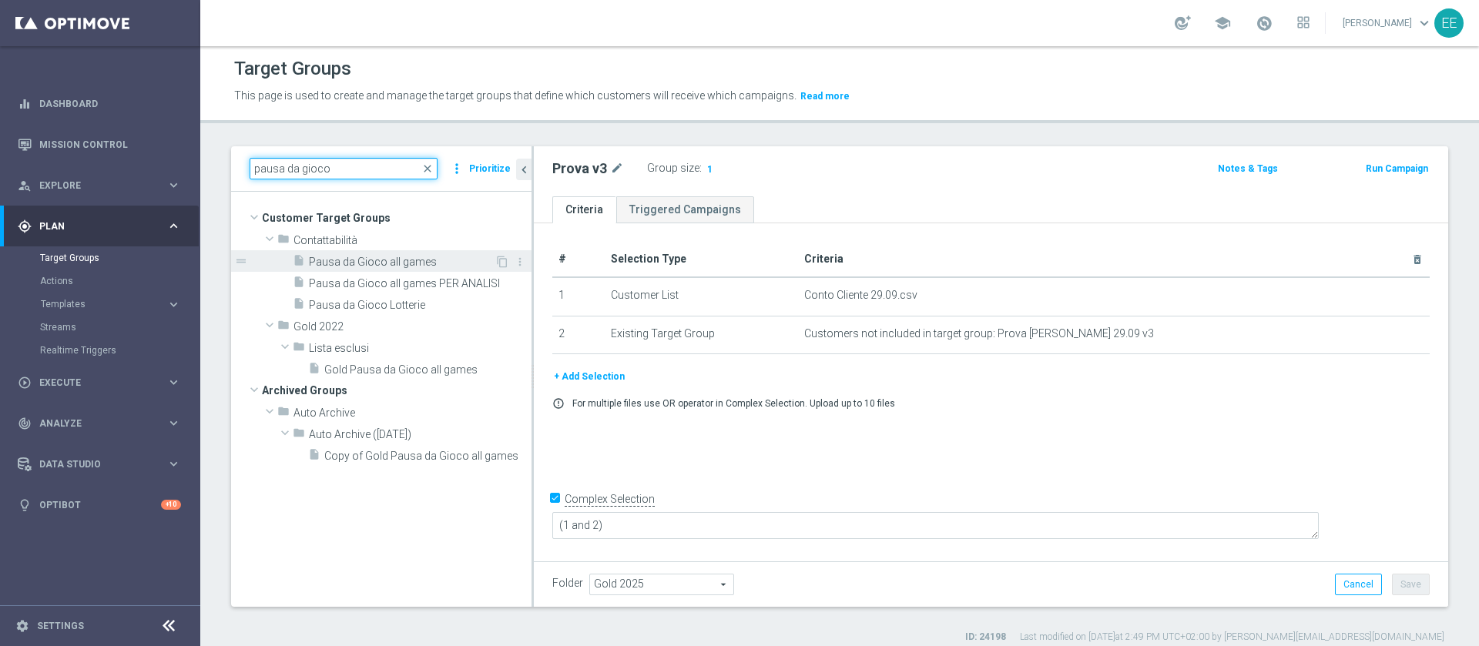
type input "pausa da gioco"
click at [410, 253] on div "insert_drive_file Pausa da Gioco all games" at bounding box center [394, 261] width 202 height 22
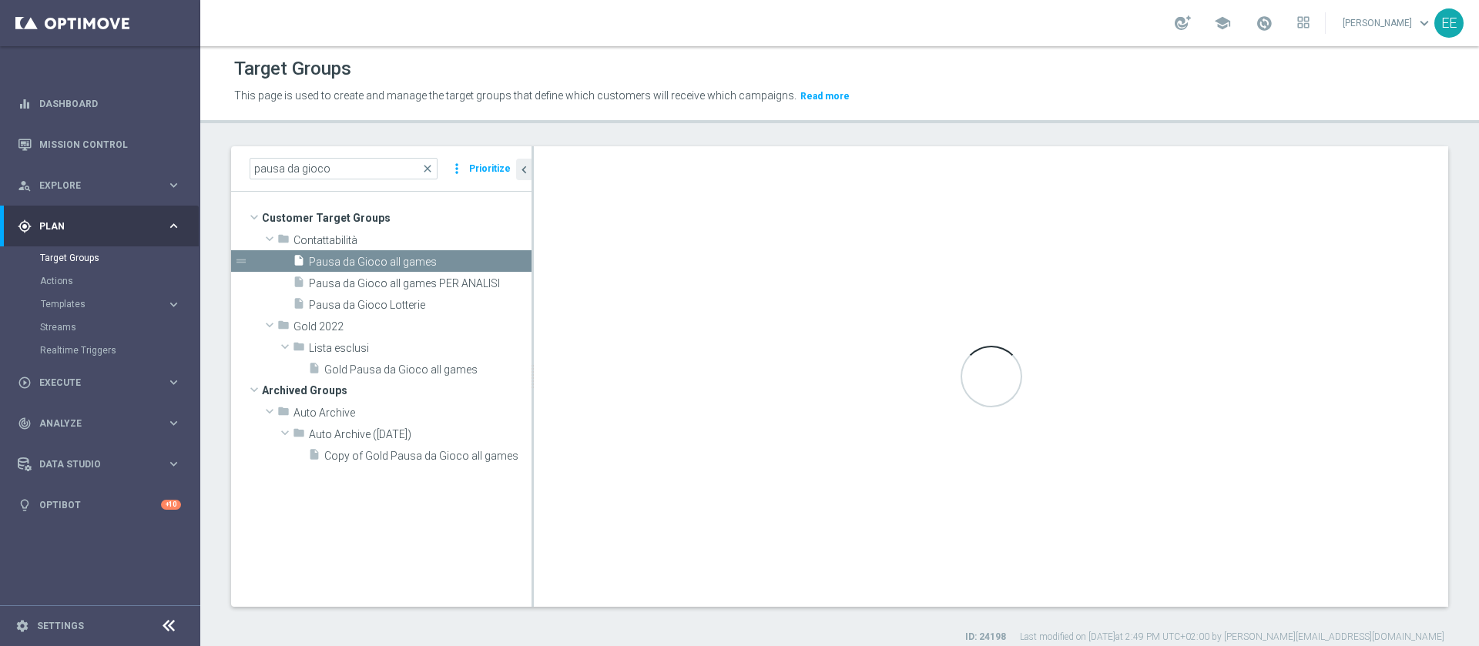
type input "Contattabilità"
type textarea "(1 or 2 or 3 or 4 or 5 or 6 or 7 or 8 or 9 or 10 or 11 or 12 or 13 or 14 or 15 …"
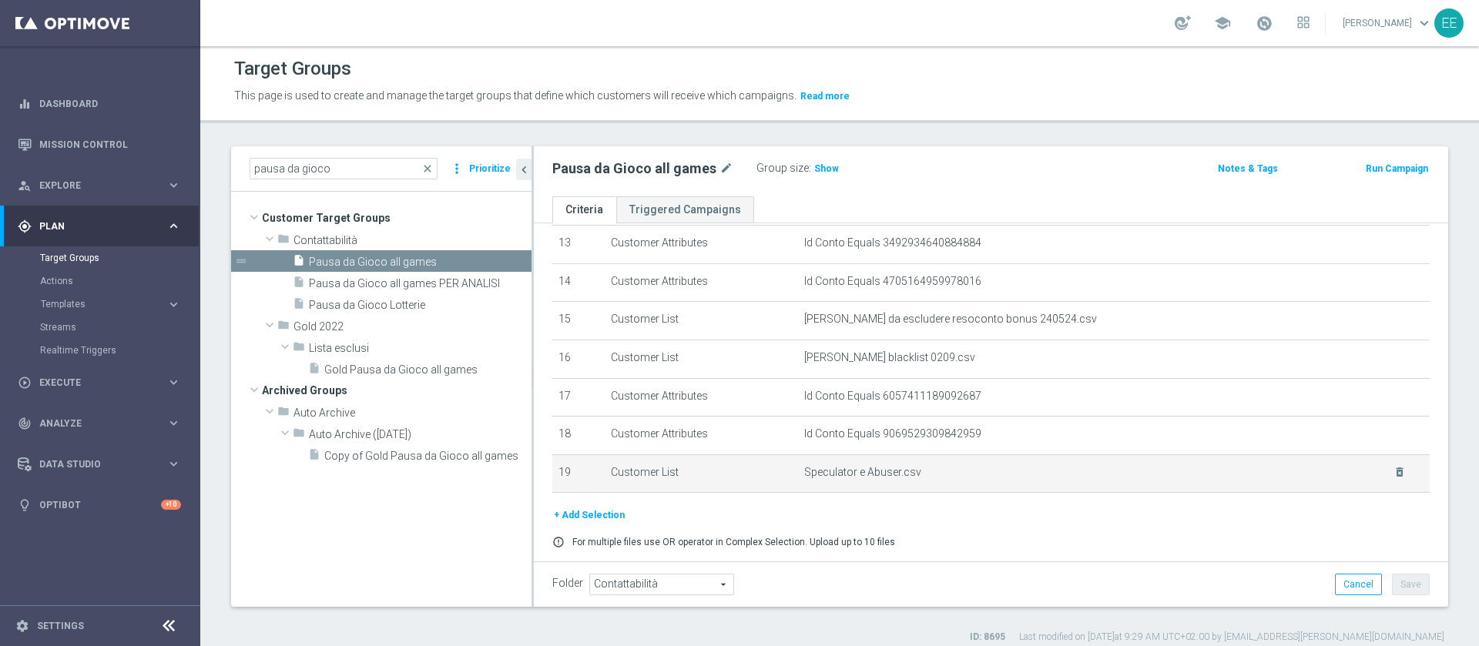
scroll to position [569, 0]
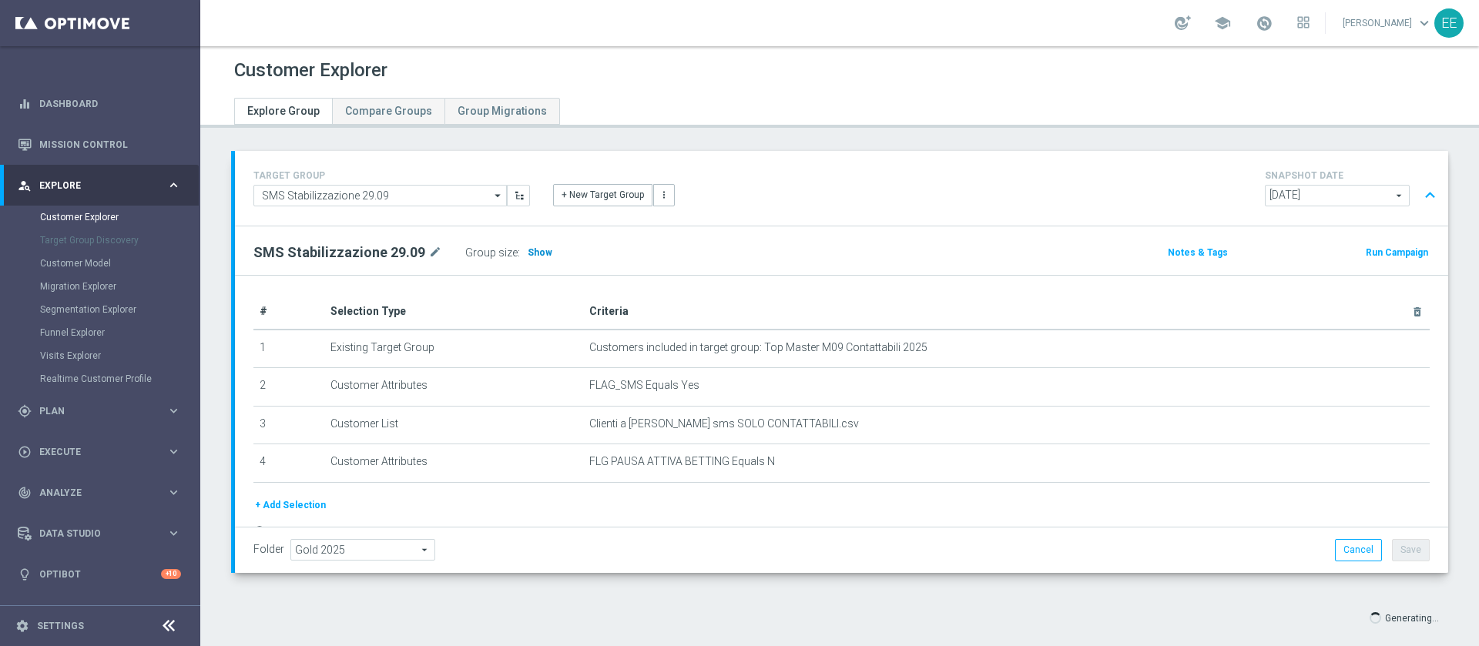
click at [528, 256] on span "Show" at bounding box center [540, 252] width 25 height 11
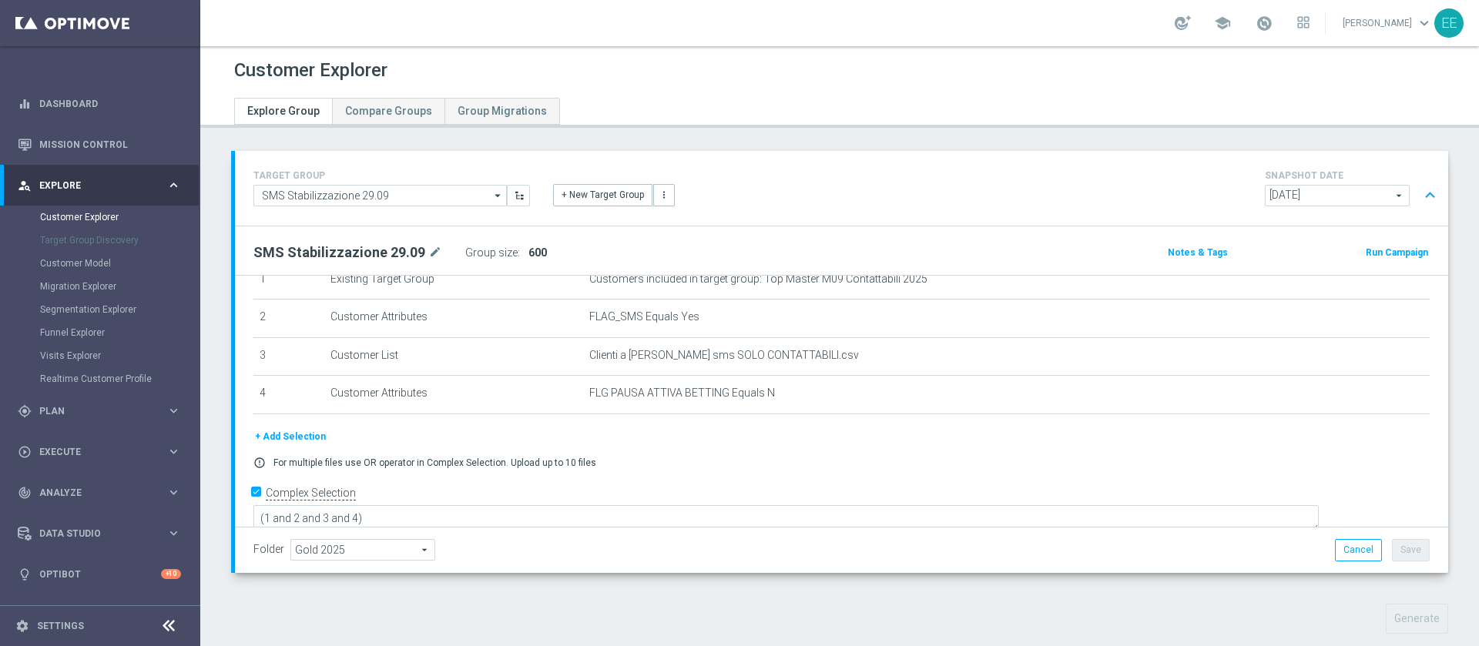
scroll to position [473, 0]
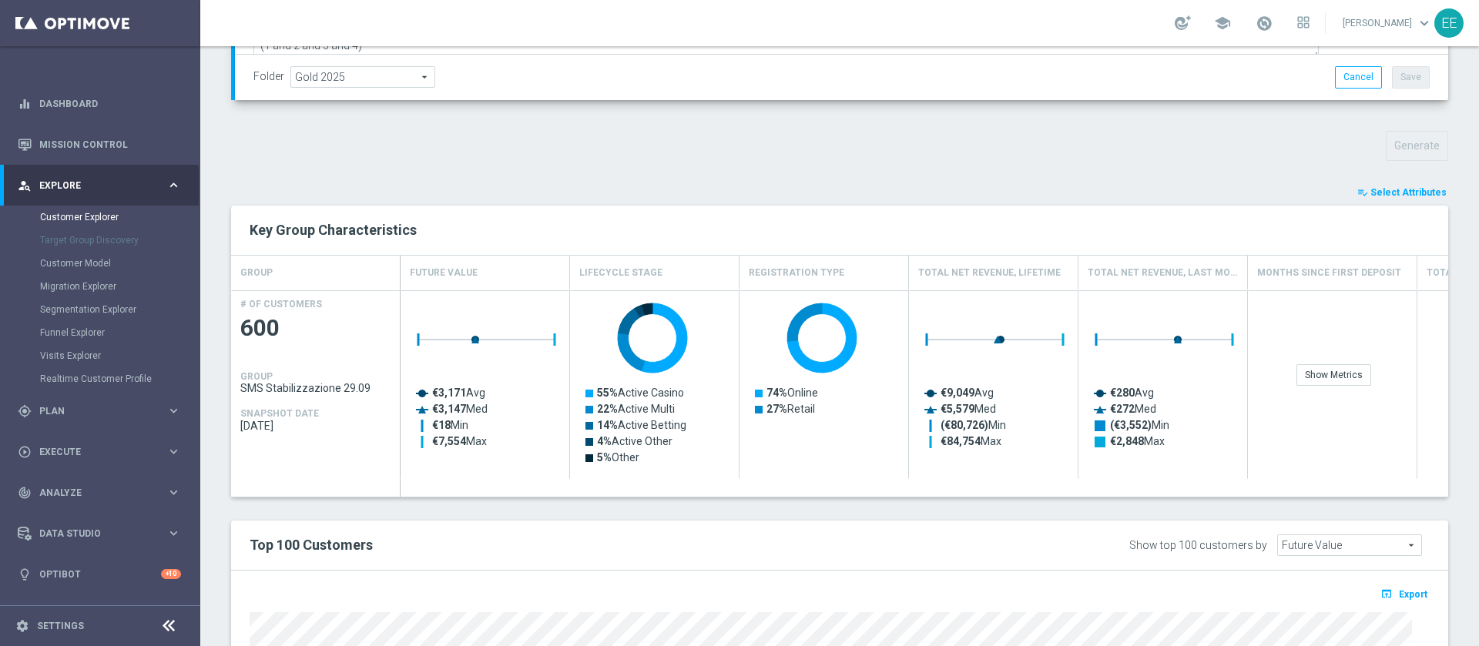
click at [1382, 193] on span "Select Attributes" at bounding box center [1409, 192] width 76 height 11
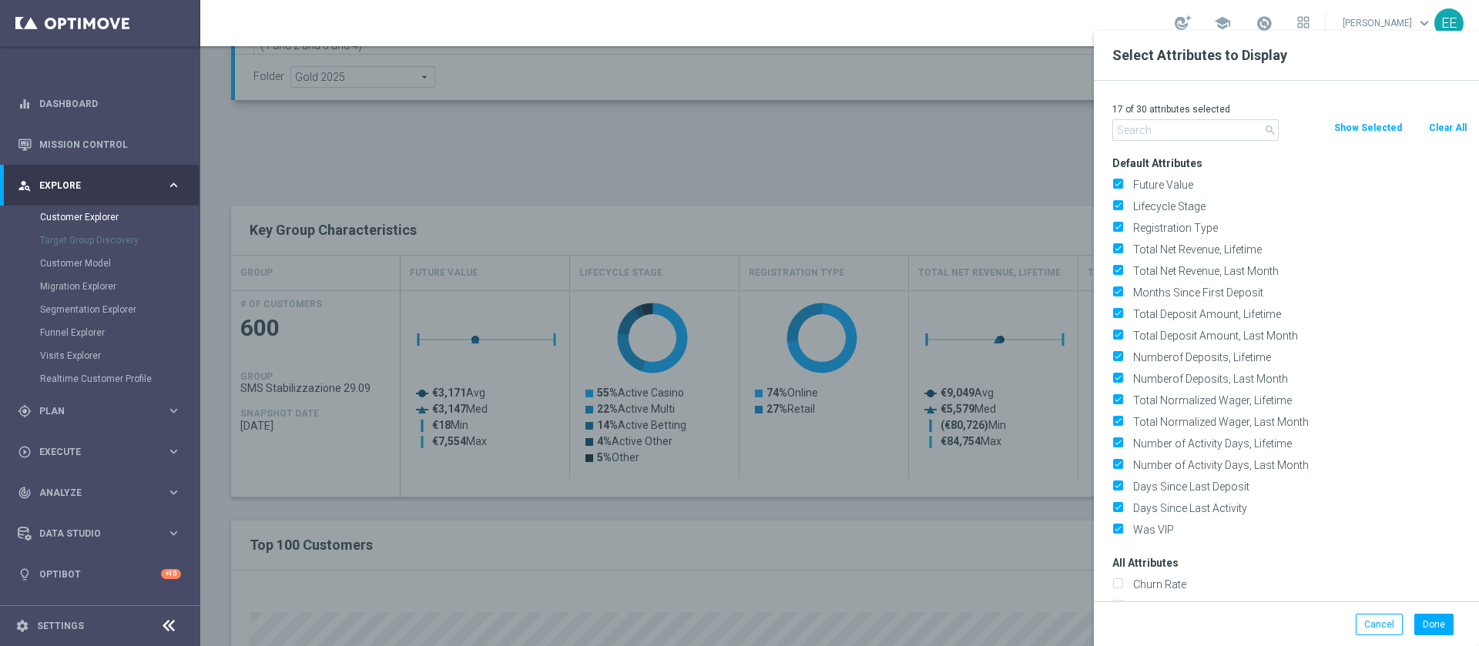
click at [1434, 125] on button "Clear All" at bounding box center [1448, 127] width 41 height 17
checkbox input "false"
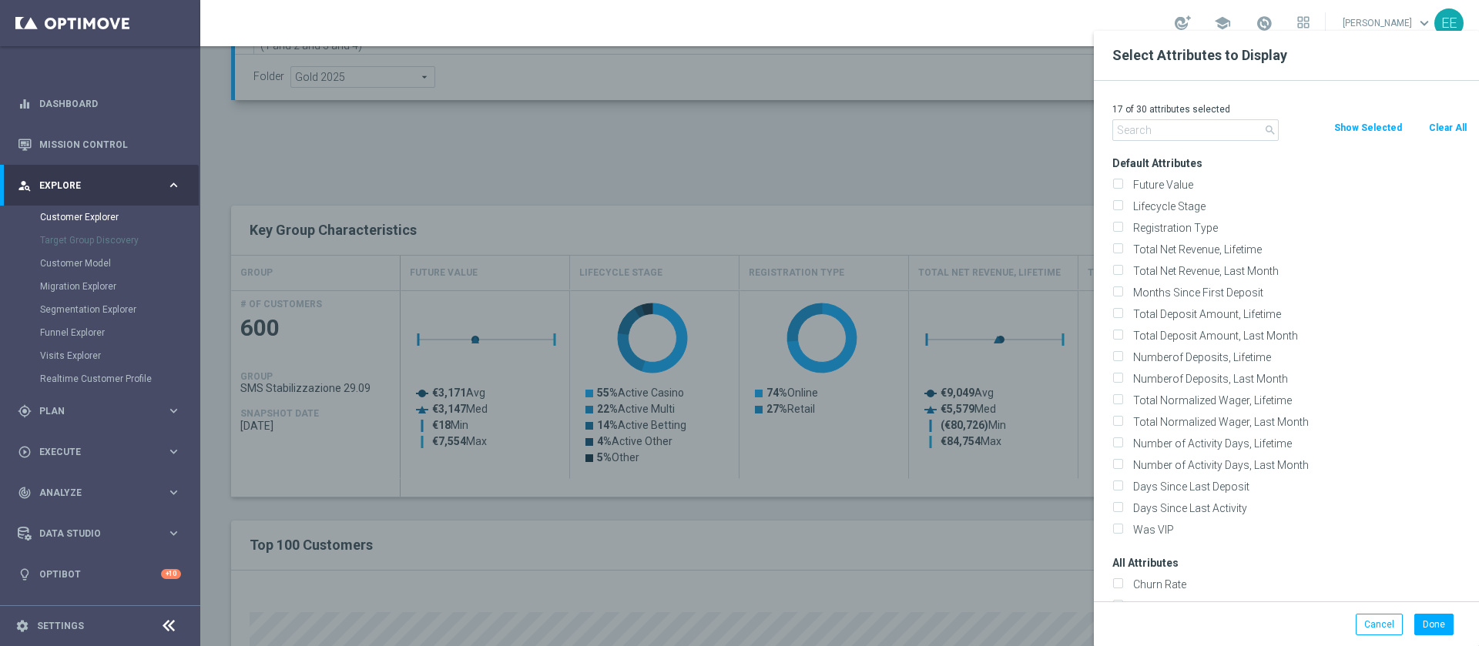
checkbox input "false"
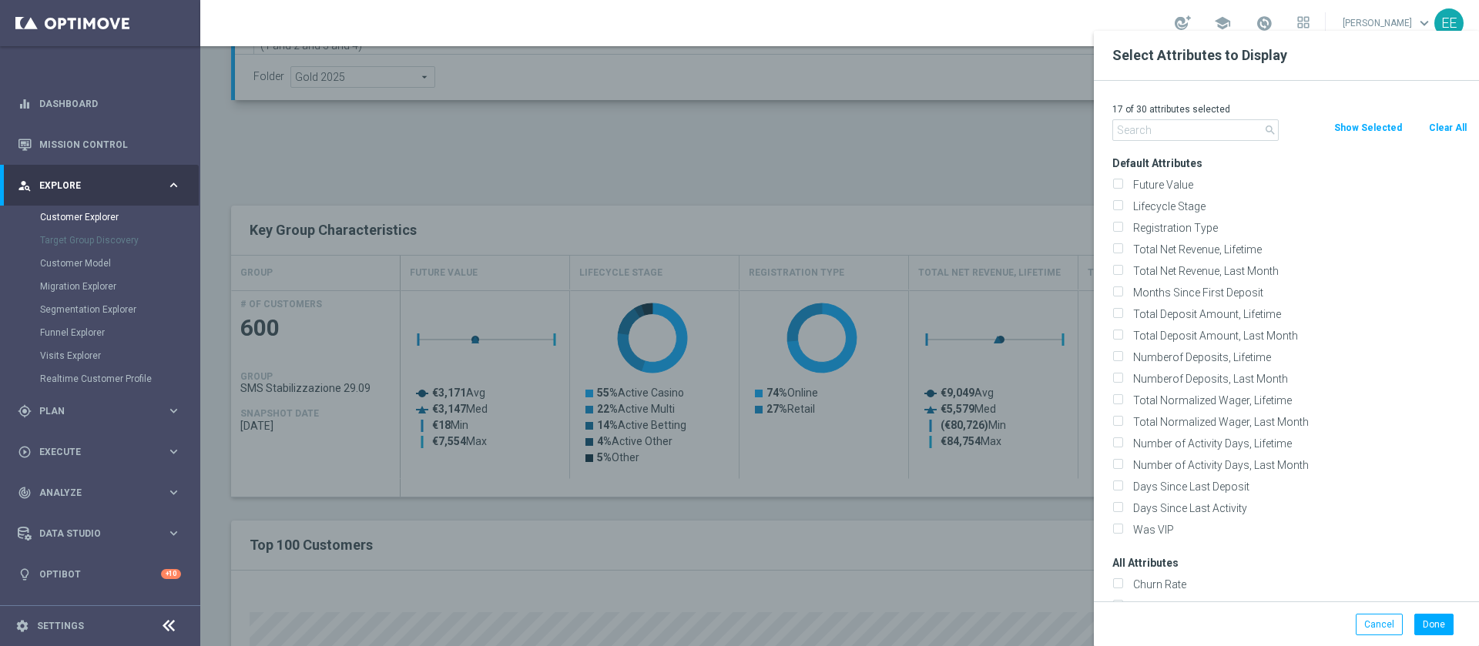
checkbox input "false"
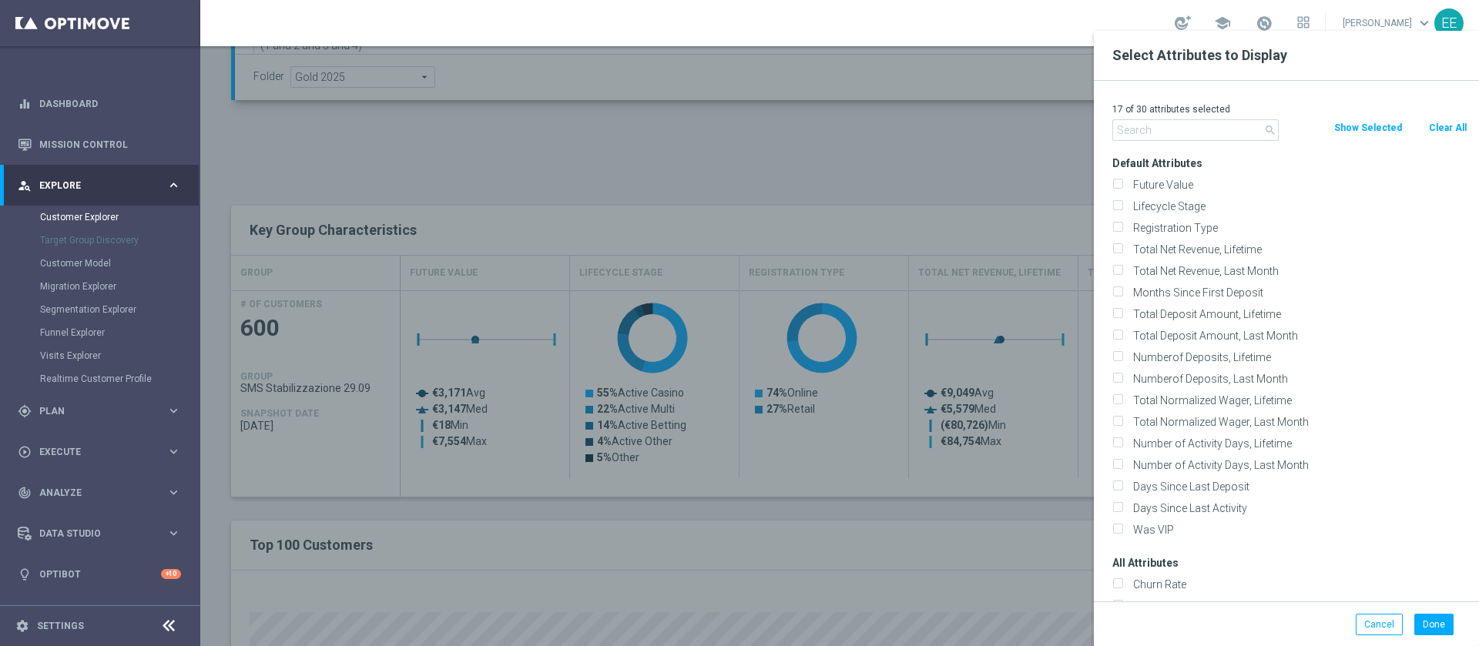
checkbox input "false"
click at [1162, 133] on input "text" at bounding box center [1195, 130] width 166 height 22
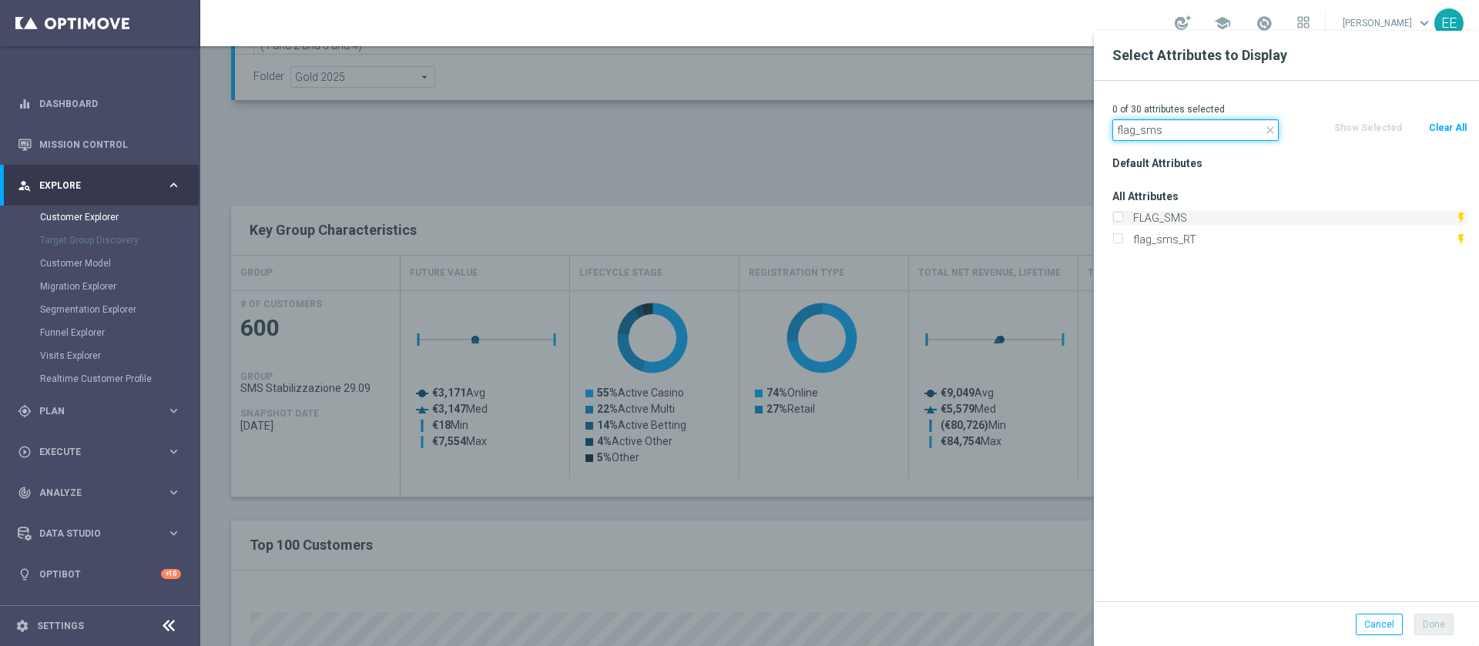
type input "flag_sms"
click at [1208, 215] on label "FLAG_SMS" at bounding box center [1291, 218] width 327 height 14
click at [1122, 215] on input "FLAG_SMS" at bounding box center [1117, 220] width 10 height 10
checkbox input "true"
click at [1199, 139] on input "flag_sms" at bounding box center [1195, 130] width 166 height 22
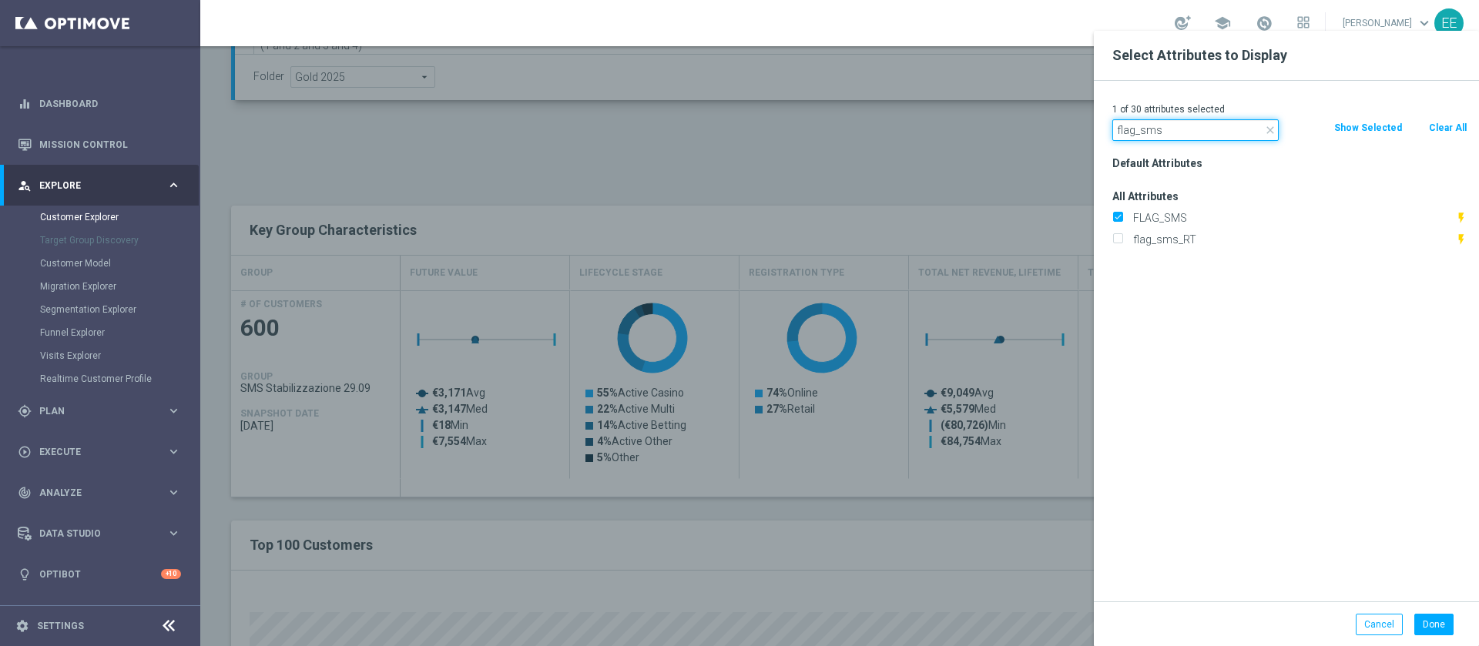
click at [1199, 139] on input "flag_sms" at bounding box center [1195, 130] width 166 height 22
type input "id"
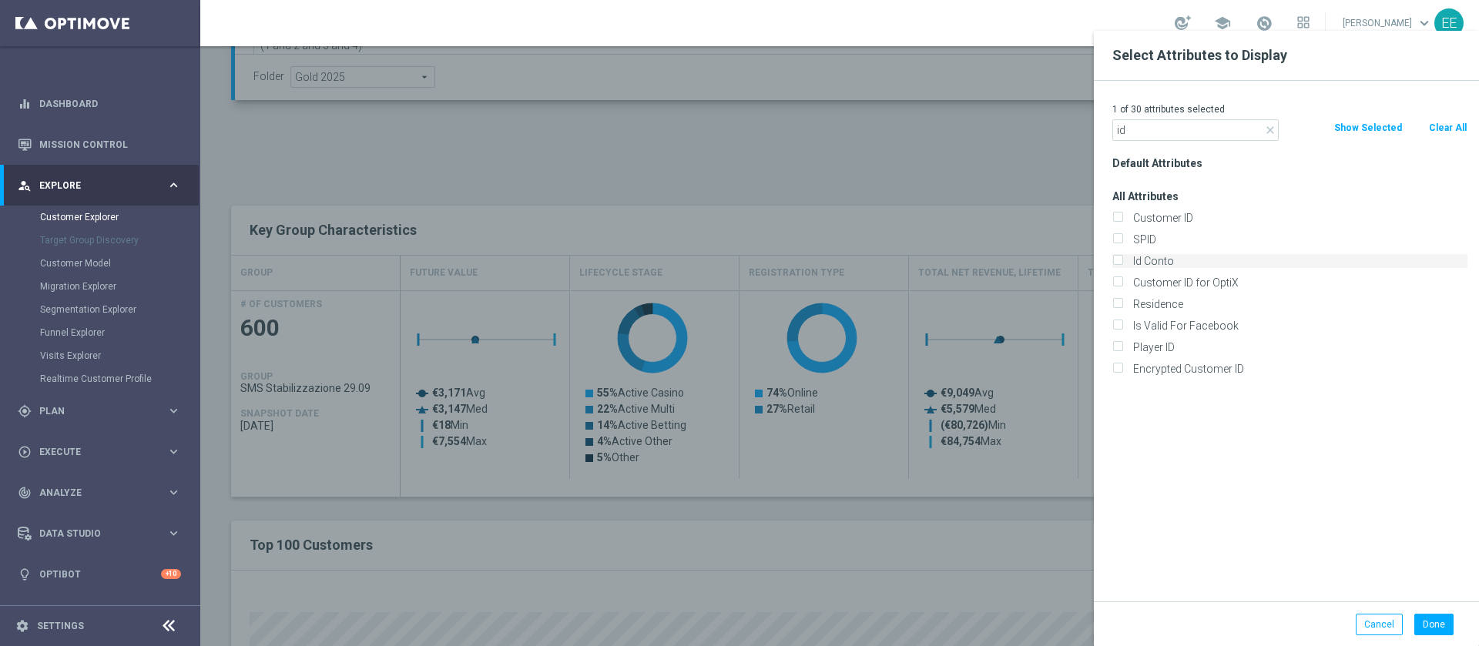
click at [1156, 260] on label "Id Conto" at bounding box center [1298, 261] width 340 height 14
click at [1122, 260] on input "Id Conto" at bounding box center [1117, 263] width 10 height 10
checkbox input "true"
click at [1183, 126] on input "id" at bounding box center [1195, 130] width 166 height 22
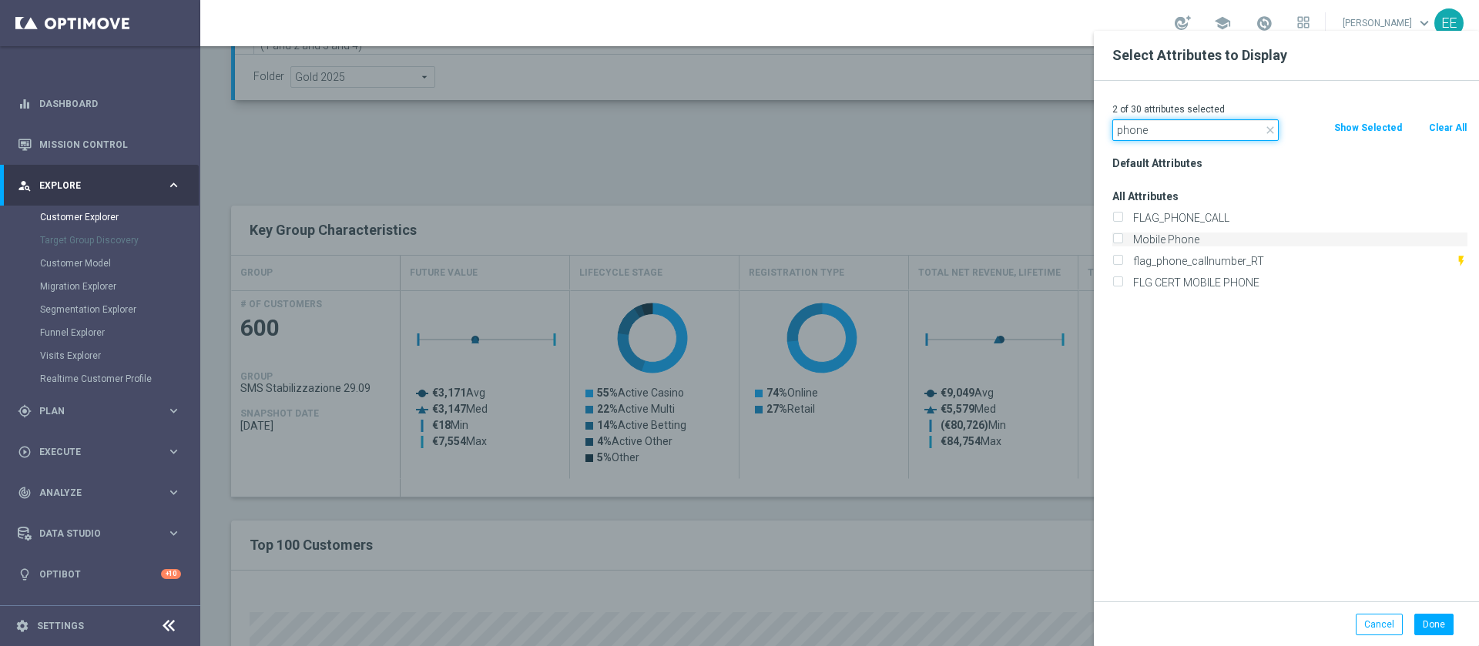
type input "phone"
click at [1193, 233] on label "Mobile Phone" at bounding box center [1298, 240] width 340 height 14
click at [1122, 237] on input "Mobile Phone" at bounding box center [1117, 242] width 10 height 10
checkbox input "true"
click at [1427, 622] on button "Done" at bounding box center [1433, 625] width 39 height 22
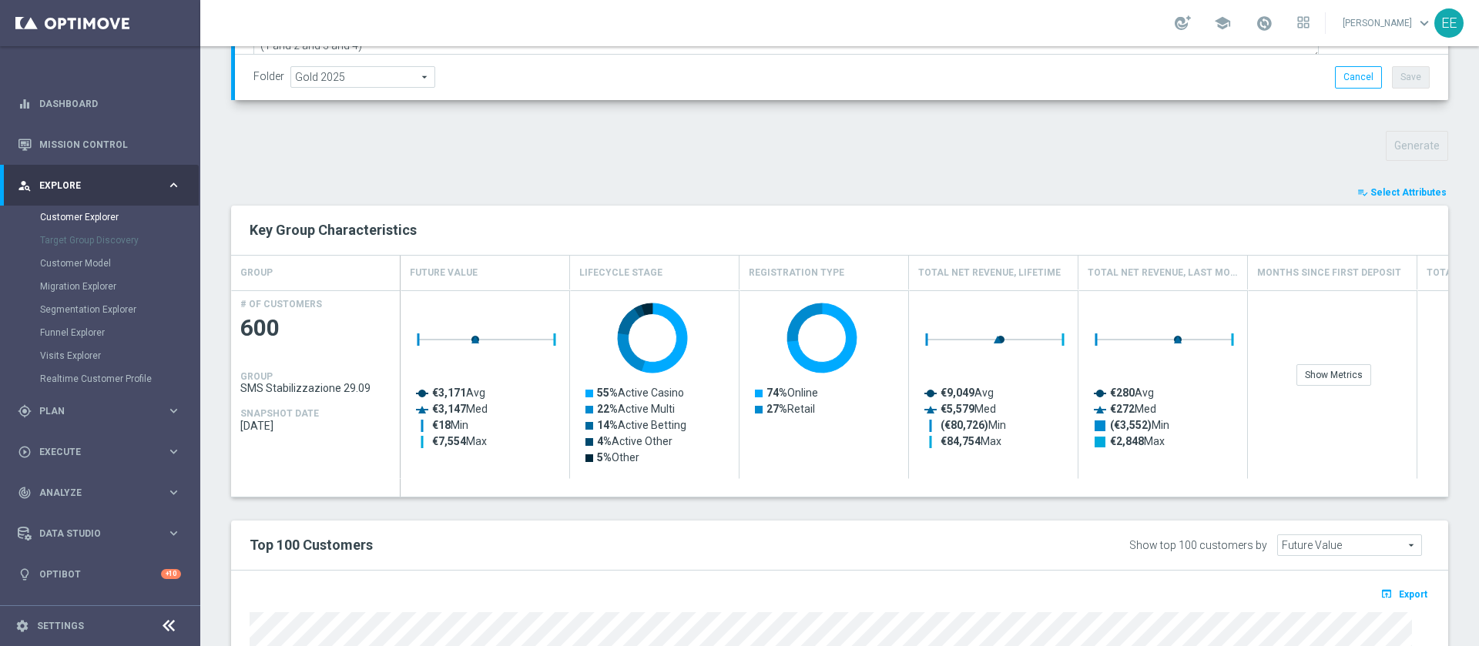
type input "Search"
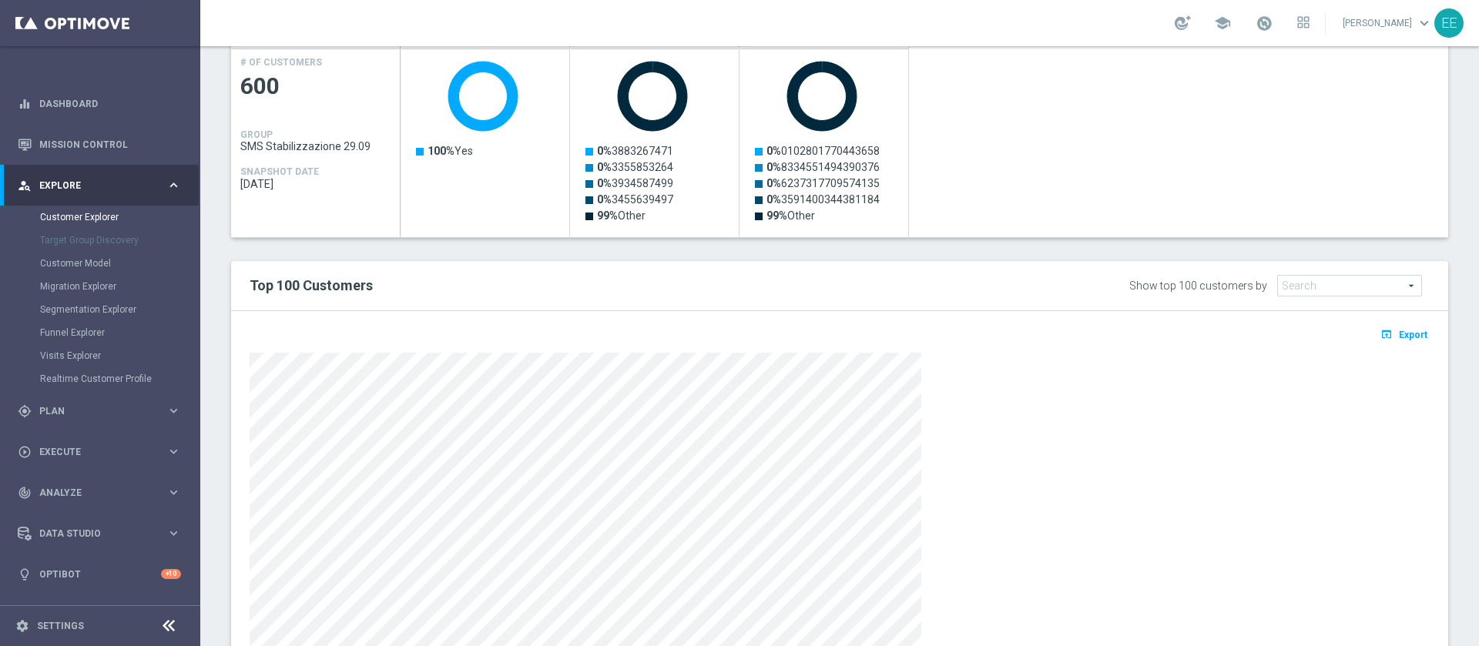
scroll to position [716, 0]
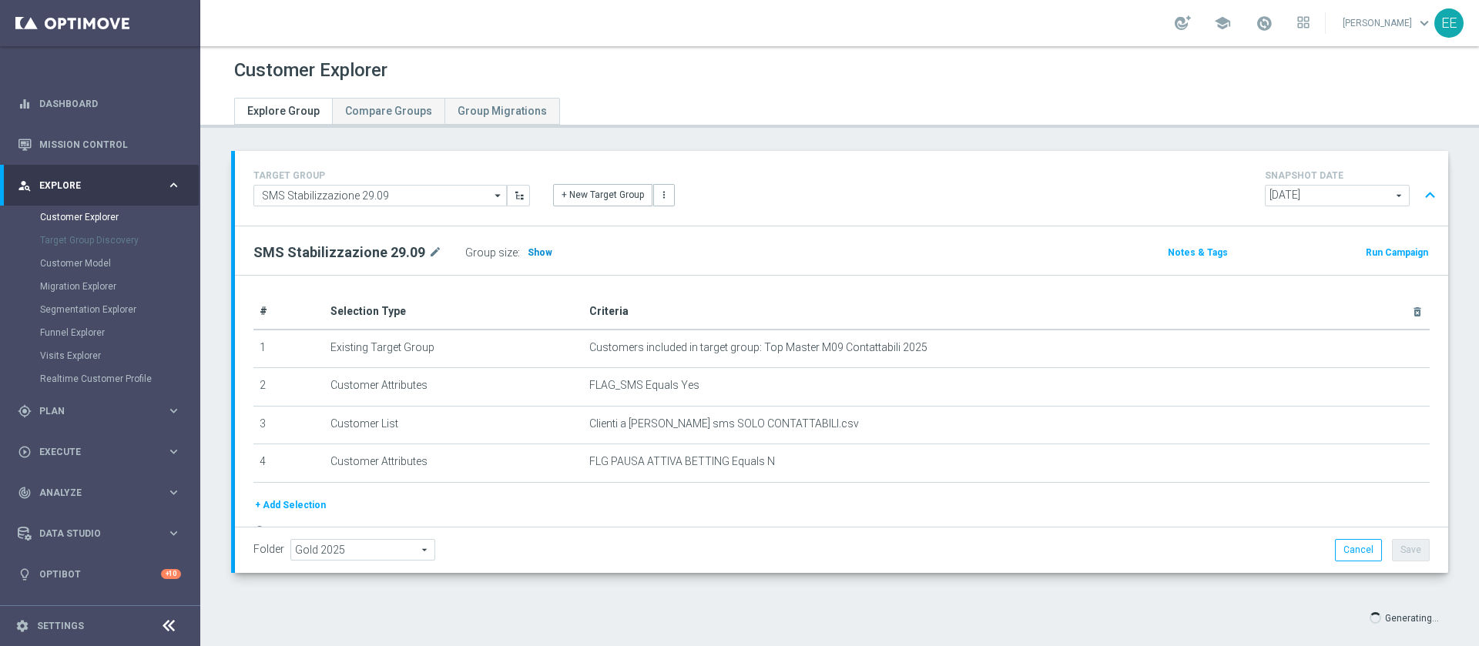
click at [535, 257] on span "Show" at bounding box center [540, 252] width 25 height 11
click at [704, 257] on div "SMS Stabilizzazione 29.09 mode_edit Group size : 600" at bounding box center [642, 253] width 800 height 22
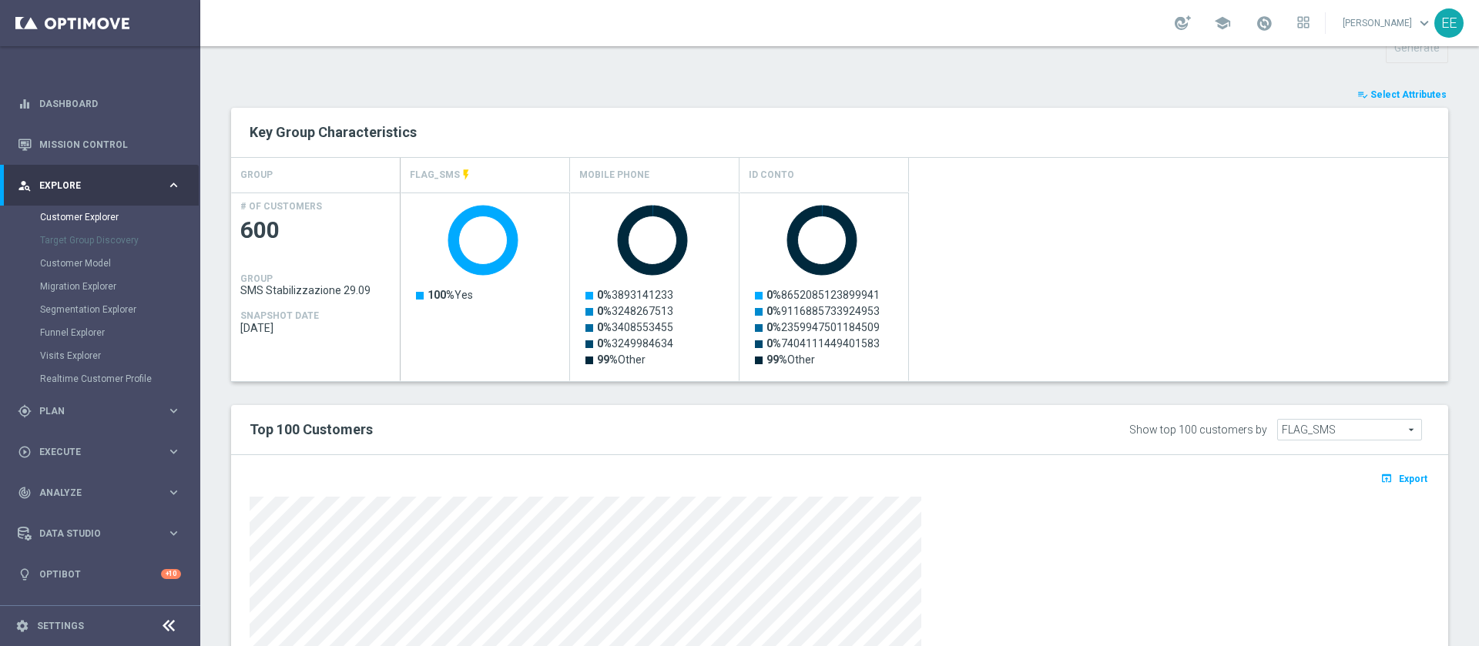
scroll to position [794, 0]
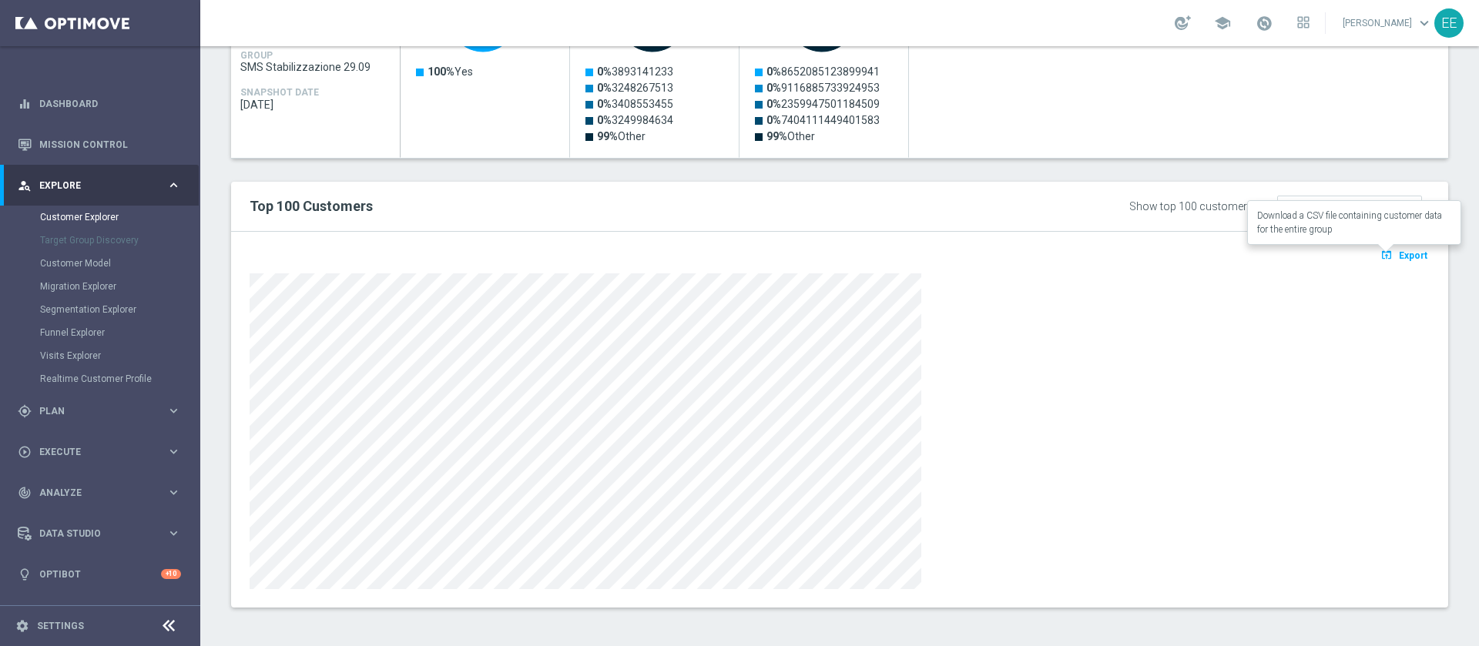
click at [1404, 260] on span "Export" at bounding box center [1413, 255] width 29 height 11
click at [1404, 260] on p "Loading" at bounding box center [1413, 257] width 34 height 12
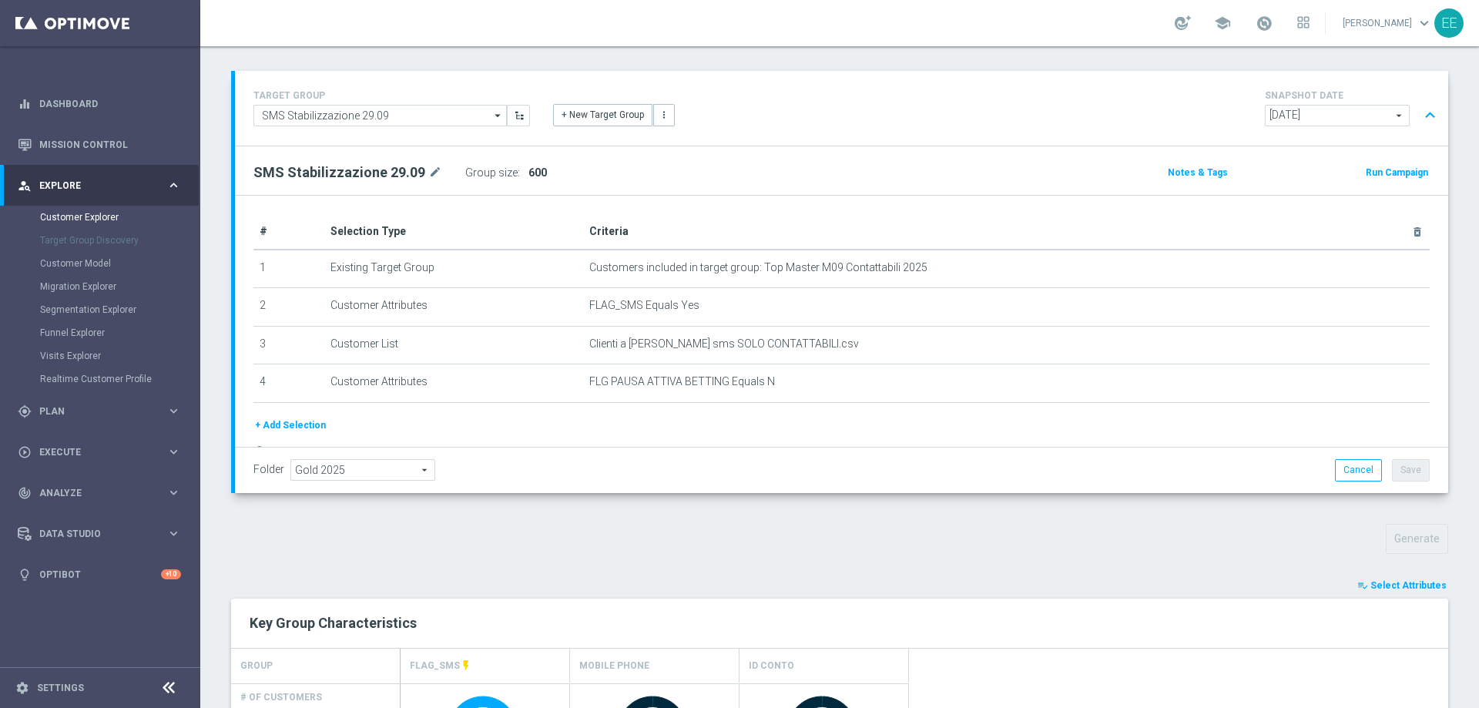
scroll to position [79, 0]
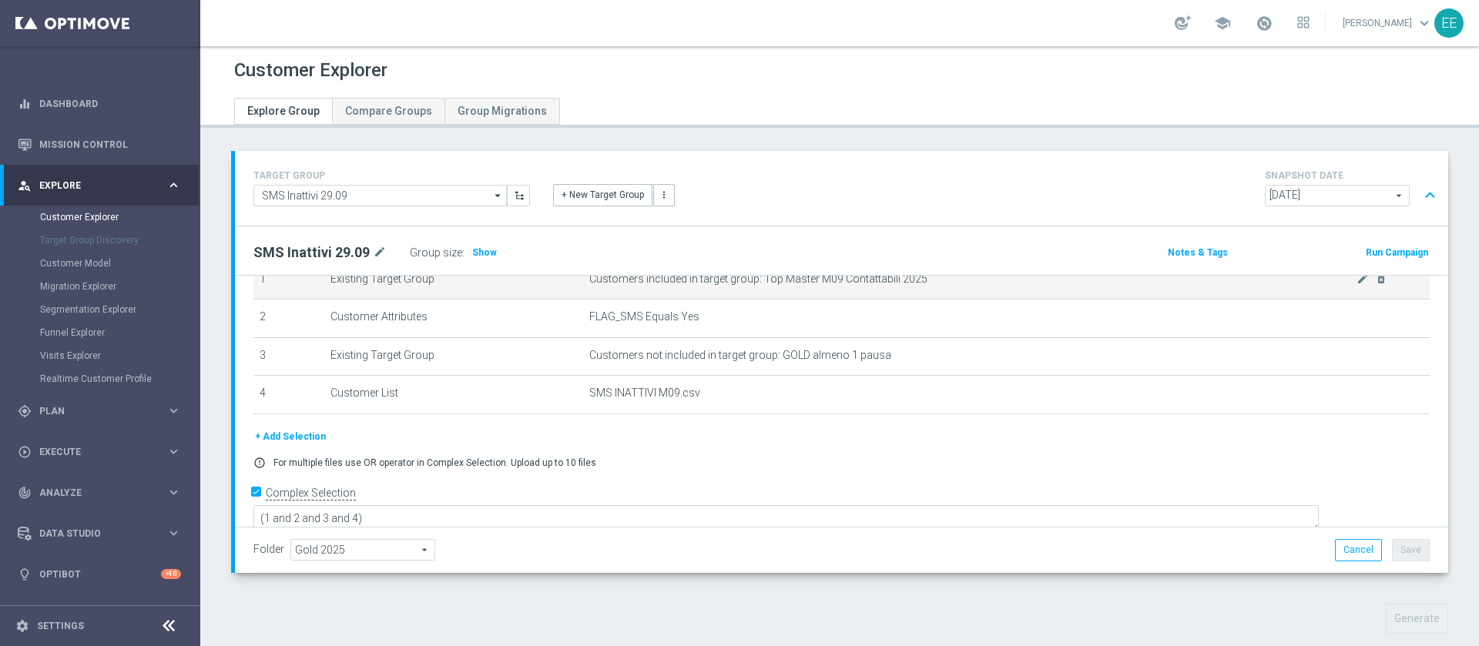
scroll to position [473, 0]
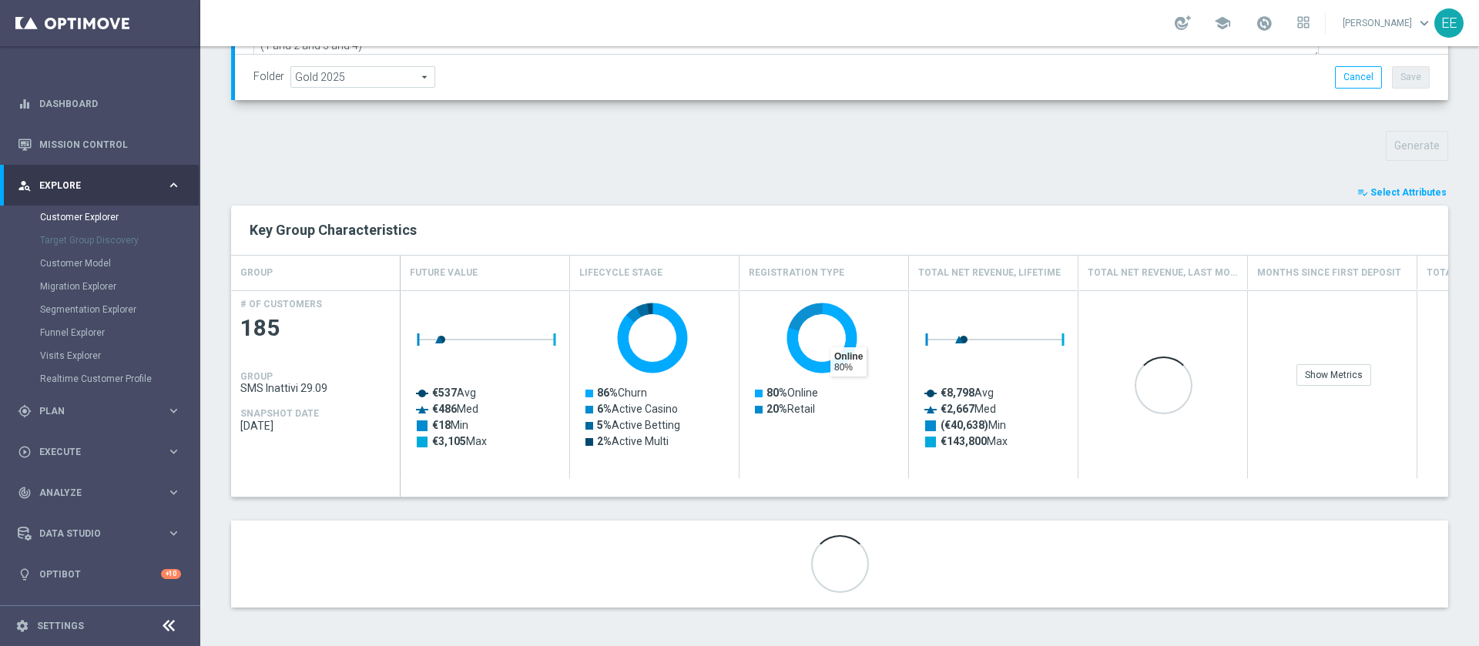
click at [1415, 199] on button "playlist_add_check Select Attributes" at bounding box center [1402, 192] width 92 height 17
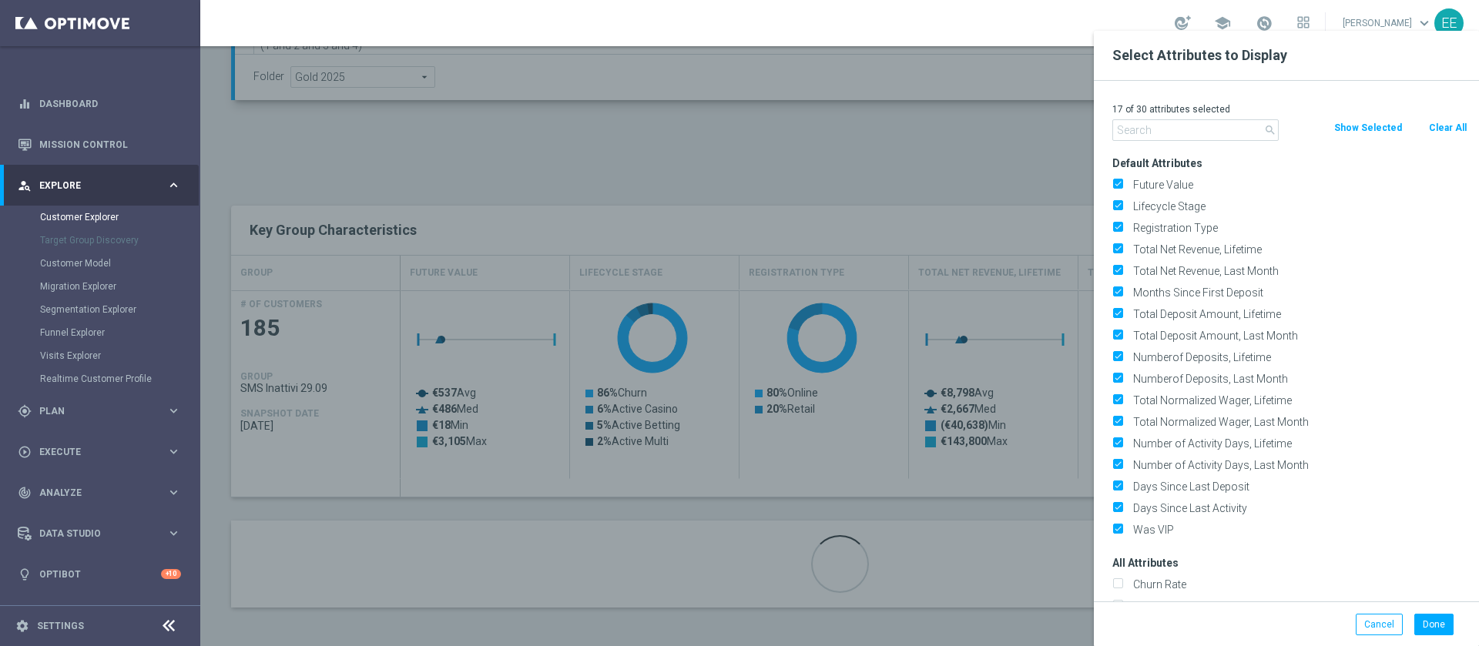
click at [1442, 132] on button "Clear All" at bounding box center [1448, 127] width 41 height 17
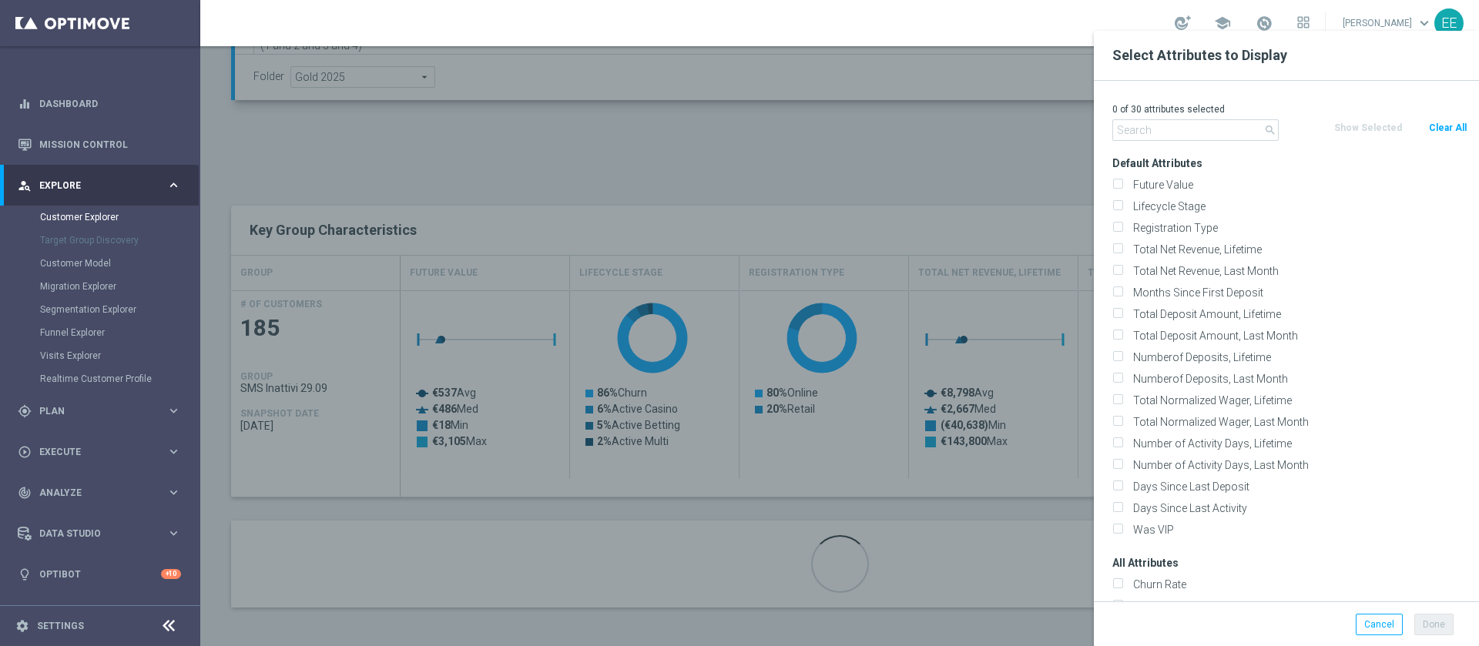
checkbox input "false"
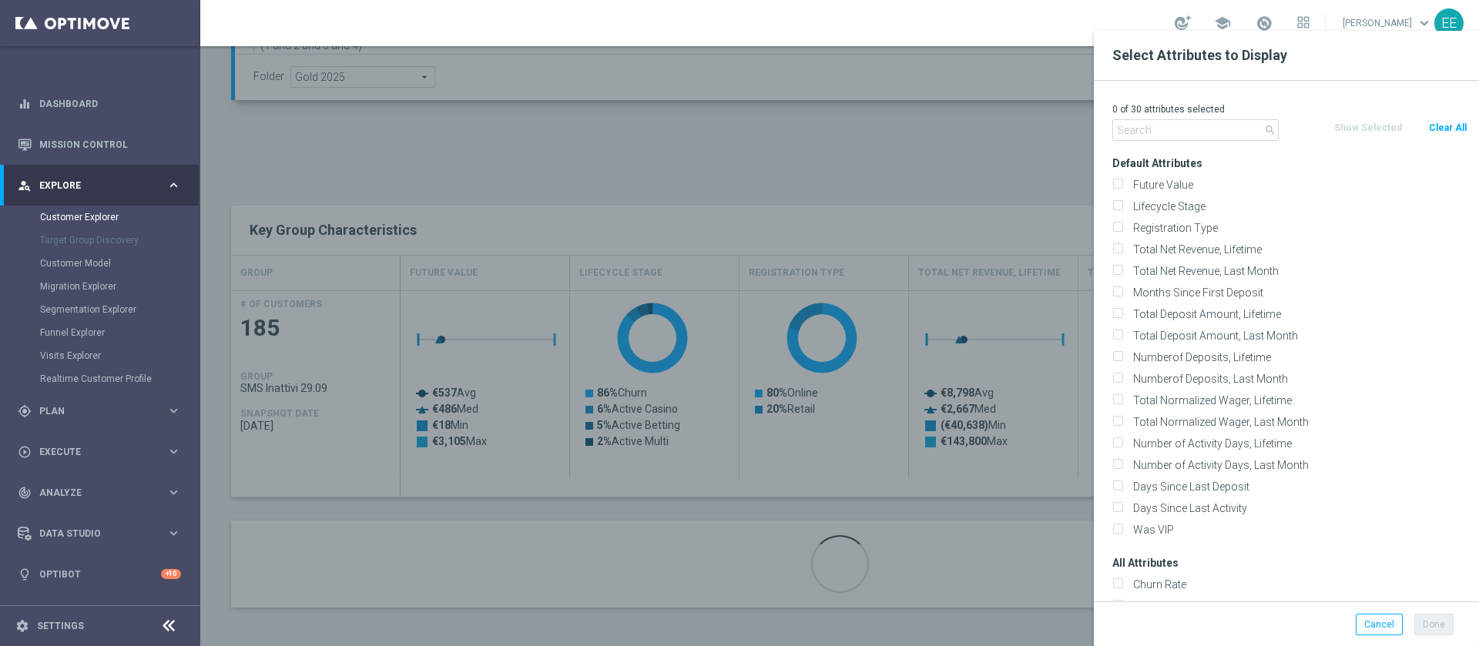
checkbox input "false"
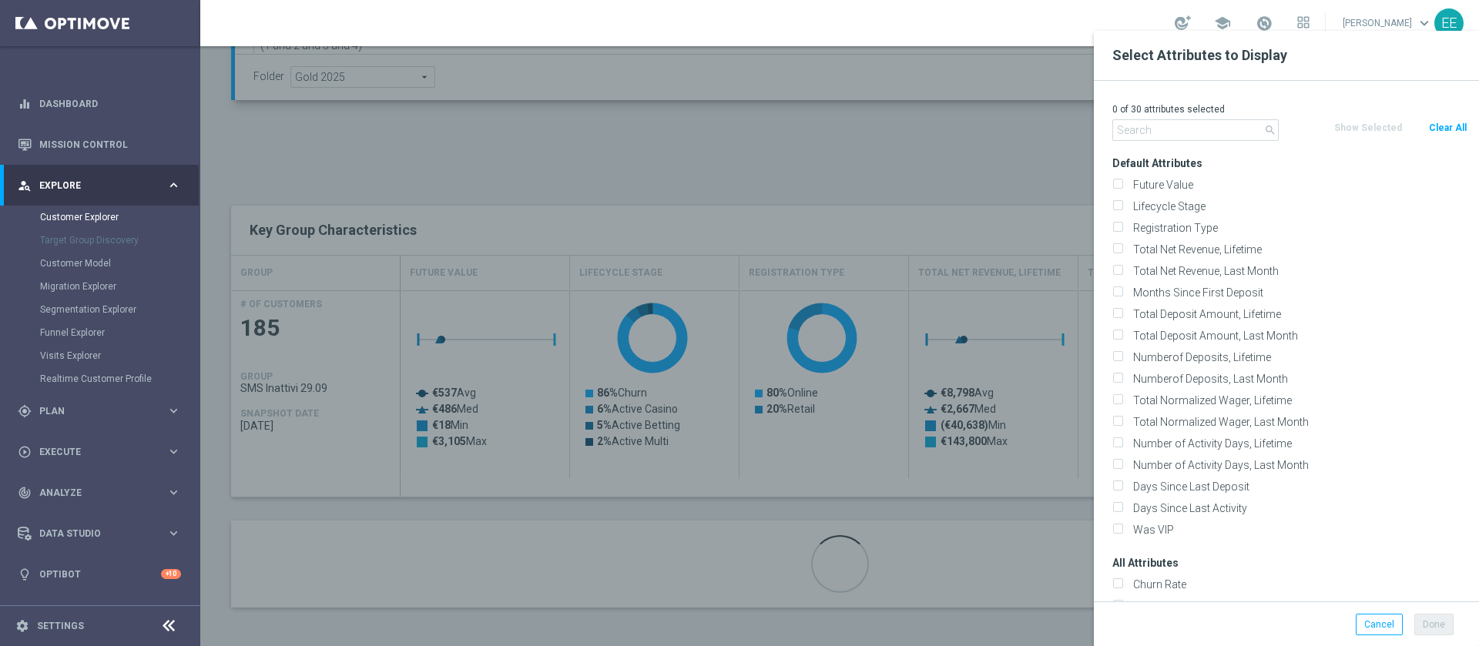
checkbox input "false"
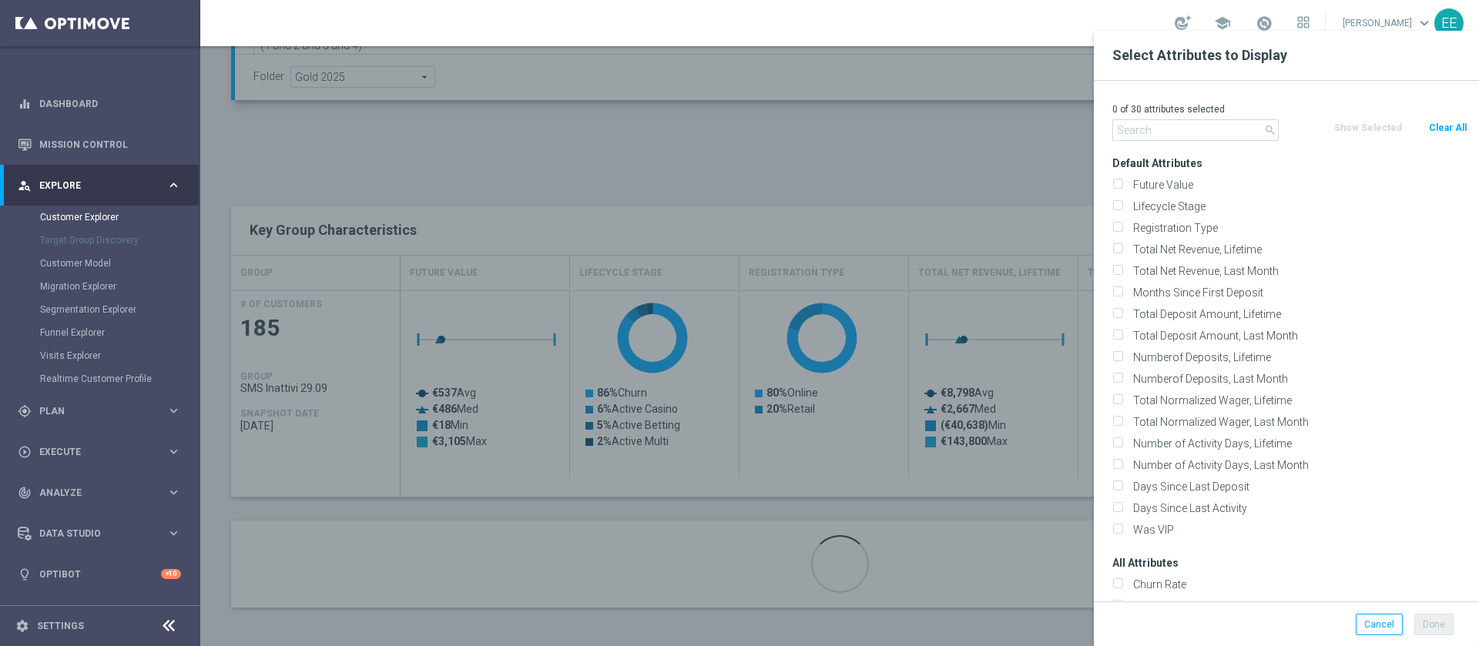
checkbox input "false"
click at [1197, 132] on input "text" at bounding box center [1195, 130] width 166 height 22
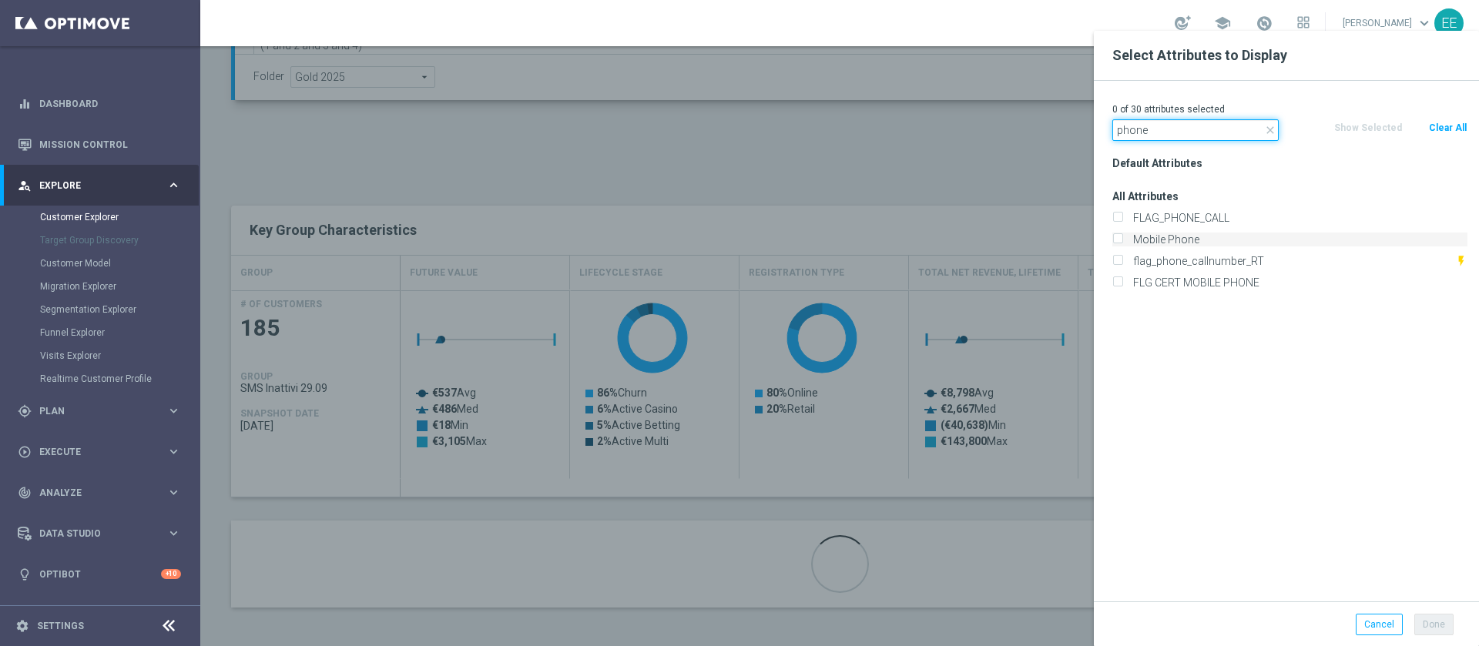
type input "phone"
click at [1189, 240] on label "Mobile Phone" at bounding box center [1298, 240] width 340 height 14
click at [1122, 240] on input "Mobile Phone" at bounding box center [1117, 242] width 10 height 10
checkbox input "true"
click at [1194, 133] on input "phone" at bounding box center [1195, 130] width 166 height 22
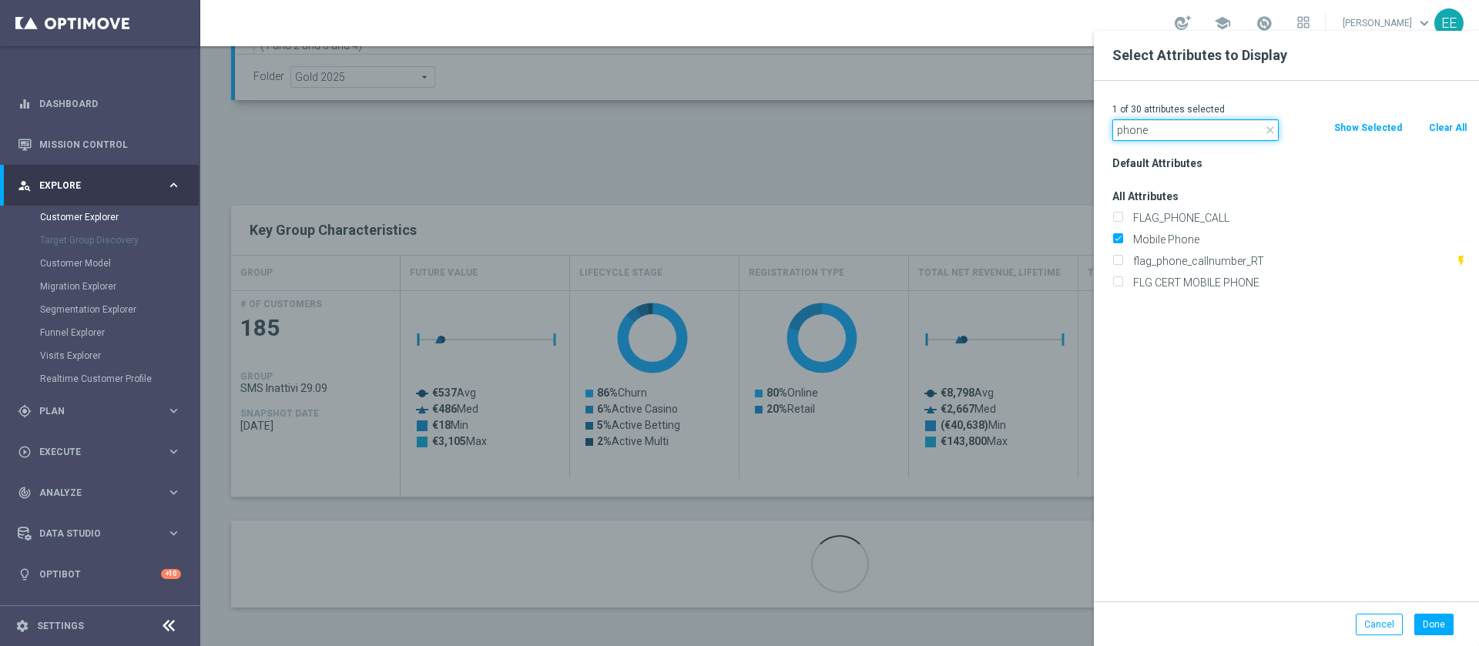
click at [1194, 133] on input "phone" at bounding box center [1195, 130] width 166 height 22
type input "flag_sms"
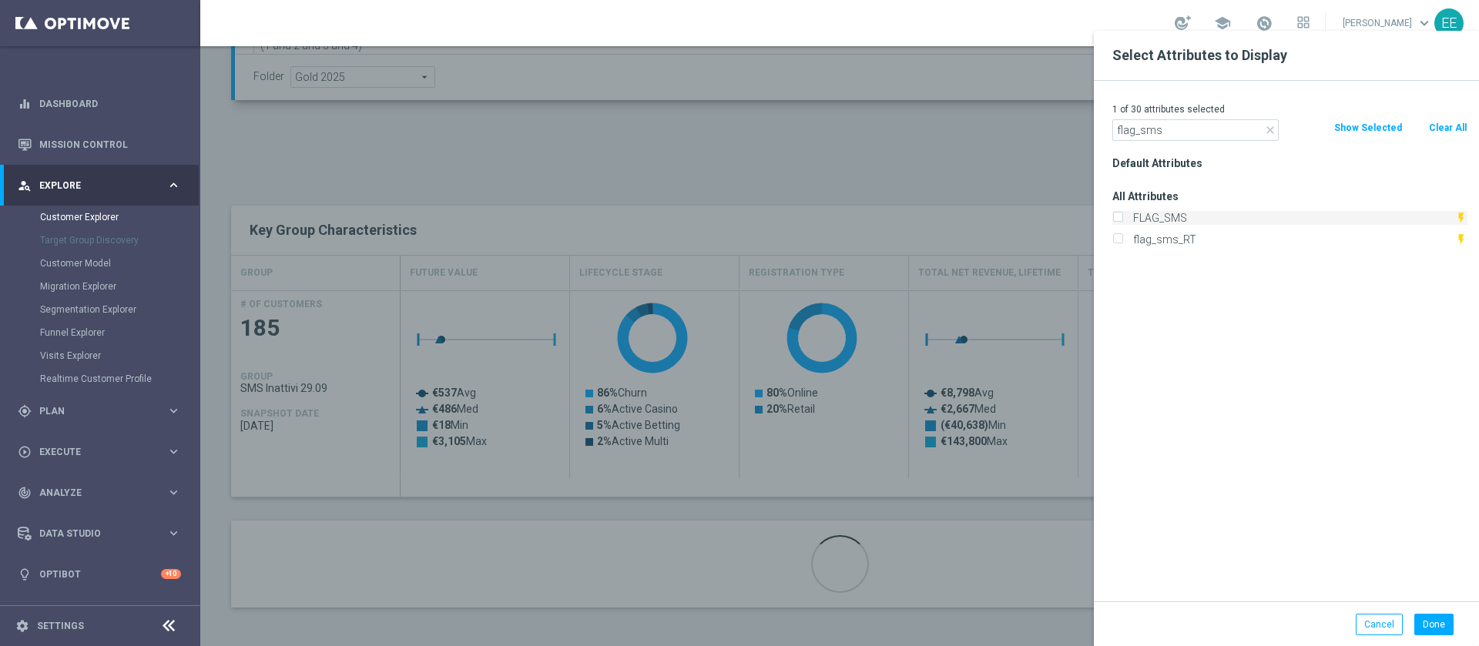
click at [1187, 220] on label "FLAG_SMS" at bounding box center [1291, 218] width 327 height 14
click at [1122, 220] on input "FLAG_SMS" at bounding box center [1117, 220] width 10 height 10
checkbox input "true"
click at [1437, 619] on button "Done" at bounding box center [1433, 625] width 39 height 22
type input "Search"
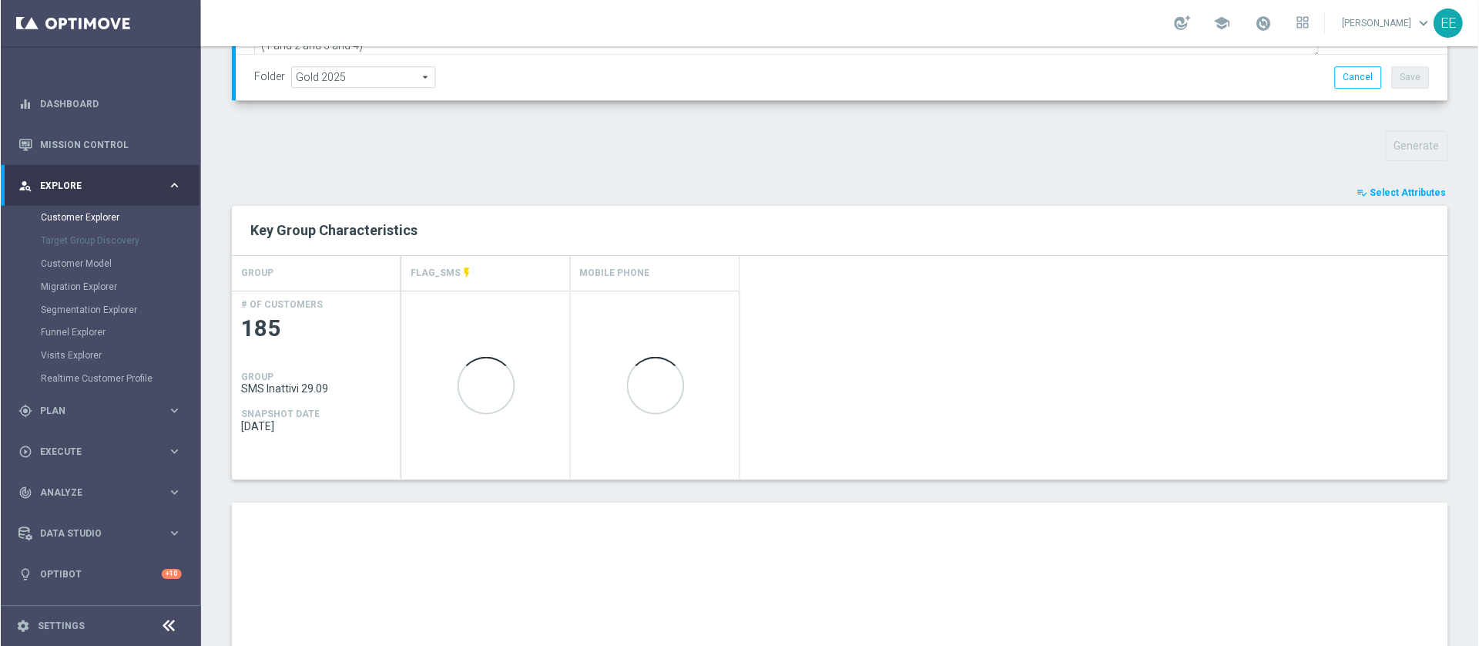
scroll to position [794, 0]
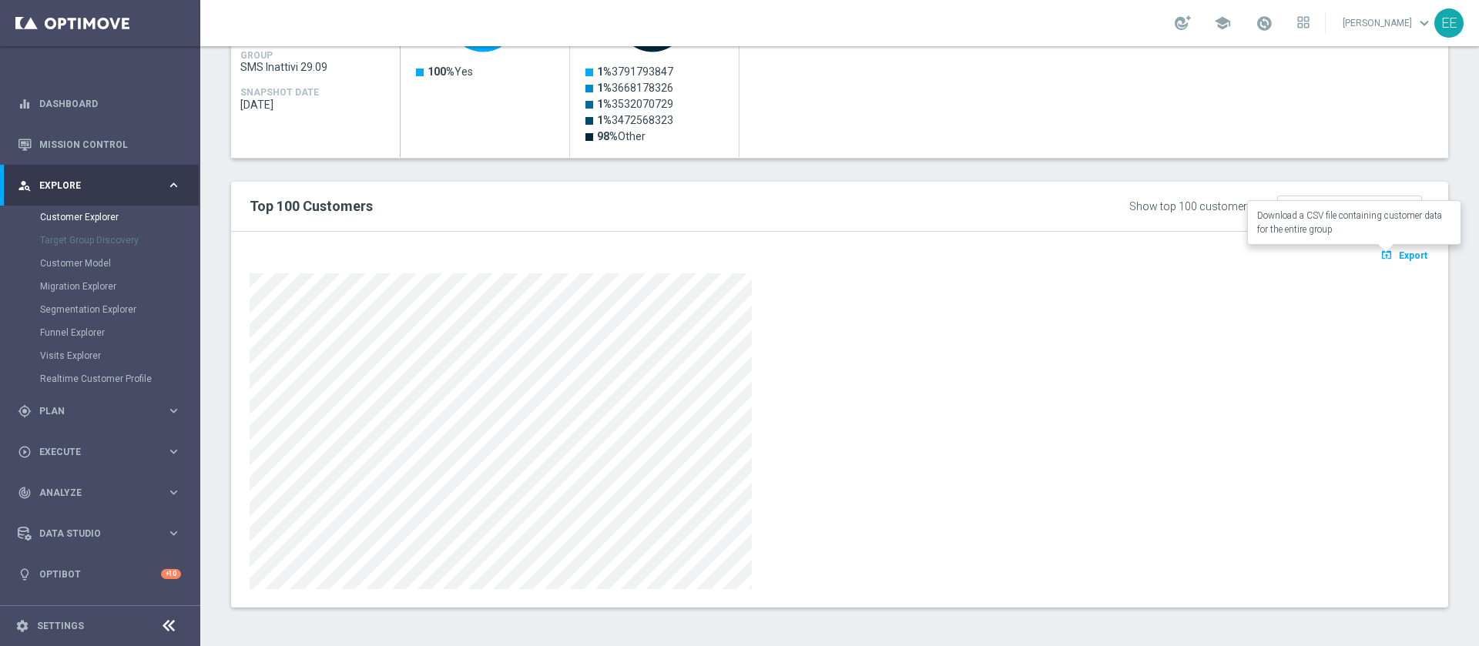
click at [1399, 260] on span "Export" at bounding box center [1413, 255] width 29 height 11
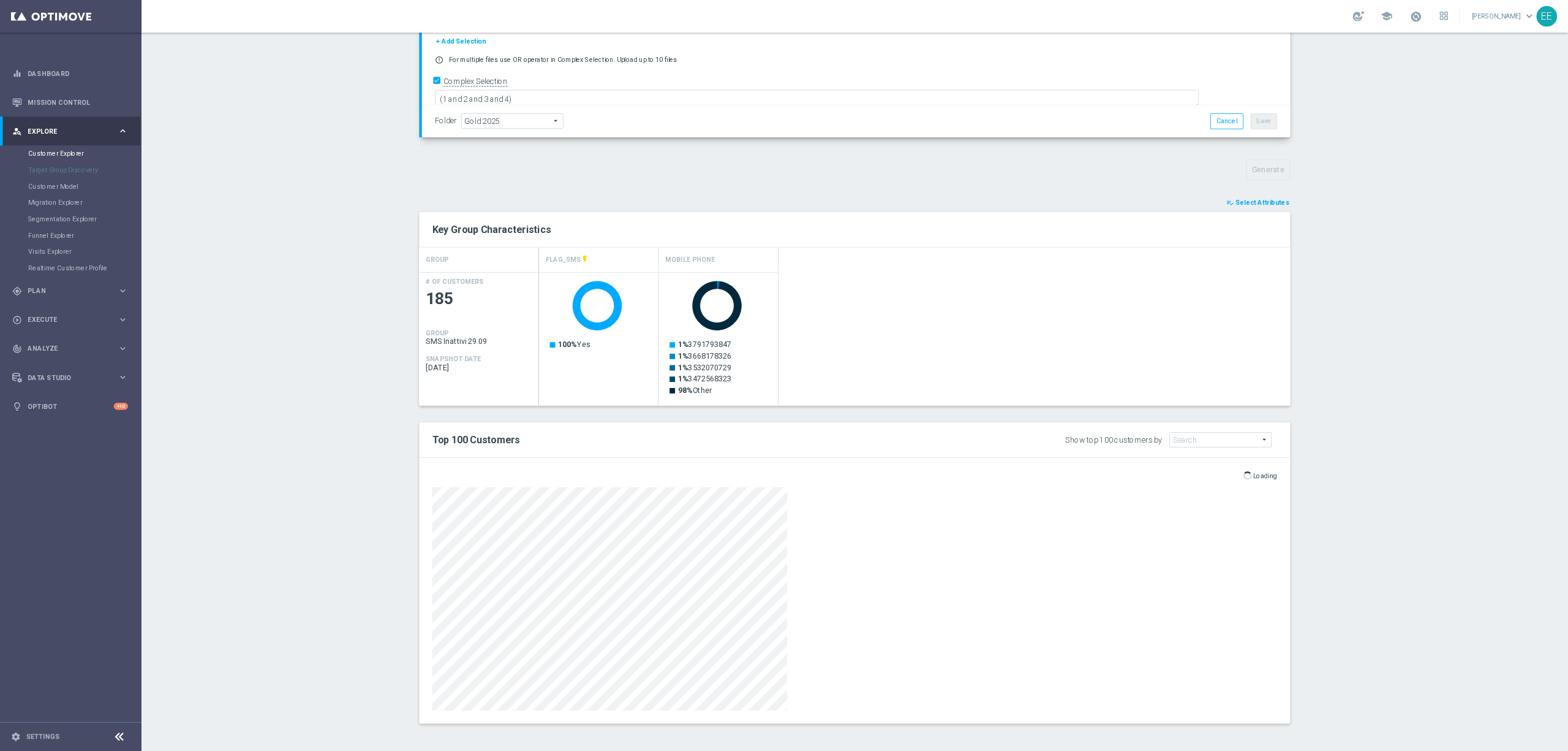
scroll to position [303, 0]
click at [1061, 359] on div "Created with Highcharts 9.3.3 100% Yes Created with Highcharts 9.3.3 1% 3791793…" at bounding box center [1029, 380] width 845 height 150
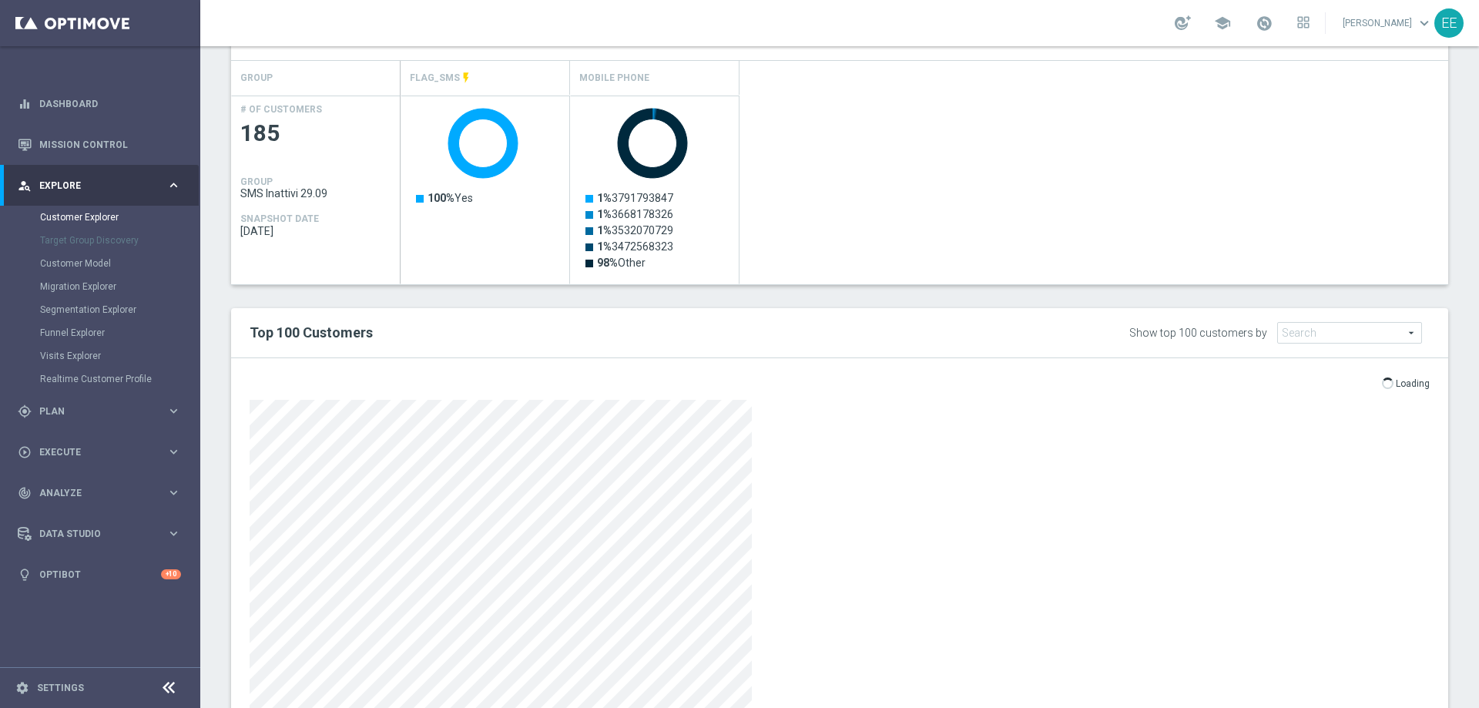
scroll to position [673, 0]
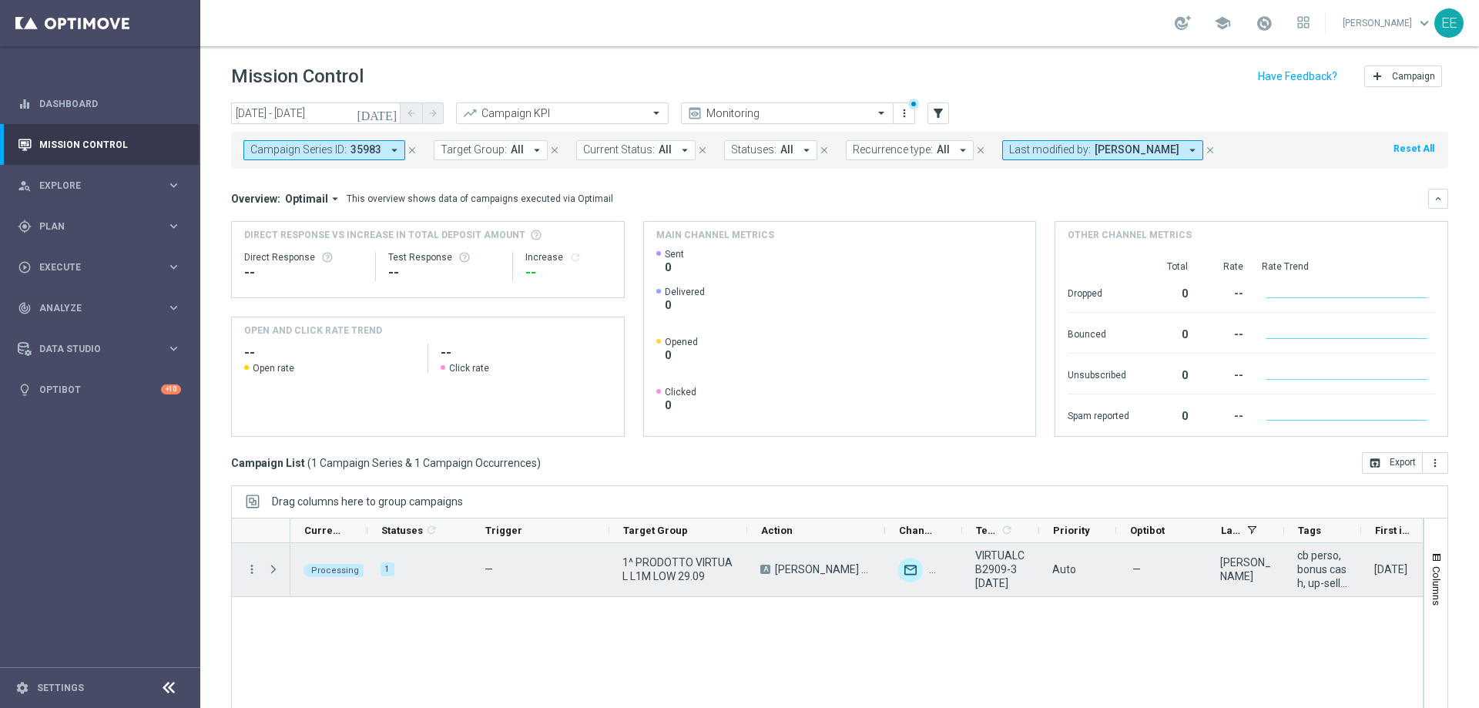
click at [274, 577] on span "Press SPACE to select this row." at bounding box center [275, 569] width 17 height 31
click at [277, 563] on span "Press SPACE to select this row." at bounding box center [274, 569] width 14 height 12
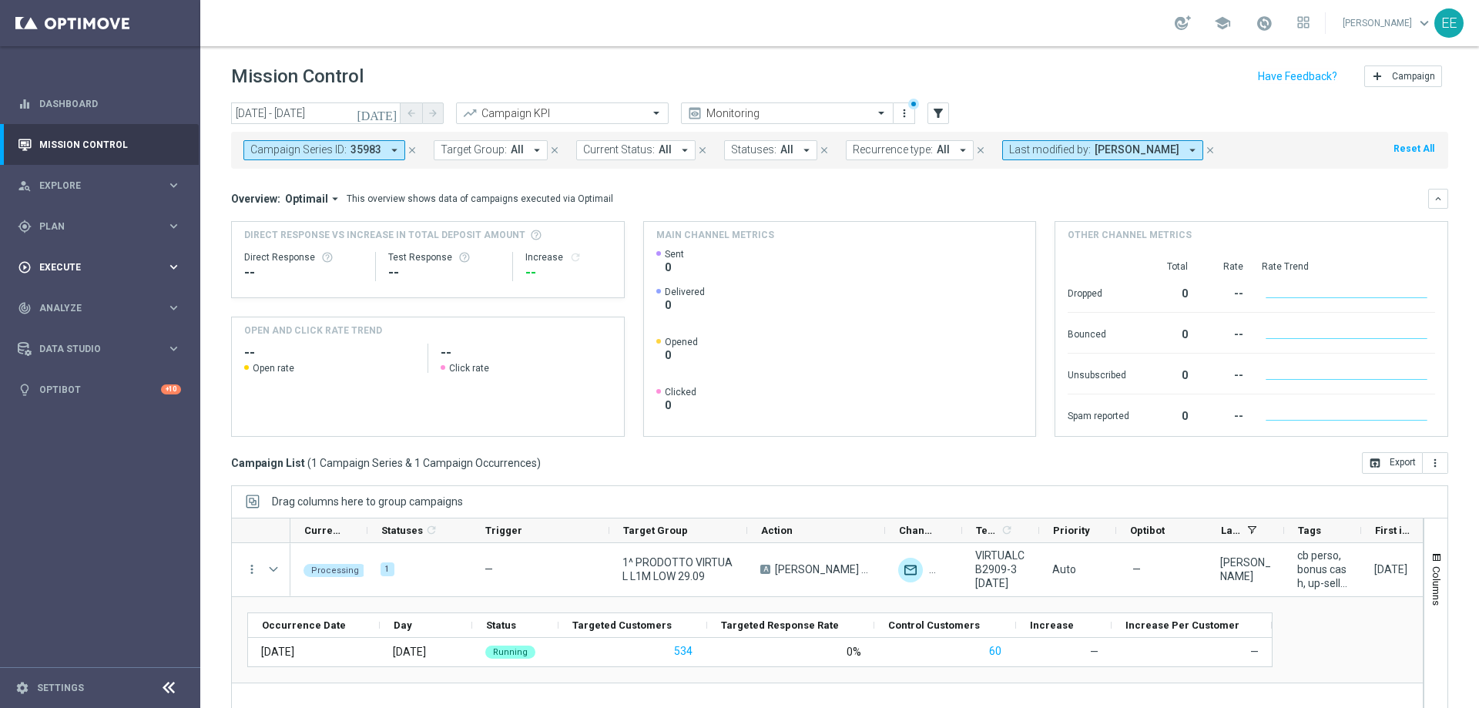
click at [65, 267] on span "Execute" at bounding box center [102, 267] width 127 height 9
click at [70, 294] on link "Campaign Builder" at bounding box center [100, 299] width 120 height 12
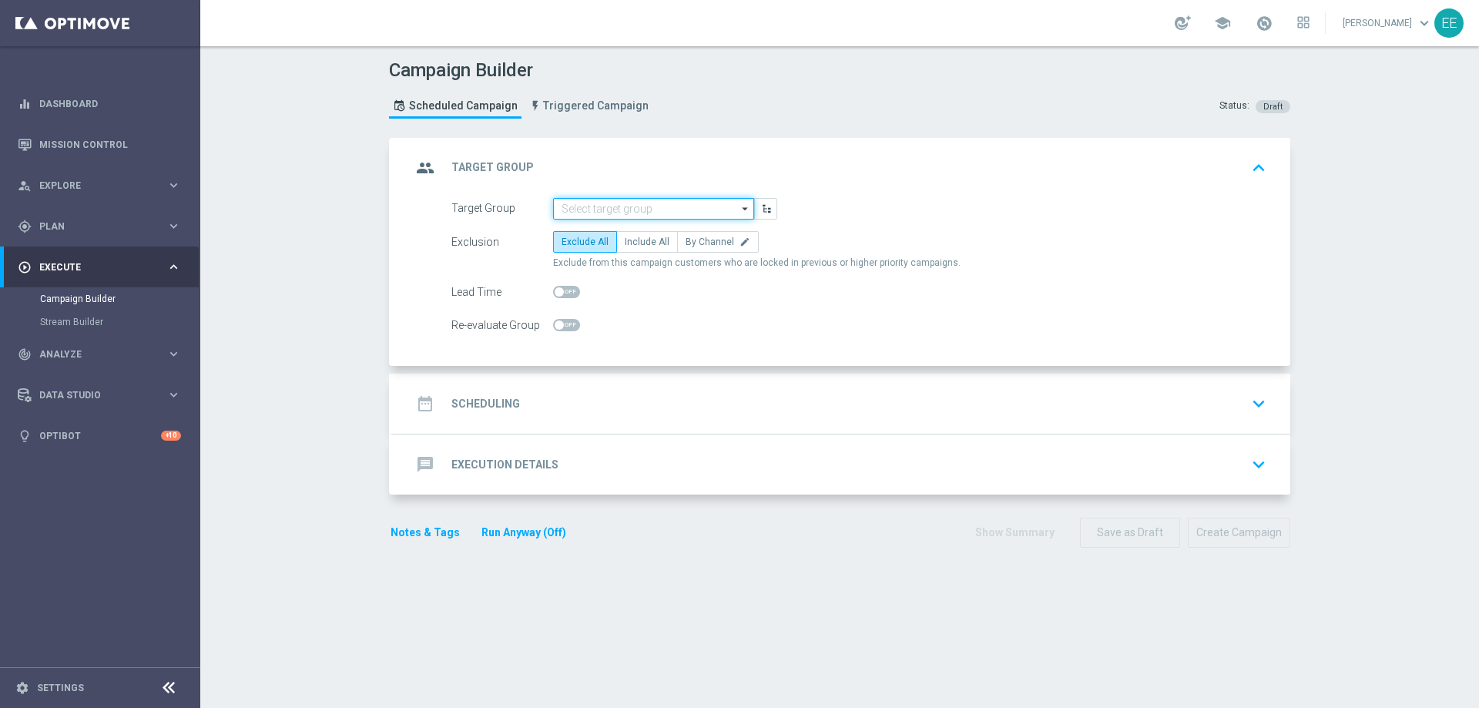
click at [614, 206] on input at bounding box center [653, 209] width 201 height 22
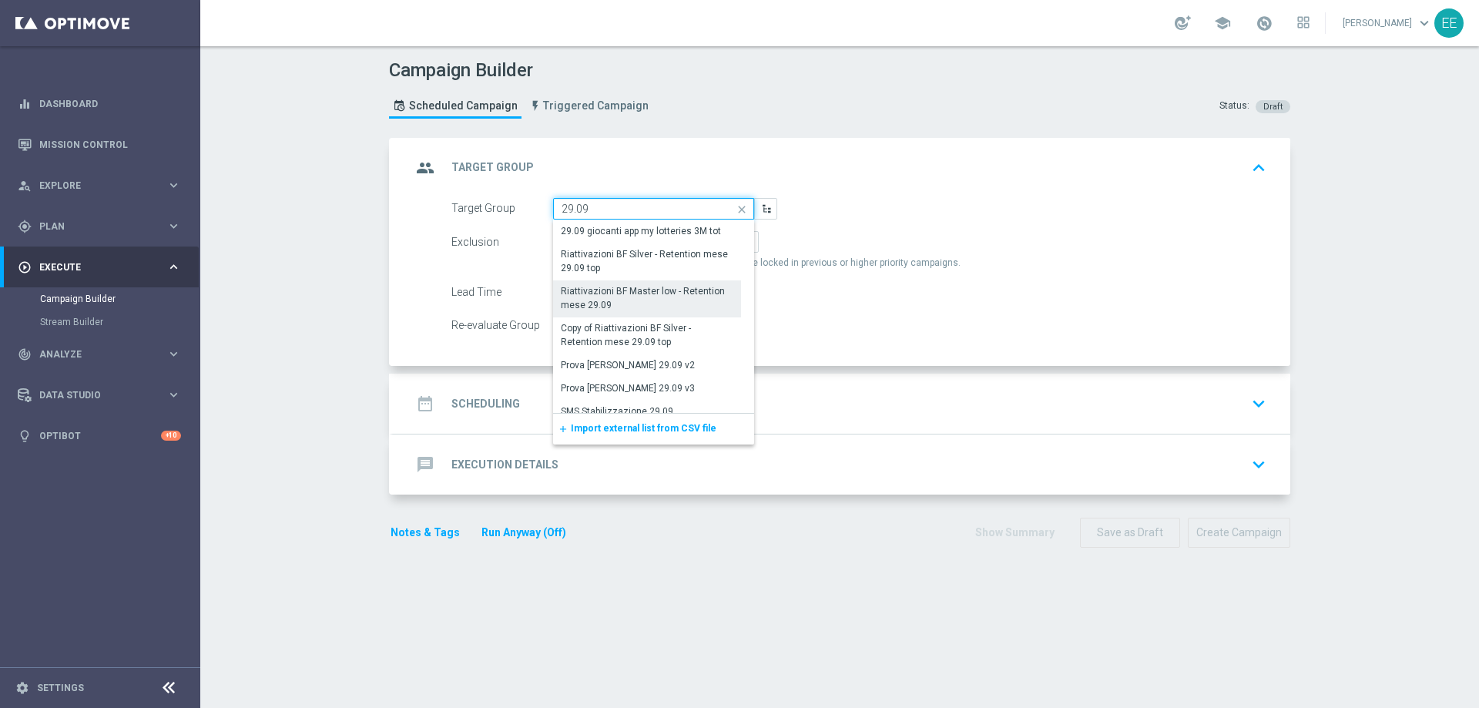
scroll to position [140, 0]
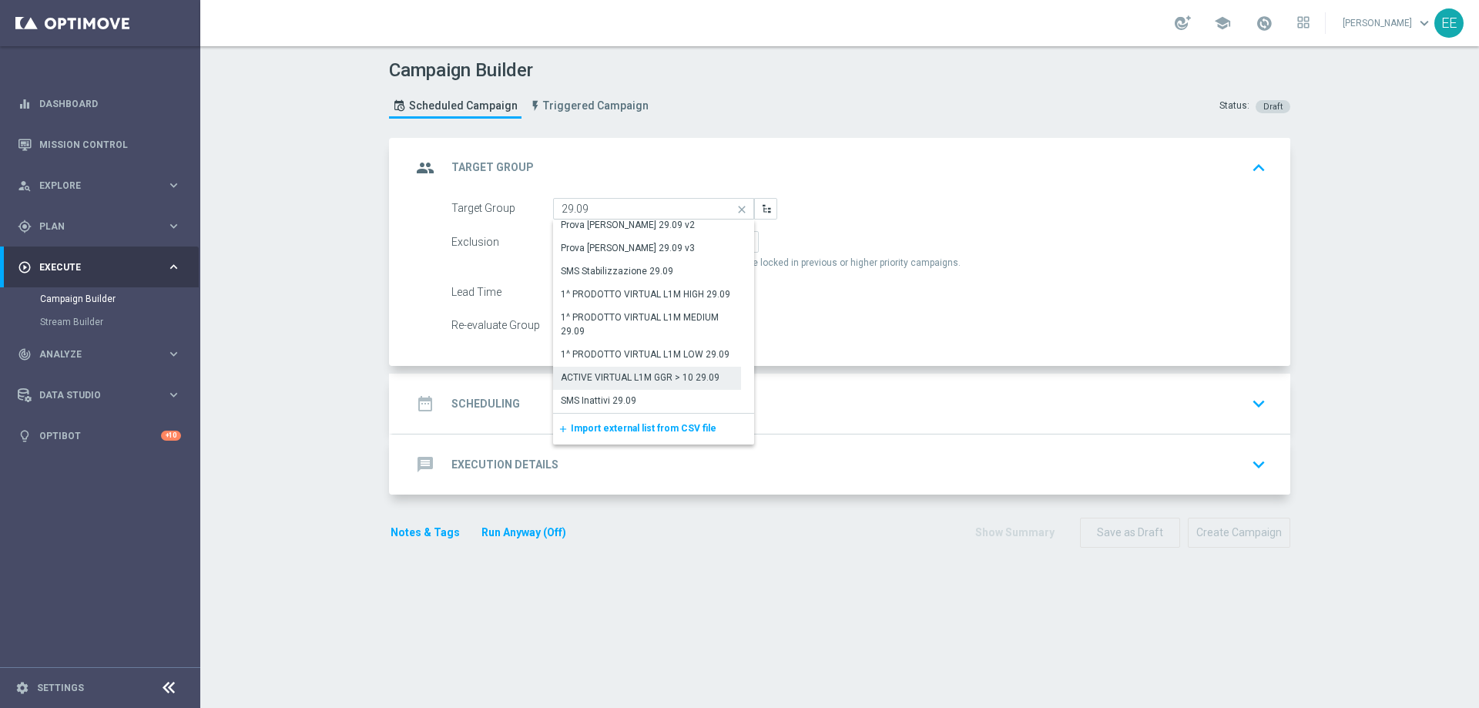
click at [658, 374] on div "ACTIVE VIRTUAL L1M GGR > 10 29.09" at bounding box center [640, 378] width 159 height 14
type input "ACTIVE VIRTUAL L1M GGR > 10 29.09"
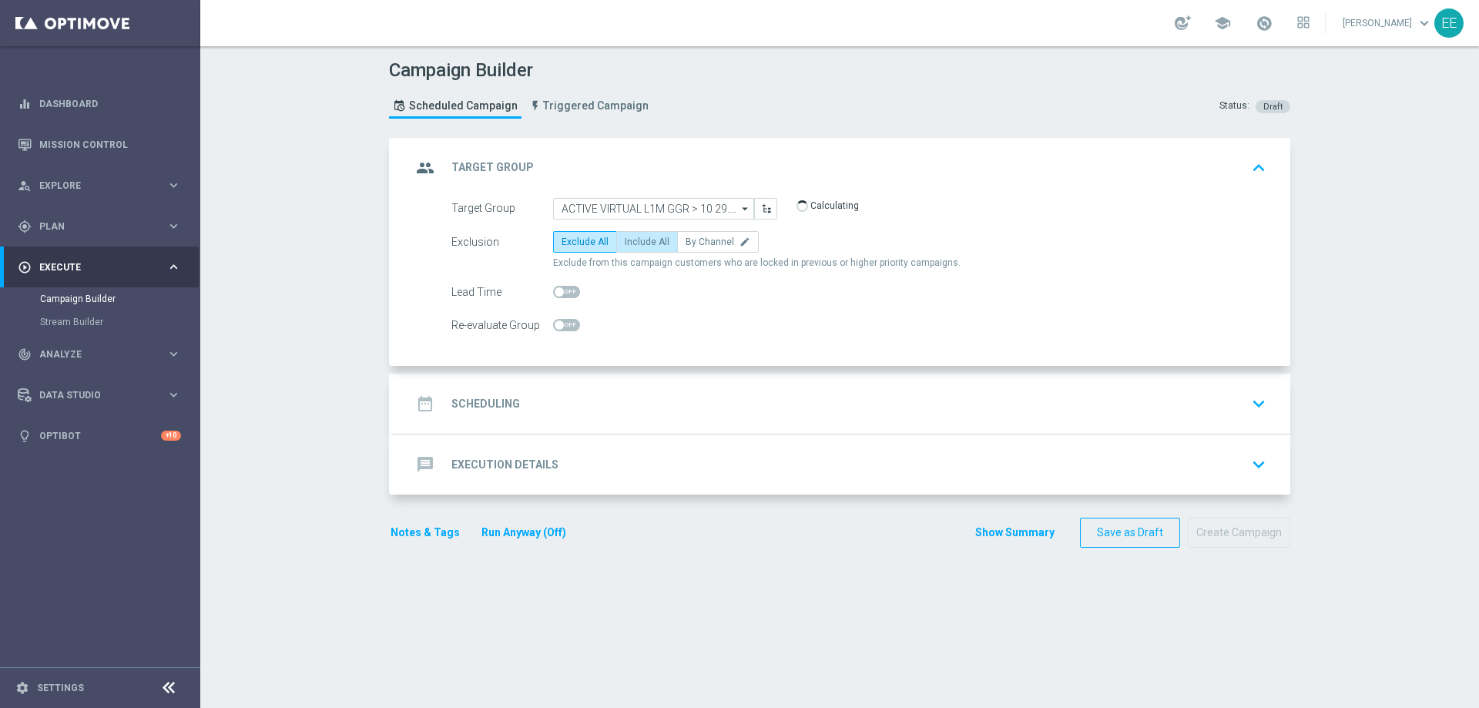
click at [649, 231] on label "Include All" at bounding box center [647, 242] width 62 height 22
click at [635, 240] on input "Include All" at bounding box center [630, 245] width 10 height 10
radio input "true"
click at [547, 411] on div "date_range Scheduling keyboard_arrow_down" at bounding box center [841, 403] width 861 height 29
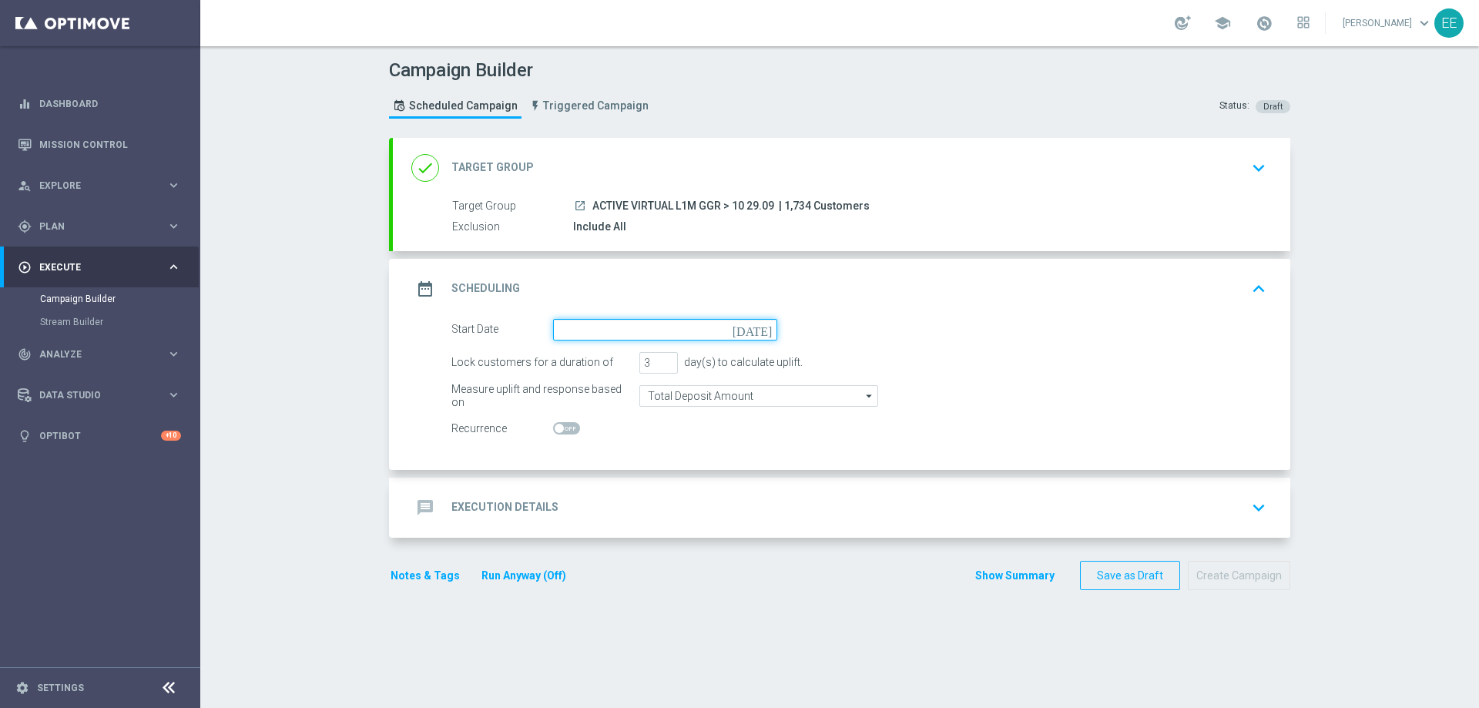
click at [643, 322] on input at bounding box center [665, 330] width 224 height 22
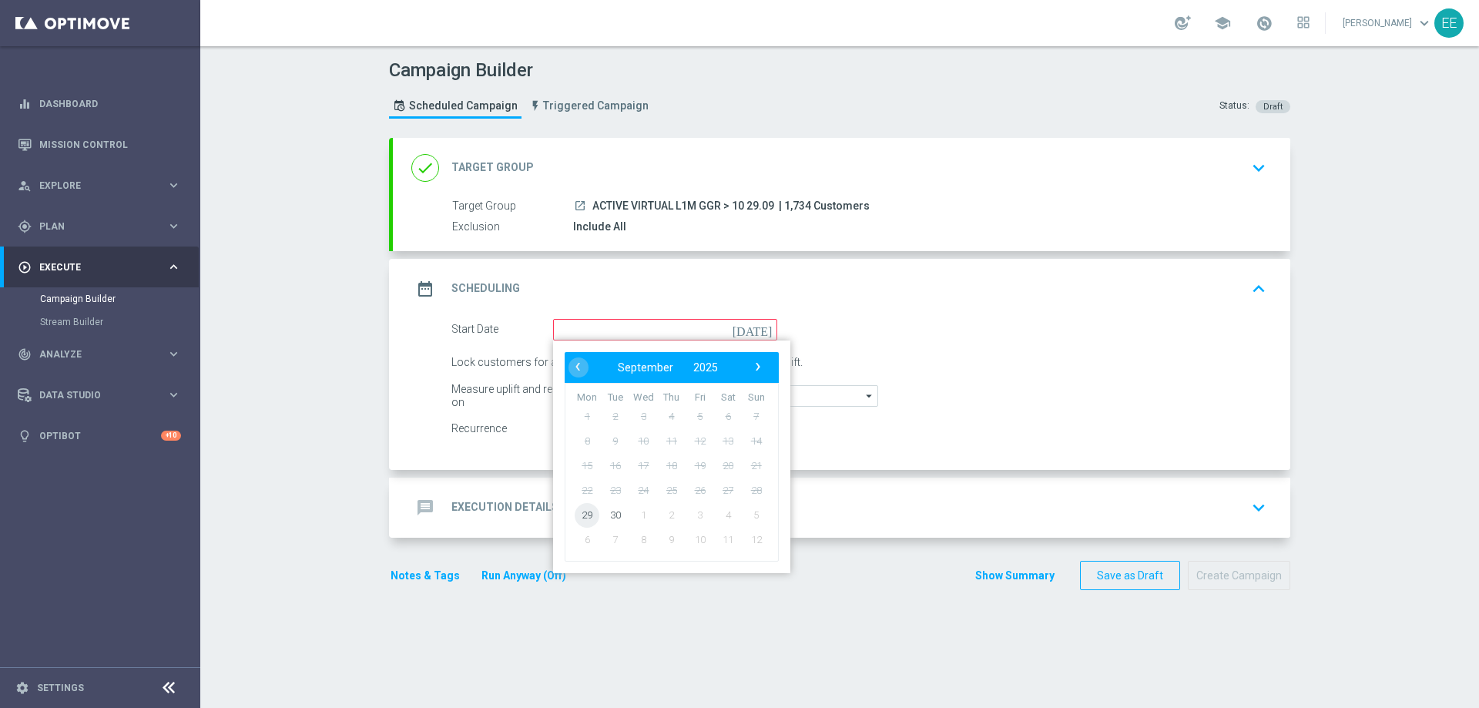
click at [583, 517] on span "29" at bounding box center [587, 514] width 25 height 25
type input "[DATE]"
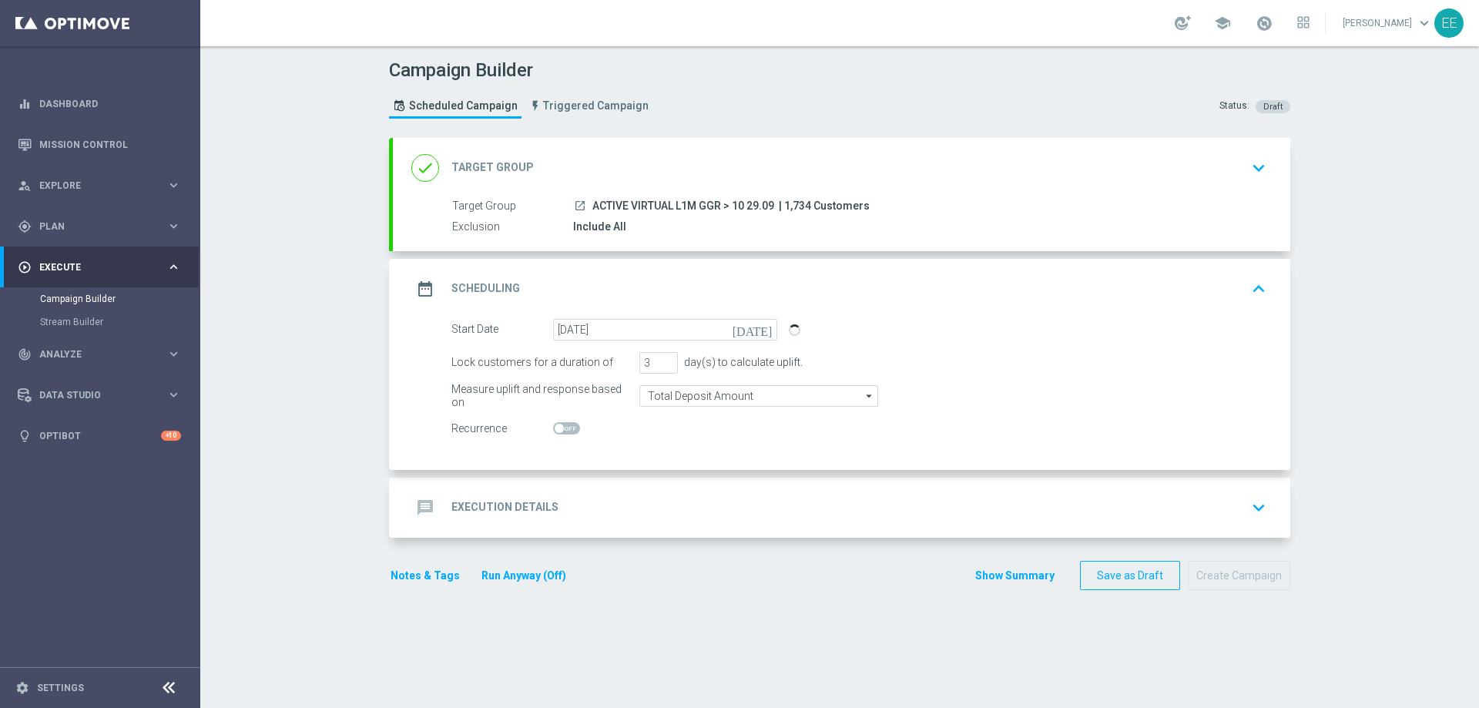
click at [627, 499] on div "message Execution Details keyboard_arrow_down" at bounding box center [841, 507] width 861 height 29
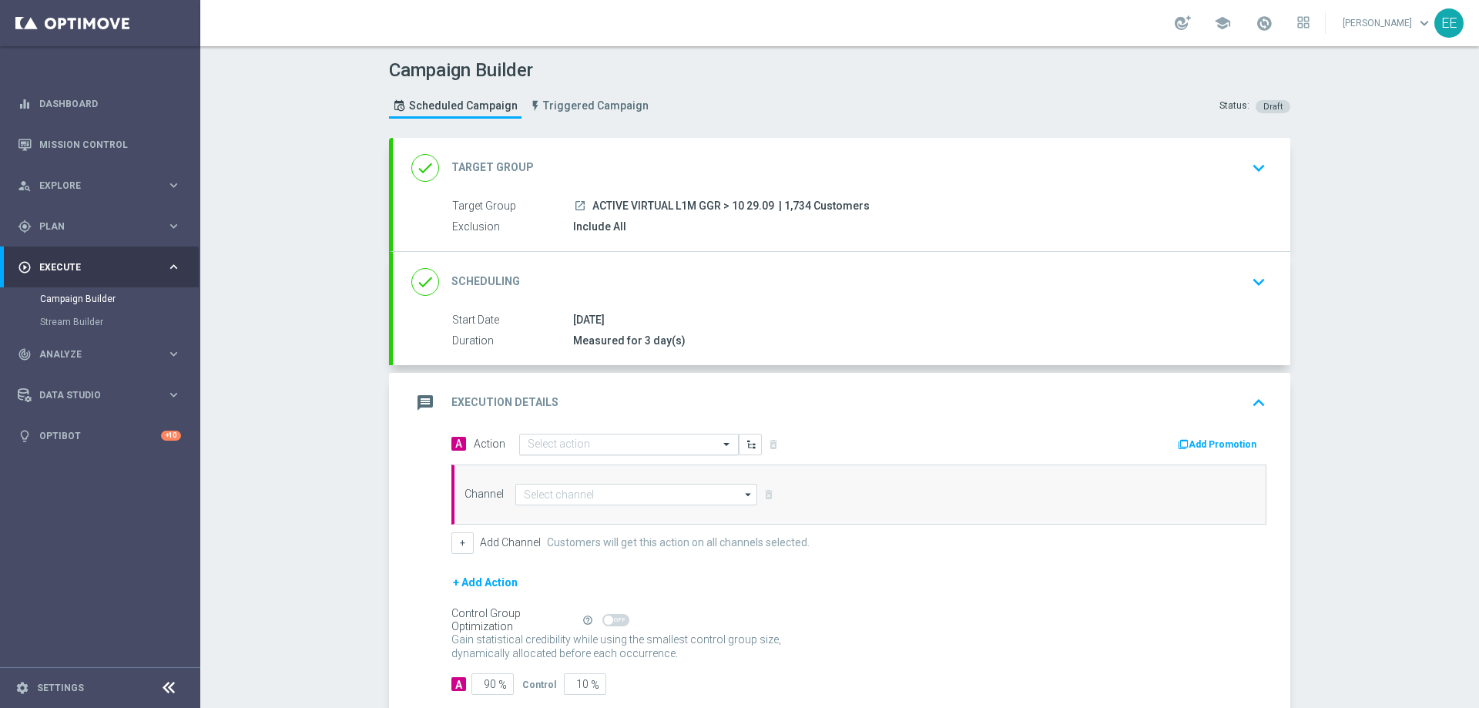
click at [653, 445] on input "text" at bounding box center [614, 444] width 172 height 13
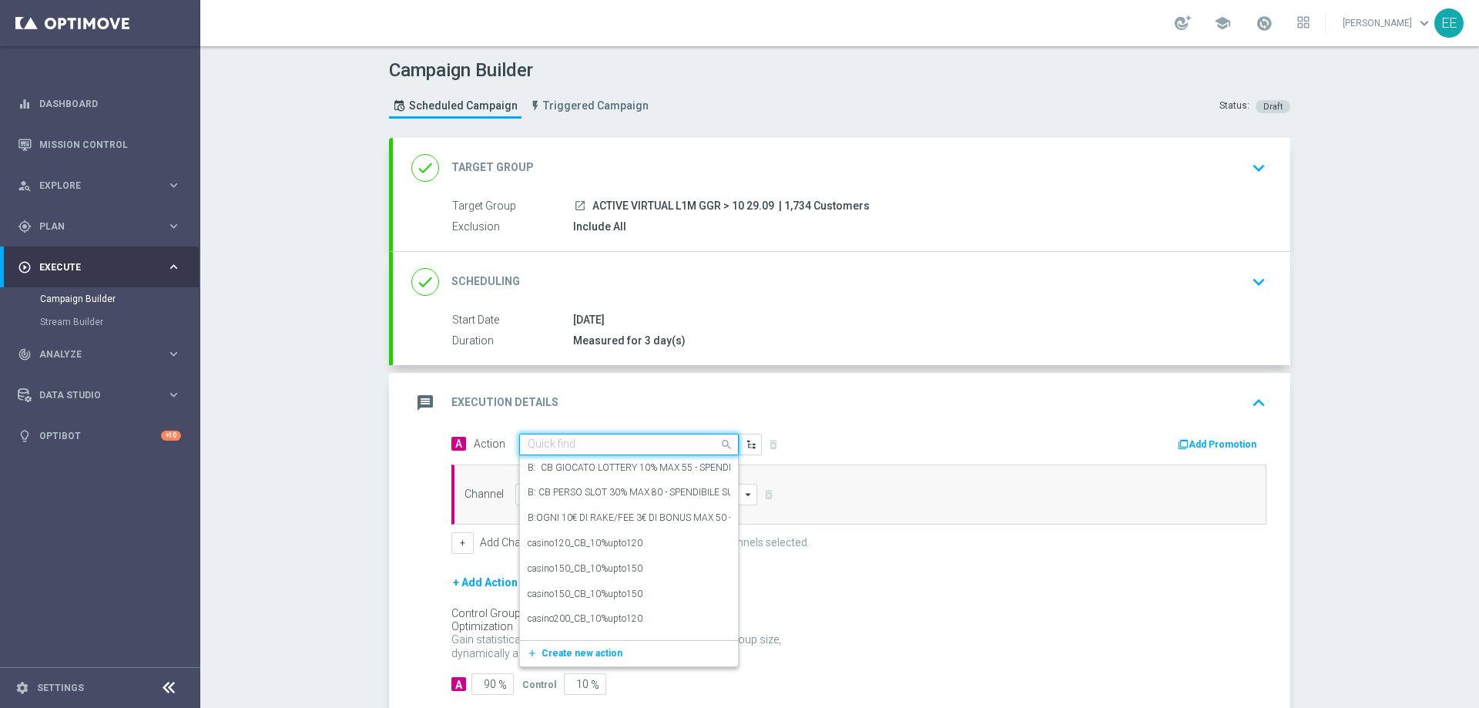
paste input "[PERSON_NAME] VIRTUAL 30% MAX 200 EURO - SPENDIBILE VIRTUAL"
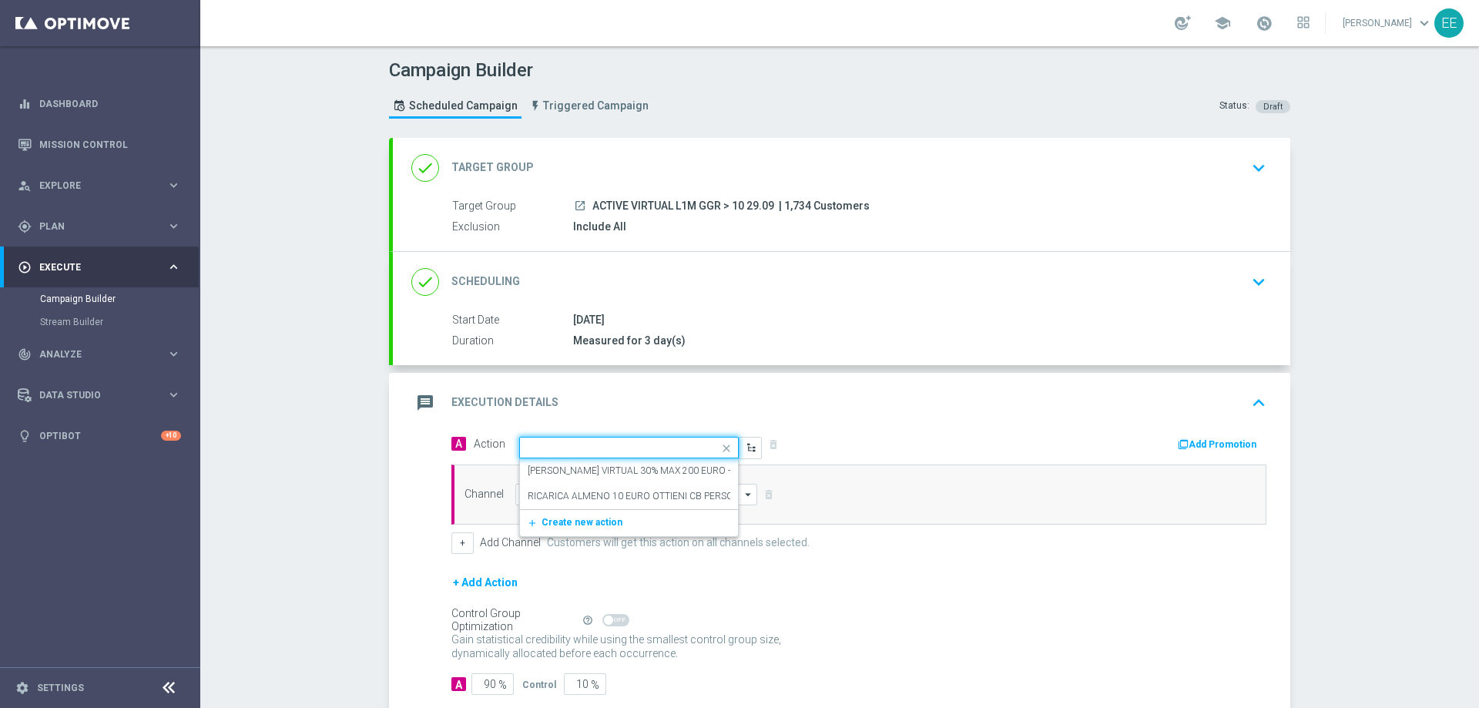
type input "[PERSON_NAME] VIRTUAL 30% MAX 200 EURO - SPENDIBILE VIRTUAL"
click at [600, 474] on label "[PERSON_NAME] VIRTUAL 30% MAX 200 EURO - SPENDIBILE VIRTUAL" at bounding box center [675, 471] width 294 height 13
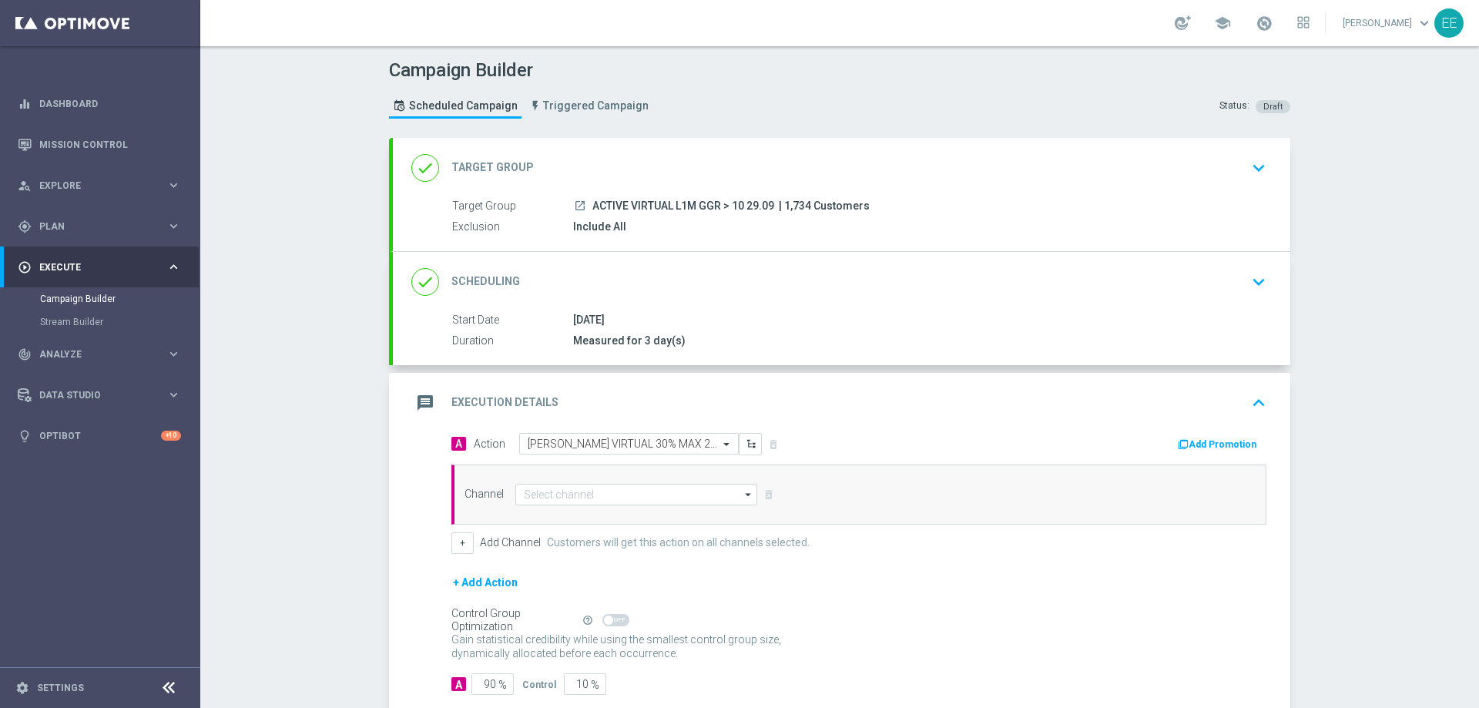
scroll to position [0, 0]
click at [1188, 438] on button "Add Promotion" at bounding box center [1219, 444] width 86 height 17
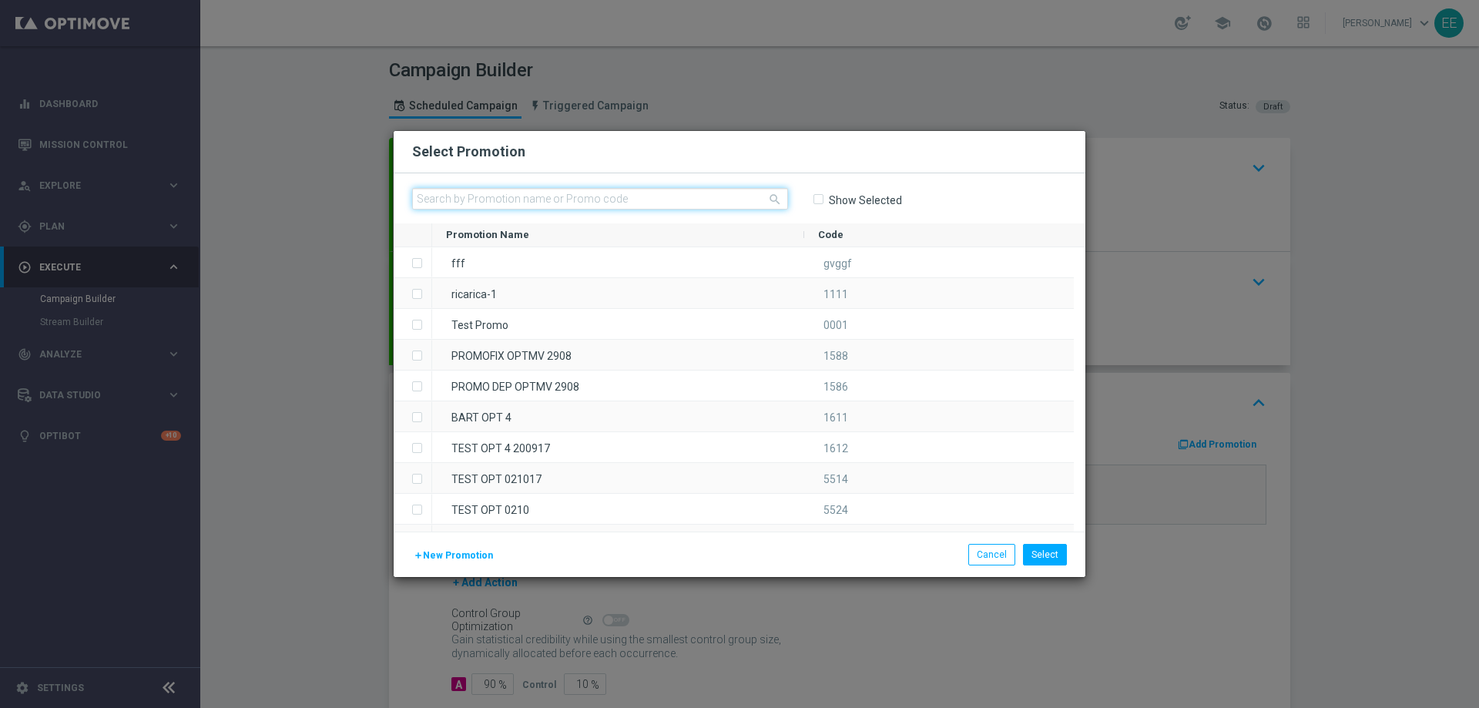
click at [654, 206] on input "text" at bounding box center [600, 199] width 376 height 22
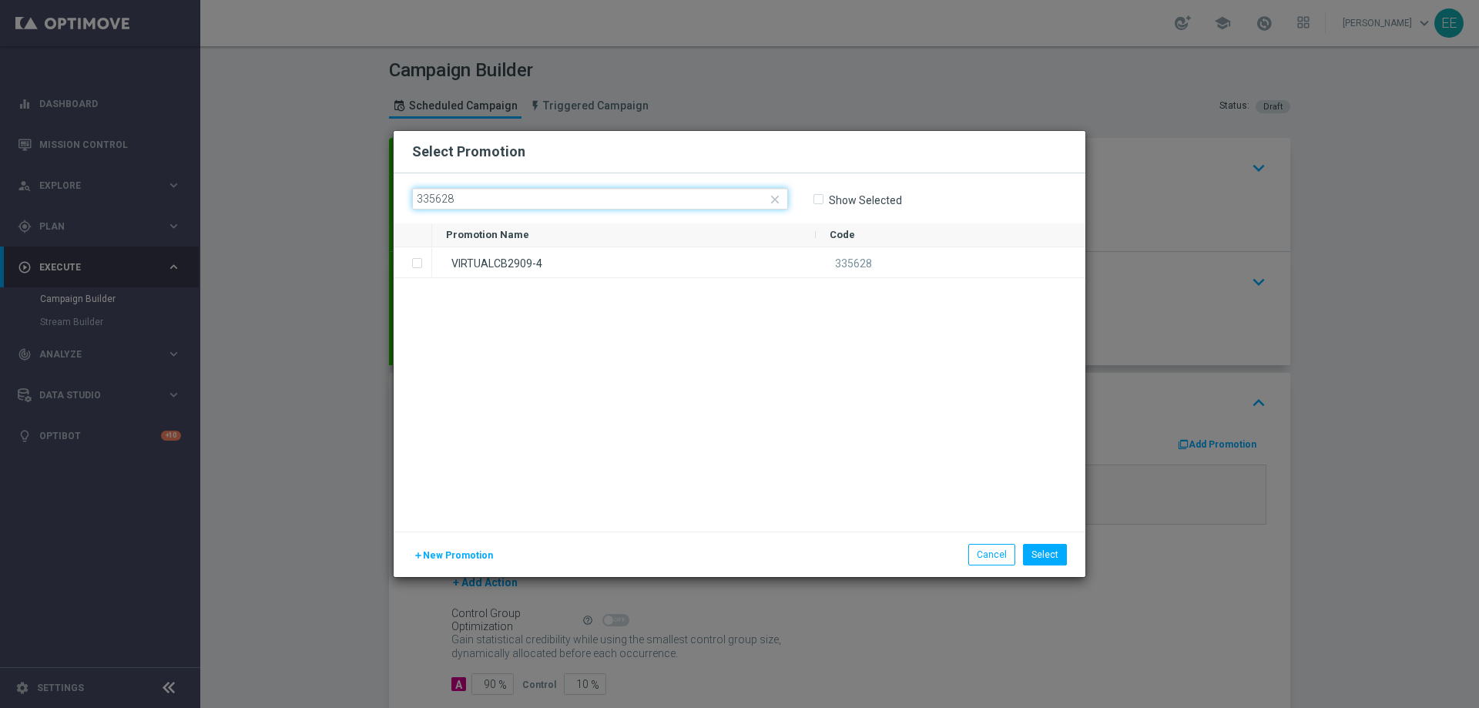
type input "335628"
click at [562, 254] on div "VIRTUALCB2909-4" at bounding box center [624, 262] width 384 height 30
click at [1027, 545] on button "Select" at bounding box center [1045, 555] width 44 height 22
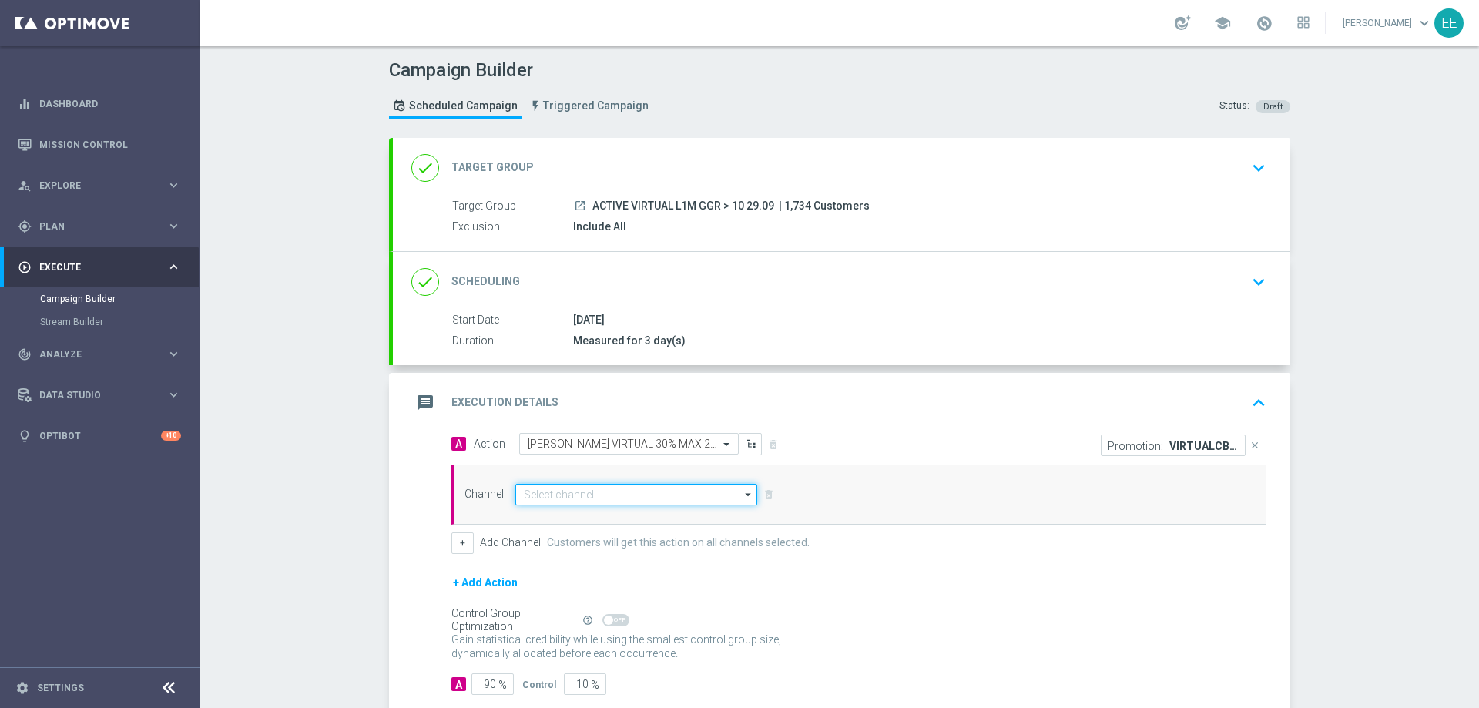
click at [656, 497] on input at bounding box center [636, 495] width 242 height 22
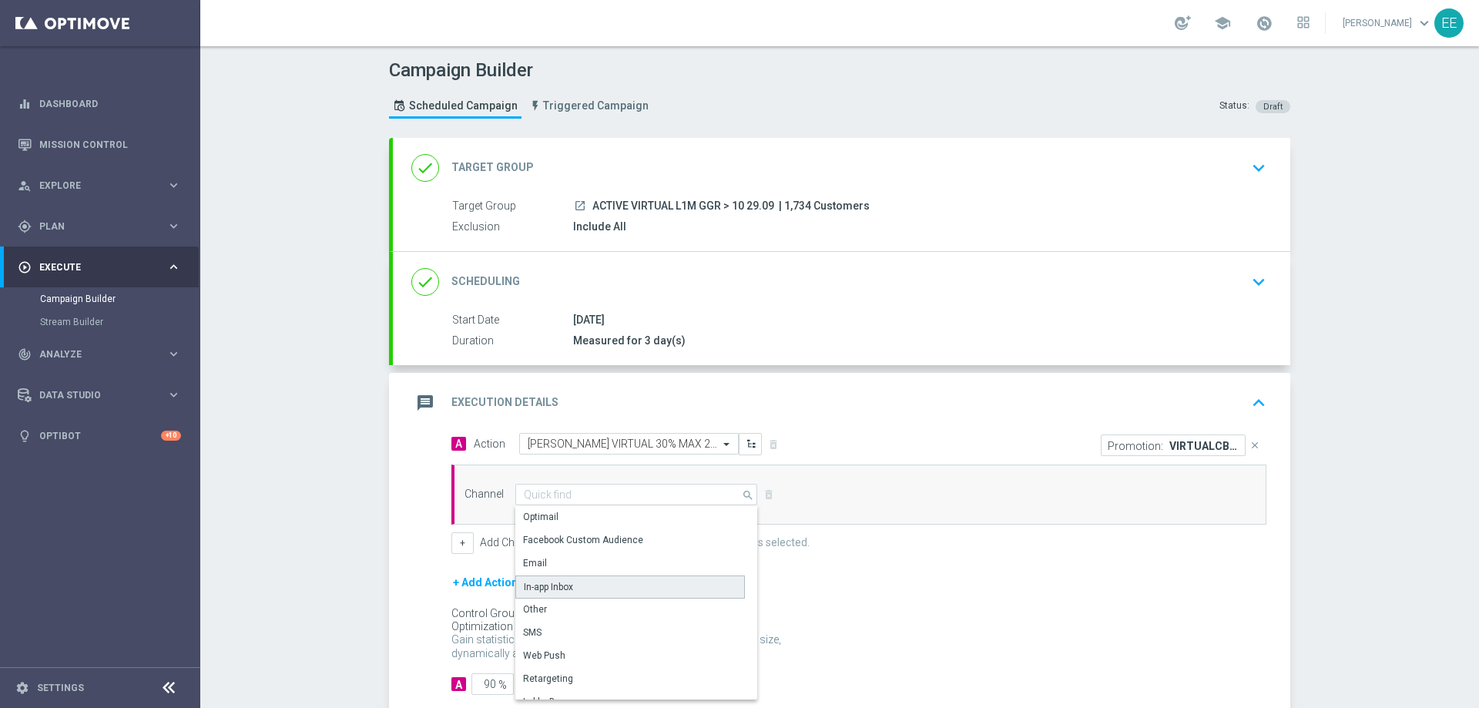
click at [574, 582] on div "In-app Inbox" at bounding box center [630, 586] width 230 height 23
type input "In-app Inbox"
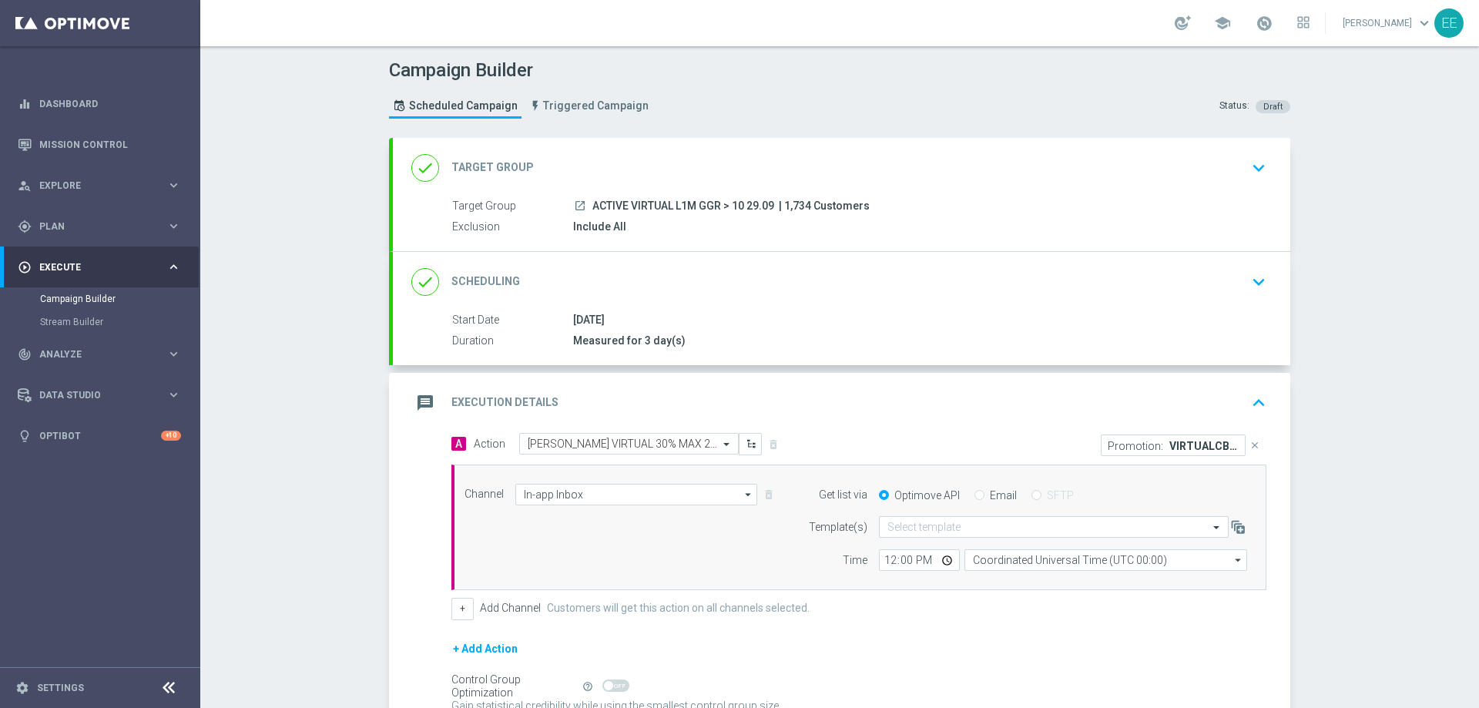
click at [975, 496] on input "Email" at bounding box center [980, 497] width 10 height 10
radio input "true"
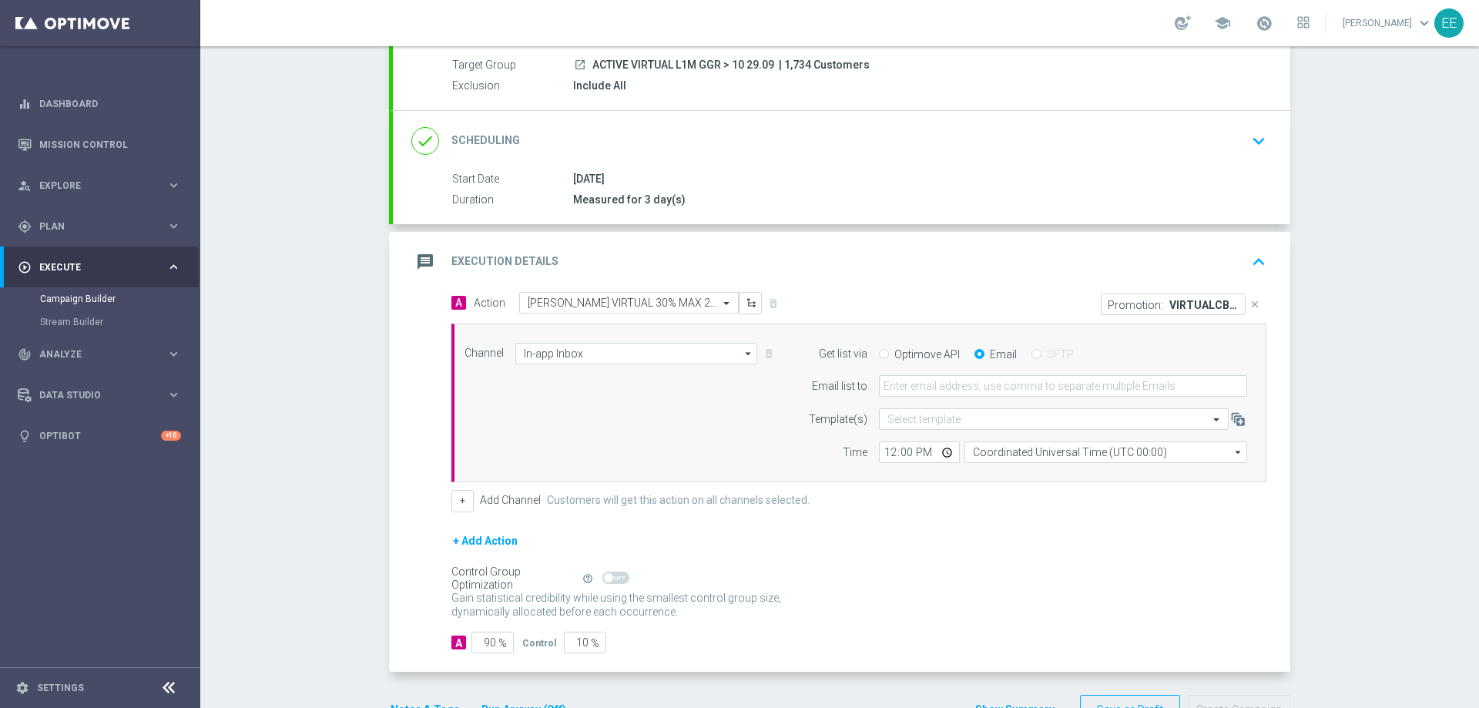
scroll to position [149, 0]
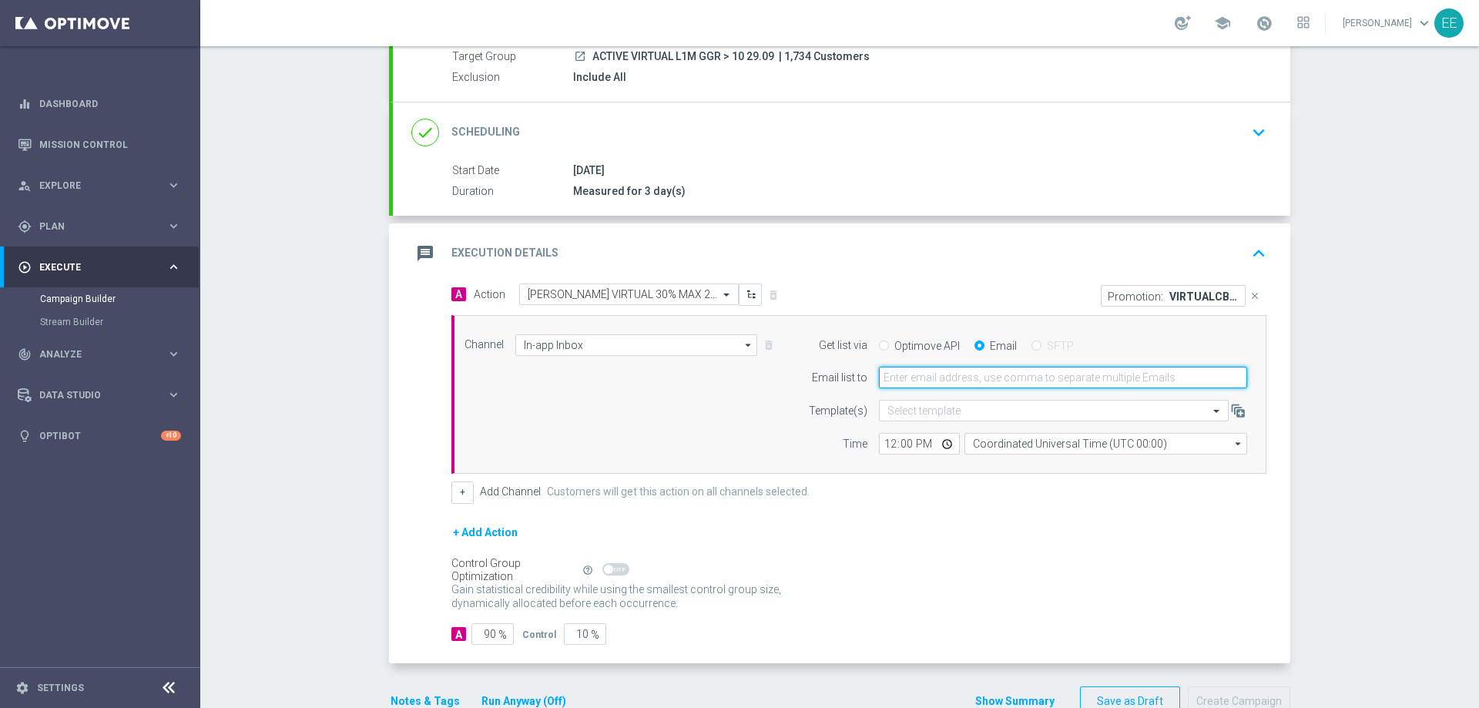
click at [944, 371] on input "email" at bounding box center [1063, 378] width 368 height 22
type input "[PERSON_NAME][EMAIL_ADDRESS][DOMAIN_NAME]"
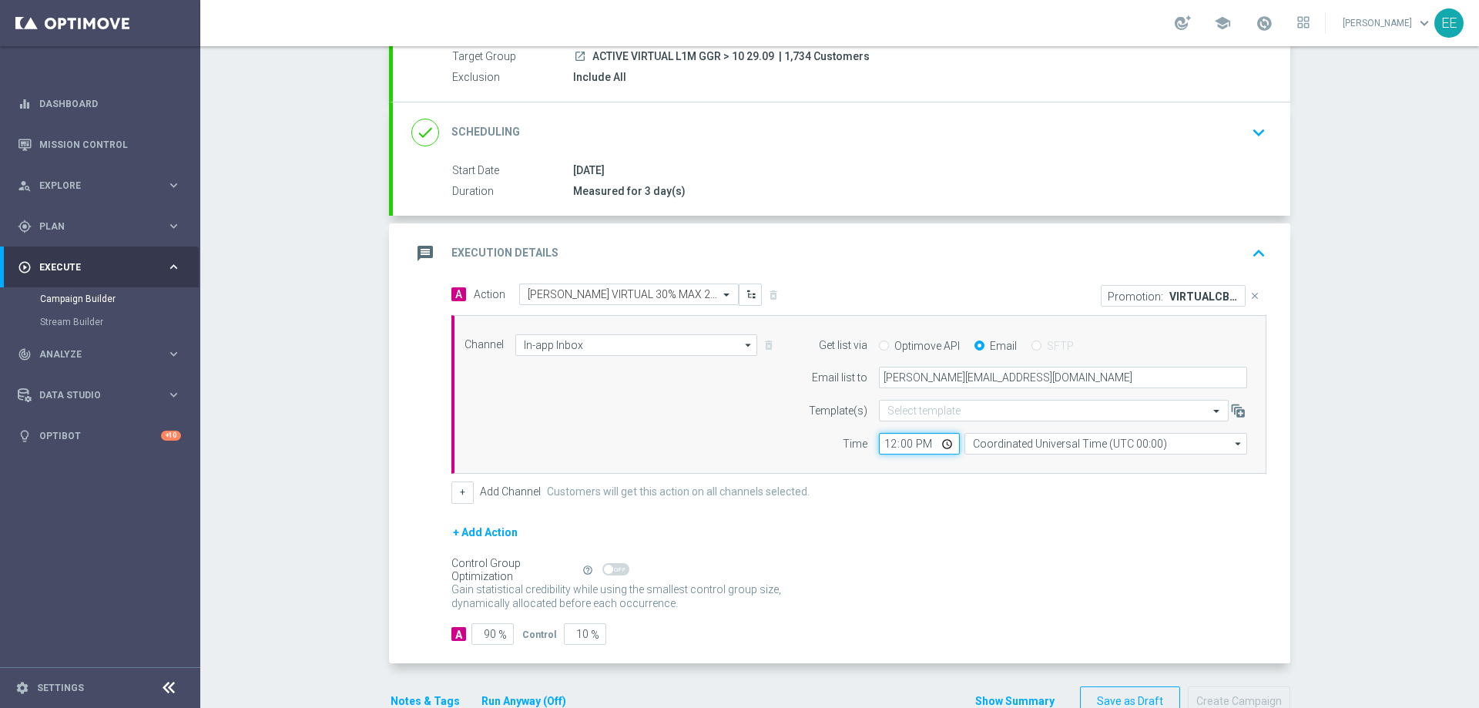
click at [879, 445] on input "12:00" at bounding box center [919, 444] width 81 height 22
type input "17:00"
click at [955, 508] on form "A Action Select action [PERSON_NAME] VIRTUAL 30% MAX 200 EURO - SPENDIBILE VIRT…" at bounding box center [858, 464] width 815 height 361
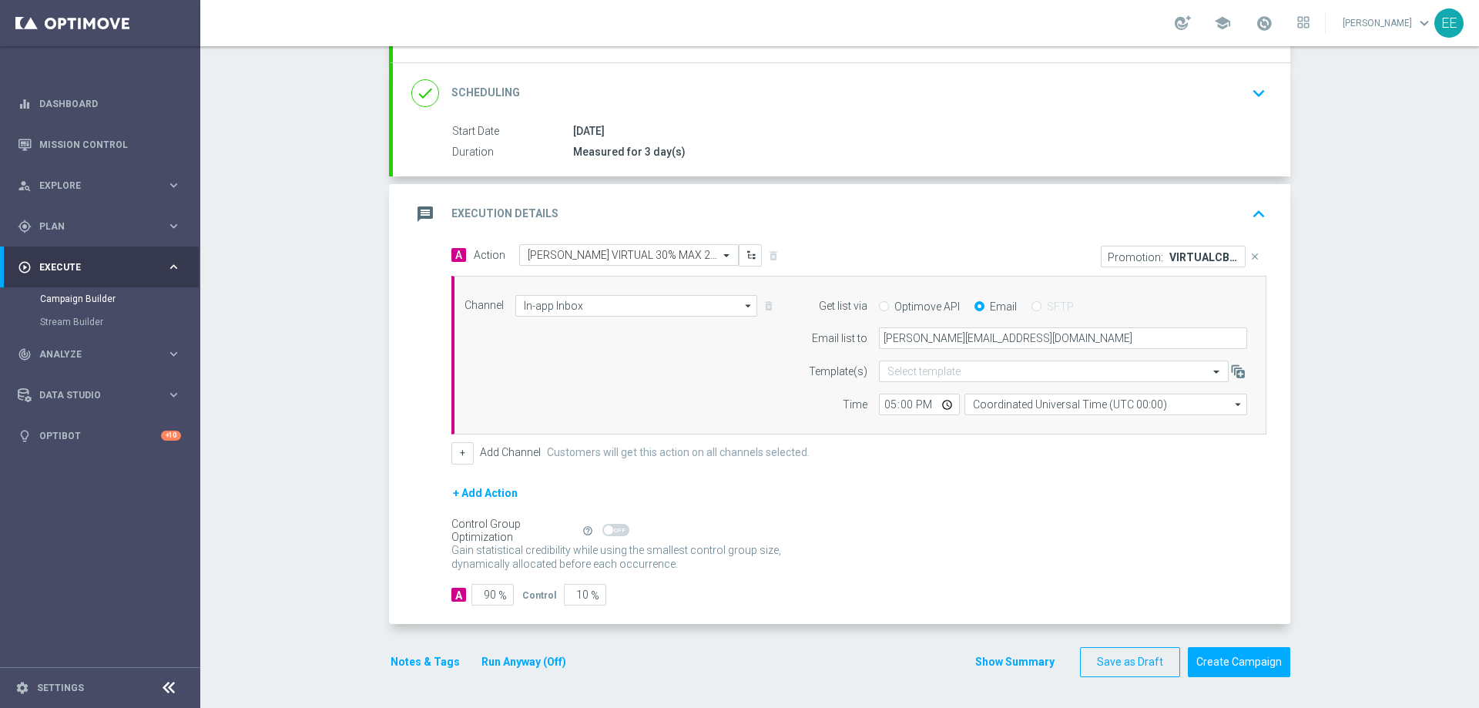
click at [469, 454] on div "+ Add Channel Customers will get this action on all channels selected." at bounding box center [858, 453] width 815 height 22
click at [456, 455] on button "+" at bounding box center [462, 453] width 22 height 22
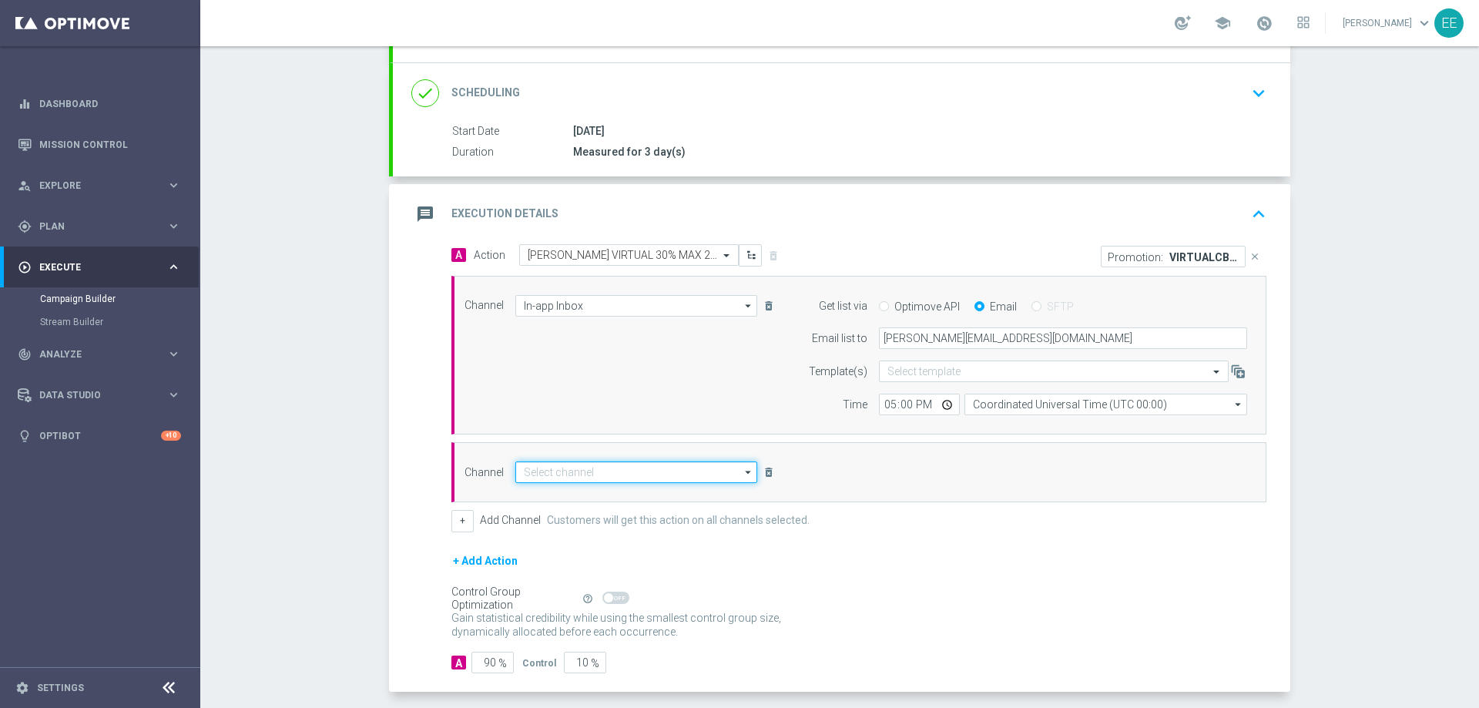
click at [528, 476] on input at bounding box center [636, 472] width 242 height 22
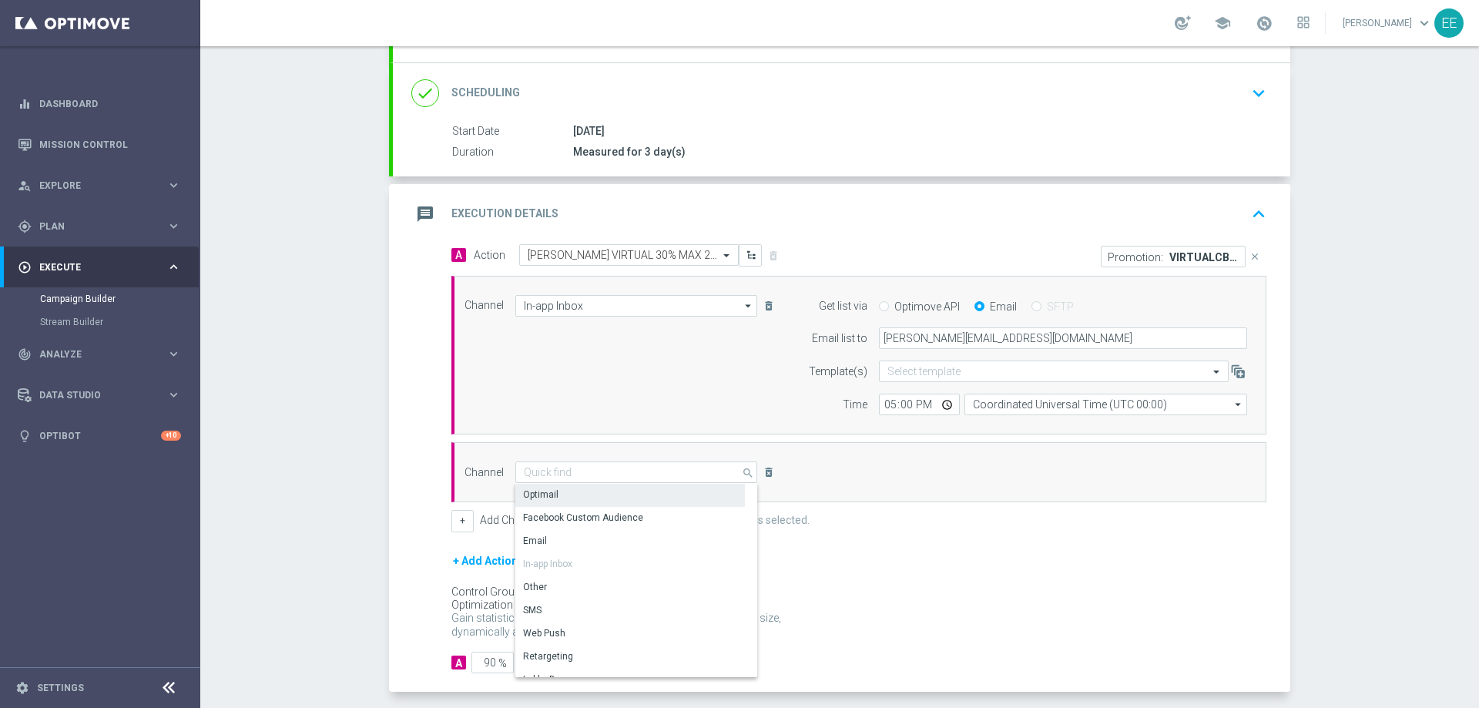
click at [558, 499] on div "Optimail" at bounding box center [630, 495] width 230 height 22
type input "Optimail"
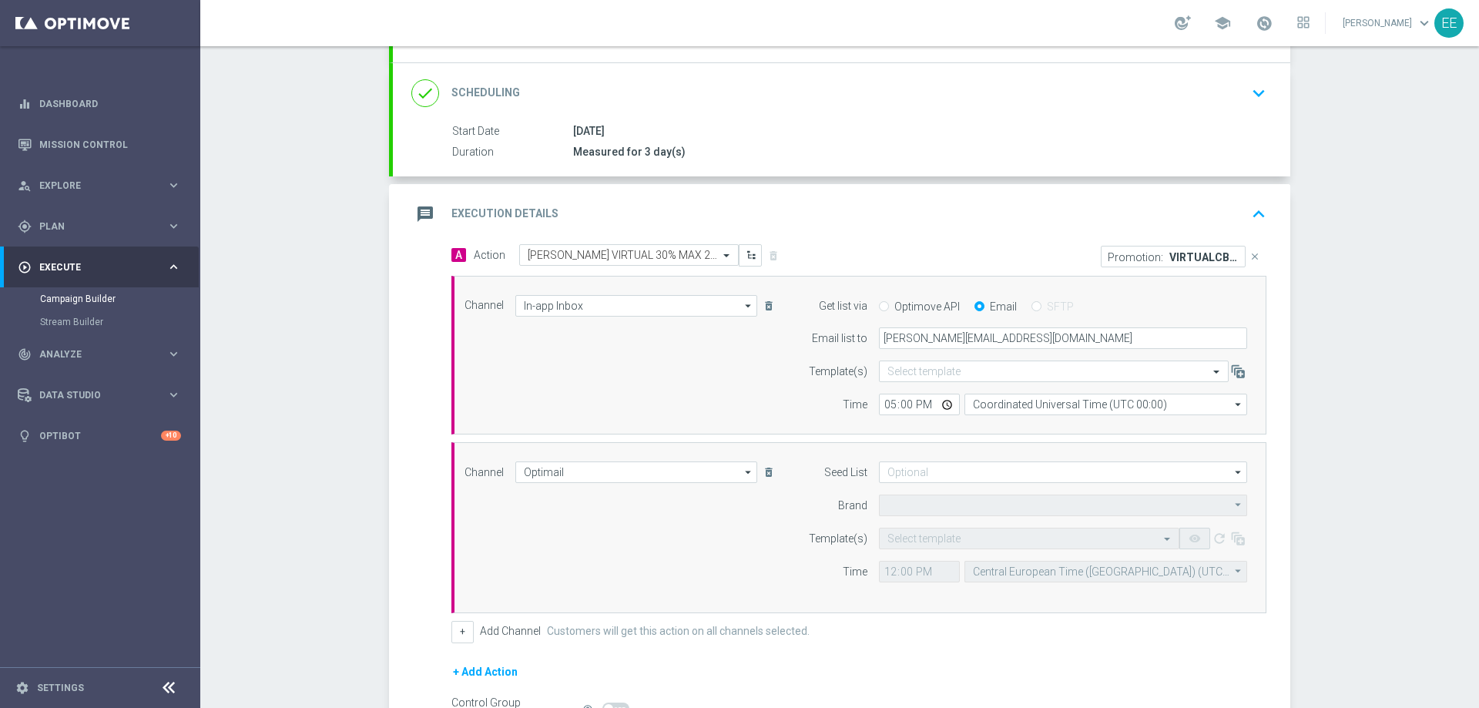
type input "Sisal Marketing"
click at [882, 574] on input "12:00" at bounding box center [919, 572] width 81 height 22
type input "18:00"
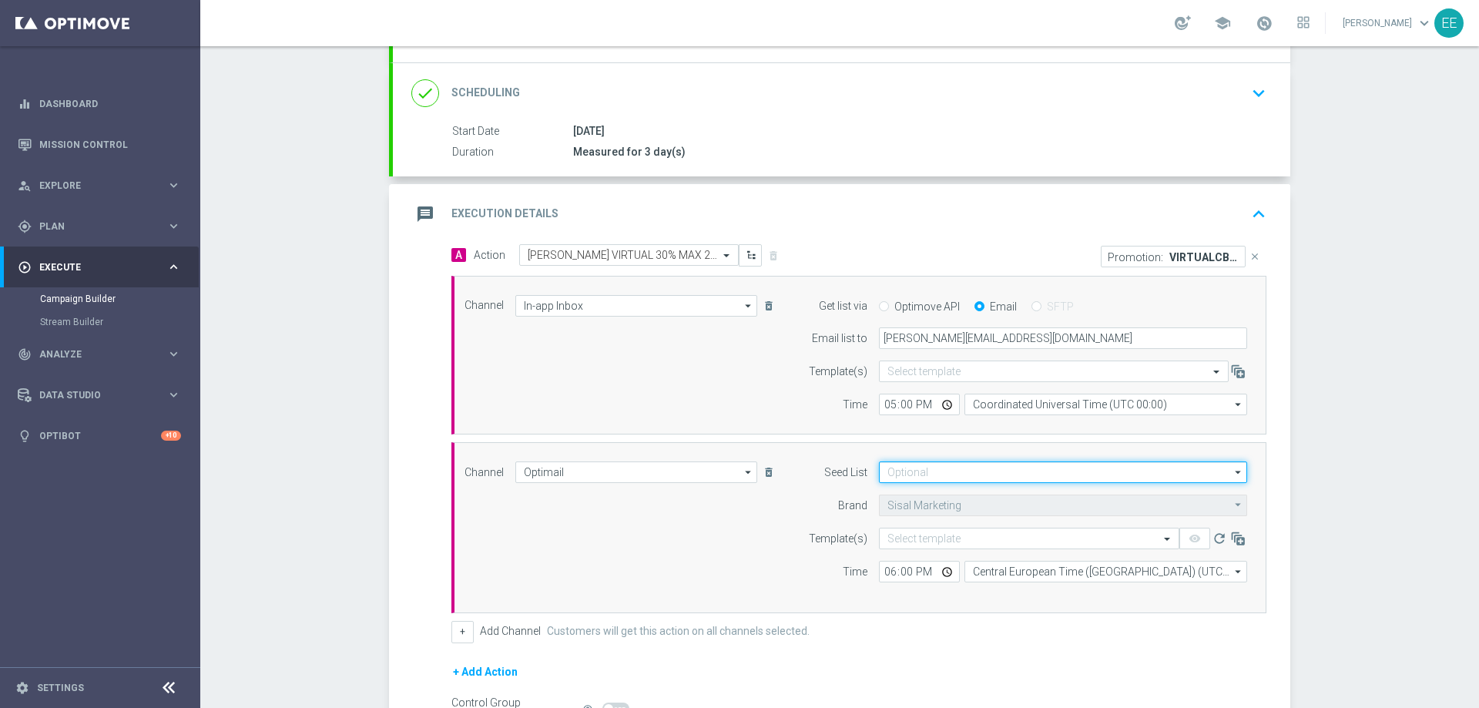
click at [913, 474] on input at bounding box center [1063, 472] width 368 height 22
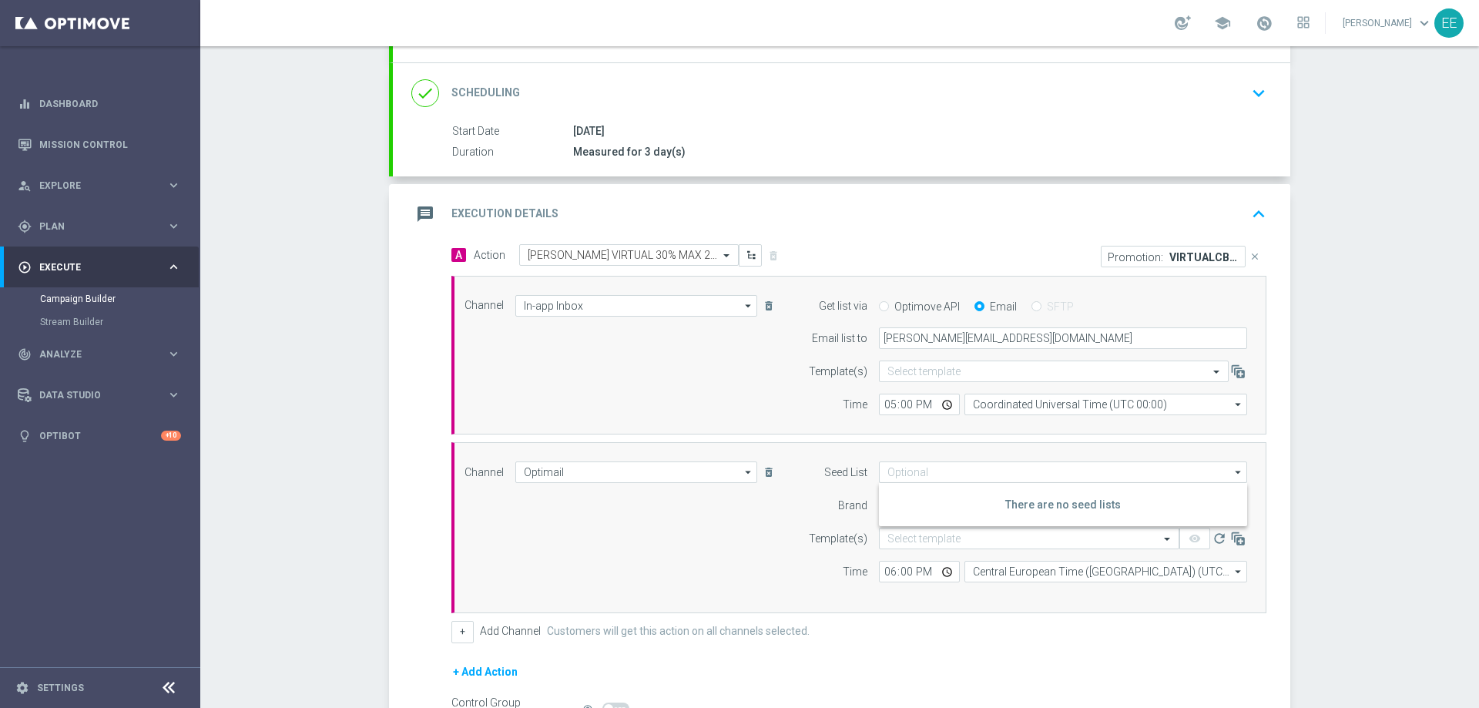
click at [772, 526] on div "Channel Optimail Optimail arrow_drop_down Drag here to set row groups Drag here…" at bounding box center [856, 527] width 806 height 133
click at [908, 525] on form "Seed List arrow_drop_down Drag here to set row groups Drag here to set column l…" at bounding box center [1023, 521] width 447 height 121
click at [905, 532] on input "text" at bounding box center [1013, 538] width 253 height 13
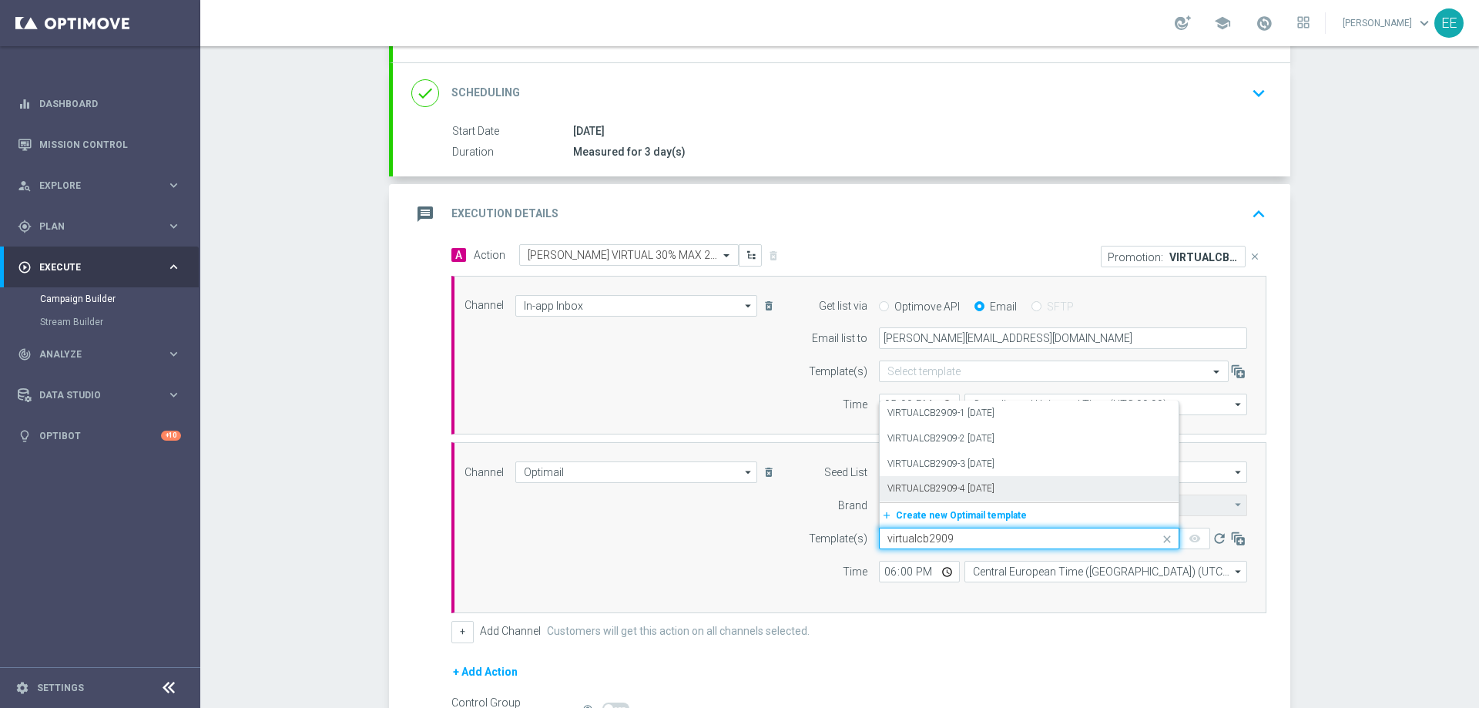
click at [993, 482] on label "VIRTUALCB2909-4 [DATE]" at bounding box center [940, 488] width 107 height 13
type input "virtualcb2909"
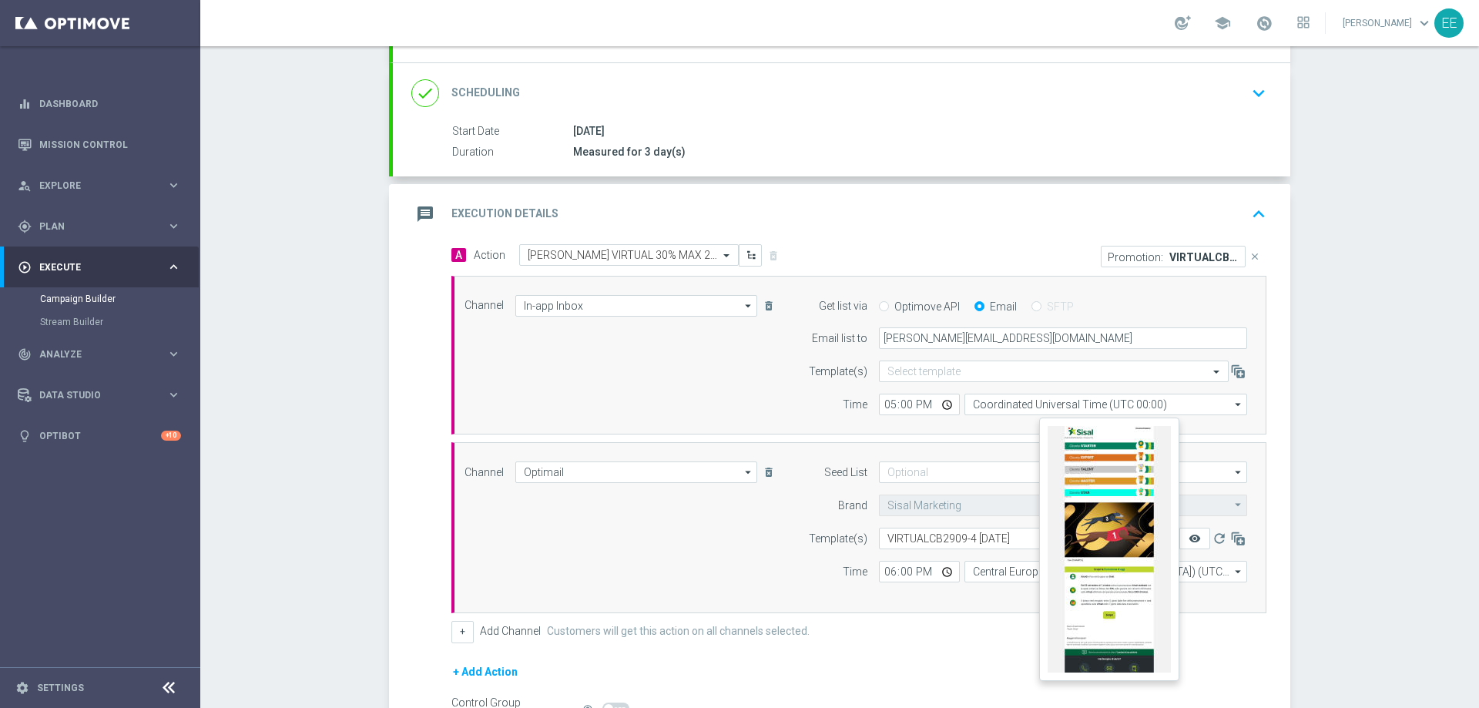
click at [1189, 539] on icon "remove_red_eye" at bounding box center [1195, 538] width 12 height 12
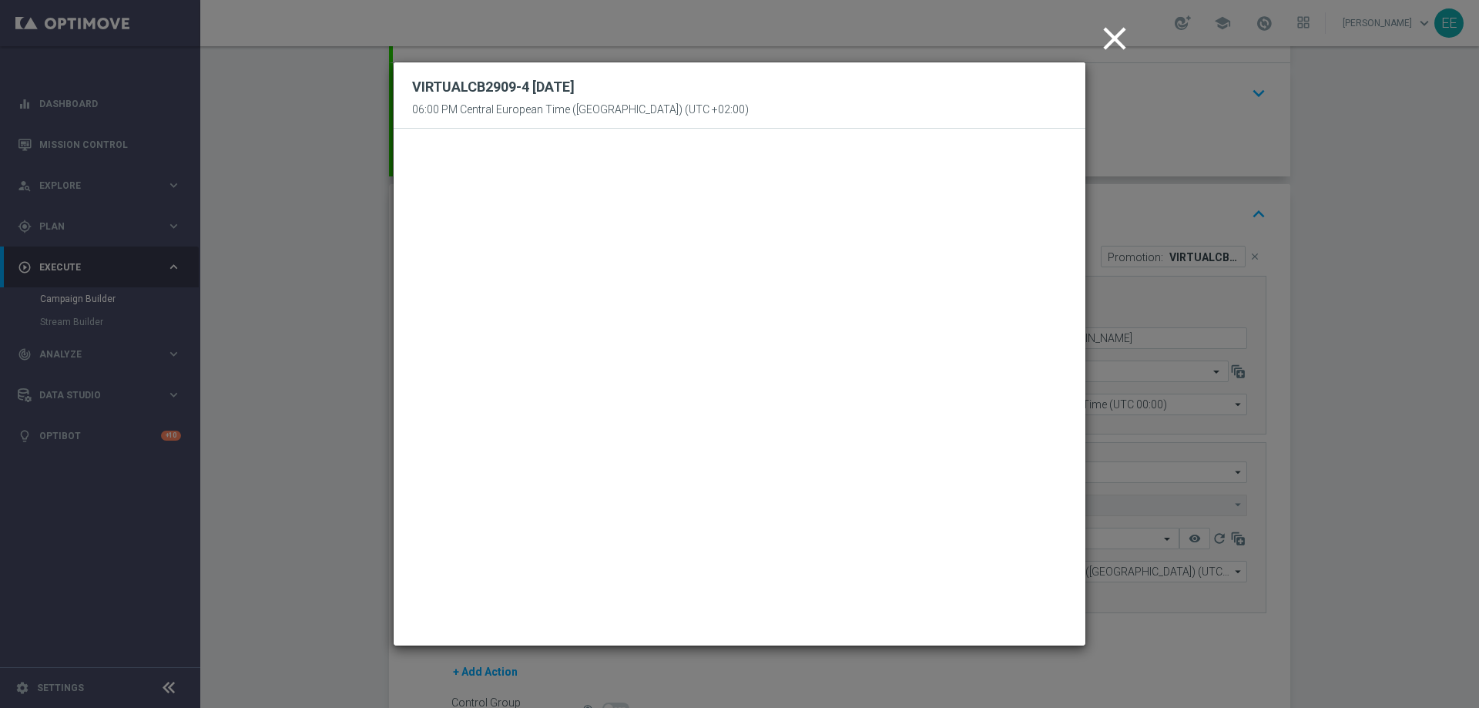
click at [1120, 46] on icon "close" at bounding box center [1114, 38] width 39 height 39
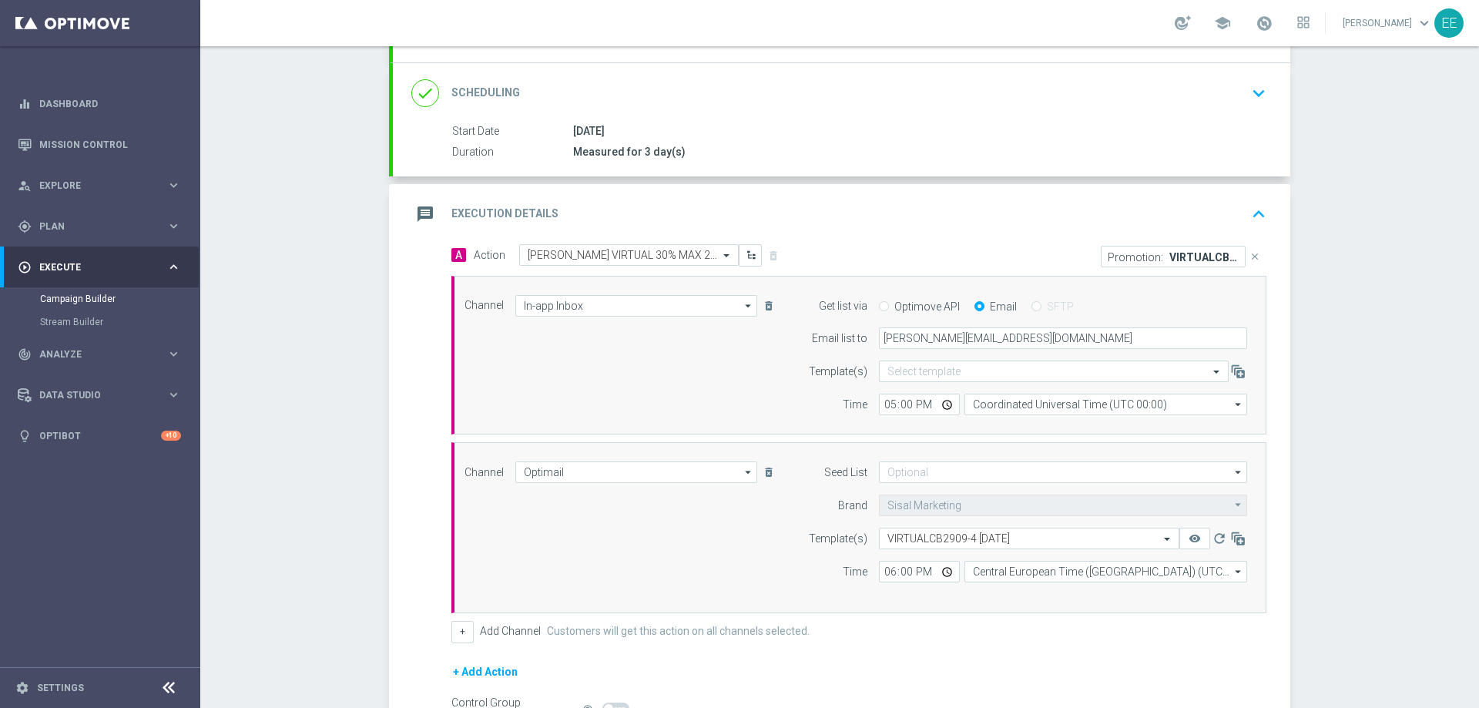
scroll to position [367, 0]
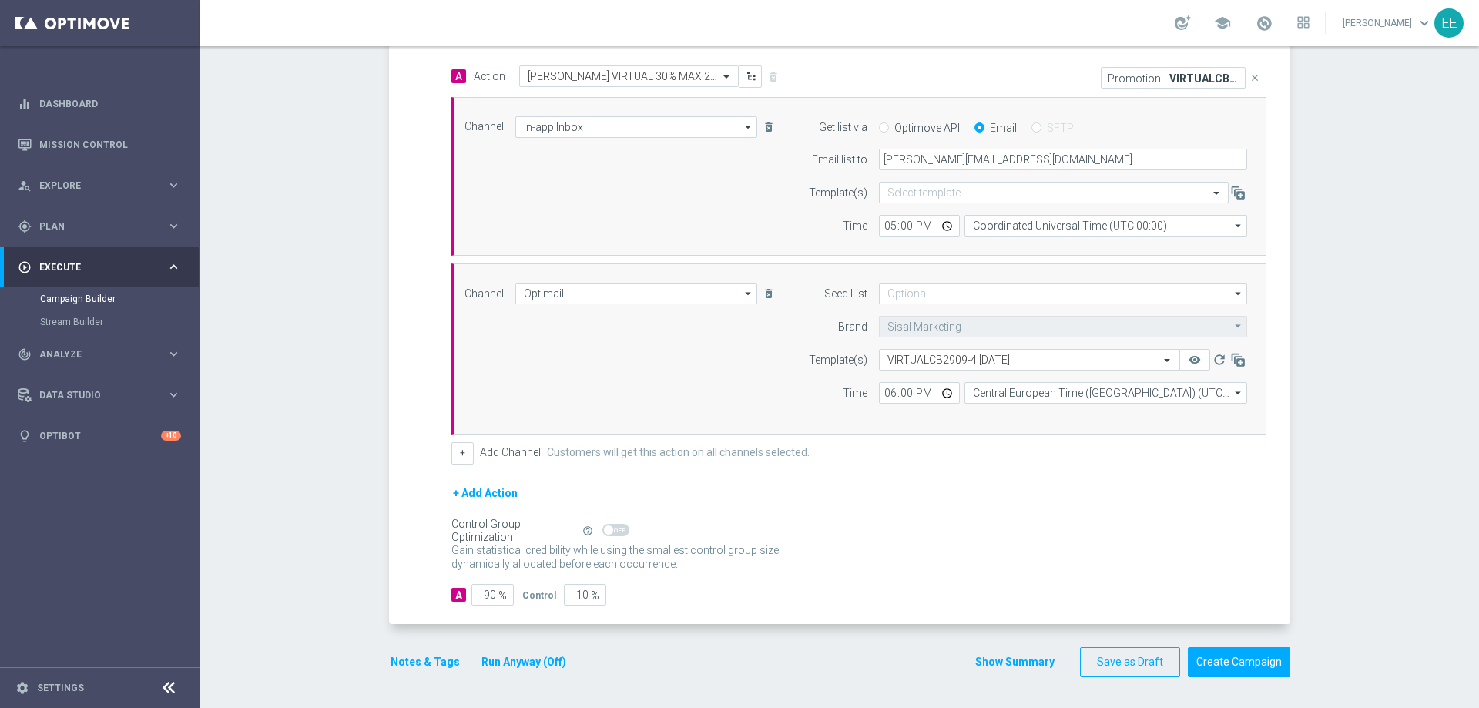
click at [416, 661] on button "Notes & Tags" at bounding box center [425, 662] width 72 height 19
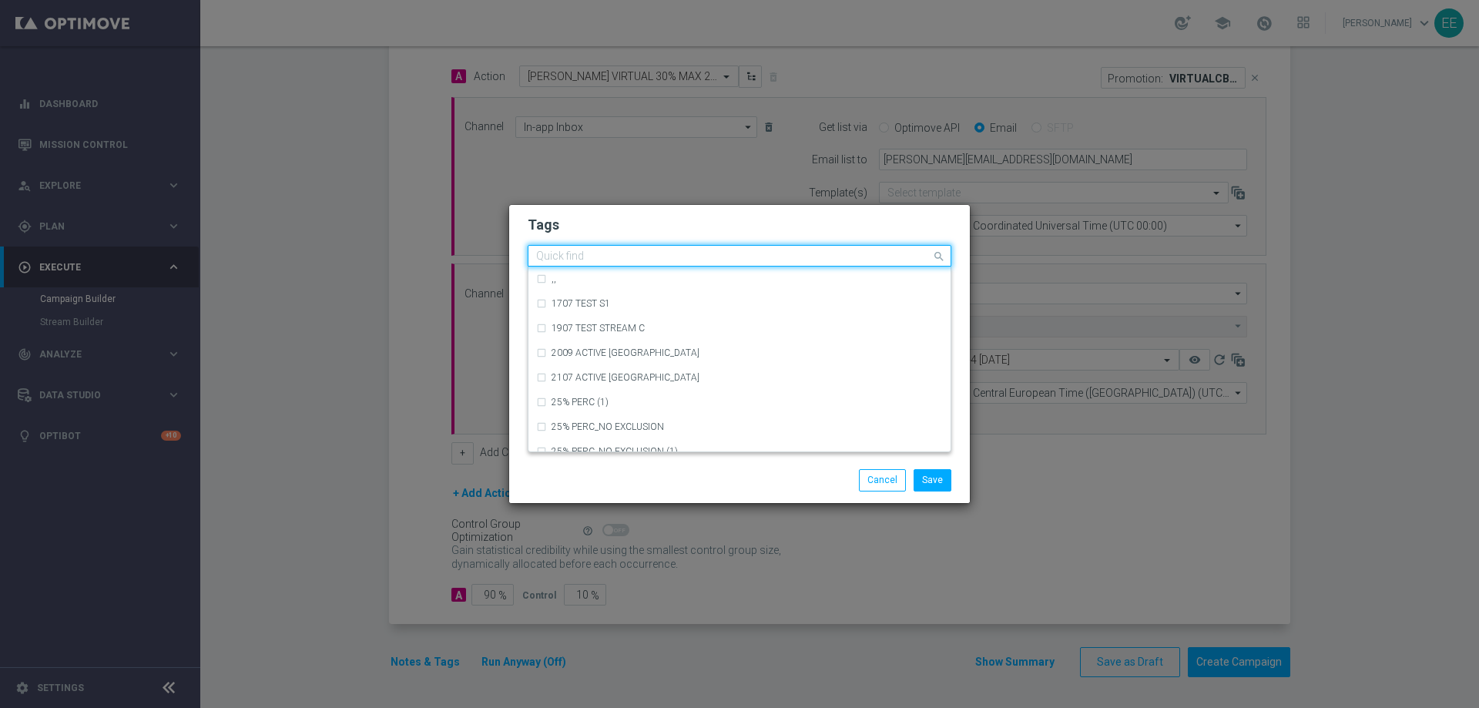
click at [639, 262] on input "text" at bounding box center [733, 256] width 395 height 13
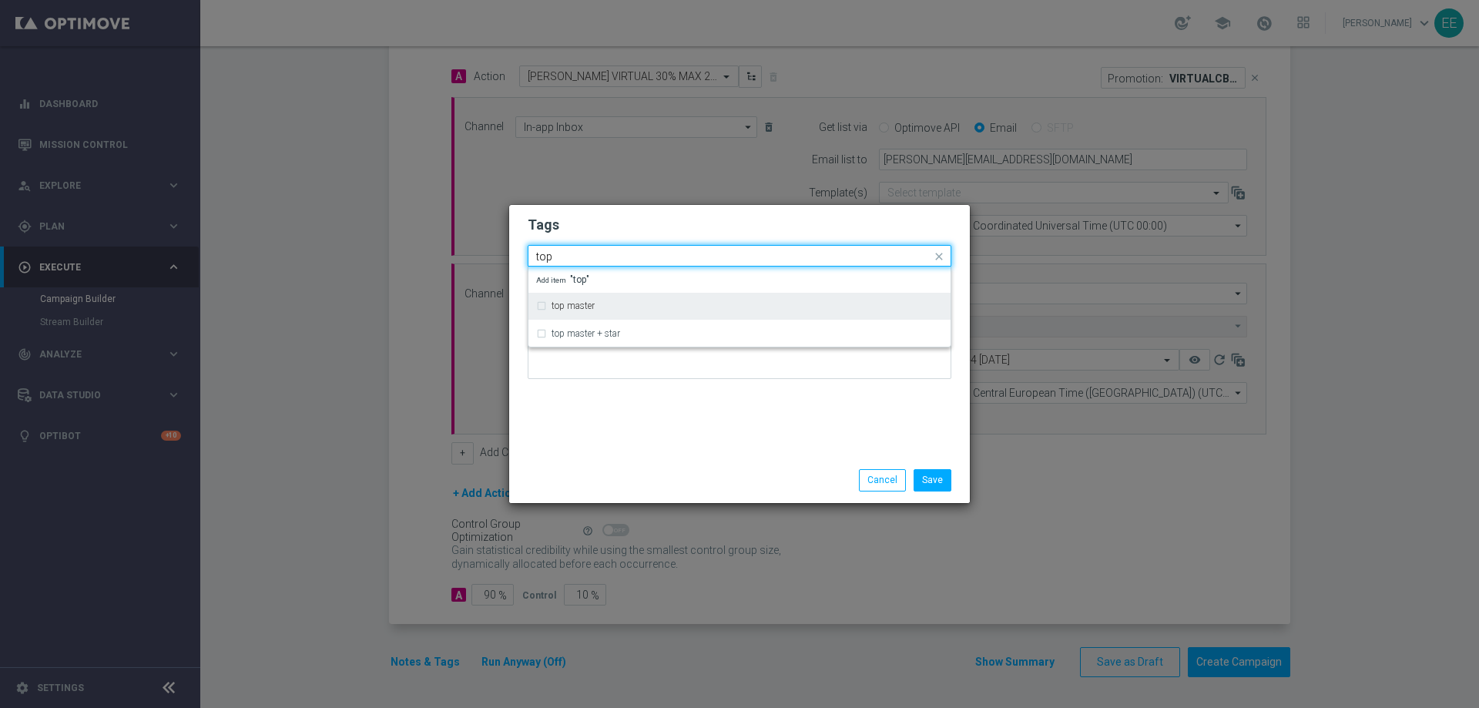
type input "top"
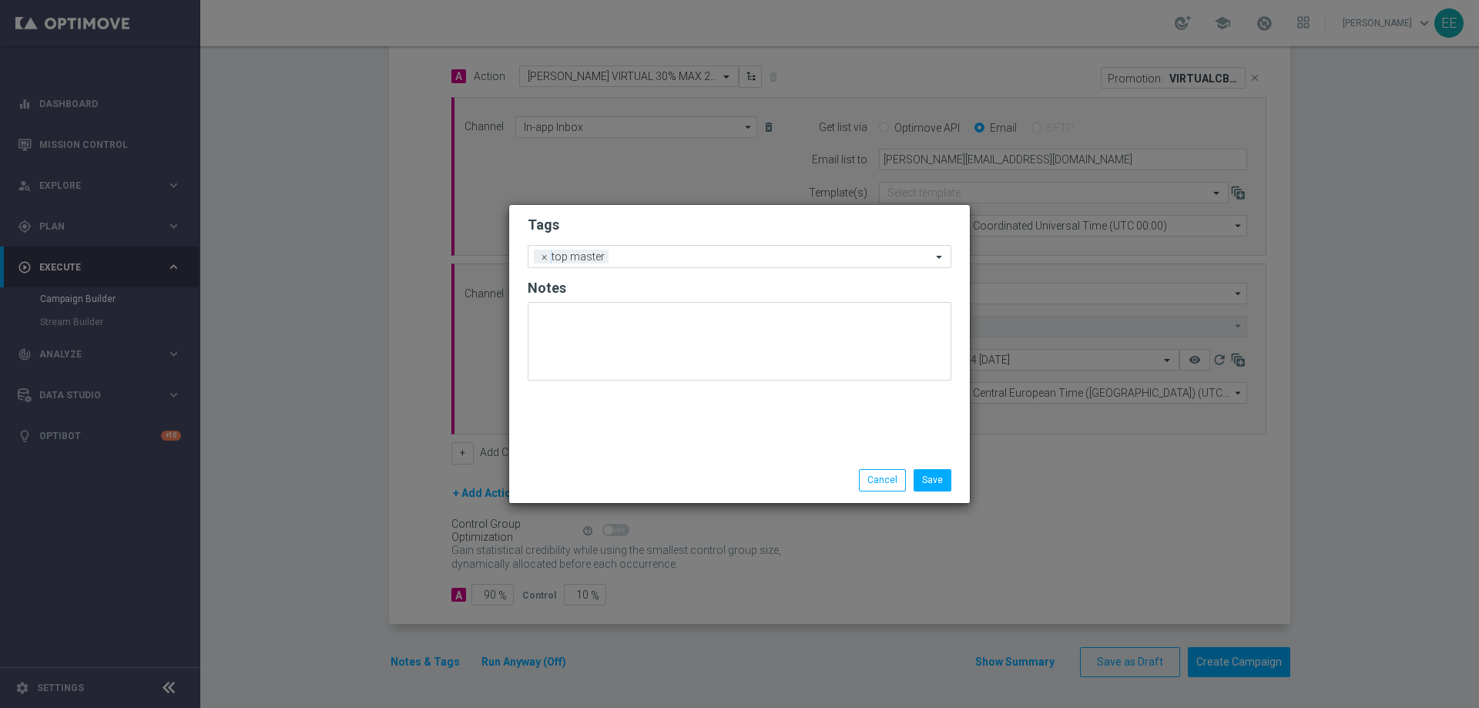
click at [672, 227] on h2 "Tags" at bounding box center [740, 225] width 424 height 18
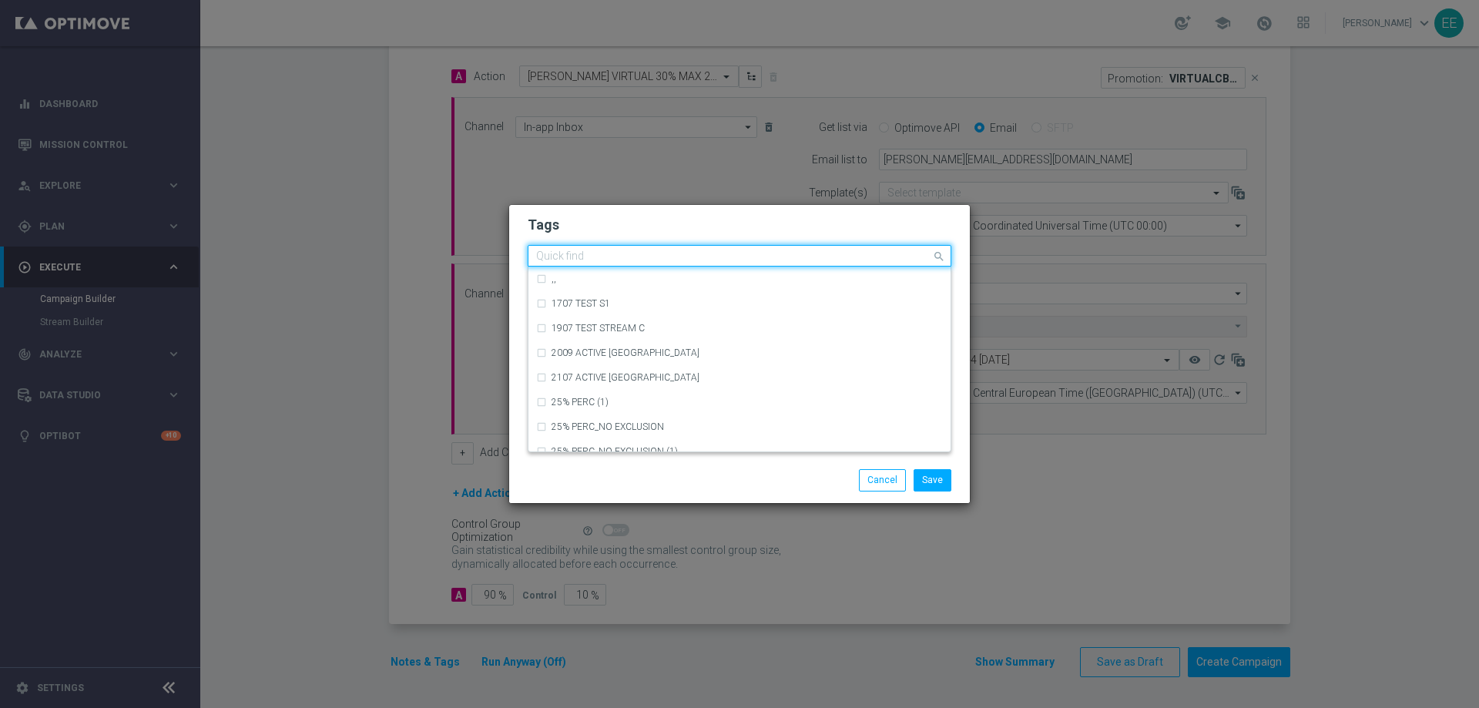
click at [725, 263] on div at bounding box center [733, 257] width 398 height 15
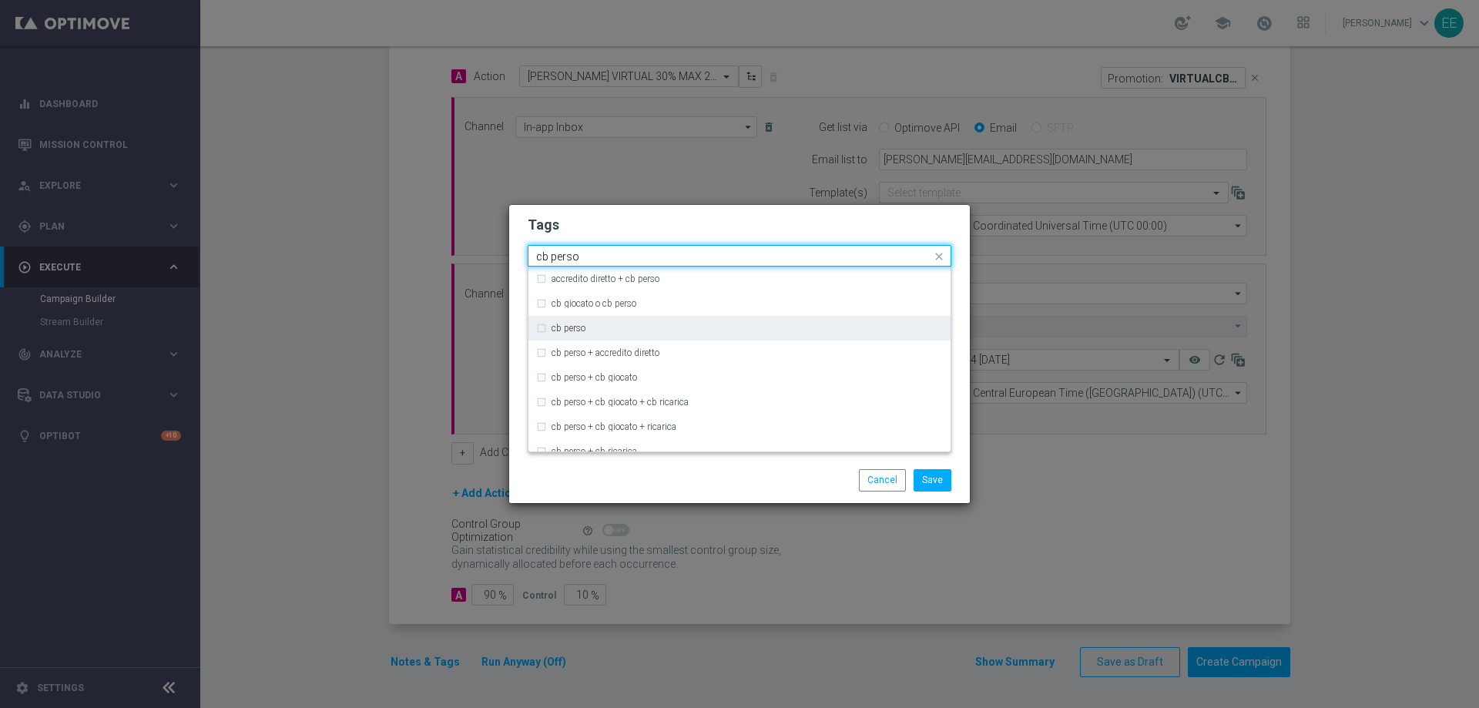
click at [604, 331] on div "cb perso" at bounding box center [747, 328] width 391 height 9
type input "cb perso"
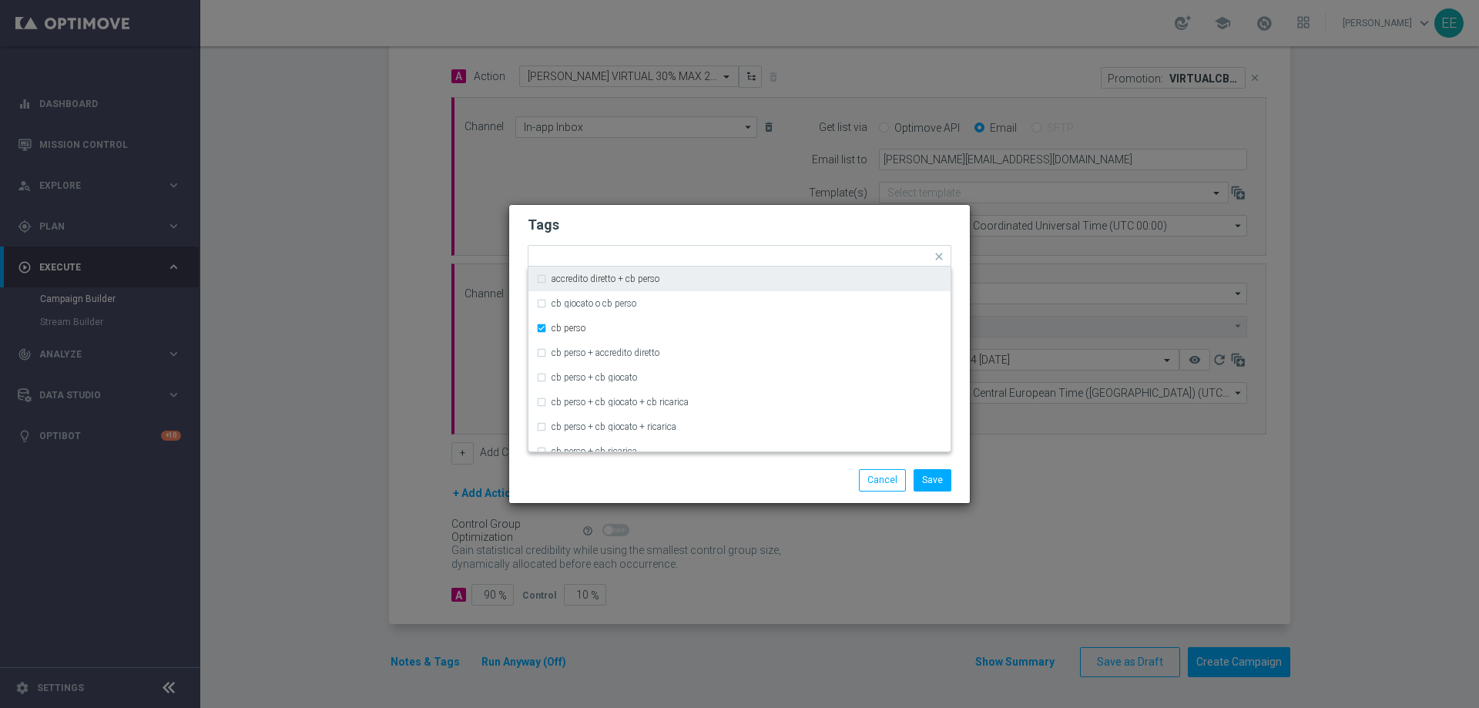
click at [757, 210] on div "Tags Quick find × top master × [PERSON_NAME] accredito diretto + [PERSON_NAME] …" at bounding box center [739, 331] width 461 height 253
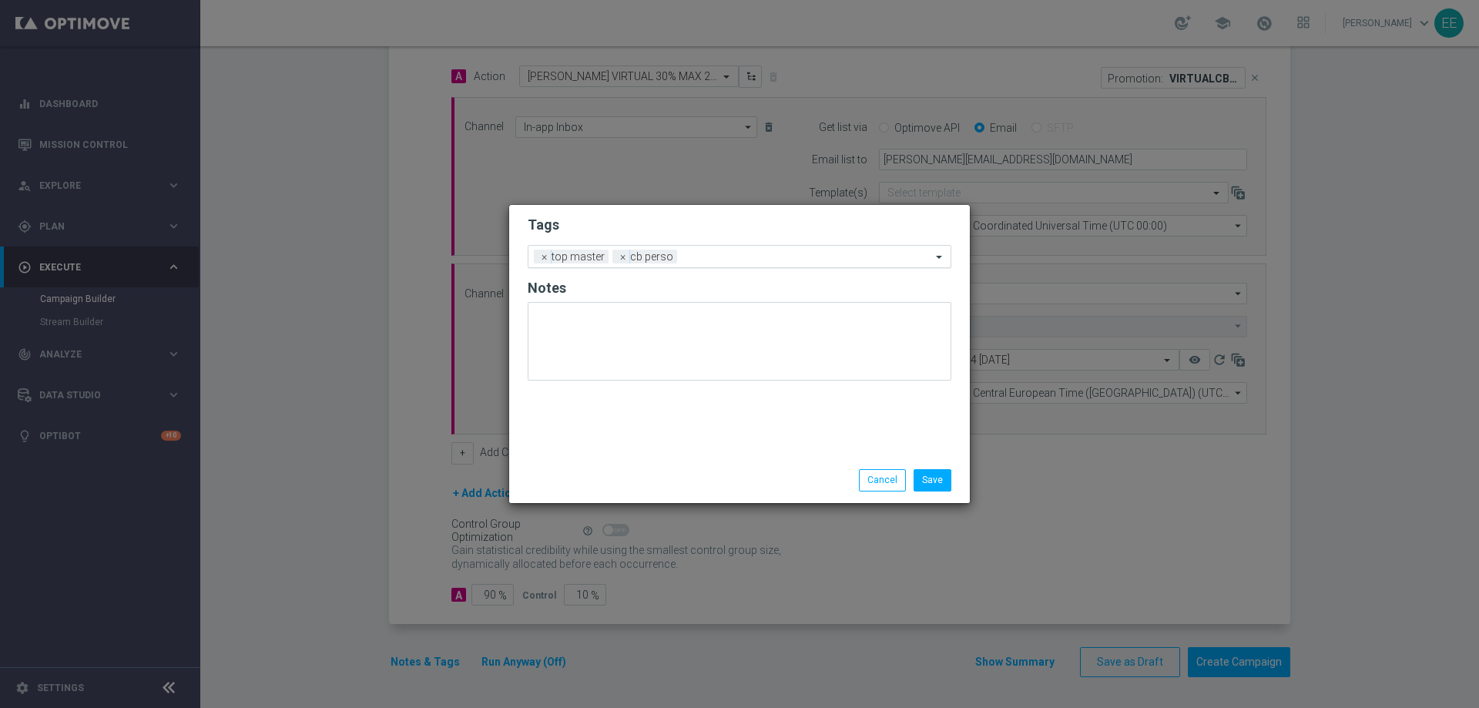
click at [763, 256] on input "text" at bounding box center [807, 257] width 248 height 13
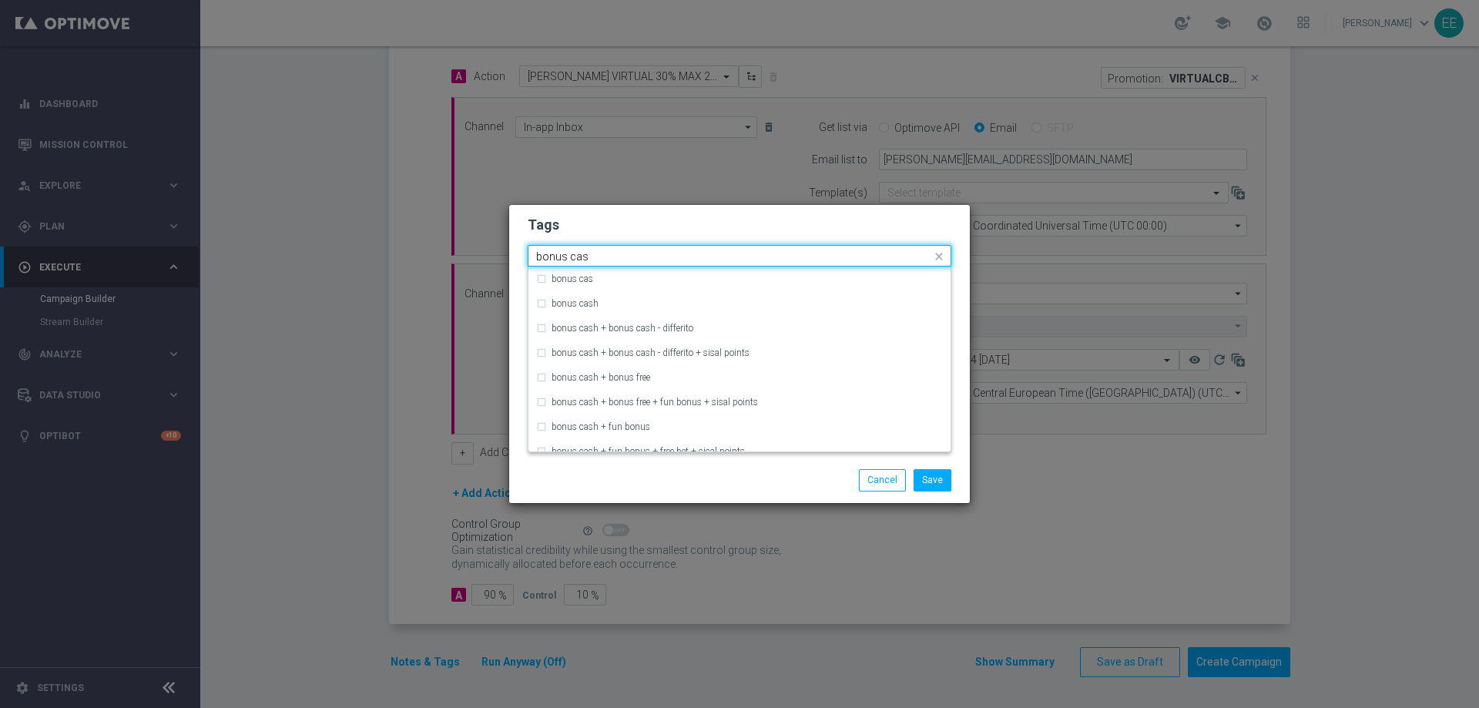
type input "bonus ca"
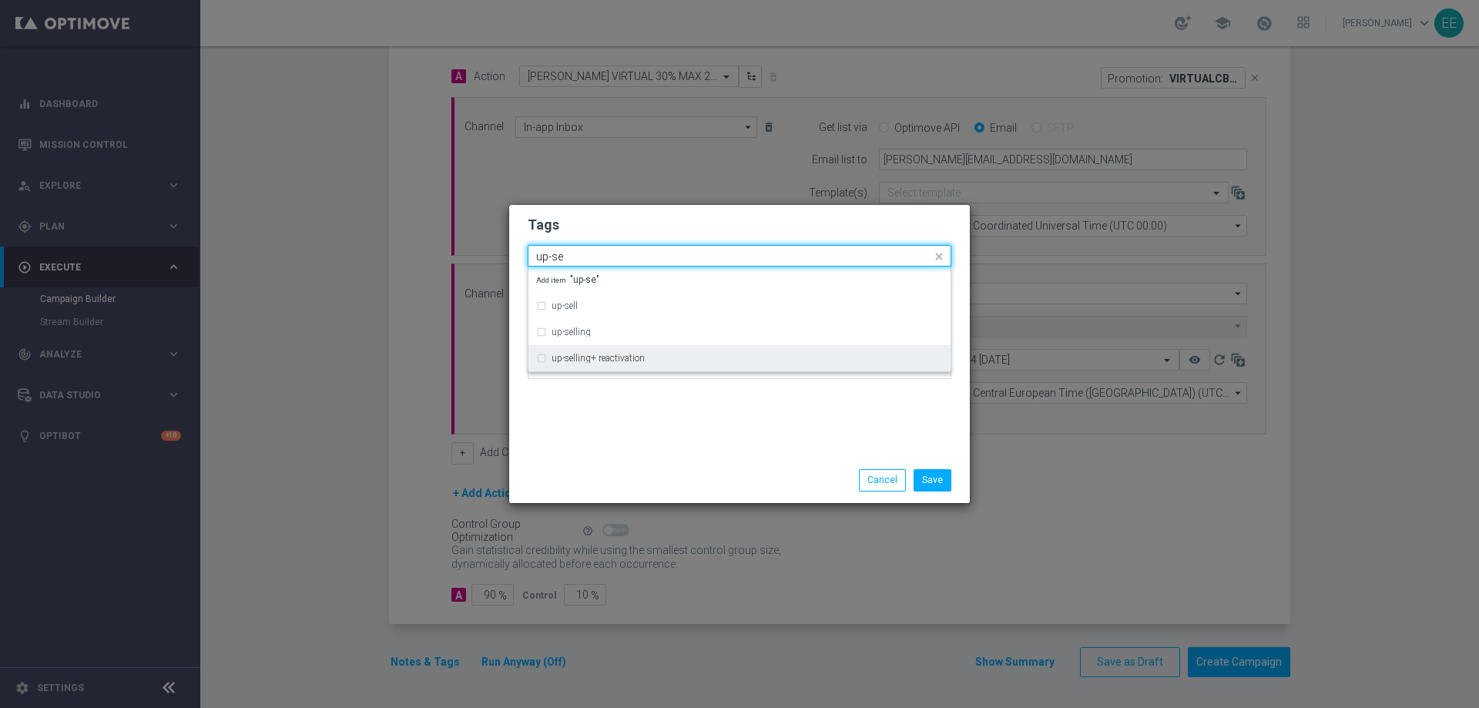
click at [608, 347] on div "up-selling+ reactivation" at bounding box center [739, 358] width 407 height 25
type input "up-se"
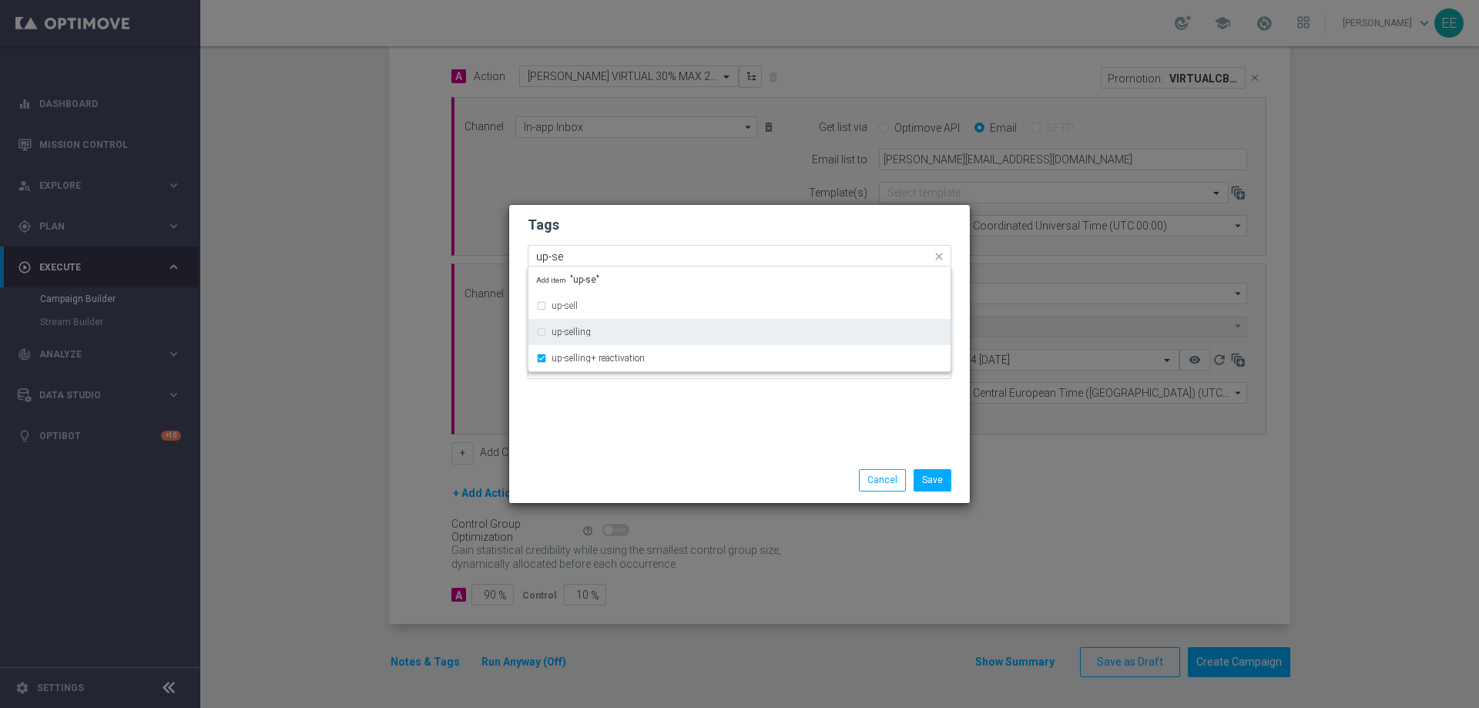
click at [614, 335] on div "up-selling" at bounding box center [747, 331] width 391 height 9
click at [611, 351] on div "up-selling+ reactivation" at bounding box center [739, 358] width 407 height 25
click at [632, 391] on div "Tags Quick find × top master × [PERSON_NAME] × up-selling up-sell up-selling up…" at bounding box center [739, 331] width 461 height 253
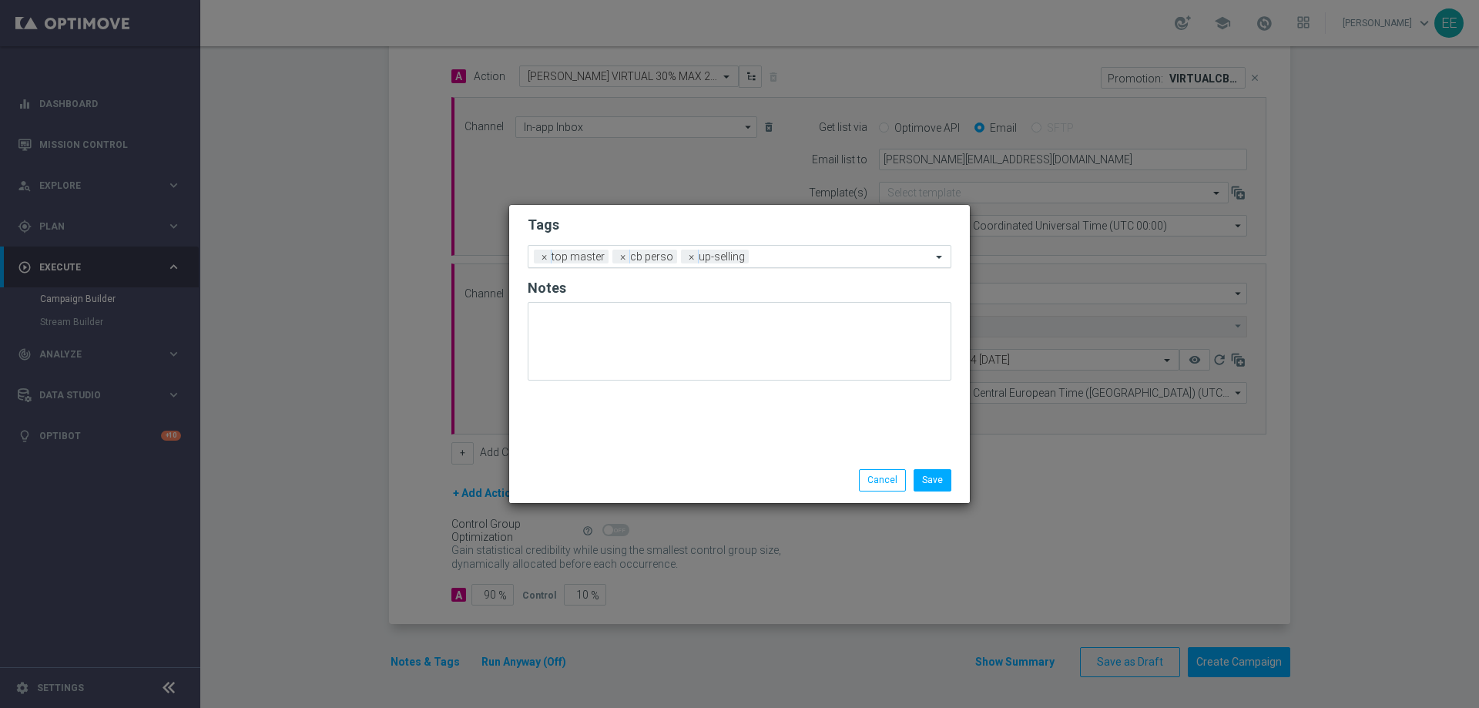
click at [777, 249] on div "Add a new tag × top master × [PERSON_NAME] × up-selling" at bounding box center [729, 257] width 403 height 22
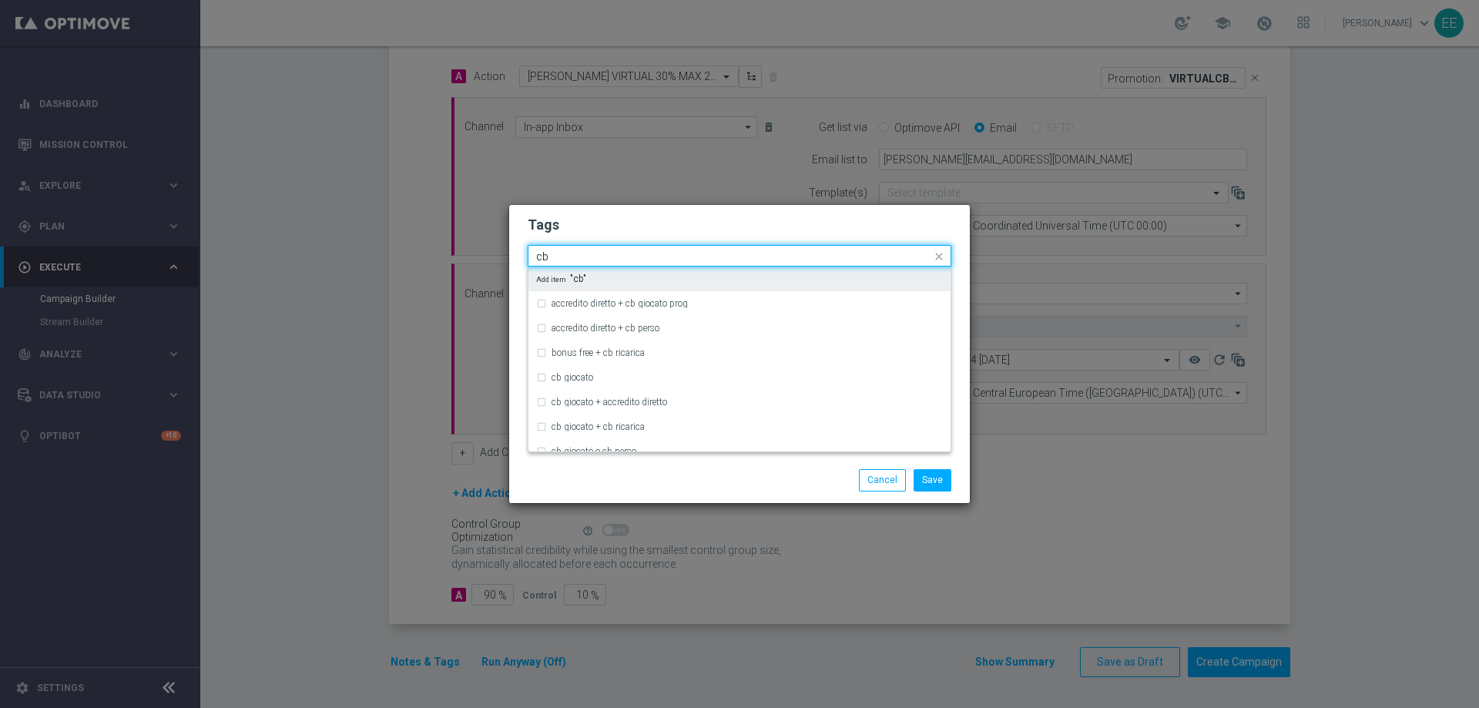
type input "c"
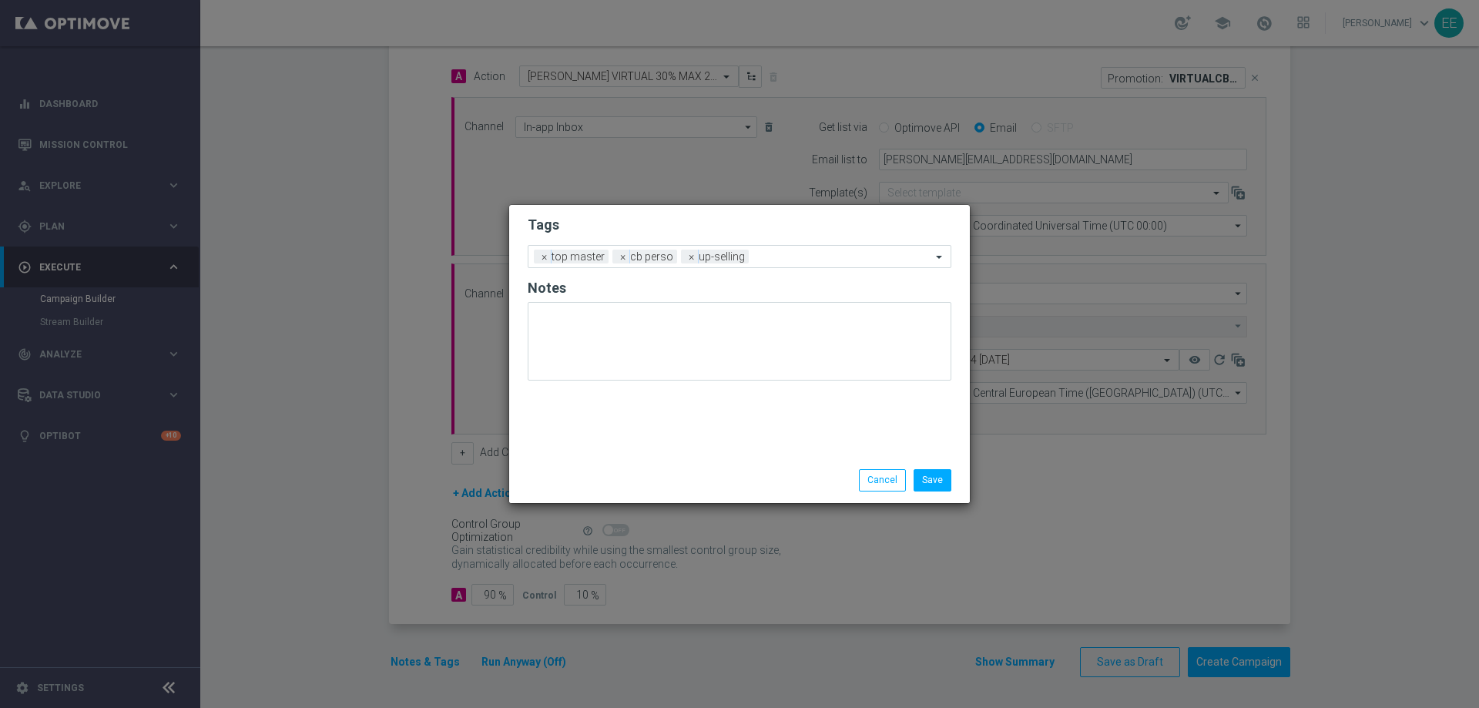
click at [766, 223] on h2 "Tags" at bounding box center [740, 225] width 424 height 18
click at [788, 250] on div "Add a new tag × top master × [PERSON_NAME] × up-selling" at bounding box center [729, 257] width 403 height 22
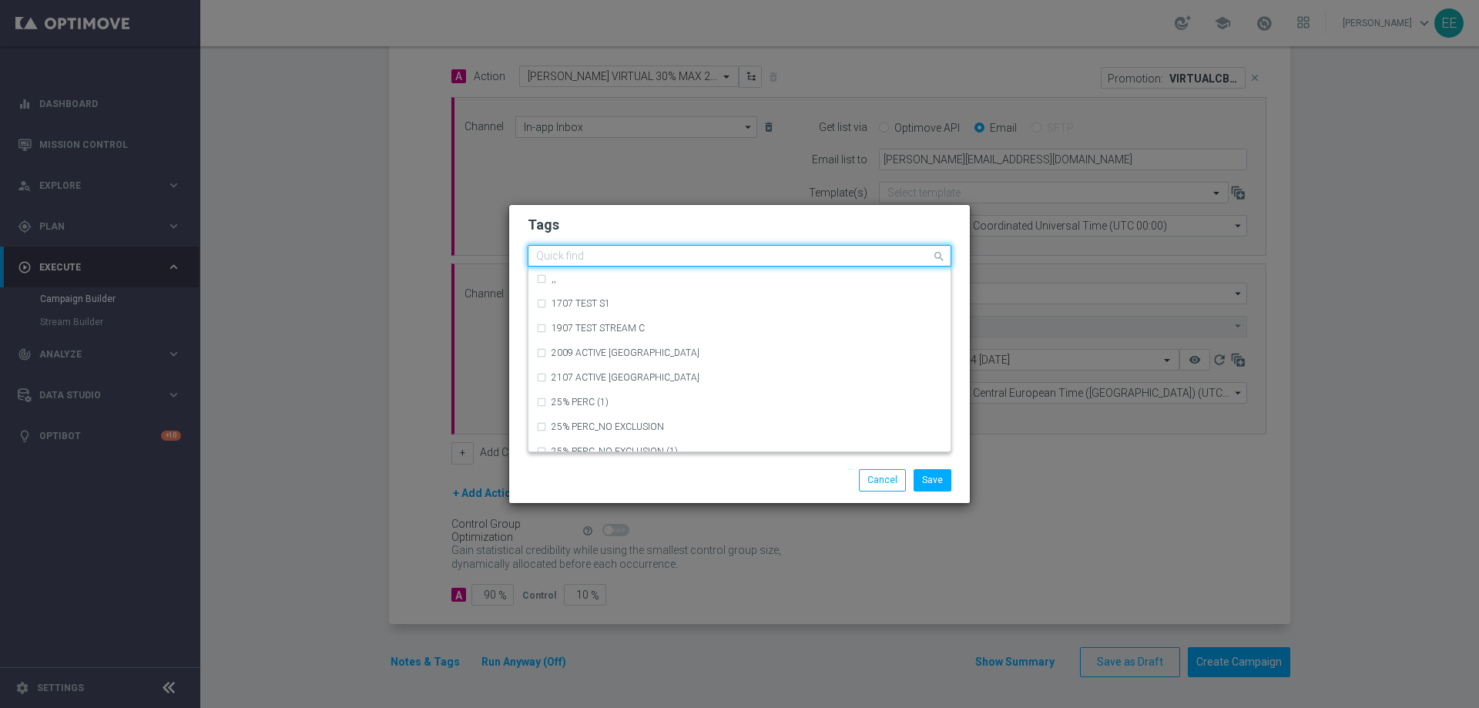
click at [767, 231] on h2 "Tags" at bounding box center [740, 225] width 424 height 18
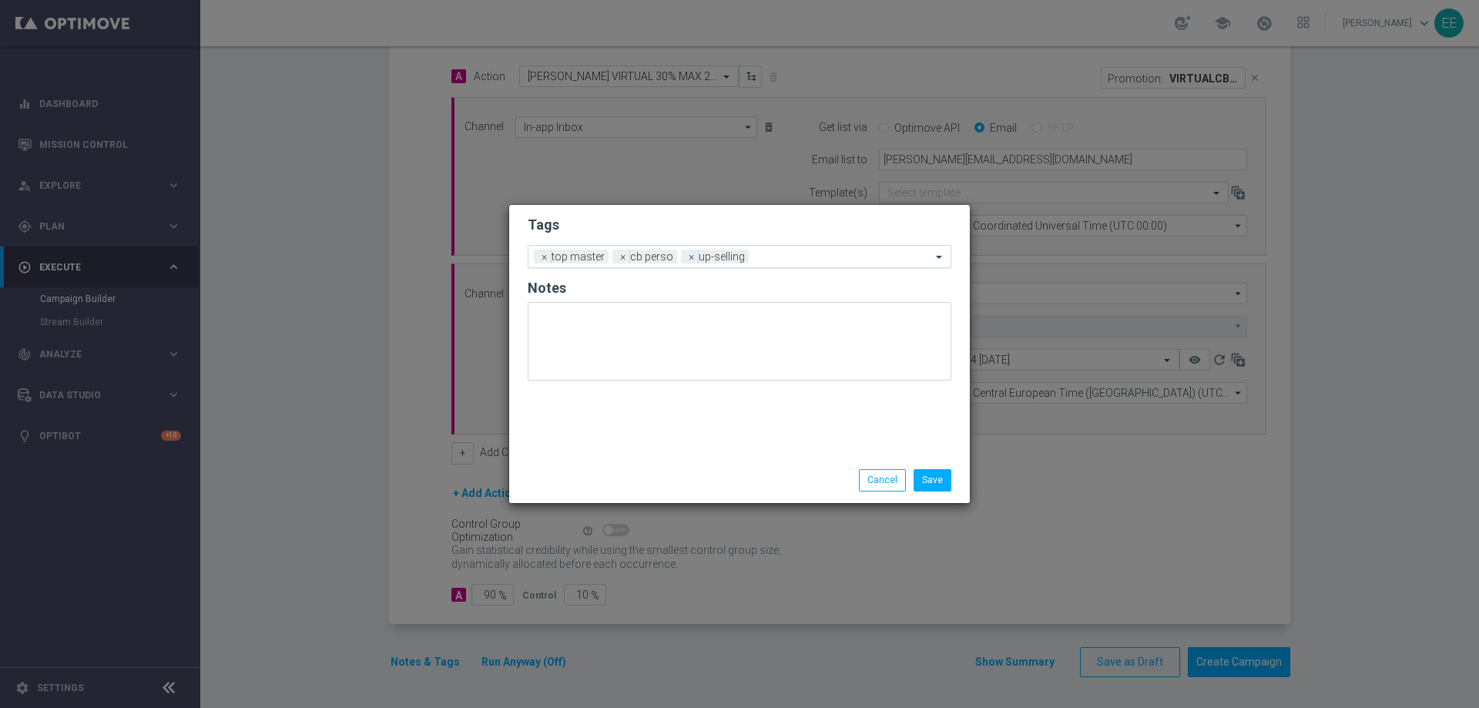
click at [773, 261] on input "text" at bounding box center [843, 257] width 176 height 13
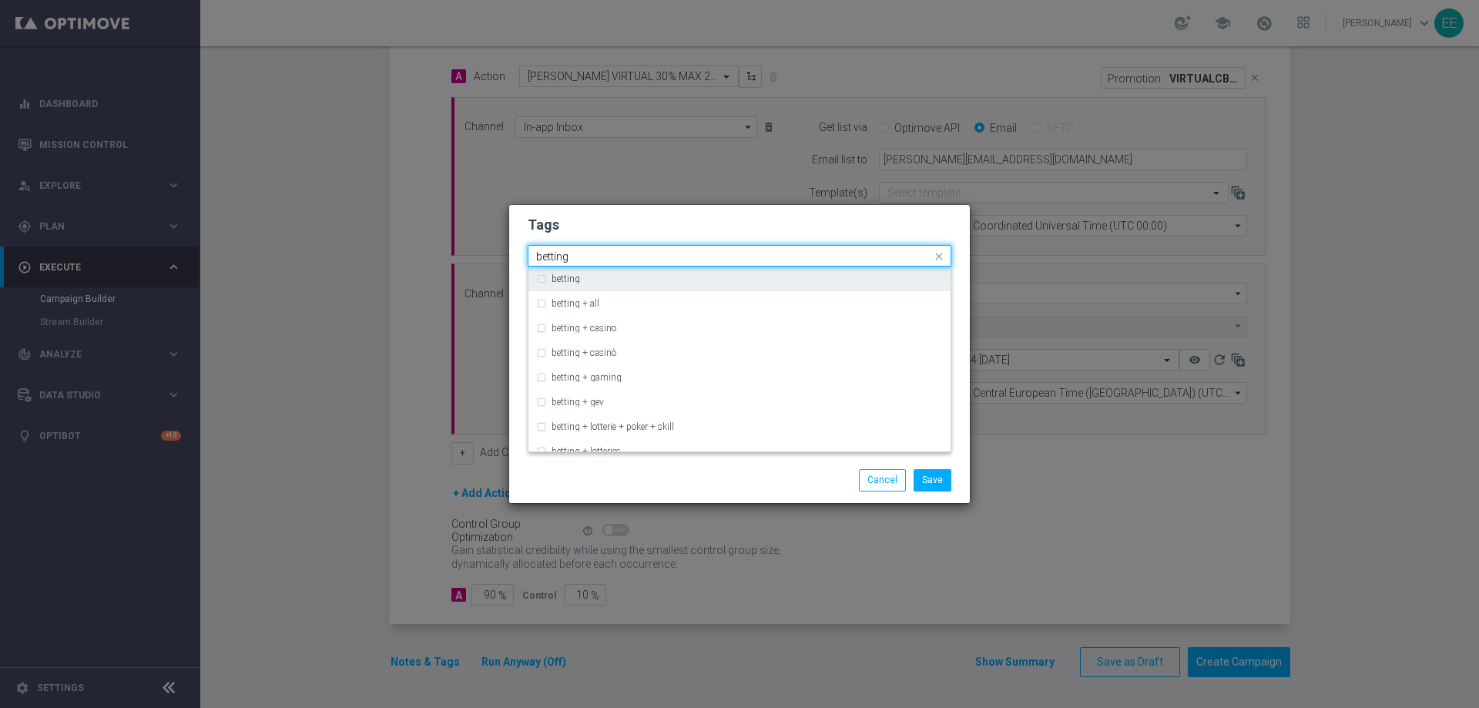
click at [680, 277] on div "betting" at bounding box center [747, 278] width 391 height 9
type input "betting"
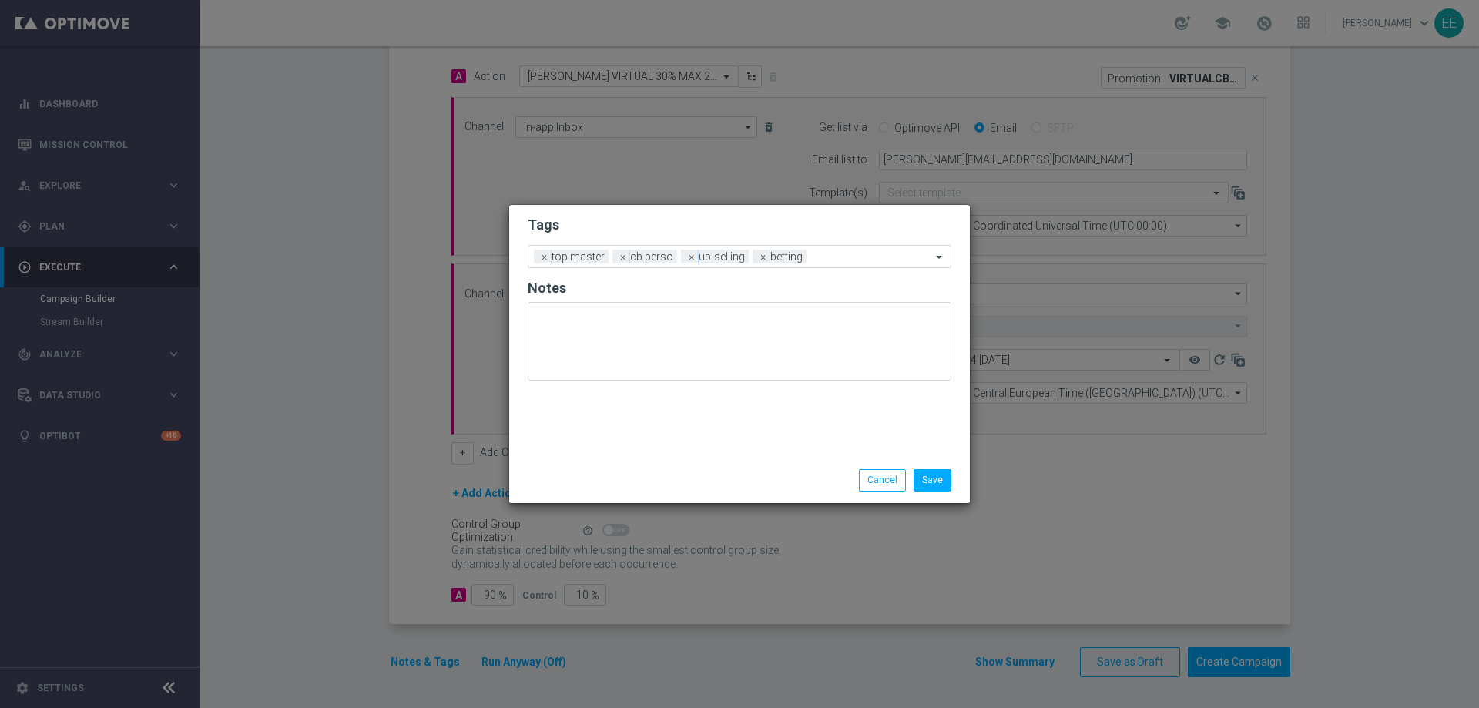
click at [767, 220] on h2 "Tags" at bounding box center [740, 225] width 424 height 18
click at [851, 250] on div "Add a new tag × top master × [PERSON_NAME] × up-selling × betting" at bounding box center [729, 257] width 403 height 22
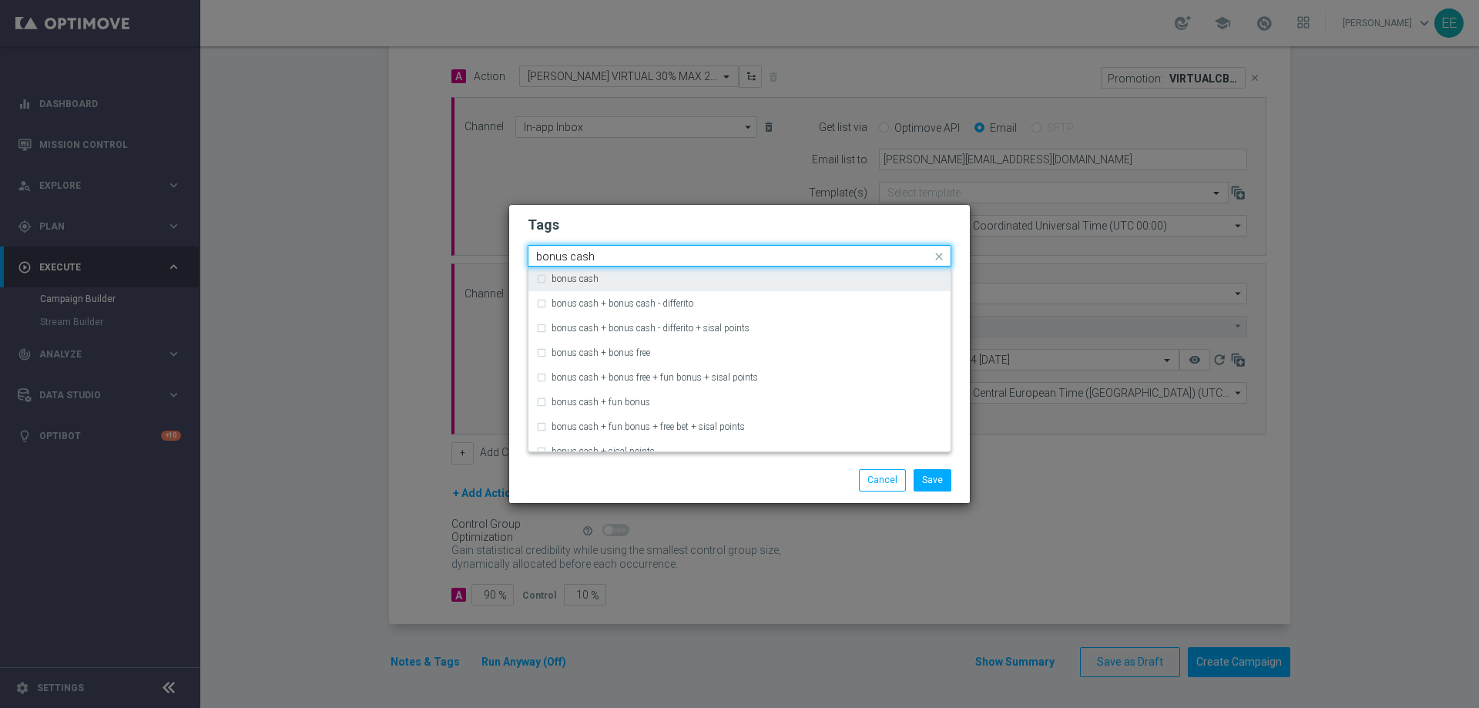
click at [784, 280] on div "bonus cash" at bounding box center [747, 278] width 391 height 9
type input "bonus cash"
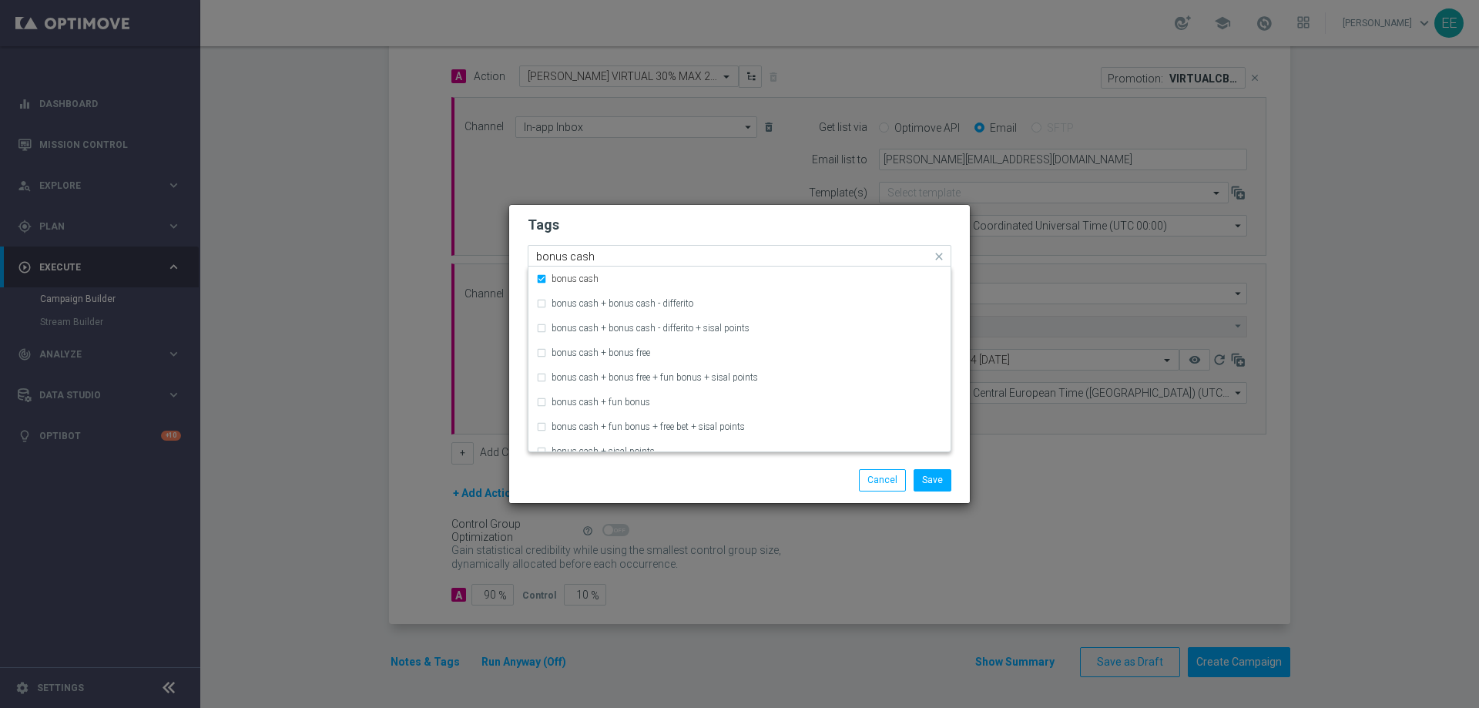
click at [816, 248] on div "Quick find × top master × [PERSON_NAME] × up-selling × betting × bonus cash bon…" at bounding box center [729, 256] width 403 height 19
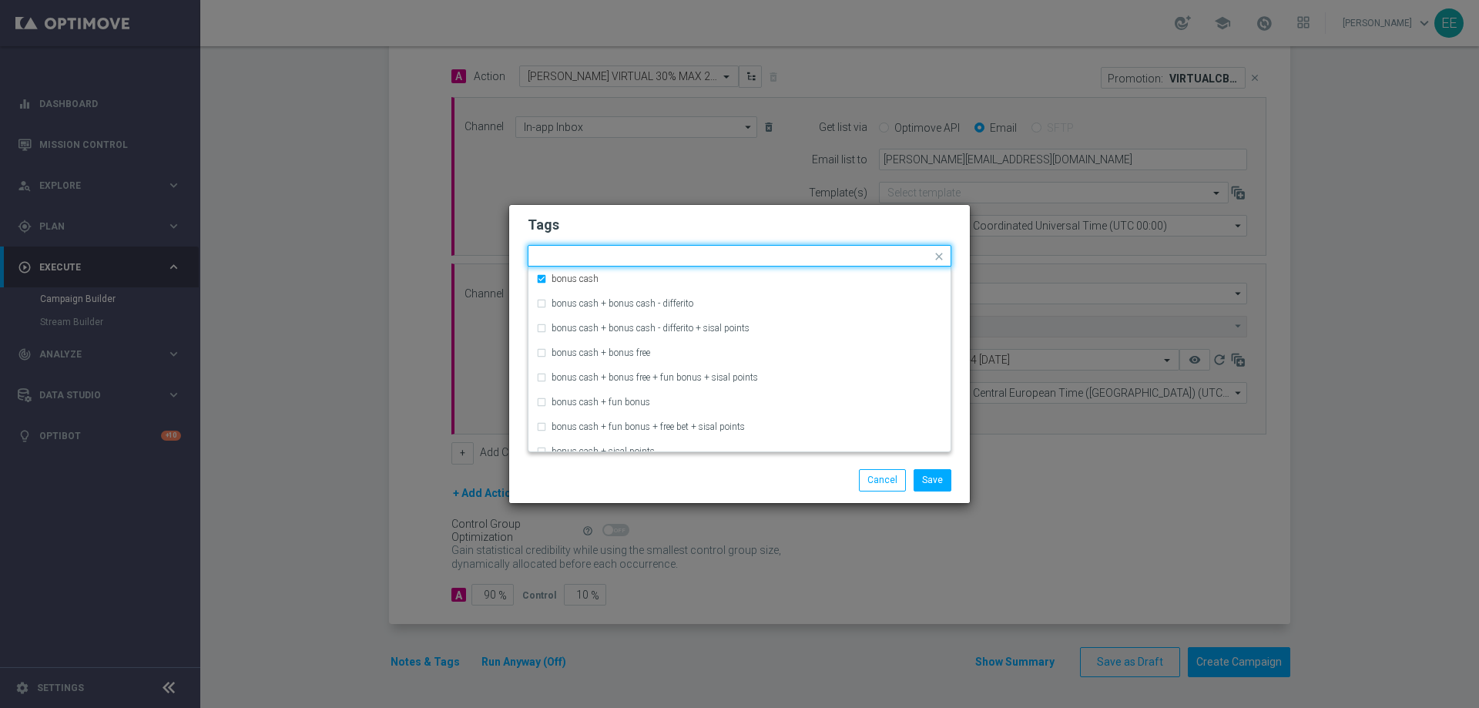
click at [864, 238] on form "Tags Quick find × top master × [PERSON_NAME] × up-selling × betting × bonus cas…" at bounding box center [740, 301] width 424 height 179
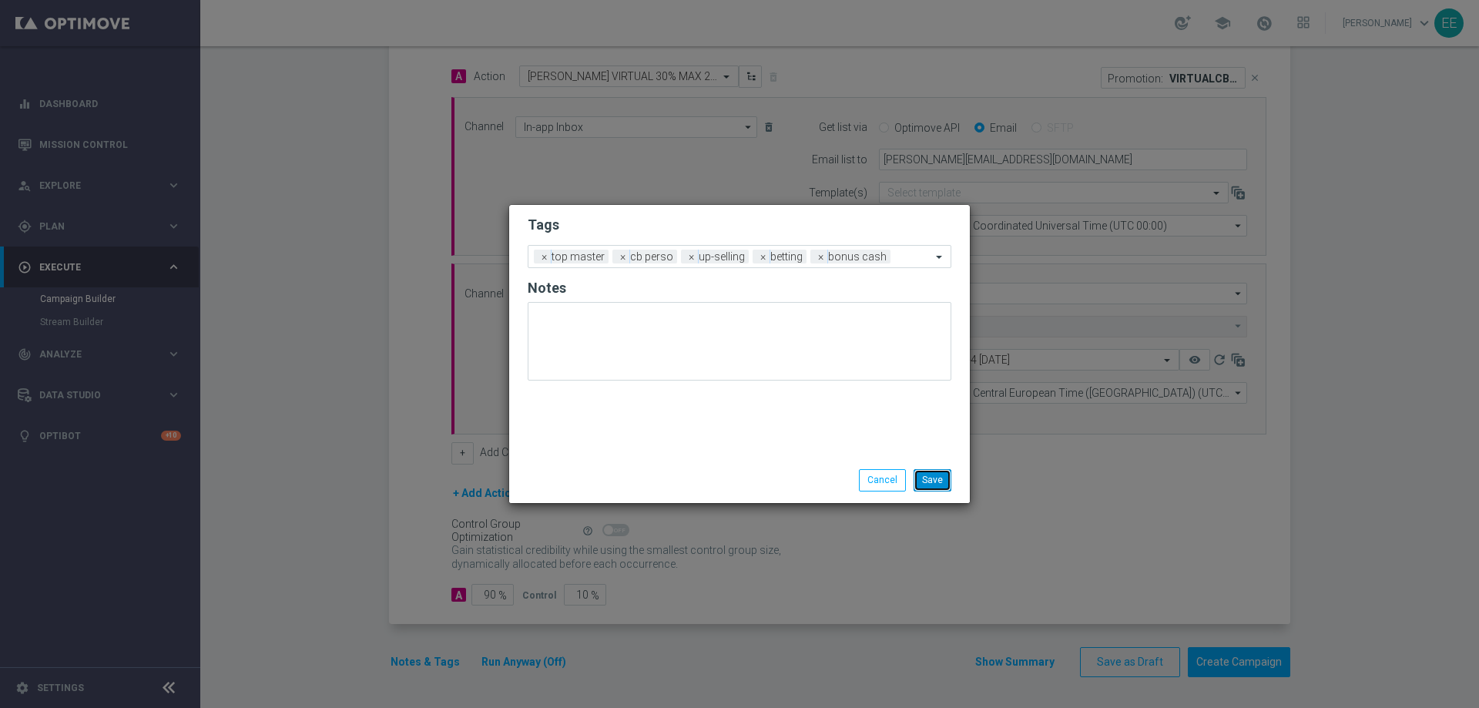
click at [940, 481] on button "Save" at bounding box center [933, 480] width 38 height 22
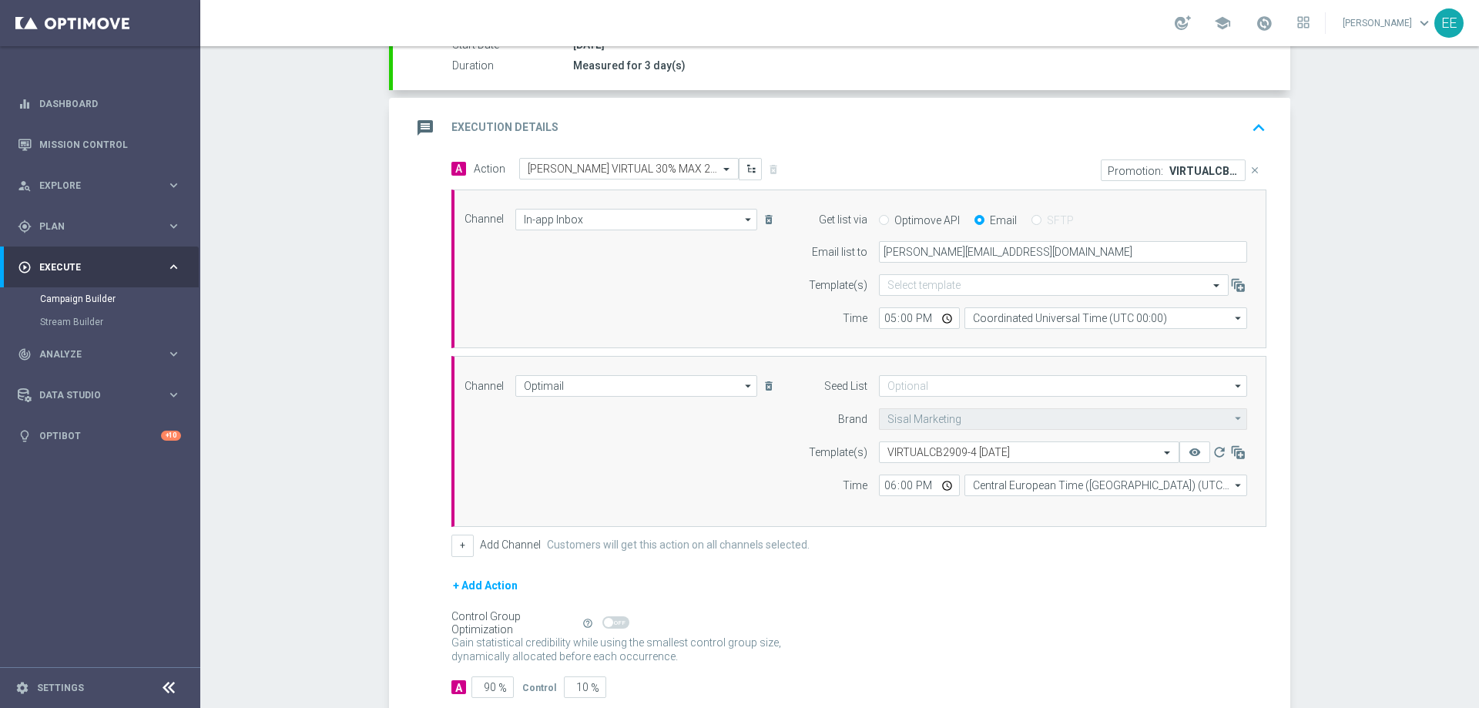
click at [1258, 126] on icon "keyboard_arrow_up" at bounding box center [1258, 127] width 23 height 23
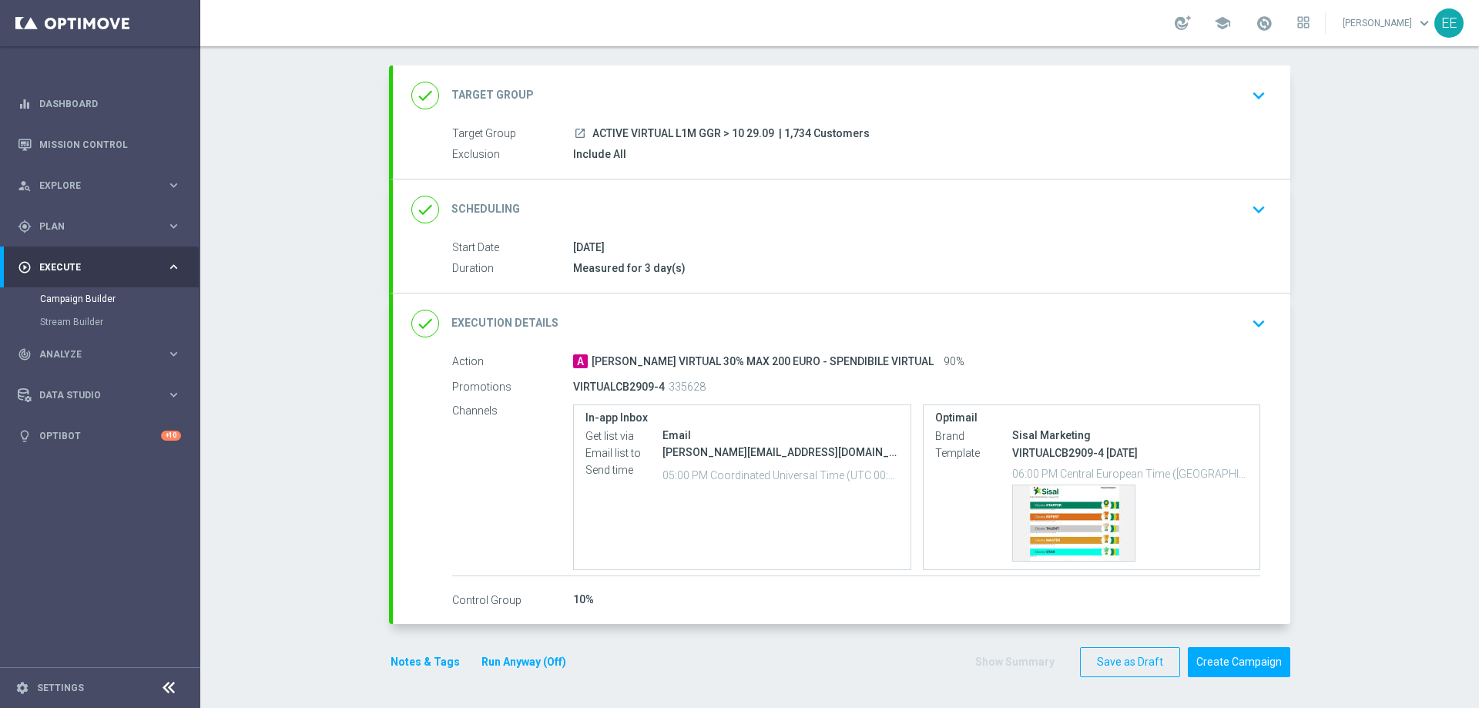
scroll to position [72, 0]
click at [1061, 510] on div "Template preview" at bounding box center [1074, 522] width 122 height 75
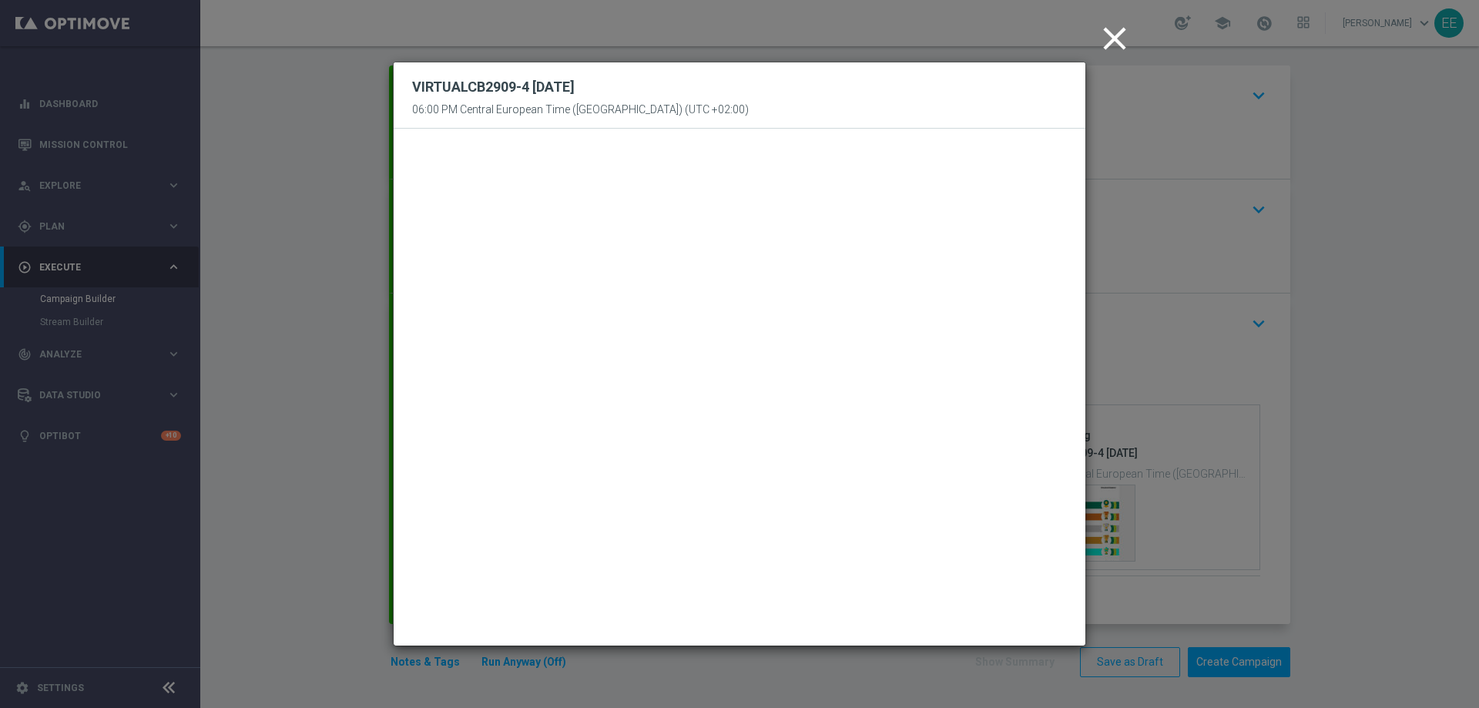
click at [1109, 32] on icon "close" at bounding box center [1114, 38] width 39 height 39
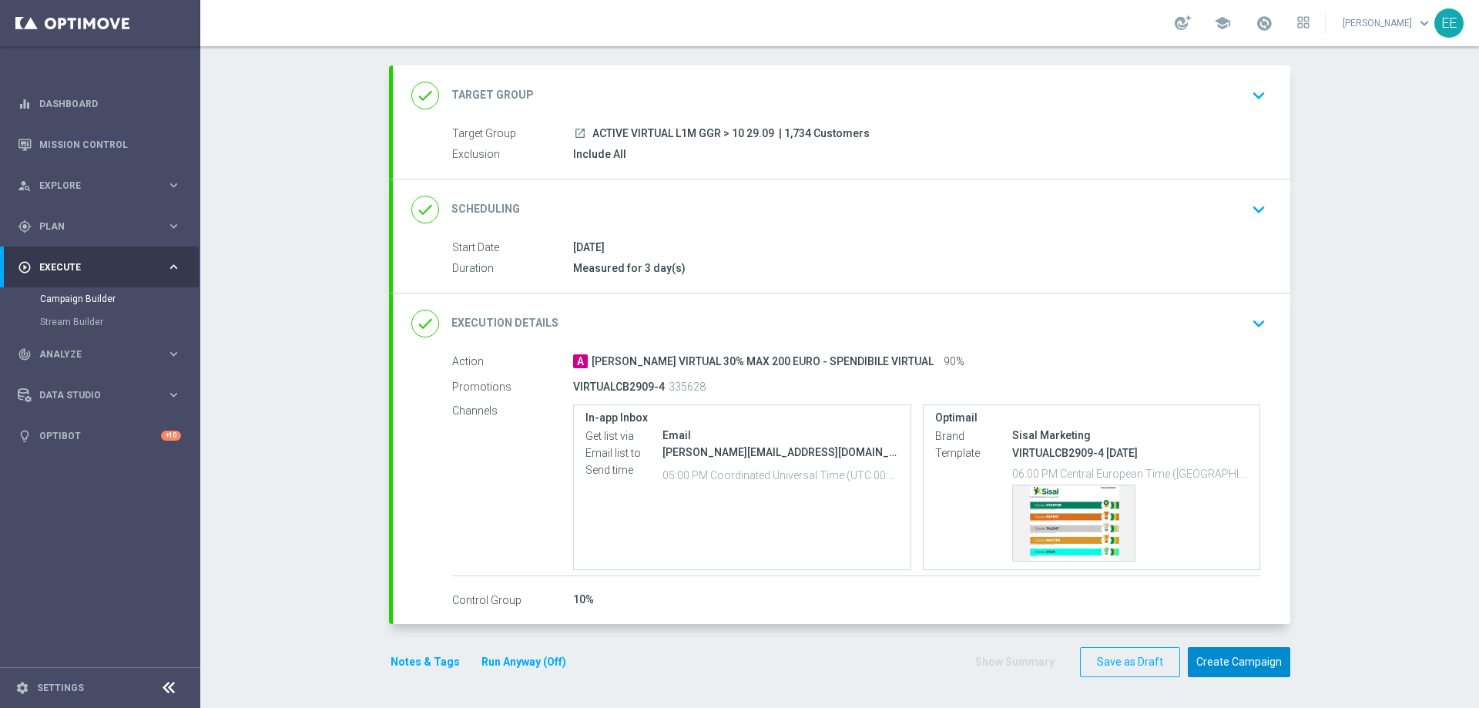
click at [1209, 658] on button "Create Campaign" at bounding box center [1239, 662] width 102 height 30
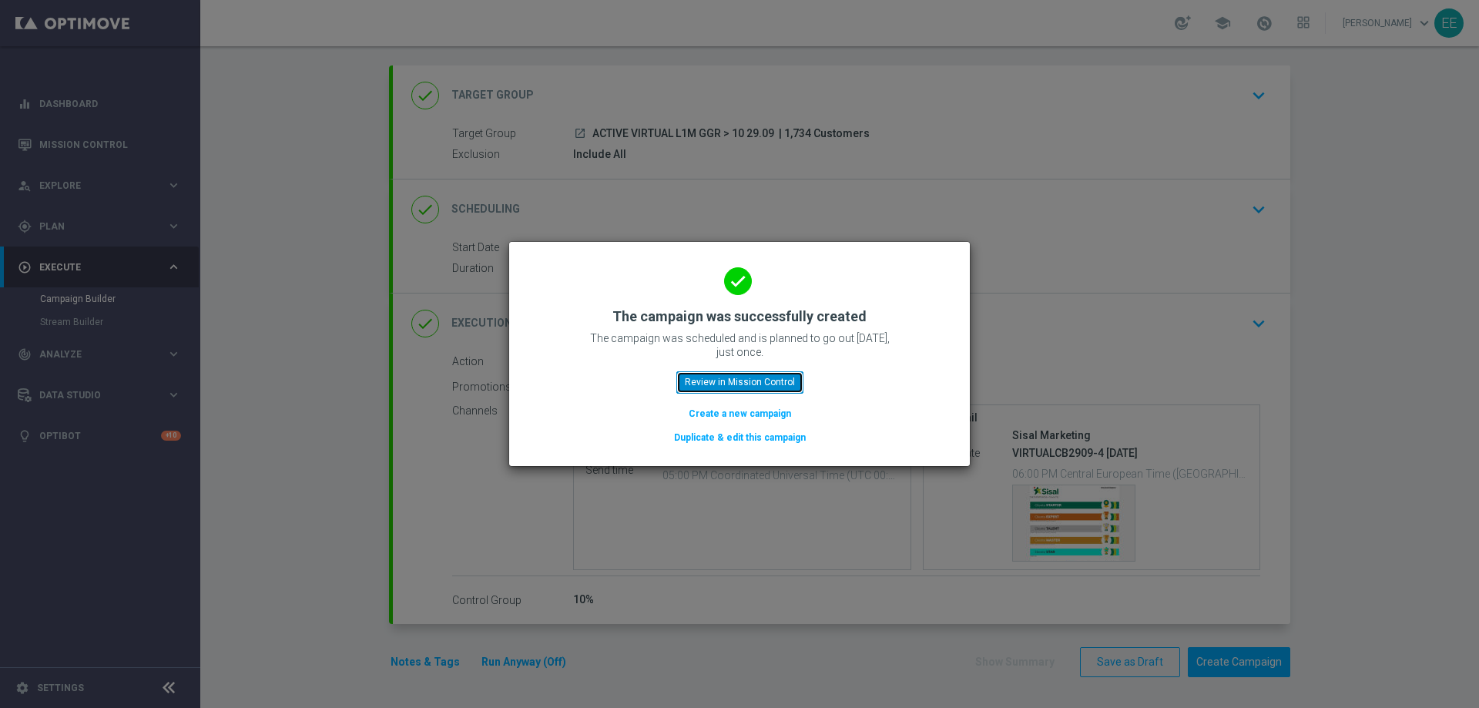
click at [743, 377] on button "Review in Mission Control" at bounding box center [739, 382] width 127 height 22
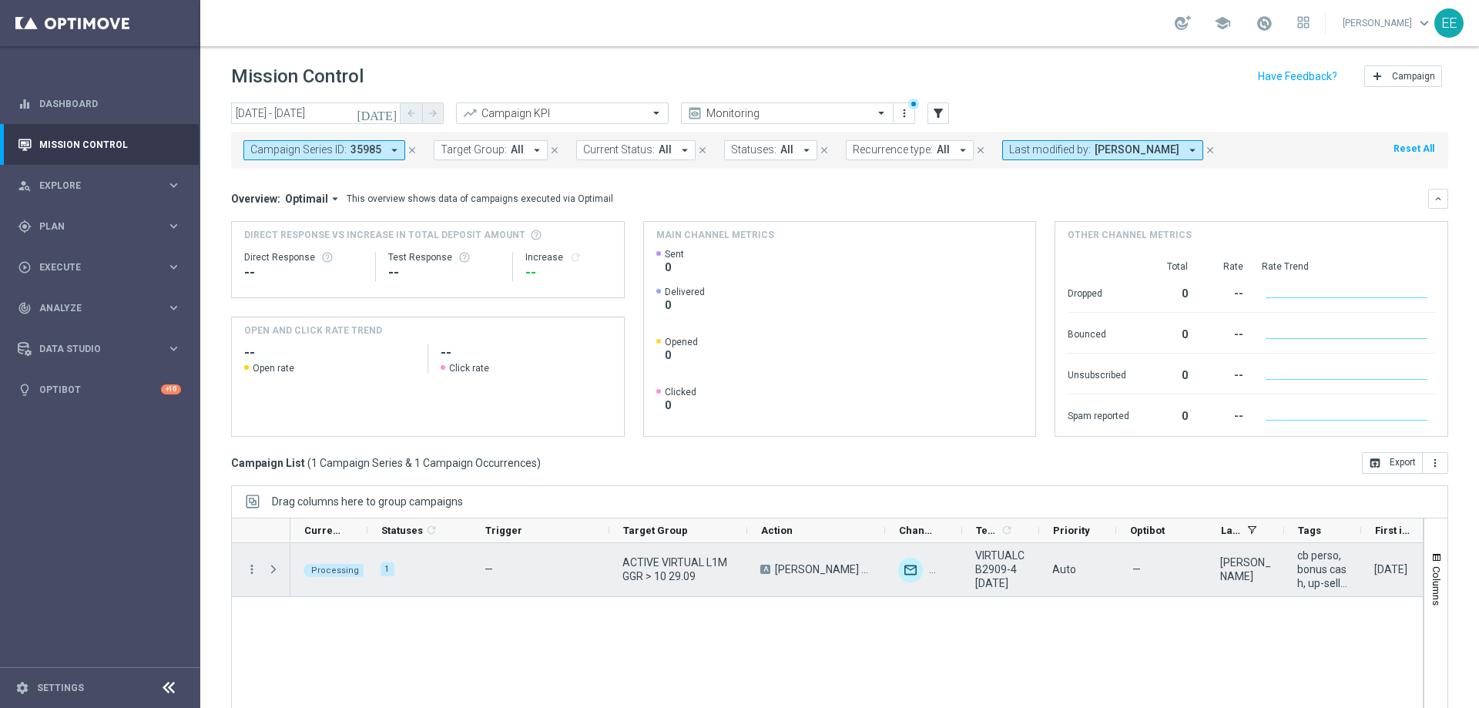
click at [275, 566] on span "Press SPACE to select this row." at bounding box center [274, 569] width 14 height 12
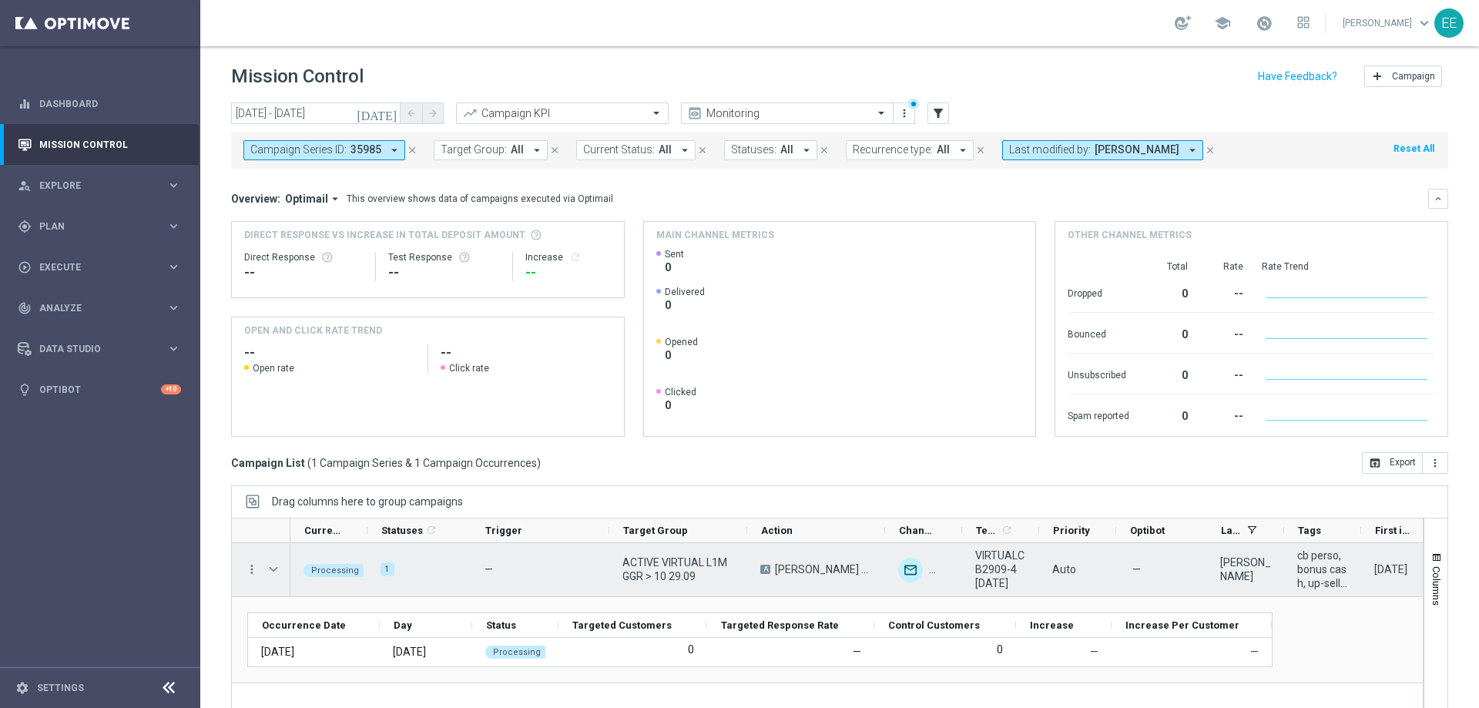
click at [275, 566] on span "Press SPACE to select this row." at bounding box center [274, 569] width 14 height 12
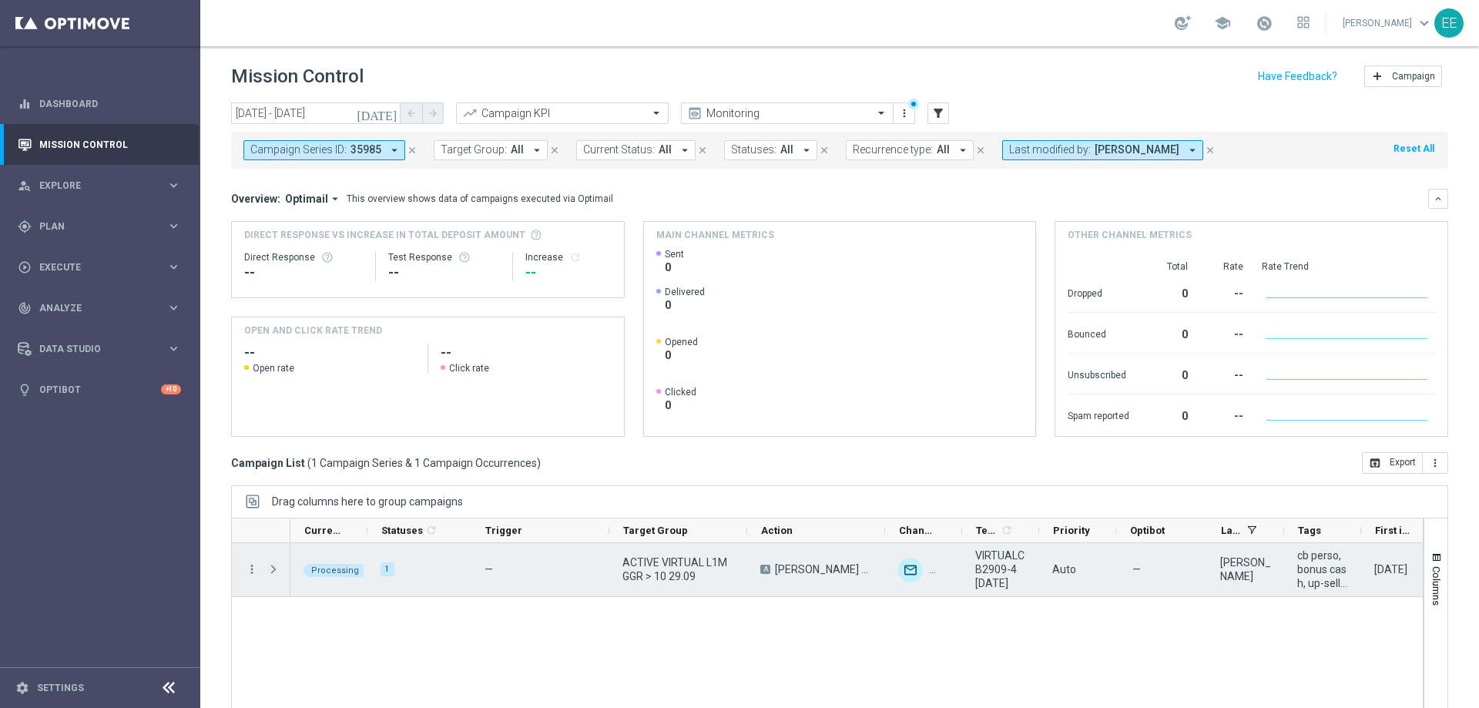
click at [275, 566] on span "Press SPACE to select this row." at bounding box center [274, 569] width 14 height 12
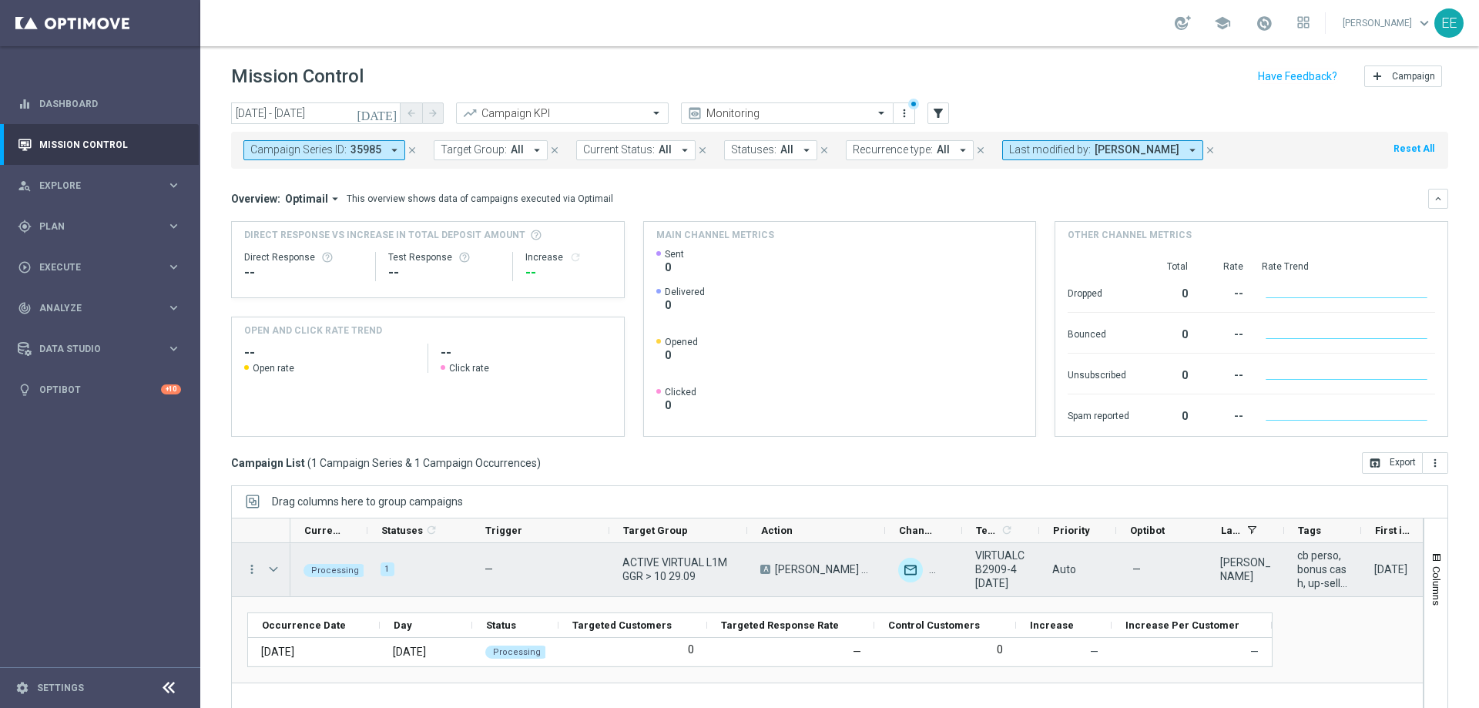
click at [275, 566] on span "Press SPACE to select this row." at bounding box center [274, 569] width 14 height 12
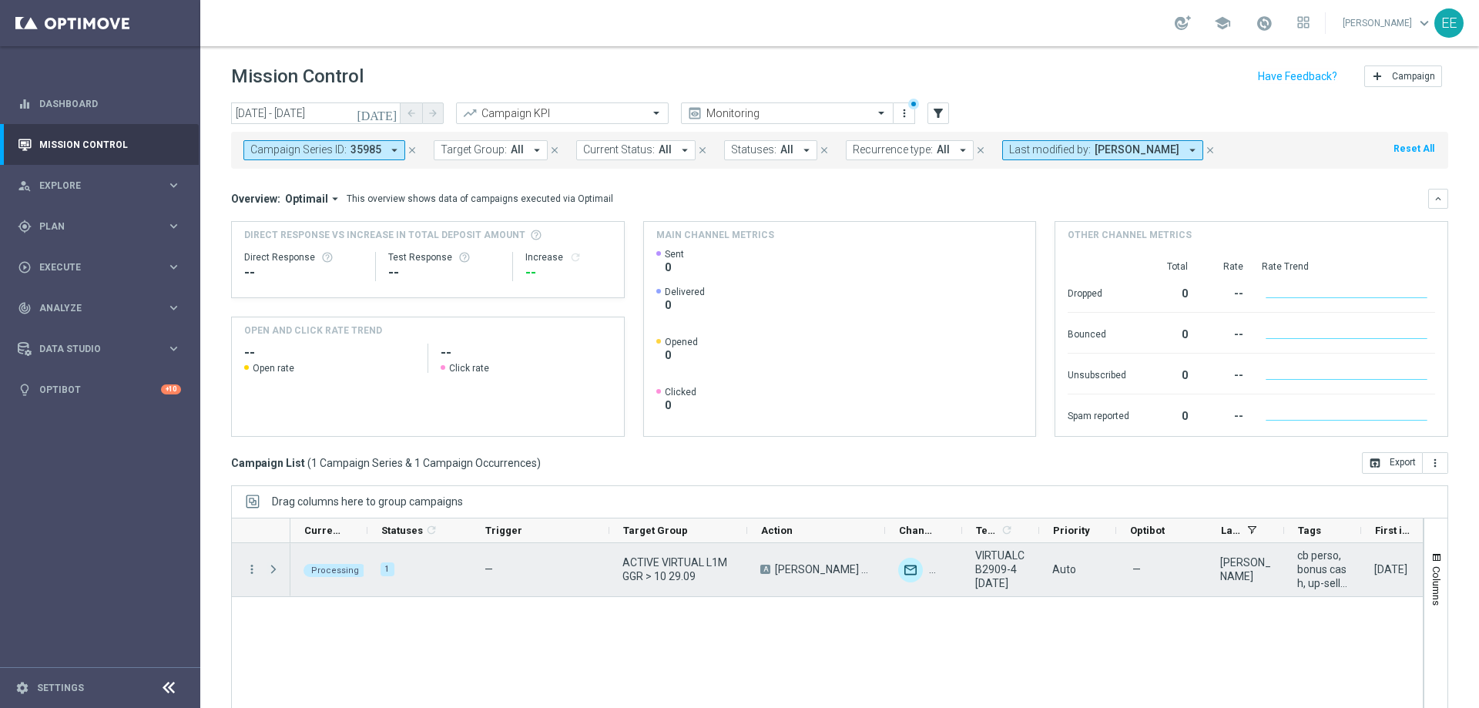
click at [275, 566] on span "Press SPACE to select this row." at bounding box center [274, 569] width 14 height 12
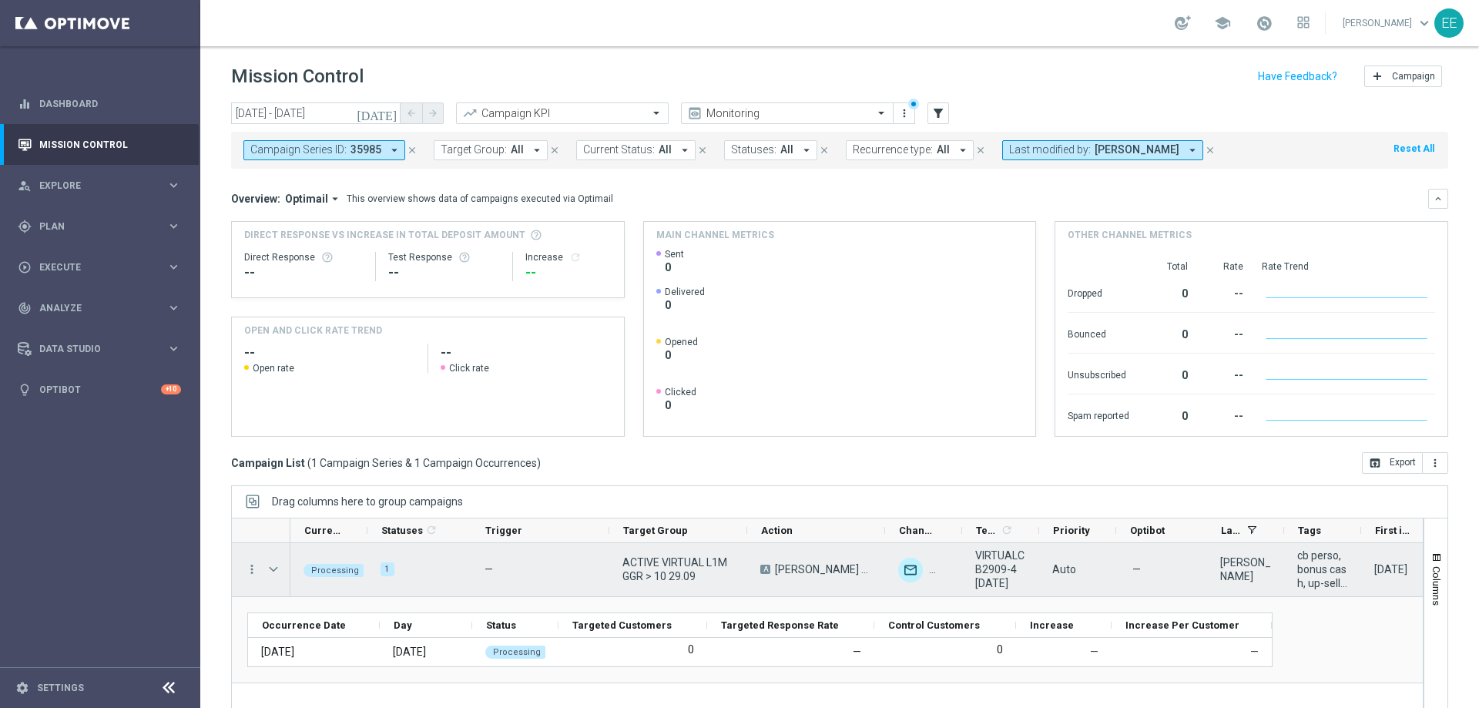
click at [275, 566] on span "Press SPACE to select this row." at bounding box center [274, 569] width 14 height 12
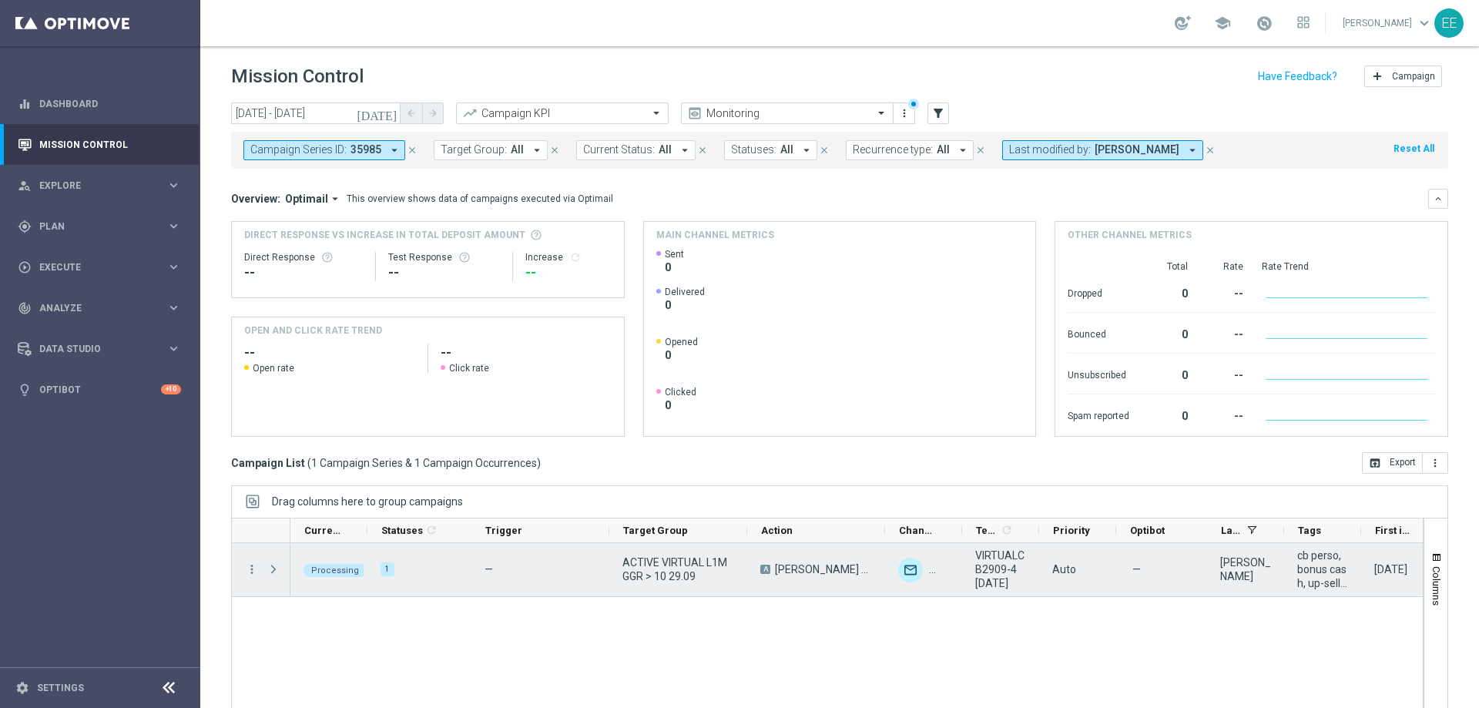
click at [275, 566] on span "Press SPACE to select this row." at bounding box center [274, 569] width 14 height 12
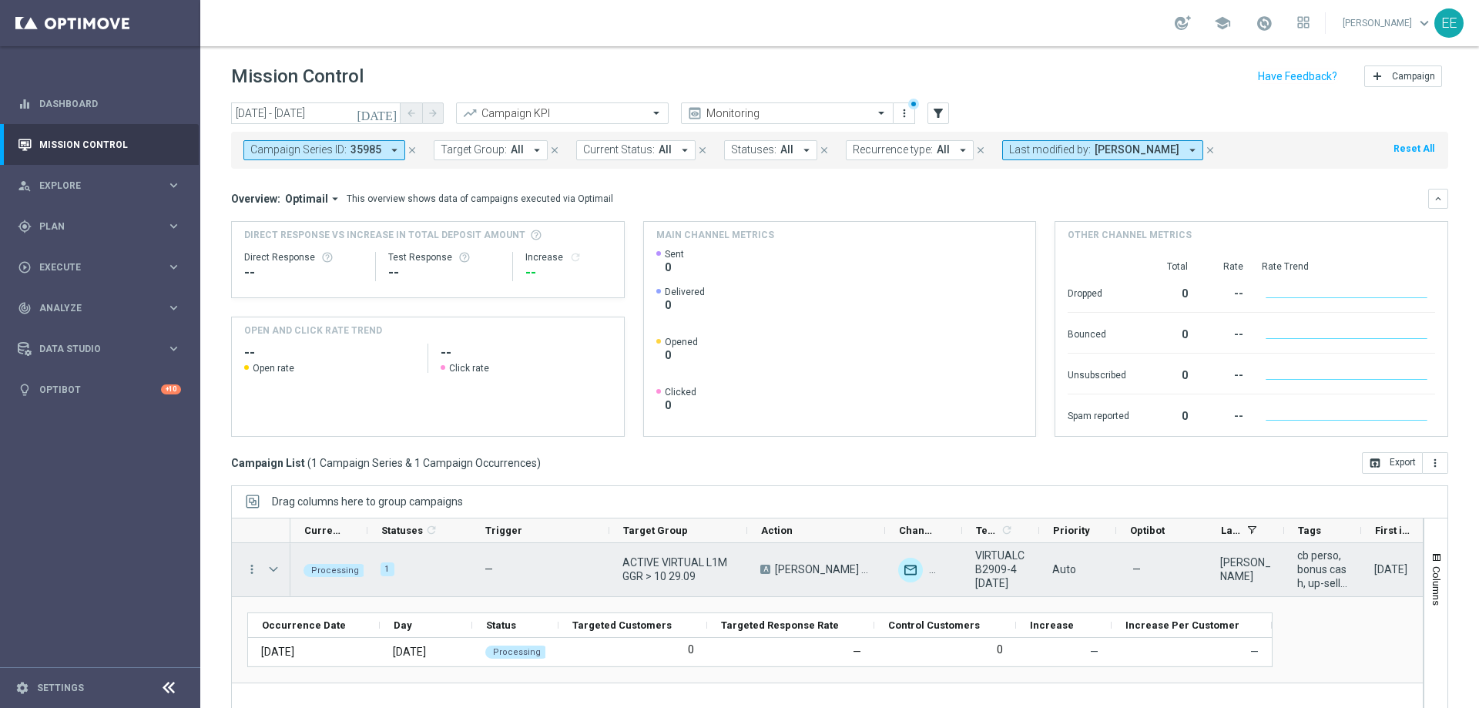
click at [275, 566] on span "Press SPACE to select this row." at bounding box center [274, 569] width 14 height 12
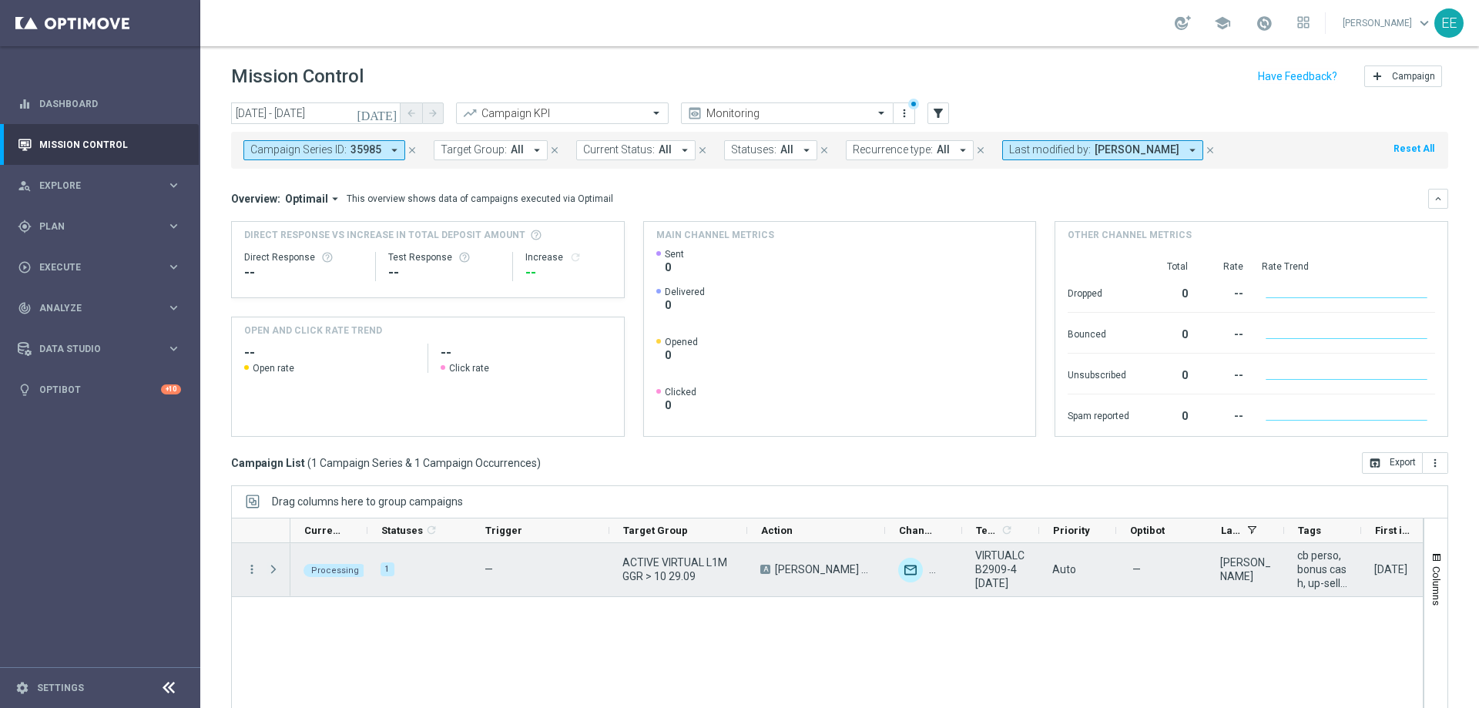
click at [275, 566] on span "Press SPACE to select this row." at bounding box center [274, 569] width 14 height 12
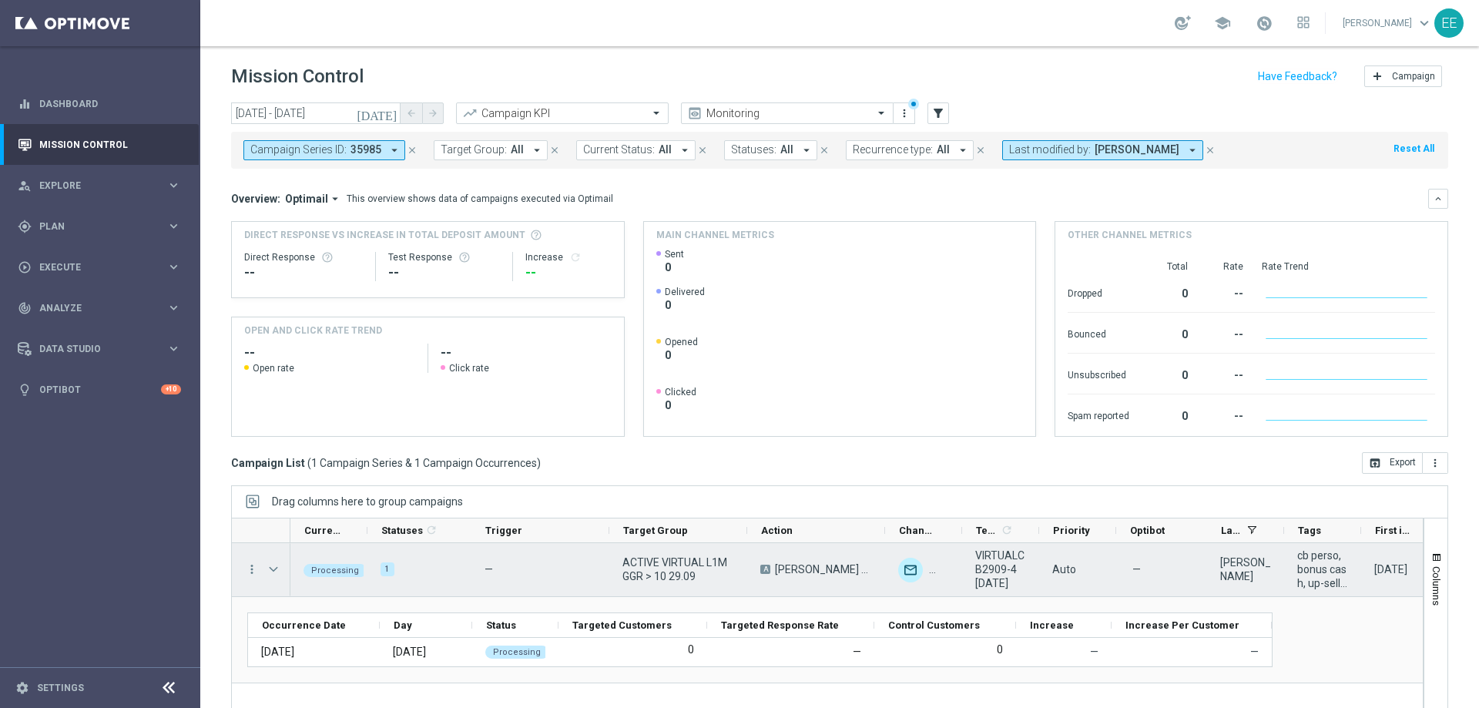
click at [275, 566] on span "Press SPACE to select this row." at bounding box center [274, 569] width 14 height 12
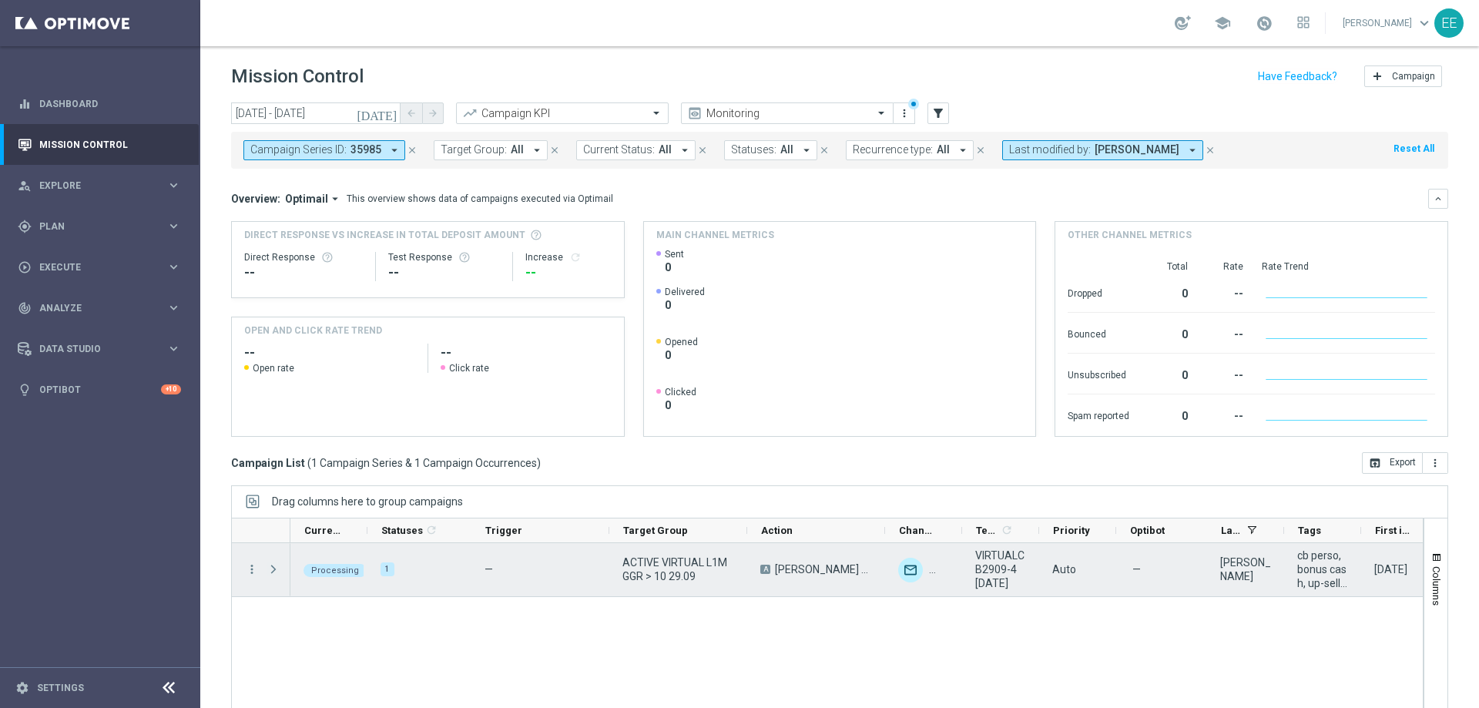
click at [275, 566] on span "Press SPACE to select this row." at bounding box center [274, 569] width 14 height 12
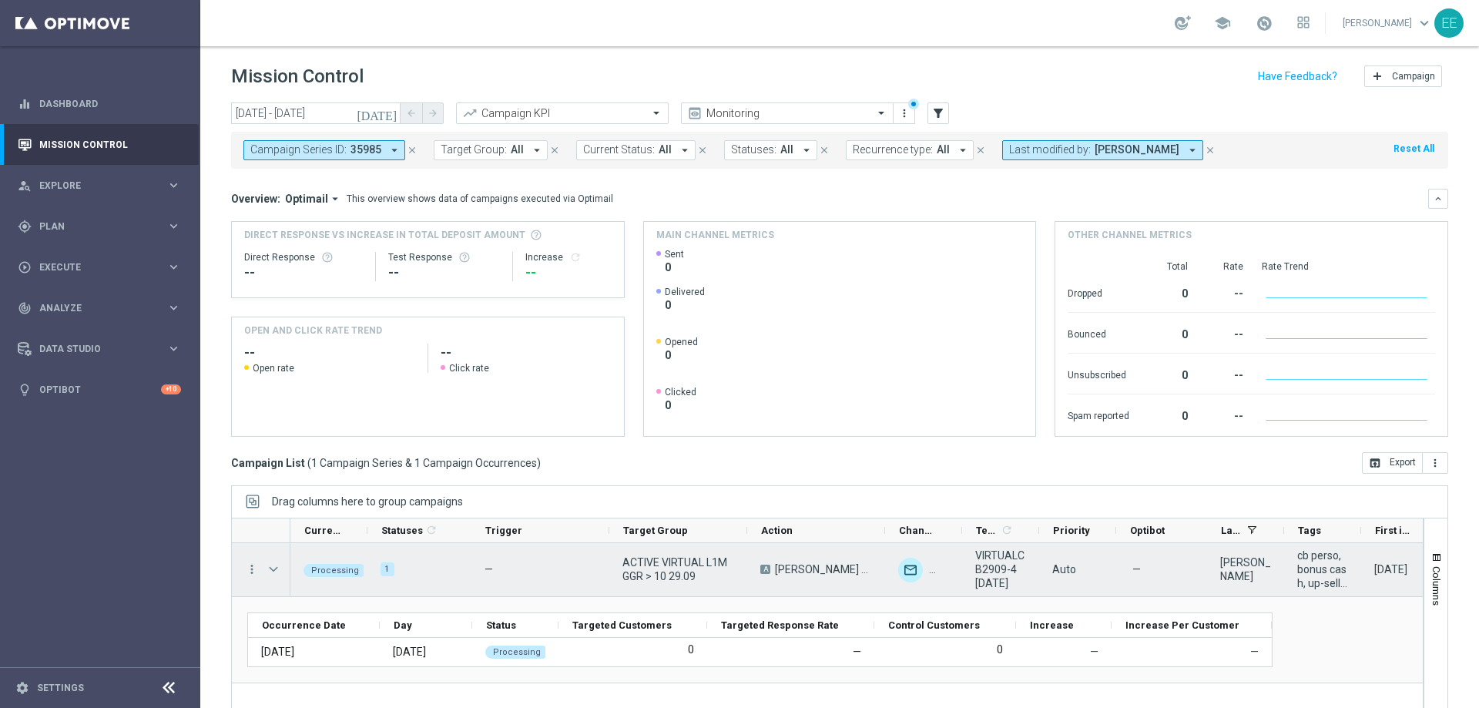
click at [275, 566] on span "Press SPACE to select this row." at bounding box center [274, 569] width 14 height 12
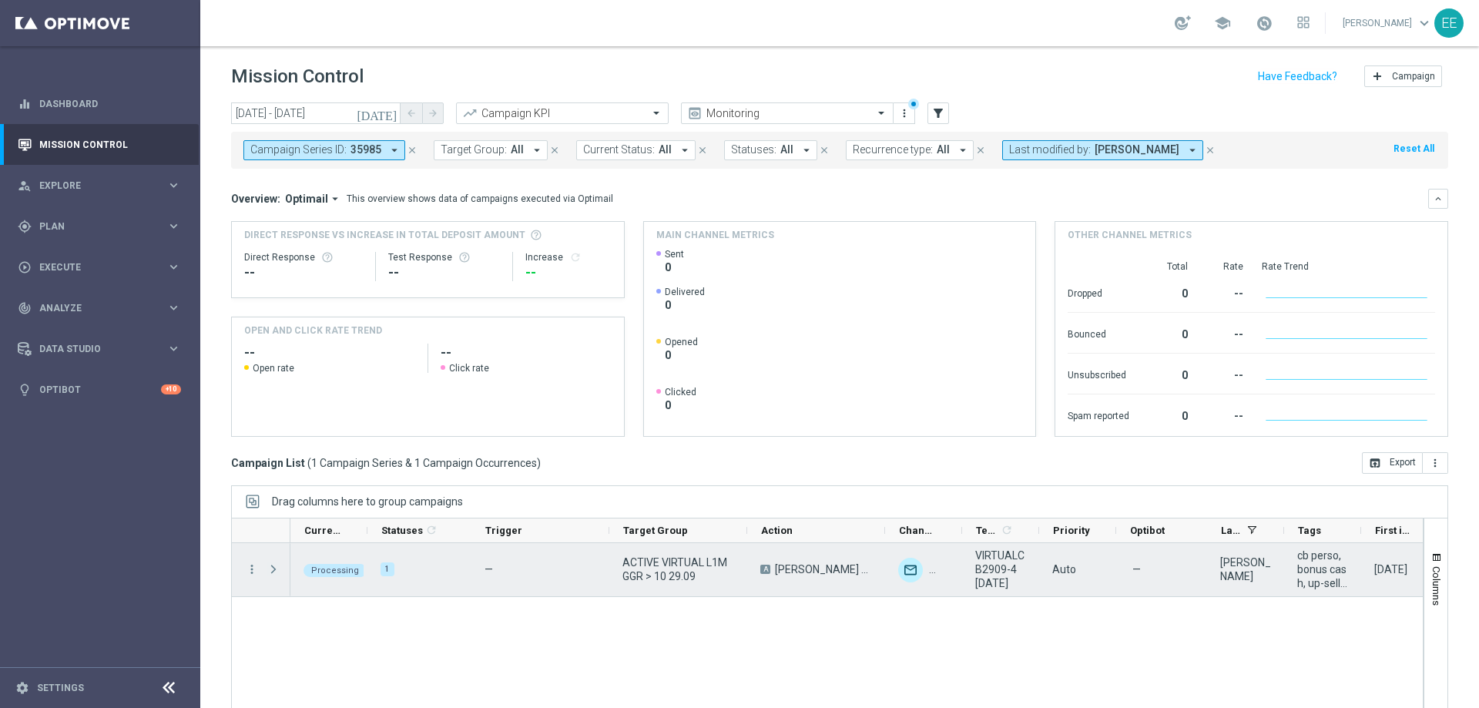
click at [275, 566] on span "Press SPACE to select this row." at bounding box center [274, 569] width 14 height 12
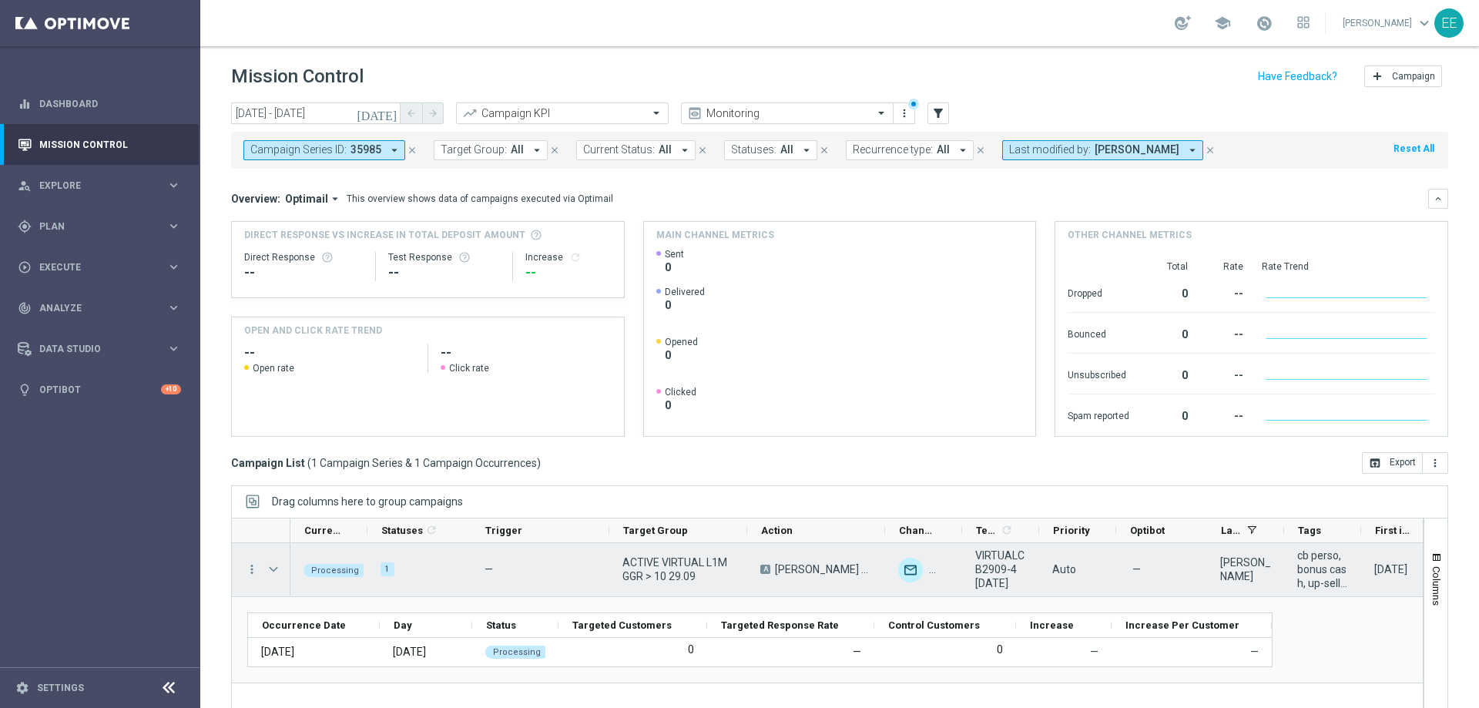
click at [275, 566] on span "Press SPACE to select this row." at bounding box center [274, 569] width 14 height 12
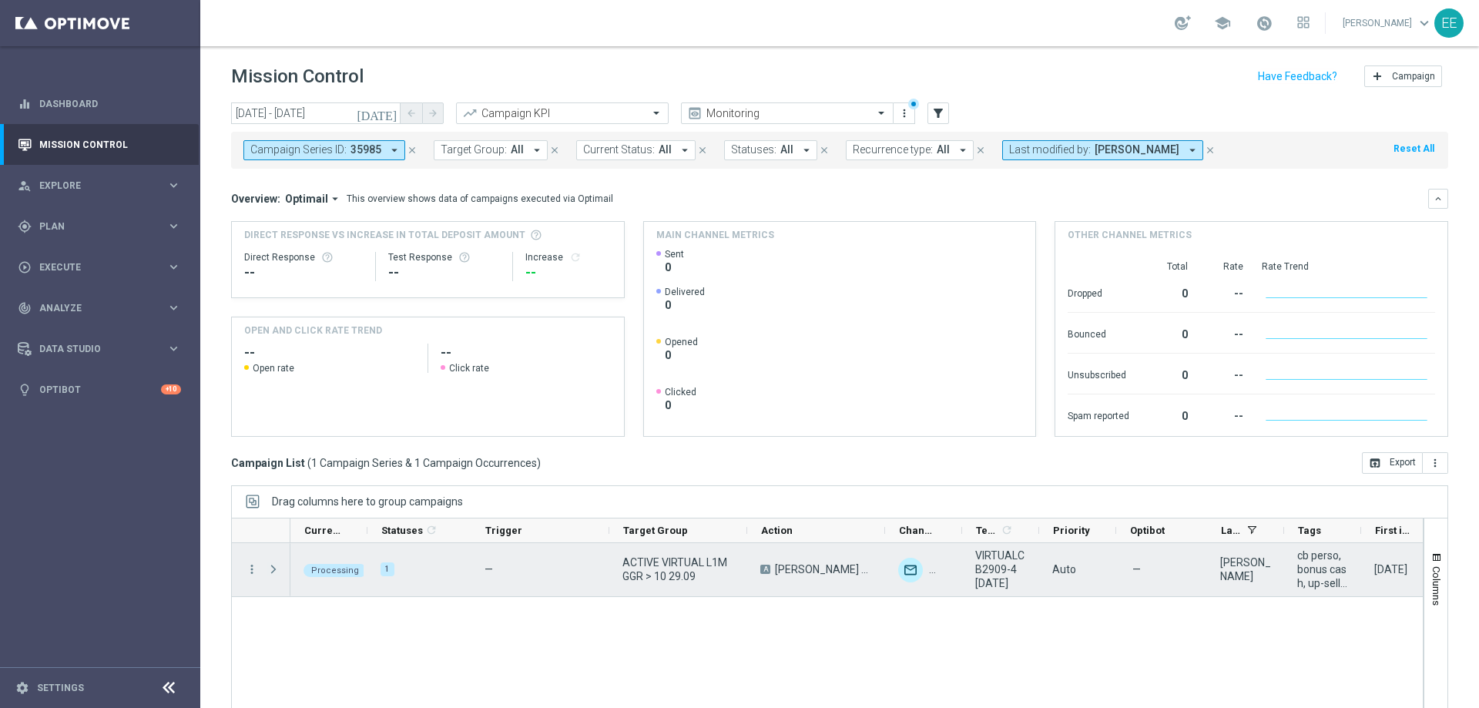
click at [275, 566] on span "Press SPACE to select this row." at bounding box center [274, 569] width 14 height 12
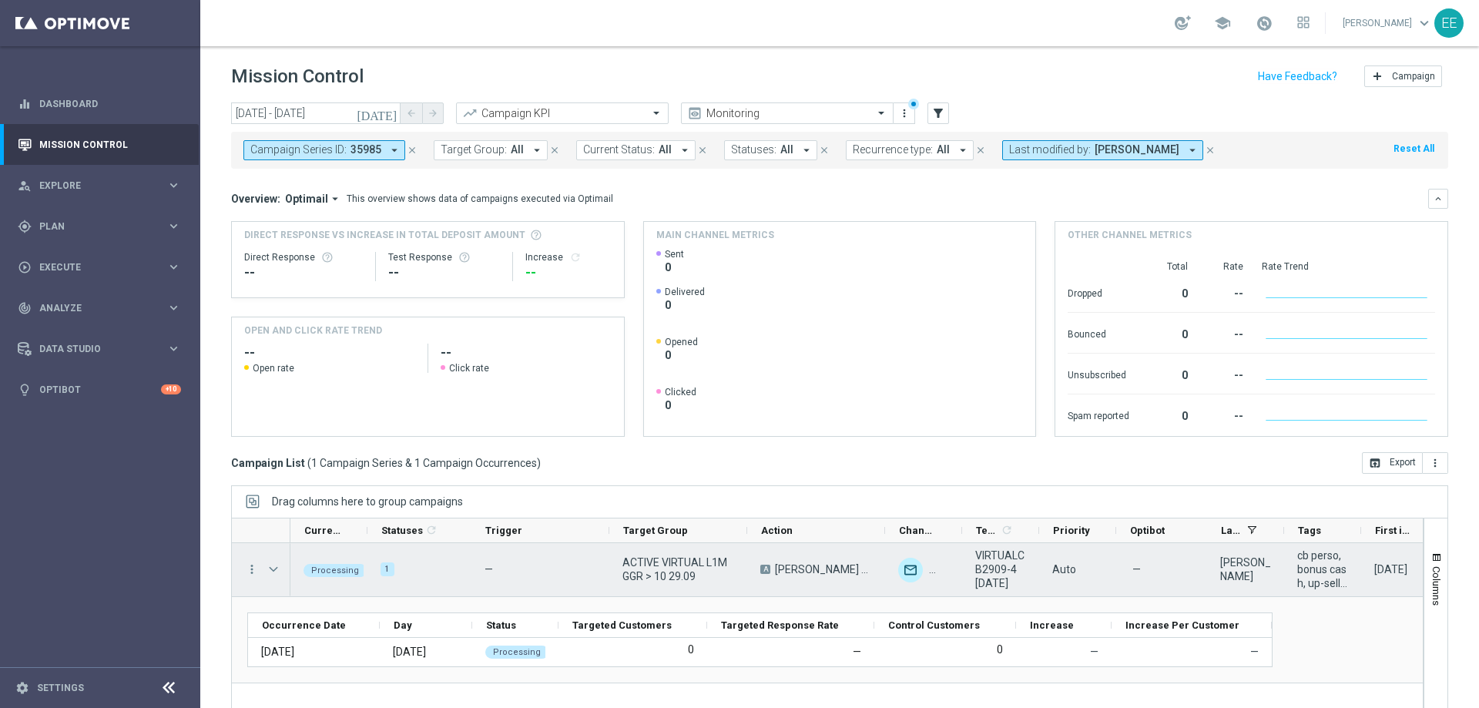
click at [275, 566] on span "Press SPACE to select this row." at bounding box center [274, 569] width 14 height 12
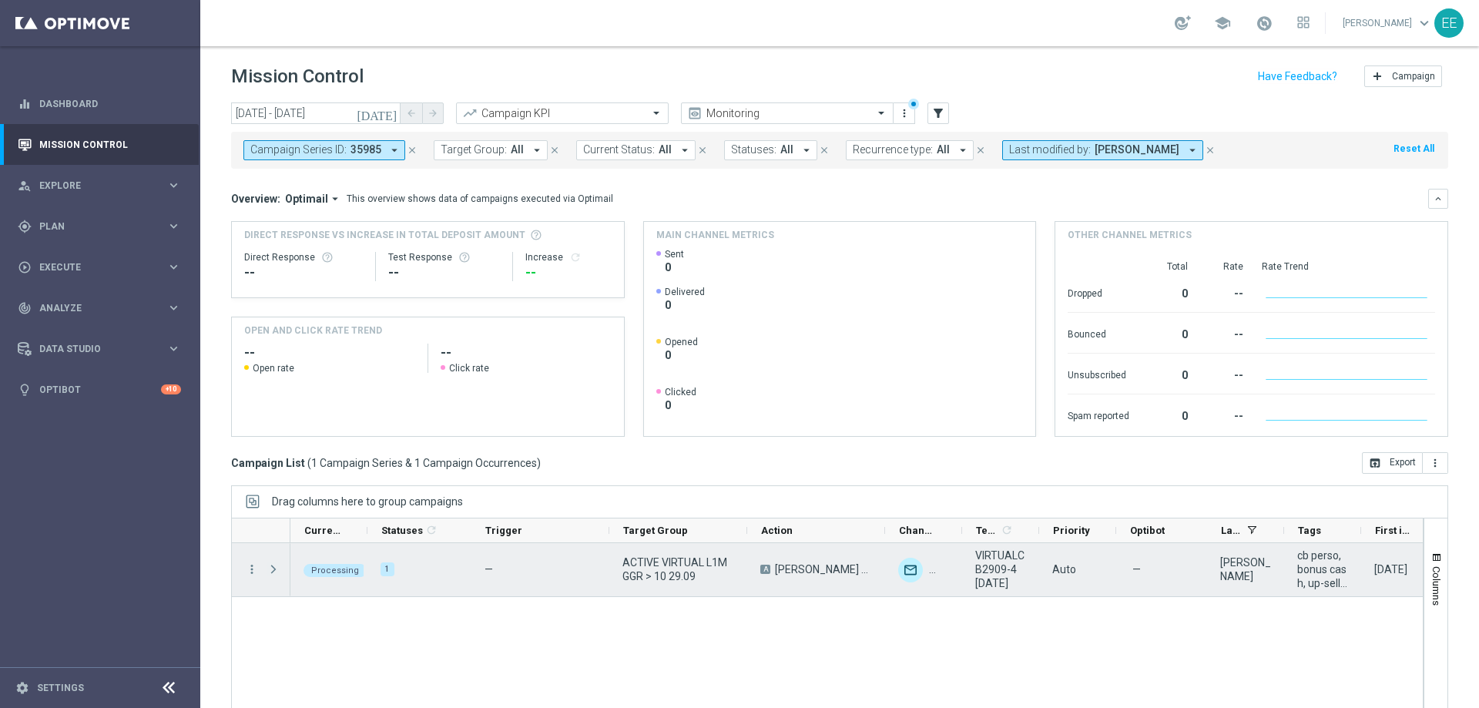
click at [275, 566] on span "Press SPACE to select this row." at bounding box center [274, 569] width 14 height 12
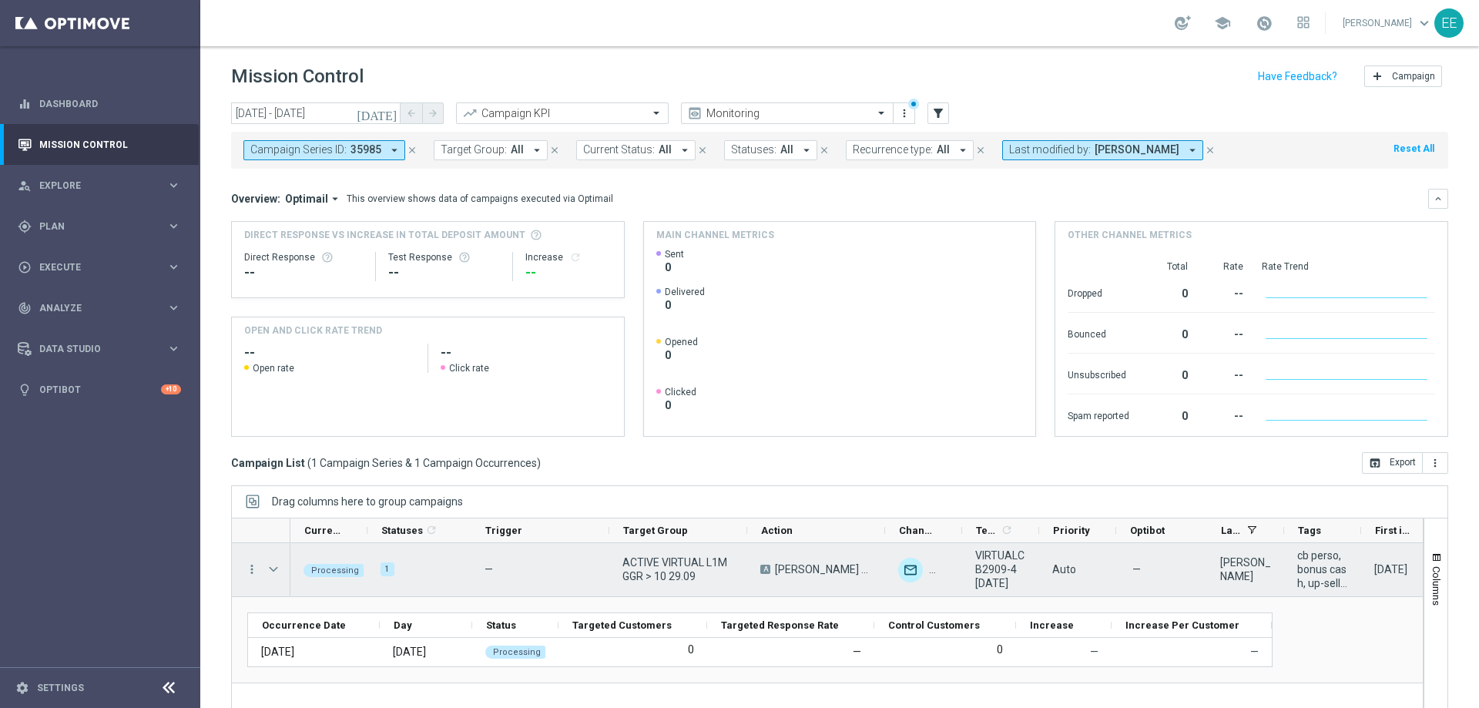
click at [275, 566] on span "Press SPACE to select this row." at bounding box center [274, 569] width 14 height 12
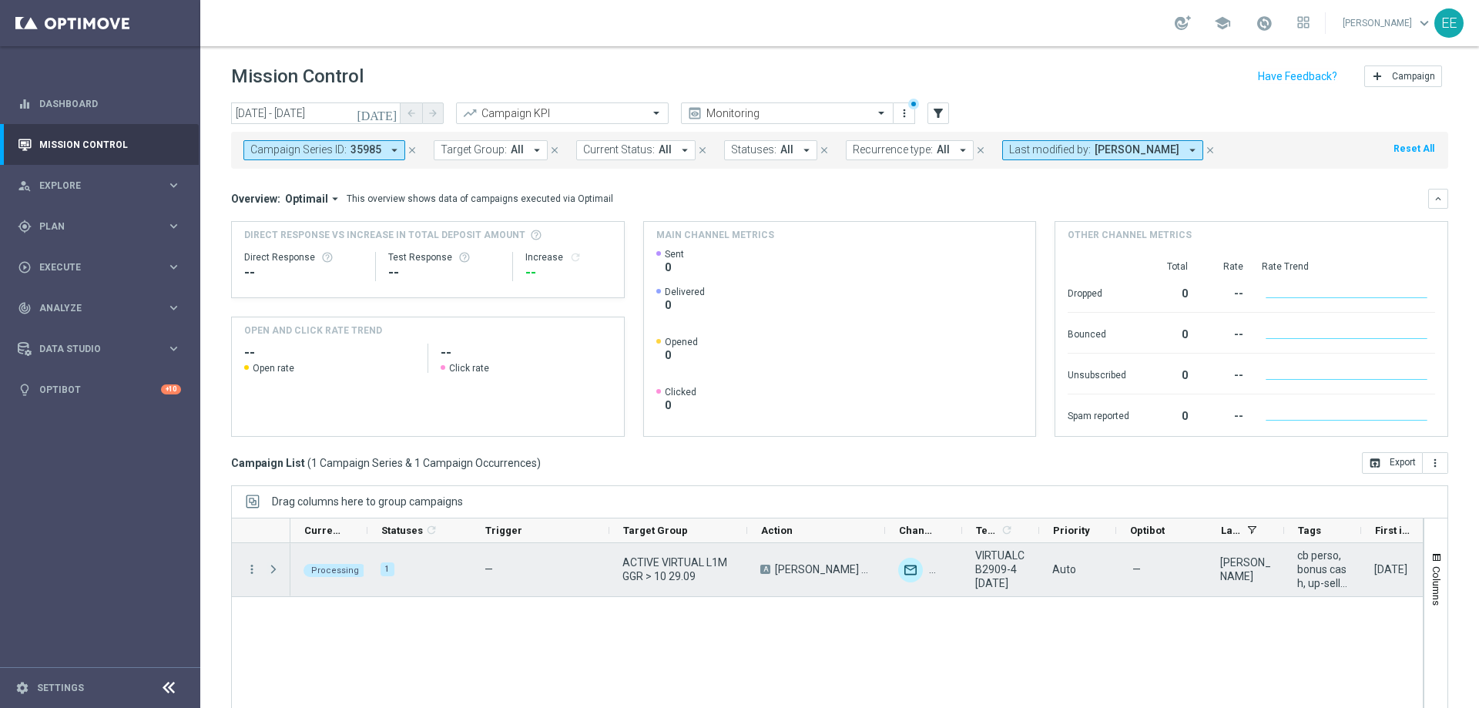
click at [275, 566] on span "Press SPACE to select this row." at bounding box center [274, 569] width 14 height 12
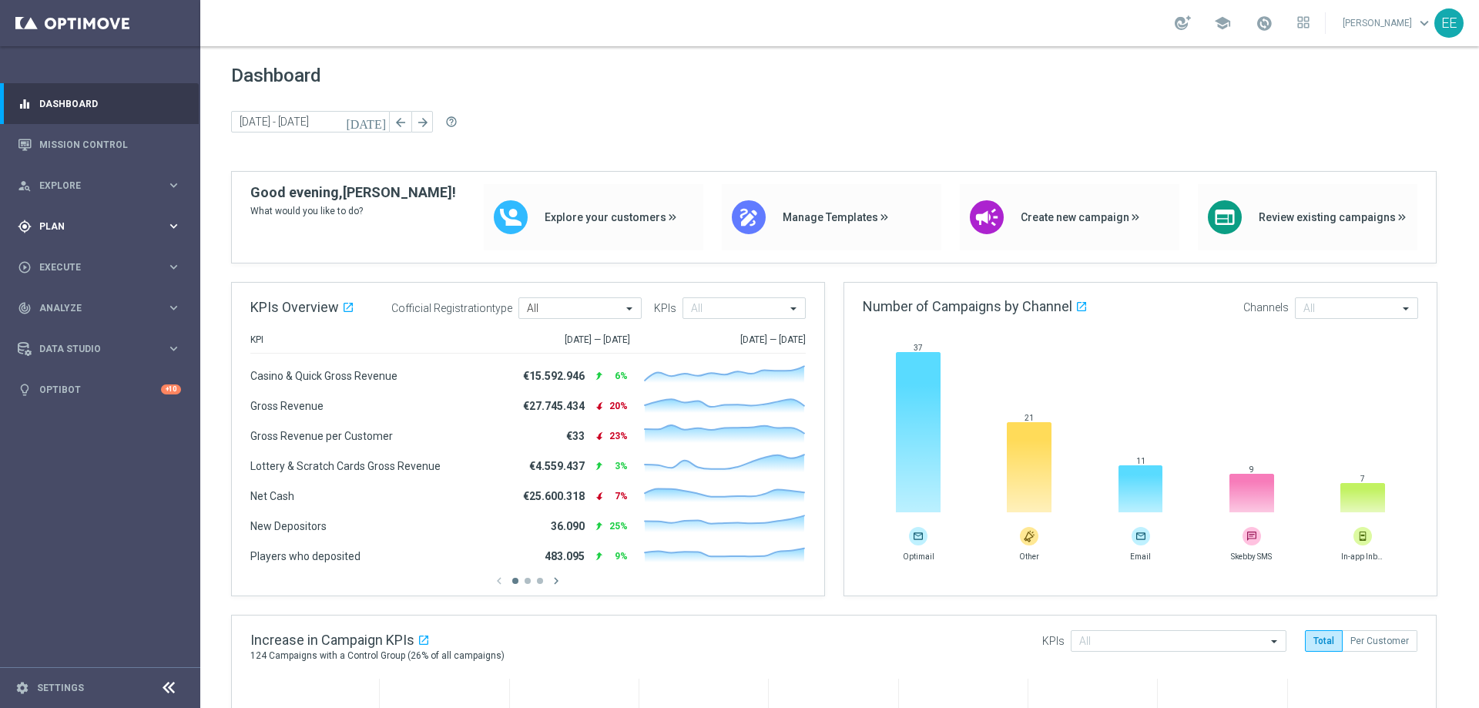
click at [25, 221] on icon "gps_fixed" at bounding box center [25, 227] width 14 height 14
click at [55, 304] on span "Templates" at bounding box center [96, 304] width 110 height 9
click at [69, 322] on link "Optimail" at bounding box center [104, 327] width 112 height 12
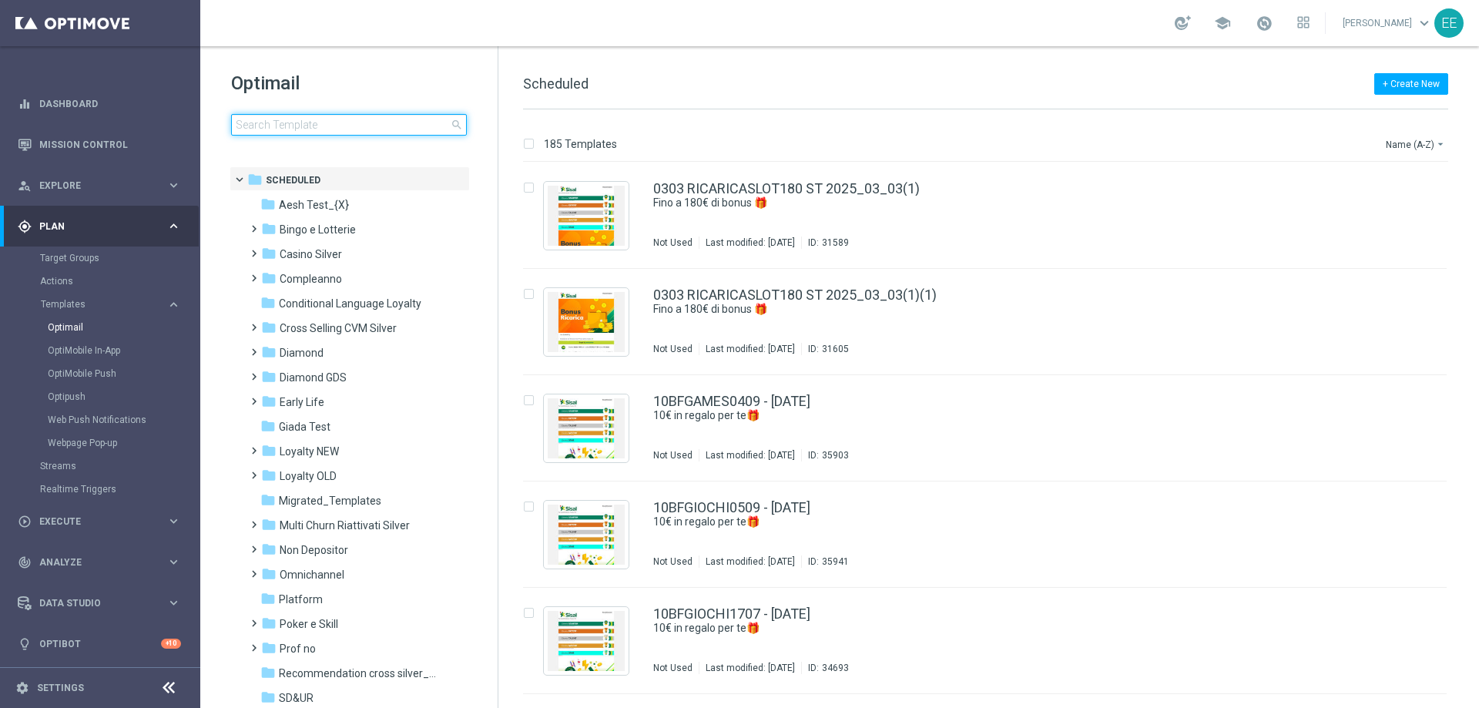
click at [325, 119] on input at bounding box center [349, 125] width 236 height 22
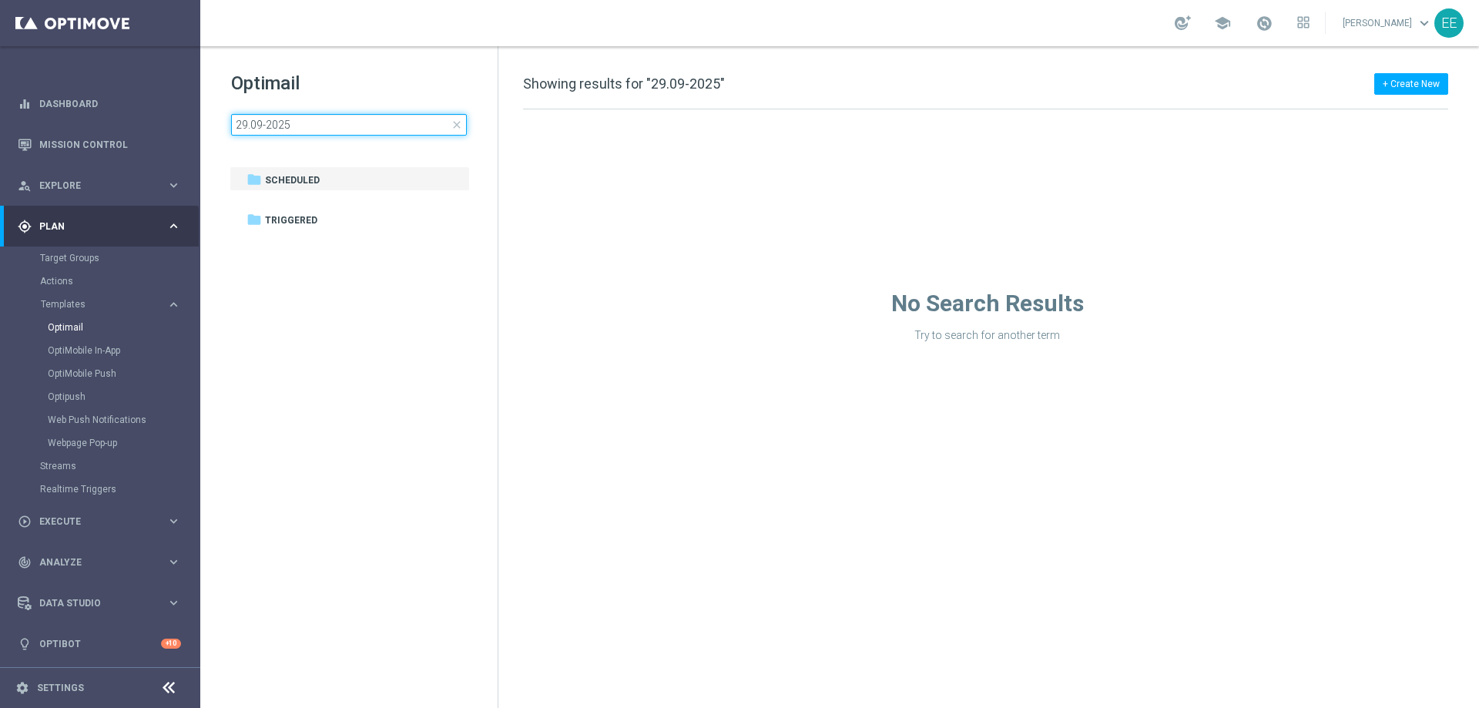
click at [269, 122] on input "29.09-2025" at bounding box center [349, 125] width 236 height 22
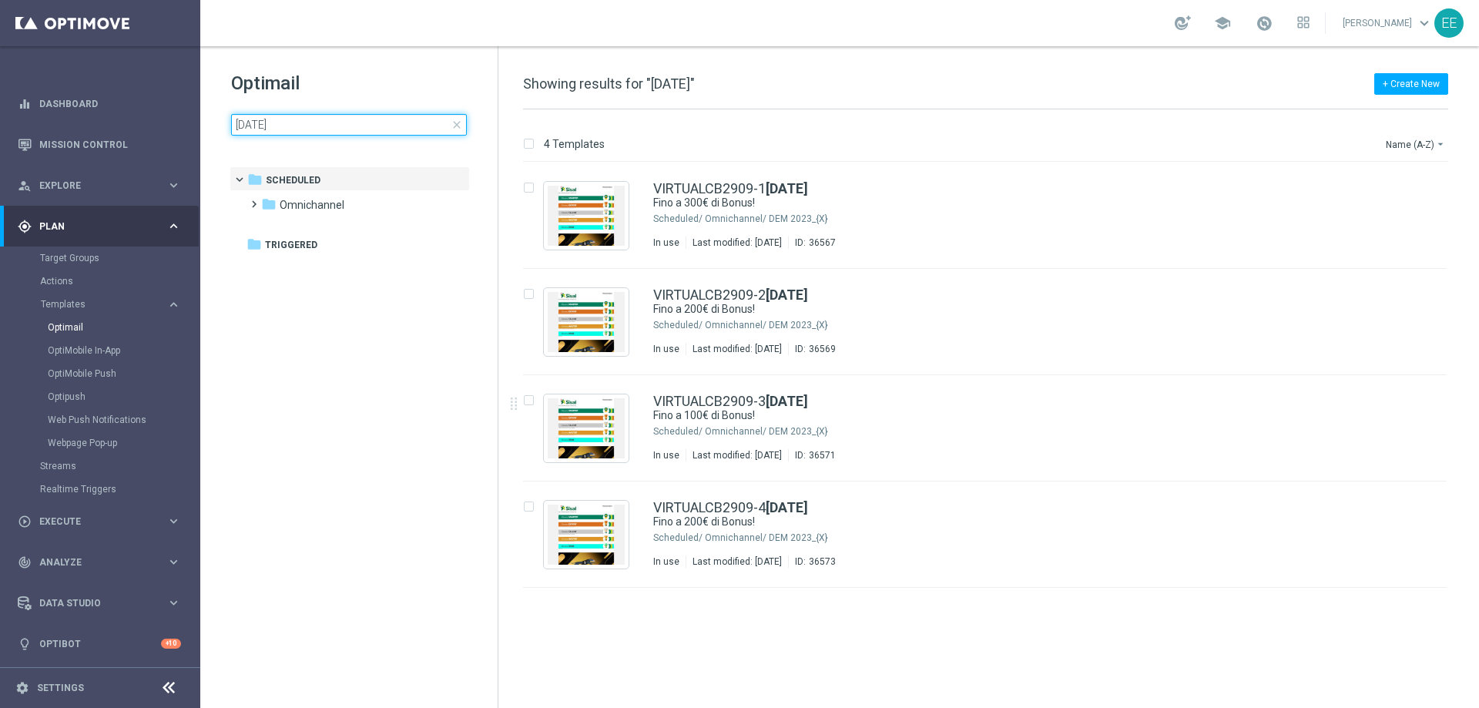
type input "[DATE]"
click at [52, 254] on link "Target Groups" at bounding box center [100, 258] width 120 height 12
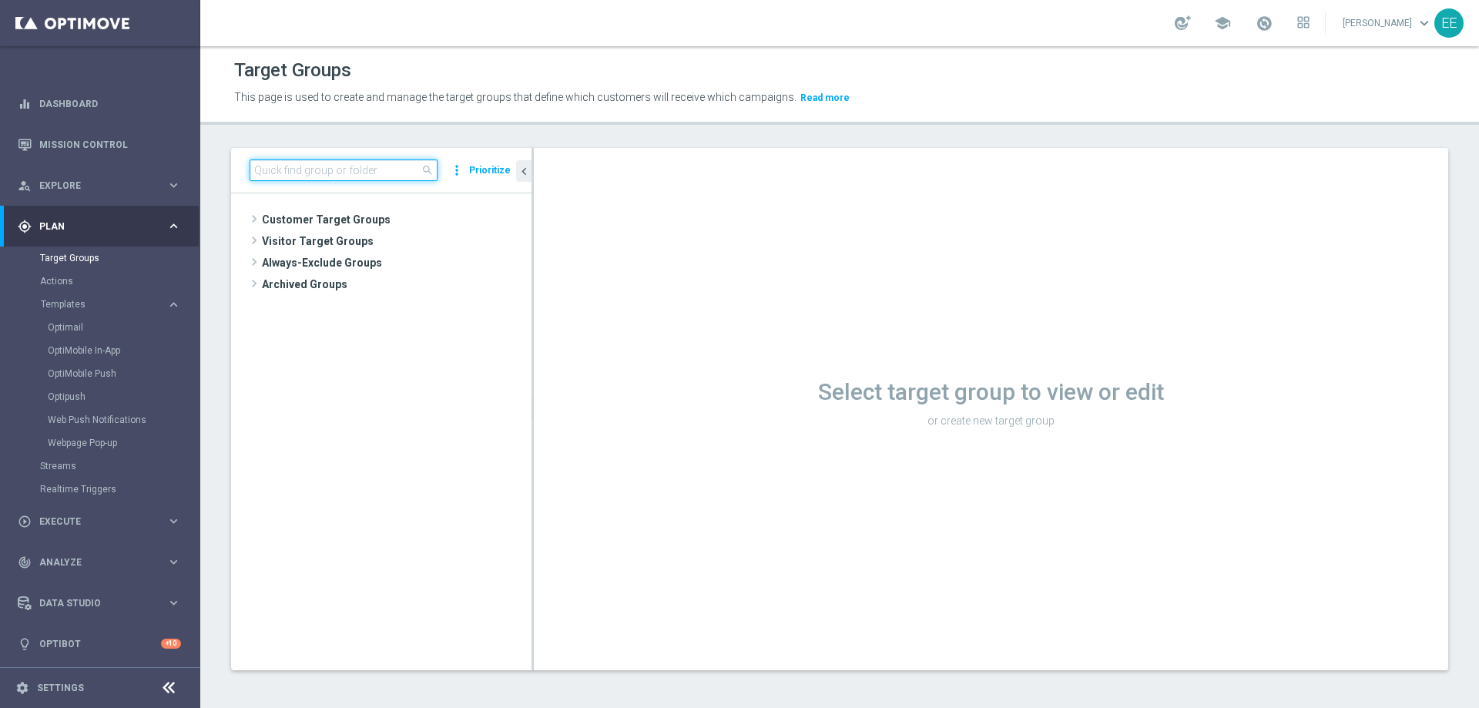
click at [365, 165] on input at bounding box center [344, 170] width 188 height 22
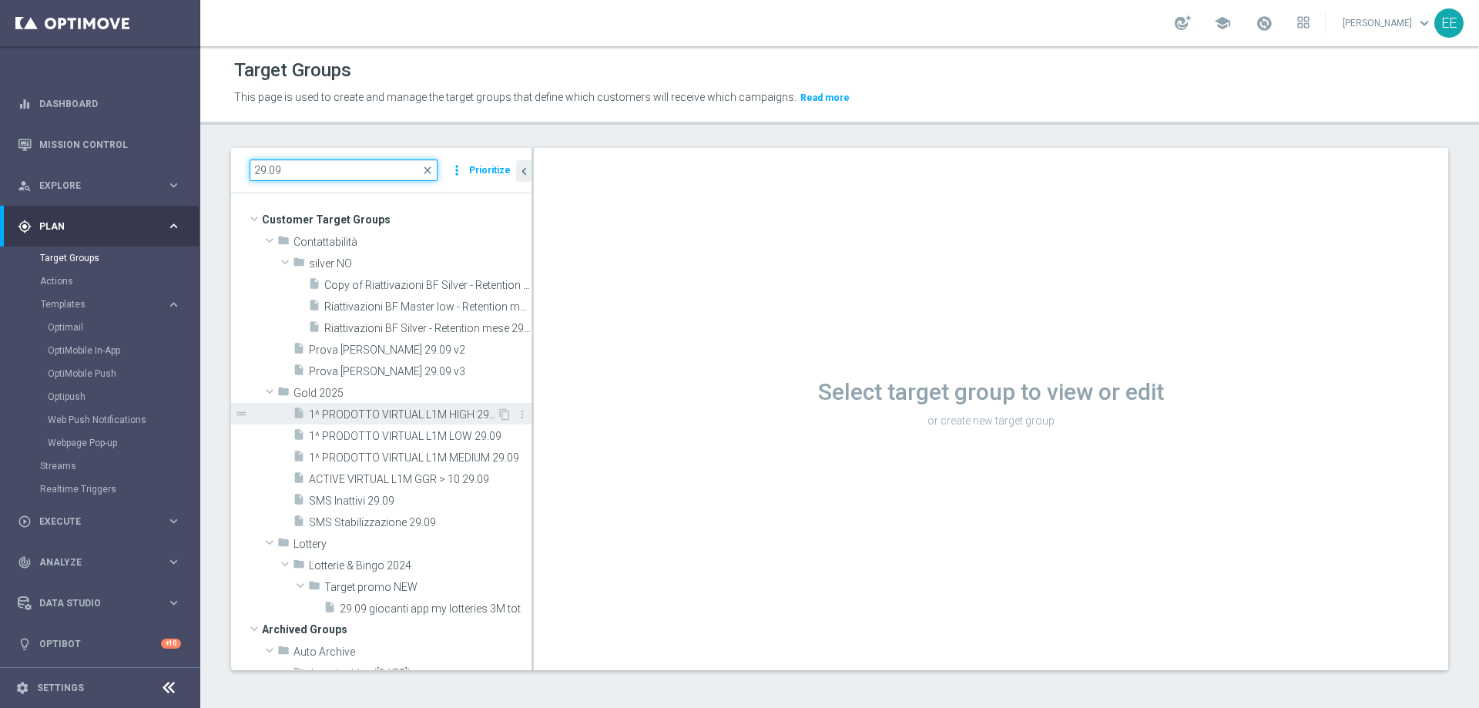
type input "29.09"
click at [433, 417] on span "1^ PRODOTTO VIRTUAL L1M HIGH 29.09" at bounding box center [403, 414] width 188 height 13
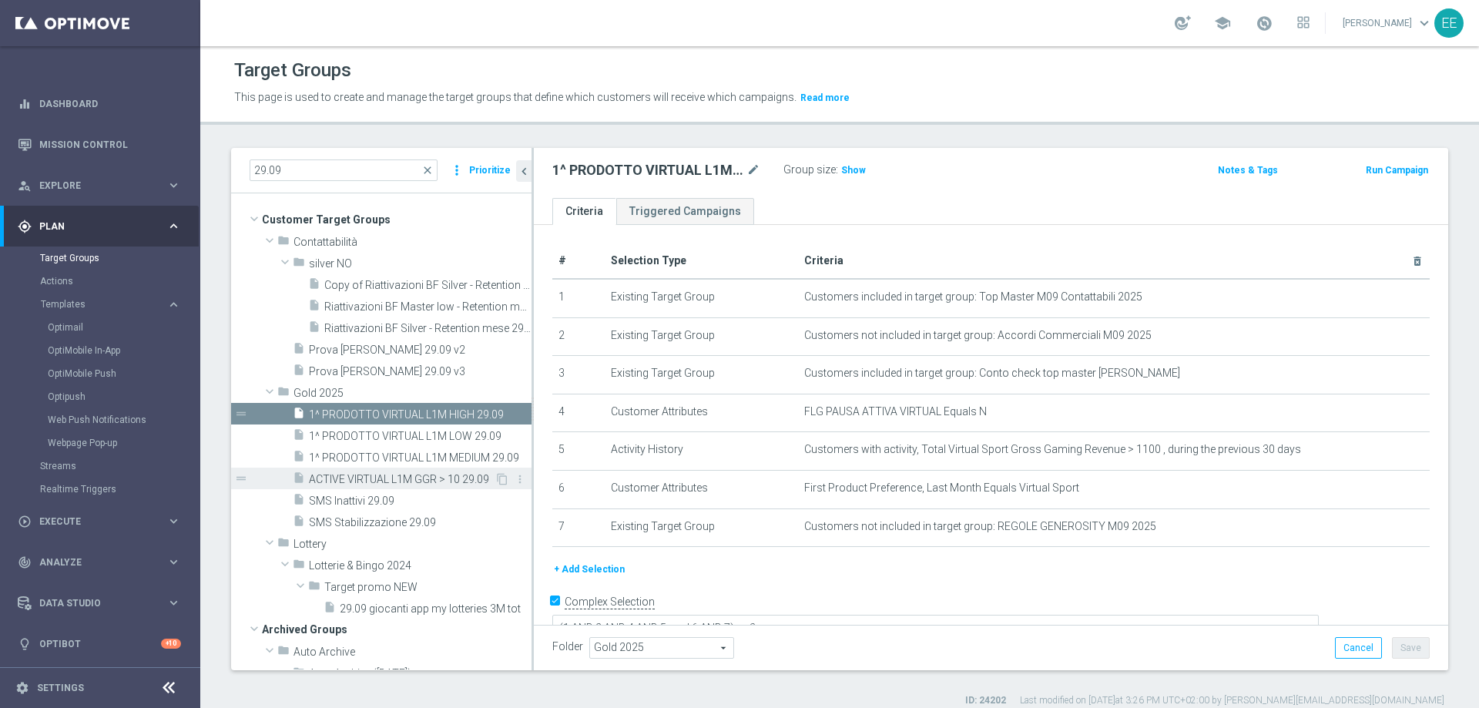
click at [364, 474] on span "ACTIVE VIRTUAL L1M GGR > 10 29.09" at bounding box center [402, 479] width 186 height 13
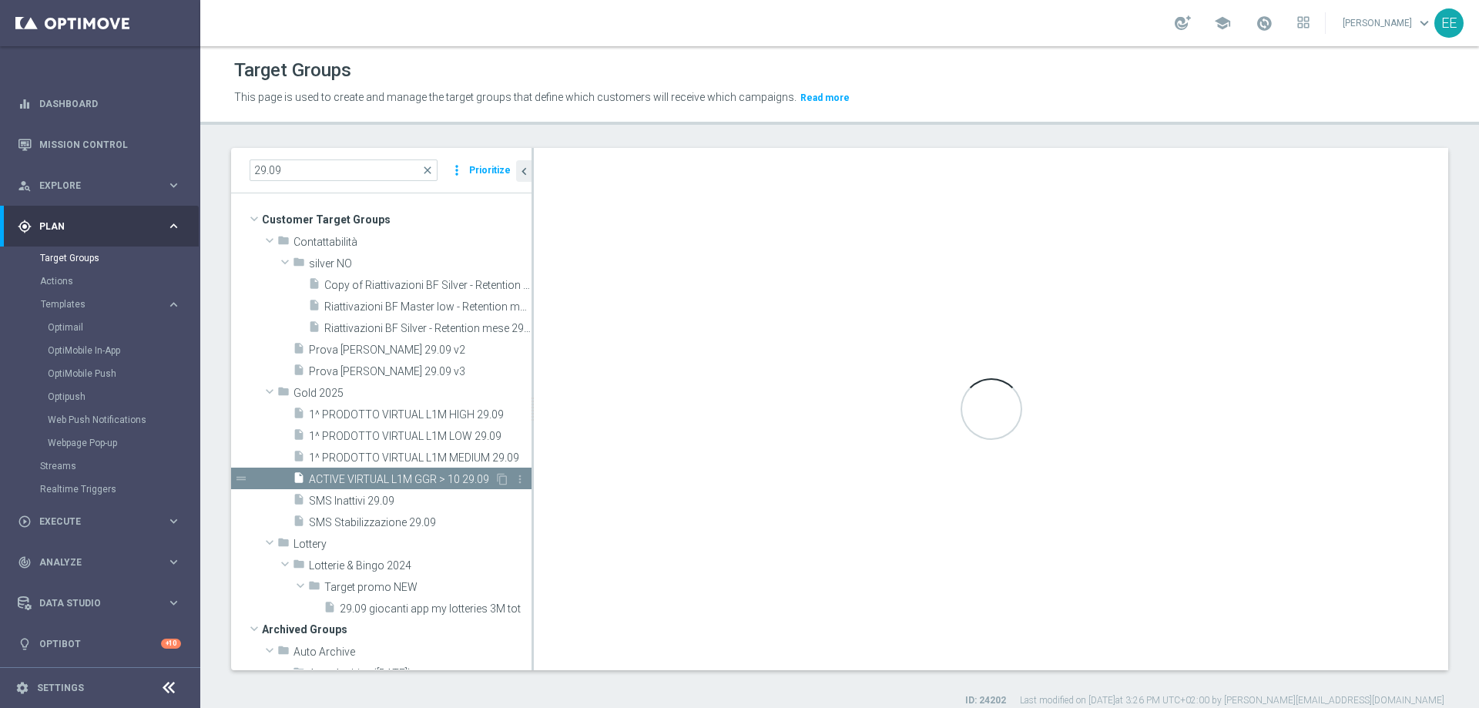
type textarea "(1 AND 2 AND 4 AND 5 and 6 and 7 and 8 and 9) or 3"
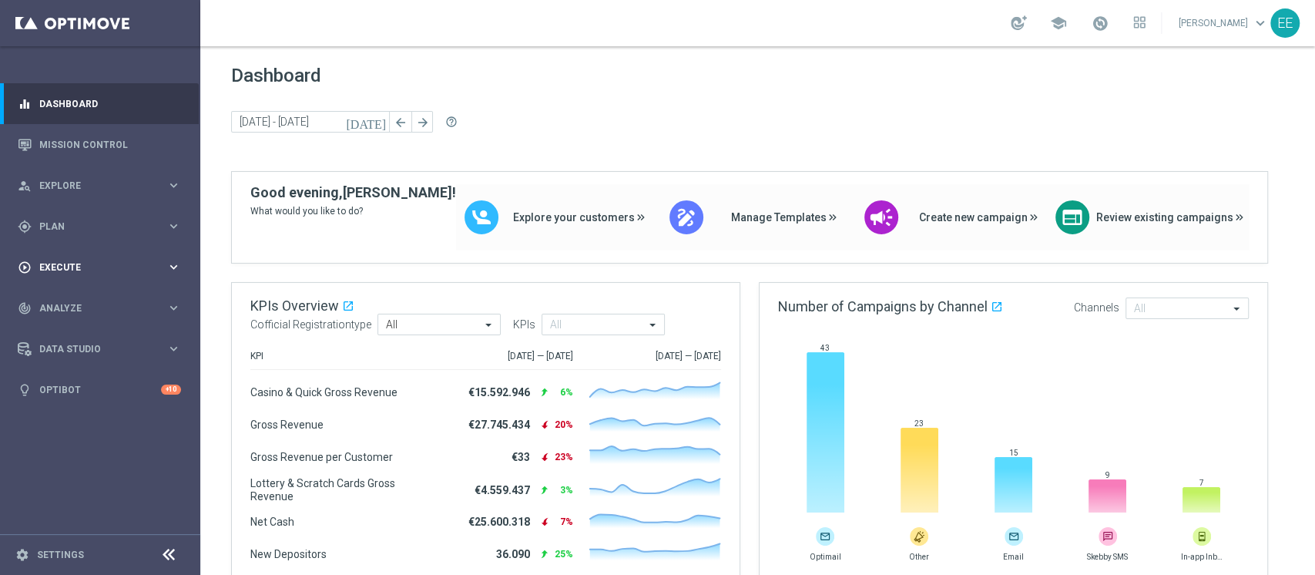
click at [74, 263] on span "Execute" at bounding box center [102, 267] width 127 height 9
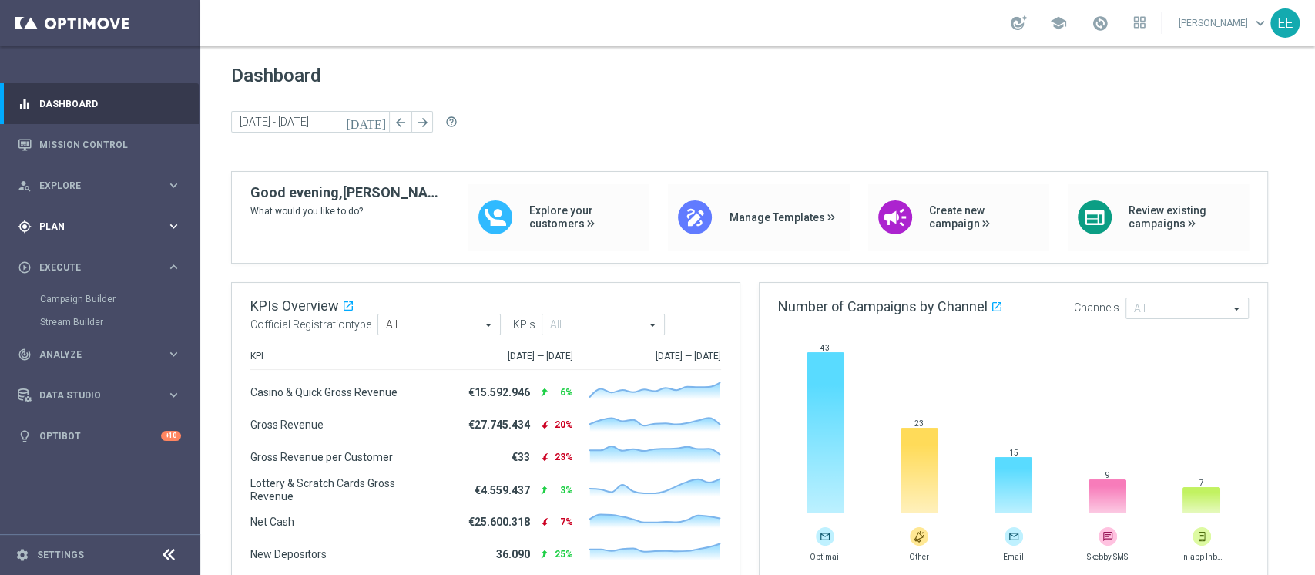
click at [75, 237] on div "gps_fixed Plan keyboard_arrow_right" at bounding box center [99, 226] width 199 height 41
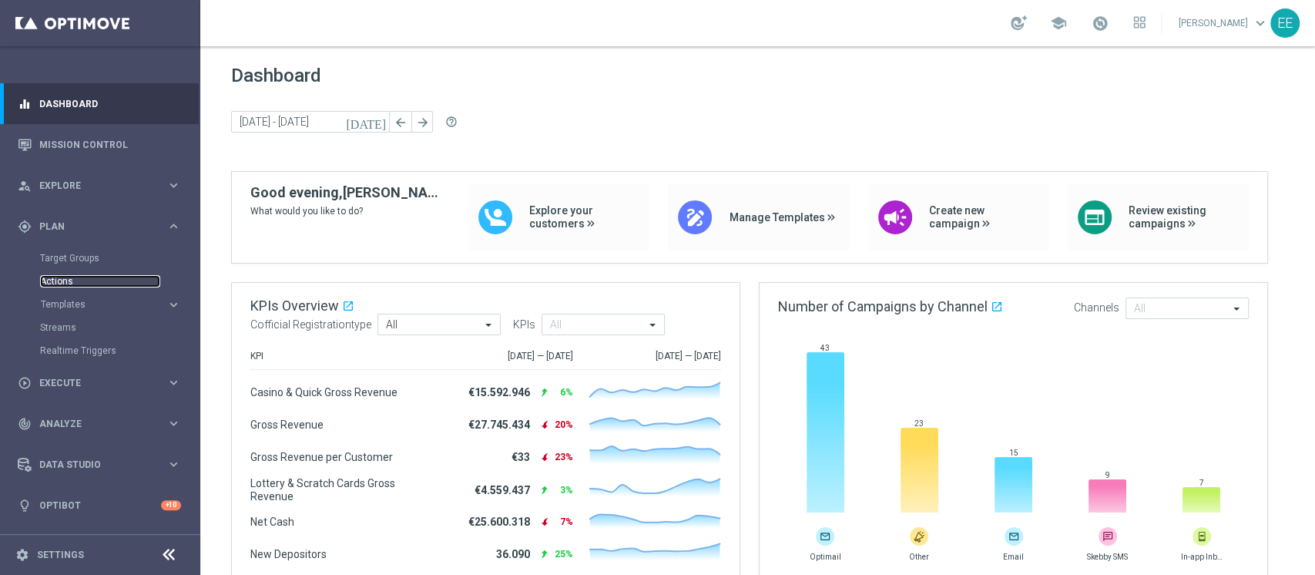
click at [59, 279] on link "Actions" at bounding box center [100, 281] width 120 height 12
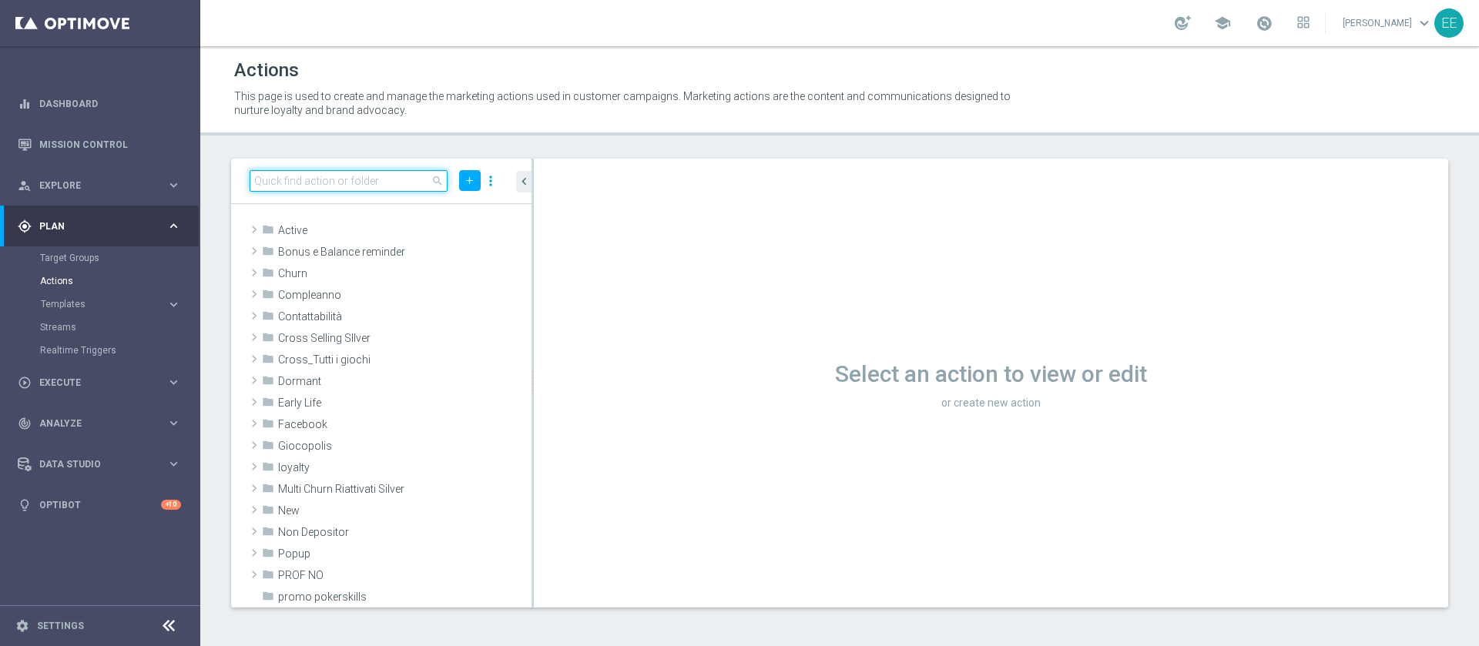
click at [381, 173] on input at bounding box center [349, 181] width 198 height 22
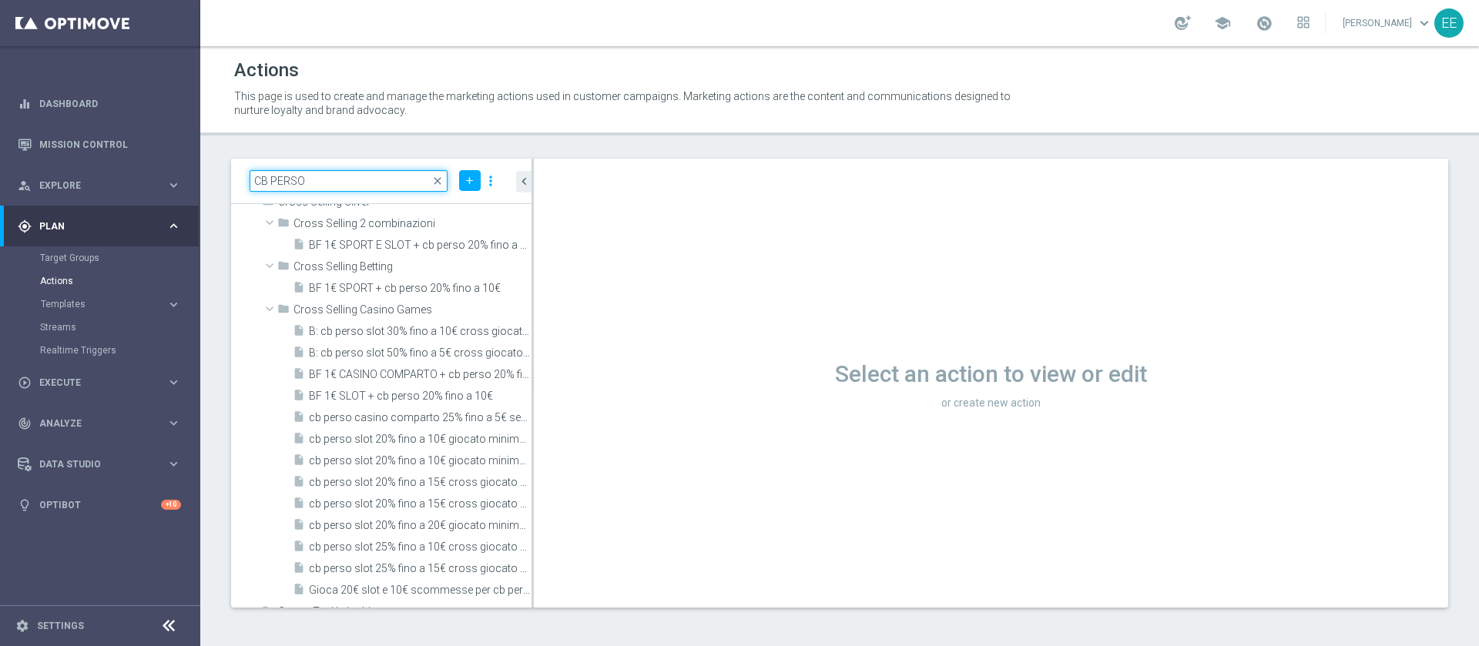
scroll to position [651, 0]
click at [342, 174] on input "CB PERSO" at bounding box center [349, 181] width 198 height 22
drag, startPoint x: 343, startPoint y: 174, endPoint x: 0, endPoint y: 159, distance: 343.2
click at [0, 160] on main "equalizer Dashboard Mission Control" at bounding box center [739, 323] width 1479 height 646
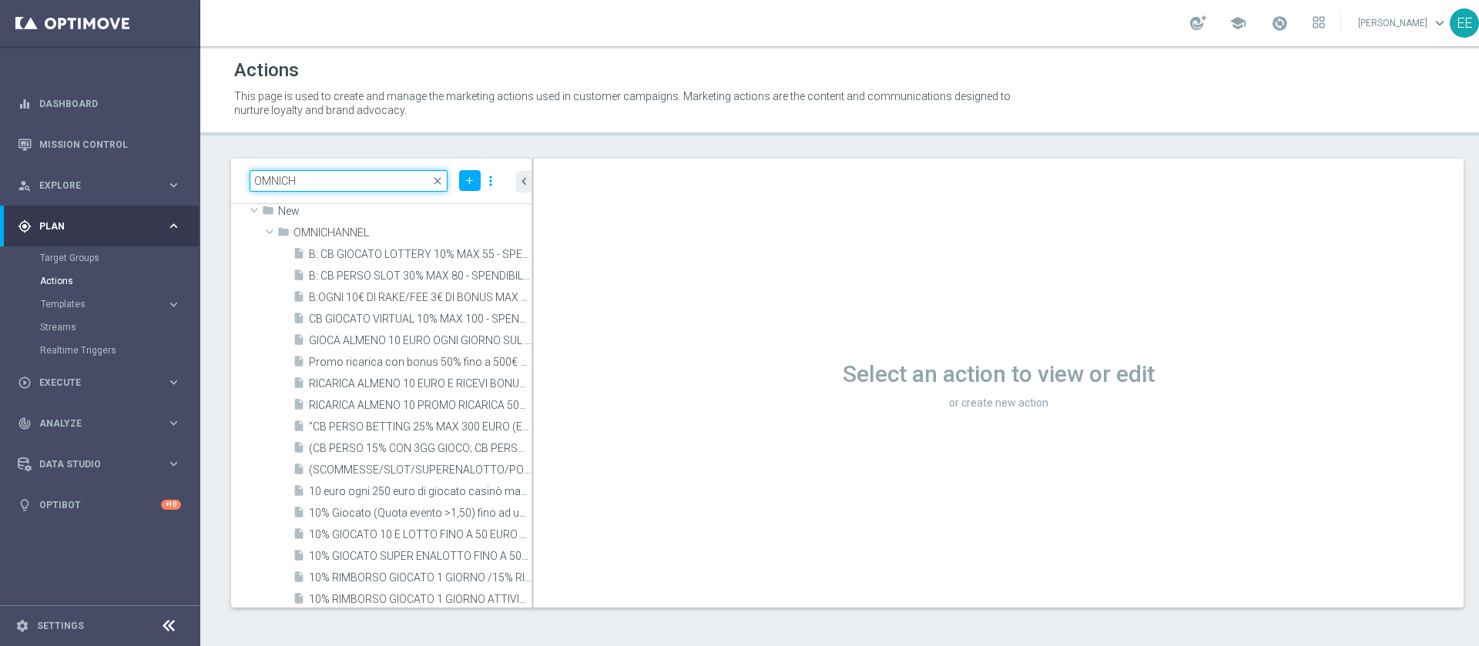
scroll to position [978, 0]
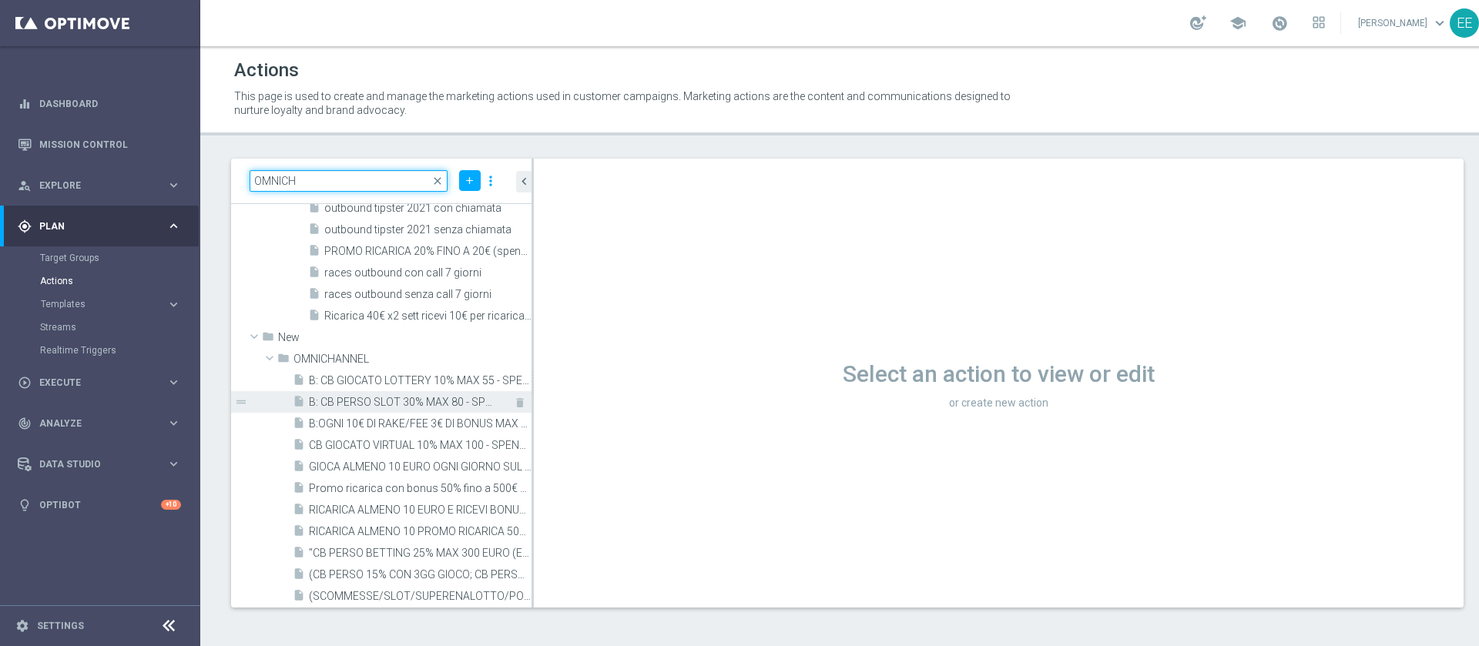
type input "OMNICH"
click at [346, 403] on span "B: CB PERSO SLOT 30% MAX 80 - SPENDIBILE SU TUTTO (INBOX+DEM)" at bounding box center [403, 402] width 188 height 13
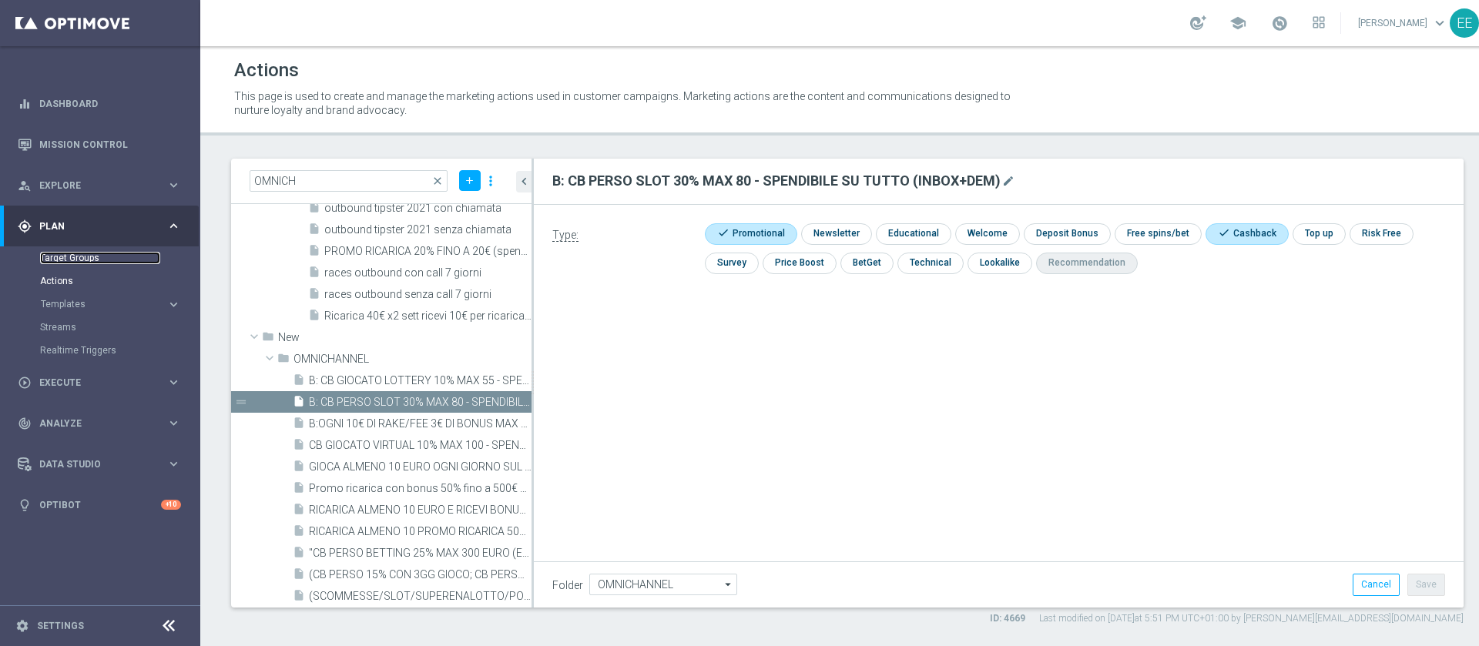
click at [78, 254] on link "Target Groups" at bounding box center [100, 258] width 120 height 12
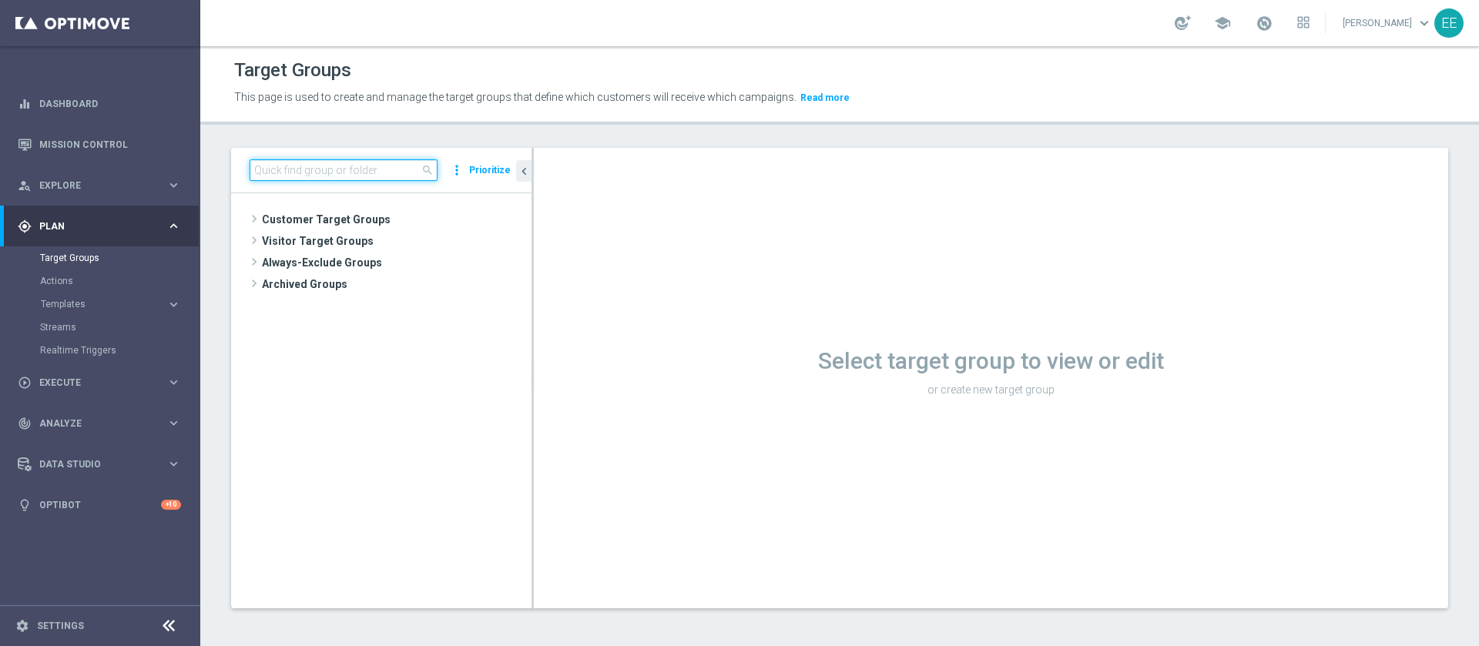
click at [365, 165] on input at bounding box center [344, 170] width 188 height 22
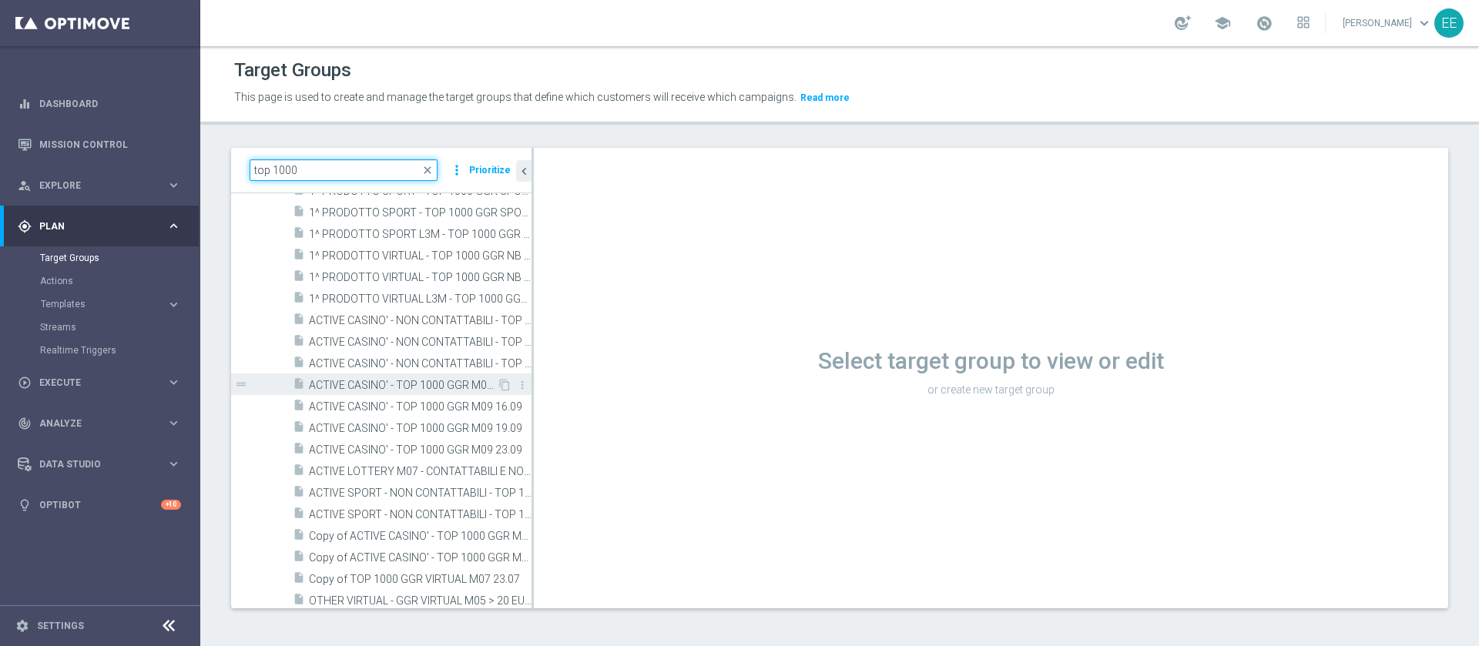
scroll to position [287, 0]
type input "top 1000"
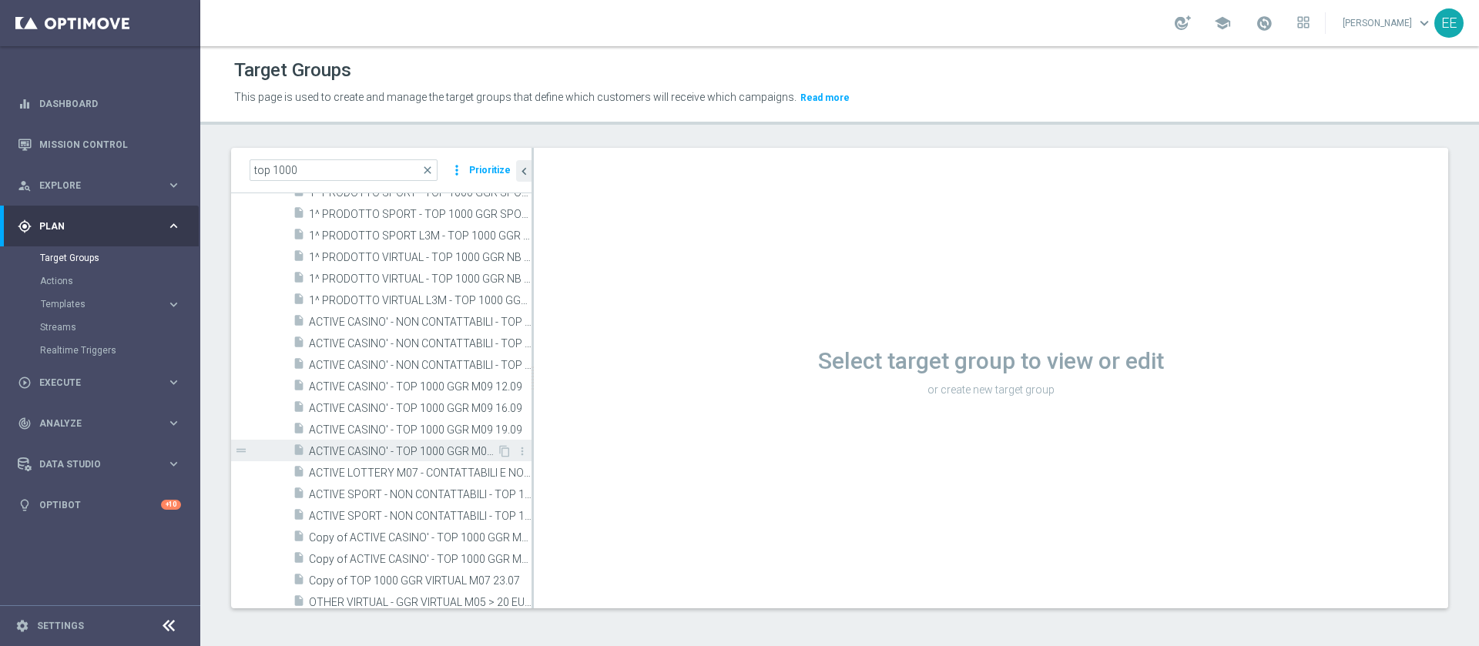
click at [363, 430] on span "ACTIVE CASINO' - TOP 1000 GGR M09 23.09" at bounding box center [403, 451] width 188 height 13
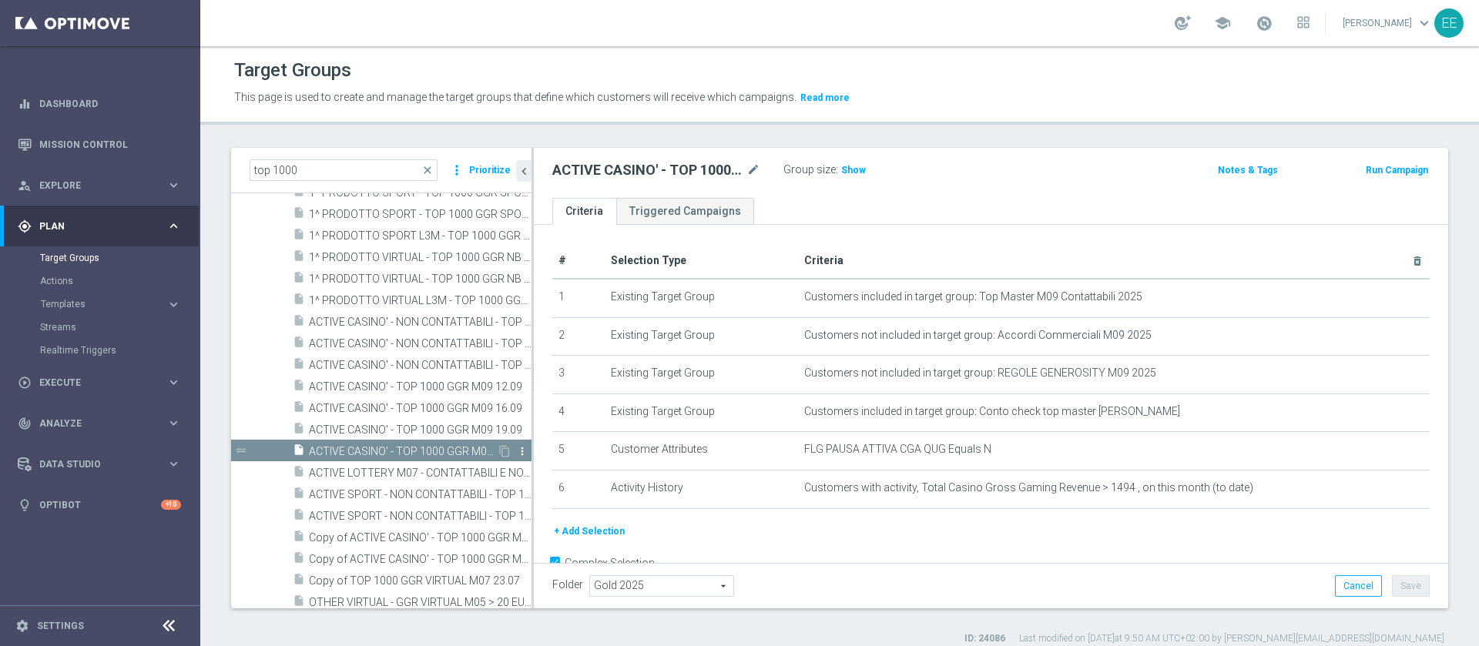
click at [516, 430] on icon "more_vert" at bounding box center [522, 451] width 12 height 12
click at [498, 430] on icon "content_copy" at bounding box center [504, 451] width 12 height 12
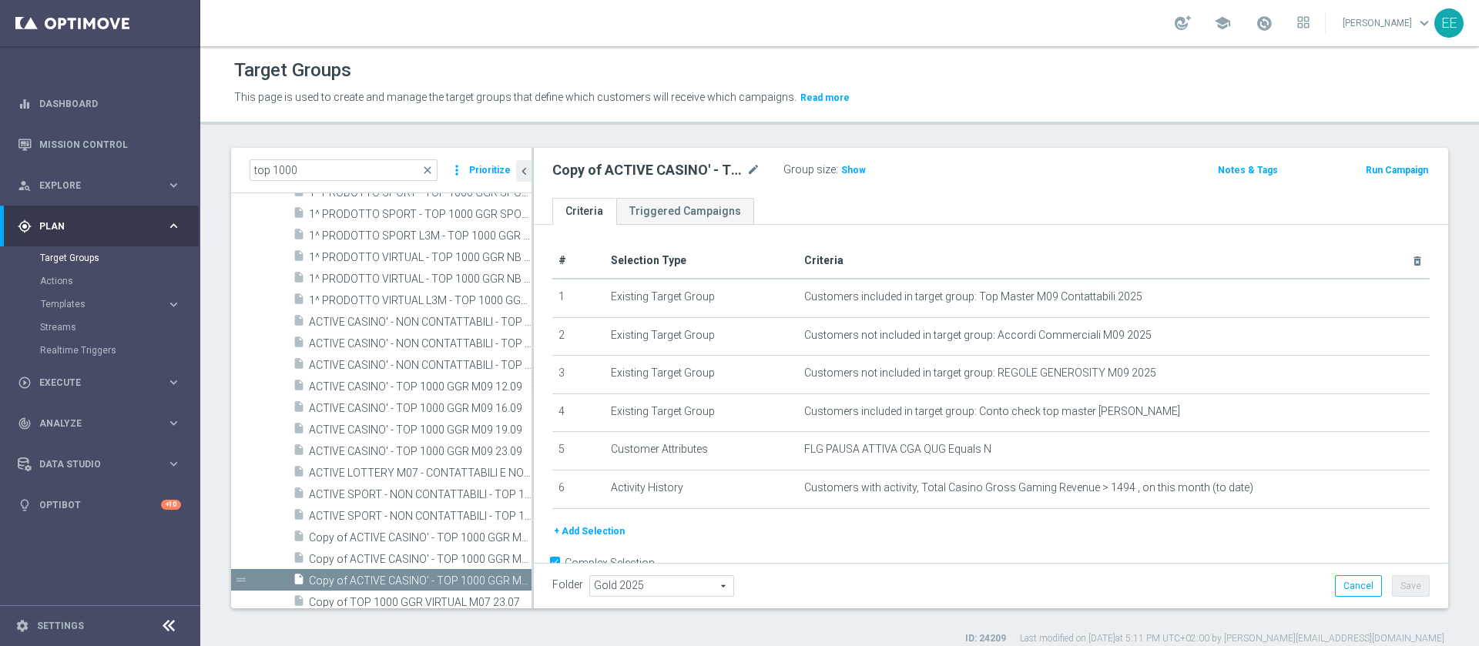
scroll to position [394, 0]
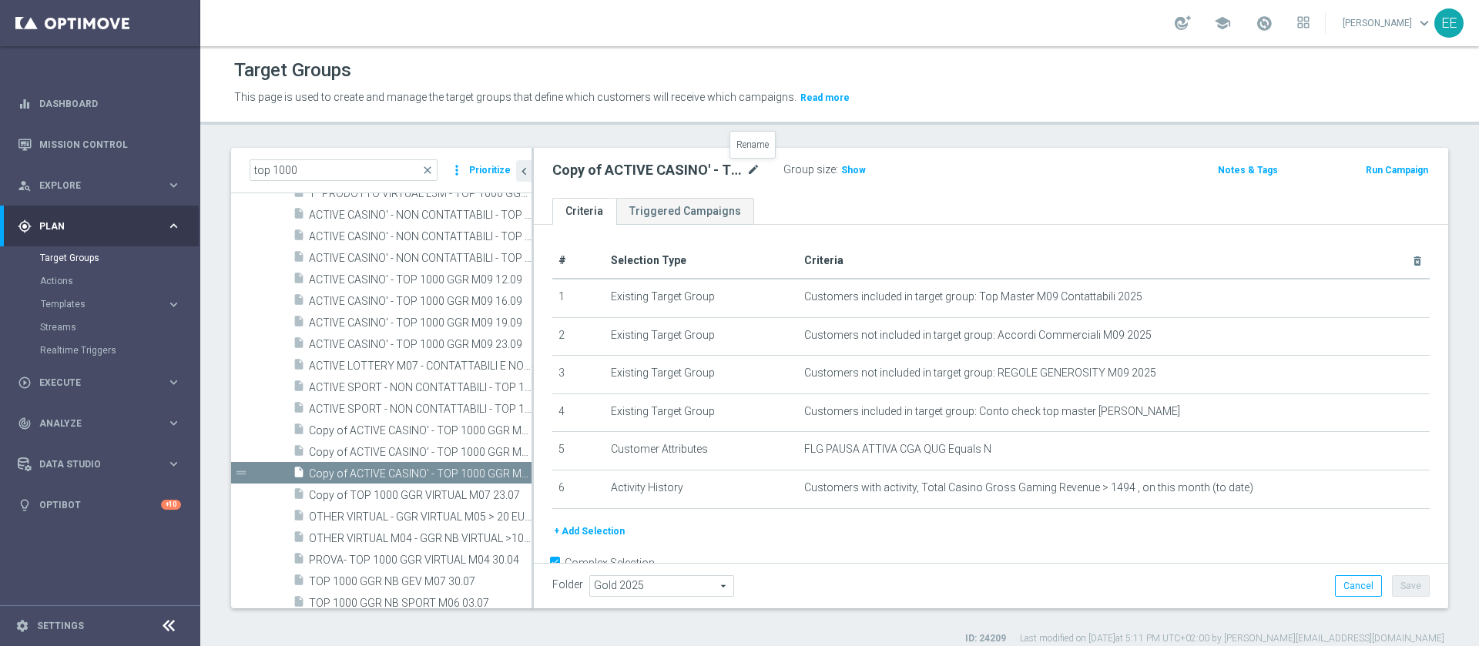
click at [754, 173] on icon "mode_edit" at bounding box center [754, 170] width 14 height 18
type input "1^ PRODOTTO CASINO' - TOP 6000 A/B TEST 29.09"
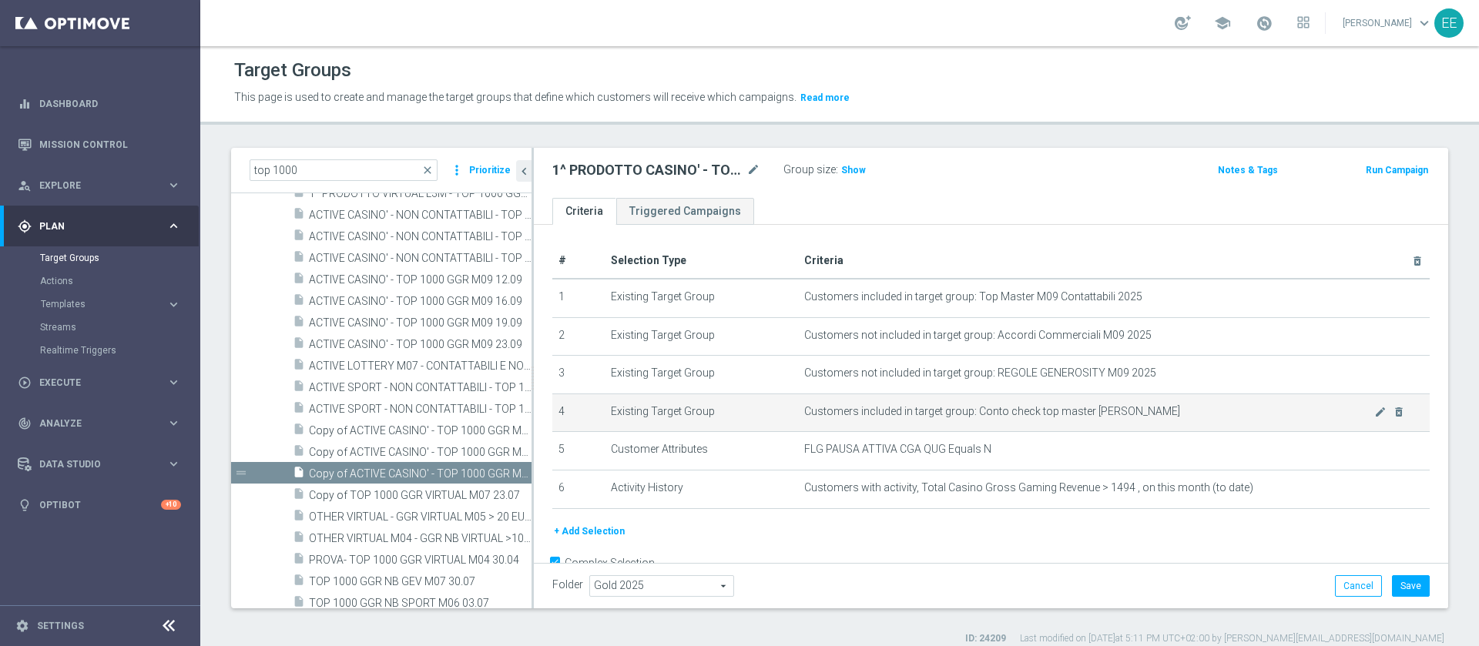
scroll to position [39, 0]
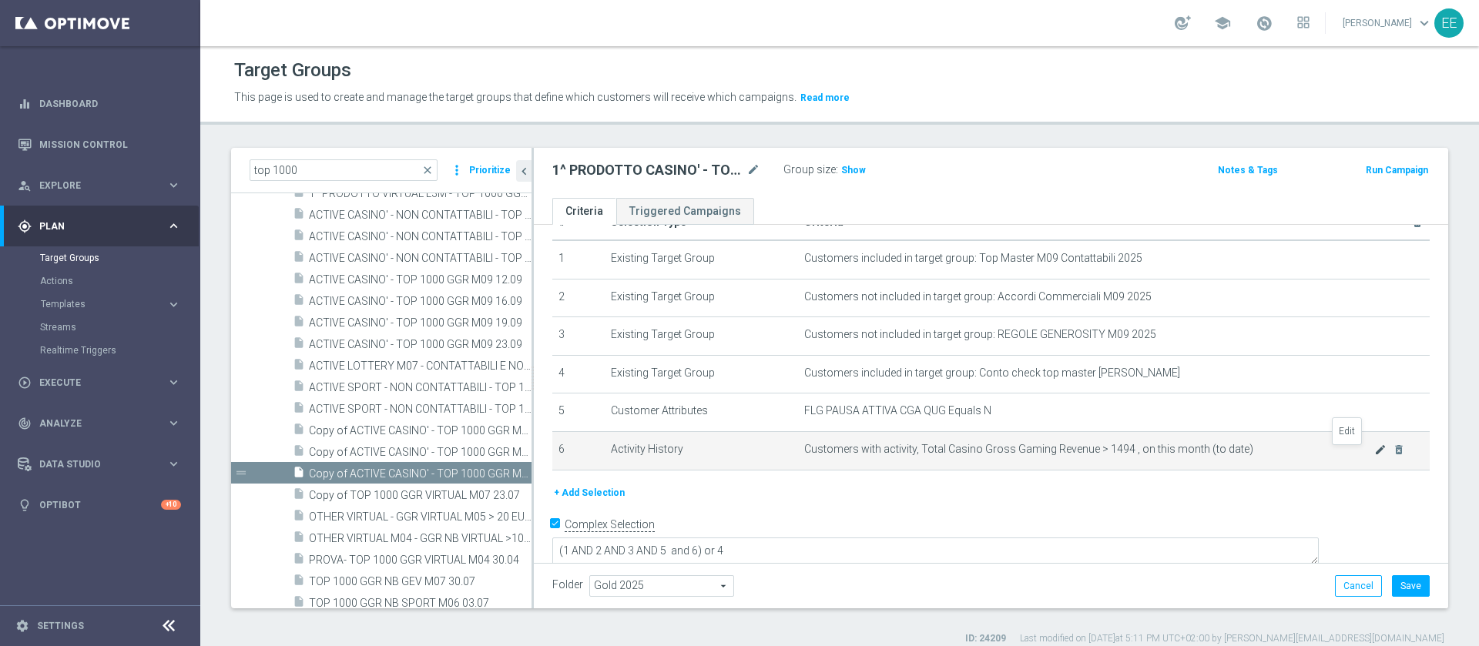
click at [985, 430] on icon "mode_edit" at bounding box center [1380, 450] width 12 height 12
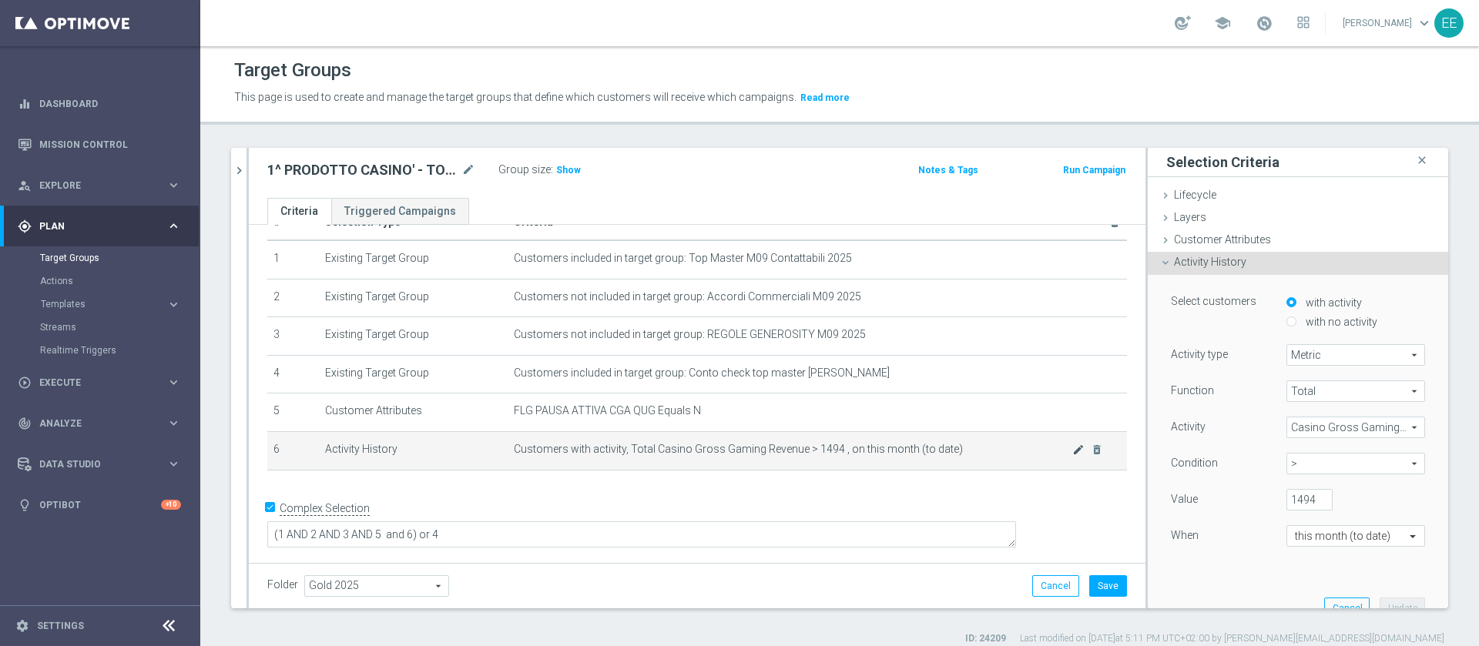
scroll to position [22, 0]
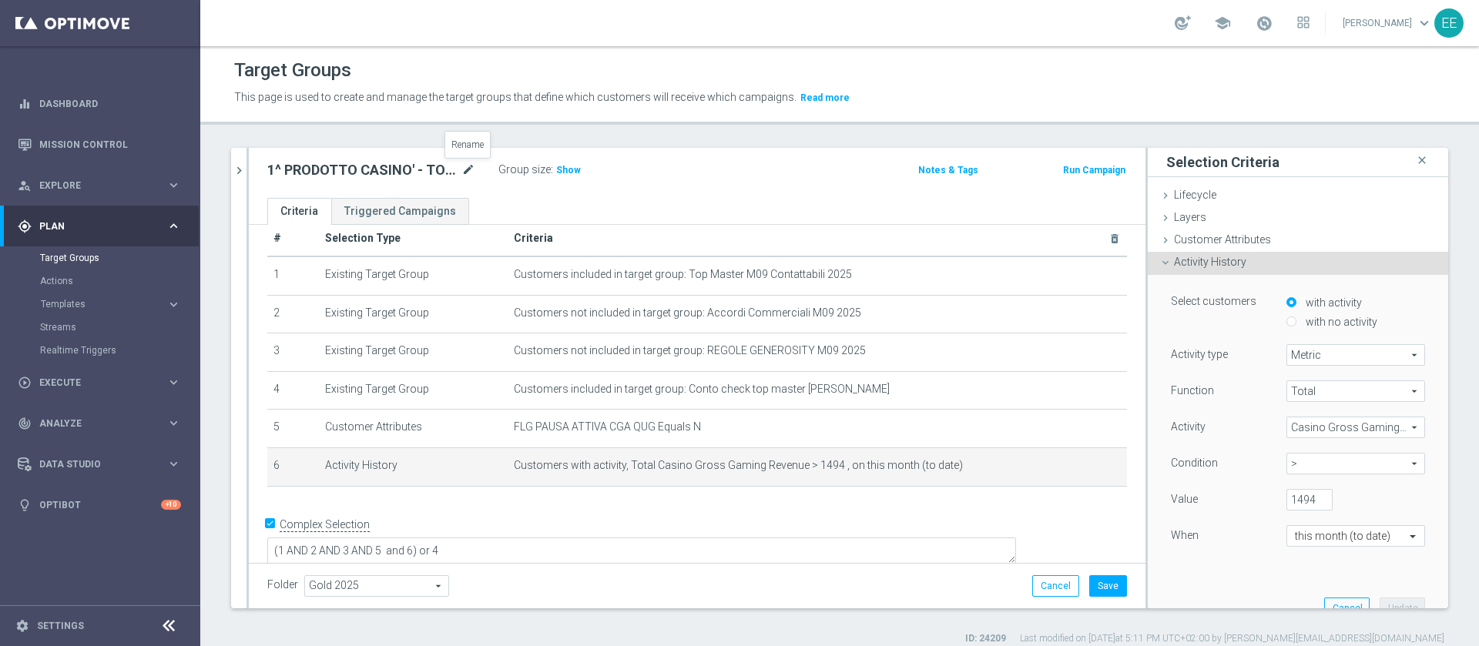
click at [468, 167] on icon "mode_edit" at bounding box center [468, 170] width 14 height 18
click at [399, 173] on input "1^ PRODOTTO CASINO' - TOP 6000 A/B TEST 29.09" at bounding box center [371, 172] width 208 height 22
type input "1^ PRODOTTO CASINO' - TOP 6000 M09 A/B TEST 29.09"
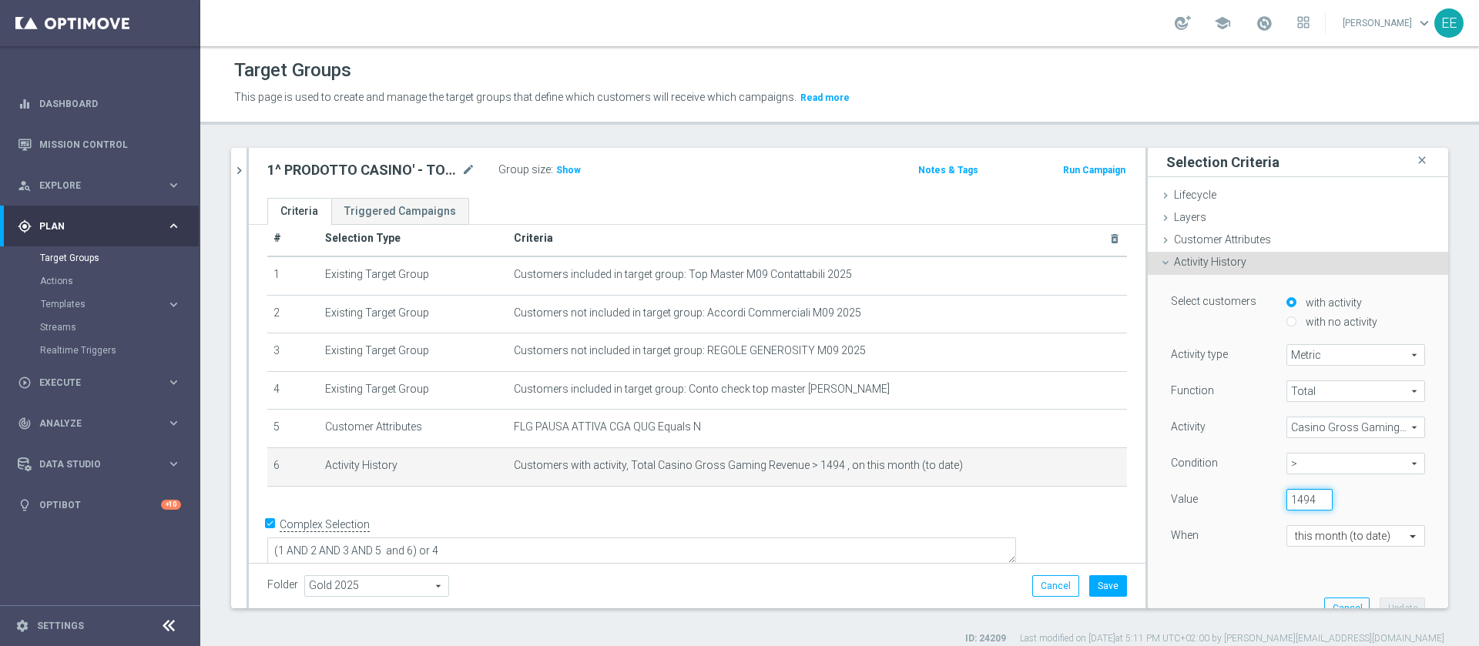
click at [985, 430] on input "1494" at bounding box center [1310, 500] width 46 height 22
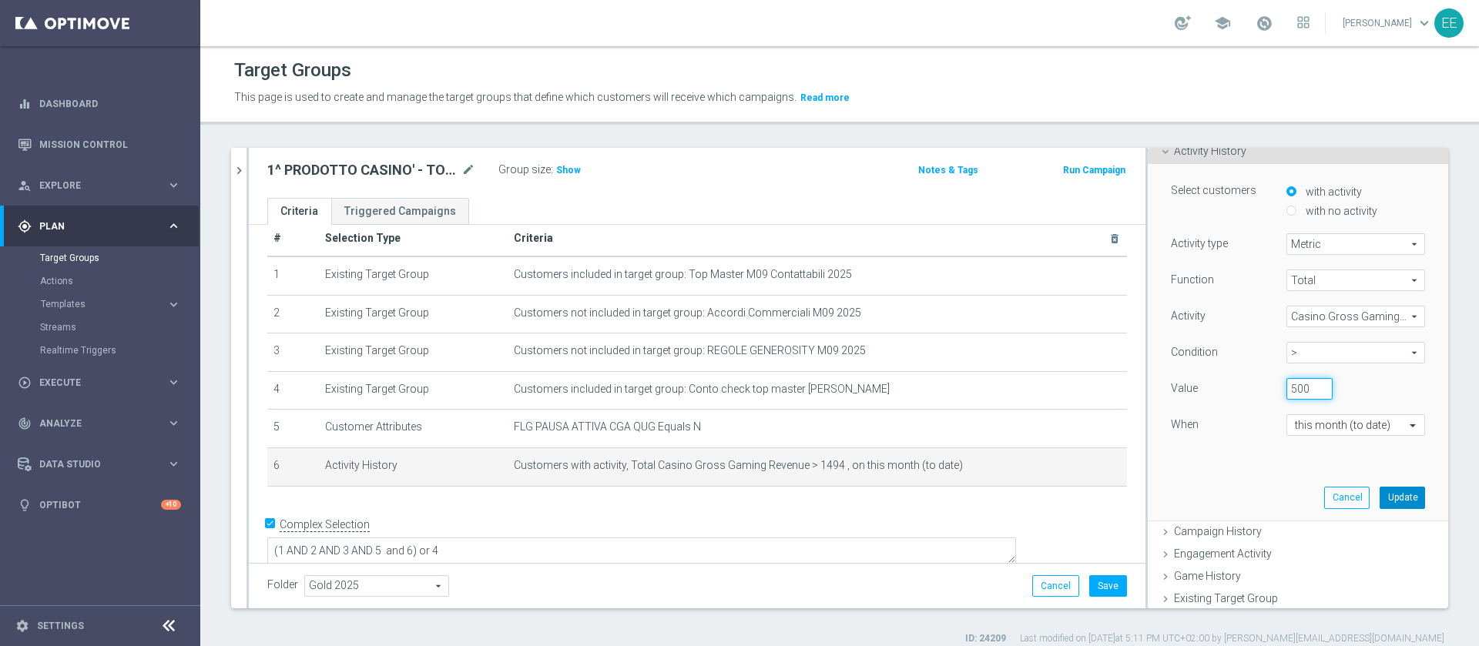
scroll to position [113, 0]
type input "500"
click at [985, 430] on button "Update" at bounding box center [1402, 496] width 45 height 22
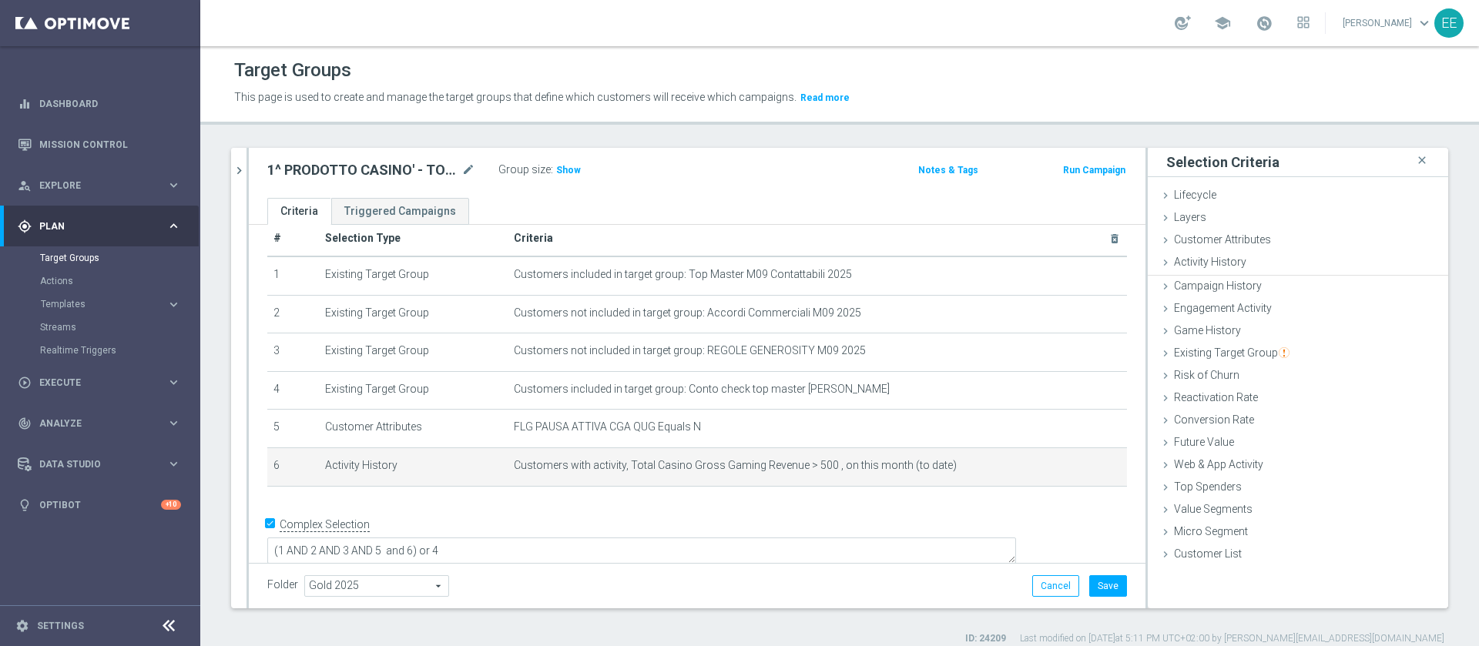
scroll to position [0, 0]
click at [573, 165] on span "Show" at bounding box center [568, 170] width 25 height 11
click at [985, 430] on icon "mode_edit" at bounding box center [1078, 466] width 12 height 12
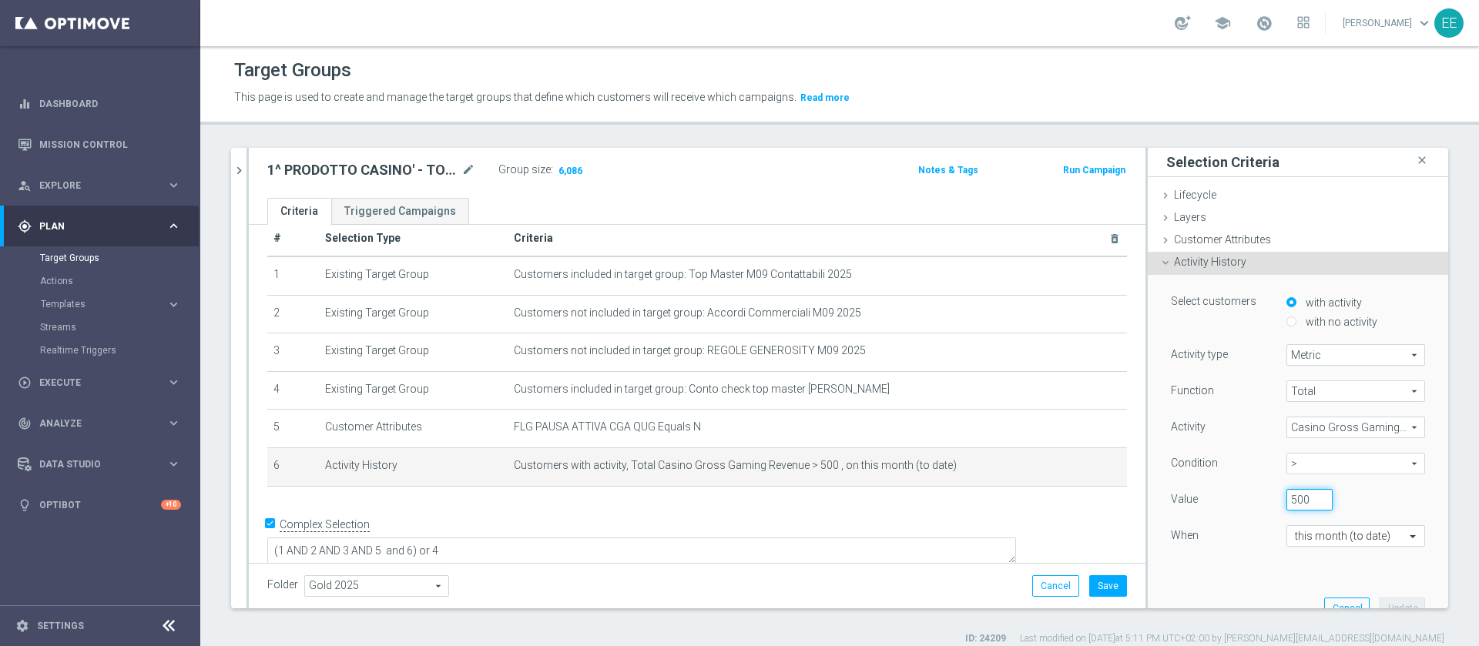
click at [985, 430] on input "500" at bounding box center [1310, 500] width 46 height 22
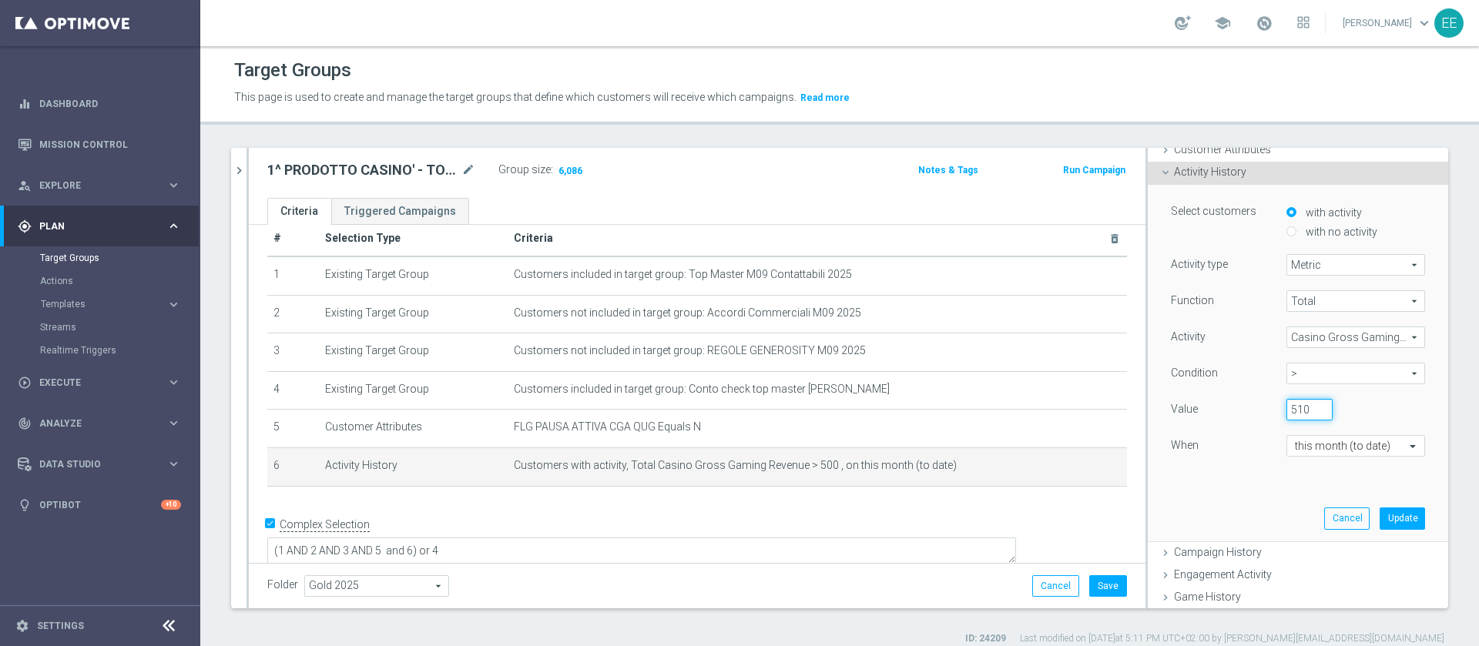
scroll to position [94, 0]
type input "510"
click at [985, 430] on button "Update" at bounding box center [1402, 515] width 45 height 22
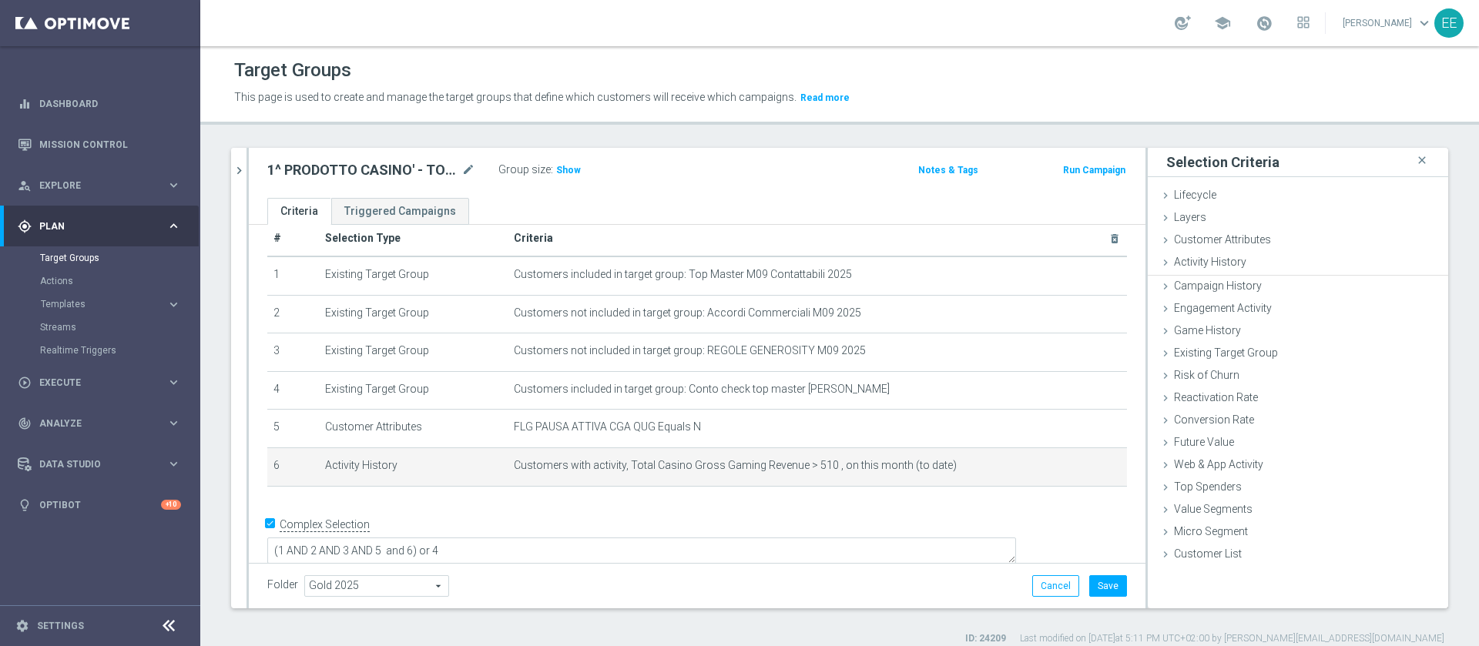
scroll to position [0, 0]
click at [561, 159] on div "Group size : Show" at bounding box center [575, 168] width 154 height 18
click at [566, 178] on h3 "Show" at bounding box center [569, 170] width 28 height 17
click at [985, 430] on icon "mode_edit" at bounding box center [1078, 466] width 12 height 12
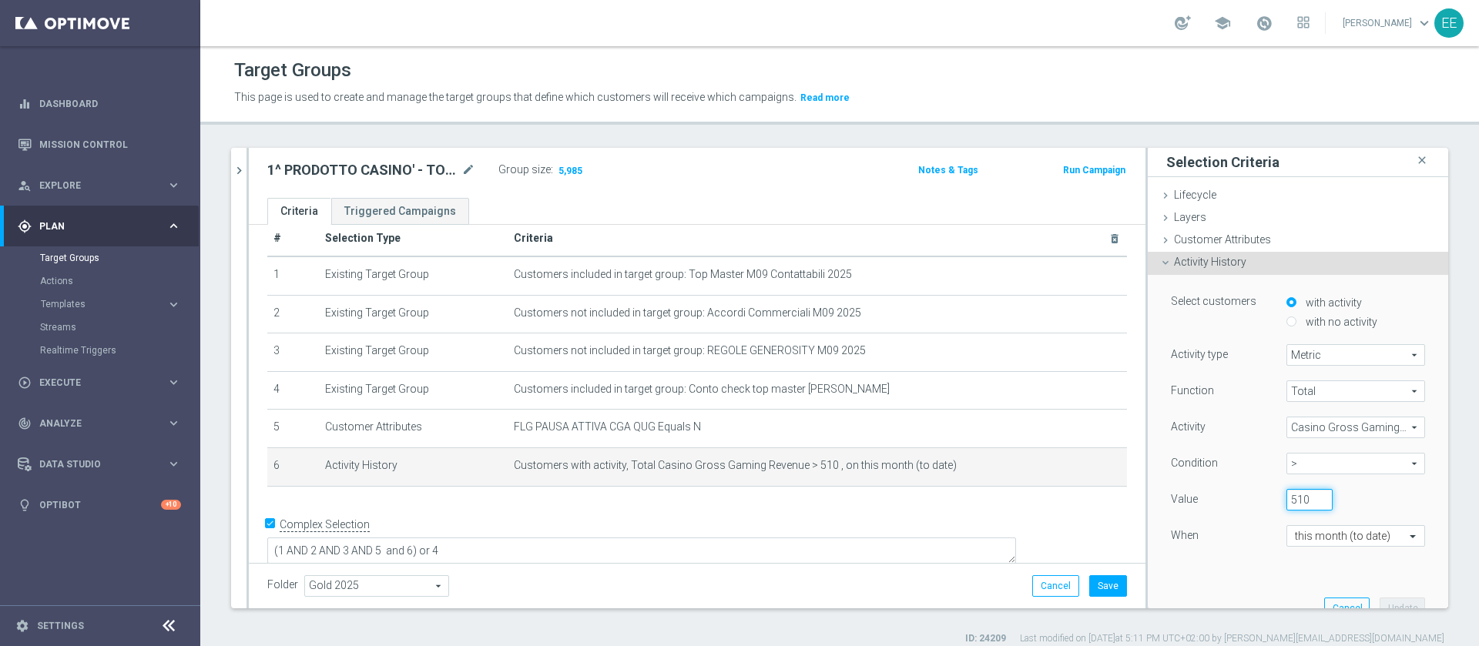
click at [985, 430] on input "510" at bounding box center [1310, 500] width 46 height 22
type input "505"
click at [985, 430] on button "Update" at bounding box center [1402, 609] width 45 height 22
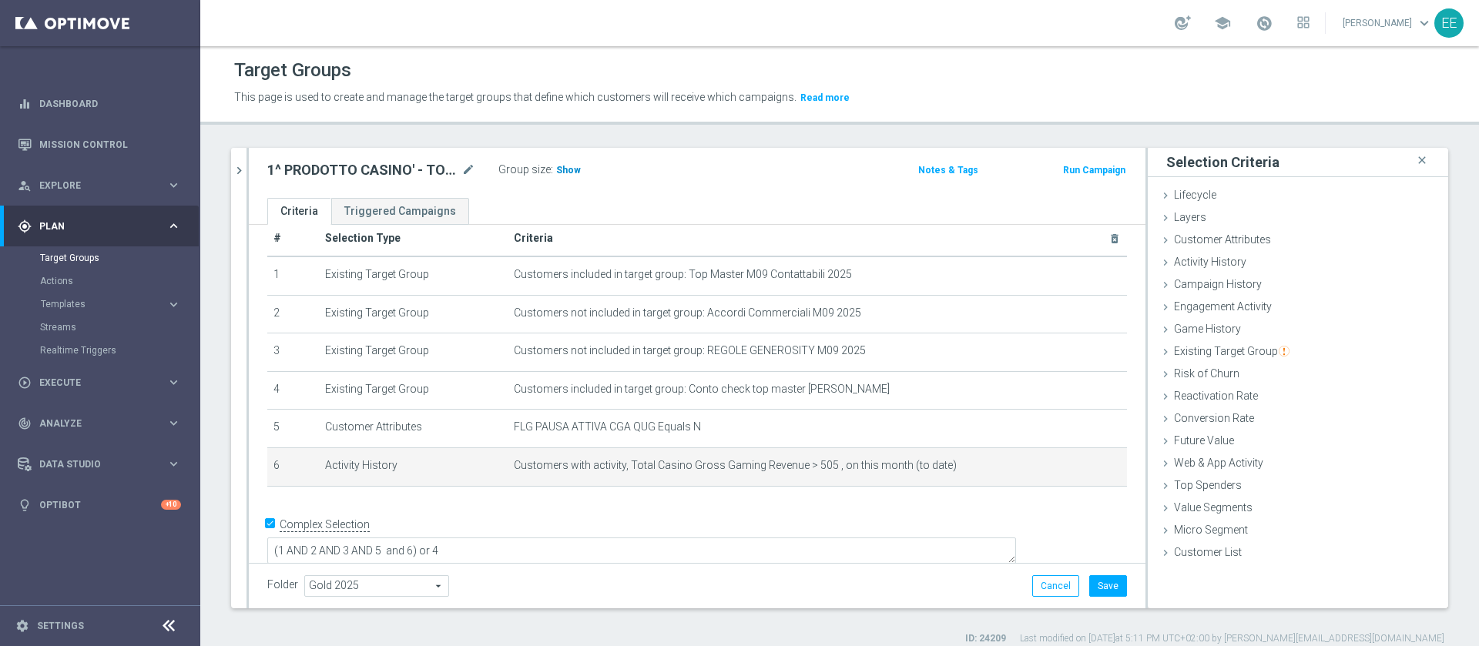
click at [566, 167] on span "Show" at bounding box center [568, 170] width 25 height 11
click at [985, 430] on icon "mode_edit" at bounding box center [1078, 466] width 12 height 12
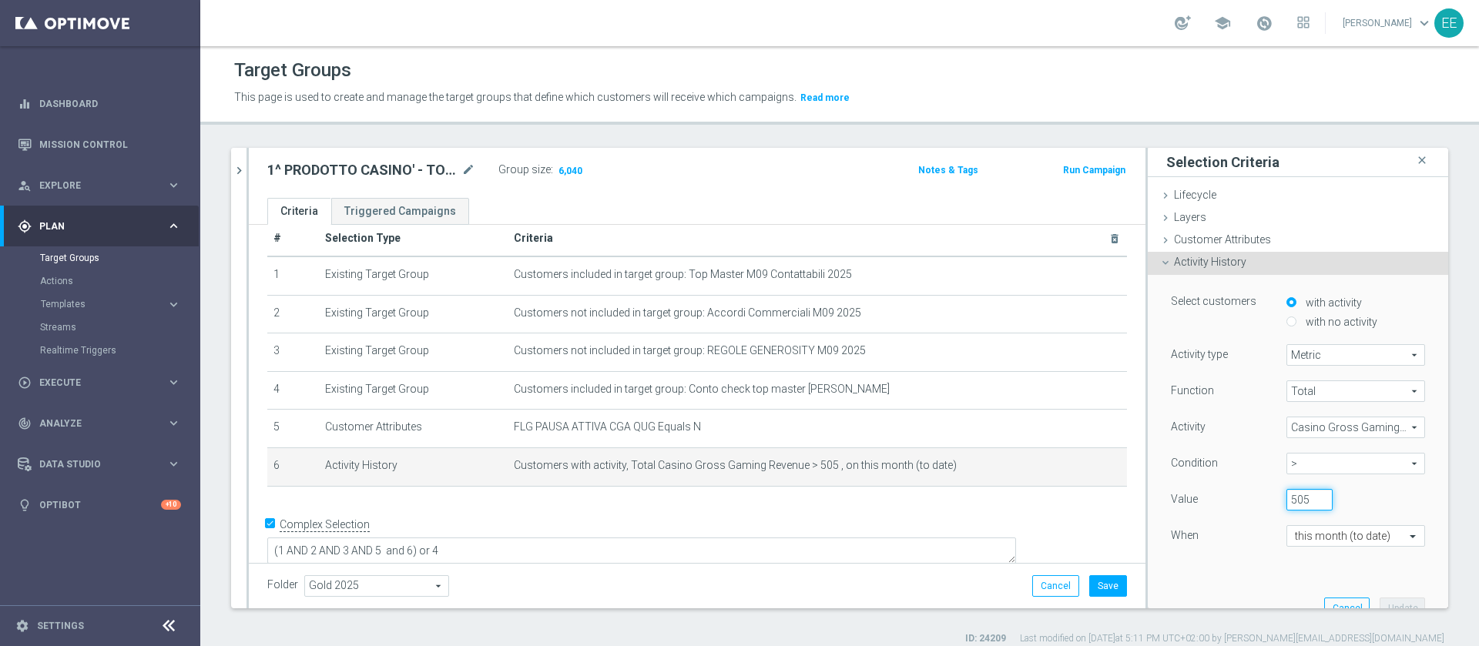
click at [985, 430] on input "505" at bounding box center [1310, 500] width 46 height 22
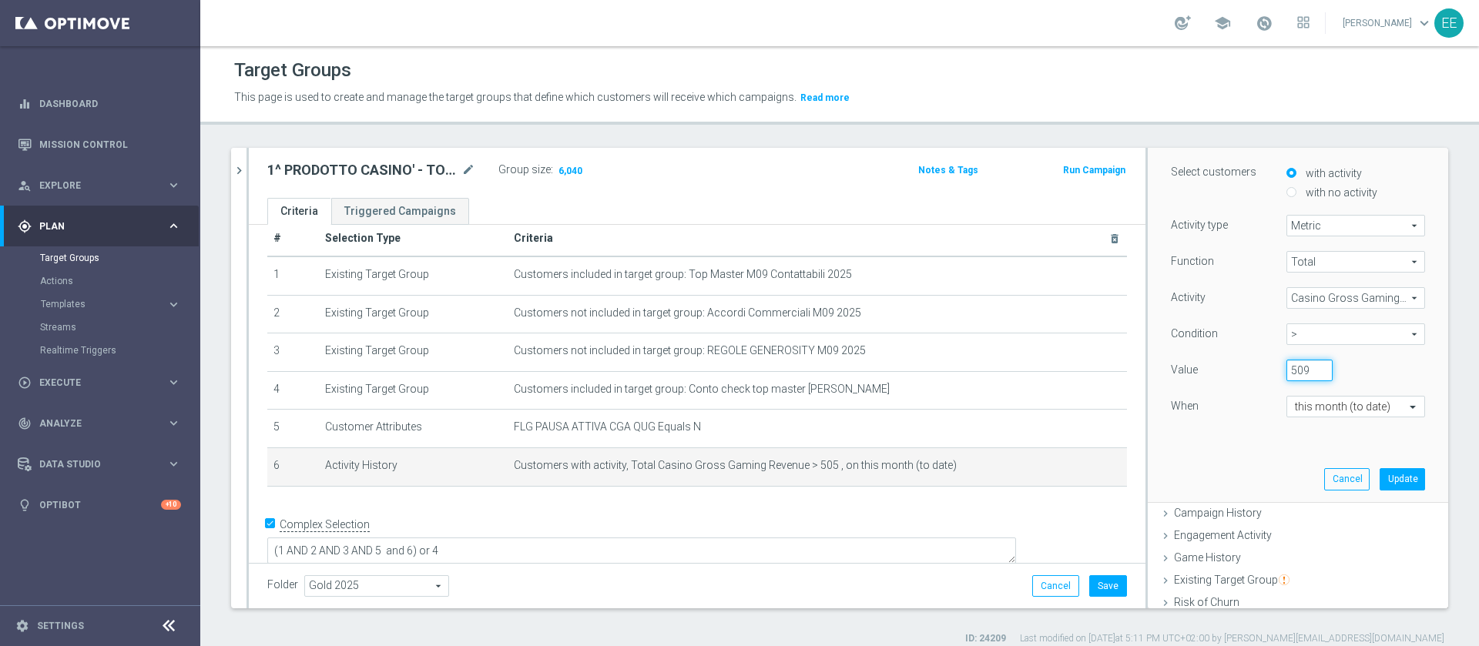
type input "509"
click at [985, 430] on div "Select customers with activity with no activity Activity type Metric Metric arr…" at bounding box center [1297, 324] width 277 height 356
click at [985, 430] on button "Update" at bounding box center [1402, 479] width 45 height 22
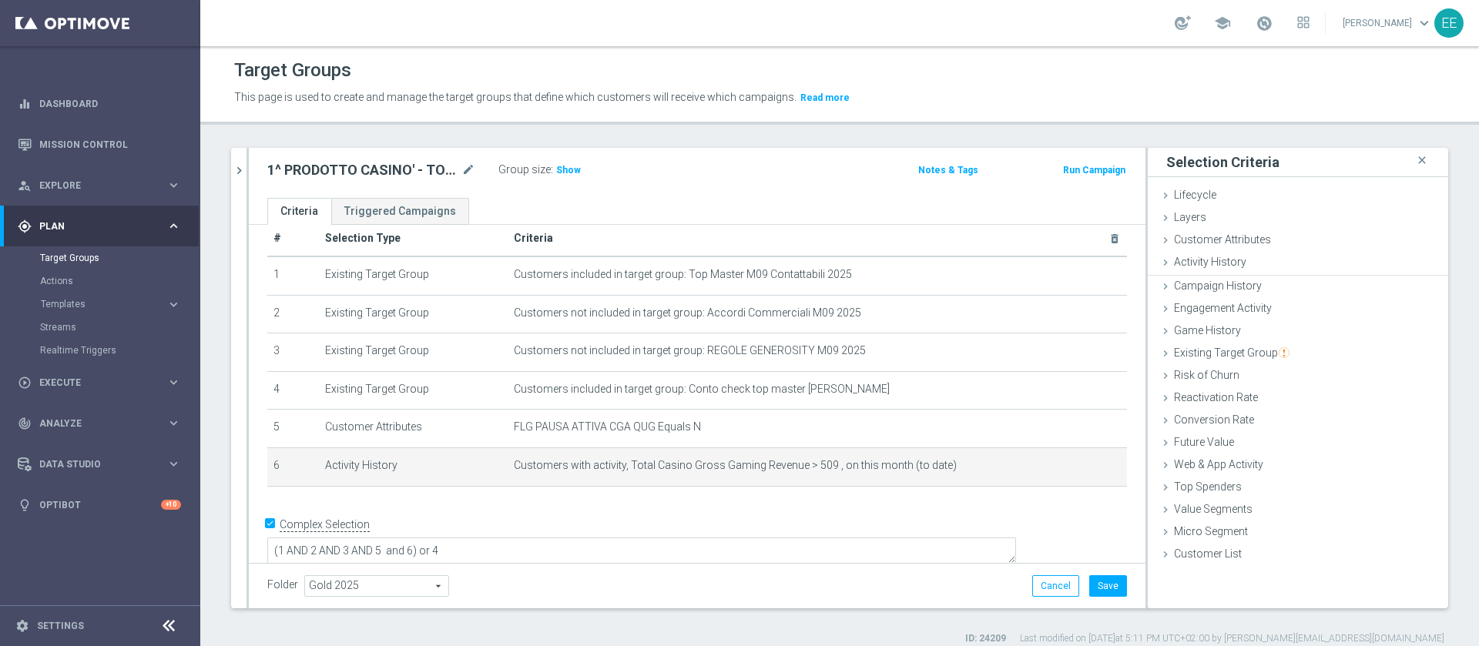
scroll to position [0, 0]
click at [575, 167] on span "Show" at bounding box center [568, 170] width 25 height 11
click at [985, 430] on span "Customers with activity, Total Casino Gross Gaming Revenue > 509 , on this mont…" at bounding box center [793, 465] width 559 height 13
click at [985, 430] on icon "mode_edit" at bounding box center [1078, 466] width 12 height 12
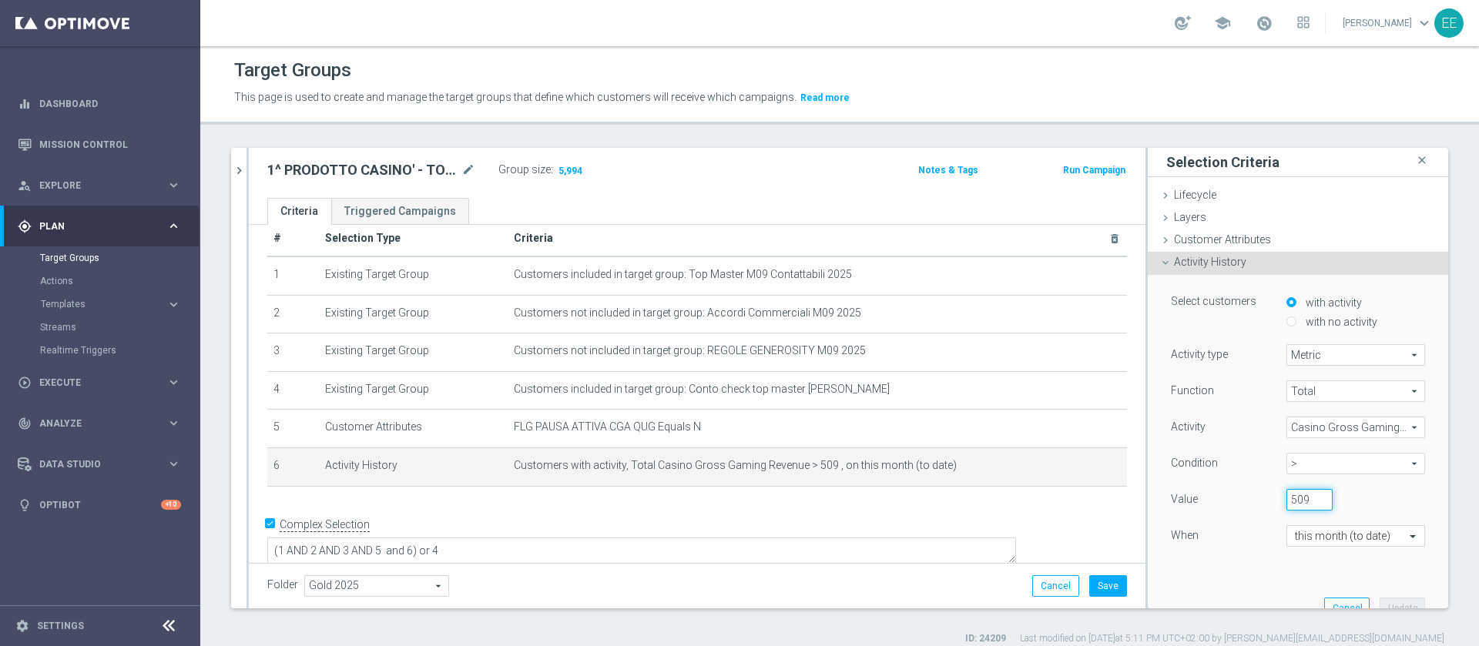
click at [985, 430] on input "509" at bounding box center [1310, 500] width 46 height 22
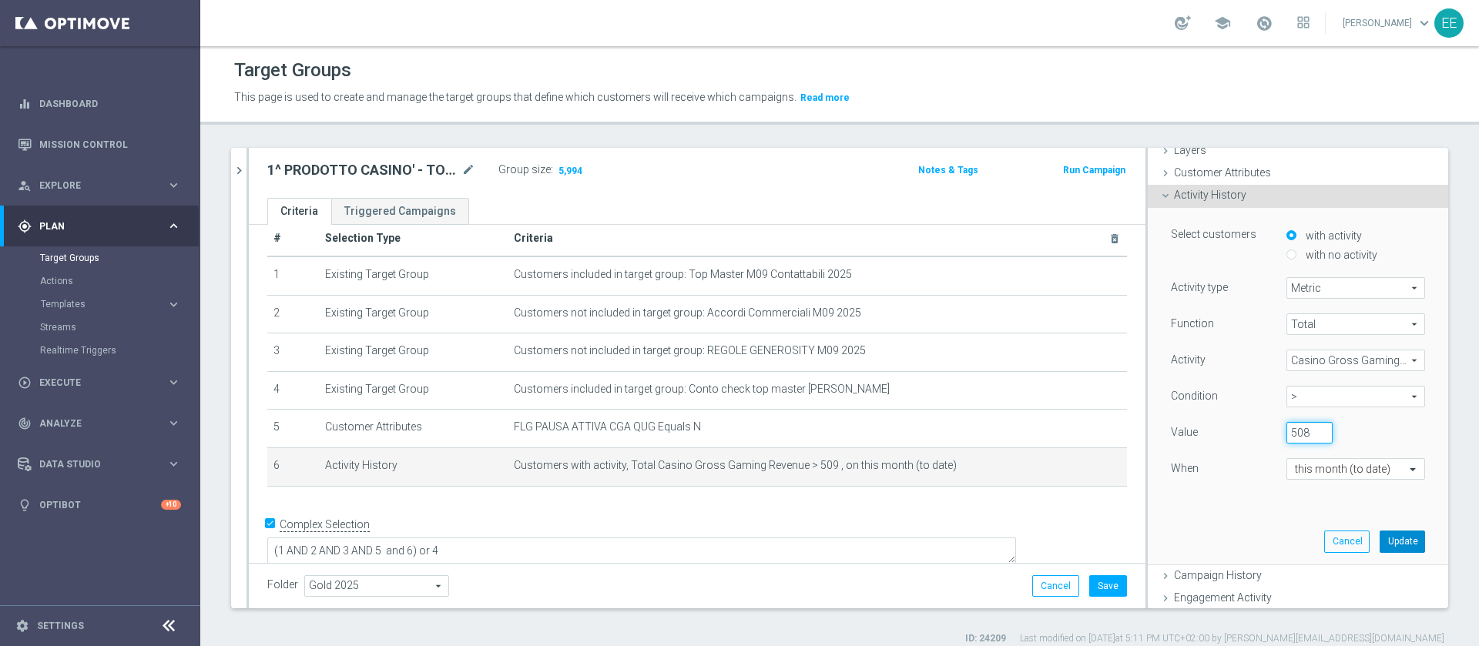
type input "508"
click at [985, 430] on button "Update" at bounding box center [1402, 542] width 45 height 22
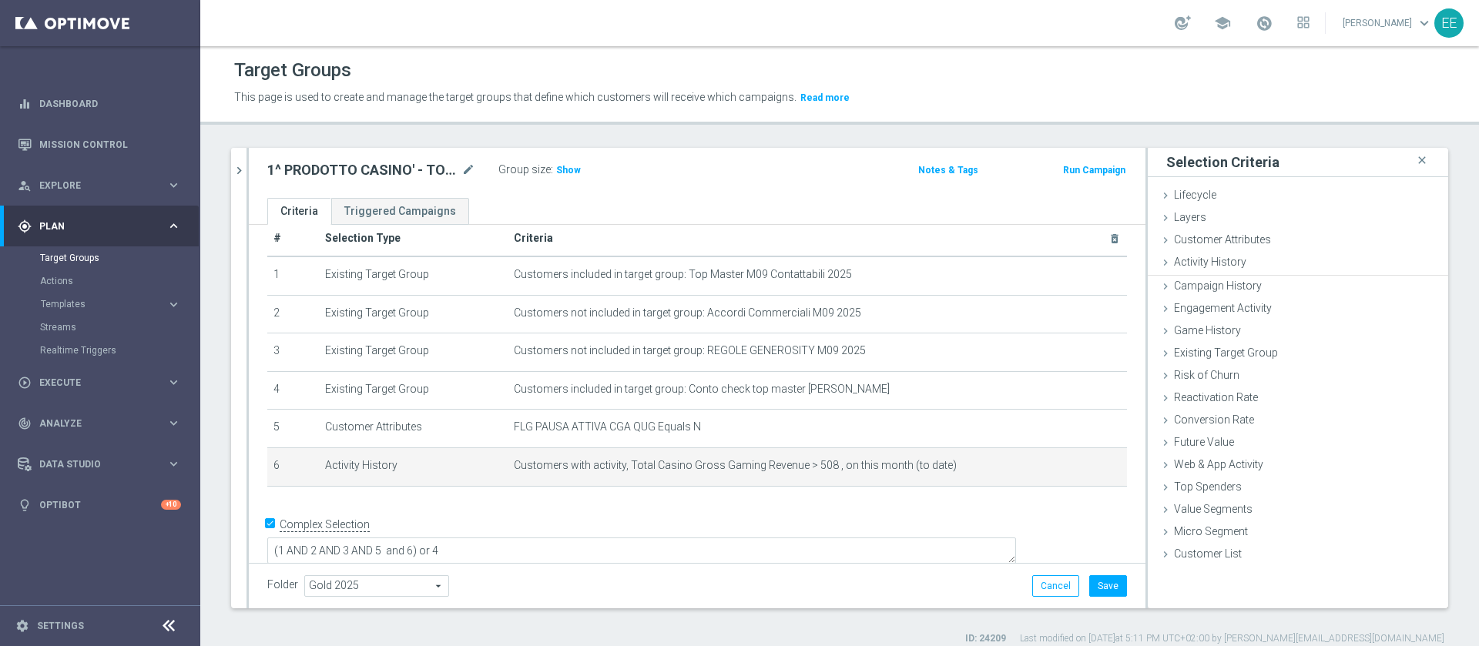
scroll to position [0, 0]
click at [572, 169] on span "Show" at bounding box center [568, 170] width 25 height 11
click at [985, 430] on div "mode_edit delete_forever" at bounding box center [1087, 465] width 31 height 13
click at [985, 430] on icon "mode_edit" at bounding box center [1078, 466] width 12 height 12
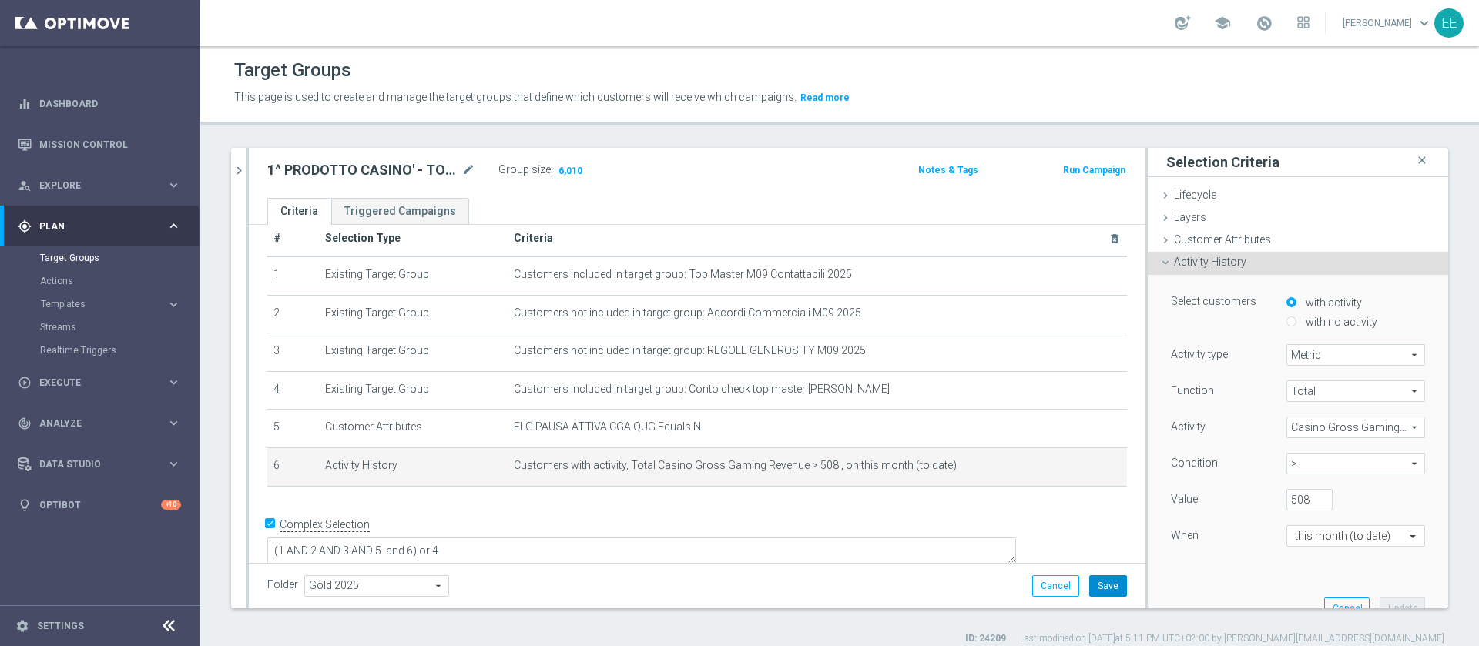
click at [985, 430] on button "Save" at bounding box center [1108, 586] width 38 height 22
click at [985, 163] on icon "close" at bounding box center [1421, 160] width 15 height 21
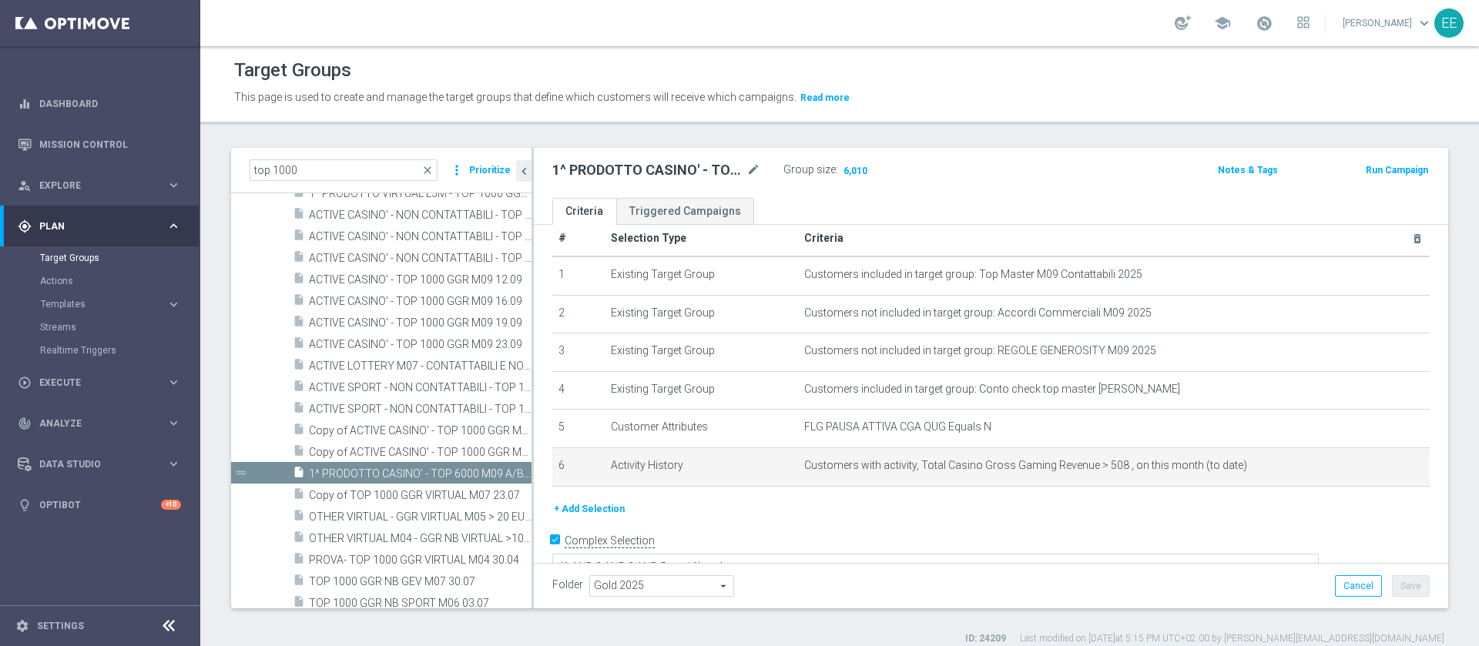
scroll to position [39, 0]
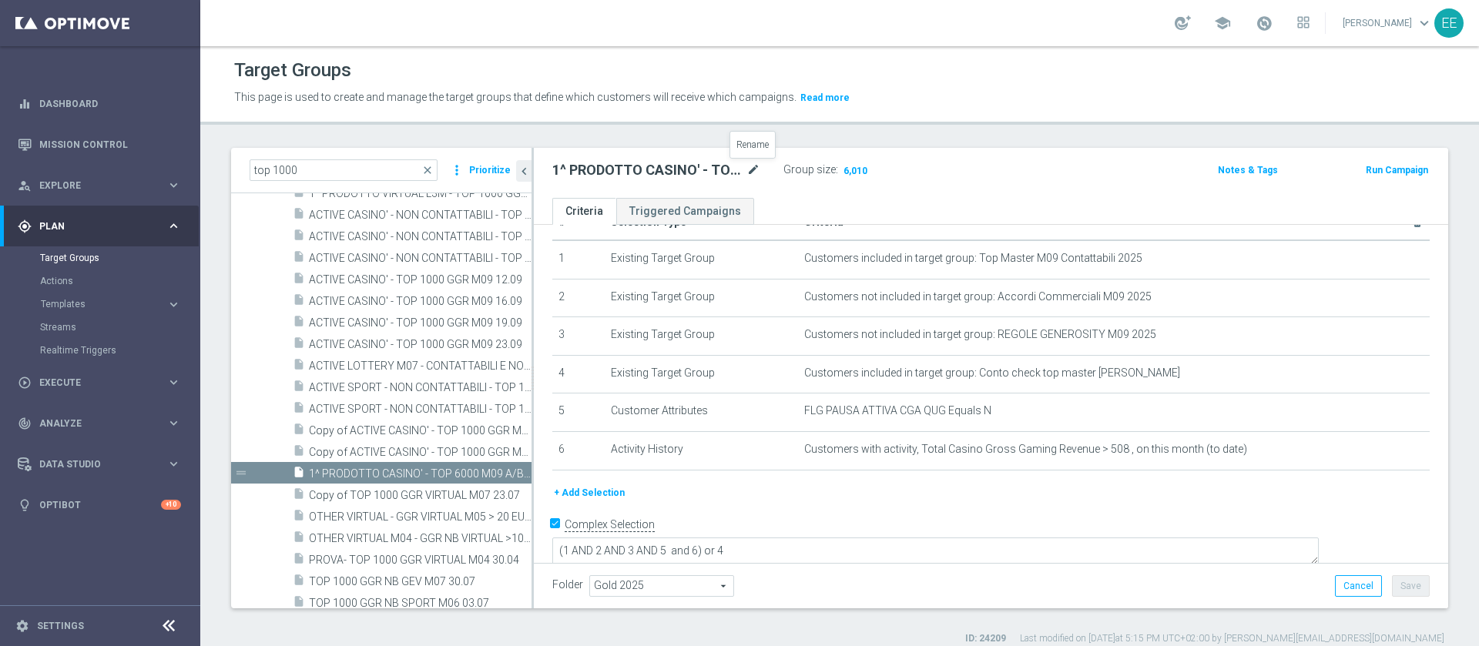
click at [754, 178] on icon "mode_edit" at bounding box center [754, 170] width 14 height 18
click at [69, 301] on span "Templates" at bounding box center [96, 304] width 110 height 9
click at [69, 330] on link "Optimail" at bounding box center [104, 327] width 112 height 12
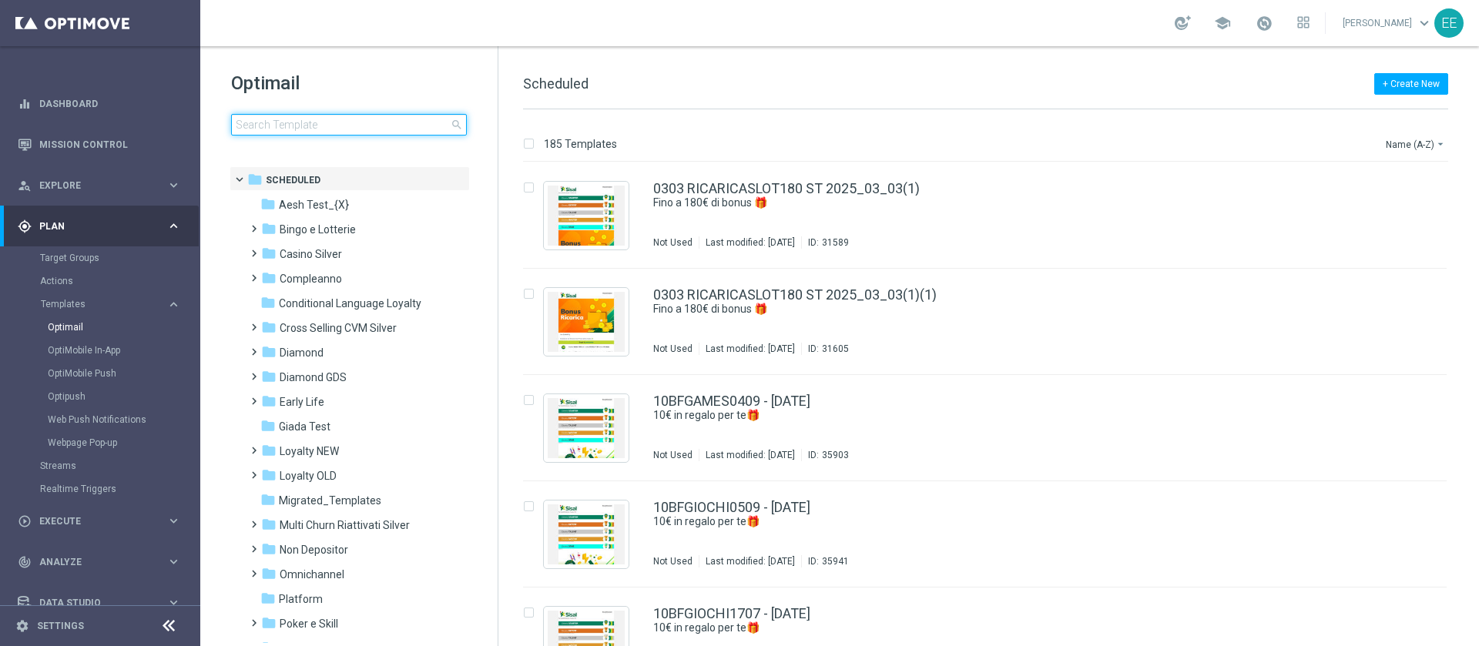
click at [345, 128] on input at bounding box center [349, 125] width 236 height 22
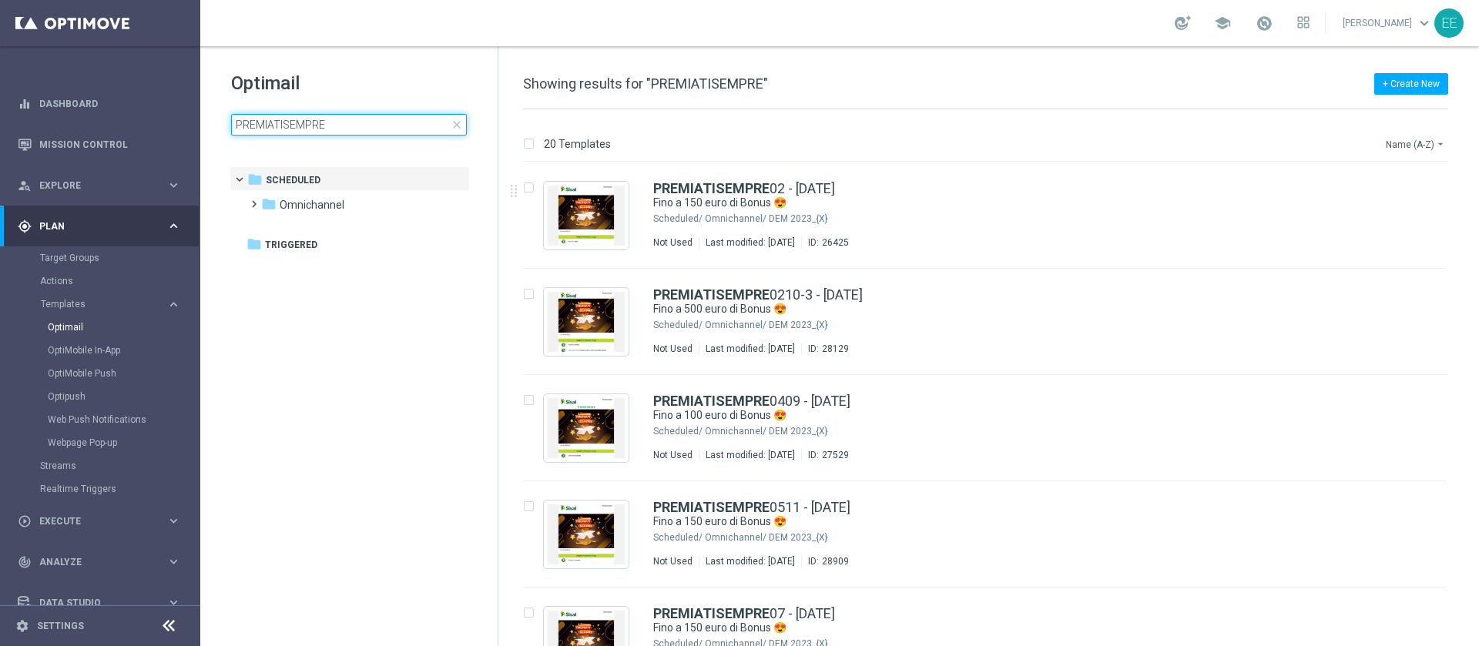
type input "PREMIATISEMPRE"
click at [985, 140] on button "Name (A-Z) arrow_drop_down" at bounding box center [1416, 144] width 64 height 18
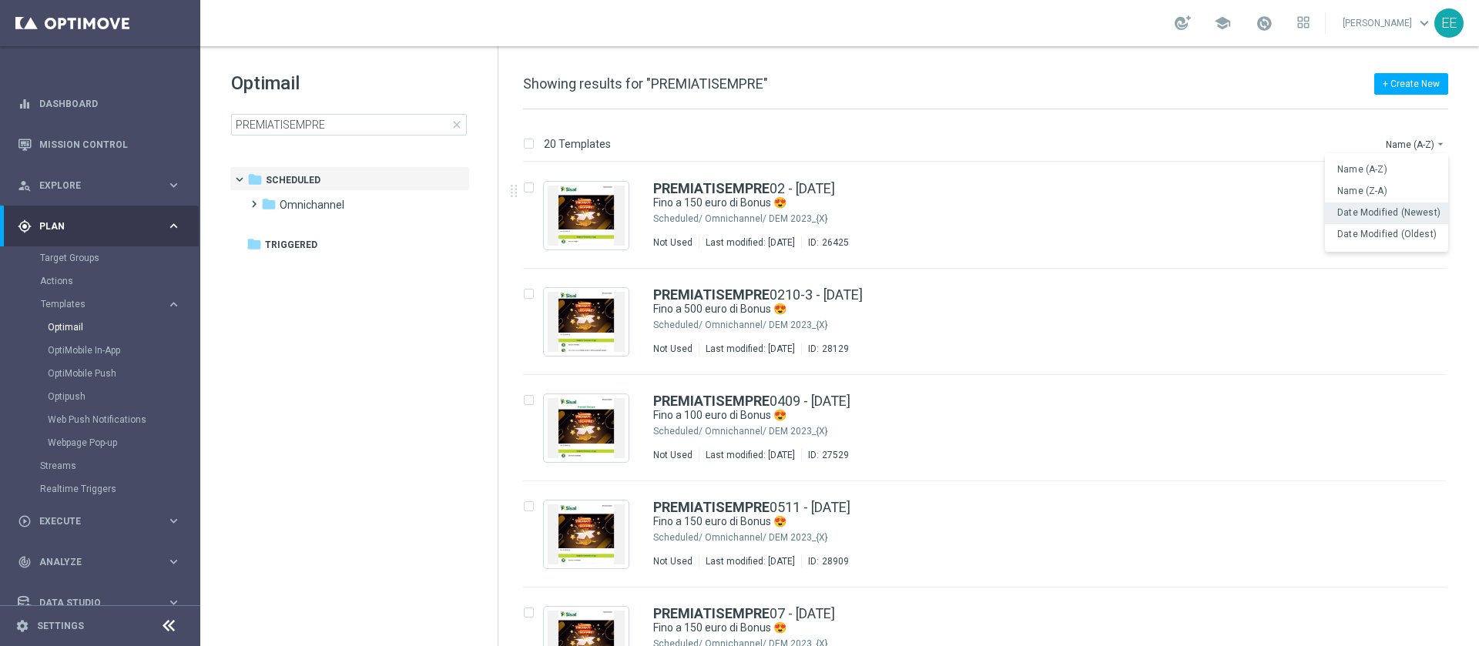
click at [985, 207] on span "Date Modified (Newest)" at bounding box center [1388, 212] width 103 height 11
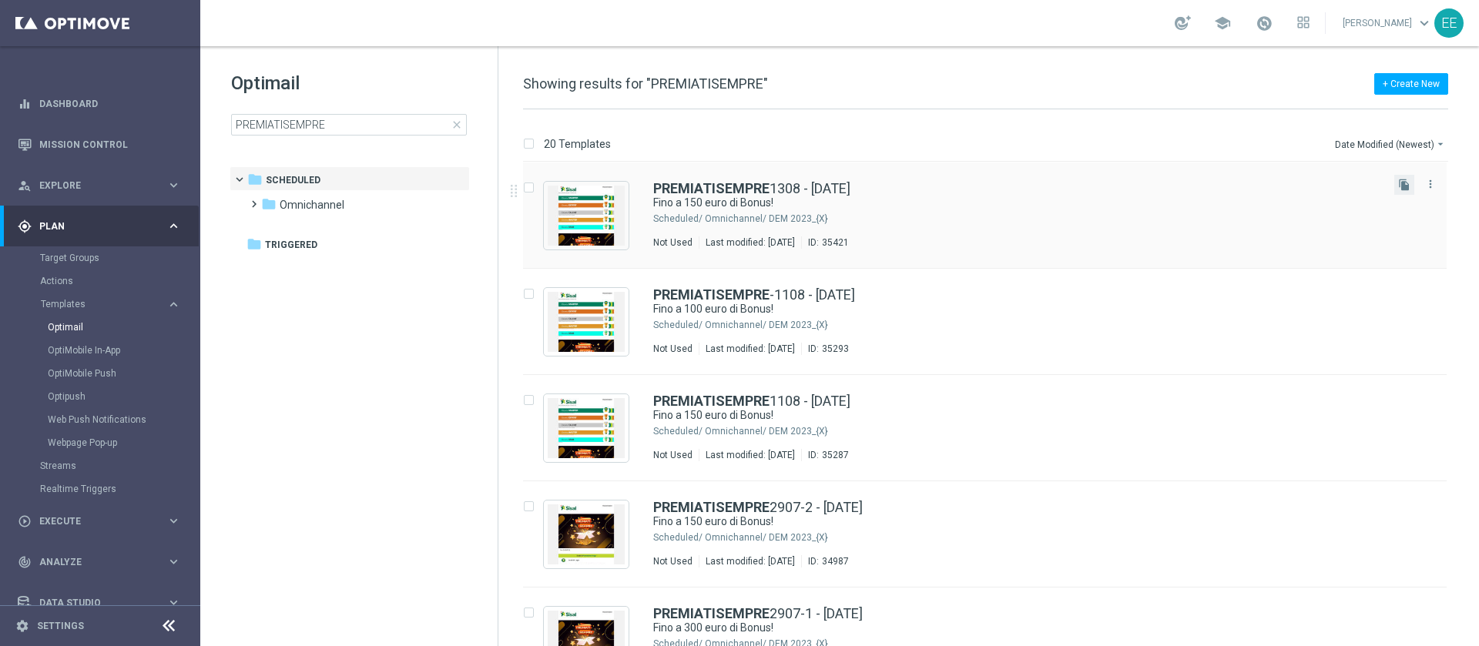
click at [985, 183] on button "file_copy" at bounding box center [1404, 185] width 20 height 20
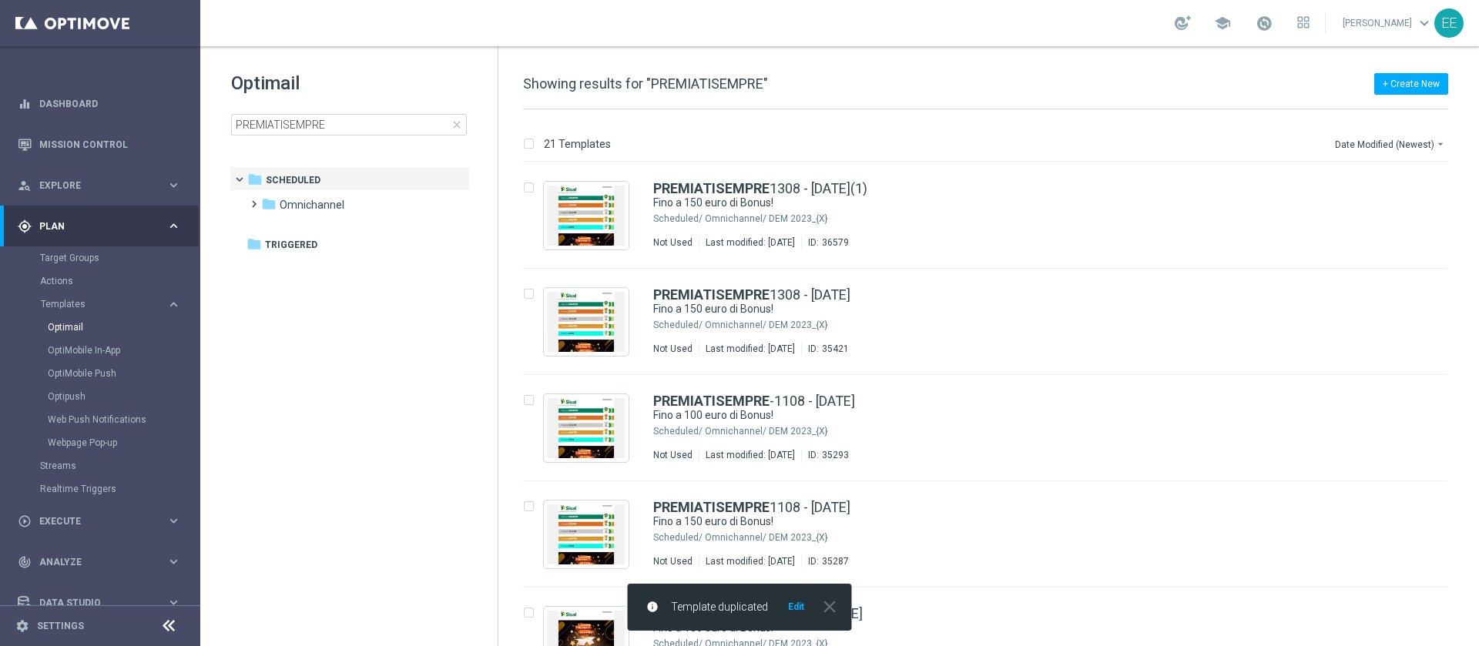
click at [795, 430] on button "Edit" at bounding box center [796, 607] width 19 height 12
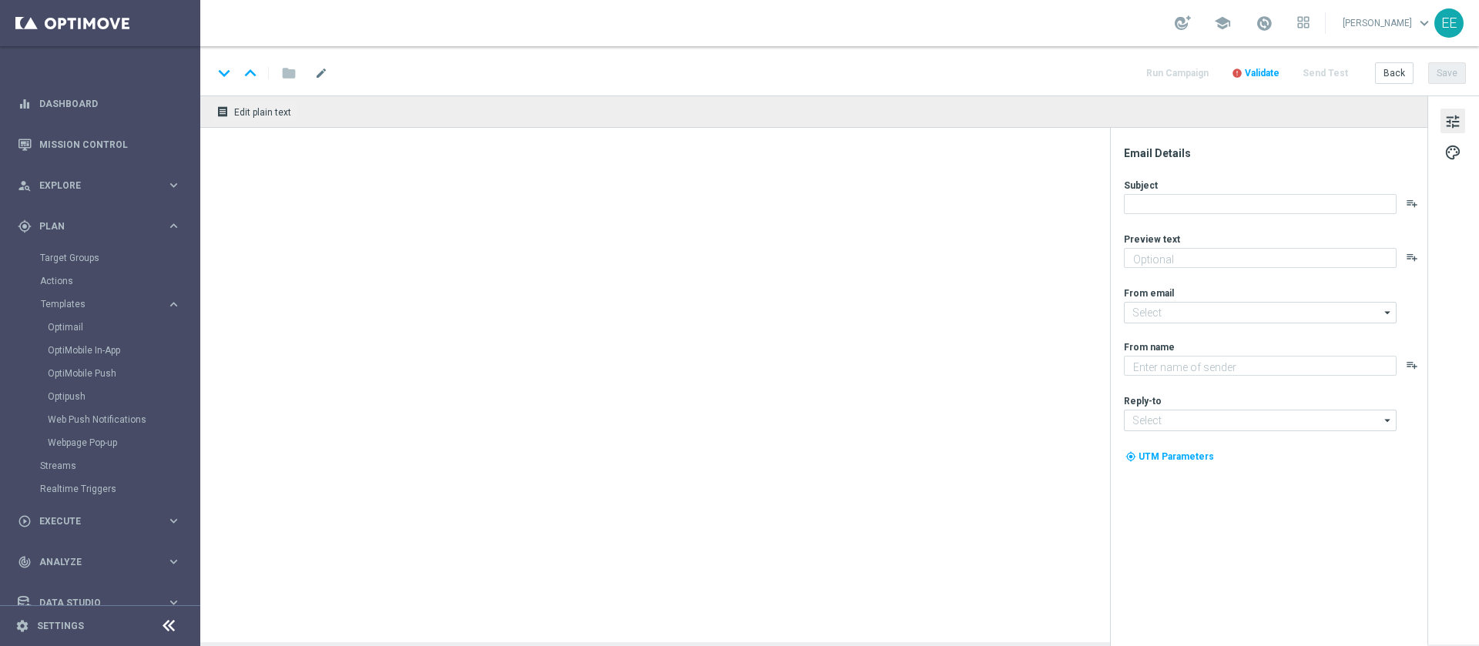
type textarea "Scopri cosa ti abbiamo riservato!"
type input "[EMAIL_ADDRESS][DOMAIN_NAME]"
type textarea "Sisal"
type input "[EMAIL_ADDRESS][DOMAIN_NAME]"
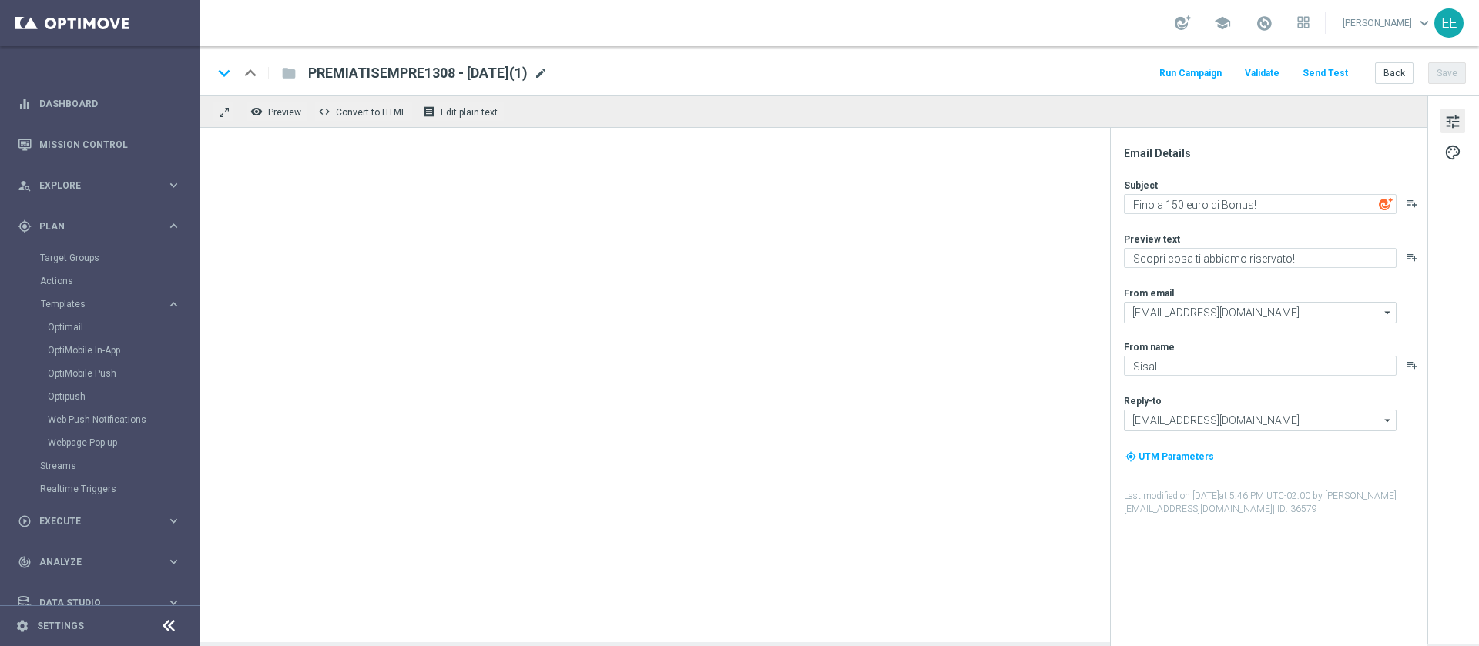
click at [548, 71] on span "mode_edit" at bounding box center [541, 73] width 14 height 14
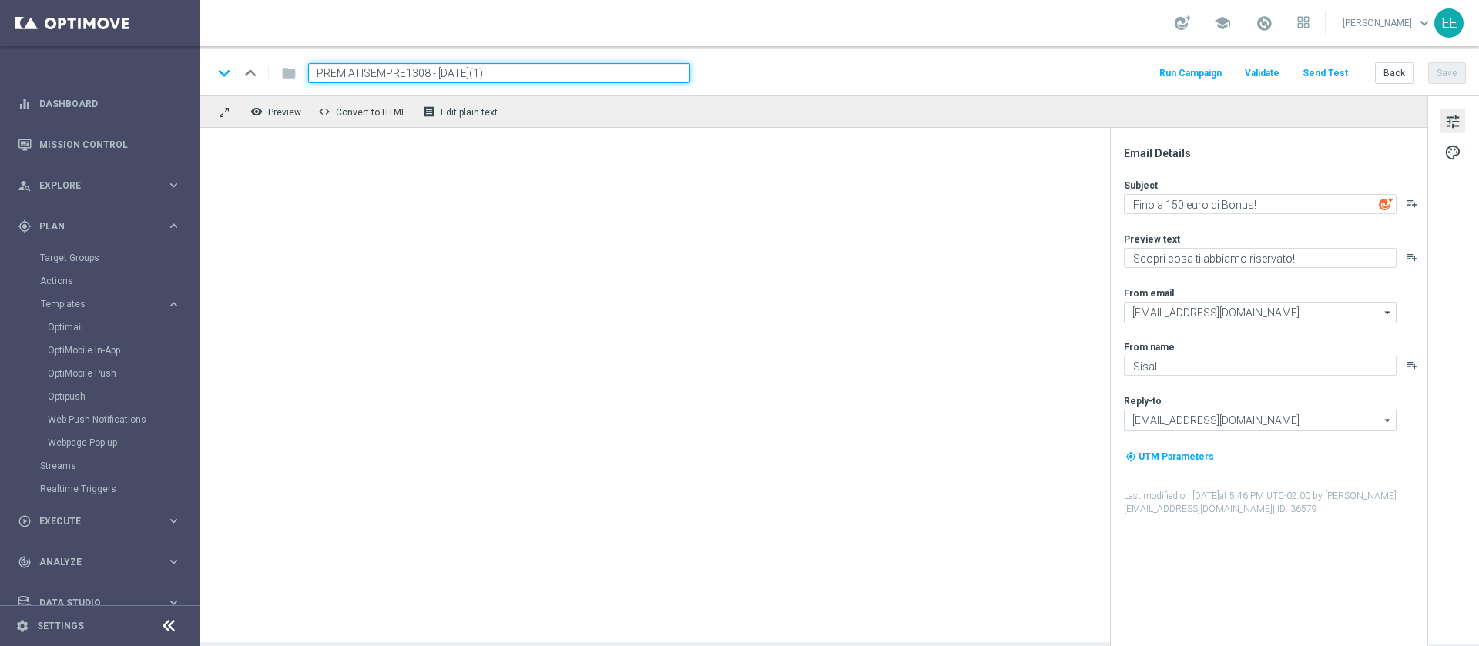
paste input "PREMIATISEMPRE2909"
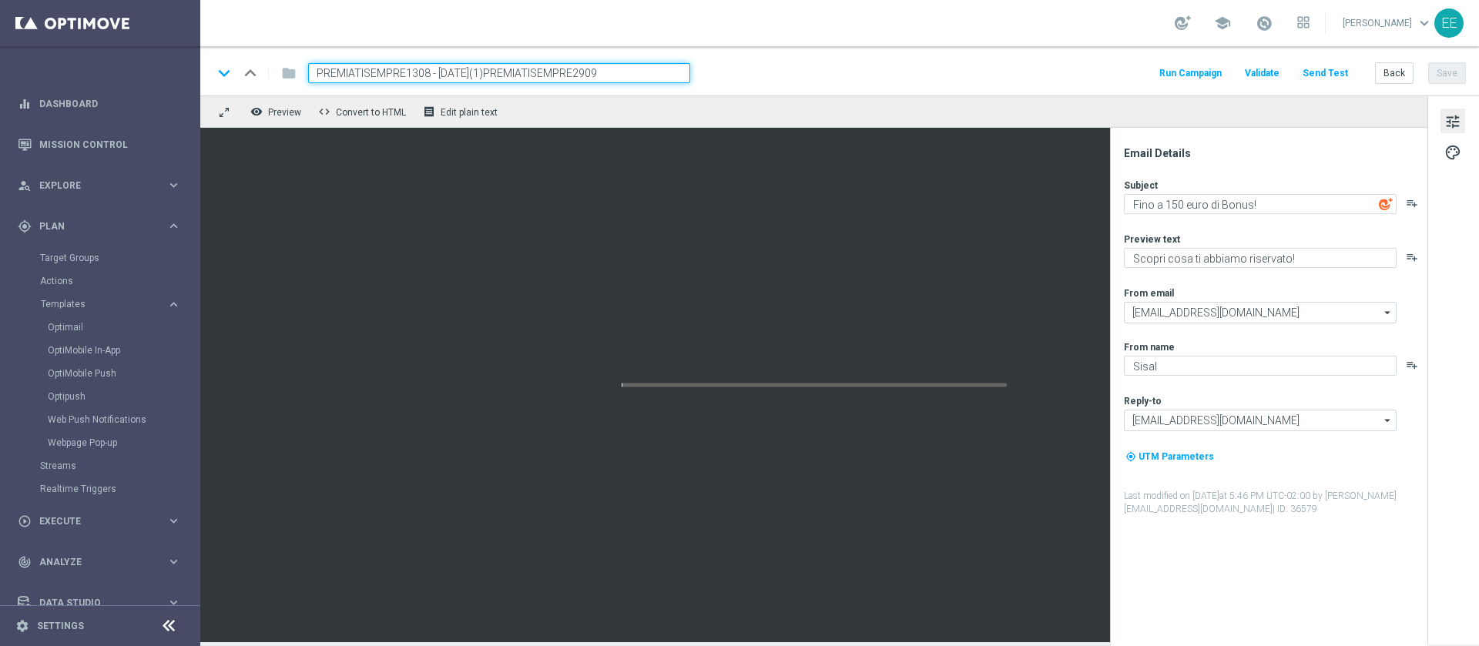
paste input
type input "PREMIATISEMPRE2909 - [DATE]"
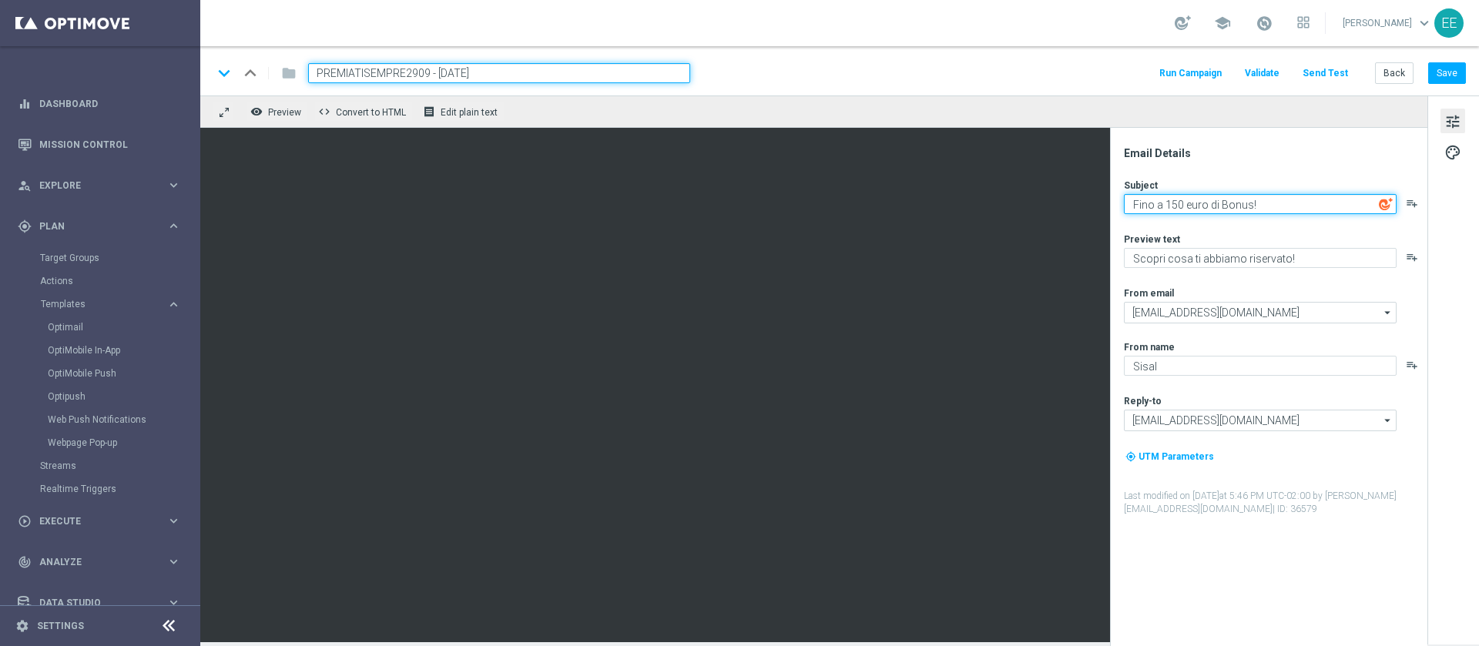
click at [985, 198] on textarea "Fino a 150 euro di Bonus!" at bounding box center [1260, 204] width 273 height 20
type textarea "Fino a 500 euro di Bonus!"
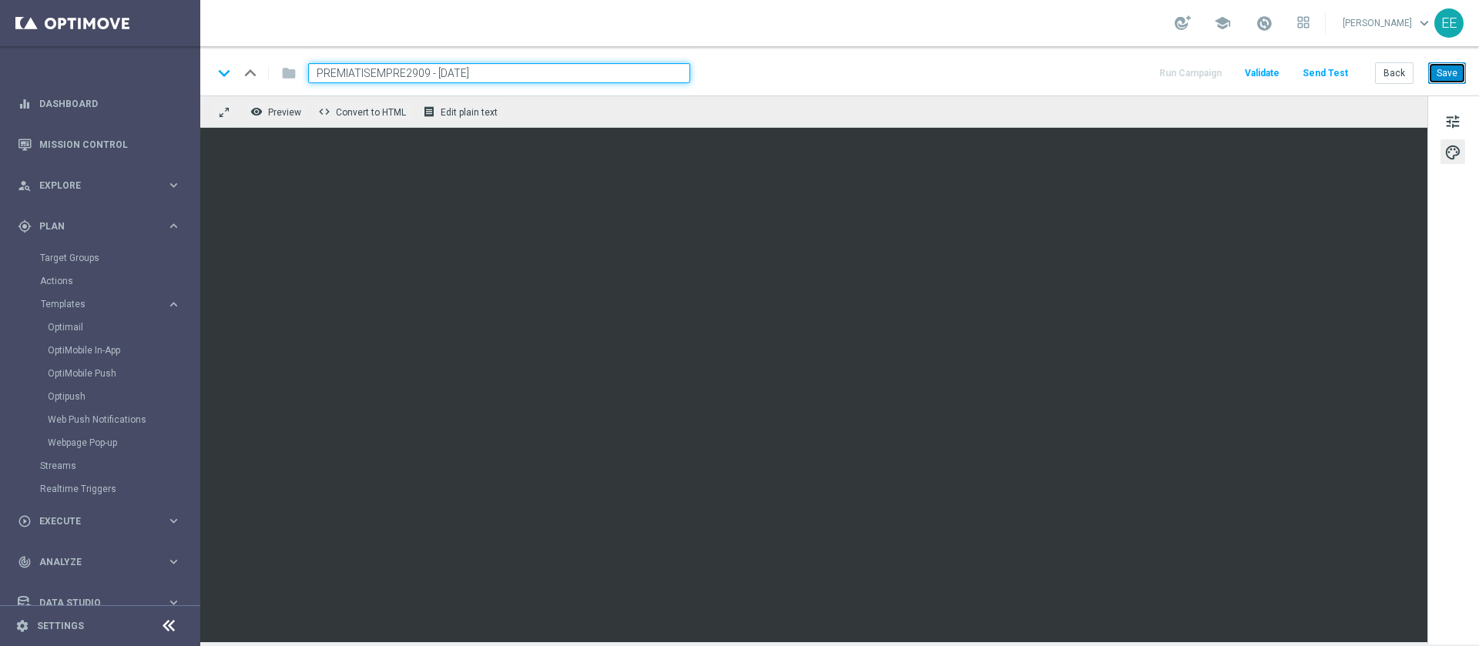
click at [985, 75] on button "Save" at bounding box center [1447, 73] width 38 height 22
drag, startPoint x: 553, startPoint y: 76, endPoint x: 92, endPoint y: 69, distance: 460.7
click at [92, 69] on main "equalizer Dashboard Mission Control" at bounding box center [739, 323] width 1479 height 646
click at [985, 72] on button "Back" at bounding box center [1394, 73] width 39 height 22
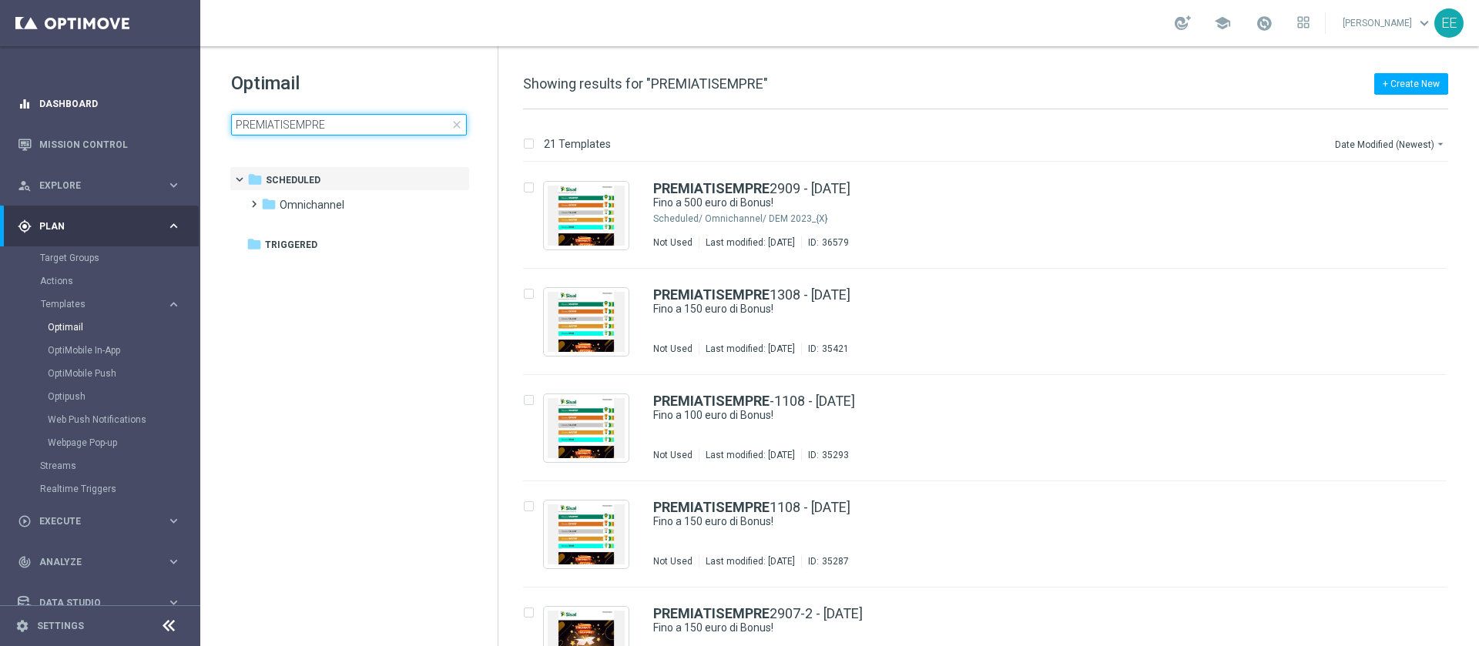
drag, startPoint x: 358, startPoint y: 119, endPoint x: 0, endPoint y: 109, distance: 358.4
click at [0, 109] on main "equalizer Dashboard Mission Control" at bounding box center [739, 323] width 1479 height 646
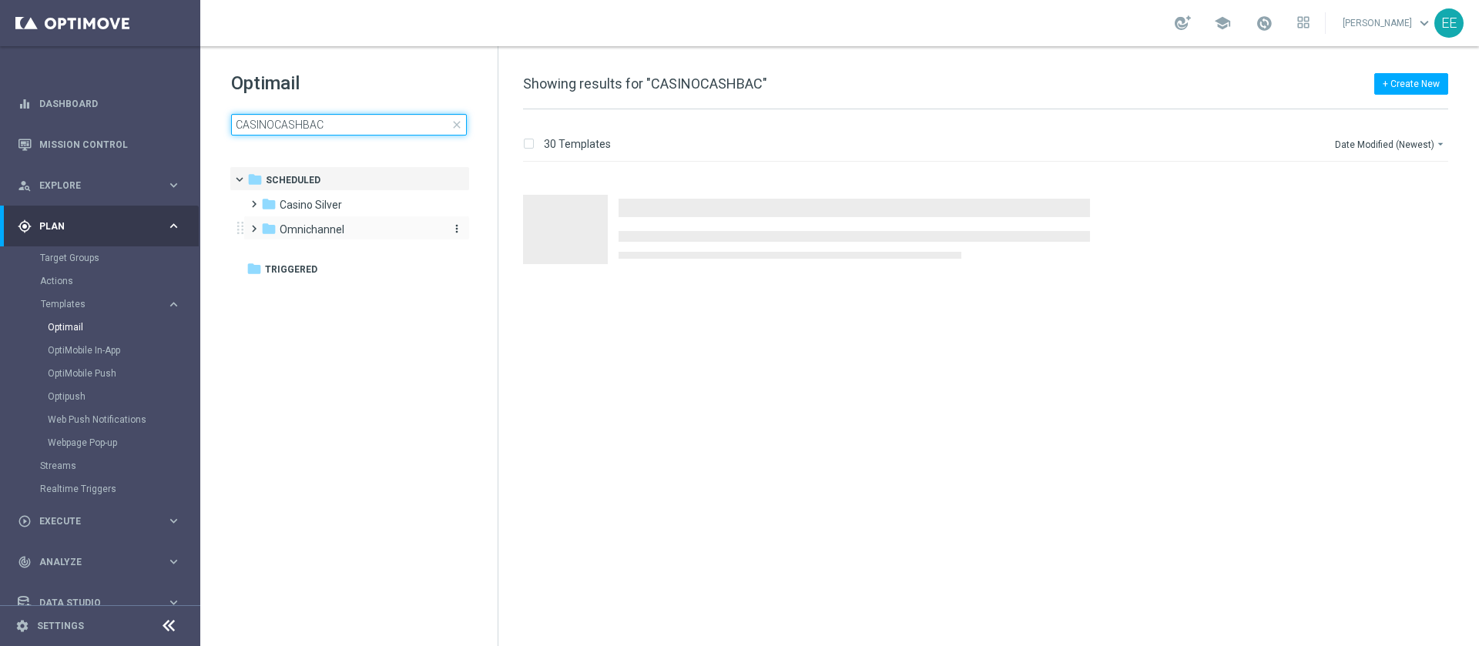
type input "CASINOCASHBAC"
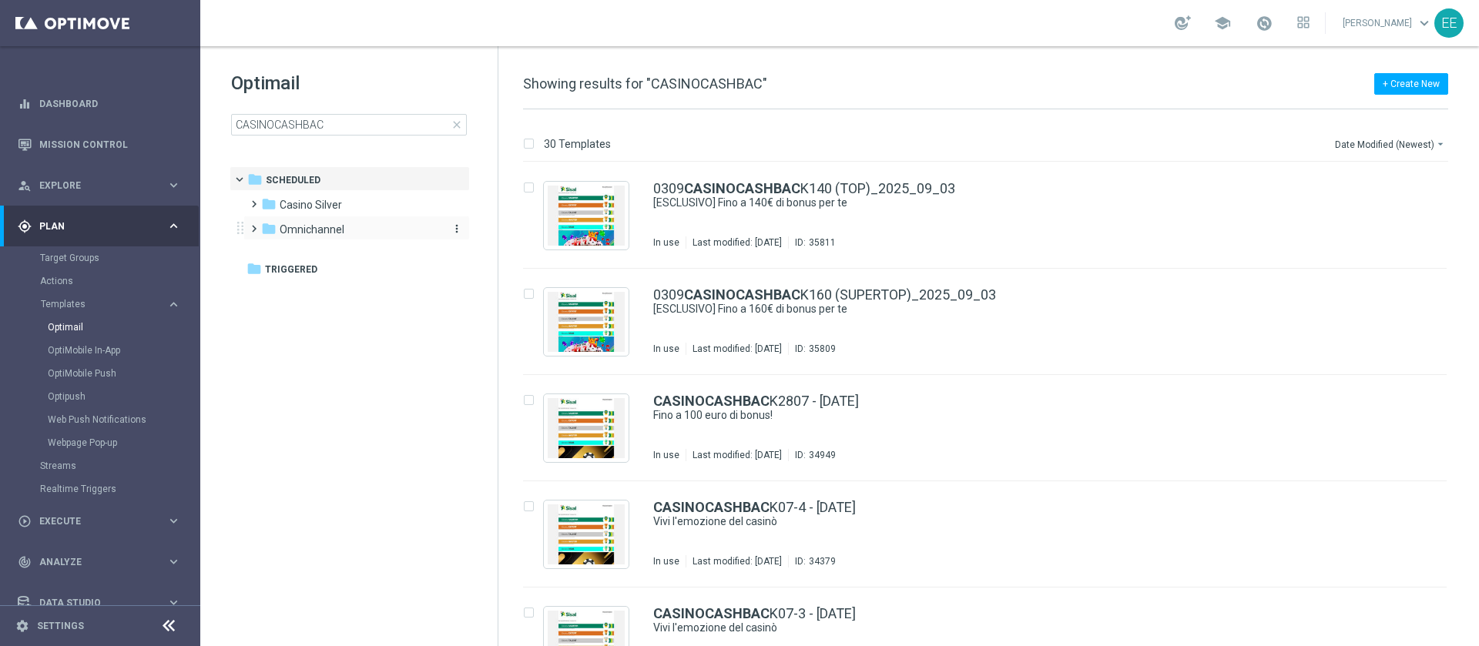
click at [359, 223] on div "folder [GEOGRAPHIC_DATA]" at bounding box center [349, 230] width 177 height 18
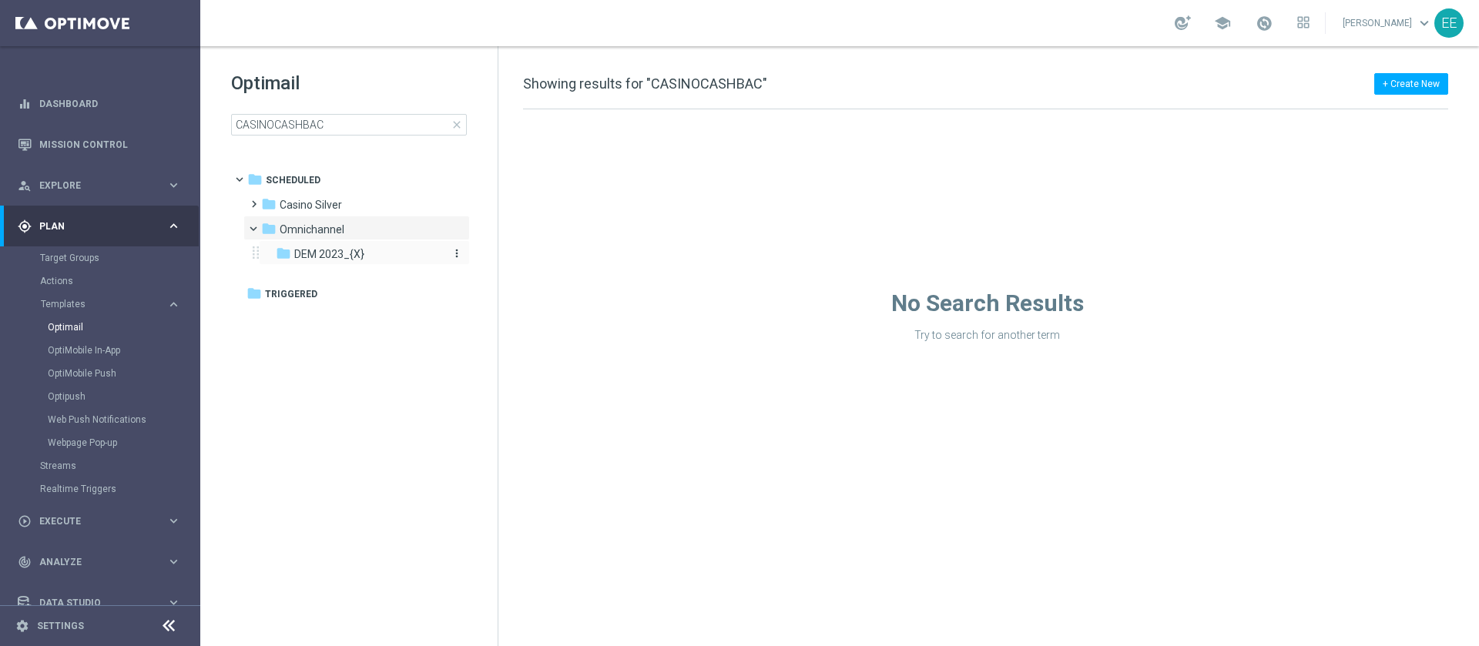
click at [324, 253] on span "DEM 2023_{X}" at bounding box center [329, 254] width 70 height 14
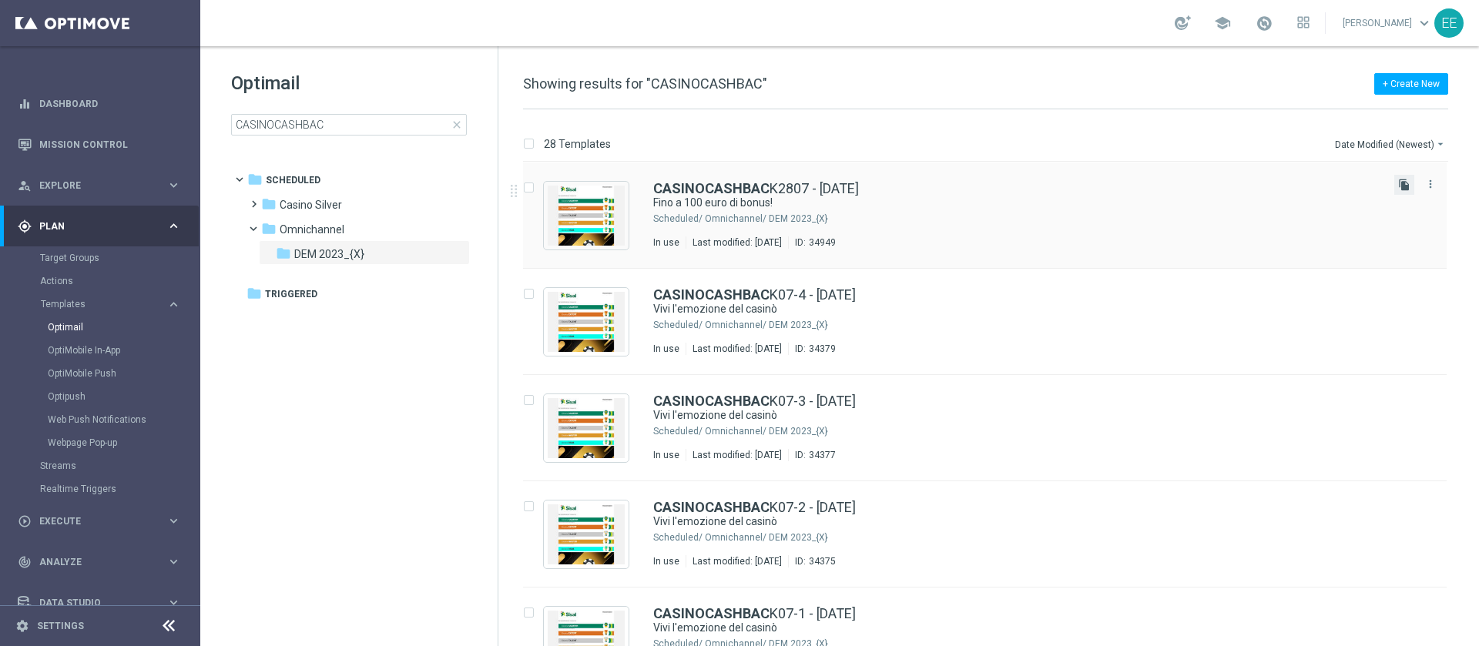
click at [985, 183] on icon "file_copy" at bounding box center [1404, 185] width 12 height 12
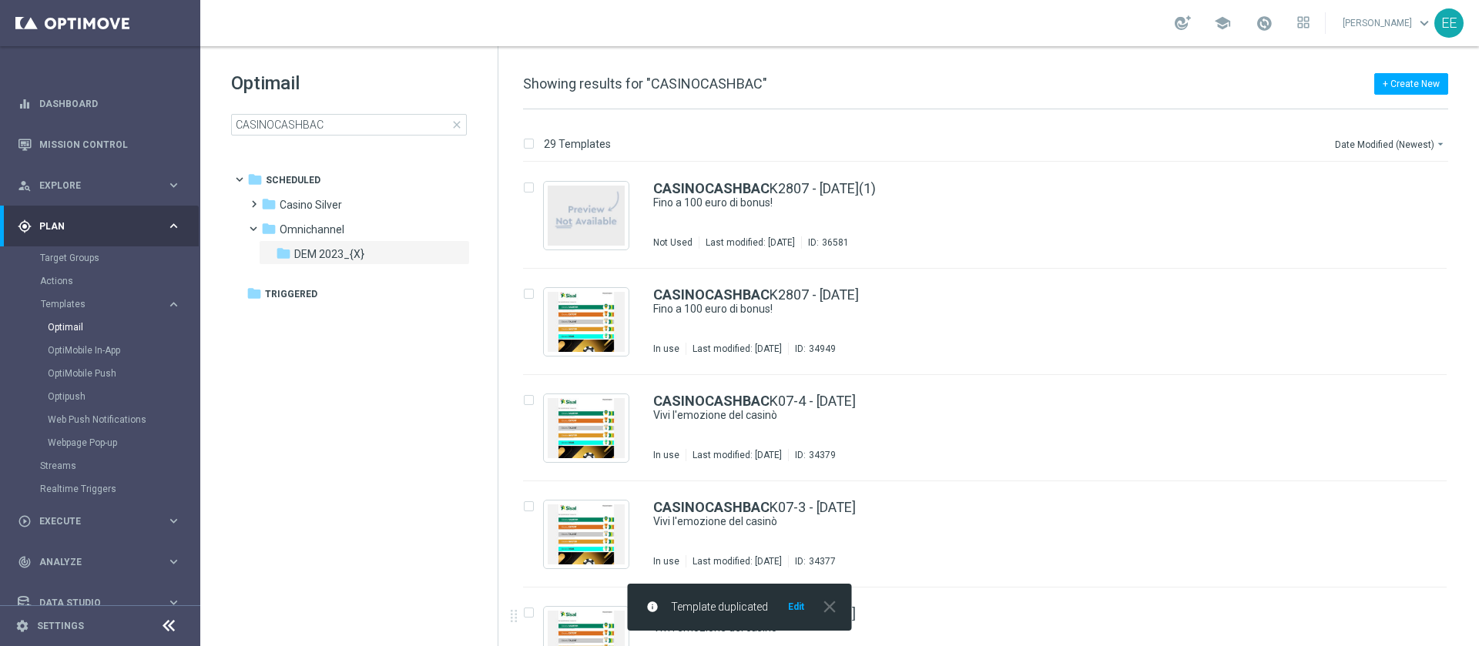
click at [799, 430] on button "Edit" at bounding box center [796, 607] width 19 height 12
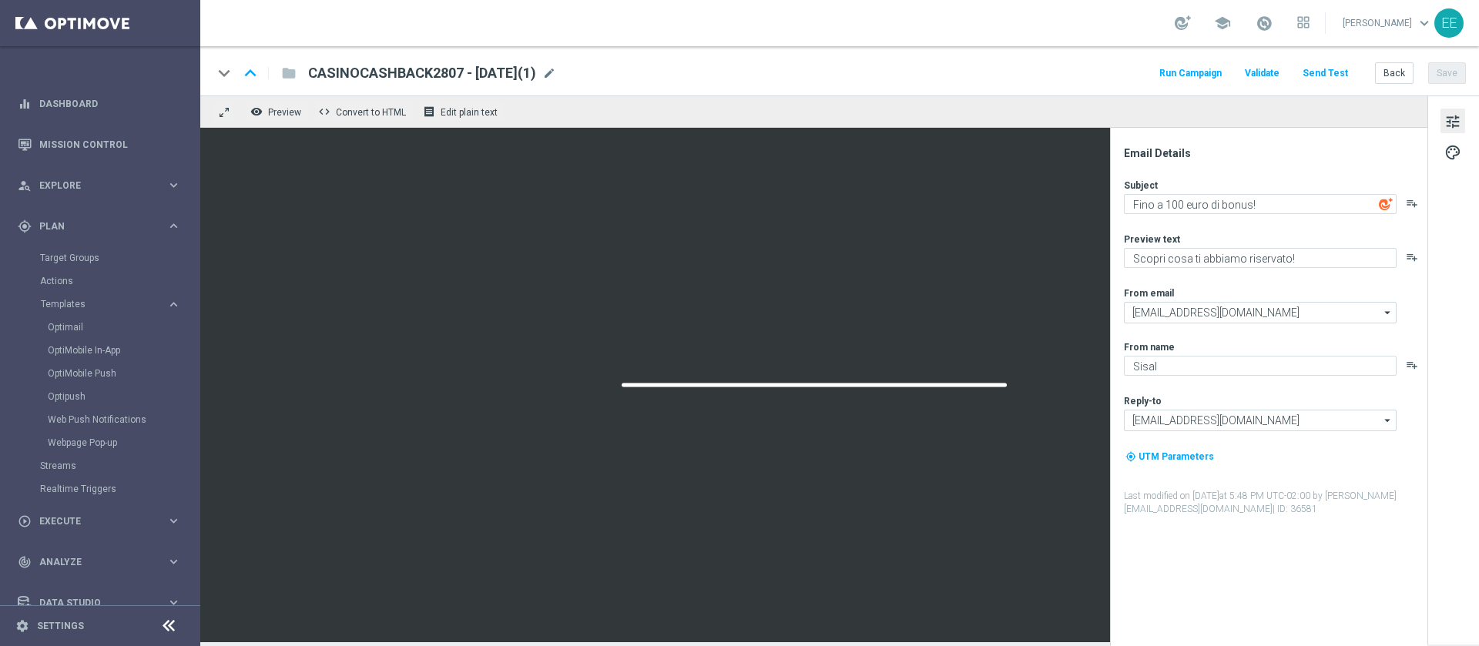
click at [556, 79] on span "mode_edit" at bounding box center [549, 73] width 14 height 14
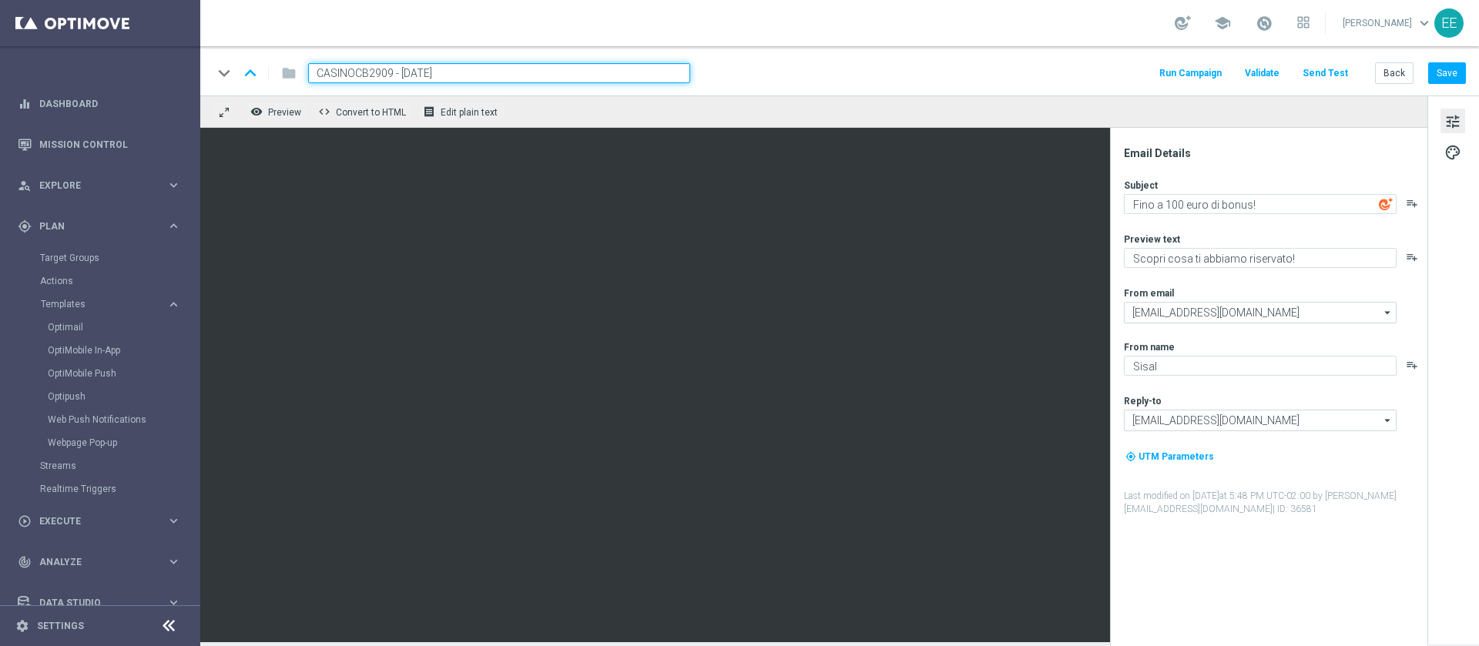
type input "CASINOCB2909 - [DATE]"
click at [985, 210] on textarea "Fino a 100 euro di bonus!" at bounding box center [1260, 204] width 273 height 20
click at [985, 208] on textarea "Fino a 100 euro di bonus!" at bounding box center [1260, 204] width 273 height 20
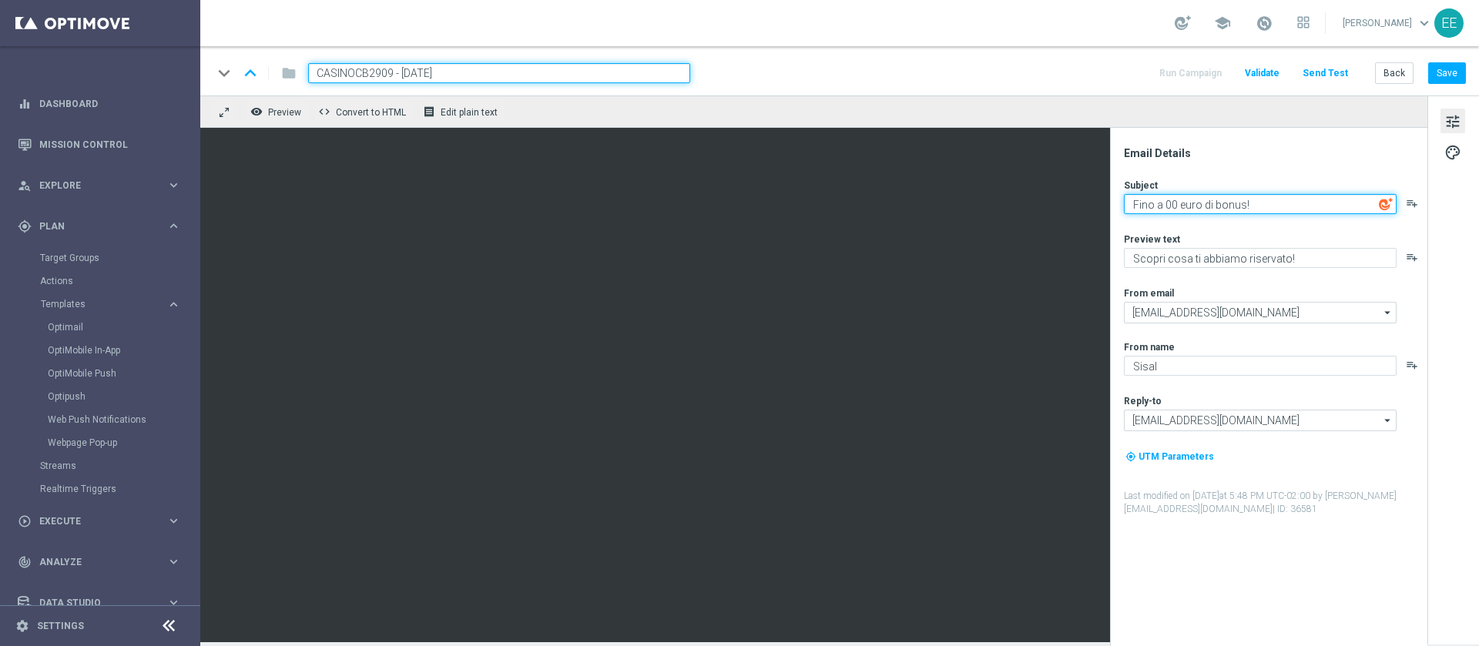
type textarea "Fino a 500 euro di bonus!"
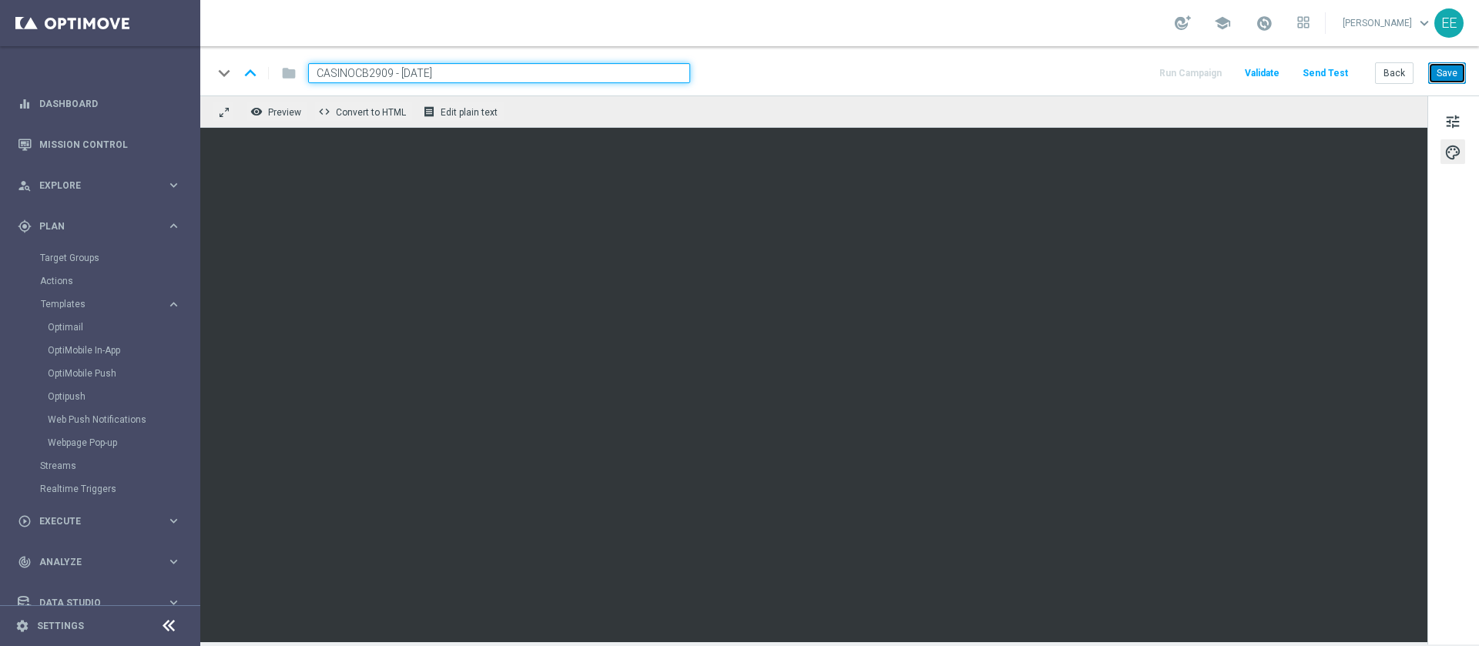
click at [985, 73] on button "Save" at bounding box center [1447, 73] width 38 height 22
click at [985, 70] on button "Back" at bounding box center [1394, 73] width 39 height 22
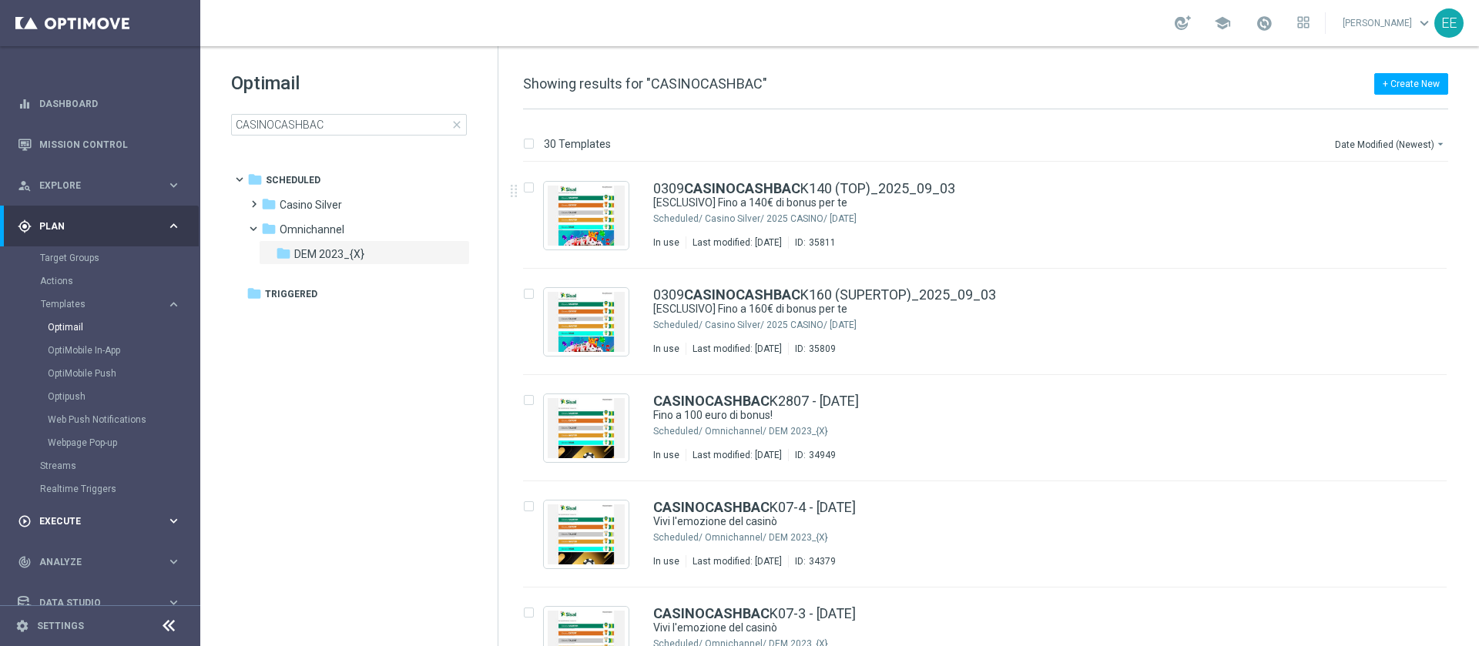
click at [61, 430] on span "Execute" at bounding box center [102, 521] width 127 height 9
click at [77, 305] on div "Campaign Builder" at bounding box center [119, 298] width 159 height 23
click at [64, 299] on link "Campaign Builder" at bounding box center [100, 299] width 120 height 12
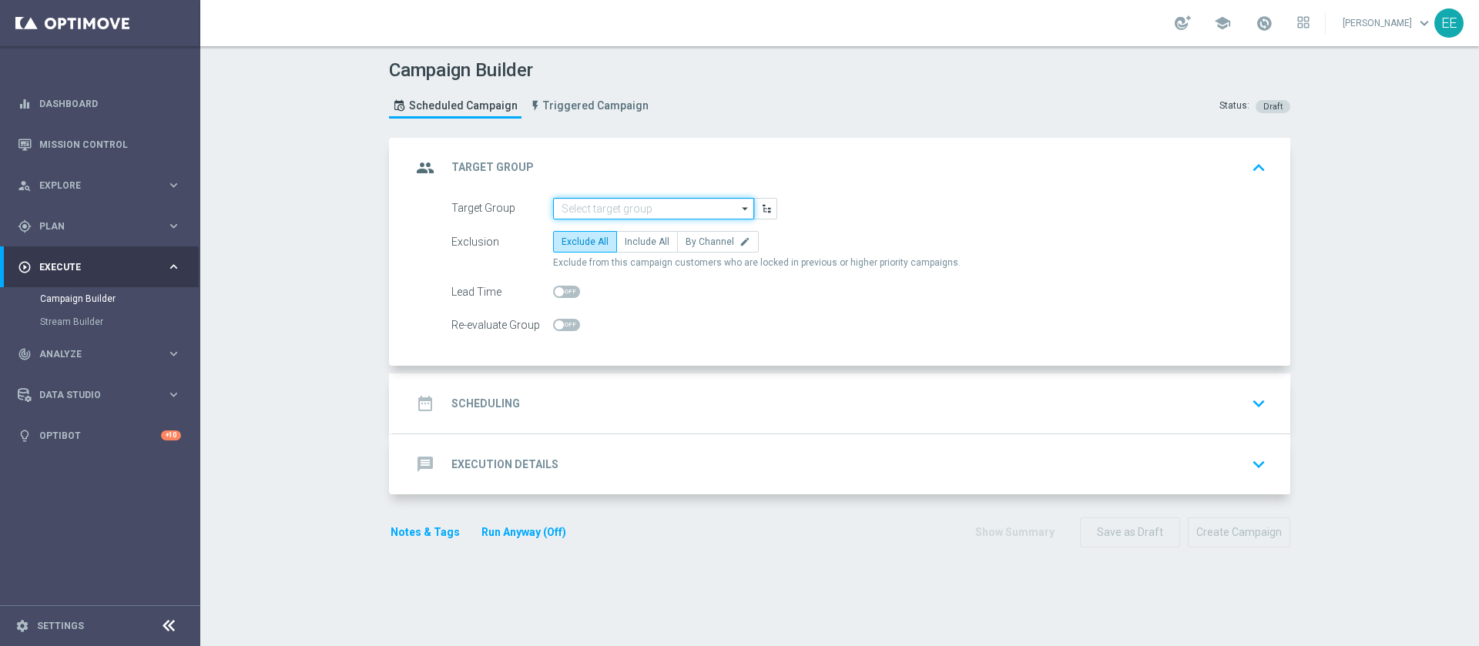
click at [636, 209] on input at bounding box center [653, 209] width 201 height 22
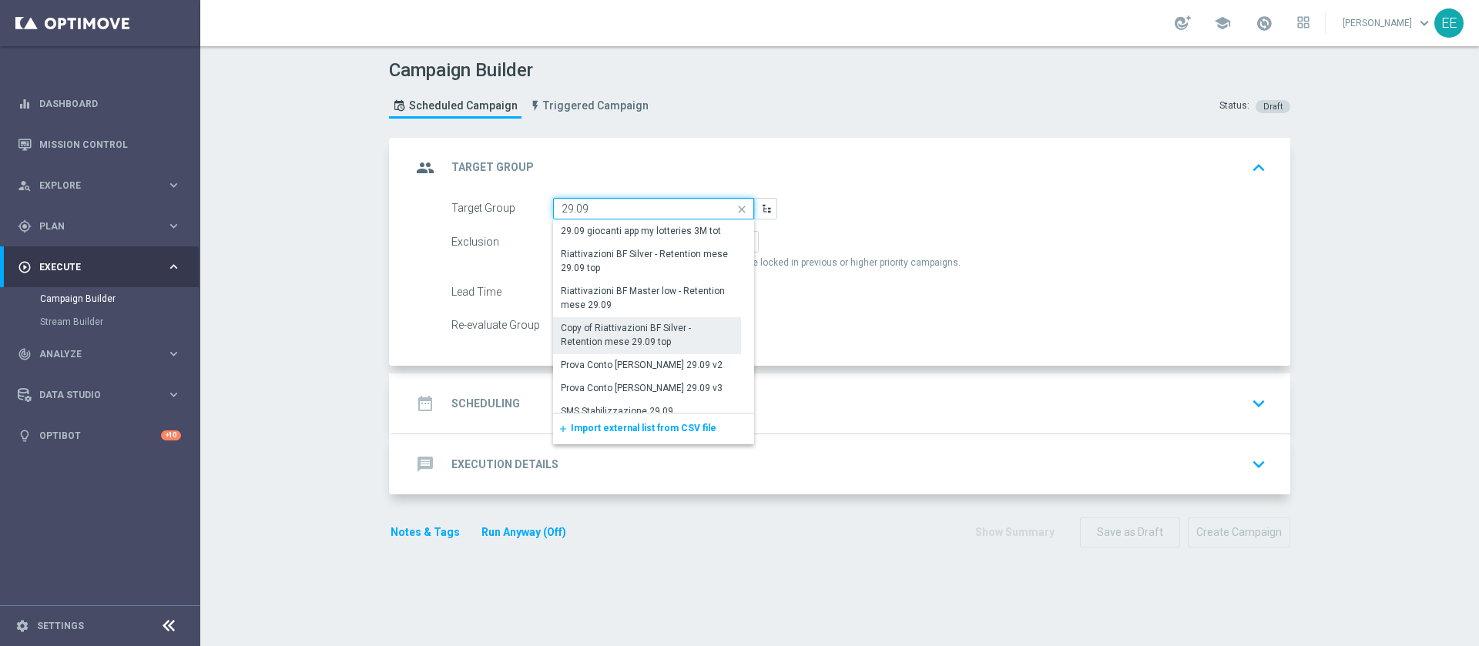
scroll to position [177, 0]
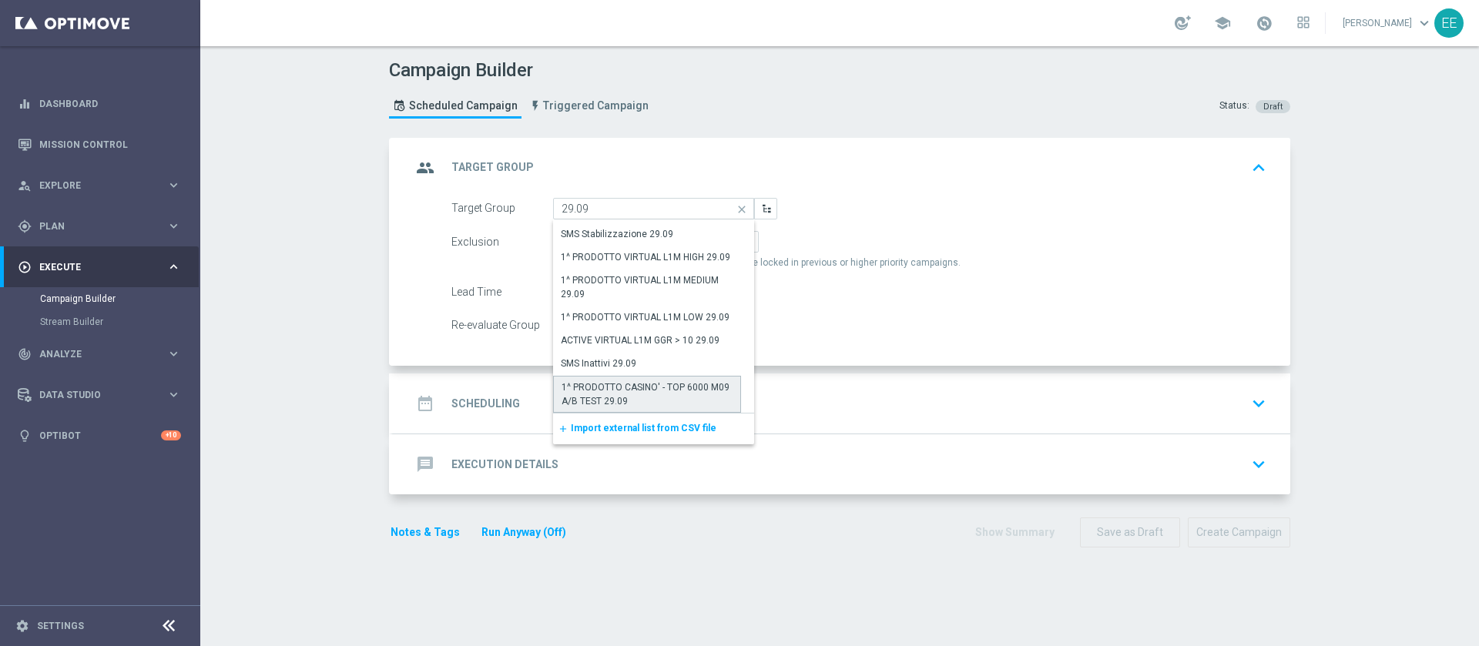
click at [649, 386] on div "1^ PRODOTTO CASINO' - TOP 6000 M09 A/B TEST 29.09" at bounding box center [647, 395] width 171 height 28
type input "1^ PRODOTTO CASINO' - TOP 6000 M09 A/B TEST 29.09"
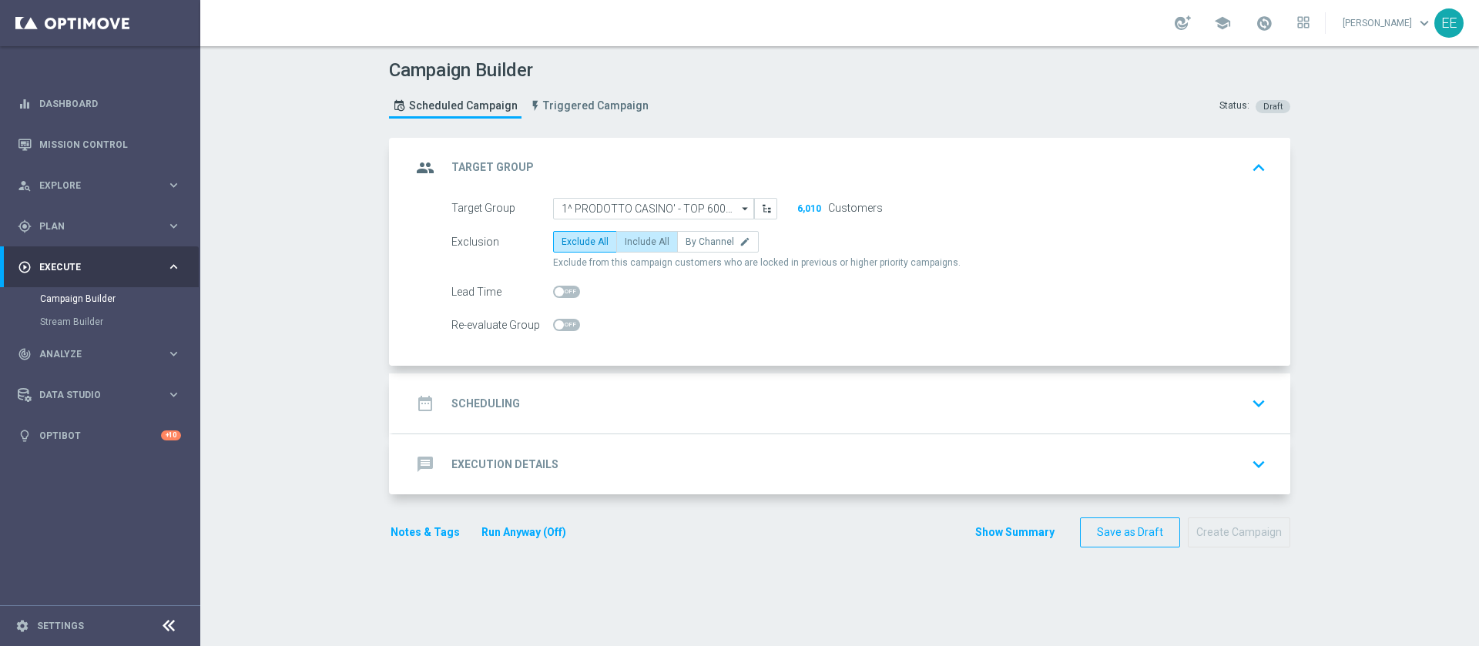
click at [636, 242] on span "Include All" at bounding box center [647, 242] width 45 height 11
click at [635, 242] on input "Include All" at bounding box center [630, 245] width 10 height 10
radio input "true"
click at [643, 398] on div "date_range Scheduling keyboard_arrow_down" at bounding box center [841, 403] width 861 height 29
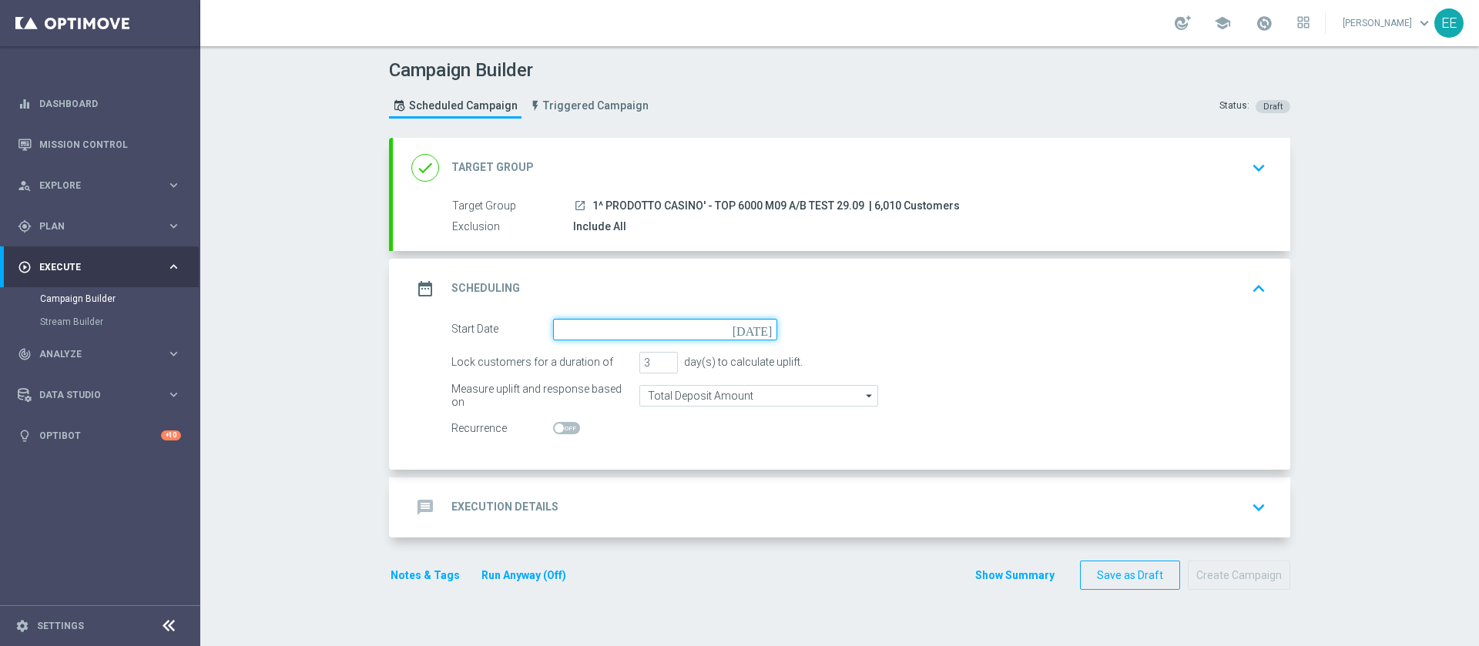
click at [646, 330] on input at bounding box center [665, 330] width 224 height 22
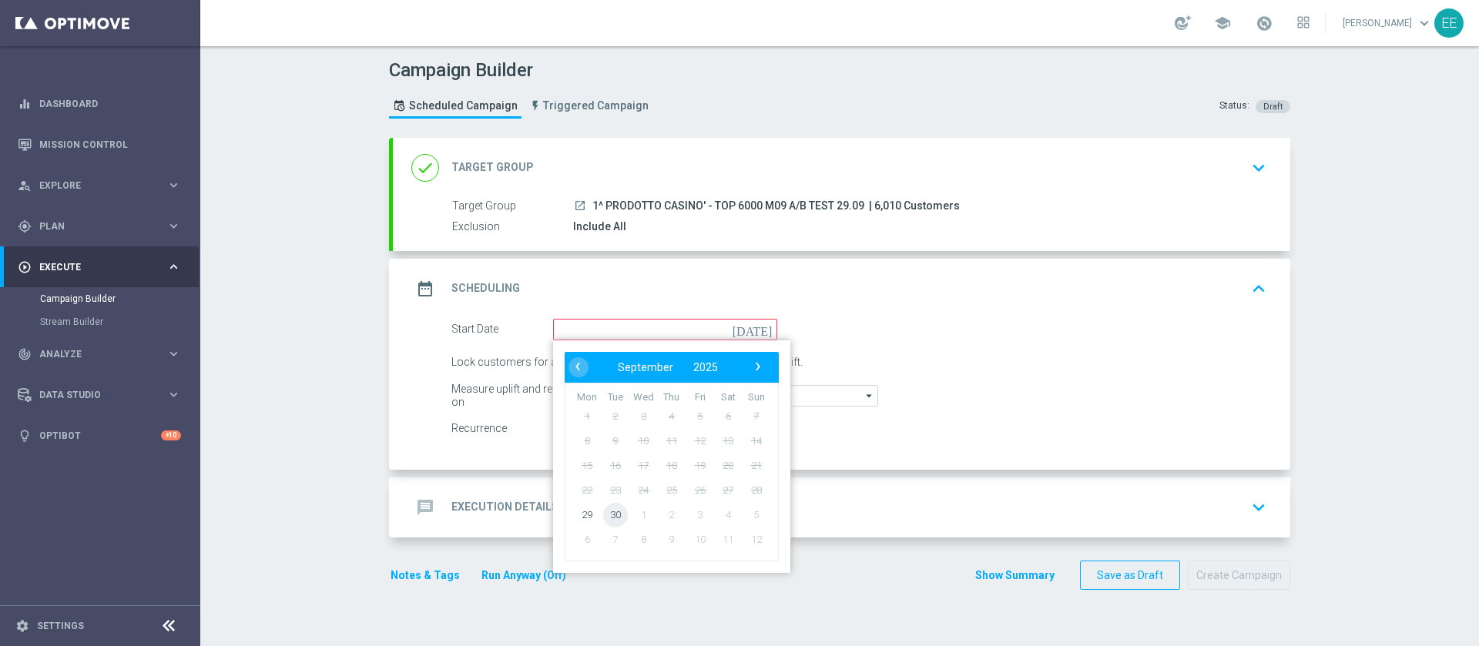
click at [603, 430] on span "30" at bounding box center [615, 514] width 25 height 25
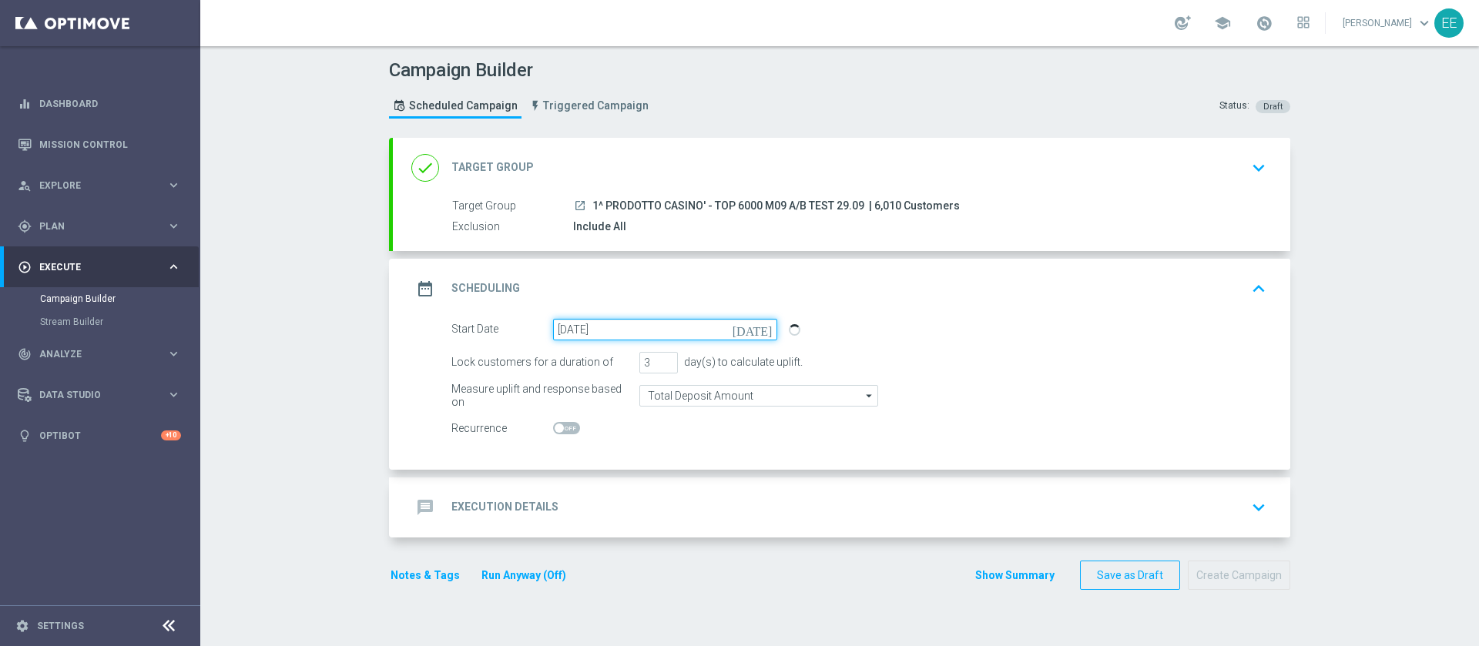
click at [609, 323] on input "30 Sep 2025" at bounding box center [665, 330] width 224 height 22
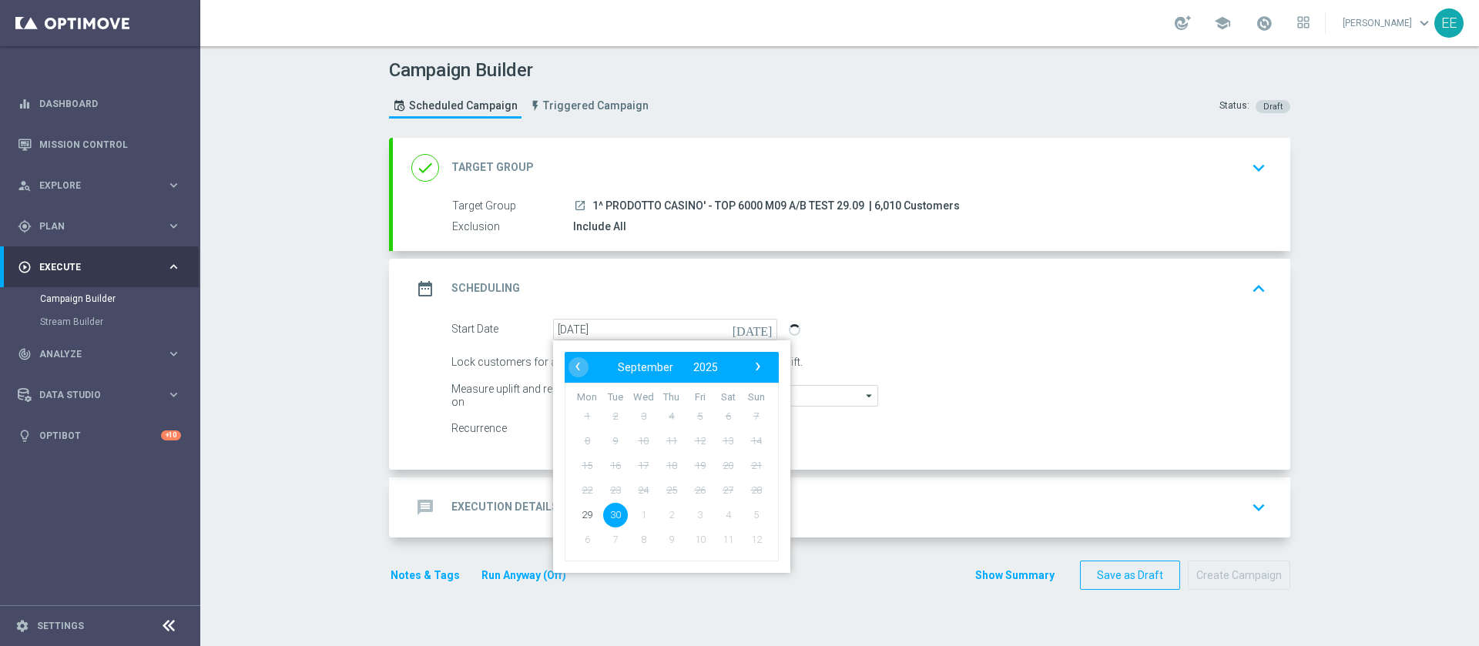
click at [573, 430] on td "29" at bounding box center [587, 514] width 29 height 25
type input "29 Sep 2025"
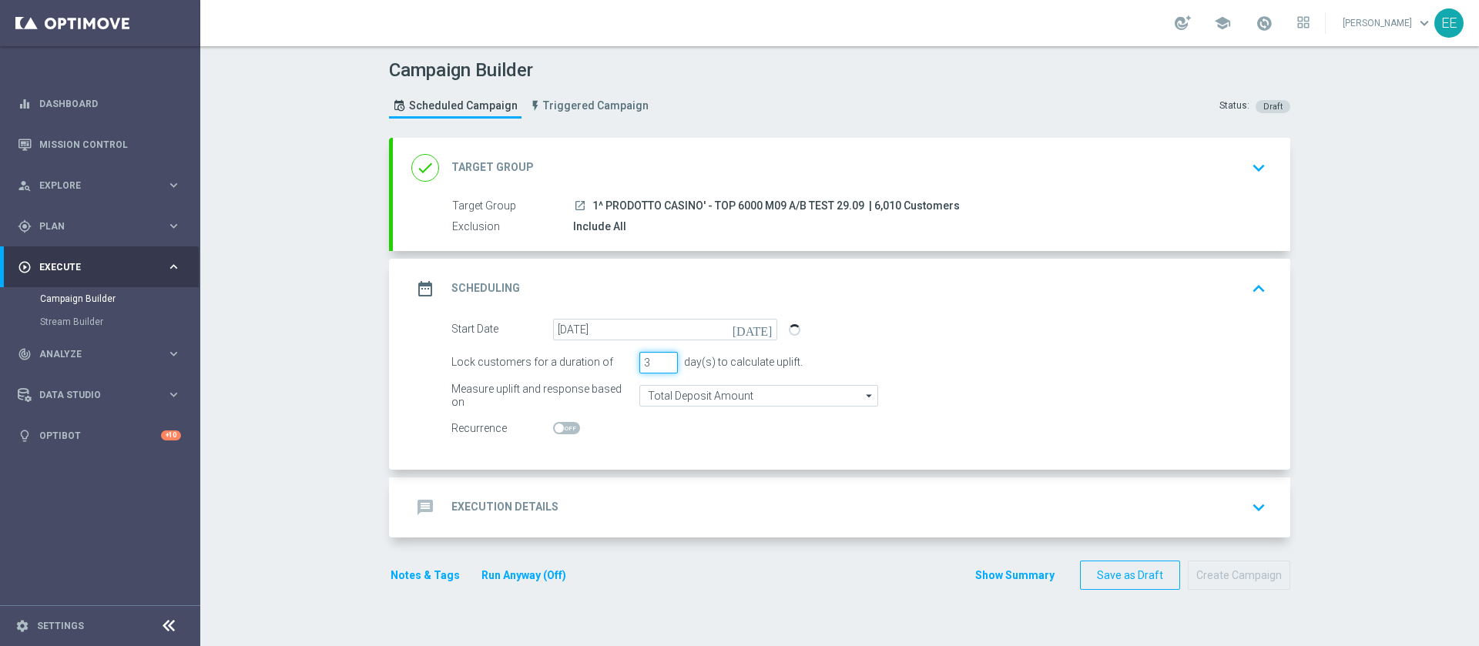
click at [649, 366] on input "3" at bounding box center [658, 363] width 39 height 22
type input "4"
click at [663, 361] on input "4" at bounding box center [658, 363] width 39 height 22
click at [646, 430] on div "message Execution Details keyboard_arrow_down" at bounding box center [841, 507] width 861 height 29
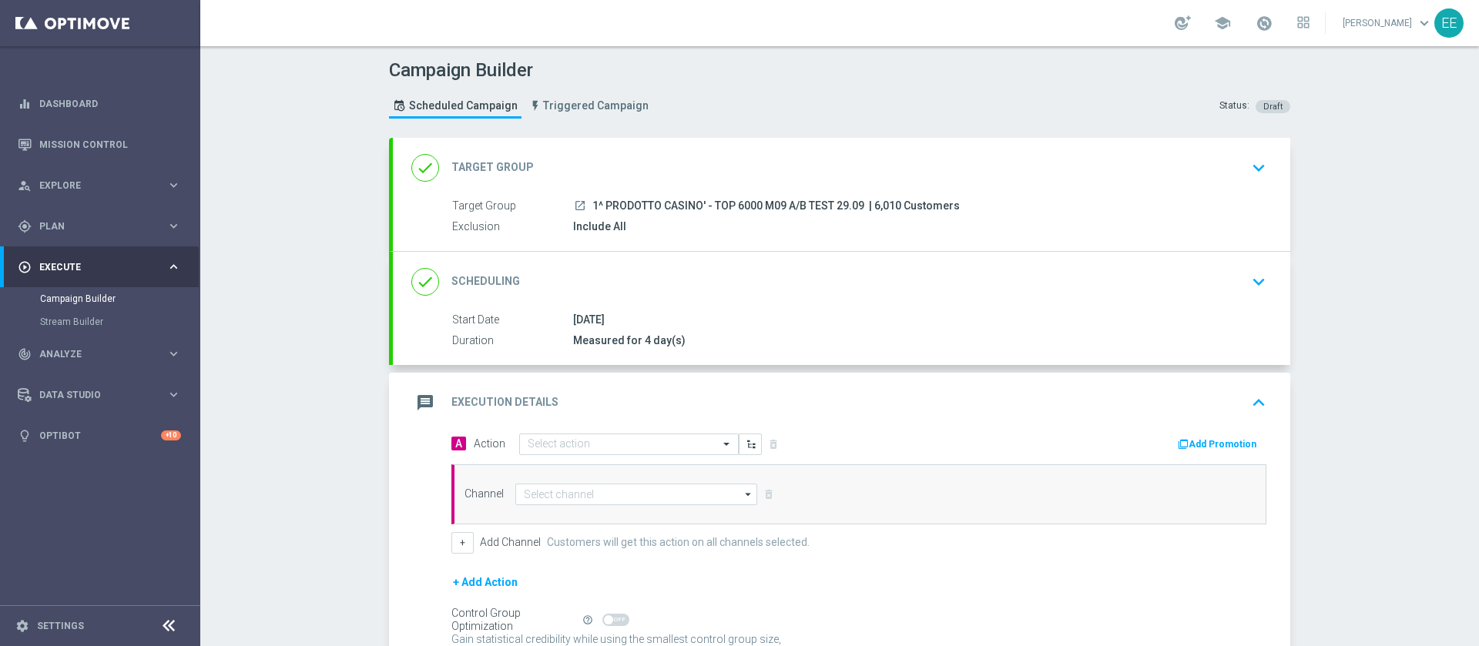
scroll to position [151, 0]
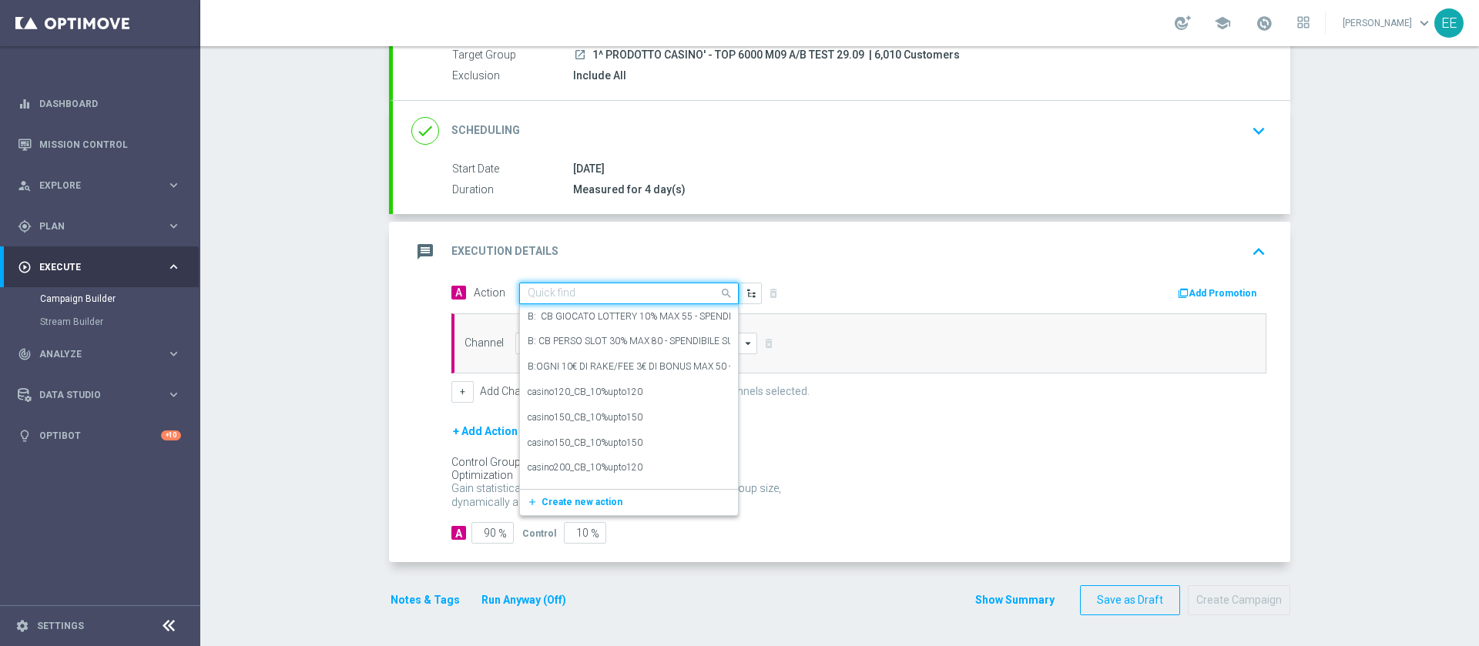
click at [586, 297] on input "text" at bounding box center [614, 293] width 172 height 13
paste input "CB PERSO CASINO' 30% MAX 500 EURO O CB VINTO 10% MAX 150 EURO SPENDIBILE SLOT"
type input "CB PERSO CASINO' 30% MAX 500 EURO O CB VINTO 10% MAX 150 EURO SPENDIBILE SLOT"
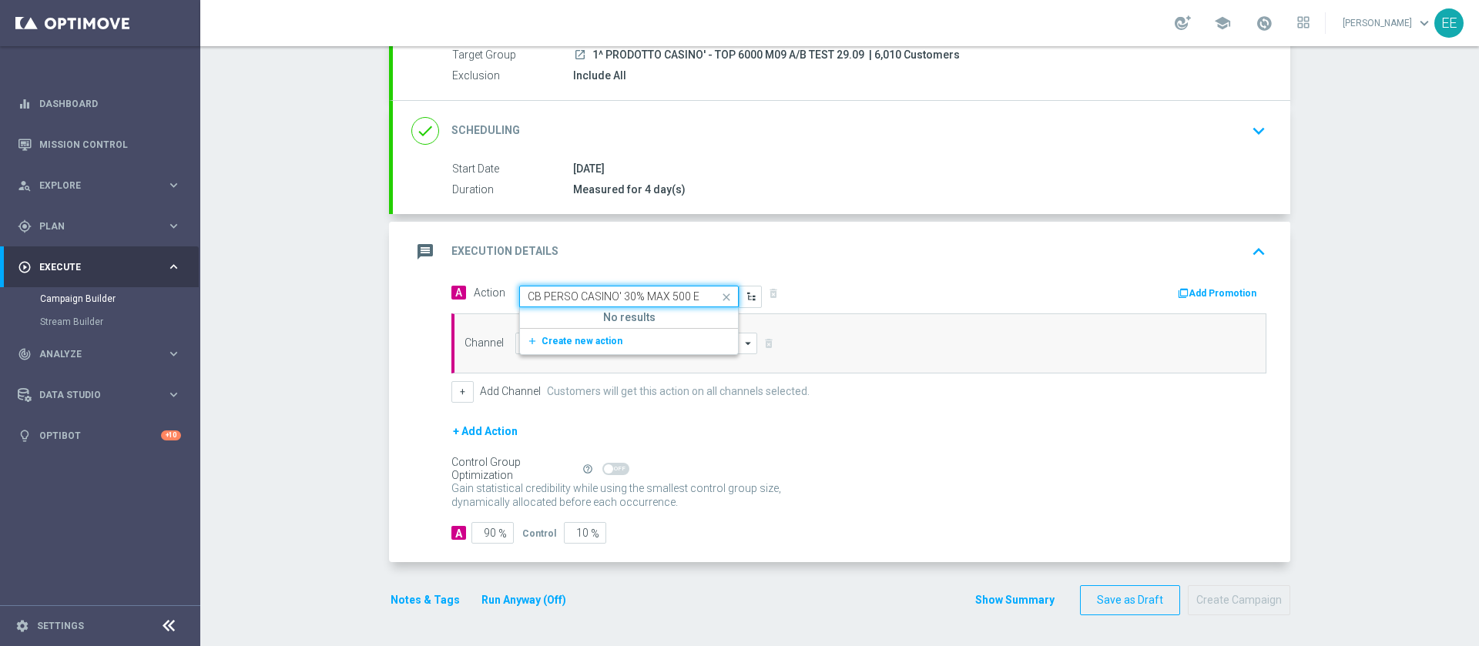
scroll to position [0, 265]
click at [577, 347] on button "add_new Create new action" at bounding box center [626, 342] width 213 height 18
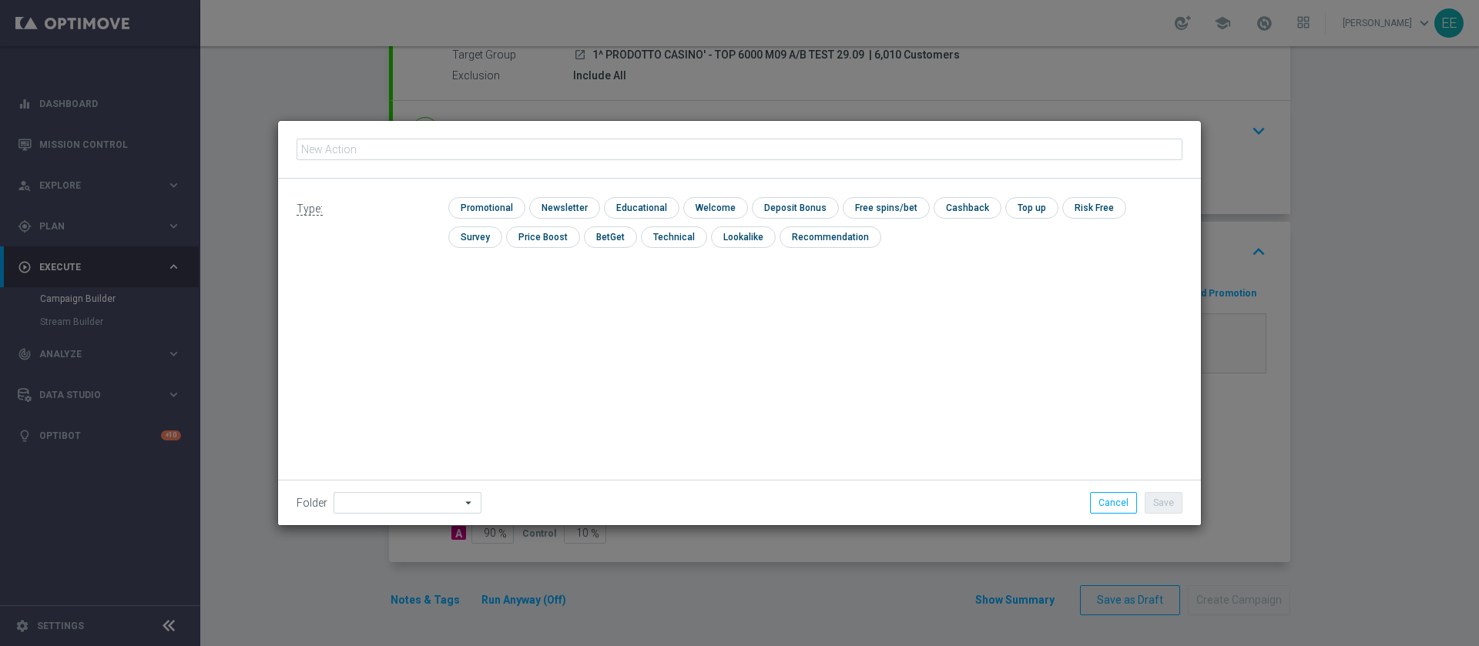
click at [488, 141] on input "text" at bounding box center [740, 150] width 886 height 22
type input "CB PERSO CASINO' 30% MAX 500 EURO O CB VINTO 10% MAX 150 EURO SPENDIBILE SLOT"
click at [488, 204] on input "checkbox" at bounding box center [484, 207] width 73 height 21
checkbox input "true"
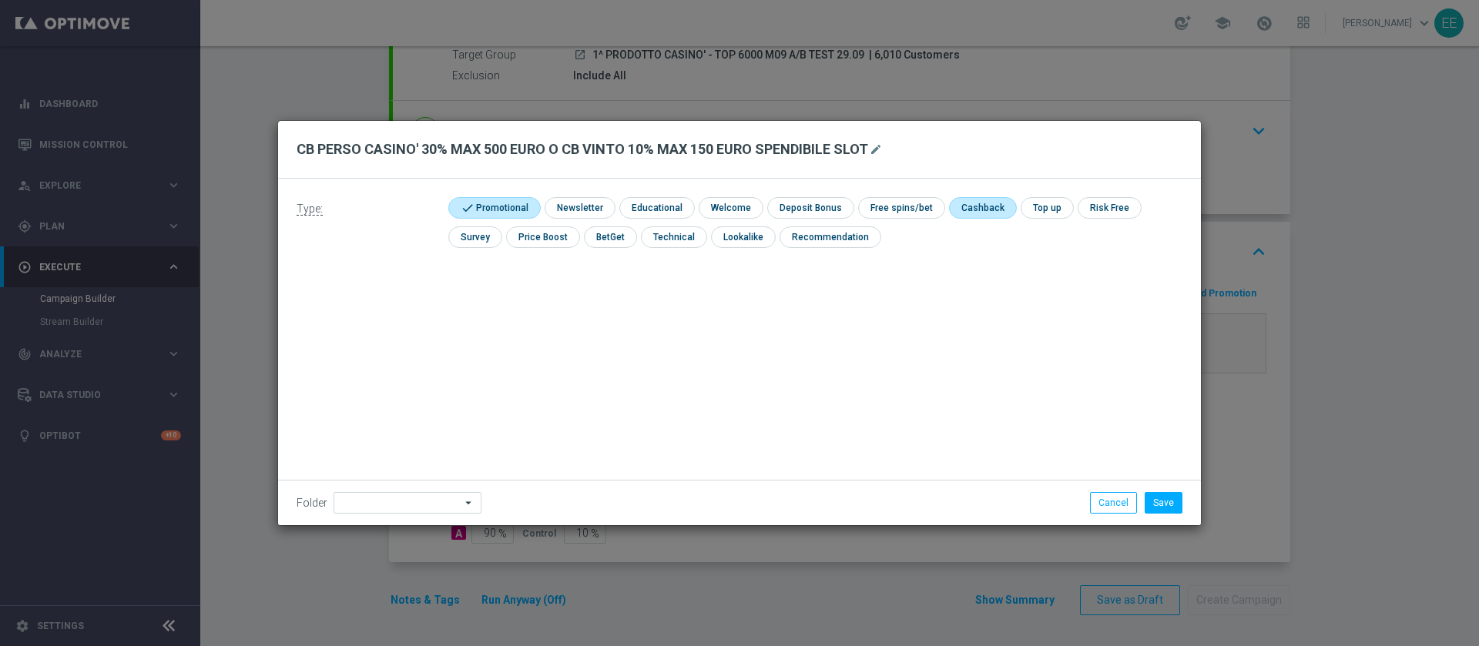
click at [965, 206] on input "checkbox" at bounding box center [981, 207] width 65 height 21
checkbox input "true"
click at [409, 430] on input at bounding box center [408, 503] width 148 height 22
type input "OMNICHANNEL"
click at [985, 430] on button "Save" at bounding box center [1164, 503] width 38 height 22
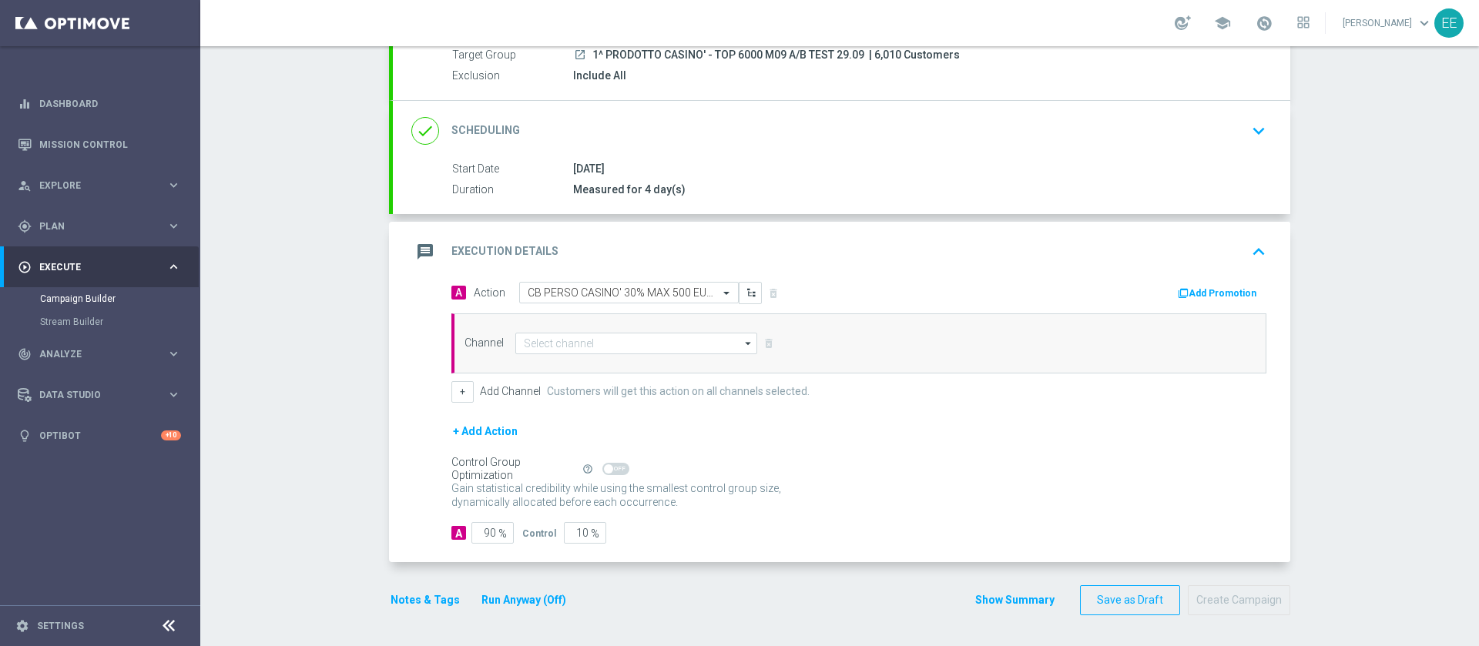
click at [985, 290] on button "Add Promotion" at bounding box center [1219, 293] width 86 height 17
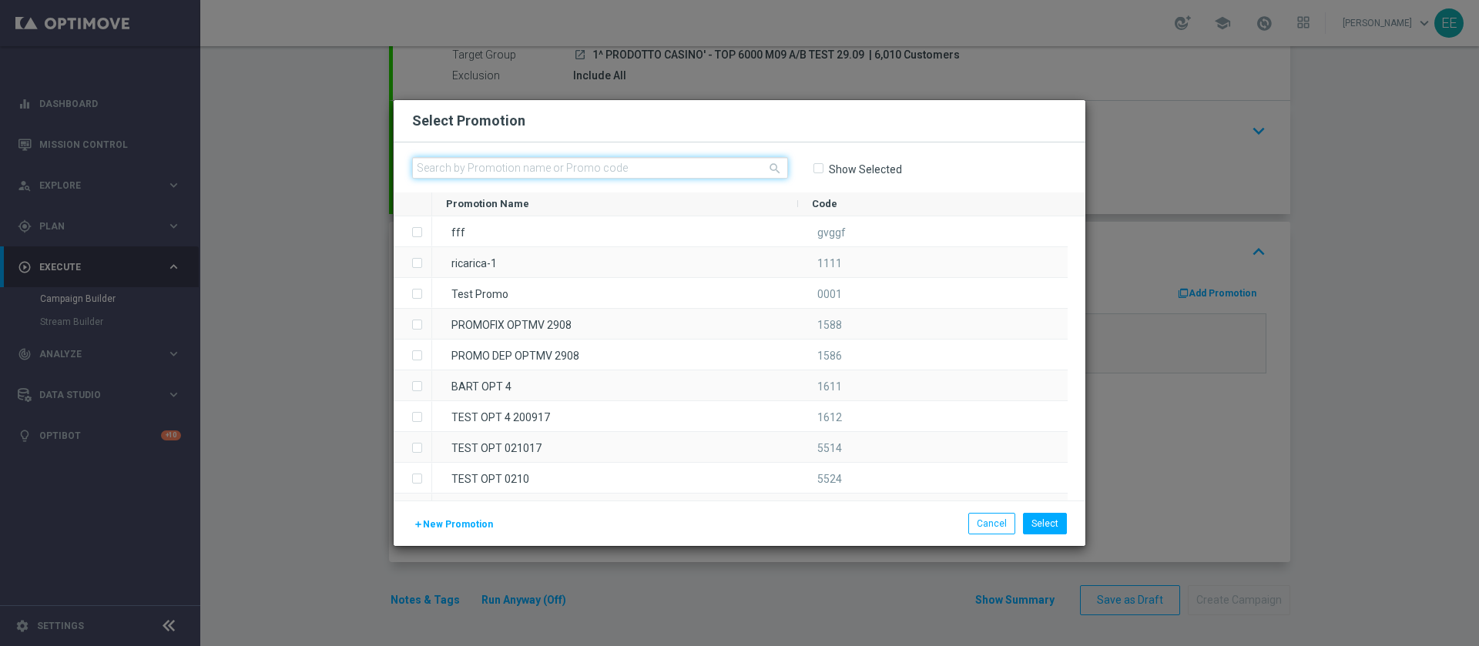
click at [459, 171] on input "text" at bounding box center [600, 168] width 376 height 22
paste input "PREMIATISEMPRE2909"
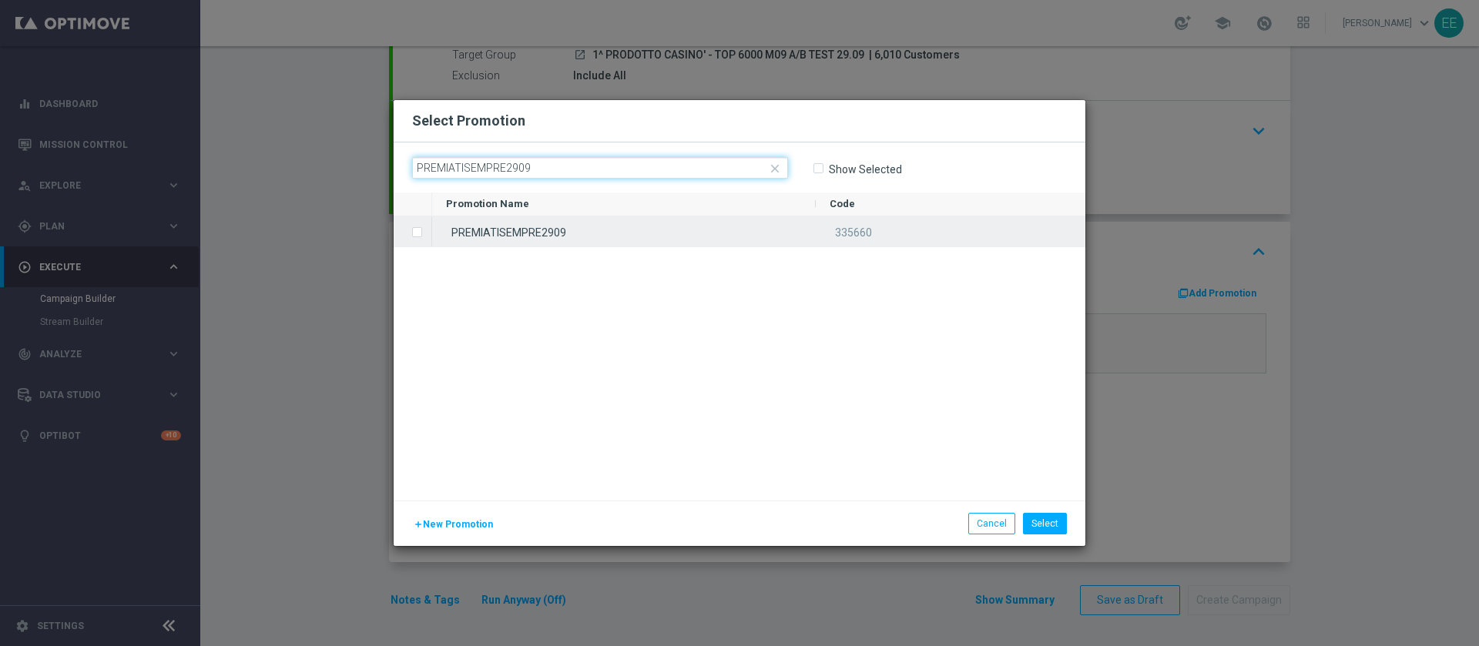
type input "PREMIATISEMPRE2909"
click at [595, 235] on div "PREMIATISEMPRE2909" at bounding box center [624, 231] width 384 height 30
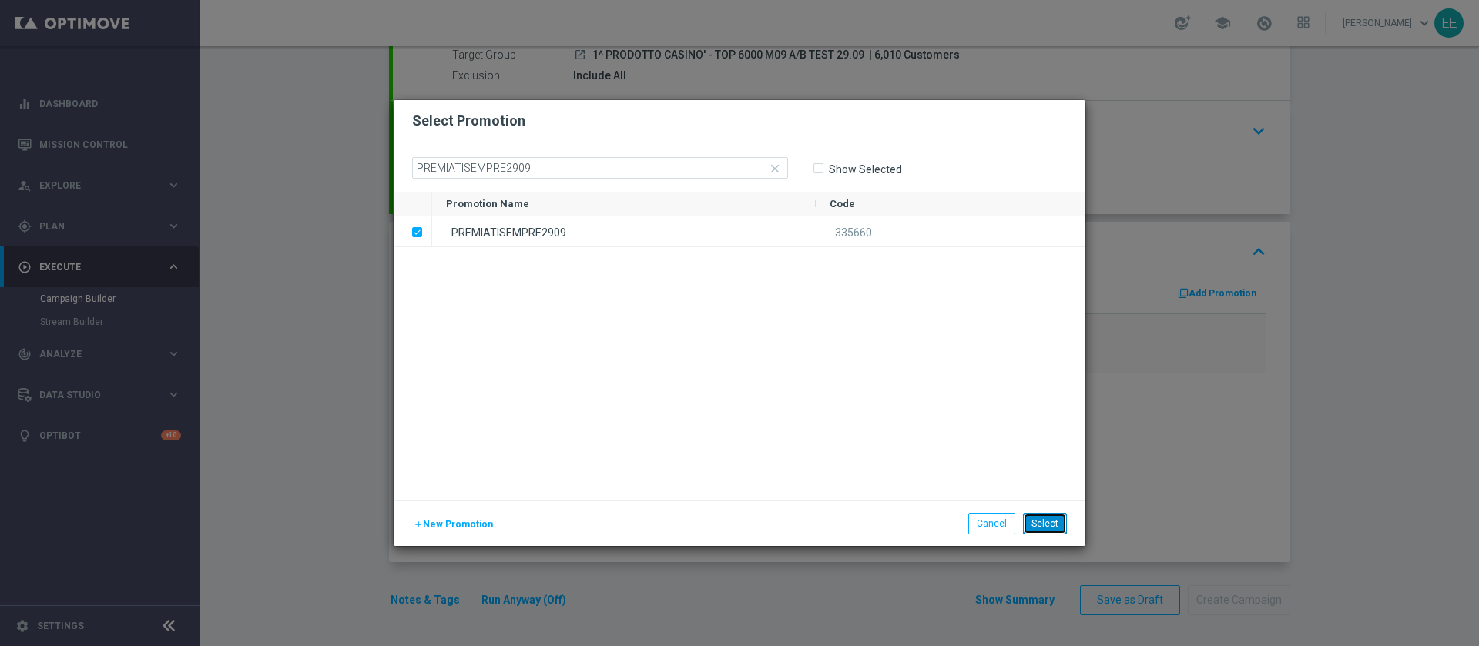
click at [985, 430] on button "Select" at bounding box center [1045, 524] width 44 height 22
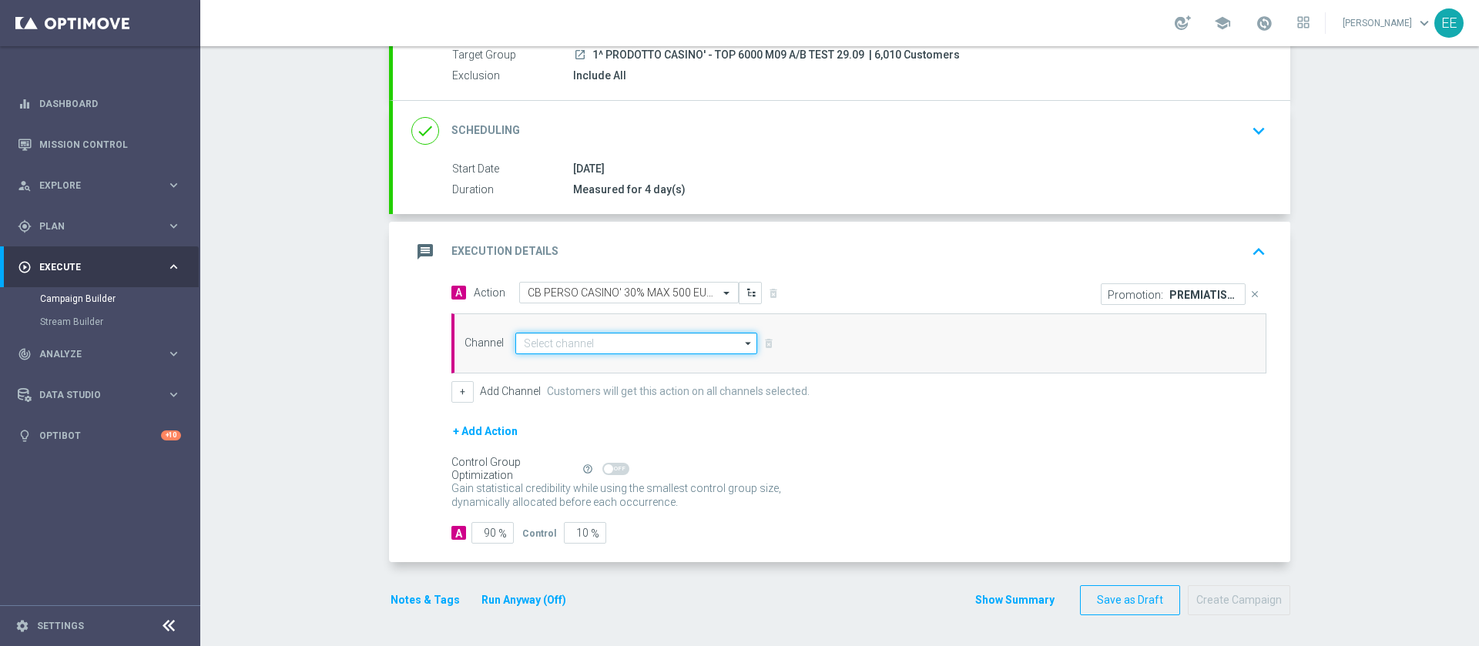
click at [602, 345] on input at bounding box center [636, 344] width 242 height 22
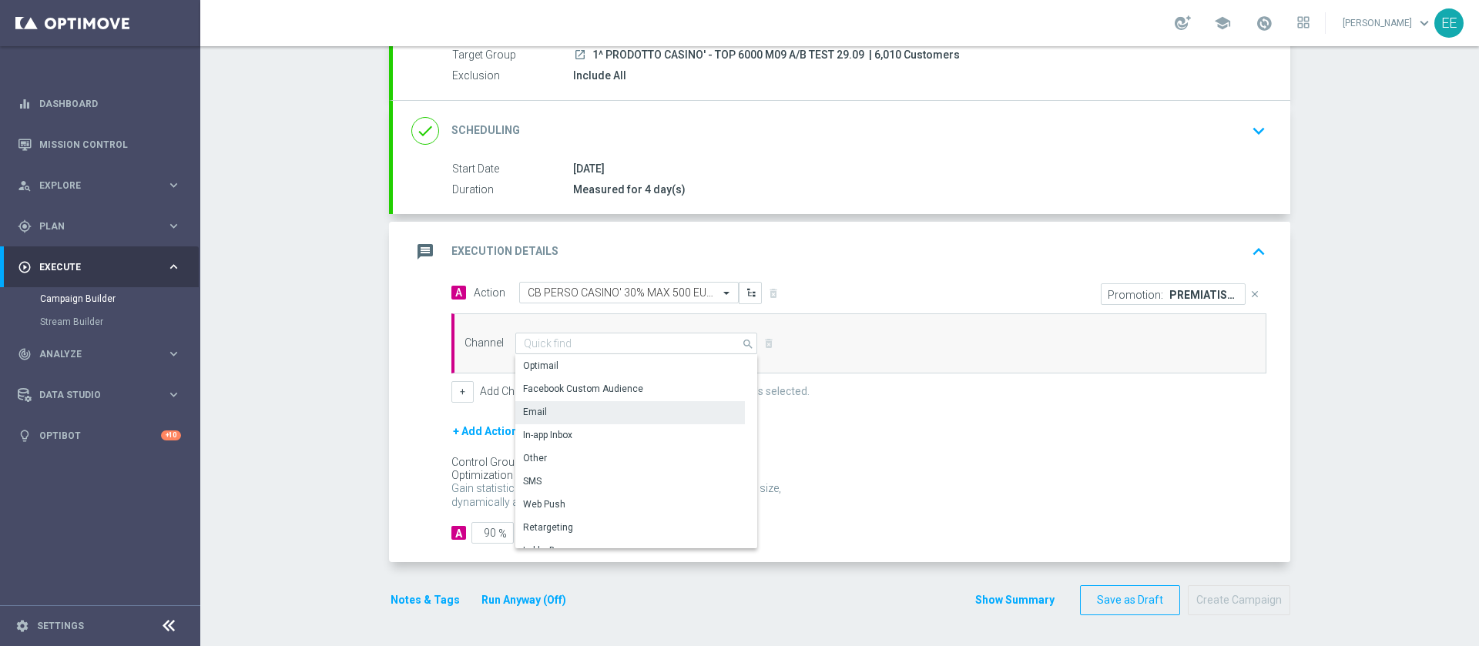
click at [537, 423] on div "Email" at bounding box center [630, 412] width 230 height 23
click at [538, 430] on div "In-app Inbox" at bounding box center [548, 436] width 49 height 14
type input "In-app Inbox"
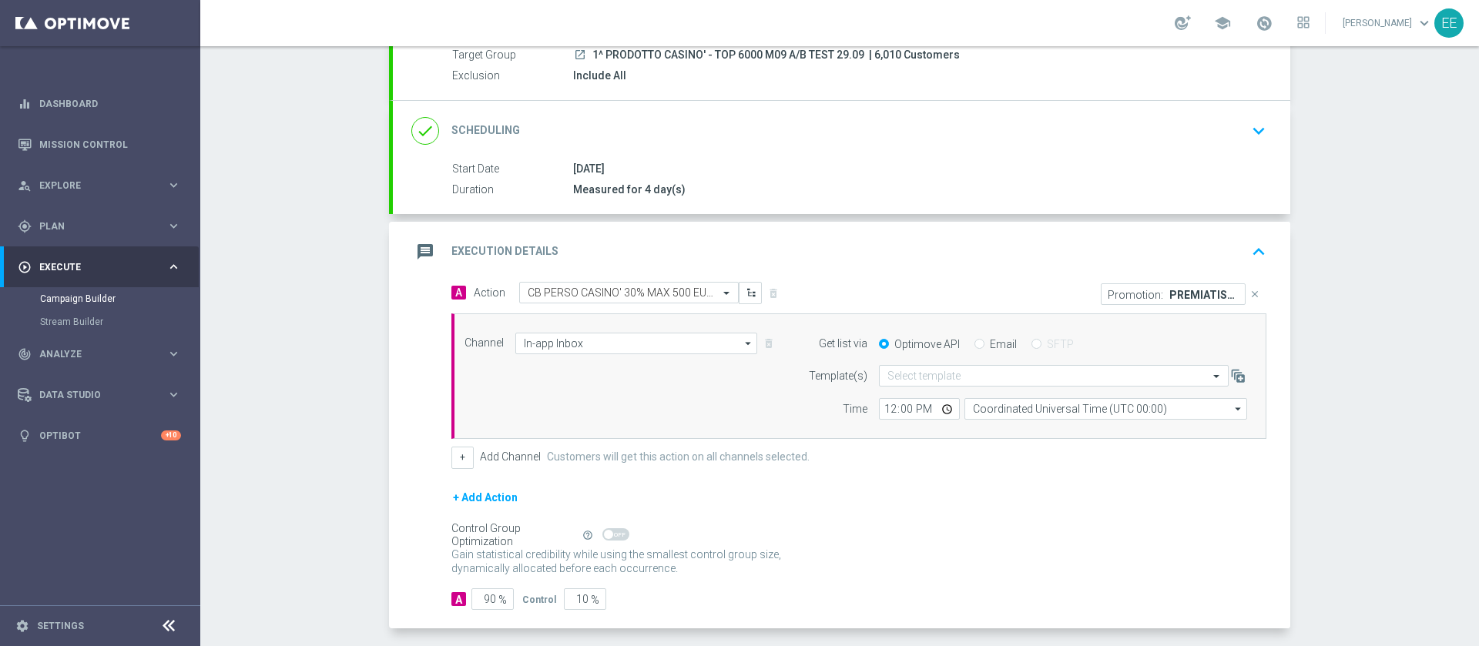
click at [975, 348] on input "Email" at bounding box center [980, 346] width 10 height 10
radio input "true"
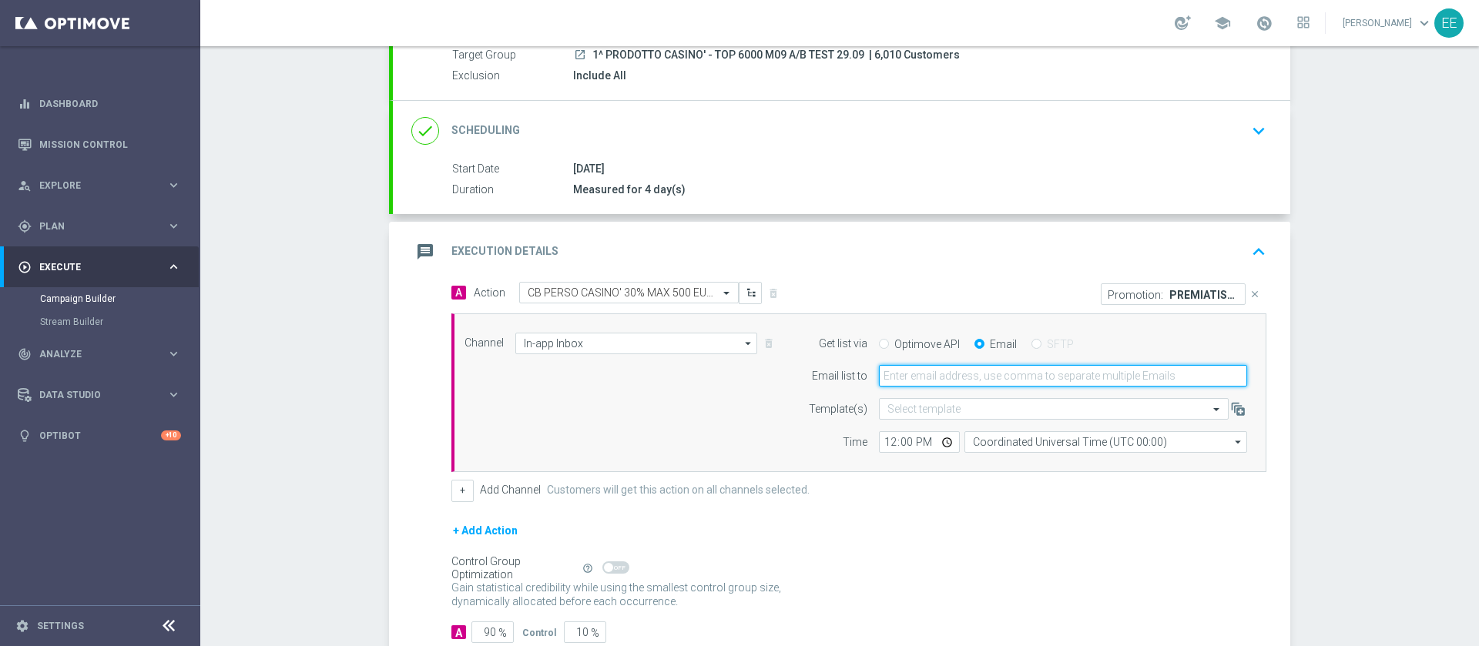
click at [950, 375] on input "email" at bounding box center [1063, 376] width 368 height 22
type input "edoardo.ellena@sisal.it"
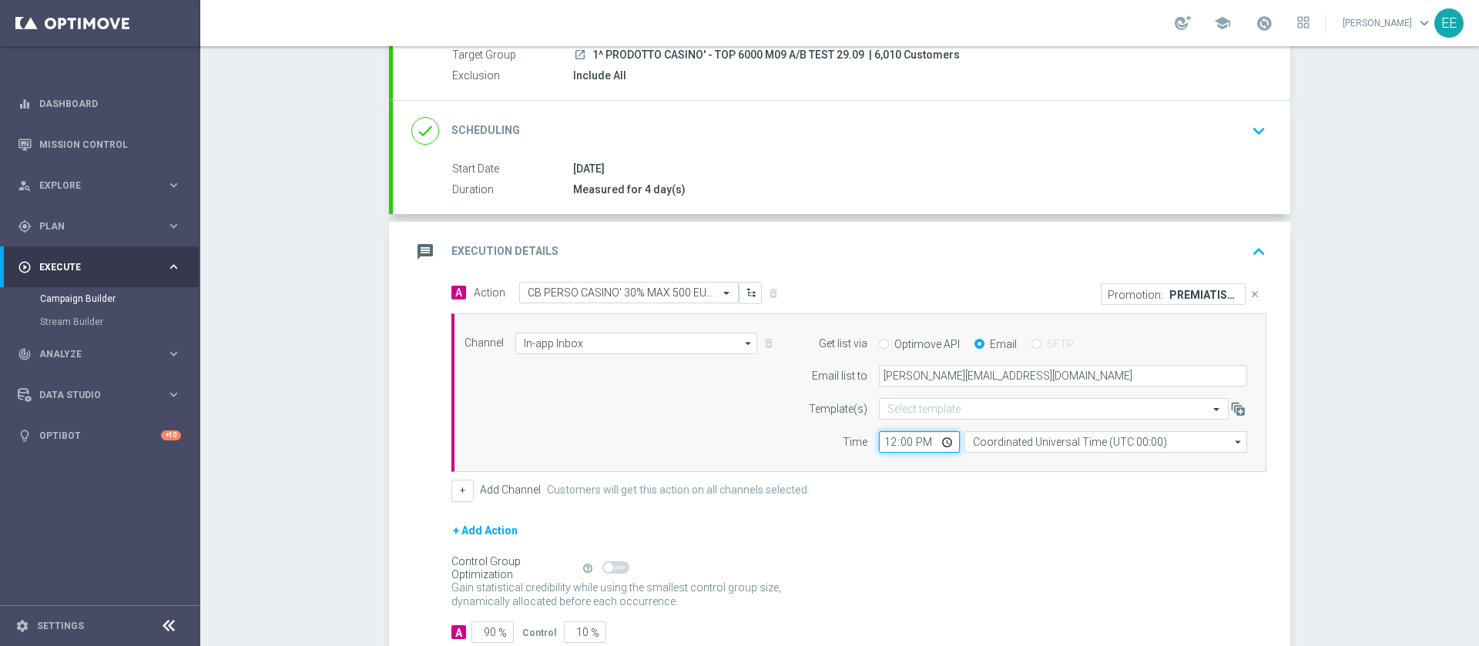
click at [884, 430] on input "12:00" at bounding box center [919, 442] width 81 height 22
type input "18:00"
click at [947, 430] on form "A Action Select action CB PERSO CASINO' 30% MAX 500 EURO O CB VINTO 10% MAX 150…" at bounding box center [858, 462] width 815 height 361
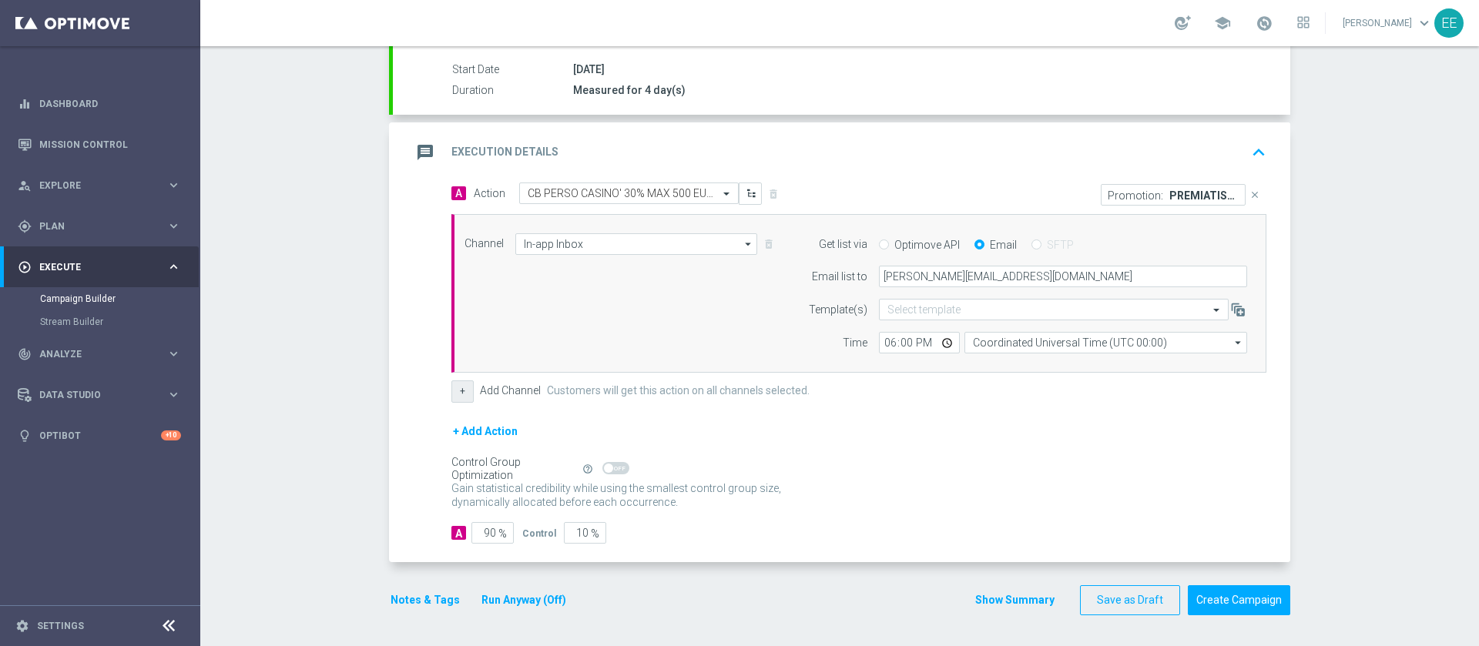
click at [451, 398] on button "+" at bounding box center [462, 392] width 22 height 22
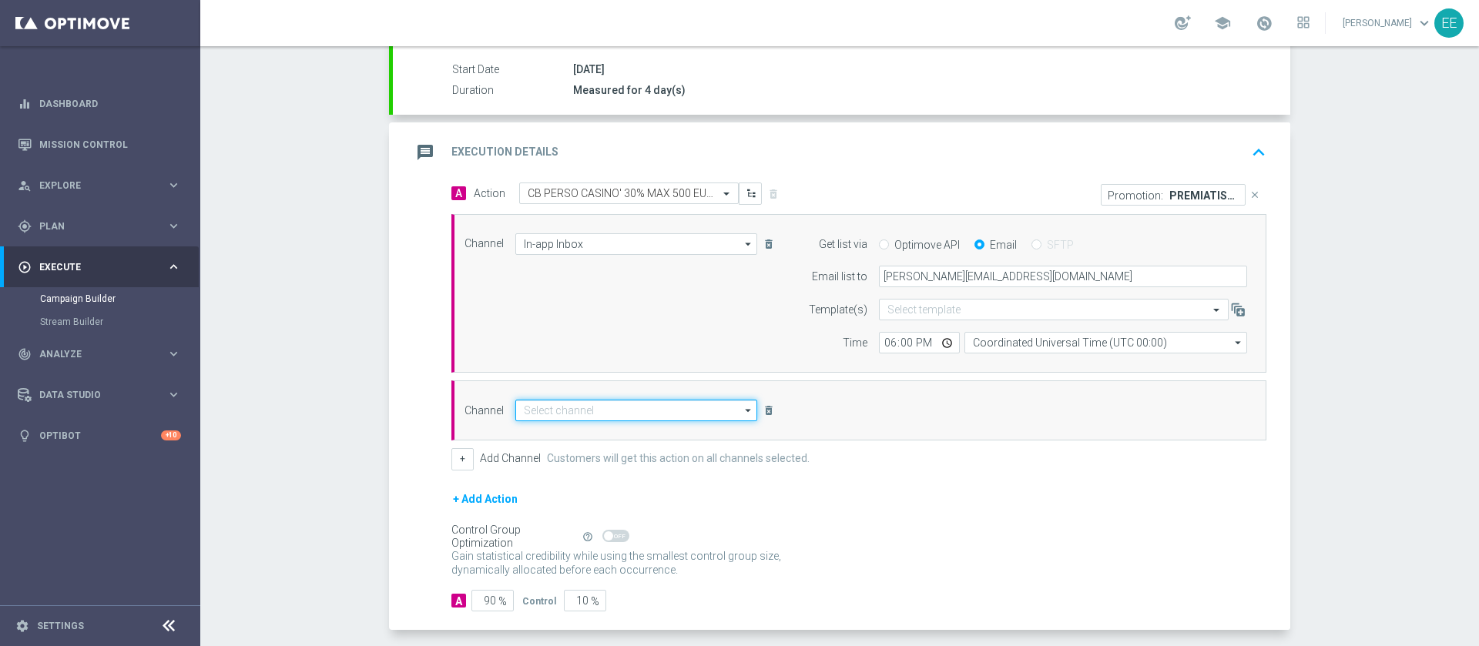
click at [562, 408] on input at bounding box center [636, 411] width 242 height 22
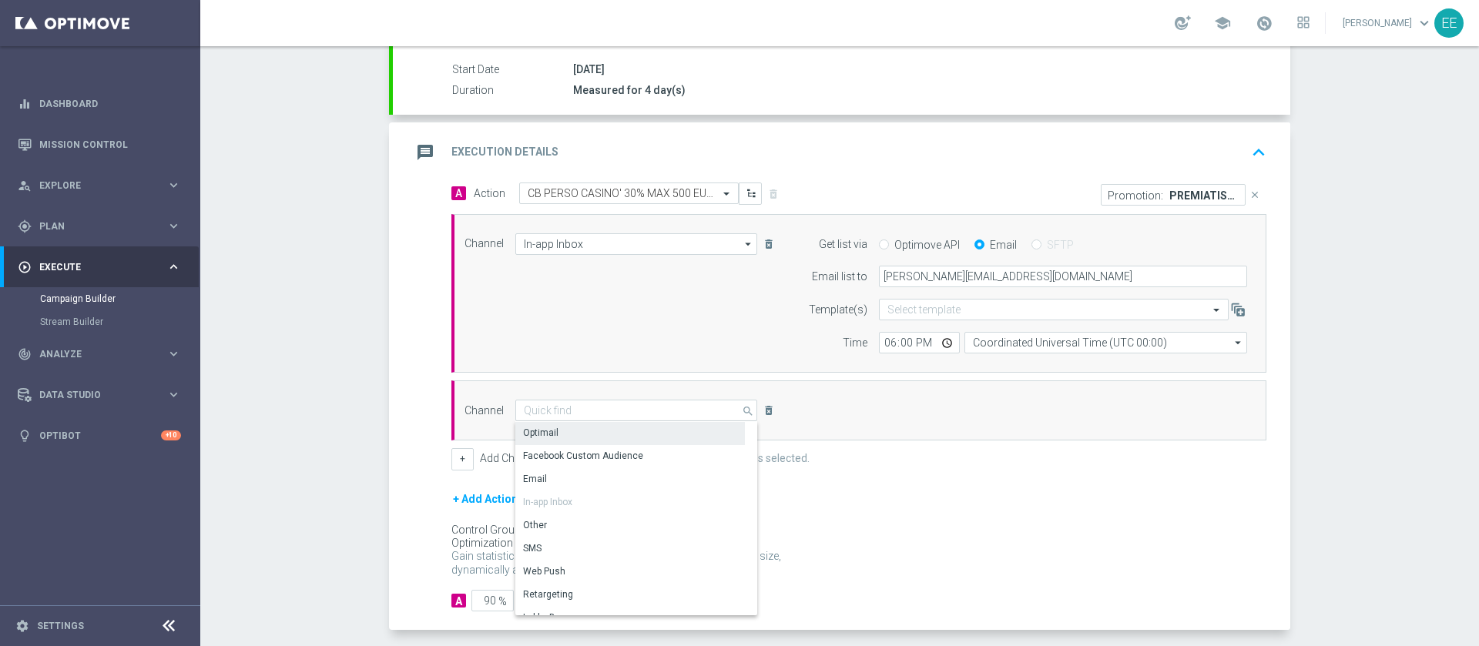
click at [579, 430] on div "Optimail" at bounding box center [630, 433] width 230 height 22
type input "Optimail"
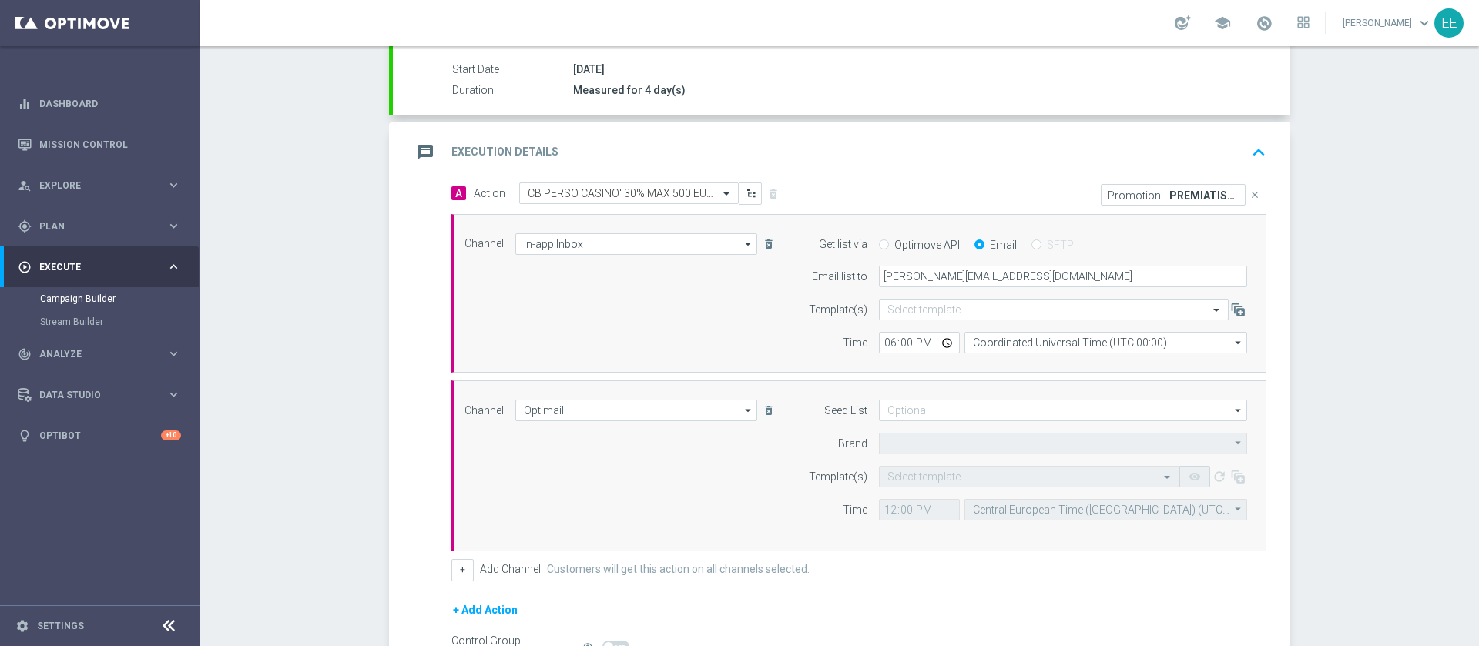
type input "Sisal Marketing"
click at [902, 430] on input "text" at bounding box center [1013, 477] width 253 height 13
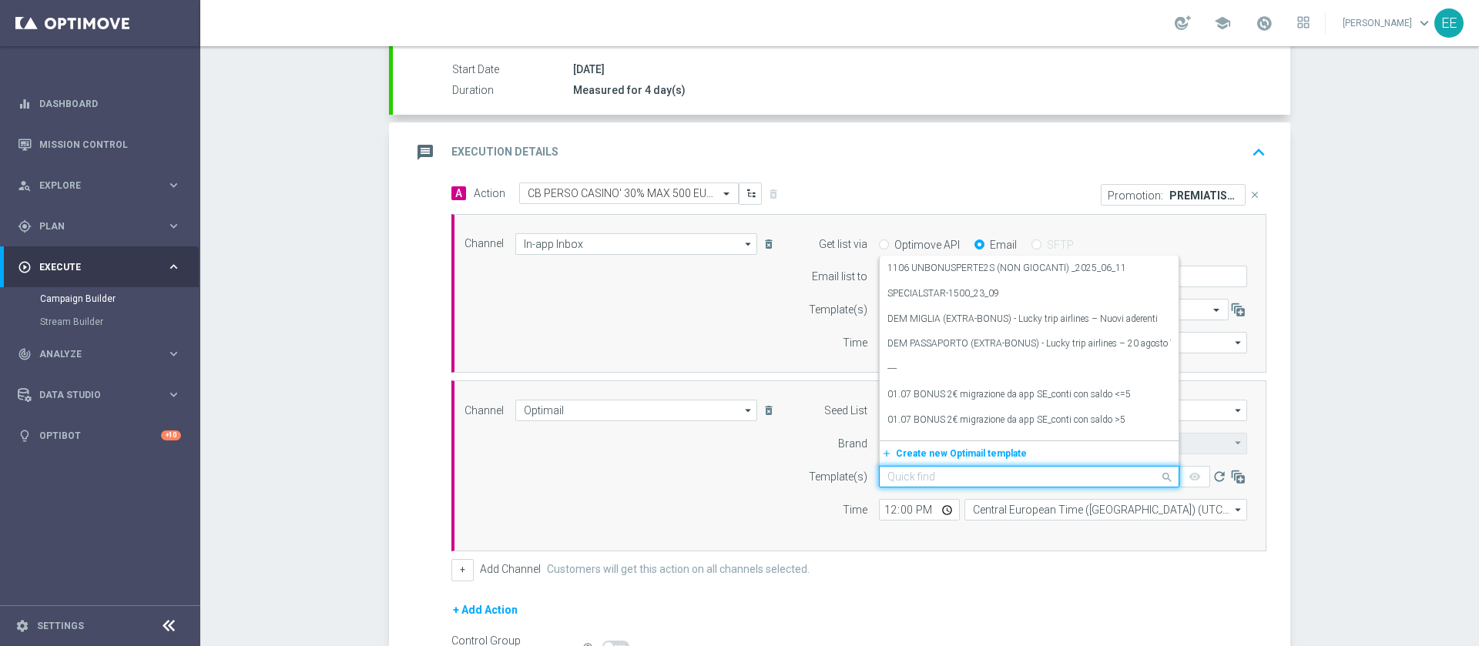
paste input "PREMIATISEMPRE2909 - 29.09.2025"
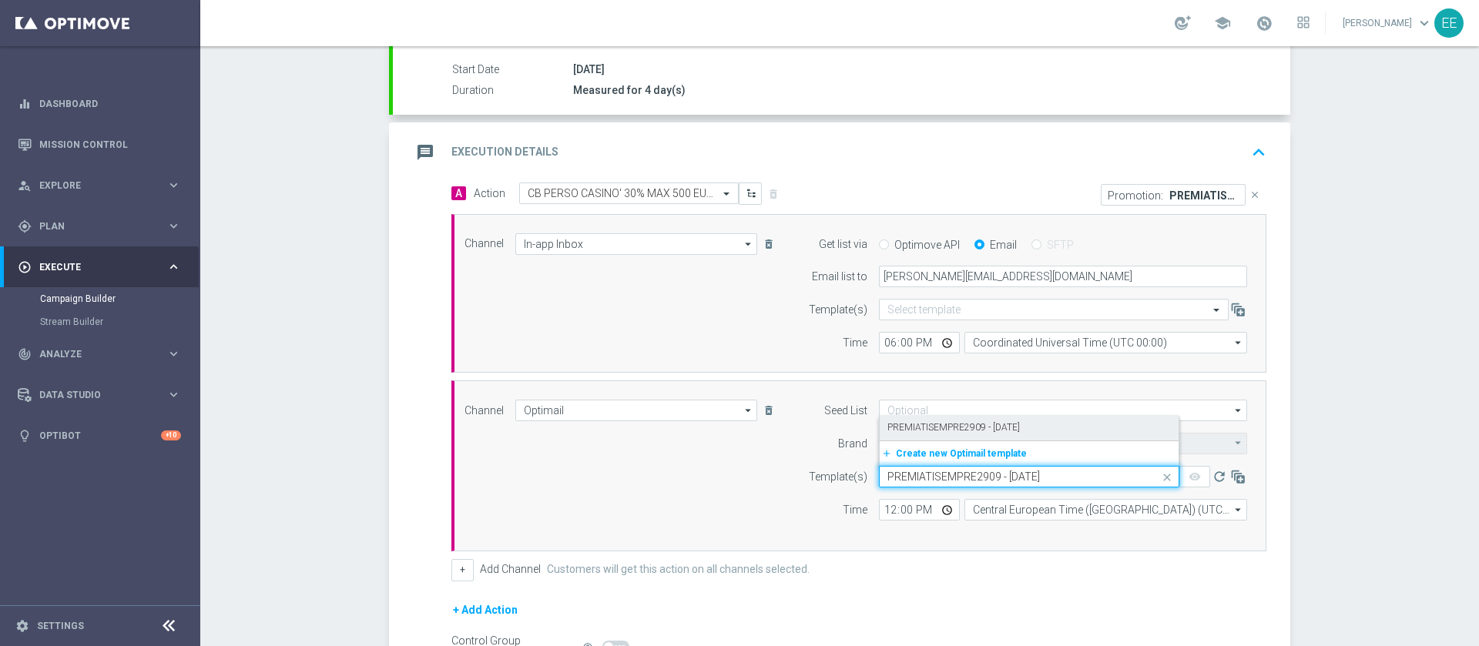
click at [975, 424] on label "PREMIATISEMPRE2909 - 29.09.2025" at bounding box center [953, 427] width 133 height 13
type input "PREMIATISEMPRE2909 - 29.09.2025"
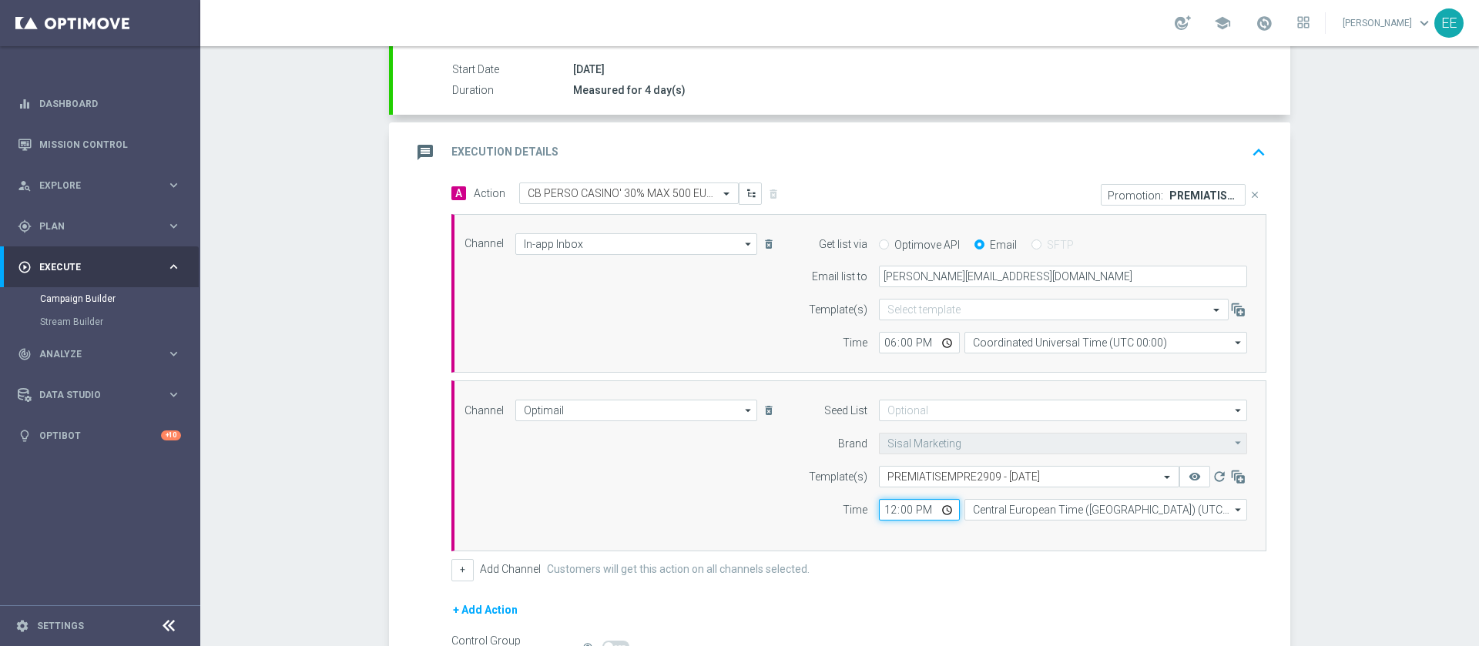
click at [879, 430] on input "12:00" at bounding box center [919, 510] width 81 height 22
type input "19:00"
click at [941, 430] on div "+ Add Action" at bounding box center [858, 620] width 815 height 39
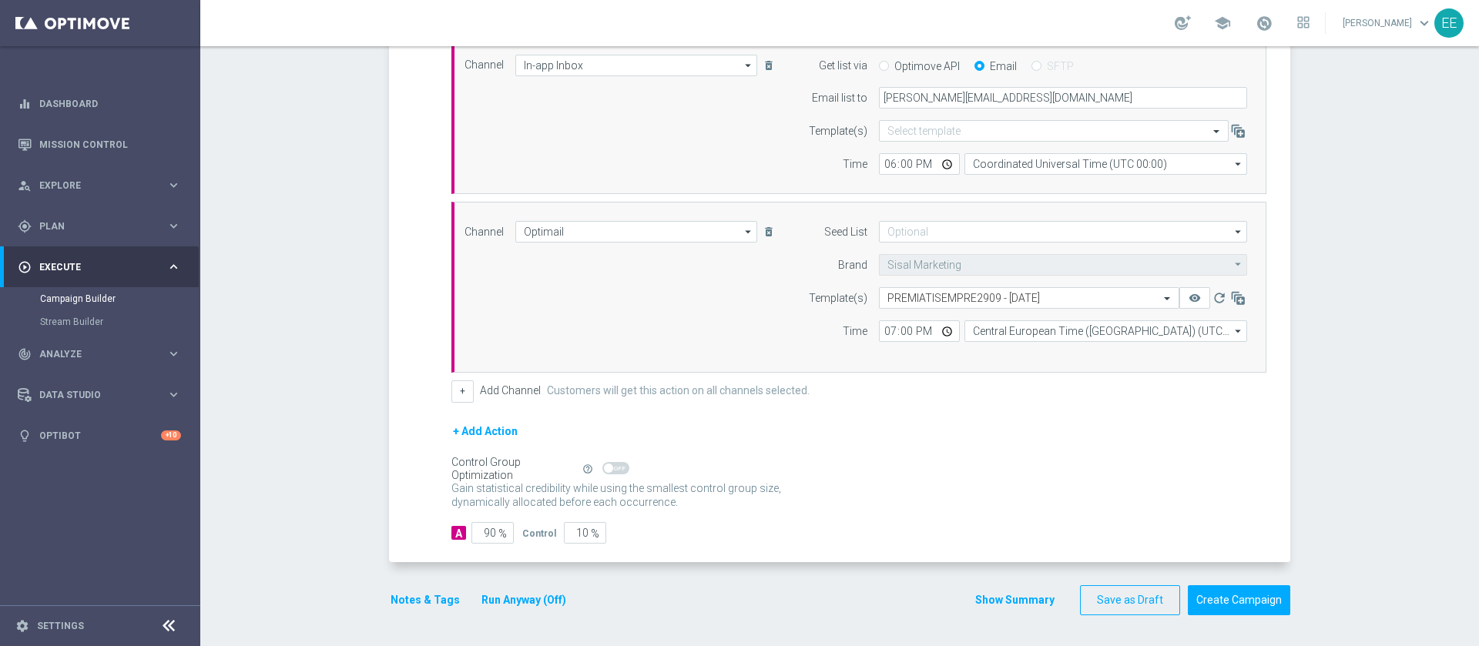
click at [485, 430] on button "+ Add Action" at bounding box center [485, 431] width 68 height 19
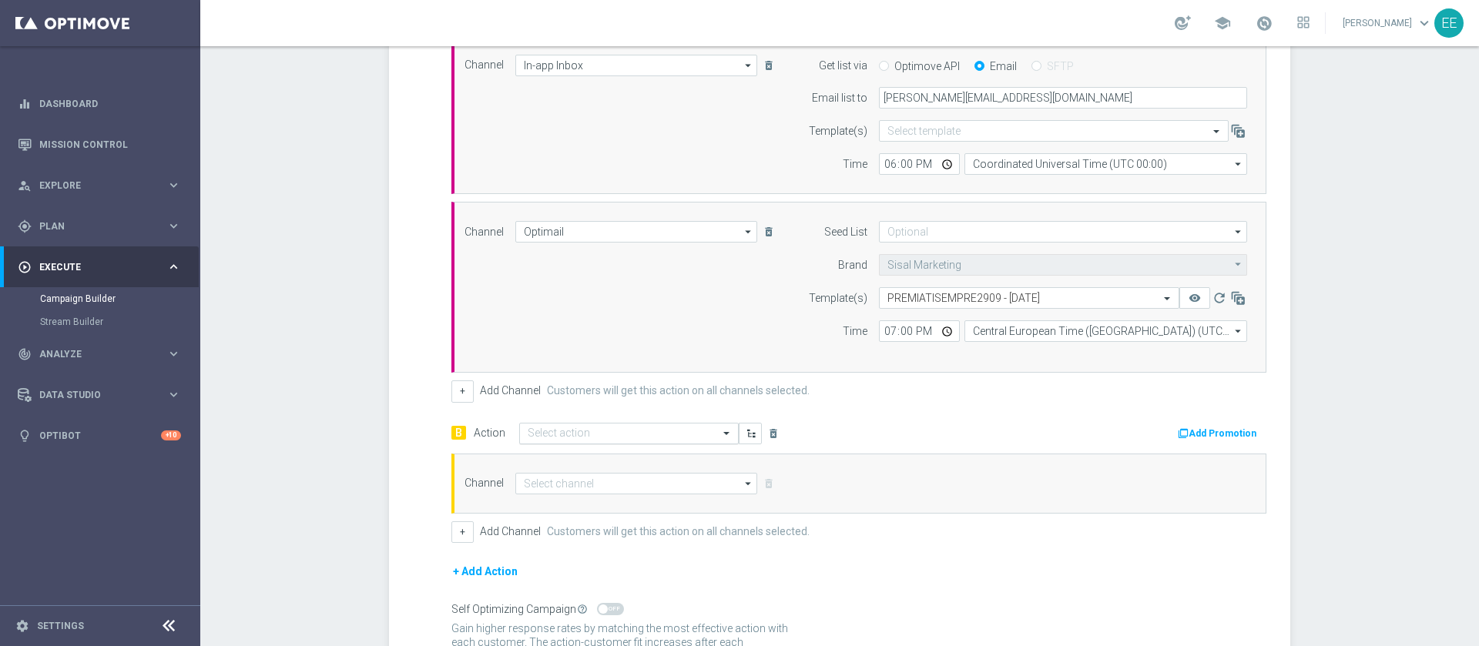
click at [610, 430] on input "text" at bounding box center [614, 434] width 172 height 13
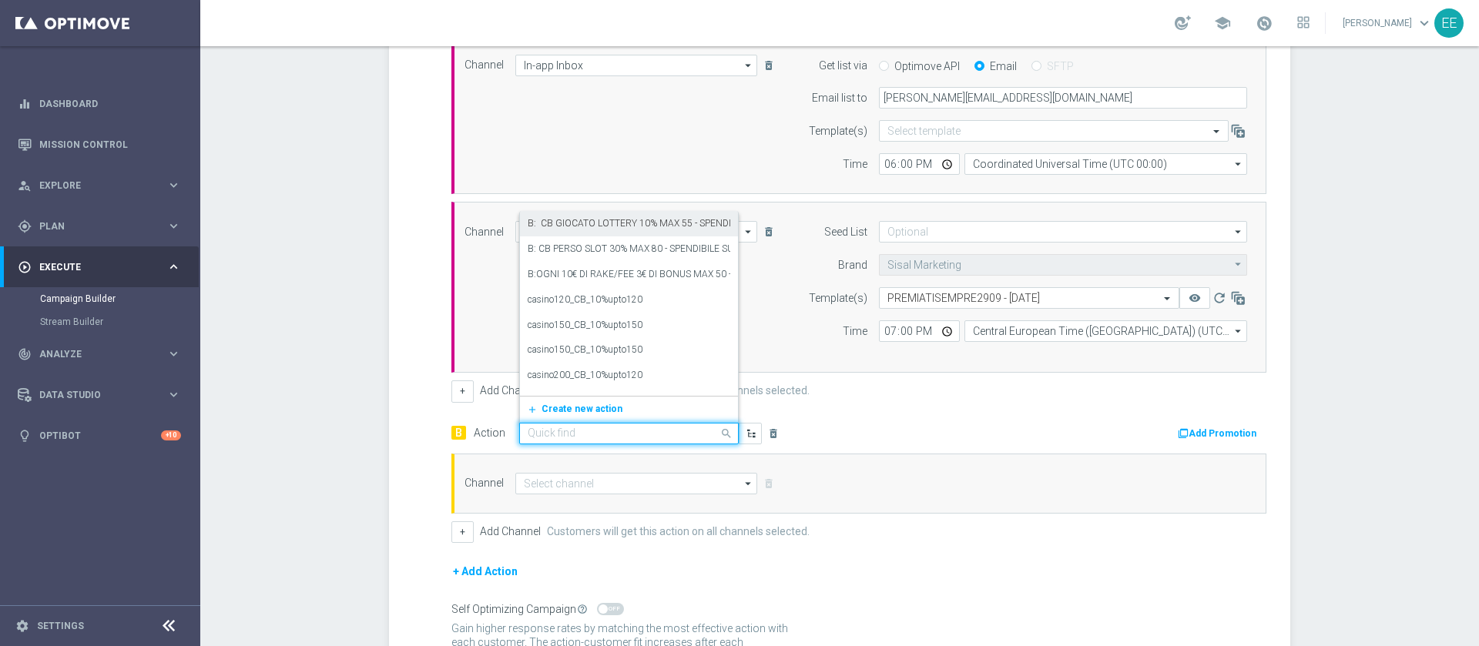
paste input "CB PERSO CASINO' 35% MAX 500 EURO SPENDIBILE SLOT"
type input "CB PERSO CASINO' 35% MAX 500 EURO SPENDIBILE SLOT"
click at [599, 411] on span "Create new action" at bounding box center [582, 413] width 81 height 11
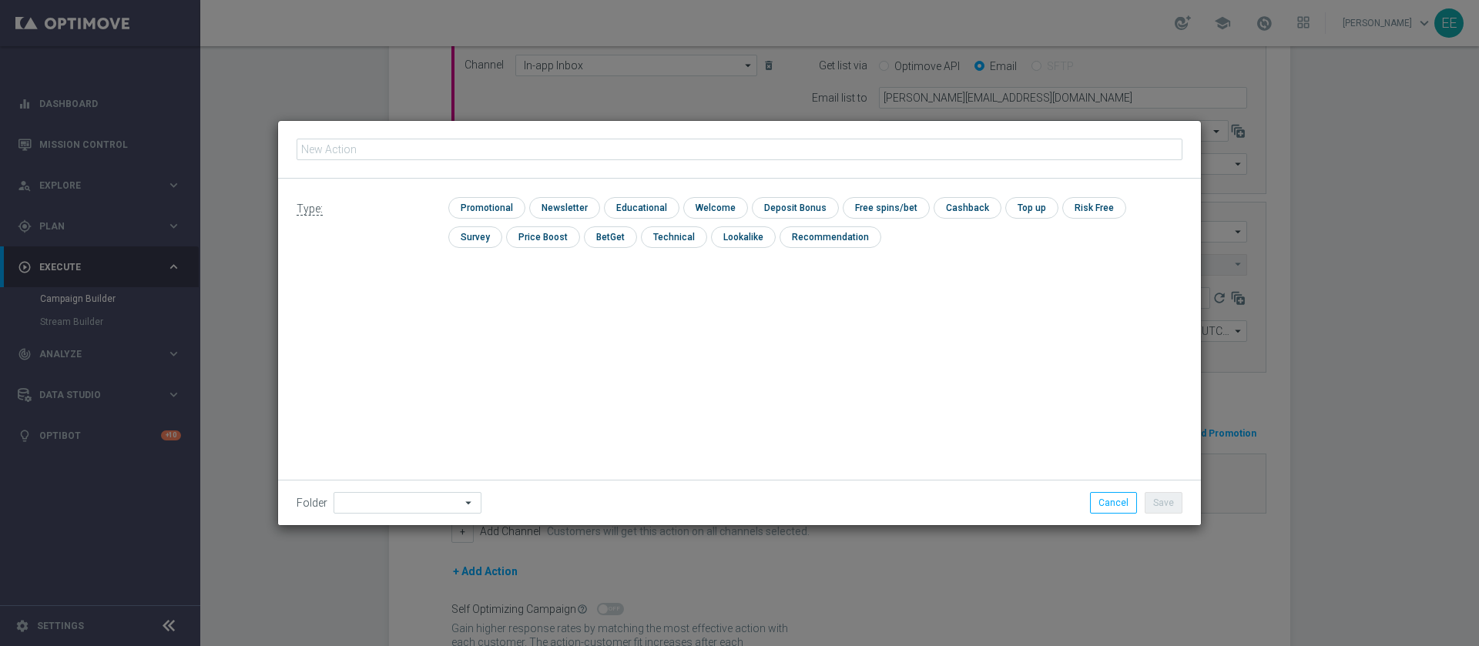
click at [580, 136] on fieldset at bounding box center [740, 149] width 886 height 26
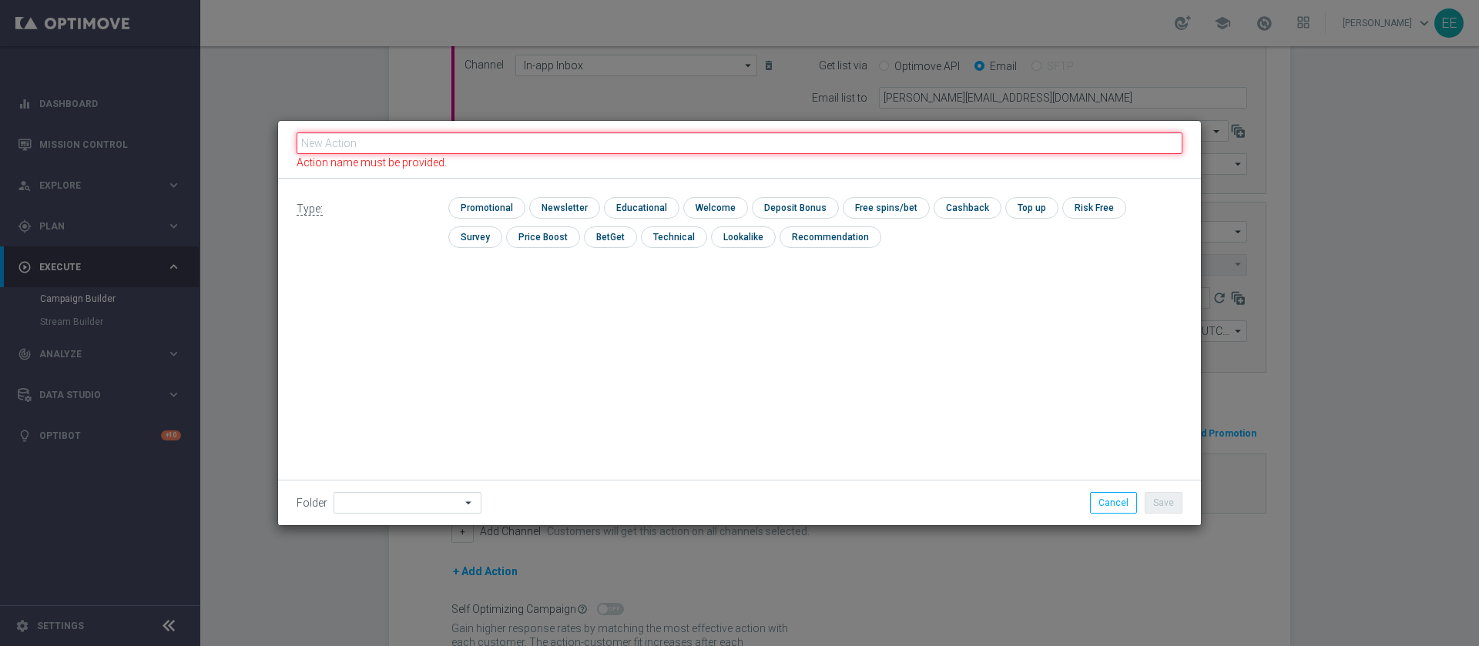
click at [580, 137] on fieldset "Action name must be provided." at bounding box center [740, 149] width 886 height 39
paste input "CB PERSO CASINO' 35% MAX 500 EURO SPENDIBILE SLOT"
type input "CB PERSO CASINO' 35% MAX 500 EURO SPENDIBILE SLOT"
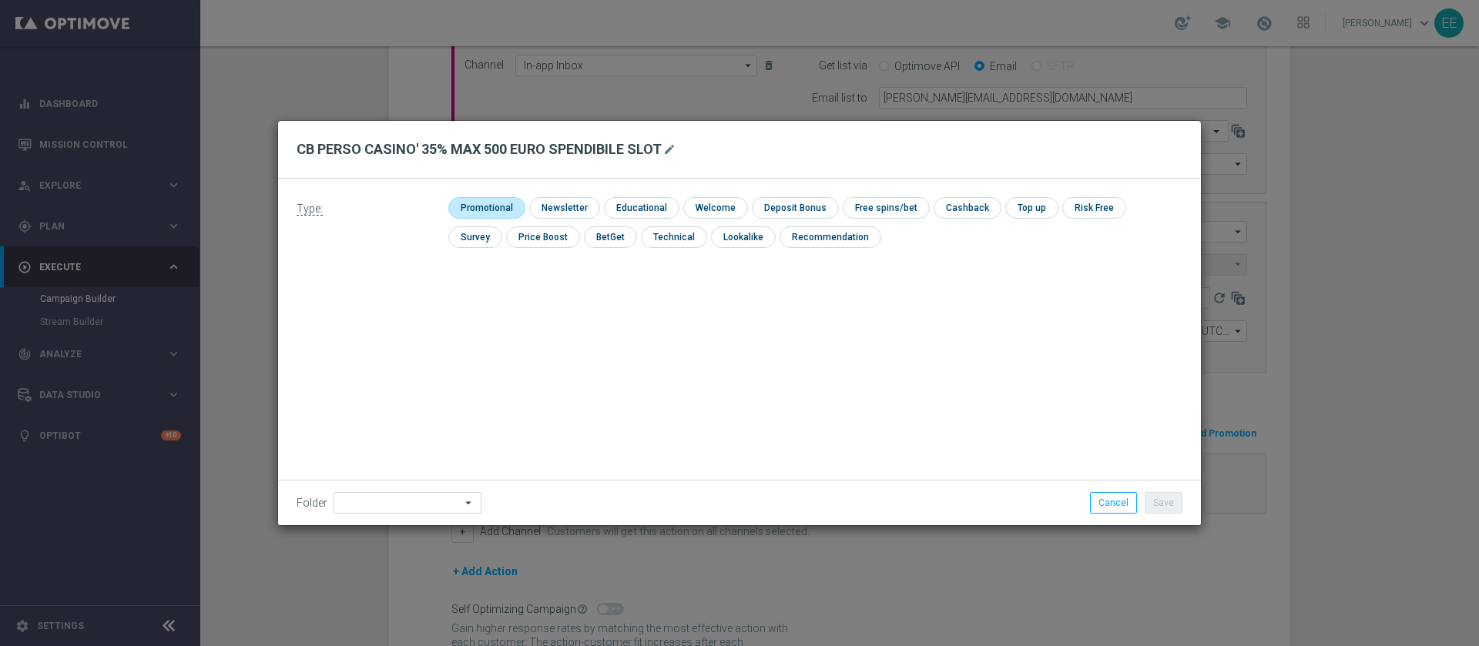
click at [485, 205] on input "checkbox" at bounding box center [484, 207] width 73 height 21
checkbox input "true"
click at [964, 211] on input "checkbox" at bounding box center [981, 207] width 65 height 21
checkbox input "true"
click at [400, 430] on div "Folder arrow_drop_down Drag here to set row groups Drag here to set column labe…" at bounding box center [739, 502] width 923 height 45
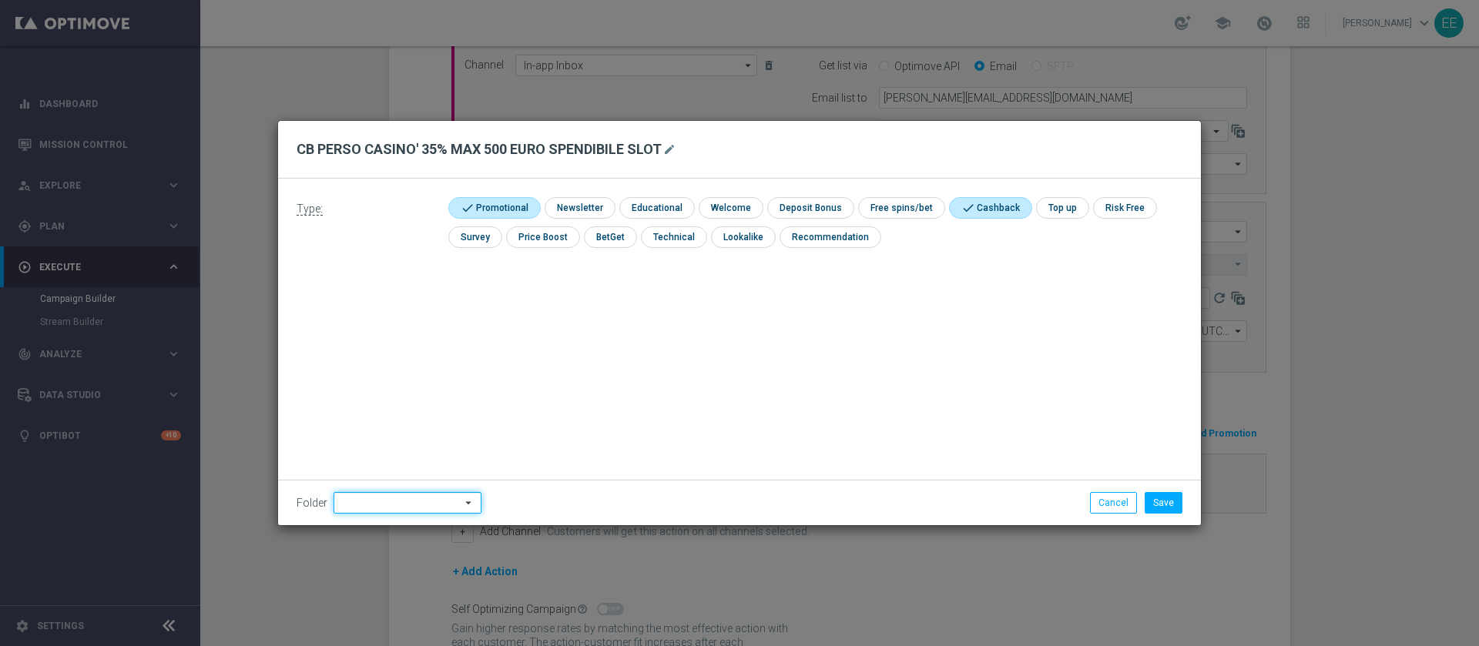
click at [397, 430] on input at bounding box center [408, 503] width 148 height 22
type input "OMNICHANNEL"
click at [985, 430] on button "Save" at bounding box center [1164, 503] width 38 height 22
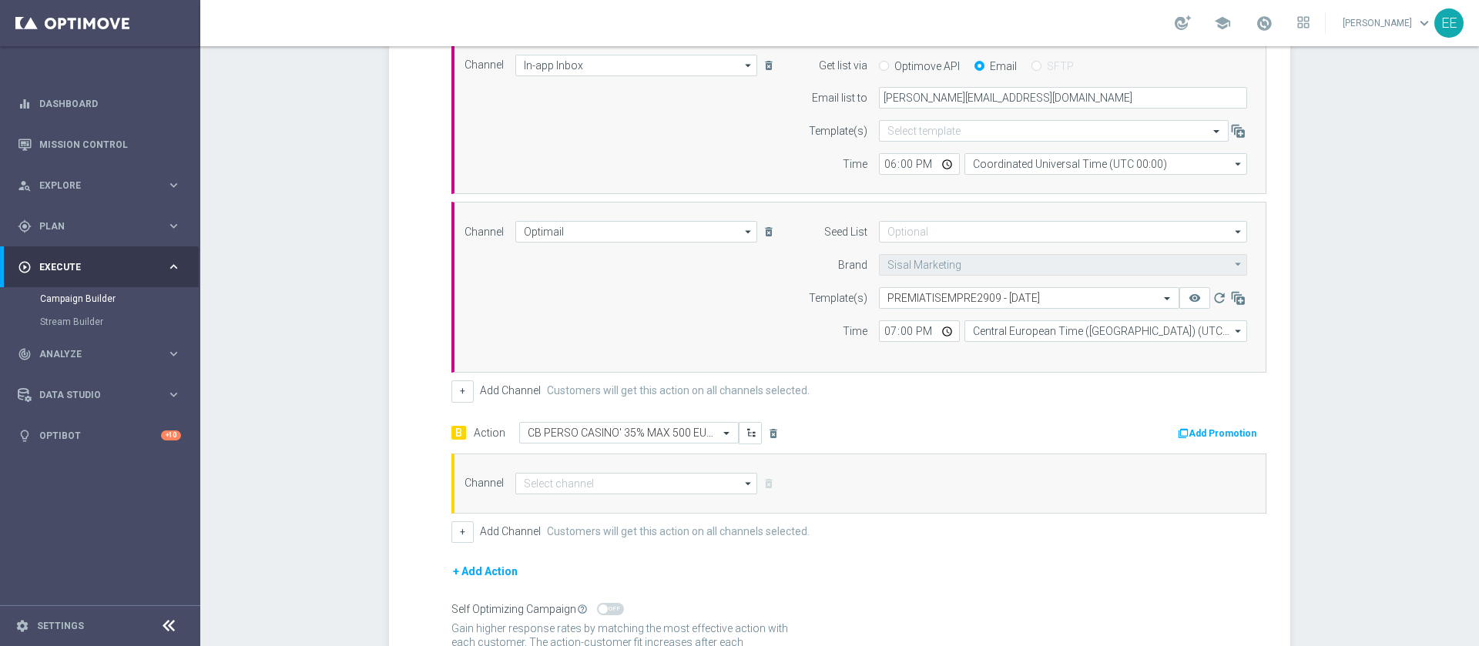
click at [985, 430] on button "Add Promotion" at bounding box center [1219, 433] width 86 height 17
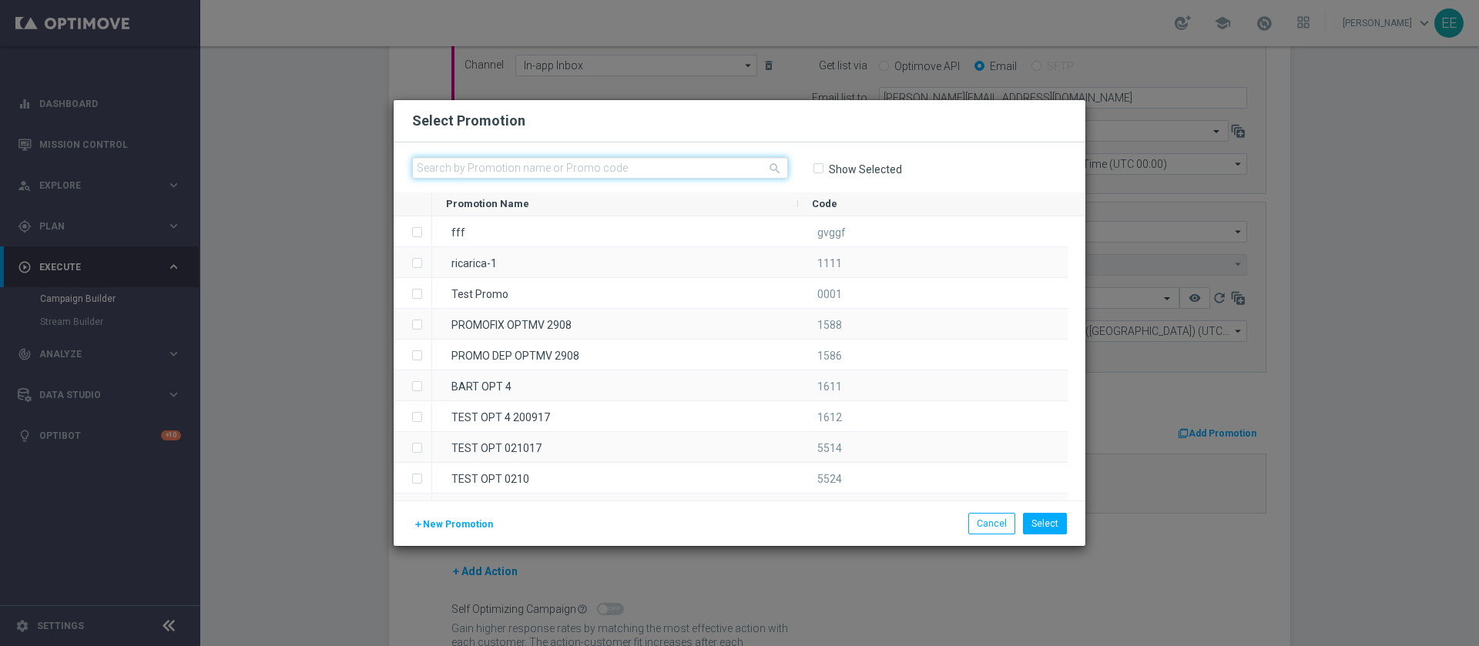
click at [459, 158] on input "text" at bounding box center [600, 168] width 376 height 22
paste input "CB PERSO CASINO' 35% MAX 500 EURO SPENDIBILE SLOT"
type input "CB PERSO CASINO' 35% MAX 500 EURO SPENDIBILE SLOT"
paste input "CASINOCB2909"
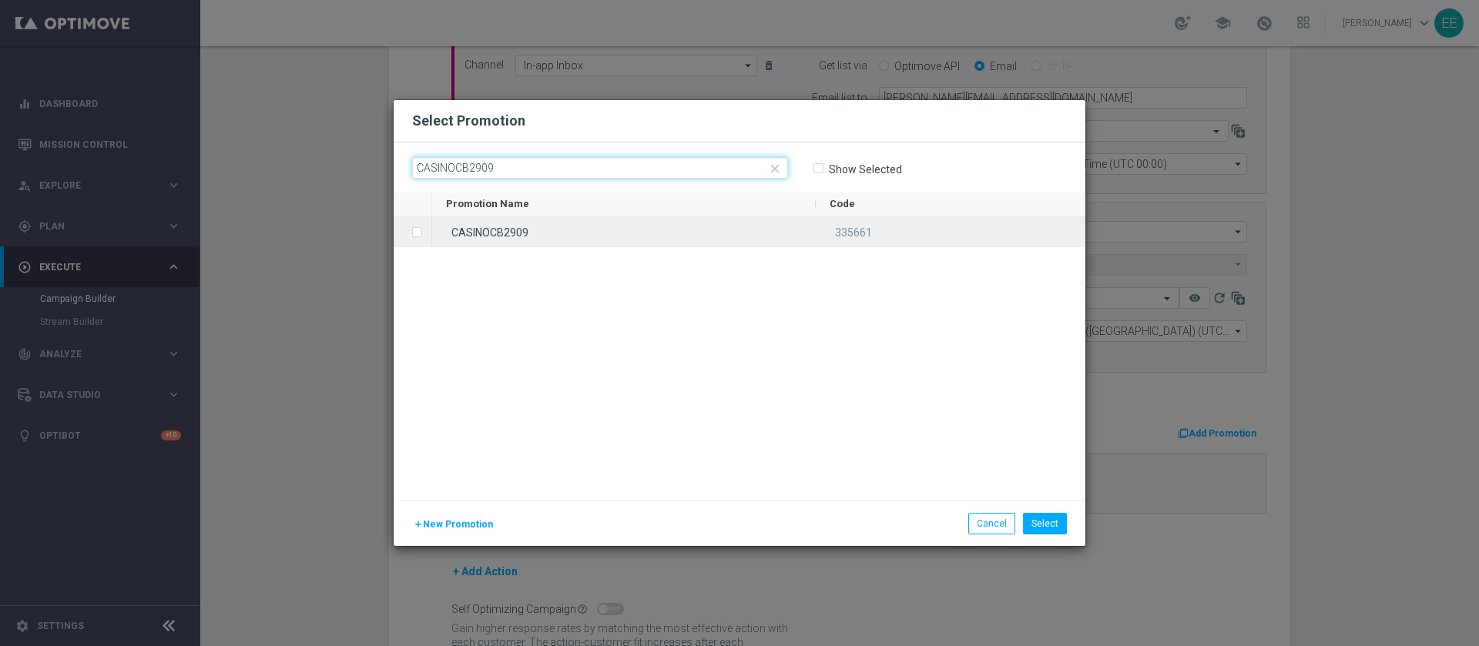
type input "CASINOCB2909"
click at [520, 244] on div "CASINOCB2909" at bounding box center [624, 231] width 384 height 30
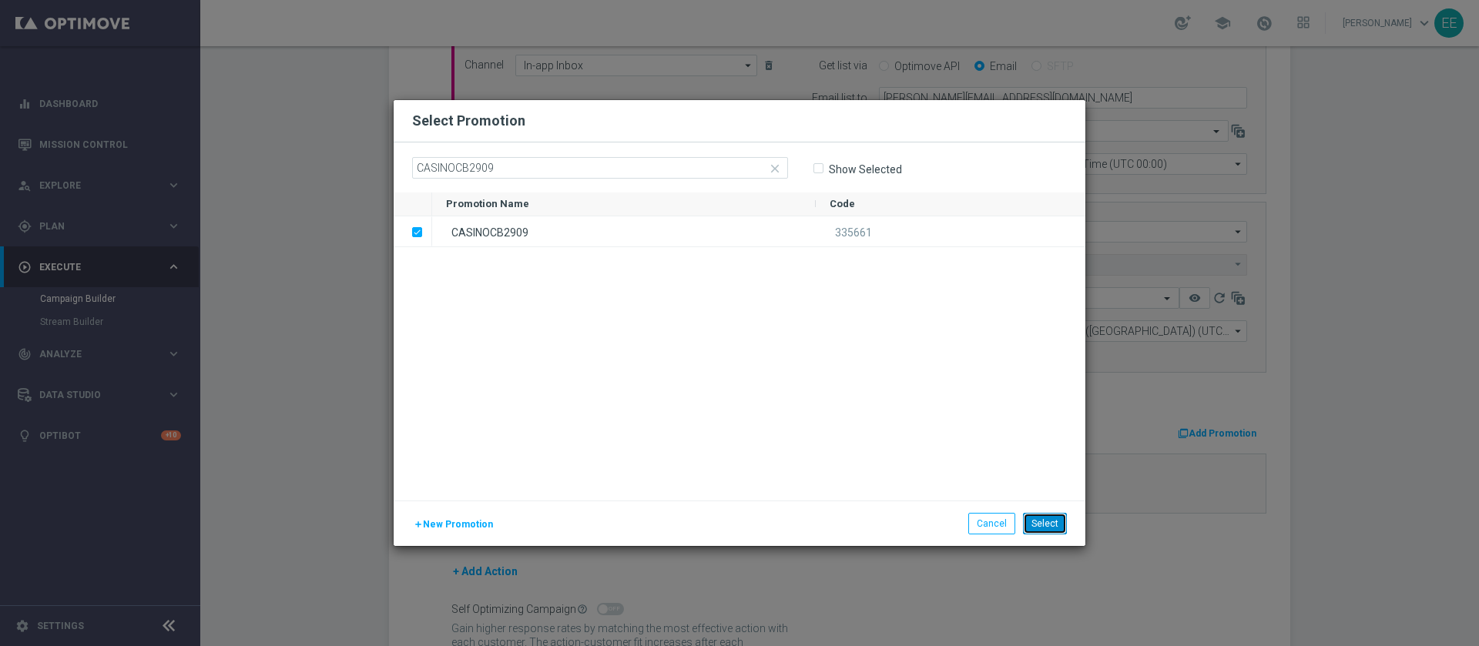
click at [985, 430] on button "Select" at bounding box center [1045, 524] width 44 height 22
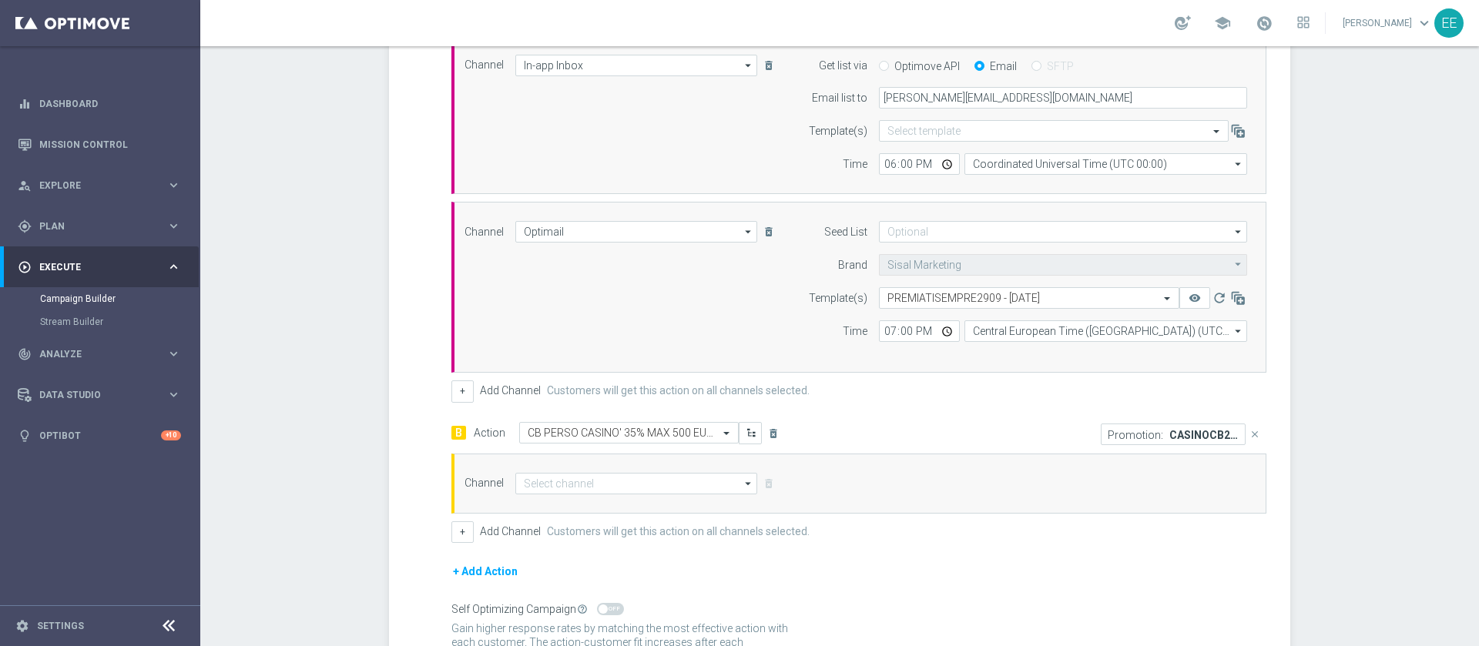
scroll to position [569, 0]
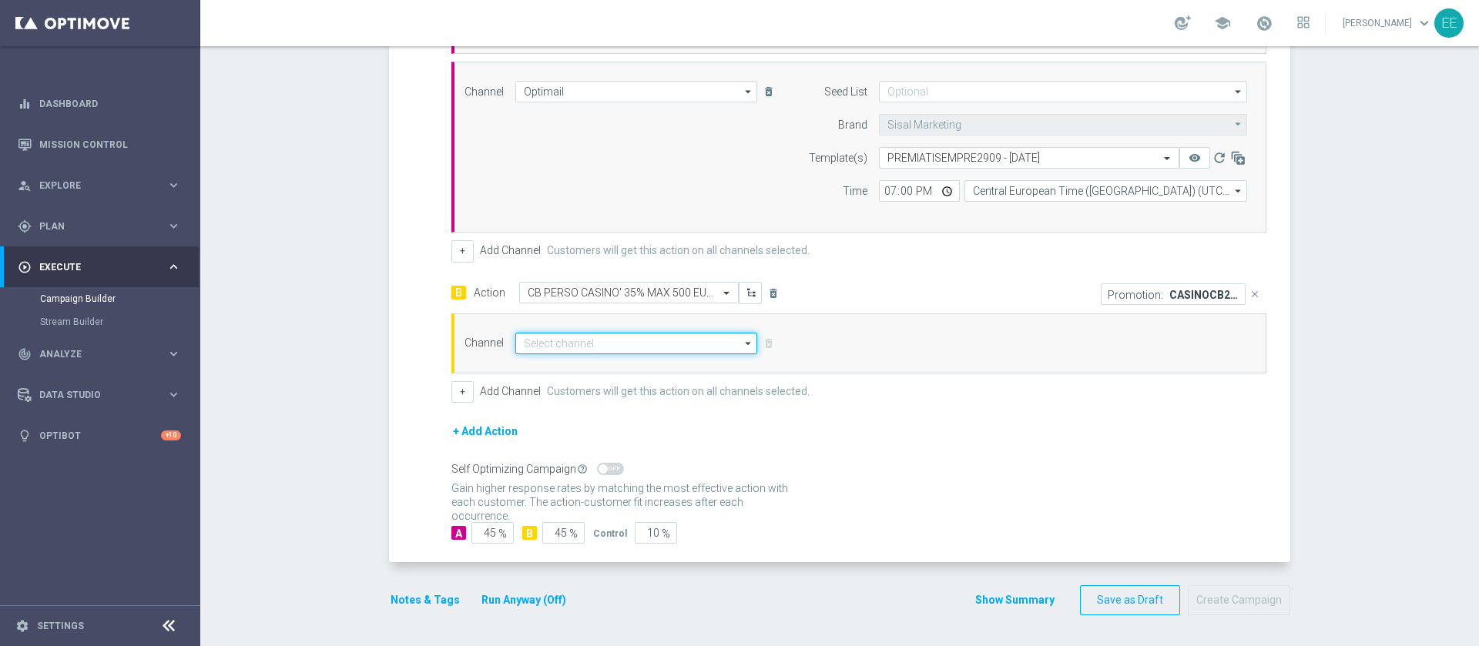
click at [569, 354] on input at bounding box center [636, 344] width 242 height 22
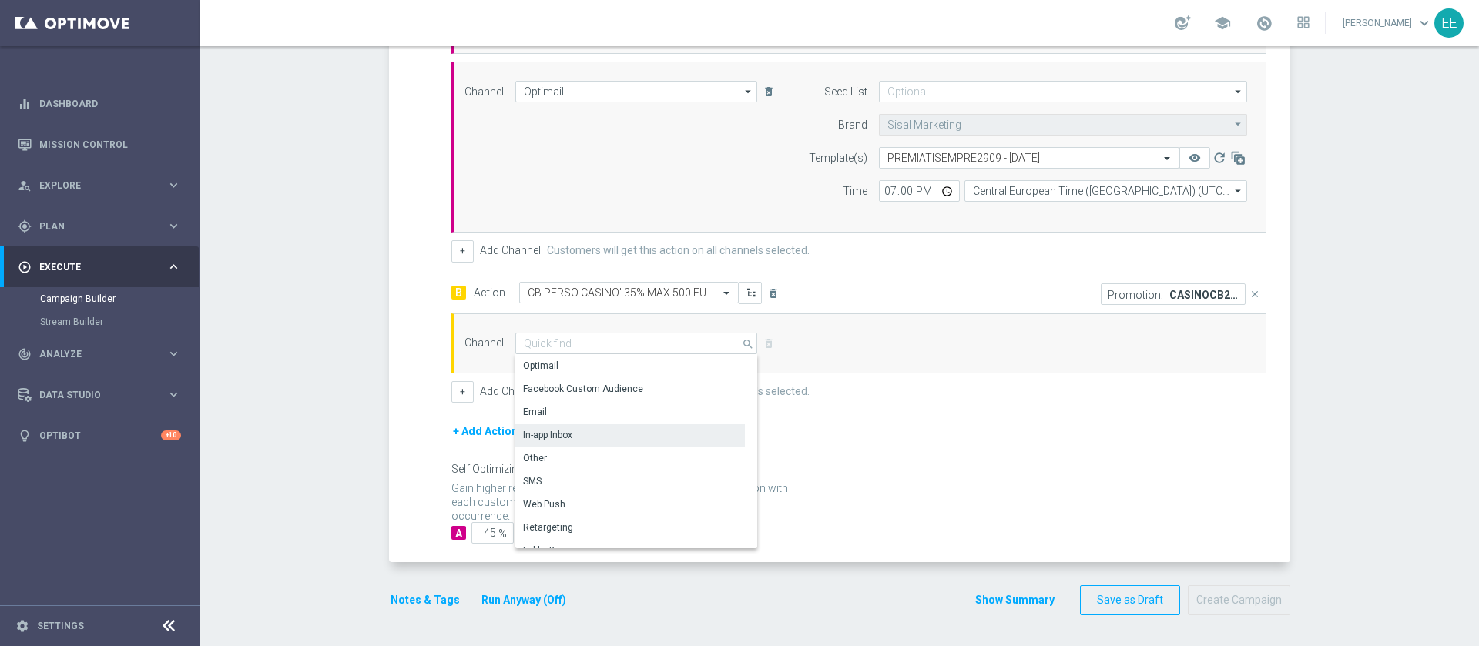
click at [567, 430] on div "In-app Inbox" at bounding box center [630, 435] width 230 height 22
type input "In-app Inbox"
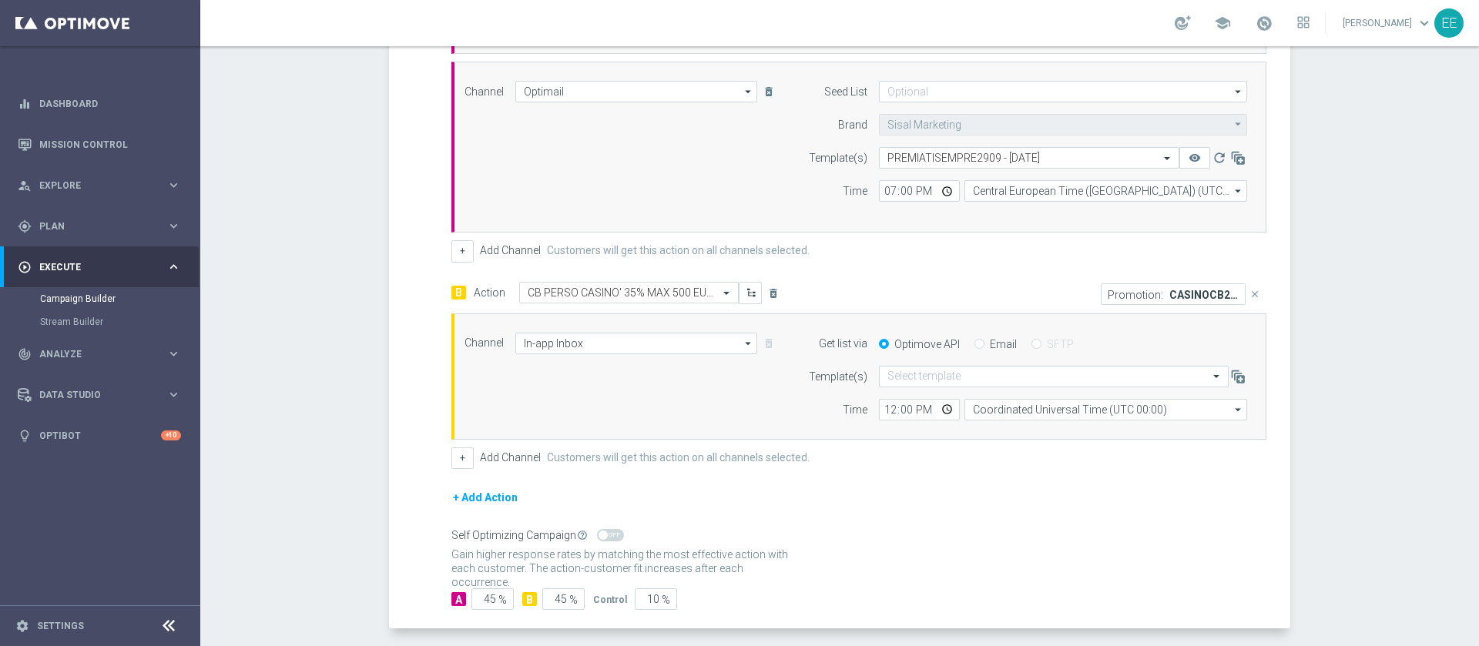
click at [978, 350] on div "Email" at bounding box center [996, 344] width 42 height 14
click at [961, 349] on div "Optimove API Email SFTP" at bounding box center [1062, 344] width 391 height 14
click at [975, 345] on input "Email" at bounding box center [980, 346] width 10 height 10
radio input "true"
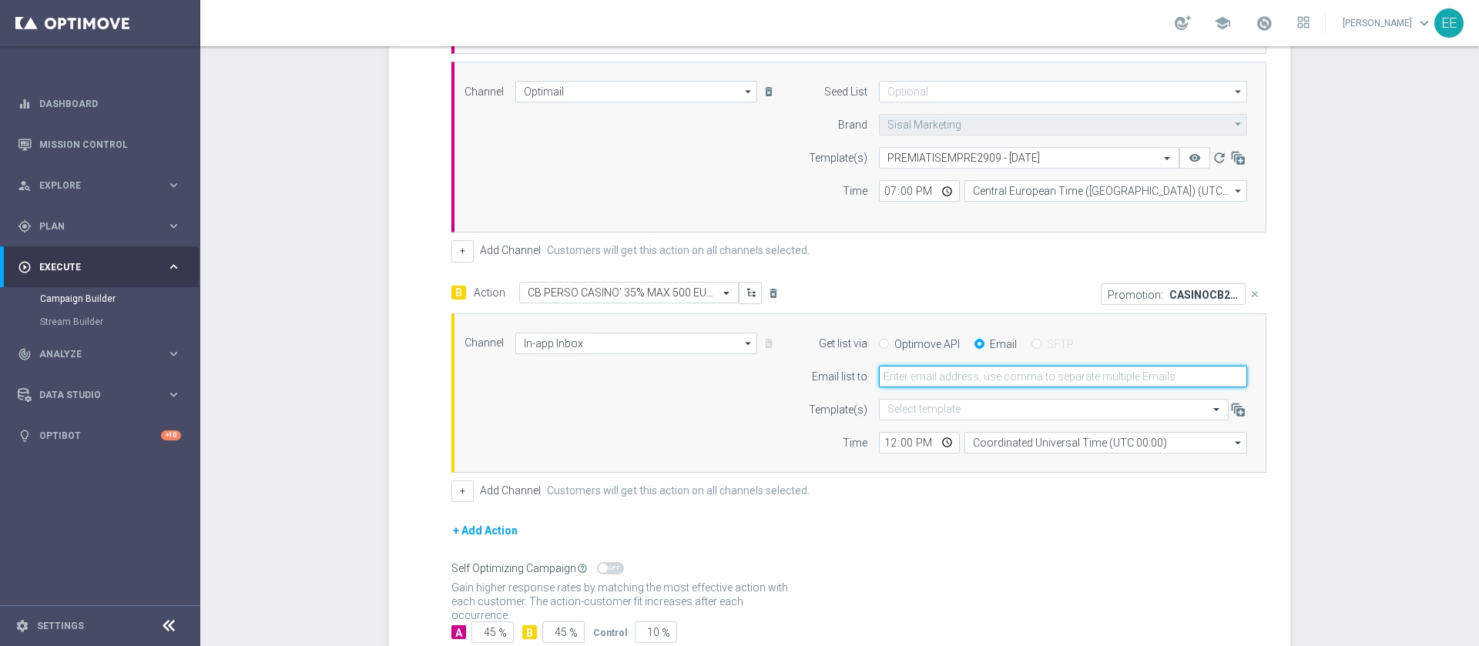
click at [958, 376] on input "email" at bounding box center [1063, 377] width 368 height 22
type input "edoardo.ellena@sisal.it"
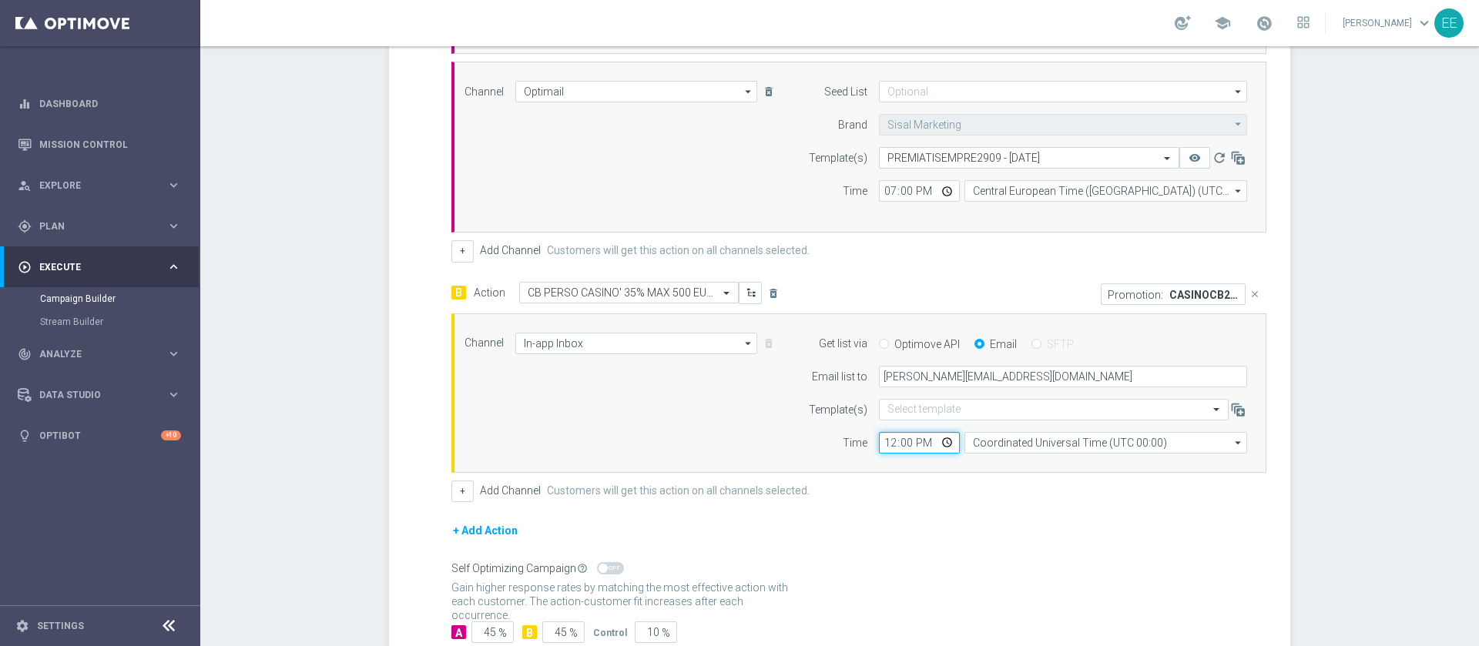
click at [879, 430] on input "12:00" at bounding box center [919, 443] width 81 height 22
type input "18:00"
click at [458, 430] on button "+" at bounding box center [462, 492] width 22 height 22
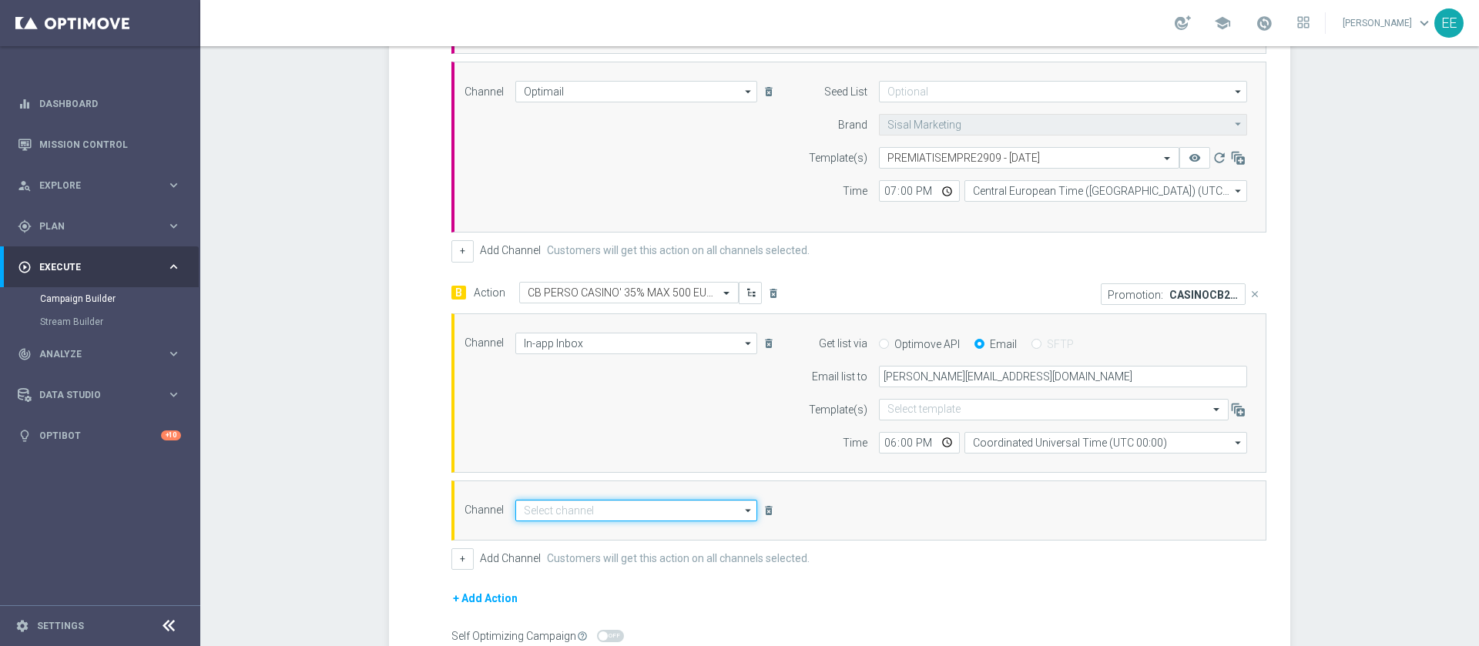
click at [565, 430] on input at bounding box center [636, 511] width 242 height 22
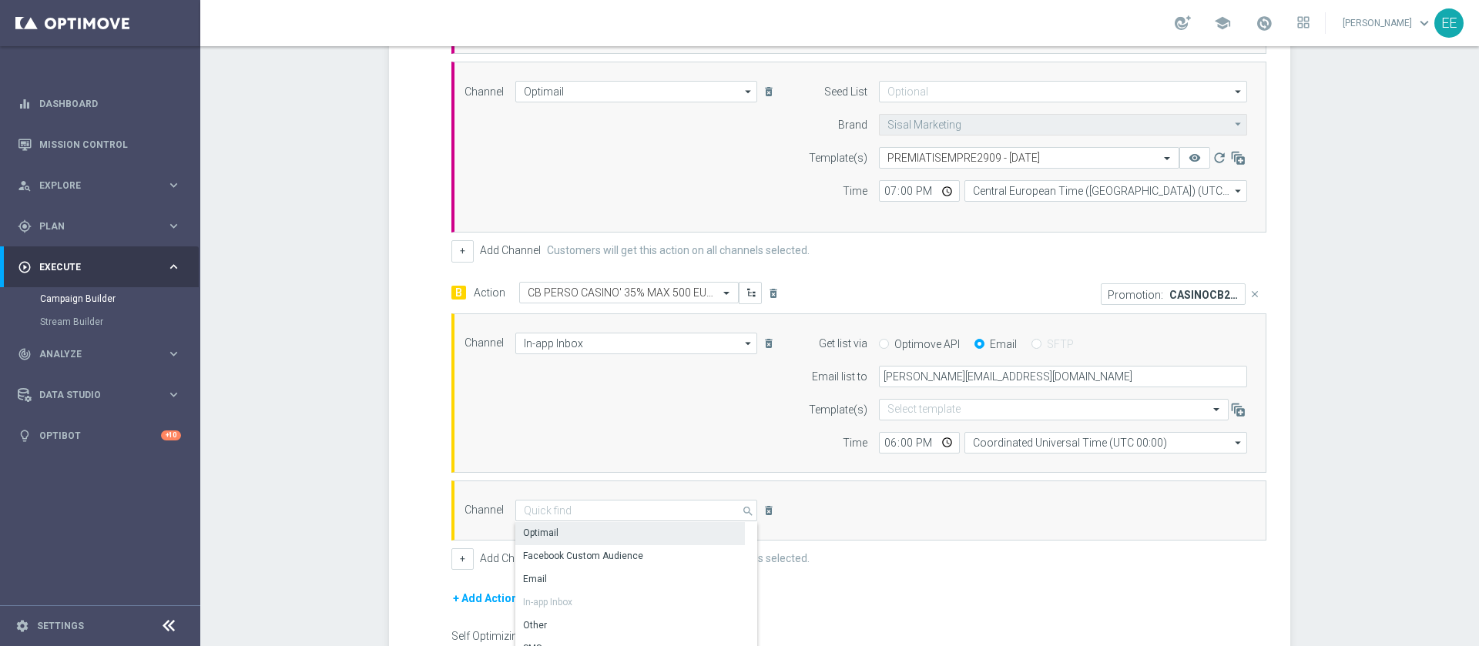
click at [580, 430] on div "Optimail" at bounding box center [630, 533] width 230 height 22
type input "Optimail"
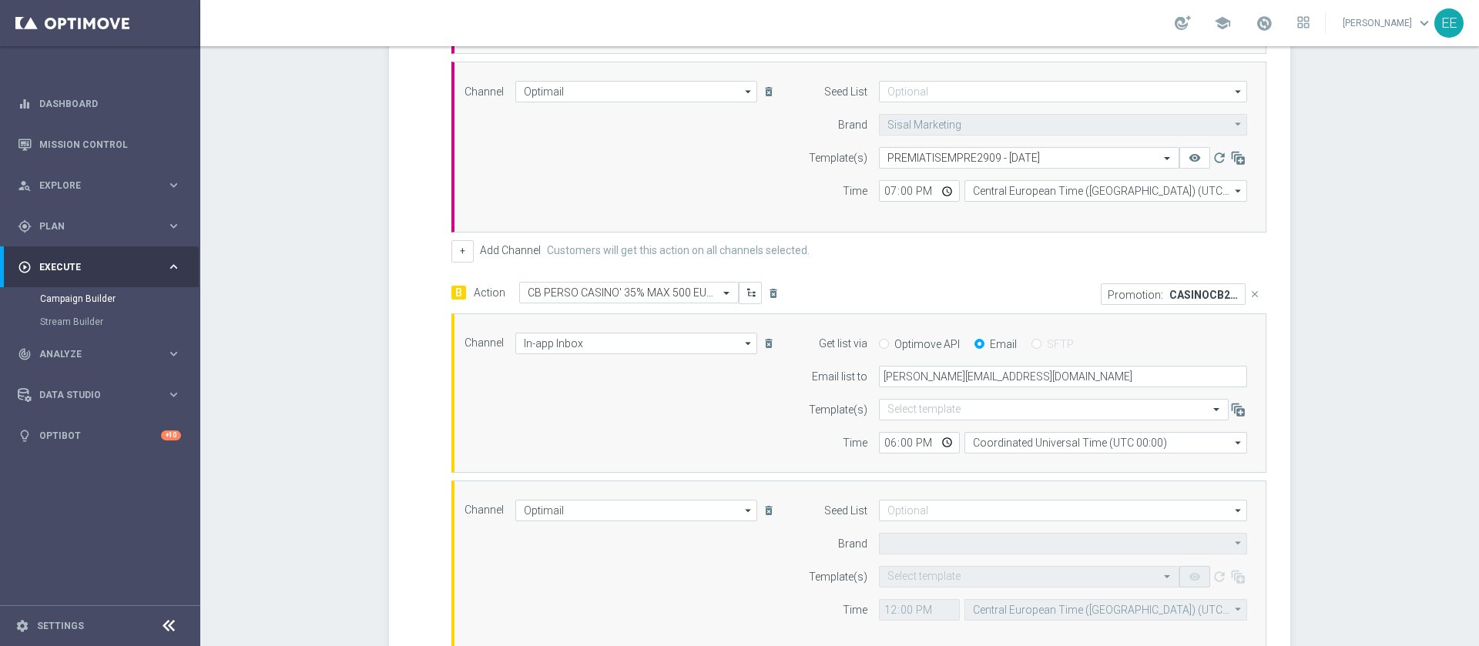
type input "Sisal Marketing"
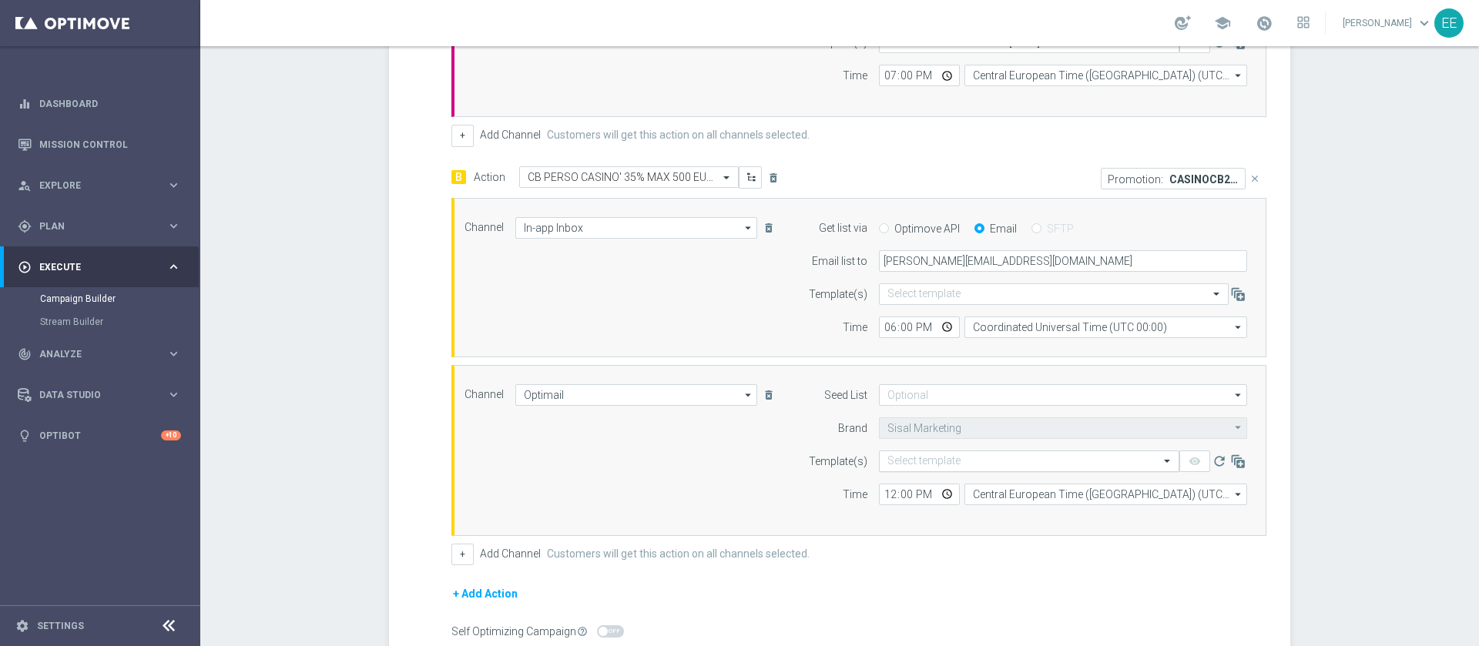
click at [968, 430] on input "text" at bounding box center [1013, 461] width 253 height 13
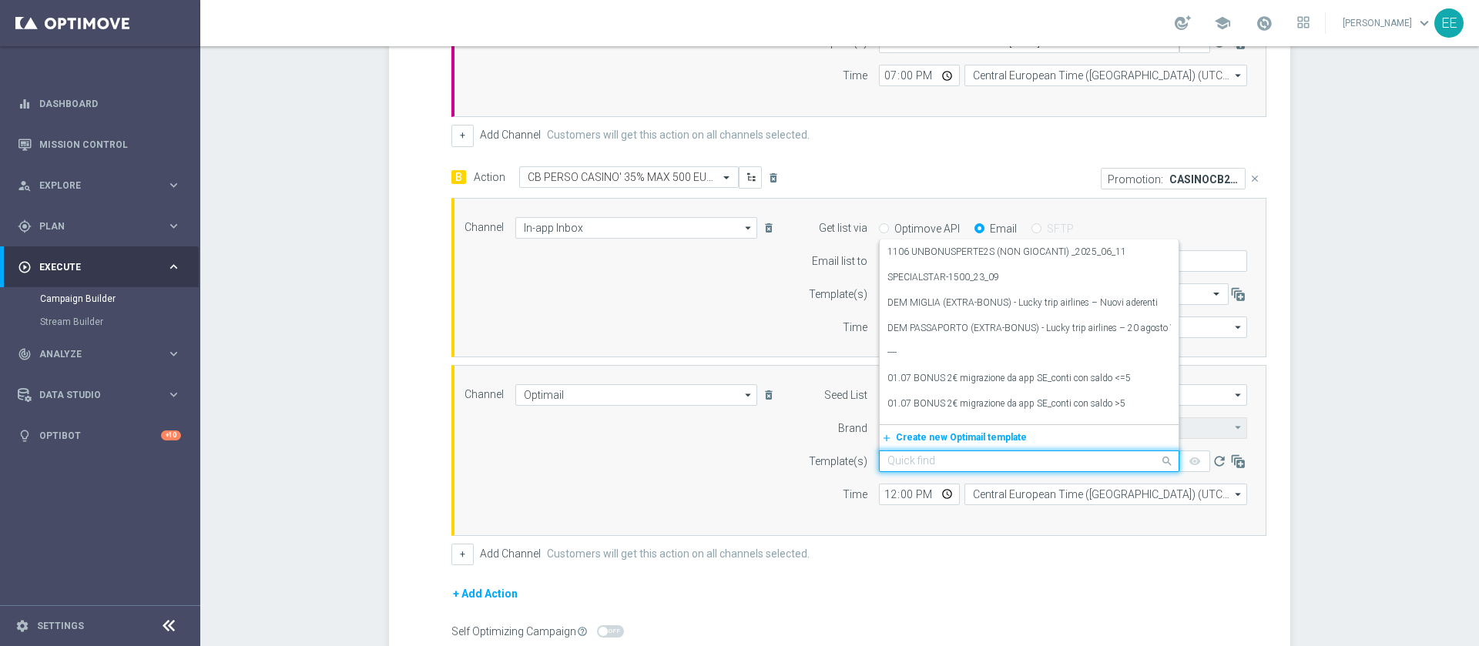
paste input "CASINOCB2909"
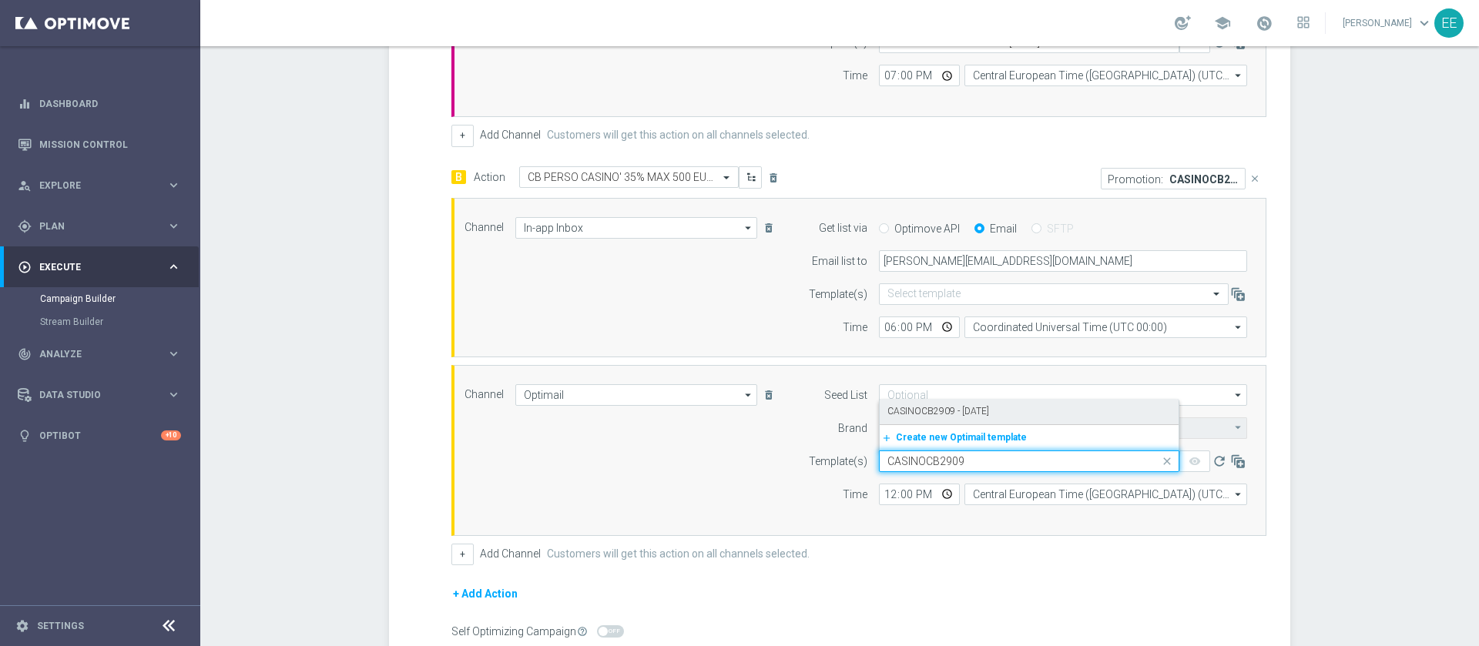
click at [944, 417] on label "CASINOCB2909 - 29.09.2025" at bounding box center [938, 411] width 102 height 13
type input "CASINOCB2909"
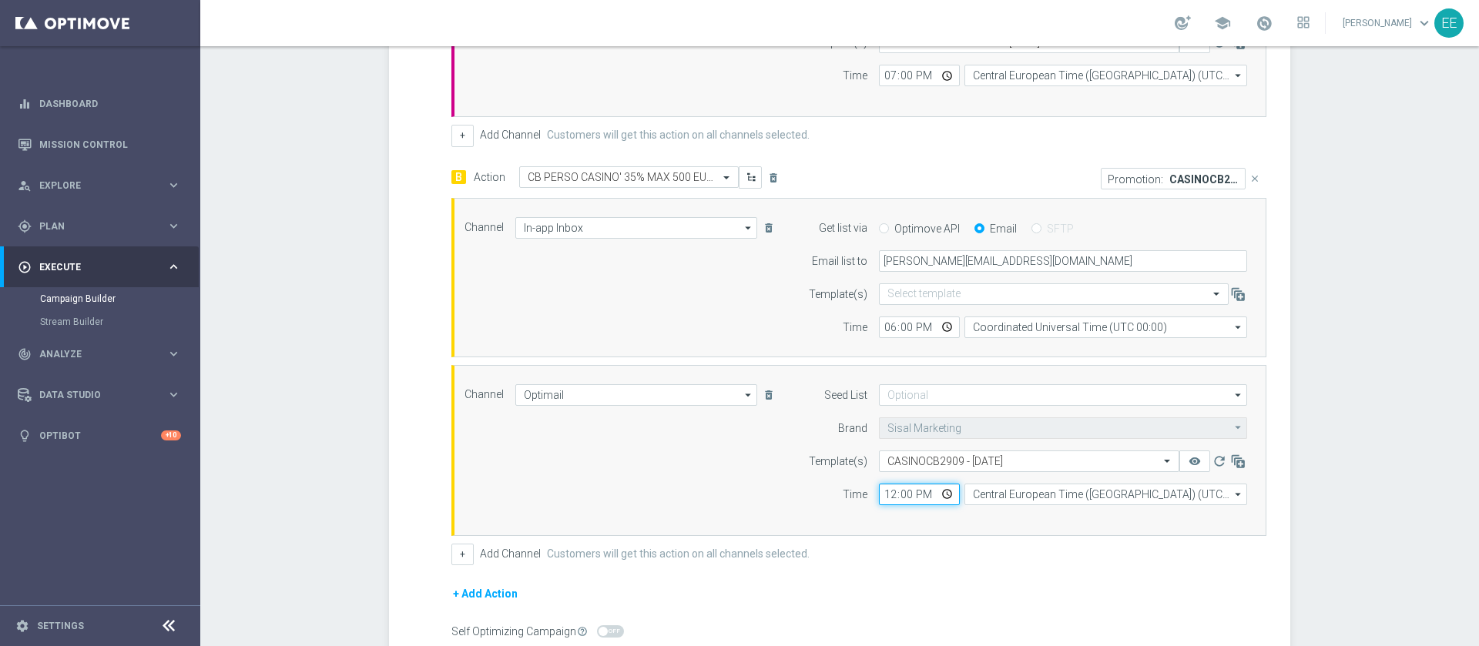
click at [887, 430] on input "12:00" at bounding box center [919, 495] width 81 height 22
type input "19:00"
click at [949, 430] on div "+ Add Channel Customers will get this action on all channels selected." at bounding box center [858, 555] width 815 height 22
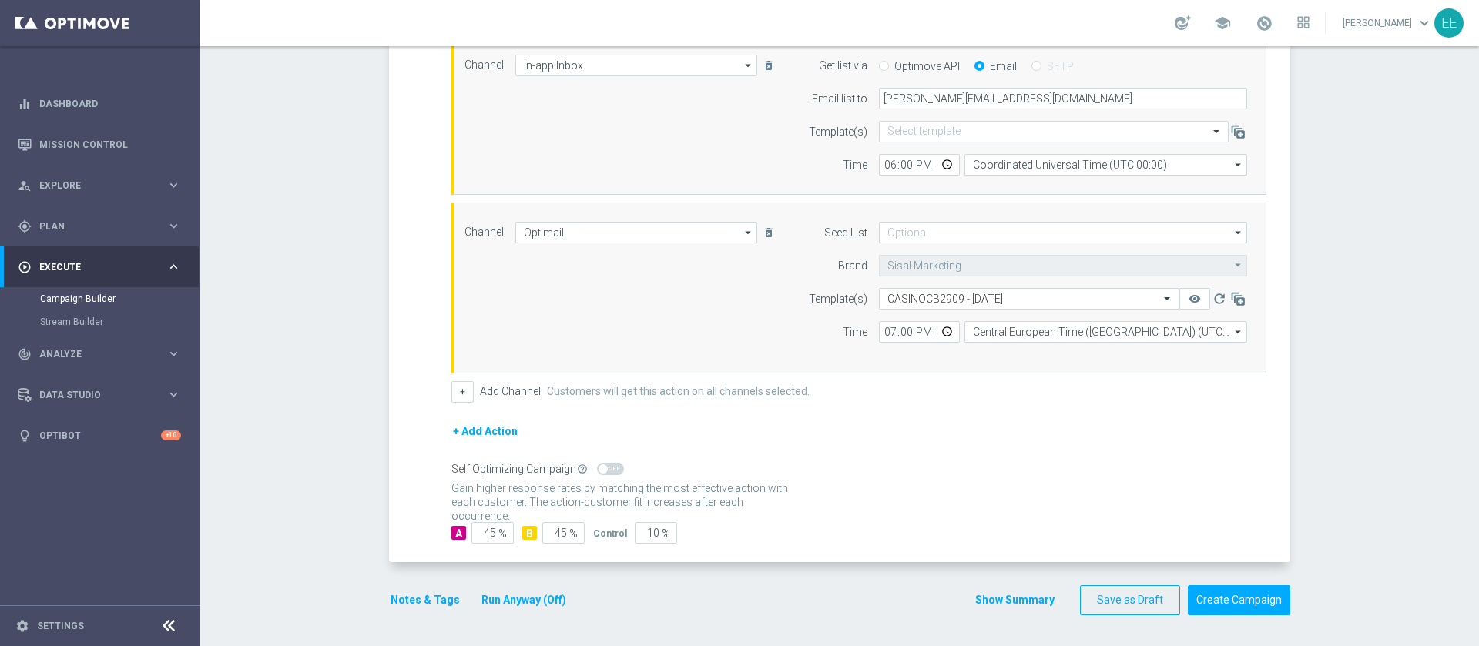
click at [412, 430] on button "Notes & Tags" at bounding box center [425, 600] width 72 height 19
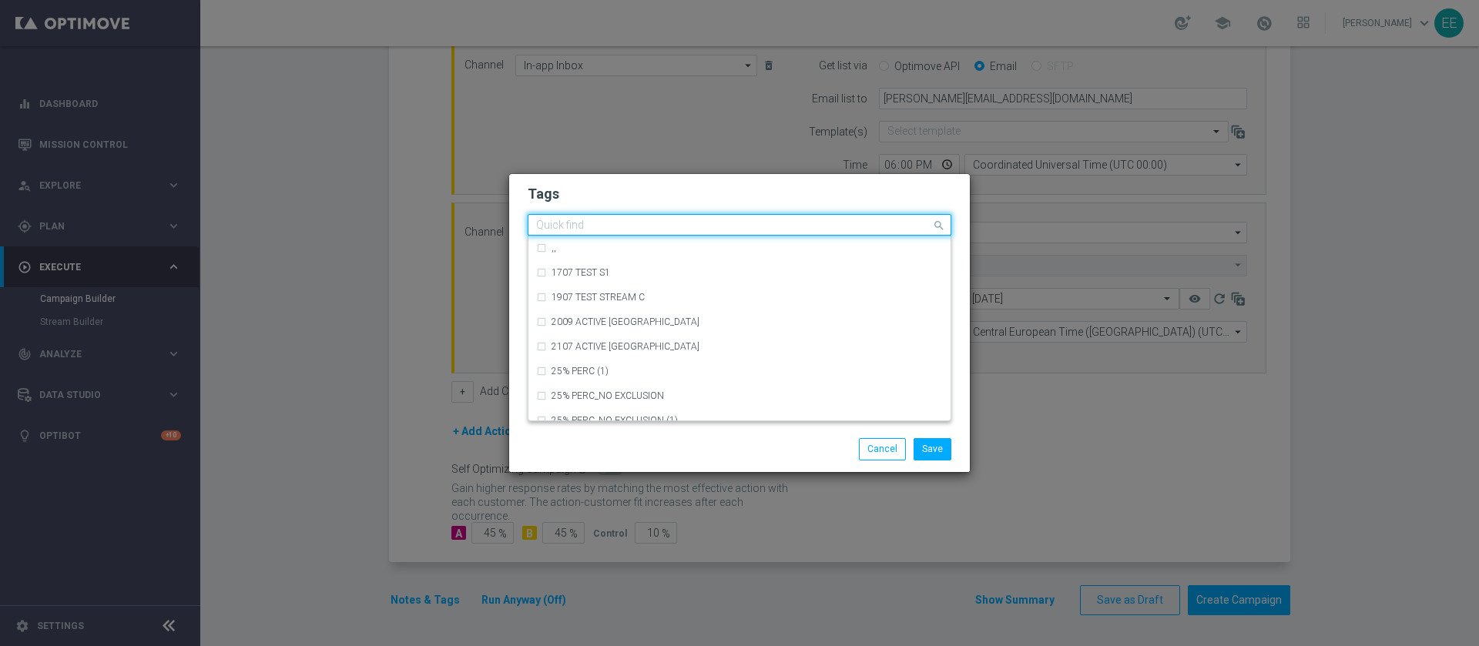
click at [639, 220] on input "text" at bounding box center [733, 226] width 395 height 13
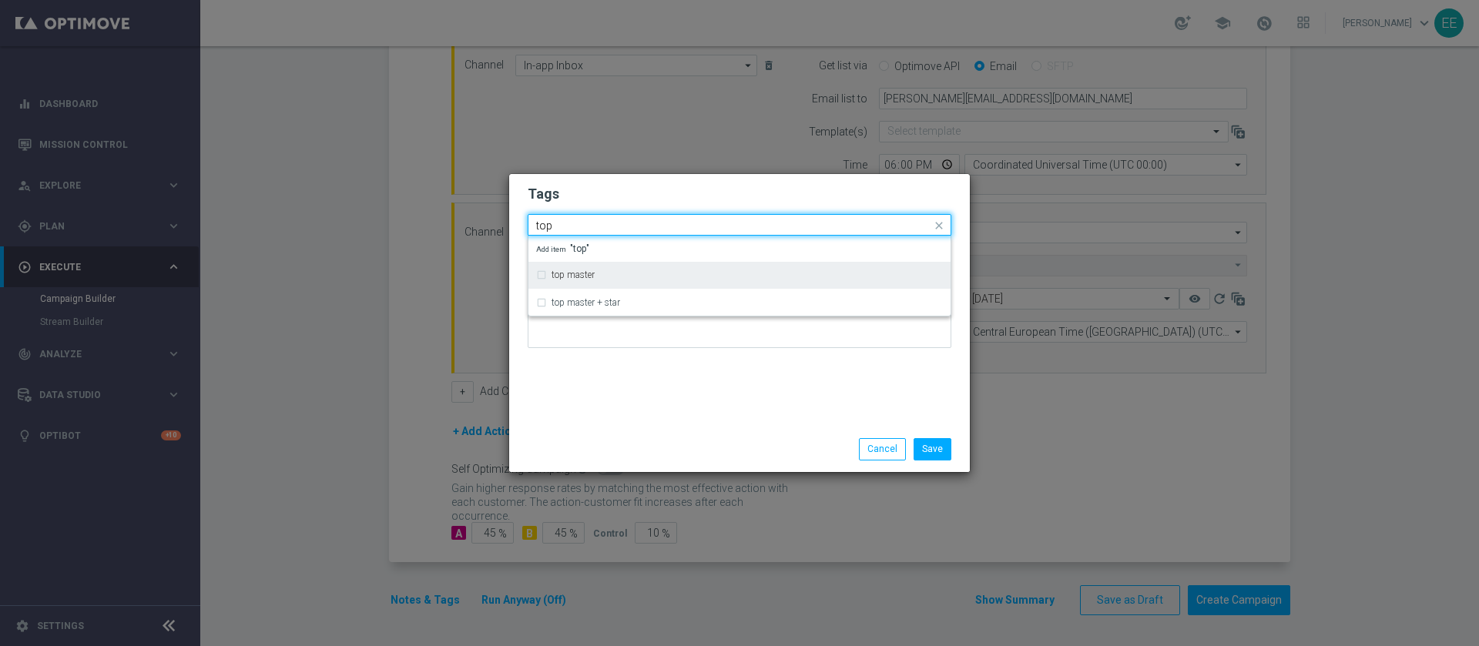
type input "top"
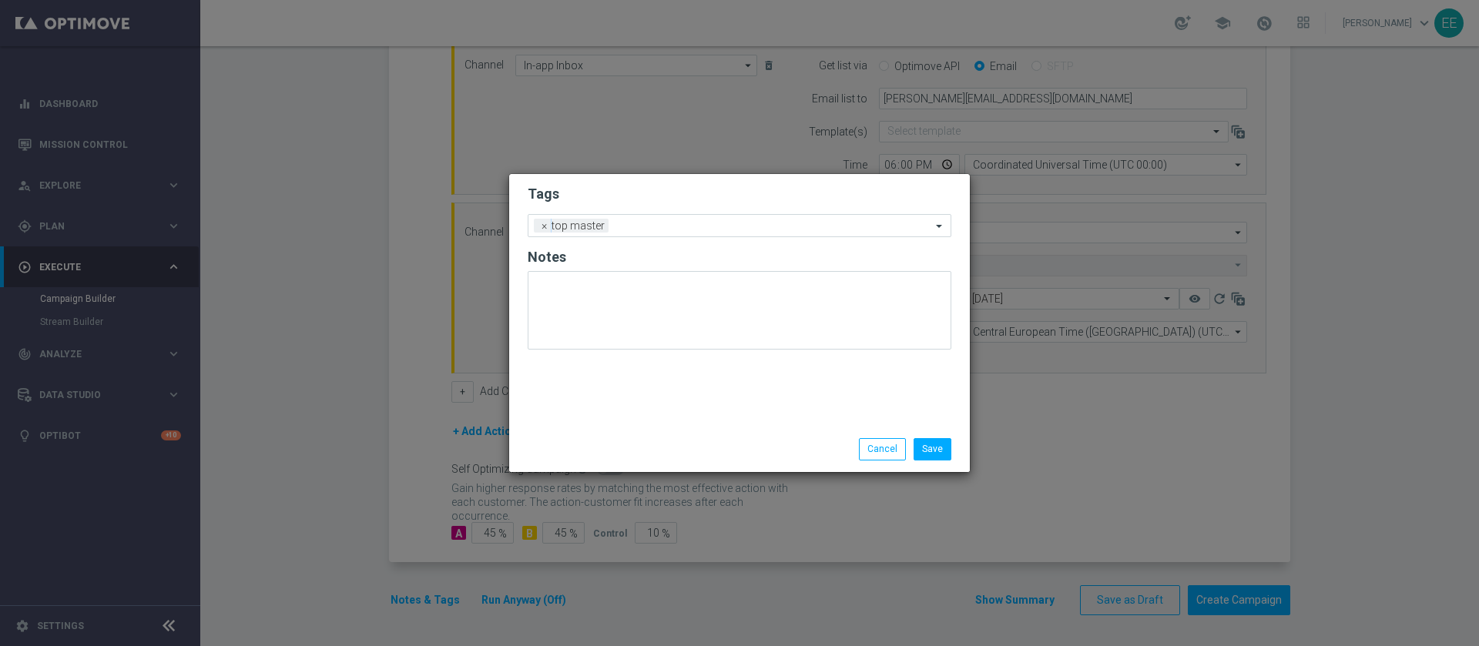
click at [640, 202] on h2 "Tags" at bounding box center [740, 194] width 424 height 18
click at [709, 229] on input "text" at bounding box center [773, 226] width 317 height 13
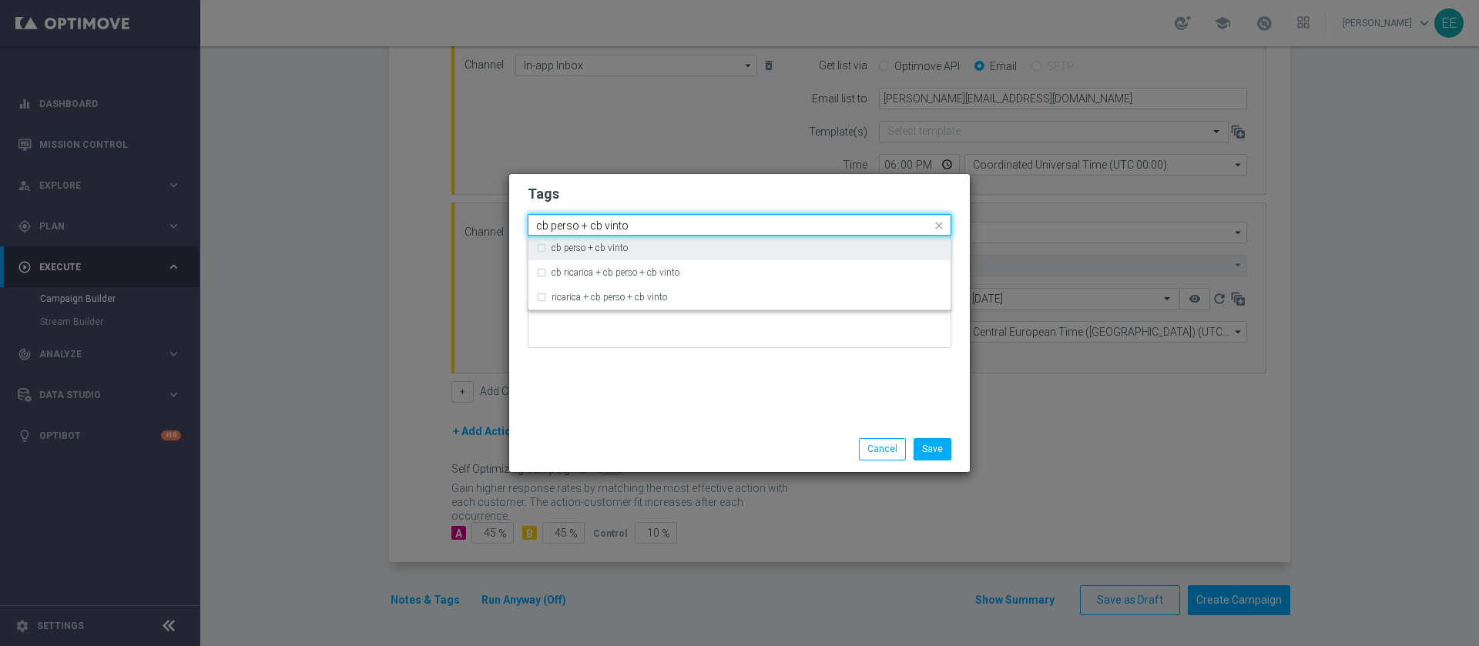
click at [704, 241] on div "cb perso + cb vinto" at bounding box center [739, 248] width 407 height 25
type input "cb perso + cb vinto"
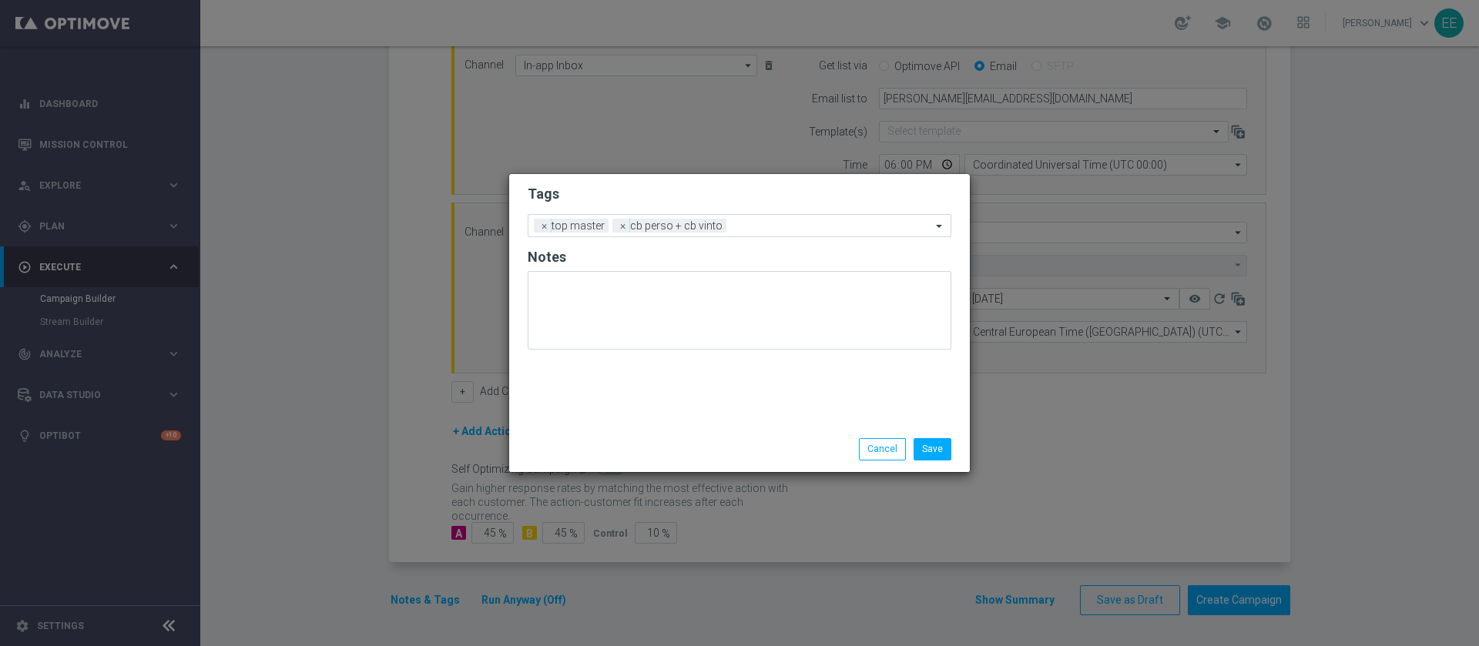
click at [743, 174] on div "Tags Add a new tag × top master × cb perso + cb vinto Notes" at bounding box center [739, 300] width 461 height 253
click at [771, 227] on input "text" at bounding box center [832, 226] width 199 height 13
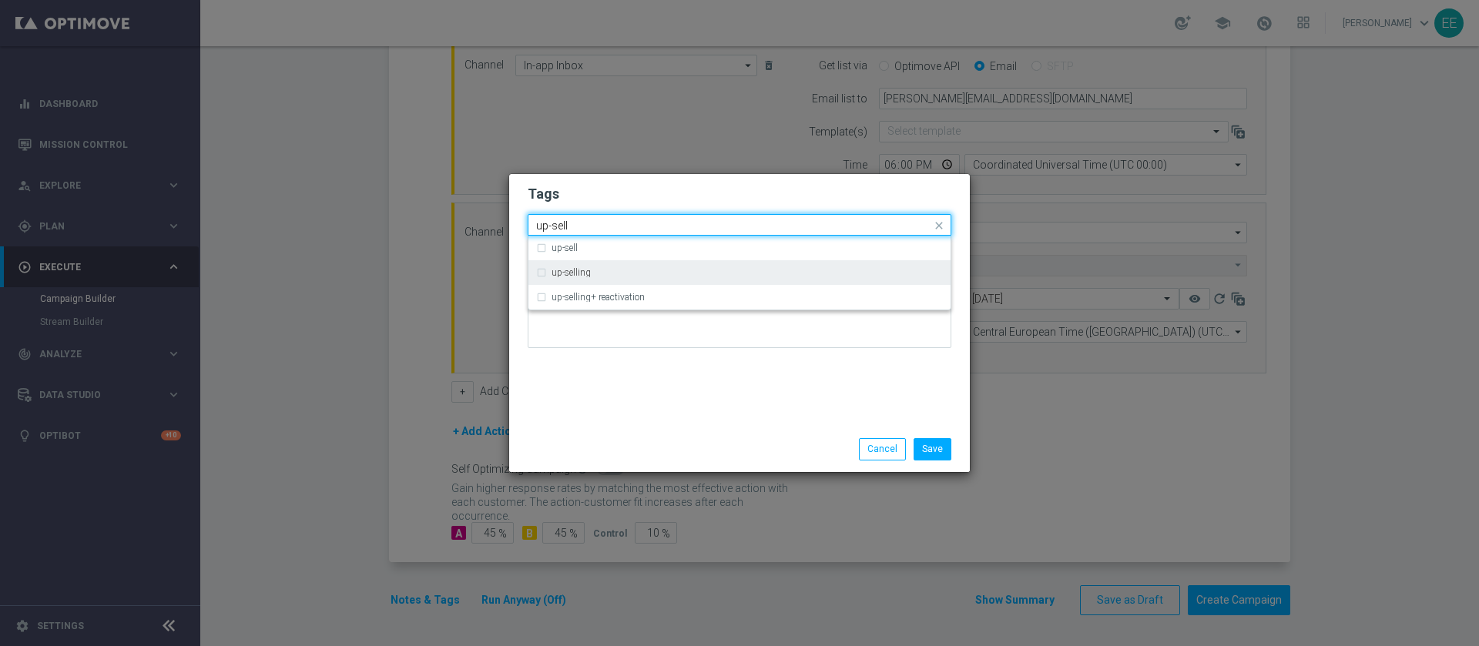
click at [672, 268] on div "up-selling" at bounding box center [747, 272] width 391 height 9
type input "up-sell"
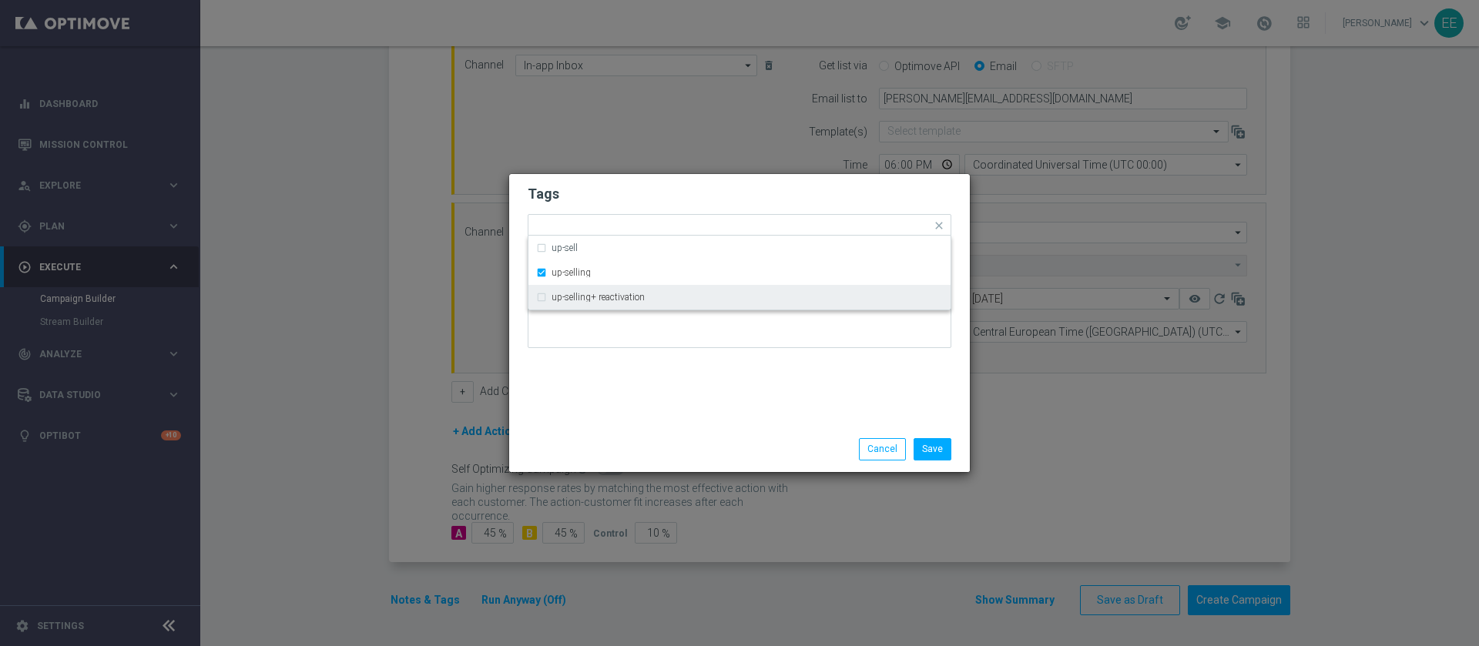
click at [663, 378] on div "Tags Quick find × top master × cb perso + cb vinto × up-selling up-sell up-sell…" at bounding box center [739, 300] width 461 height 253
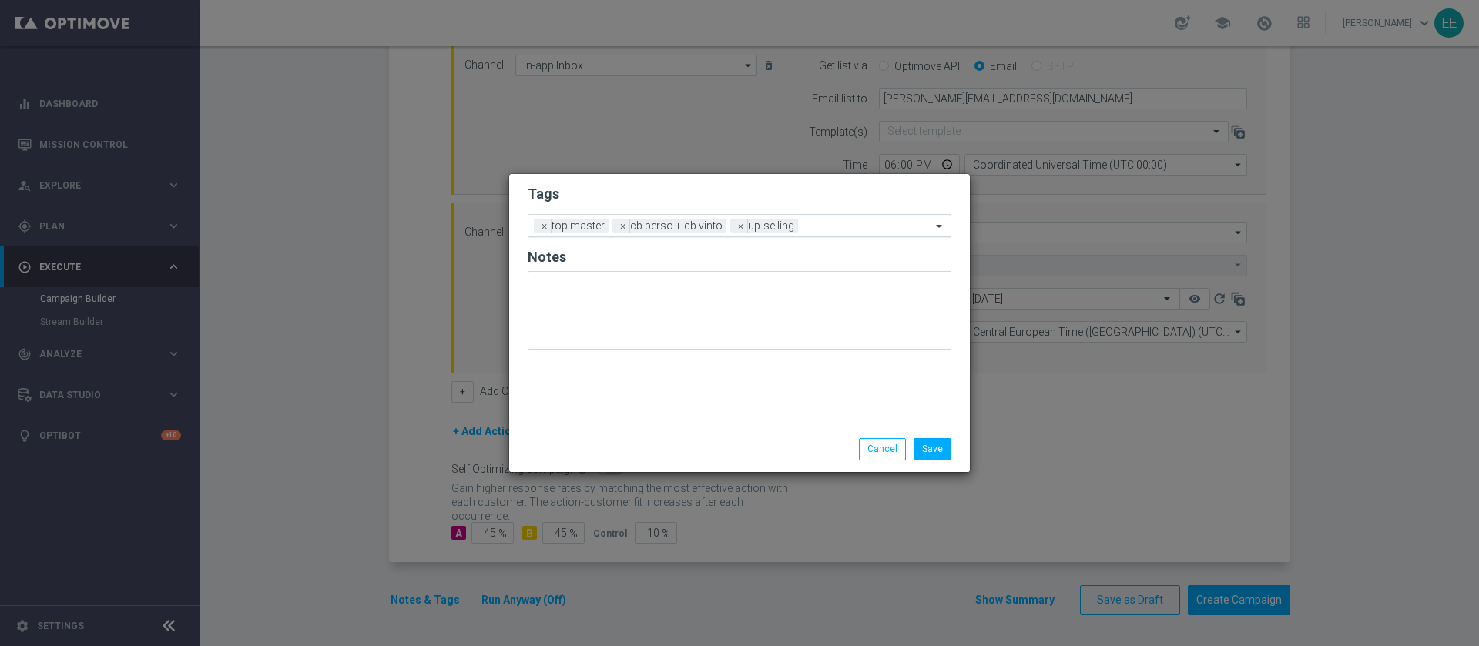
click at [829, 226] on input "text" at bounding box center [867, 226] width 127 height 13
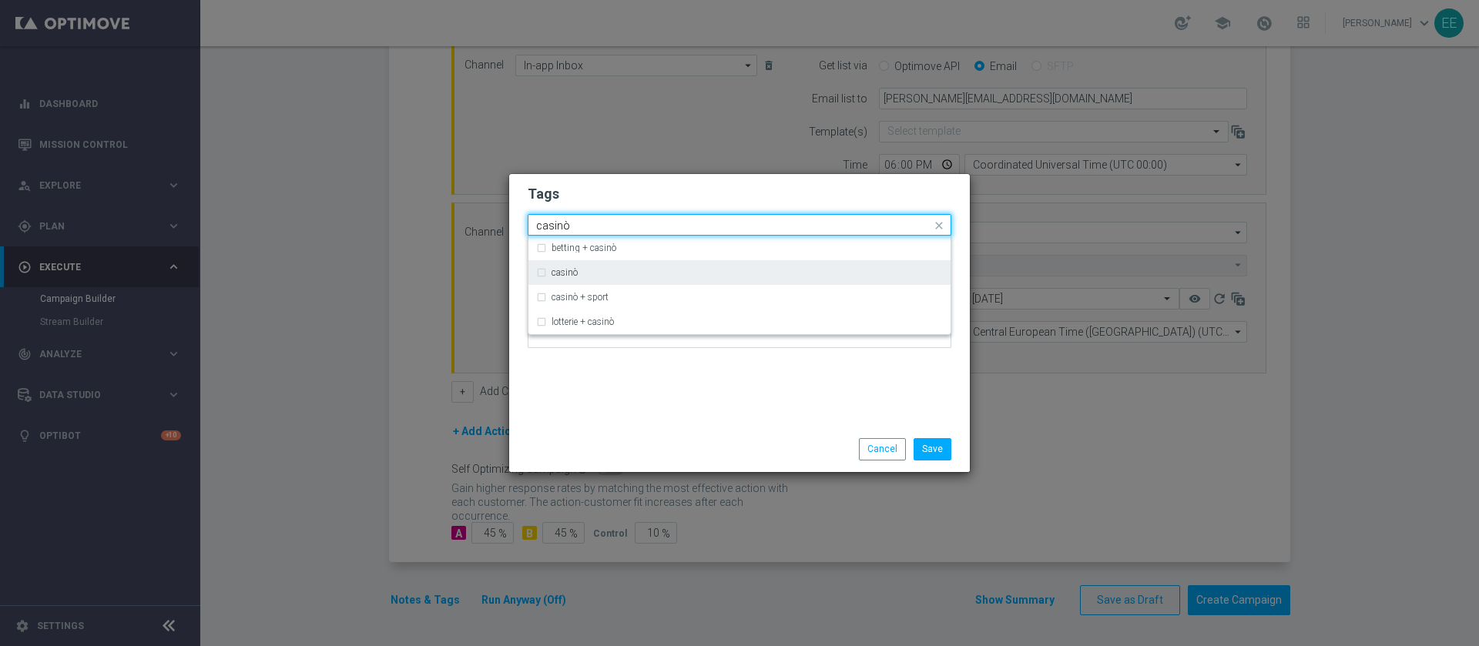
click at [709, 264] on div "casinò" at bounding box center [739, 272] width 407 height 25
type input "casinò"
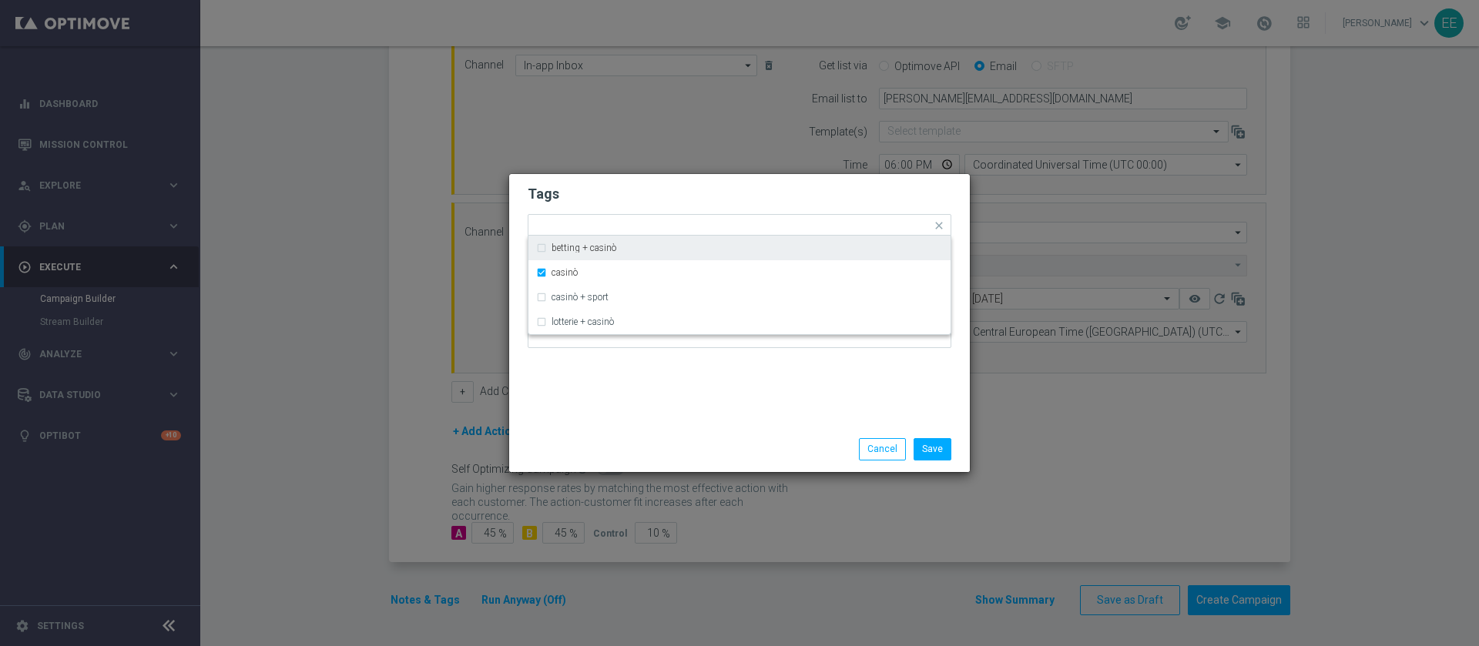
click at [820, 174] on div "Tags Quick find × top master × cb perso + cb vinto × up-selling × casinò bettin…" at bounding box center [739, 300] width 461 height 253
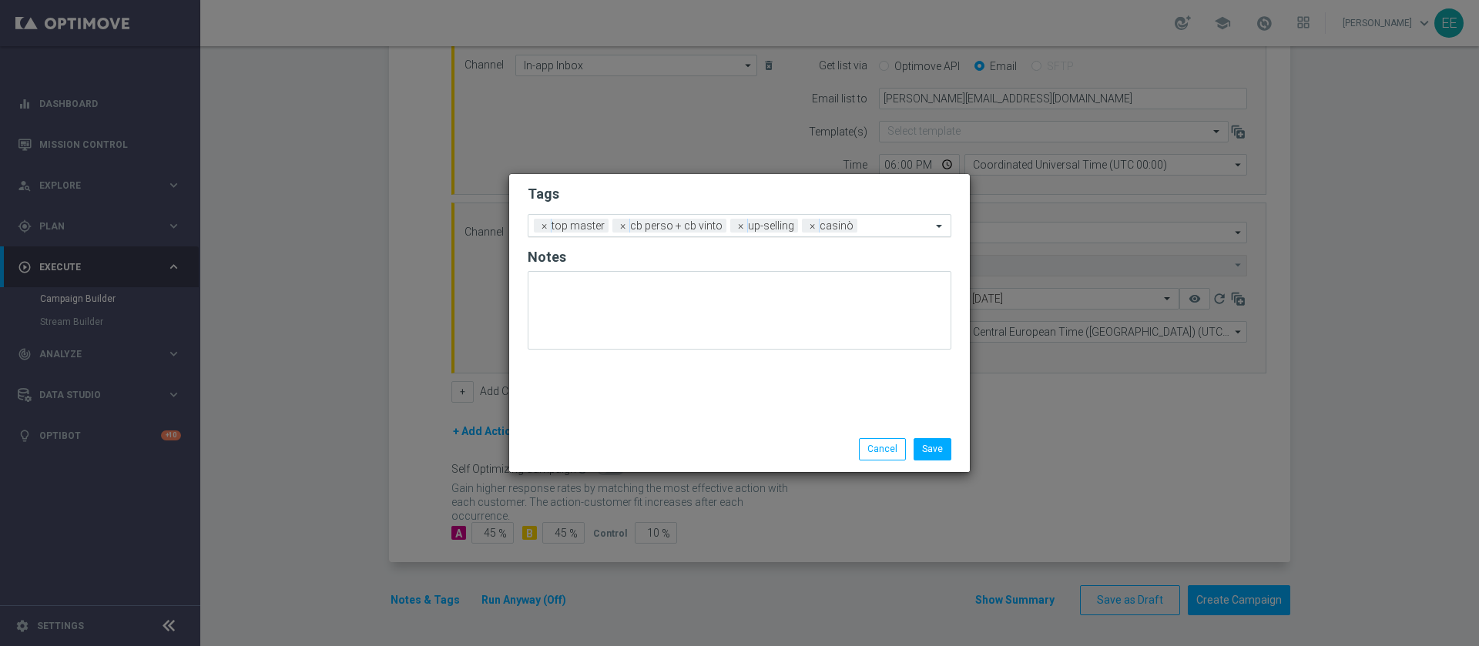
click at [872, 225] on input "text" at bounding box center [898, 226] width 68 height 13
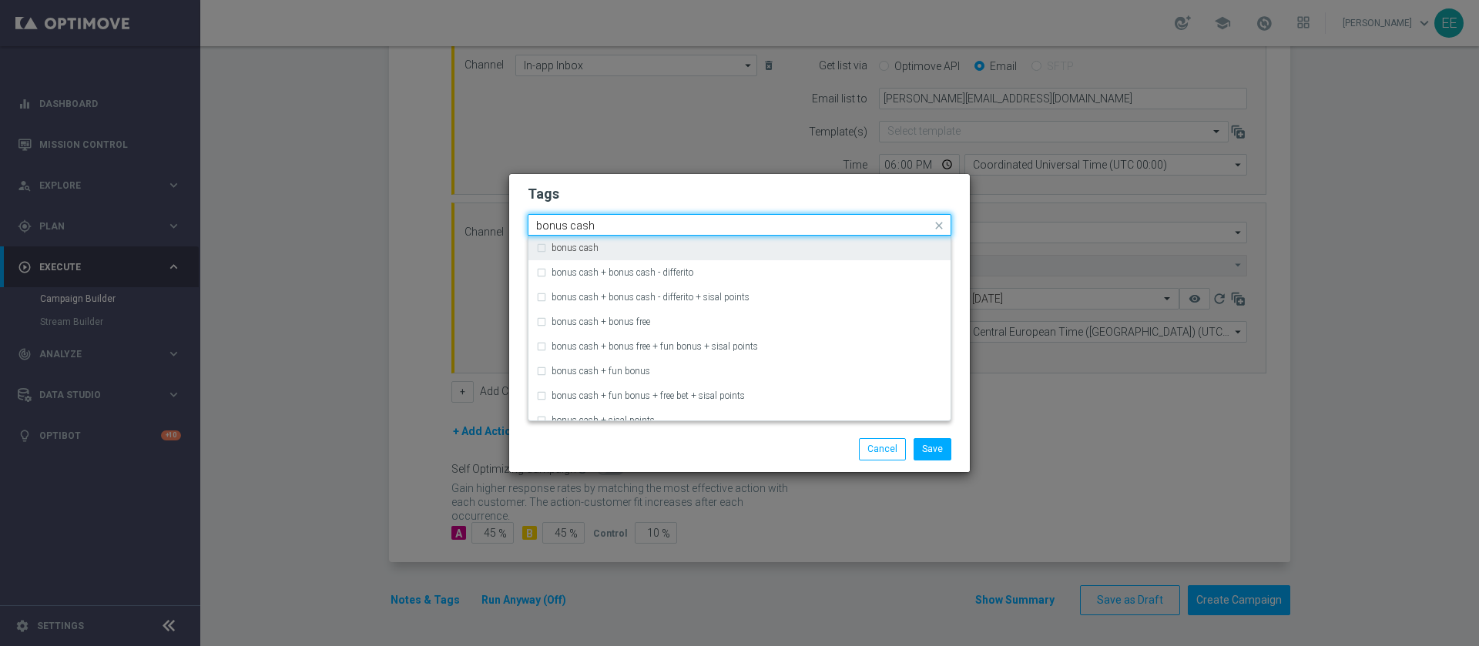
click at [770, 242] on div "bonus cash" at bounding box center [739, 248] width 407 height 25
type input "bonus cash"
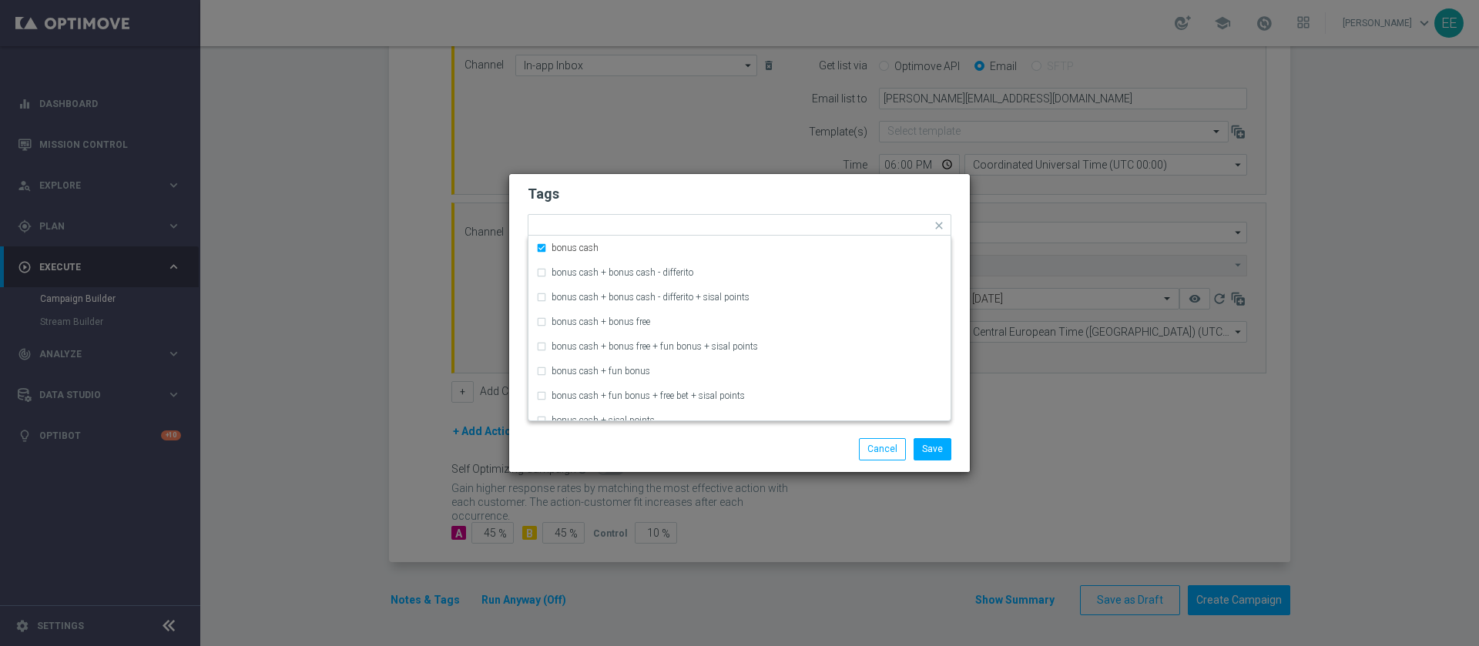
click at [837, 181] on form "Tags Quick find × top master × cb perso + cb vinto × up-selling × casinò × bonu…" at bounding box center [740, 270] width 424 height 179
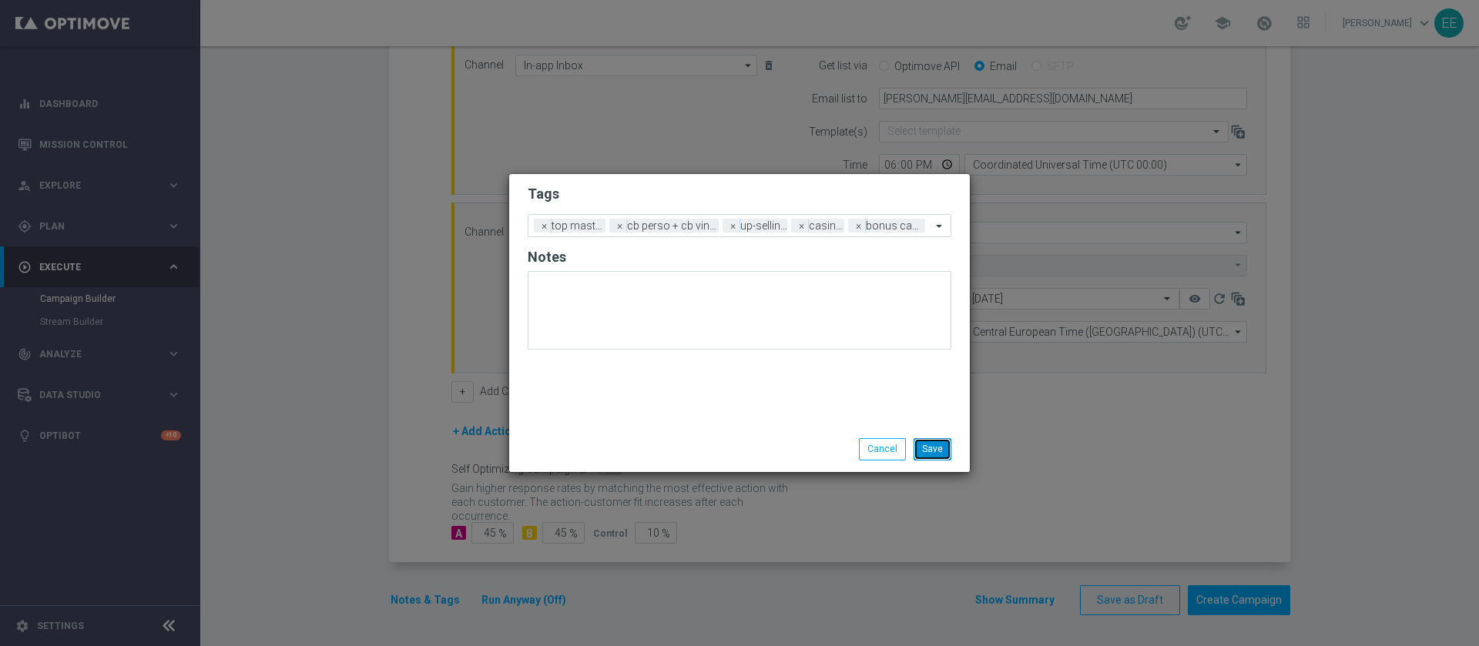
click at [951, 430] on button "Save" at bounding box center [933, 449] width 38 height 22
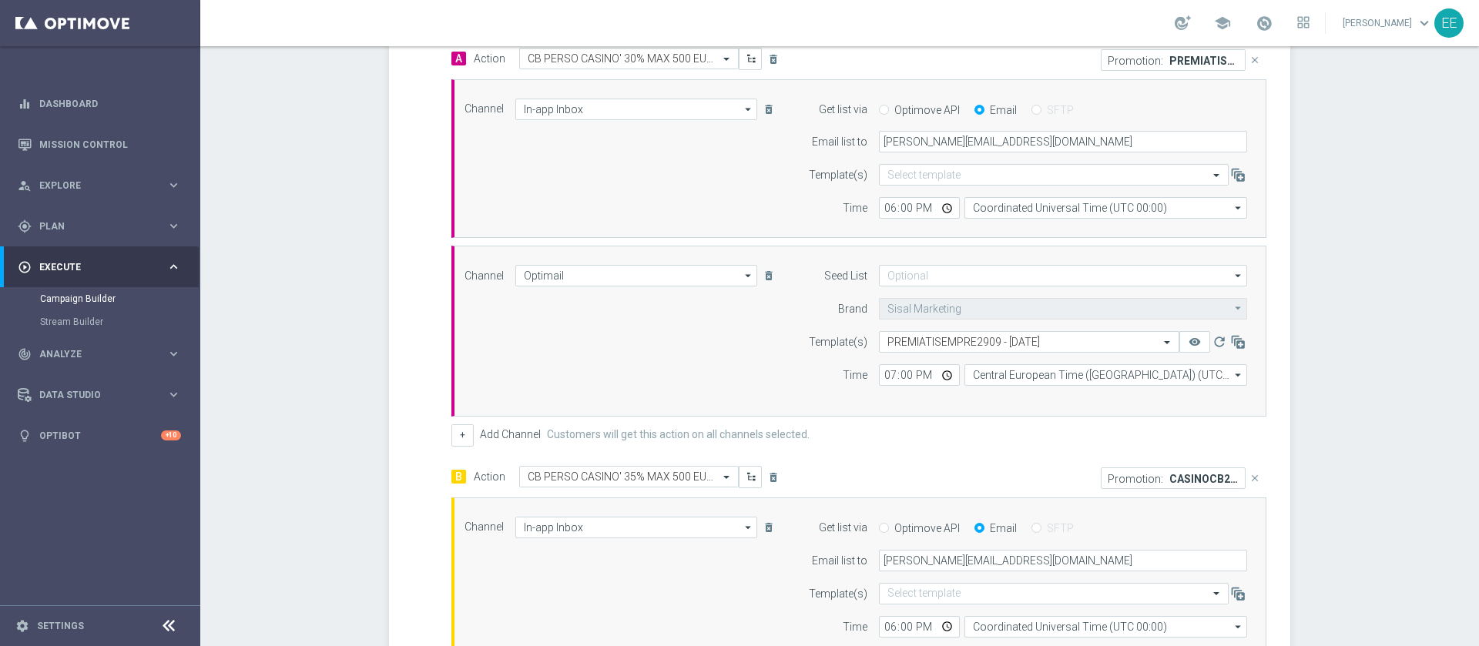
scroll to position [200, 0]
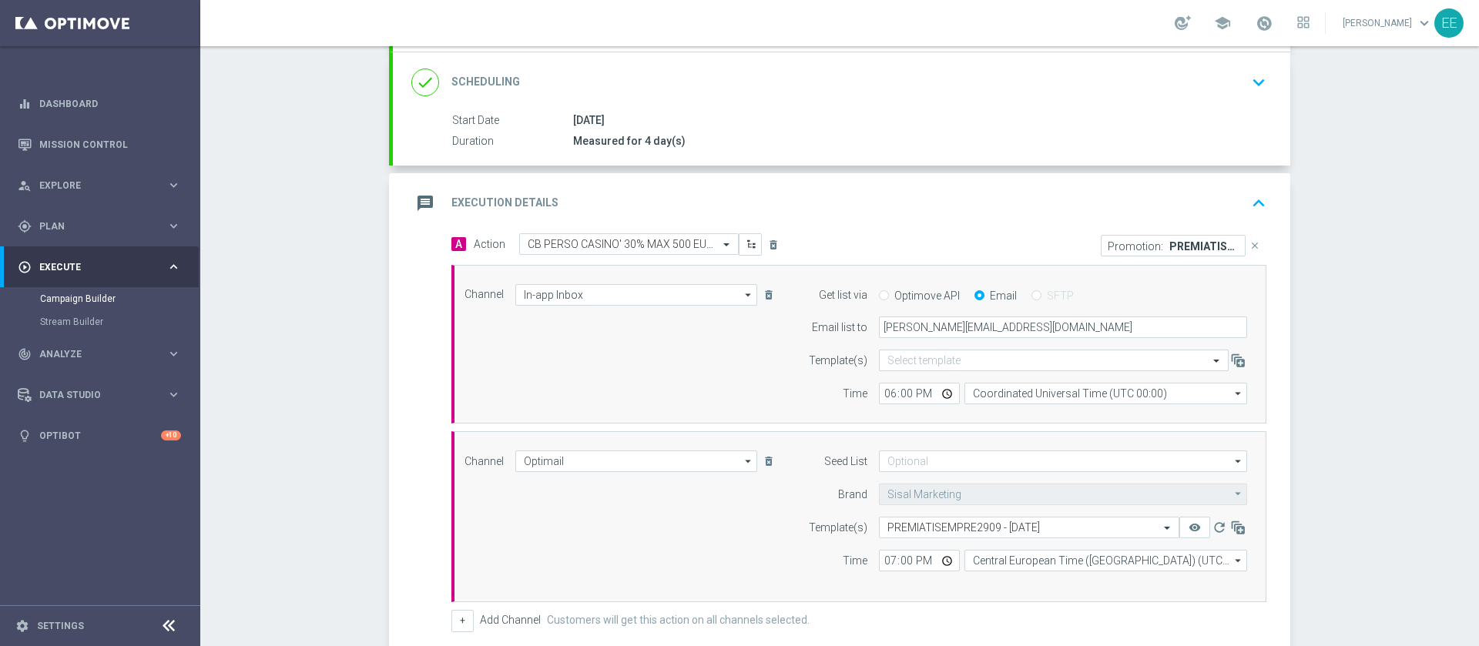
click at [985, 208] on div "message Execution Details keyboard_arrow_up" at bounding box center [841, 203] width 897 height 60
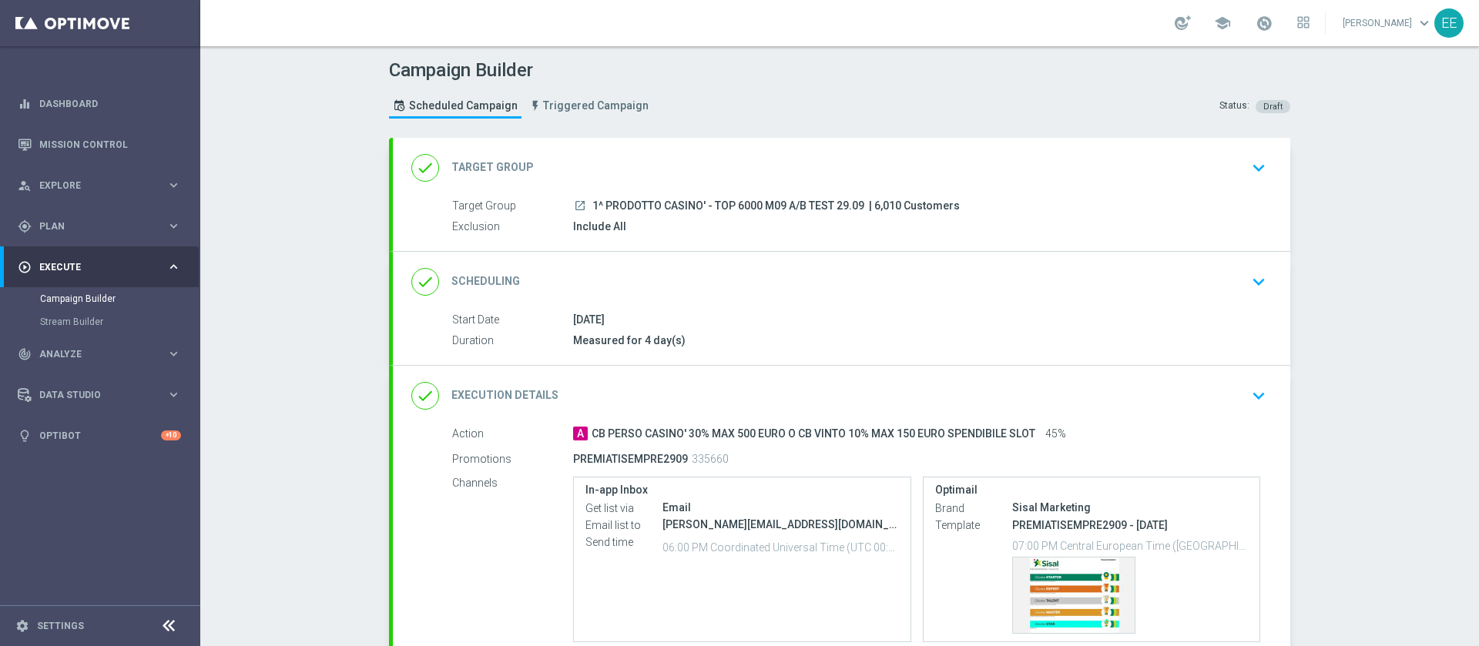
scroll to position [373, 0]
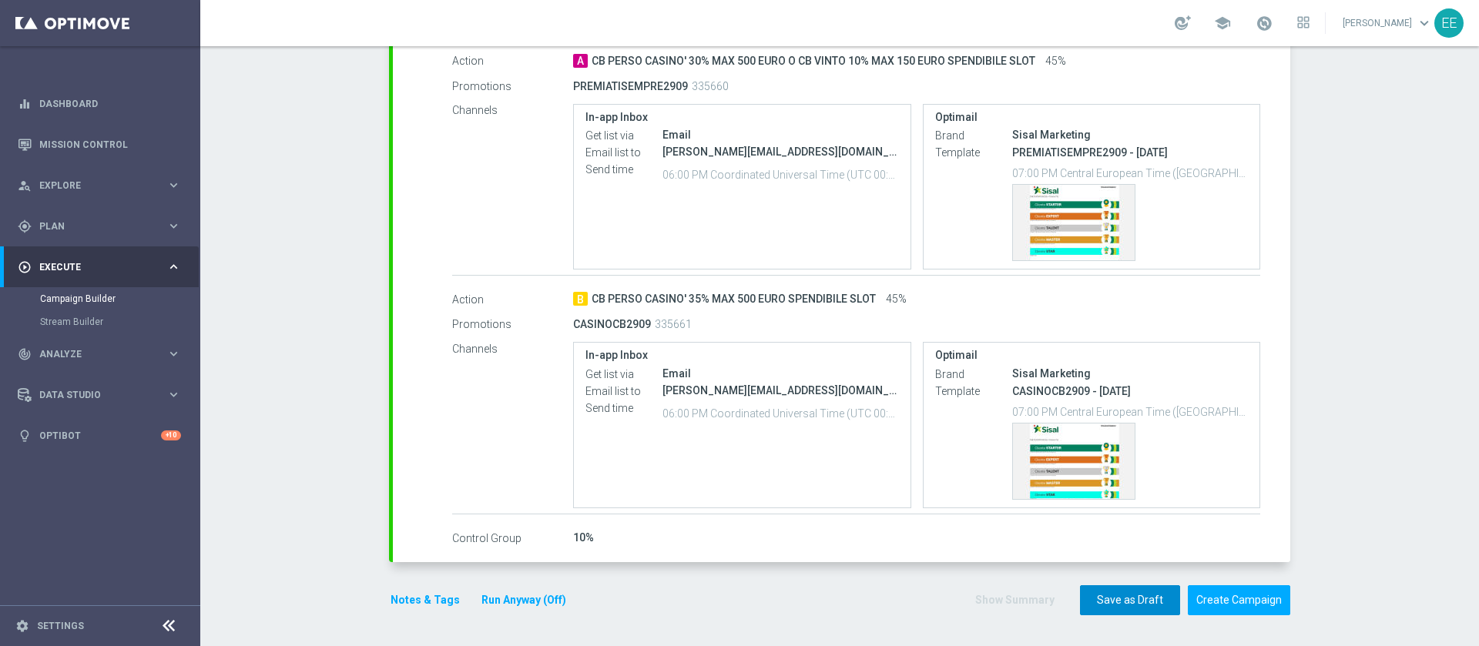
click at [985, 430] on button "Save as Draft" at bounding box center [1130, 600] width 100 height 30
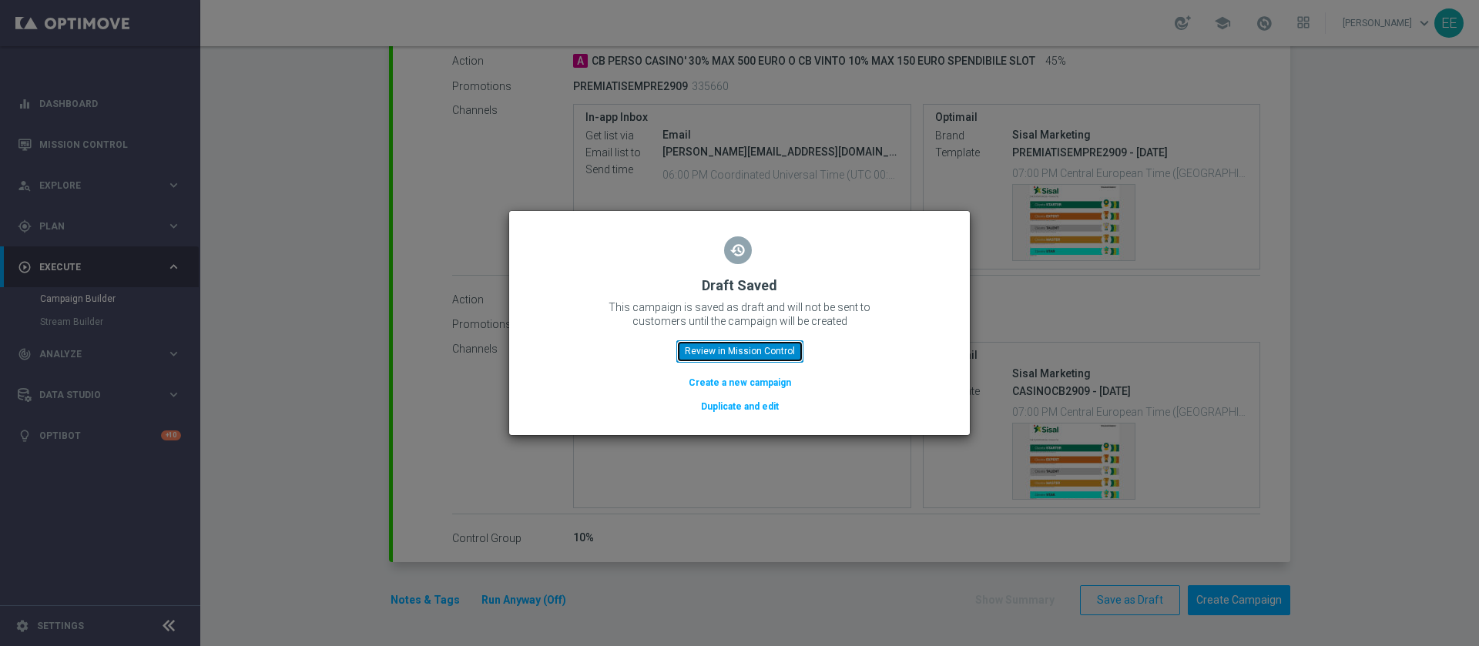
click at [775, 349] on button "Review in Mission Control" at bounding box center [739, 352] width 127 height 22
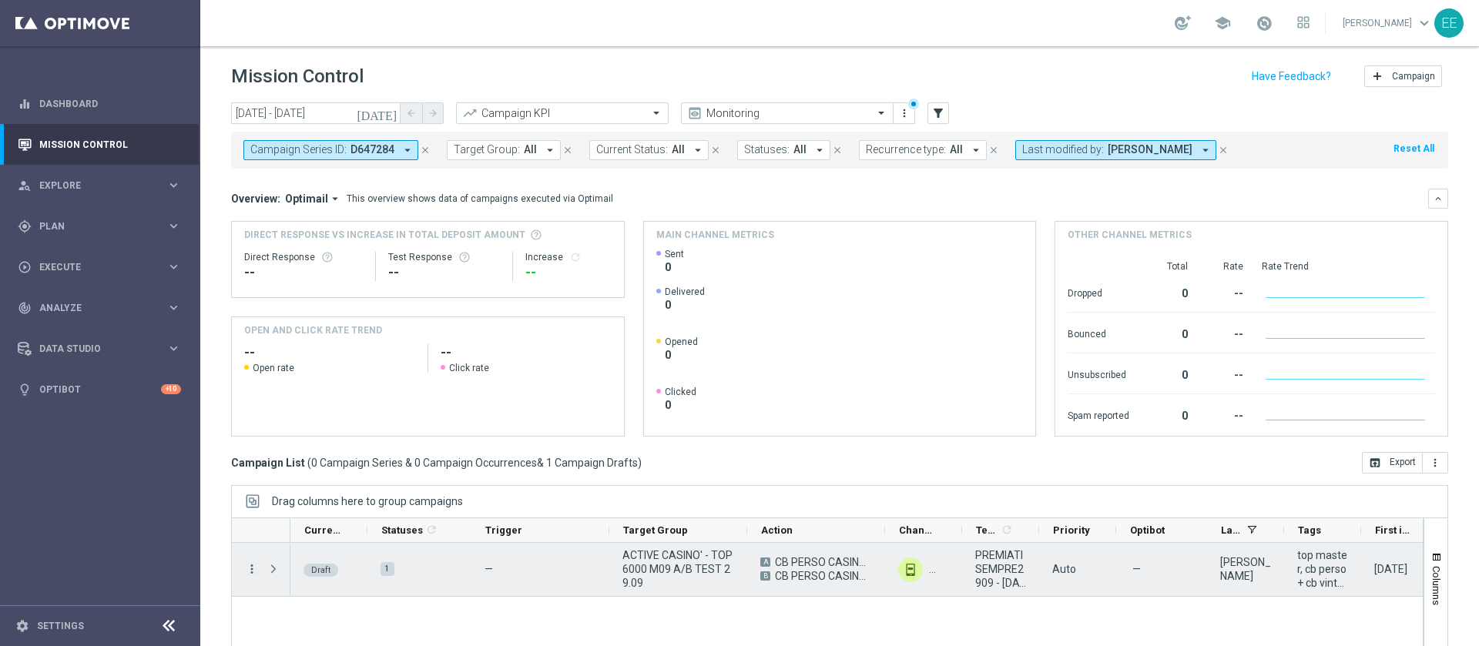
click at [256, 430] on icon "more_vert" at bounding box center [252, 569] width 14 height 14
click at [347, 430] on span "Campaign Details" at bounding box center [321, 473] width 78 height 11
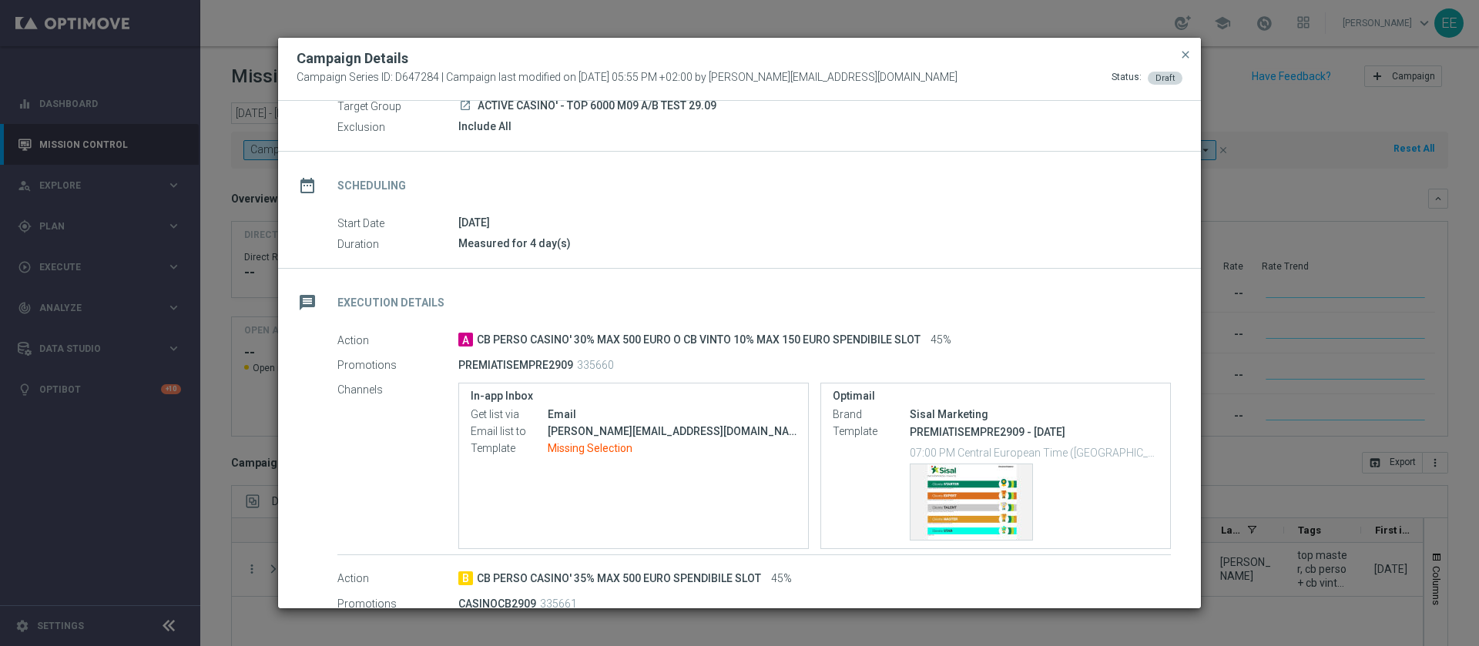
scroll to position [65, 0]
click at [924, 430] on div "Template preview" at bounding box center [972, 503] width 122 height 75
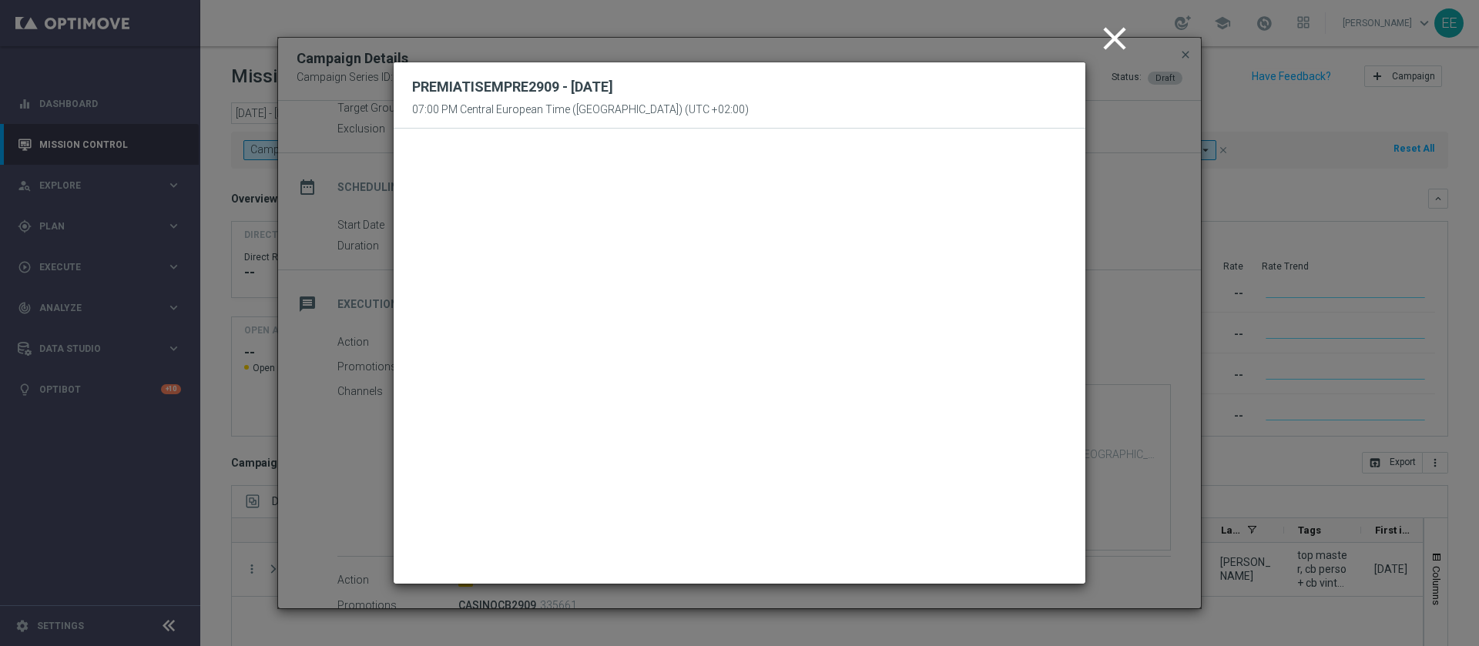
click at [985, 40] on icon "close" at bounding box center [1114, 38] width 39 height 39
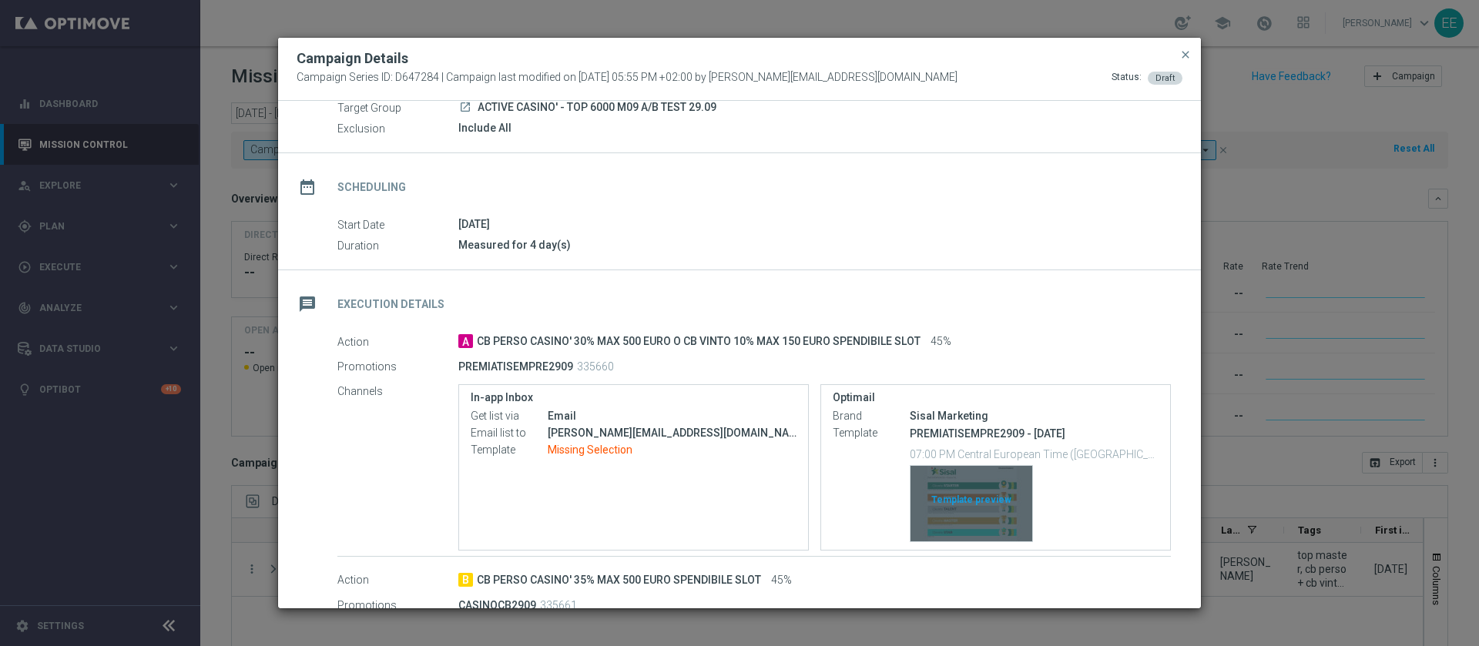
click at [985, 430] on div "Template preview" at bounding box center [972, 503] width 122 height 75
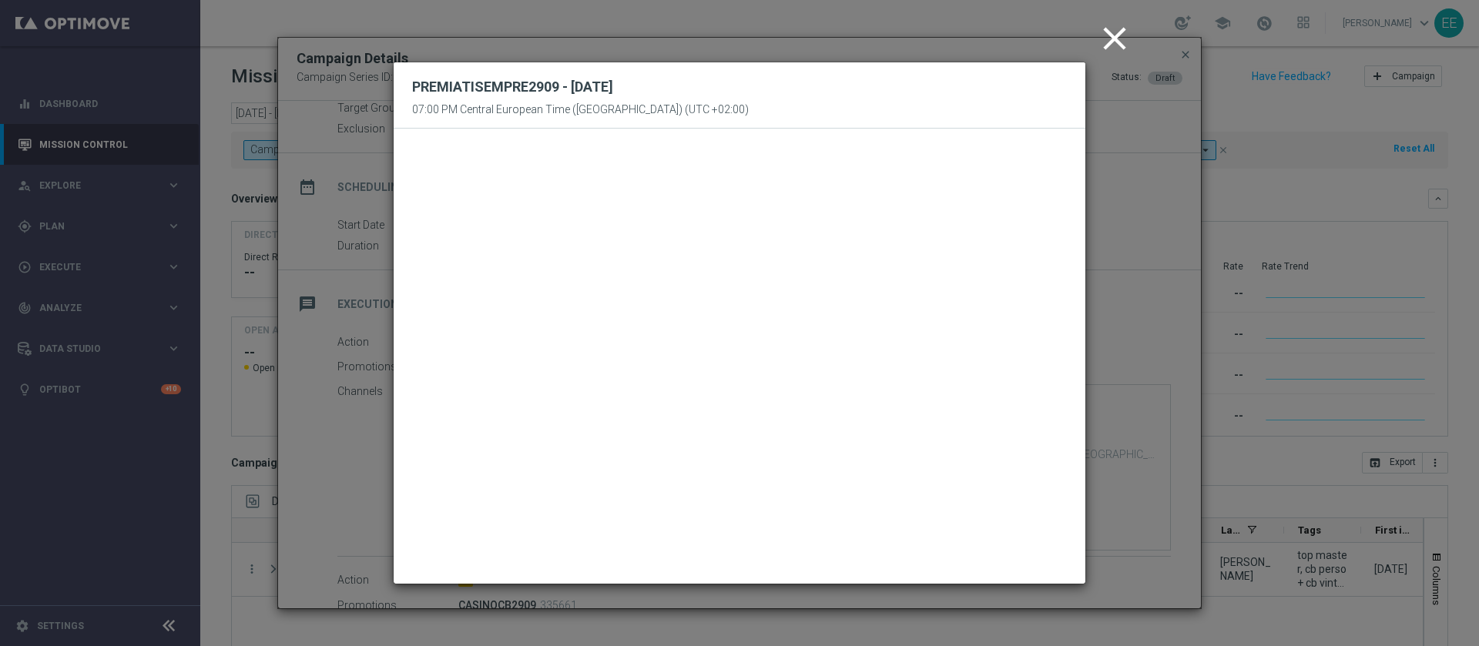
click at [985, 40] on icon "close" at bounding box center [1114, 38] width 39 height 39
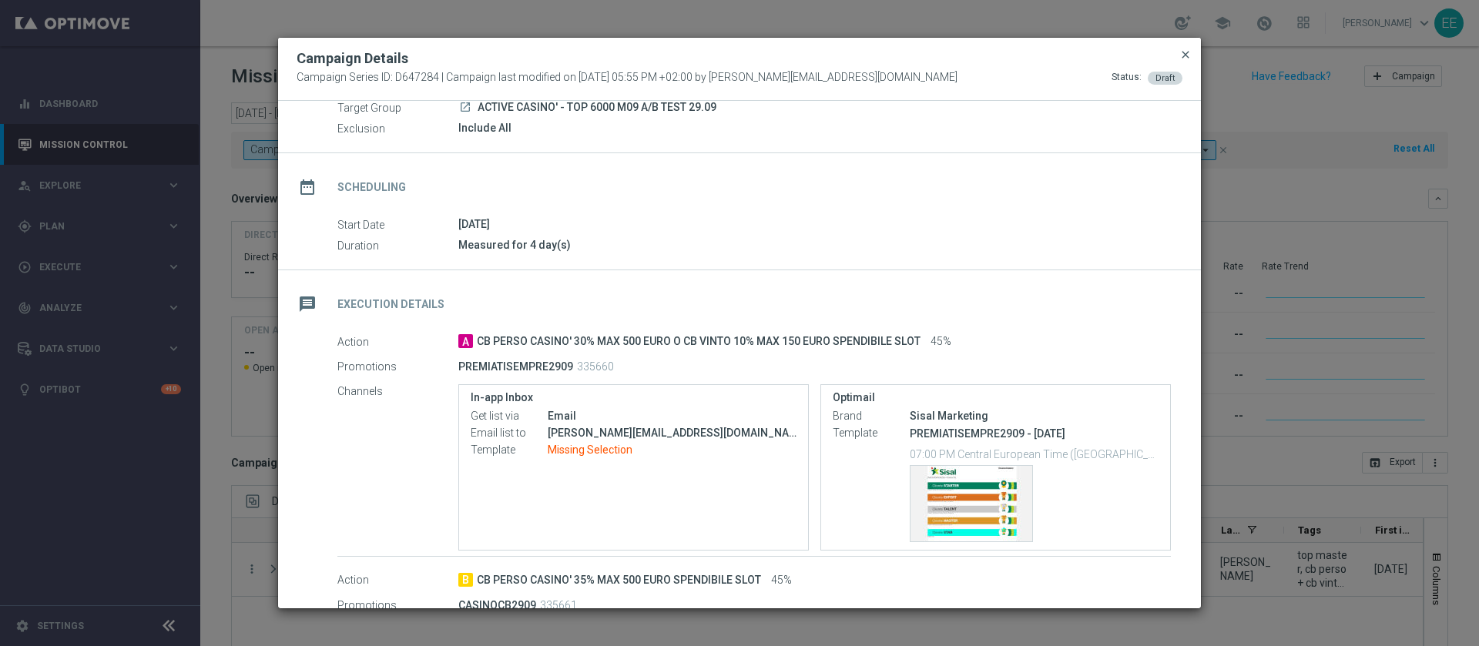
click at [985, 60] on span "close" at bounding box center [1185, 55] width 12 height 12
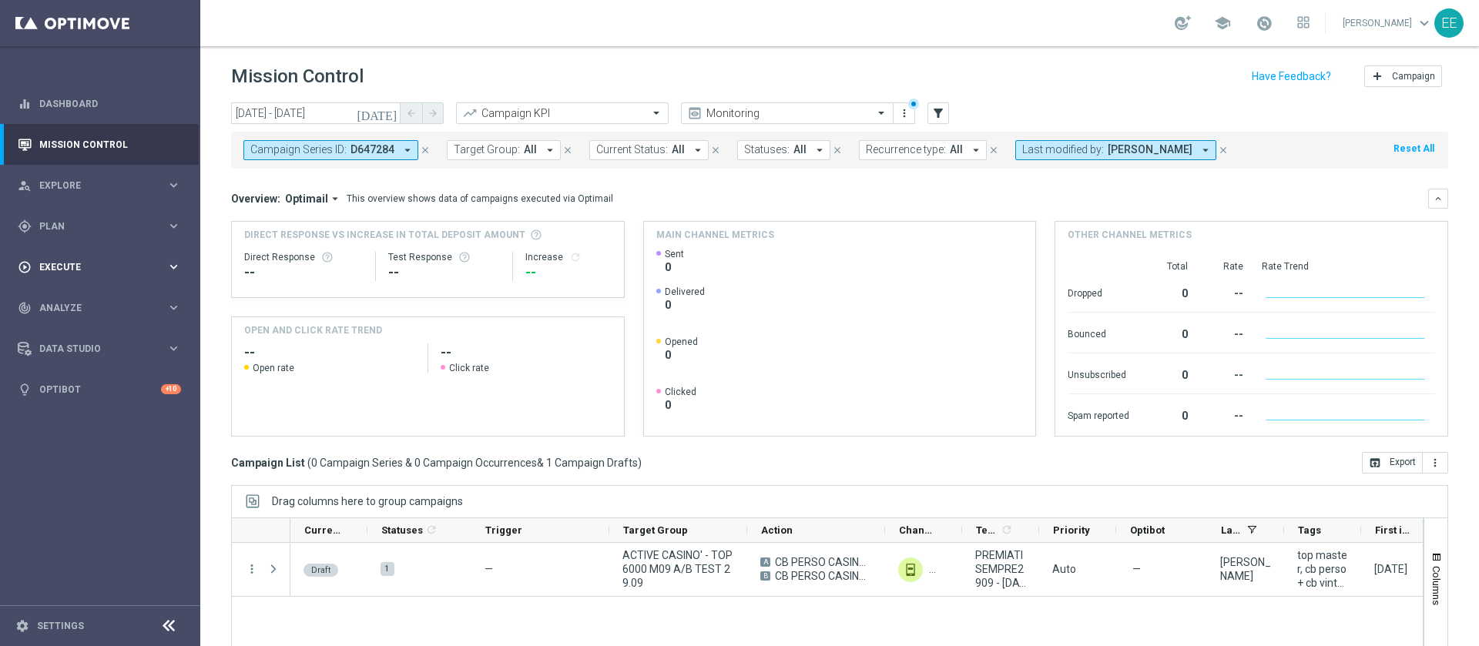
click at [84, 253] on div "play_circle_outline Execute keyboard_arrow_right" at bounding box center [99, 267] width 199 height 41
click at [62, 230] on div "gps_fixed Plan" at bounding box center [92, 227] width 149 height 14
click at [71, 304] on span "Templates" at bounding box center [96, 304] width 110 height 9
click at [74, 331] on link "Optimail" at bounding box center [104, 327] width 112 height 12
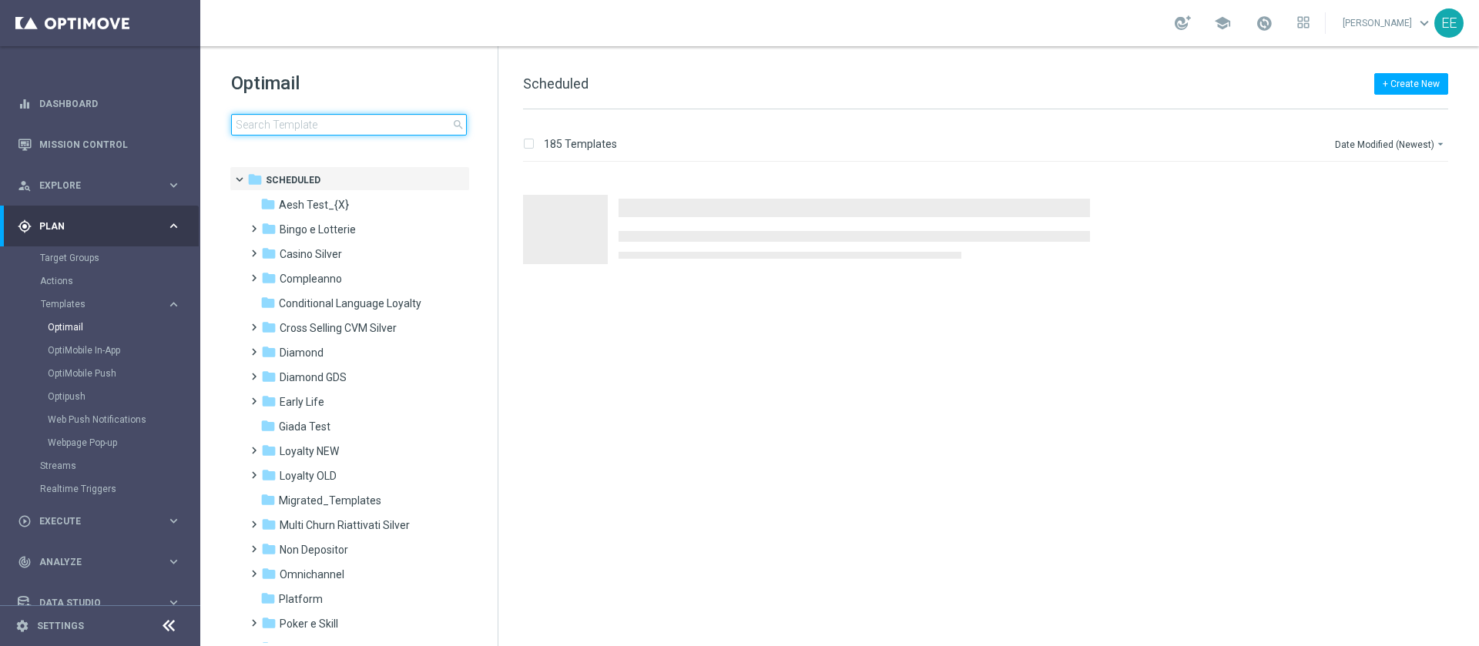
click at [350, 127] on input at bounding box center [349, 125] width 236 height 22
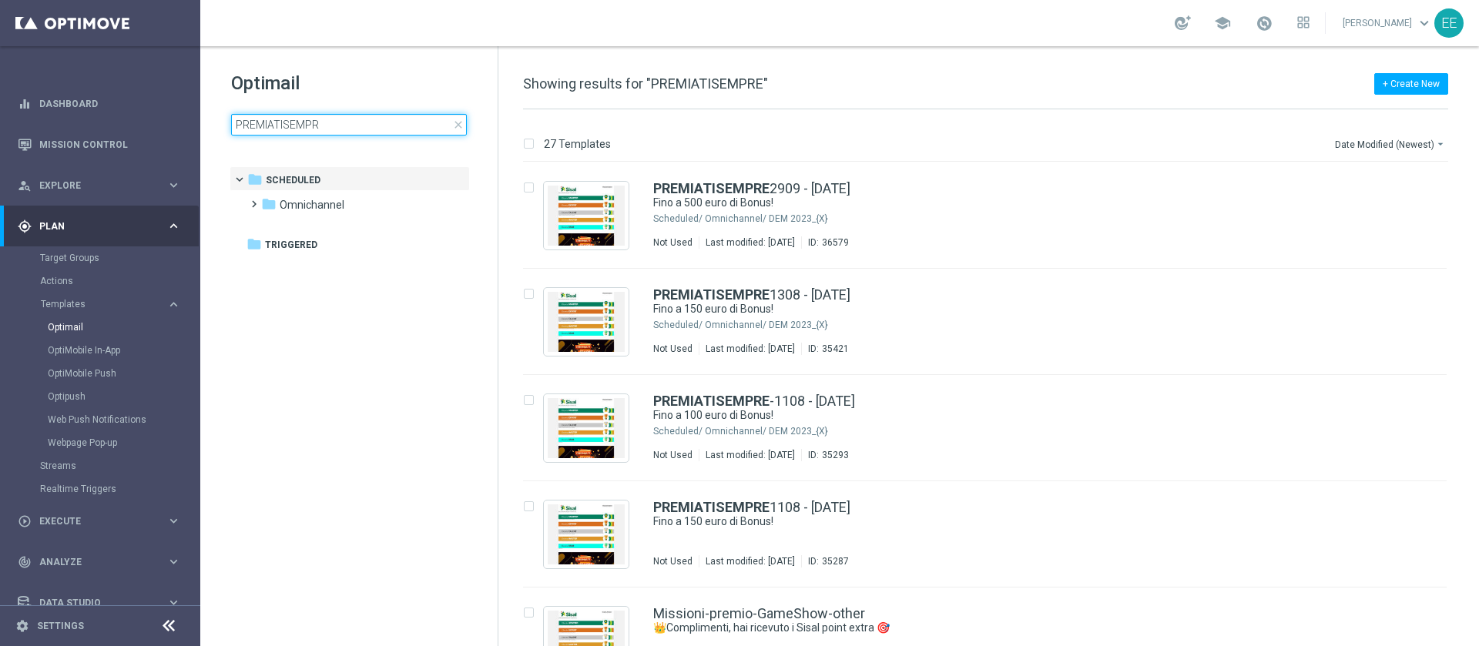
type input "PREMIATISEMPRE"
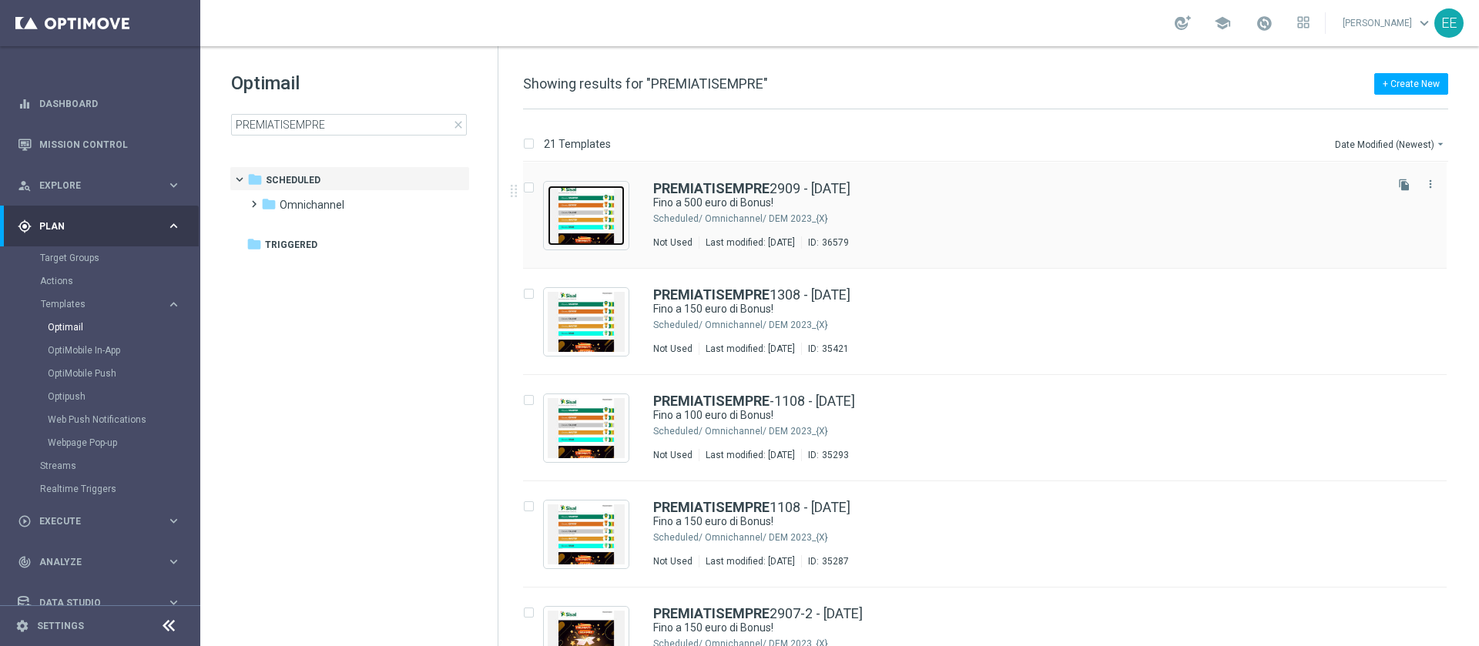
click at [578, 204] on img "Press SPACE to select this row." at bounding box center [586, 216] width 77 height 60
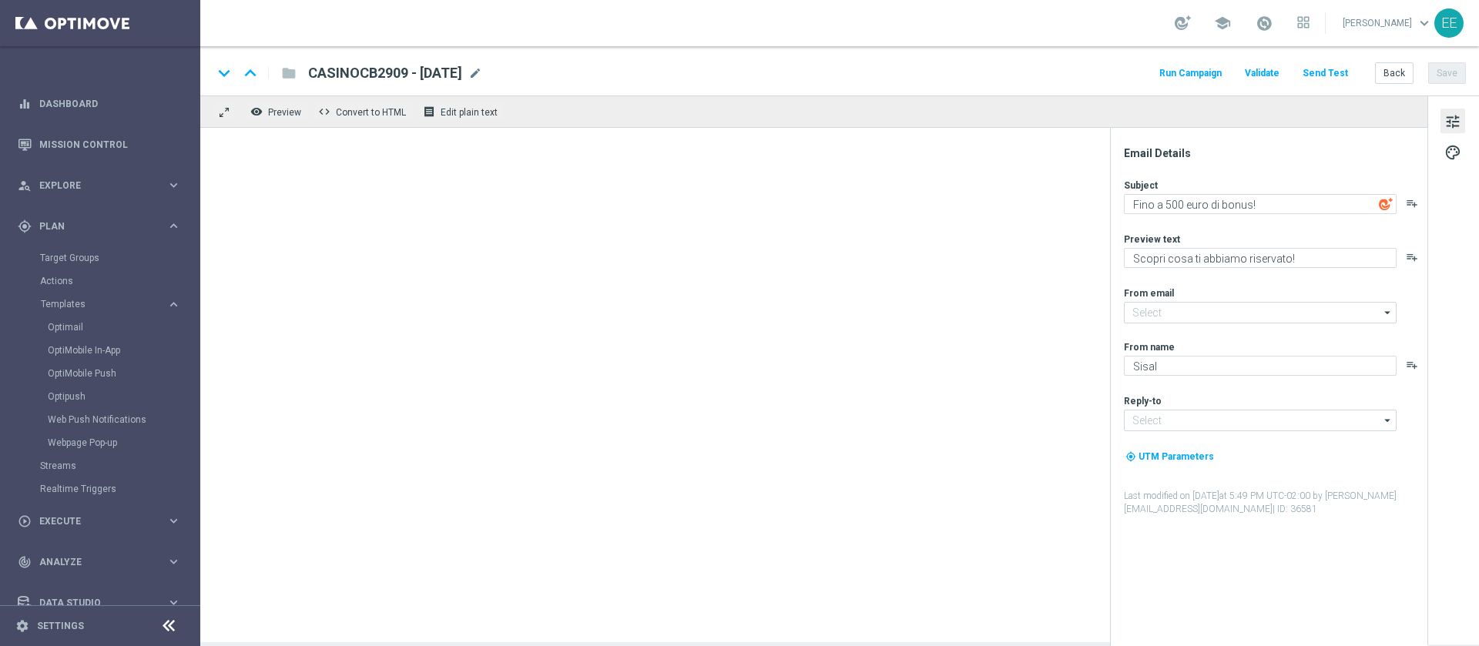
type textarea "Fino a 500 euro di Bonus!"
type input "newsletter@comunicazioni.sisal.it"
type input "info@sisal.it"
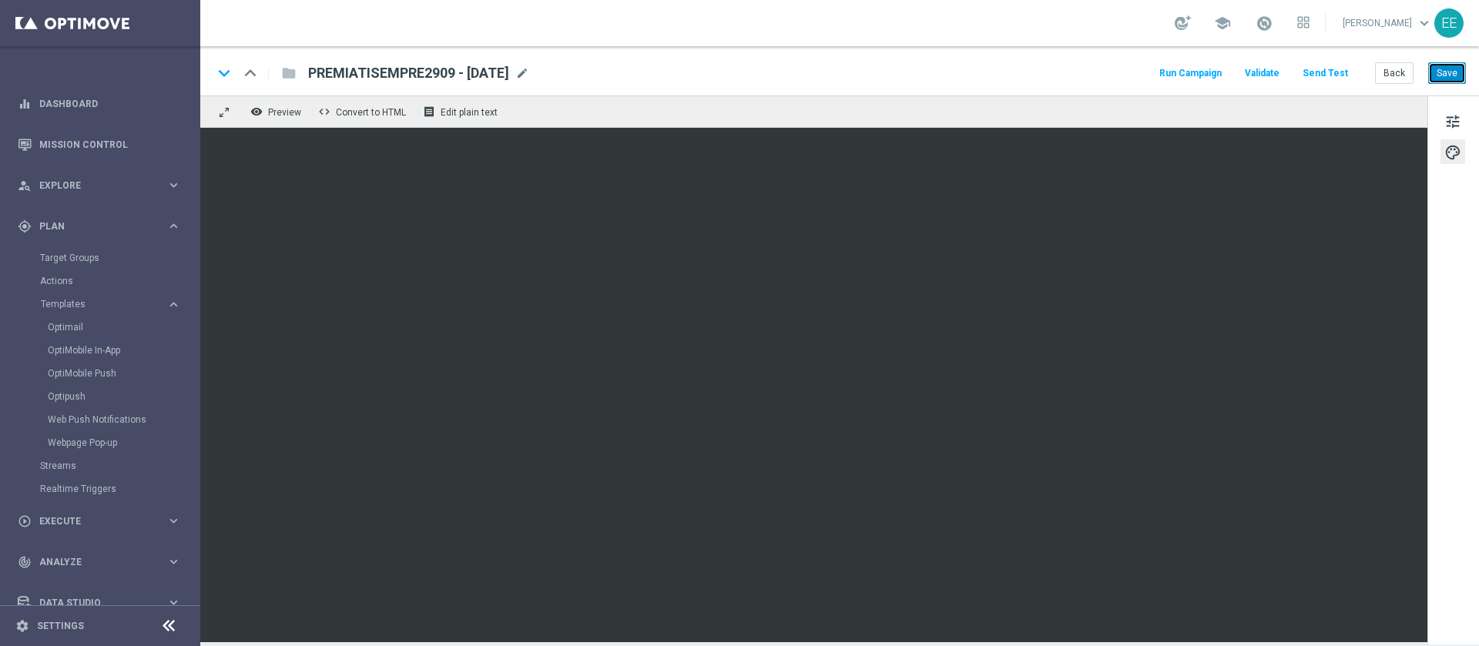
click at [985, 74] on button "Save" at bounding box center [1447, 73] width 38 height 22
click at [985, 65] on button "Back" at bounding box center [1394, 73] width 39 height 22
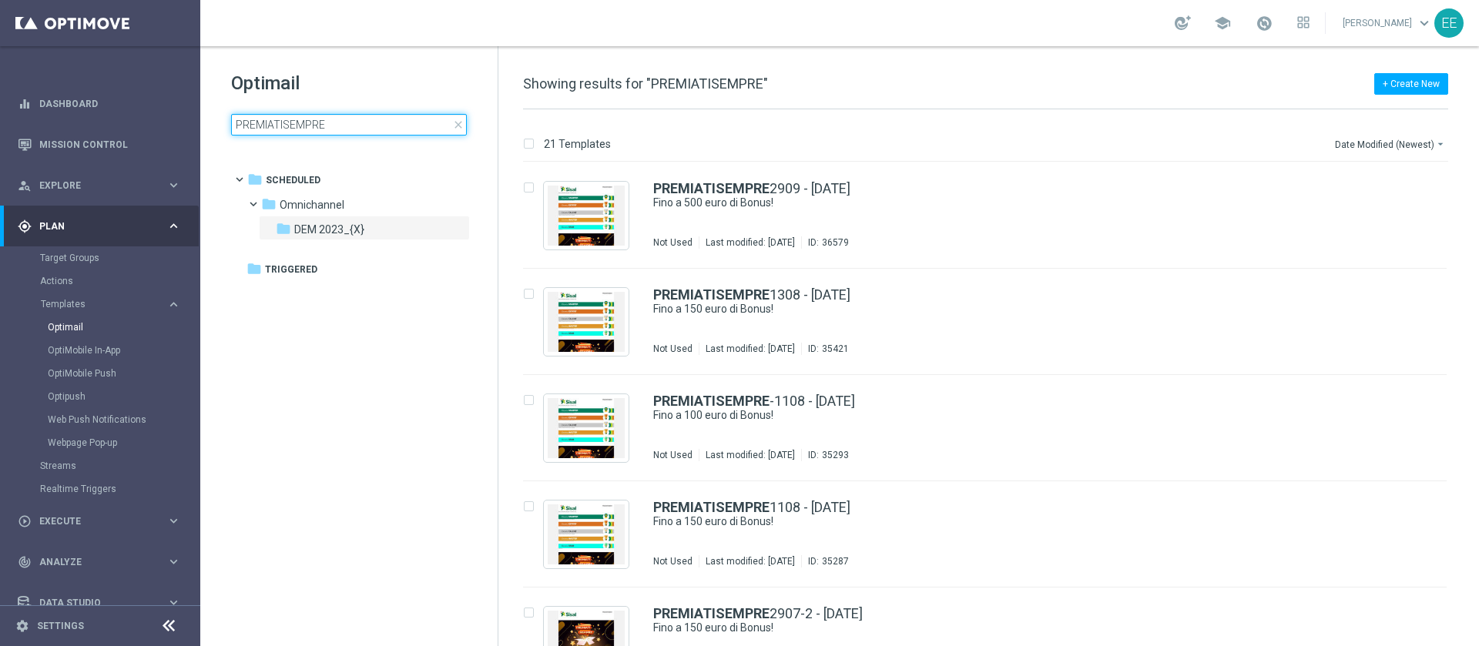
drag, startPoint x: 349, startPoint y: 122, endPoint x: 0, endPoint y: 78, distance: 351.8
click at [0, 78] on main "equalizer Dashboard Mission Control" at bounding box center [739, 323] width 1479 height 646
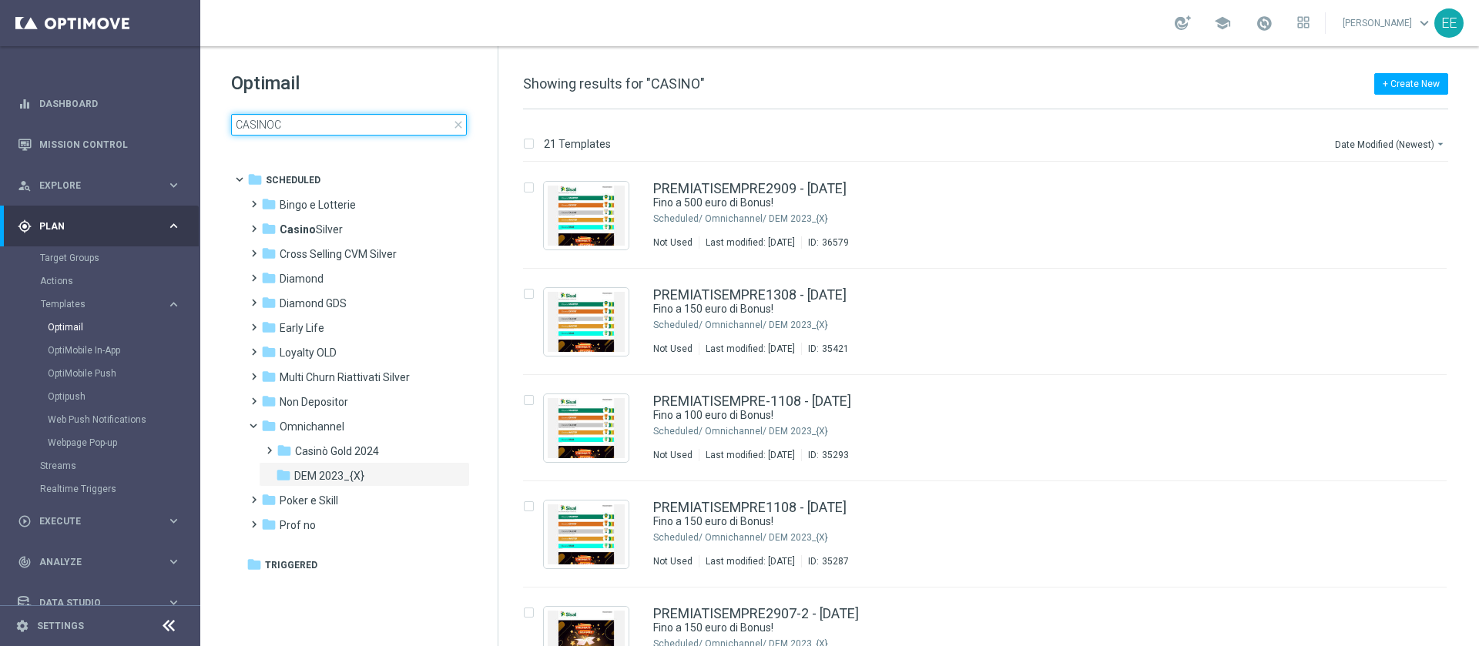
type input "CASINOCB"
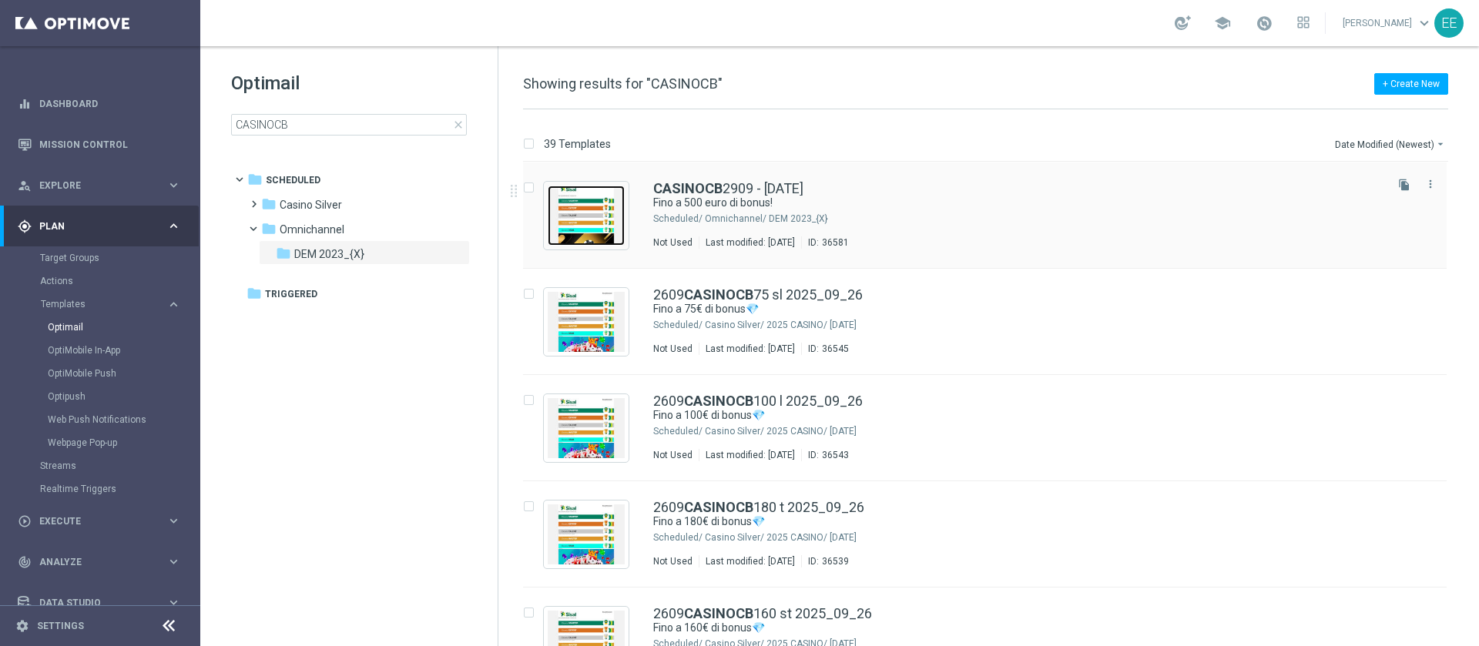
click at [594, 207] on img "Press SPACE to select this row." at bounding box center [586, 216] width 77 height 60
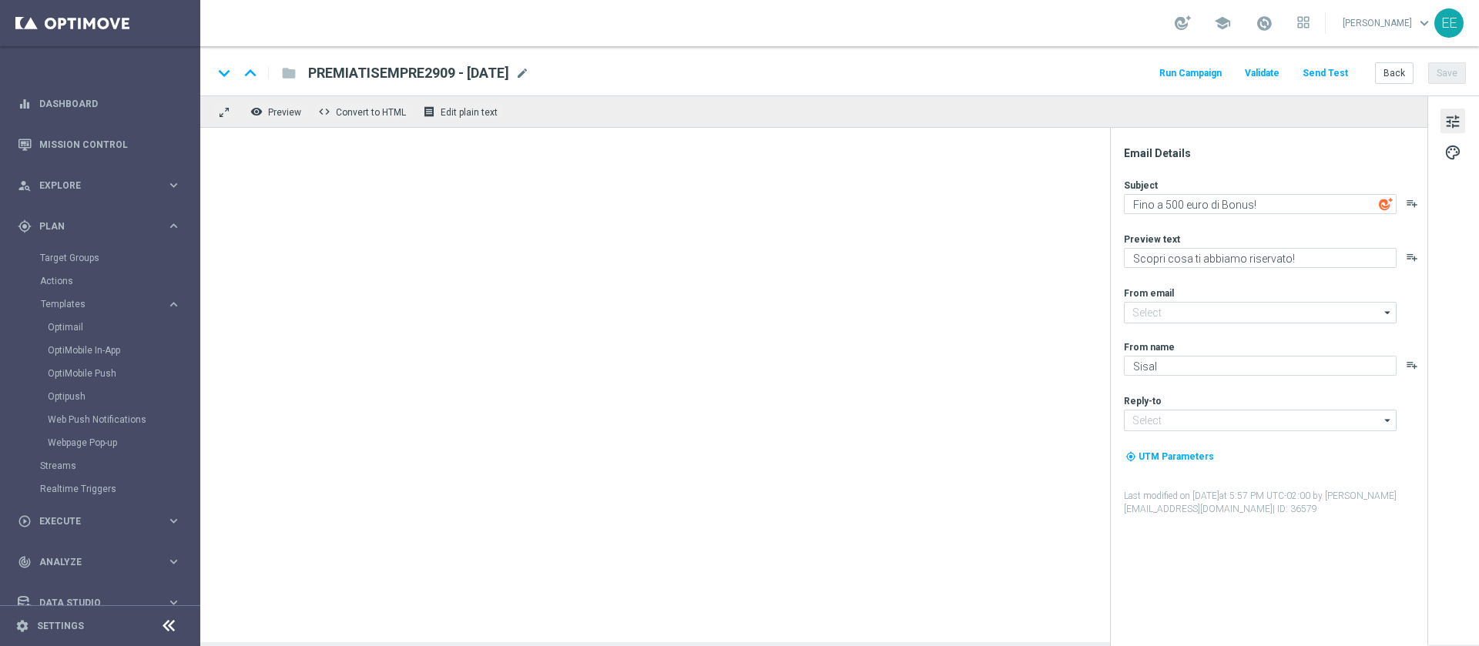
type textarea "Fino a 500 euro di bonus!"
type input "newsletter@comunicazioni.sisal.it"
type input "info@sisal.it"
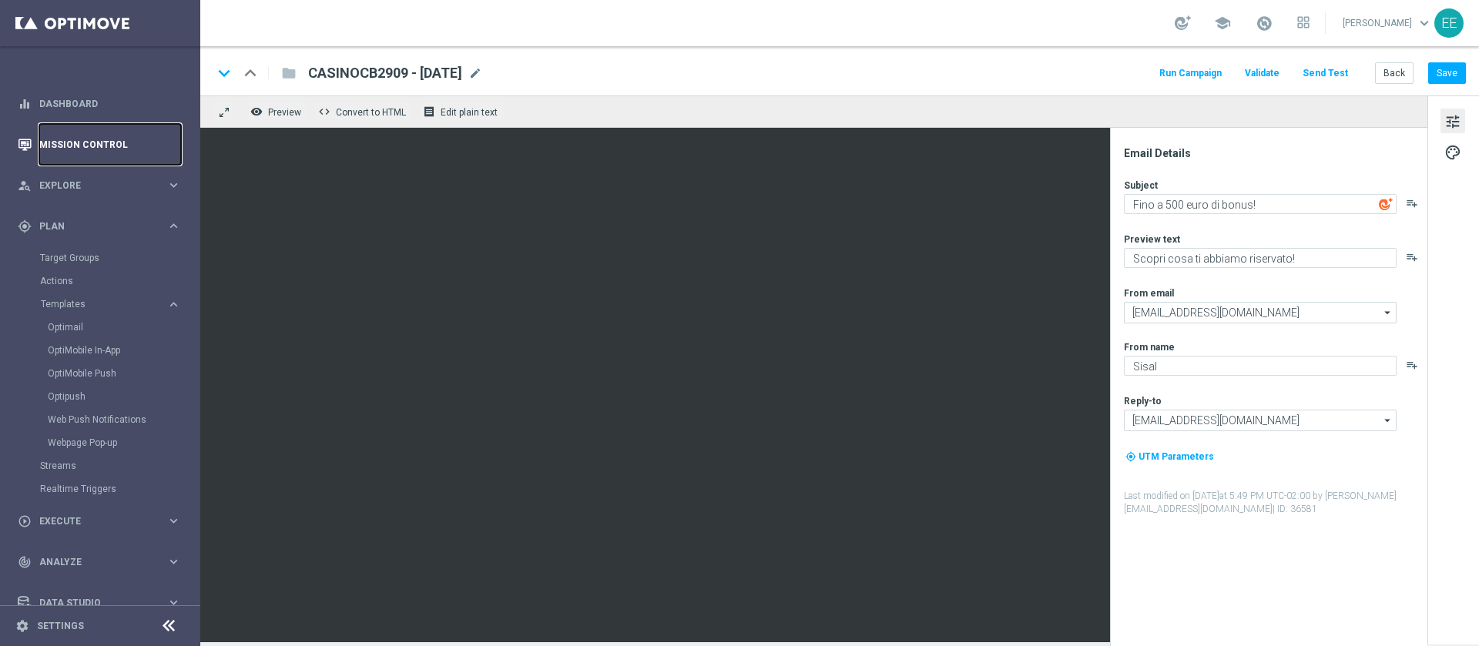
click at [71, 147] on link "Mission Control" at bounding box center [110, 144] width 142 height 41
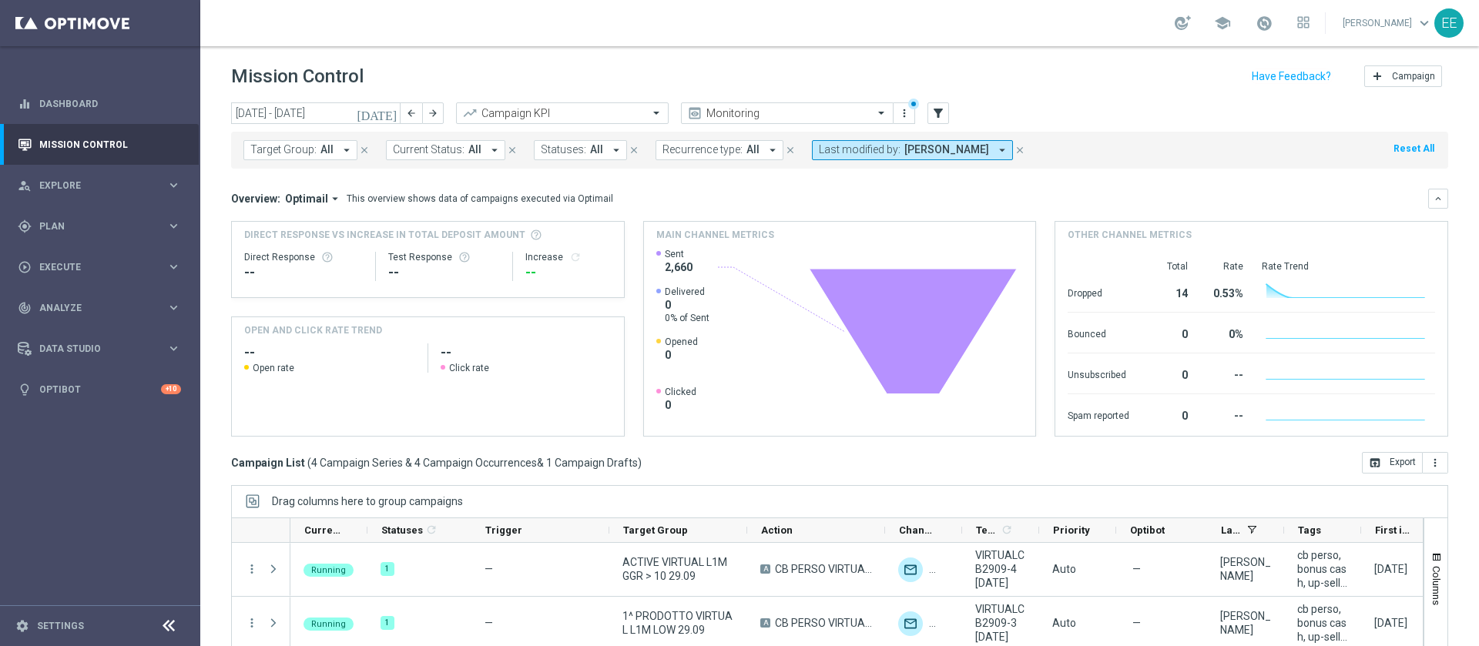
click at [921, 150] on span "[PERSON_NAME]" at bounding box center [946, 149] width 85 height 13
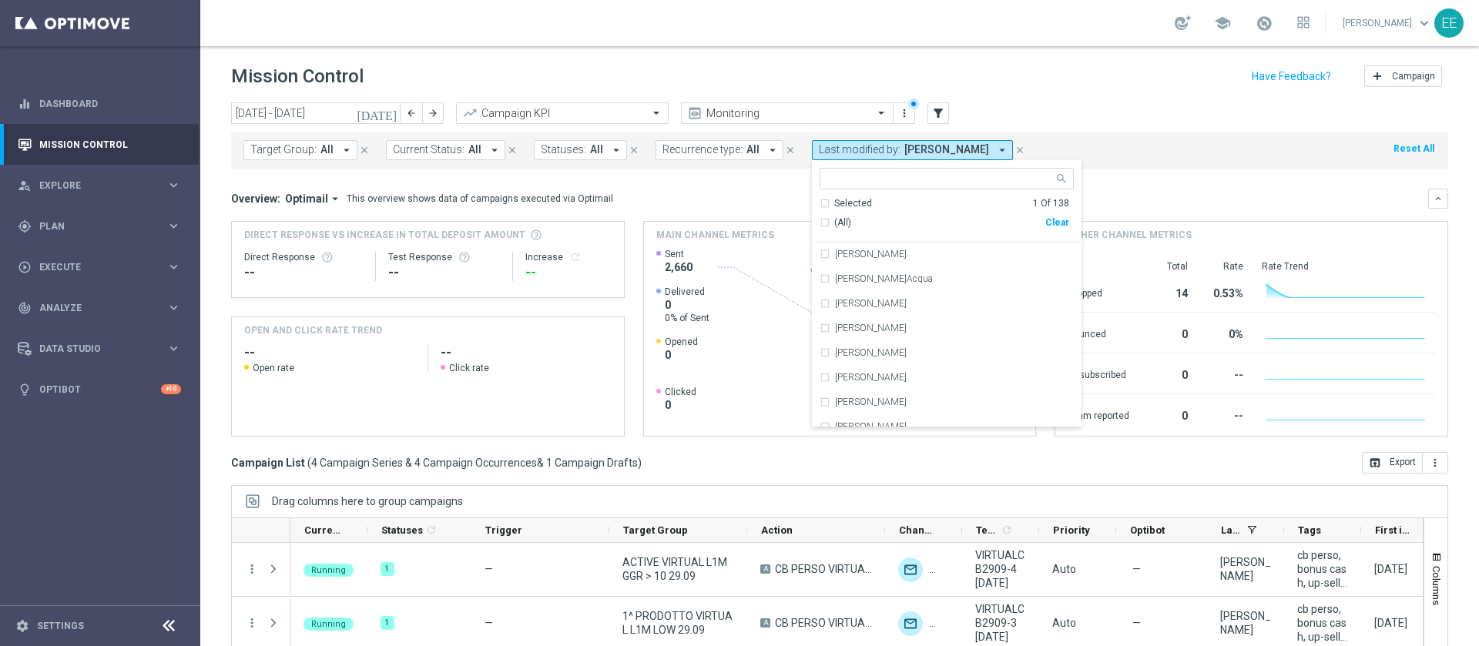
click at [985, 112] on div "today 29 Sep 2025 - 05 Oct 2025 arrow_back arrow_forward Campaign KPI trending_…" at bounding box center [839, 113] width 1217 height 23
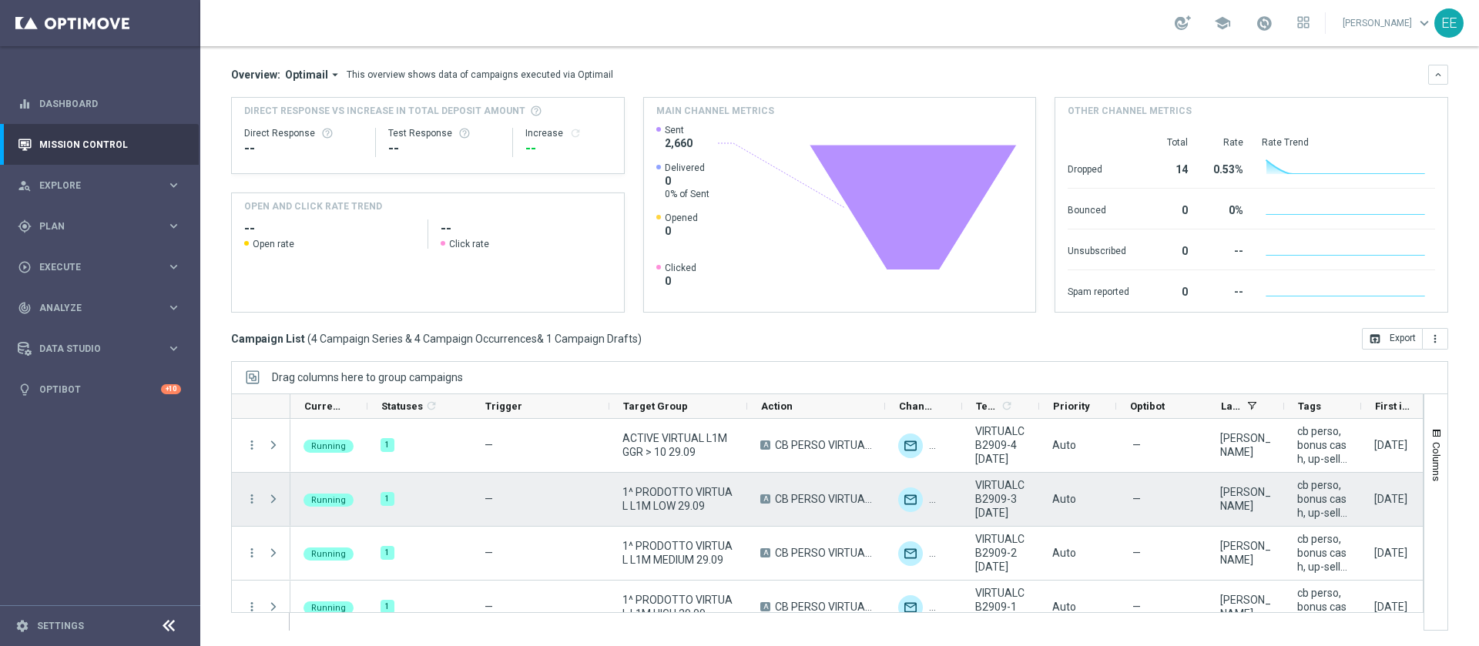
scroll to position [76, 0]
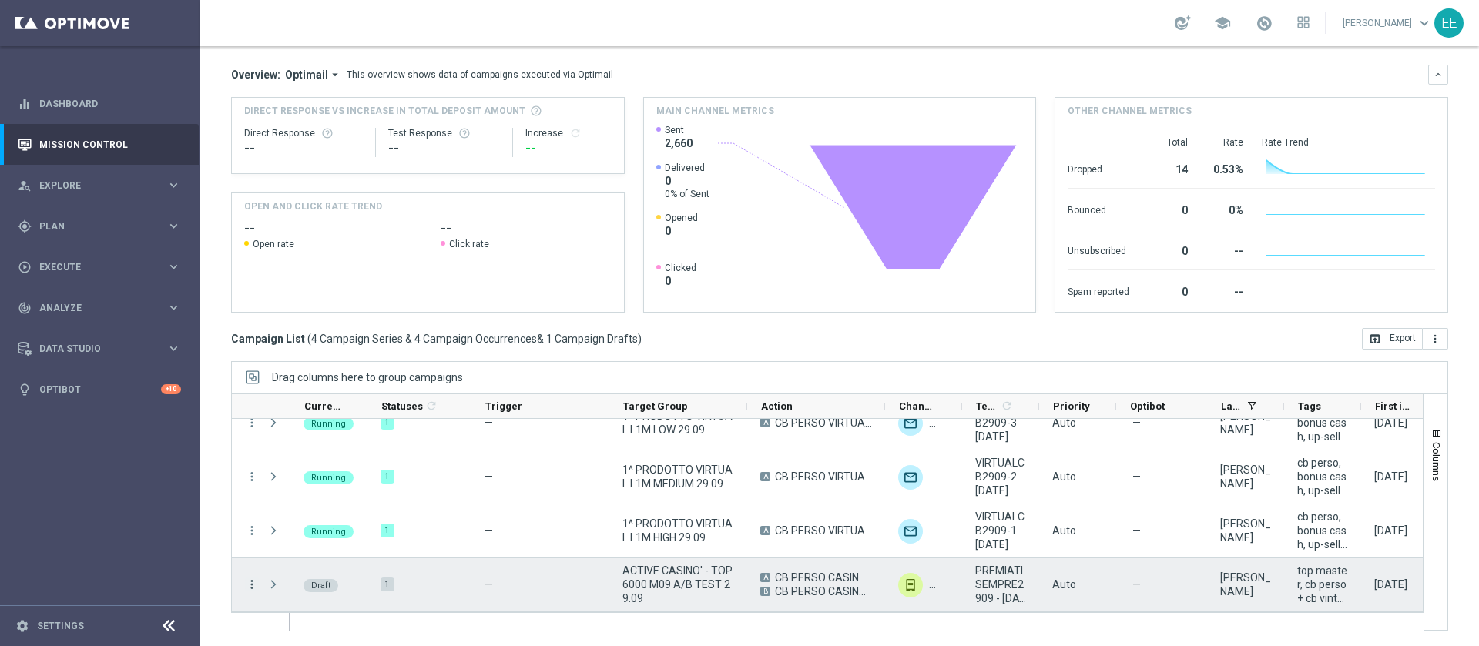
click at [253, 430] on icon "more_vert" at bounding box center [252, 585] width 14 height 14
click at [338, 430] on div "Edit" at bounding box center [353, 538] width 143 height 11
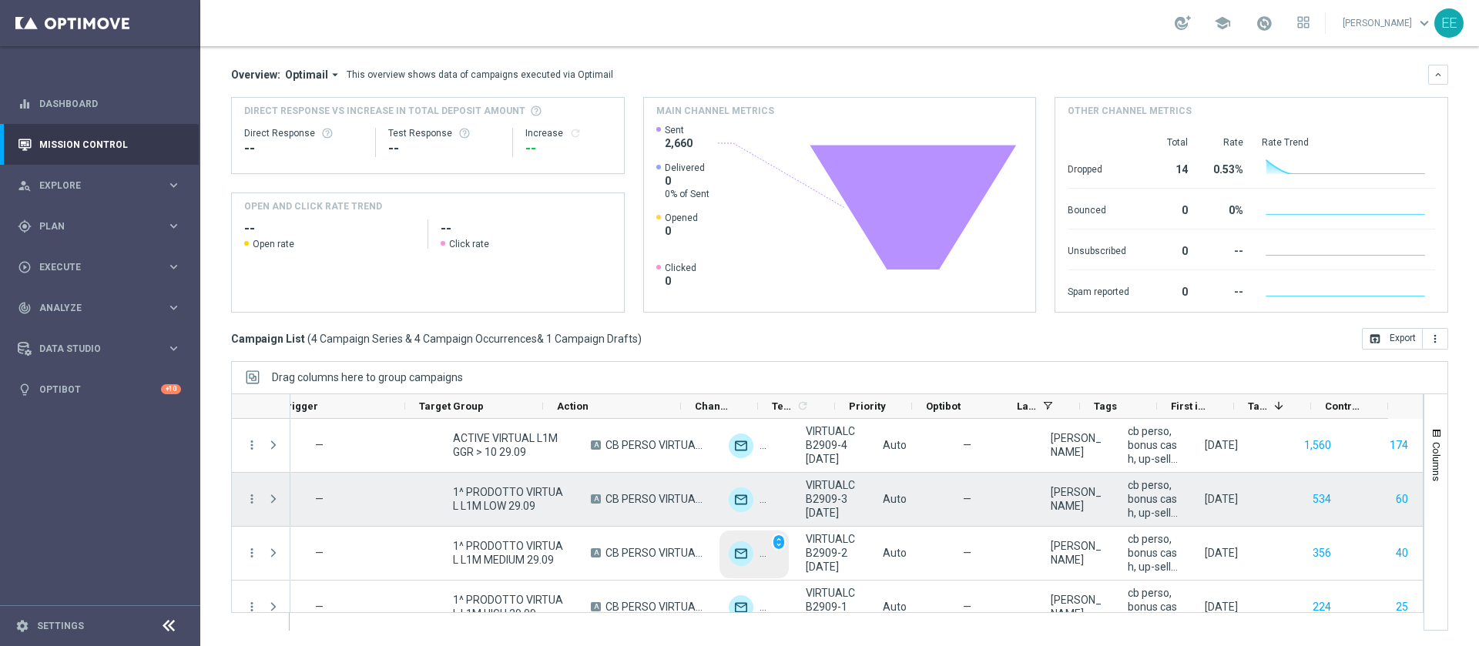
scroll to position [0, 203]
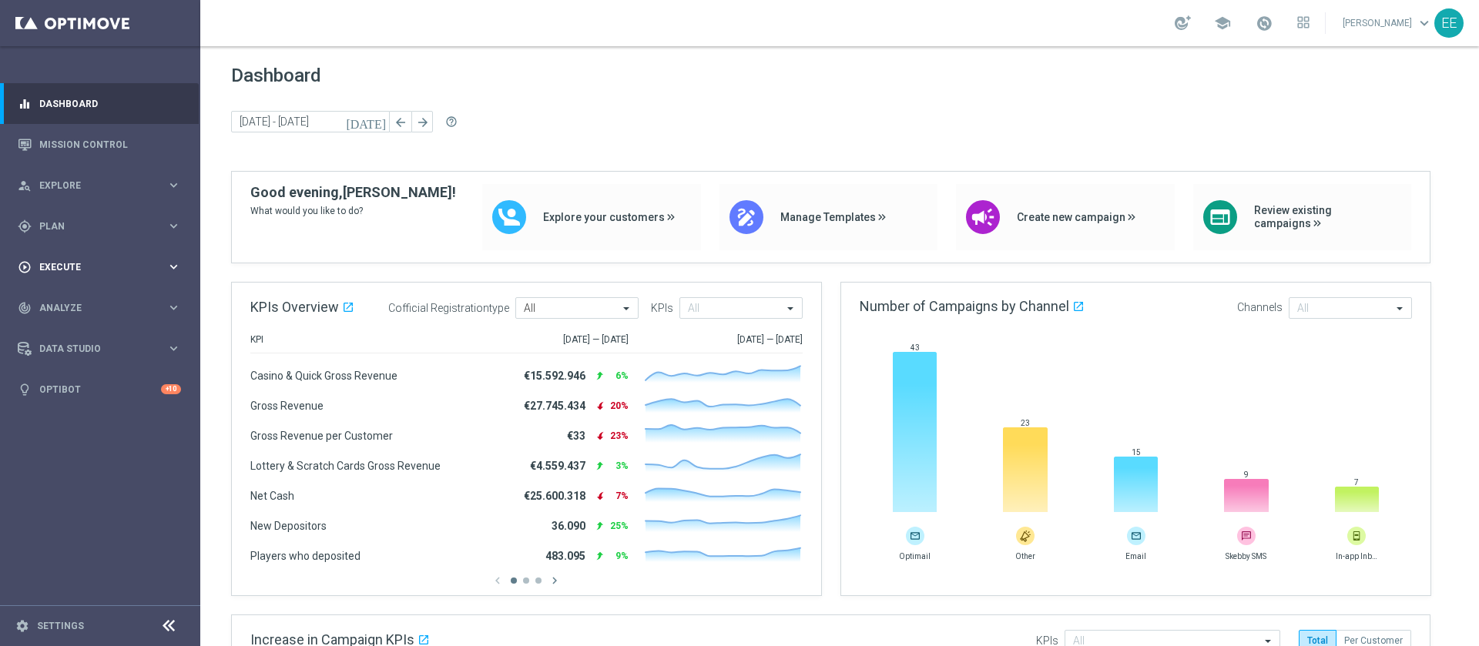
click at [74, 257] on div "play_circle_outline Execute keyboard_arrow_right" at bounding box center [99, 267] width 199 height 41
click at [54, 231] on div "gps_fixed Plan" at bounding box center [92, 227] width 149 height 14
click at [86, 257] on link "Target Groups" at bounding box center [100, 258] width 120 height 12
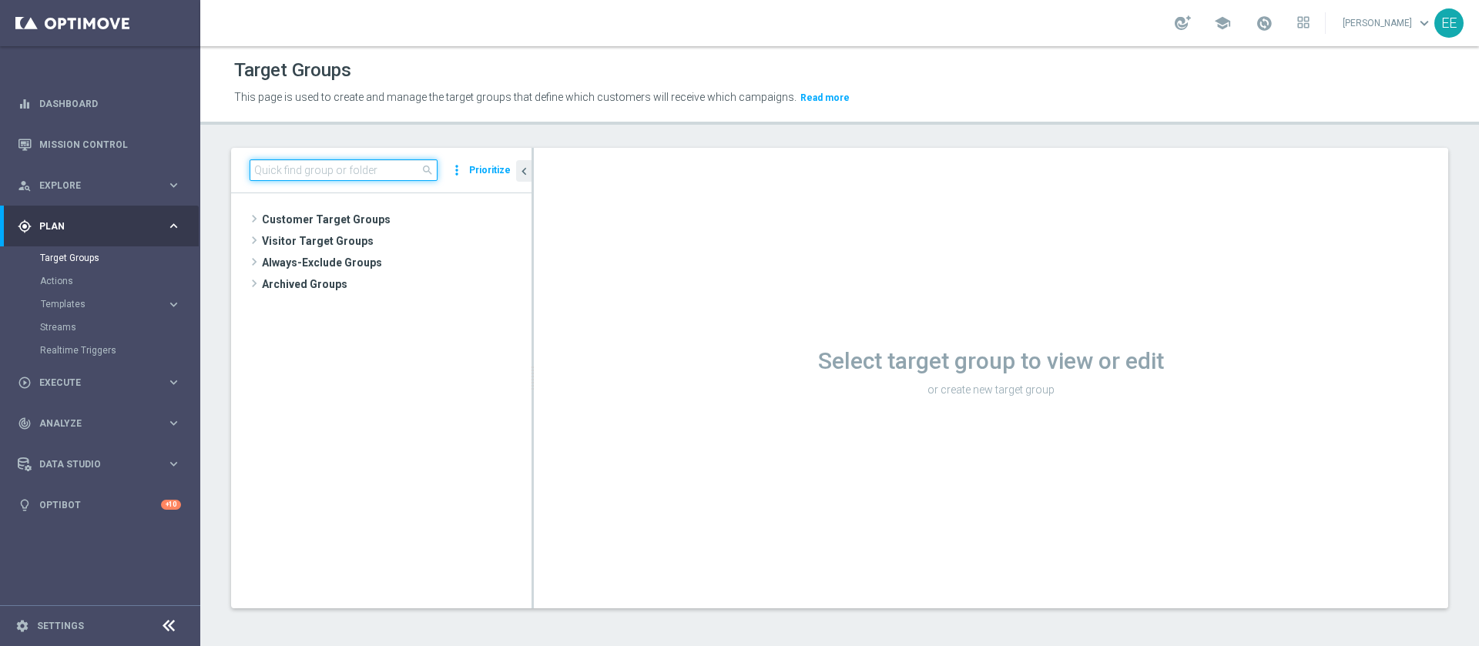
click at [341, 170] on input at bounding box center [344, 170] width 188 height 22
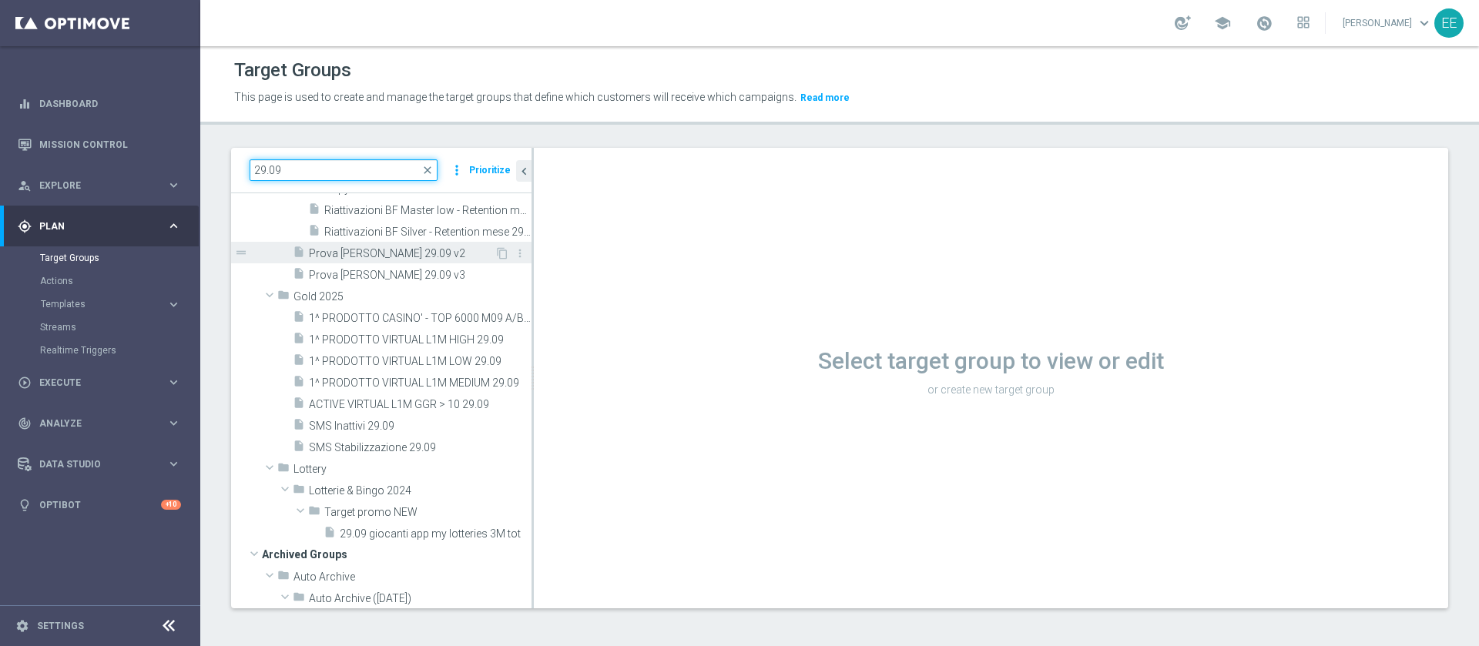
scroll to position [91, 0]
type input "29.09"
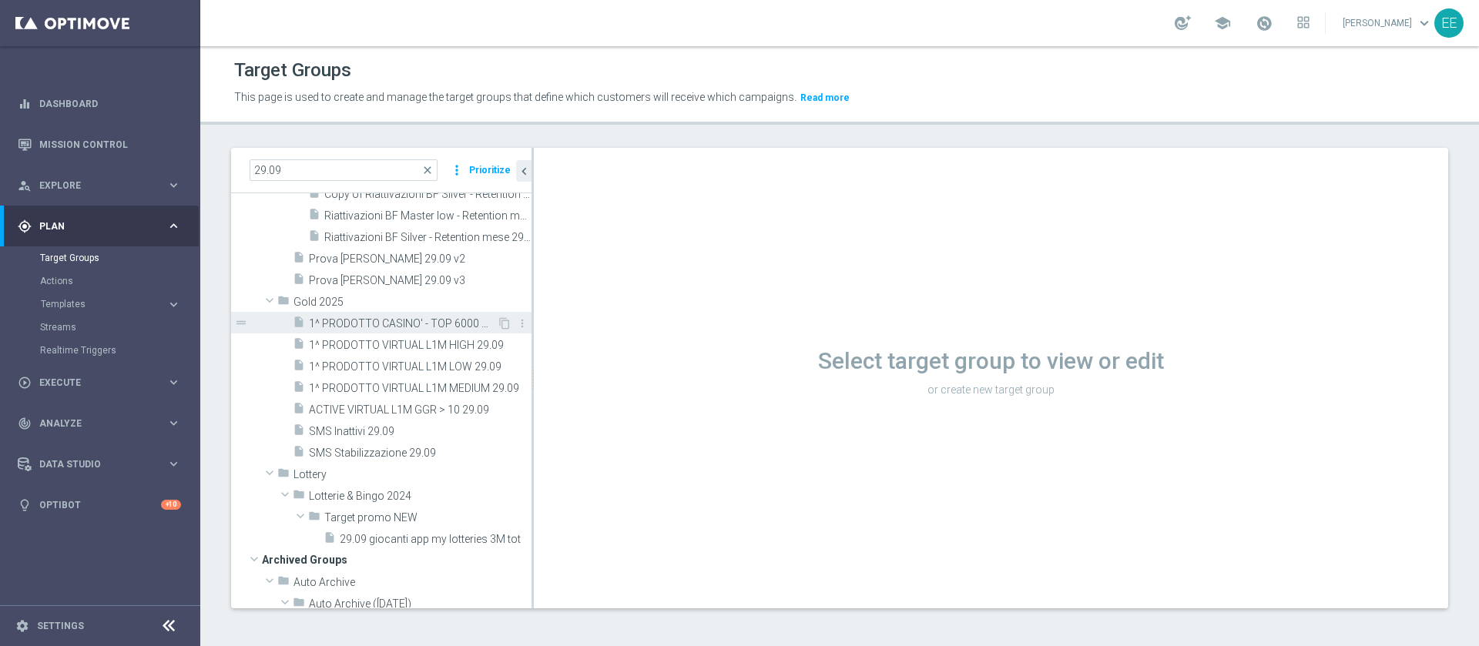
click at [384, 318] on span "1^ PRODOTTO CASINO' - TOP 6000 M09 A/B TEST 29.09" at bounding box center [403, 323] width 188 height 13
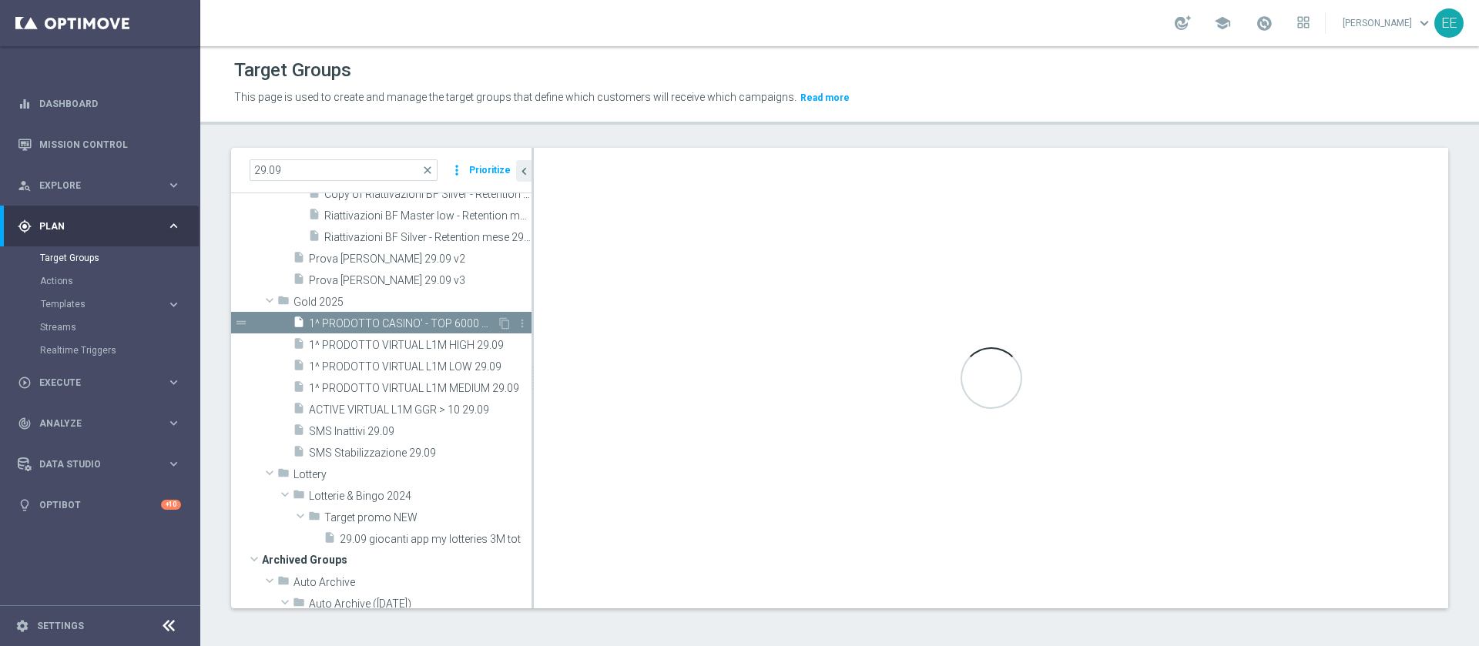
click at [429, 324] on span "1^ PRODOTTO CASINO' - TOP 6000 M09 A/B TEST 29.09" at bounding box center [403, 323] width 188 height 13
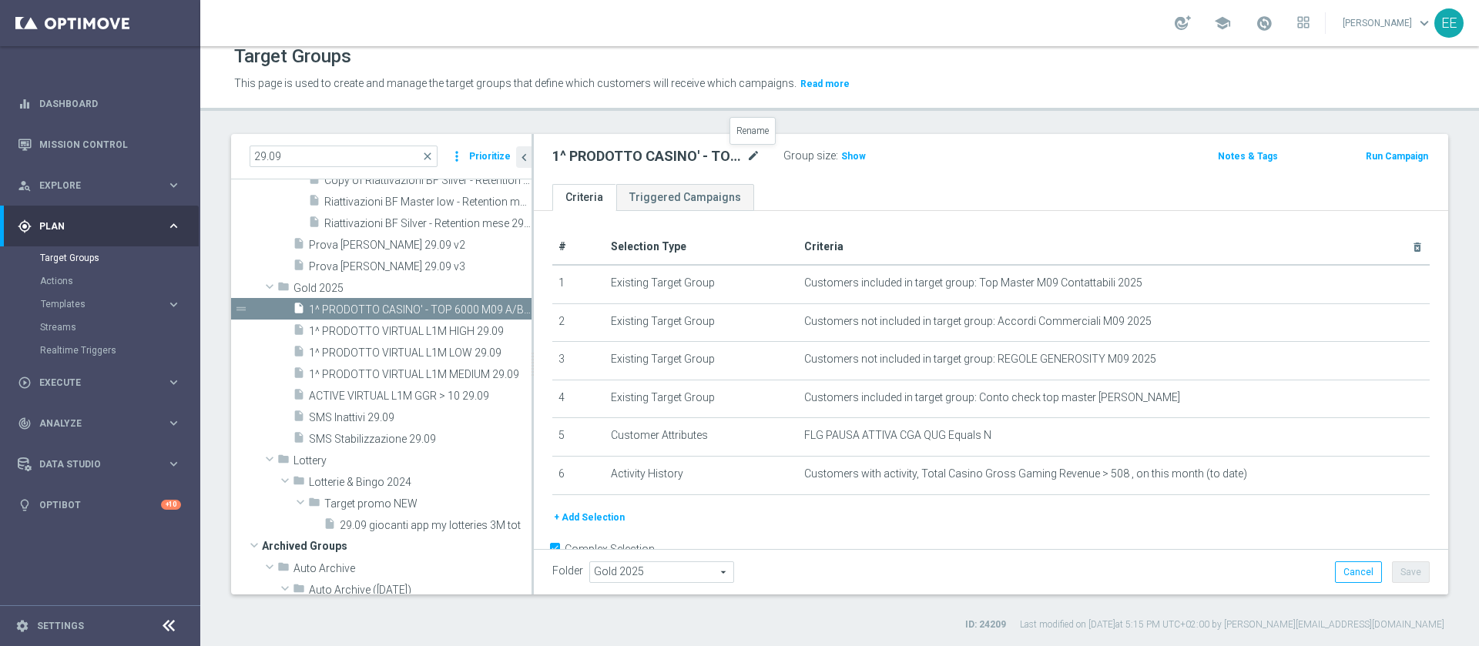
click at [752, 155] on icon "mode_edit" at bounding box center [754, 156] width 14 height 18
click at [602, 153] on input "1^ PRODOTTO CASINO' - TOP 6000 M09 A/B TEST 29.09" at bounding box center [656, 158] width 208 height 22
drag, startPoint x: 607, startPoint y: 155, endPoint x: 482, endPoint y: 153, distance: 124.8
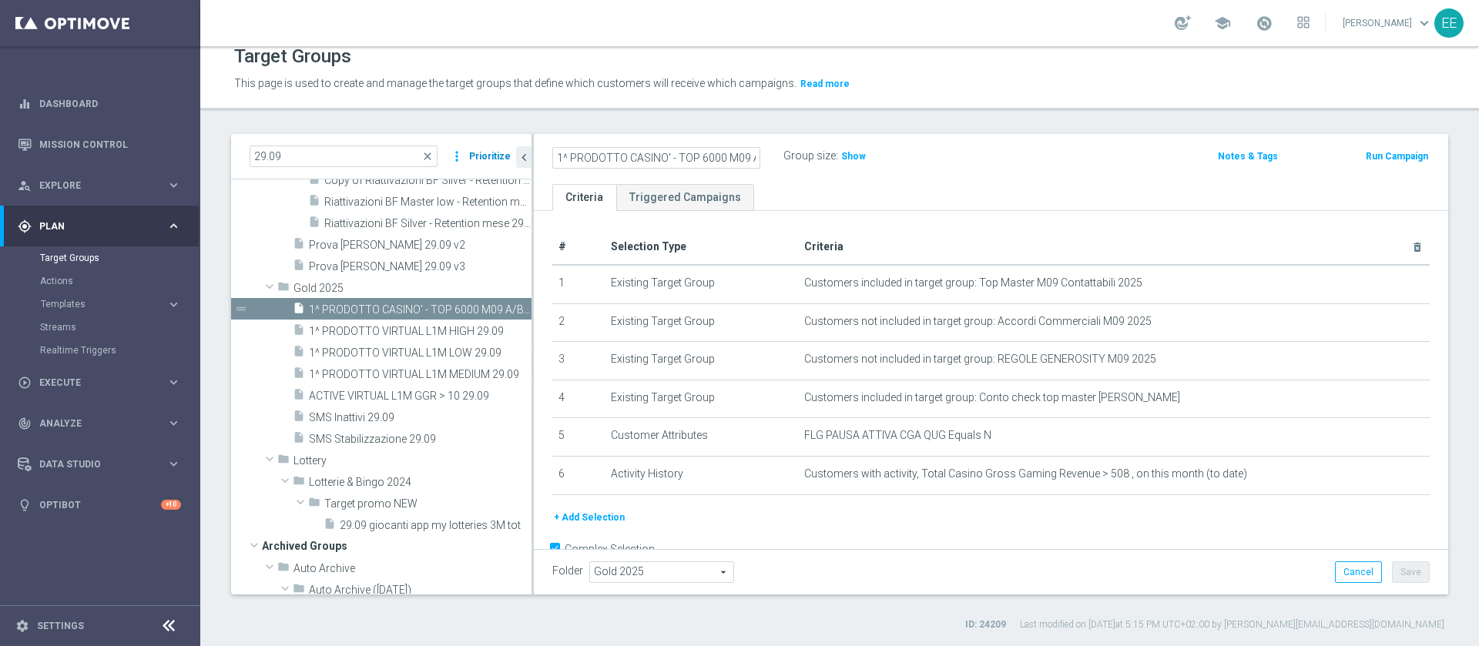
click at [482, 153] on as-split "29.09 close more_vert Prioritize Customer Target Groups library_add create_new_…" at bounding box center [839, 364] width 1217 height 461
type input "ACTIVE CASINO' - TOP 6000 M09 A/B TEST 29.09"
click at [750, 160] on icon "mode_edit" at bounding box center [754, 156] width 14 height 18
click at [701, 156] on input "ACTIVE CASINO' - TOP 6000 M09 A/B TEST 29.09" at bounding box center [656, 158] width 208 height 22
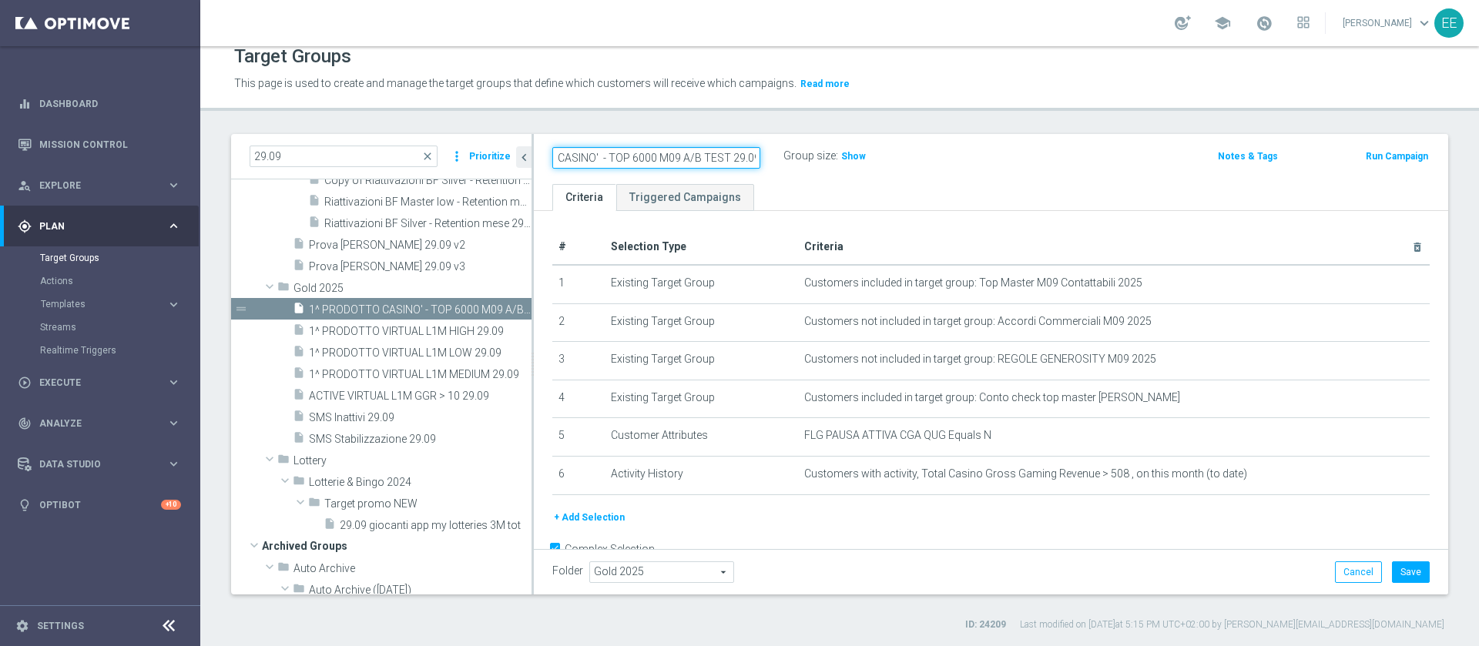
click at [701, 156] on input "ACTIVE CASINO' - TOP 6000 M09 A/B TEST 29.09" at bounding box center [656, 158] width 208 height 22
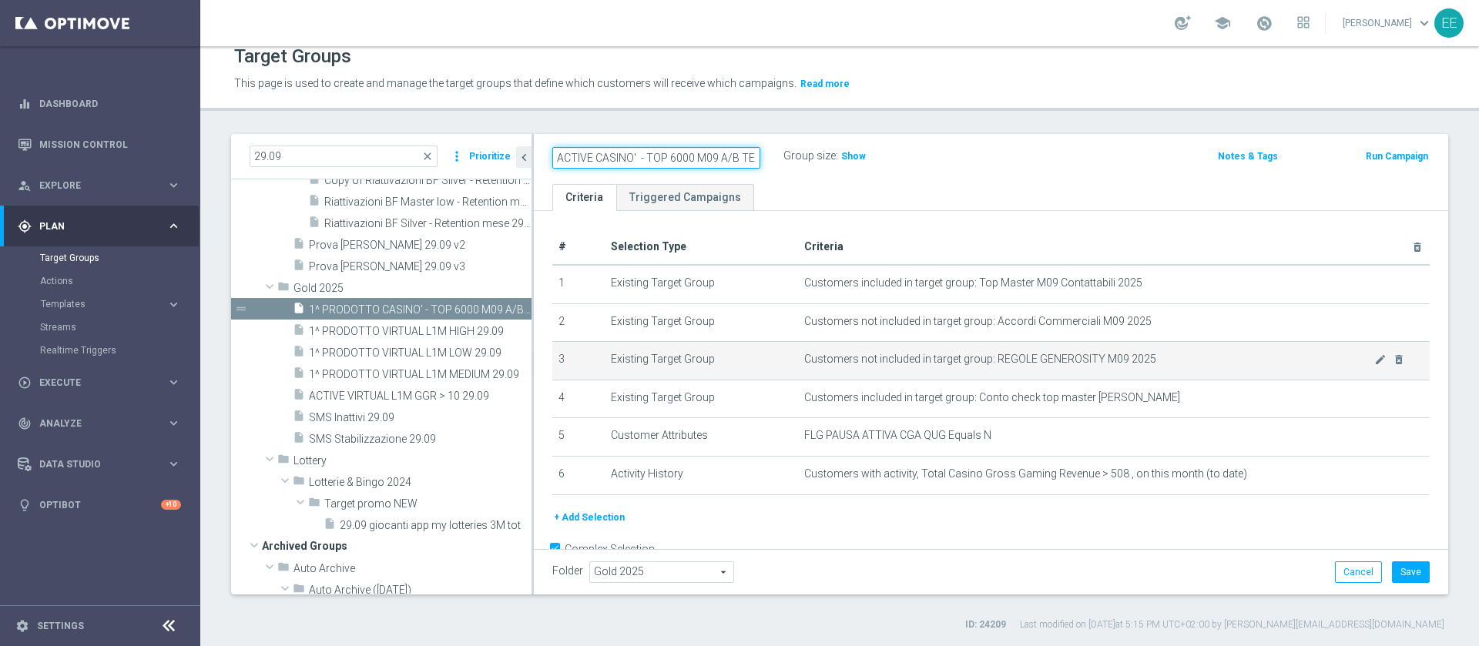
scroll to position [39, 0]
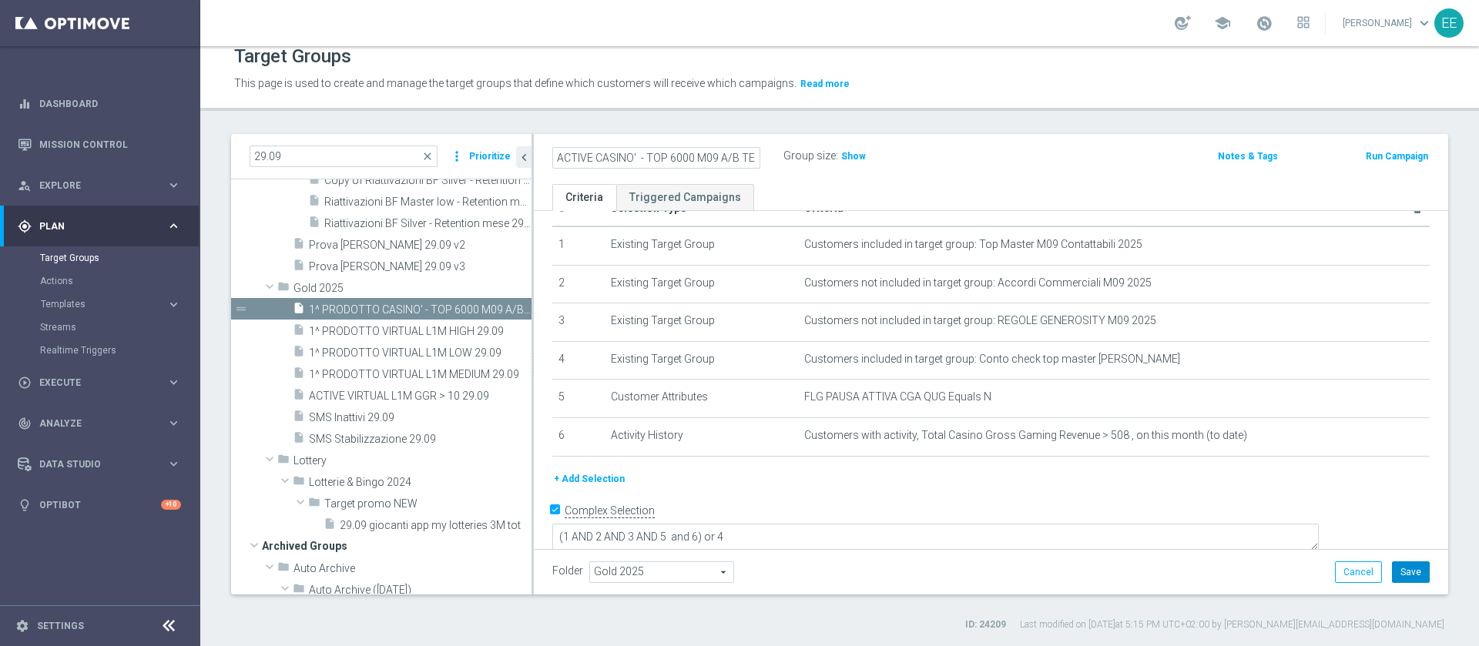
click at [1401, 576] on button "Save" at bounding box center [1411, 573] width 38 height 22
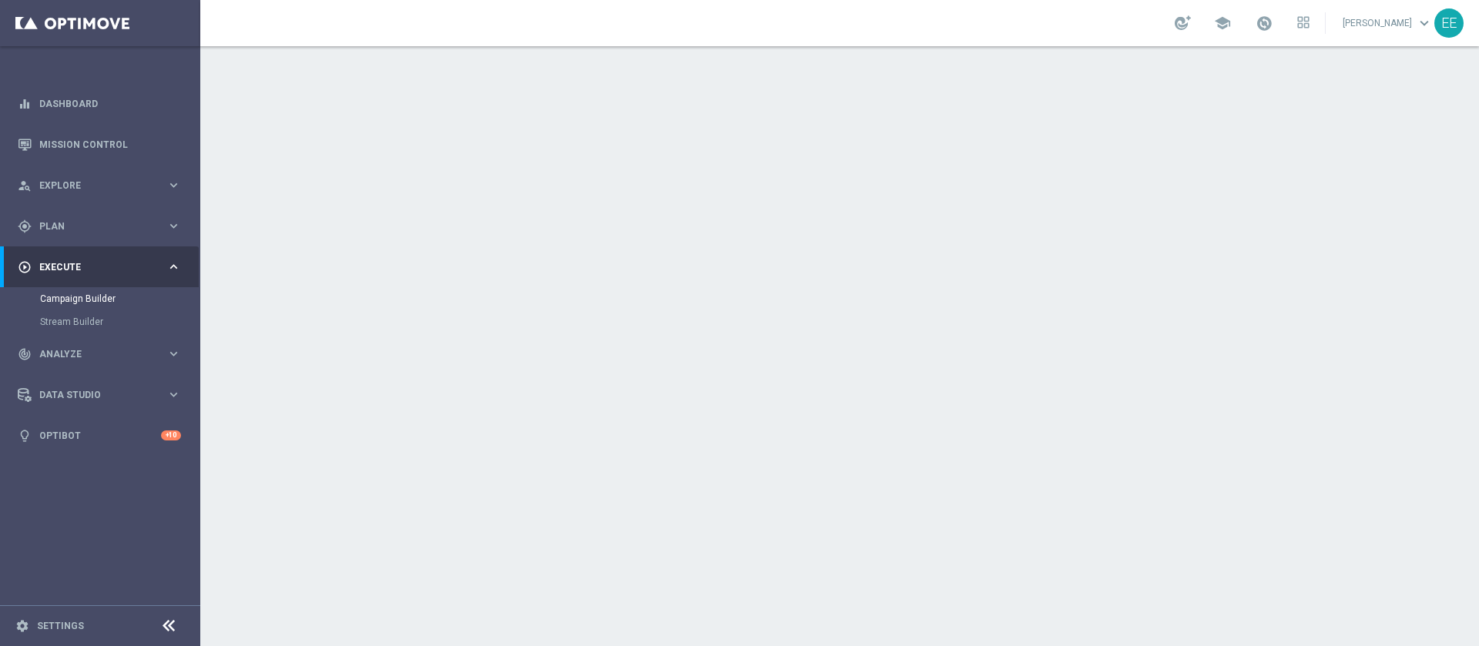
scroll to position [214, 0]
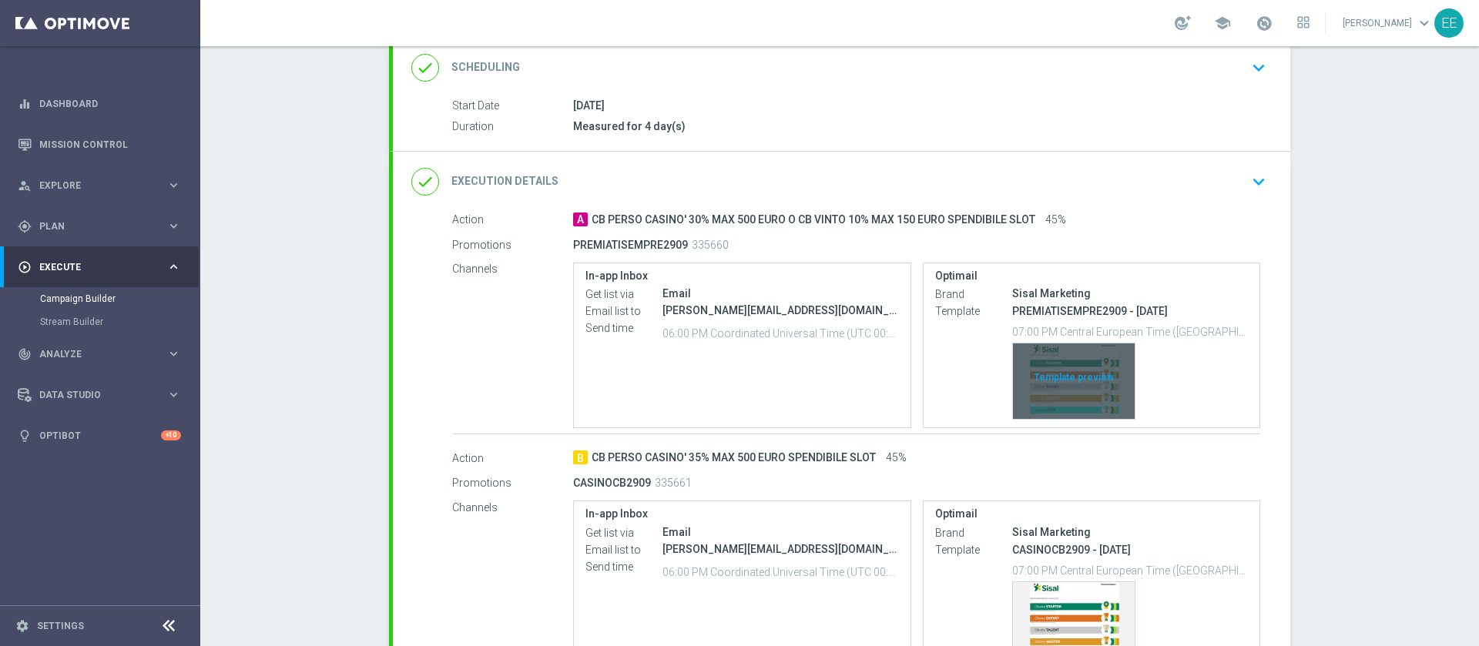
click at [1065, 375] on div "Template preview" at bounding box center [1074, 381] width 122 height 75
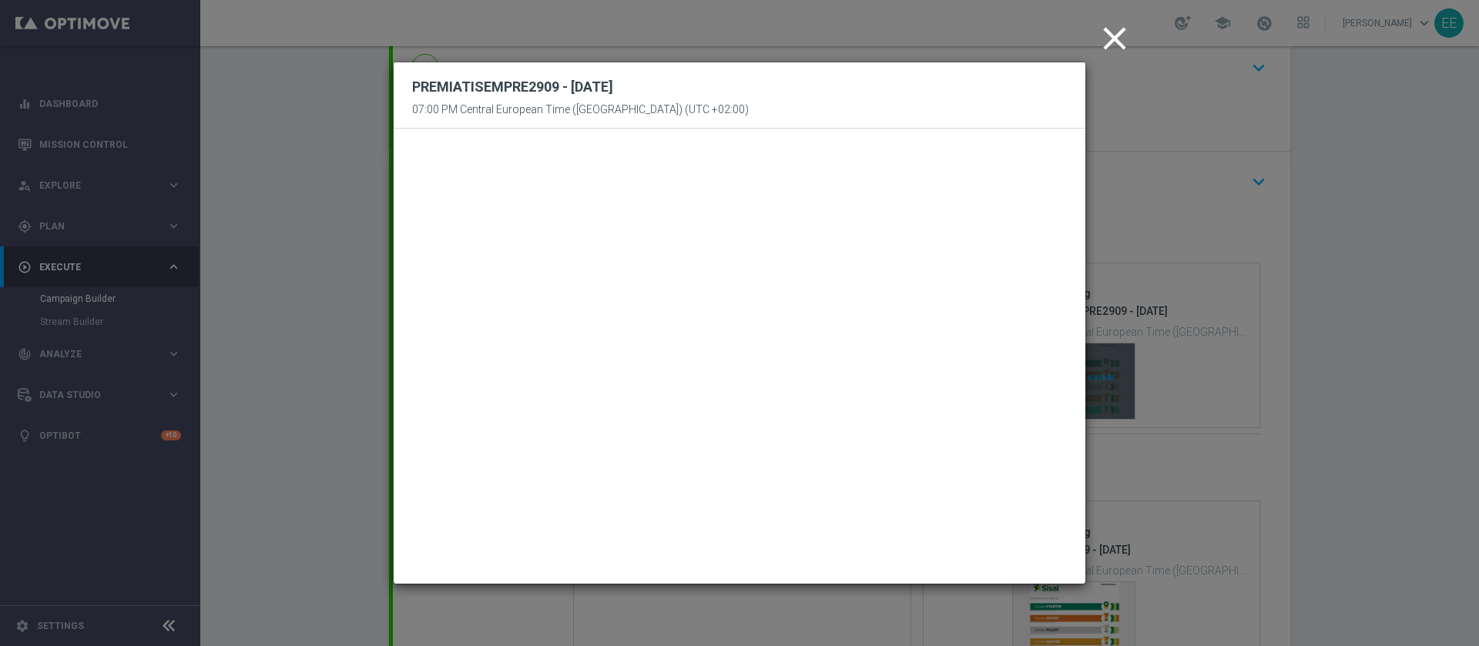
scroll to position [0, 0]
click at [1104, 42] on icon "close" at bounding box center [1114, 38] width 39 height 39
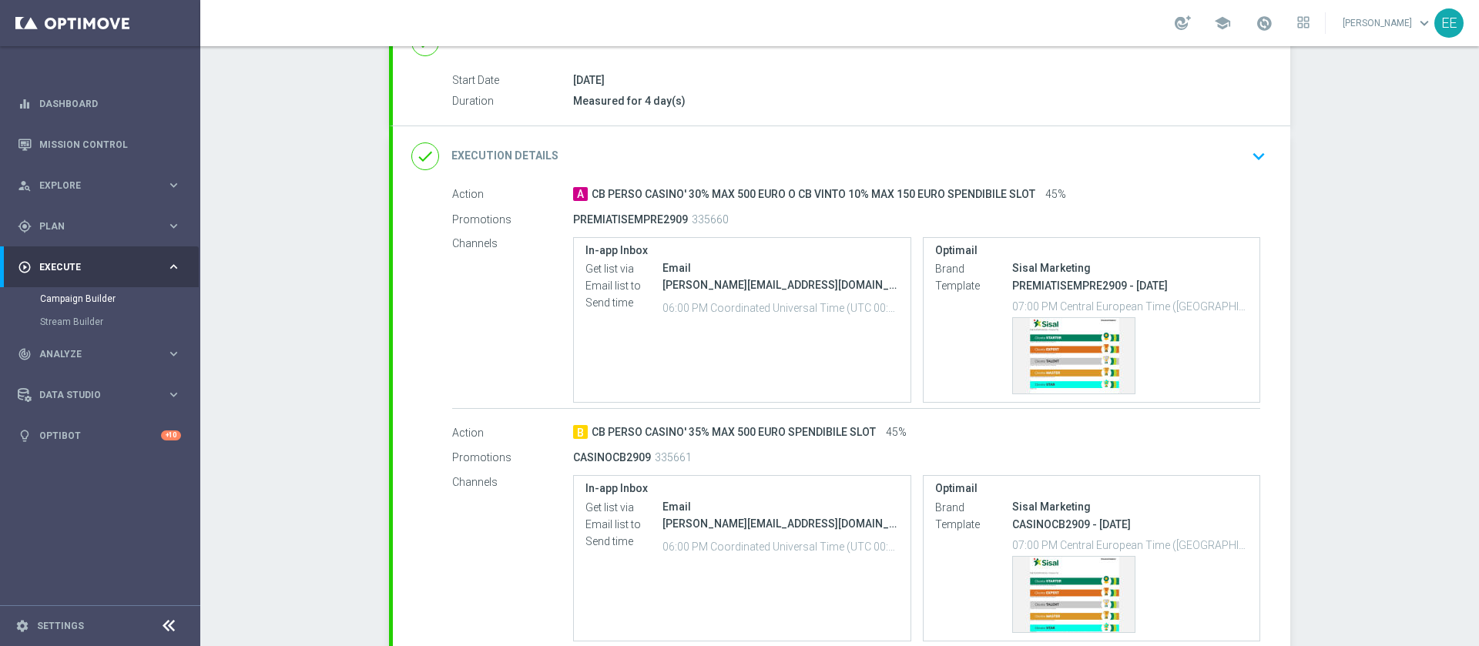
scroll to position [390, 0]
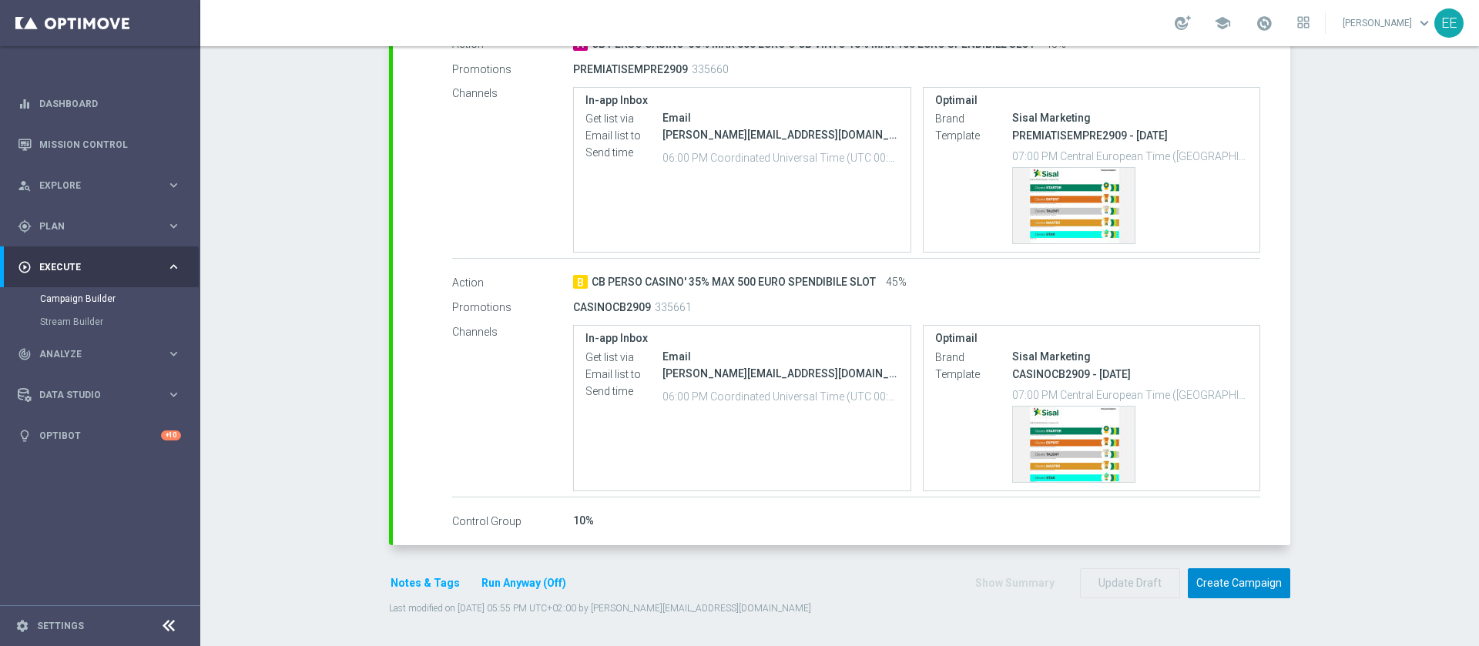
click at [1230, 592] on button "Create Campaign" at bounding box center [1239, 584] width 102 height 30
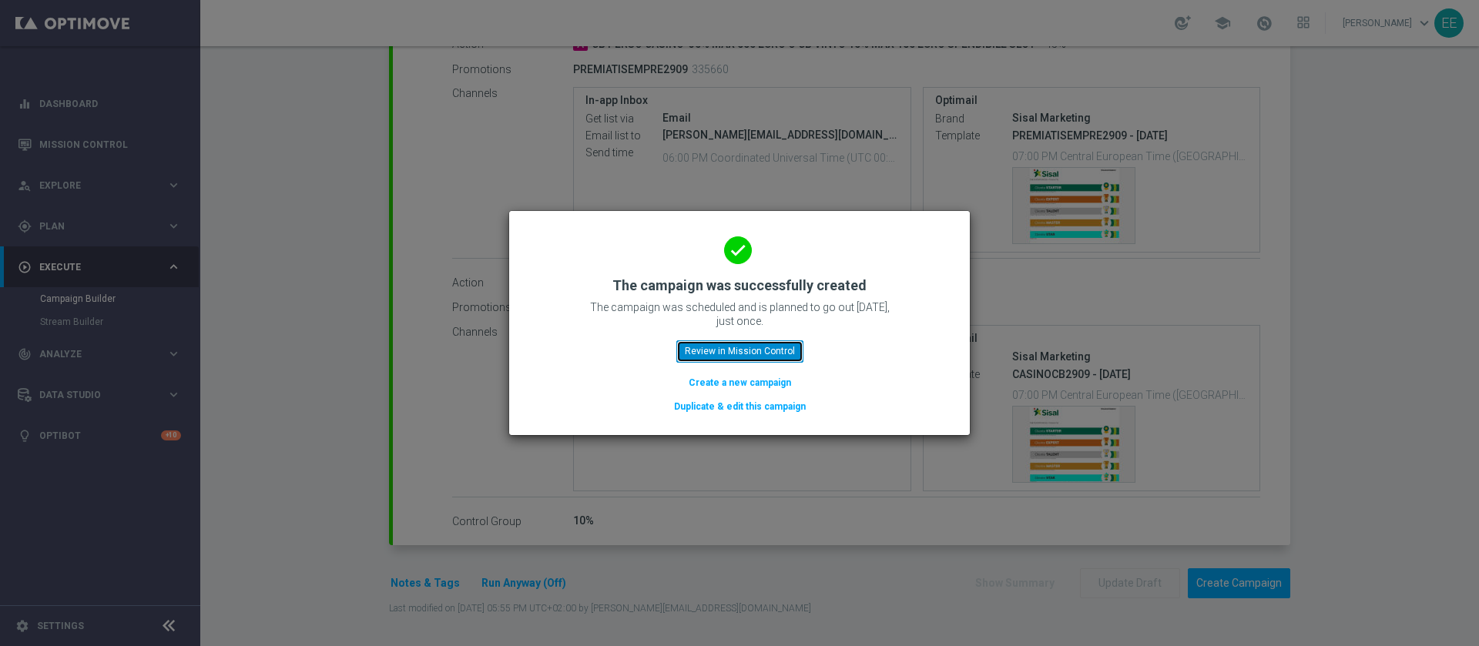
click at [740, 357] on button "Review in Mission Control" at bounding box center [739, 352] width 127 height 22
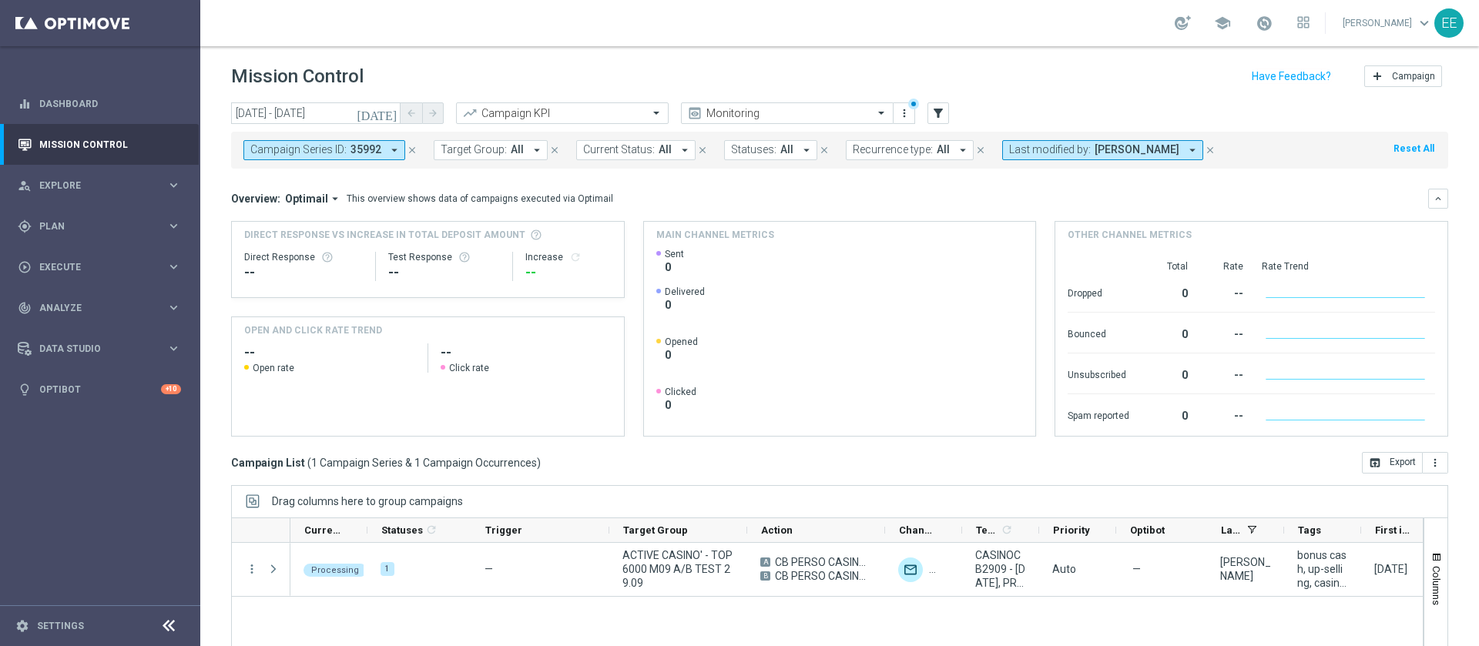
scroll to position [124, 0]
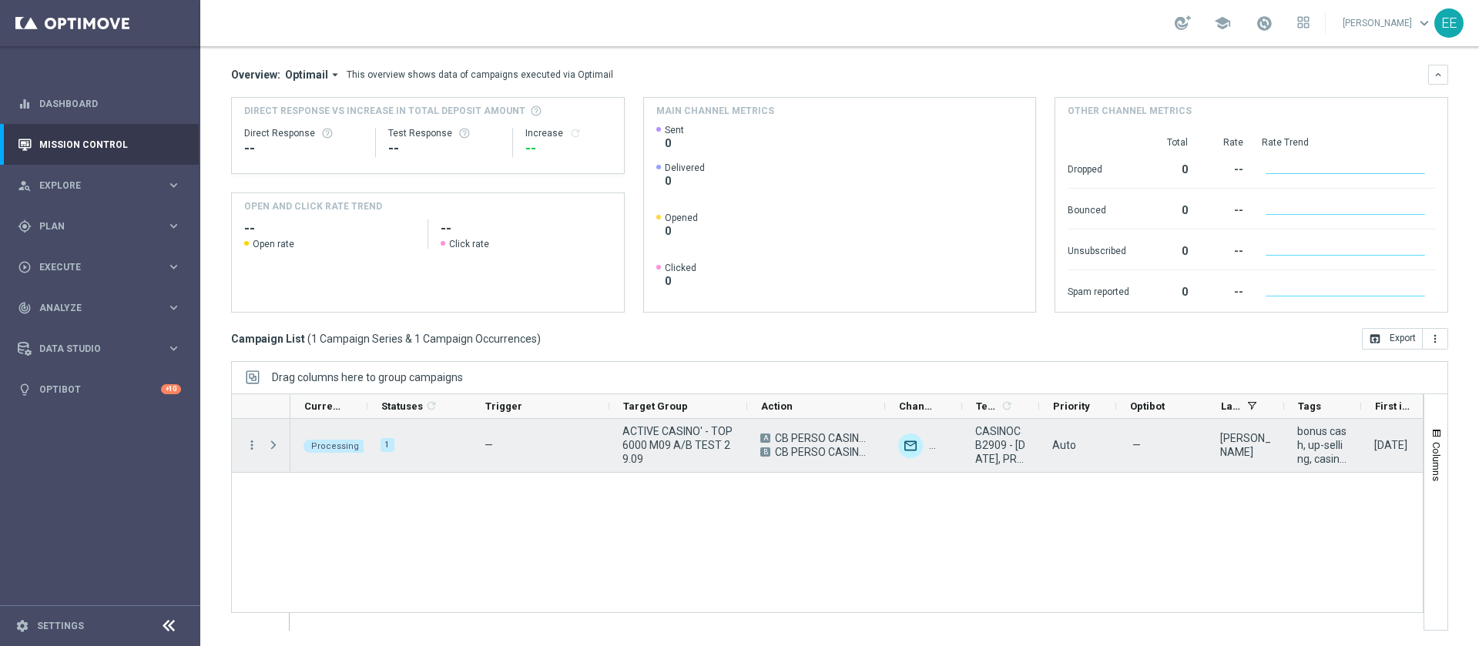
click at [280, 444] on span "Press SPACE to select this row." at bounding box center [274, 445] width 14 height 12
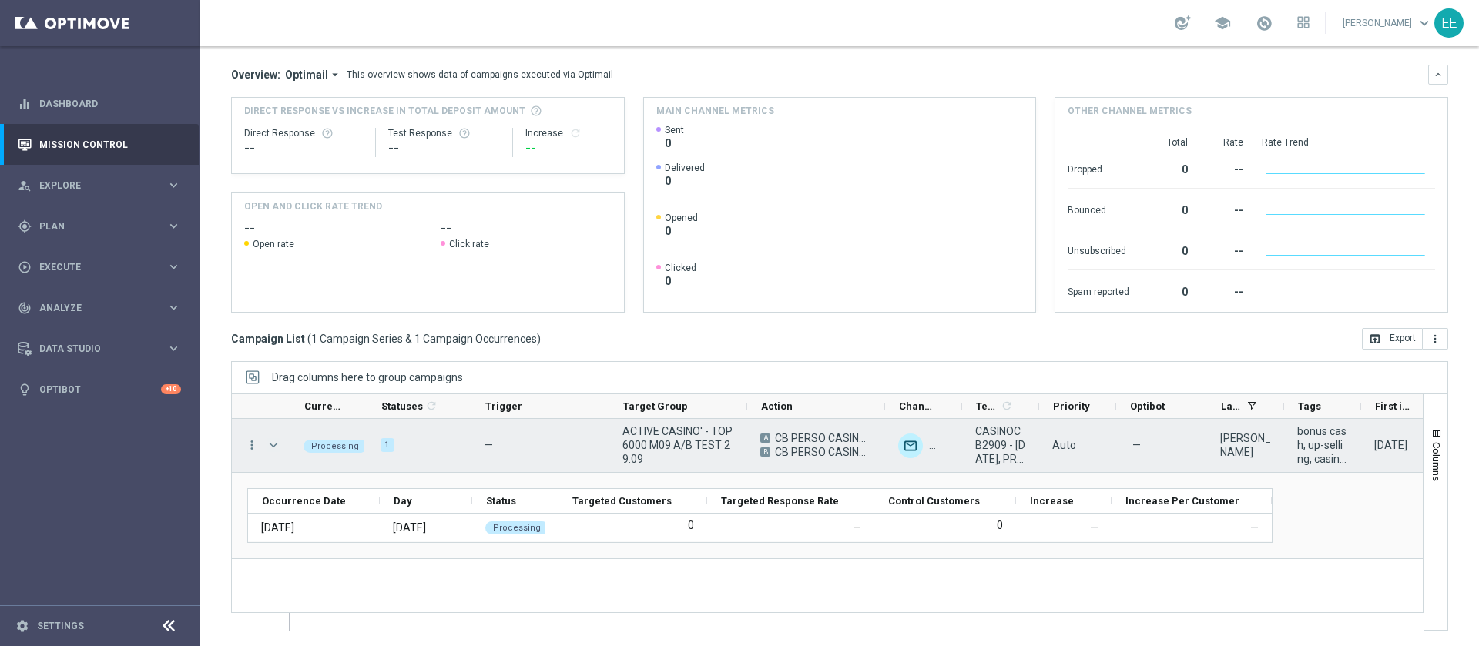
click at [277, 445] on span "Press SPACE to select this row." at bounding box center [274, 445] width 14 height 12
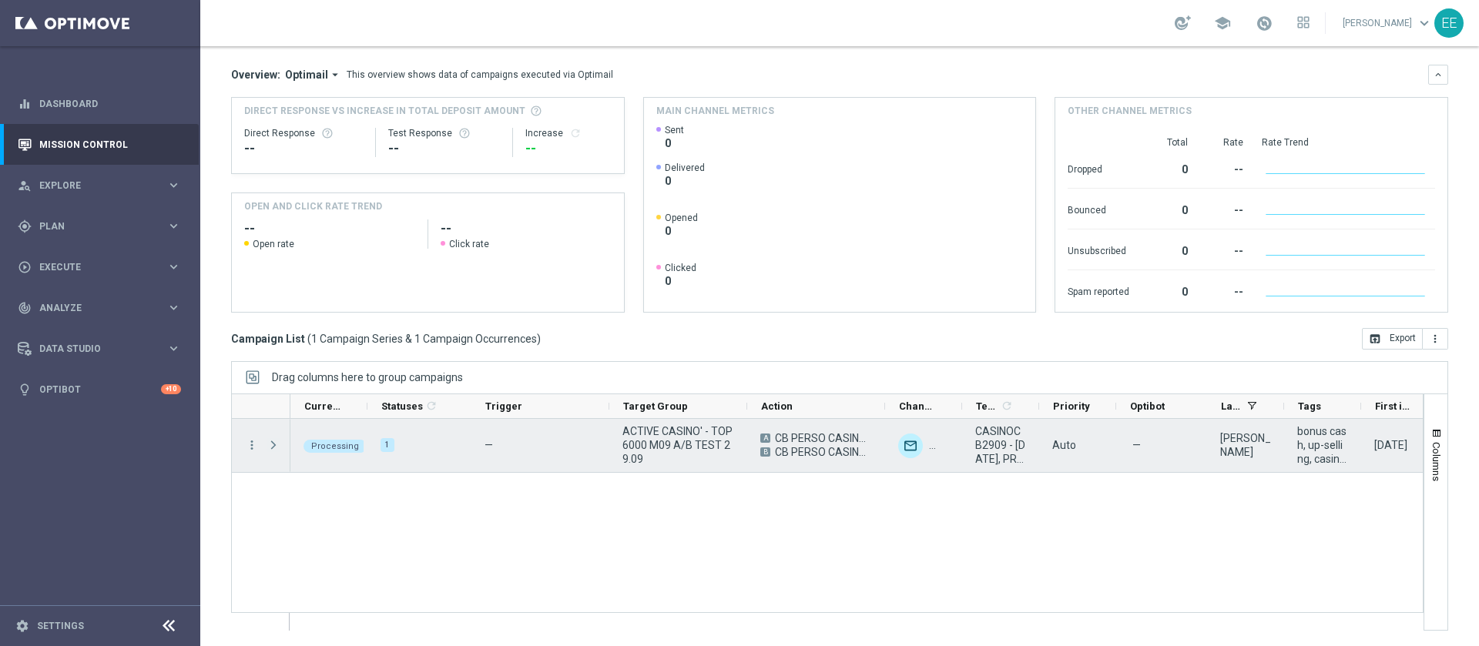
click at [277, 445] on span "Press SPACE to select this row." at bounding box center [274, 445] width 14 height 12
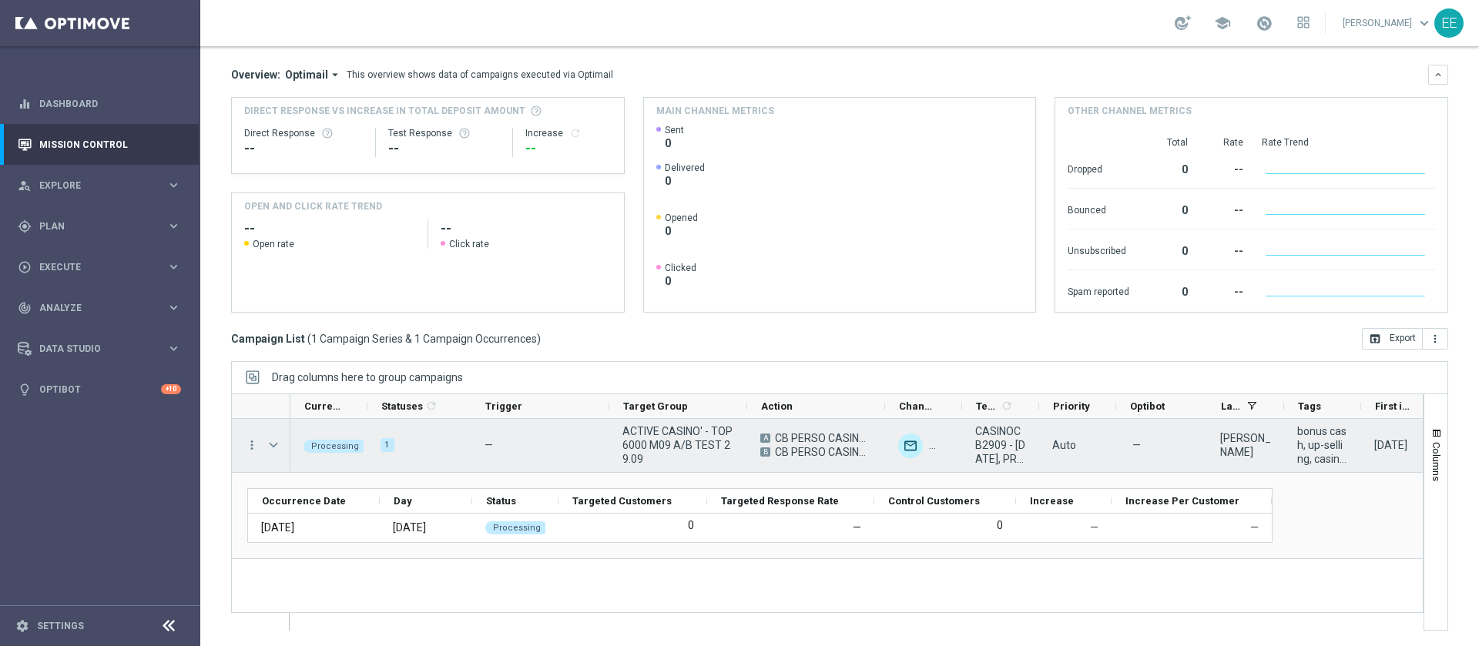
click at [277, 445] on span "Press SPACE to select this row." at bounding box center [274, 445] width 14 height 12
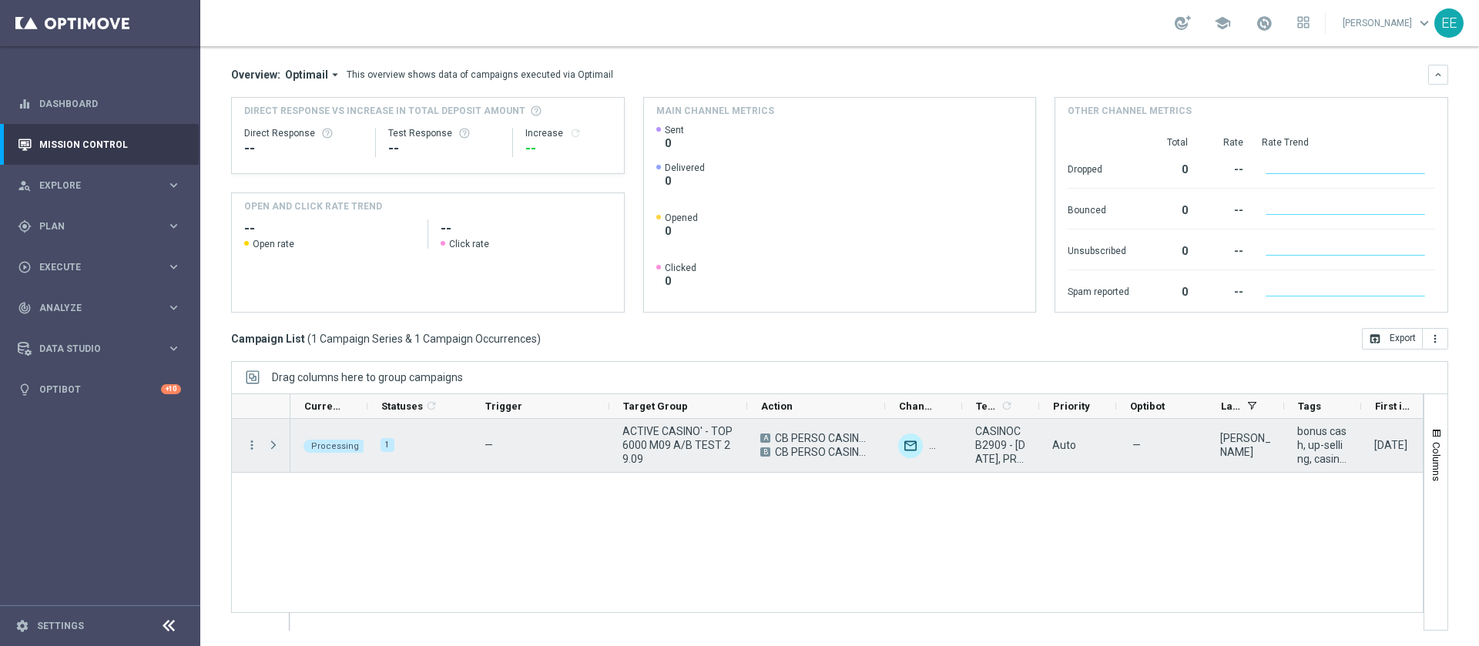
click at [277, 445] on span "Press SPACE to select this row." at bounding box center [274, 445] width 14 height 12
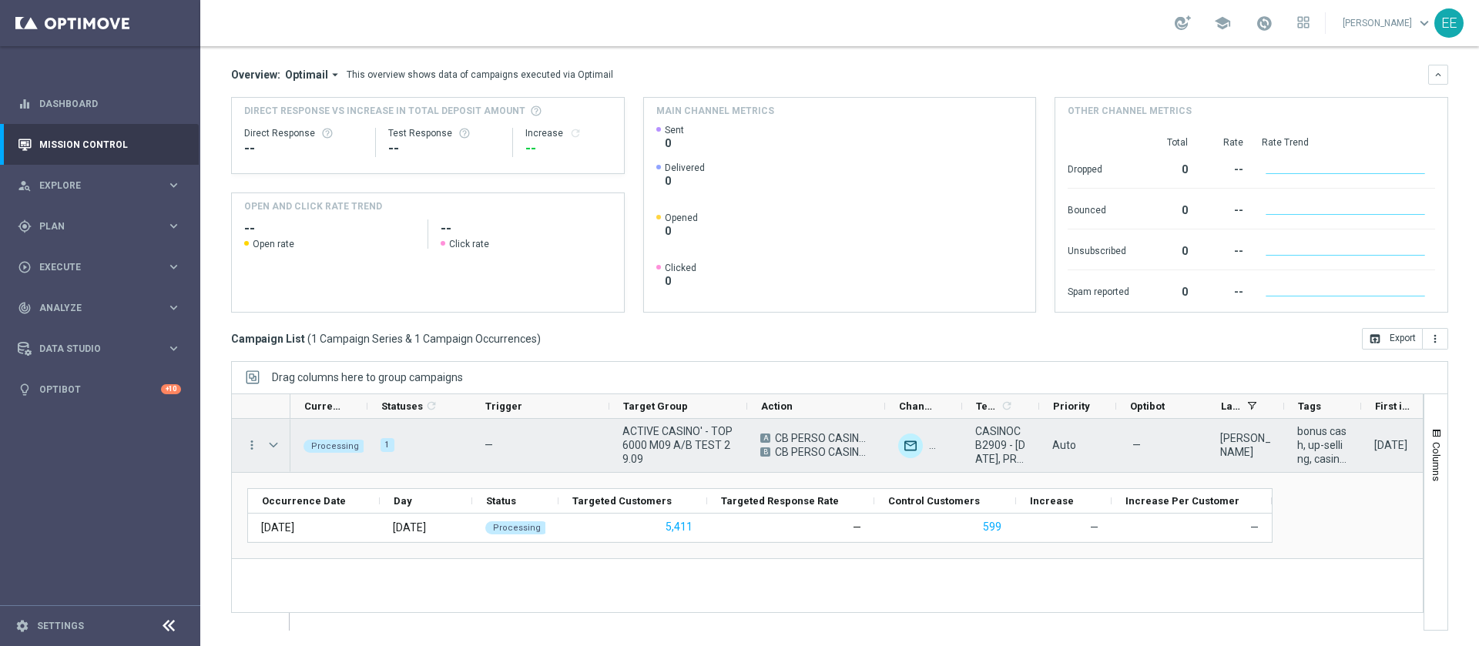
click at [277, 445] on span "Press SPACE to select this row." at bounding box center [274, 445] width 14 height 12
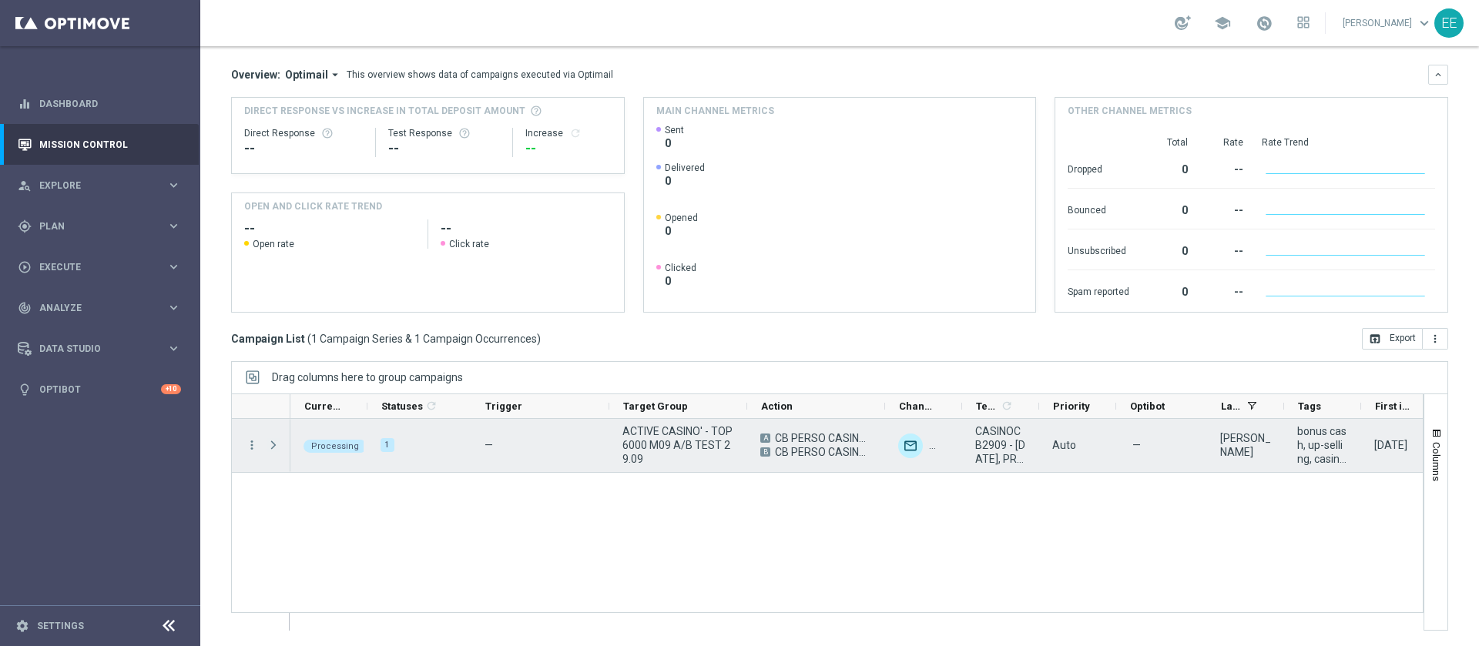
click at [277, 445] on span "Press SPACE to select this row." at bounding box center [274, 445] width 14 height 12
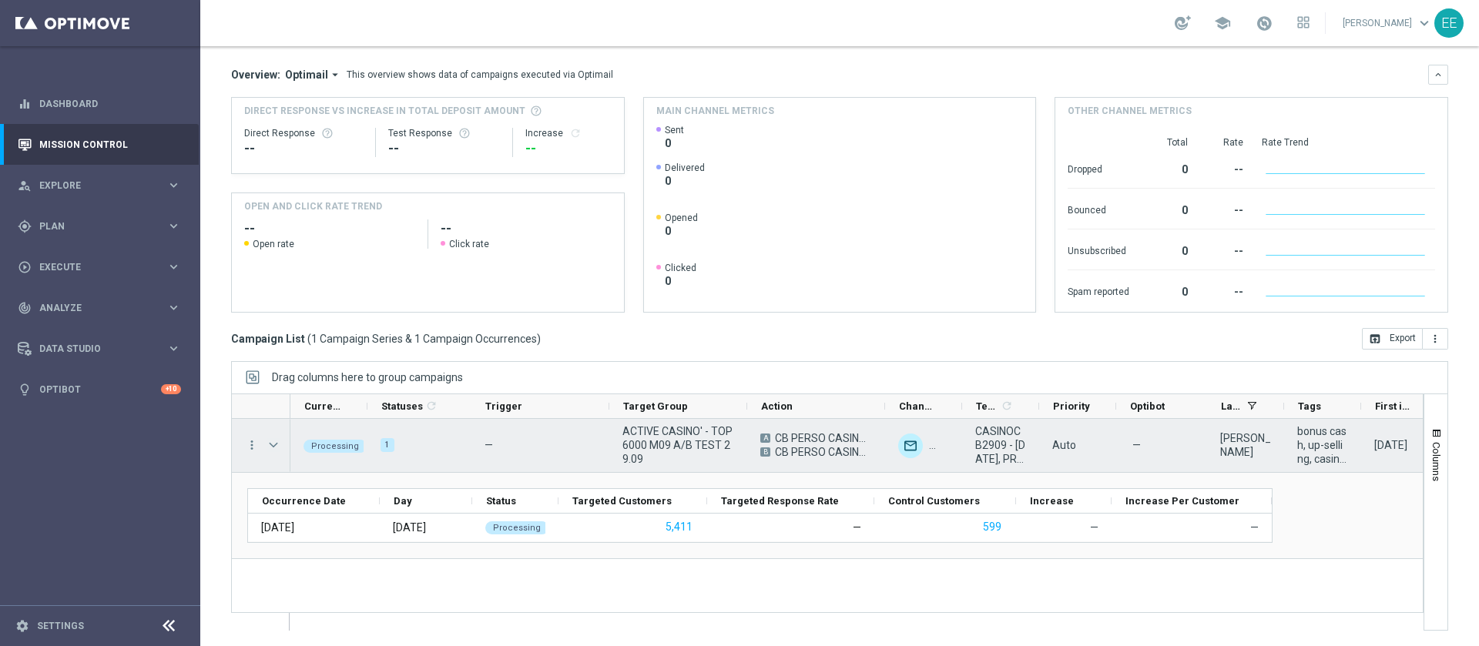
click at [278, 445] on span "Press SPACE to select this row." at bounding box center [274, 445] width 14 height 12
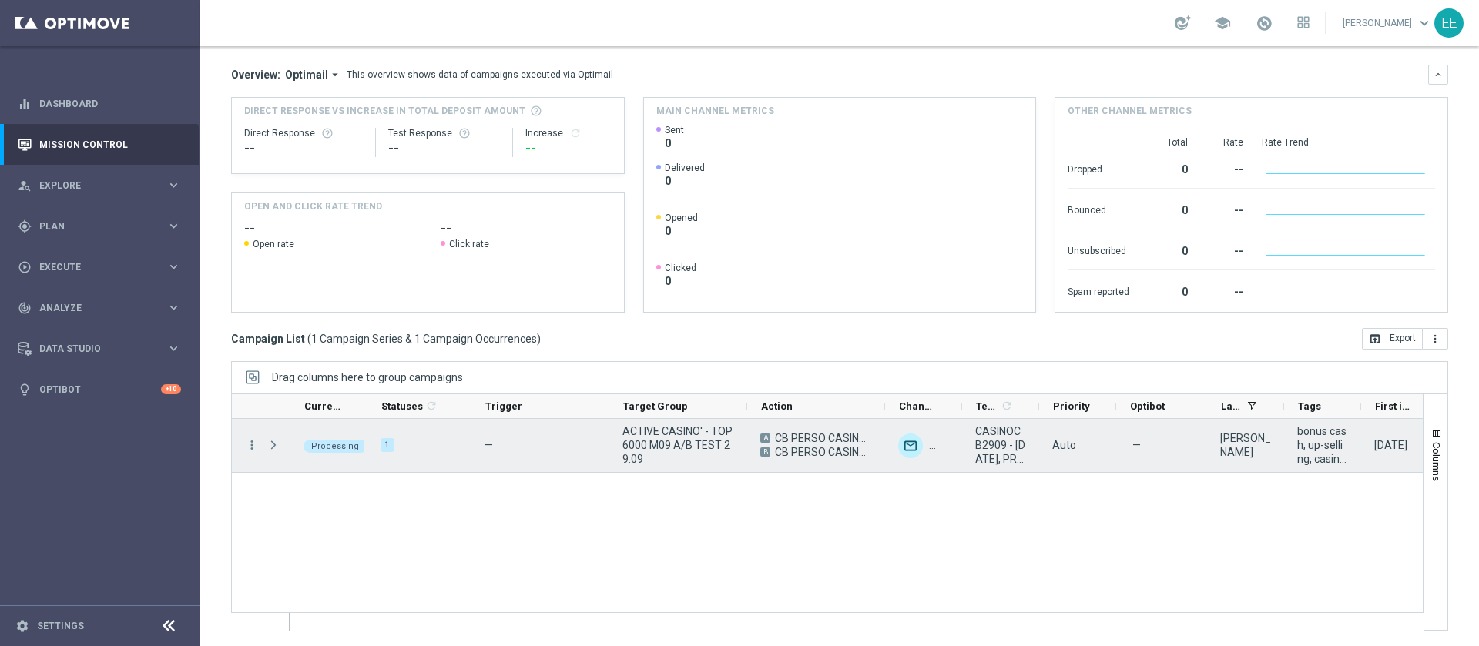
click at [278, 445] on span "Press SPACE to select this row." at bounding box center [274, 445] width 14 height 12
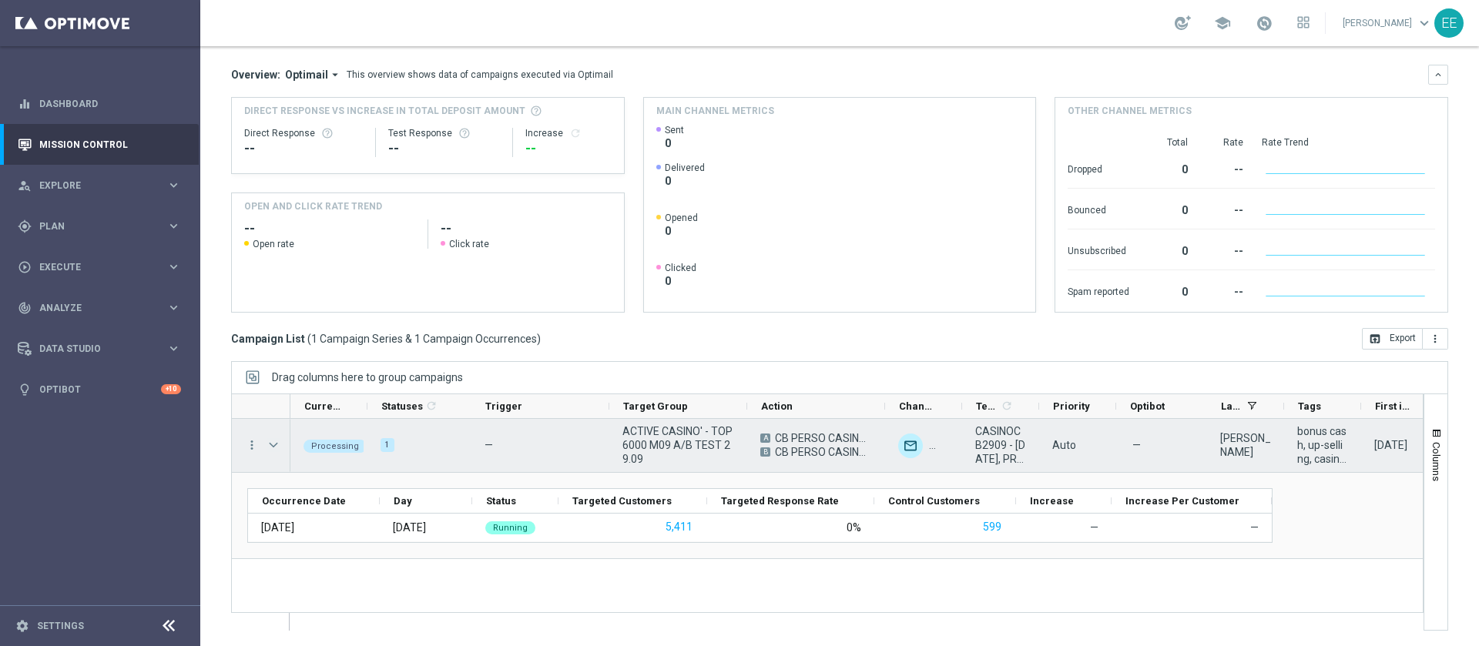
click at [269, 445] on span "Press SPACE to select this row." at bounding box center [274, 445] width 14 height 12
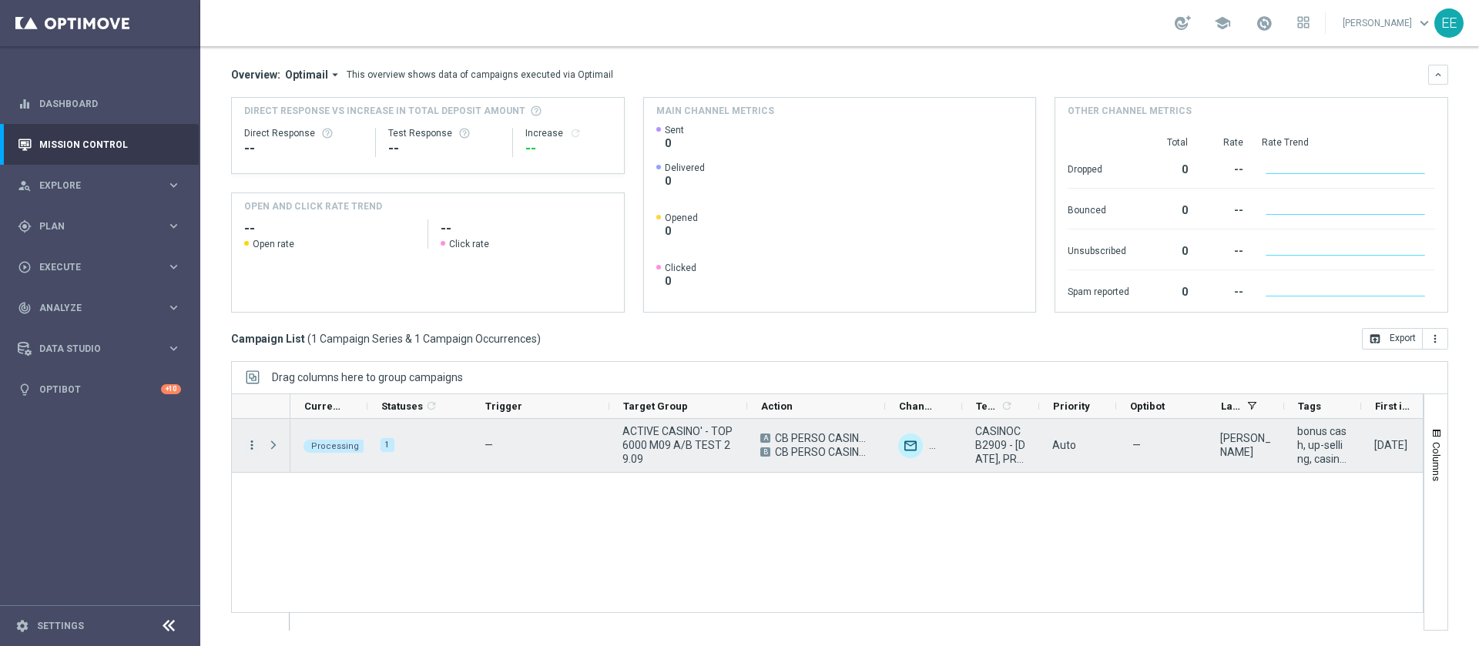
click at [249, 443] on icon "more_vert" at bounding box center [252, 445] width 14 height 14
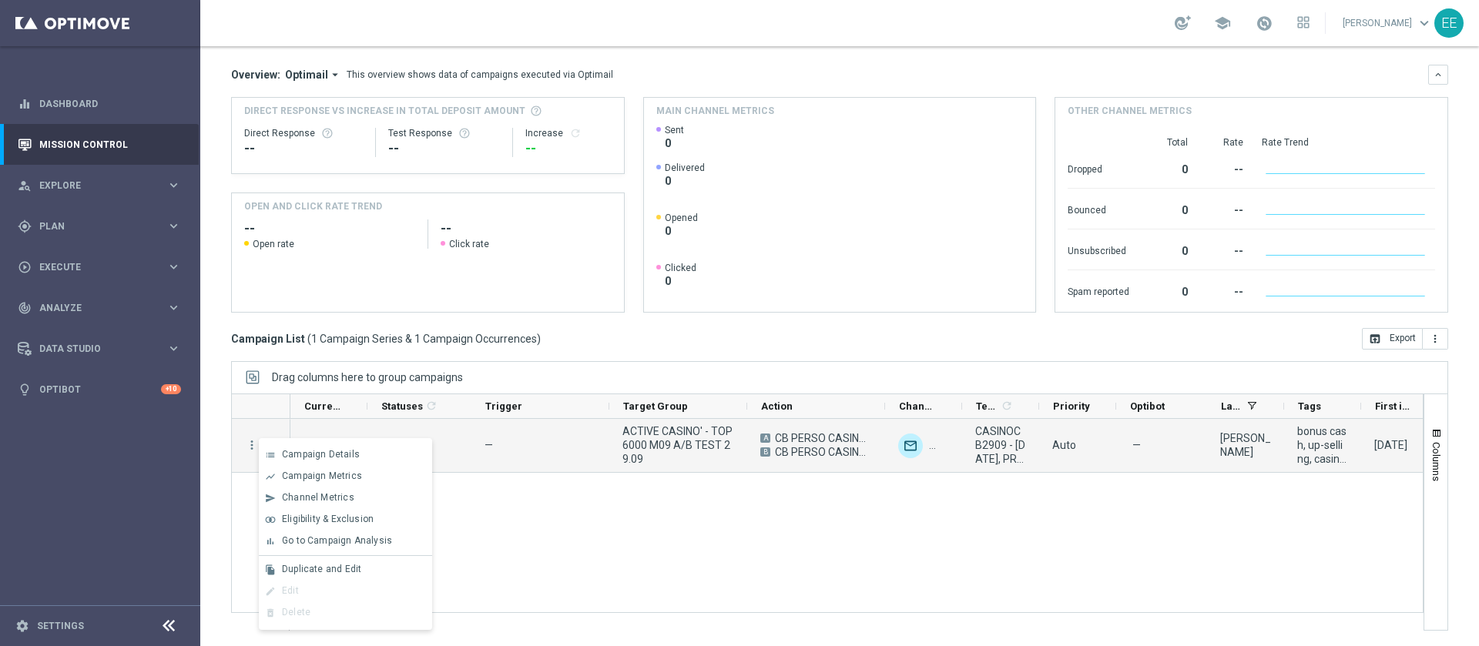
click at [335, 443] on div "list Campaign Details show_chart Campaign Metrics send Channel Metrics" at bounding box center [345, 534] width 173 height 192
click at [364, 458] on div "Campaign Details" at bounding box center [353, 454] width 143 height 11
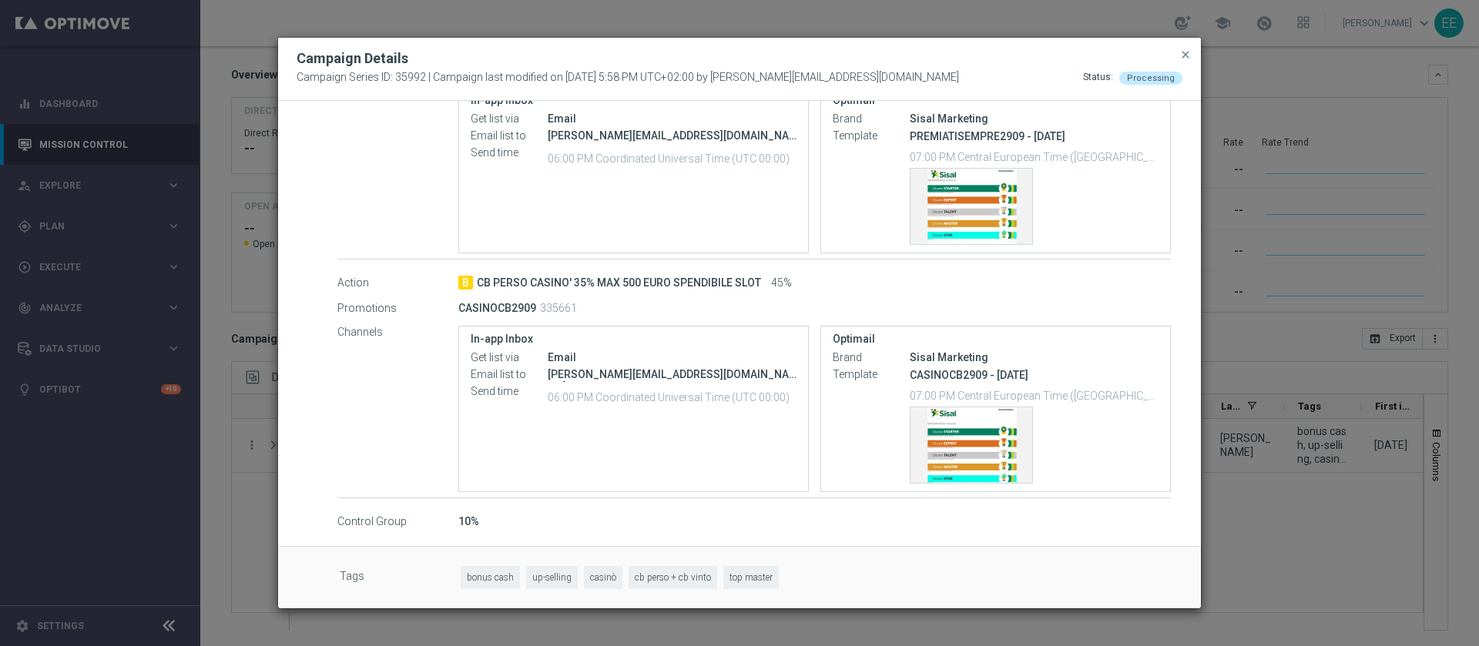
scroll to position [366, 0]
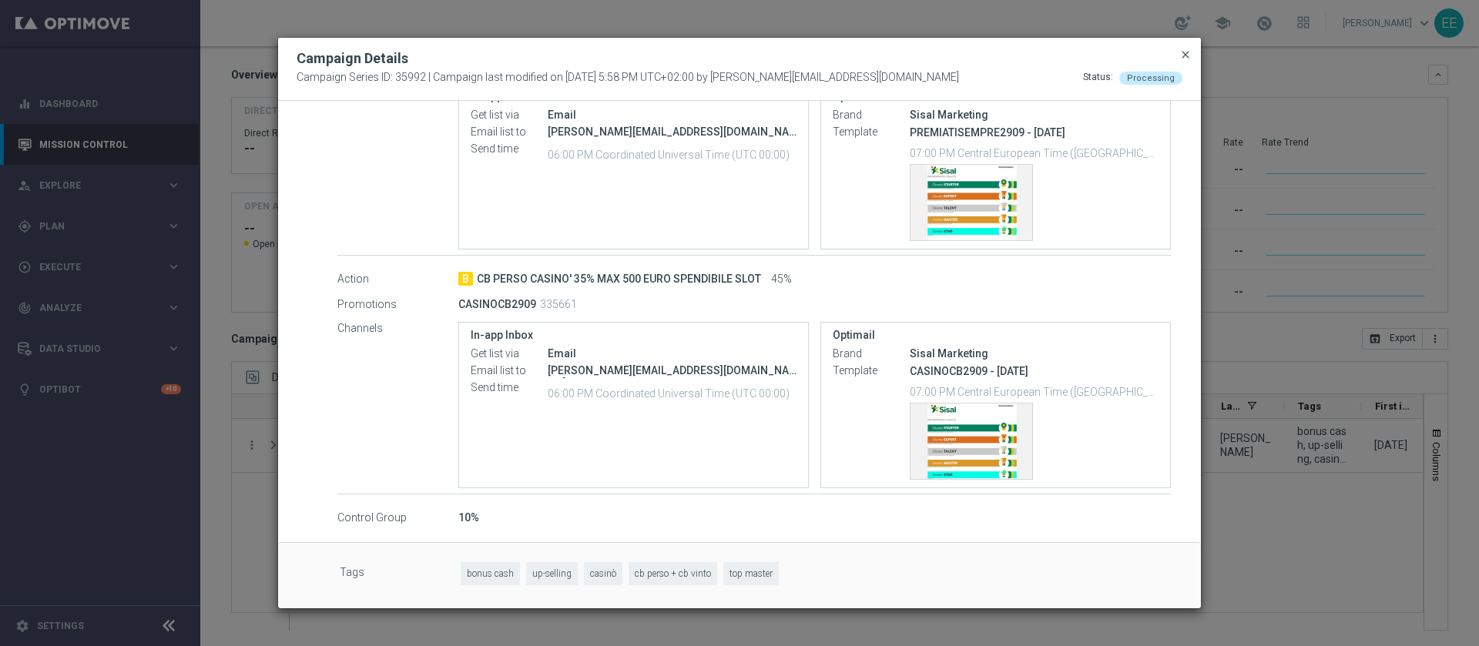
click at [1187, 51] on span "close" at bounding box center [1185, 55] width 12 height 12
